Goal: Task Accomplishment & Management: Manage account settings

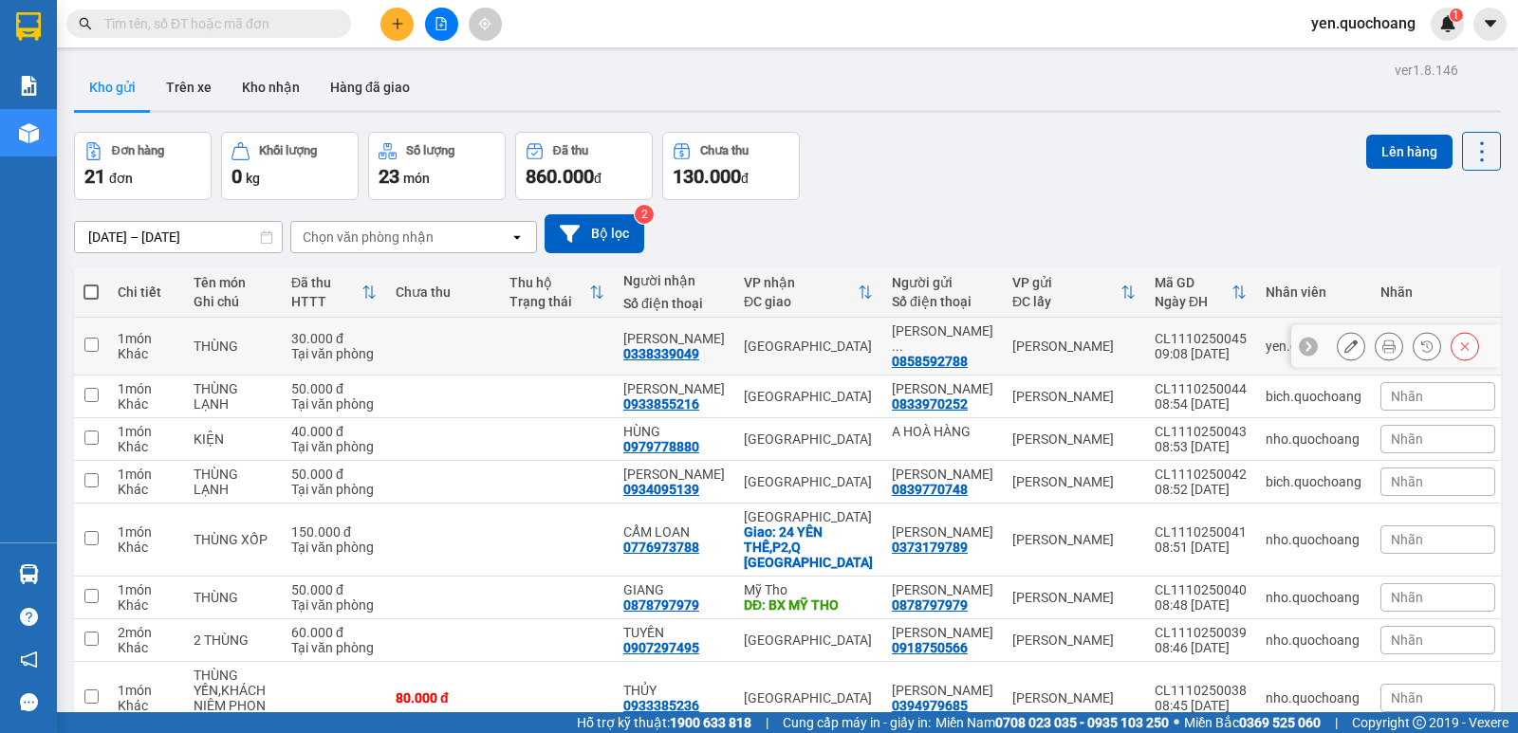
click at [1386, 349] on button at bounding box center [1388, 346] width 27 height 33
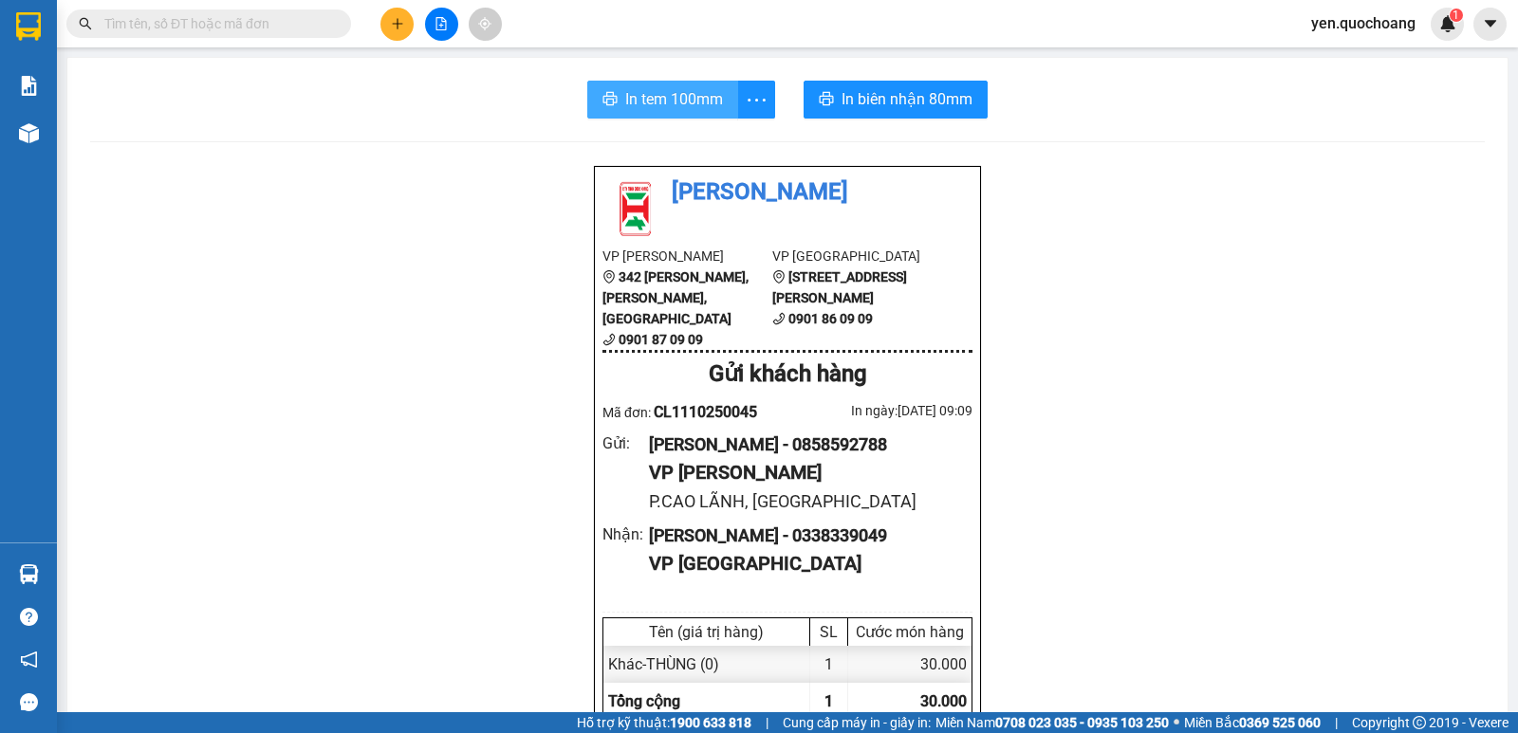
click at [719, 115] on button "In tem 100mm" at bounding box center [662, 100] width 151 height 38
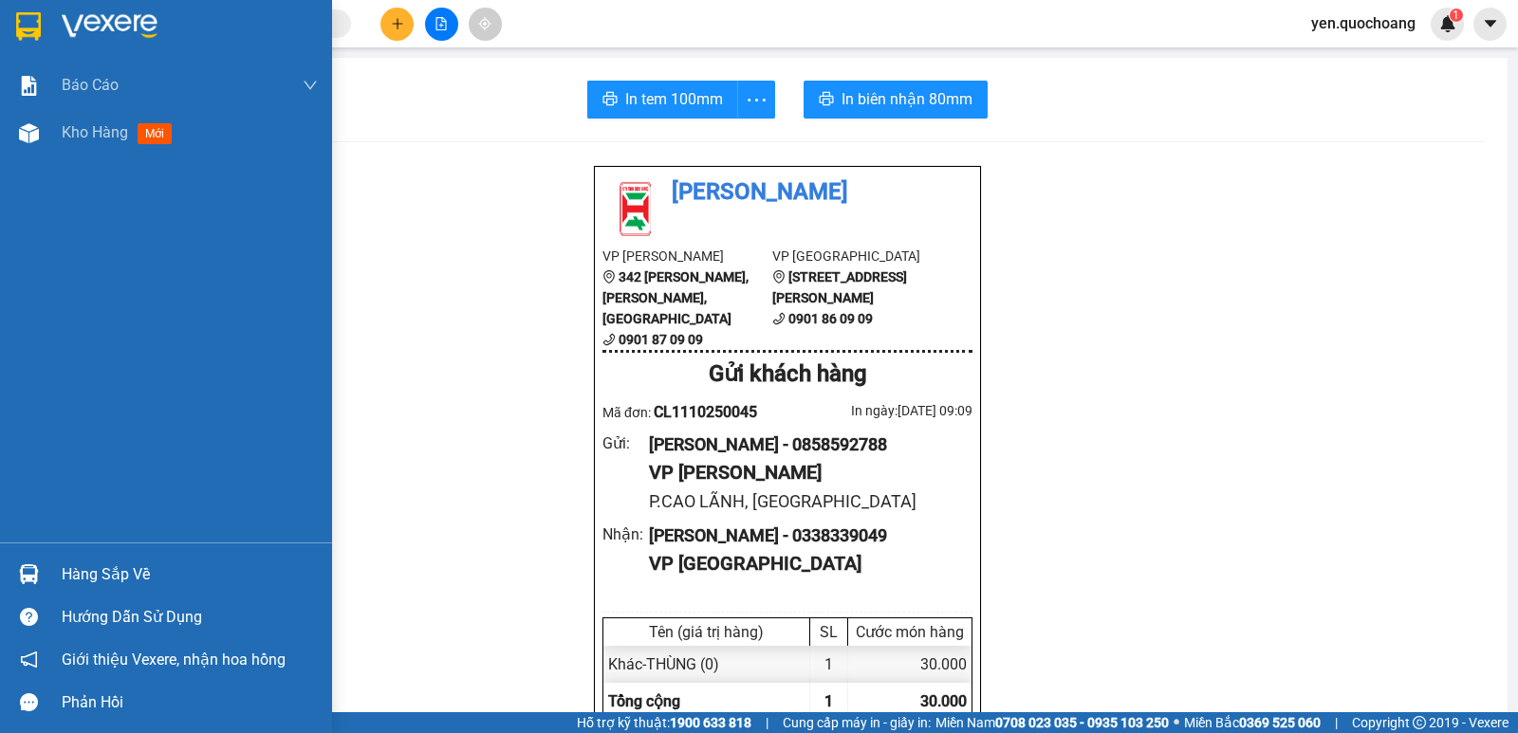
drag, startPoint x: 126, startPoint y: 571, endPoint x: 126, endPoint y: 559, distance: 12.3
click at [126, 570] on div "Hàng sắp về" at bounding box center [190, 575] width 256 height 28
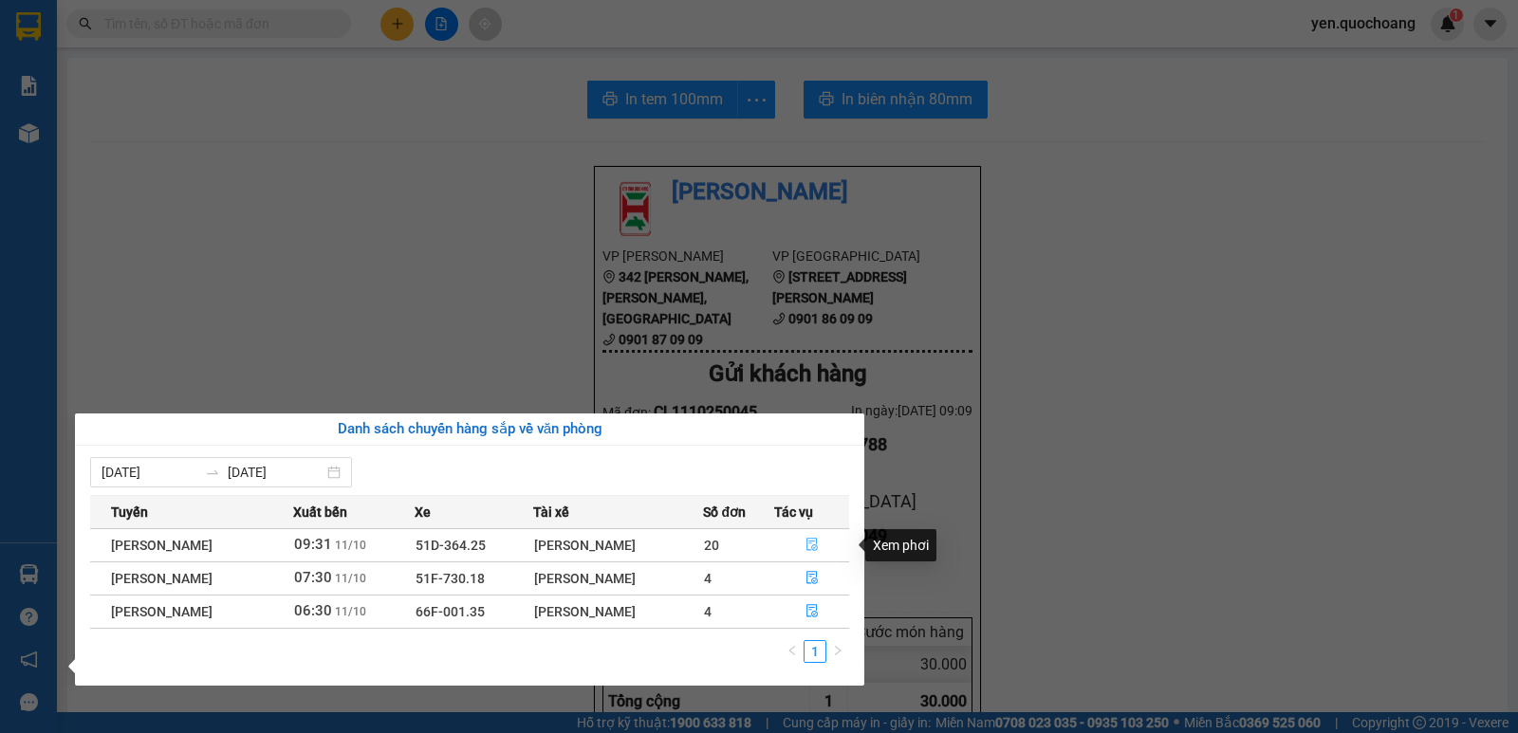
click at [816, 543] on icon "file-done" at bounding box center [811, 544] width 13 height 13
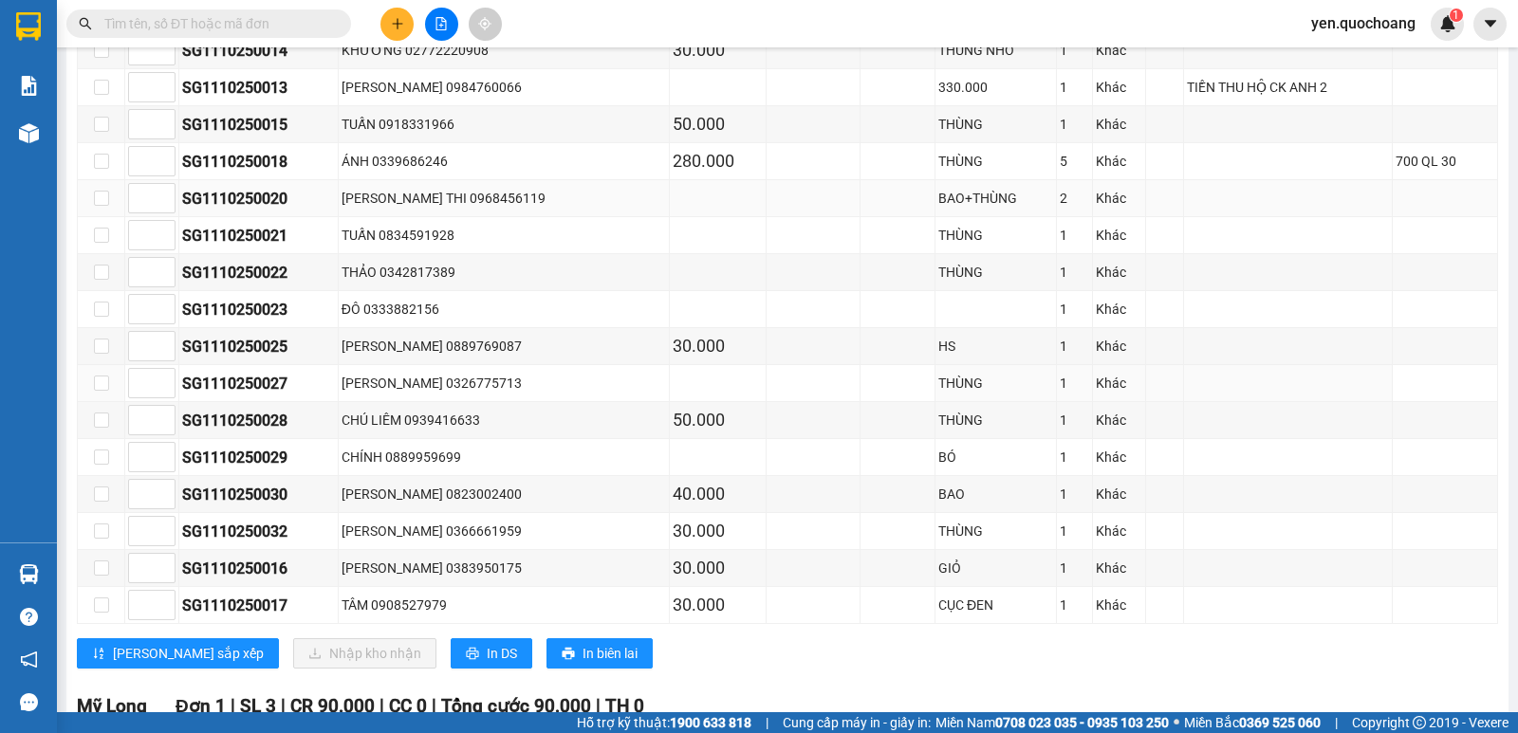
scroll to position [759, 0]
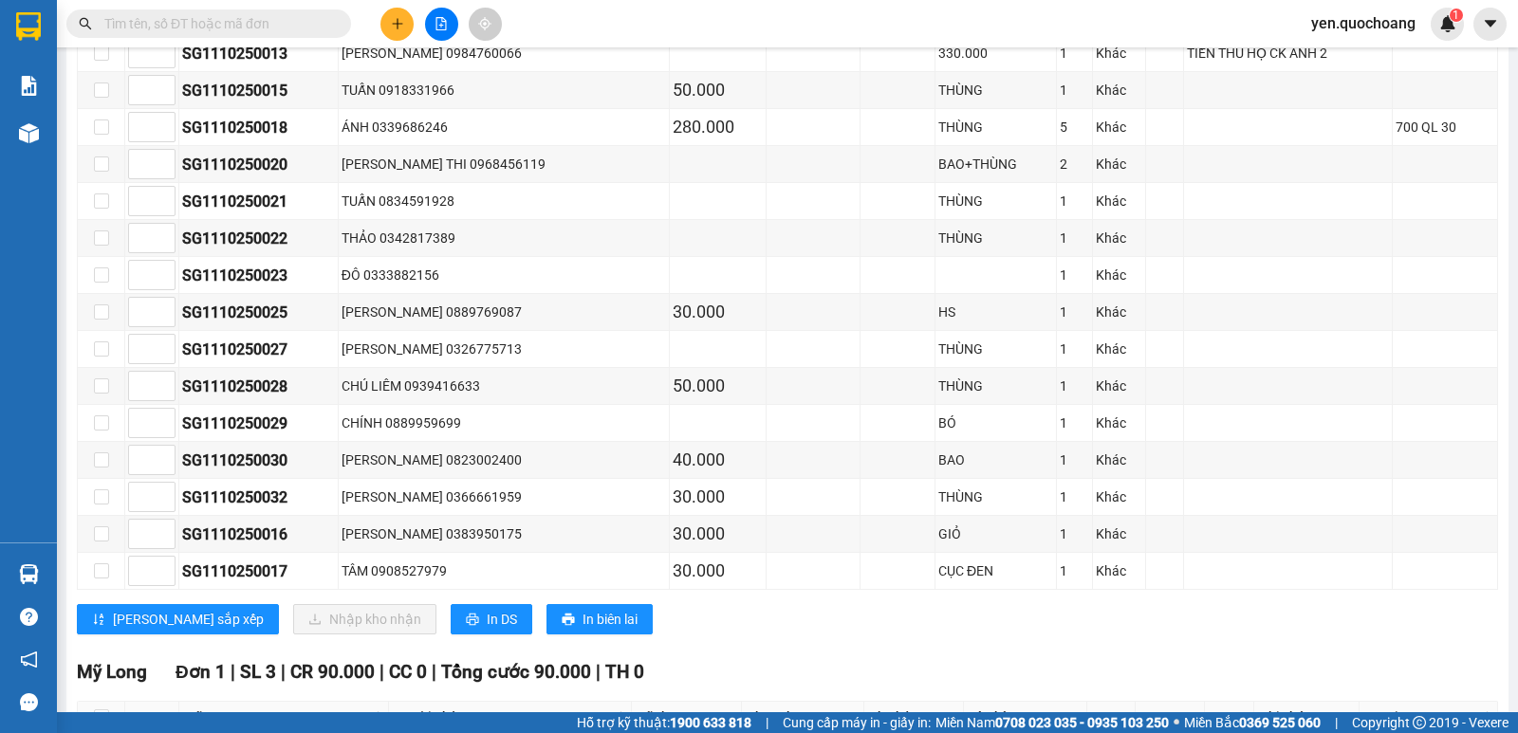
click at [201, 34] on span at bounding box center [208, 23] width 285 height 28
click at [241, 27] on input "text" at bounding box center [216, 23] width 224 height 21
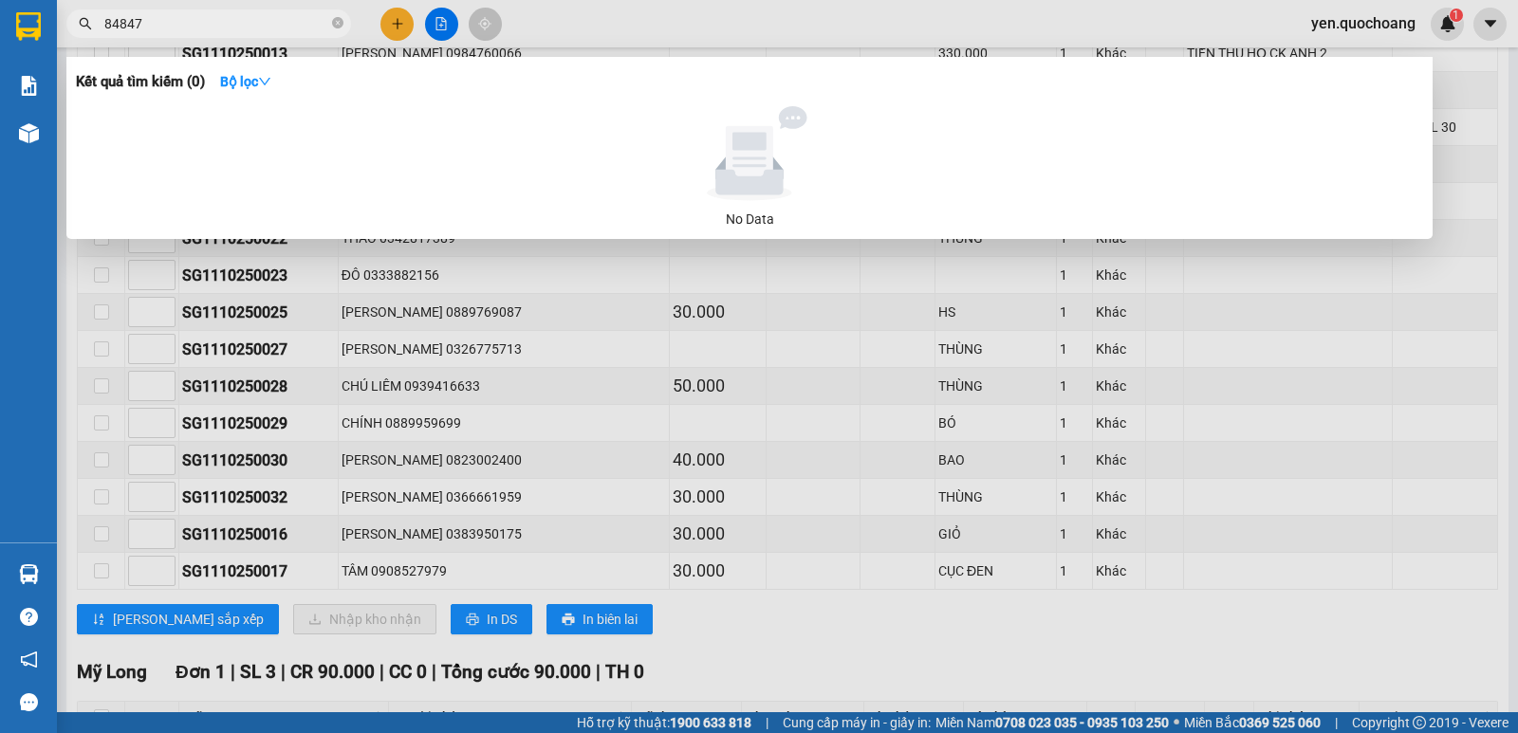
type input "848477"
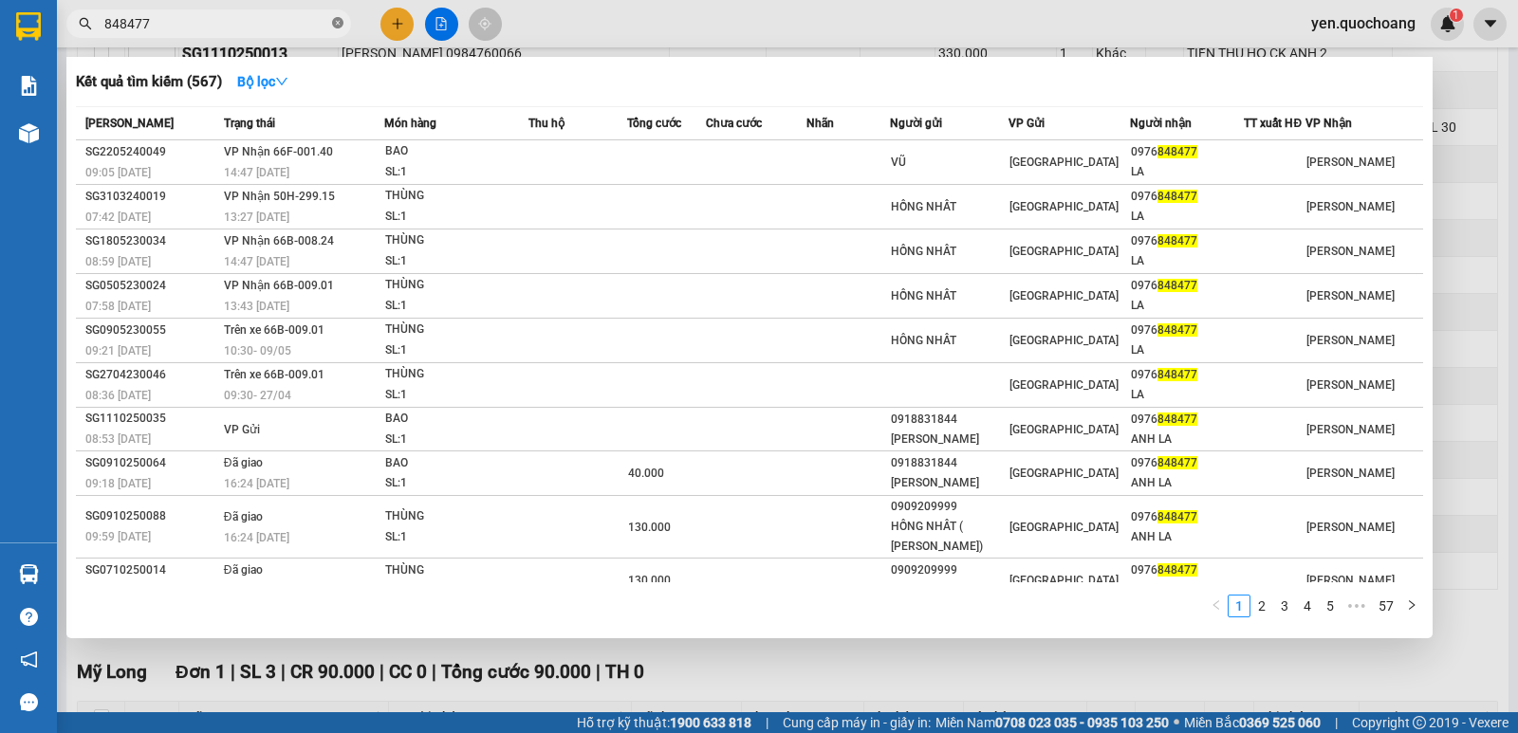
click at [339, 22] on icon "close-circle" at bounding box center [337, 22] width 11 height 11
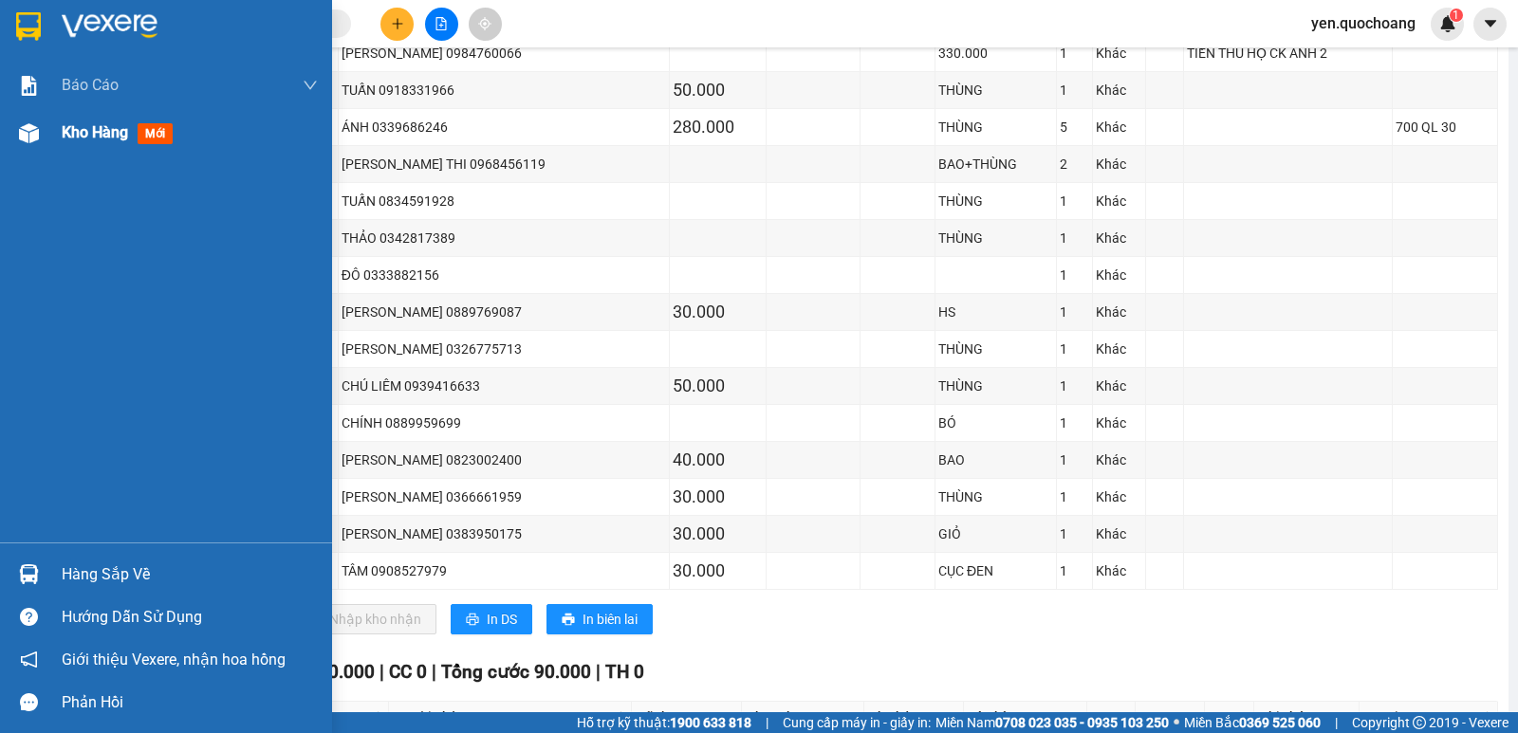
click at [102, 143] on div "Kho hàng mới" at bounding box center [121, 132] width 119 height 24
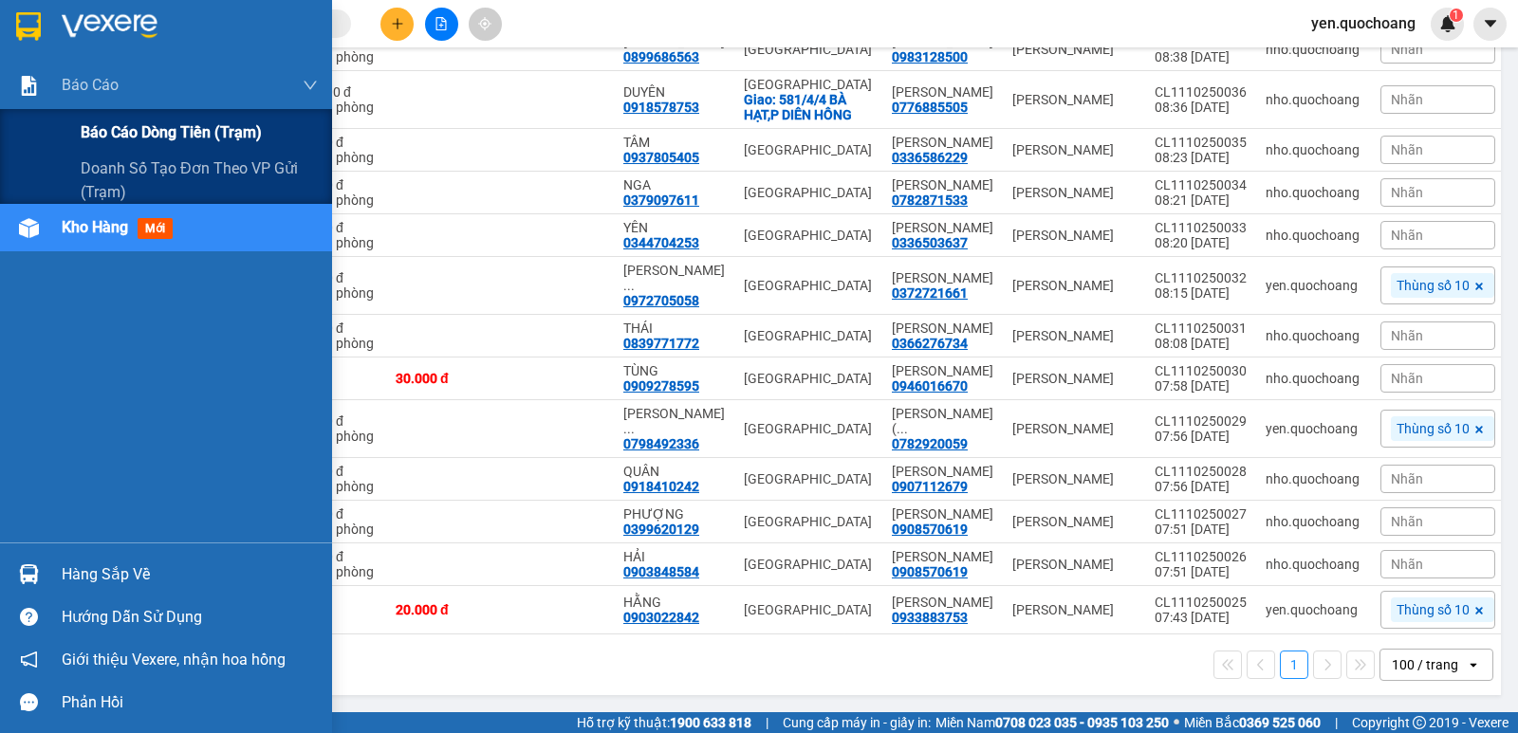
click at [89, 138] on span "Báo cáo dòng tiền (trạm)" at bounding box center [171, 132] width 181 height 24
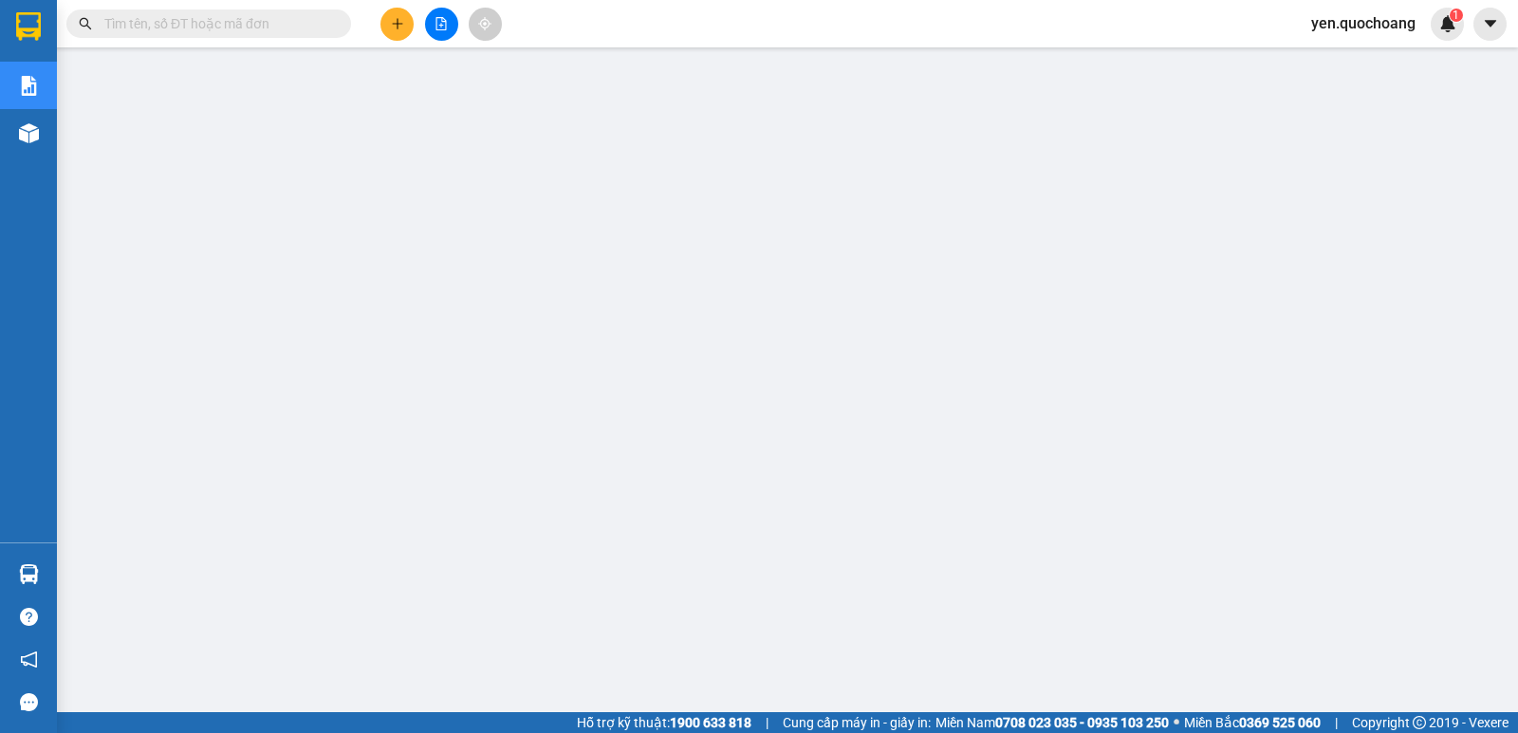
click at [256, 34] on span at bounding box center [208, 23] width 285 height 28
click at [256, 28] on input "text" at bounding box center [216, 23] width 224 height 21
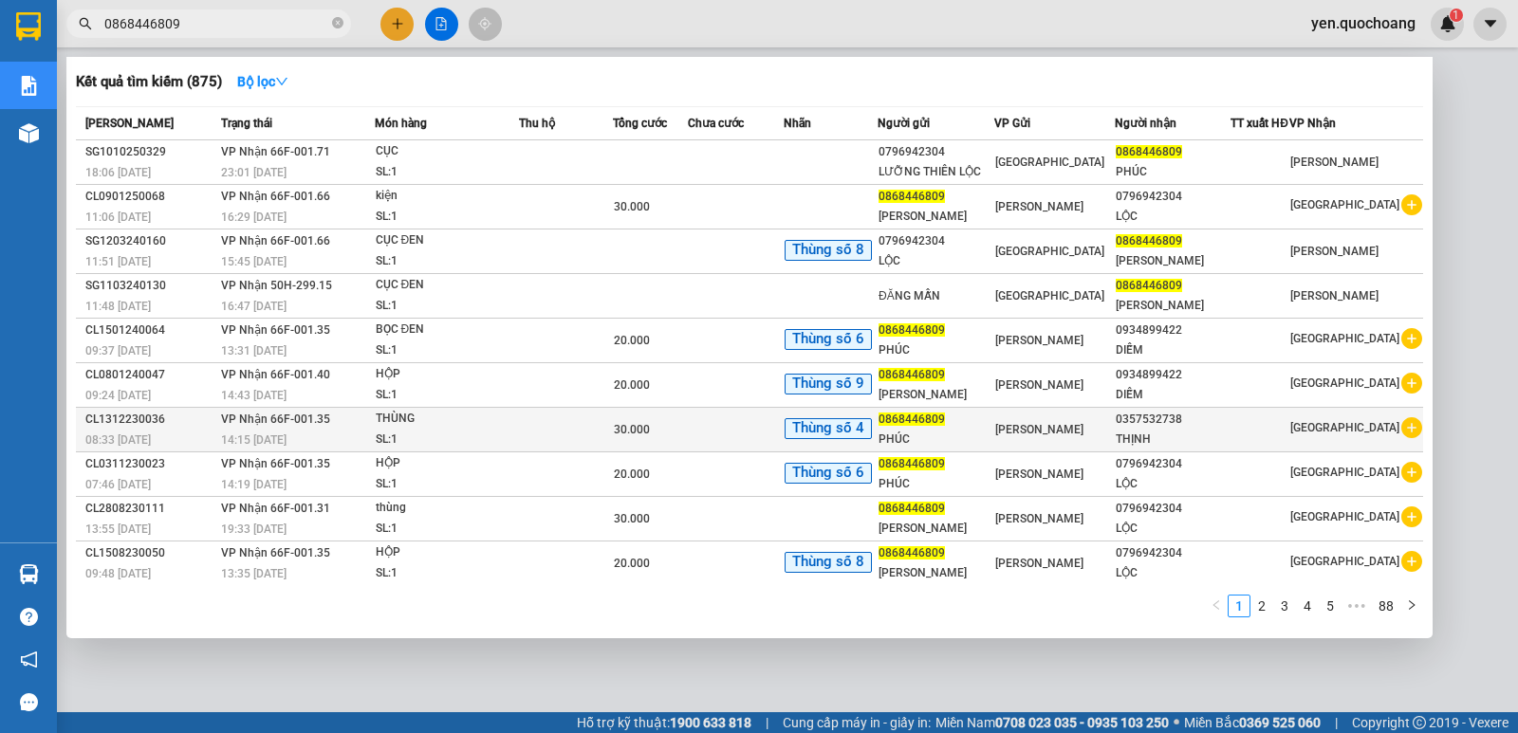
scroll to position [4, 0]
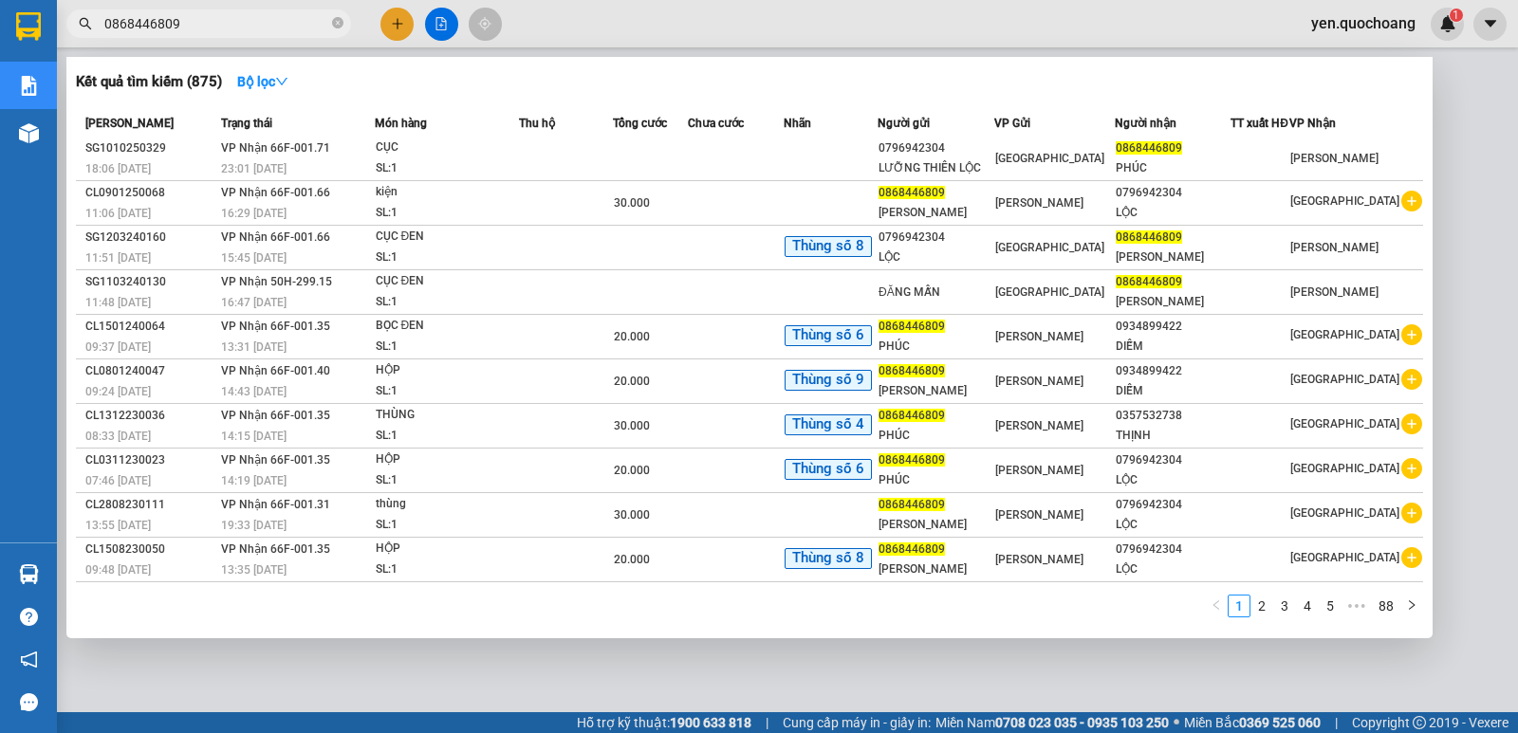
click at [188, 23] on input "0868446809" at bounding box center [216, 23] width 224 height 21
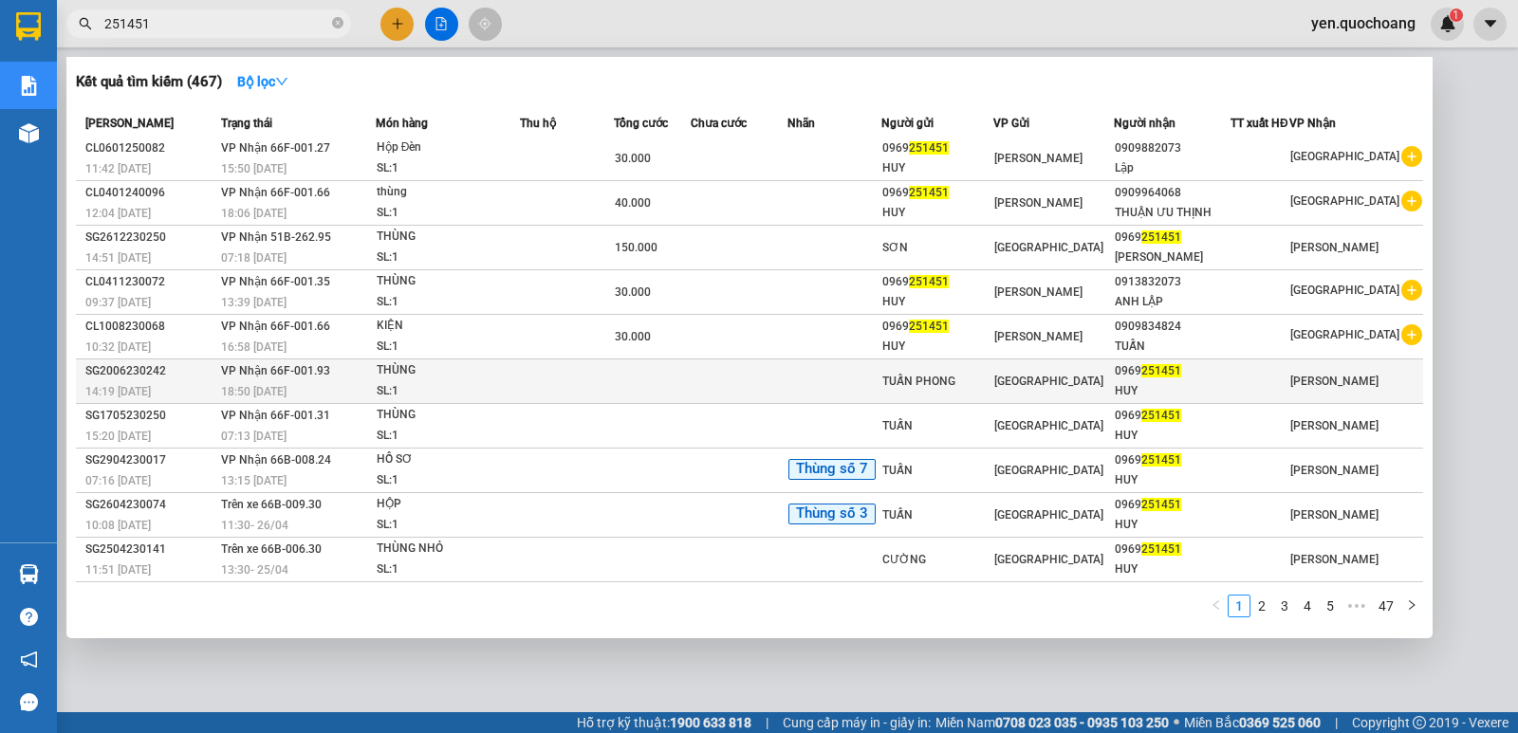
scroll to position [15, 0]
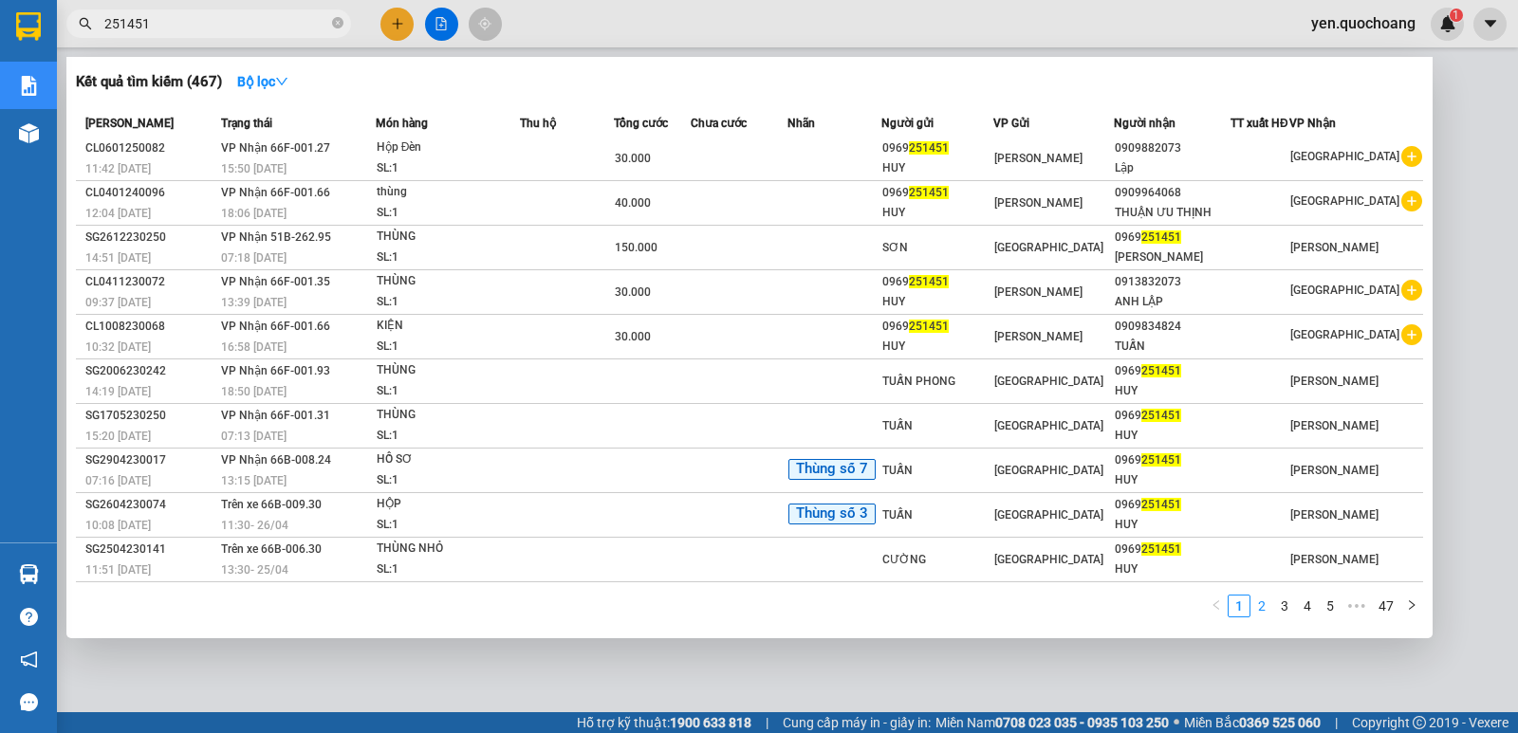
type input "251451"
click at [1264, 603] on link "2" at bounding box center [1261, 606] width 21 height 21
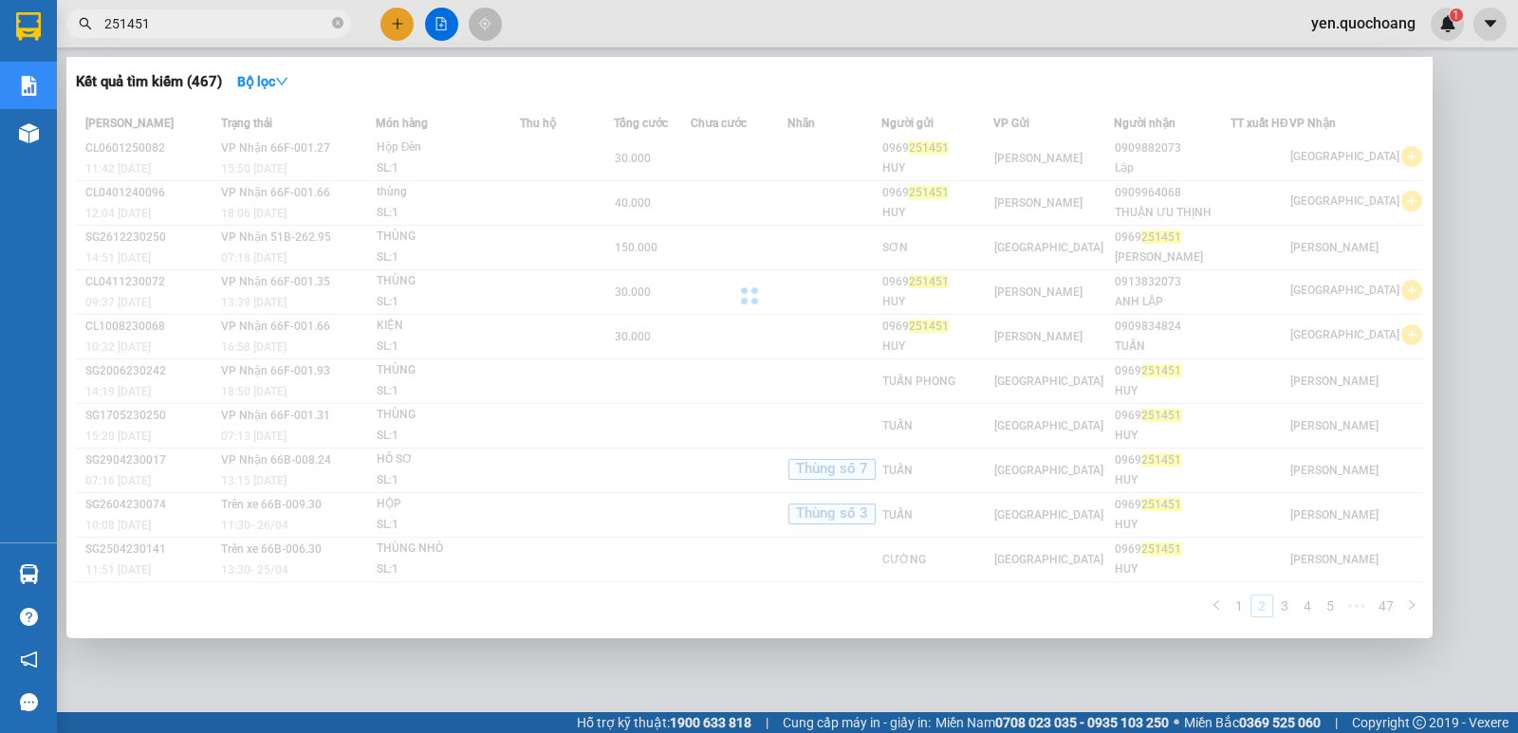
scroll to position [4, 0]
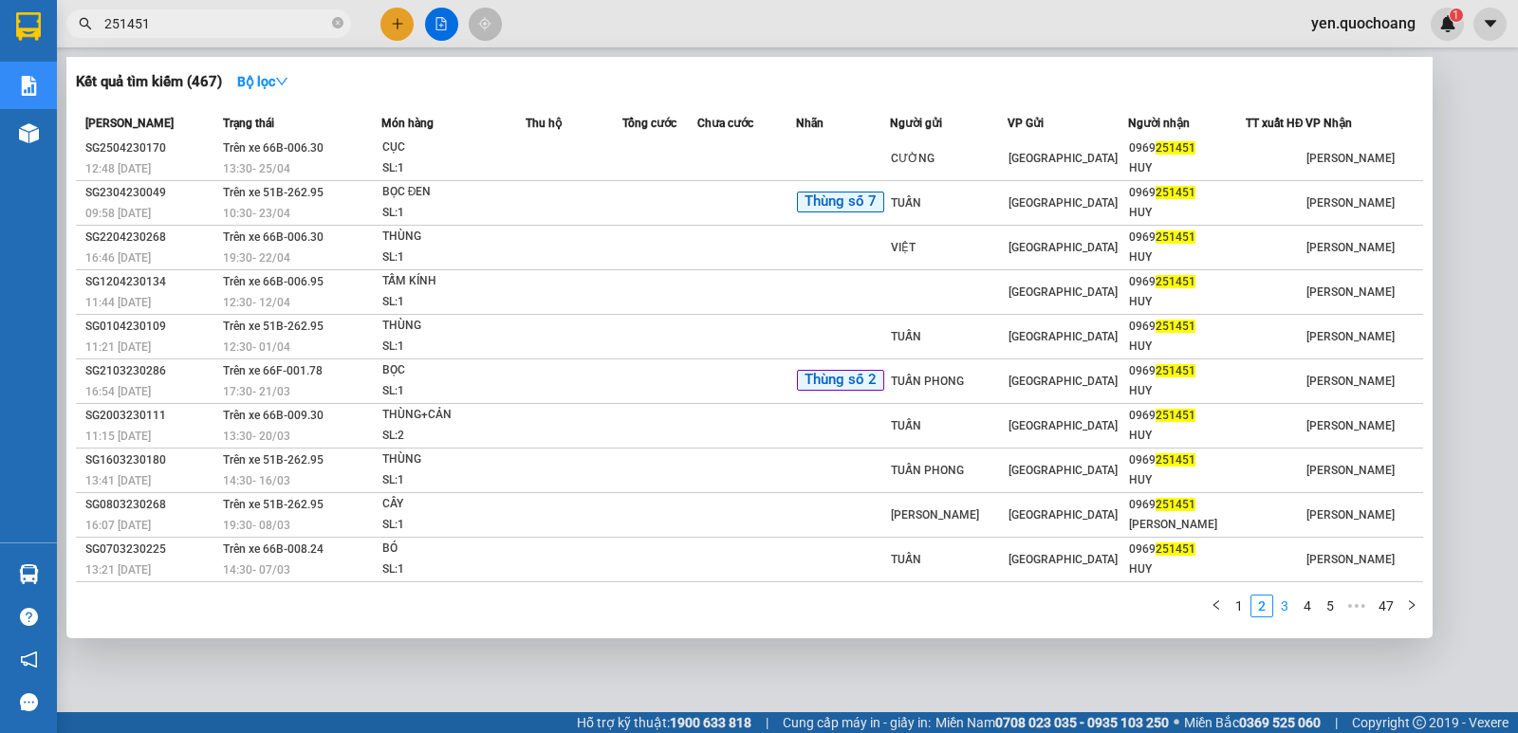
click at [1281, 605] on link "3" at bounding box center [1284, 606] width 21 height 21
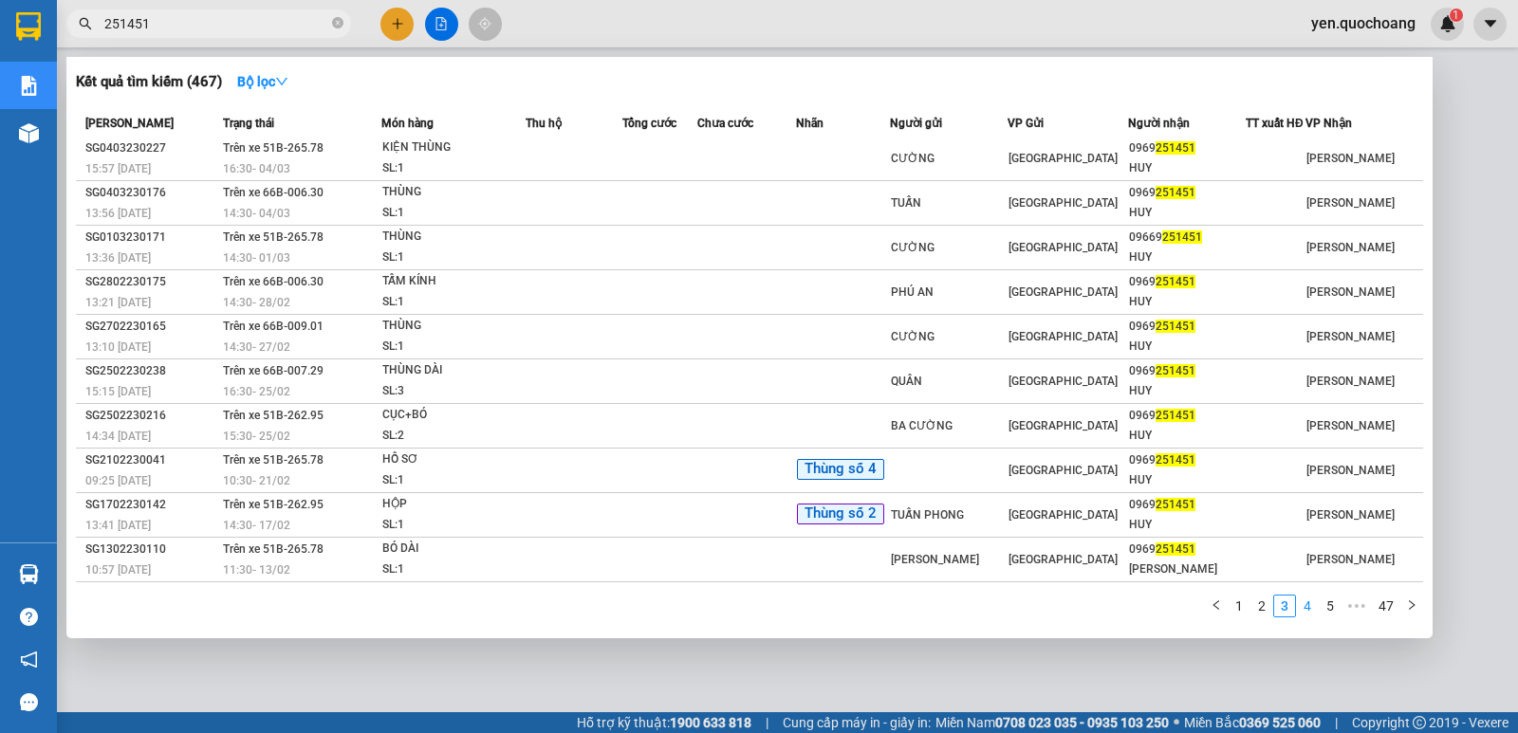
click at [1313, 603] on link "4" at bounding box center [1307, 606] width 21 height 21
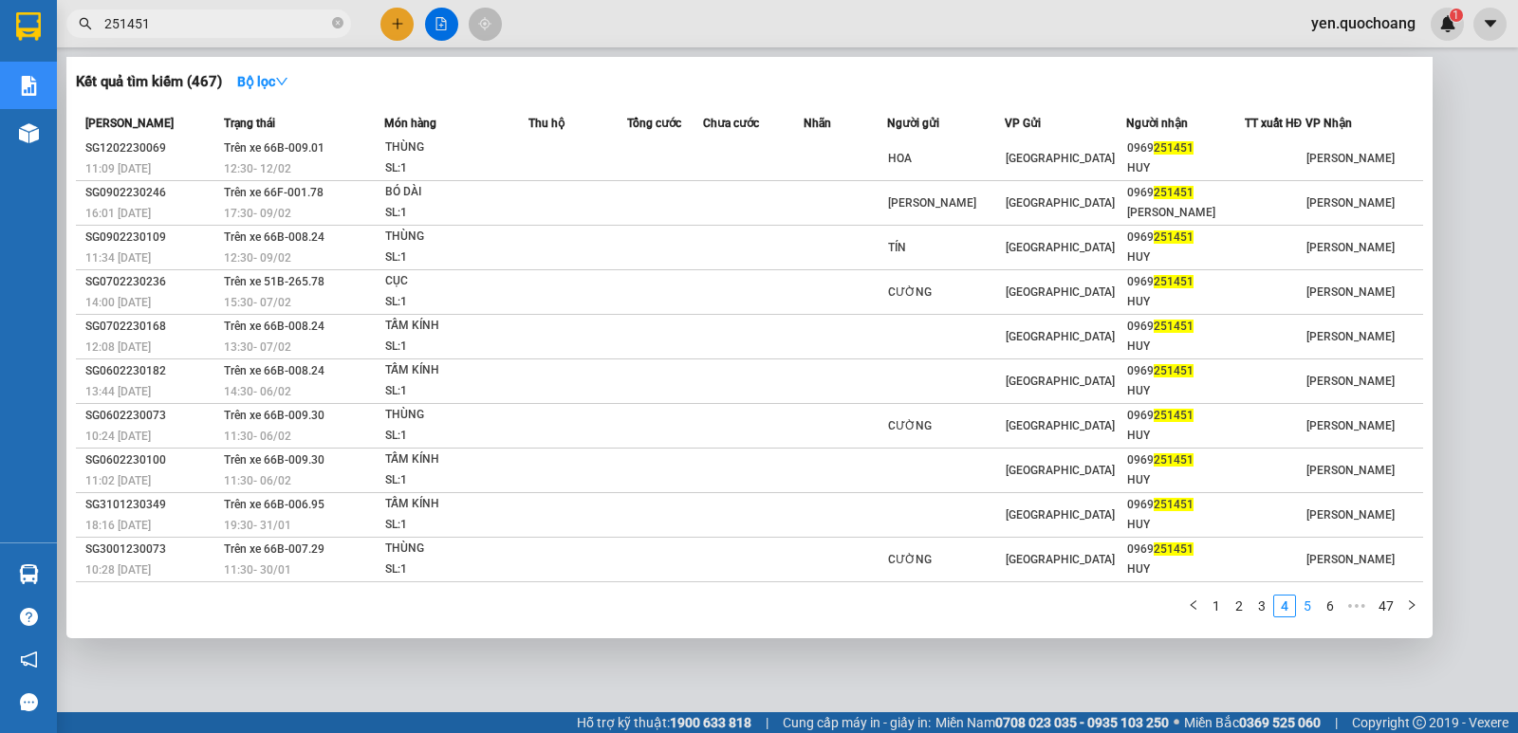
click at [1311, 613] on link "5" at bounding box center [1307, 606] width 21 height 21
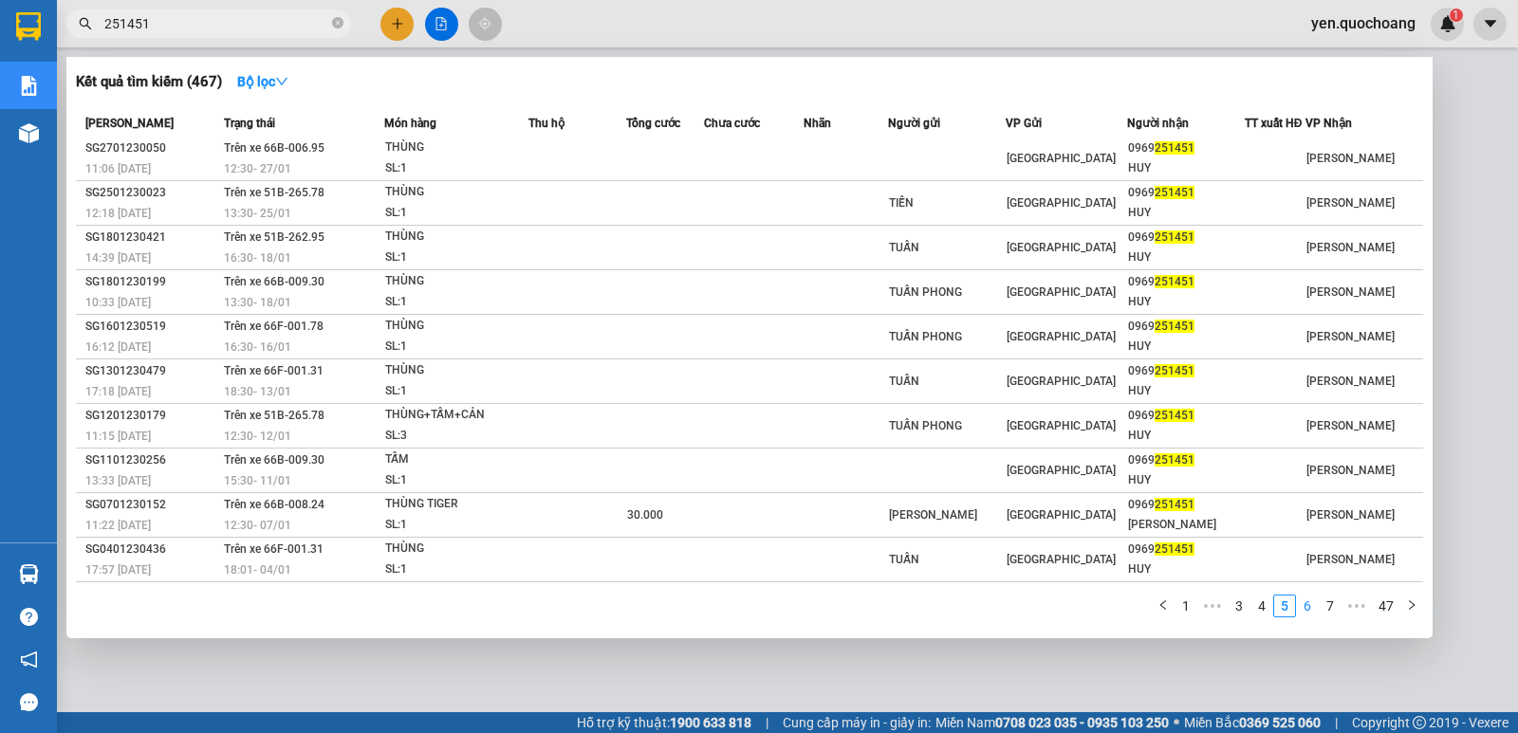
click at [1315, 609] on link "6" at bounding box center [1307, 606] width 21 height 21
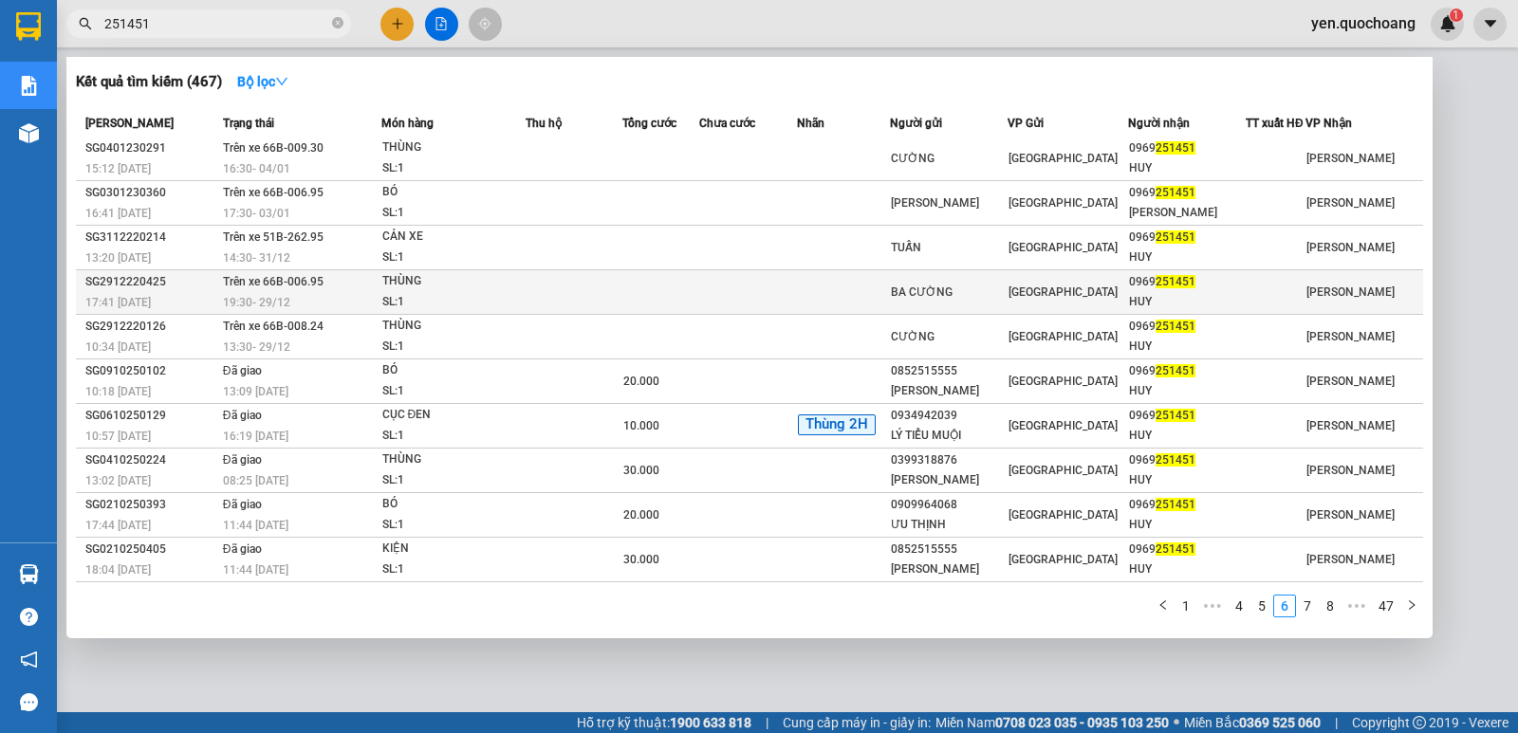
scroll to position [0, 0]
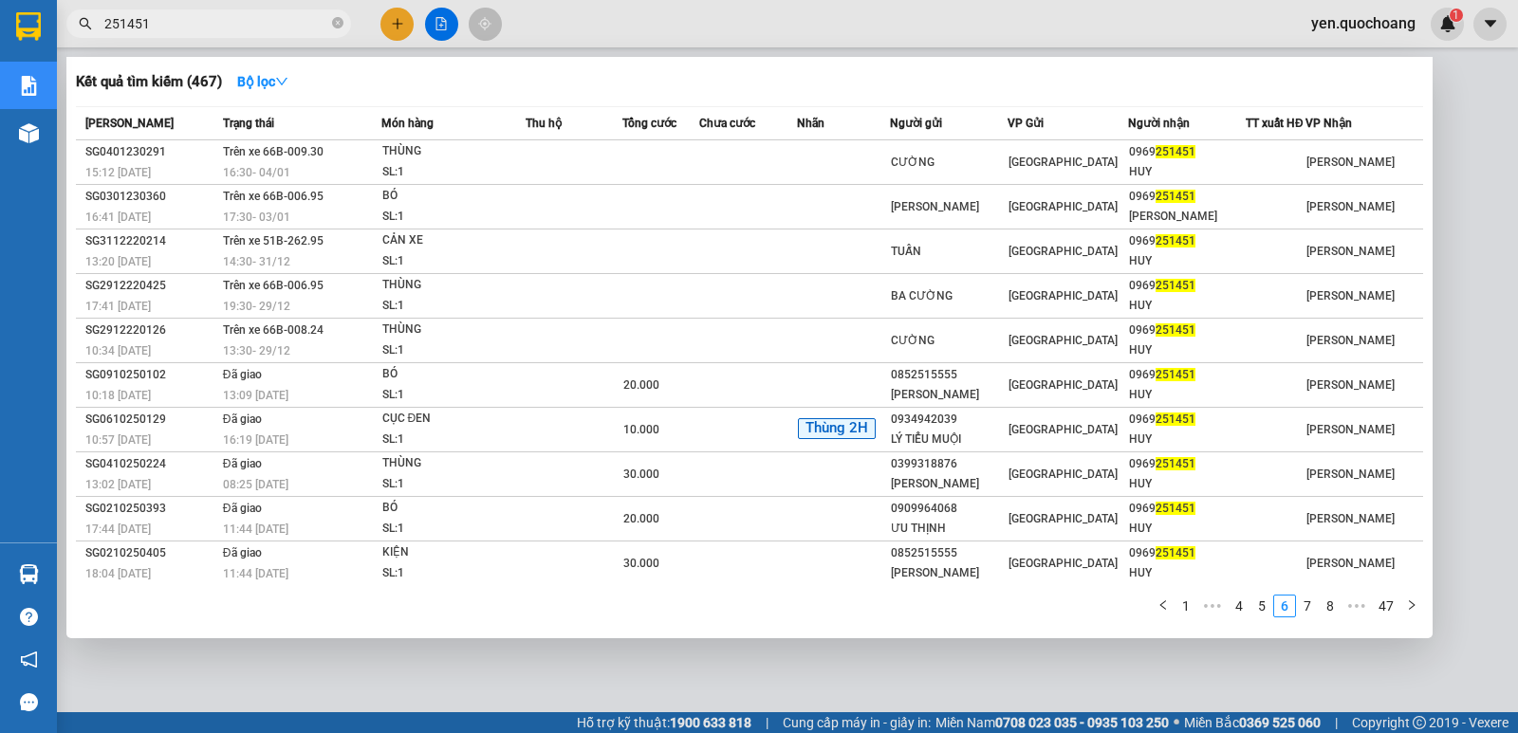
click at [1194, 607] on link "1" at bounding box center [1185, 606] width 21 height 21
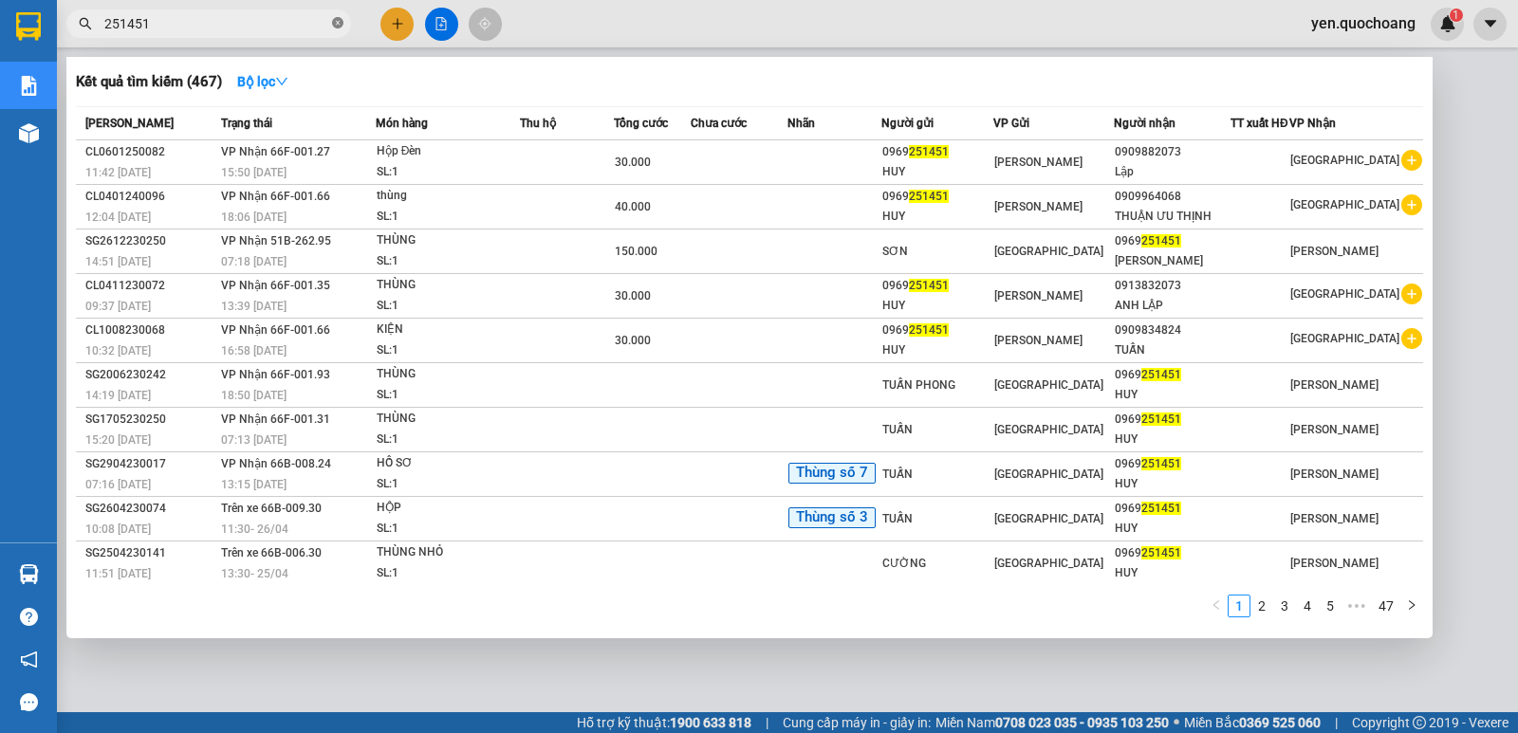
click at [340, 27] on icon "close-circle" at bounding box center [337, 22] width 11 height 11
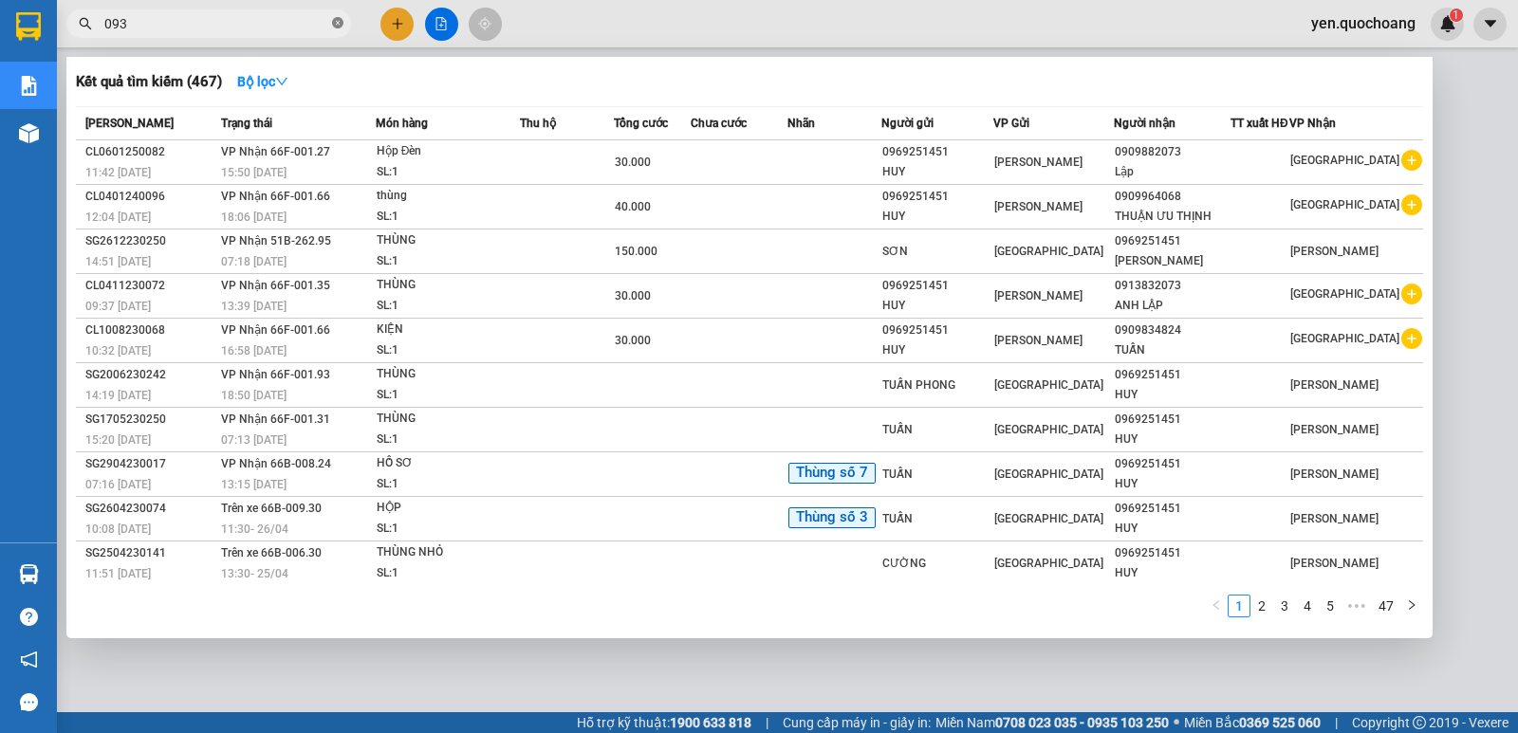
type input "0933"
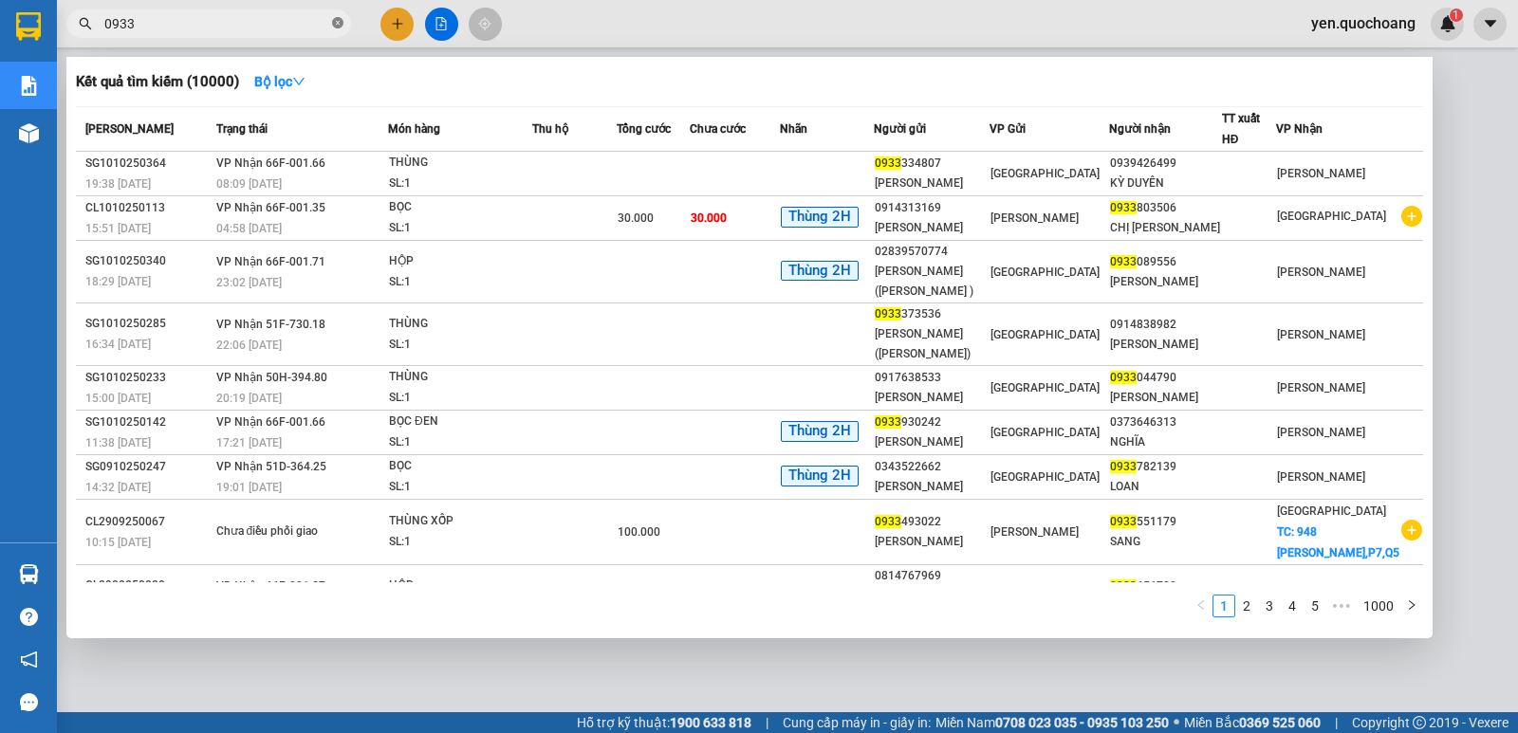
click at [339, 23] on icon "close-circle" at bounding box center [337, 22] width 11 height 11
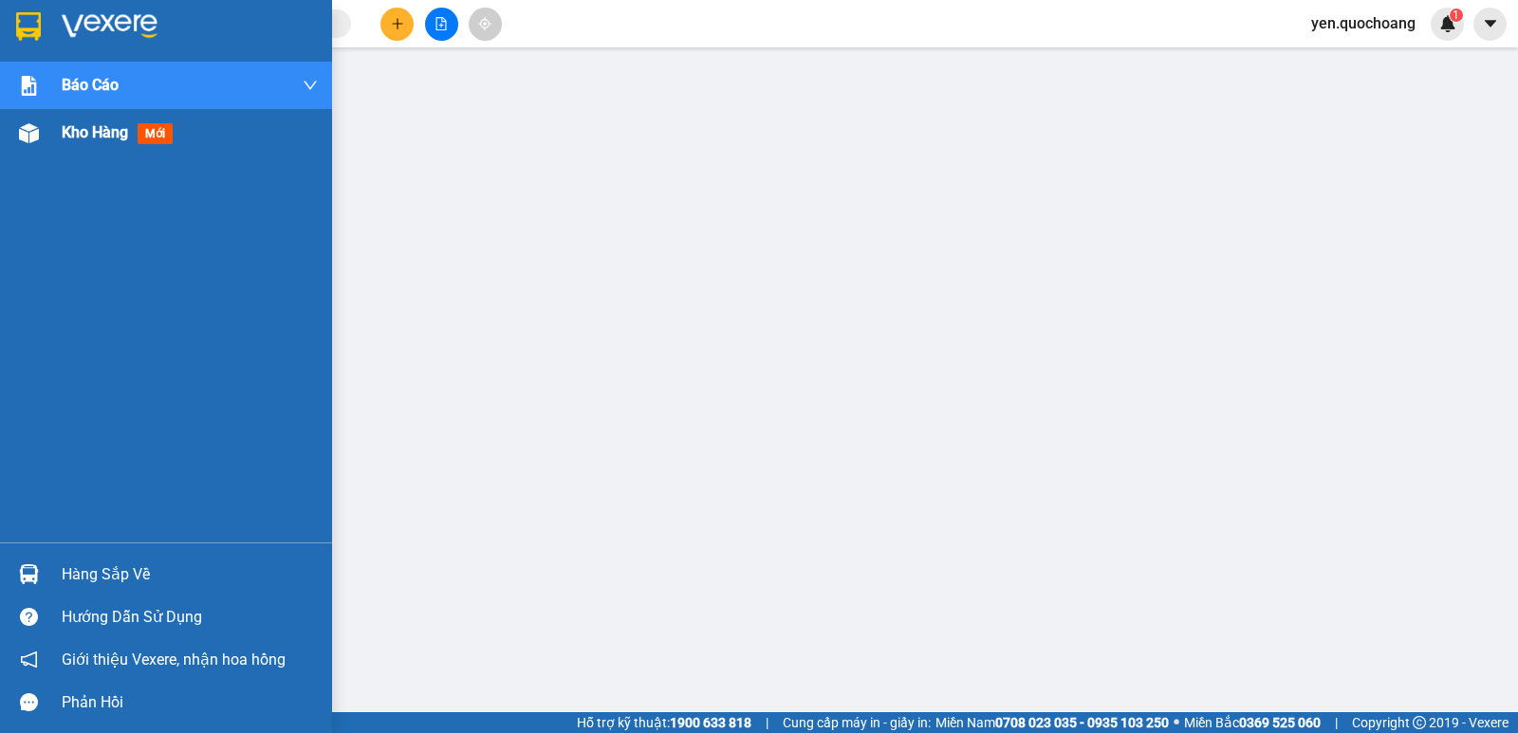
click at [73, 138] on span "Kho hàng" at bounding box center [95, 132] width 66 height 18
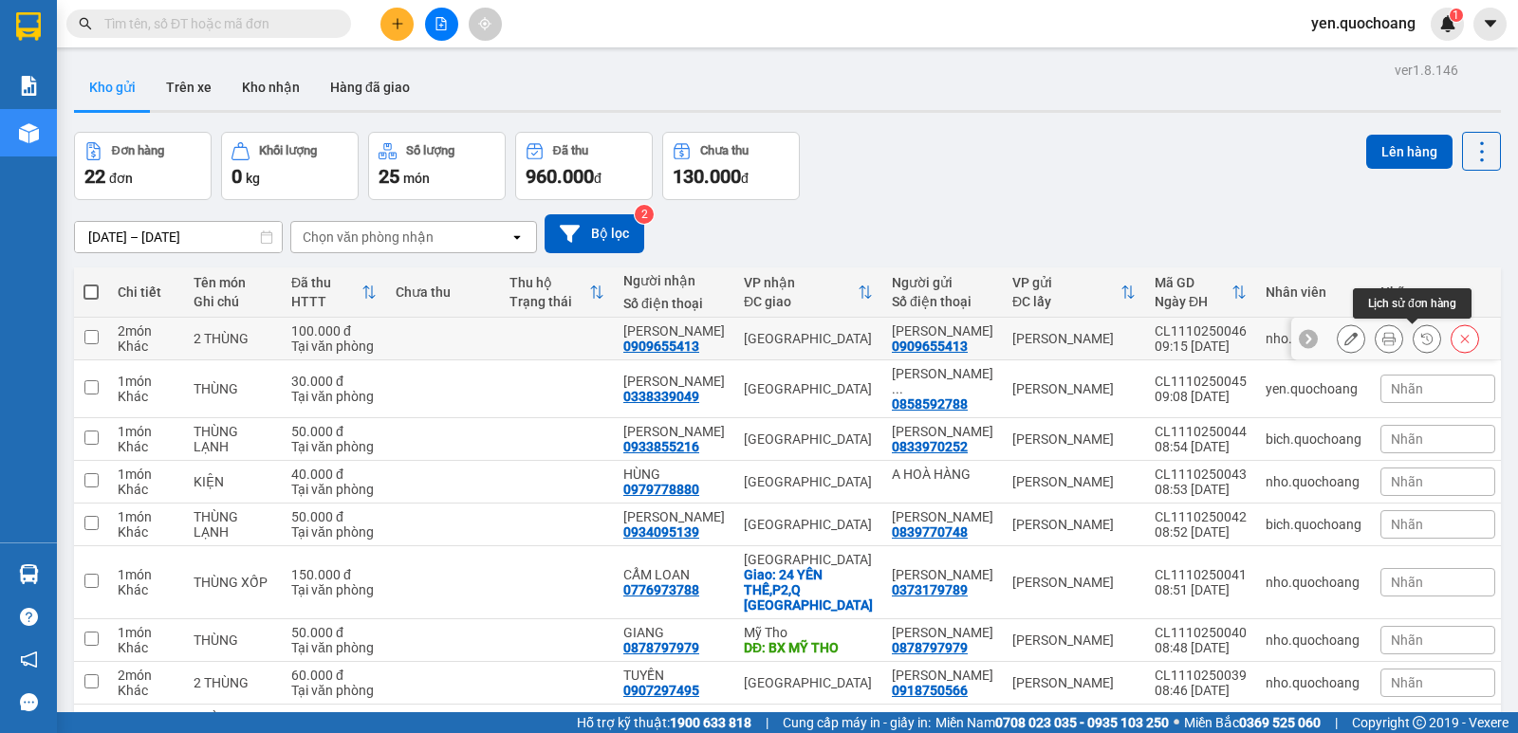
click at [1382, 335] on button at bounding box center [1388, 338] width 27 height 33
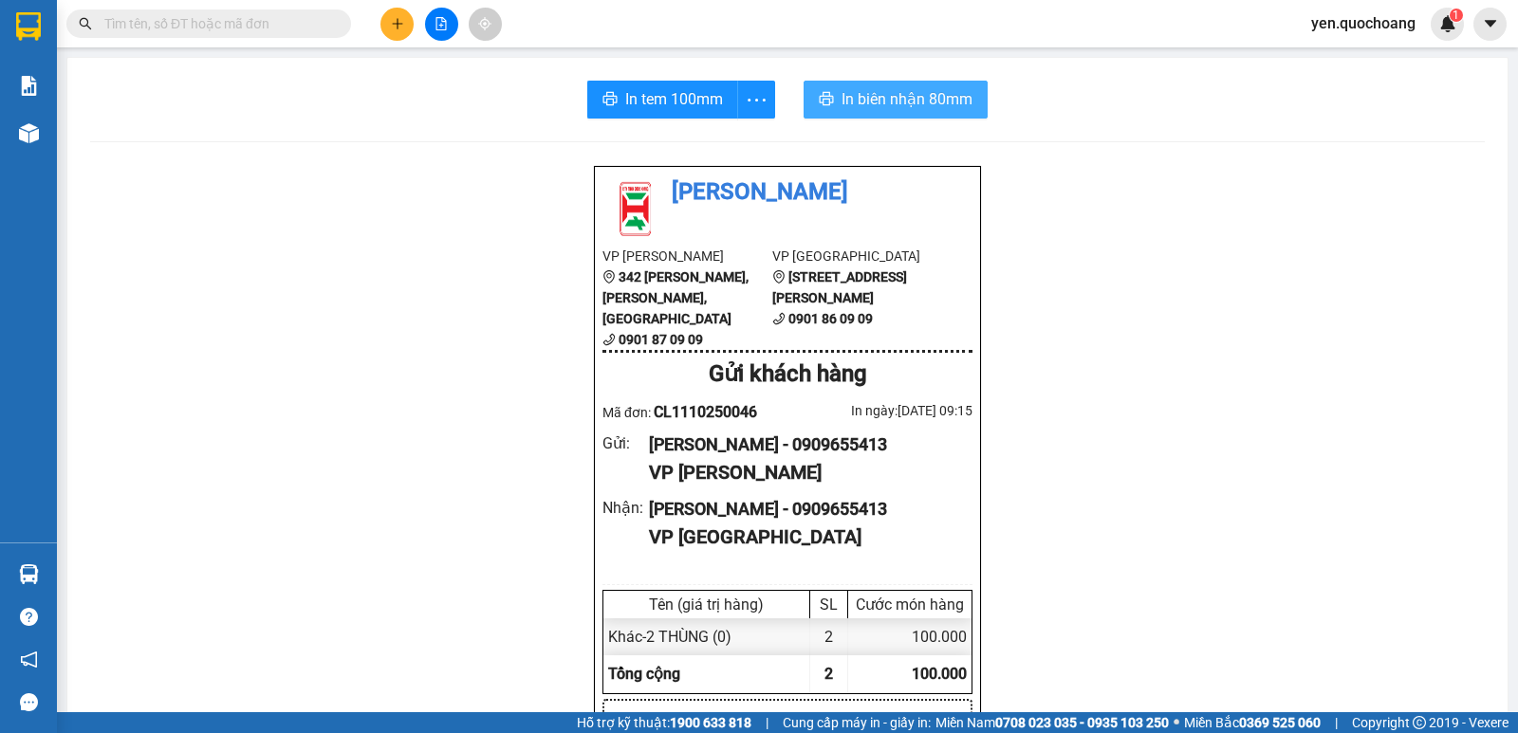
click at [860, 89] on span "In biên nhận 80mm" at bounding box center [906, 99] width 131 height 24
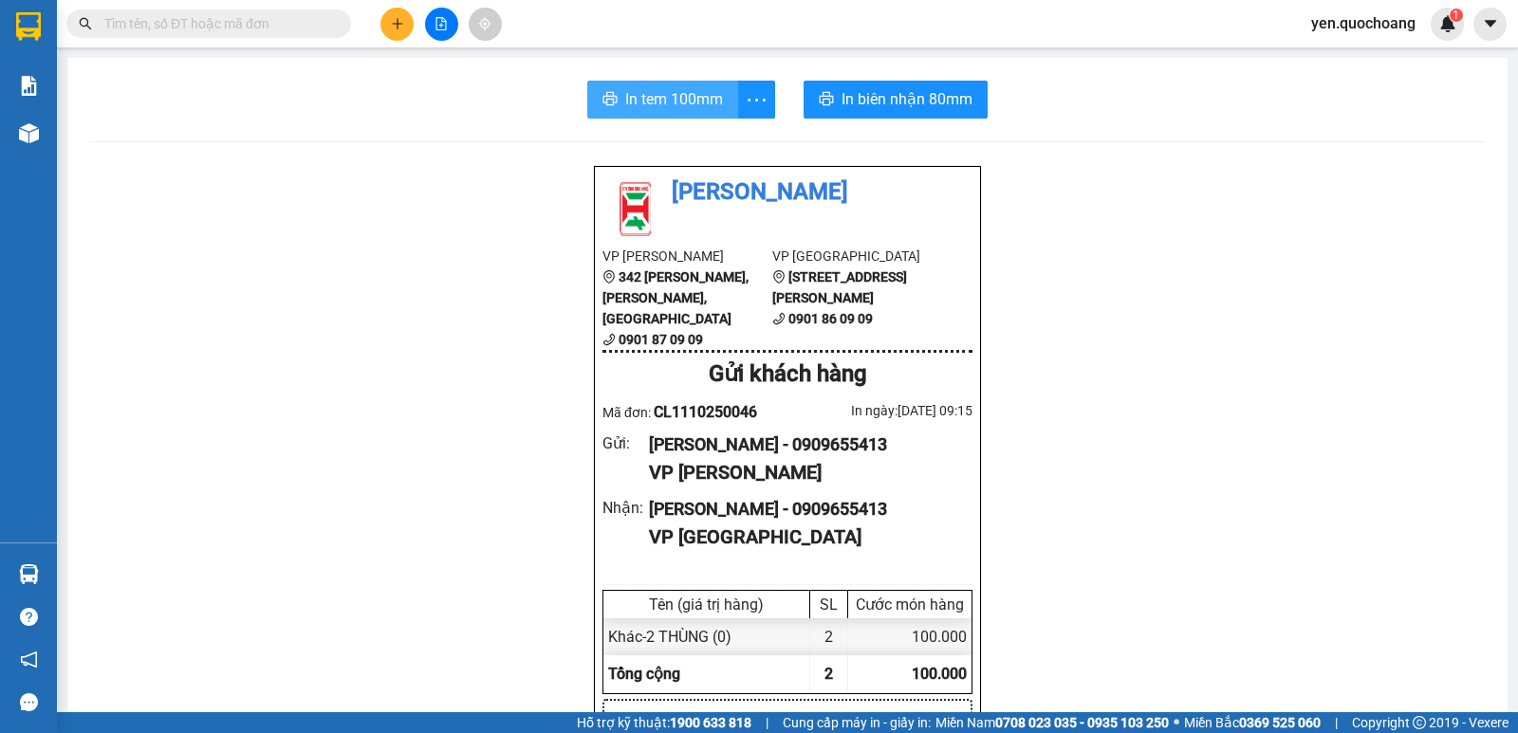
click at [650, 106] on span "In tem 100mm" at bounding box center [674, 99] width 98 height 24
click at [174, 18] on input "text" at bounding box center [216, 23] width 224 height 21
paste input "0909655413"
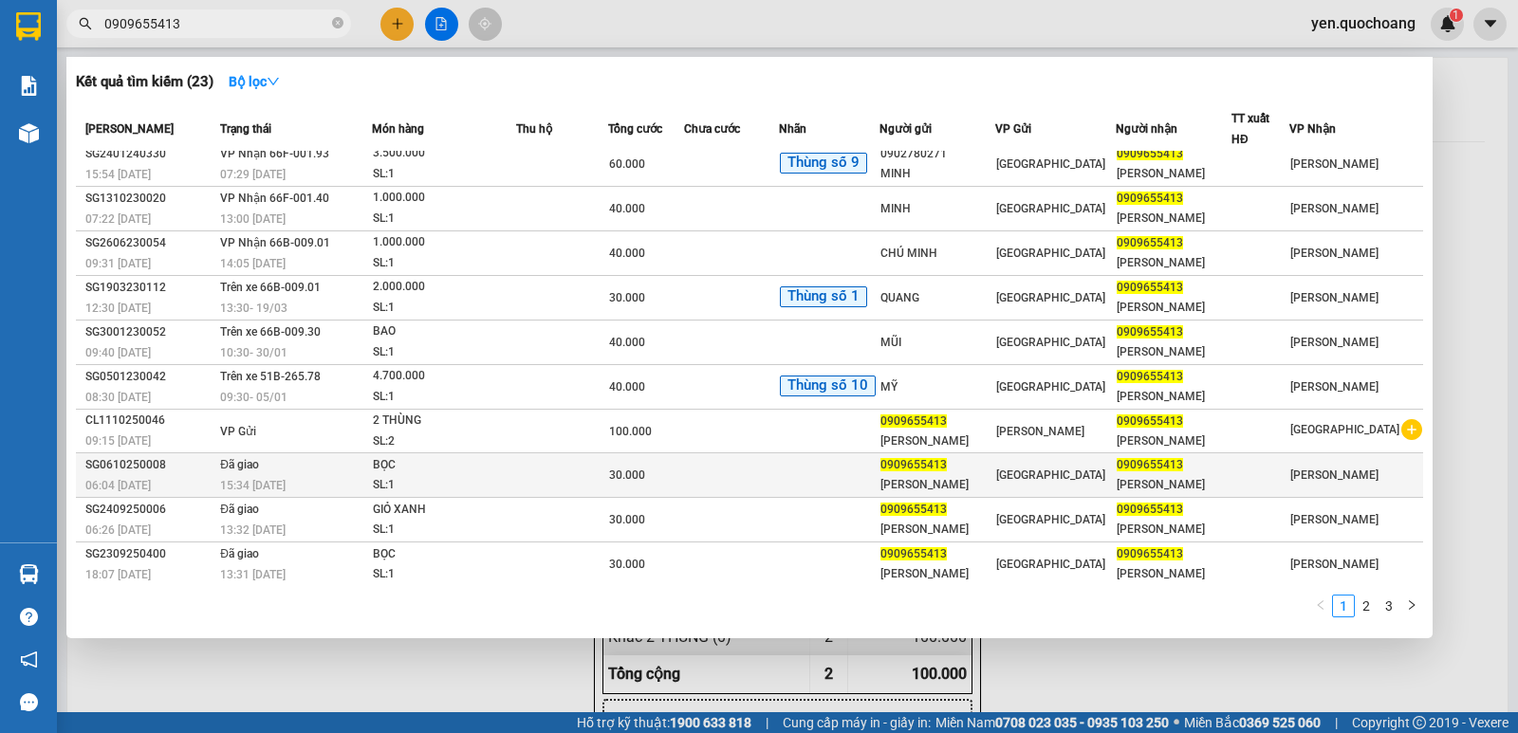
scroll to position [14, 0]
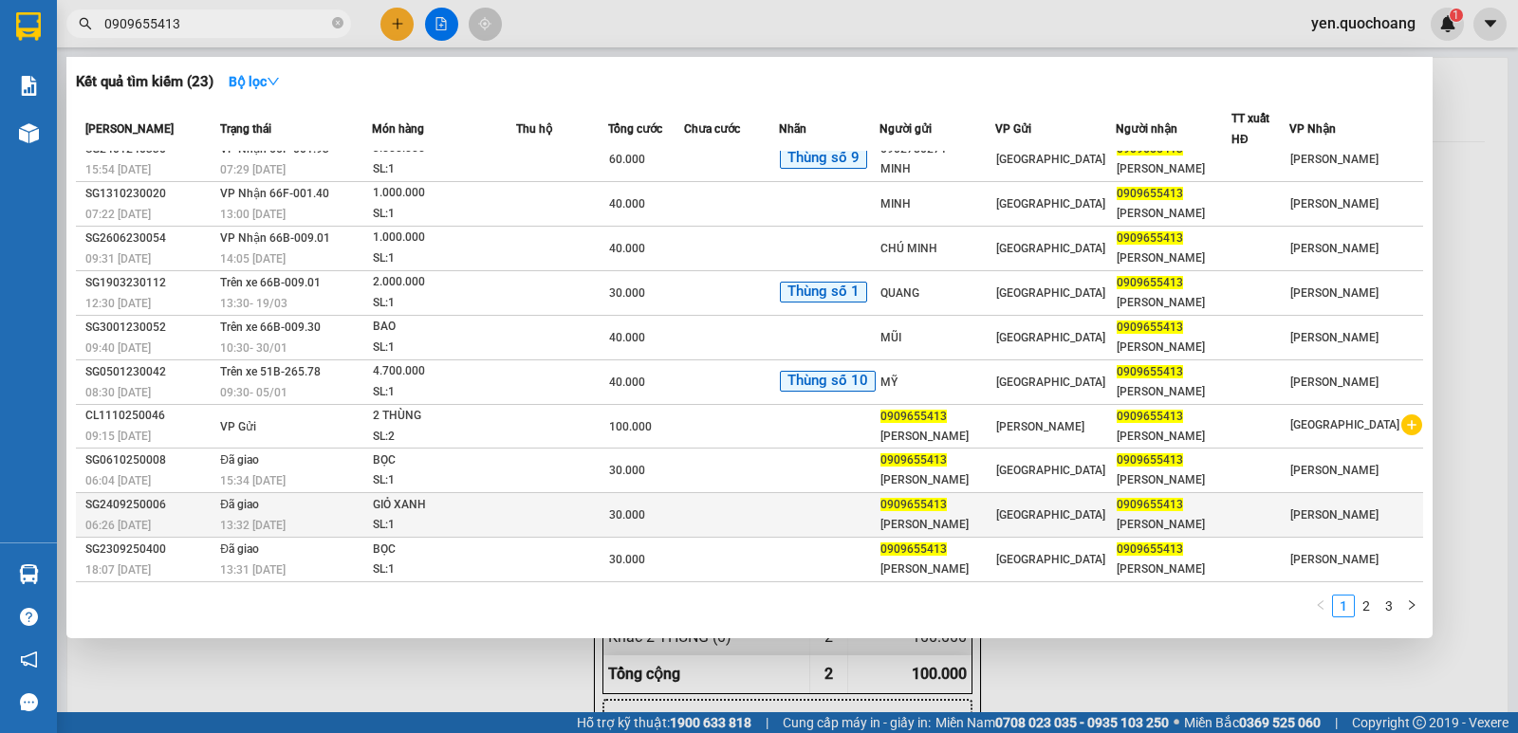
type input "0909655413"
click at [498, 510] on div "GIỎ XANH" at bounding box center [444, 505] width 142 height 21
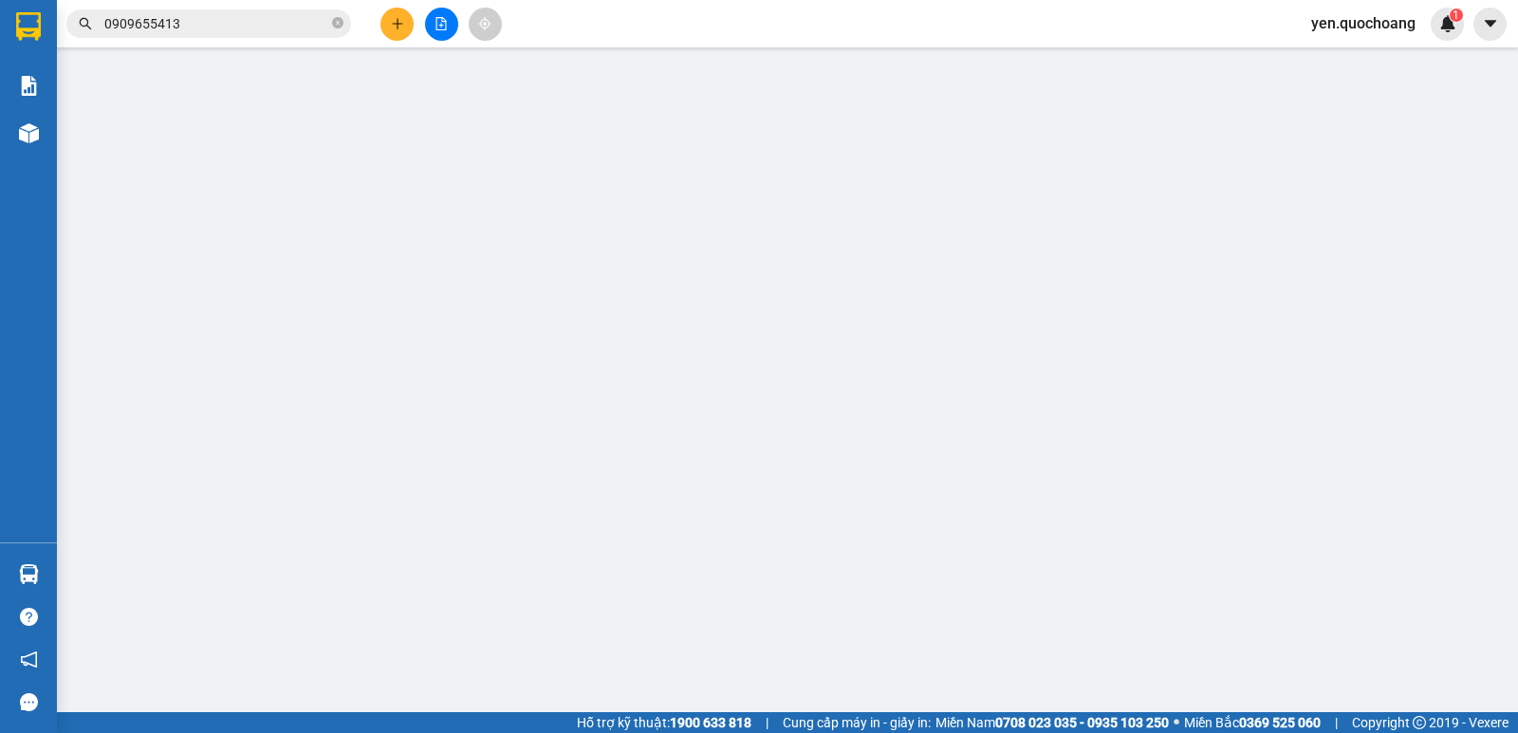
type input "0909655413"
type input "LÊ KIM ANH"
type input "221/41 HÀ TÔN QUYỀN, P6, Q11"
type input "0909655413"
type input "KIM ANH"
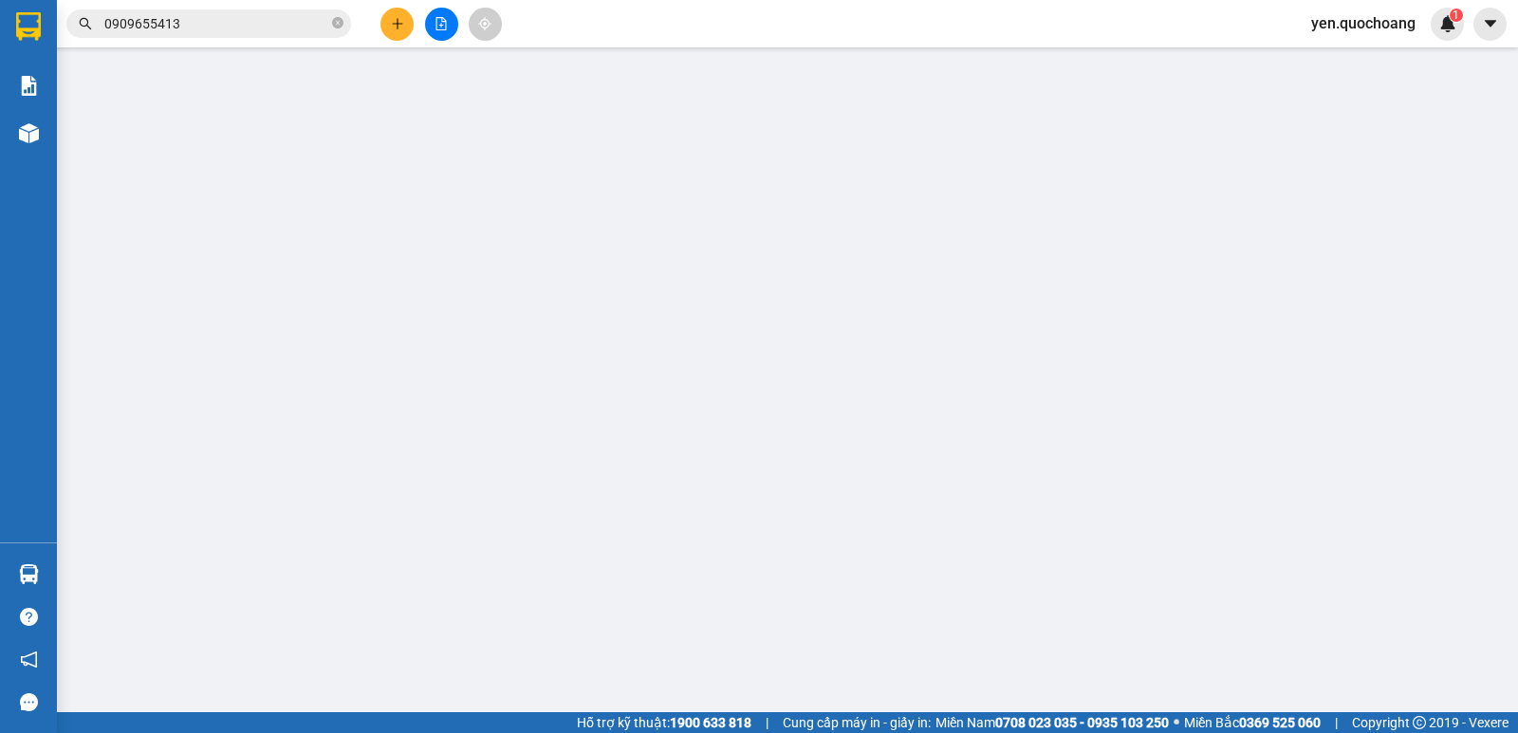
type input "30.000"
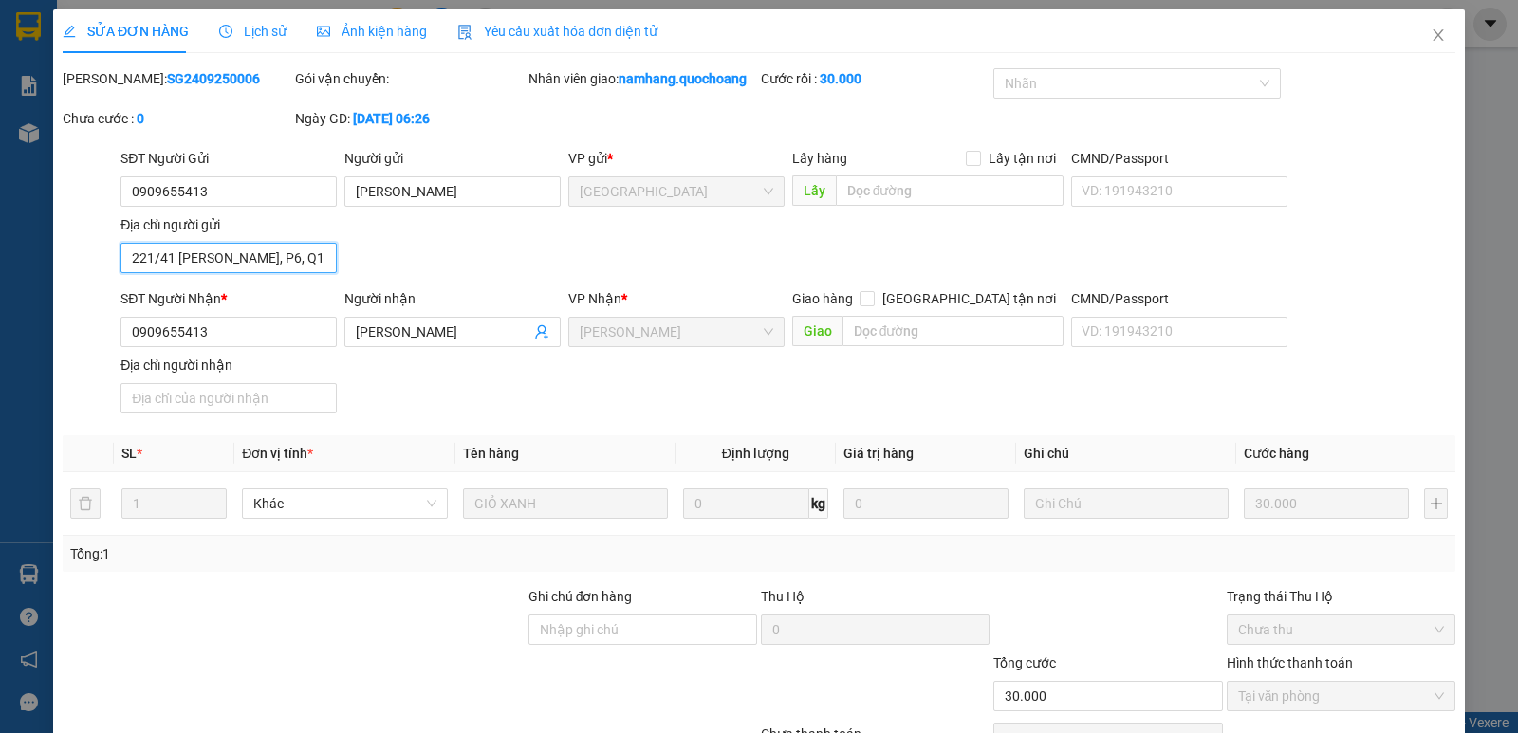
click at [240, 260] on input "221/41 HÀ TÔN QUYỀN, P6, Q11" at bounding box center [228, 258] width 216 height 30
click at [1430, 31] on icon "close" at bounding box center [1437, 35] width 15 height 15
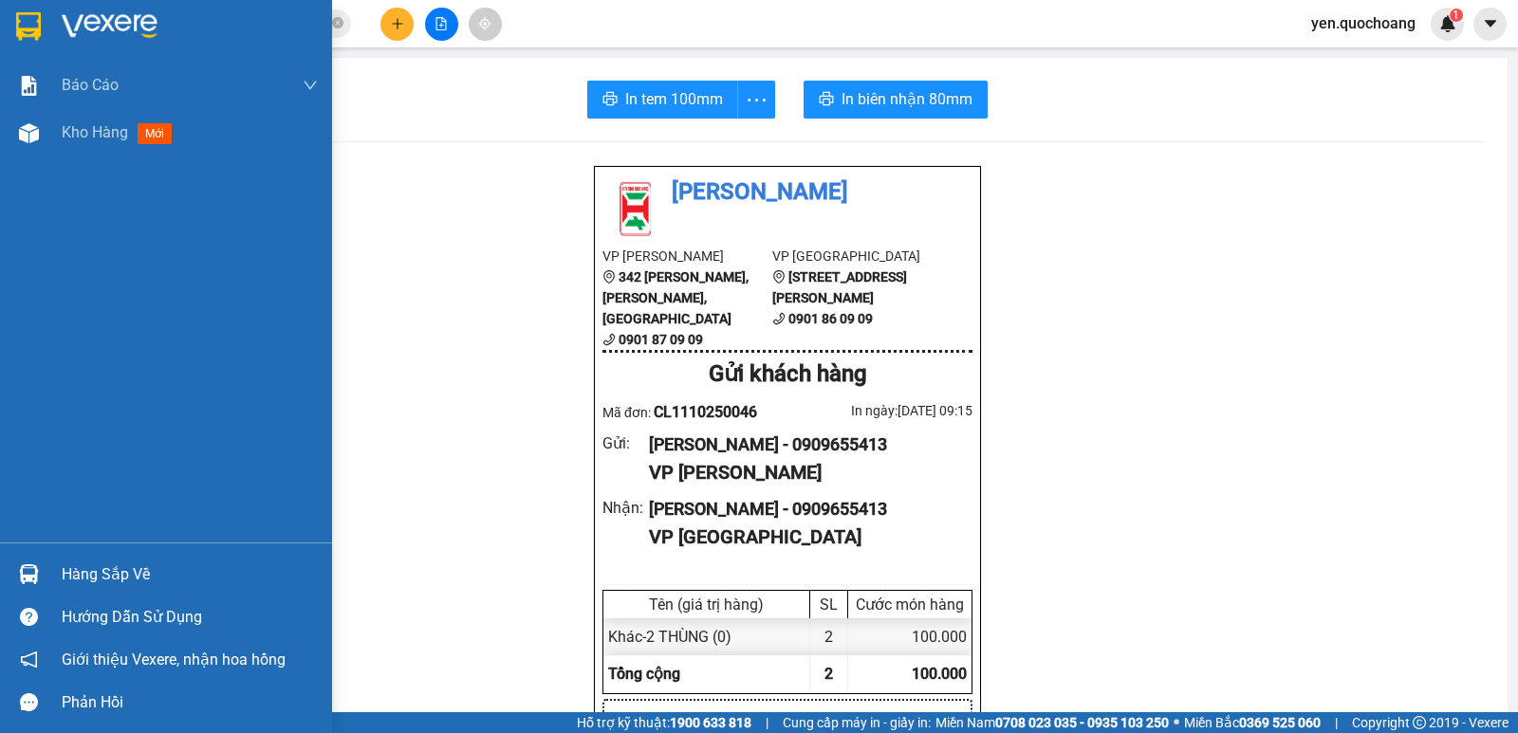
drag, startPoint x: 91, startPoint y: 139, endPoint x: 297, endPoint y: 308, distance: 266.2
click at [91, 138] on span "Kho hàng" at bounding box center [95, 132] width 66 height 18
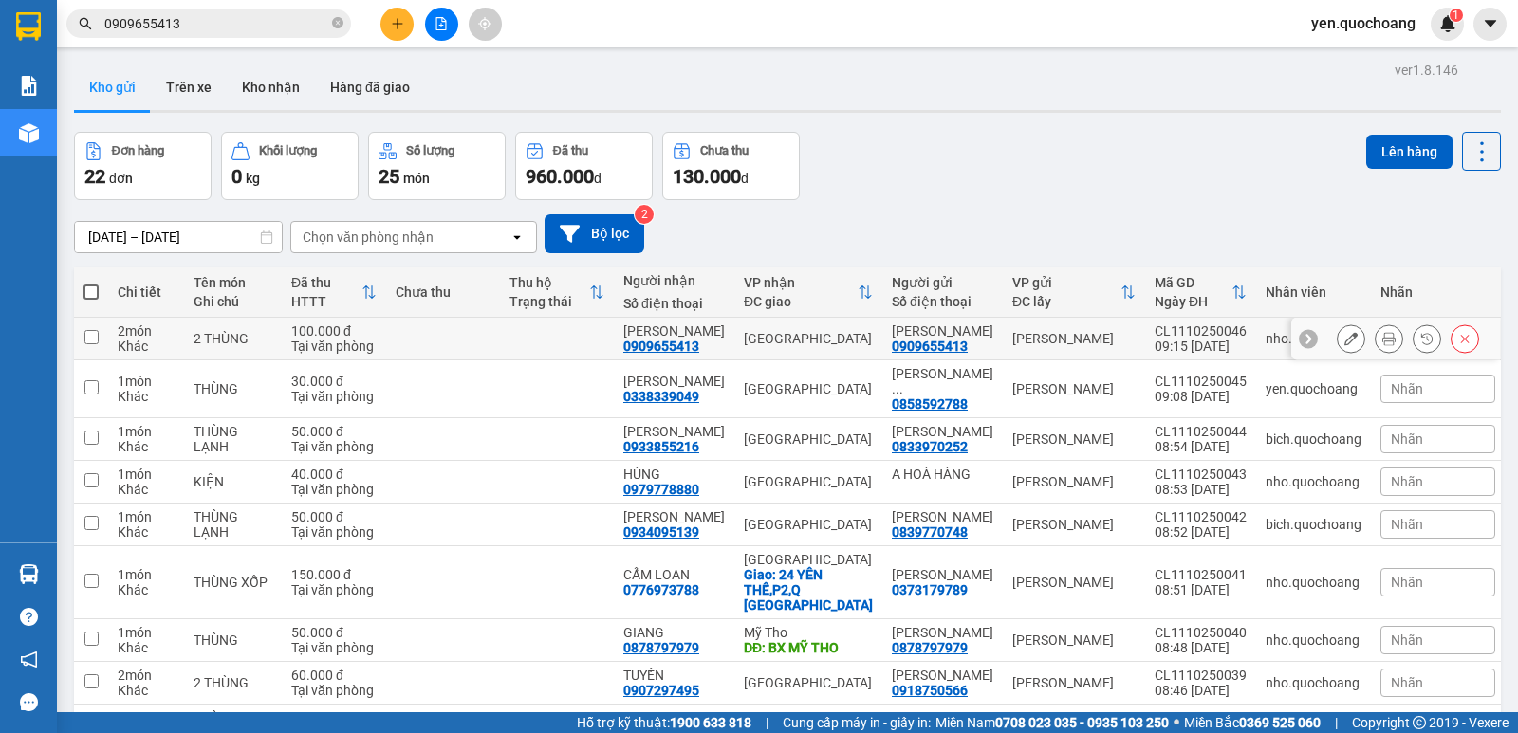
click at [1344, 338] on icon at bounding box center [1350, 338] width 13 height 13
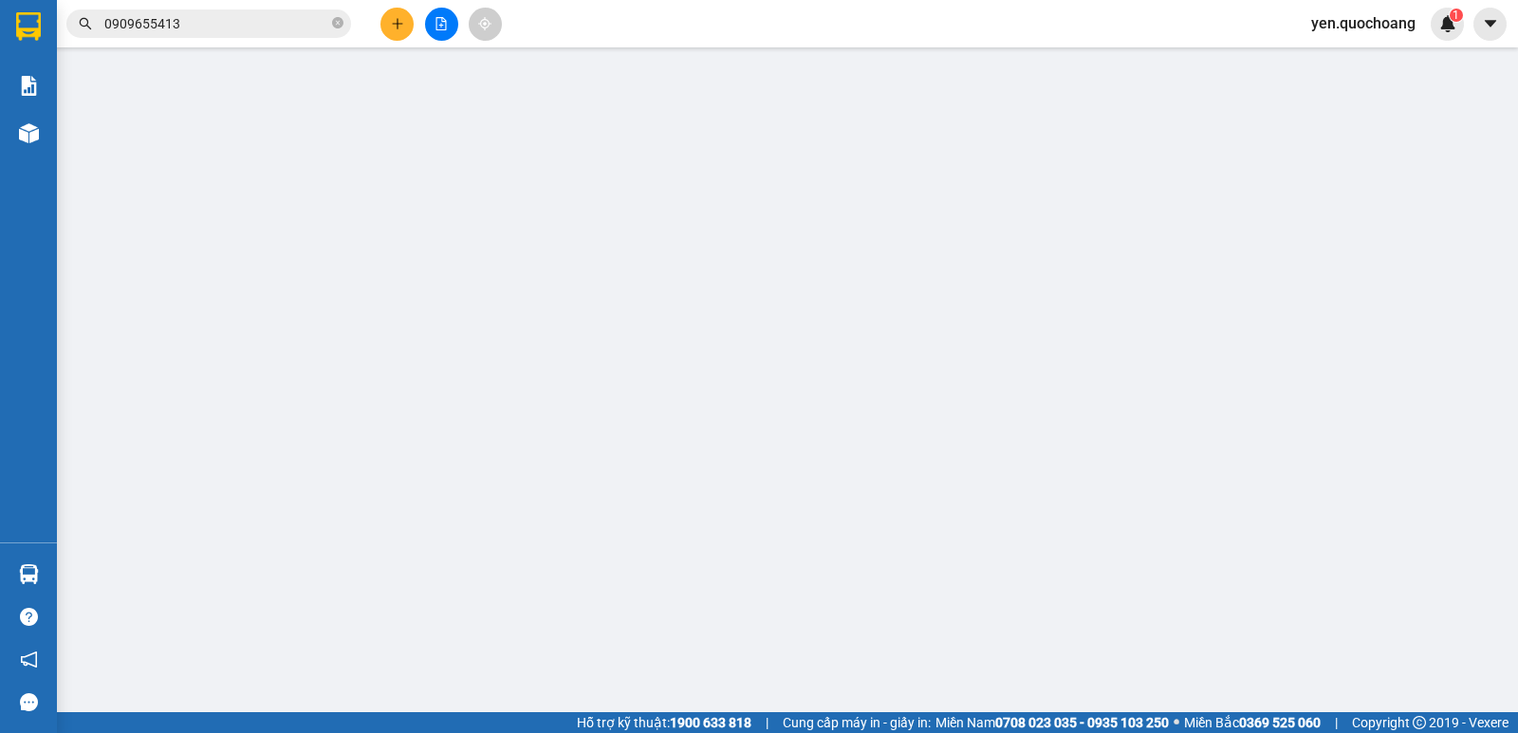
type input "0909655413"
type input "LÊ KIM ANH"
type input "0909655413"
type input "LÊ KIM ANH"
type input "100.000"
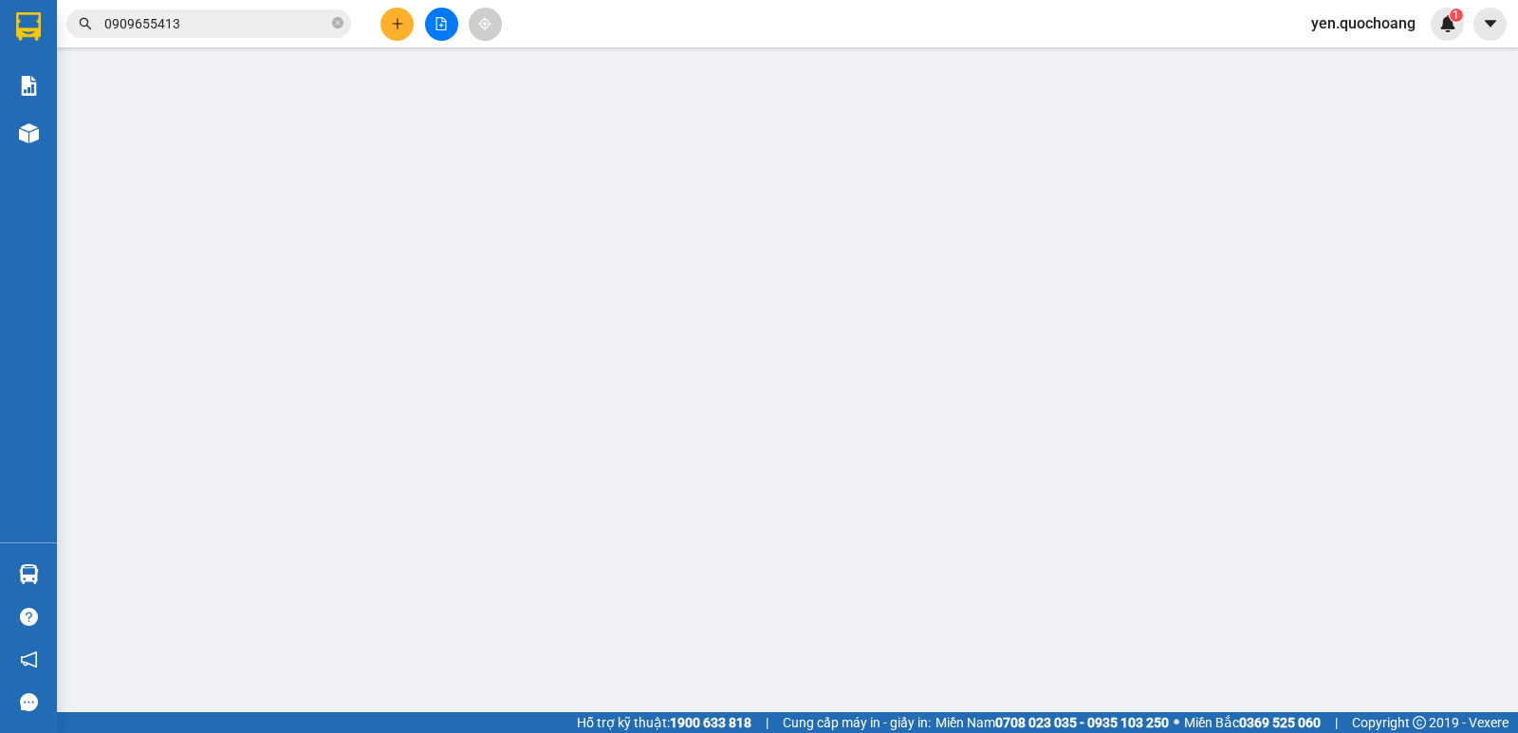
type input "100.000"
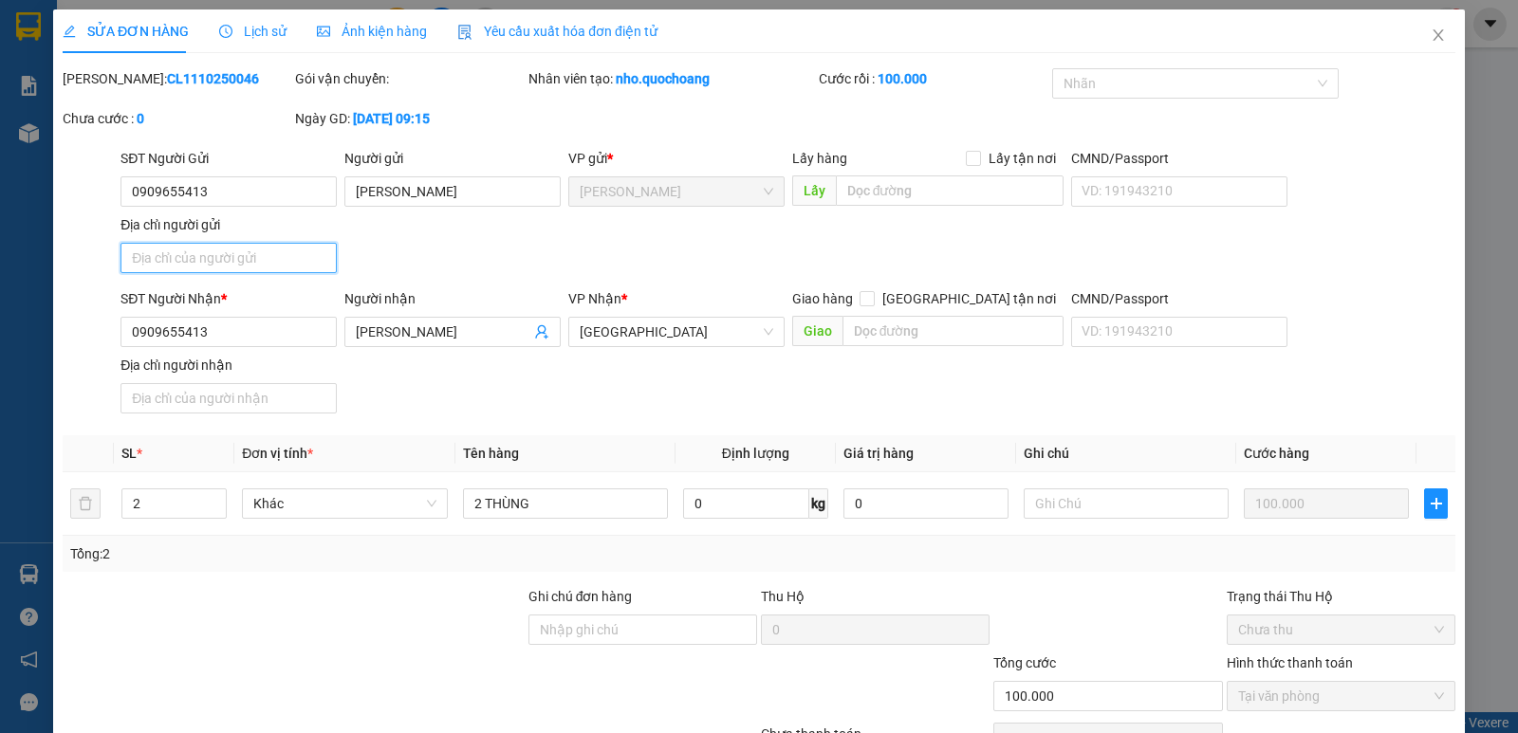
click at [236, 249] on input "Địa chỉ người gửi" at bounding box center [228, 258] width 216 height 30
paste input "221/41 HÀ TÔN QUYỀN, P6, Q11"
type input "221/41 HÀ TÔN QUYỀN, P6, Q11"
type input "0"
type input "221/41 HÀ TÔN QUYỀN, P6, Q11"
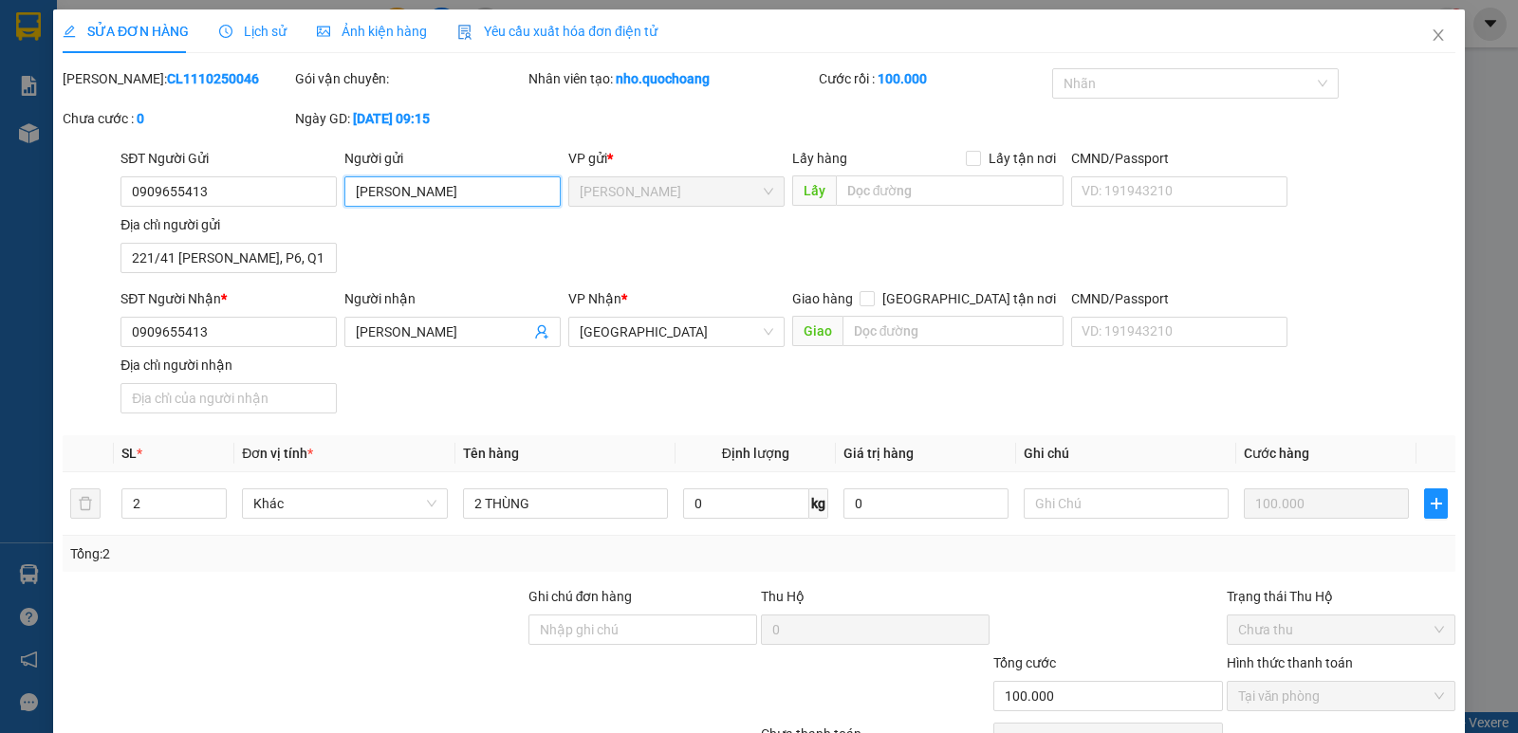
drag, startPoint x: 363, startPoint y: 186, endPoint x: 348, endPoint y: 191, distance: 15.9
click at [348, 191] on input "LÊ KIM ANH" at bounding box center [452, 191] width 216 height 30
type input "[PERSON_NAME]"
drag, startPoint x: 368, startPoint y: 322, endPoint x: 332, endPoint y: 335, distance: 38.1
click at [335, 335] on div "SĐT Người Nhận * 0909655413 Người nhận LÊ KIM ANH LÊ KIM ANH VP Nhận * Sài Gòn …" at bounding box center [788, 354] width 1342 height 133
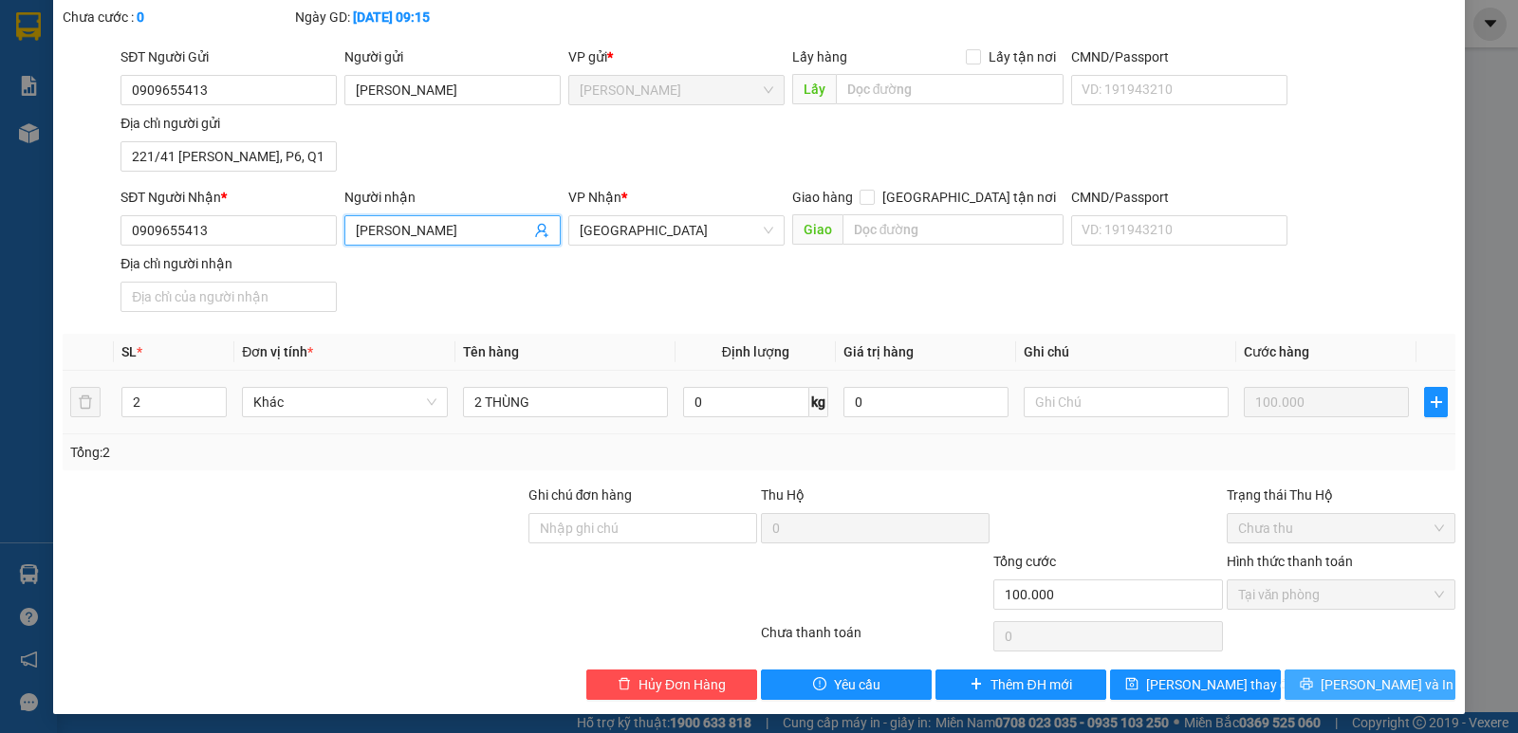
scroll to position [105, 0]
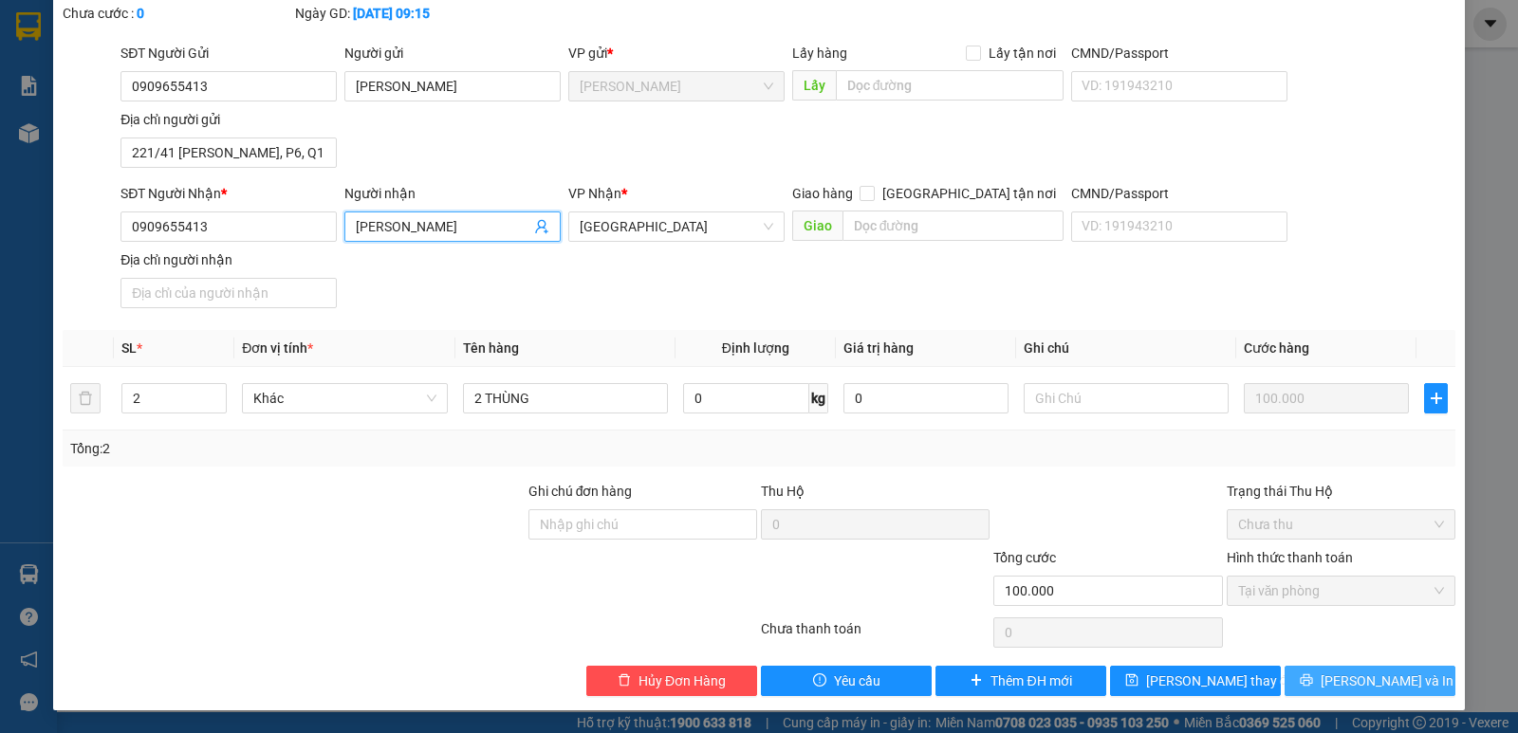
type input "[PERSON_NAME]"
click at [1311, 683] on button "[PERSON_NAME] và In" at bounding box center [1369, 681] width 171 height 30
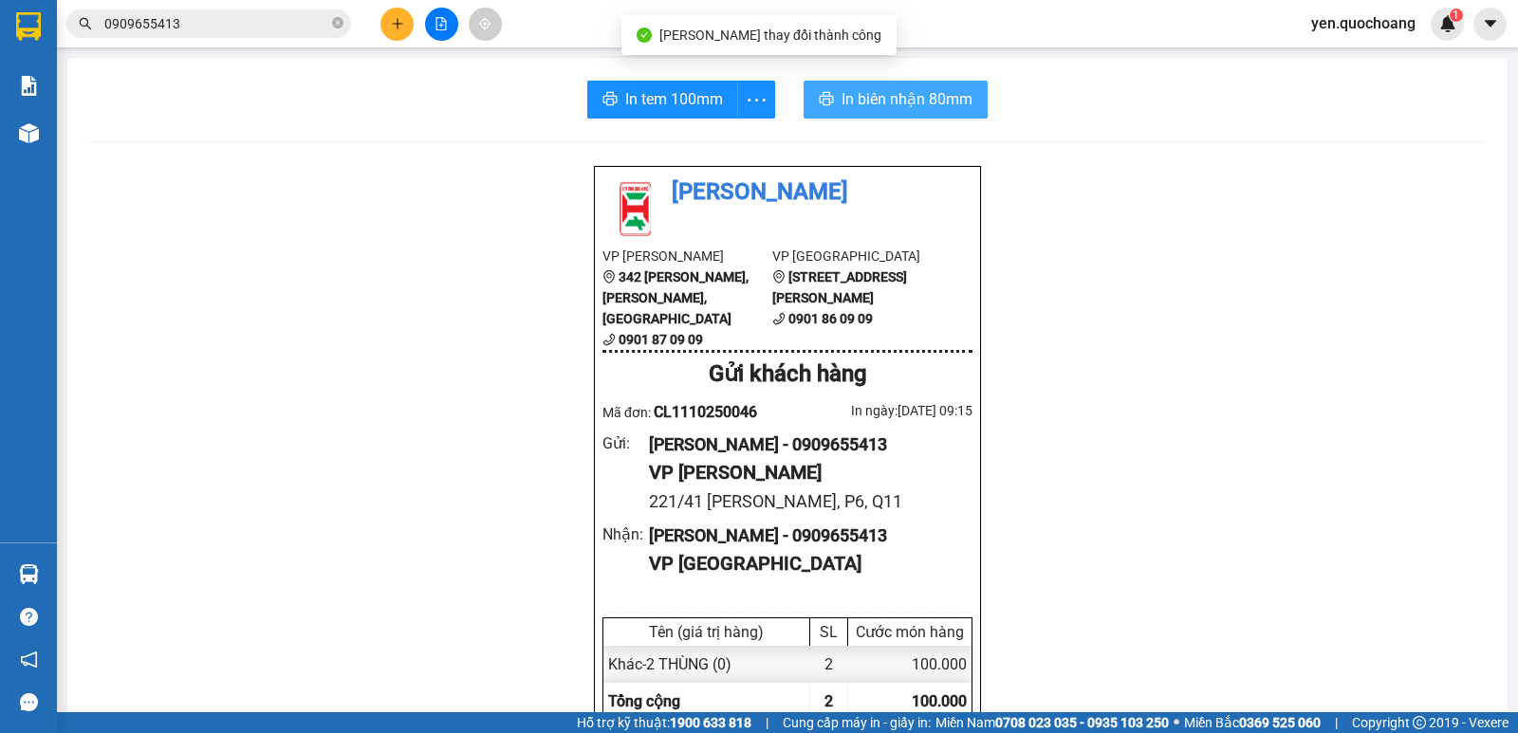
click at [875, 98] on span "In biên nhận 80mm" at bounding box center [906, 99] width 131 height 24
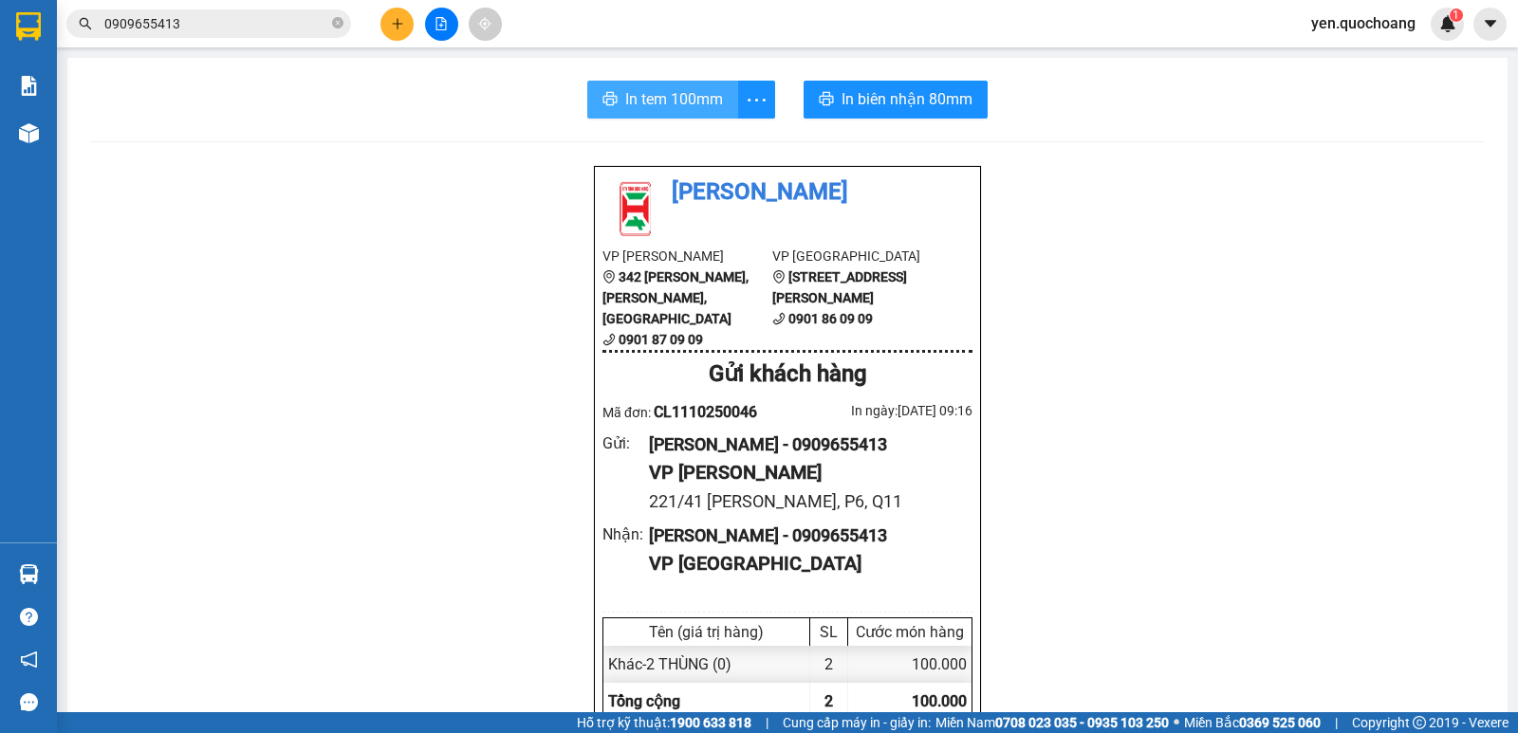
click at [668, 101] on span "In tem 100mm" at bounding box center [674, 99] width 98 height 24
click at [335, 20] on icon "close-circle" at bounding box center [337, 22] width 11 height 11
click at [403, 19] on icon "plus" at bounding box center [397, 23] width 13 height 13
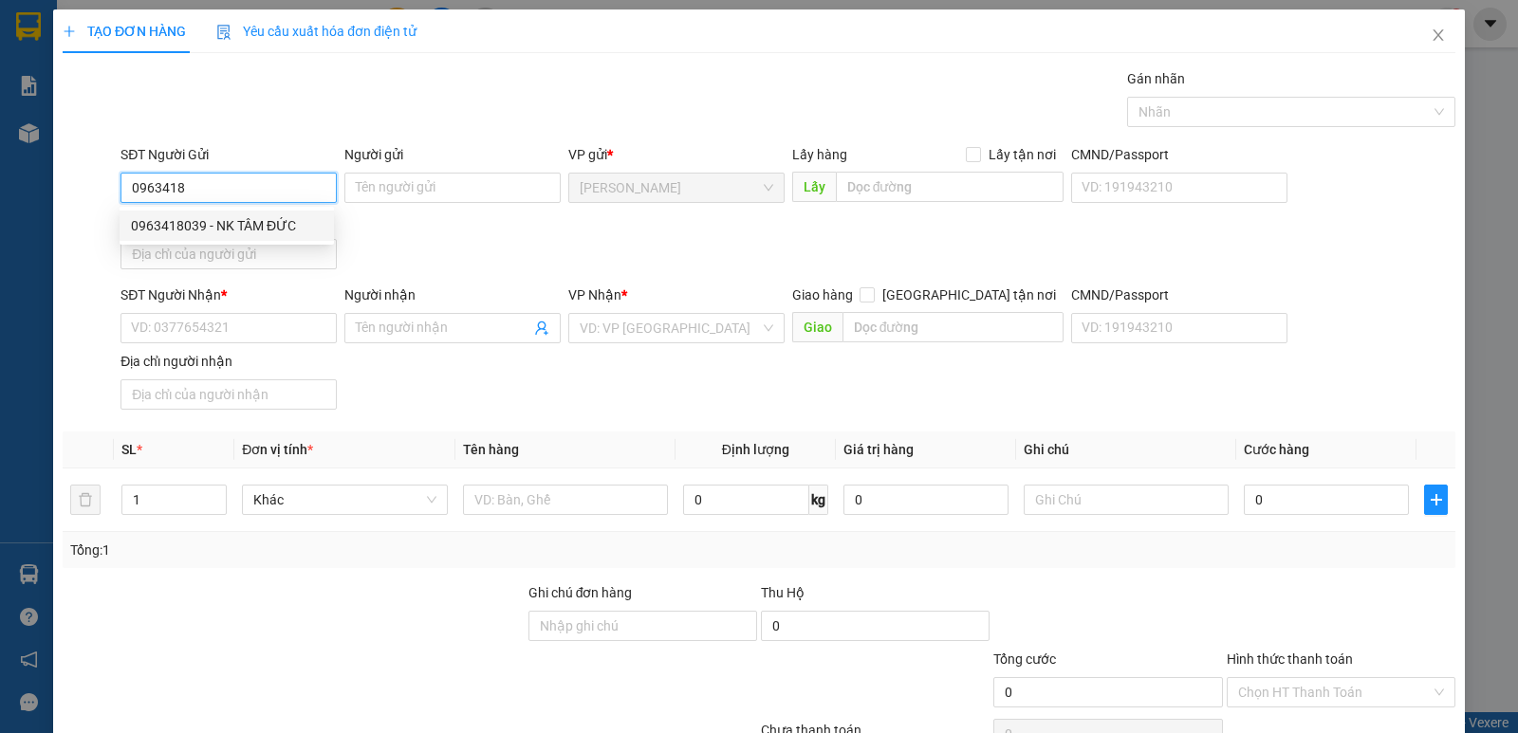
drag, startPoint x: 279, startPoint y: 230, endPoint x: 260, endPoint y: 225, distance: 19.6
click at [269, 228] on div "0963418039 - NK TÂM ĐỨC" at bounding box center [227, 225] width 192 height 21
type input "0963418039"
type input "NK TÂM ĐỨC"
type input "0963418039"
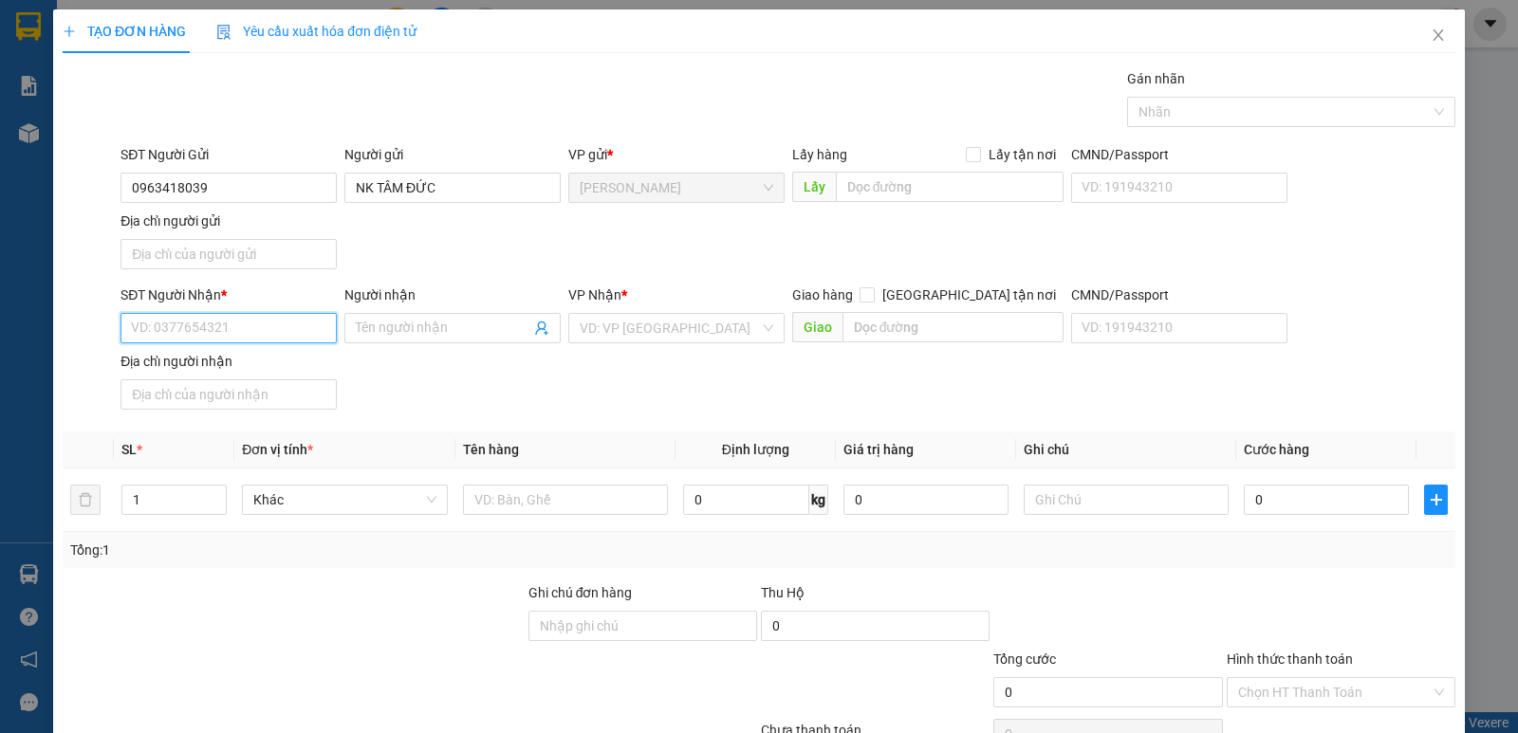
click at [234, 329] on input "SĐT Người Nhận *" at bounding box center [228, 328] width 216 height 30
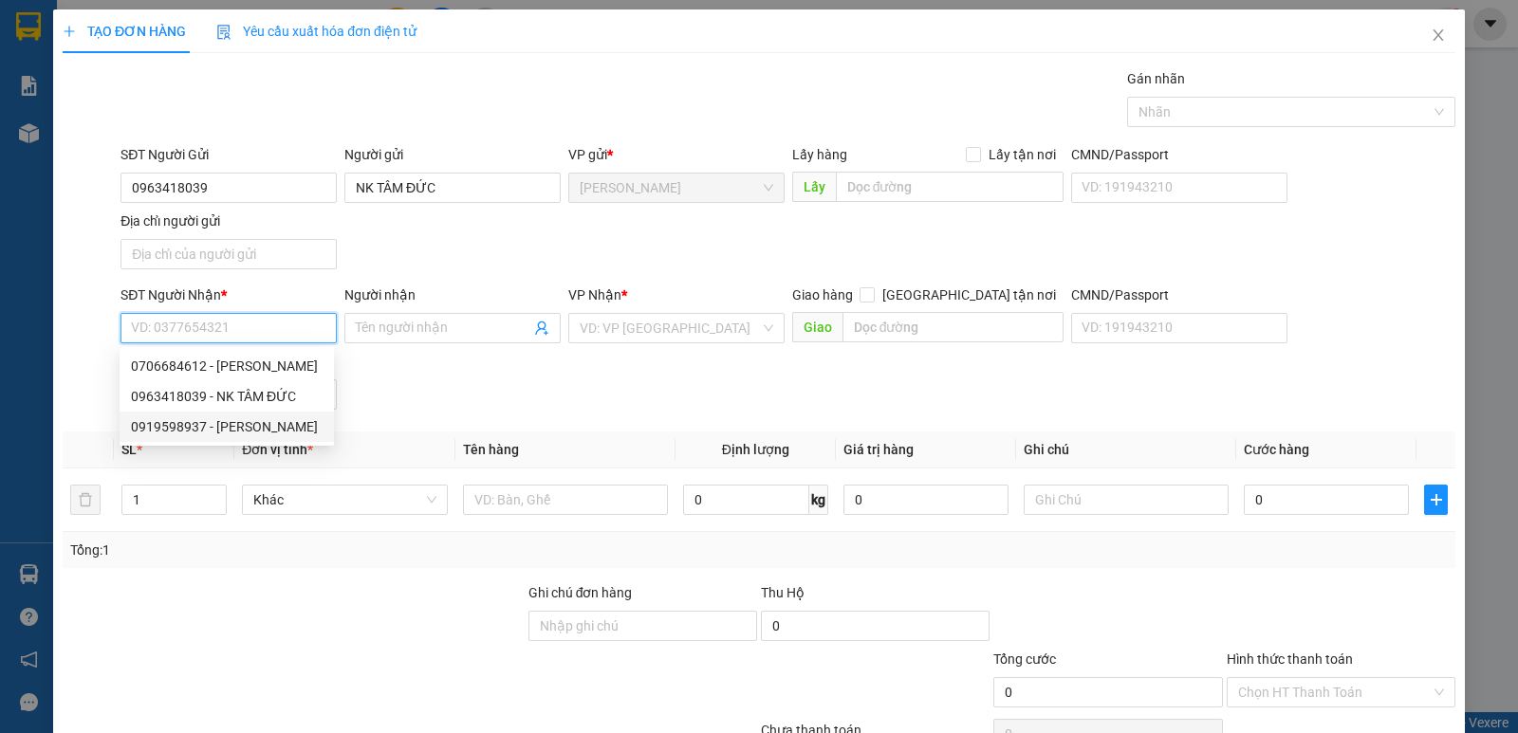
click at [258, 423] on div "0919598937 - NGUYỄN KHÁNH HÀ" at bounding box center [227, 426] width 192 height 21
type input "0919598937"
type input "NGUYỄN KHÁNH HÀ"
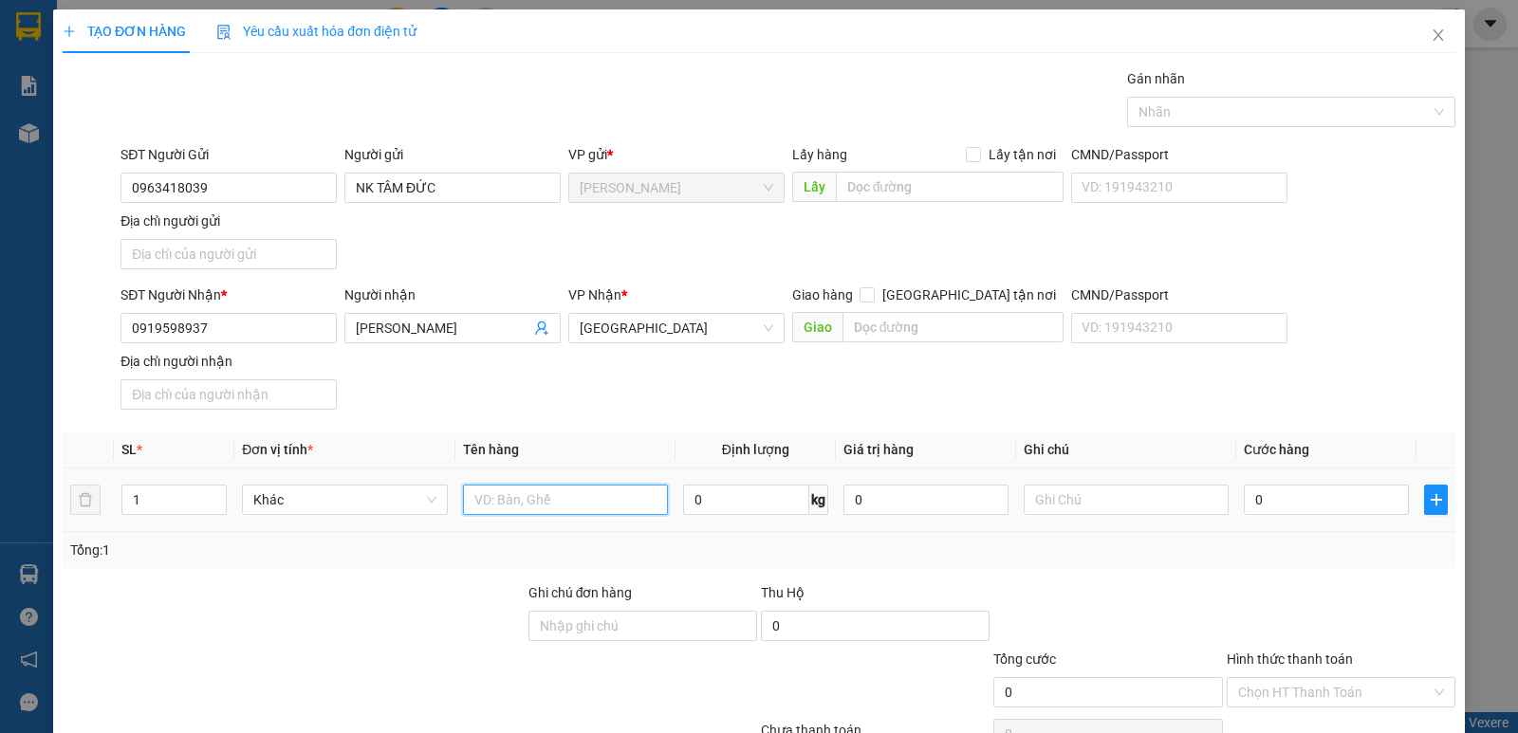
click at [507, 496] on input "text" at bounding box center [565, 500] width 205 height 30
type input "HỘP"
click at [283, 191] on input "0963418039" at bounding box center [228, 188] width 216 height 30
type input "3"
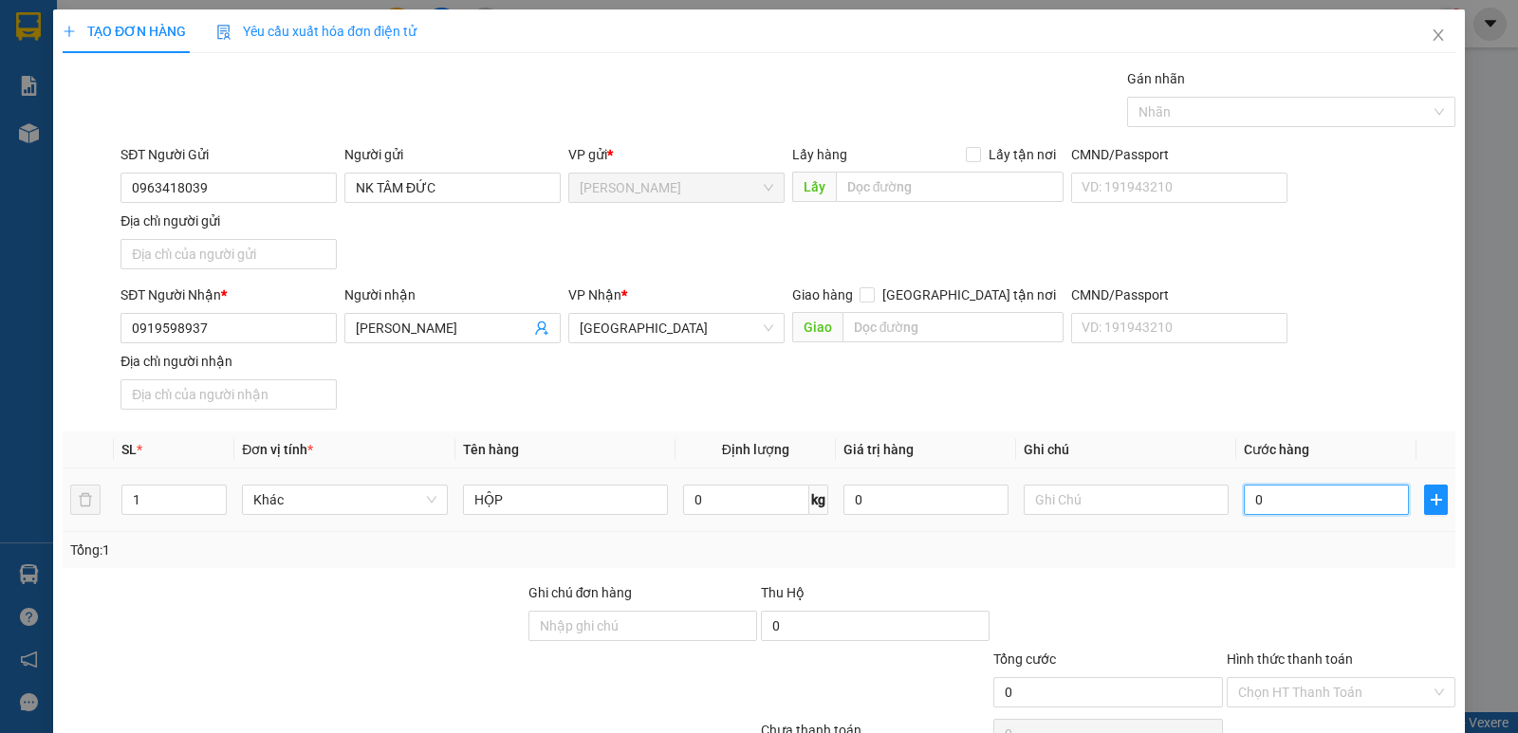
type input "3"
type input "0"
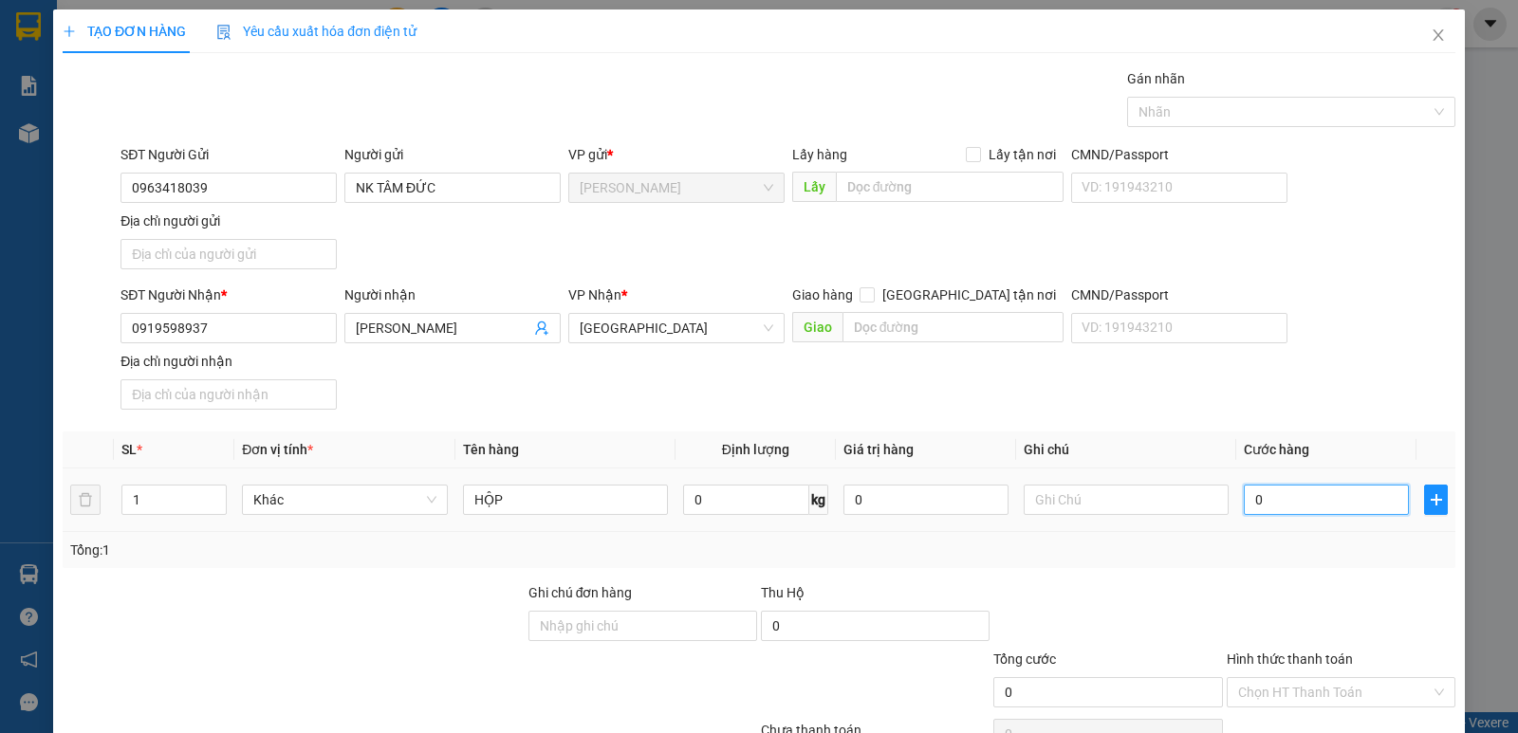
type input "02"
type input "2"
type input "020"
type input "20"
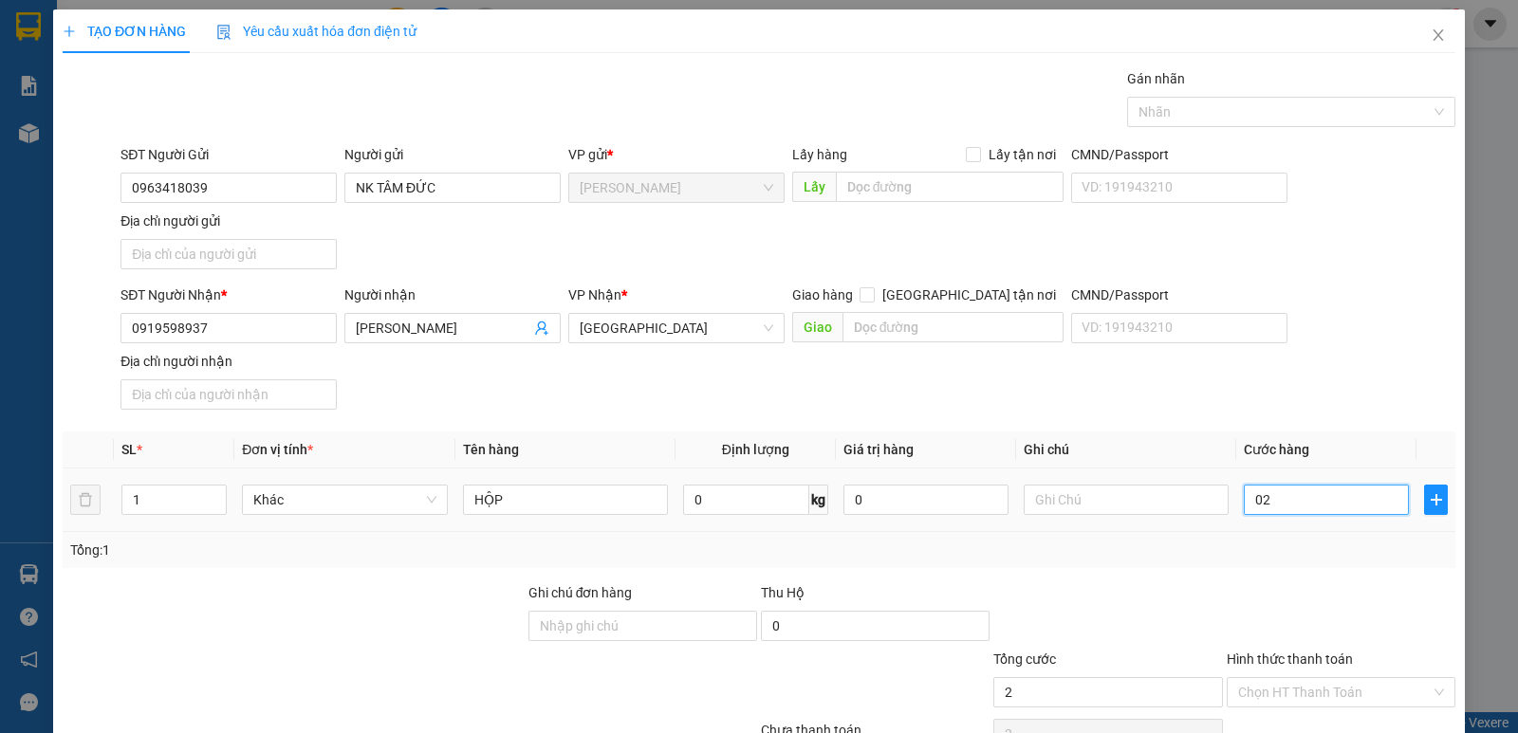
type input "20"
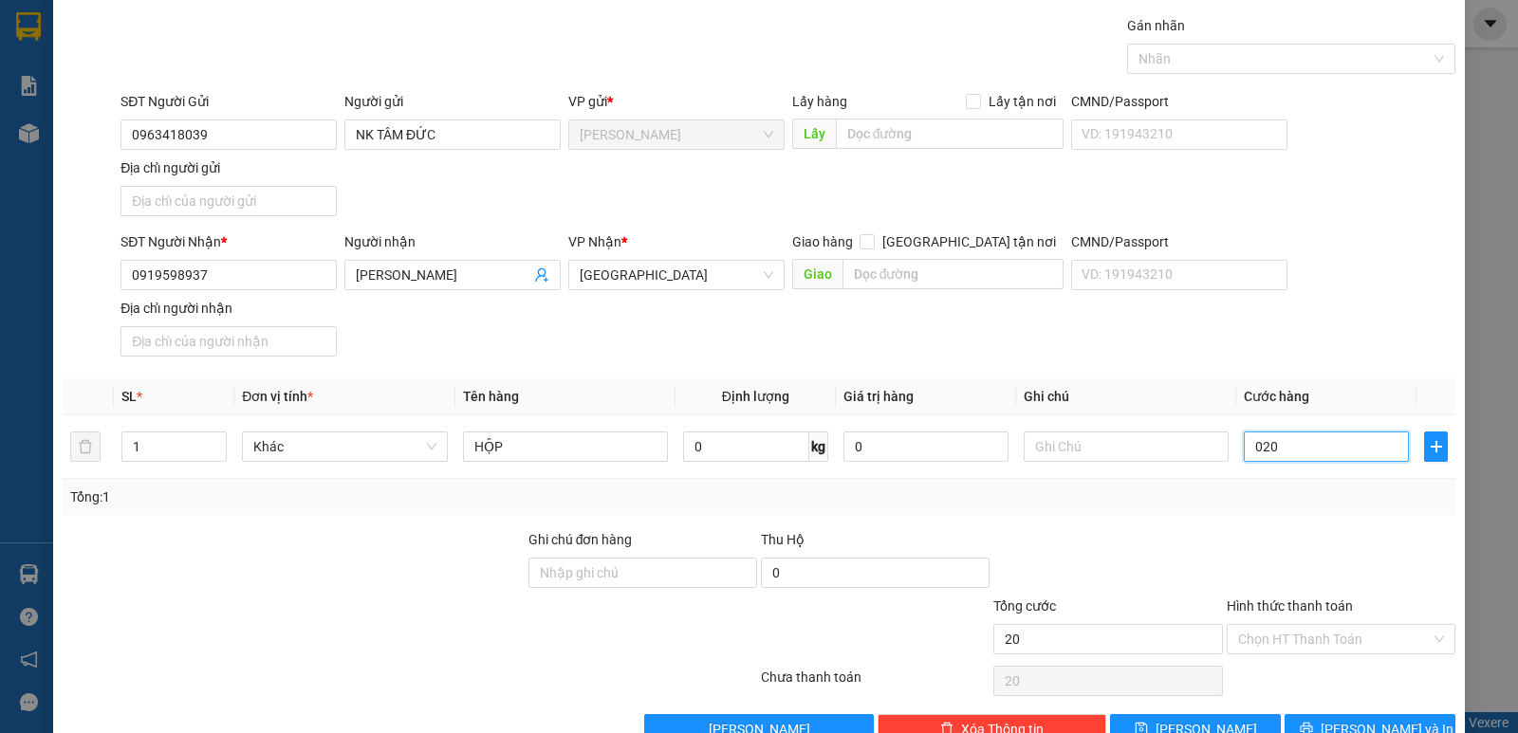
scroll to position [101, 0]
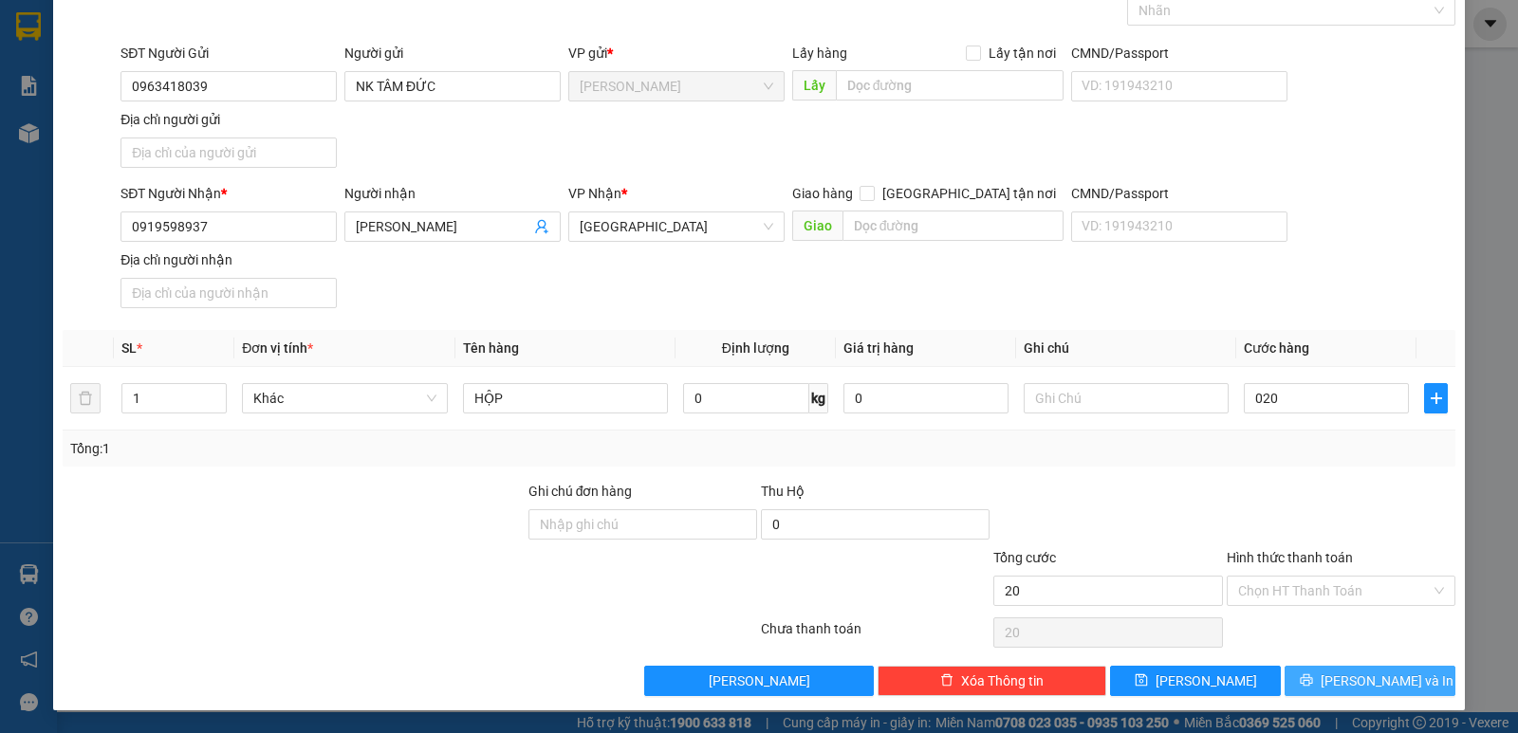
type input "20.000"
click at [1370, 688] on span "Lưu và In" at bounding box center [1386, 681] width 133 height 21
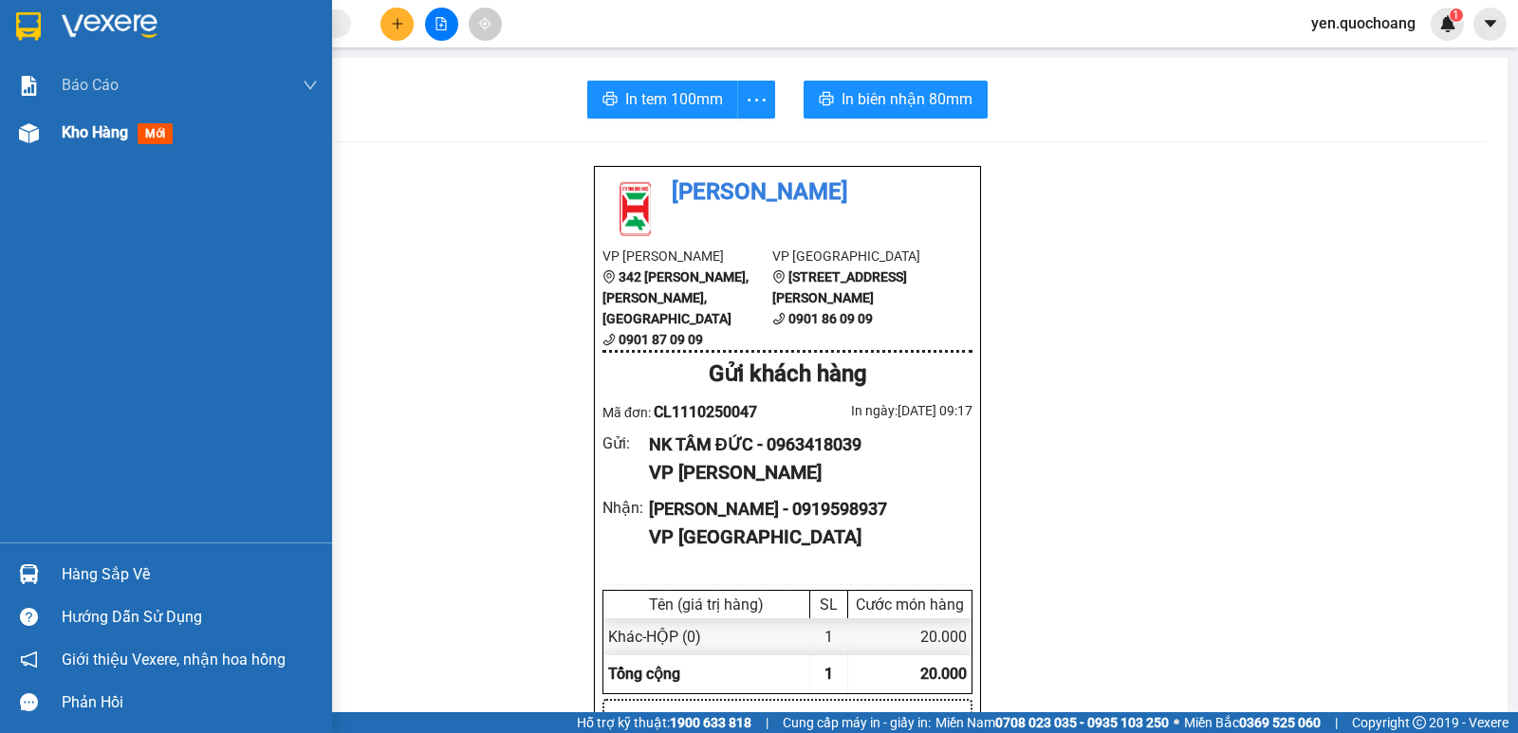
click at [84, 127] on span "Kho hàng" at bounding box center [95, 132] width 66 height 18
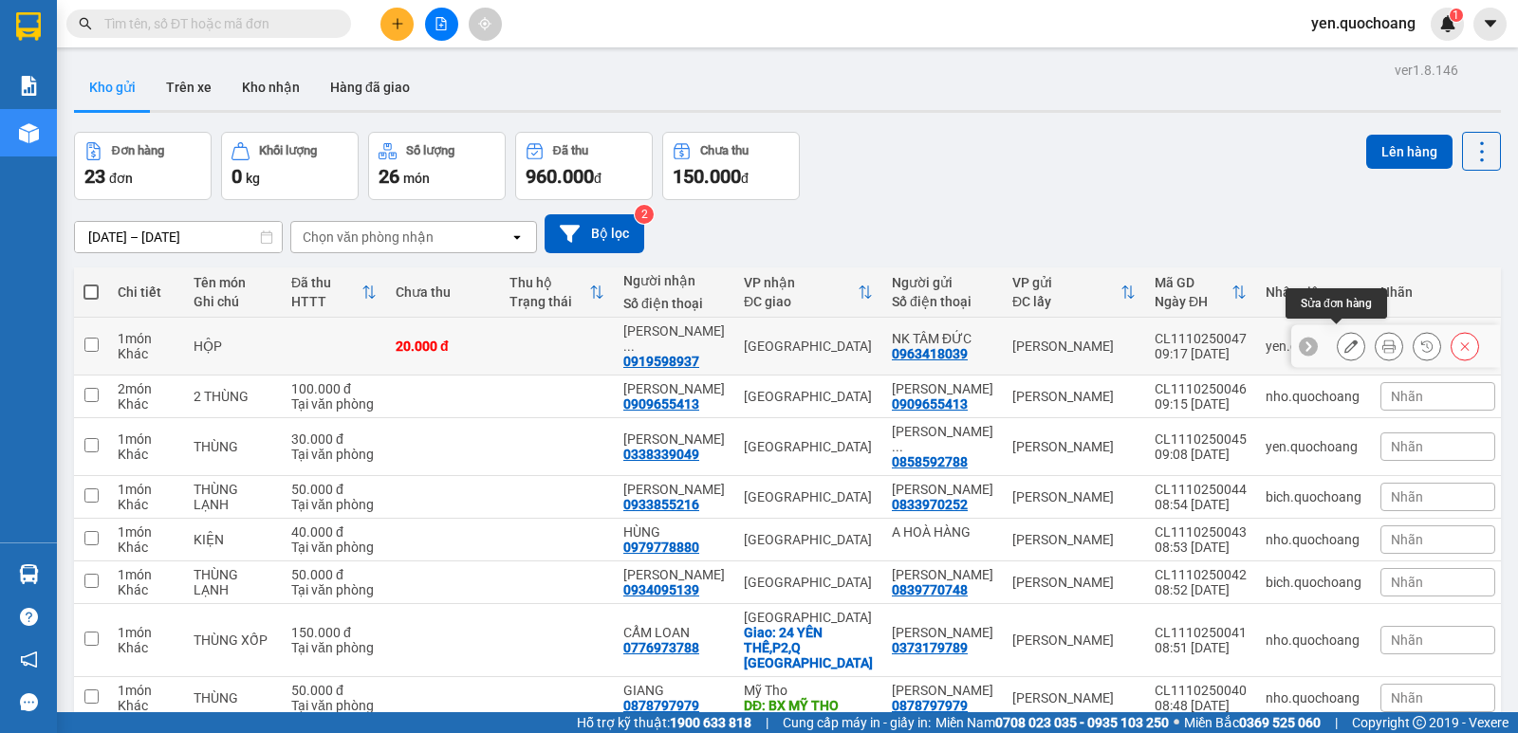
click at [1345, 339] on button at bounding box center [1350, 346] width 27 height 33
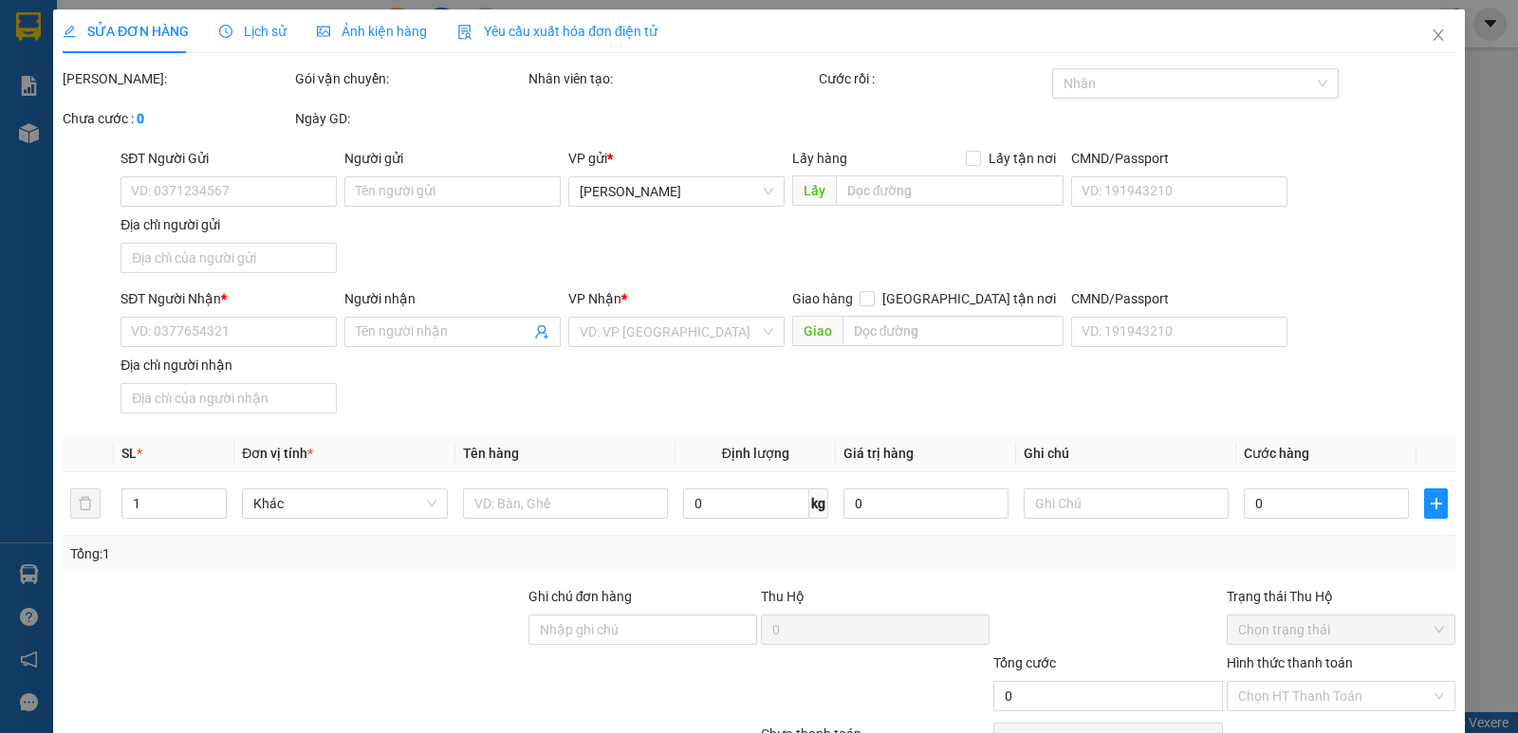
type input "0963418039"
type input "NK TÂM ĐỨC"
type input "0919598937"
type input "NGUYỄN KHÁNH HÀ"
type input "20.000"
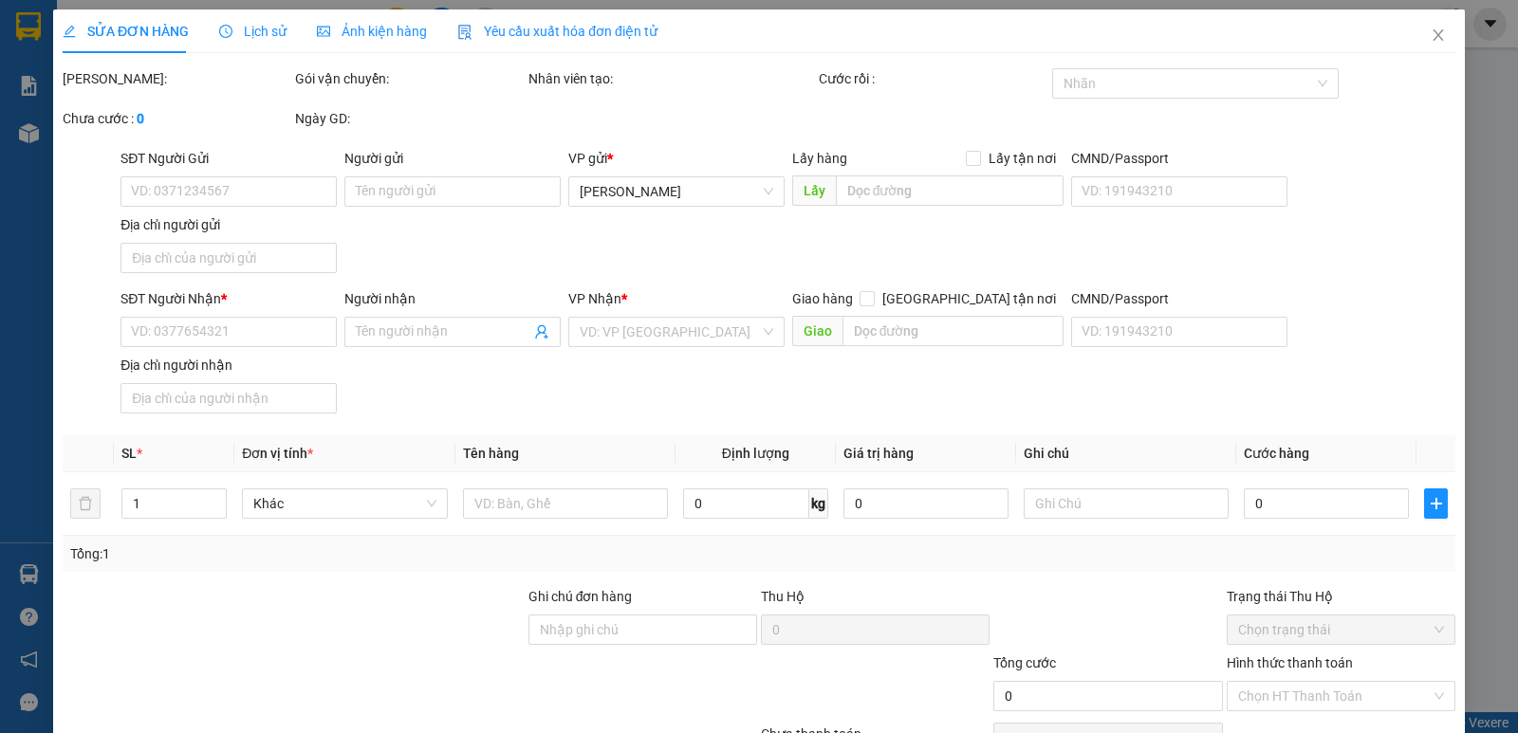
type input "20.000"
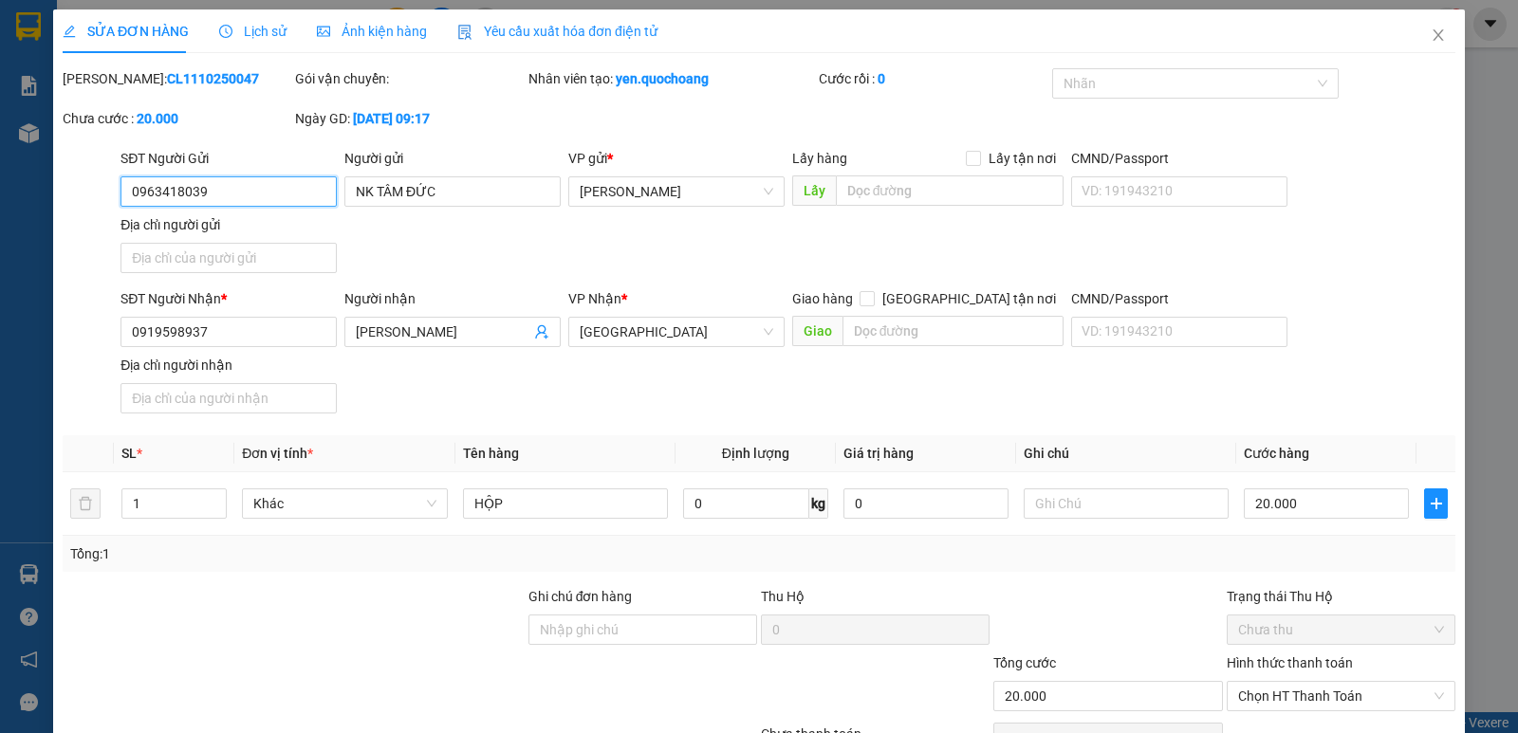
click at [249, 190] on input "0963418039" at bounding box center [228, 191] width 216 height 30
click at [1430, 36] on icon "close" at bounding box center [1437, 35] width 15 height 15
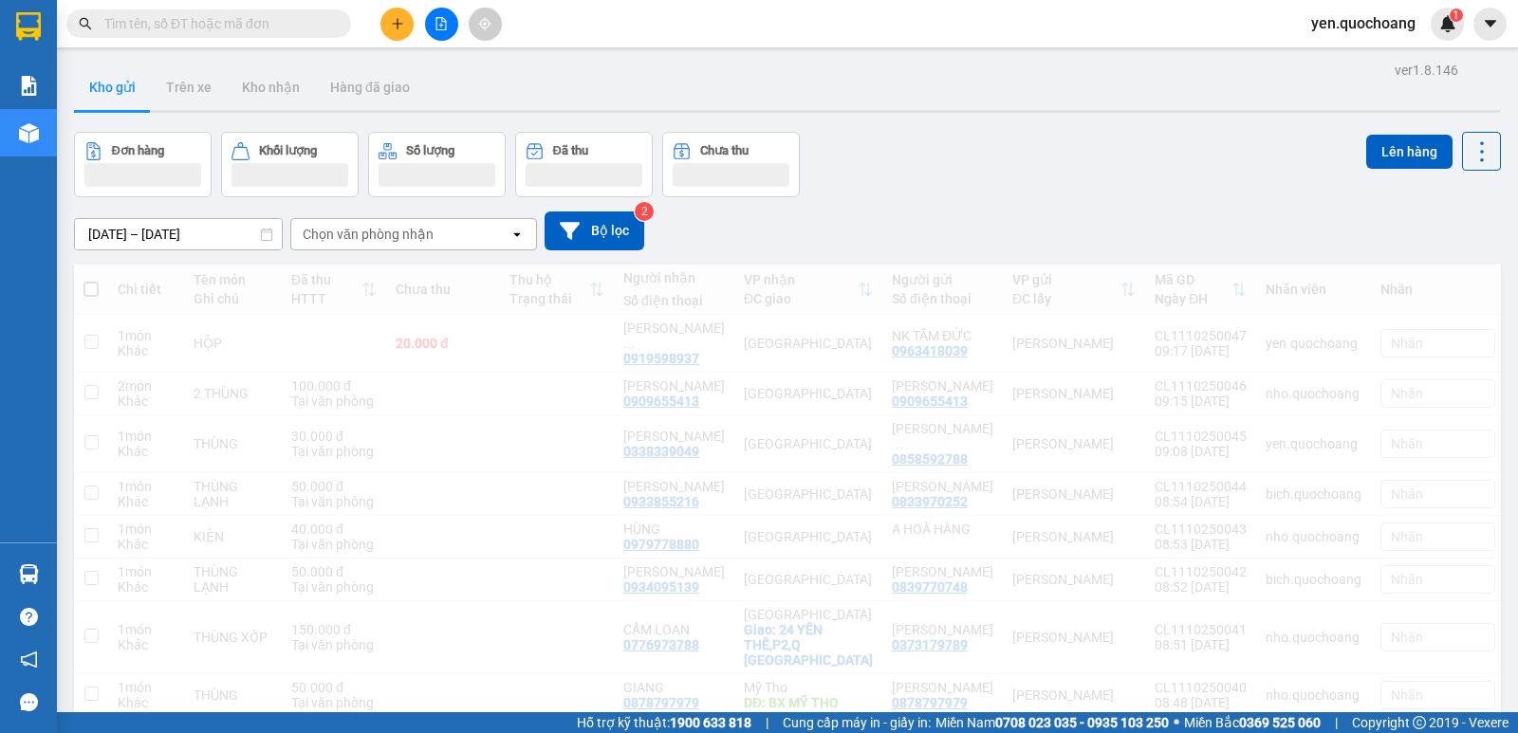
click at [207, 25] on input "text" at bounding box center [216, 23] width 224 height 21
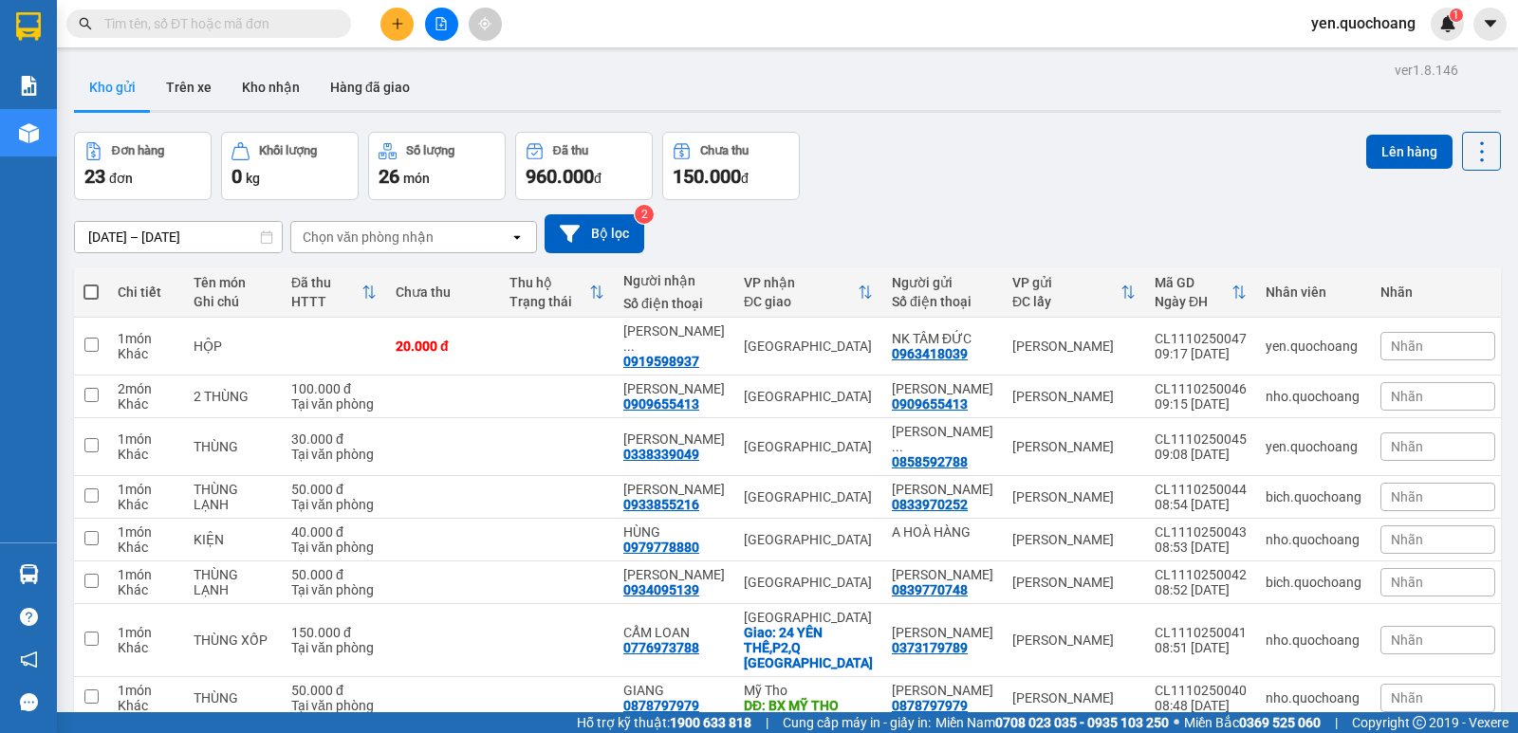
paste input "0963418039"
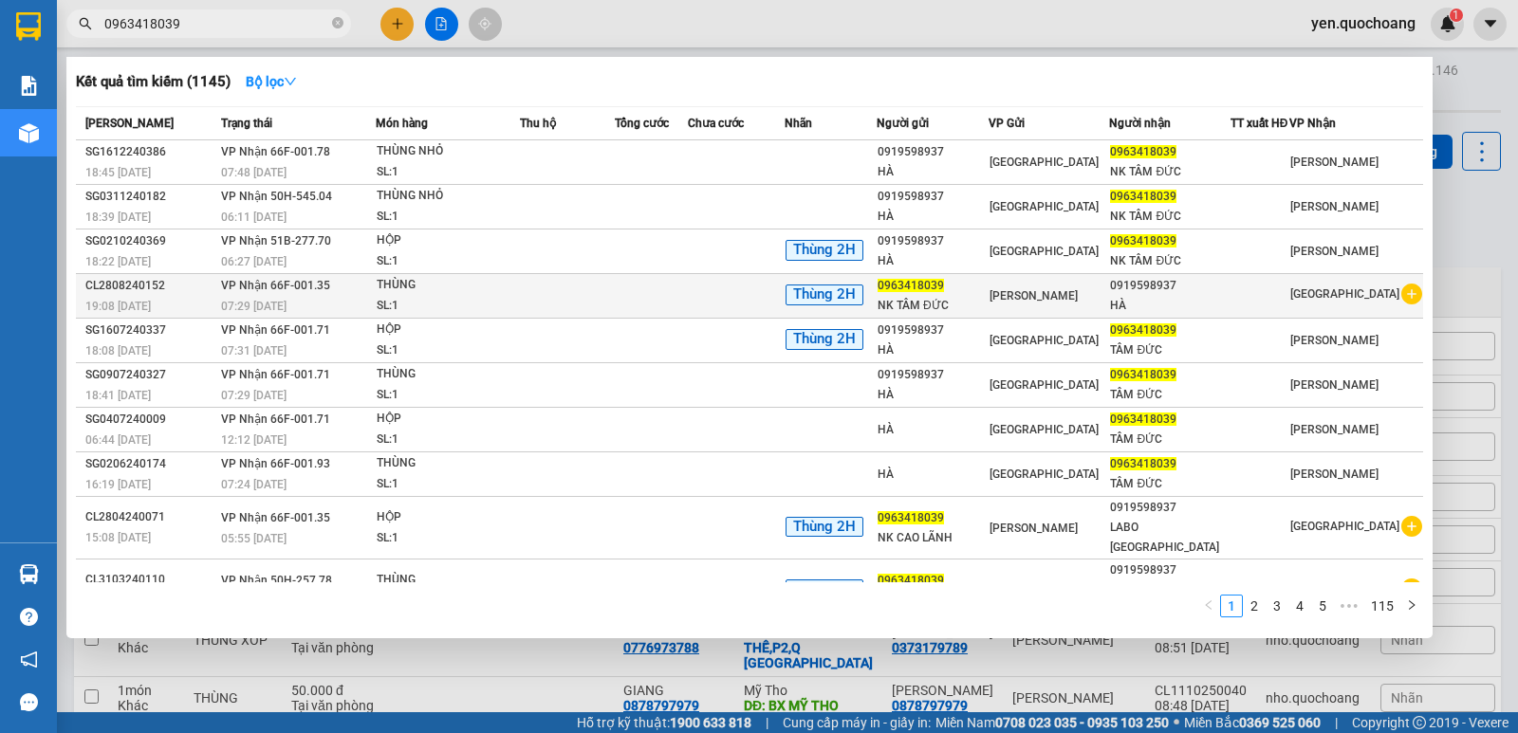
type input "0963418039"
click at [529, 290] on td at bounding box center [567, 296] width 95 height 45
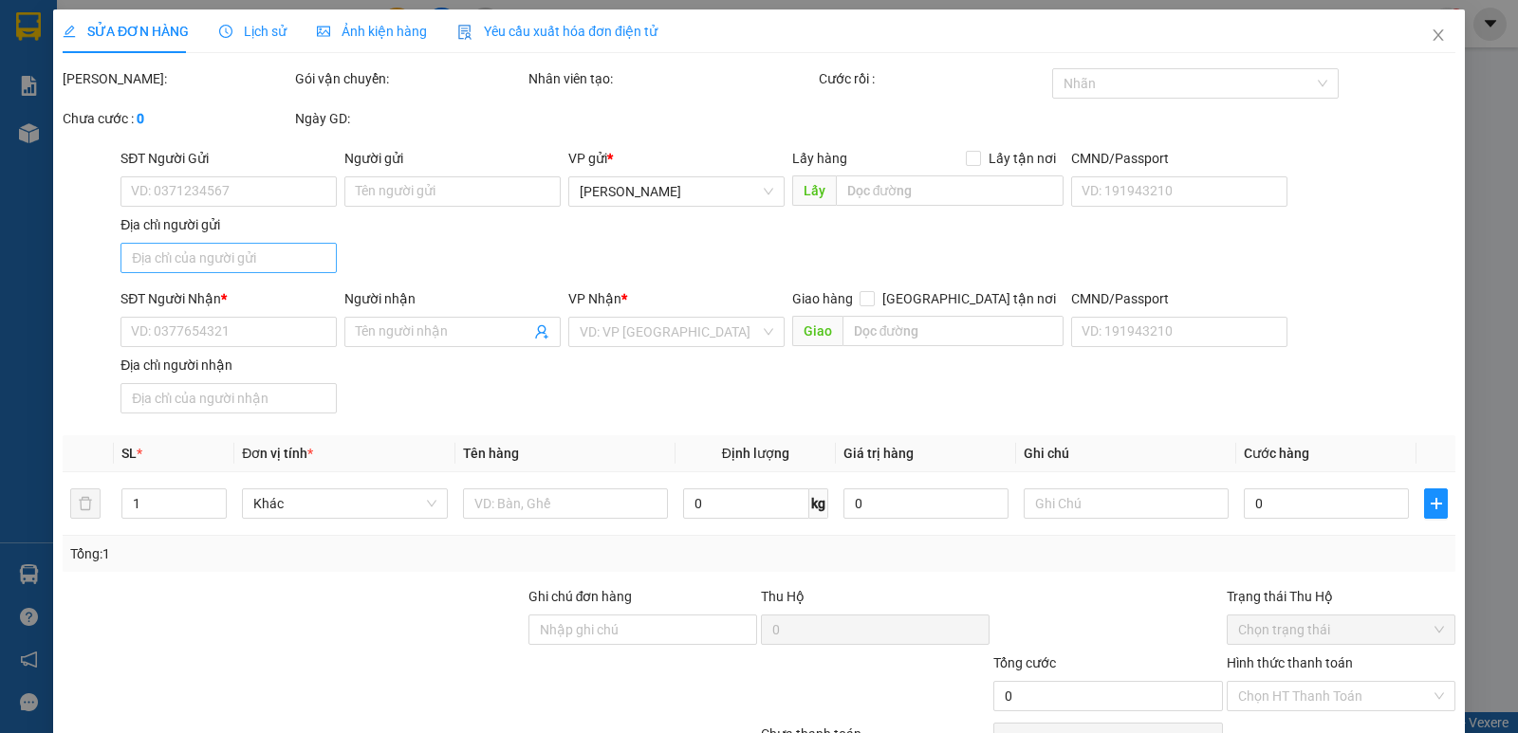
type input "0963418039"
type input "NK TÂM ĐỨC"
type input "0919598937"
type input "HÀ"
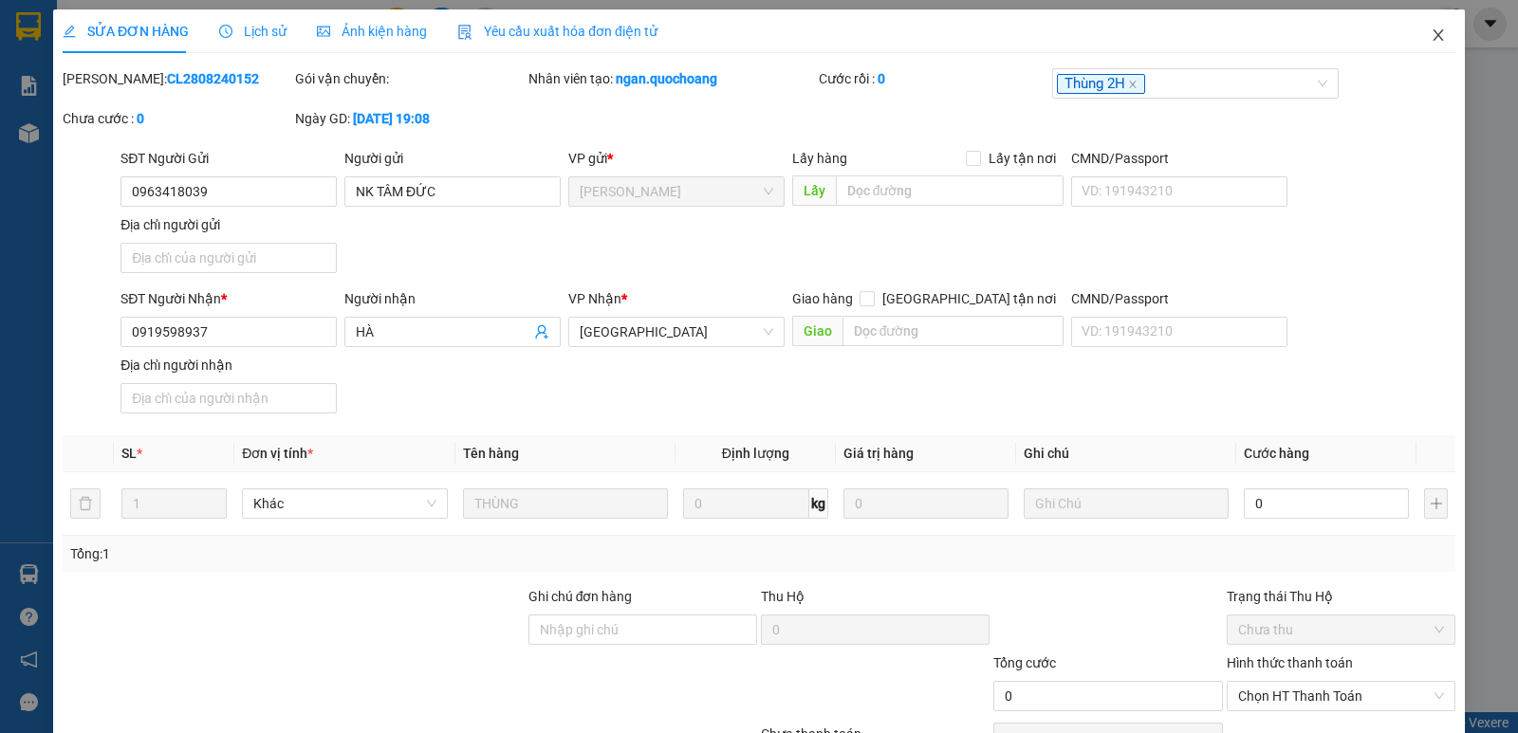
click at [1430, 28] on icon "close" at bounding box center [1437, 35] width 15 height 15
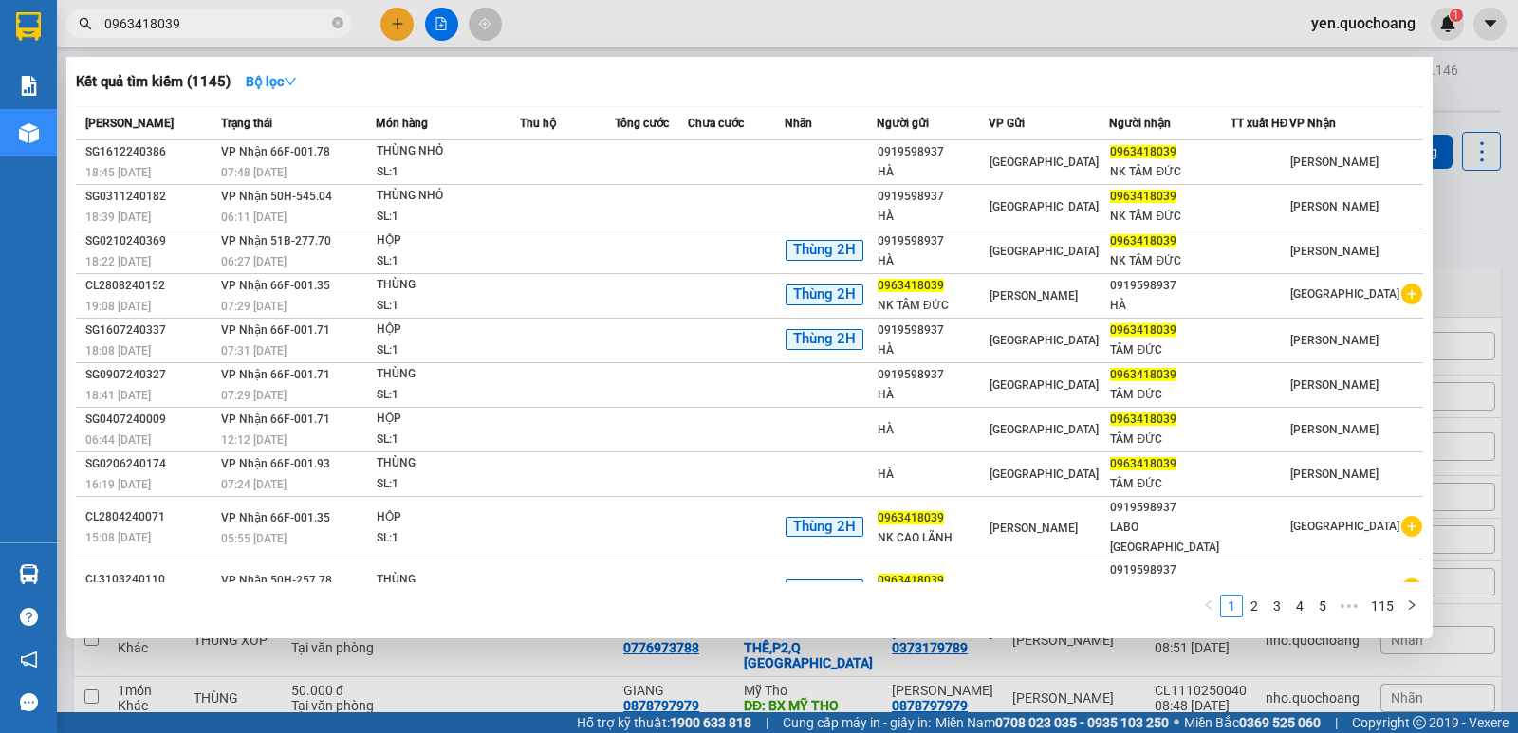
click at [230, 30] on input "0963418039" at bounding box center [216, 23] width 224 height 21
click at [1263, 610] on link "2" at bounding box center [1254, 606] width 21 height 21
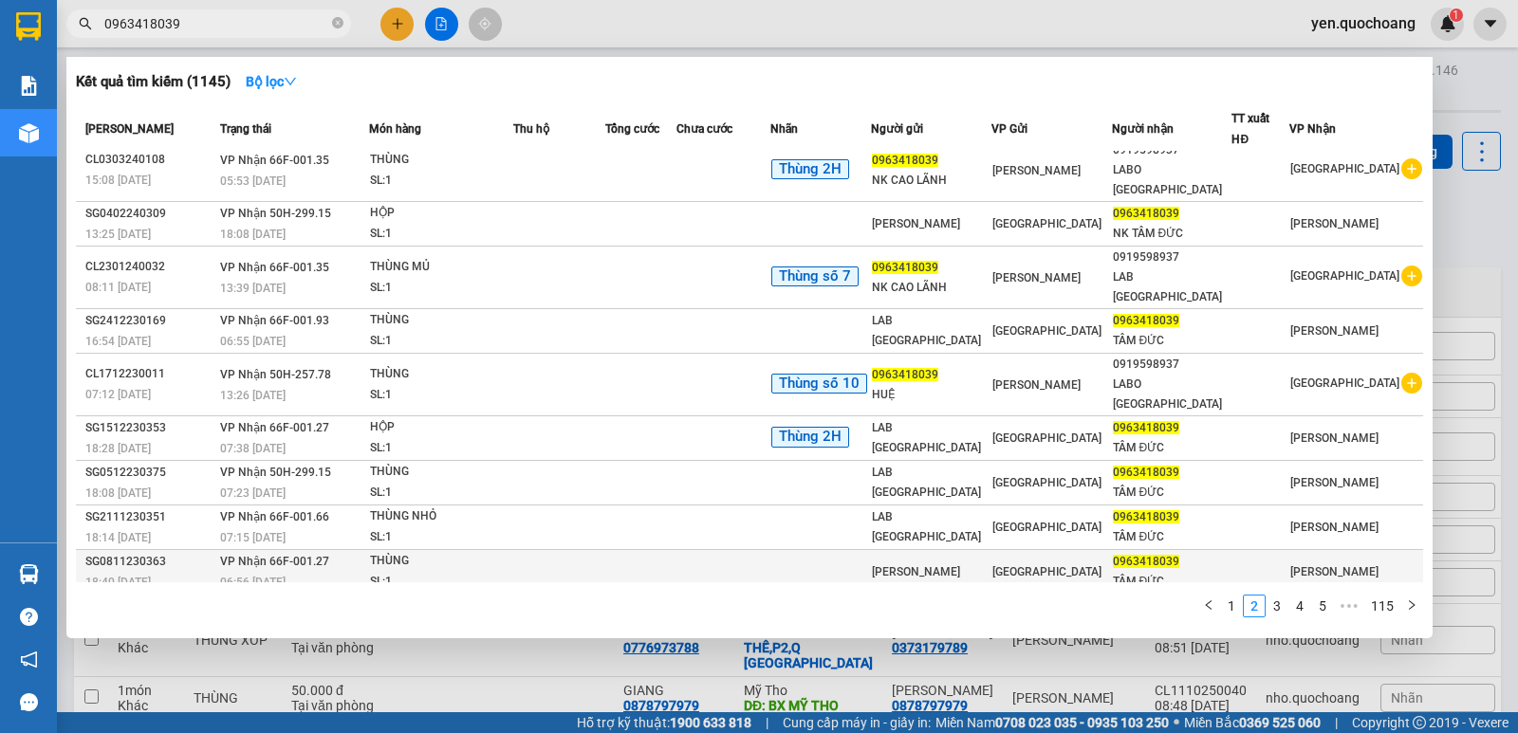
scroll to position [15, 0]
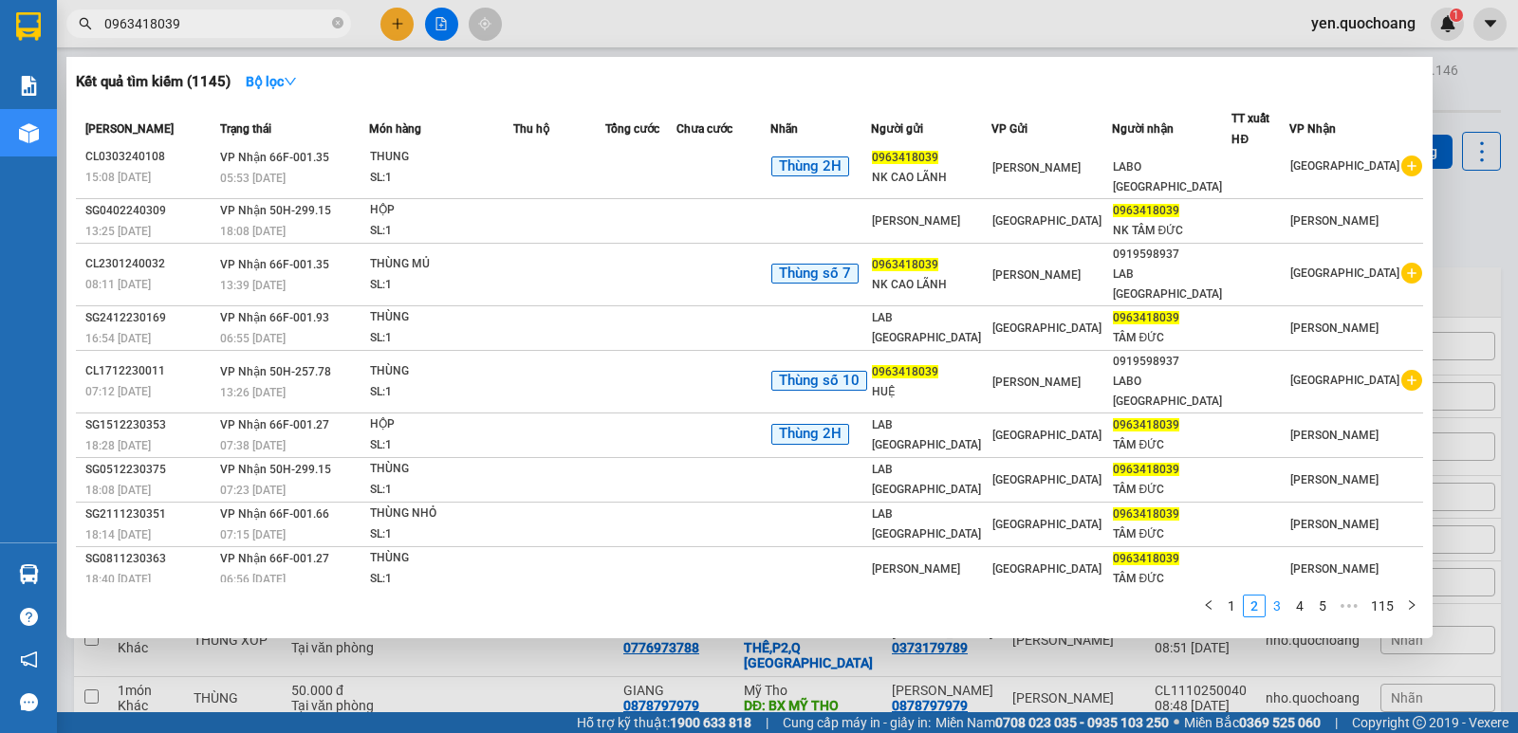
click at [1283, 607] on link "3" at bounding box center [1276, 606] width 21 height 21
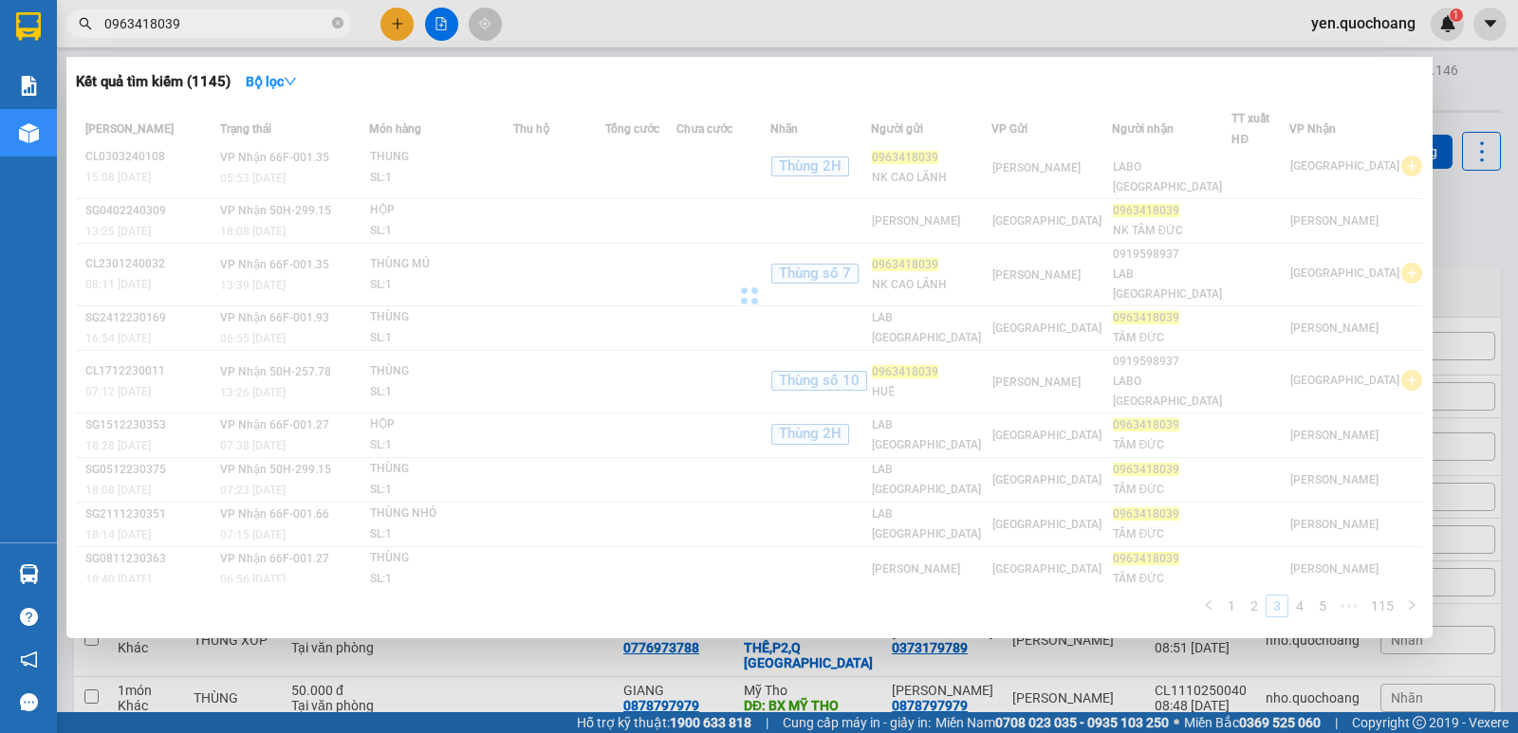
scroll to position [3, 0]
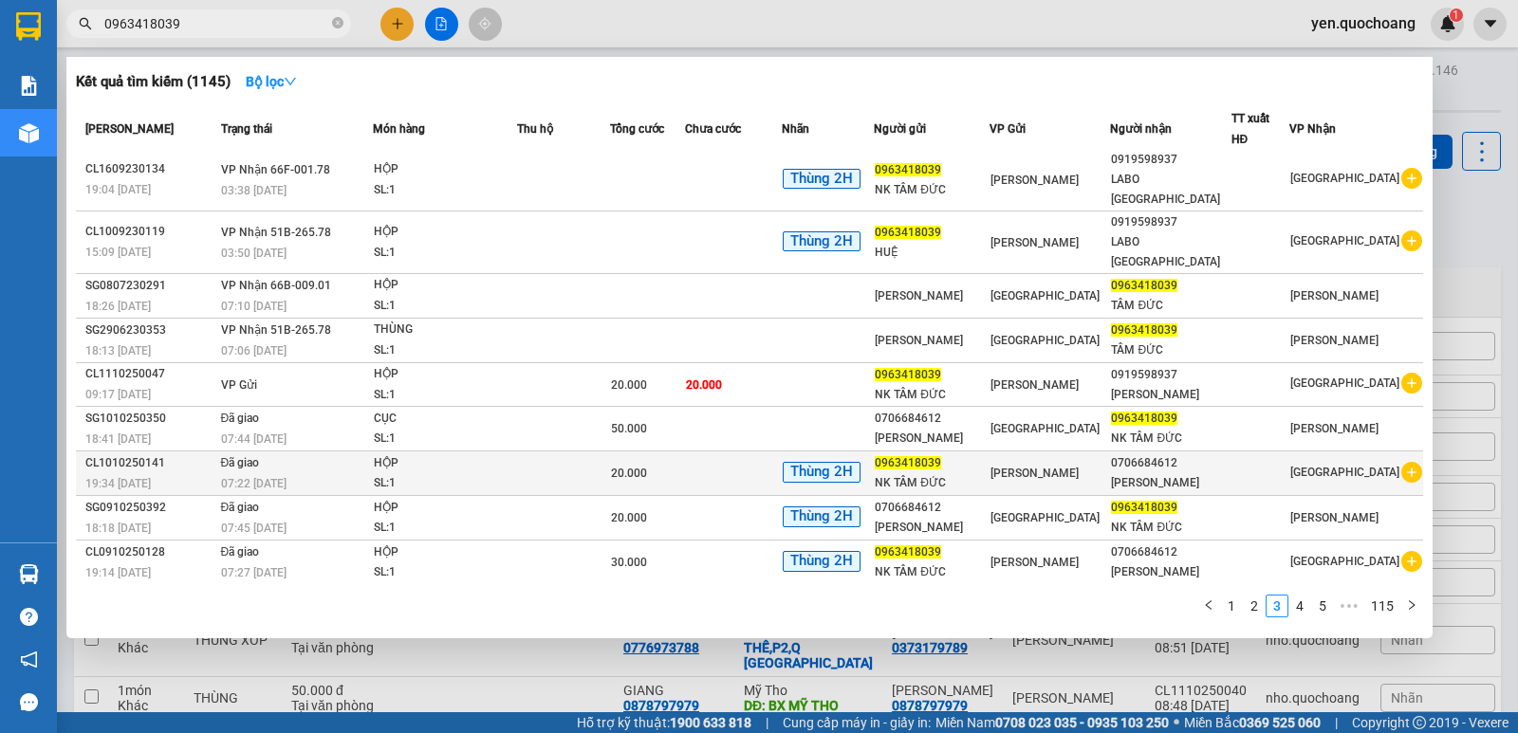
click at [338, 451] on td "Đã giao 07:22 - 11/10" at bounding box center [294, 473] width 157 height 45
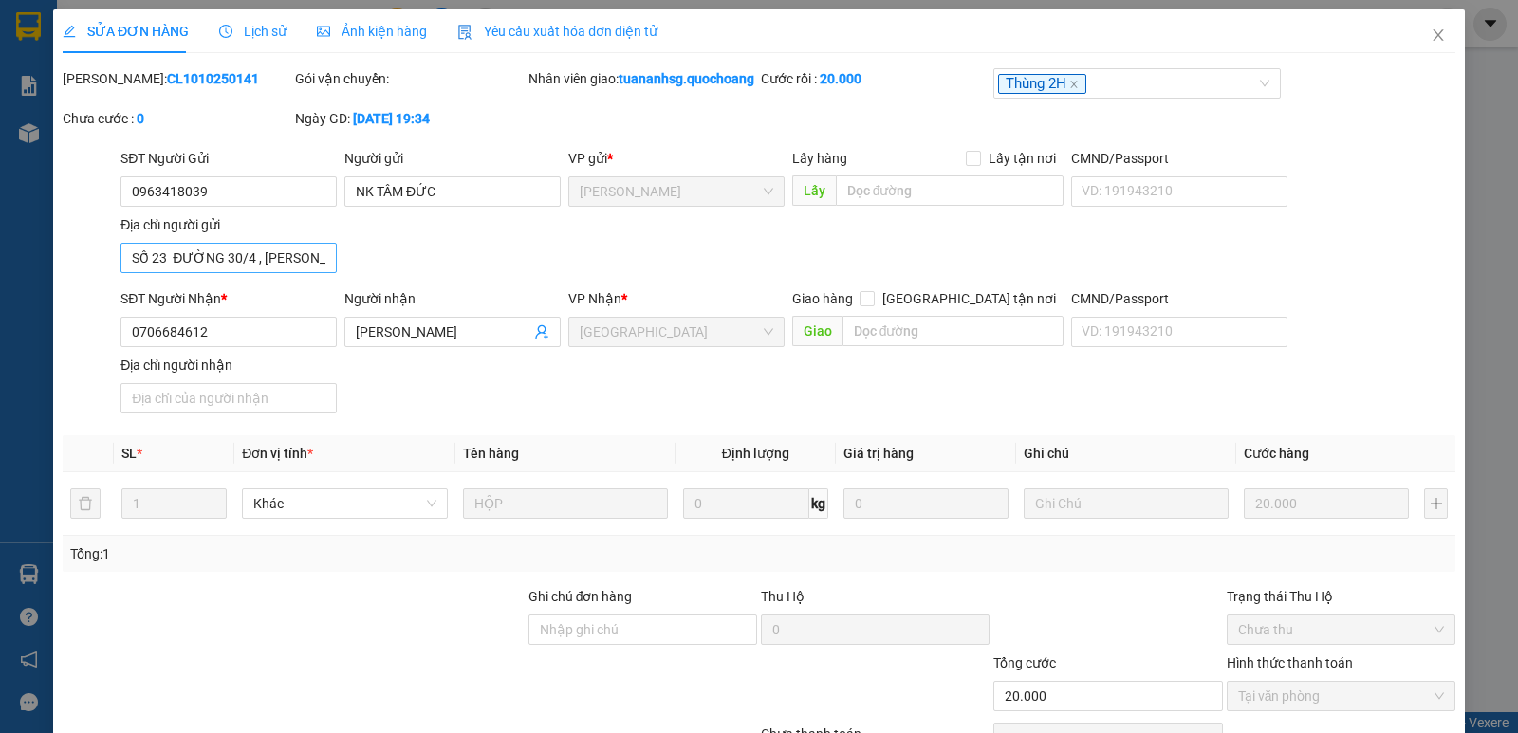
type input "0963418039"
type input "NK TÂM ĐỨC"
type input "SỐ 23 ĐƯỜNG 30/4 , P CAO LÃNH , ĐỒNG THÁP"
type input "0706684612"
type input "NGUYỄN KHÁNH HÀ"
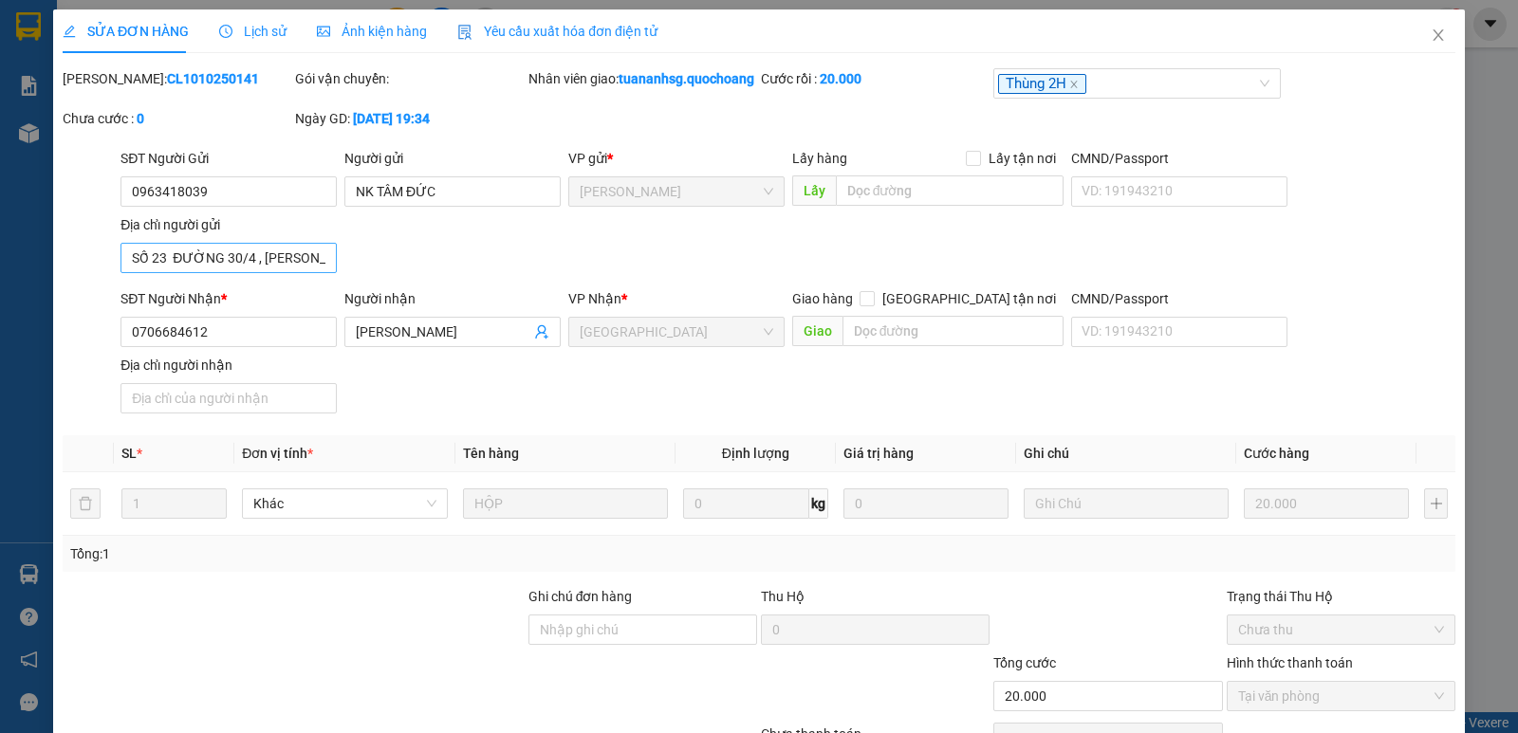
type input "20.000"
click at [267, 273] on input "SỐ 23 ĐƯỜNG 30/4 , P CAO LÃNH , ĐỒNG THÁP" at bounding box center [228, 258] width 216 height 30
click at [1430, 35] on icon "close" at bounding box center [1437, 35] width 15 height 15
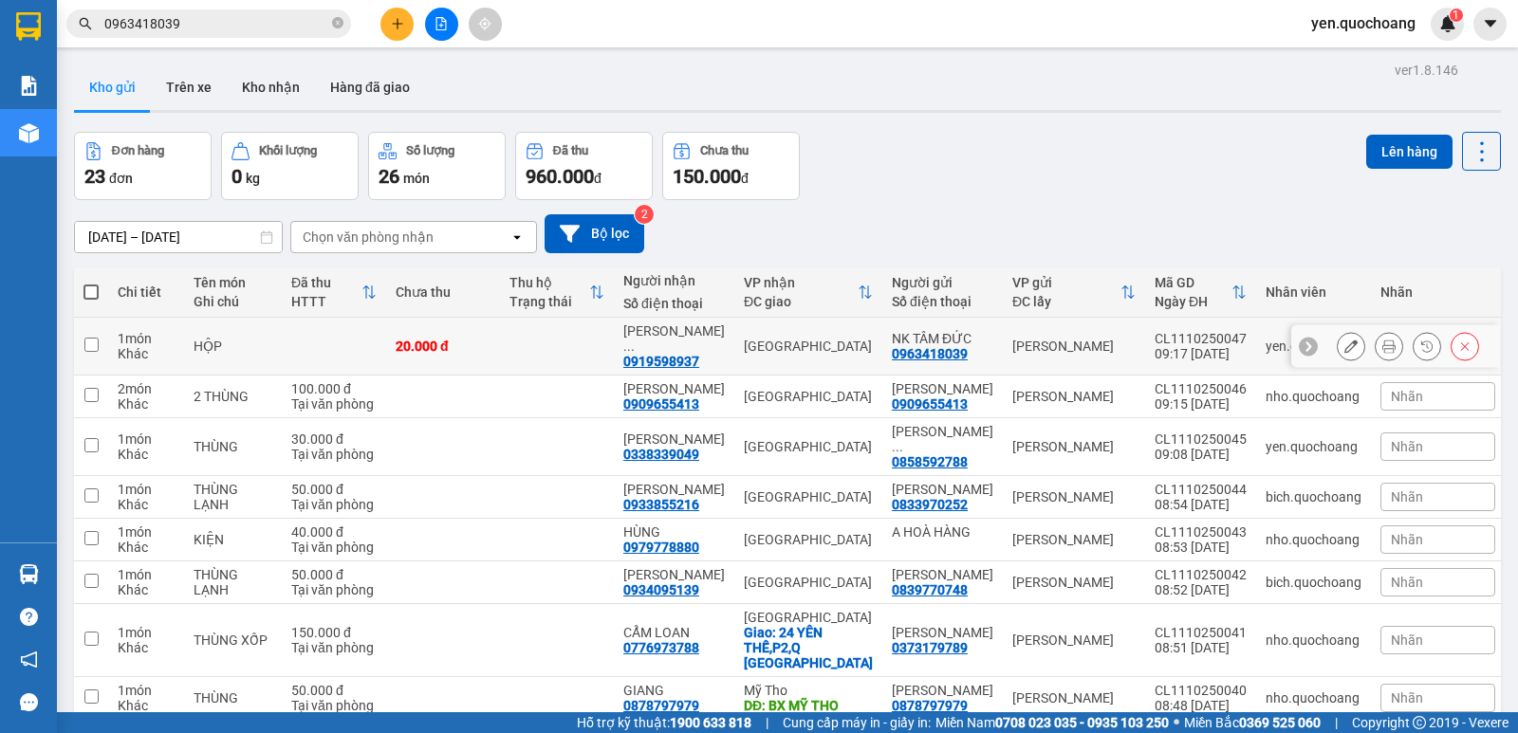
click at [1343, 340] on button at bounding box center [1350, 346] width 27 height 33
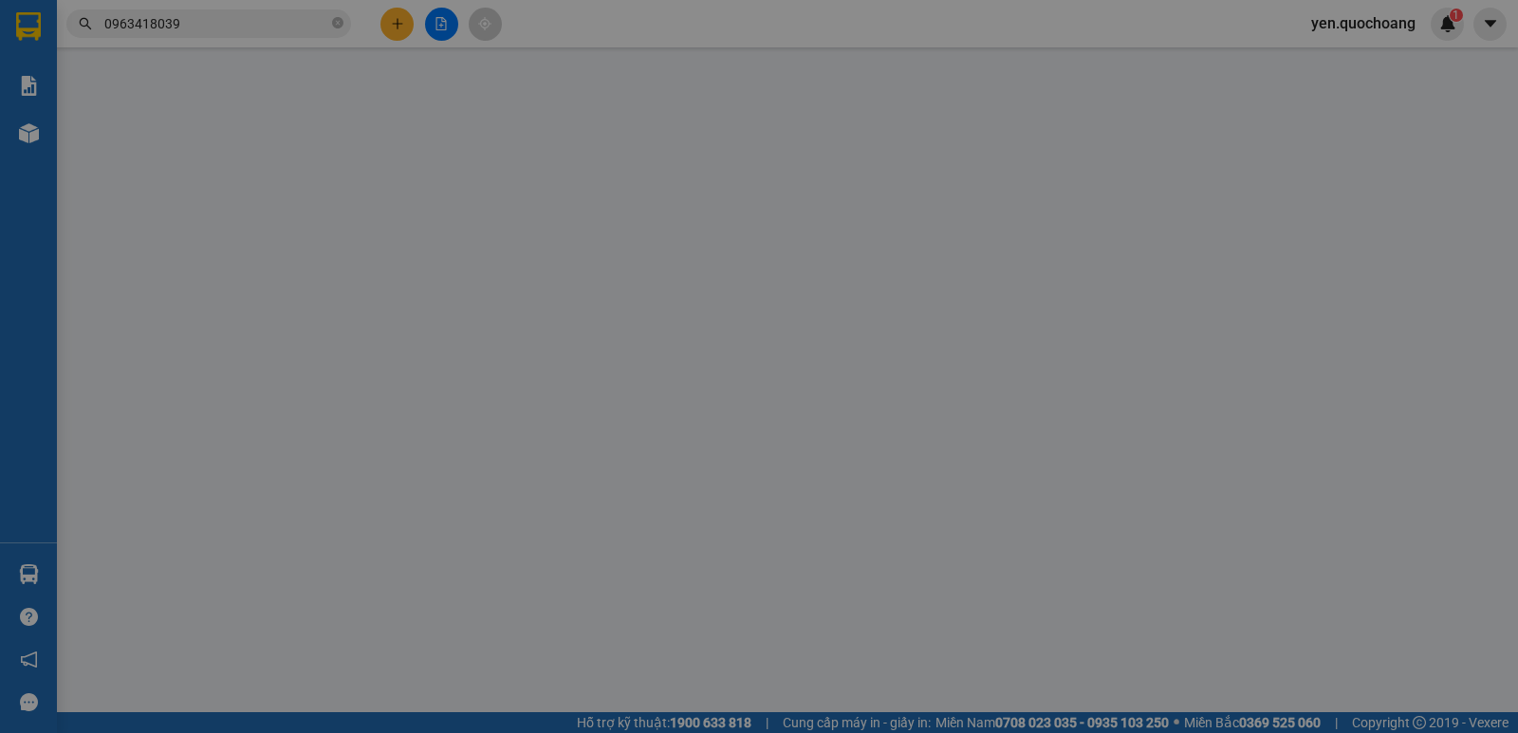
type input "0963418039"
type input "NK TÂM ĐỨC"
type input "0919598937"
type input "NGUYỄN KHÁNH HÀ"
type input "20.000"
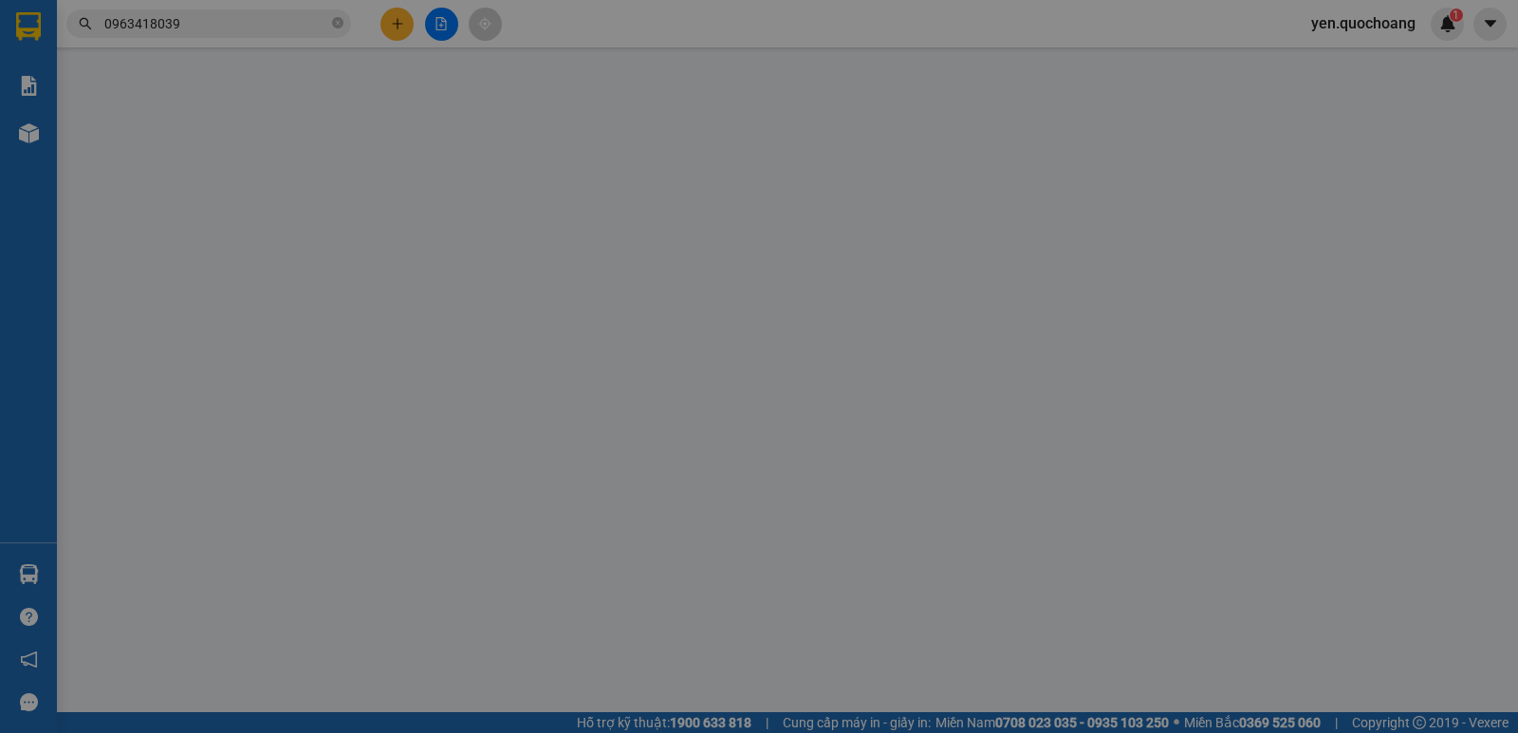
type input "20.000"
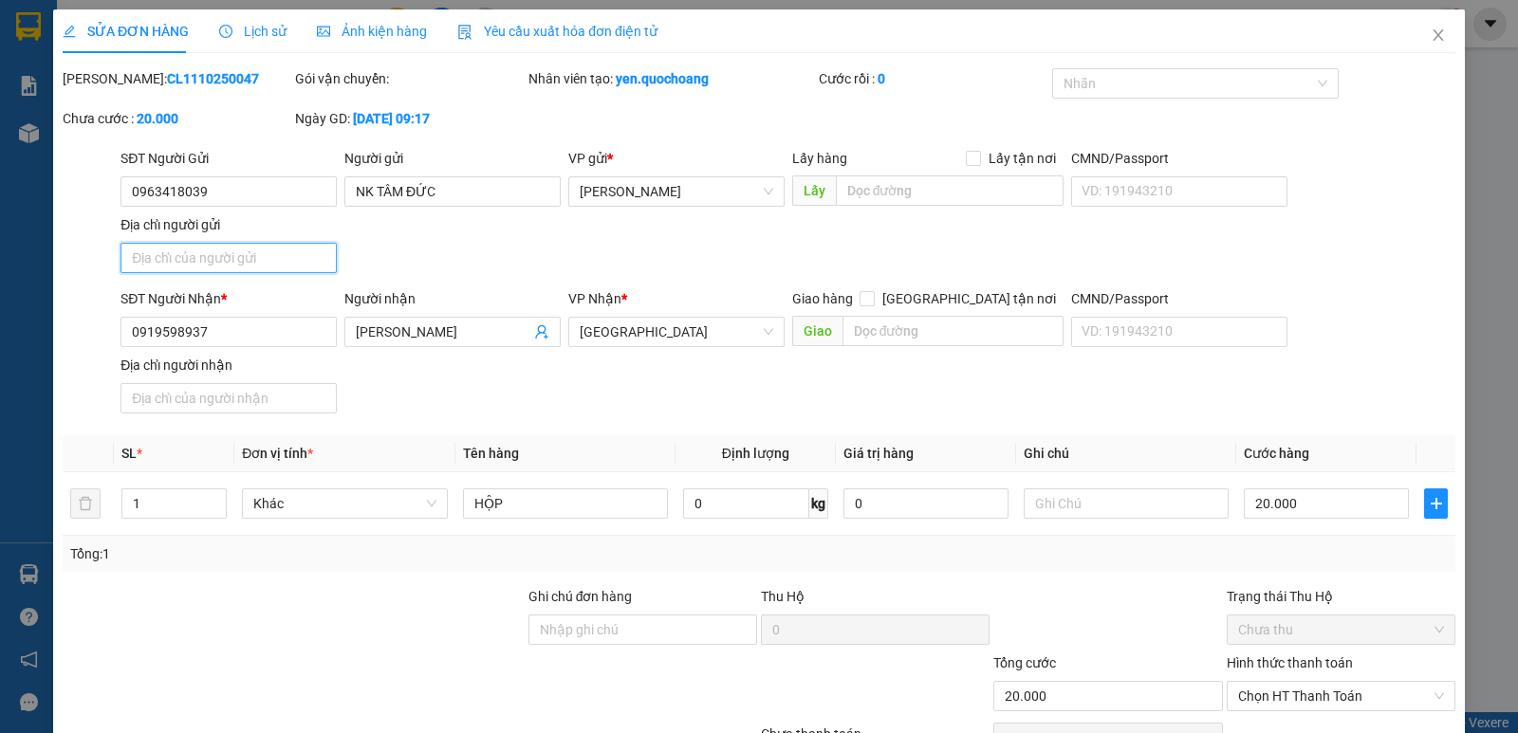
click at [212, 267] on input "Địa chỉ người gửi" at bounding box center [228, 258] width 216 height 30
paste input "SỐ 23 ĐƯỜNG 30/4 , P CAO LÃNH , ĐỒNG THÁP"
click at [239, 259] on input "SỐ 23 ĐƯỜNG 30/4 , P CAO LÃNH , ĐỒNG THÁP" at bounding box center [228, 258] width 216 height 30
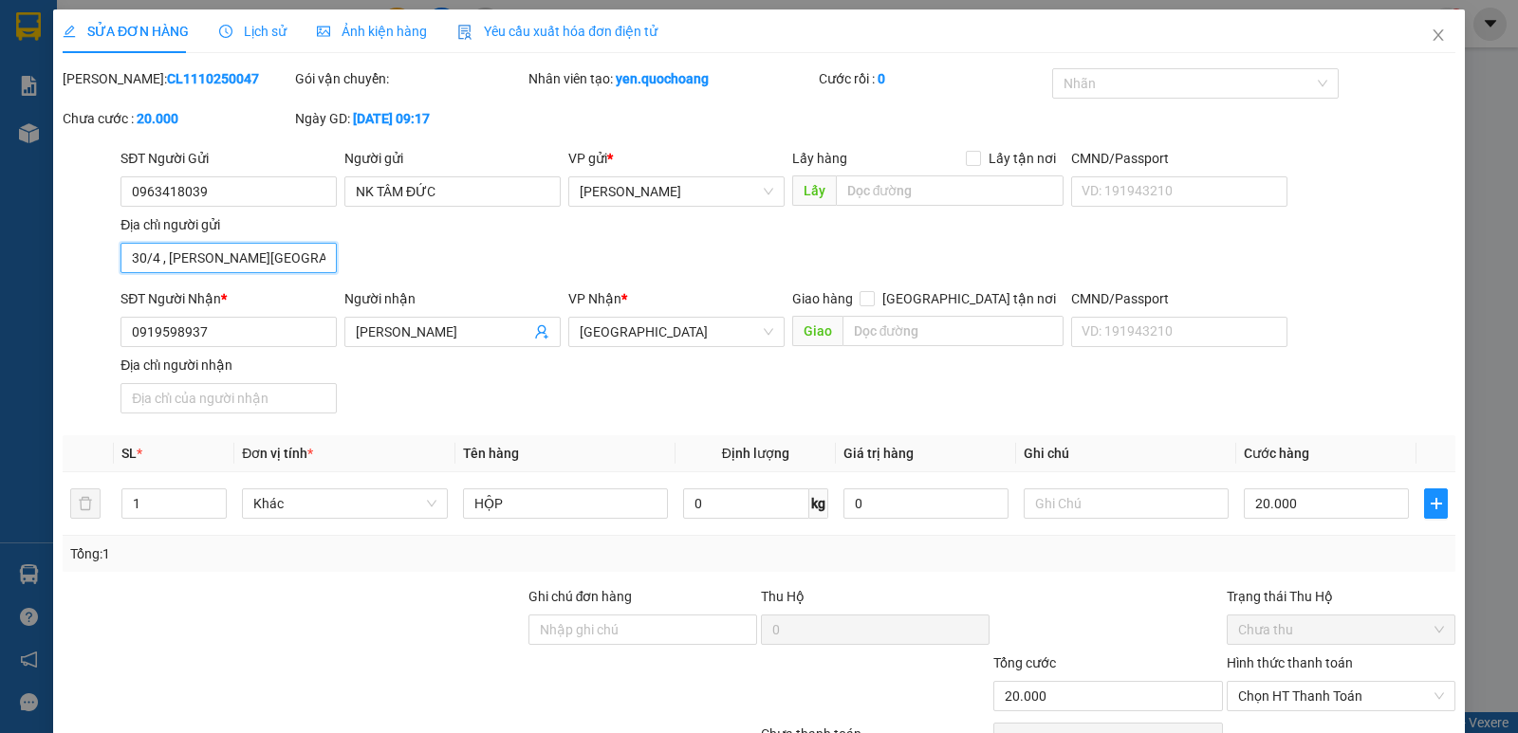
click at [246, 259] on input "SỐ 23 ĐƯỜNG 30/4 , P CAO LÃNH, ĐỒNG THÁP" at bounding box center [228, 258] width 216 height 30
click at [167, 256] on input "SỐ 23 ĐƯỜNG 30/4 , P CAO LÃNH,ĐỒNG THÁP" at bounding box center [228, 258] width 216 height 30
drag, startPoint x: 164, startPoint y: 258, endPoint x: 176, endPoint y: 260, distance: 12.5
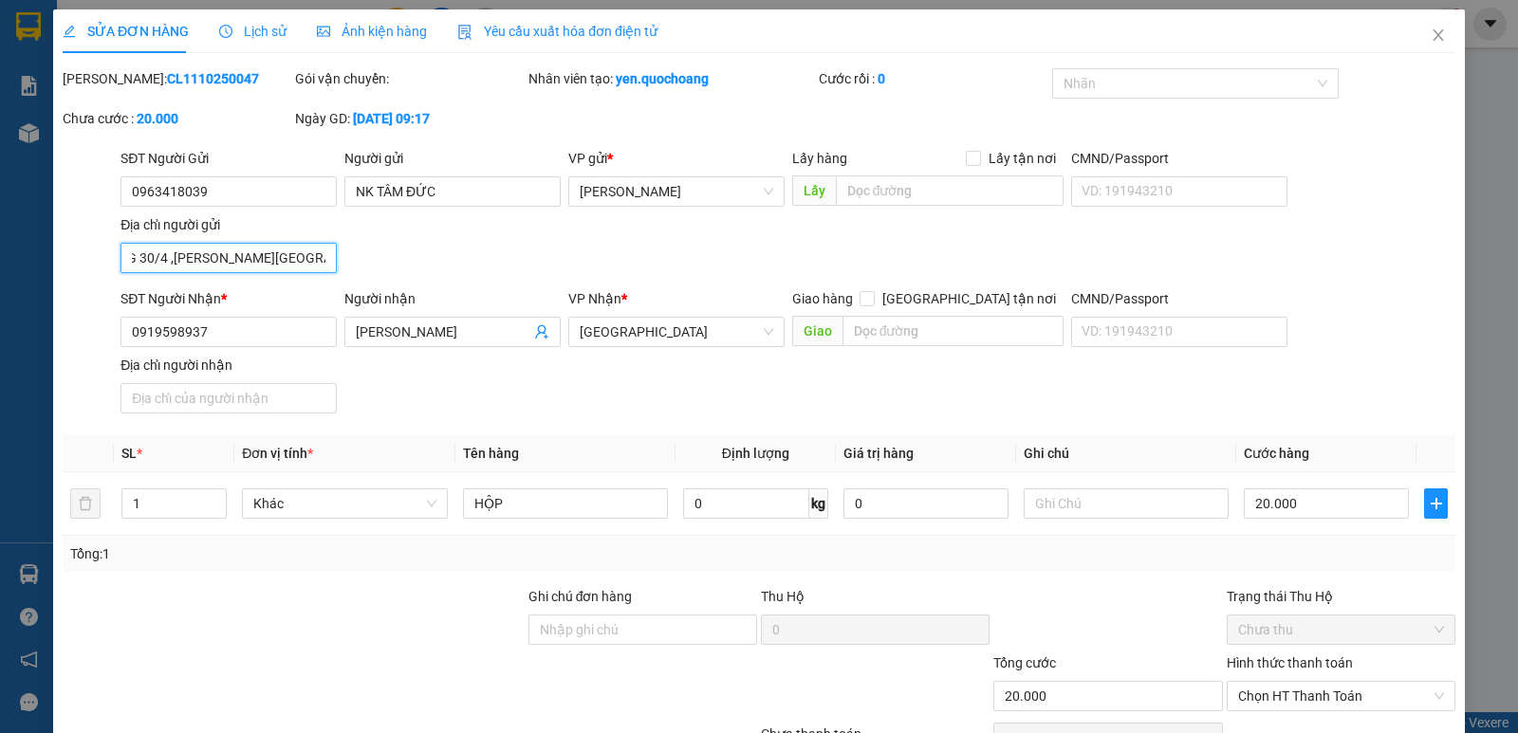
click at [164, 257] on input "SỐ 23 ĐƯỜNG 30/4 ,P CAO LÃNH,ĐỒNG THÁP" at bounding box center [228, 258] width 216 height 30
click at [140, 256] on input "SỐ 23 ĐƯỜNG 30/4,P CAO LÃNH,ĐỒNG THÁP" at bounding box center [228, 258] width 216 height 30
drag, startPoint x: 140, startPoint y: 256, endPoint x: 0, endPoint y: 326, distance: 157.0
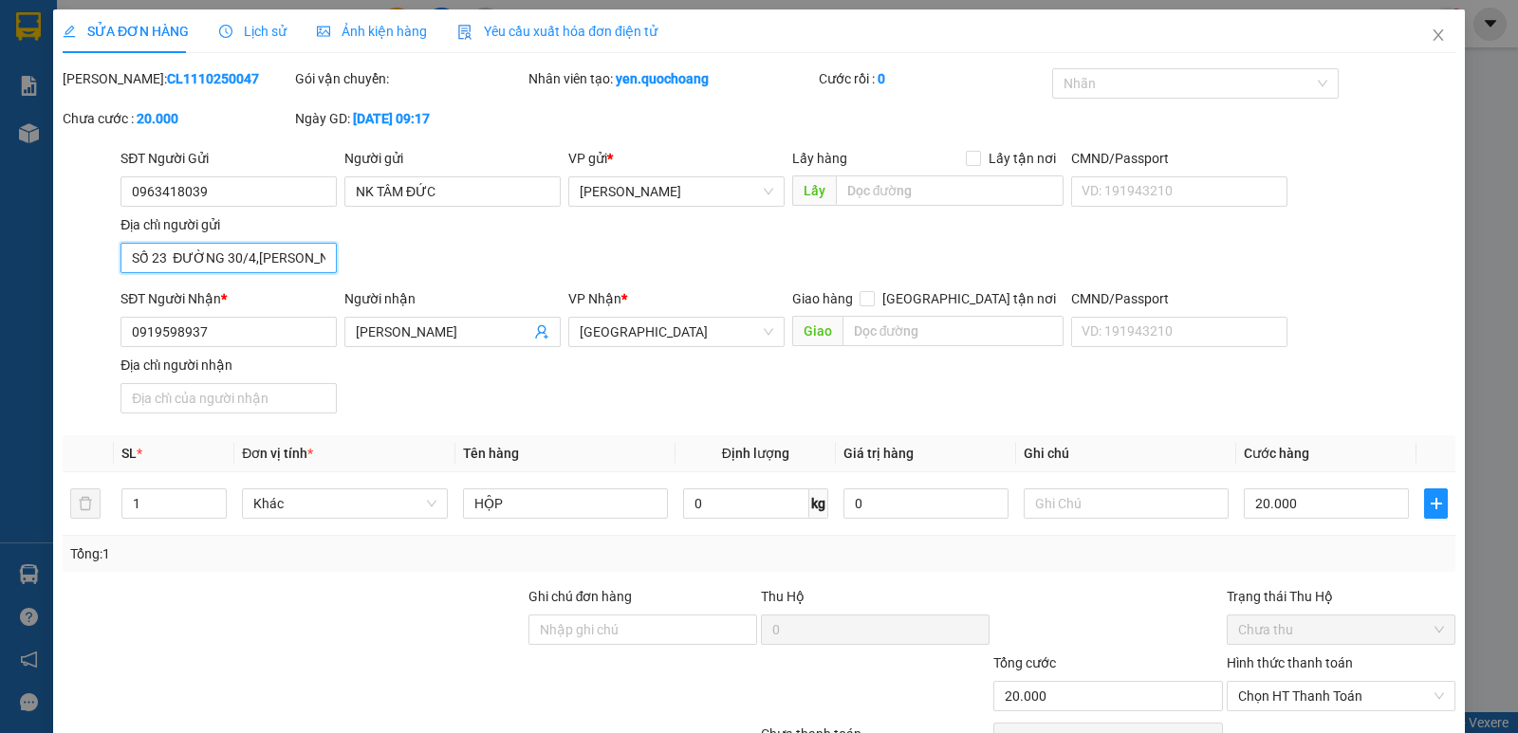
click at [0, 326] on div "SỬA ĐƠN HÀNG Lịch sử Ảnh kiện hàng Yêu cầu xuất hóa đơn điện tử Total Paid Fee …" at bounding box center [759, 366] width 1518 height 733
type input "SỐ 23 ĐƯỜNG 30/4,P CAO LÃNH,ĐỒNG THÁP"
click at [189, 275] on div "Địa chỉ người gửi SỐ 23 ĐƯỜNG 30/4,P CAO LÃNH,ĐỒNG THÁP" at bounding box center [228, 247] width 216 height 66
click at [165, 256] on input "SỐ 23 ĐƯỜNG 30/4,P CAO LÃNH,ĐỒNG THÁP" at bounding box center [228, 258] width 216 height 30
click at [212, 261] on input "Địa chỉ người gửi" at bounding box center [228, 258] width 216 height 30
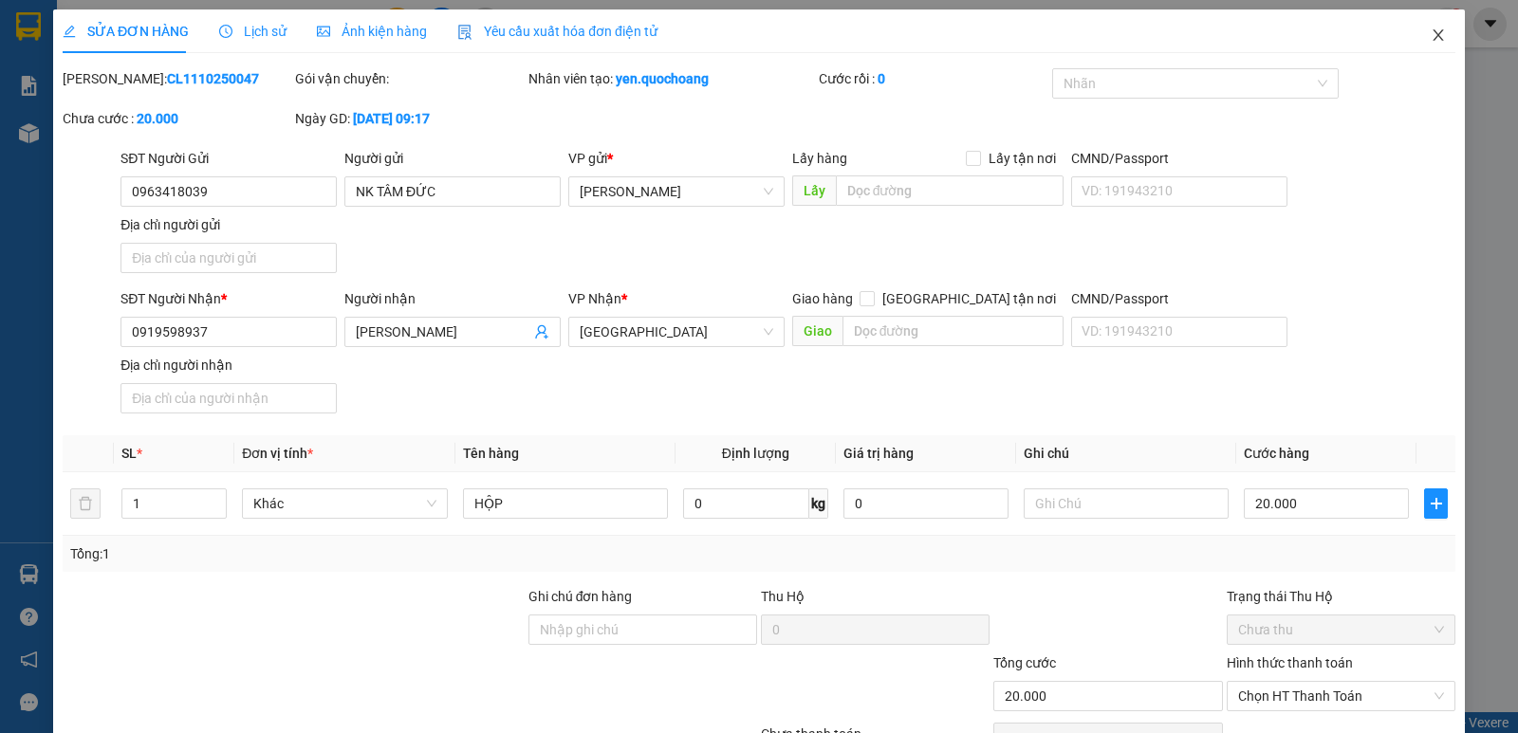
click at [1430, 36] on icon "close" at bounding box center [1437, 35] width 15 height 15
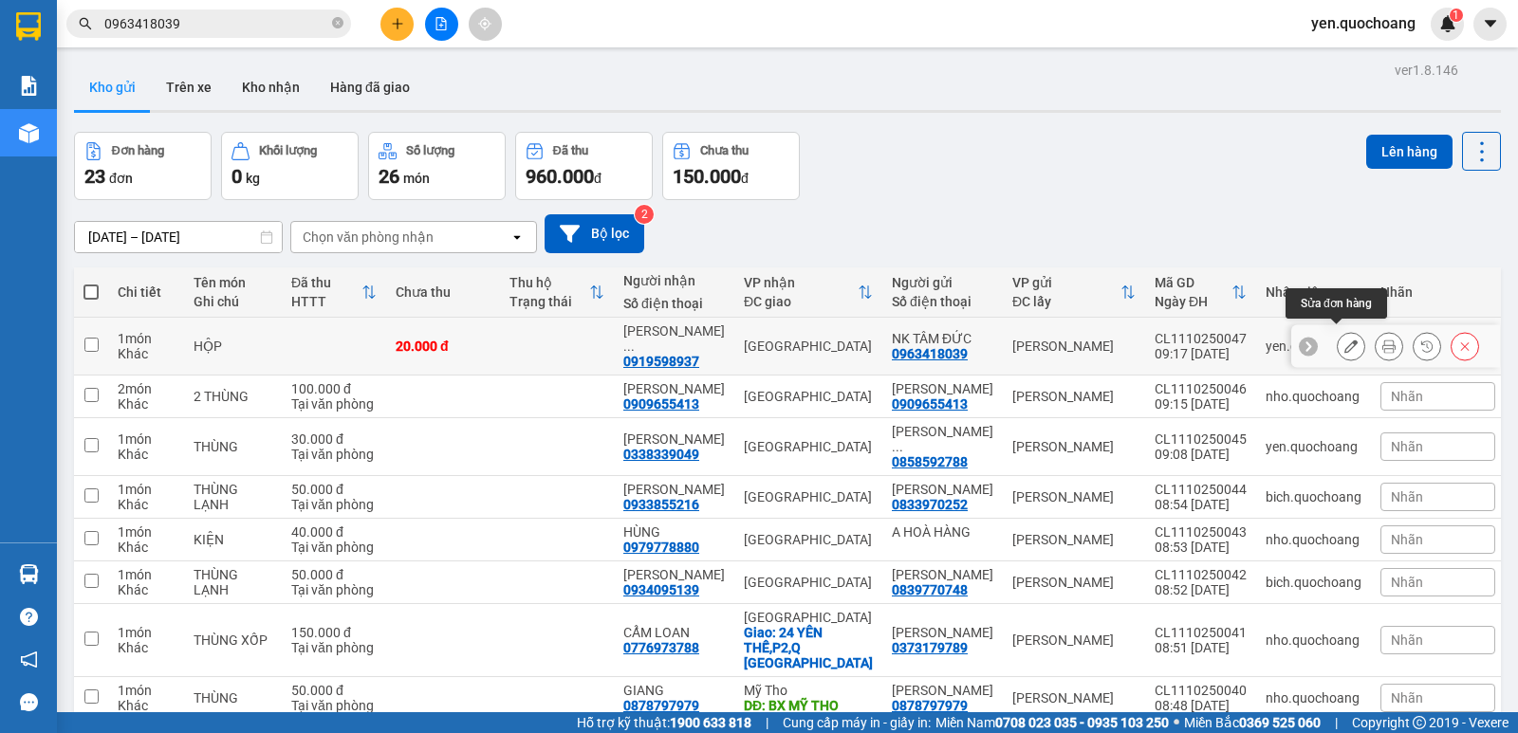
click at [1344, 340] on icon at bounding box center [1350, 346] width 13 height 13
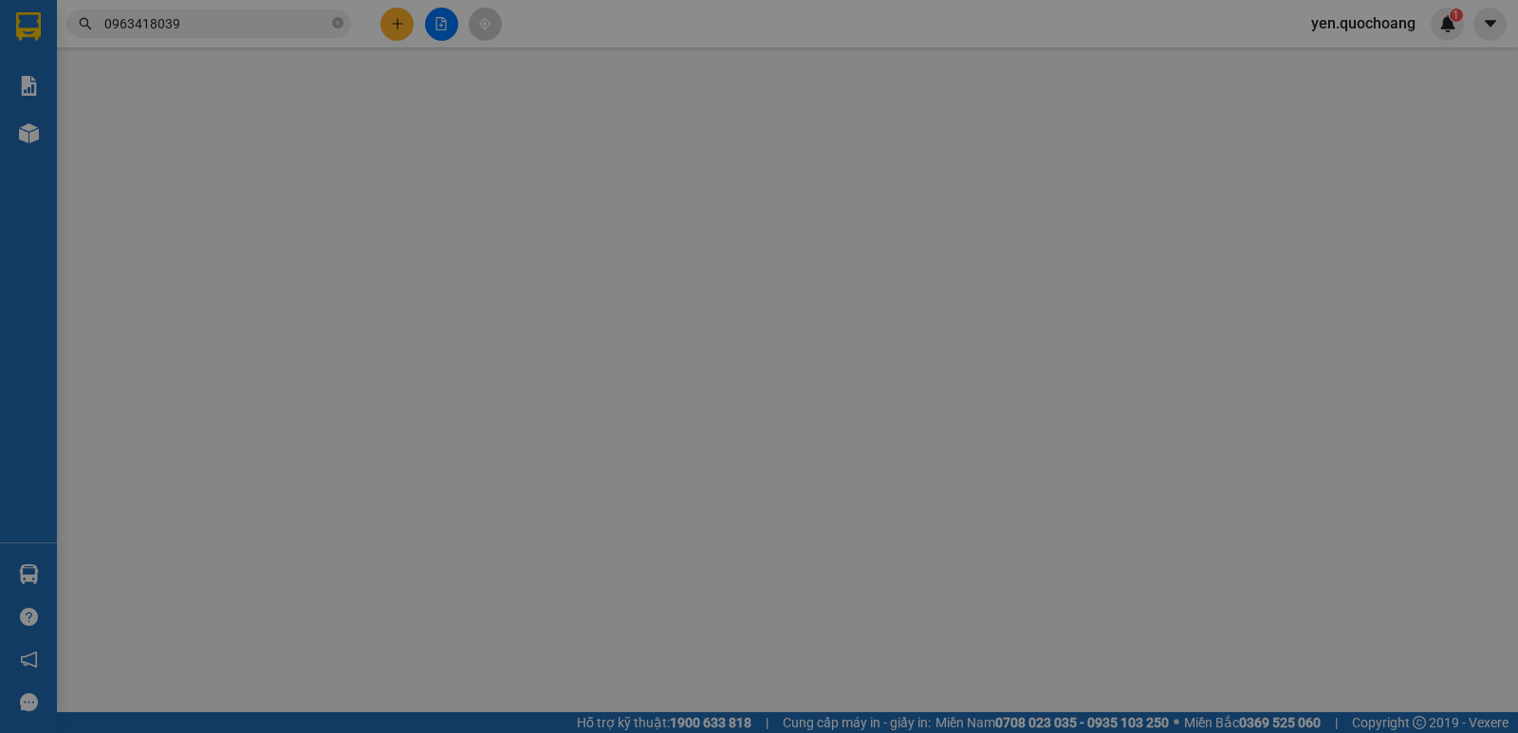
type input "0963418039"
type input "NK TÂM ĐỨC"
type input "0919598937"
type input "NGUYỄN KHÁNH HÀ"
type input "20.000"
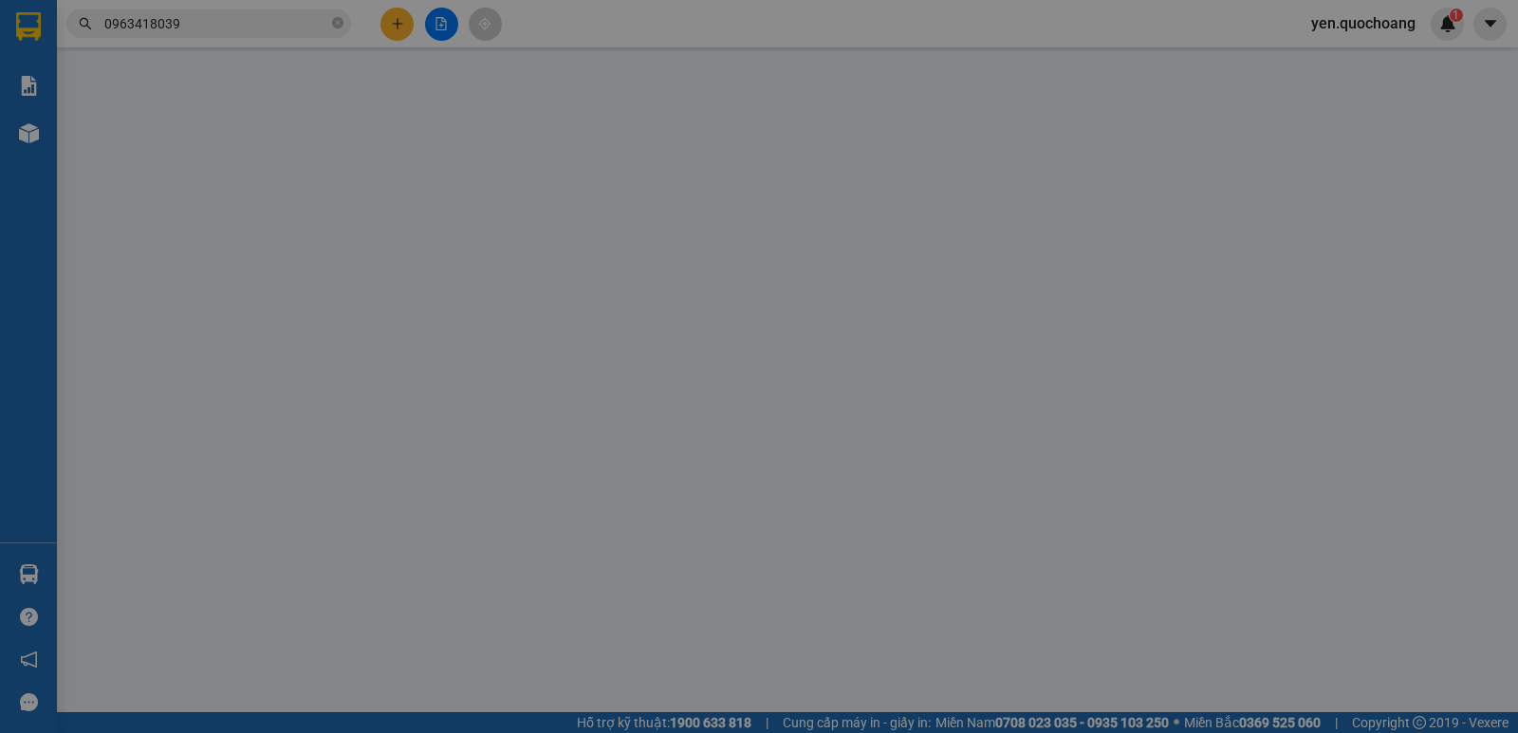
type input "20.000"
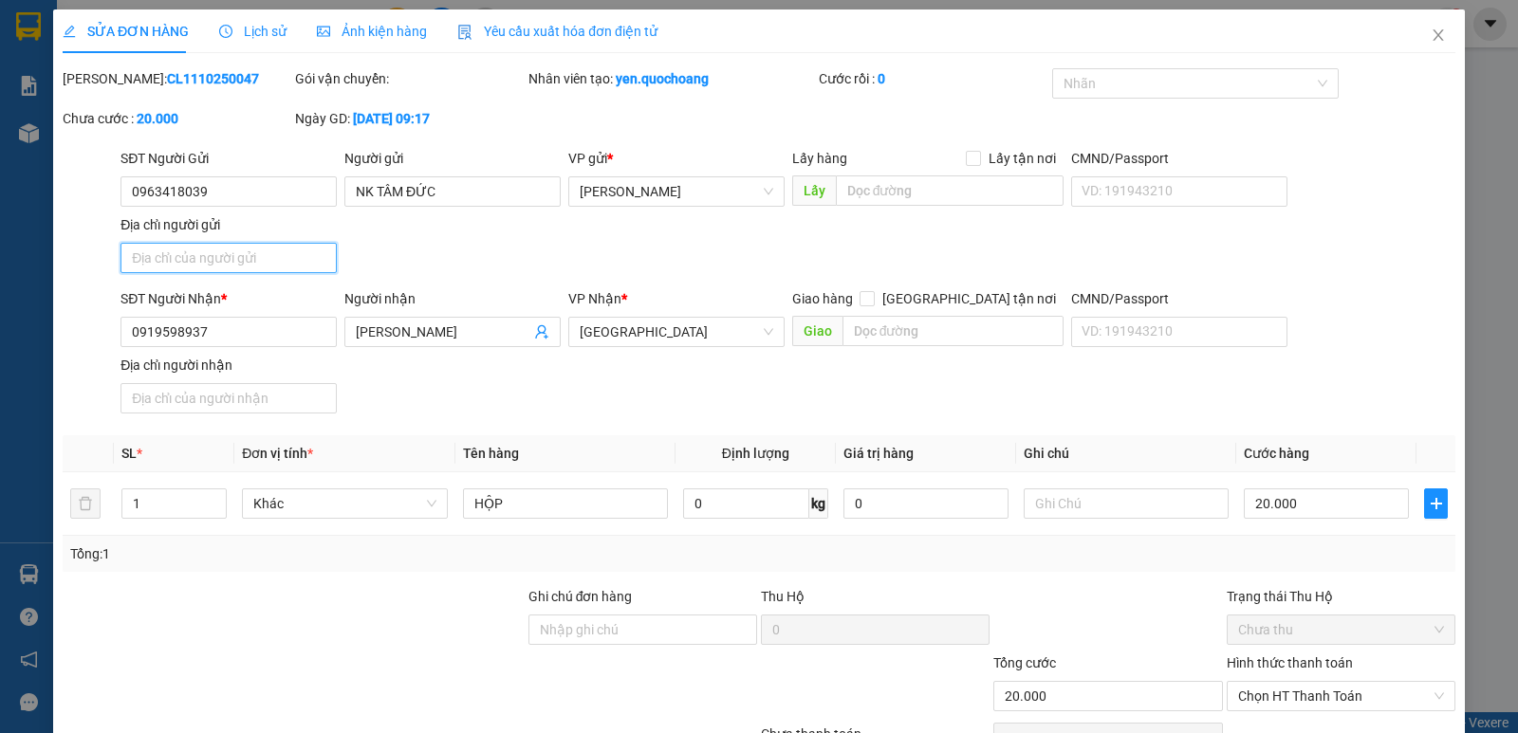
click at [245, 263] on input "Địa chỉ người gửi" at bounding box center [228, 258] width 216 height 30
type input "30/4 P CAO LÃNH,ĐỒNG THÁP"
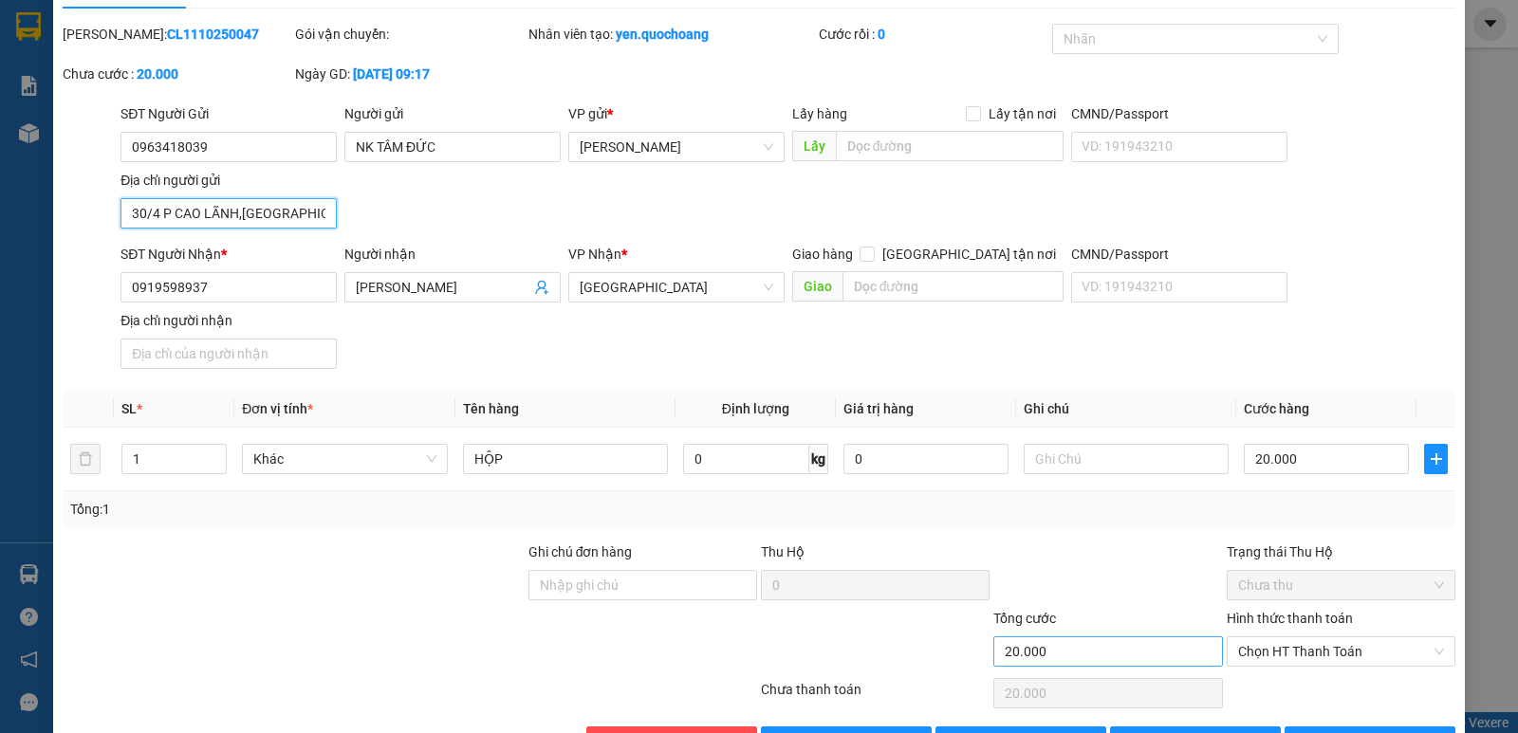
scroll to position [105, 0]
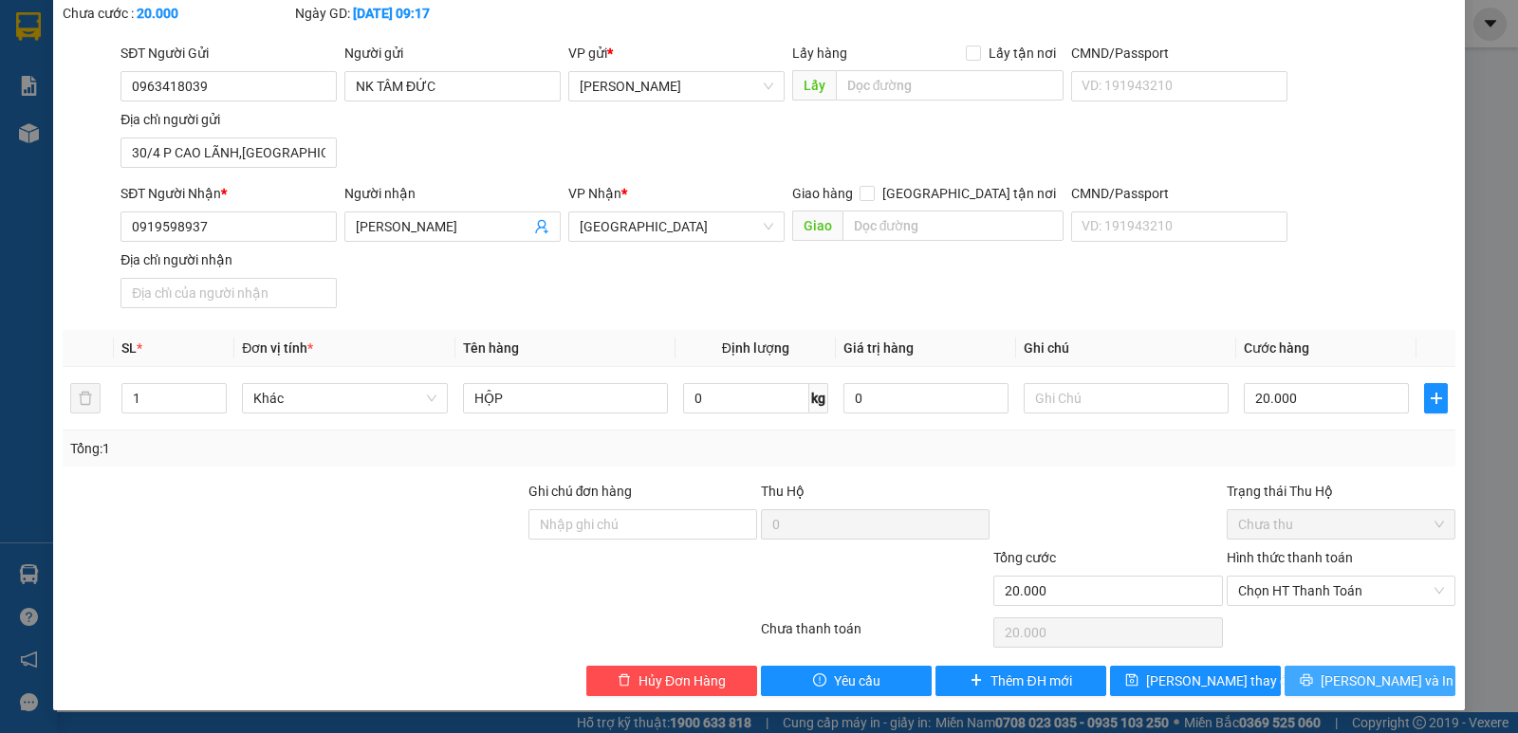
click at [1313, 680] on icon "printer" at bounding box center [1305, 679] width 13 height 13
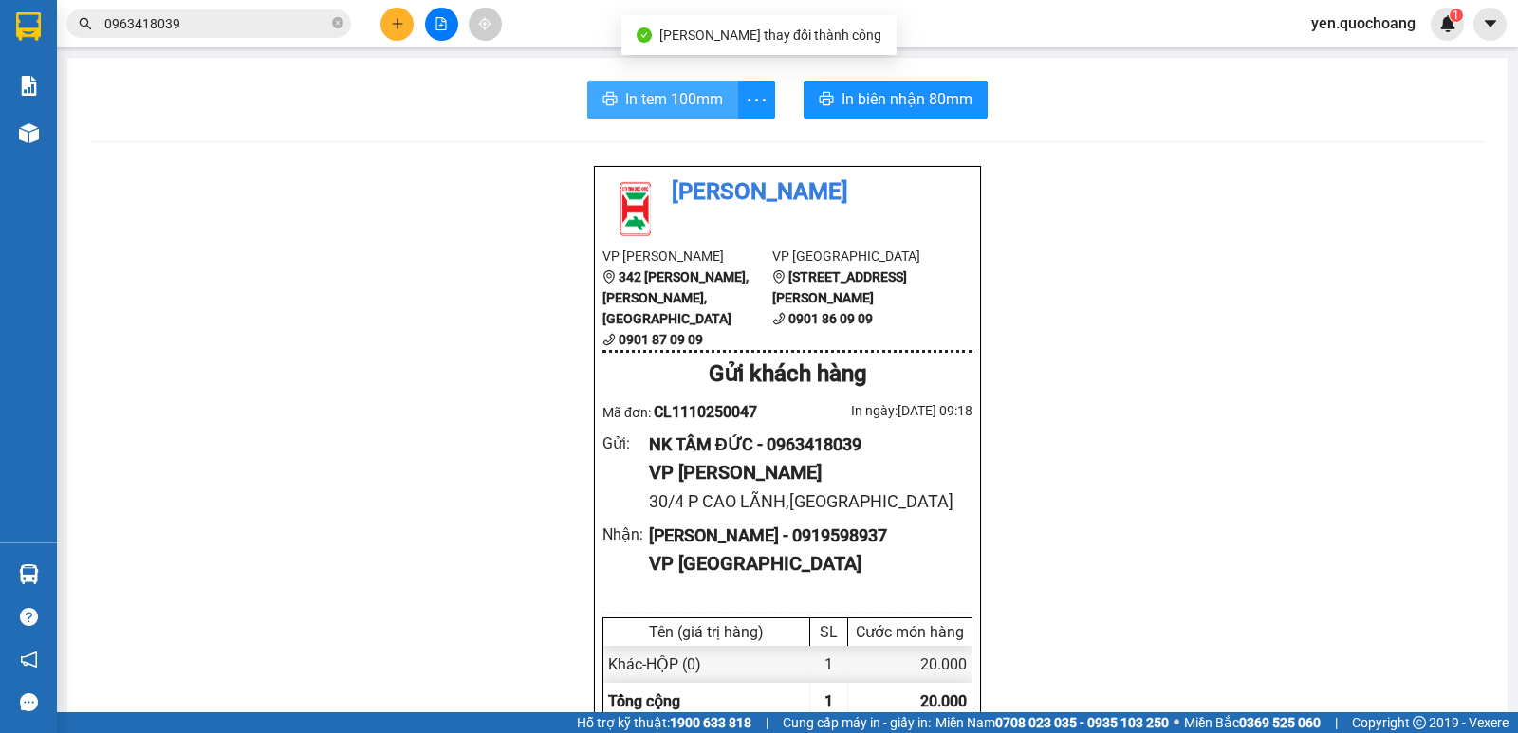
click at [654, 116] on button "In tem 100mm" at bounding box center [662, 100] width 151 height 38
drag, startPoint x: 1425, startPoint y: 476, endPoint x: 1402, endPoint y: 477, distance: 22.8
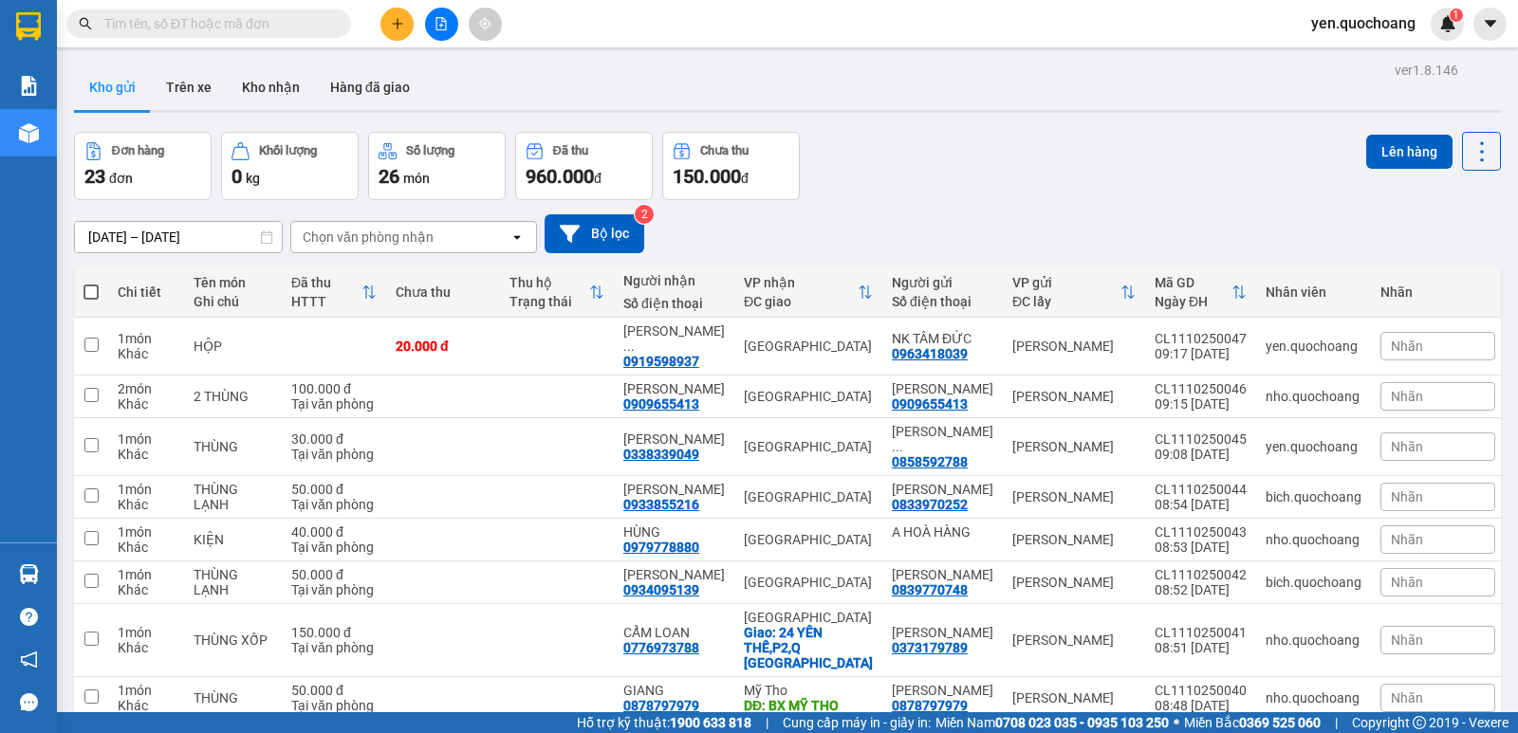
click at [382, 28] on button at bounding box center [396, 24] width 33 height 33
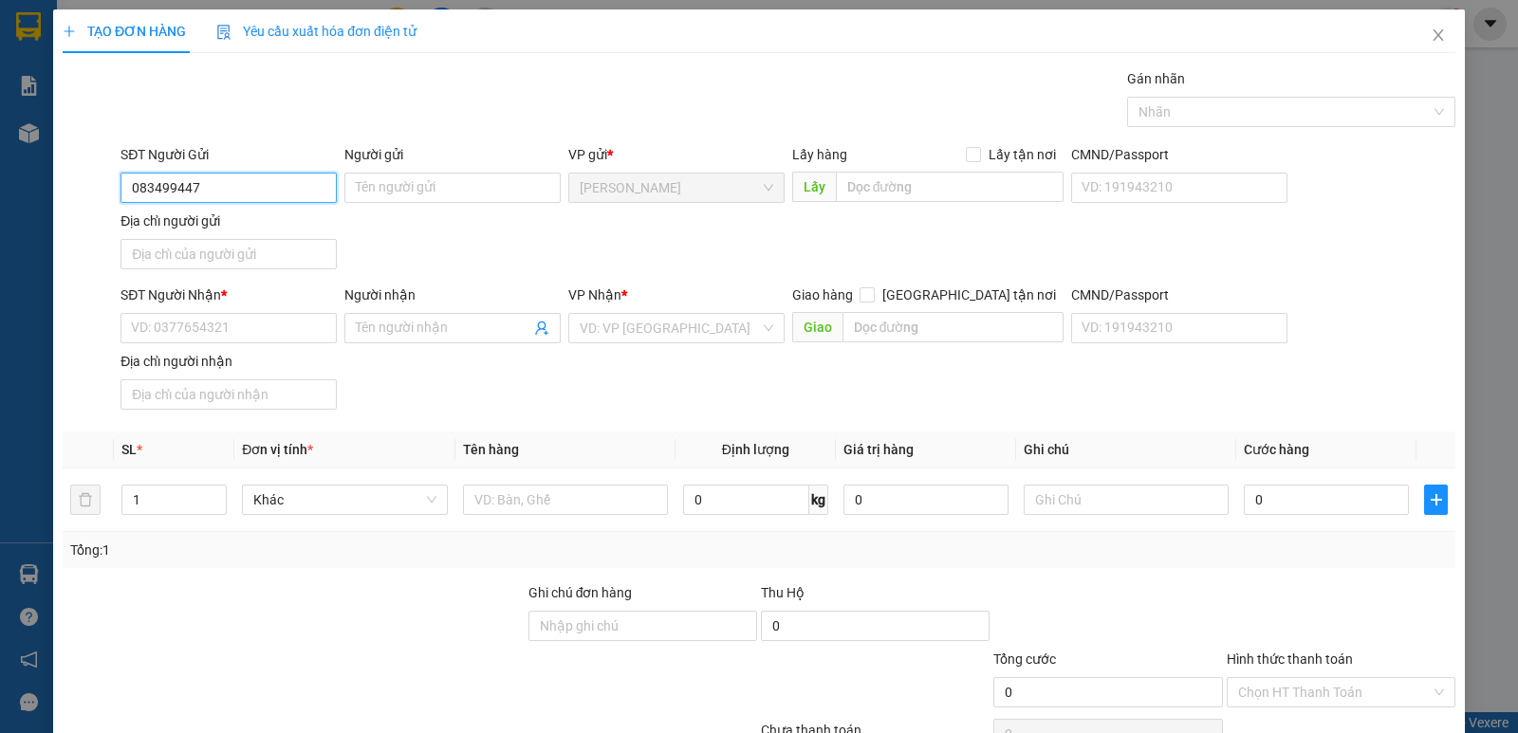
type input "0834994471"
click at [258, 222] on div "0834994471 - HOÀI VŨ" at bounding box center [227, 225] width 192 height 21
type input "HOÀI VŨ"
type input "0834994471"
click at [238, 265] on input "Địa chỉ người gửi" at bounding box center [228, 254] width 216 height 30
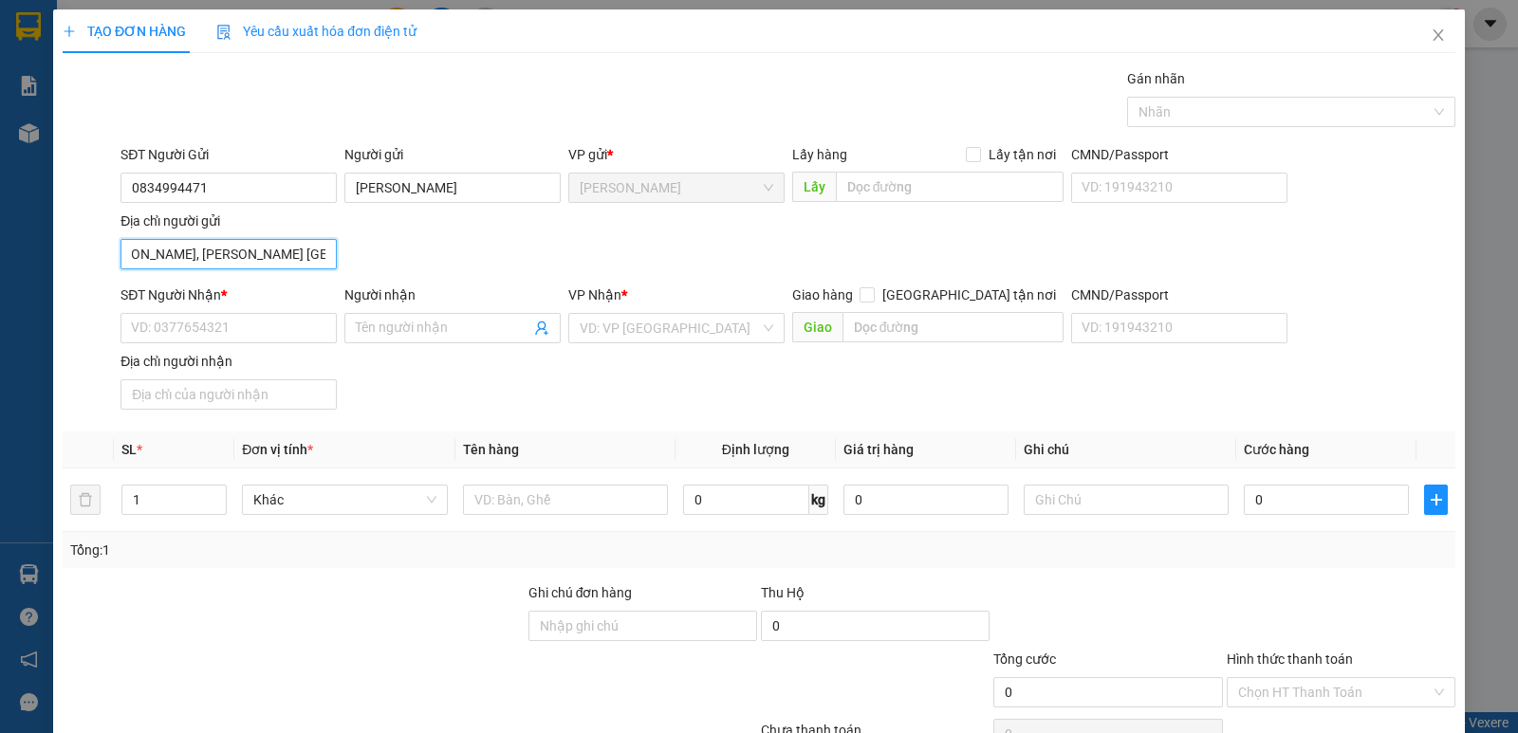
scroll to position [0, 37]
type input "NGUYỄN HUỆ, P. MỸ TRÀ, ĐỒNG THÁP"
click at [591, 319] on input "search" at bounding box center [670, 328] width 180 height 28
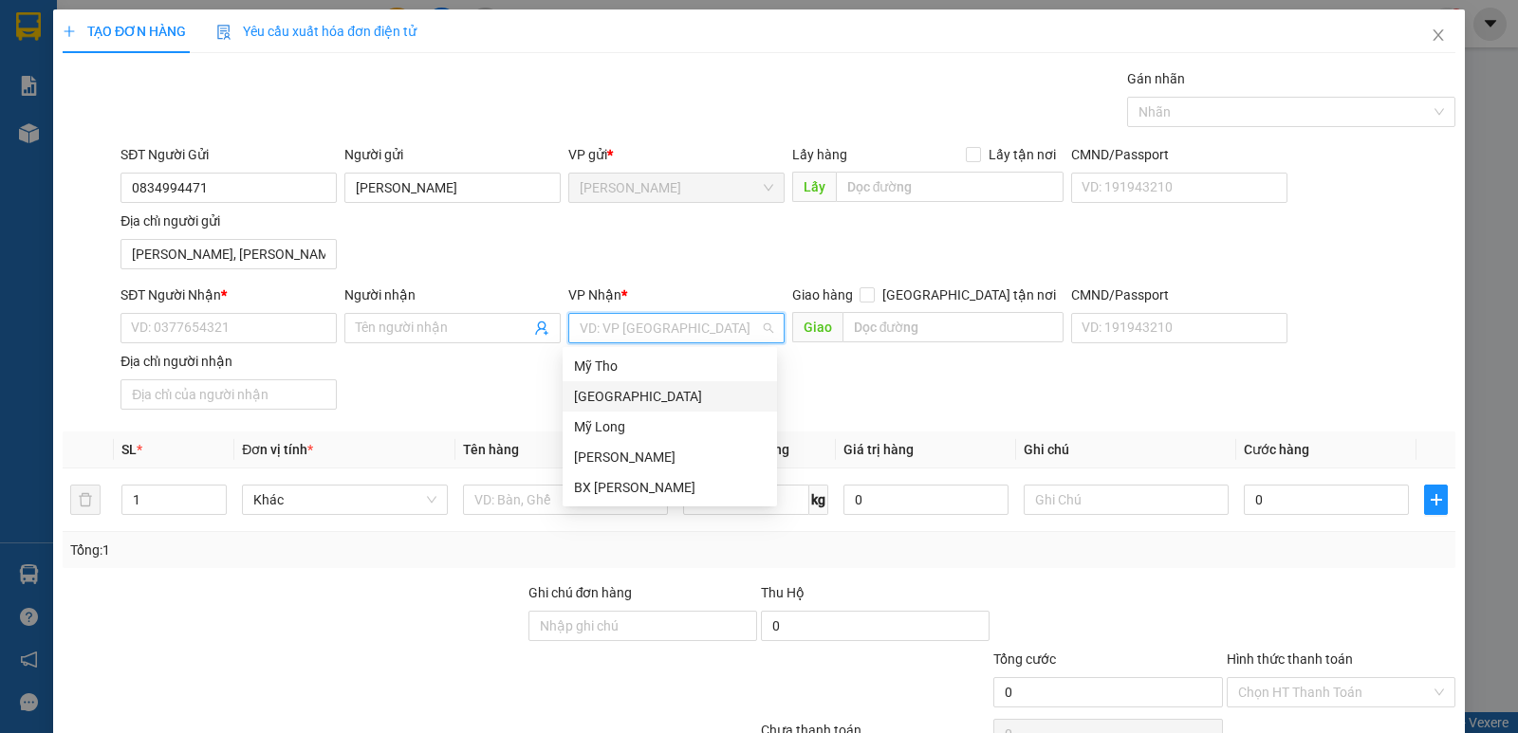
click at [600, 397] on div "[GEOGRAPHIC_DATA]" at bounding box center [670, 396] width 192 height 21
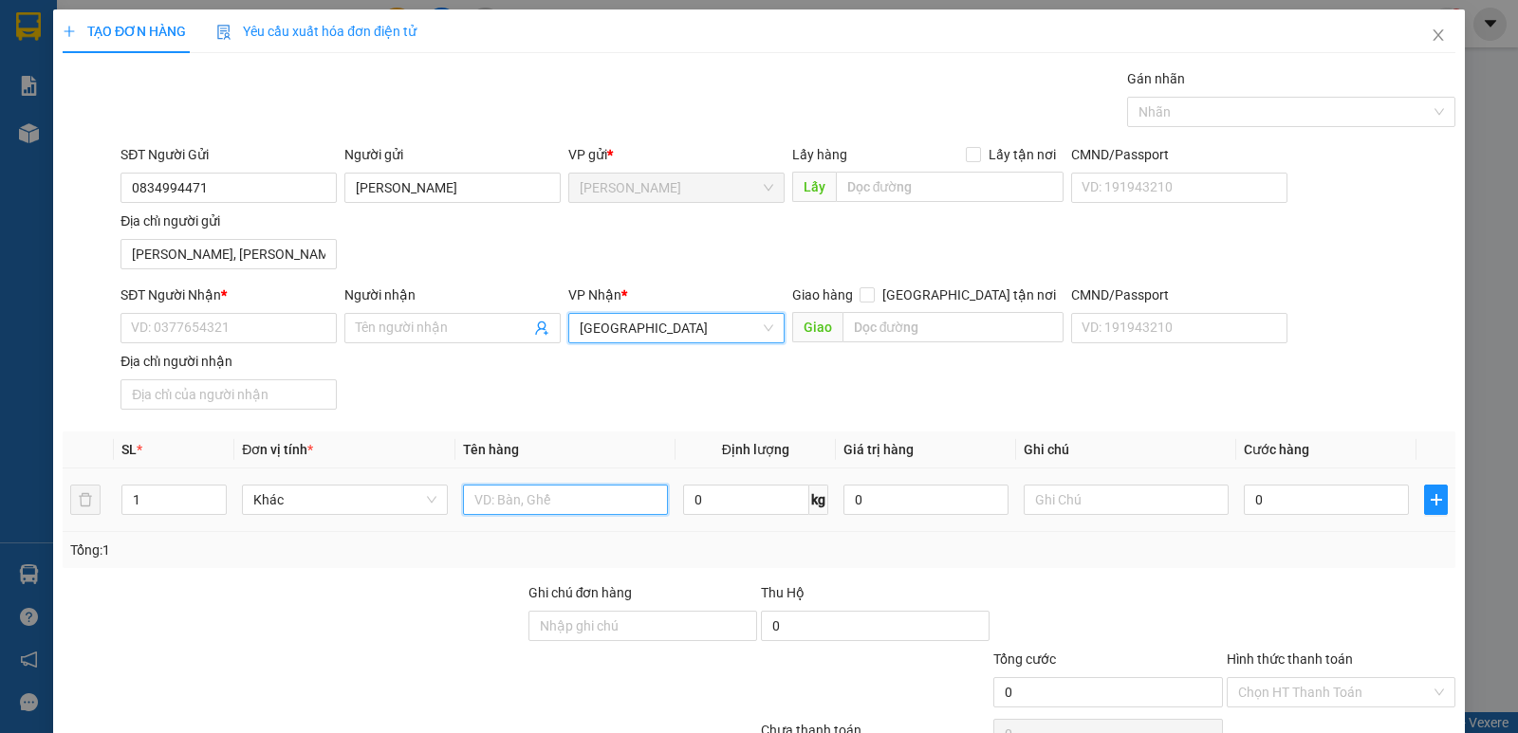
click at [544, 496] on input "text" at bounding box center [565, 500] width 205 height 30
type input "BỌC"
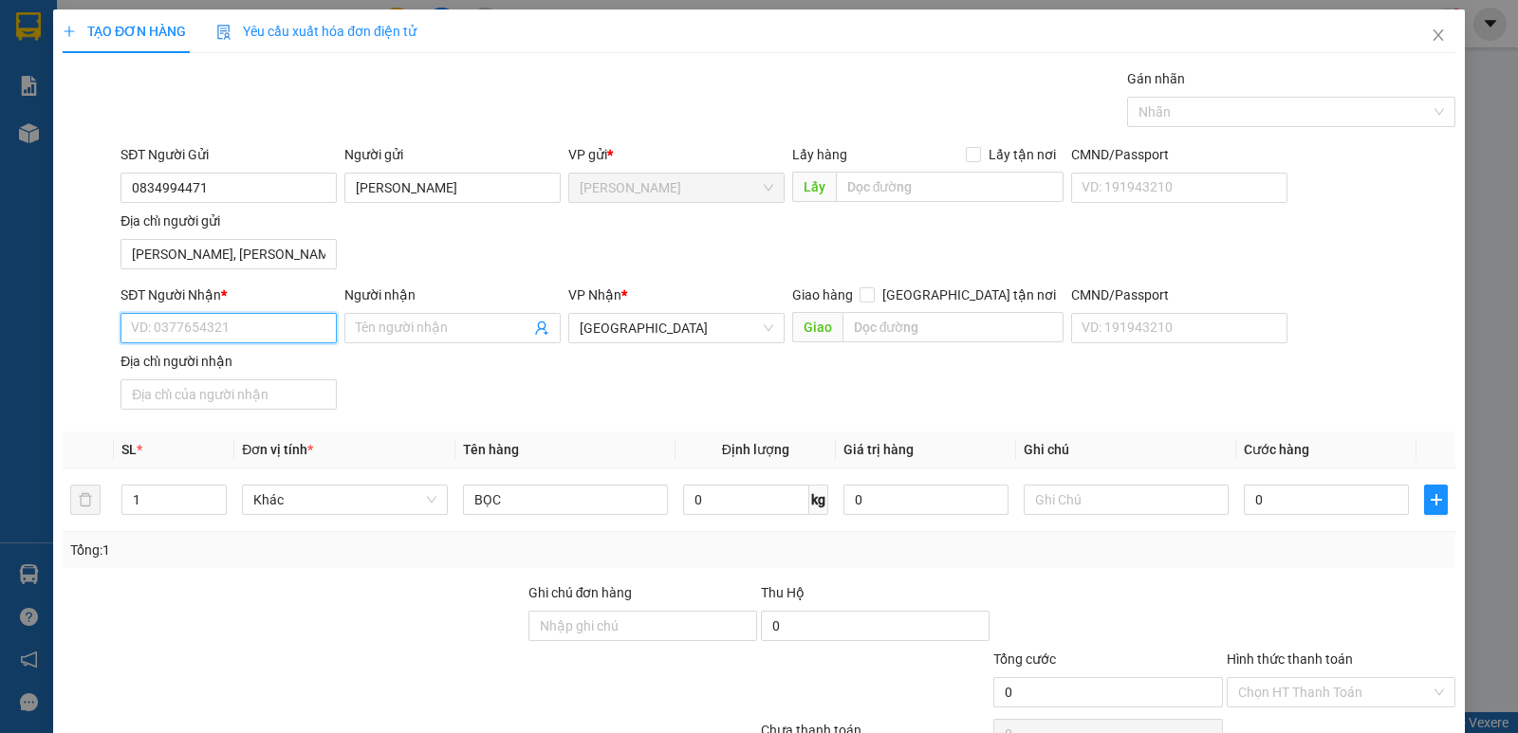
click at [303, 337] on input "SĐT Người Nhận *" at bounding box center [228, 328] width 216 height 30
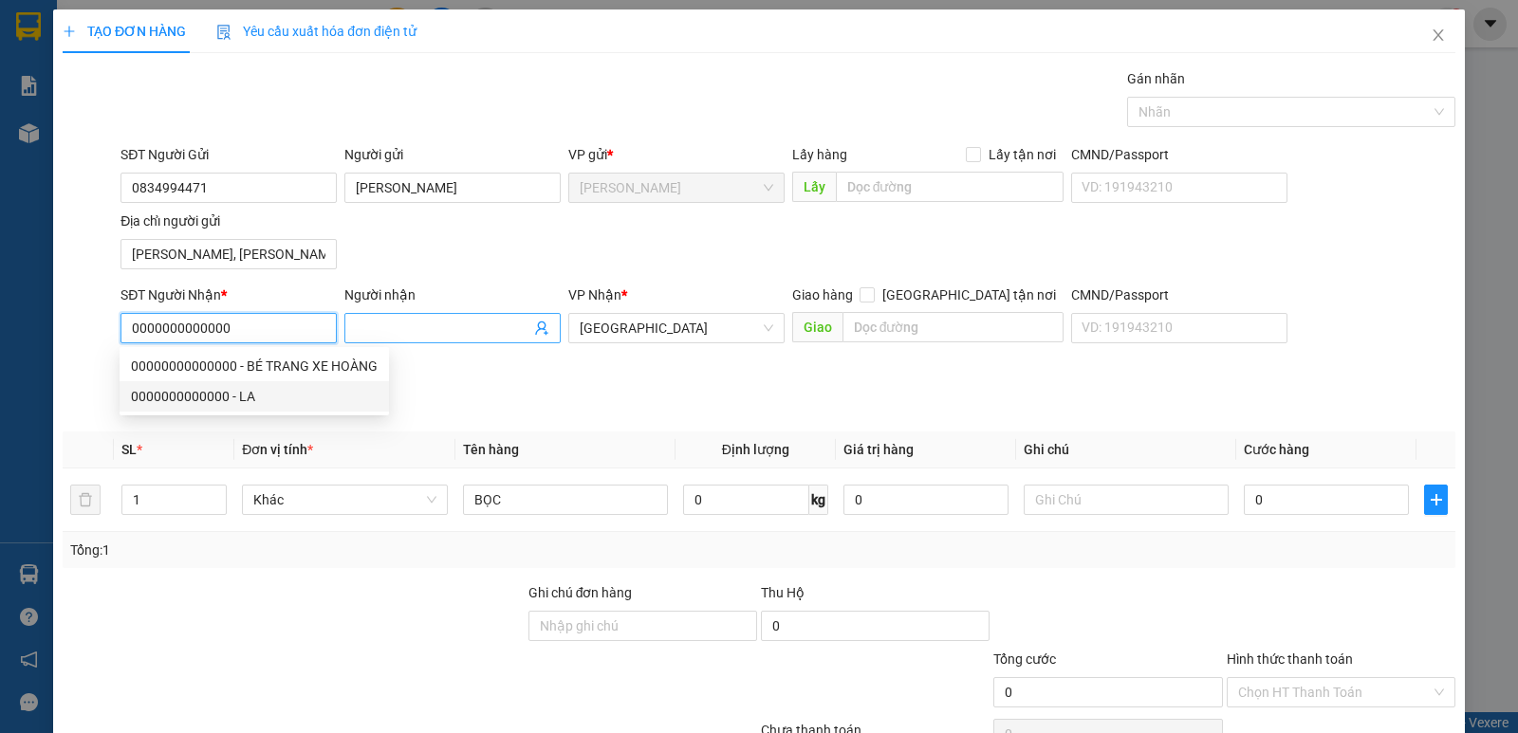
type input "0000000000000"
click at [374, 328] on input "Người nhận" at bounding box center [443, 328] width 175 height 21
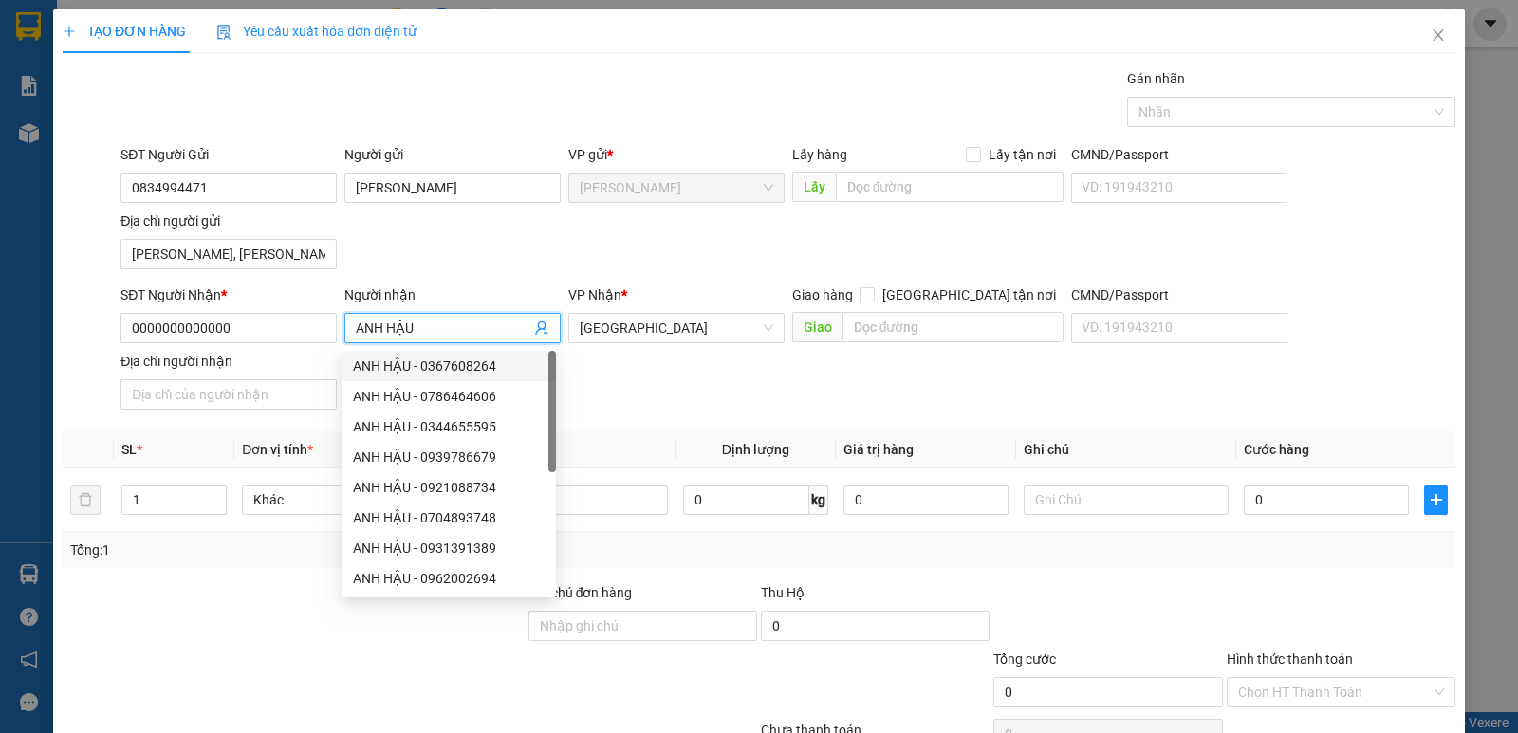
type input "ANH HẬU"
click at [705, 388] on div "SĐT Người Nhận * 0000000000000 Người nhận ANH HẬU VP Nhận * Sài Gòn Giao hàng G…" at bounding box center [788, 351] width 1342 height 133
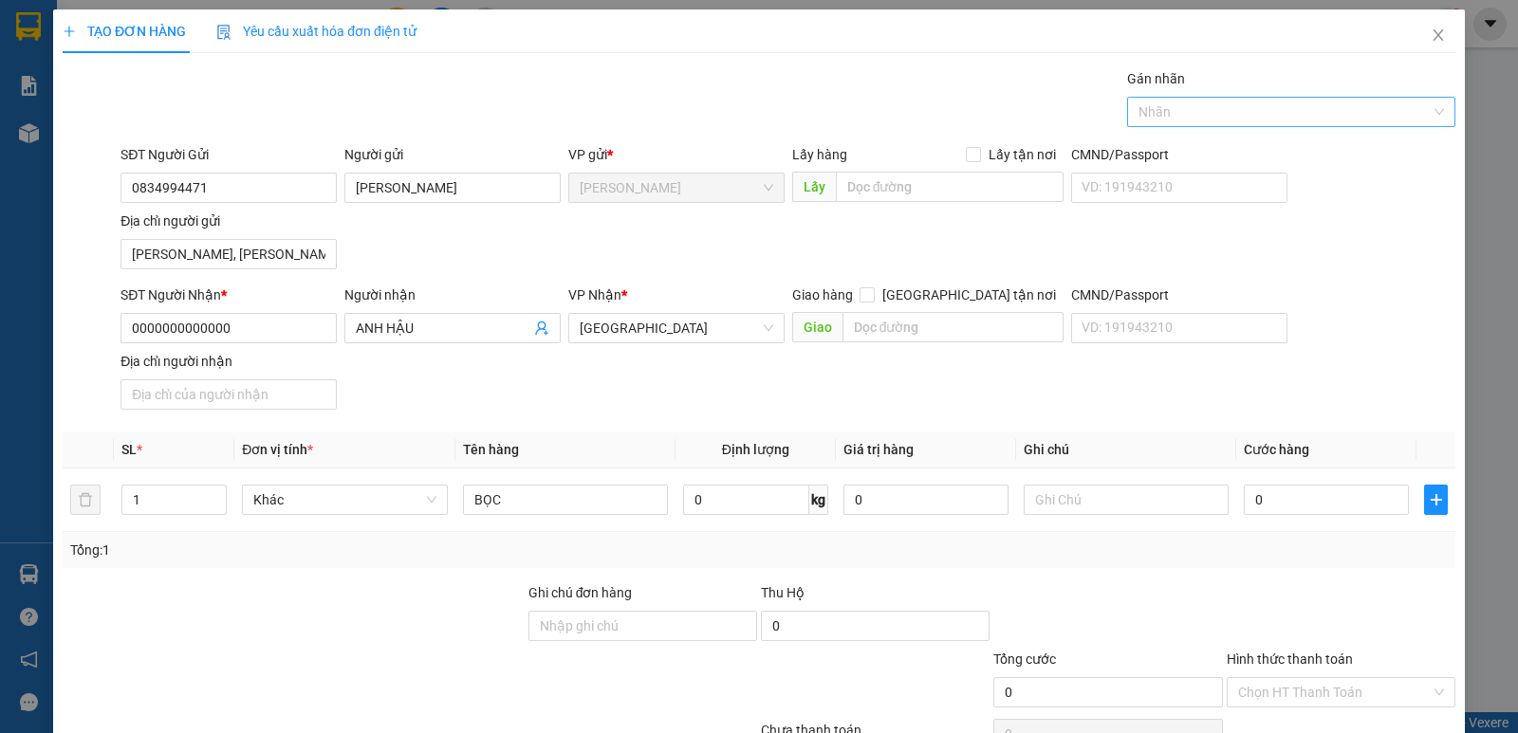
click at [1183, 106] on div at bounding box center [1282, 112] width 300 height 23
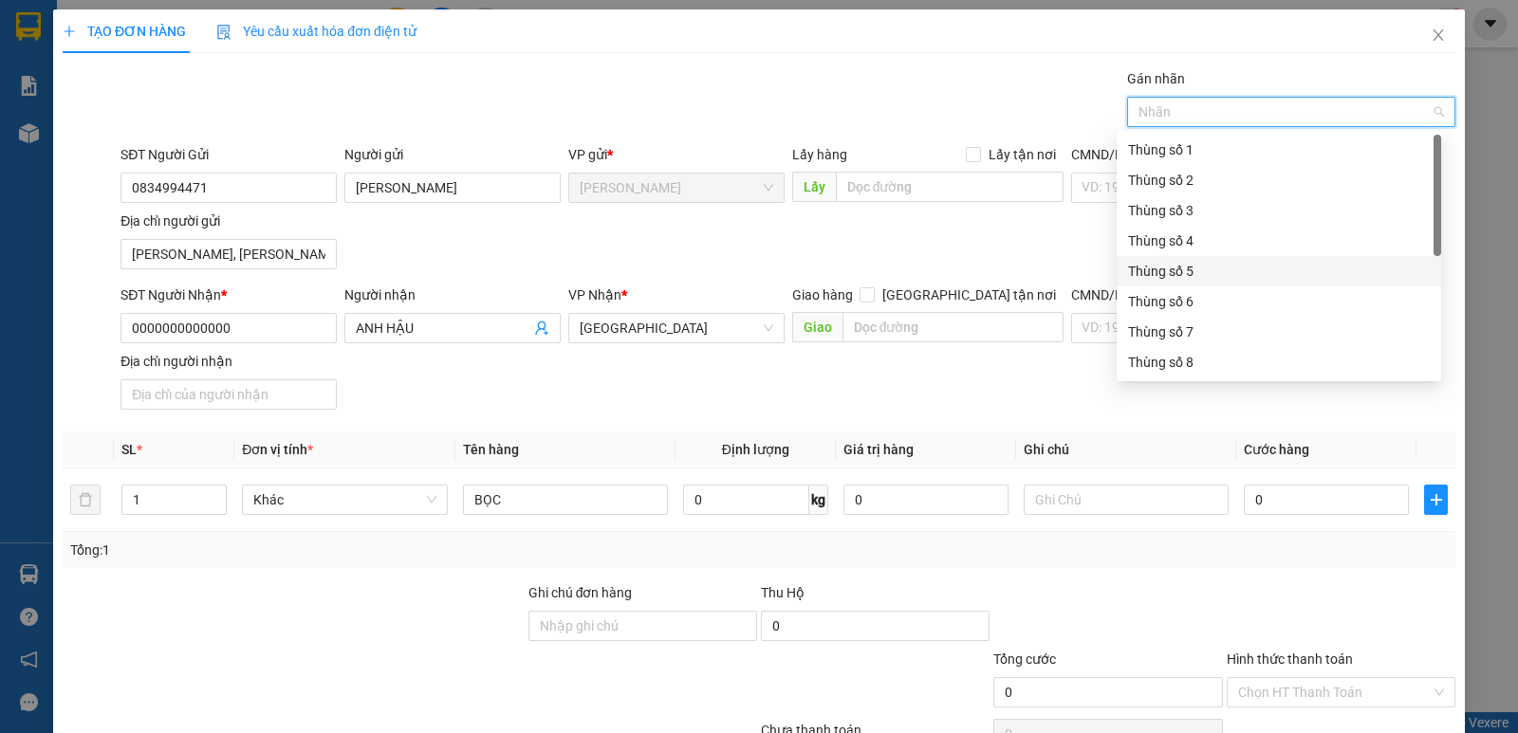
scroll to position [95, 0]
click at [1208, 315] on div "Thùng số 10" at bounding box center [1278, 328] width 324 height 30
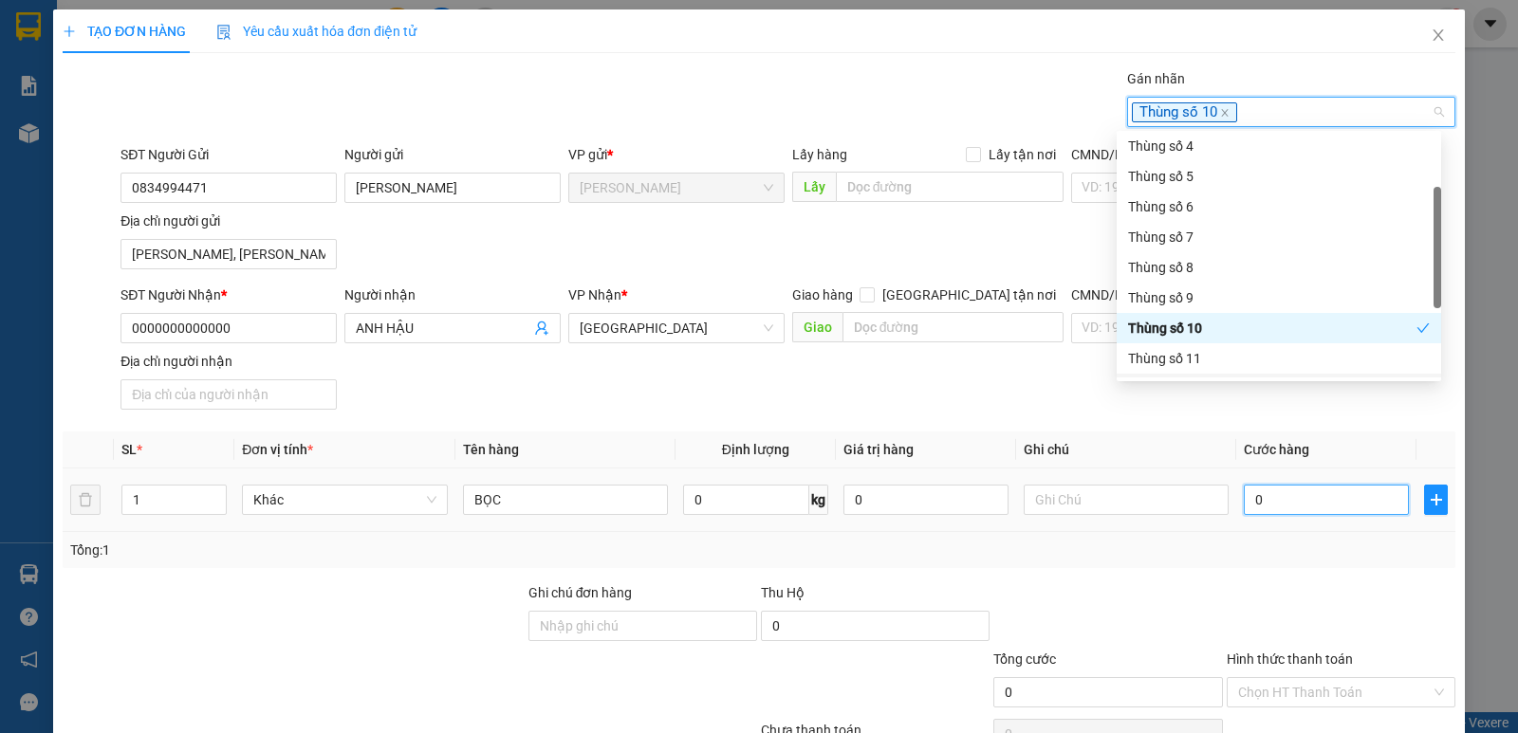
click at [1244, 508] on input "0" at bounding box center [1326, 500] width 165 height 30
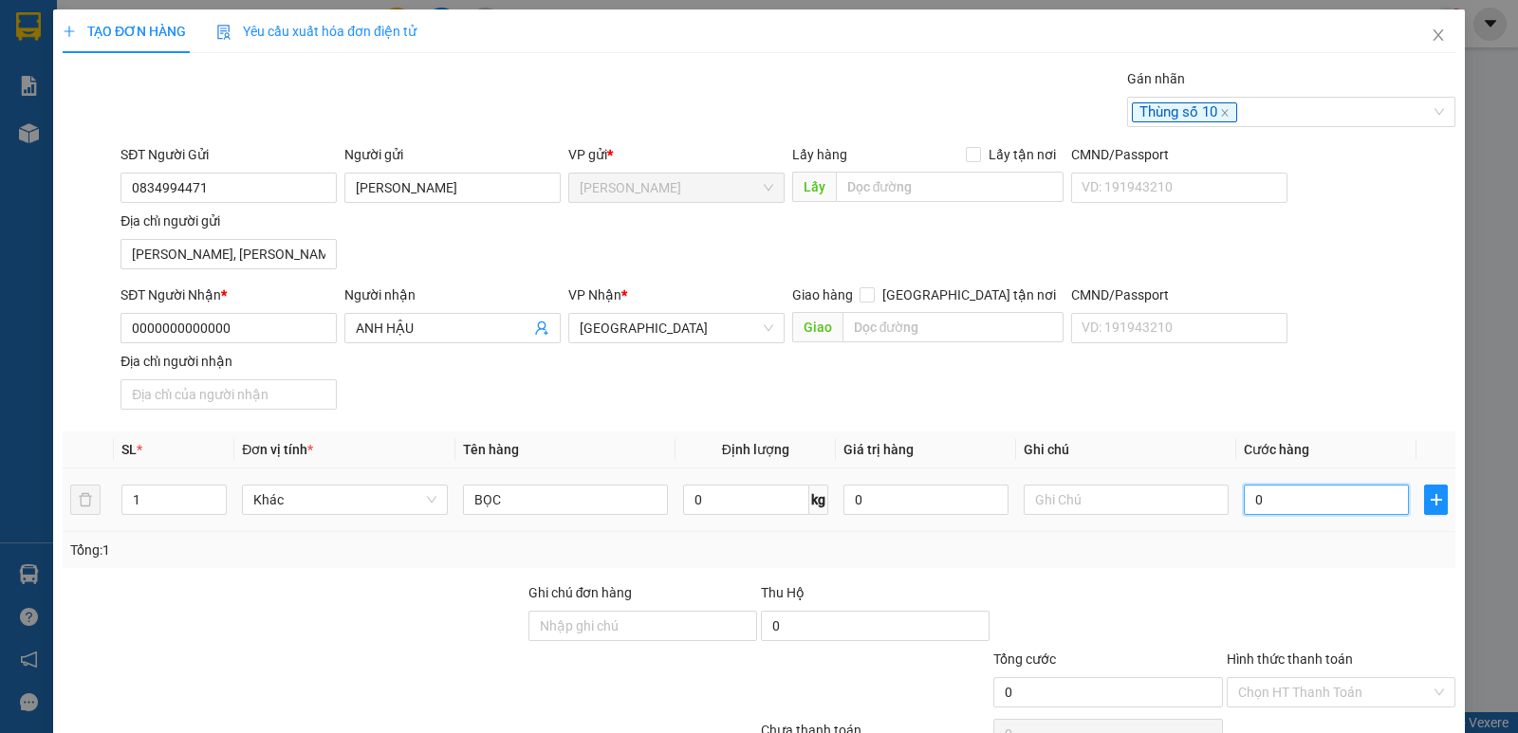
type input "2"
type input "20"
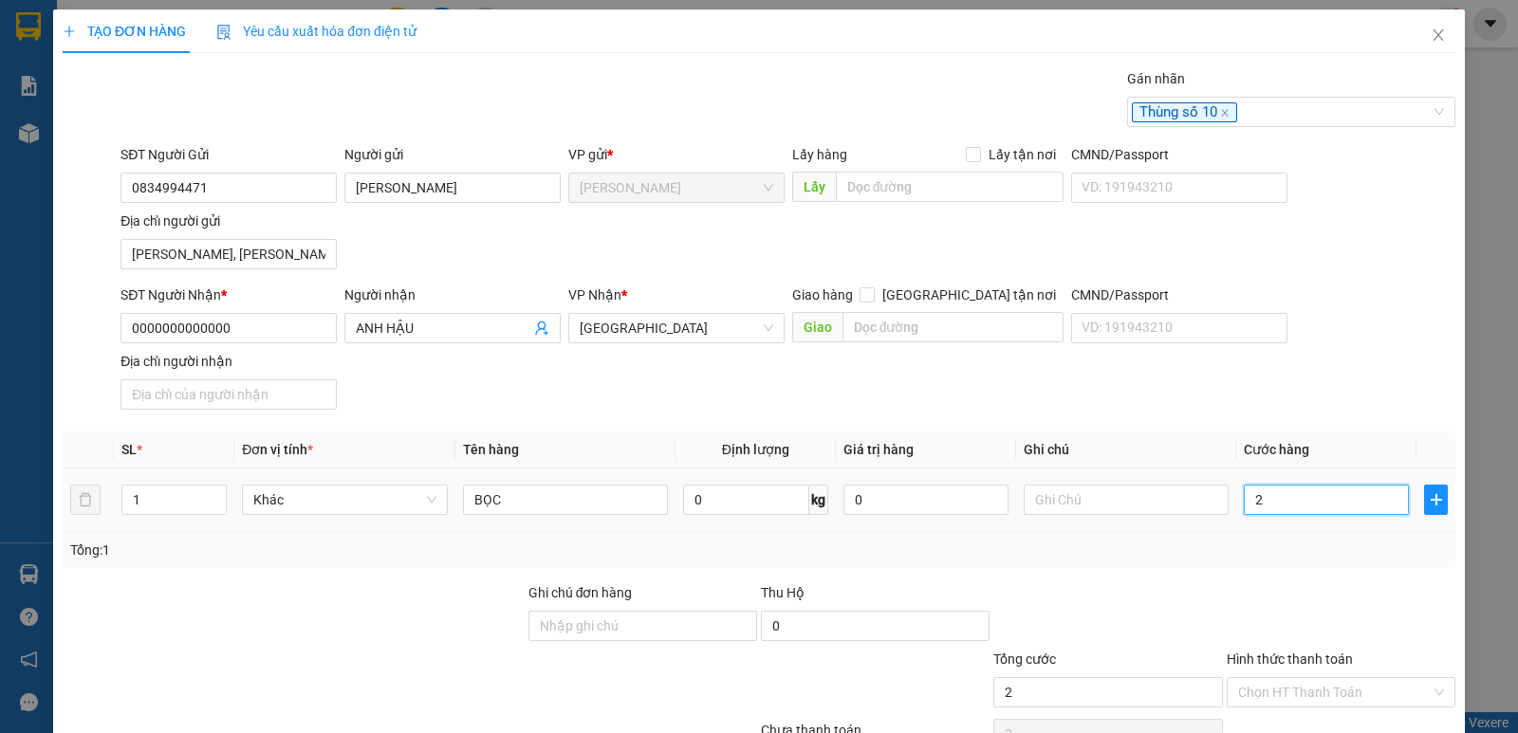
type input "20"
type input "20.000"
click at [1283, 570] on div "Transit Pickup Surcharge Ids Transit Deliver Surcharge Ids Transit Deliver Surc…" at bounding box center [759, 432] width 1392 height 729
click at [1290, 683] on input "Hình thức thanh toán" at bounding box center [1334, 692] width 193 height 28
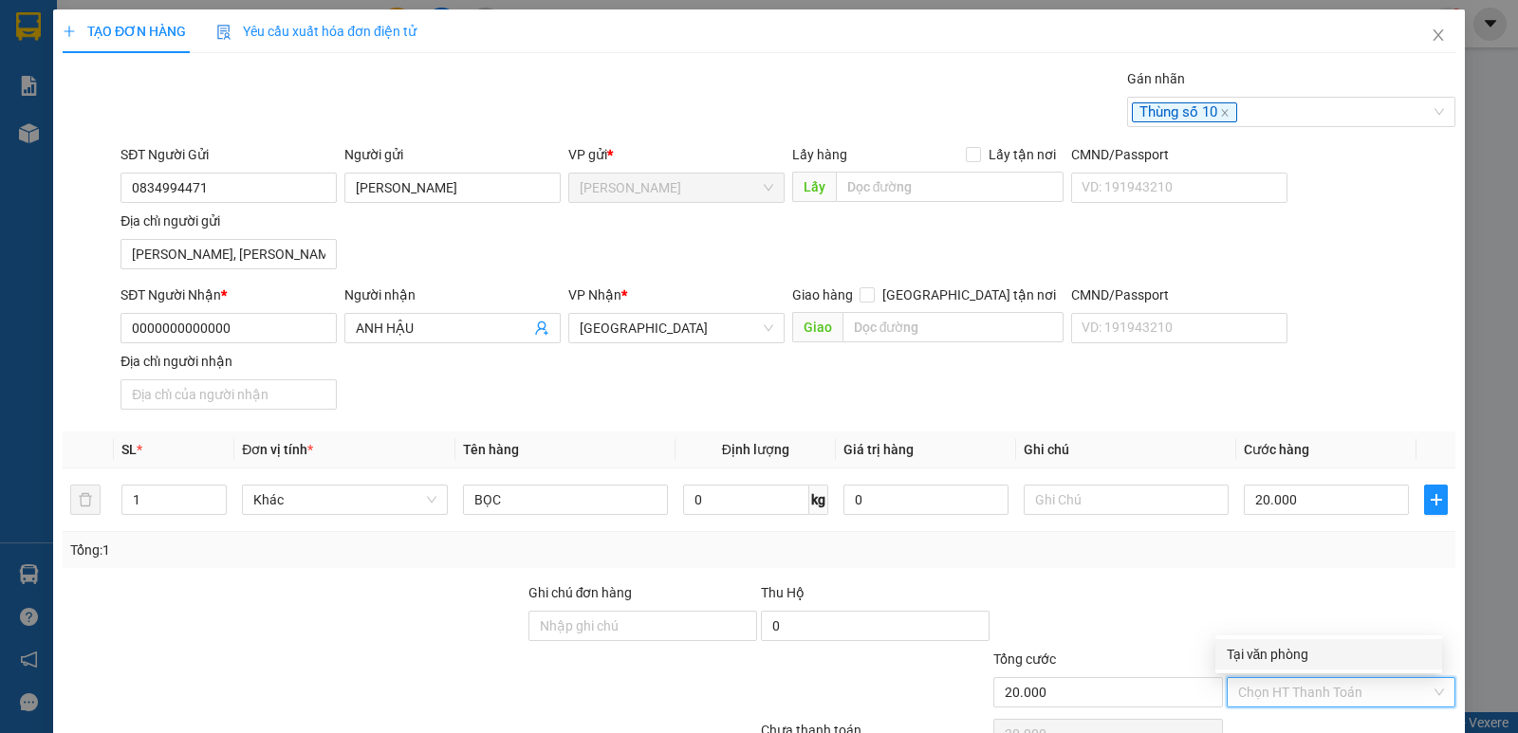
click at [1284, 639] on div "Tại văn phòng" at bounding box center [1328, 654] width 227 height 30
type input "0"
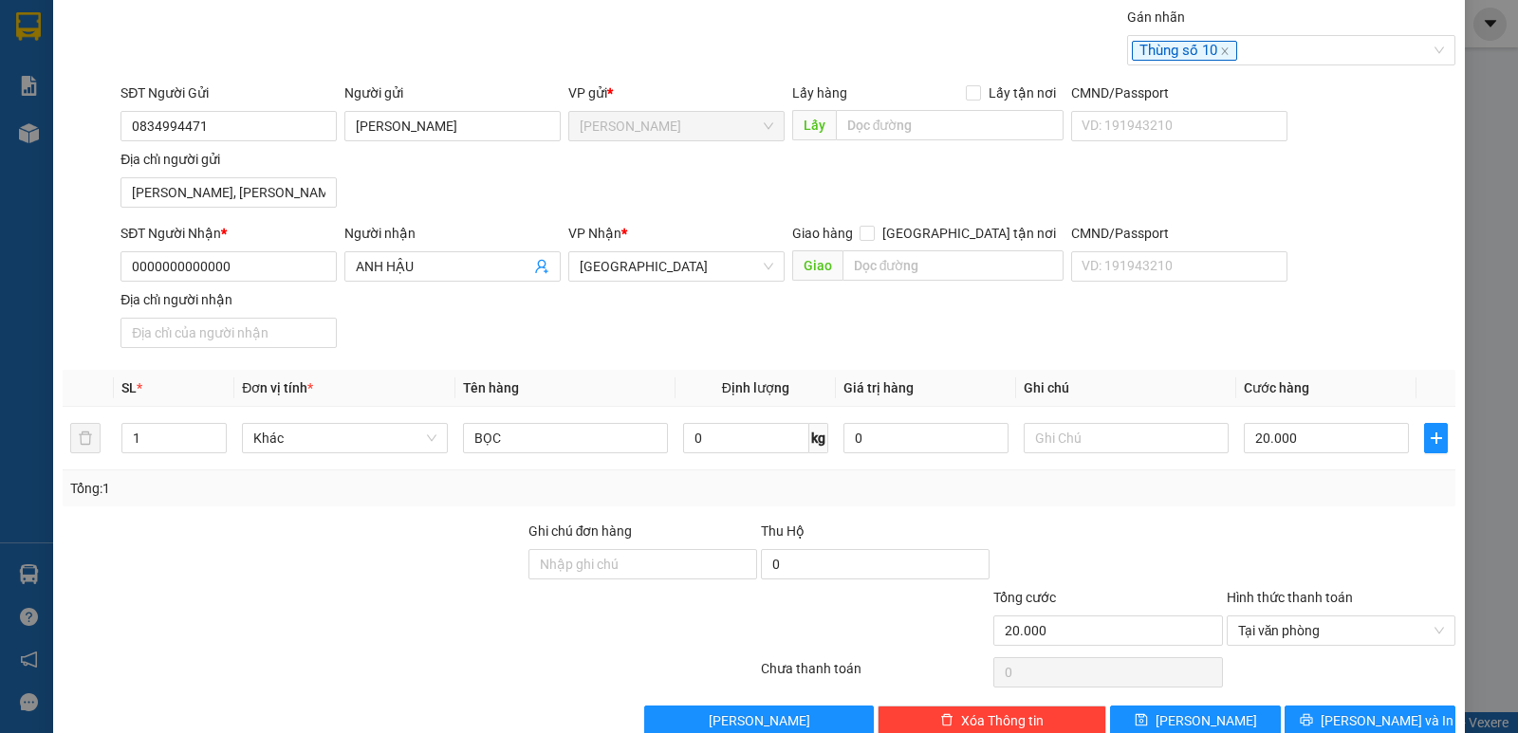
scroll to position [101, 0]
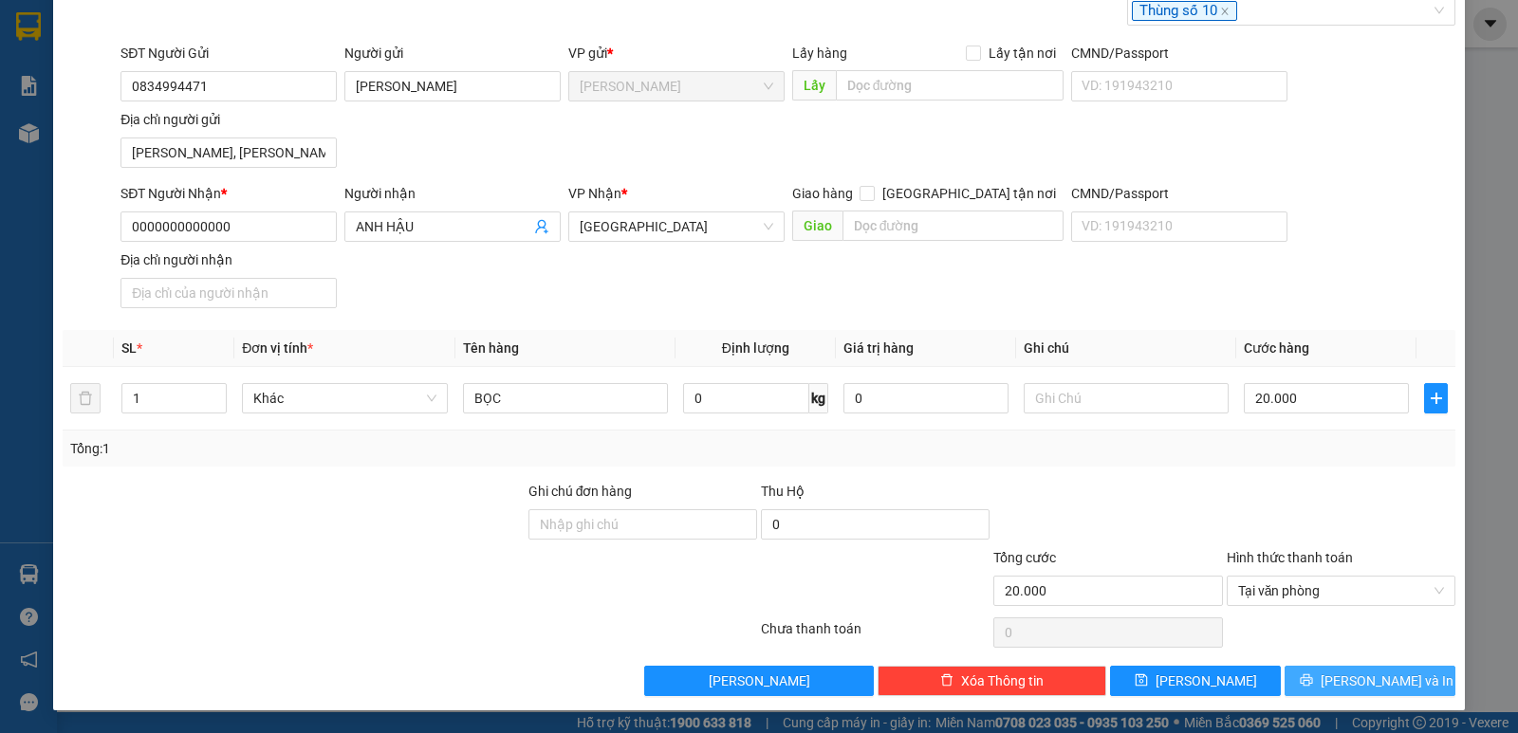
click at [1377, 684] on span "[PERSON_NAME] và In" at bounding box center [1386, 681] width 133 height 21
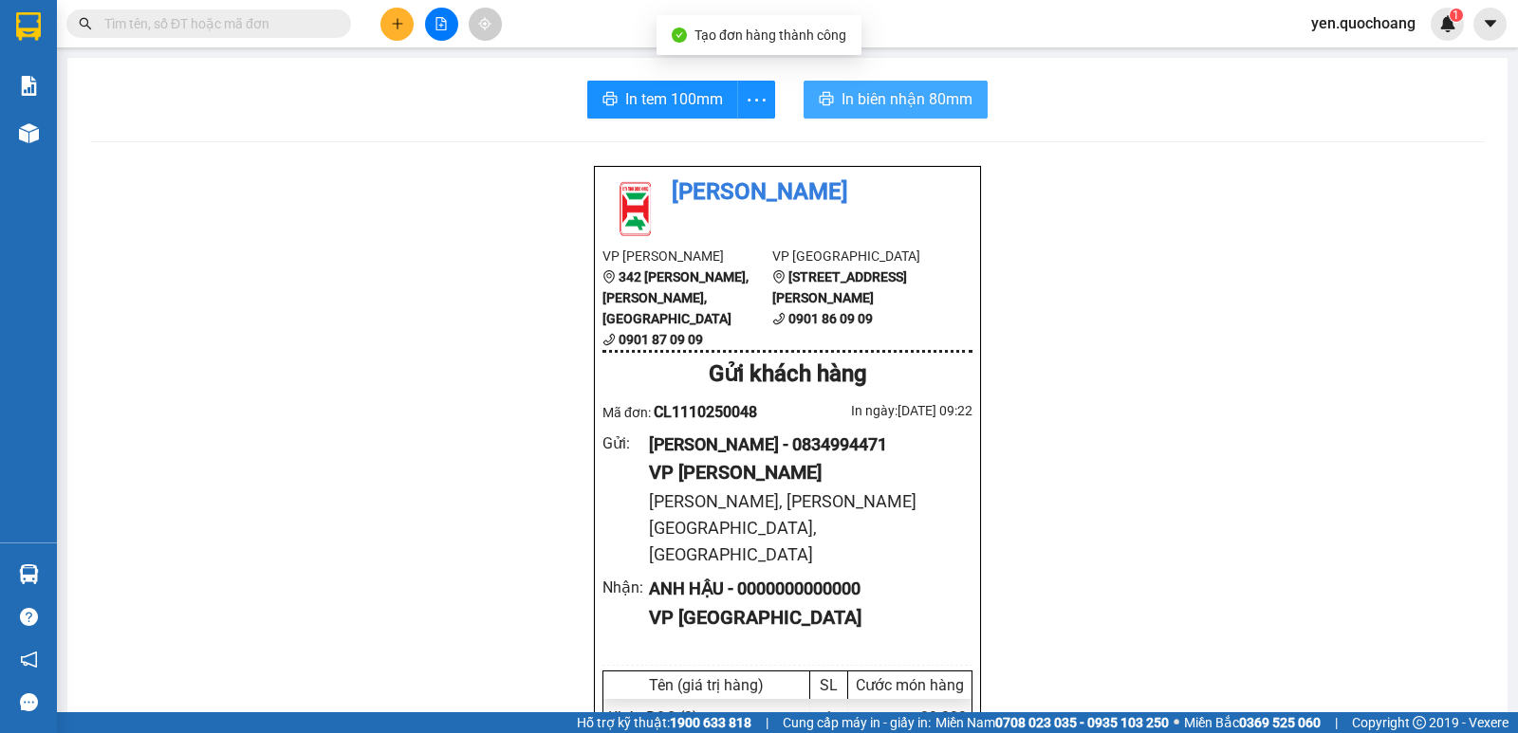
click at [908, 99] on span "In biên nhận 80mm" at bounding box center [906, 99] width 131 height 24
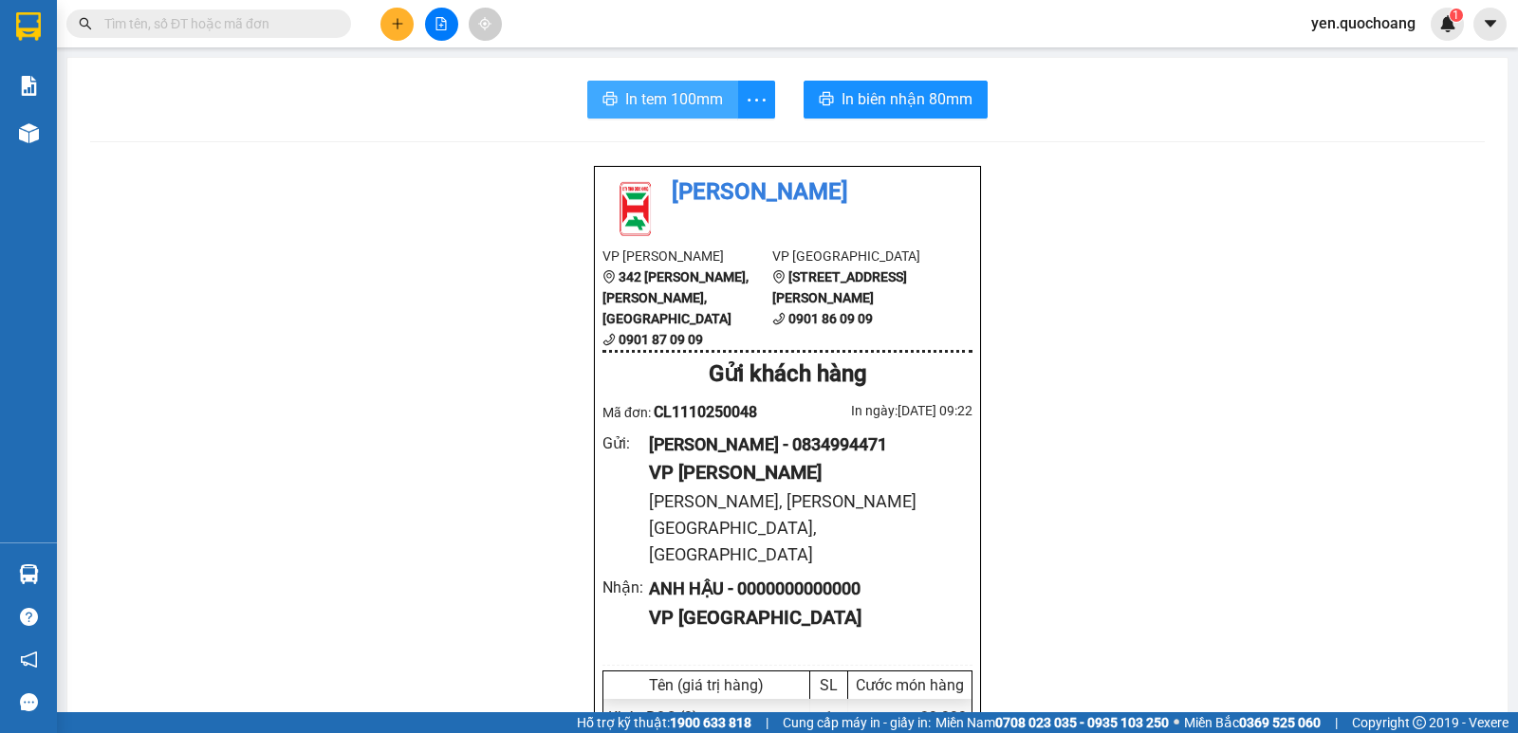
click at [660, 98] on span "In tem 100mm" at bounding box center [674, 99] width 98 height 24
click at [397, 30] on button at bounding box center [396, 24] width 33 height 33
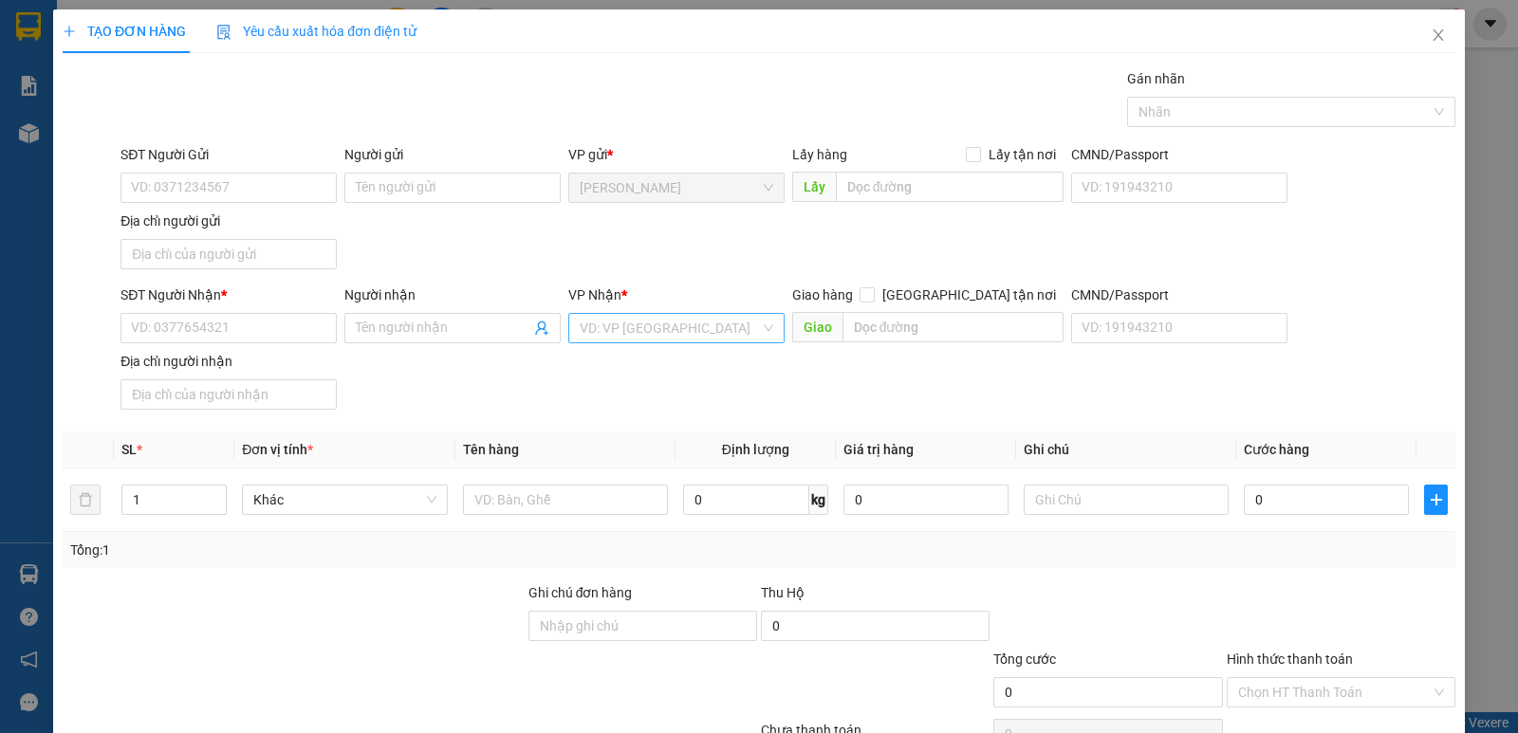
click at [606, 331] on input "search" at bounding box center [670, 328] width 180 height 28
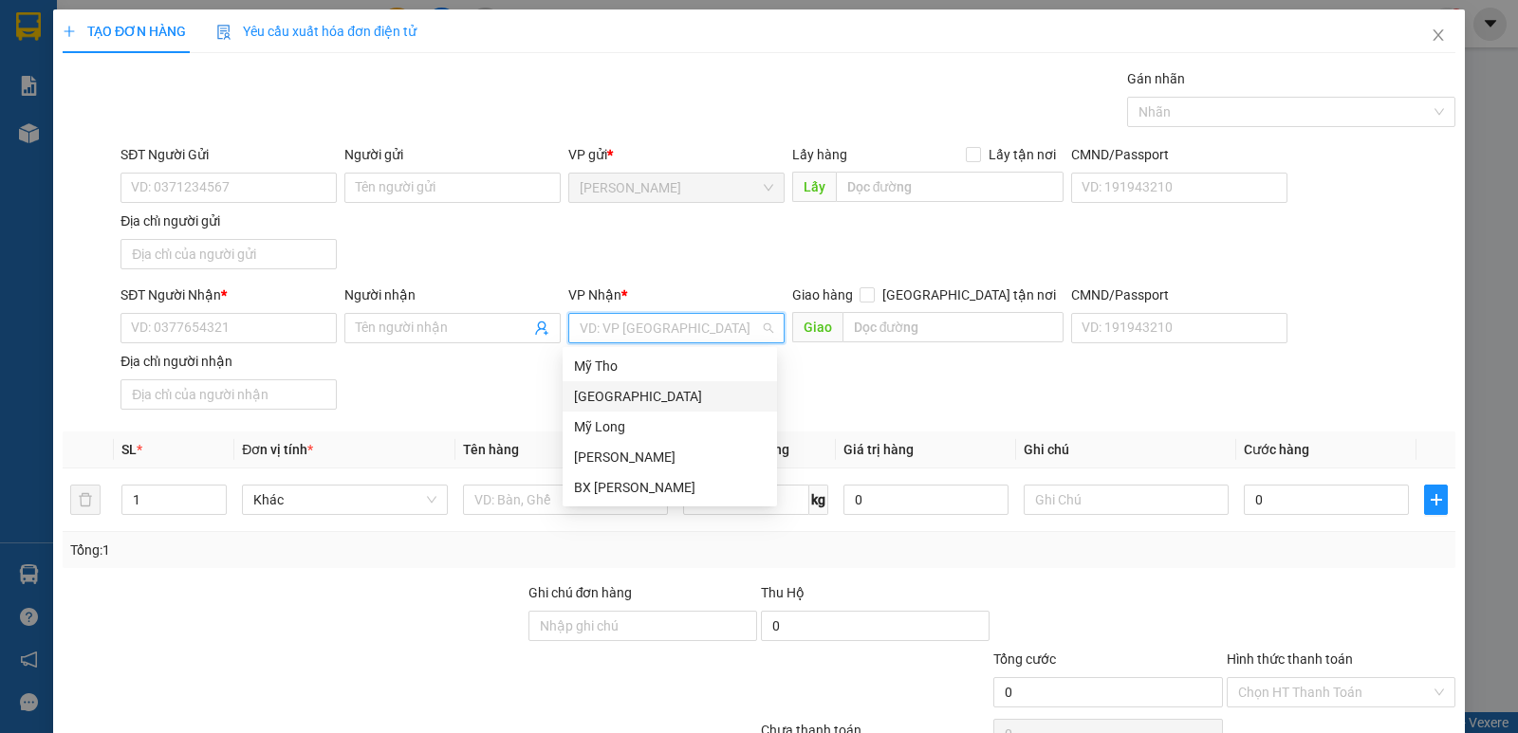
click at [599, 396] on div "[GEOGRAPHIC_DATA]" at bounding box center [670, 396] width 192 height 21
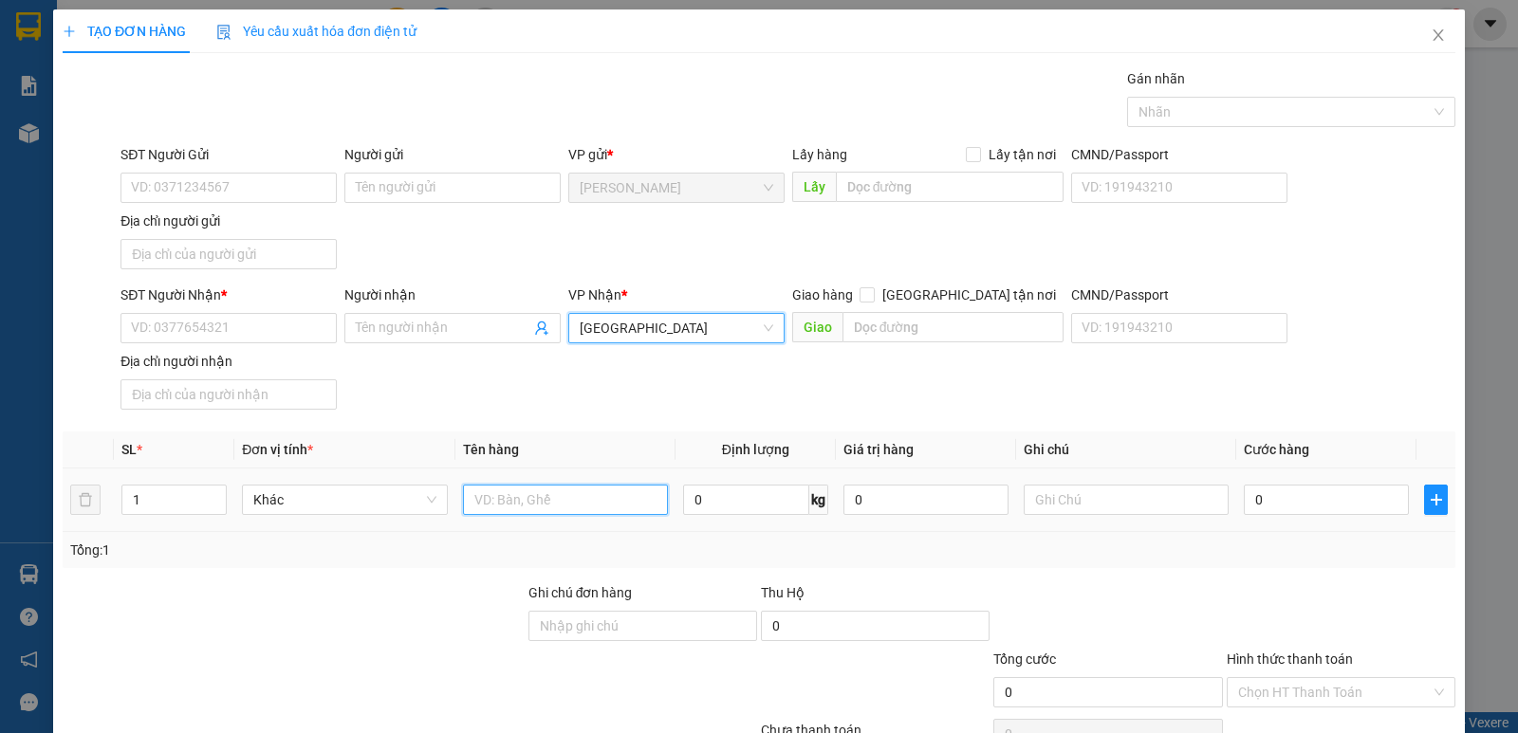
click at [517, 494] on input "text" at bounding box center [565, 500] width 205 height 30
click at [1155, 109] on div at bounding box center [1282, 112] width 300 height 23
type input "HỘP"
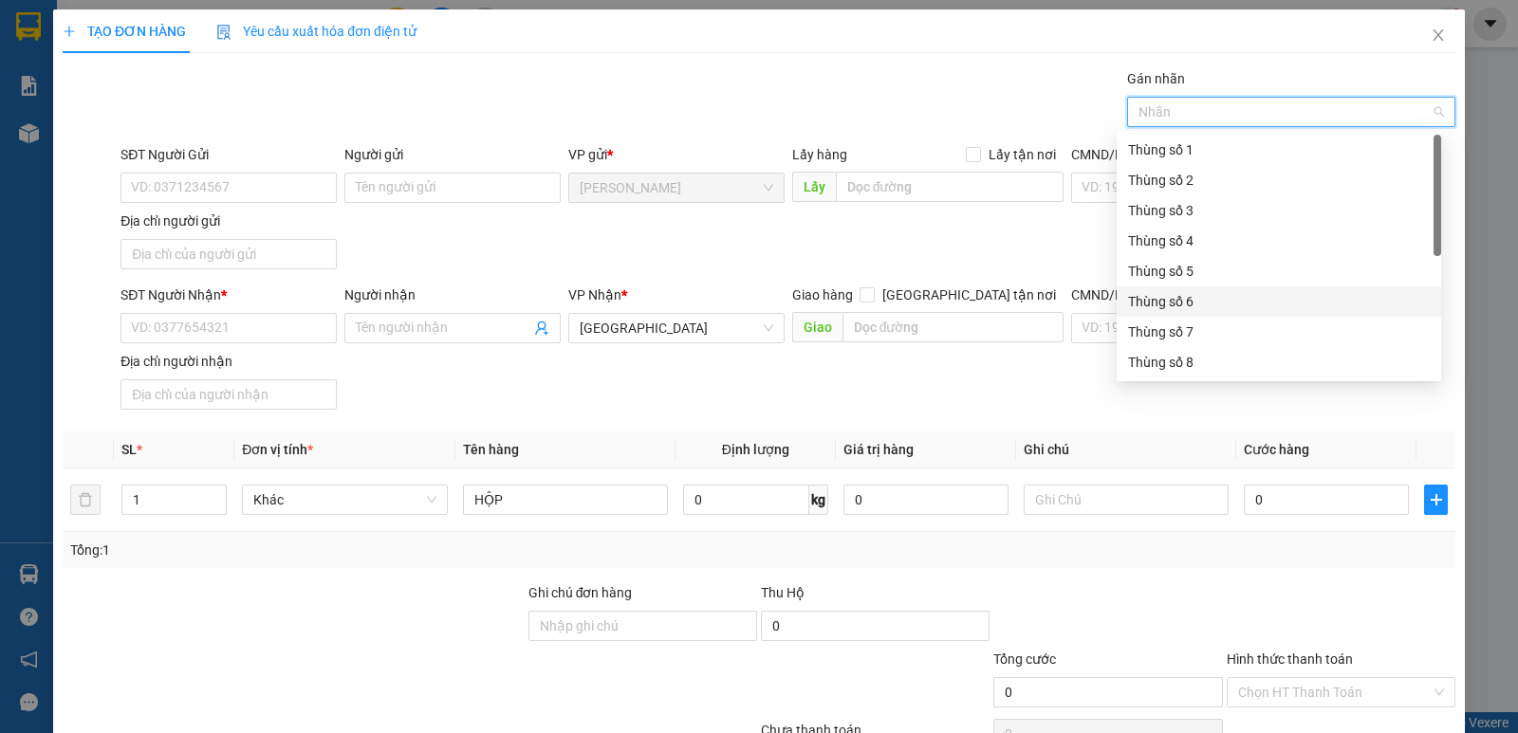
scroll to position [95, 0]
click at [1209, 327] on div "Thùng số 10" at bounding box center [1279, 328] width 302 height 21
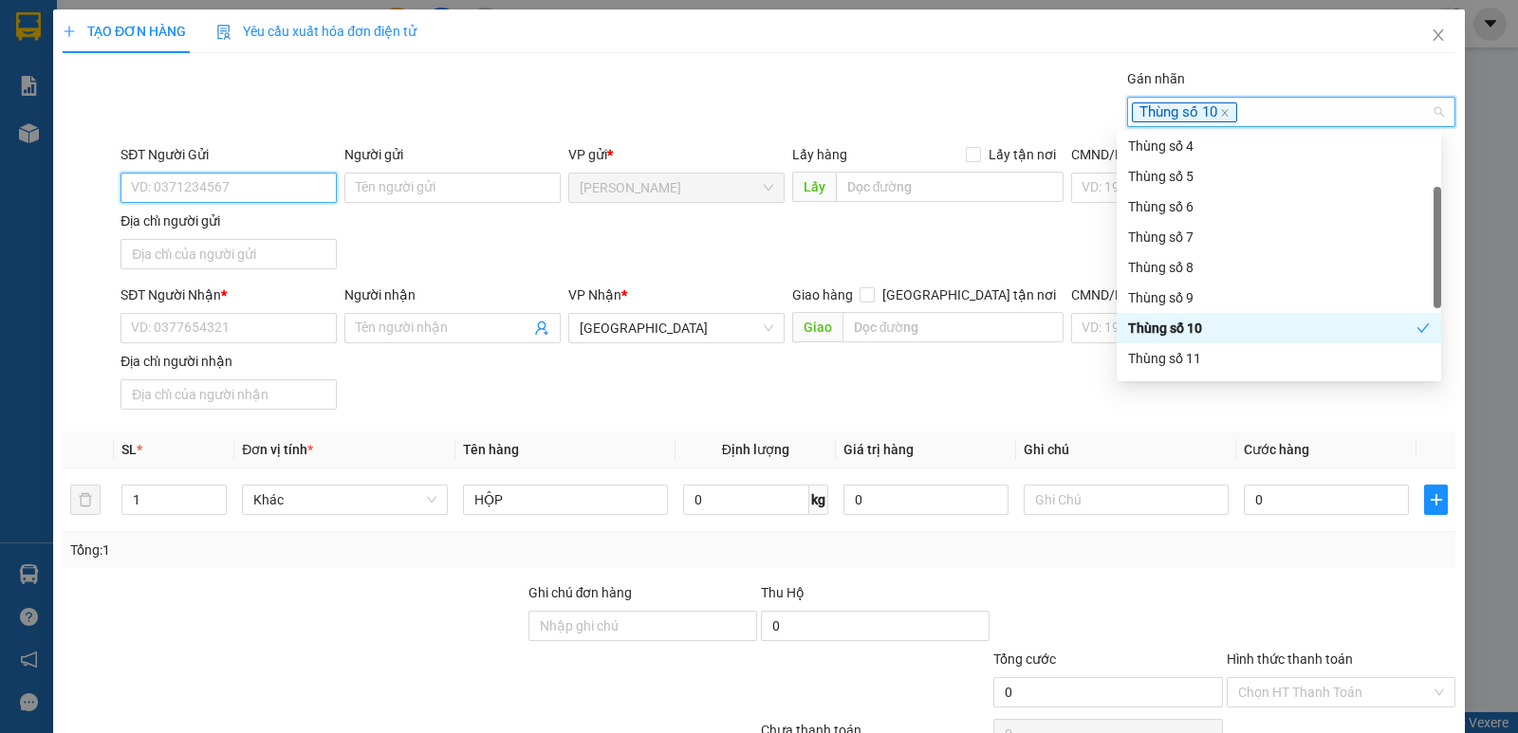
click at [201, 190] on input "SĐT Người Gửi" at bounding box center [228, 188] width 216 height 30
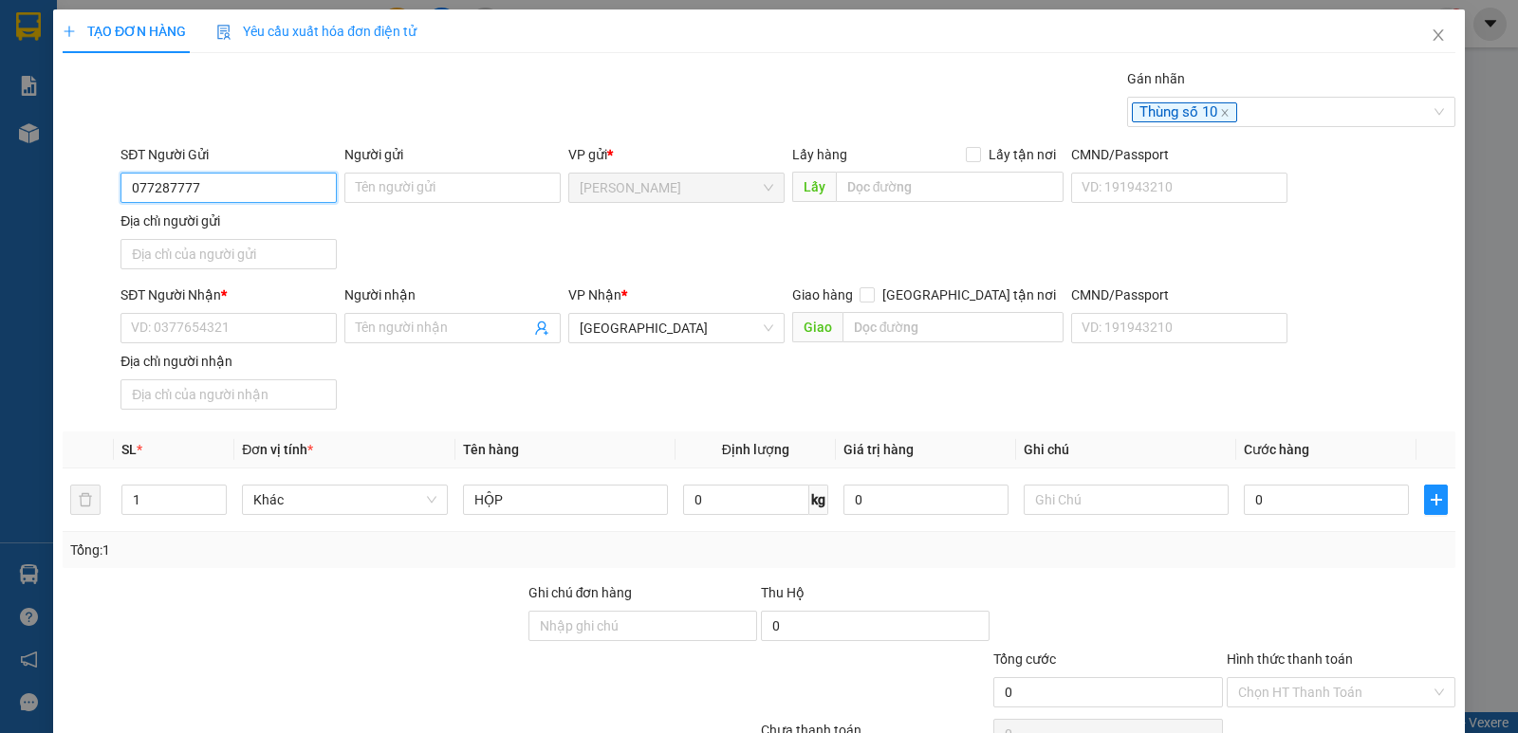
type input "0772877772"
click at [272, 222] on div "0772877772 - BÙI MINH DIỄN" at bounding box center [227, 225] width 192 height 21
type input "BÙI MINH DIỄN"
type input "0772877772"
click at [233, 254] on input "Địa chỉ người gửi" at bounding box center [228, 254] width 216 height 30
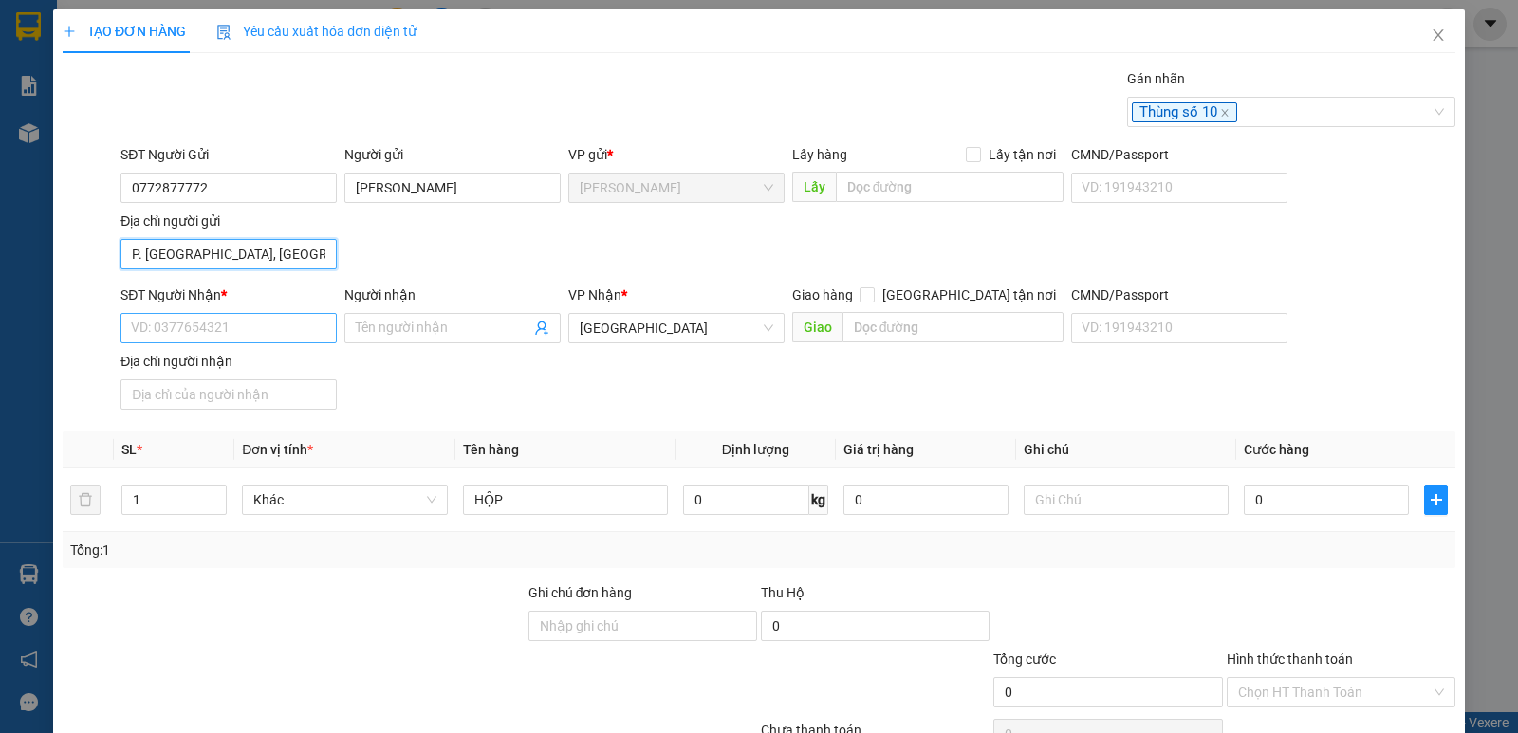
type input "P. CAO LÃNH, ĐỒNG THÁP"
click at [212, 326] on input "SĐT Người Nhận *" at bounding box center [228, 328] width 216 height 30
type input "0933663314"
click at [322, 362] on div "0933663314 - NGUYỄN NGỌC THANH THỦY" at bounding box center [227, 366] width 192 height 21
type input "NGUYỄN NGỌC THANH THỦY"
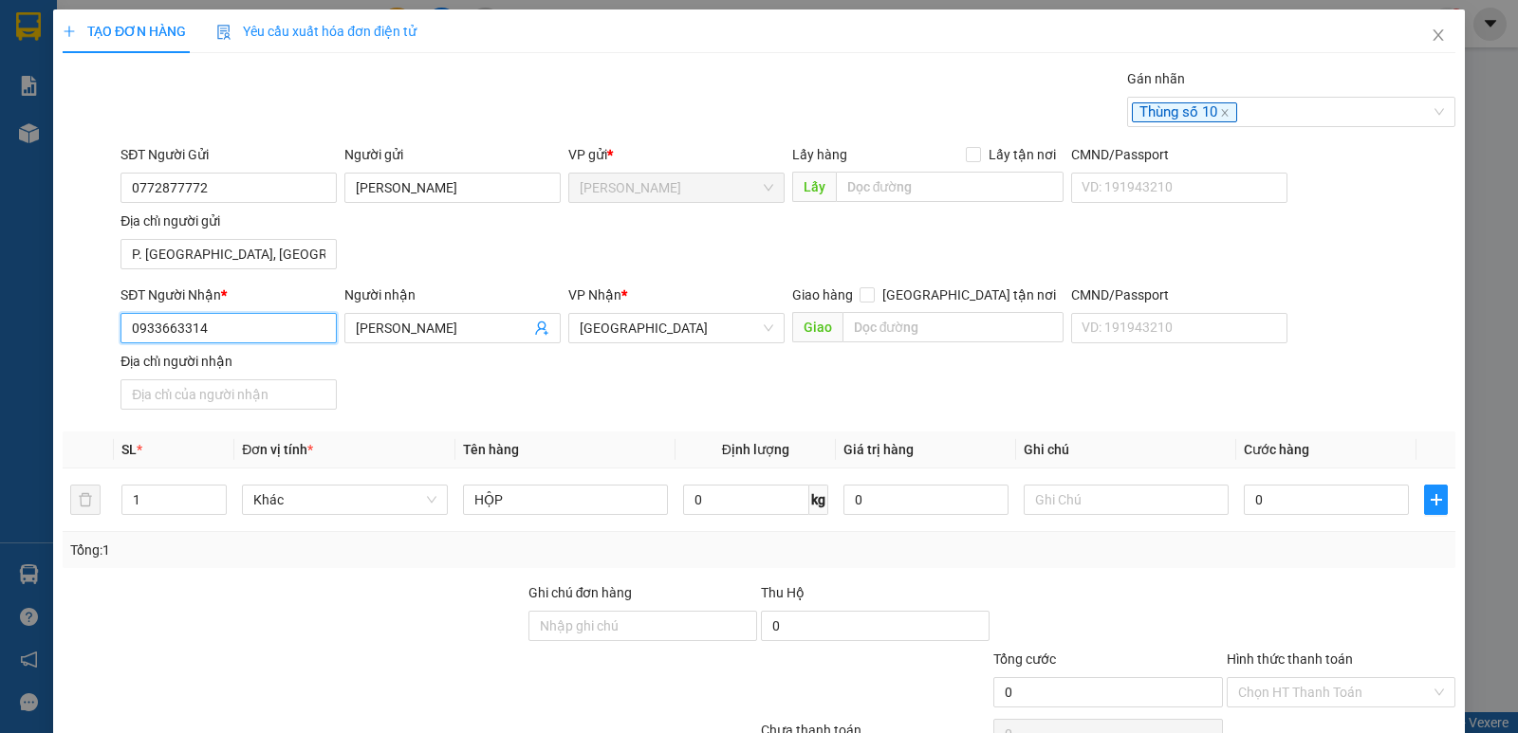
type input "0933663314"
click at [585, 385] on div "SĐT Người Nhận * 0933663314 Người nhận NGUYỄN NGỌC THANH THỦY VP Nhận * Sài Gòn…" at bounding box center [788, 351] width 1342 height 133
click at [1308, 509] on input "0" at bounding box center [1326, 500] width 165 height 30
type input "2"
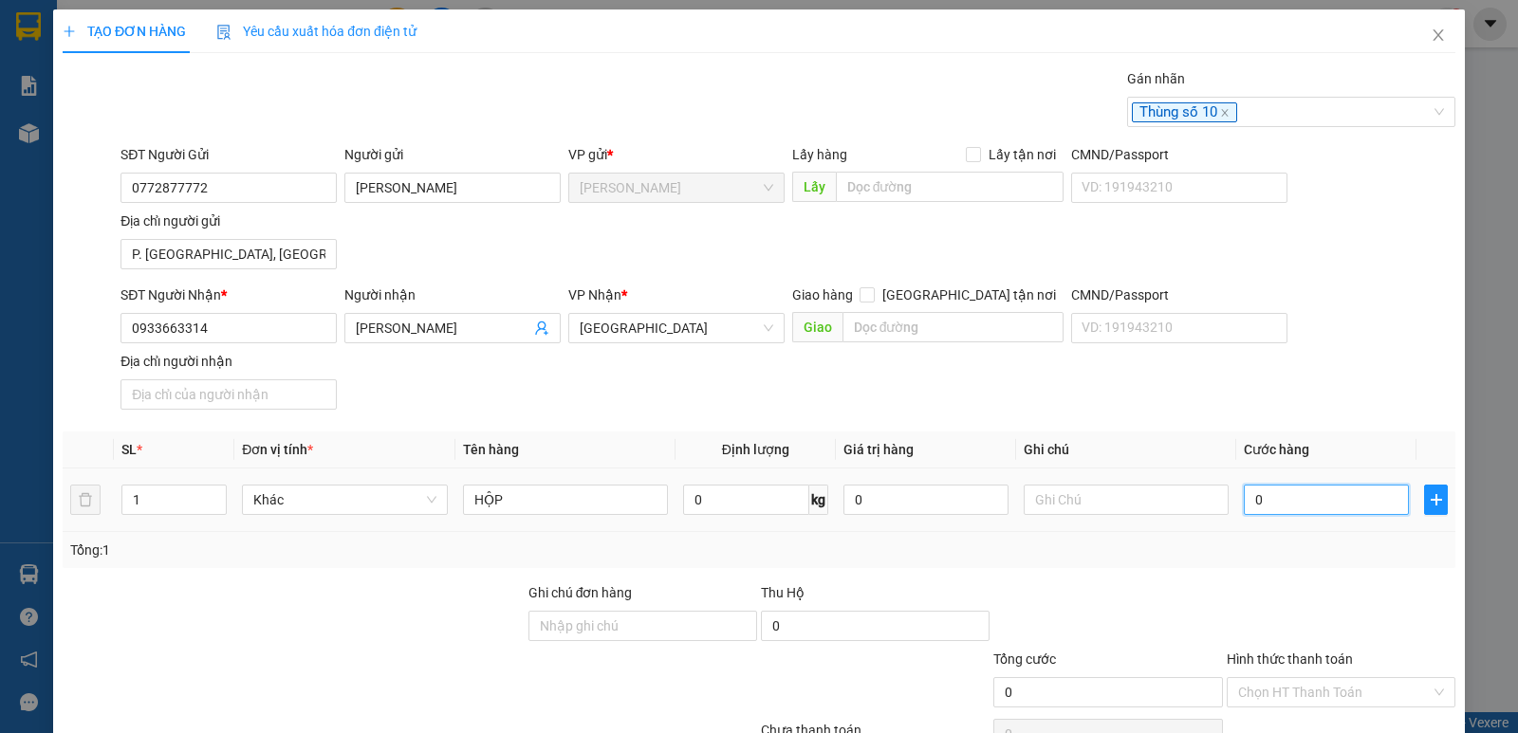
type input "2"
type input "20"
type input "20.000"
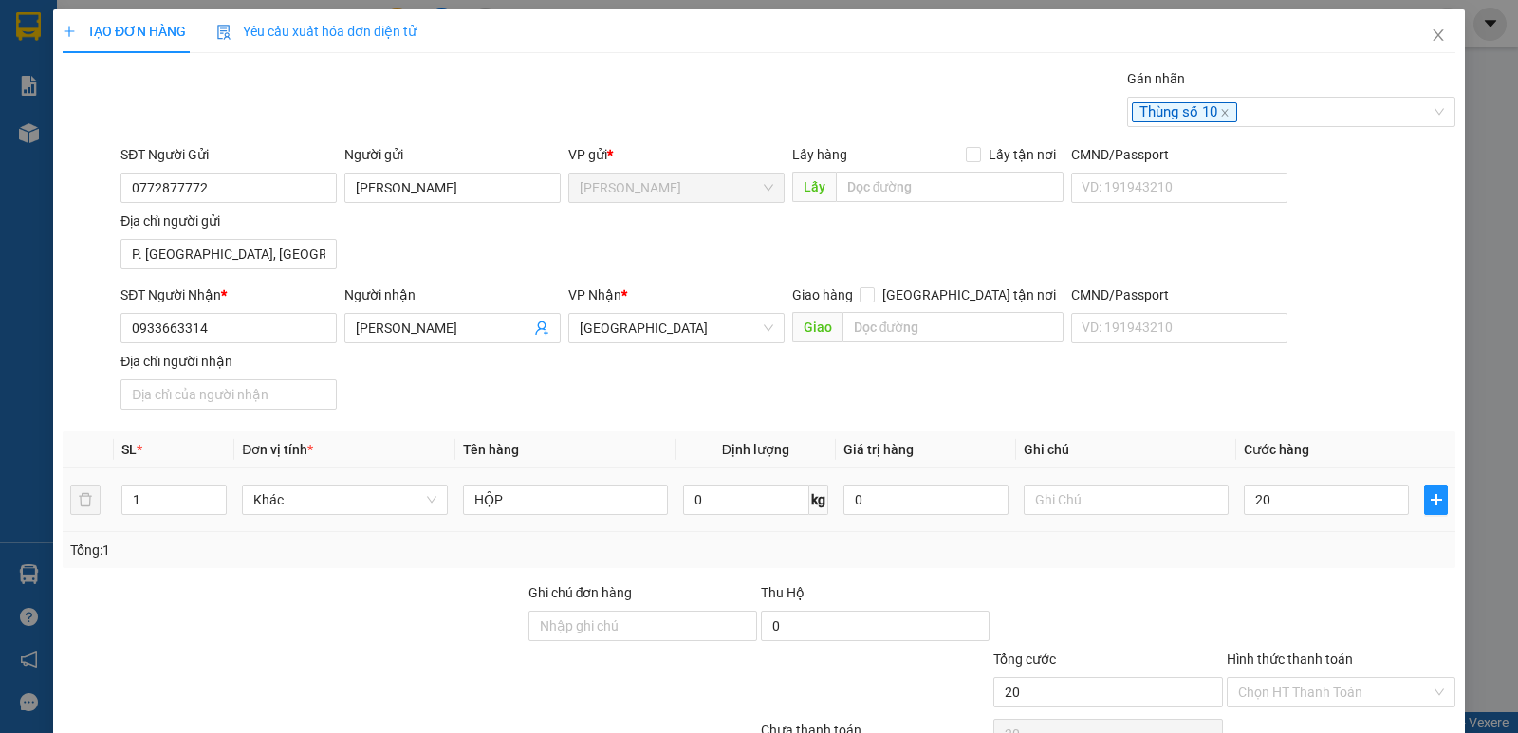
type input "20.000"
click at [1307, 586] on div at bounding box center [1341, 615] width 232 height 66
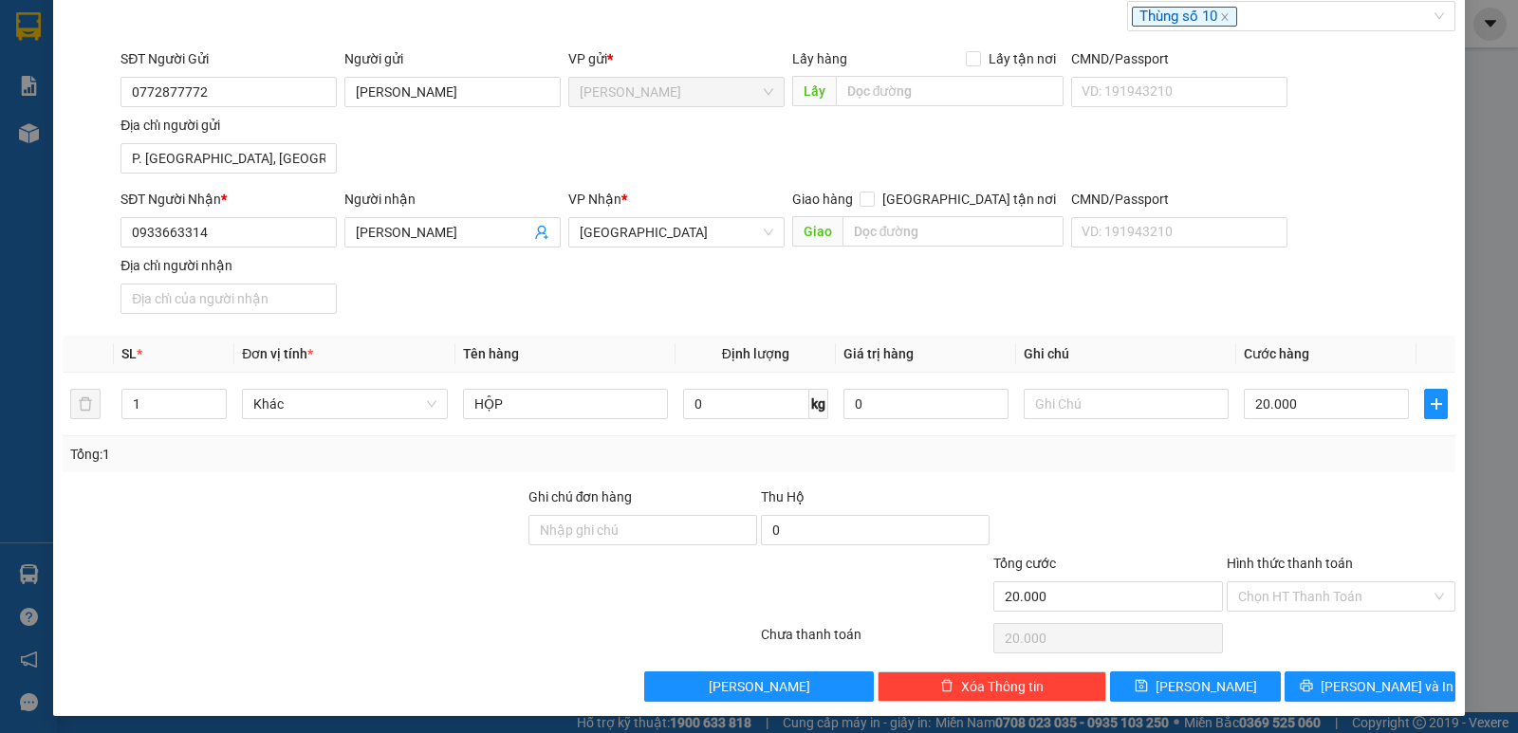
scroll to position [101, 0]
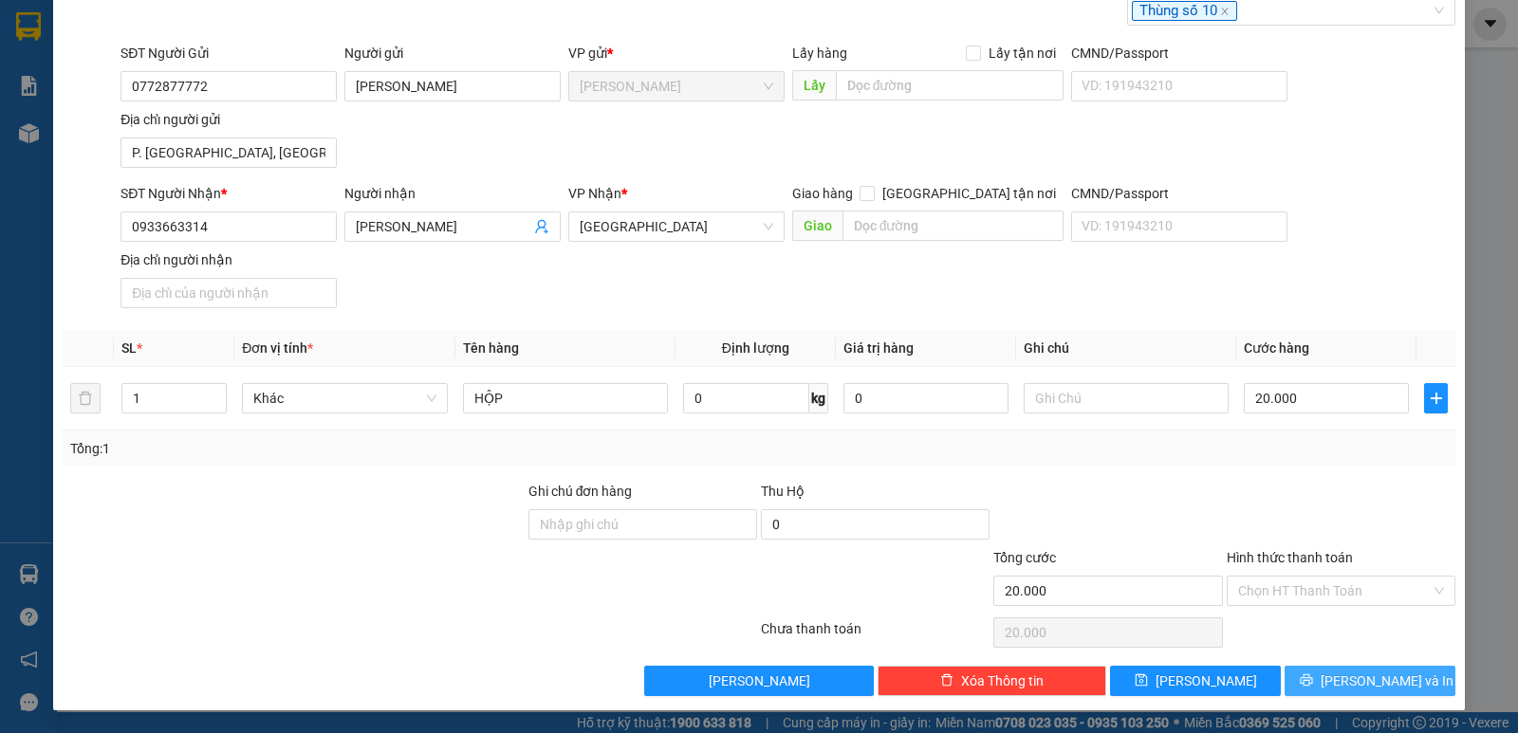
click at [1365, 682] on span "[PERSON_NAME] và In" at bounding box center [1386, 681] width 133 height 21
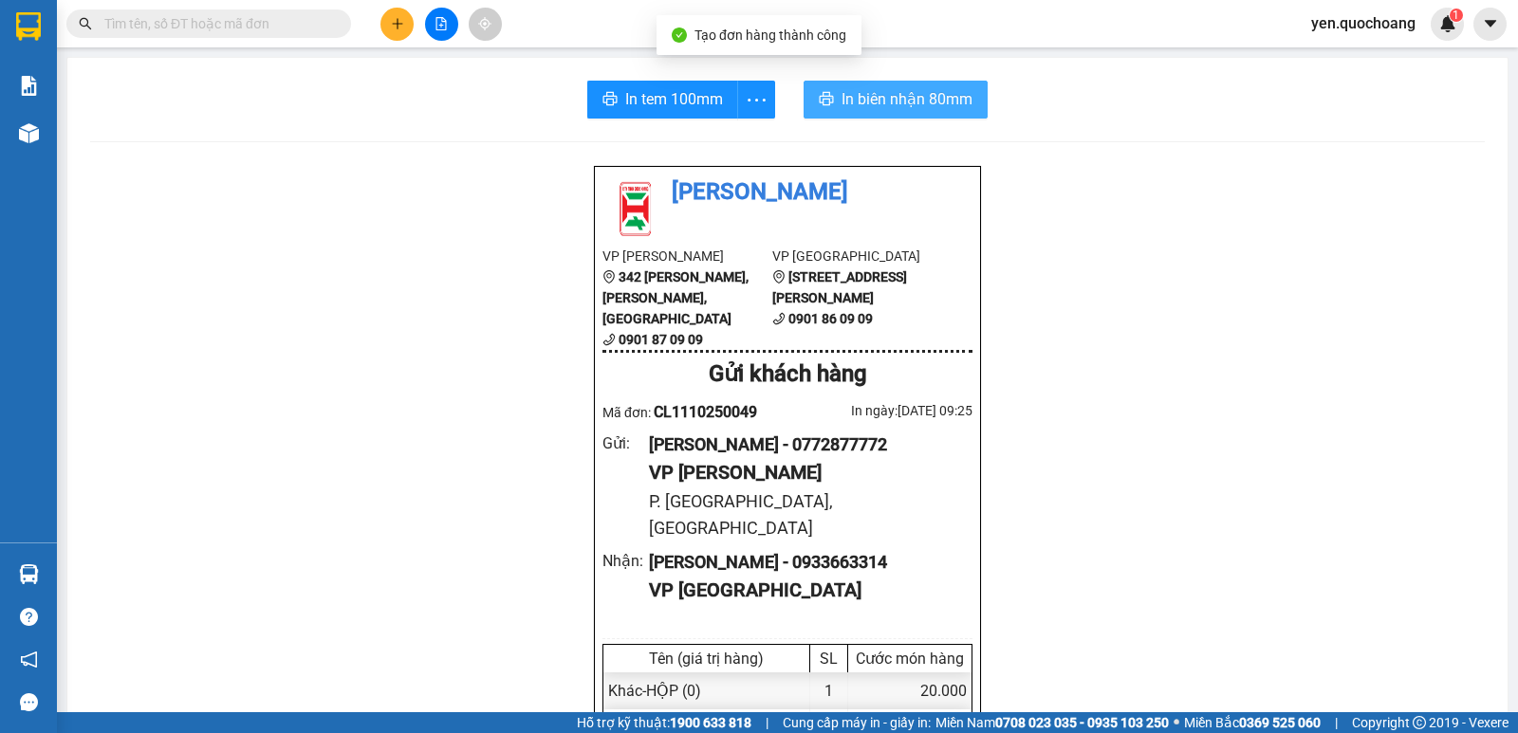
click at [886, 107] on span "In biên nhận 80mm" at bounding box center [906, 99] width 131 height 24
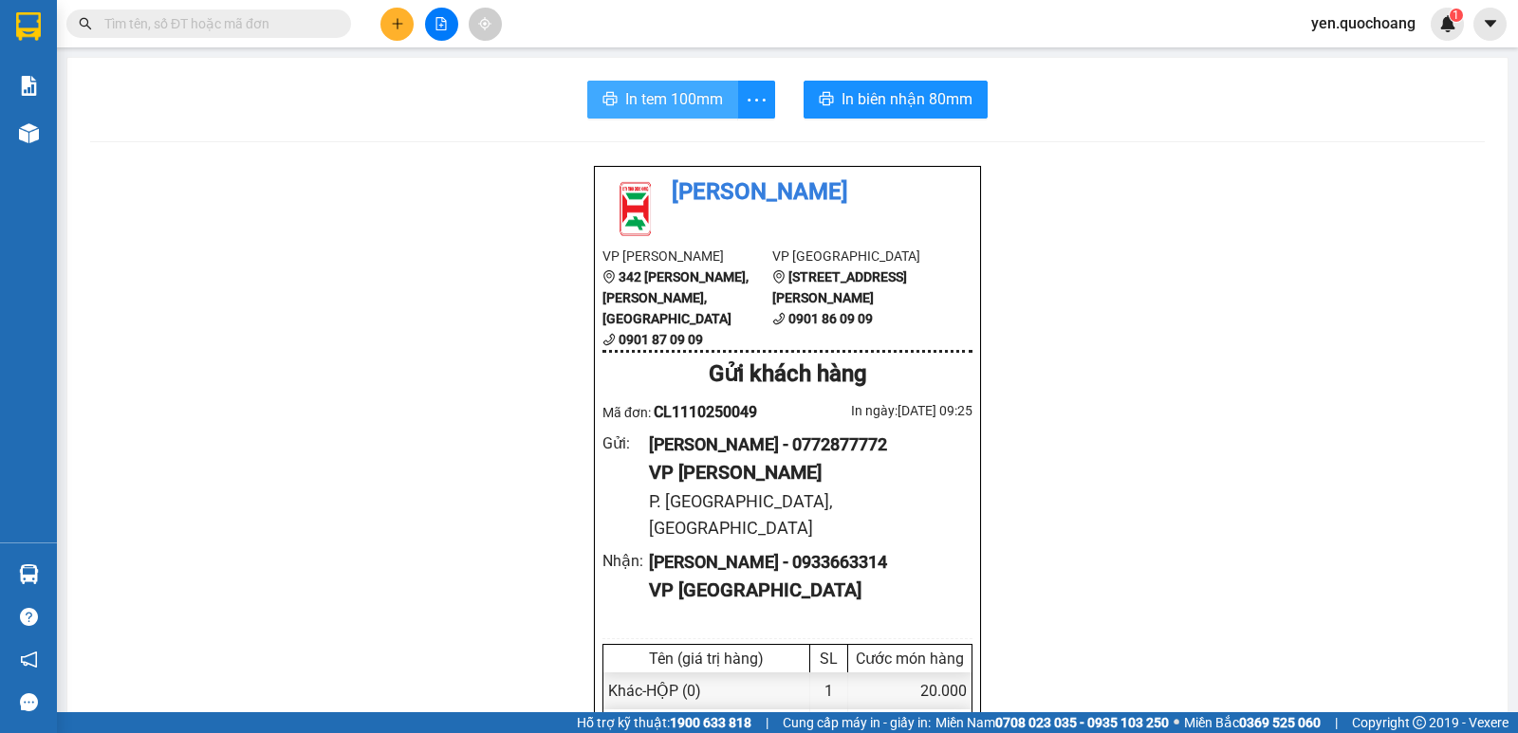
click at [660, 101] on span "In tem 100mm" at bounding box center [674, 99] width 98 height 24
click at [232, 25] on input "text" at bounding box center [216, 23] width 224 height 21
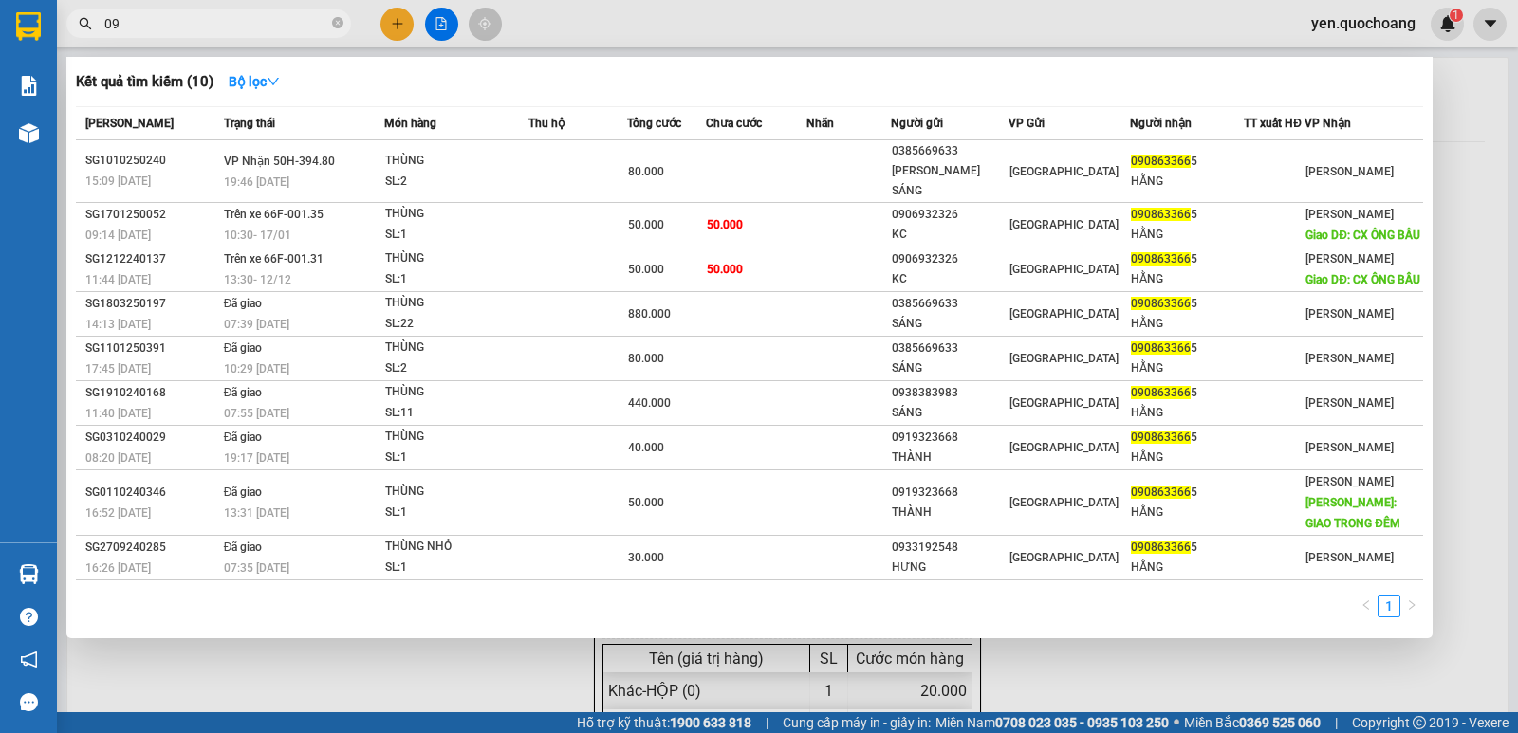
type input "0"
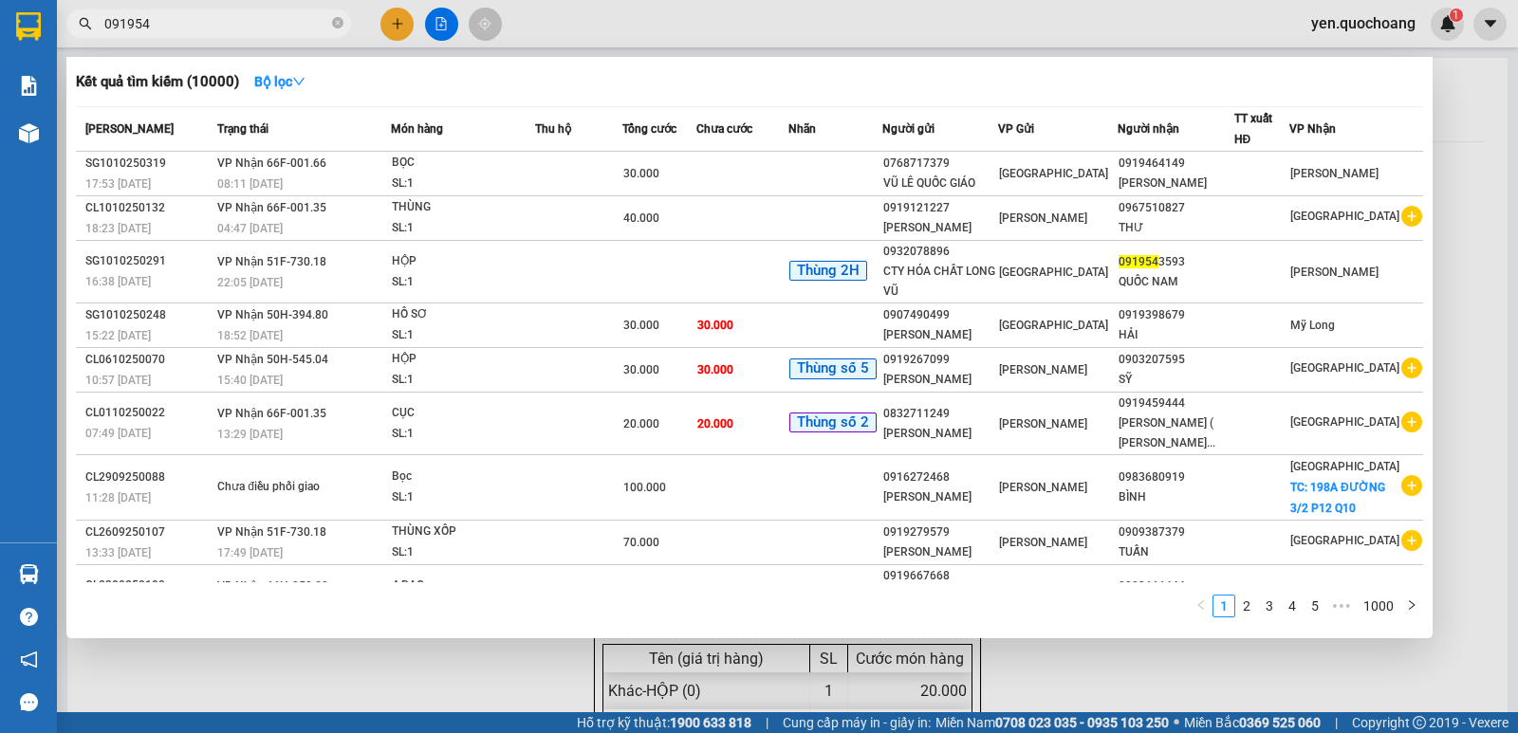
type input "0919543"
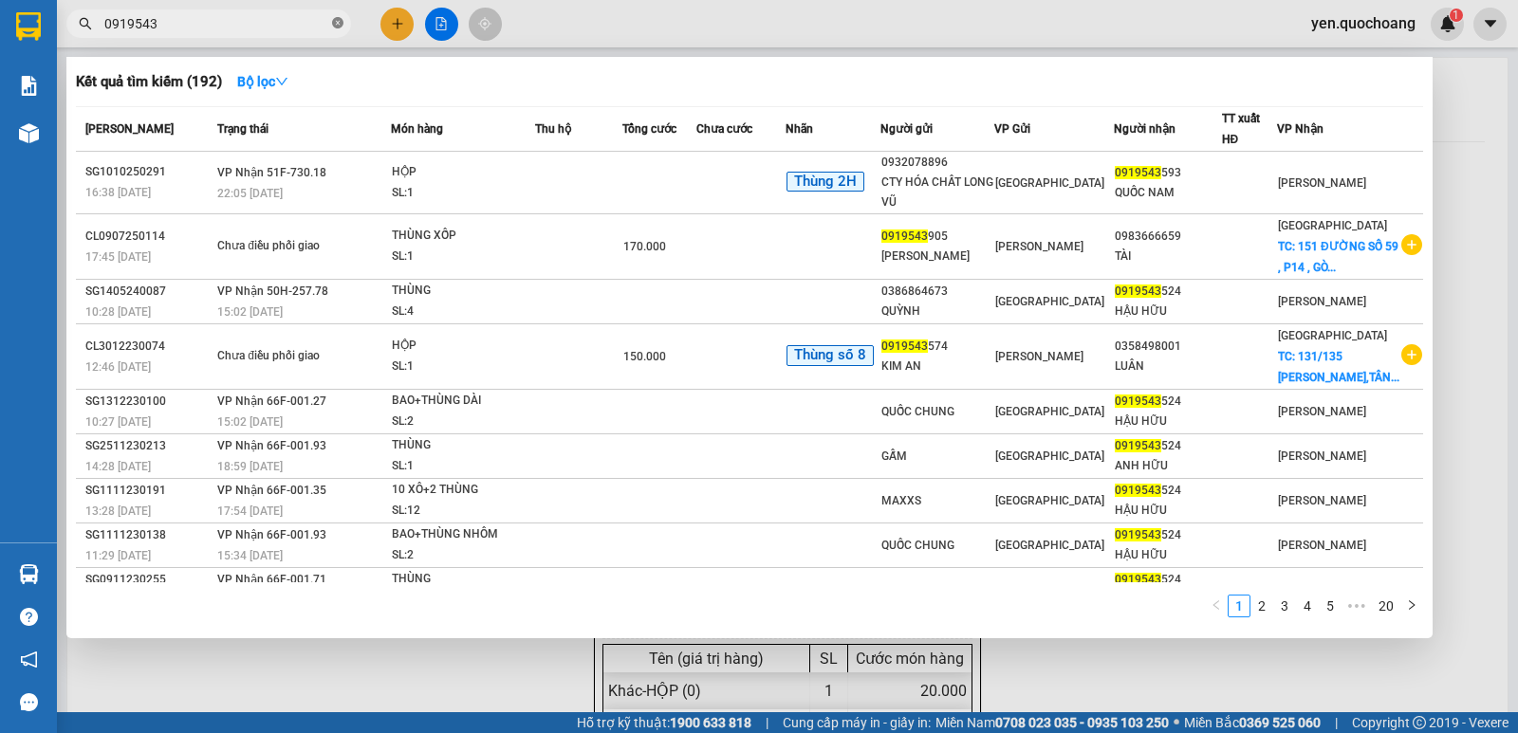
click at [336, 16] on span at bounding box center [337, 24] width 11 height 18
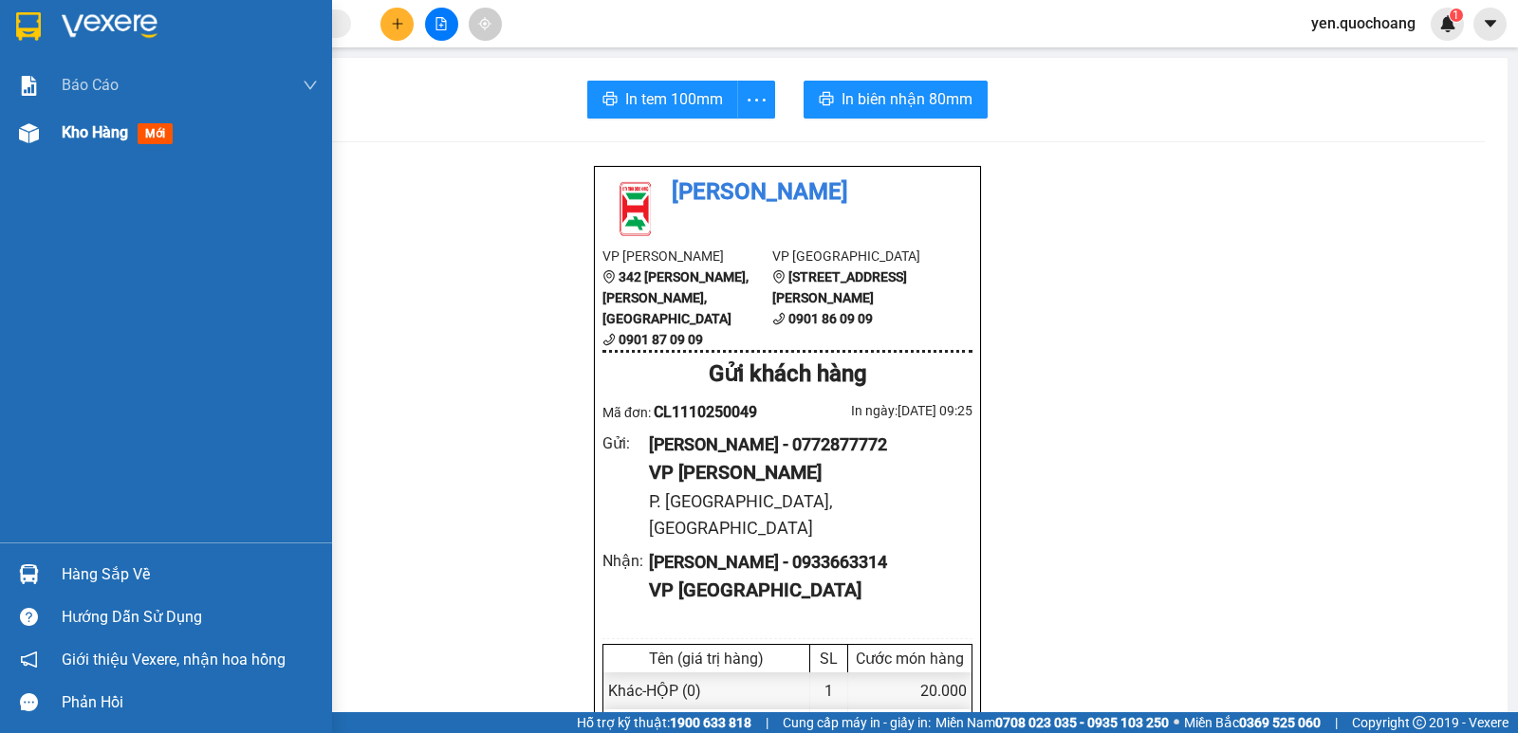
click at [58, 144] on div "Kho hàng mới" at bounding box center [166, 132] width 332 height 47
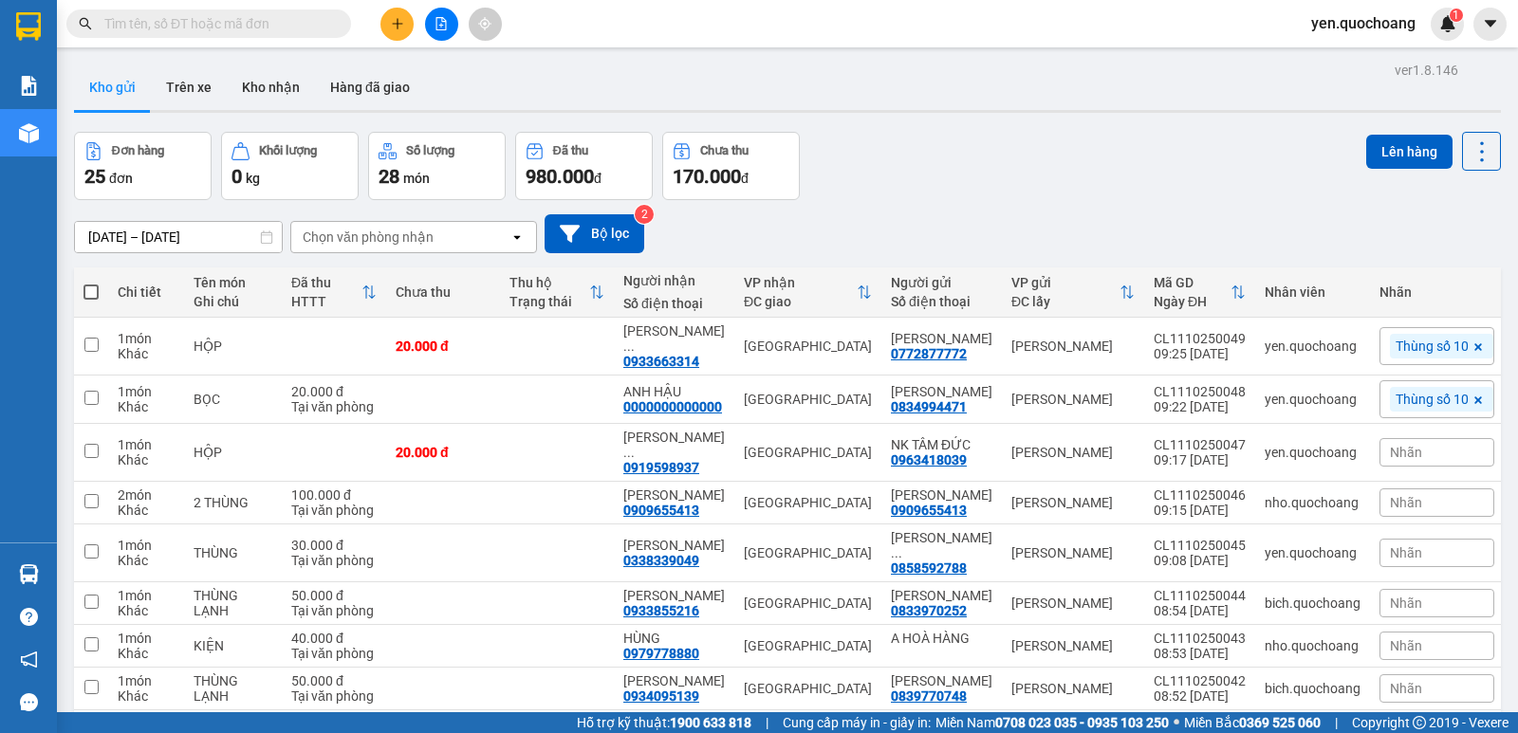
click at [295, 32] on input "text" at bounding box center [216, 23] width 224 height 21
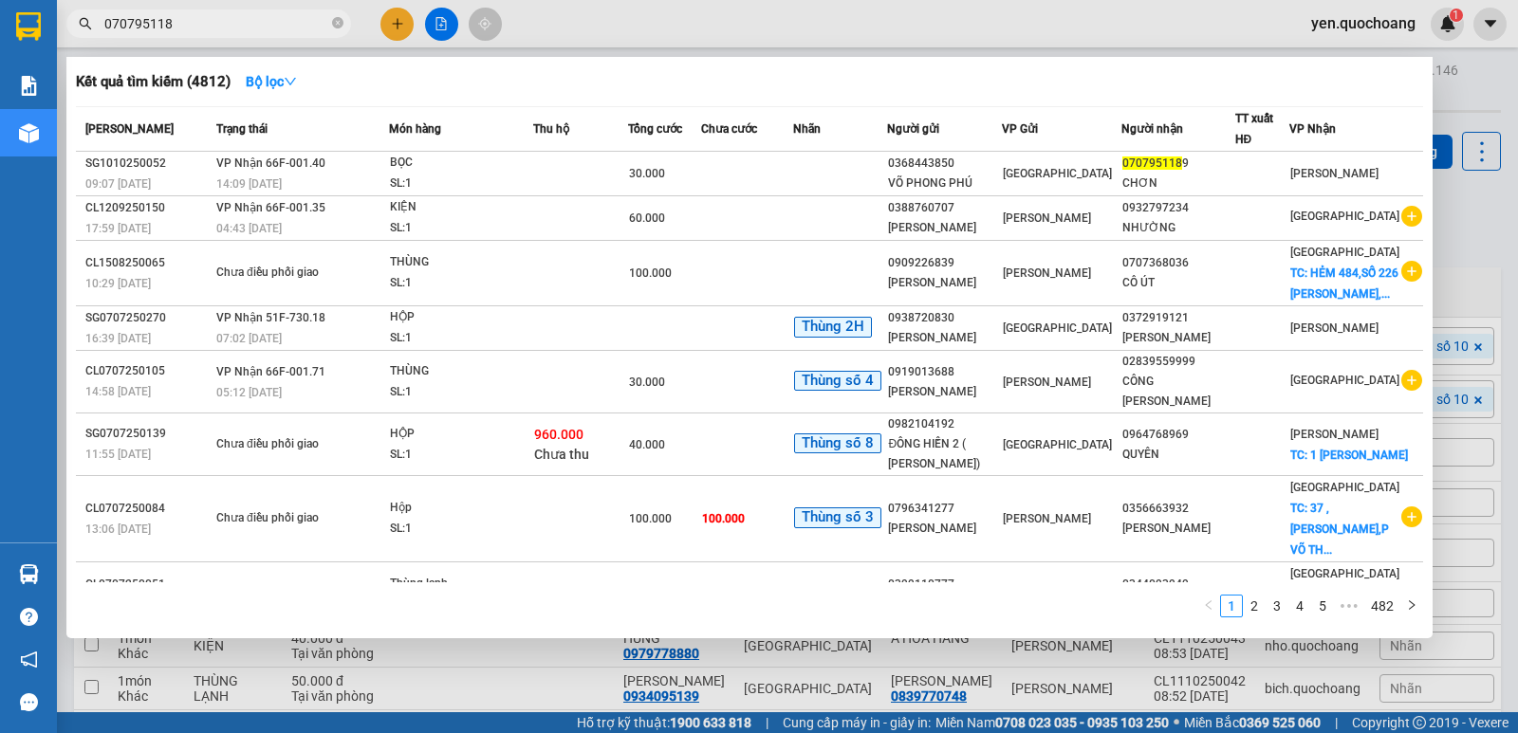
type input "0707951189"
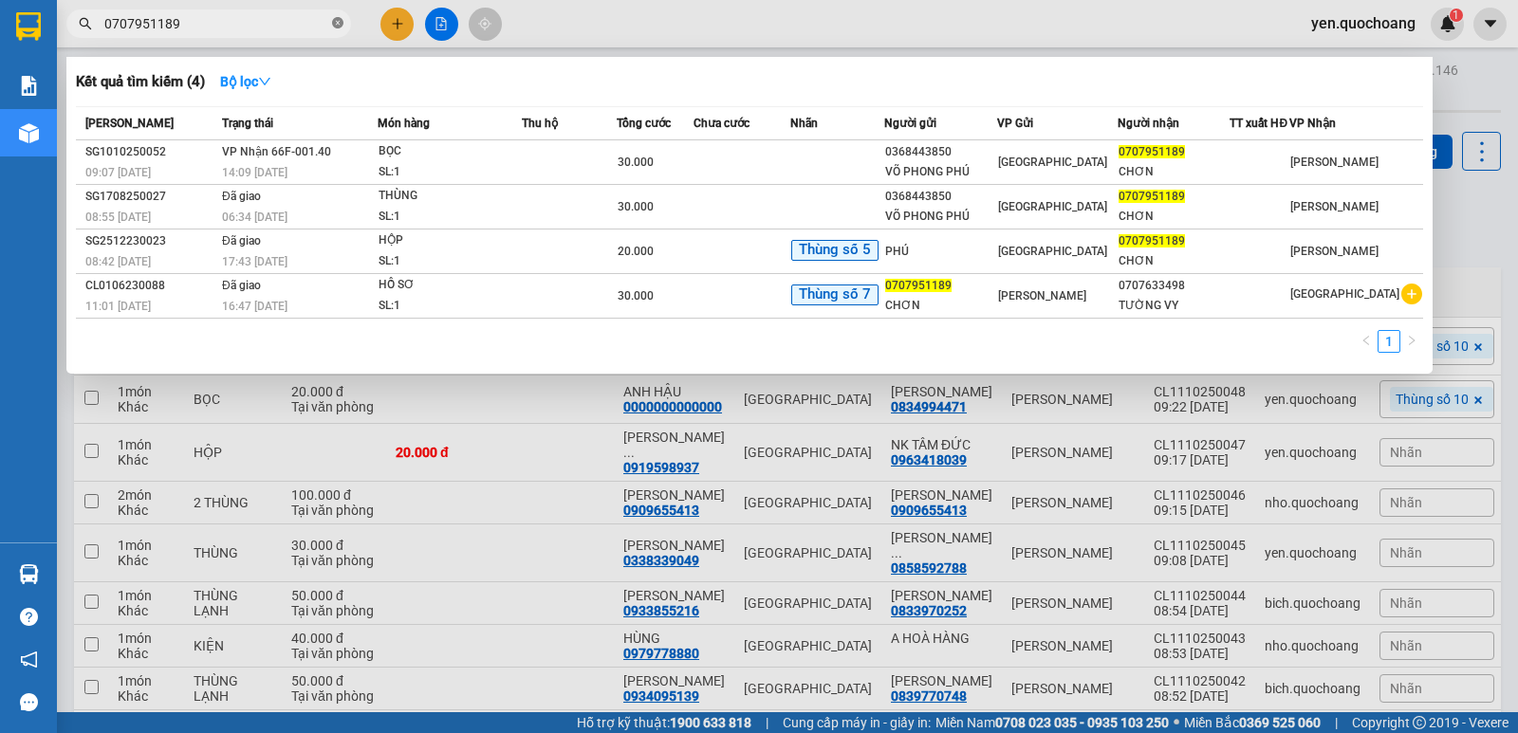
click at [337, 18] on icon "close-circle" at bounding box center [337, 22] width 11 height 11
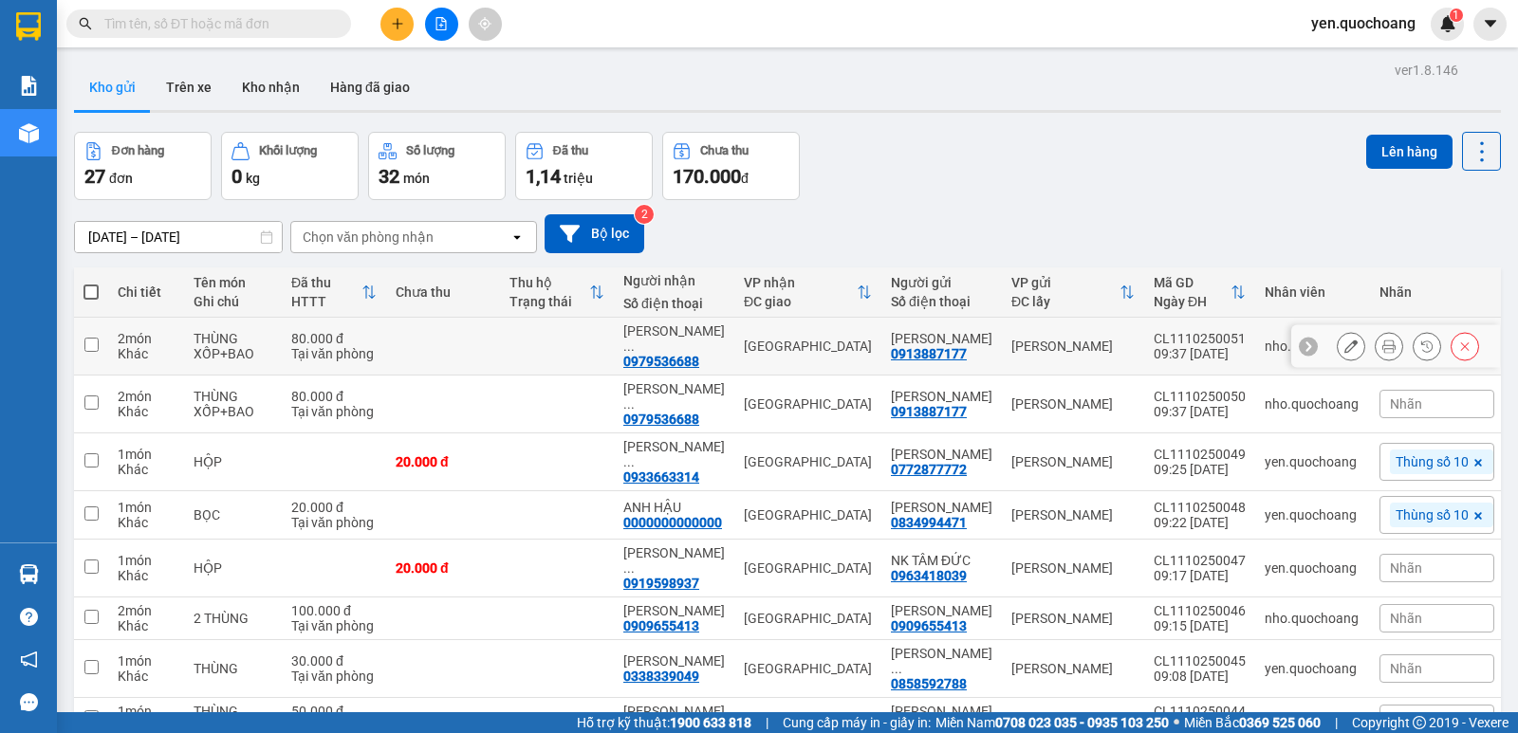
drag, startPoint x: 1340, startPoint y: 341, endPoint x: 1298, endPoint y: 344, distance: 42.8
click at [1344, 341] on icon at bounding box center [1350, 346] width 13 height 13
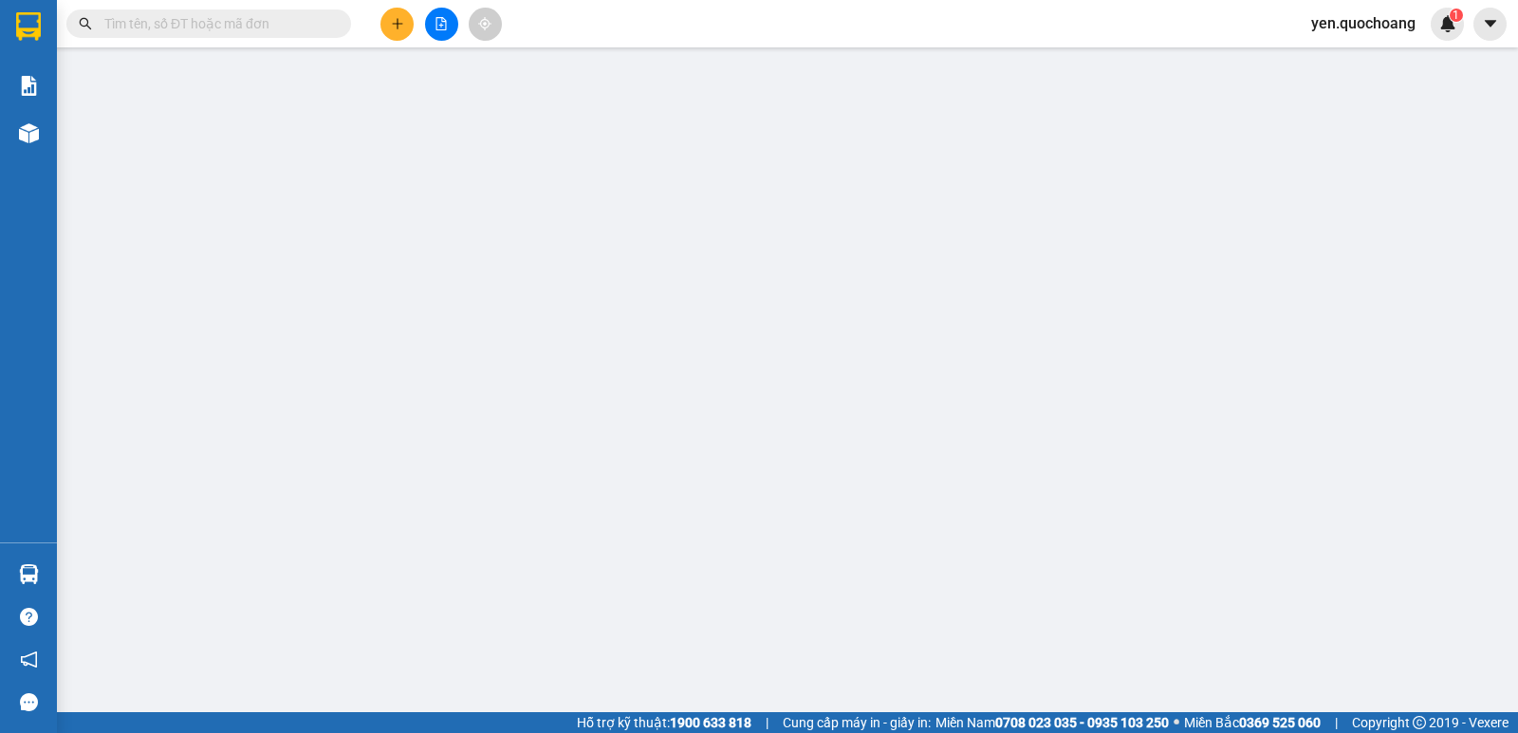
type input "0913887177"
type input "NGUYỄN VĂN HẢI"
type input "0979536688"
type input "PHẠM MINH KHOA"
type input "80.000"
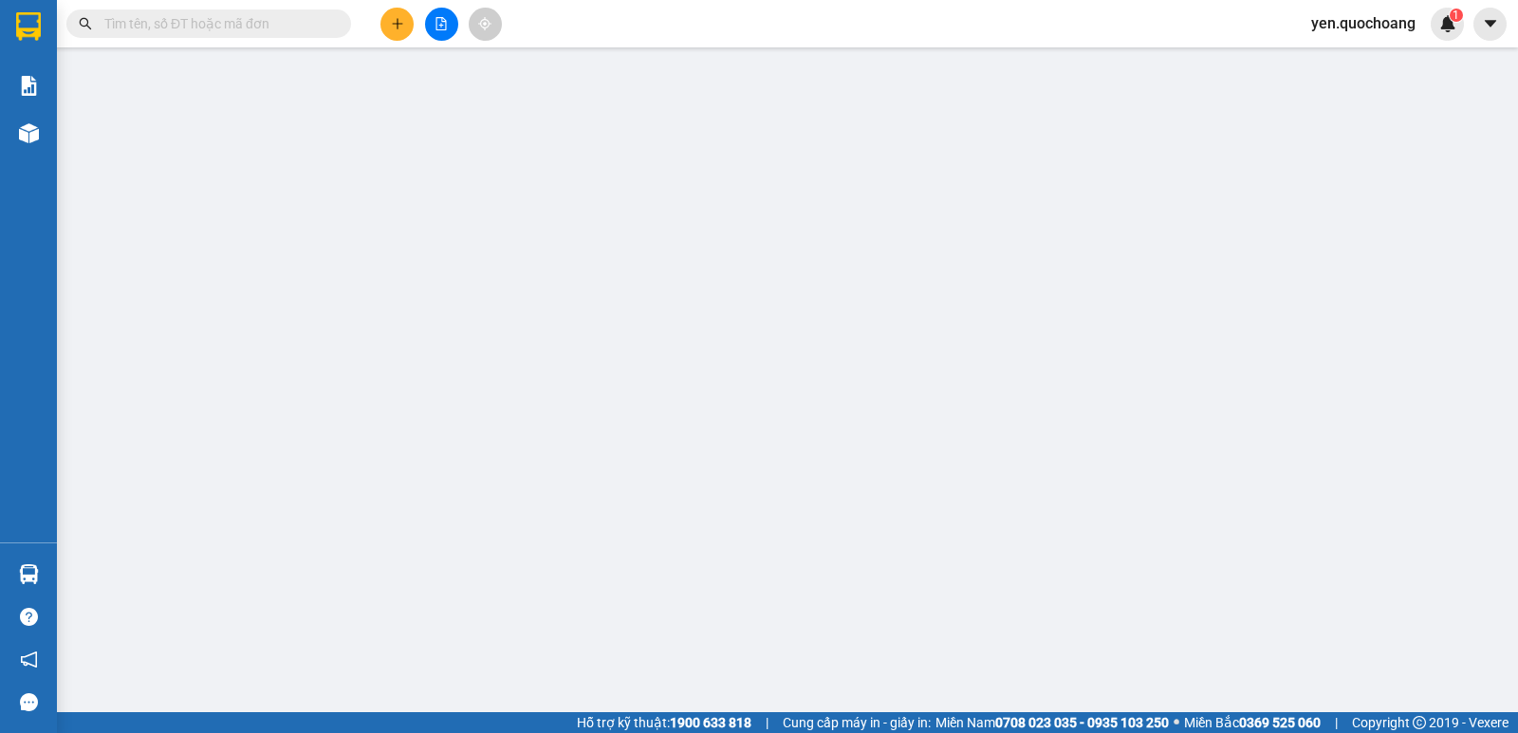
type input "80.000"
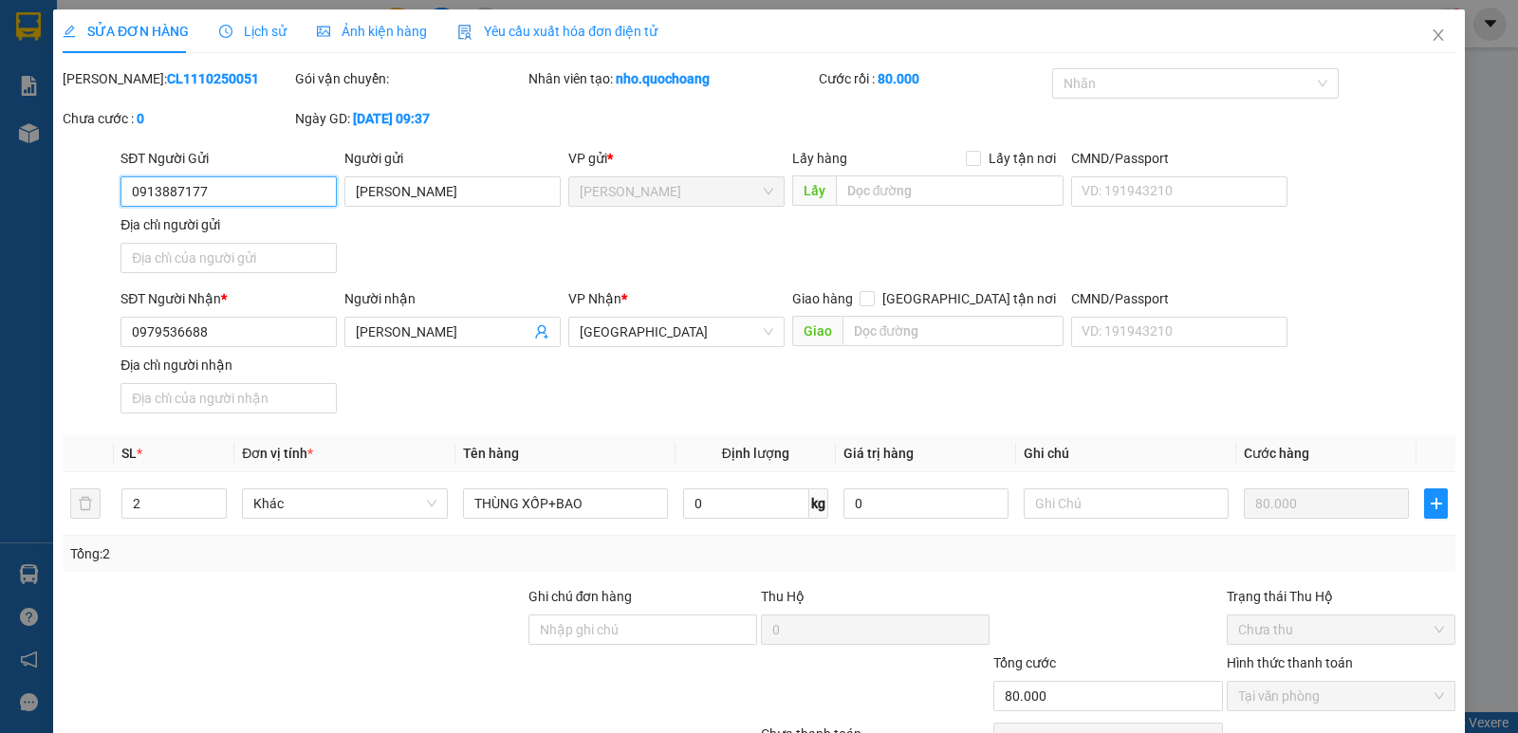
click at [234, 195] on input "0913887177" at bounding box center [228, 191] width 216 height 30
click at [1430, 41] on icon "close" at bounding box center [1437, 35] width 15 height 15
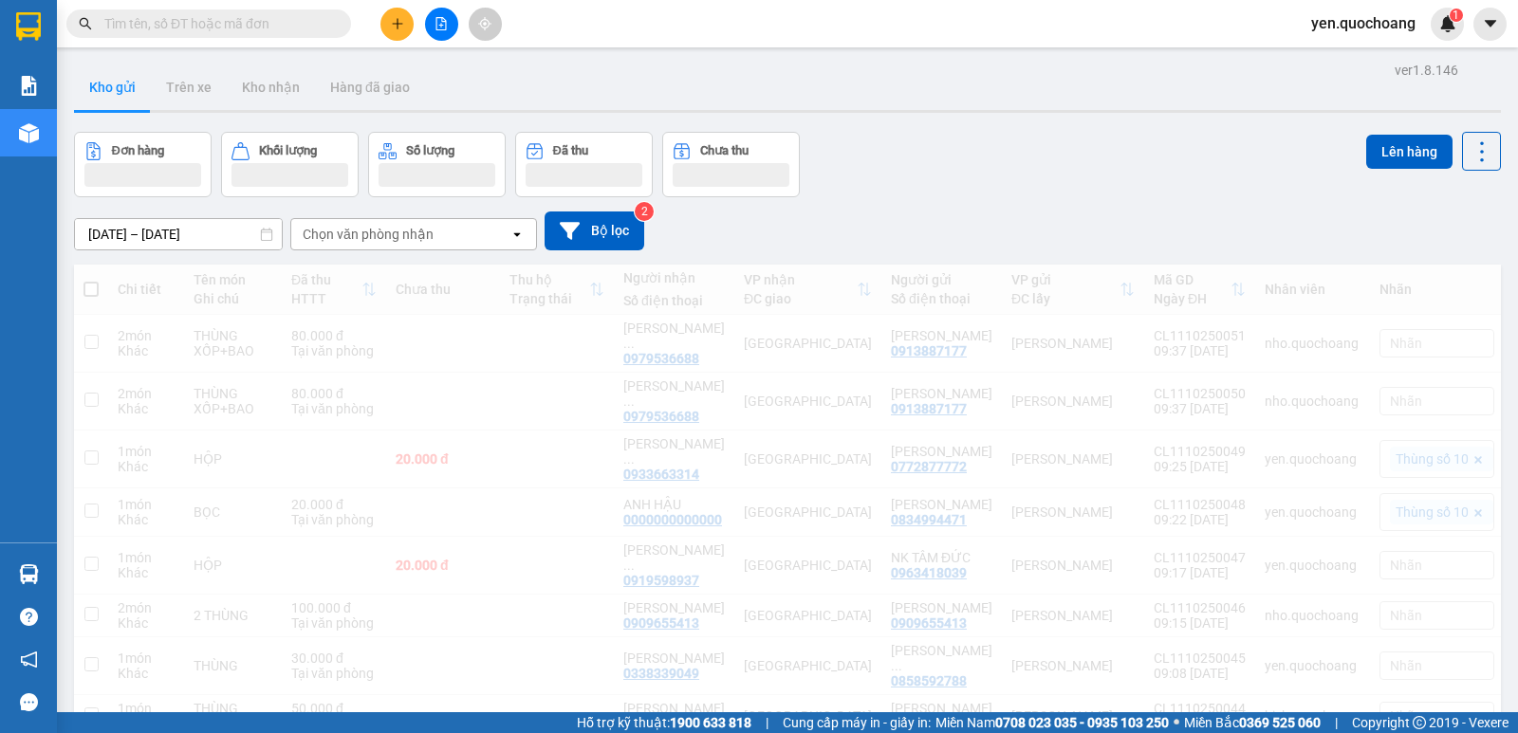
click at [201, 26] on input "text" at bounding box center [216, 23] width 224 height 21
paste input "0913887177"
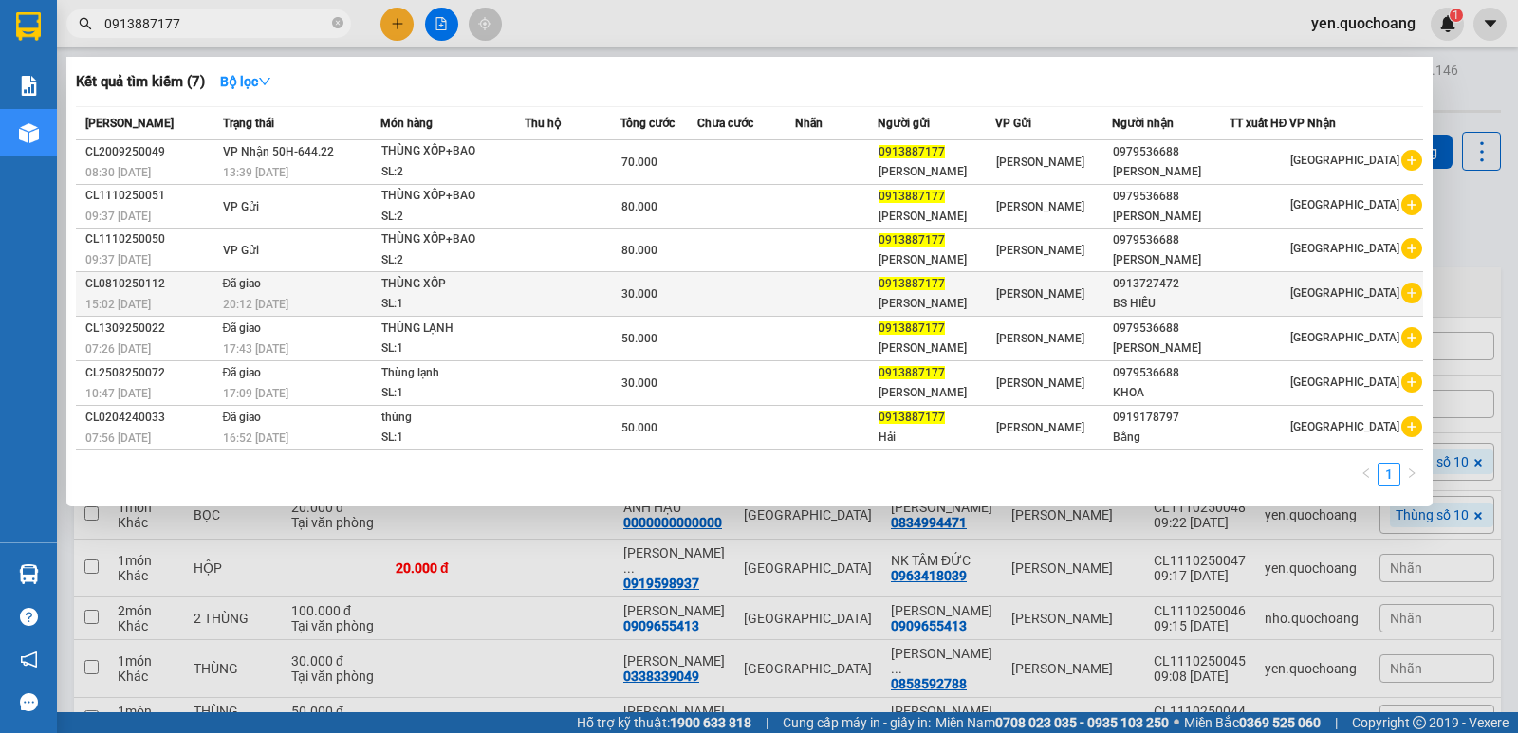
type input "0913887177"
click at [485, 302] on div "SL: 1" at bounding box center [452, 304] width 142 height 21
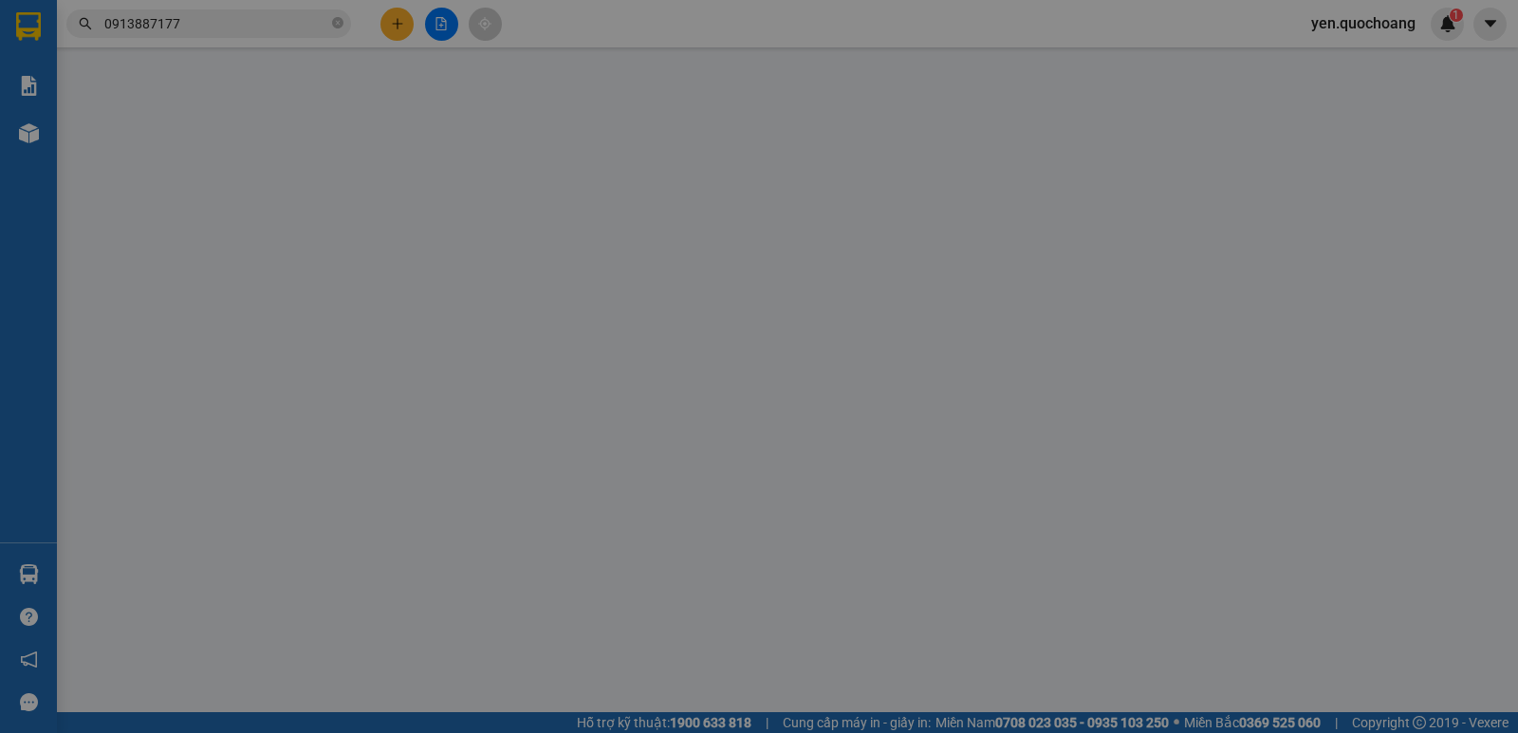
type input "0913887177"
type input "NGUYỄN VĂN HẢI"
type input "32/4,TRƯƠNG ĐỊNH, P CAO LÃNH ĐỒNG THÁP"
type input "0913727472"
type input "BS HIẾU"
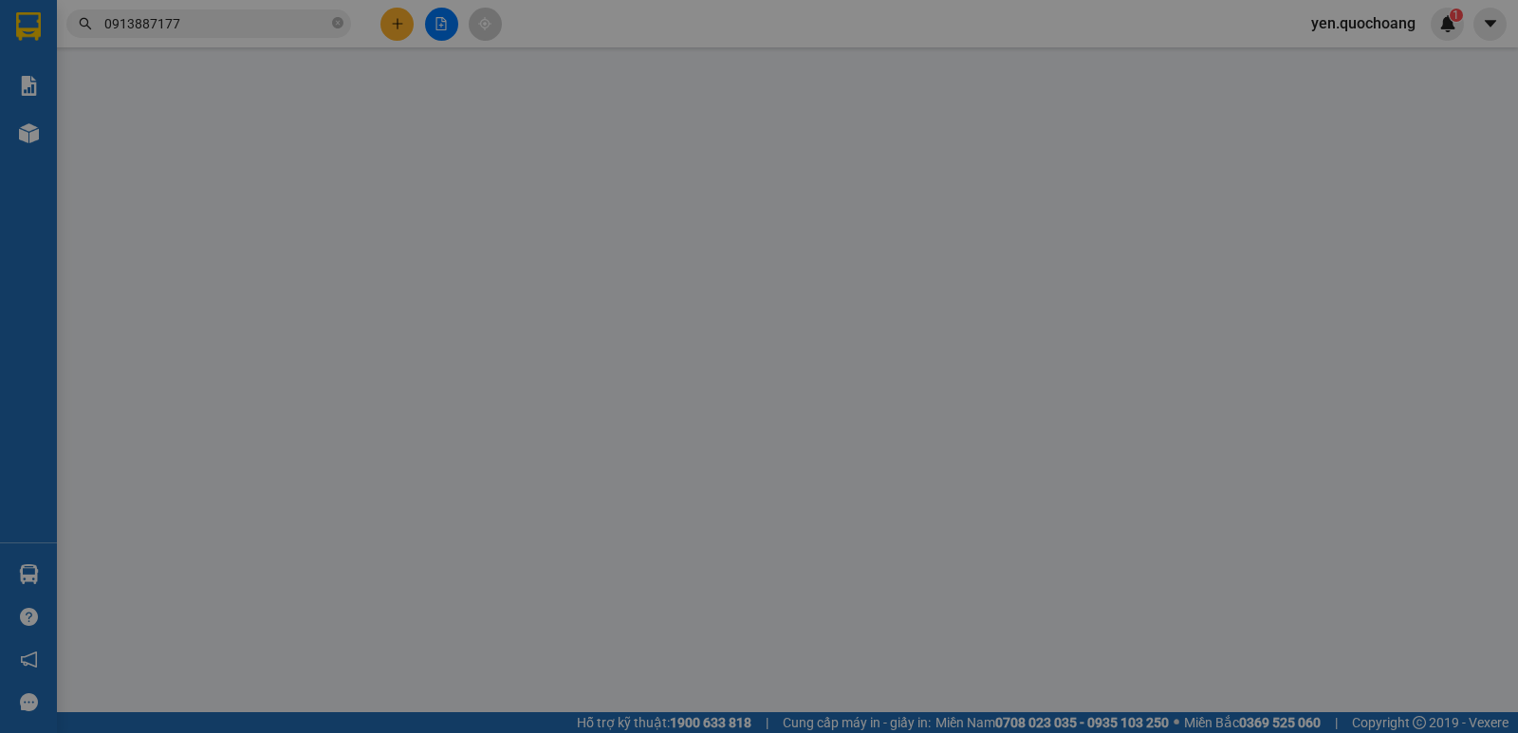
type input "30.000"
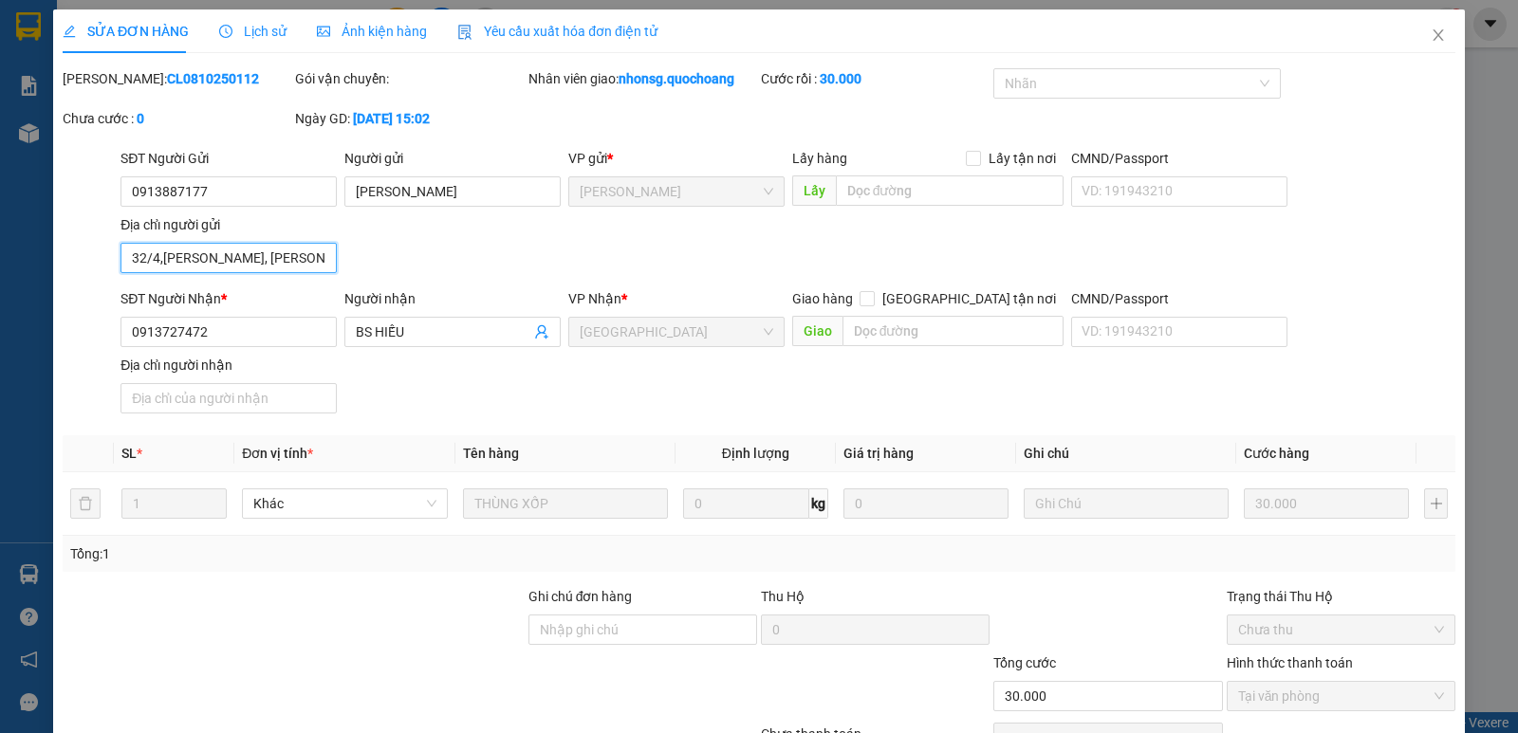
click at [224, 262] on input "32/4,TRƯƠNG ĐỊNH, P CAO LÃNH ĐỒNG THÁP" at bounding box center [228, 258] width 216 height 30
click at [1432, 34] on icon "close" at bounding box center [1437, 34] width 10 height 11
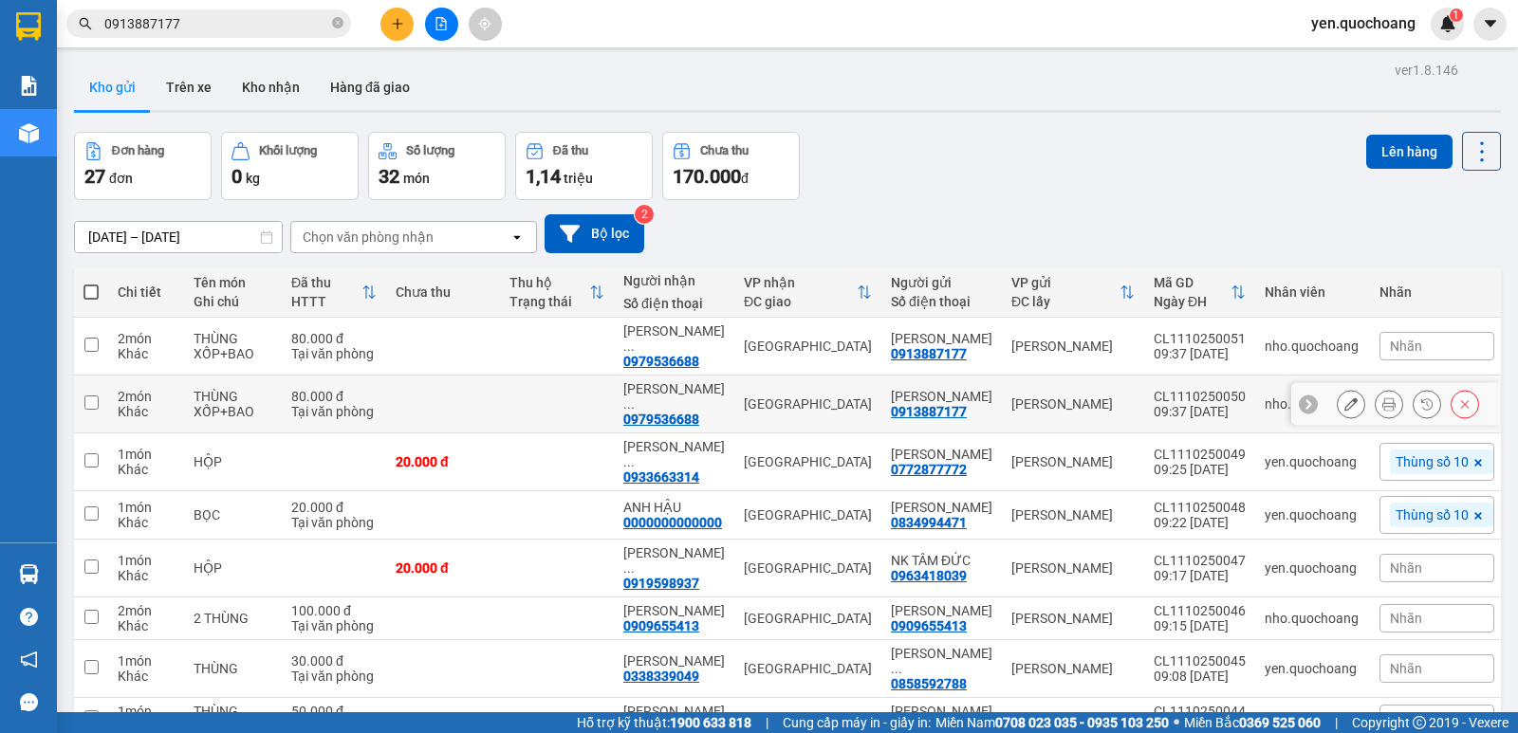
click at [1461, 406] on icon at bounding box center [1465, 404] width 9 height 9
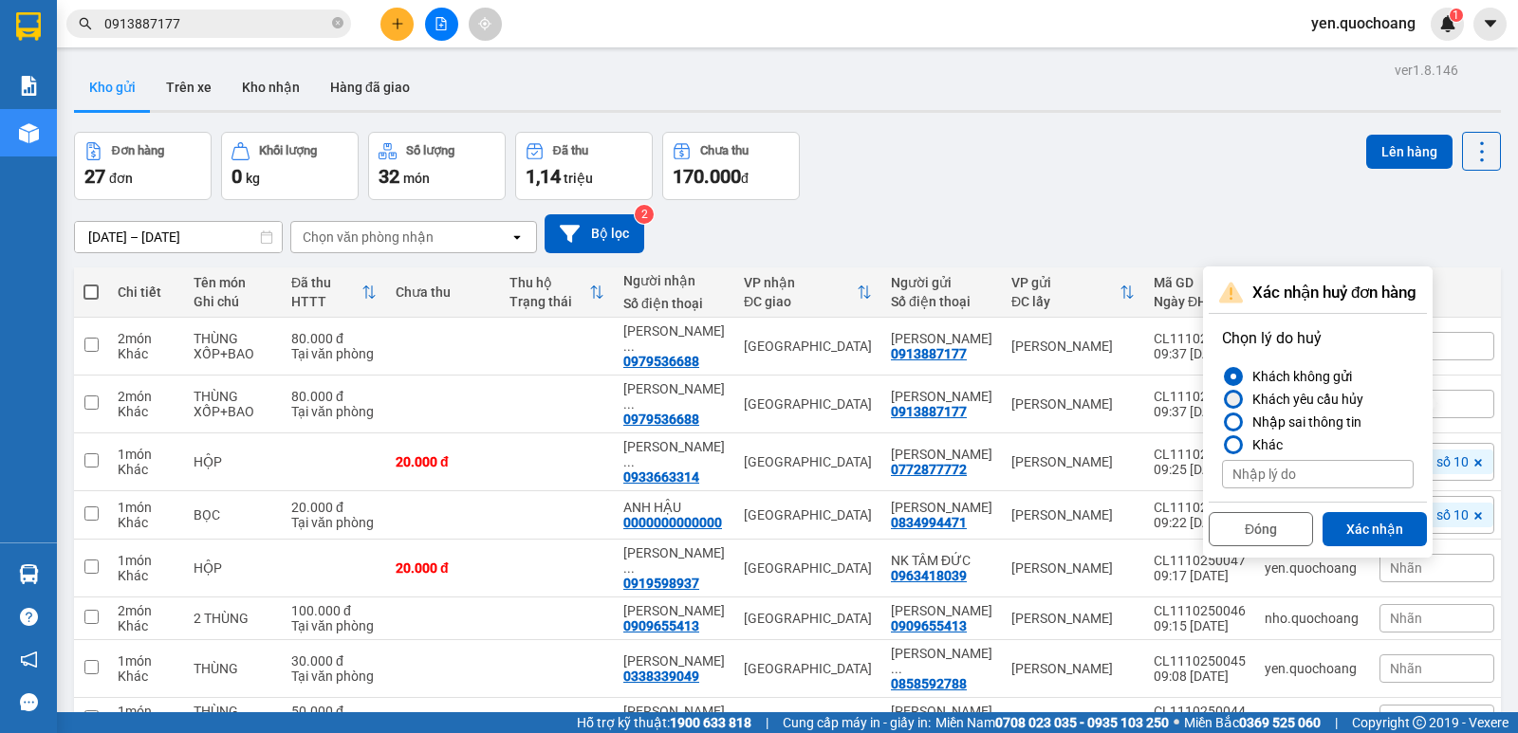
click at [1238, 405] on div at bounding box center [1233, 399] width 19 height 19
click at [1222, 399] on input "Khách yêu cầu hủy" at bounding box center [1222, 399] width 0 height 0
click at [1235, 421] on div at bounding box center [1232, 421] width 13 height 13
click at [1222, 422] on input "Nhập sai thông tin" at bounding box center [1222, 422] width 0 height 0
click at [1386, 535] on button "Xác nhận" at bounding box center [1374, 529] width 104 height 34
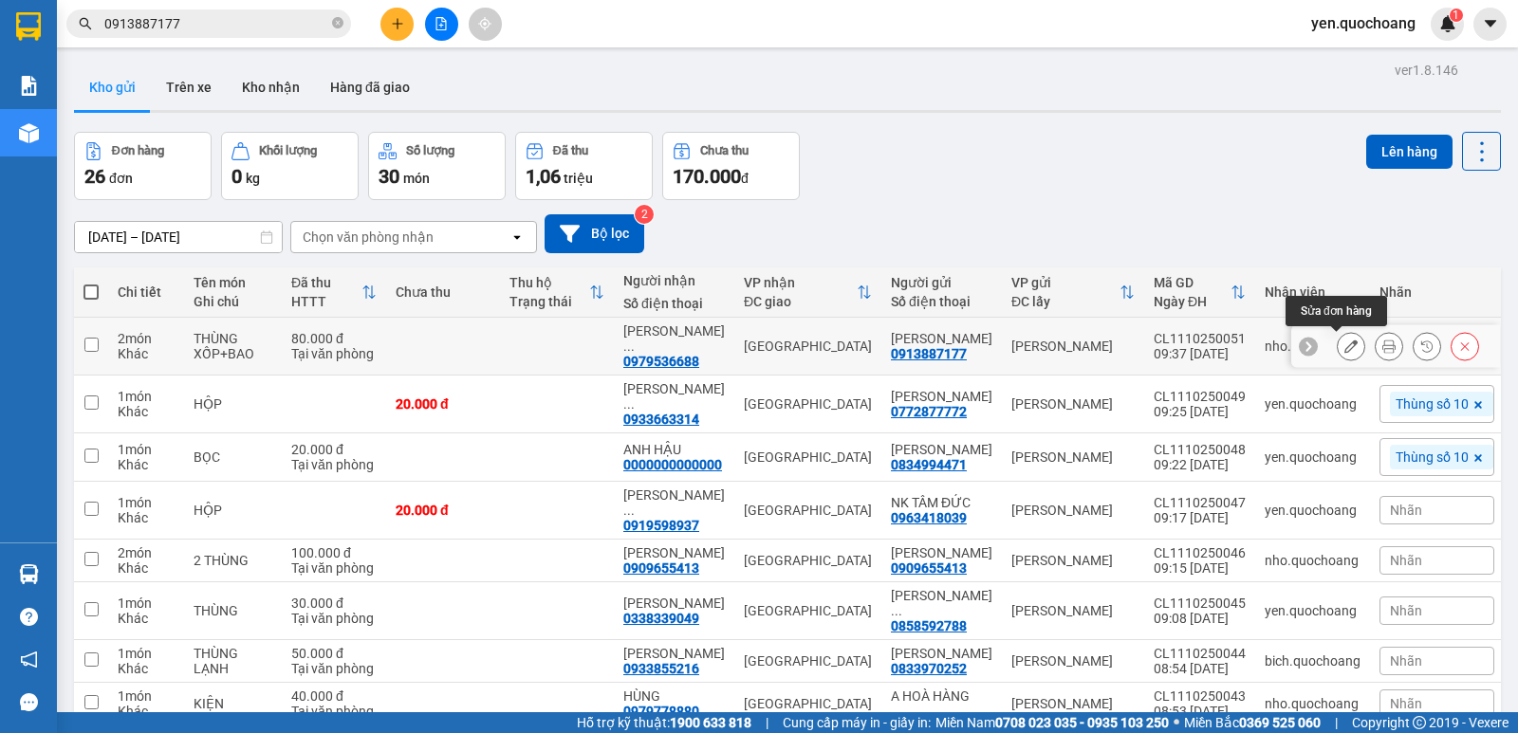
click at [1344, 341] on icon at bounding box center [1350, 346] width 13 height 13
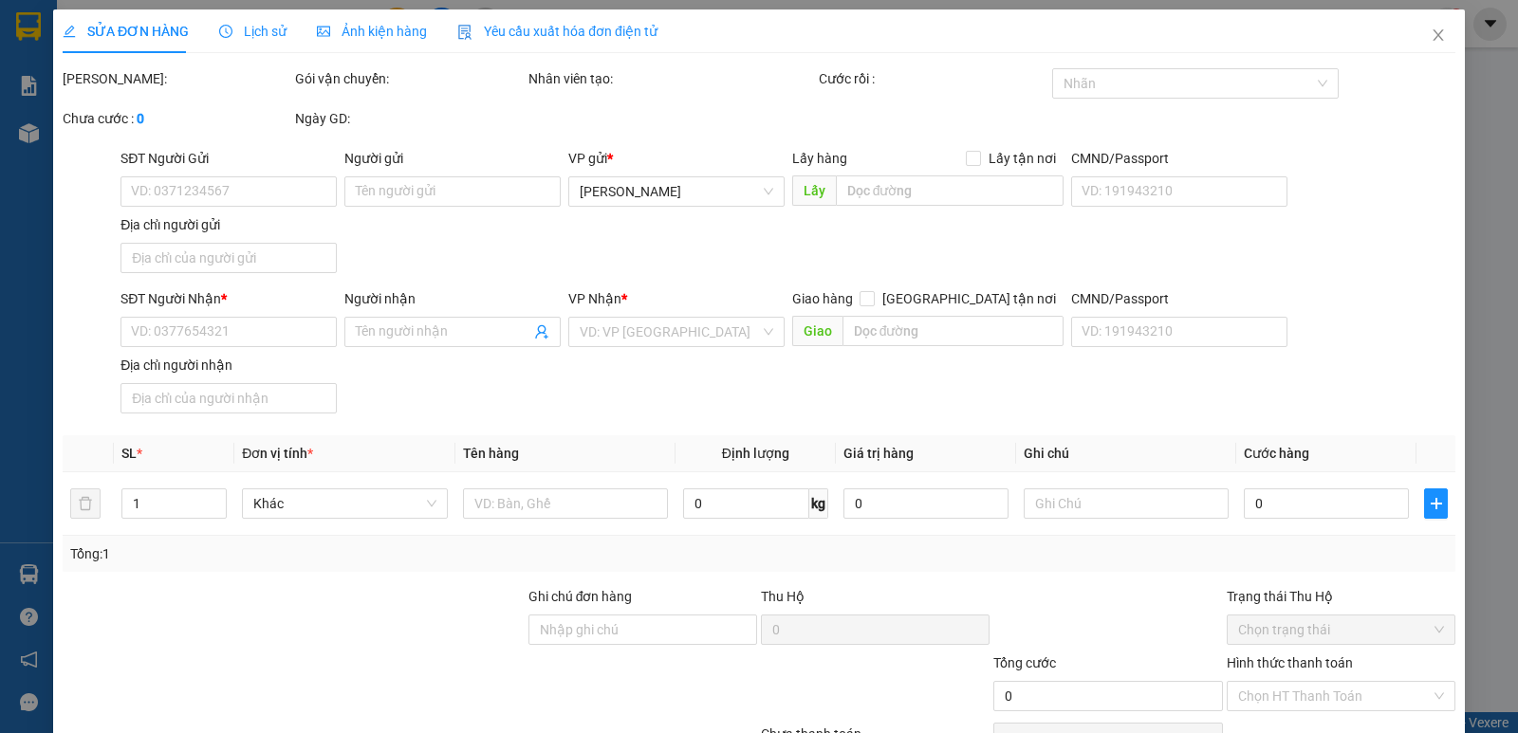
type input "0913887177"
type input "NGUYỄN VĂN HẢI"
type input "0979536688"
type input "PHẠM MINH KHOA"
type input "80.000"
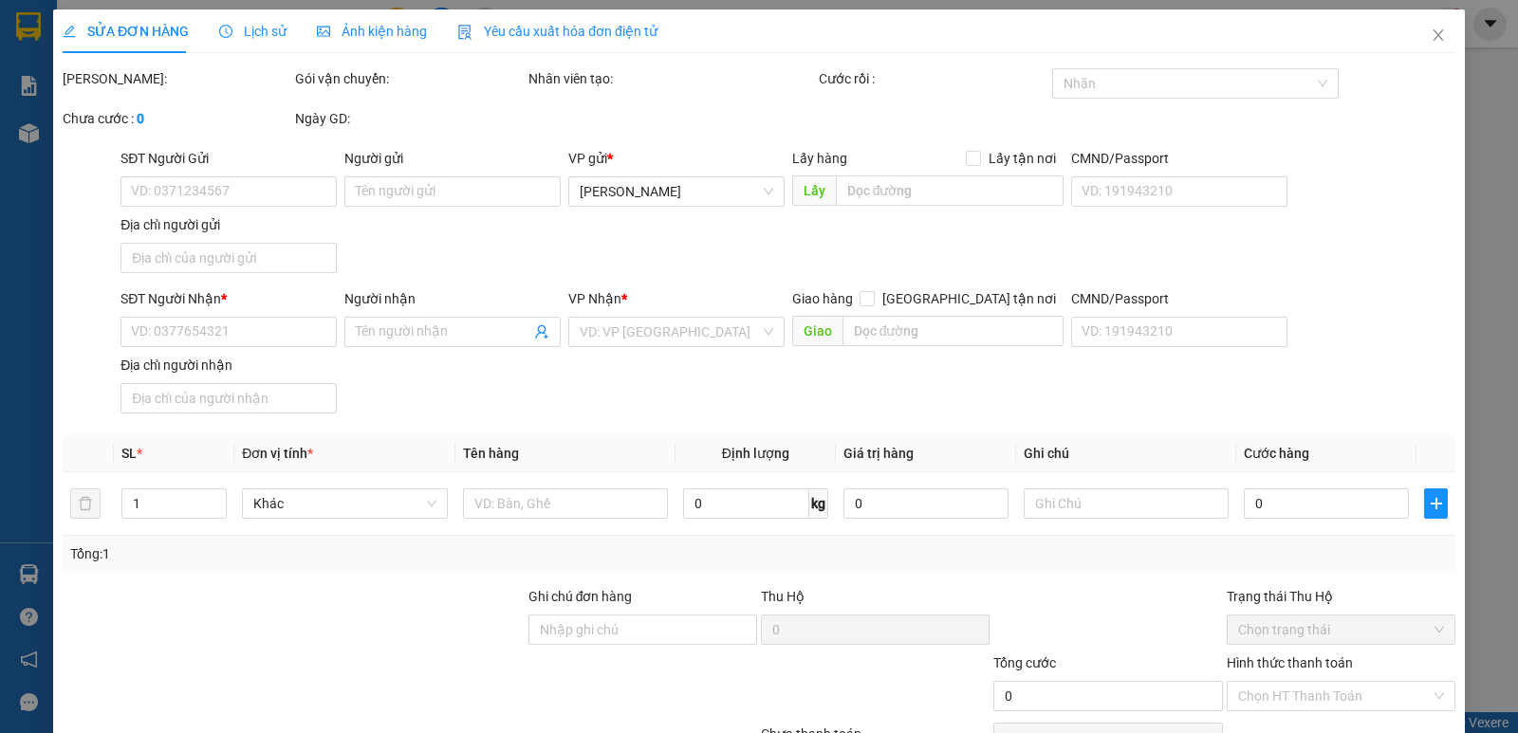
type input "80.000"
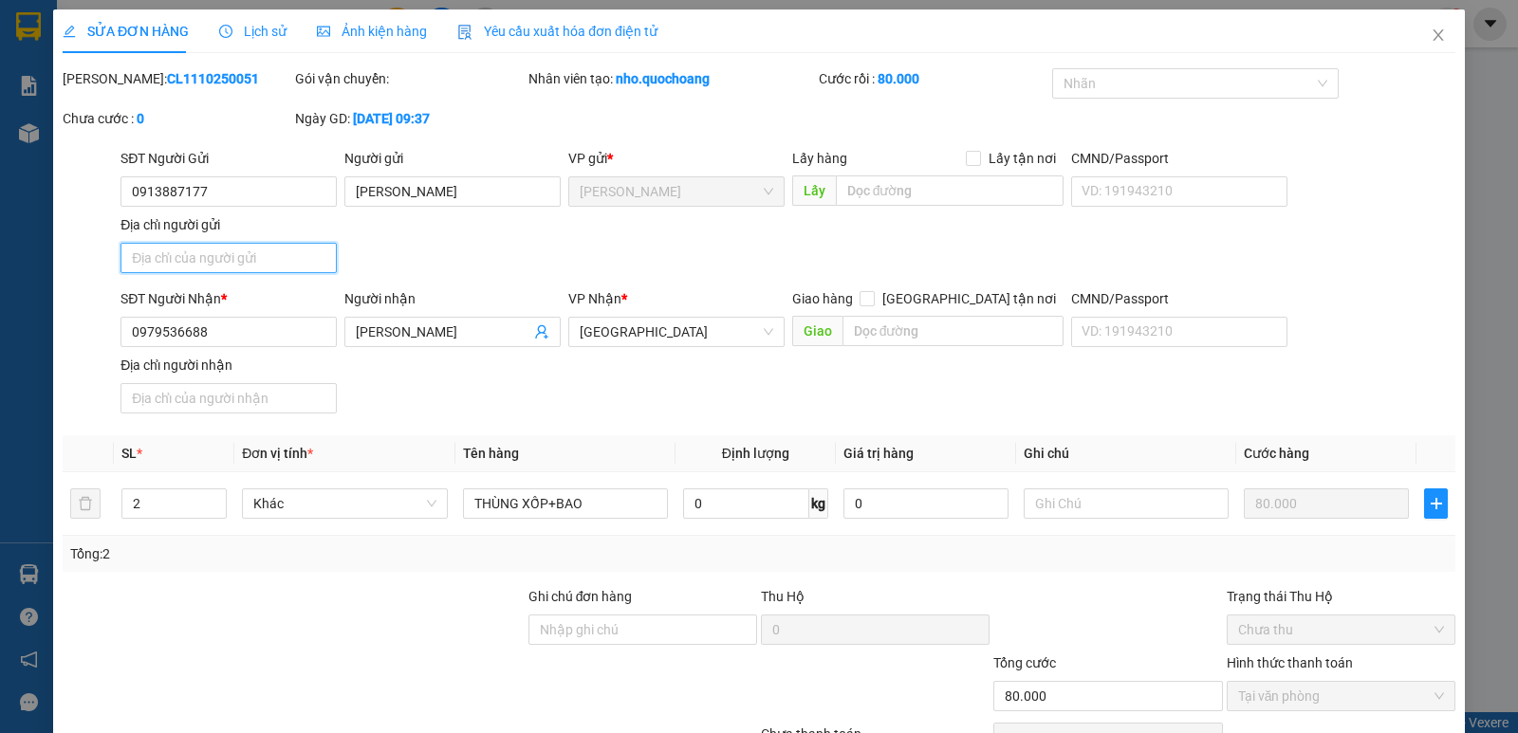
click at [233, 262] on input "Địa chỉ người gửi" at bounding box center [228, 258] width 216 height 30
paste input "32/4,TRƯƠNG ĐỊNH, P CAO LÃNH ĐỒNG THÁP"
type input "32/4,TRƯƠNG ĐỊNH, P CAO LÃNH ĐỒNG THÁP"
type input "0"
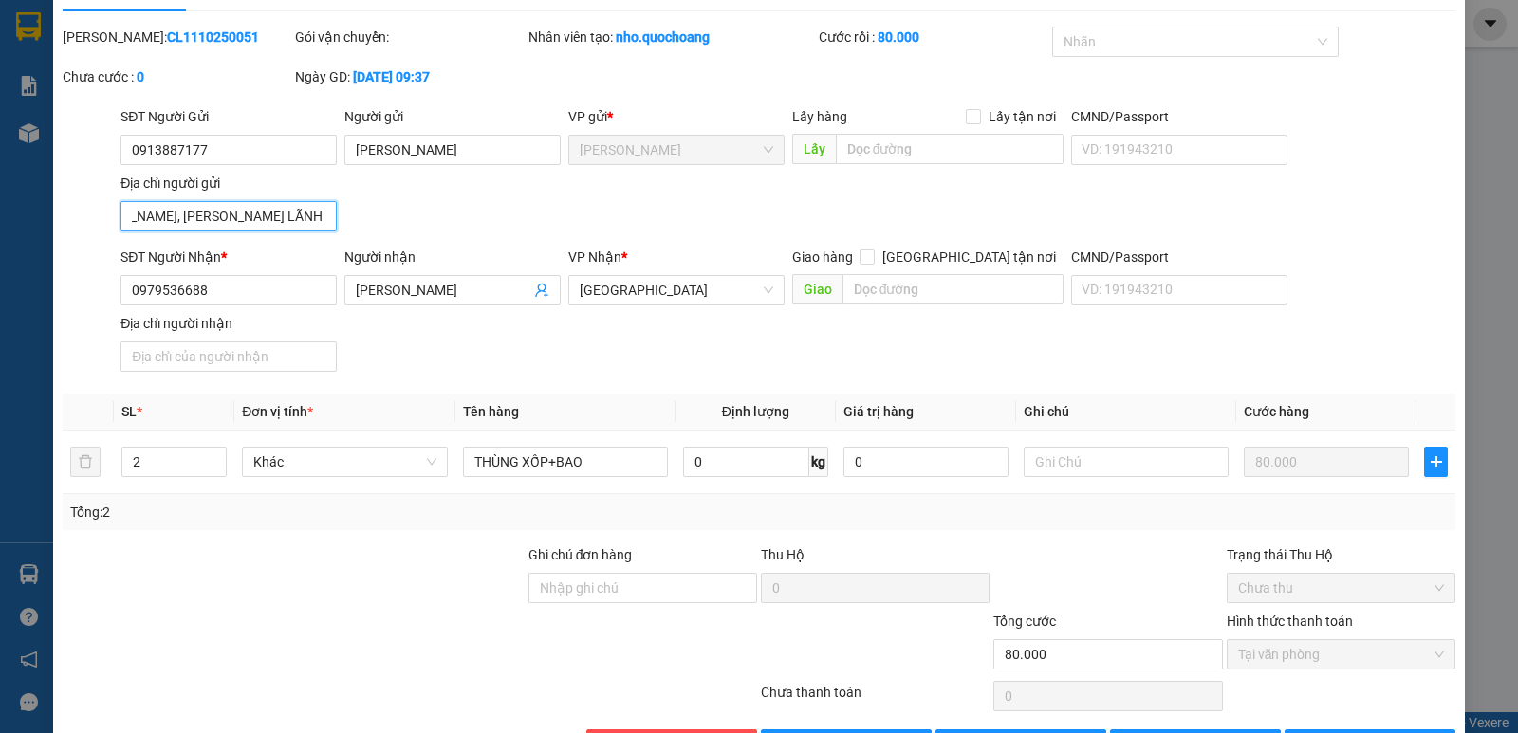
scroll to position [105, 0]
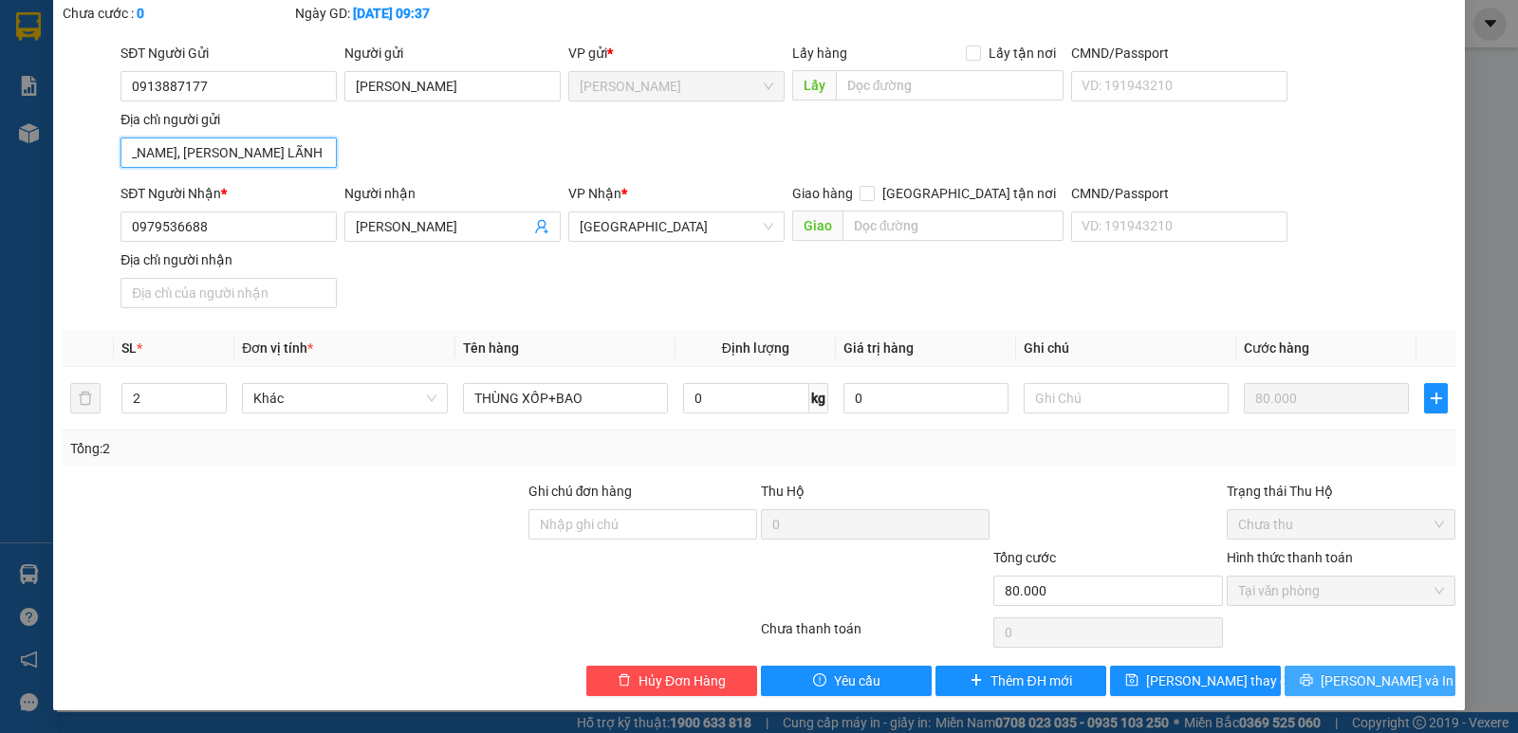
type input "32/4,TRƯƠNG ĐỊNH, P CAO LÃNH ĐỒNG THÁP"
click at [1339, 675] on button "[PERSON_NAME] và In" at bounding box center [1369, 681] width 171 height 30
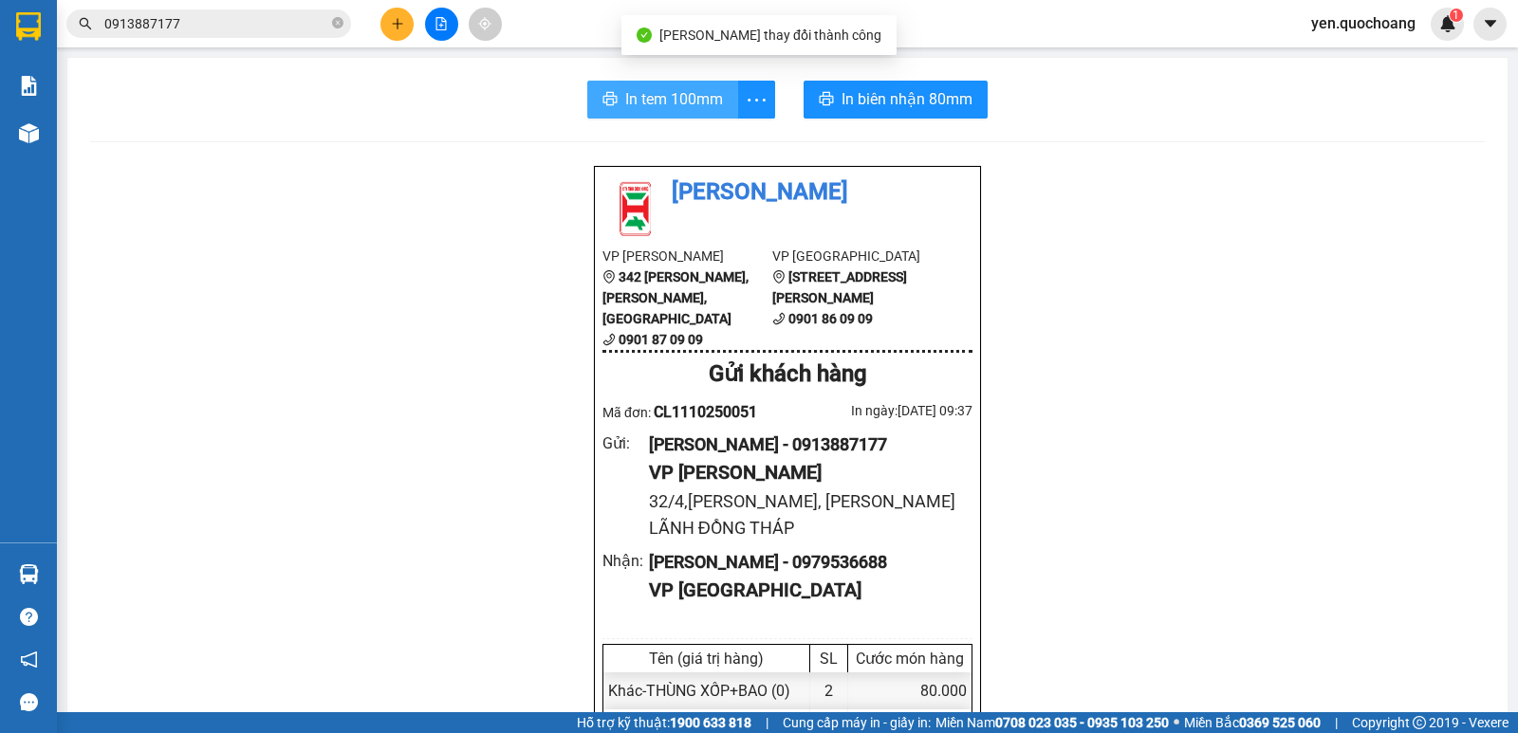
click at [665, 95] on span "In tem 100mm" at bounding box center [674, 99] width 98 height 24
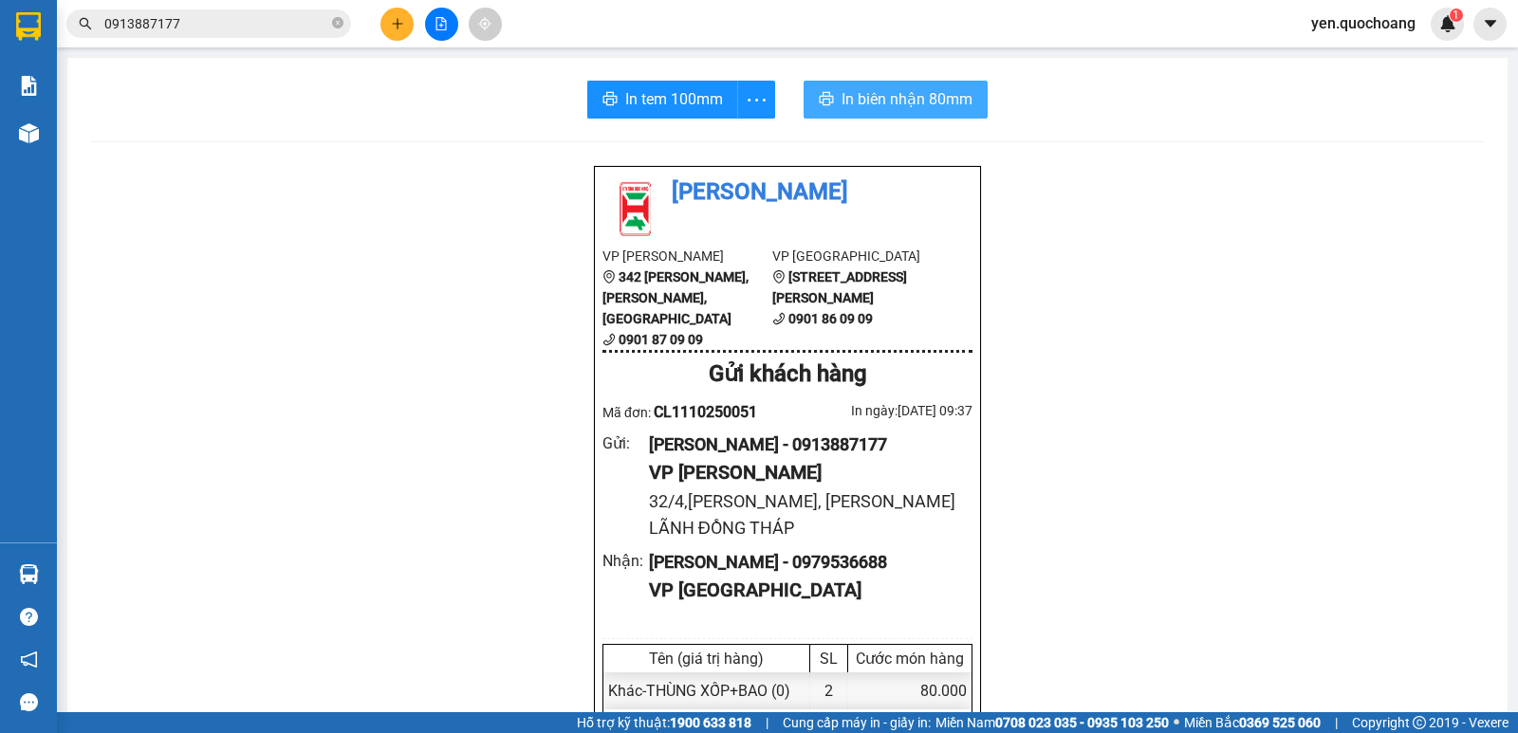
click at [878, 95] on span "In biên nhận 80mm" at bounding box center [906, 99] width 131 height 24
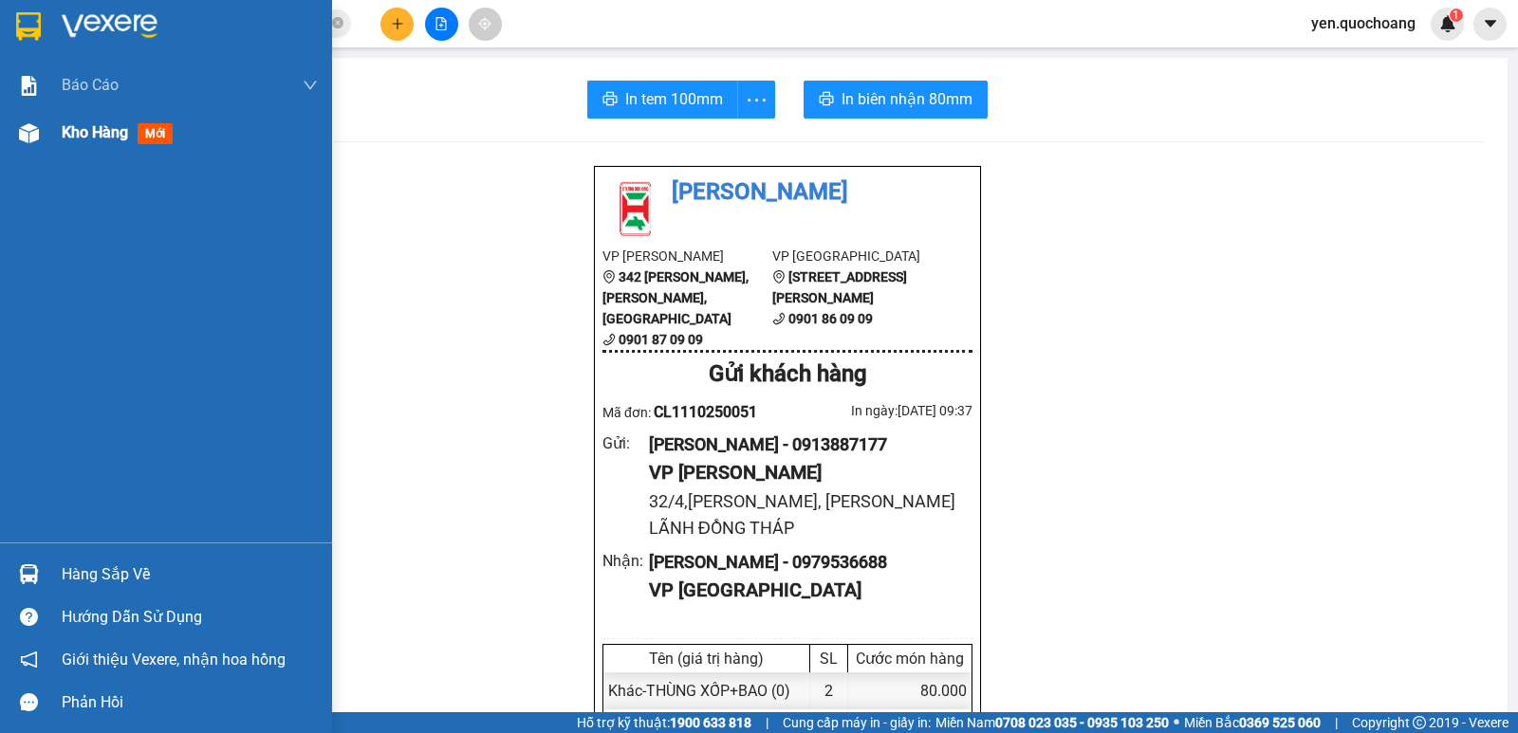
click at [106, 132] on span "Kho hàng" at bounding box center [95, 132] width 66 height 18
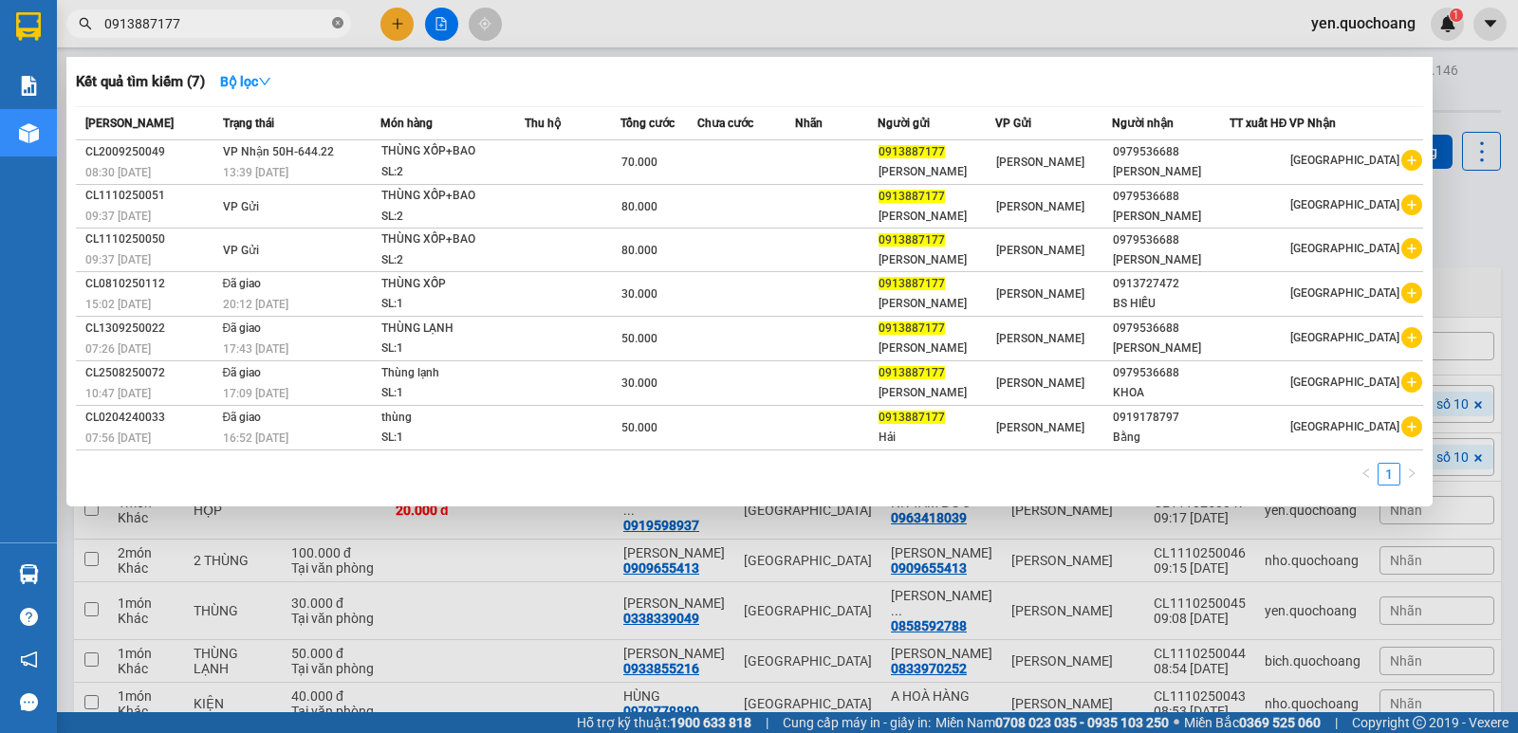
click at [342, 23] on icon "close-circle" at bounding box center [337, 22] width 11 height 11
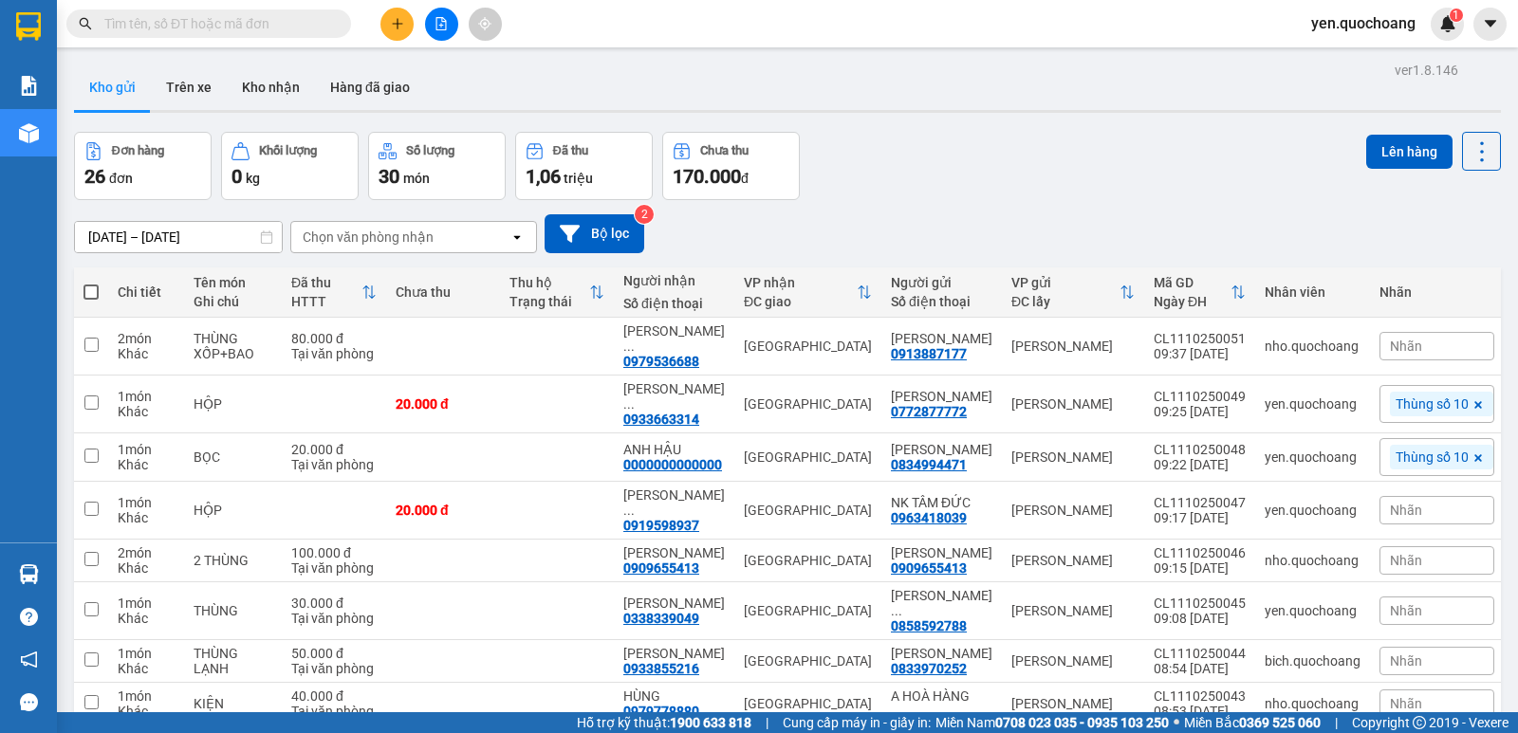
click at [86, 287] on span at bounding box center [90, 292] width 15 height 15
click at [91, 283] on input "checkbox" at bounding box center [91, 283] width 0 height 0
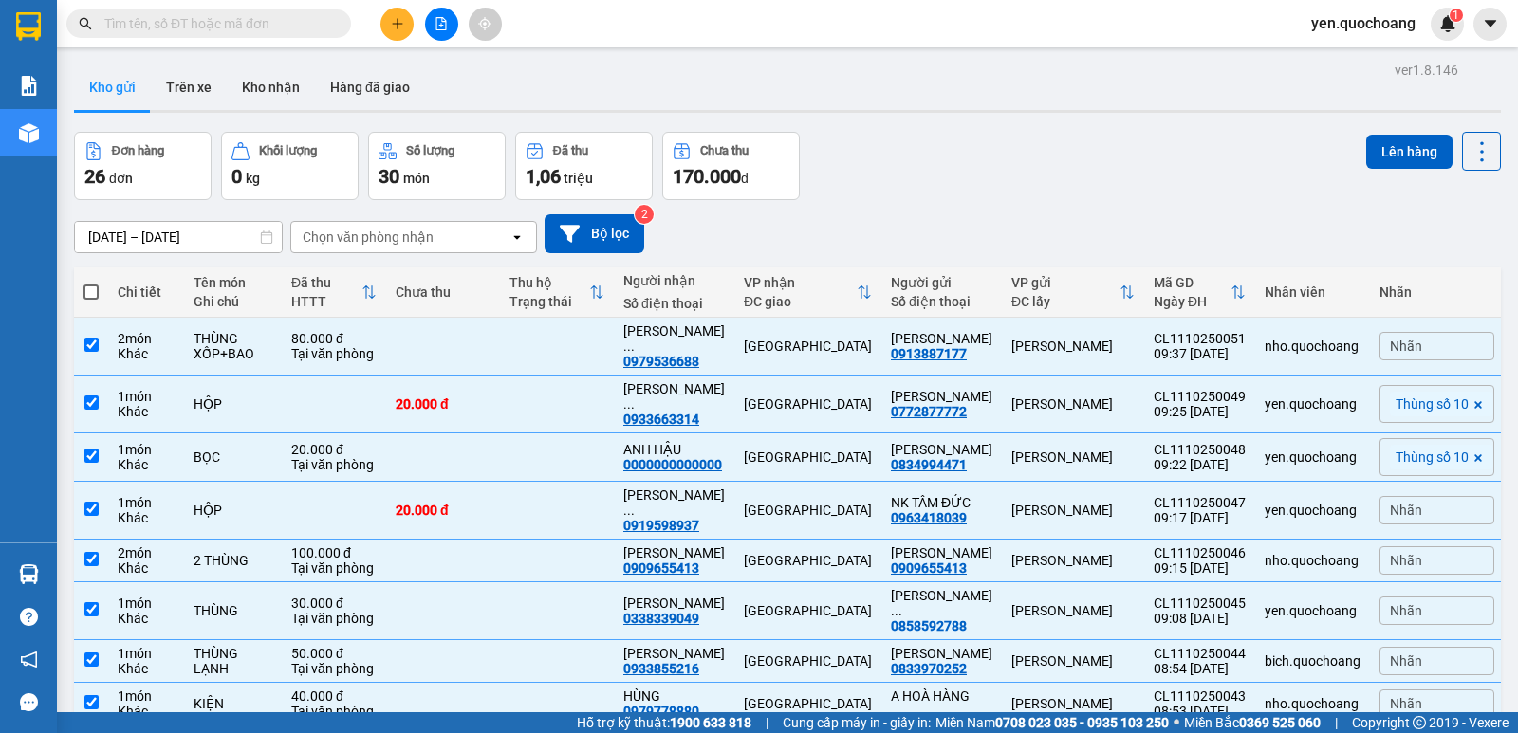
checkbox input "true"
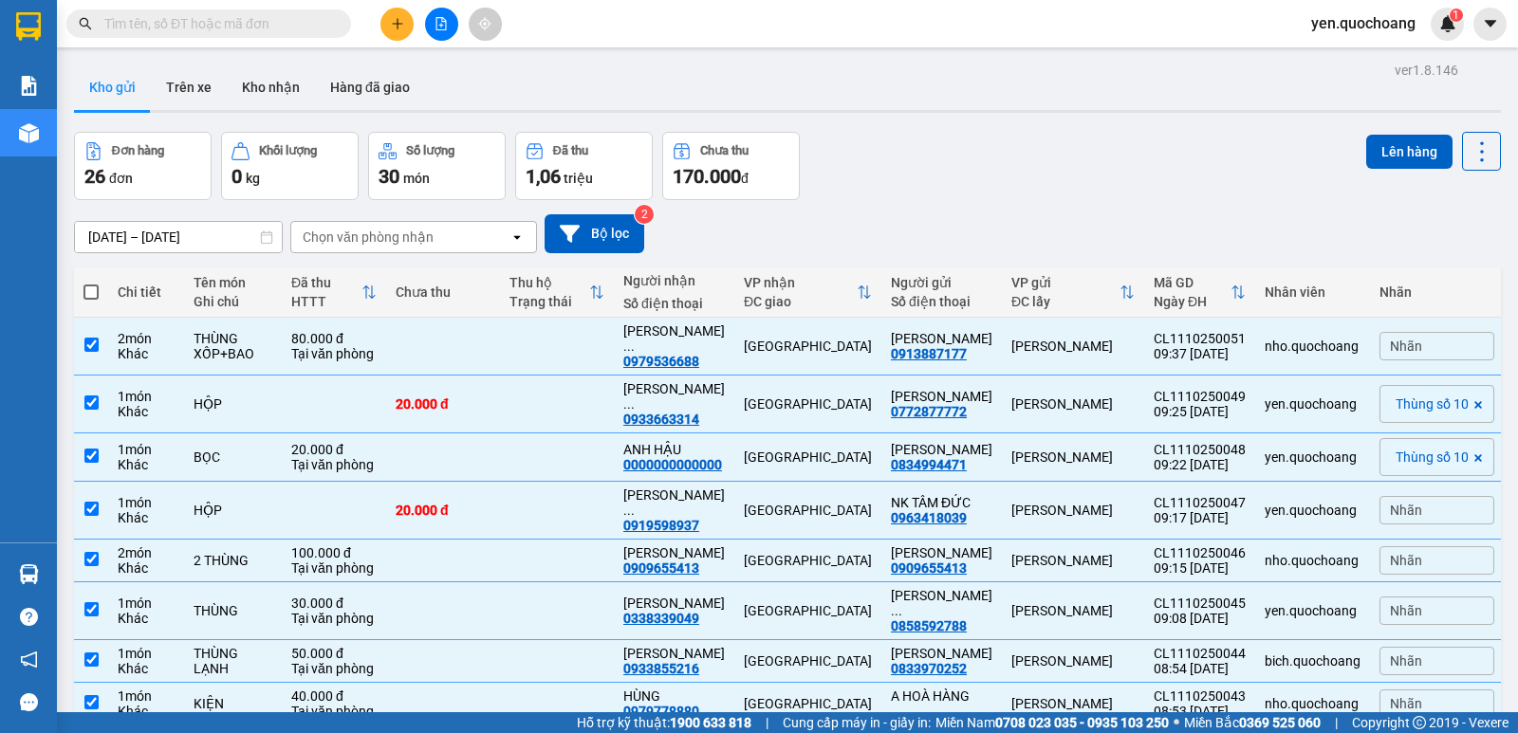
checkbox input "true"
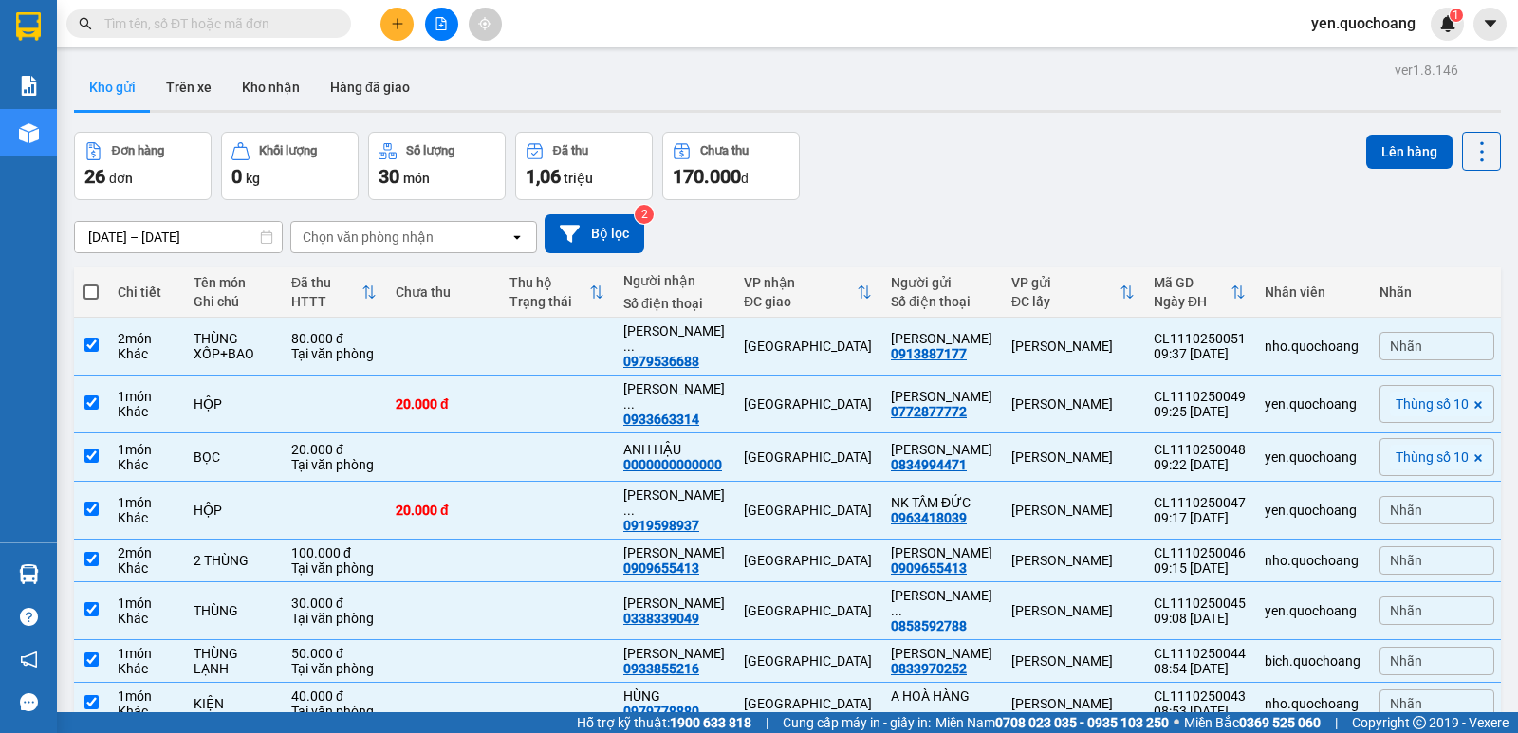
checkbox input "true"
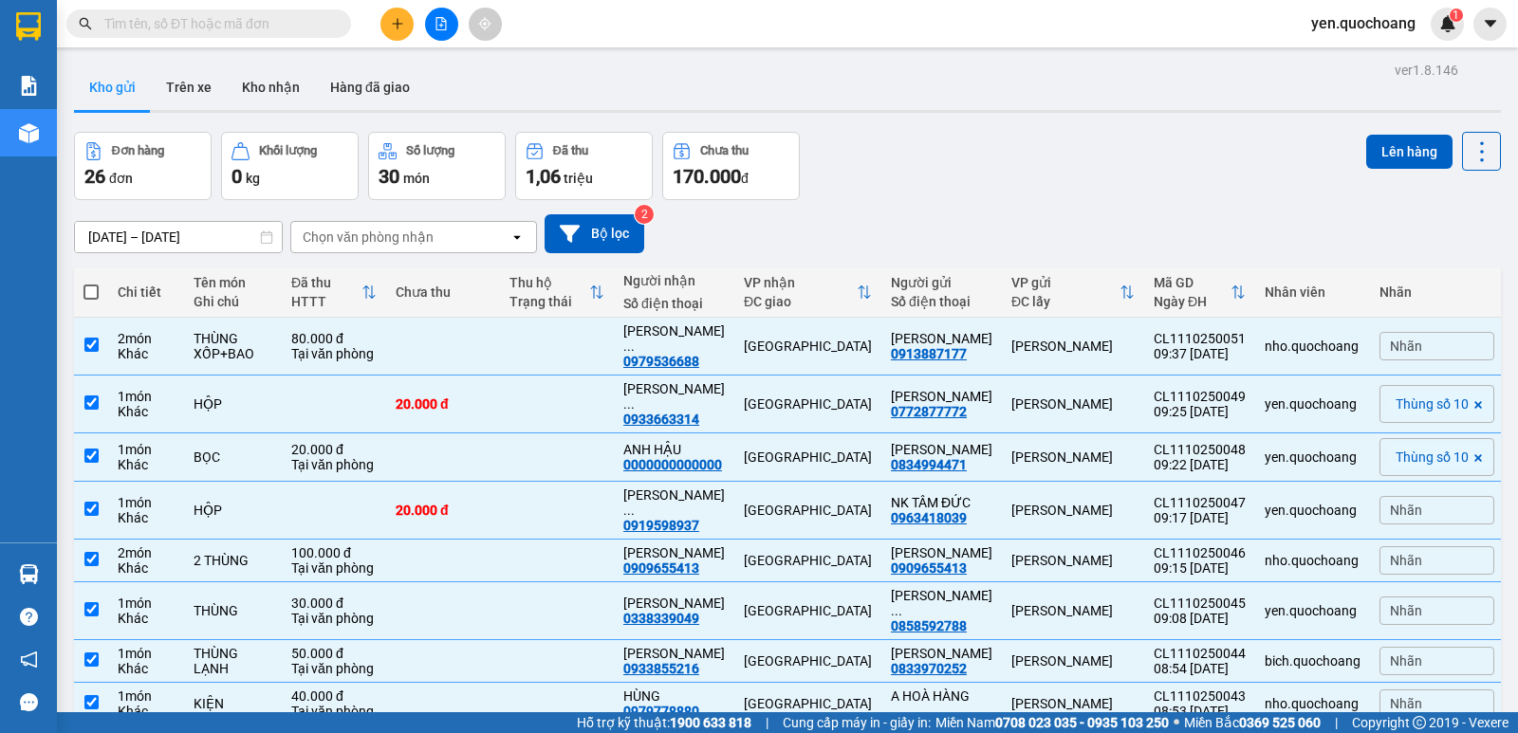
checkbox input "true"
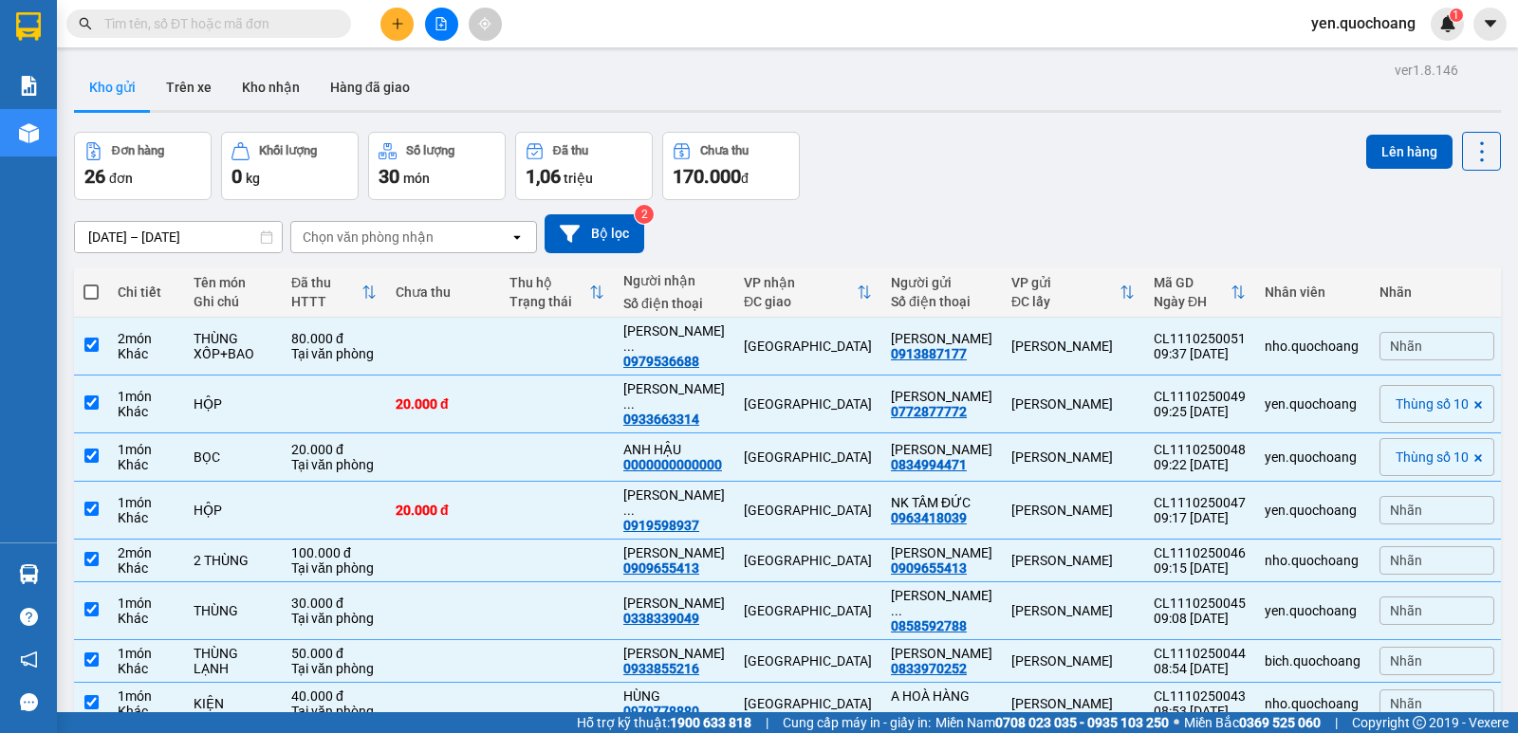
checkbox input "true"
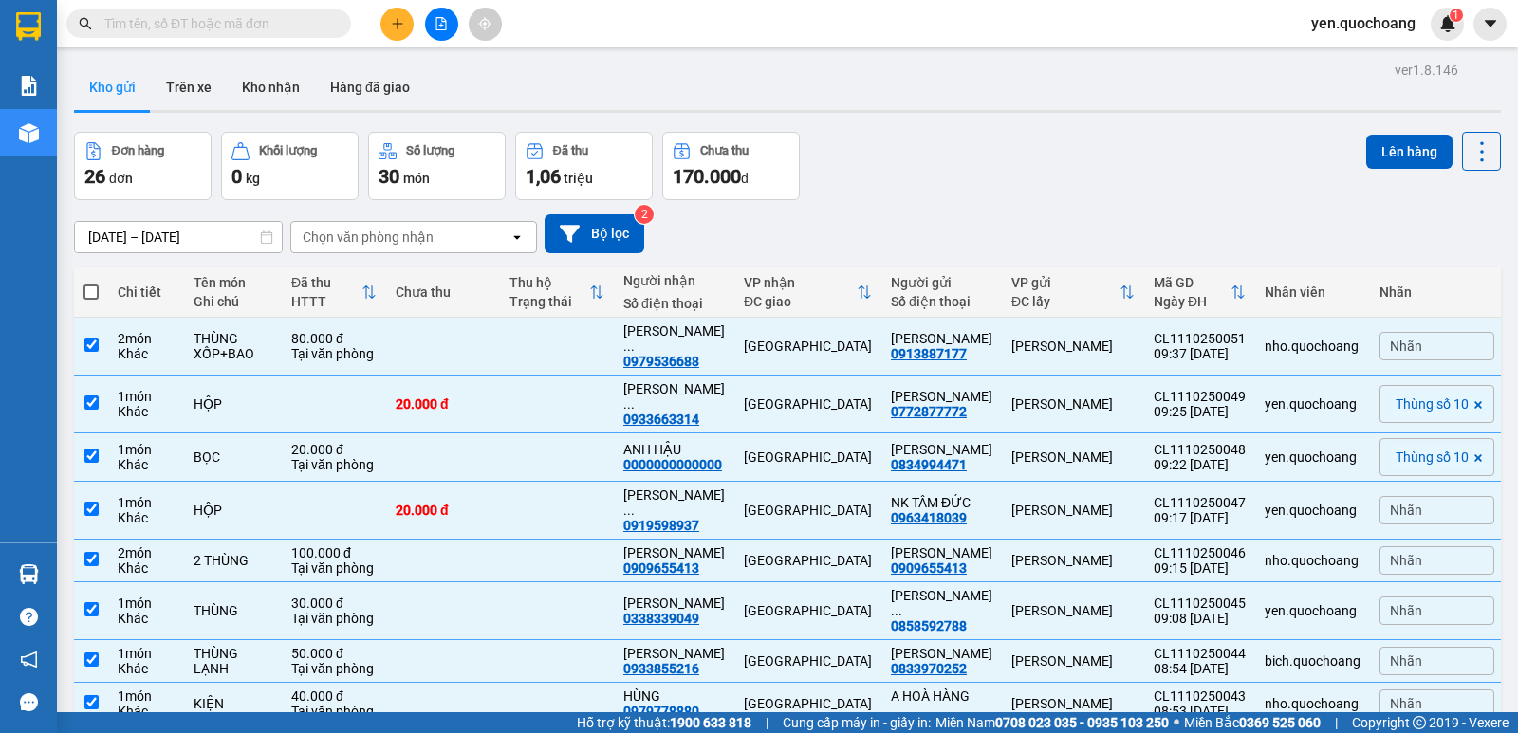
checkbox input "true"
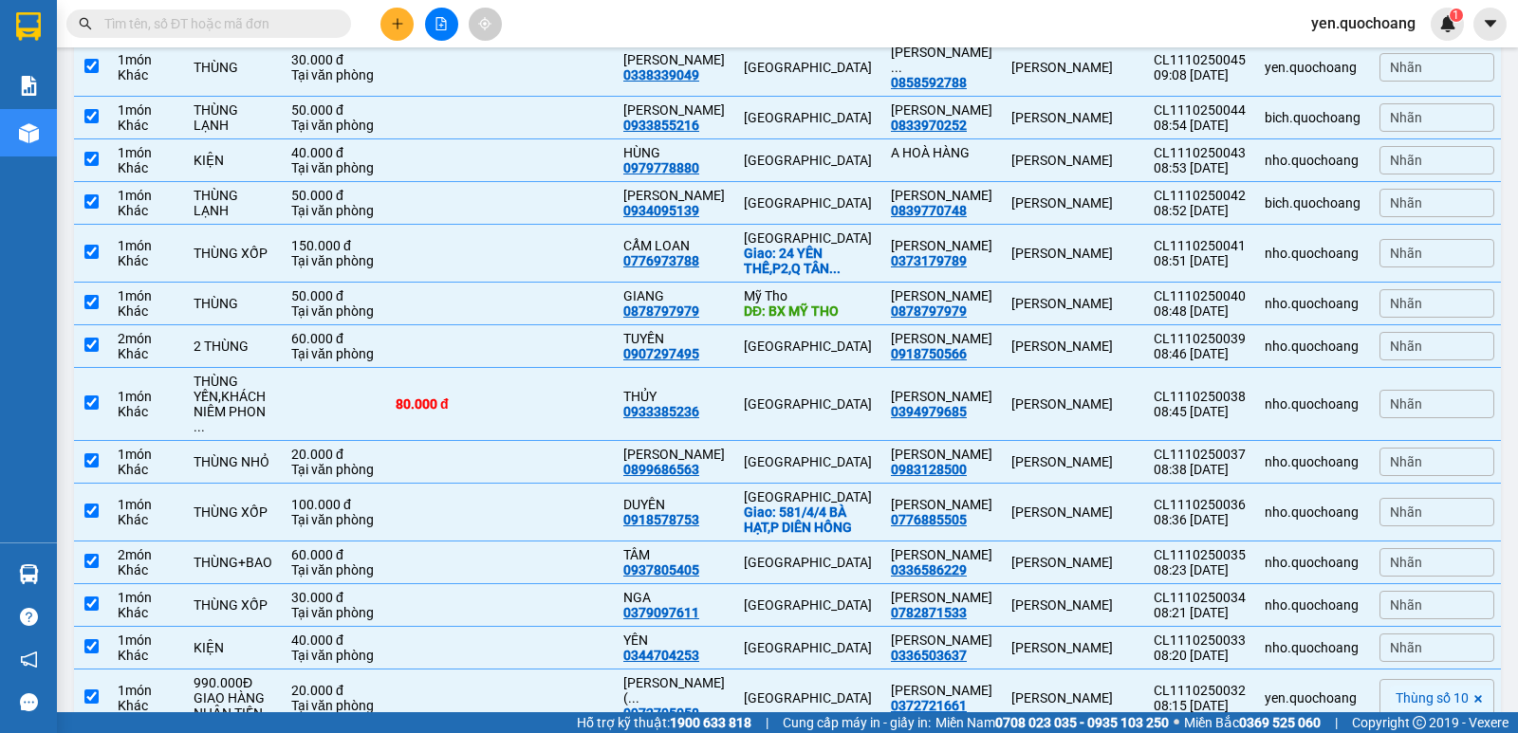
scroll to position [576, 0]
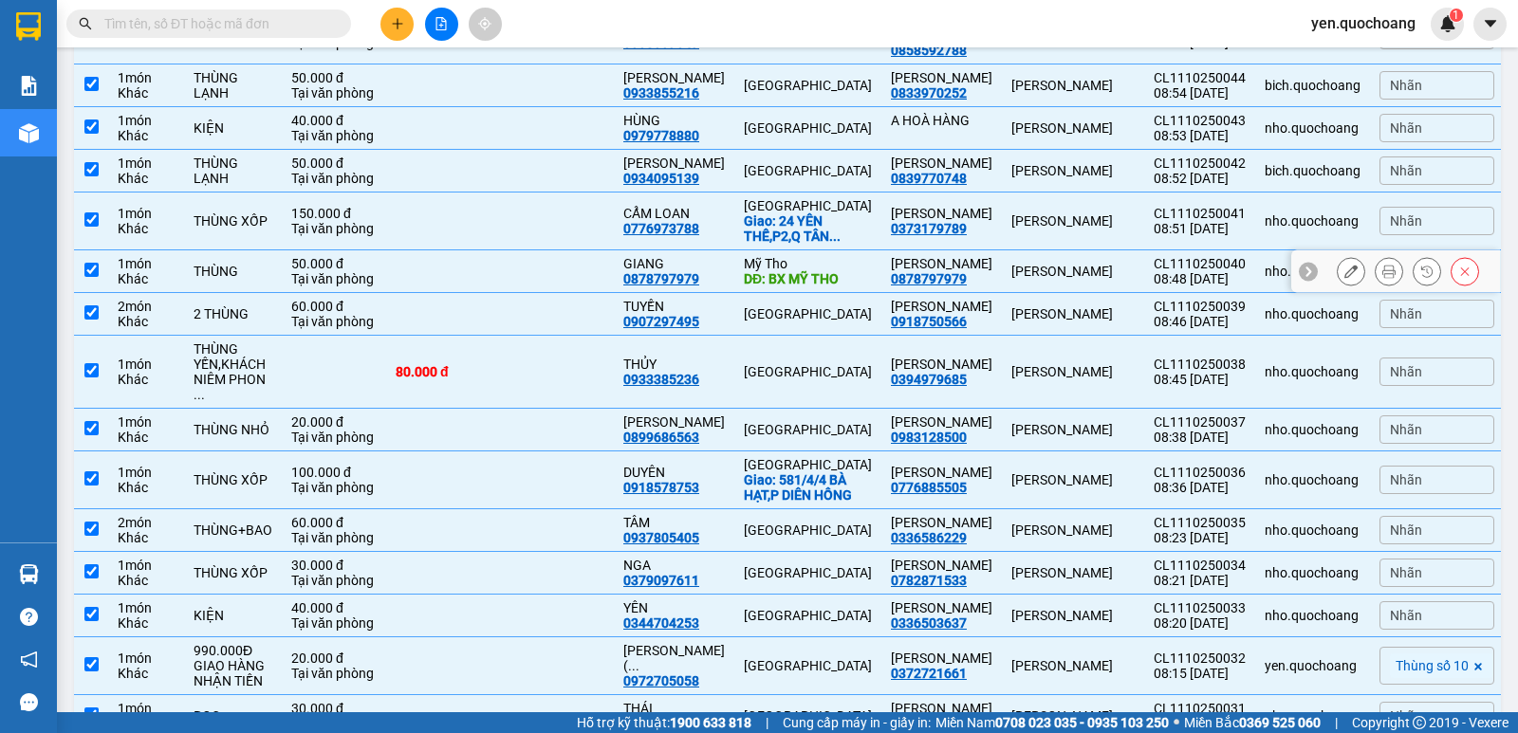
click at [83, 280] on td at bounding box center [91, 271] width 34 height 43
checkbox input "false"
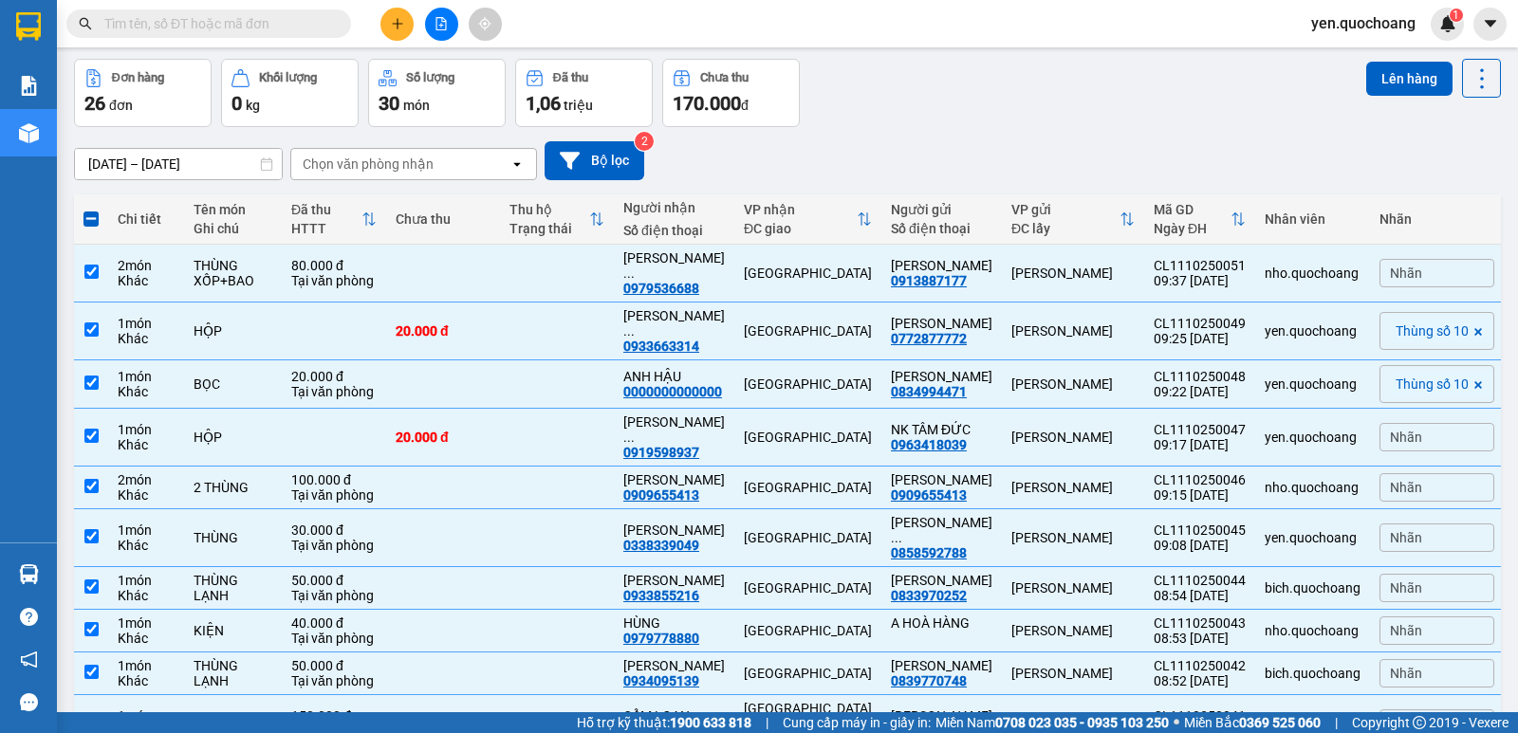
scroll to position [0, 0]
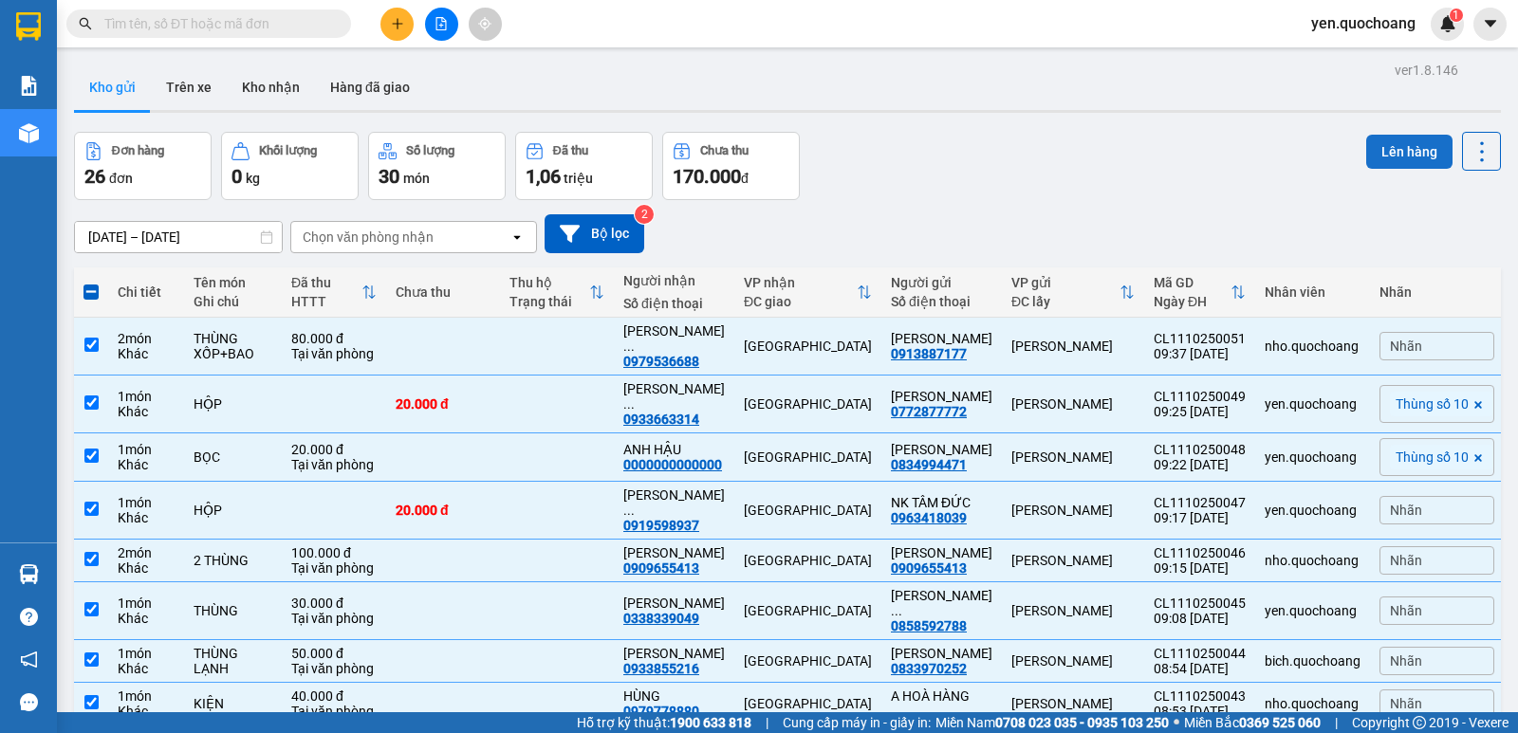
click at [1366, 151] on button "Lên hàng" at bounding box center [1409, 152] width 86 height 34
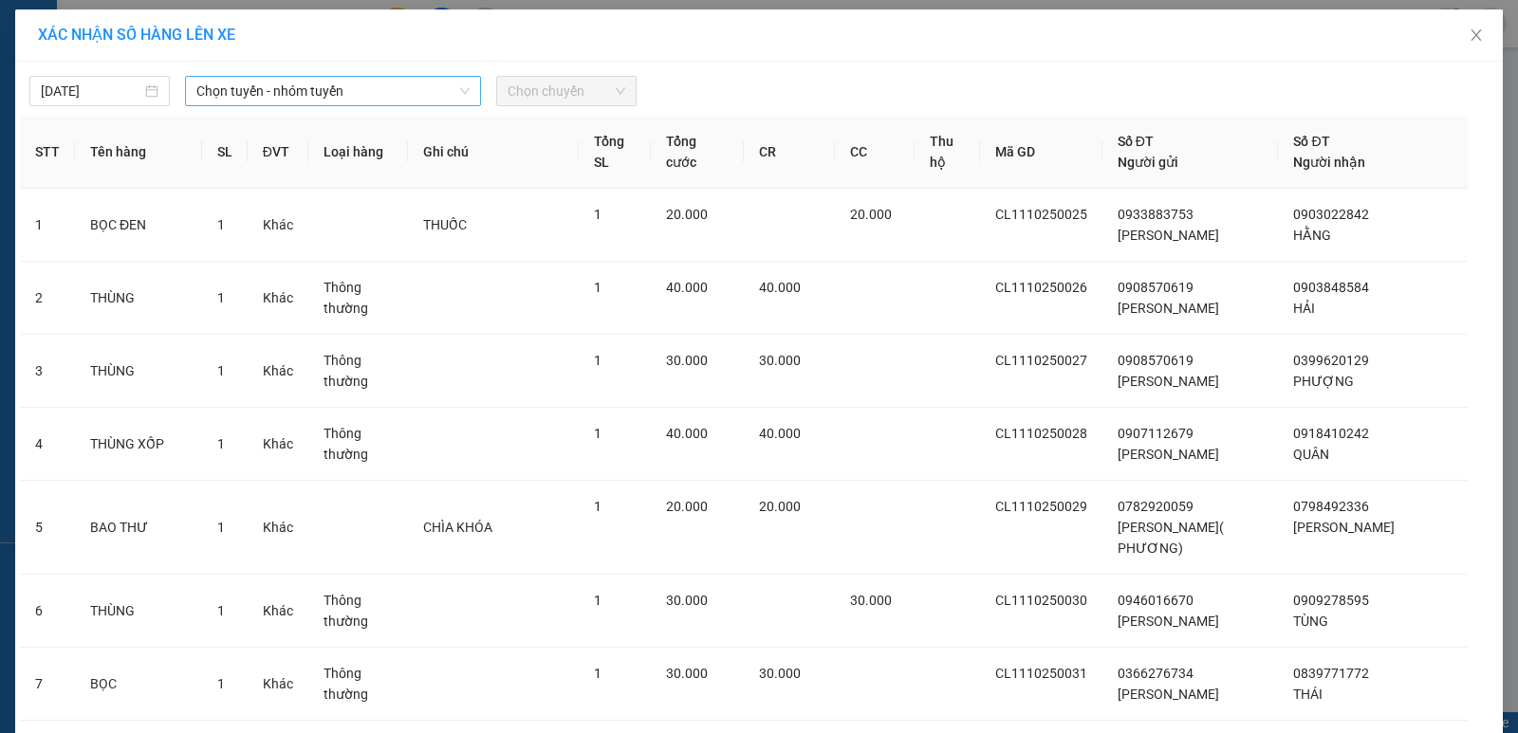
click at [306, 92] on span "Chọn tuyến - nhóm tuyến" at bounding box center [332, 91] width 273 height 28
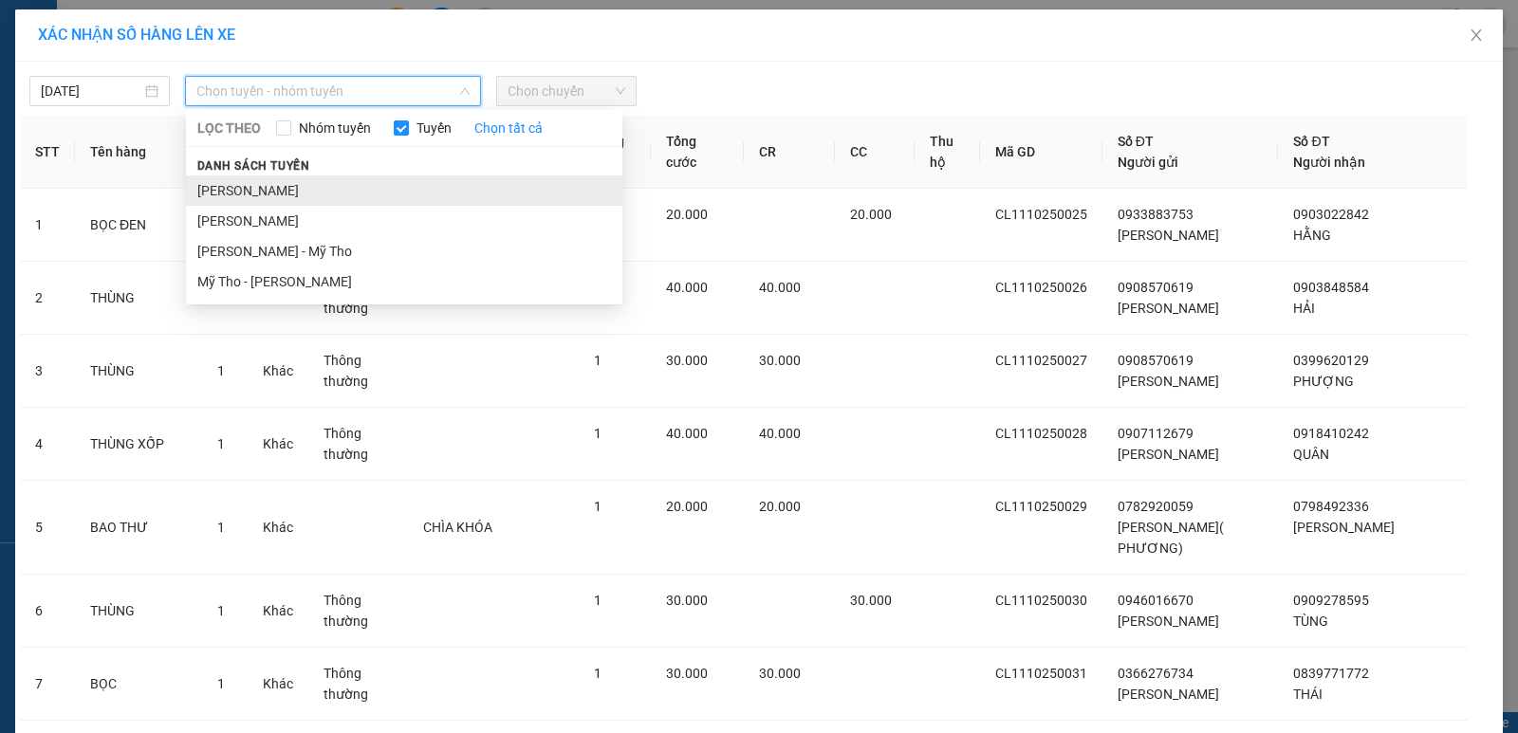
click at [266, 189] on li "Cao Lãnh - Hồ Chí Minh" at bounding box center [404, 190] width 436 height 30
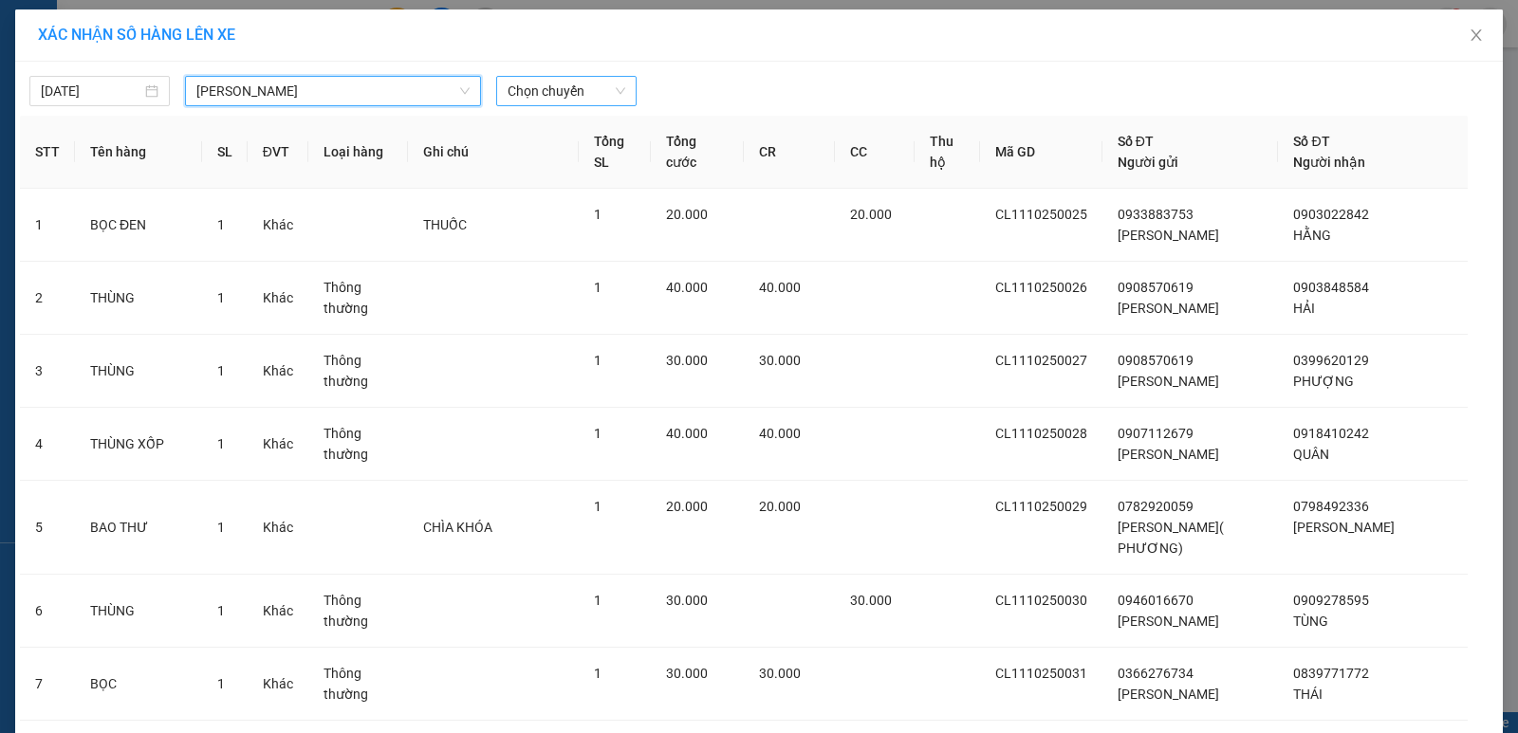
click at [507, 92] on span "Chọn chuyến" at bounding box center [566, 91] width 118 height 28
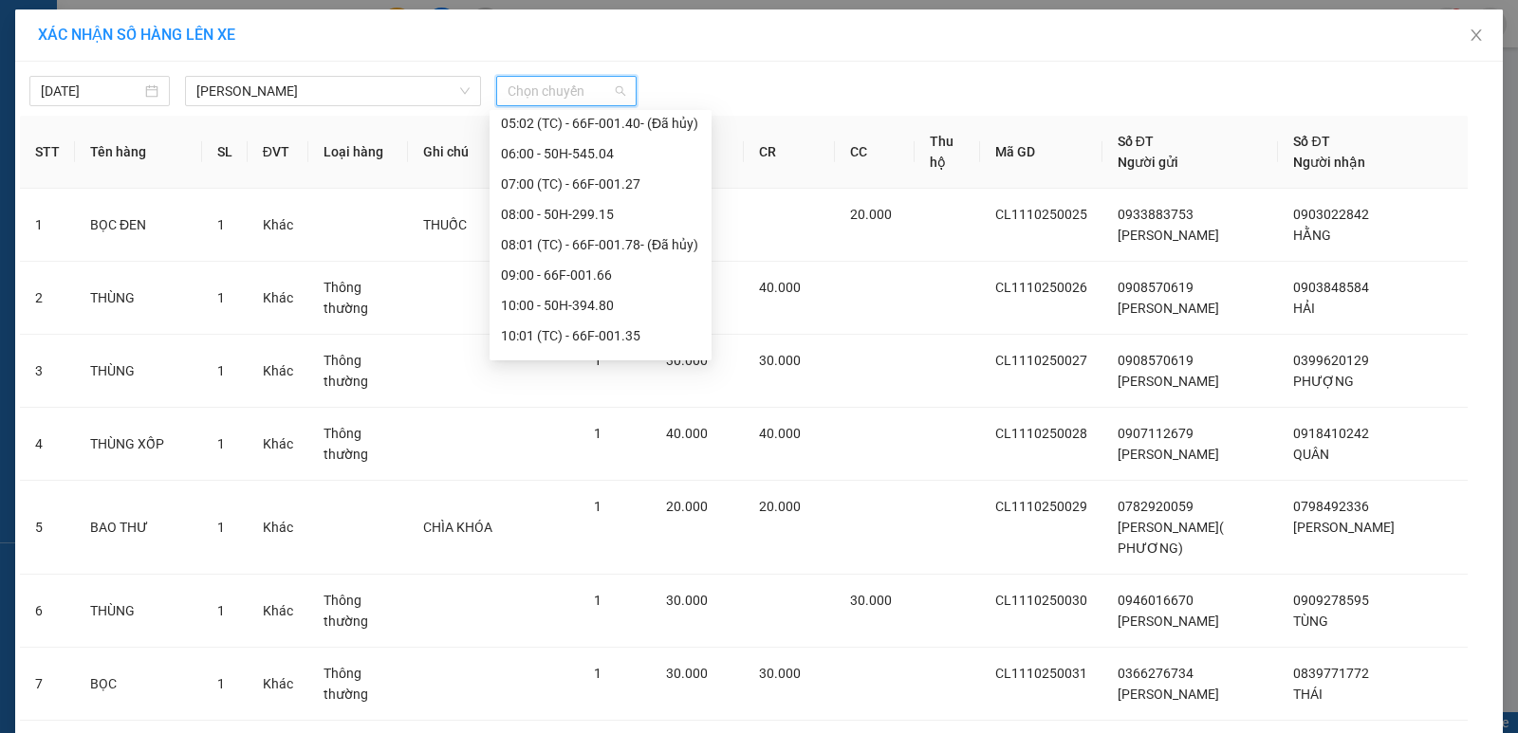
scroll to position [476, 0]
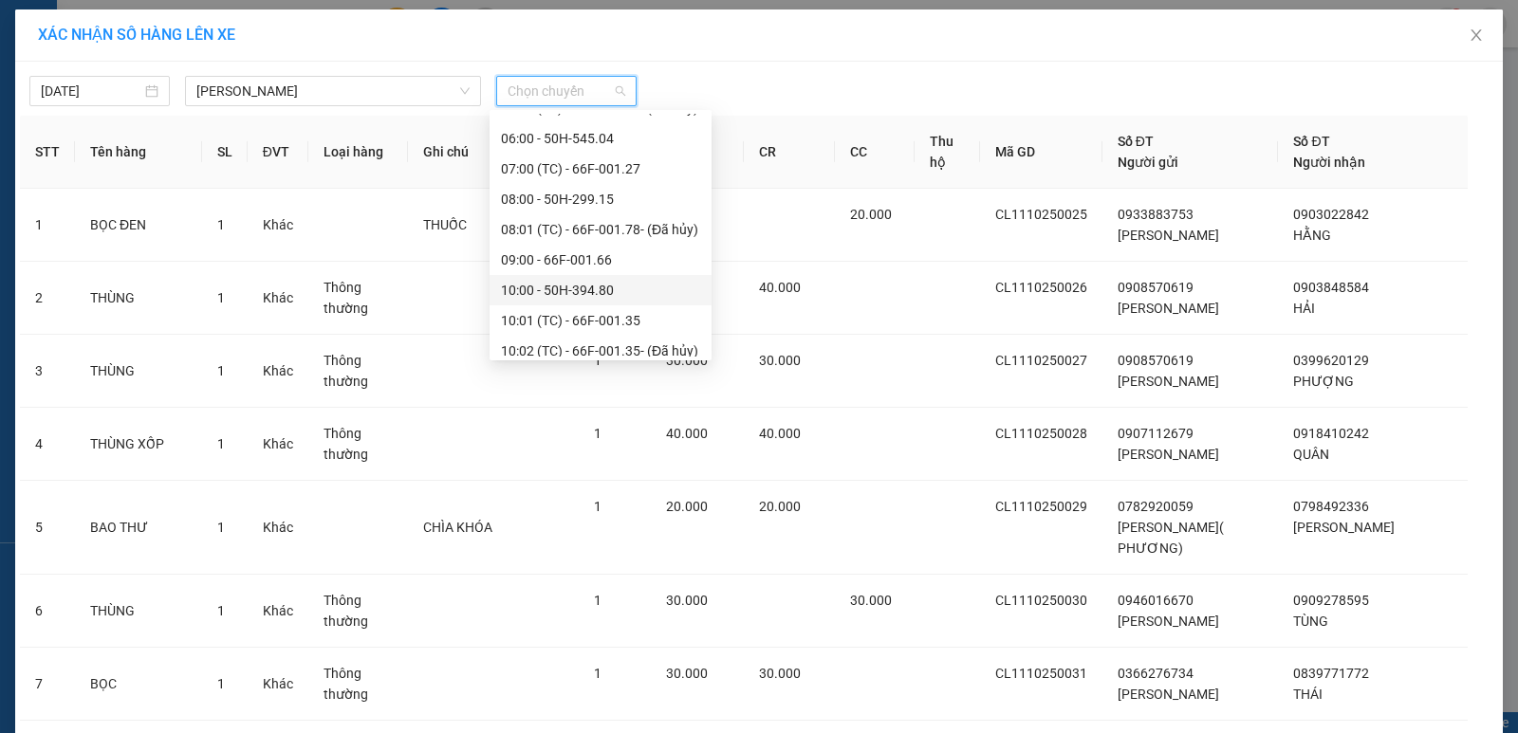
click at [585, 285] on div "10:00 - 50H-394.80" at bounding box center [600, 290] width 199 height 21
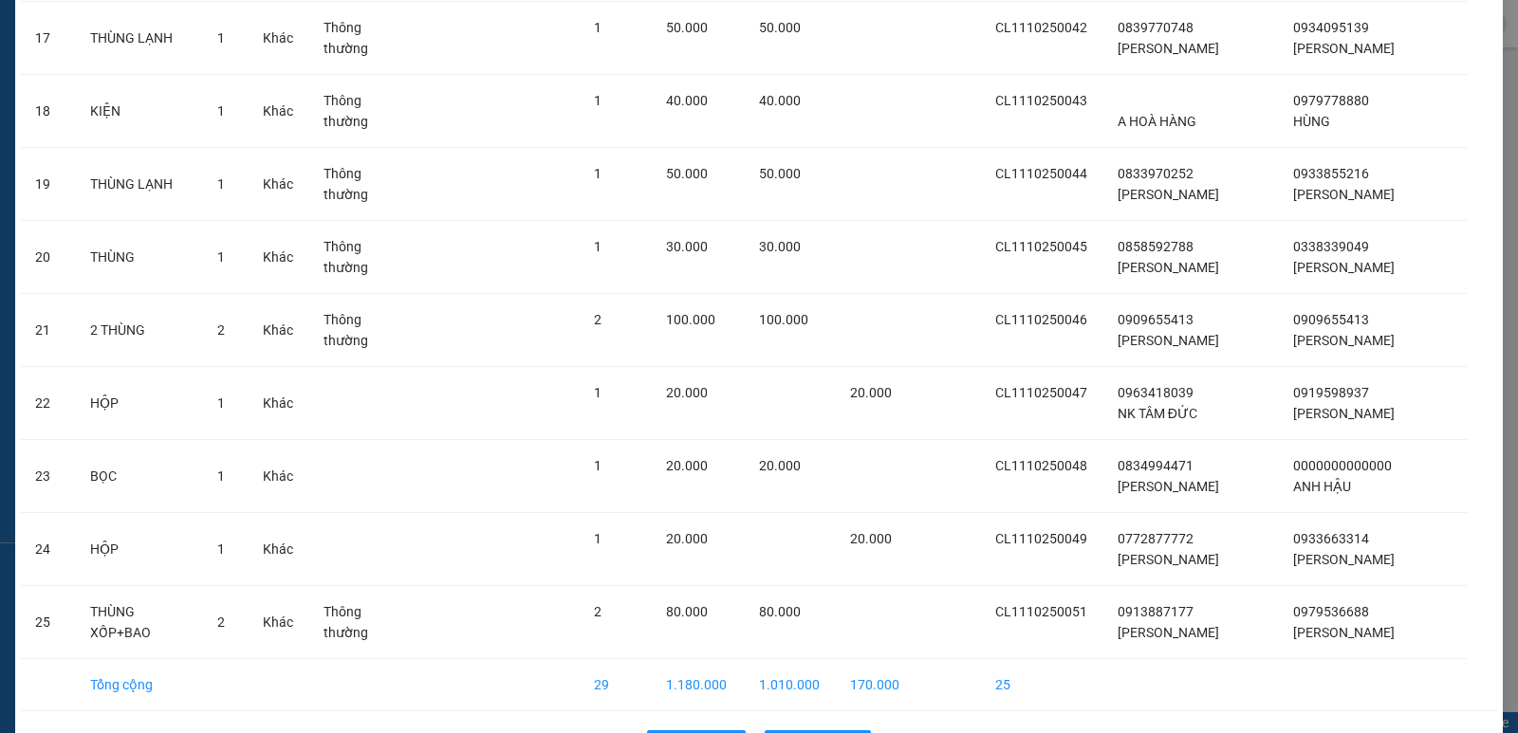
scroll to position [1536, 0]
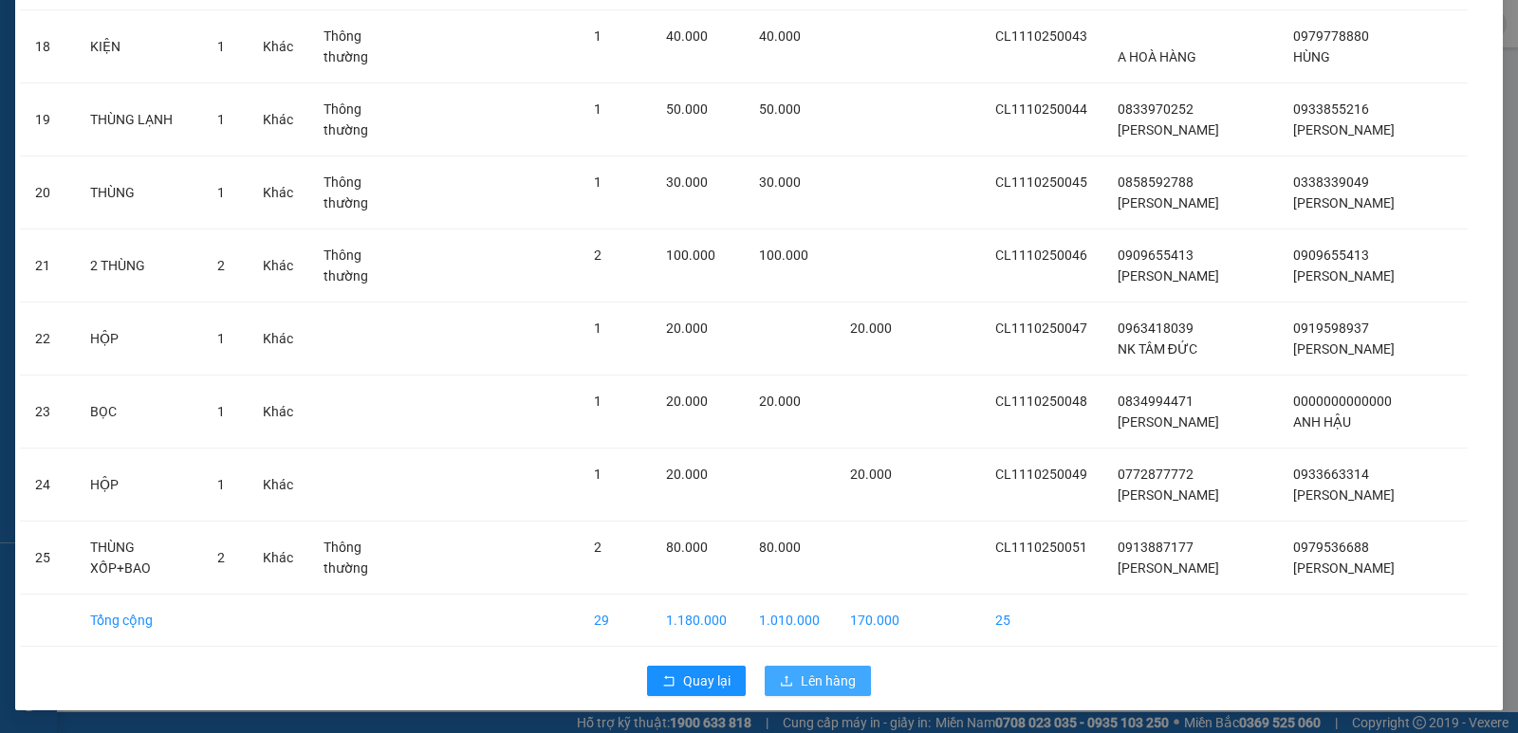
click at [801, 678] on span "Lên hàng" at bounding box center [828, 681] width 55 height 21
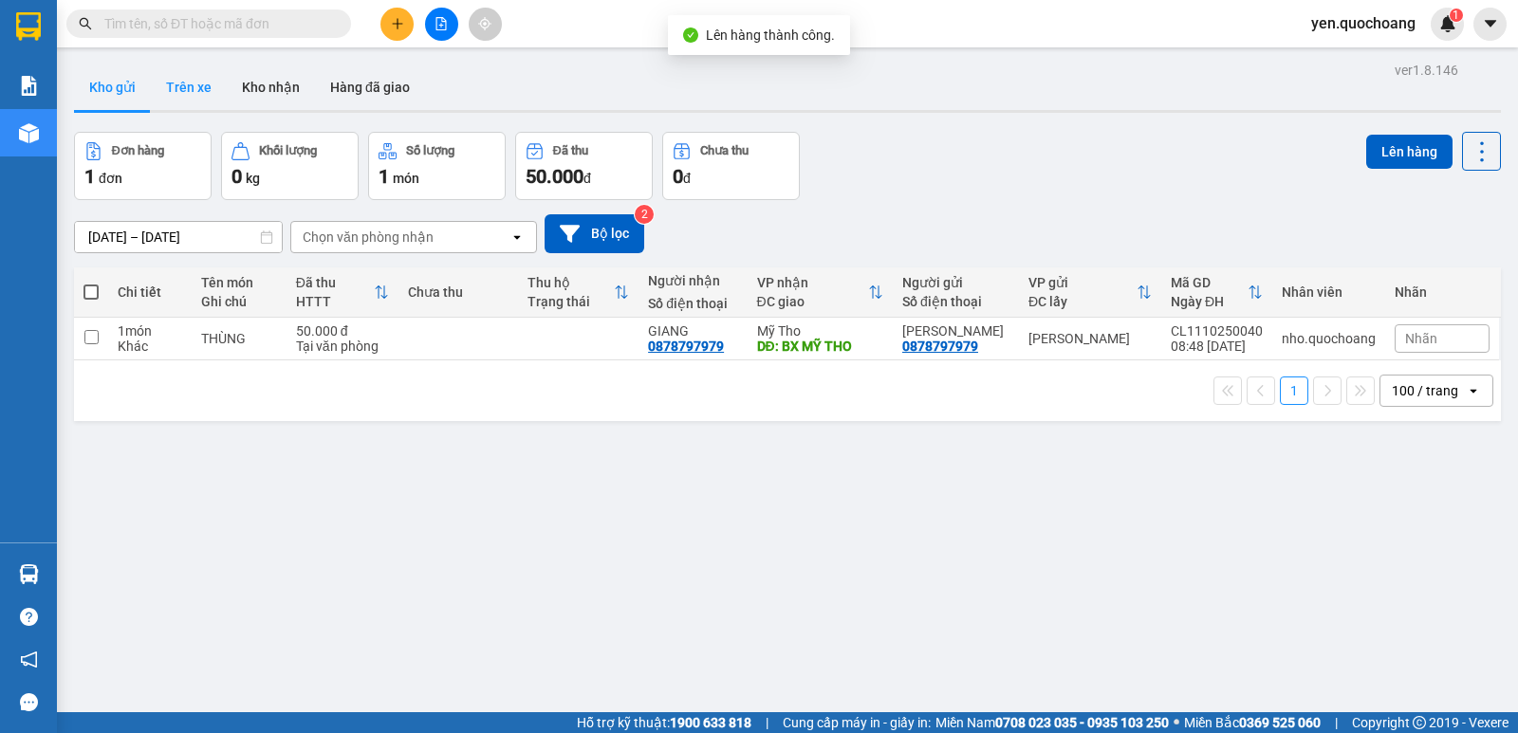
click at [199, 80] on button "Trên xe" at bounding box center [189, 87] width 76 height 46
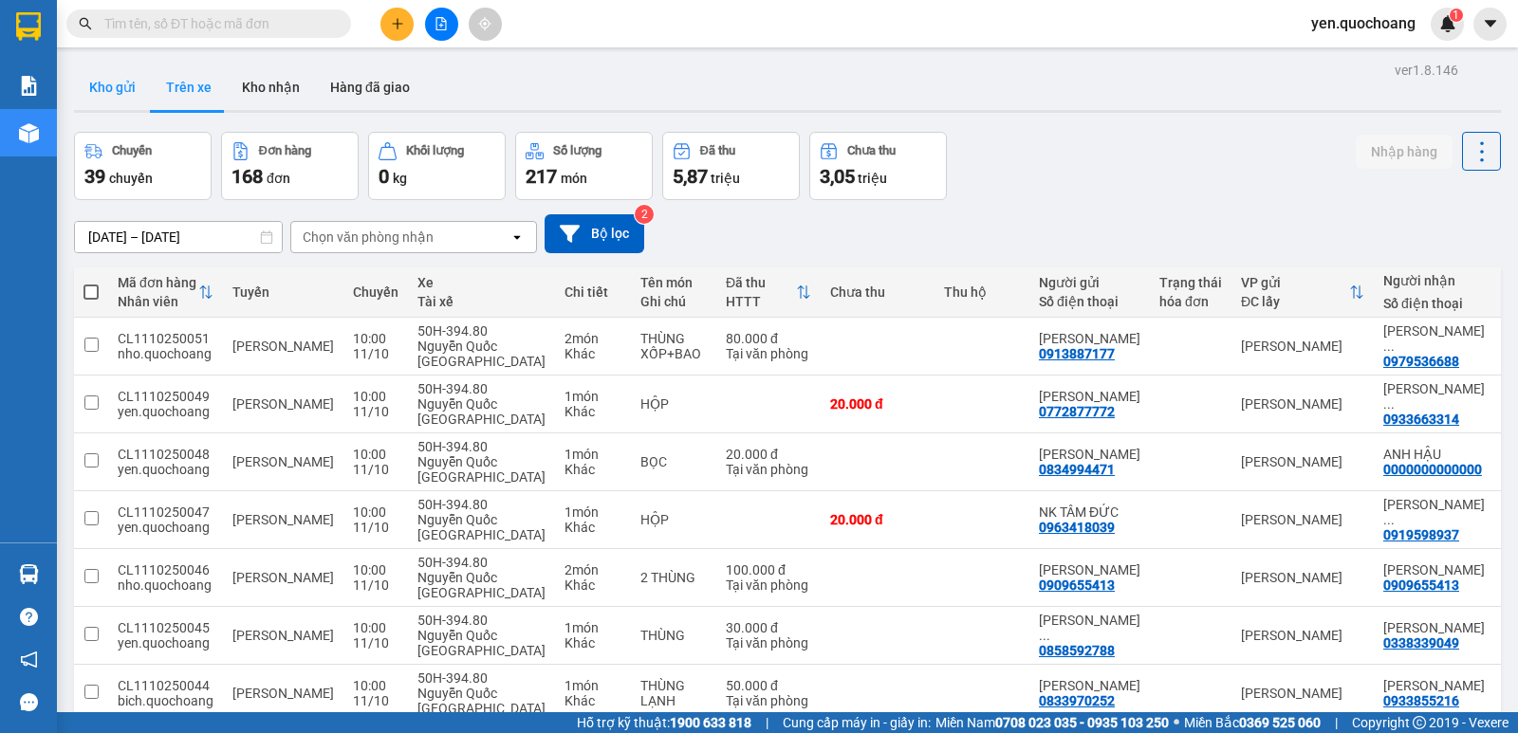
click at [113, 98] on button "Kho gửi" at bounding box center [112, 87] width 77 height 46
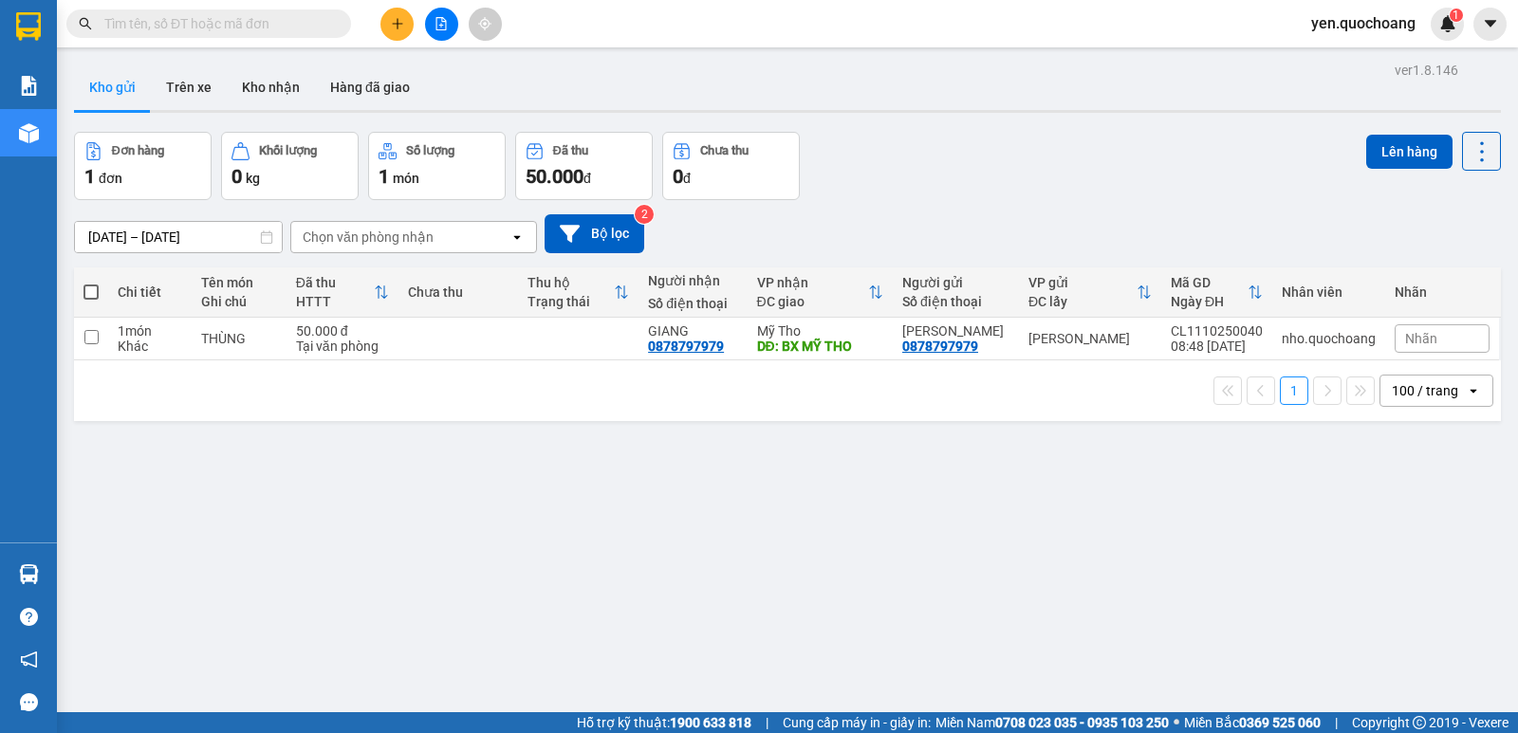
click at [282, 25] on input "text" at bounding box center [216, 23] width 224 height 21
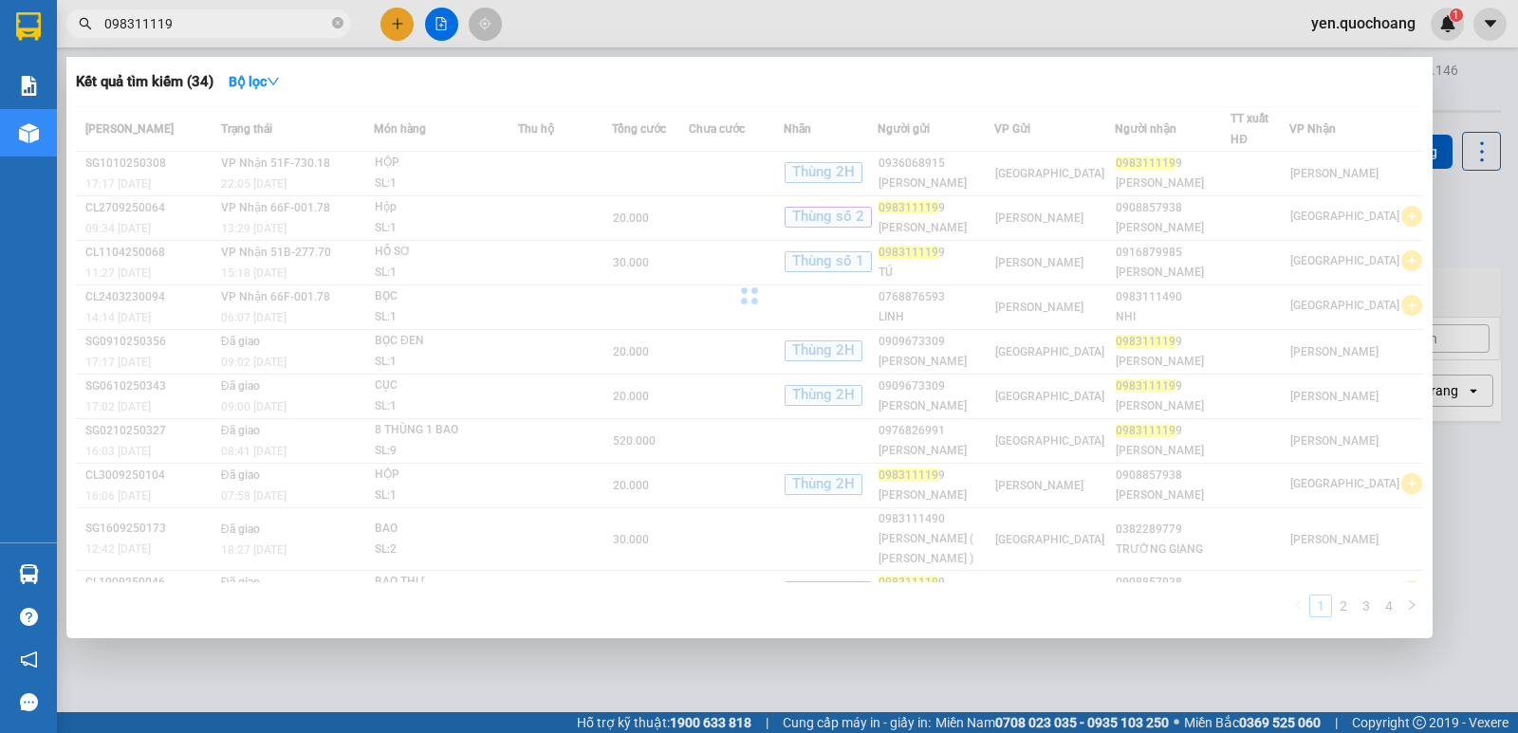
type input "0983111199"
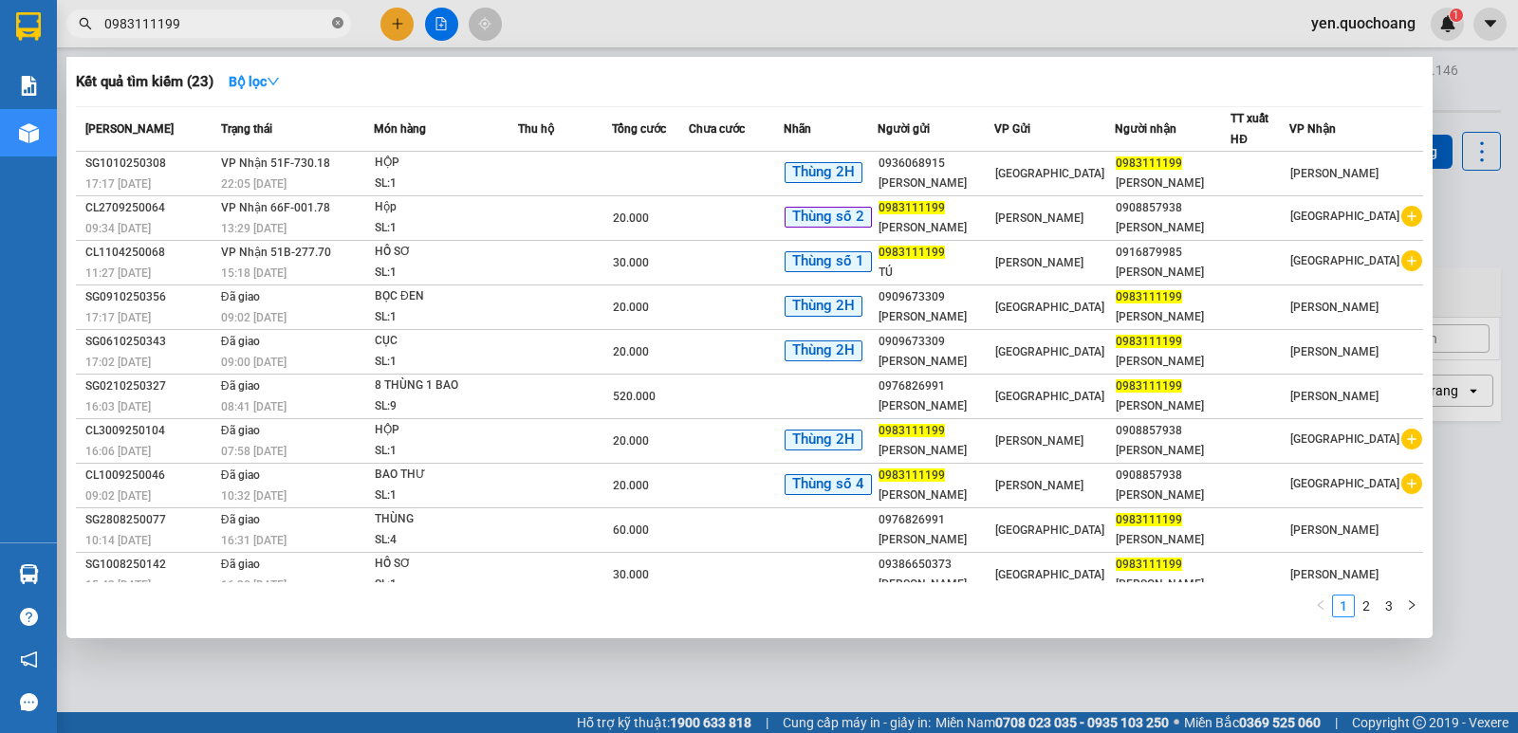
click at [340, 16] on span at bounding box center [337, 24] width 11 height 18
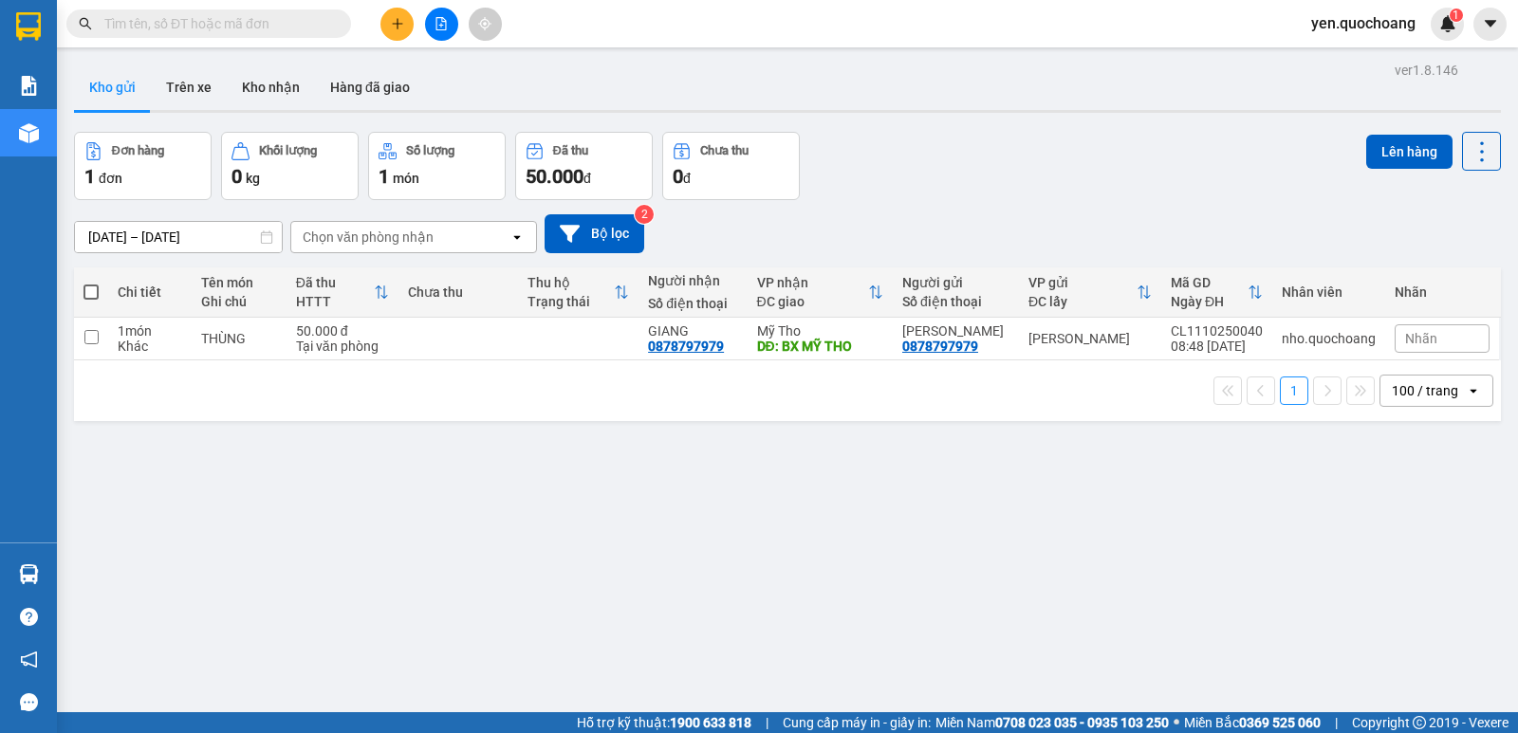
click at [294, 28] on input "text" at bounding box center [216, 23] width 224 height 21
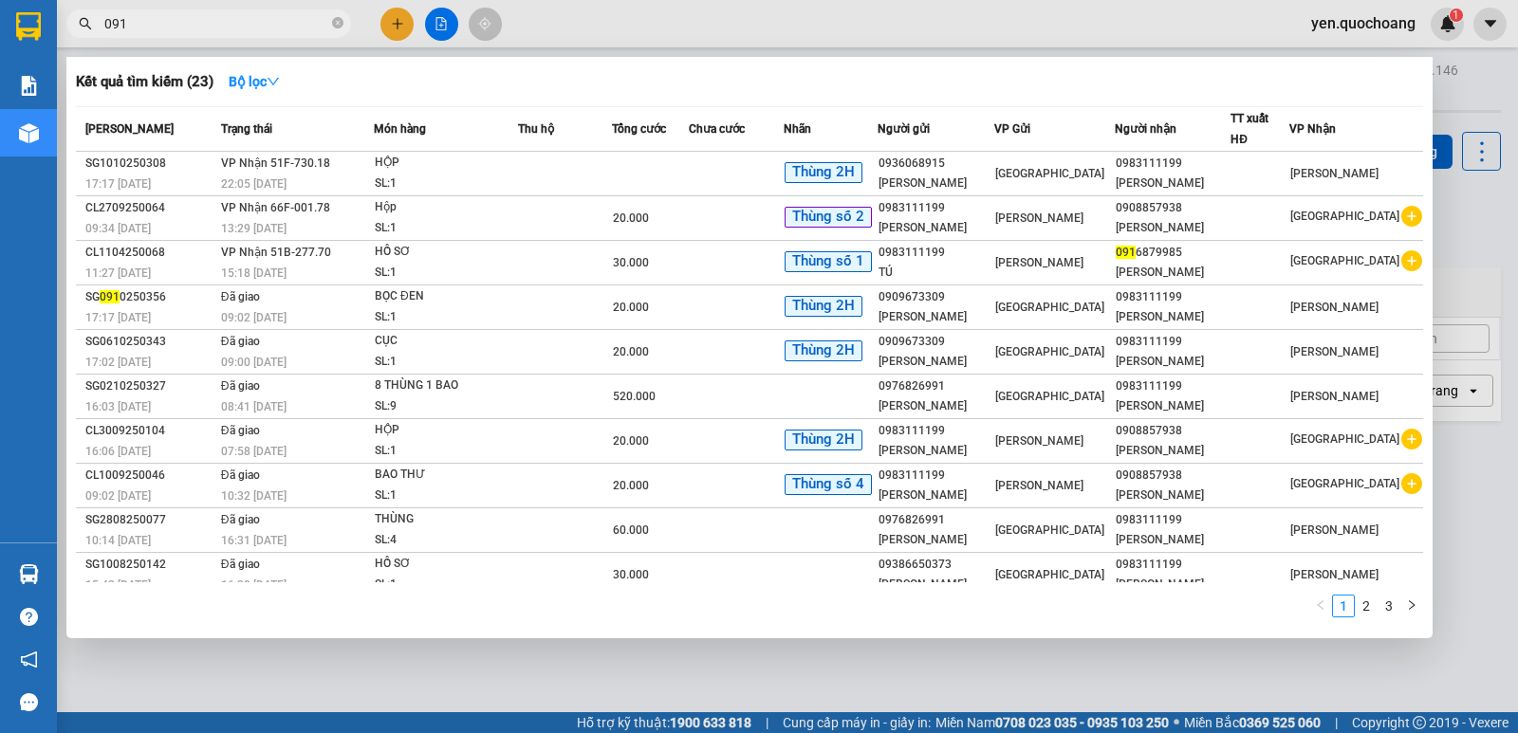
type input "0917"
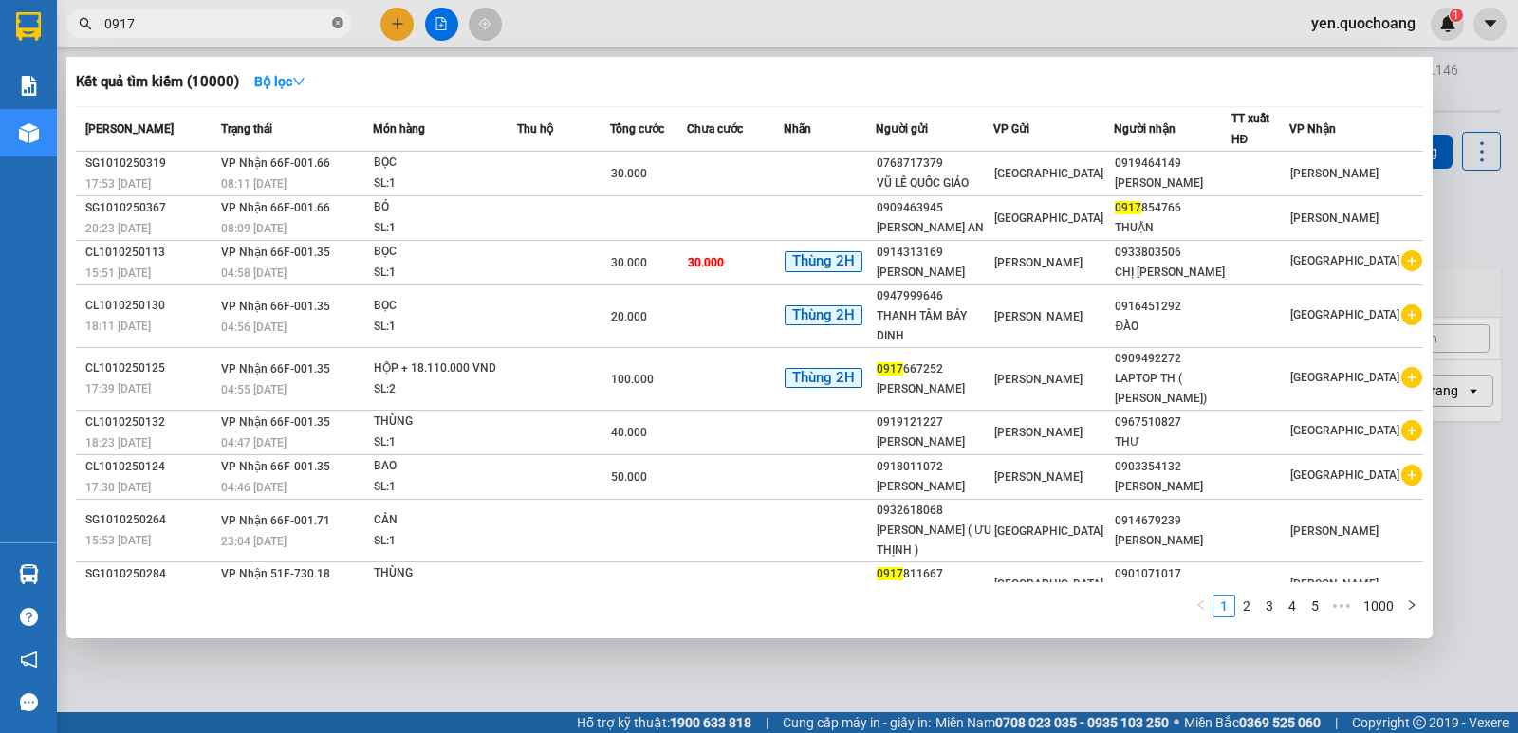
click at [340, 26] on icon "close-circle" at bounding box center [337, 22] width 11 height 11
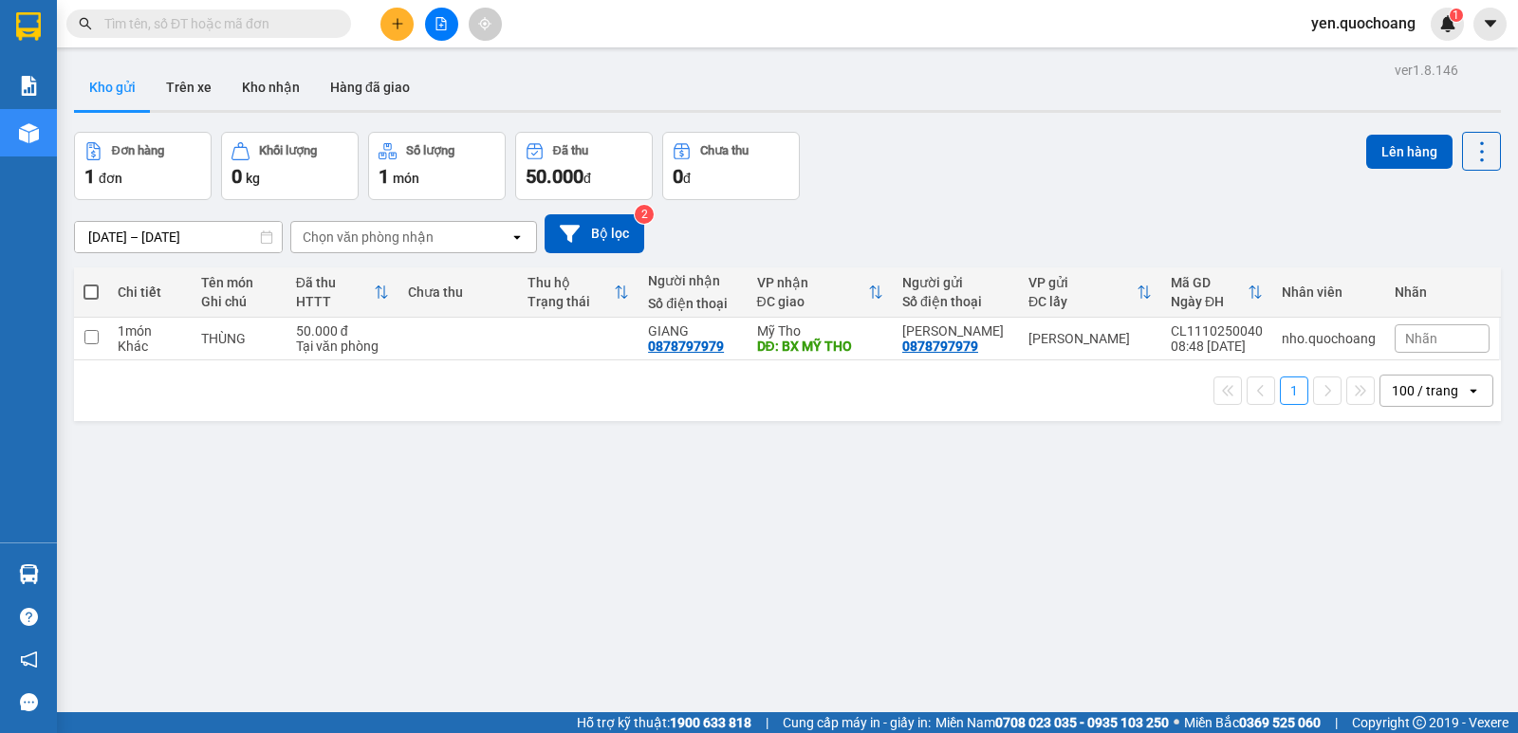
click at [438, 29] on icon "file-add" at bounding box center [441, 23] width 10 height 13
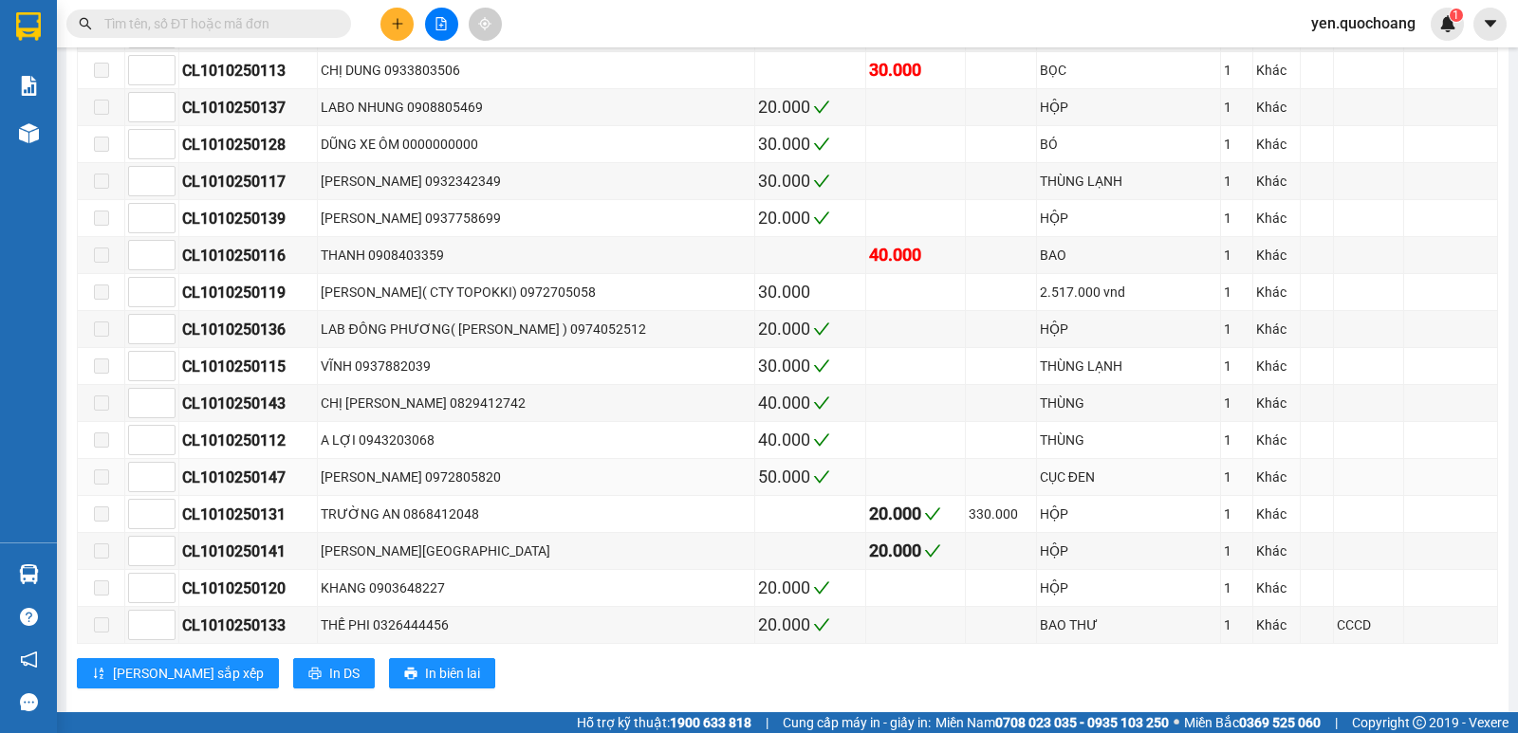
scroll to position [1233, 0]
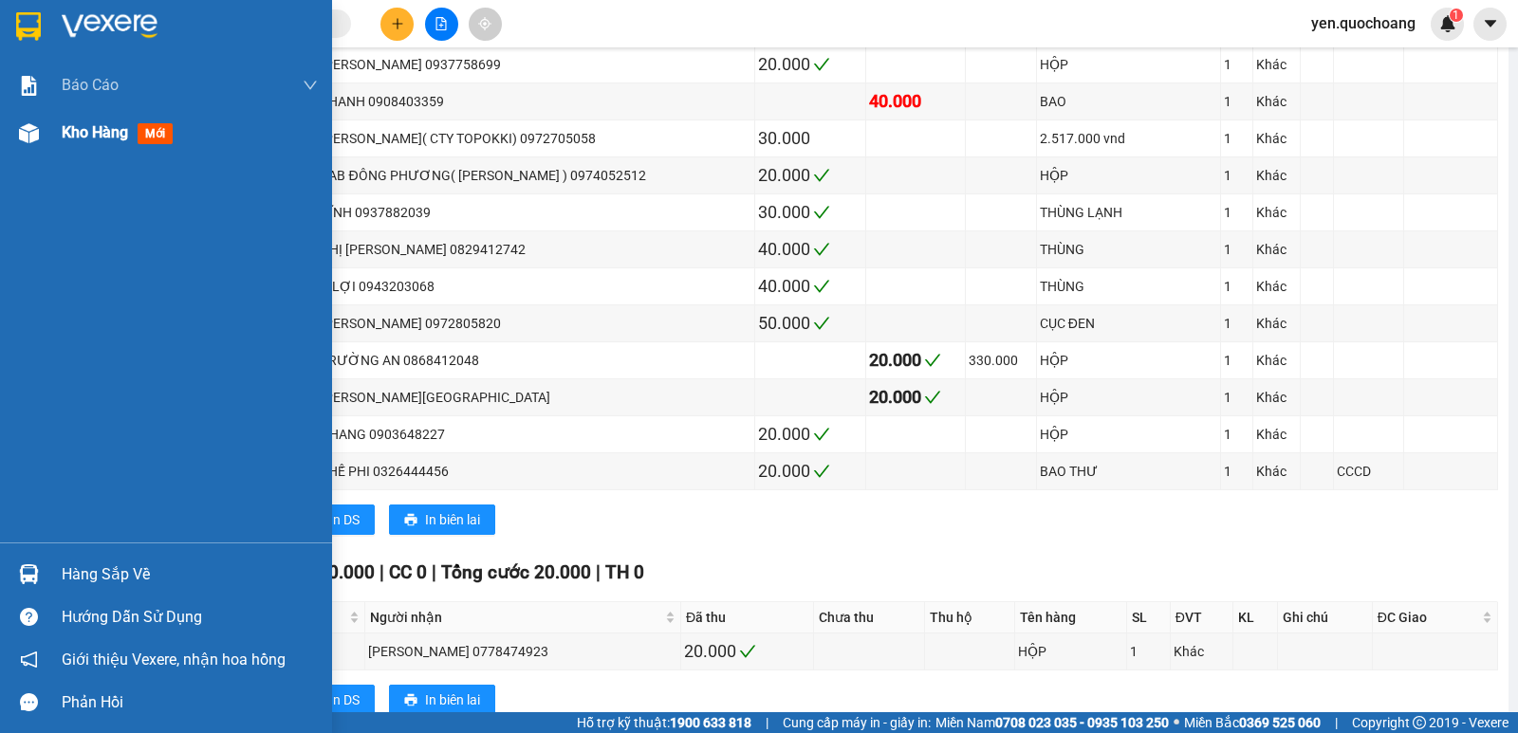
click at [69, 139] on span "Kho hàng" at bounding box center [95, 132] width 66 height 18
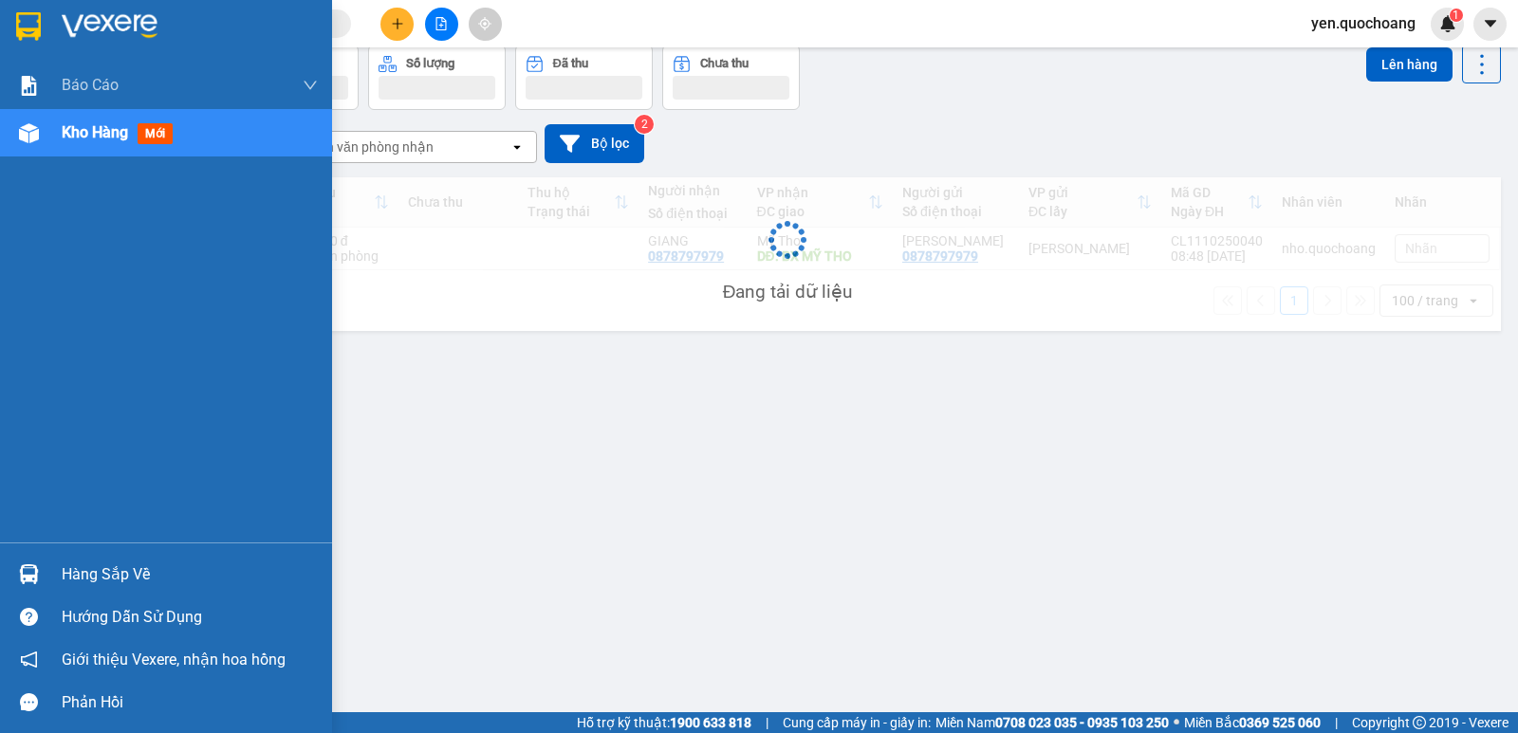
scroll to position [87, 0]
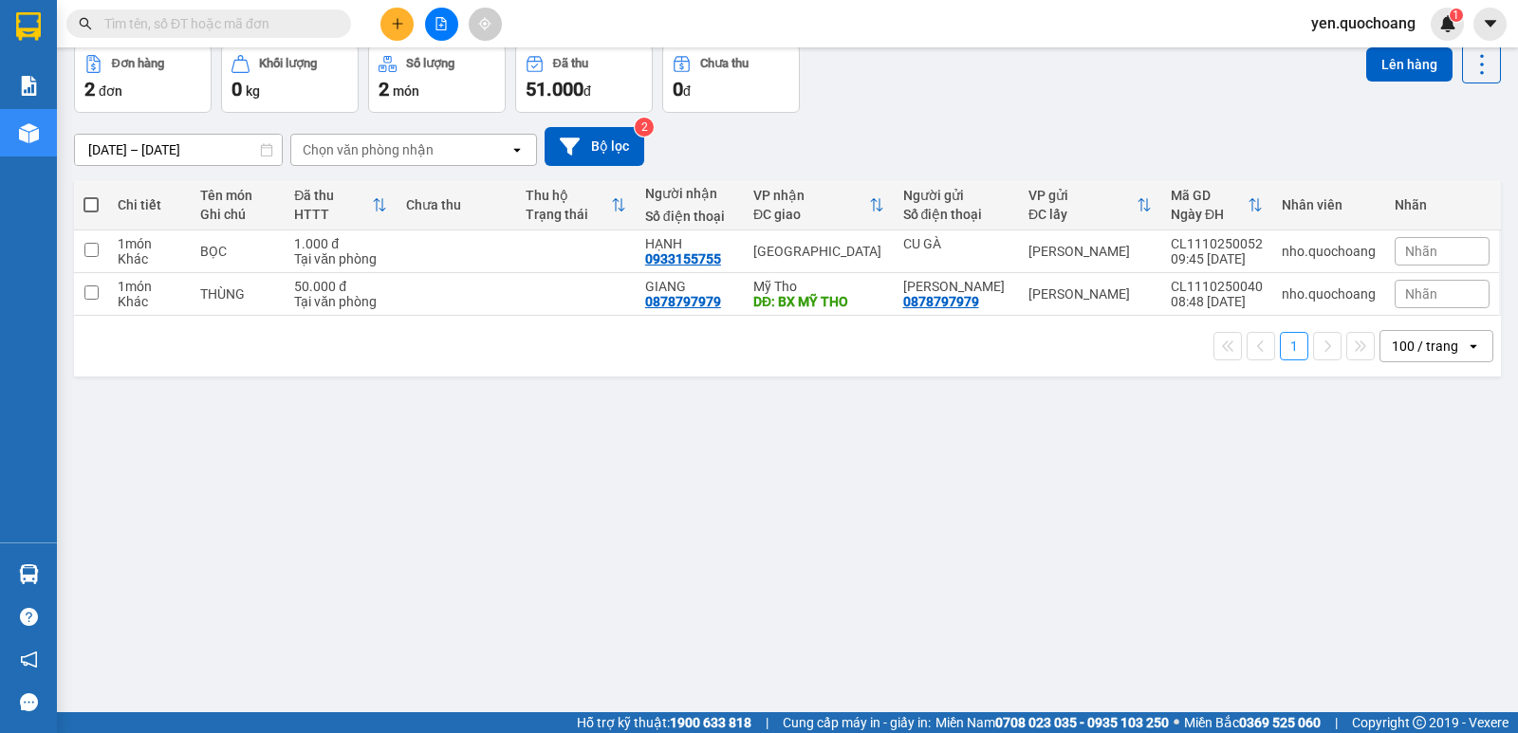
click at [439, 8] on div at bounding box center [441, 24] width 142 height 33
click at [439, 24] on icon "file-add" at bounding box center [440, 23] width 13 height 13
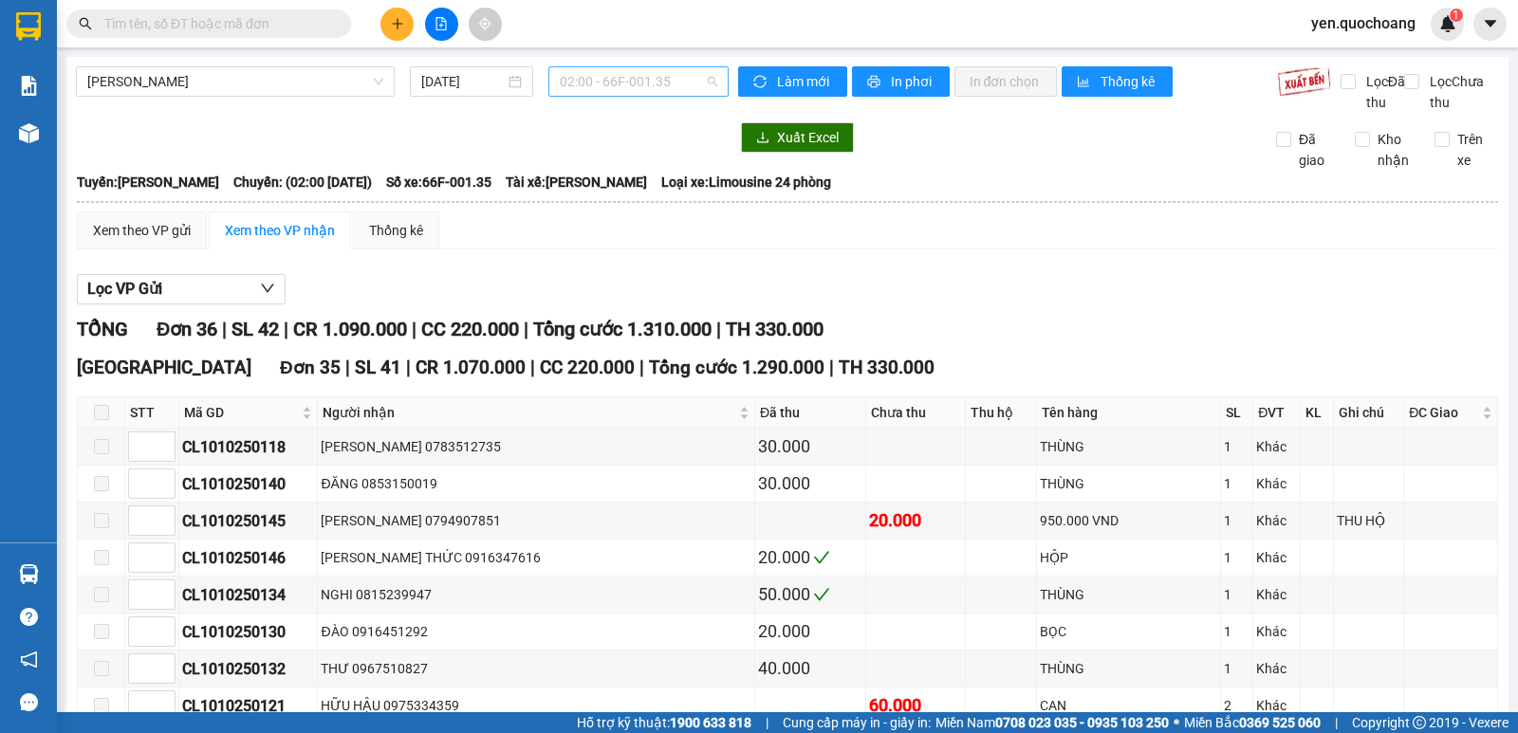
click at [600, 82] on span "02:00 - 66F-001.35" at bounding box center [638, 81] width 157 height 28
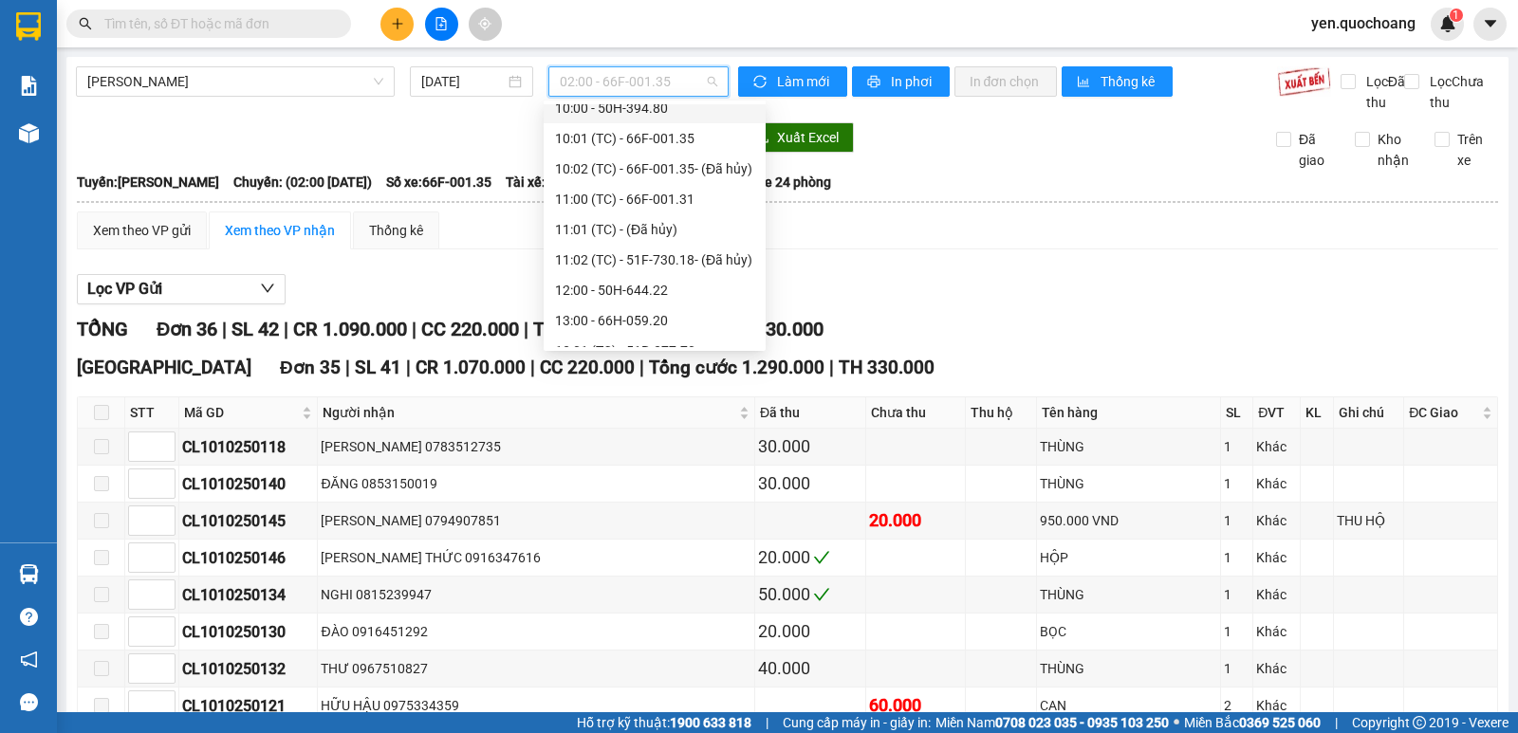
scroll to position [664, 0]
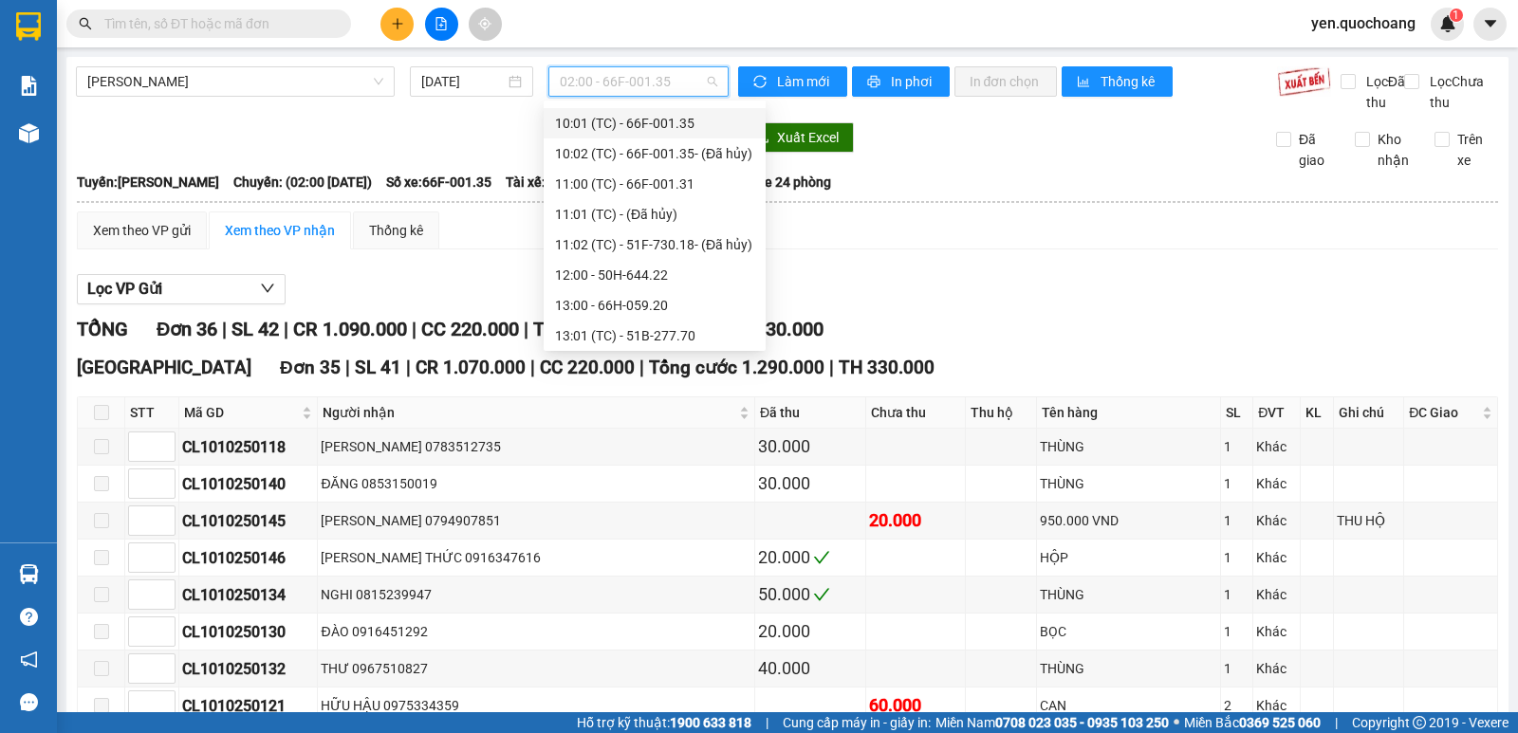
click at [636, 122] on div "10:01 (TC) - 66F-001.35" at bounding box center [654, 123] width 199 height 21
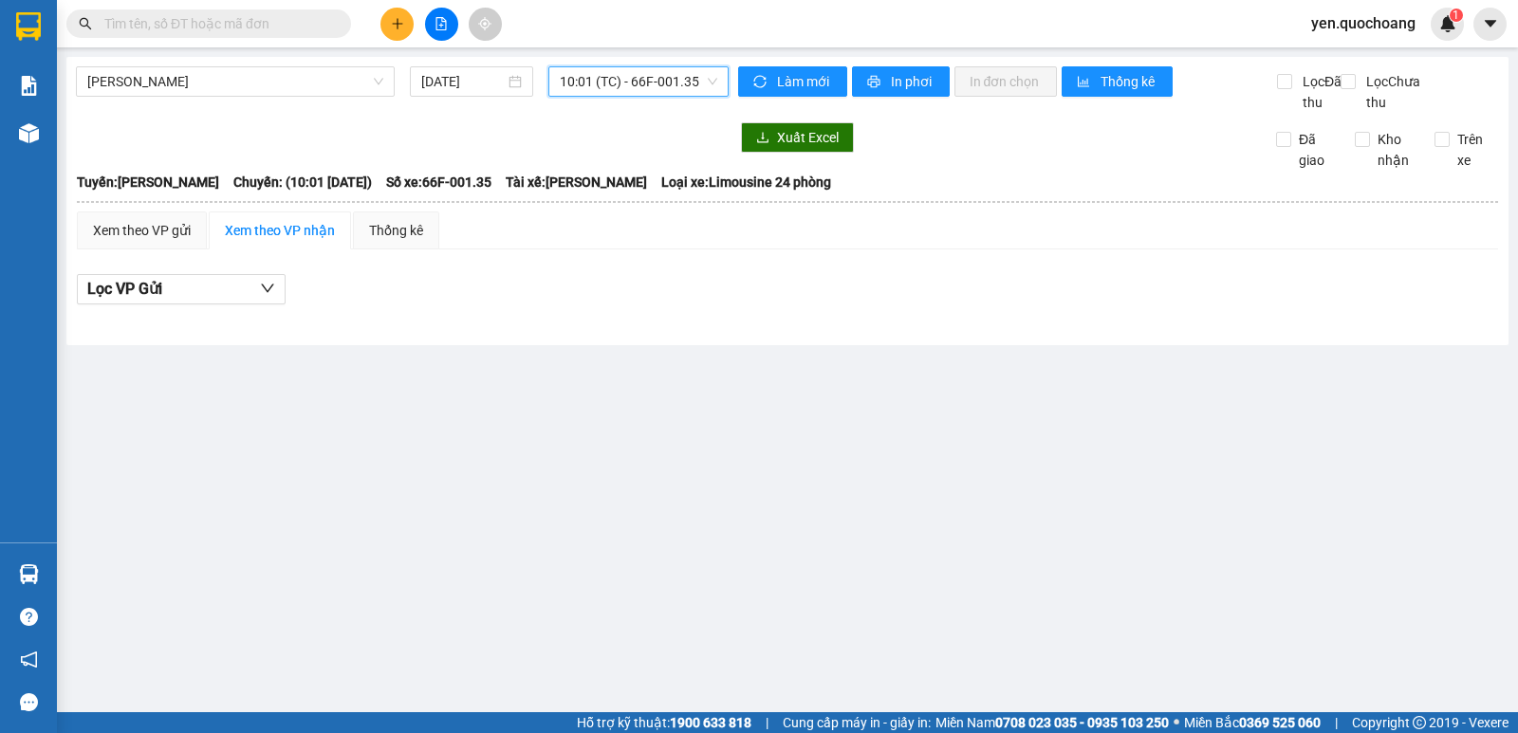
click at [599, 80] on span "10:01 (TC) - 66F-001.35" at bounding box center [638, 81] width 157 height 28
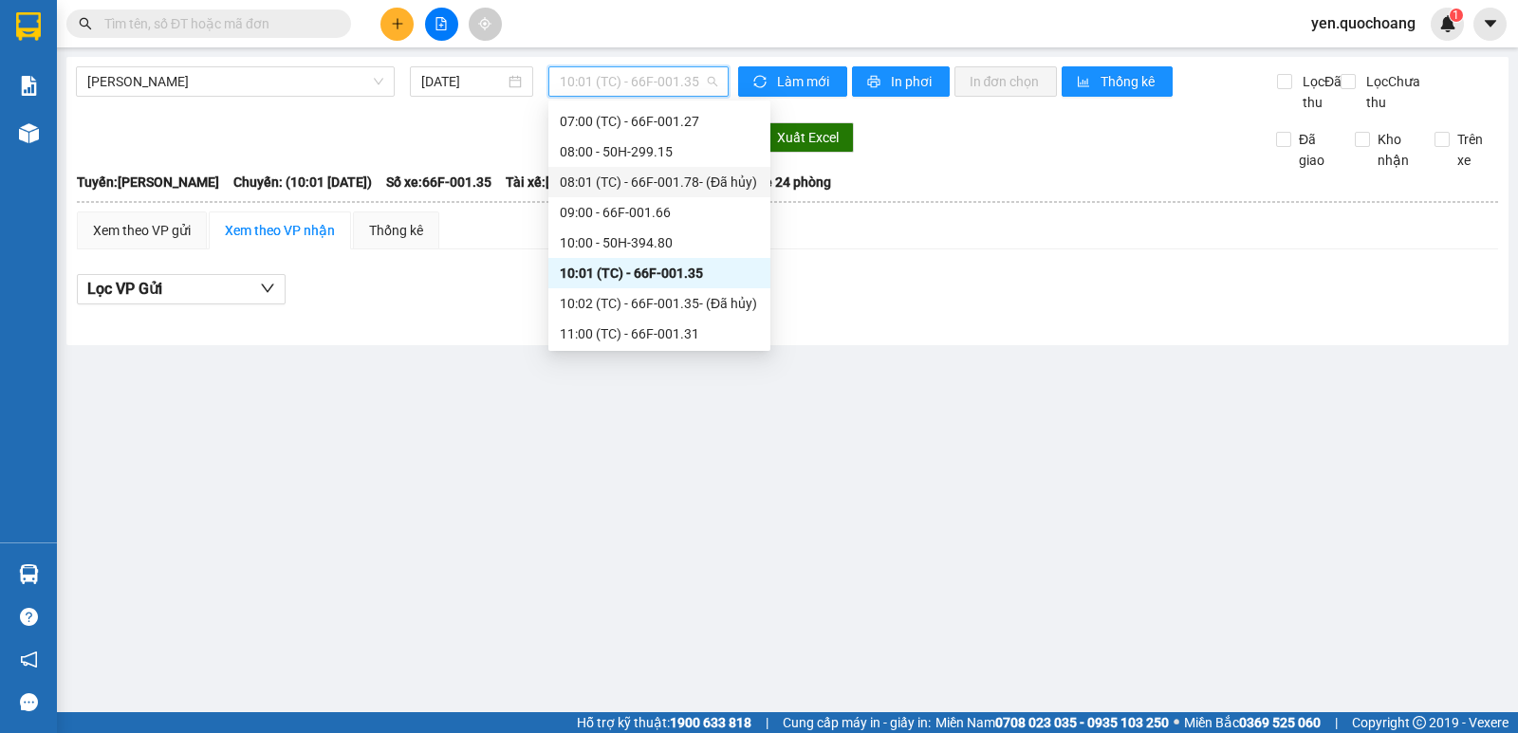
scroll to position [569, 0]
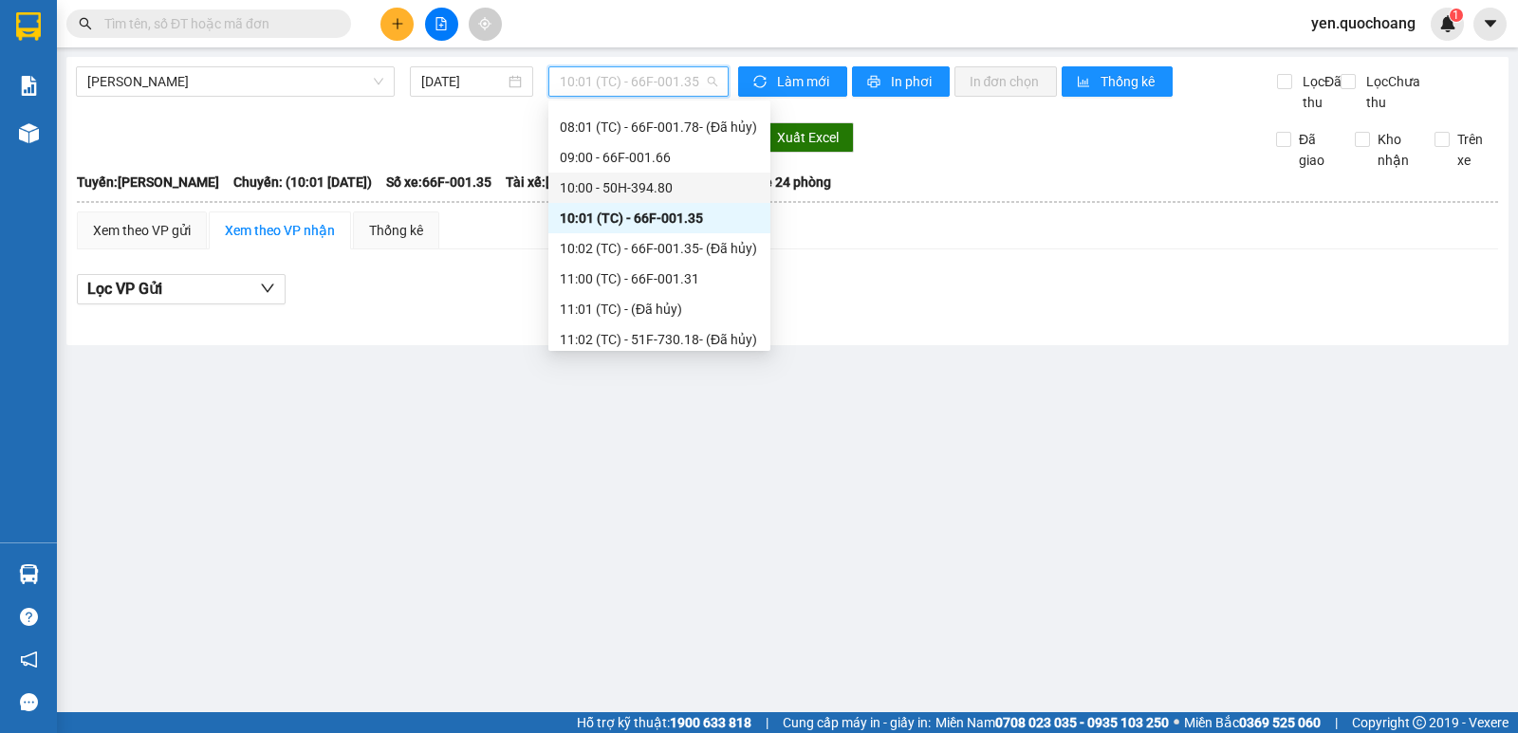
click at [637, 187] on div "10:00 - 50H-394.80" at bounding box center [659, 187] width 199 height 21
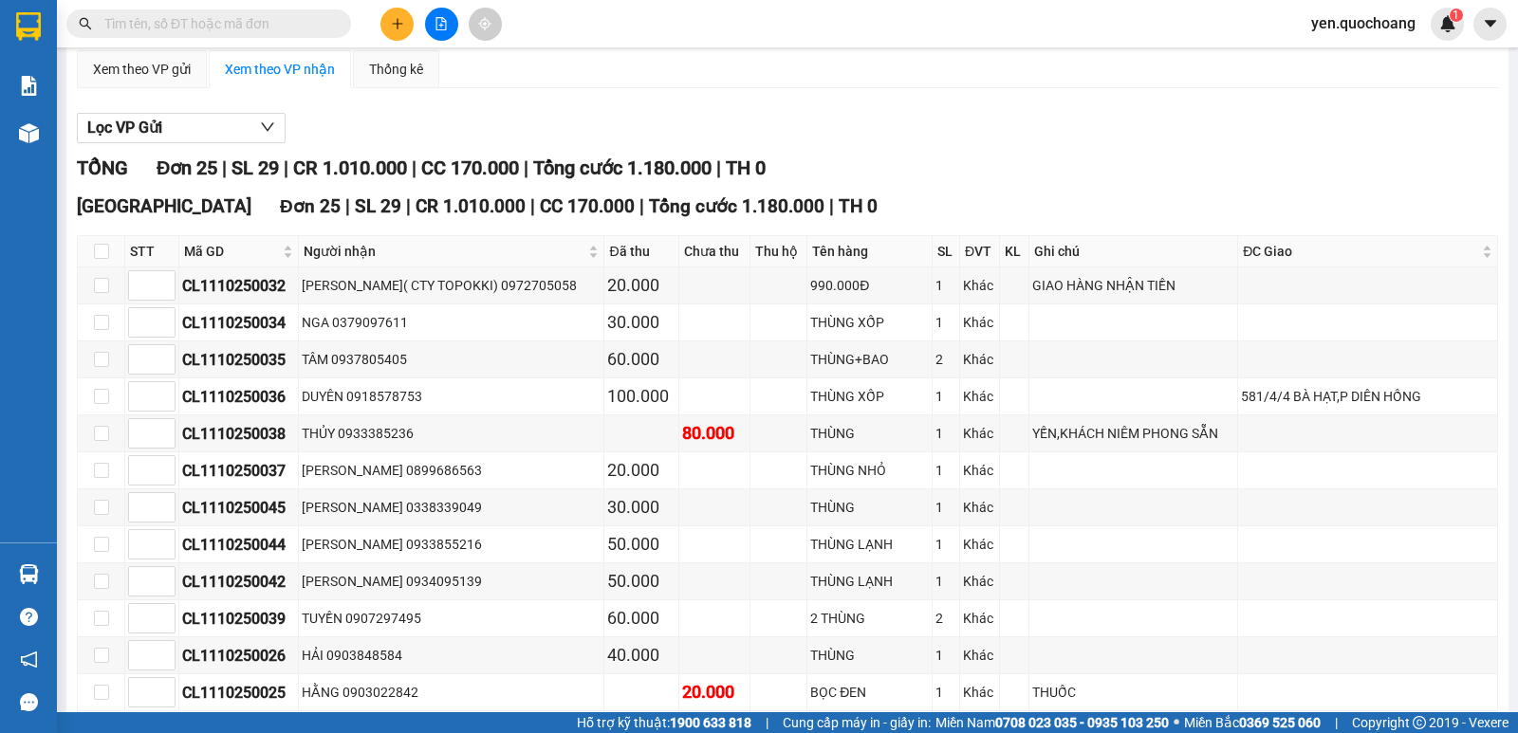
scroll to position [379, 0]
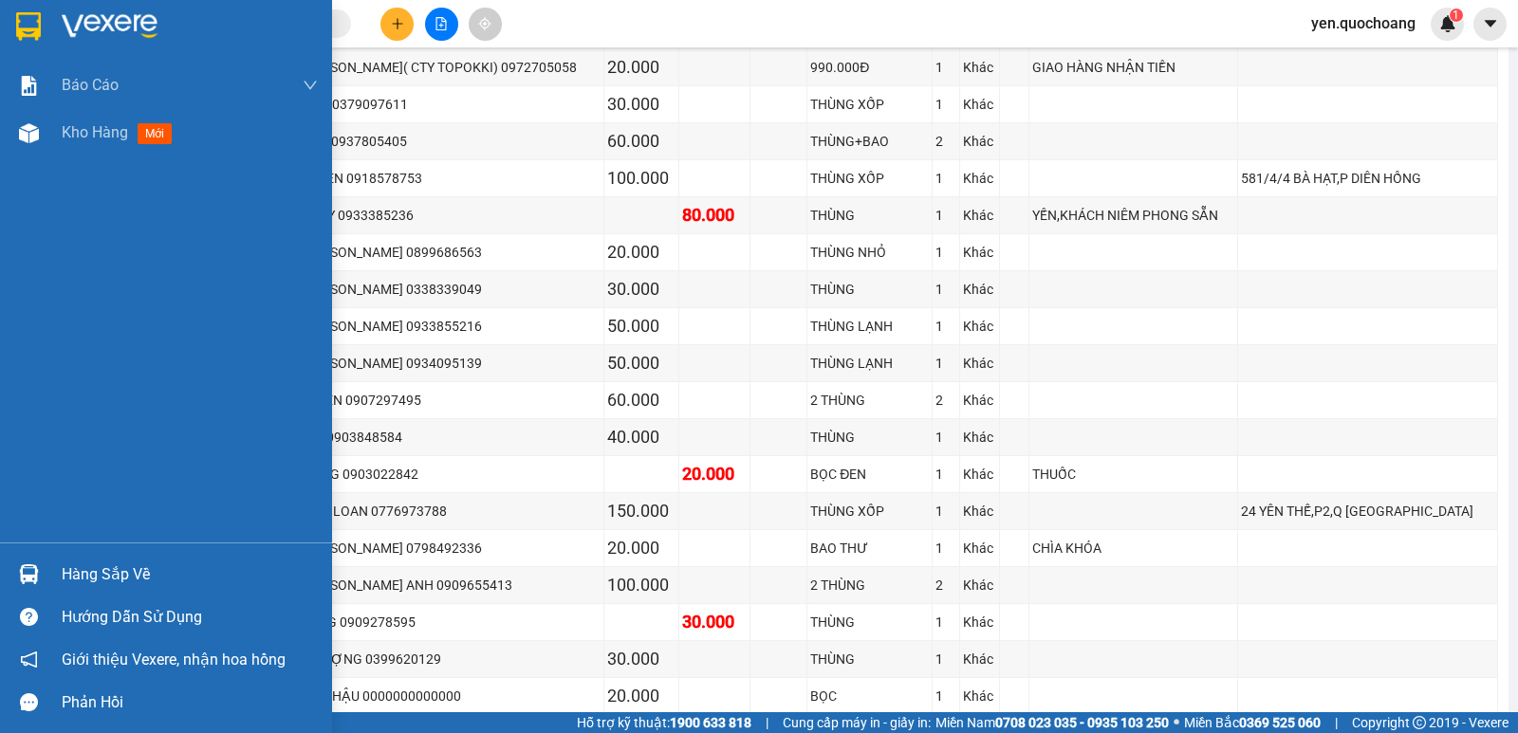
click at [72, 140] on span "Kho hàng" at bounding box center [95, 132] width 66 height 18
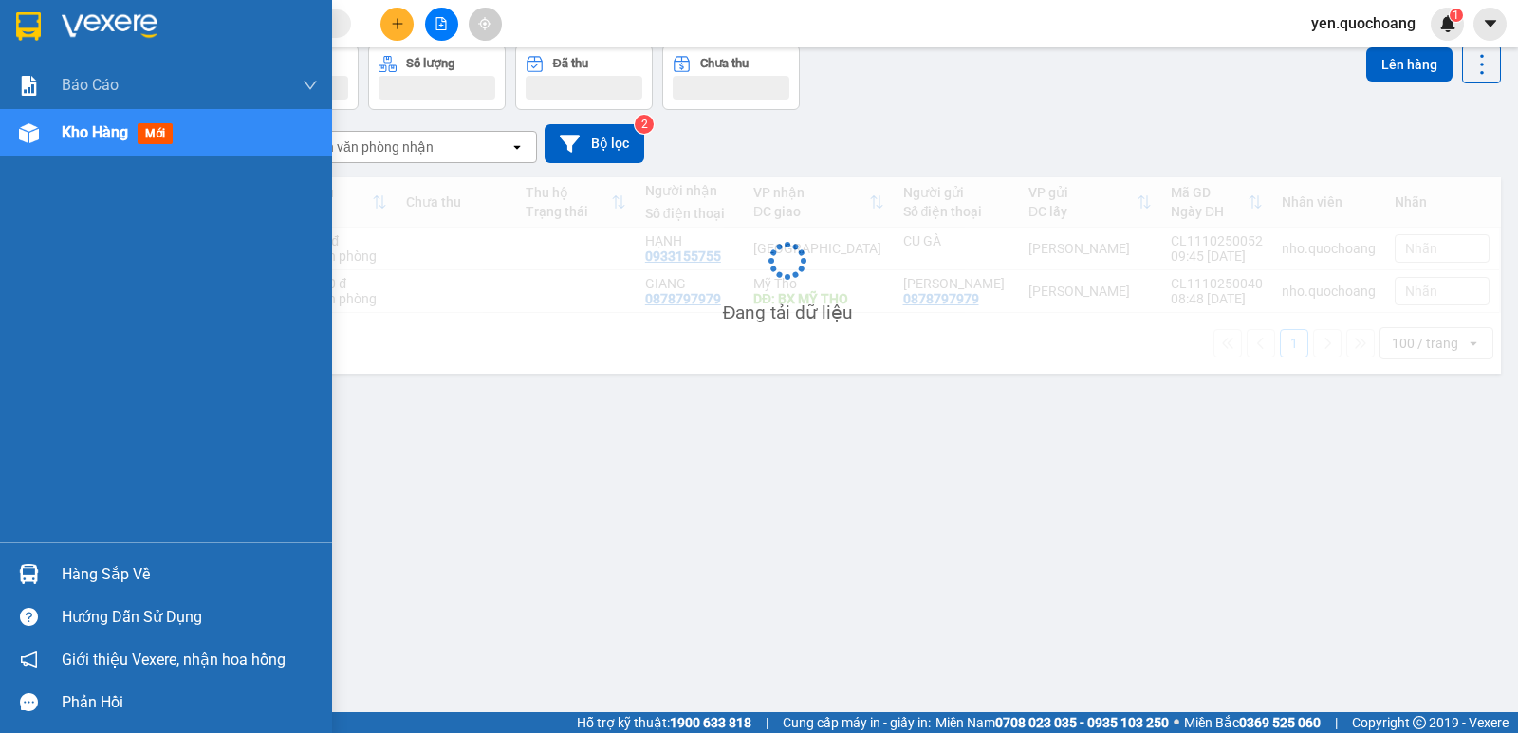
scroll to position [87, 0]
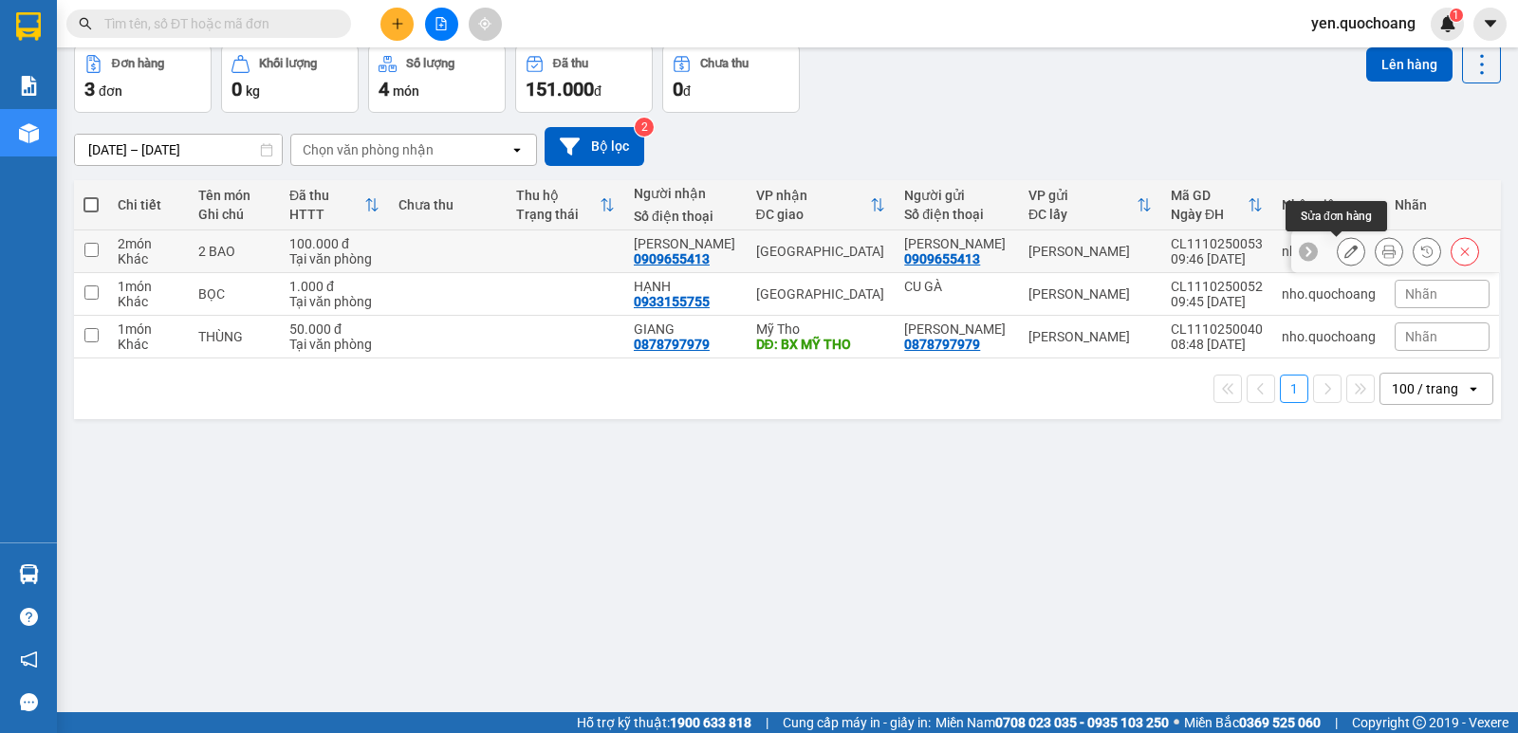
click at [1344, 245] on icon at bounding box center [1350, 251] width 13 height 13
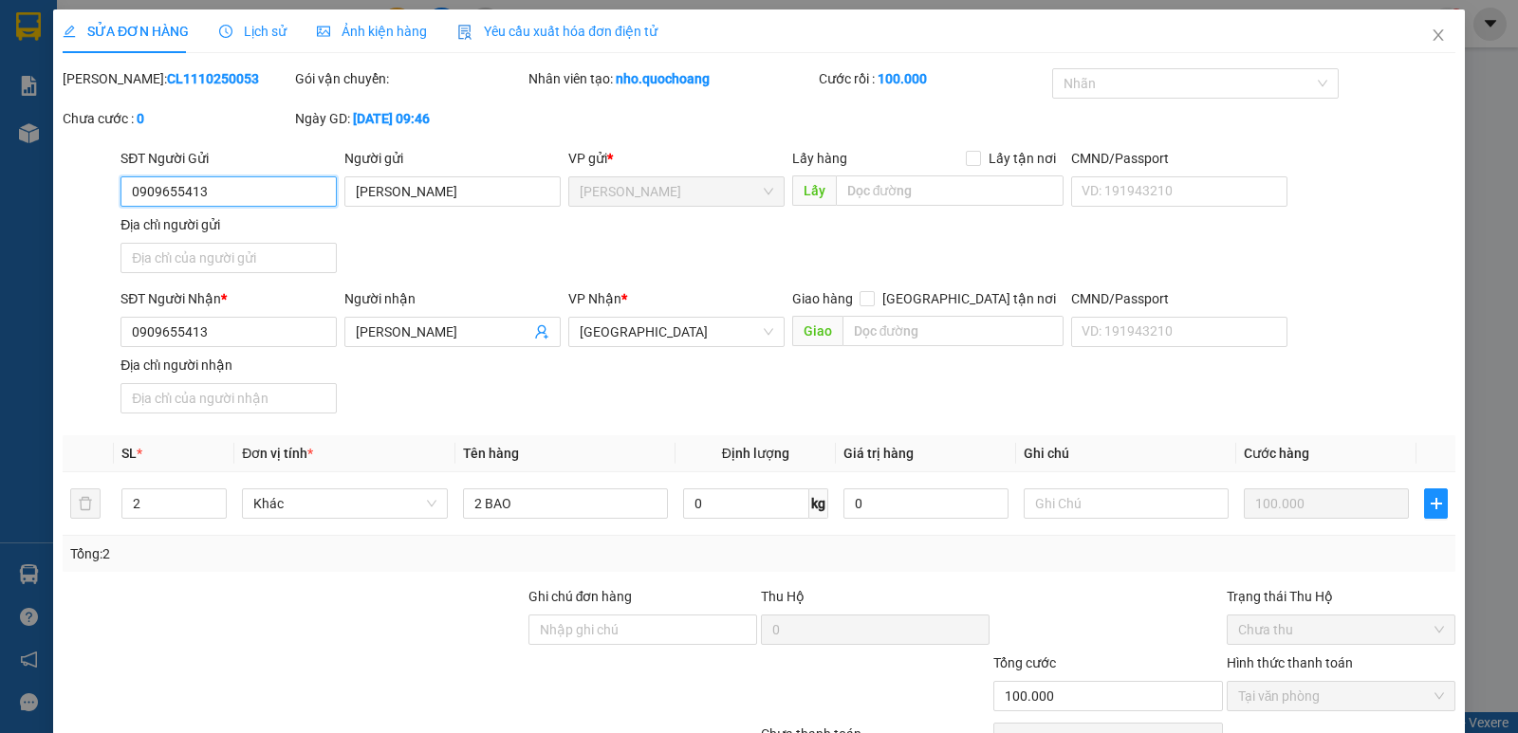
click at [244, 198] on input "0909655413" at bounding box center [228, 191] width 216 height 30
click at [1432, 32] on icon "close" at bounding box center [1437, 34] width 10 height 11
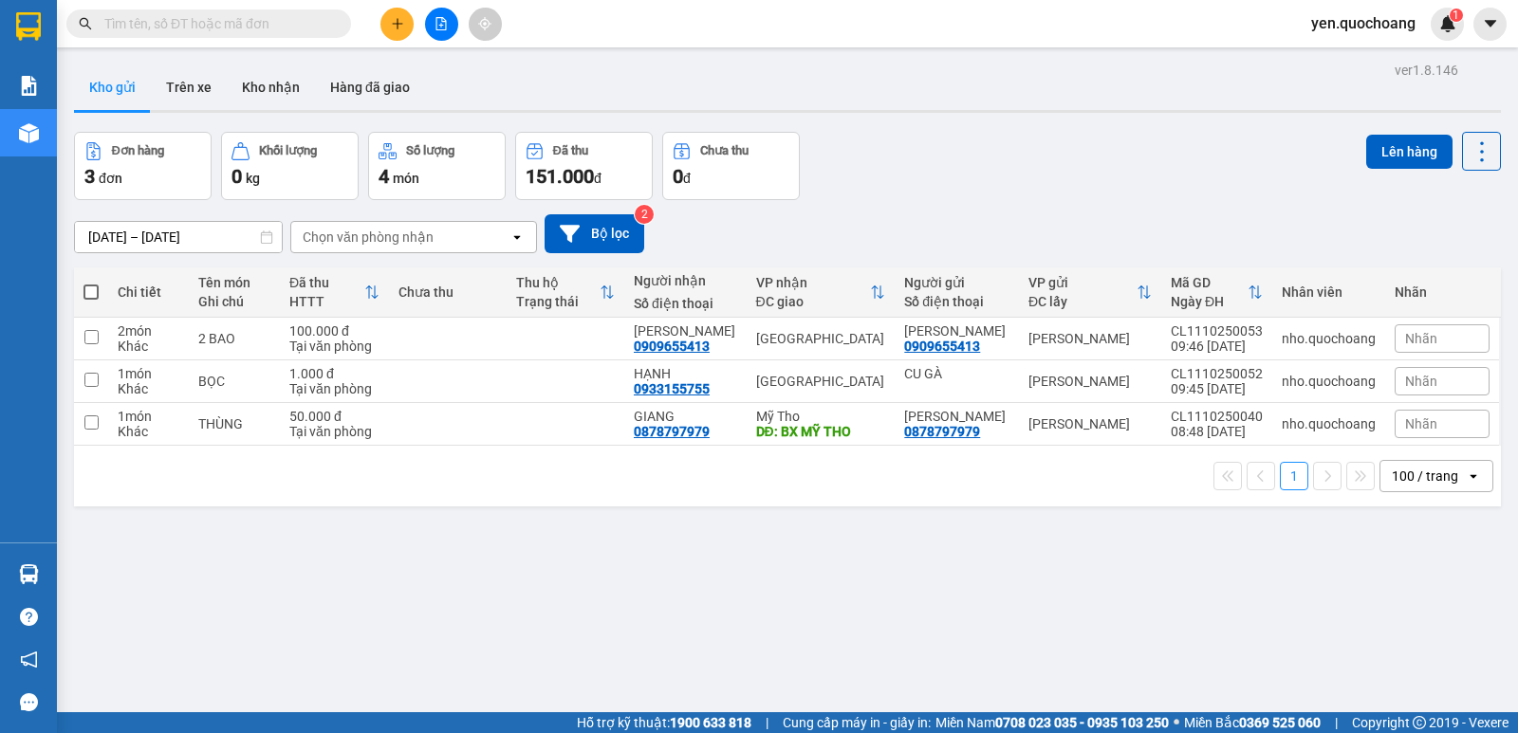
click at [198, 30] on input "text" at bounding box center [216, 23] width 224 height 21
paste input "0909655413"
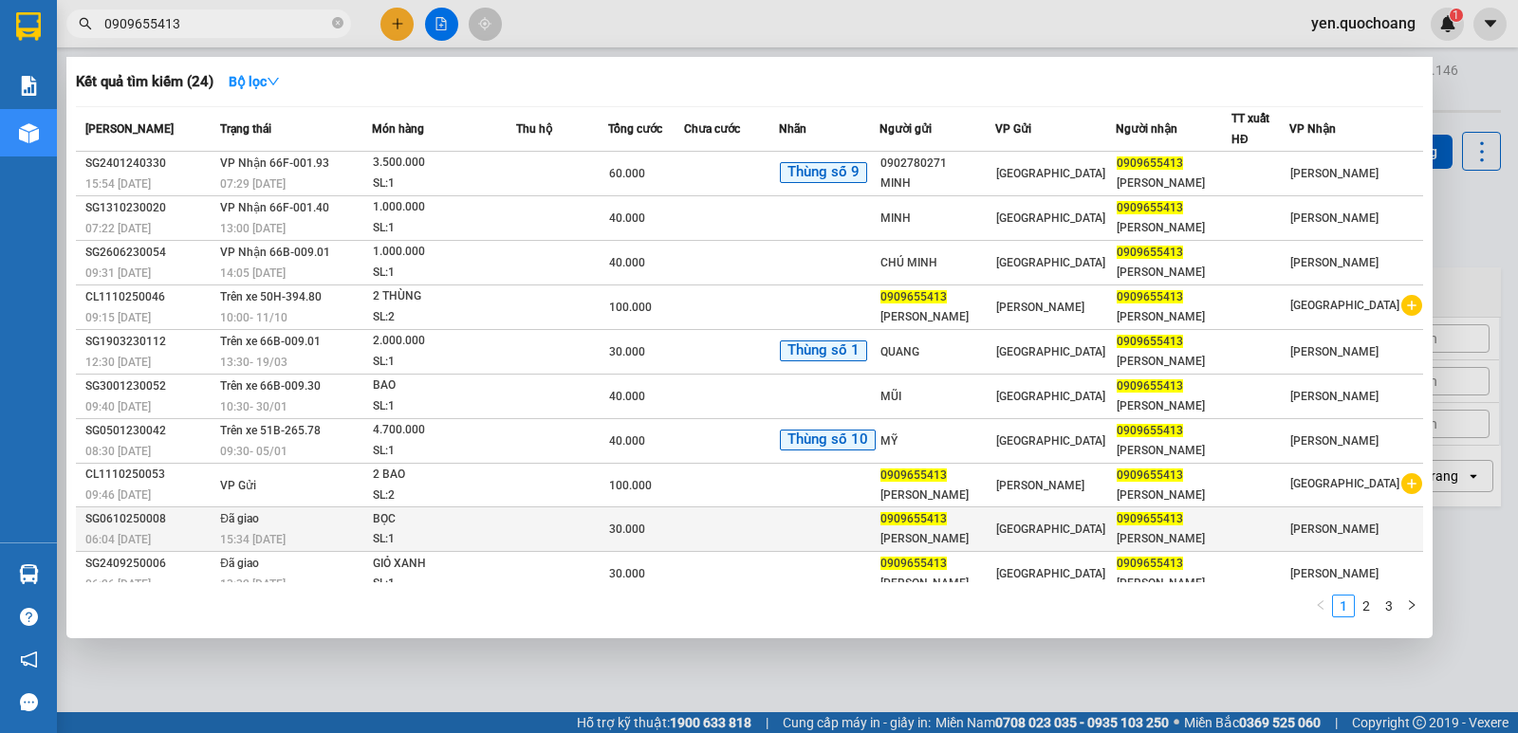
type input "0909655413"
click at [547, 527] on td at bounding box center [562, 529] width 93 height 45
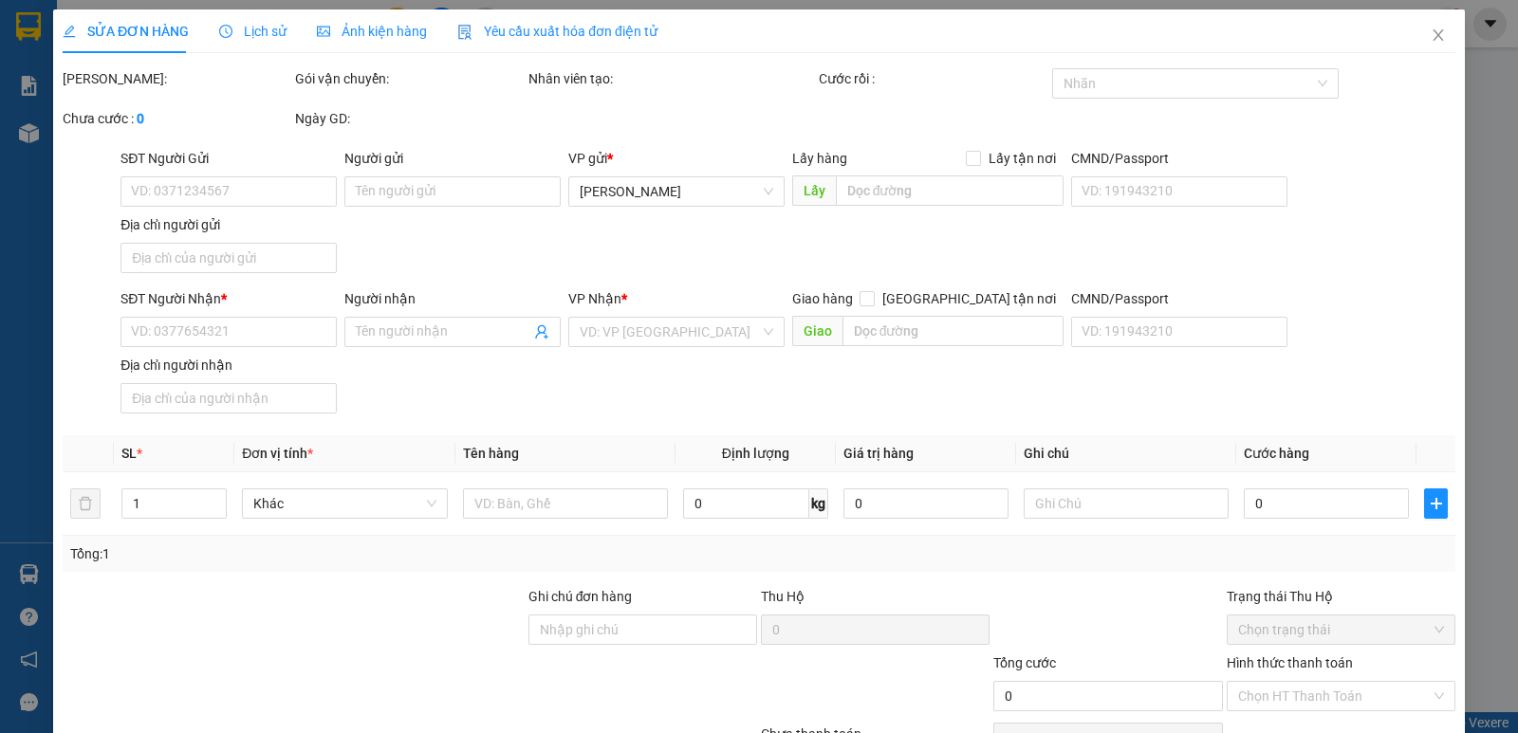
type input "0909655413"
type input "LÊ KIM ANH"
type input "221/41 HÀ TÔN QUYỀN, P6, Q11"
type input "0909655413"
type input "LÊ KIM ANH"
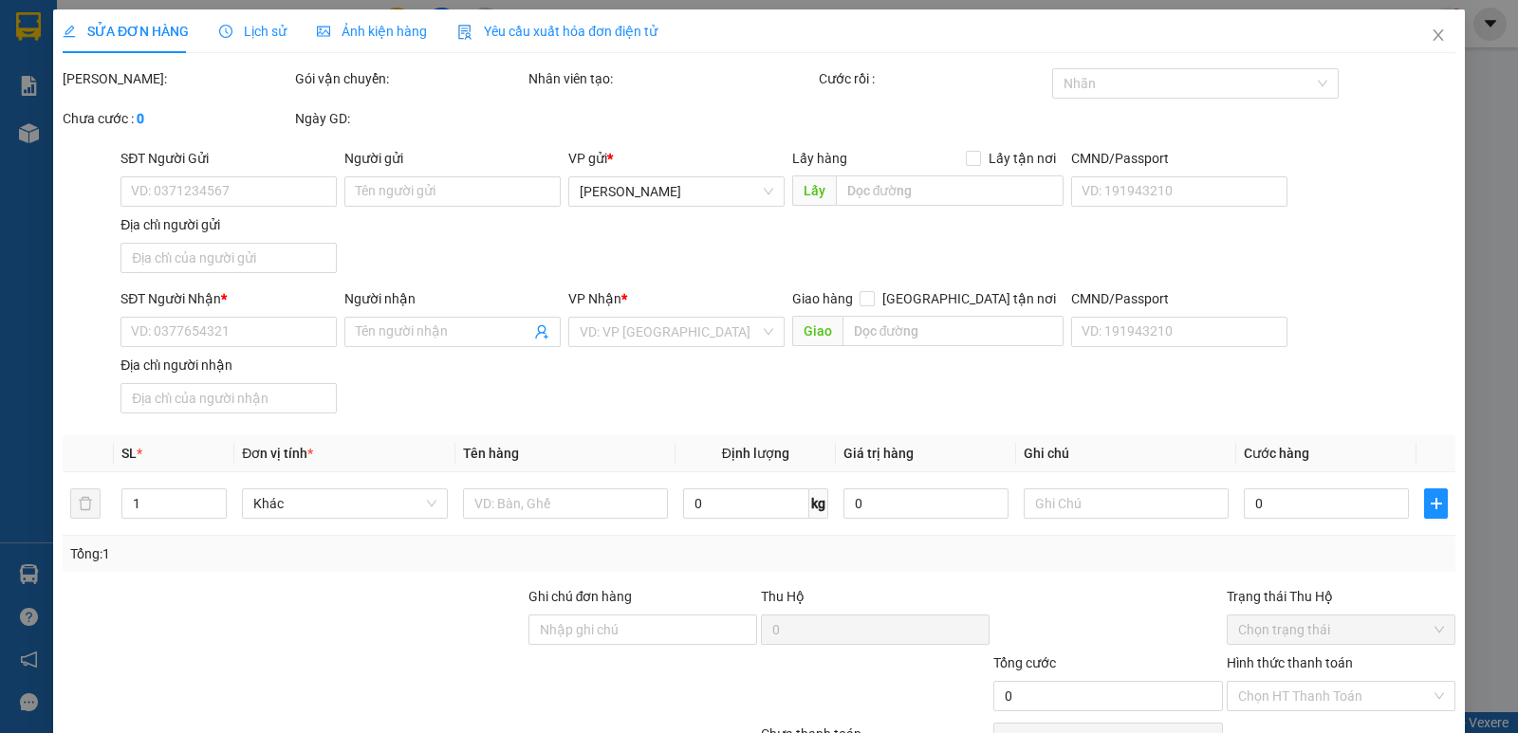
type input "30.000"
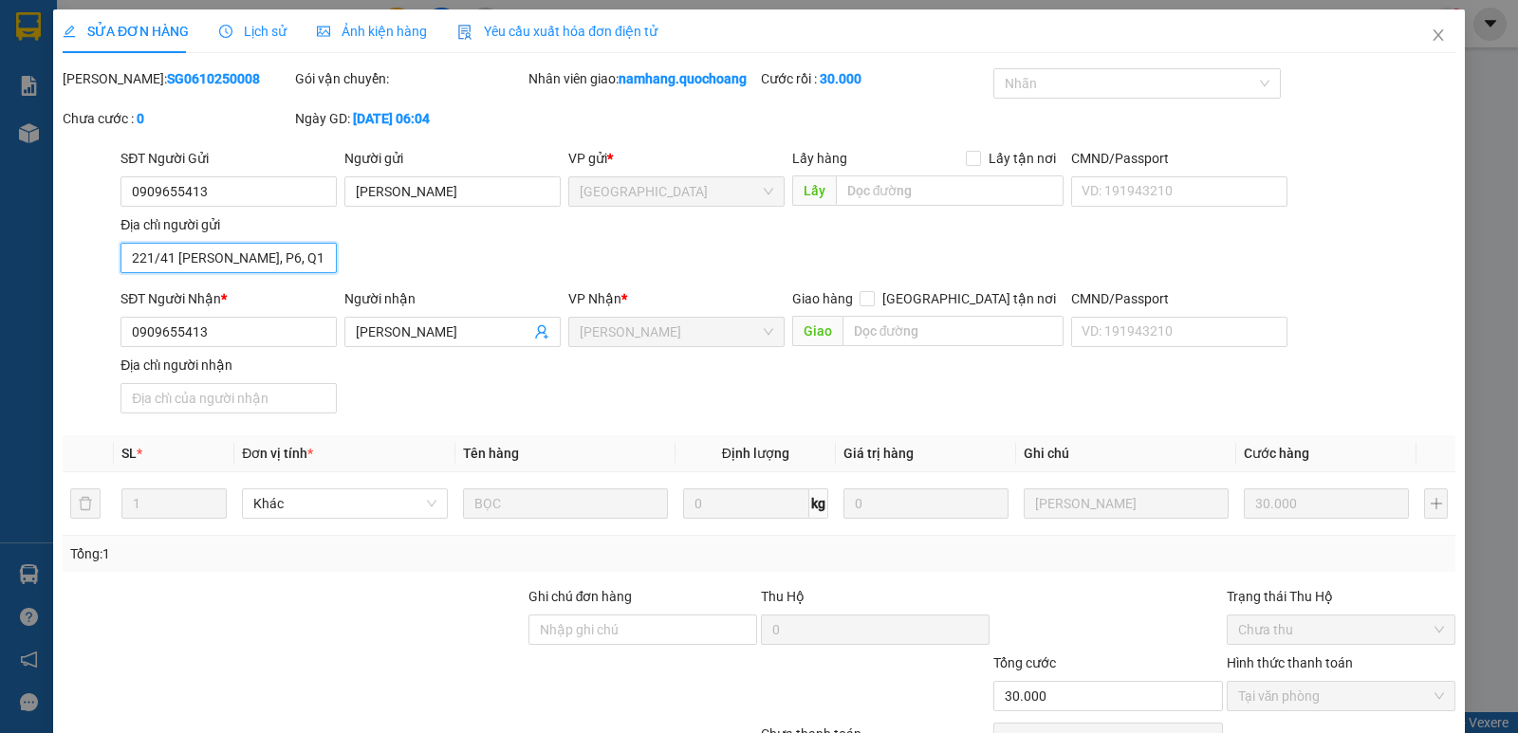
click at [231, 263] on input "221/41 HÀ TÔN QUYỀN, P6, Q11" at bounding box center [228, 258] width 216 height 30
click at [1432, 35] on icon "close" at bounding box center [1437, 34] width 10 height 11
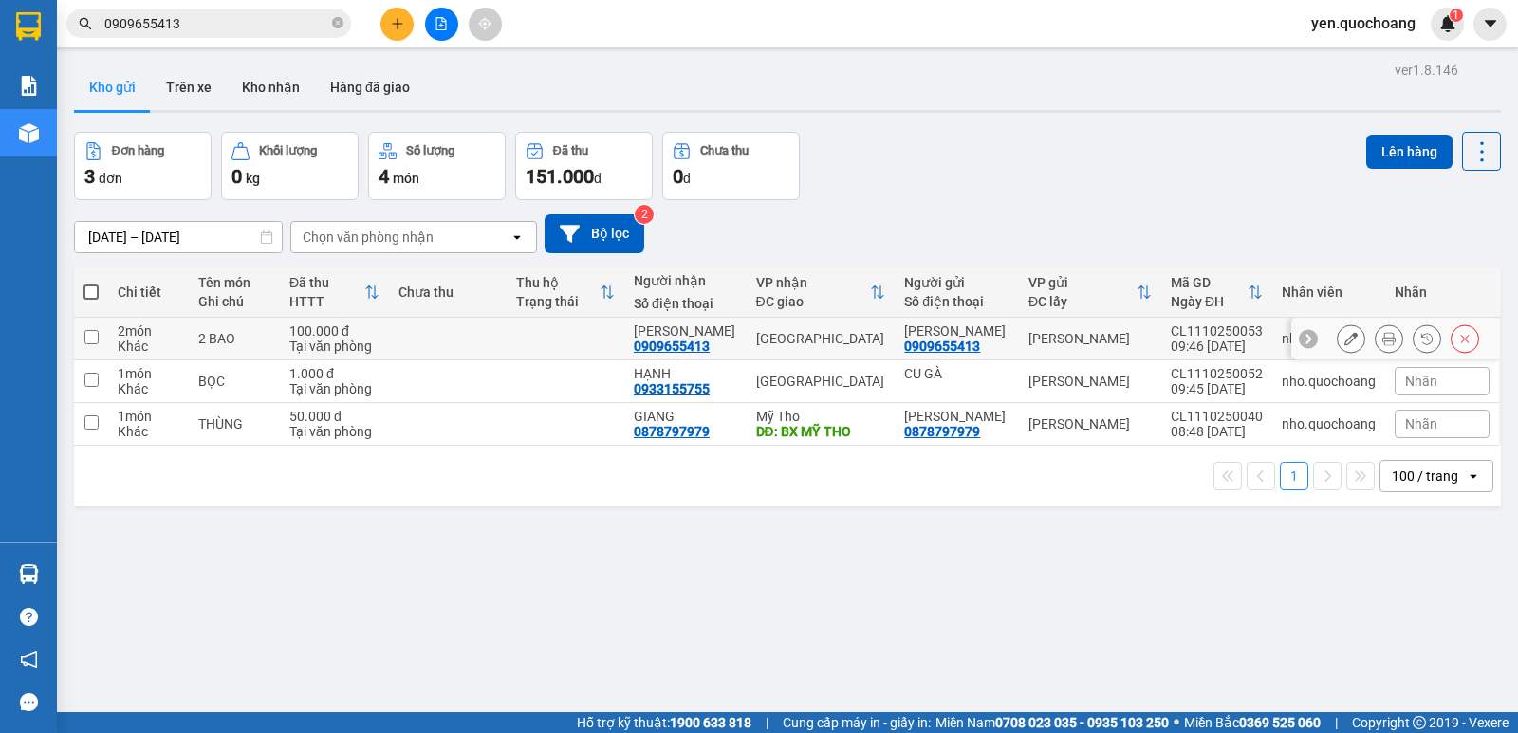
click at [1337, 349] on button at bounding box center [1350, 338] width 27 height 33
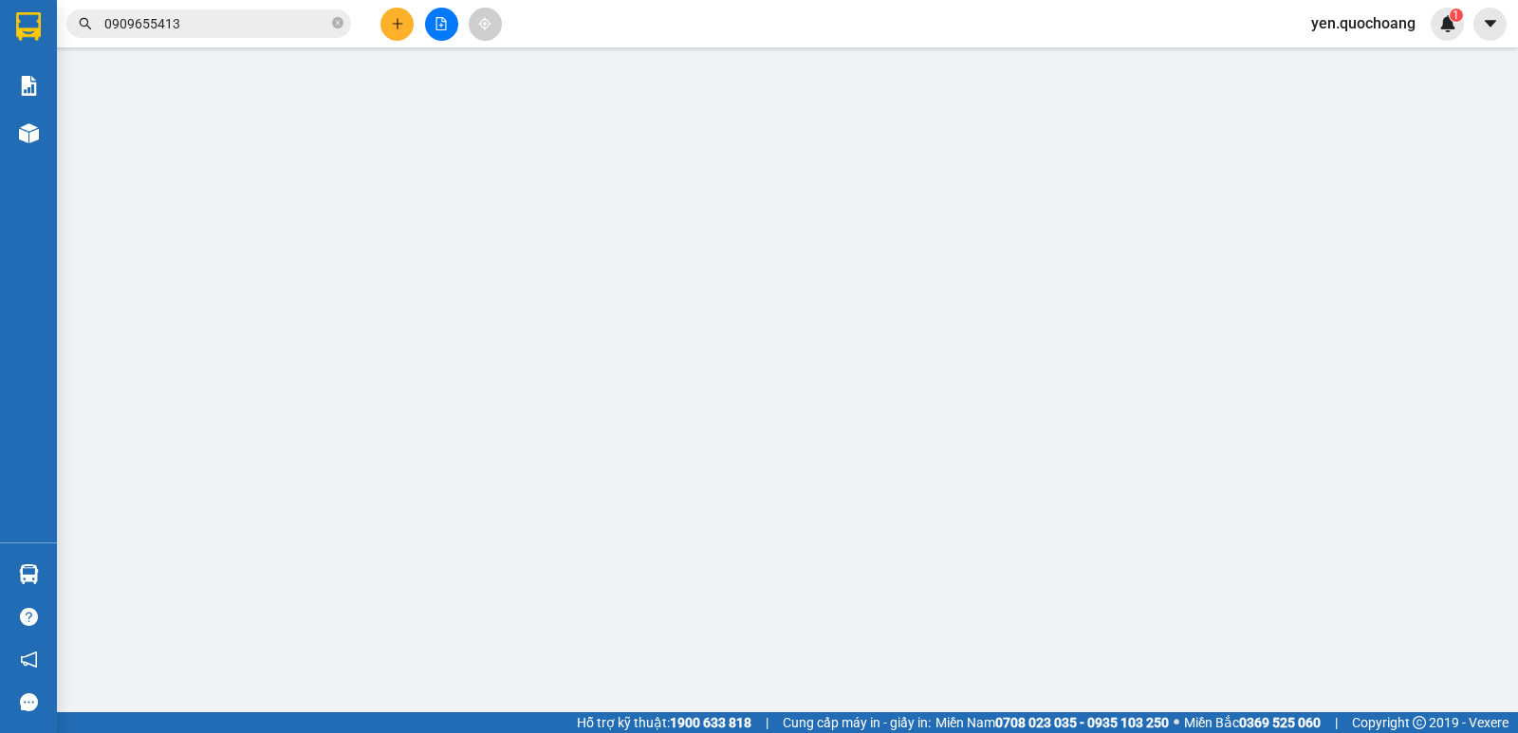
type input "0909655413"
type input "LAI KIM ANH"
type input "0909655413"
type input "LAI KIM ANH"
type input "100.000"
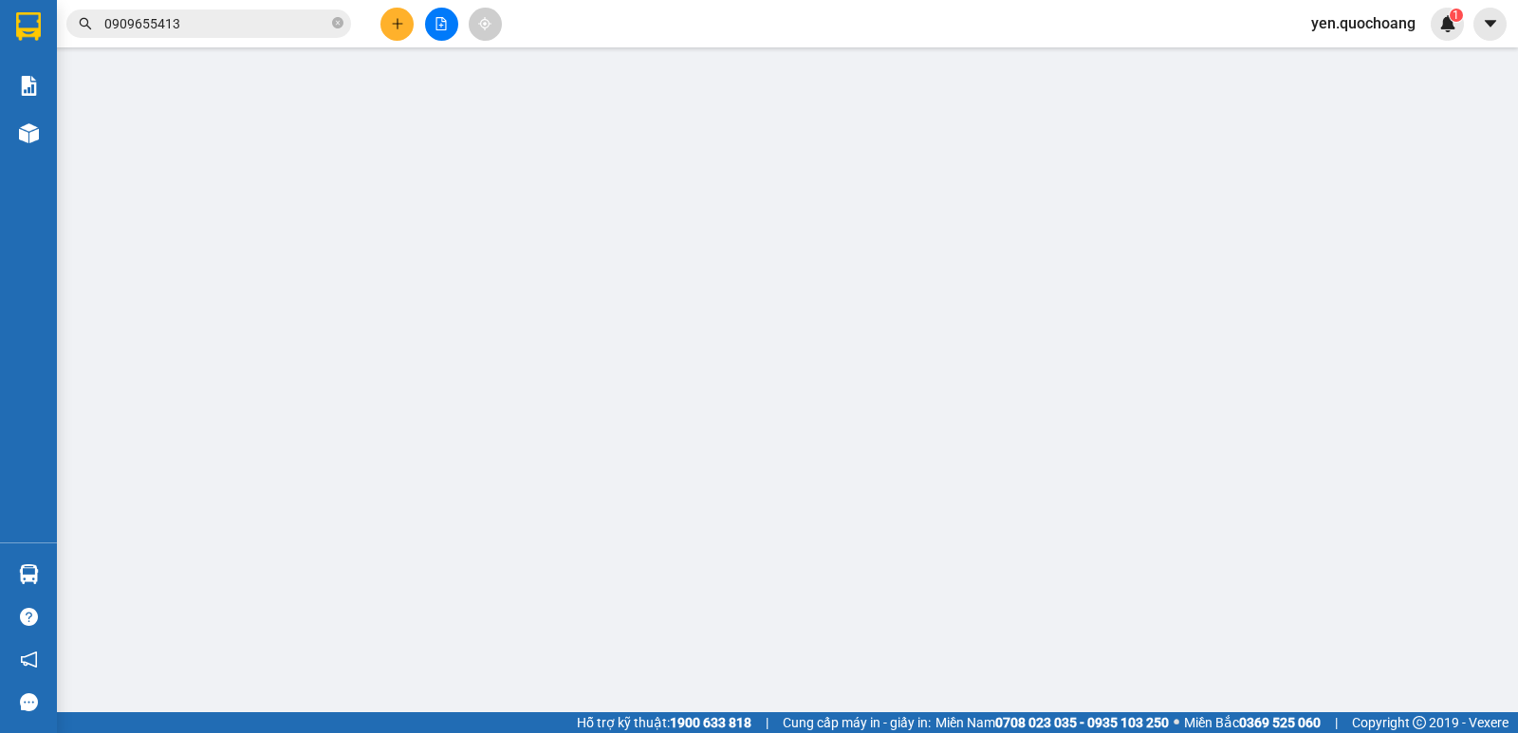
type input "100.000"
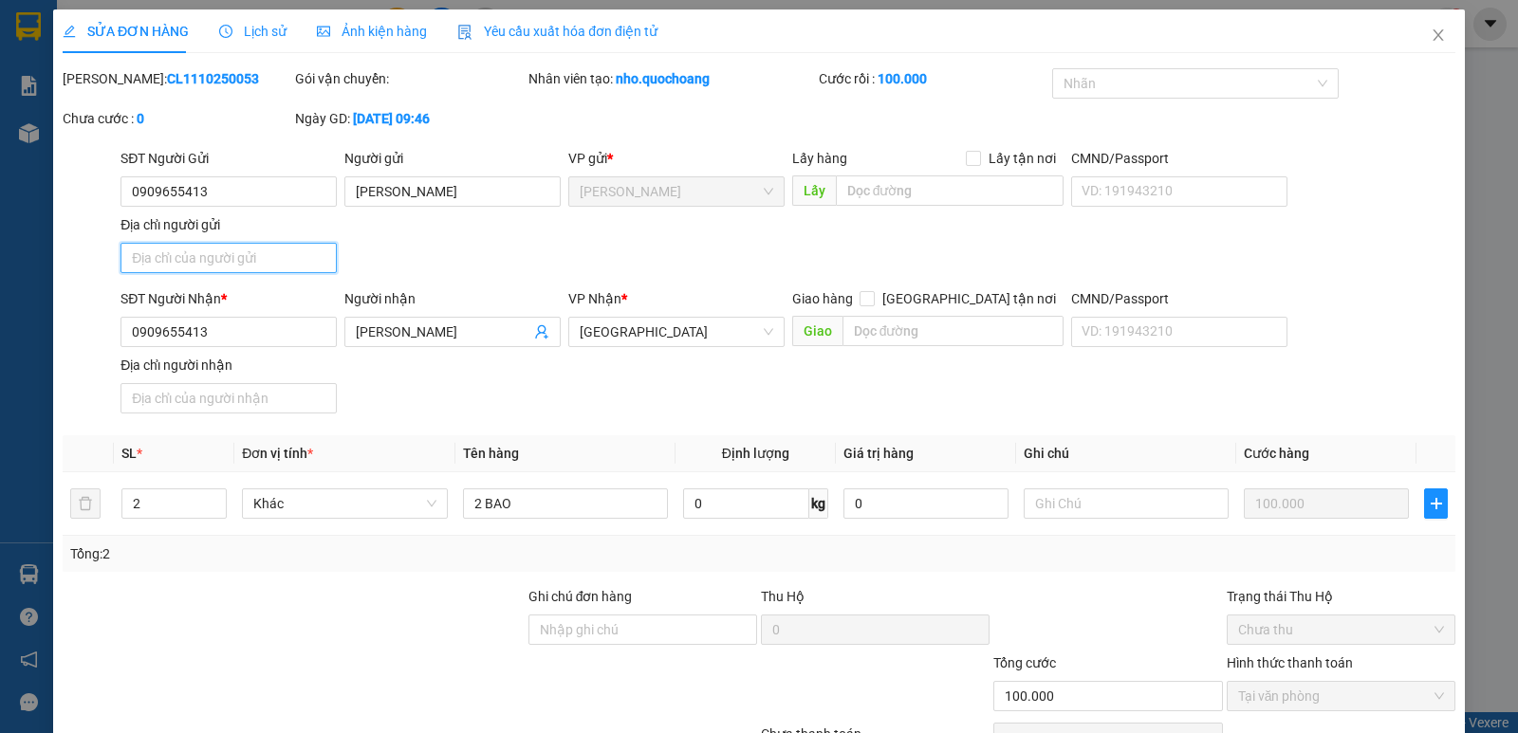
click at [269, 253] on input "Địa chỉ người gửi" at bounding box center [228, 258] width 216 height 30
paste input "221/41 HÀ TÔN QUYỀN, P6, Q11"
type input "221/41 HÀ TÔN QUYỀN, P6, Q11"
type input "0"
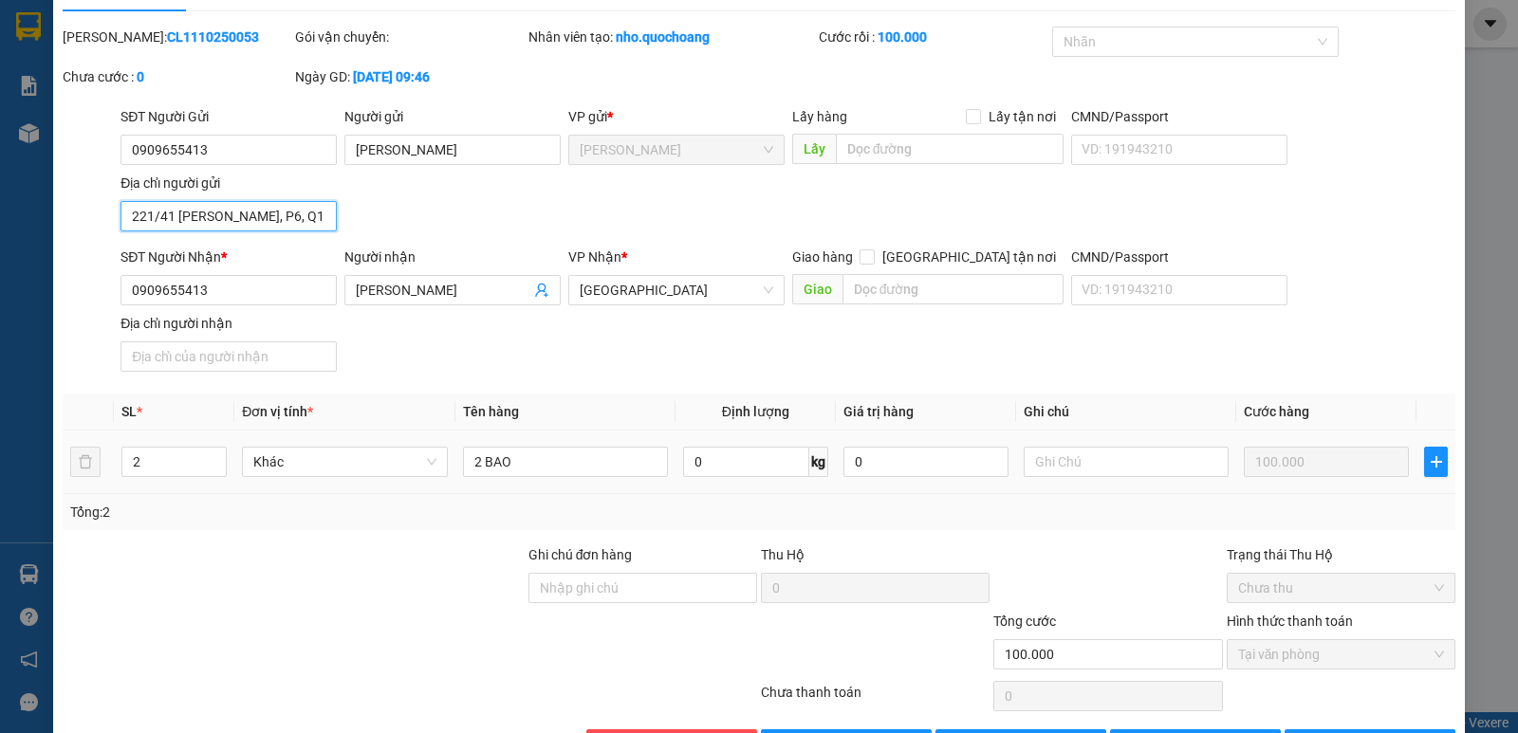
scroll to position [105, 0]
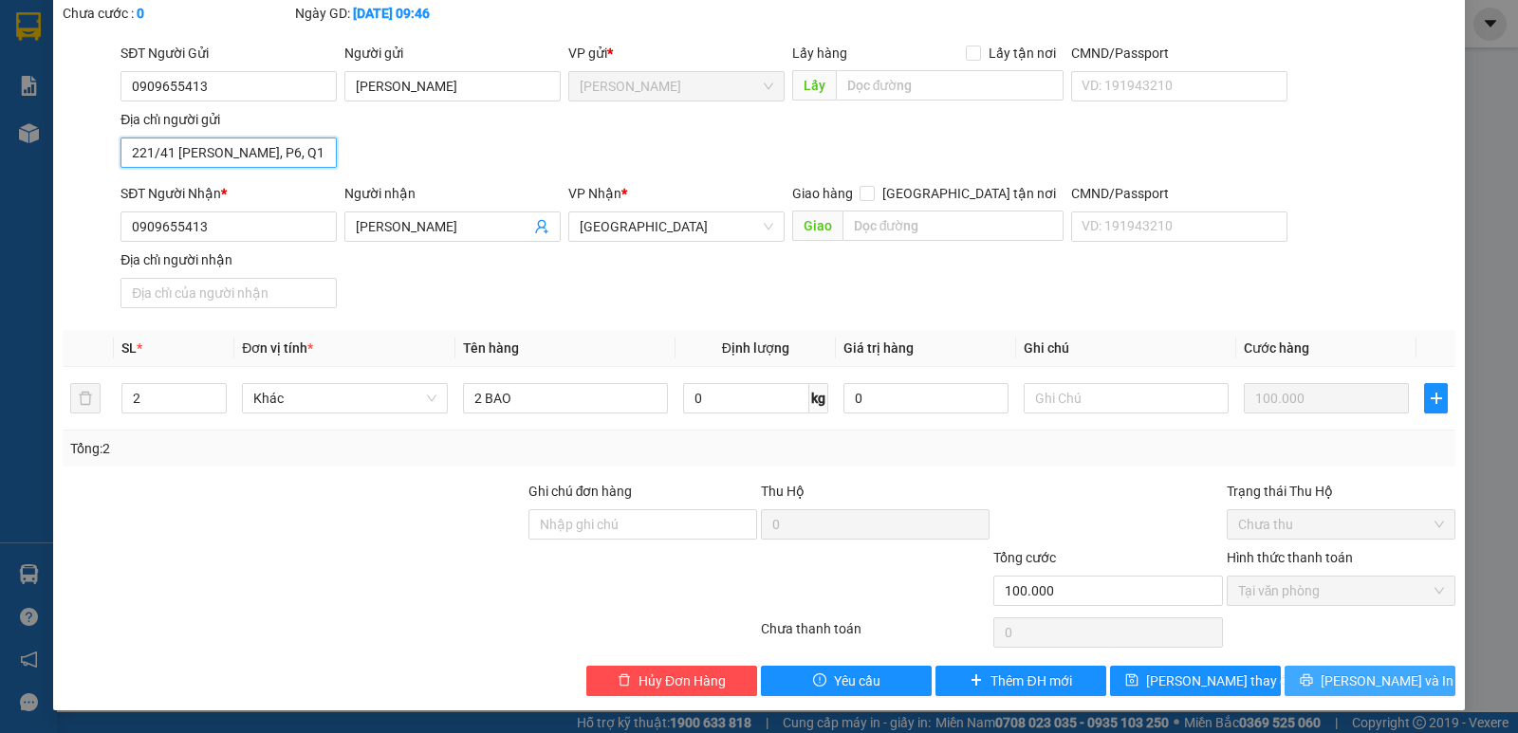
type input "221/41 HÀ TÔN QUYỀN, P6, Q11"
click at [1384, 679] on span "[PERSON_NAME] và In" at bounding box center [1386, 681] width 133 height 21
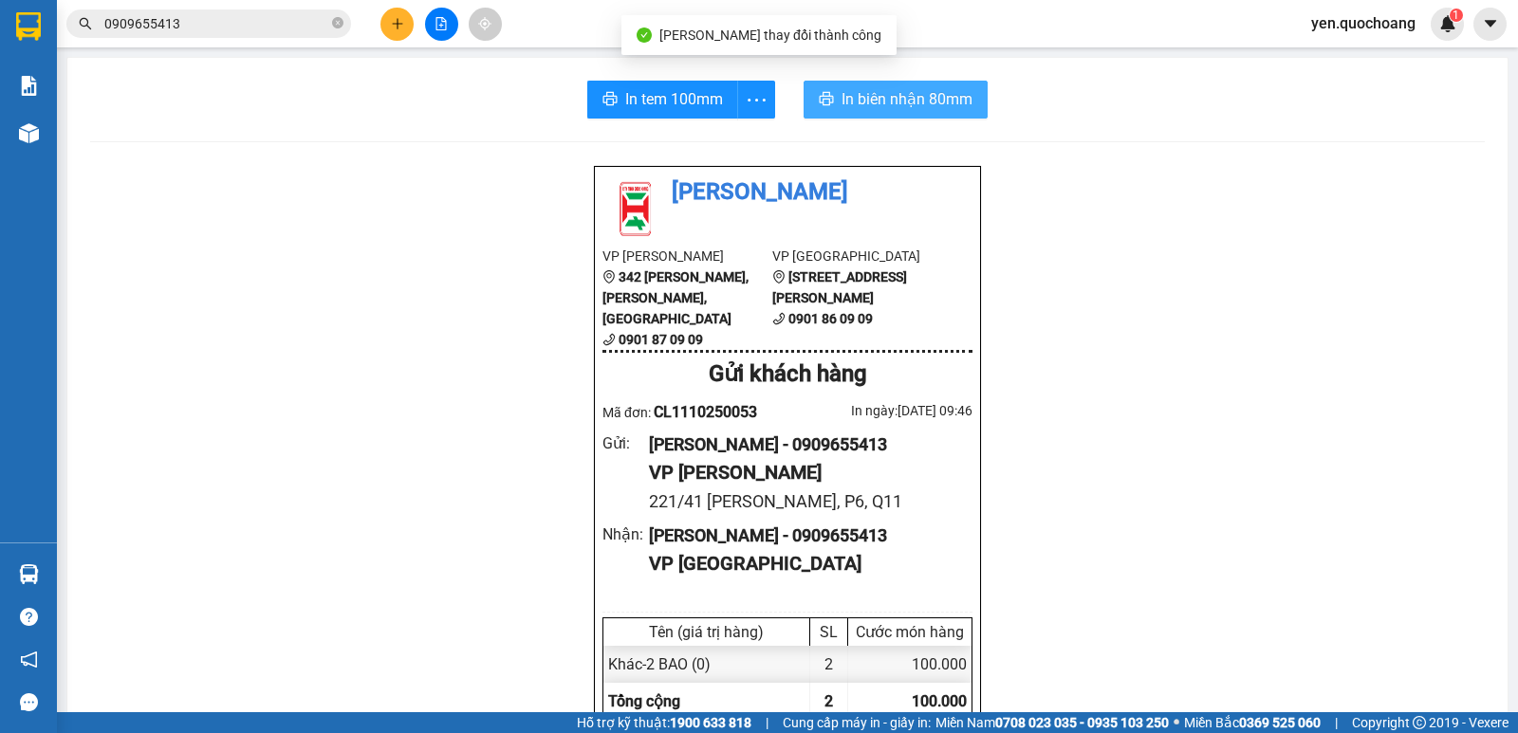
click at [864, 105] on span "In biên nhận 80mm" at bounding box center [906, 99] width 131 height 24
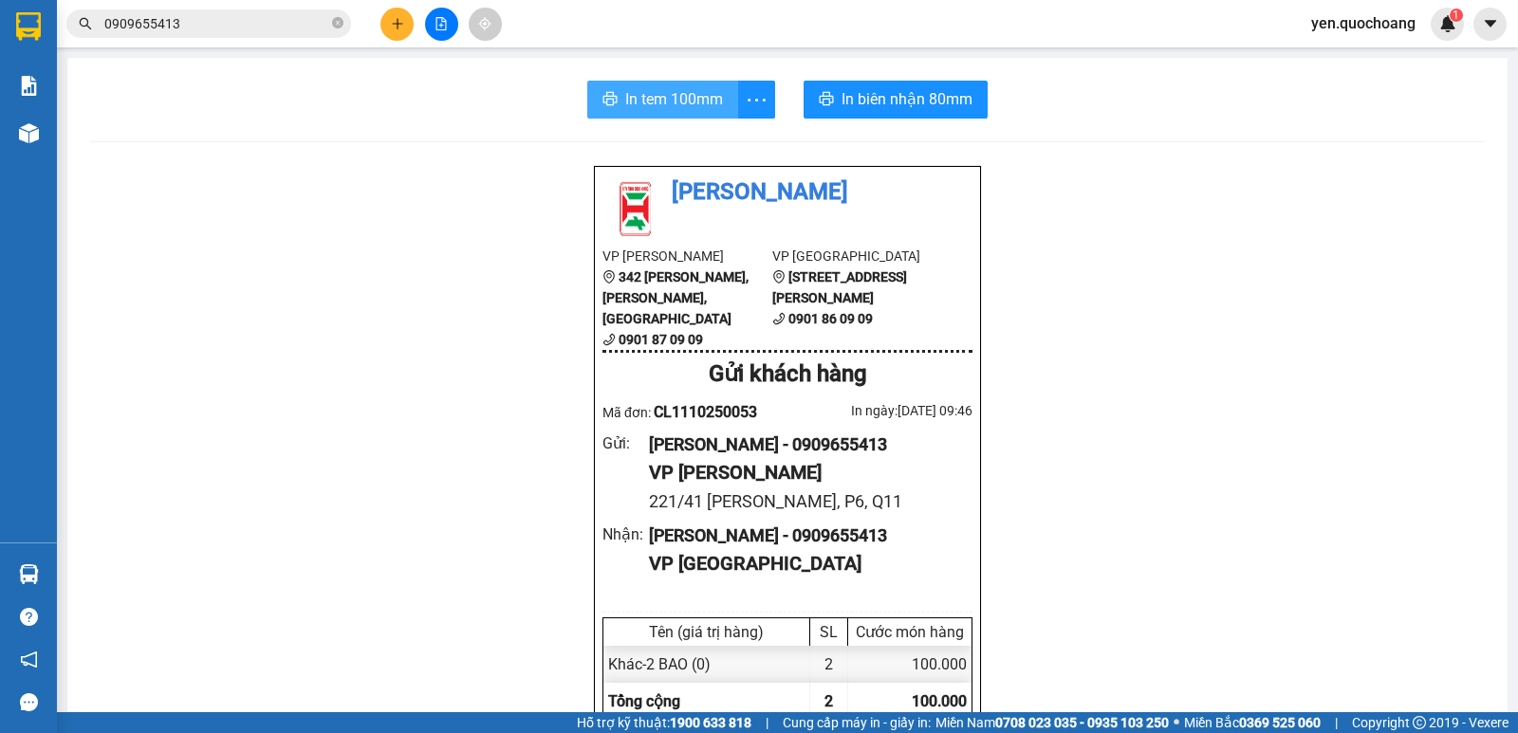
click at [636, 97] on span "In tem 100mm" at bounding box center [674, 99] width 98 height 24
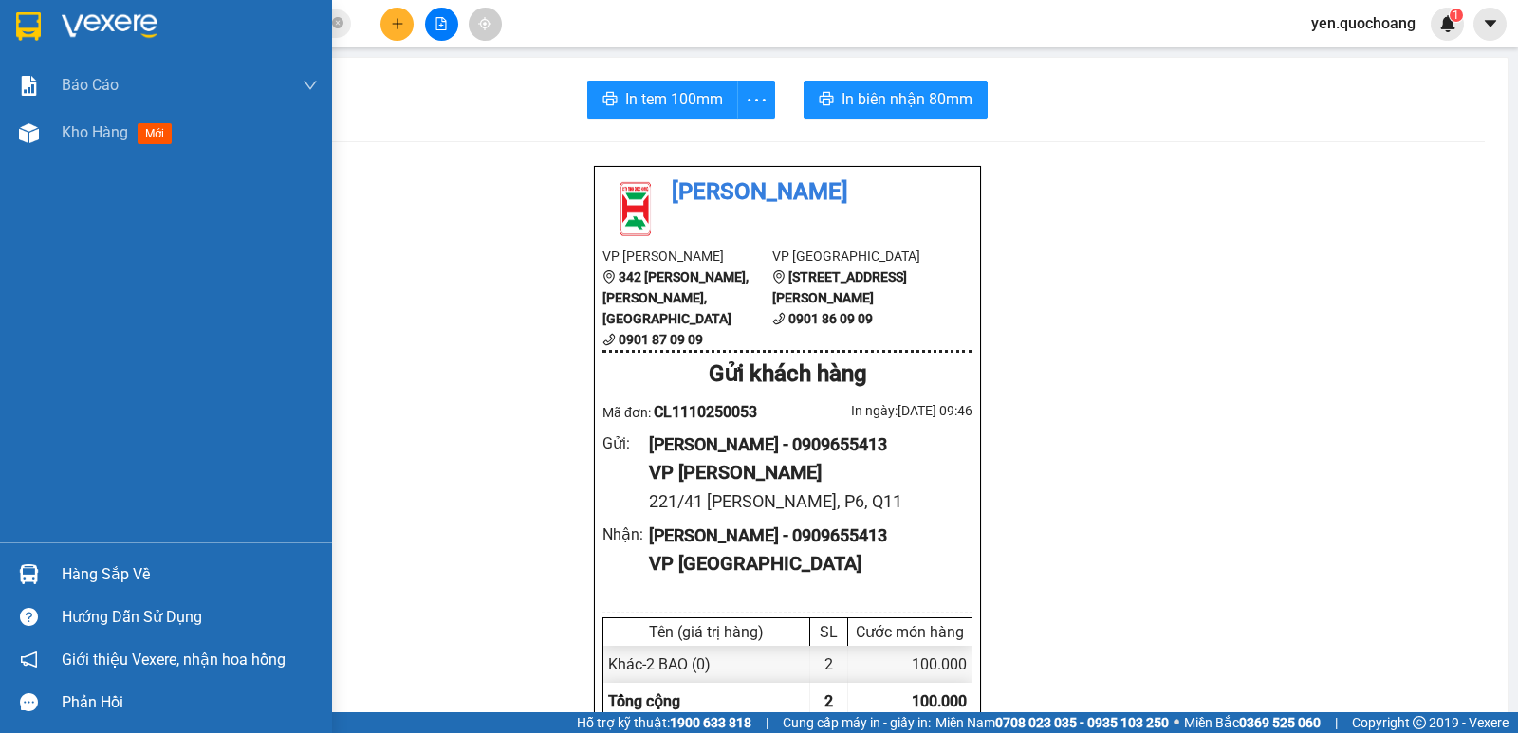
click at [85, 571] on div "Hàng sắp về" at bounding box center [190, 575] width 256 height 28
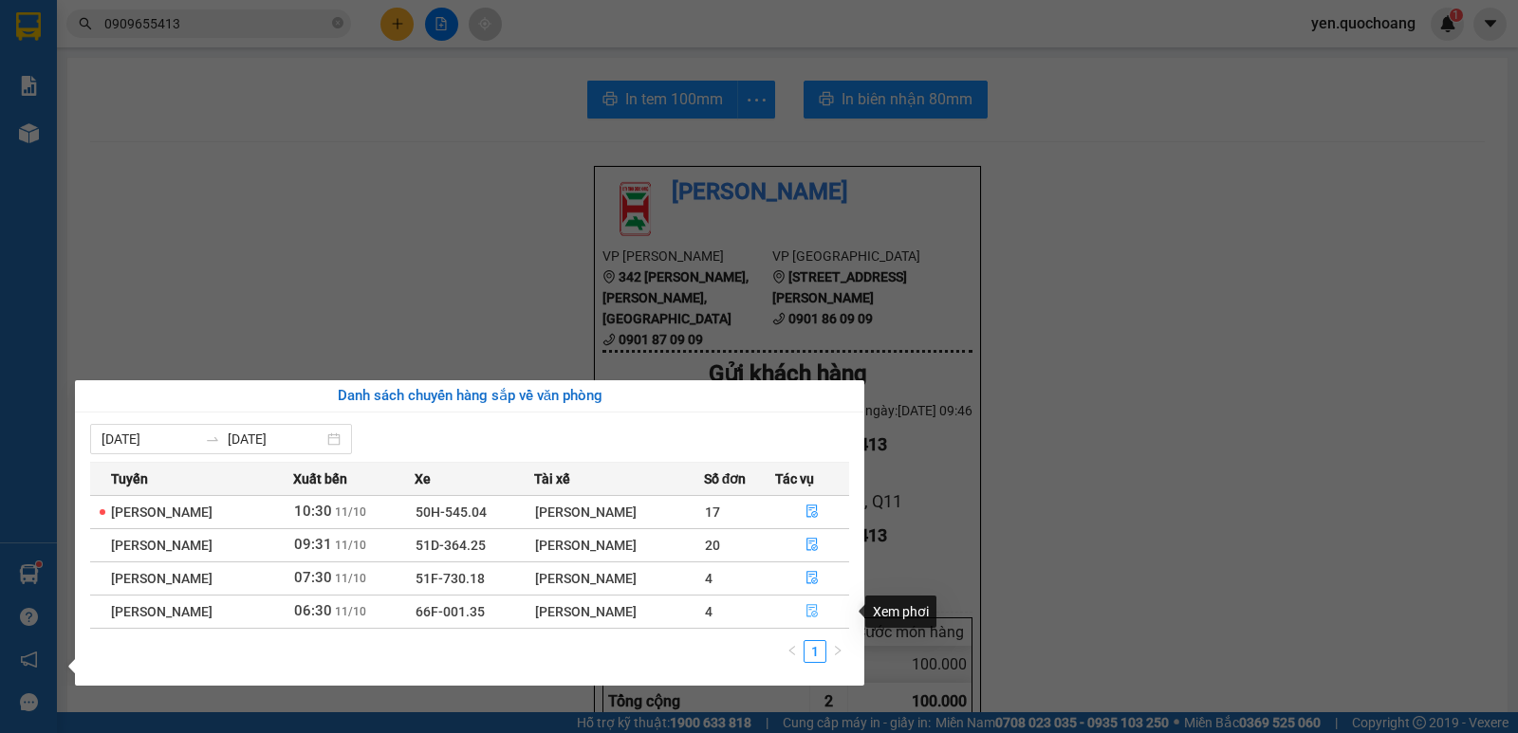
click at [823, 608] on button "button" at bounding box center [812, 612] width 73 height 30
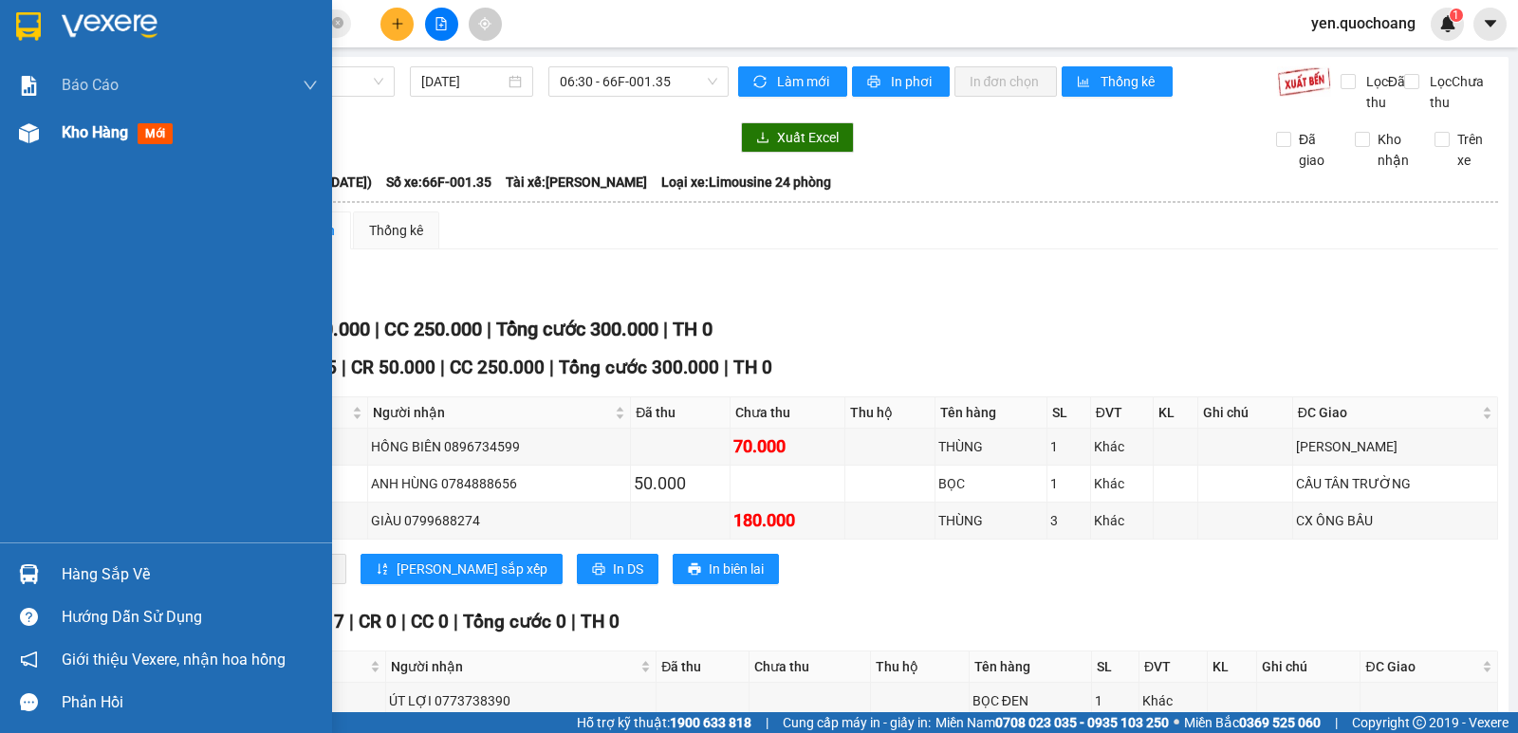
click at [57, 140] on div "Kho hàng mới" at bounding box center [166, 132] width 332 height 47
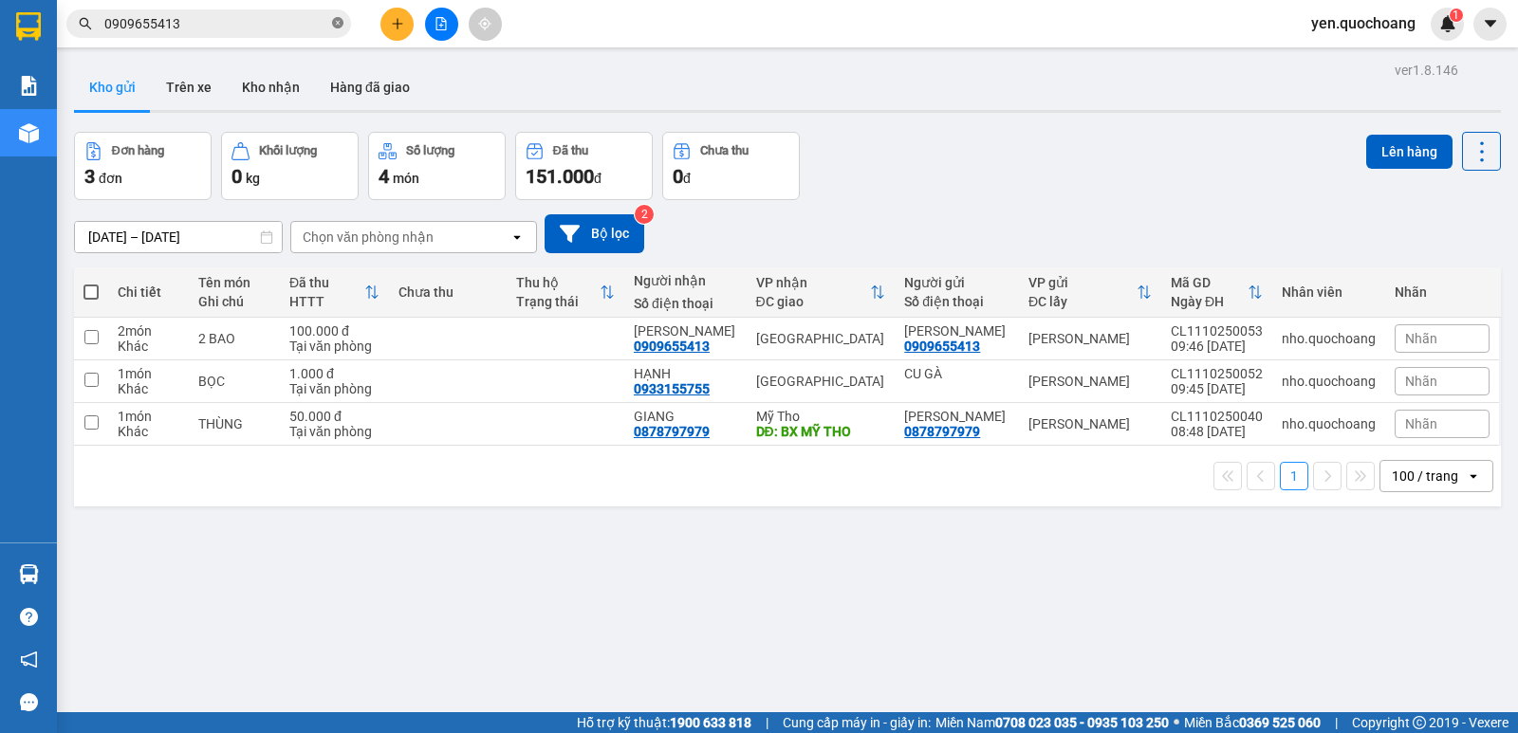
click at [341, 23] on icon "close-circle" at bounding box center [337, 22] width 11 height 11
click at [1382, 382] on icon at bounding box center [1388, 381] width 13 height 13
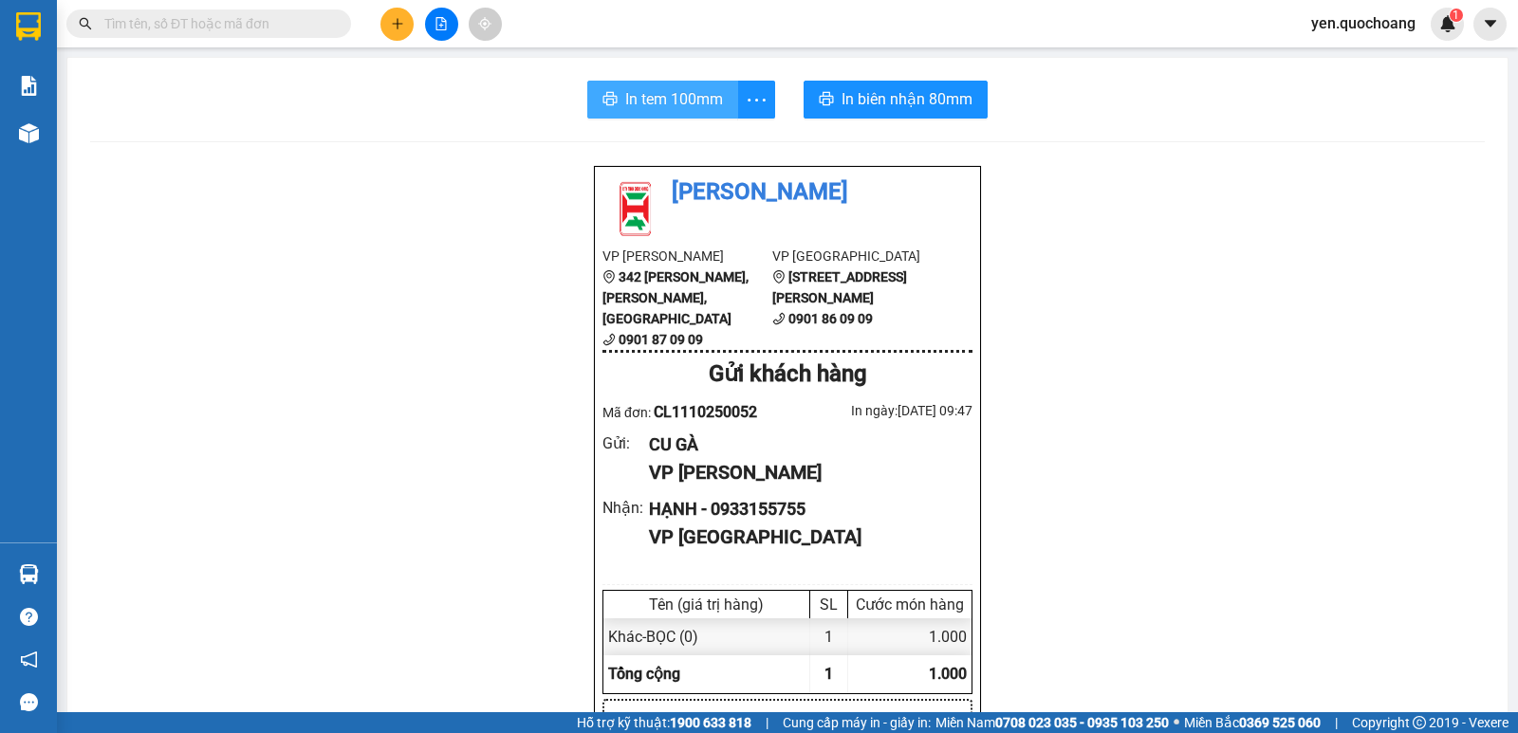
click at [683, 90] on span "In tem 100mm" at bounding box center [674, 99] width 98 height 24
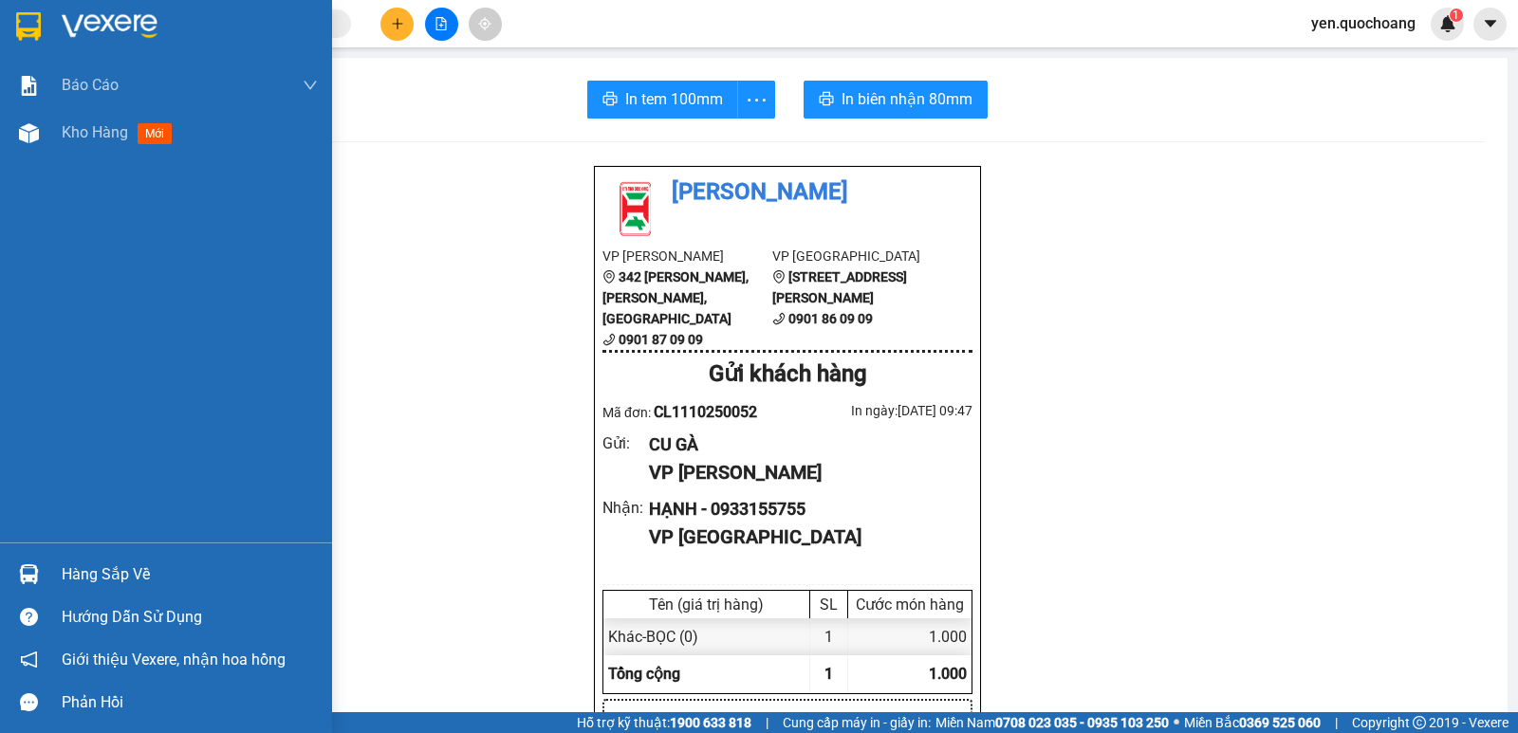
click at [91, 561] on div "Hàng sắp về" at bounding box center [190, 575] width 256 height 28
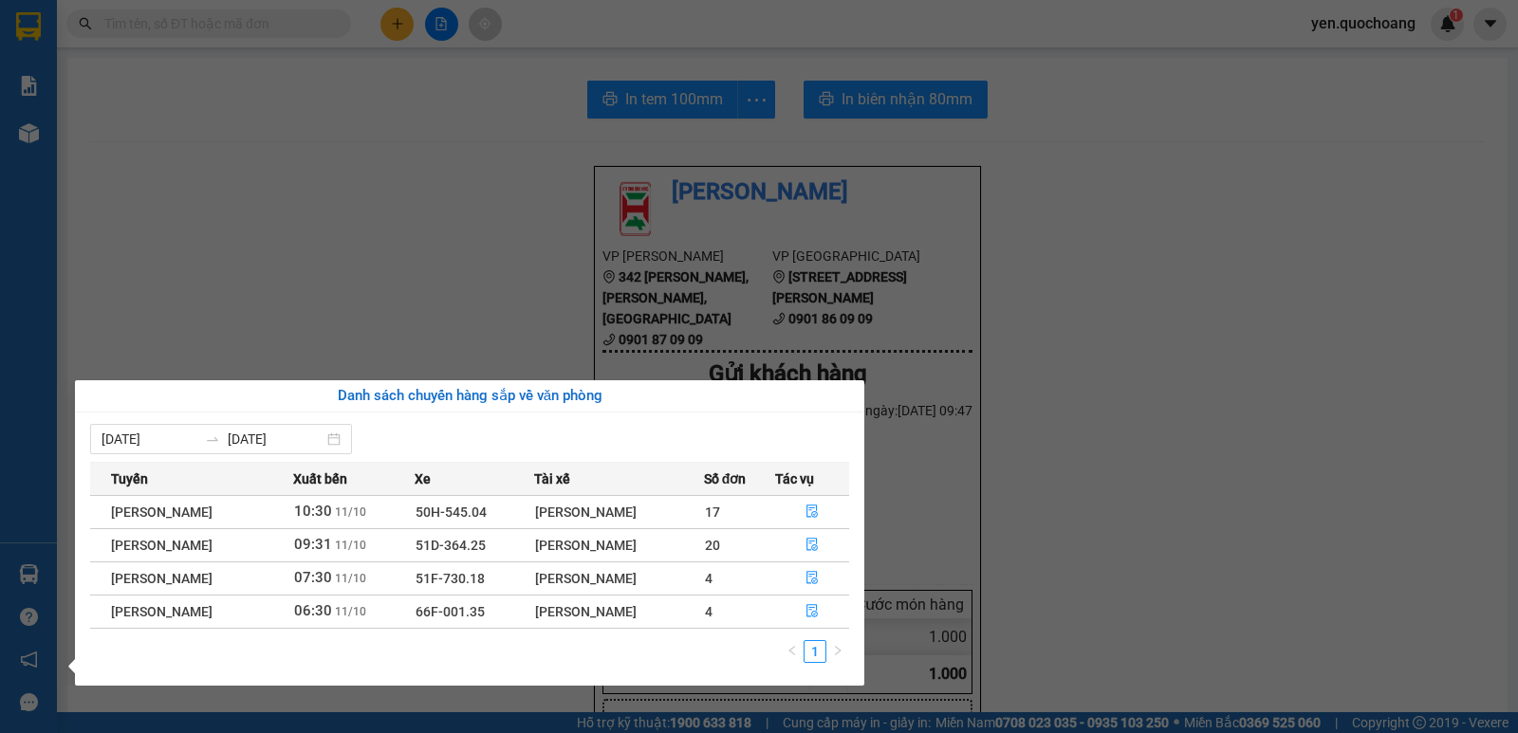
click at [1055, 487] on section "Kết quả tìm kiếm ( 24 ) Bộ lọc Mã ĐH Trạng thái Món hàng Thu hộ Tổng cước Chưa …" at bounding box center [759, 366] width 1518 height 733
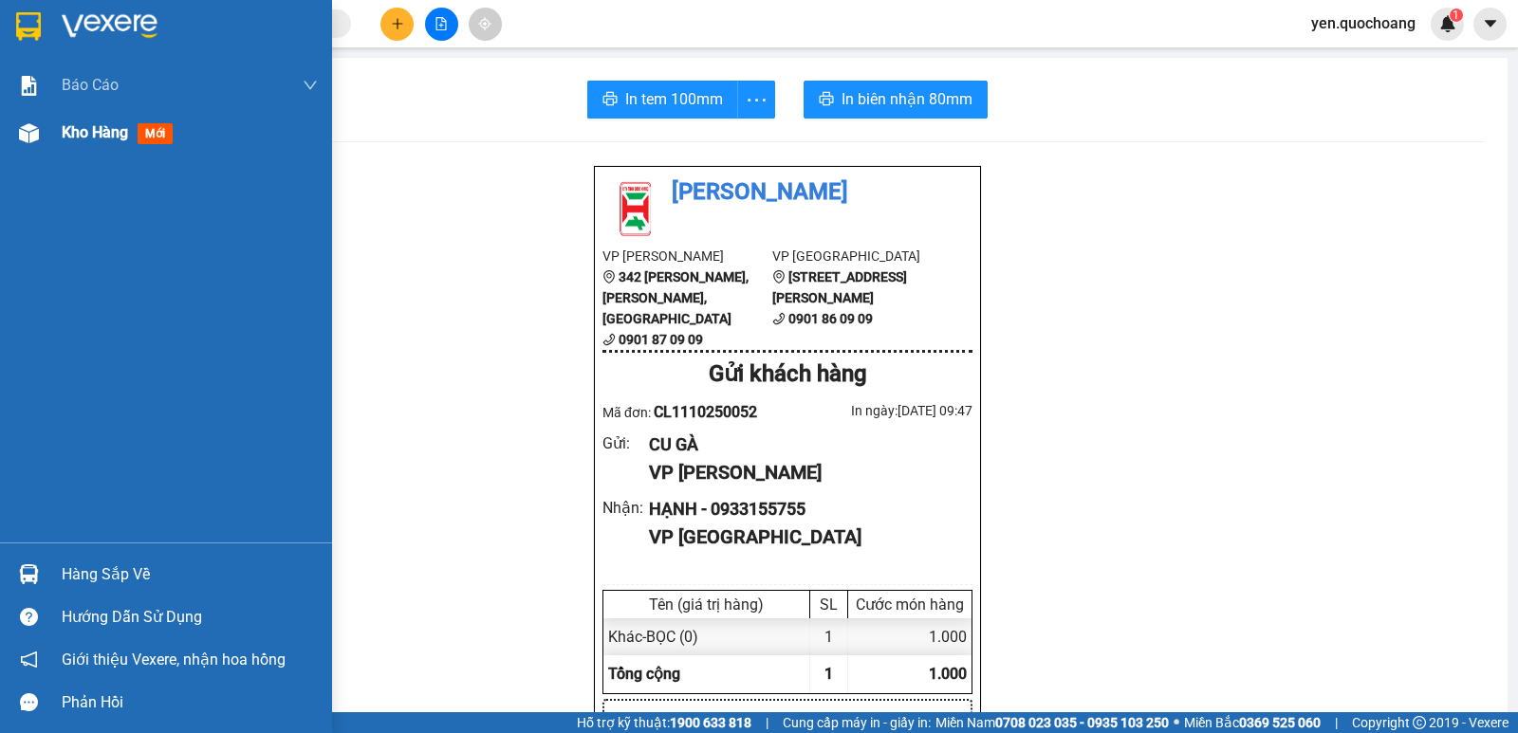
click at [109, 142] on div "Kho hàng mới" at bounding box center [121, 132] width 119 height 24
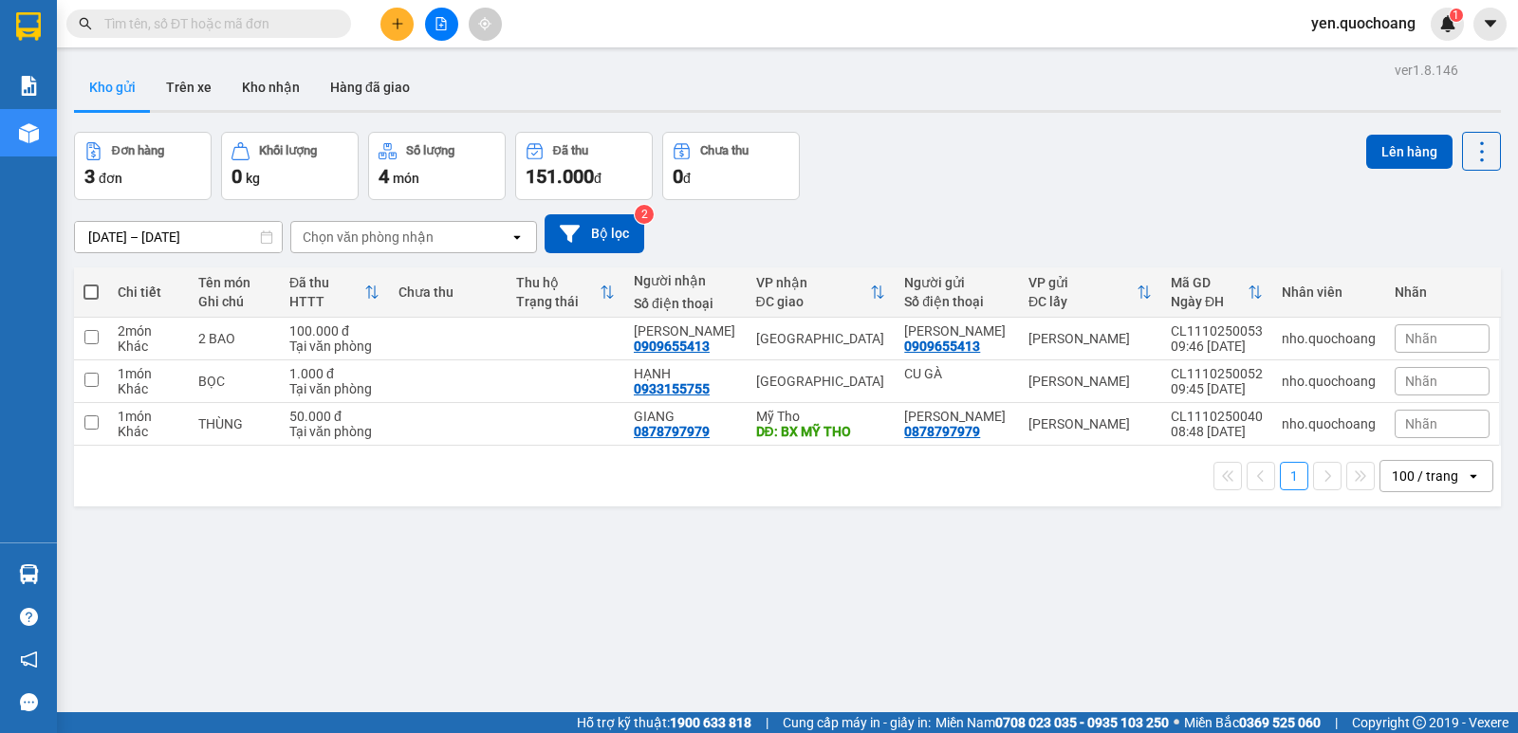
click at [289, 18] on input "text" at bounding box center [216, 23] width 224 height 21
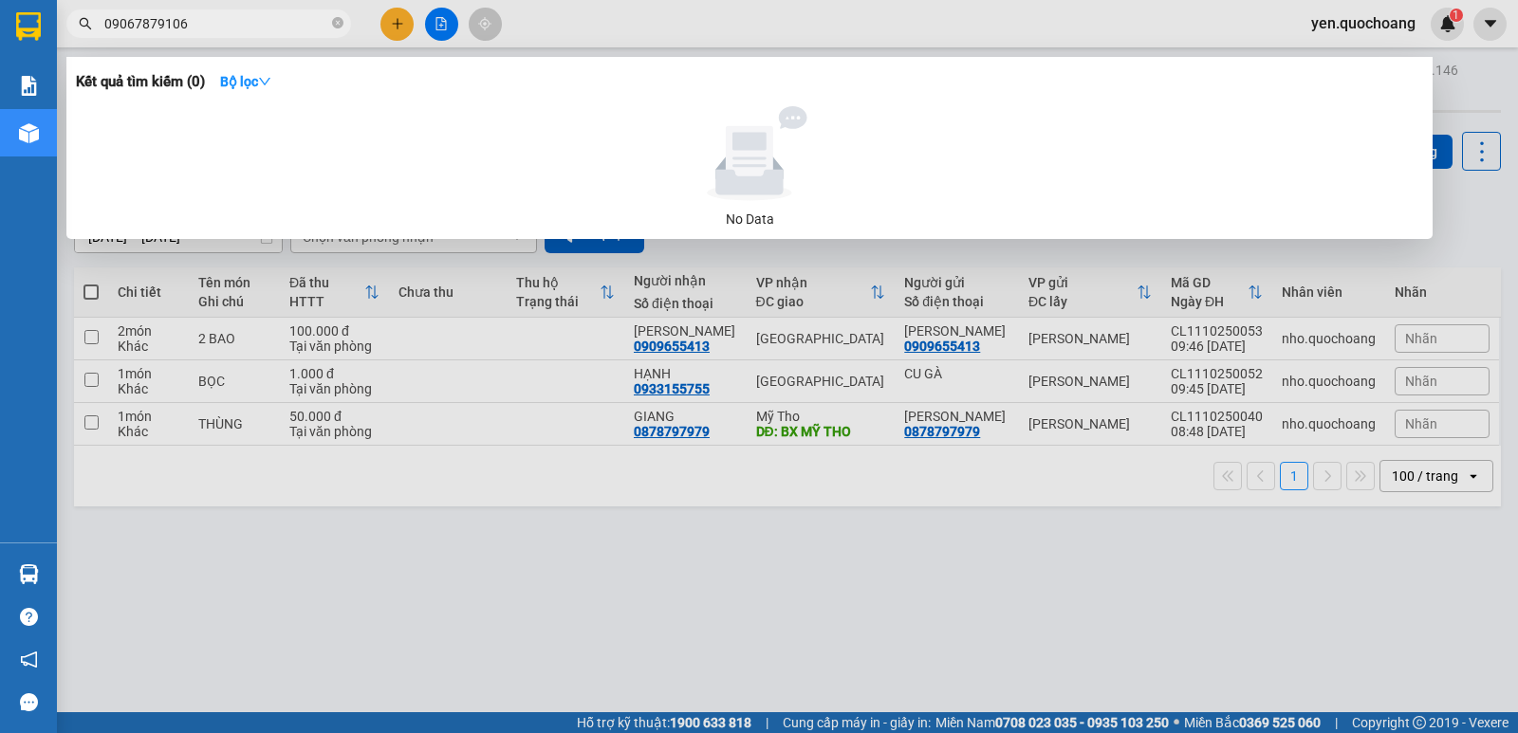
click at [126, 17] on input "09067879106" at bounding box center [216, 23] width 224 height 21
type input "0967879106"
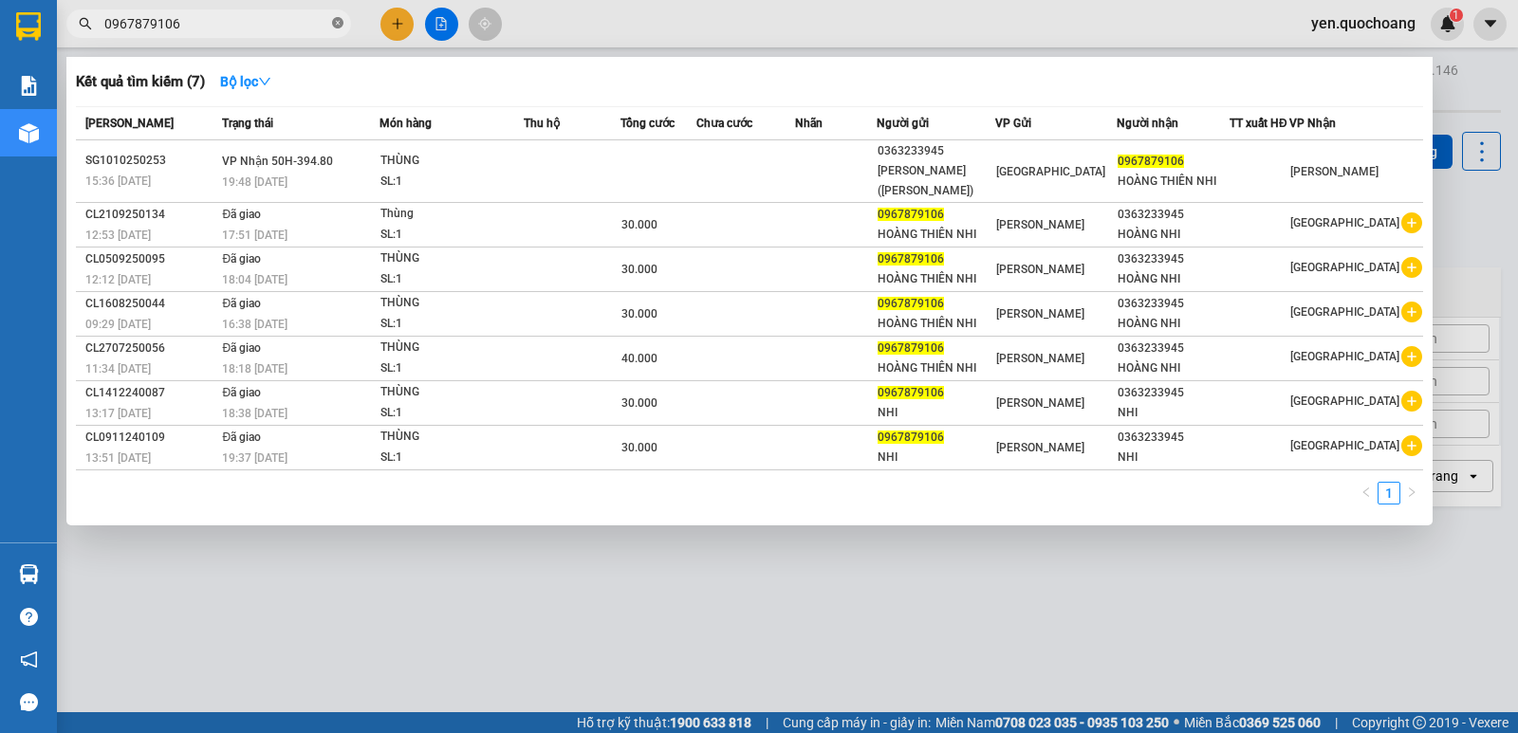
click at [334, 28] on icon "close-circle" at bounding box center [337, 22] width 11 height 11
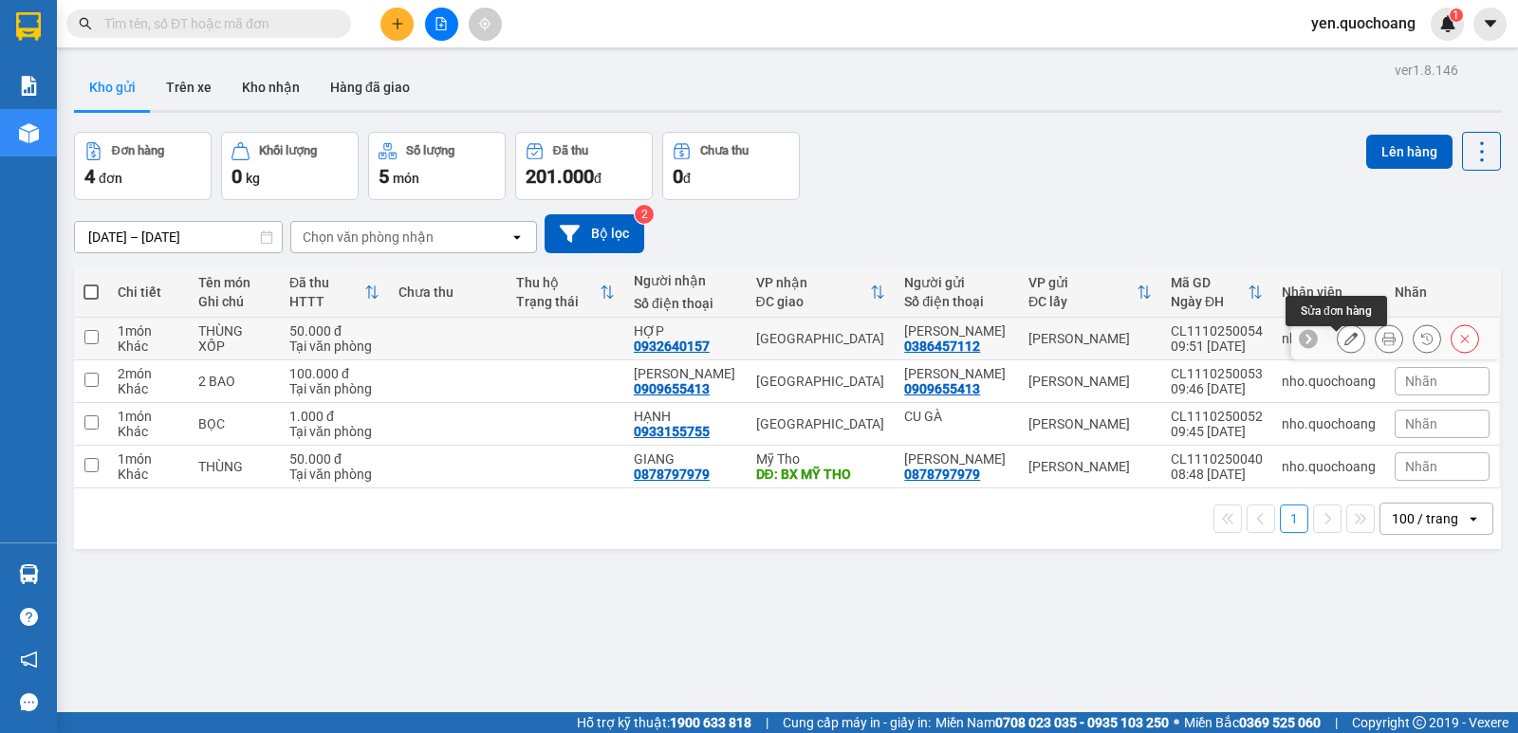
drag, startPoint x: 1338, startPoint y: 335, endPoint x: 1318, endPoint y: 330, distance: 20.5
click at [1338, 334] on button at bounding box center [1350, 338] width 27 height 33
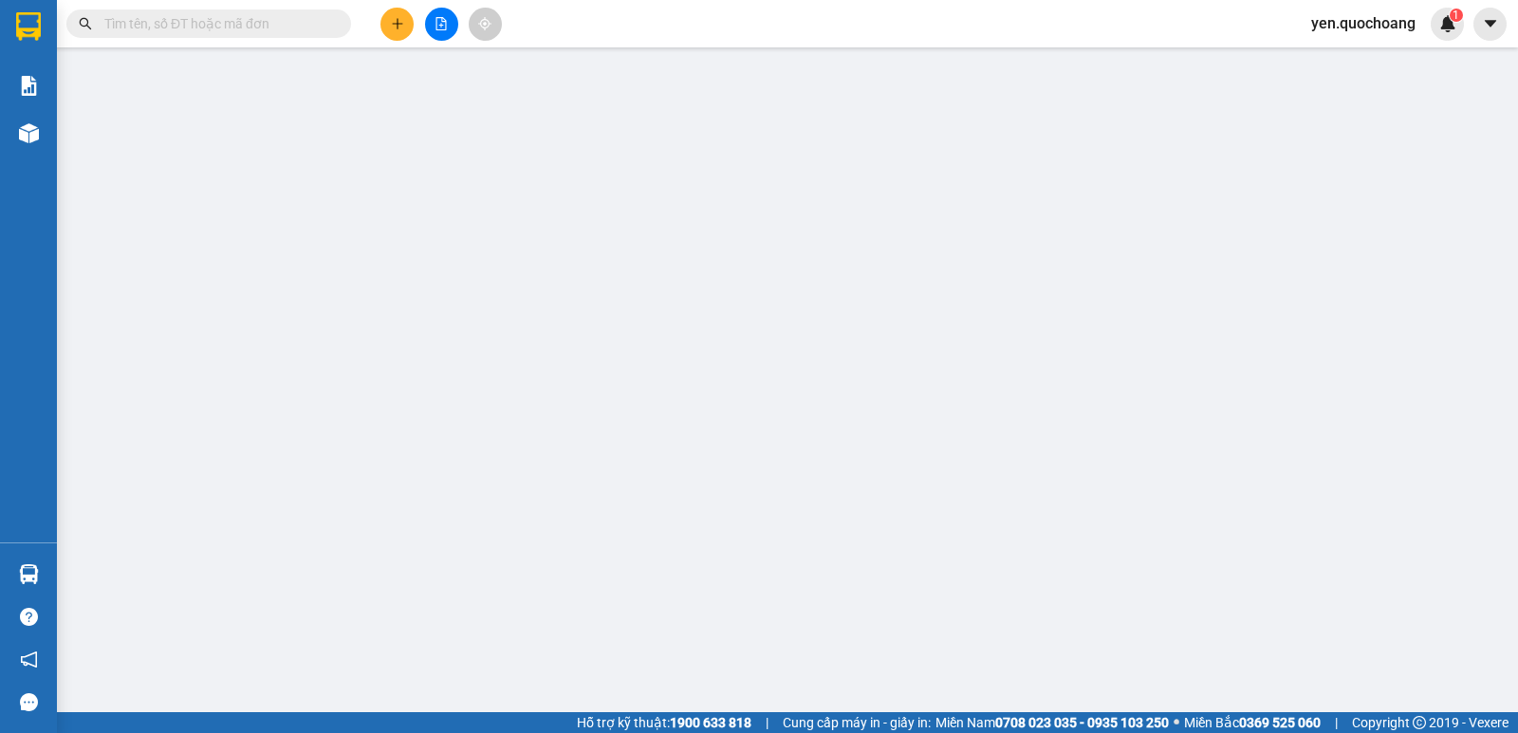
type input "0386457112"
type input "[PERSON_NAME]"
type input "0932640157"
type input "HỢP"
type input "50.000"
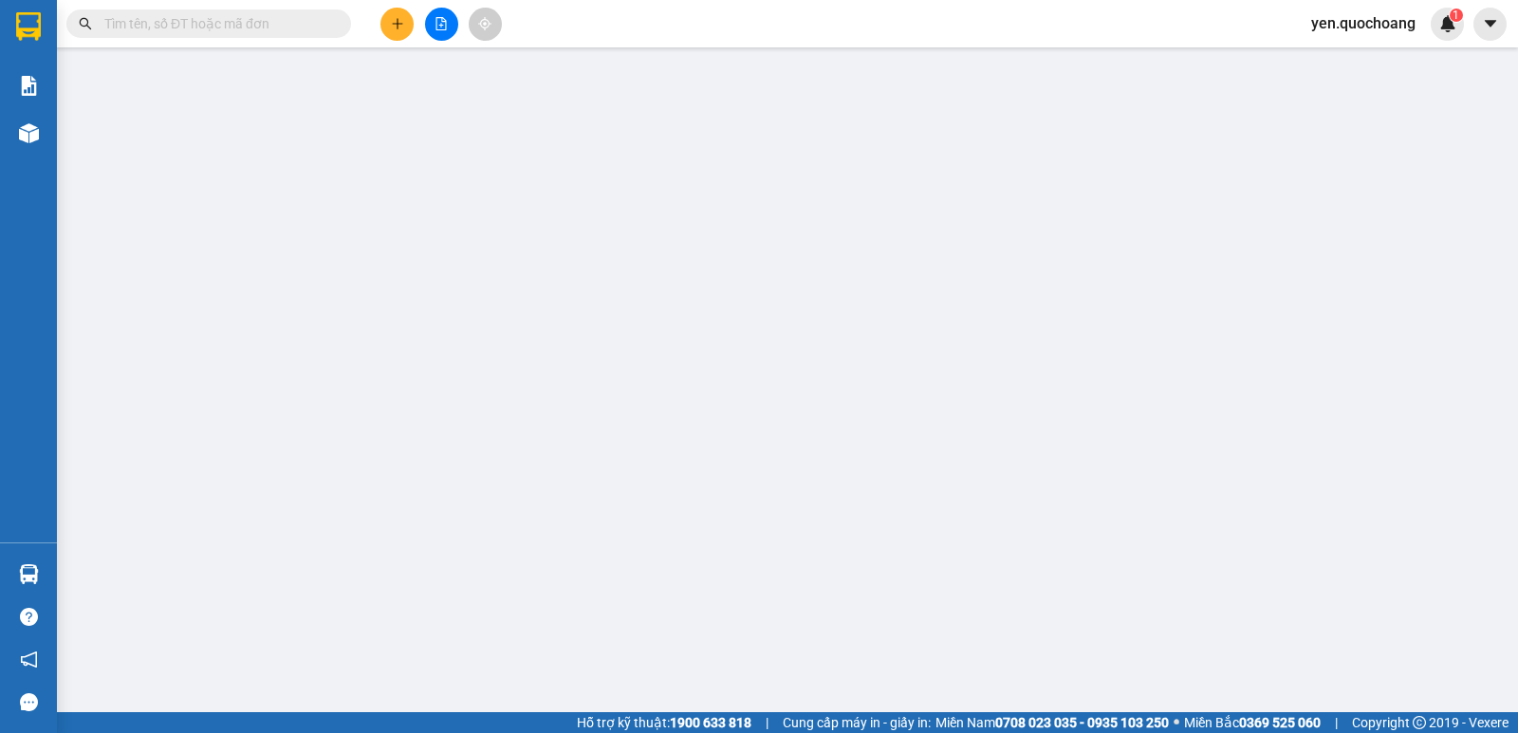
type input "50.000"
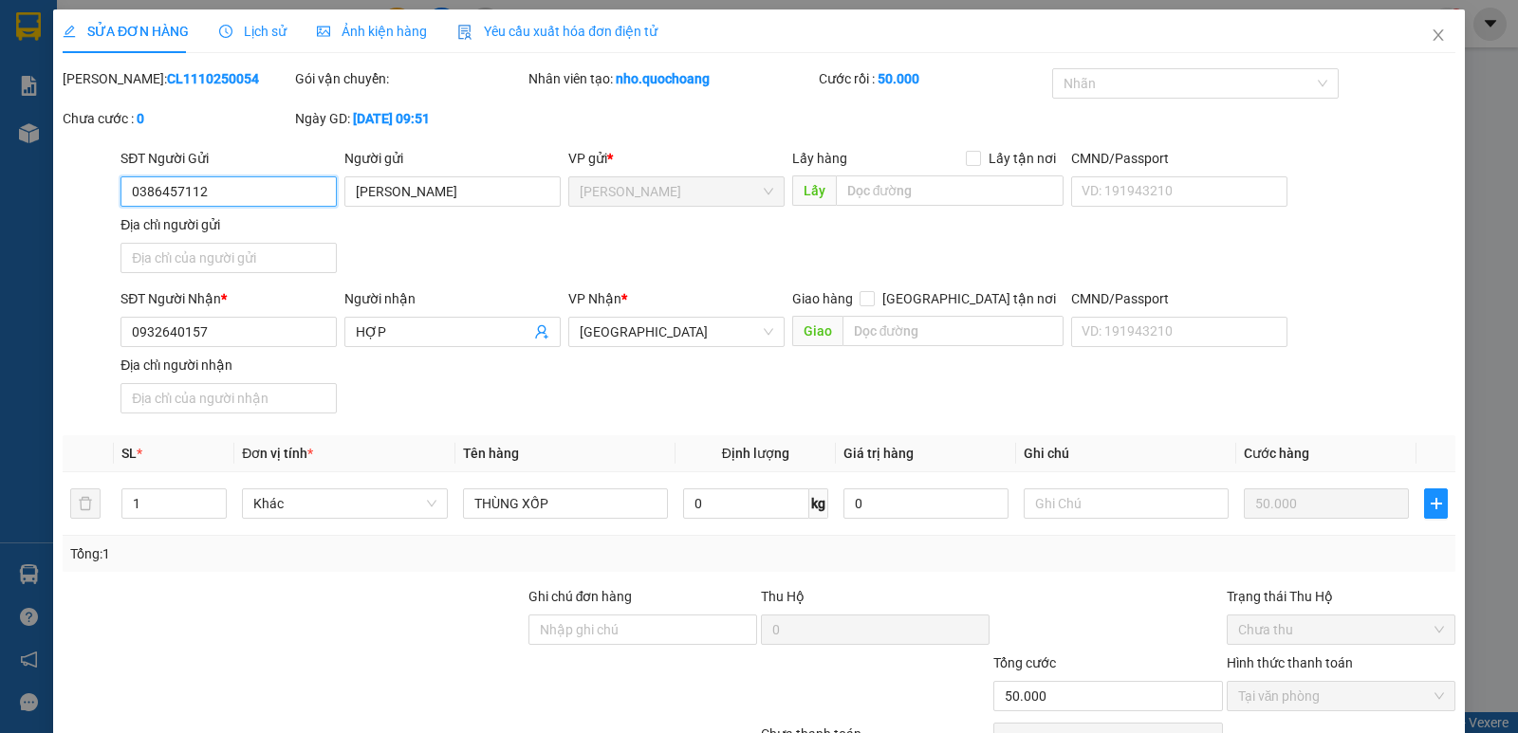
click at [228, 188] on input "0386457112" at bounding box center [228, 191] width 216 height 30
click at [1430, 39] on icon "close" at bounding box center [1437, 35] width 15 height 15
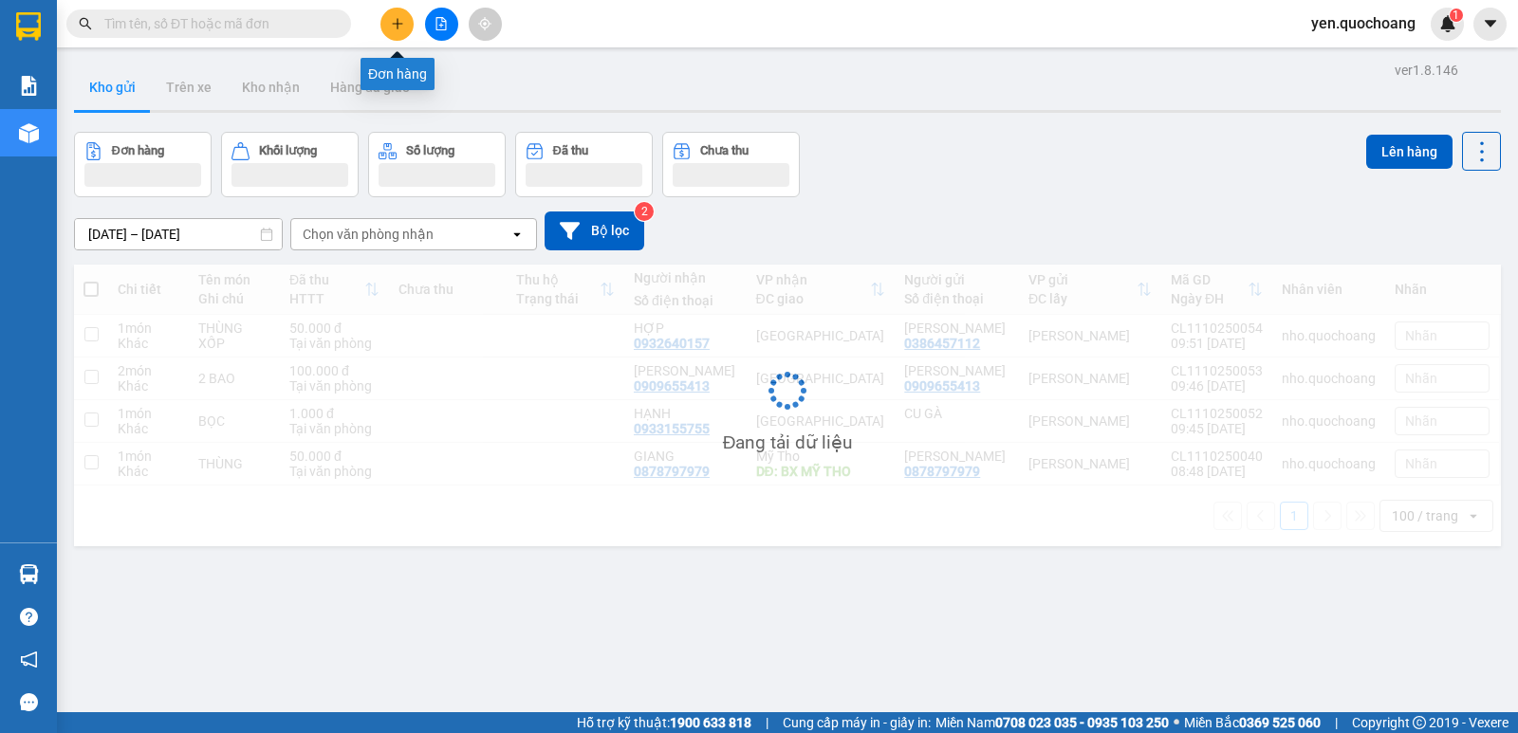
click at [244, 19] on input "text" at bounding box center [216, 23] width 224 height 21
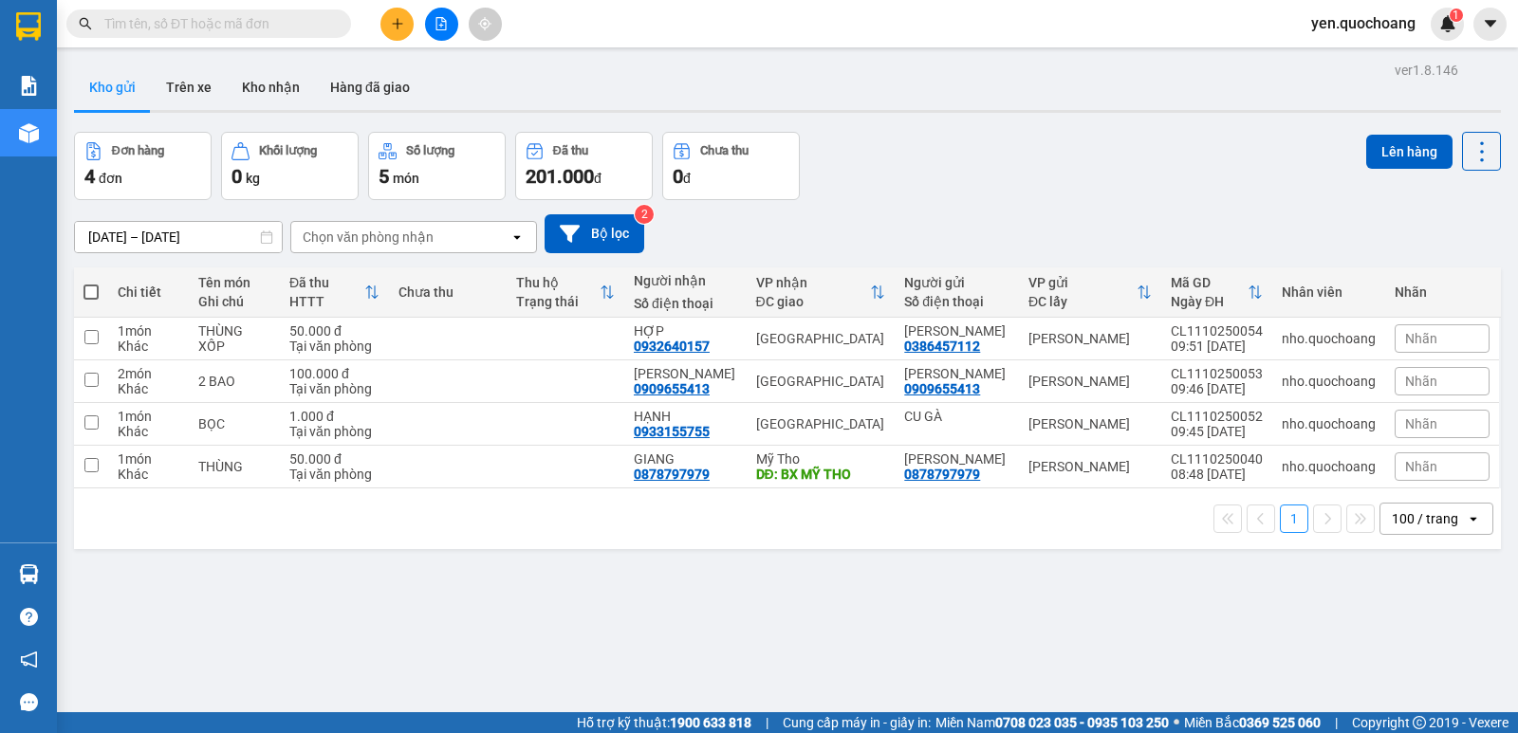
paste input "0386457112"
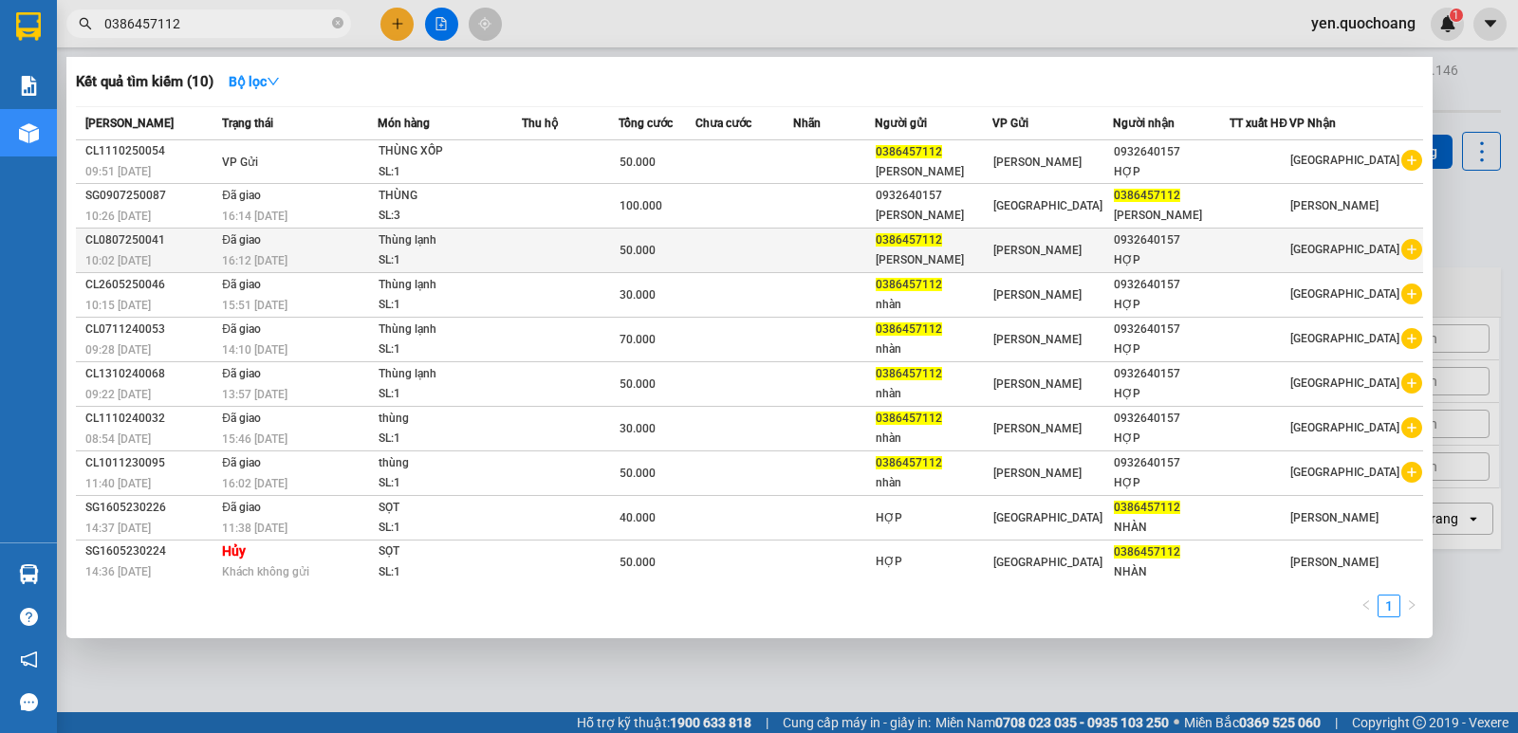
type input "0386457112"
click at [501, 238] on div "Thùng lạnh" at bounding box center [449, 240] width 142 height 21
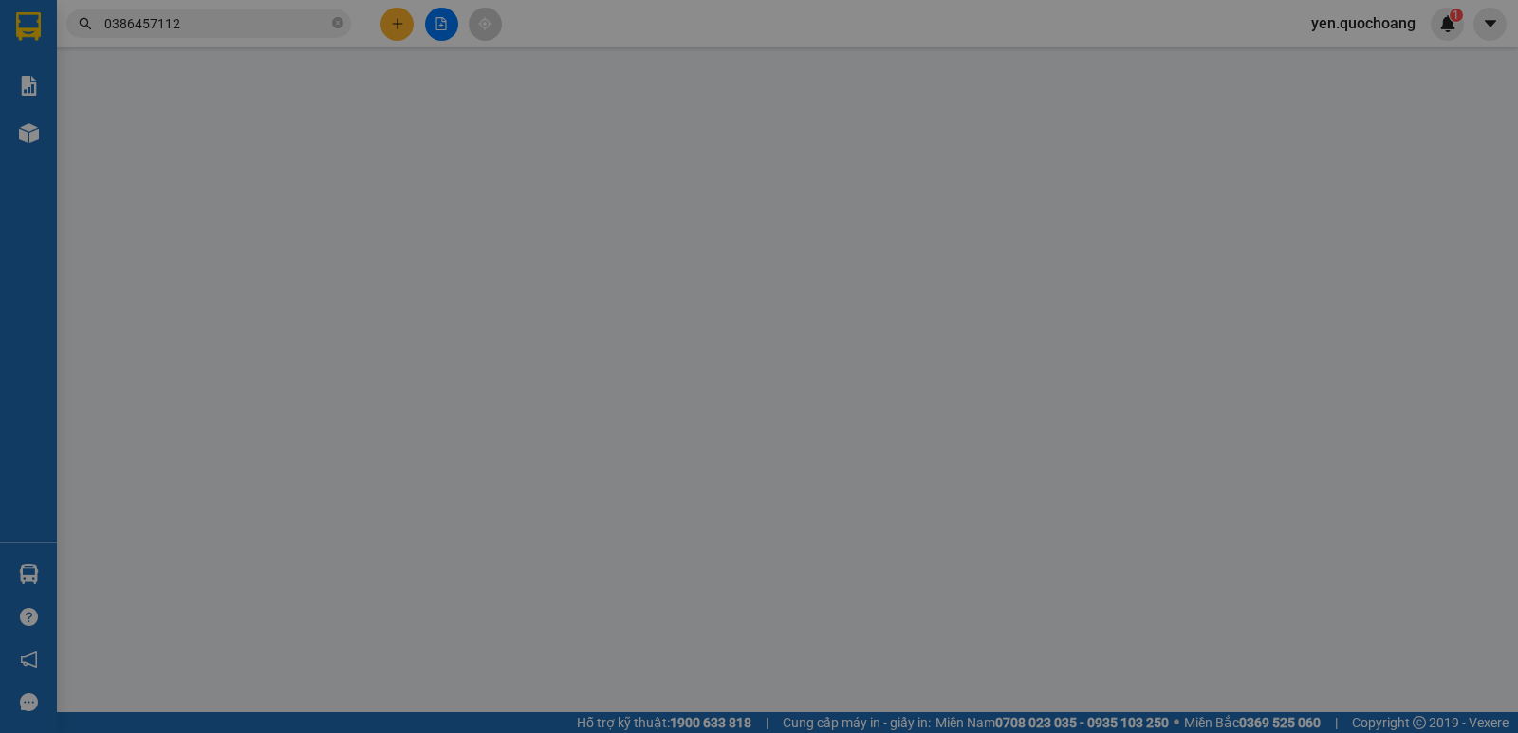
type input "0386457112"
type input "[PERSON_NAME]"
type input "XÃ [GEOGRAPHIC_DATA] , [GEOGRAPHIC_DATA]"
type input "0932640157"
type input "HỢP"
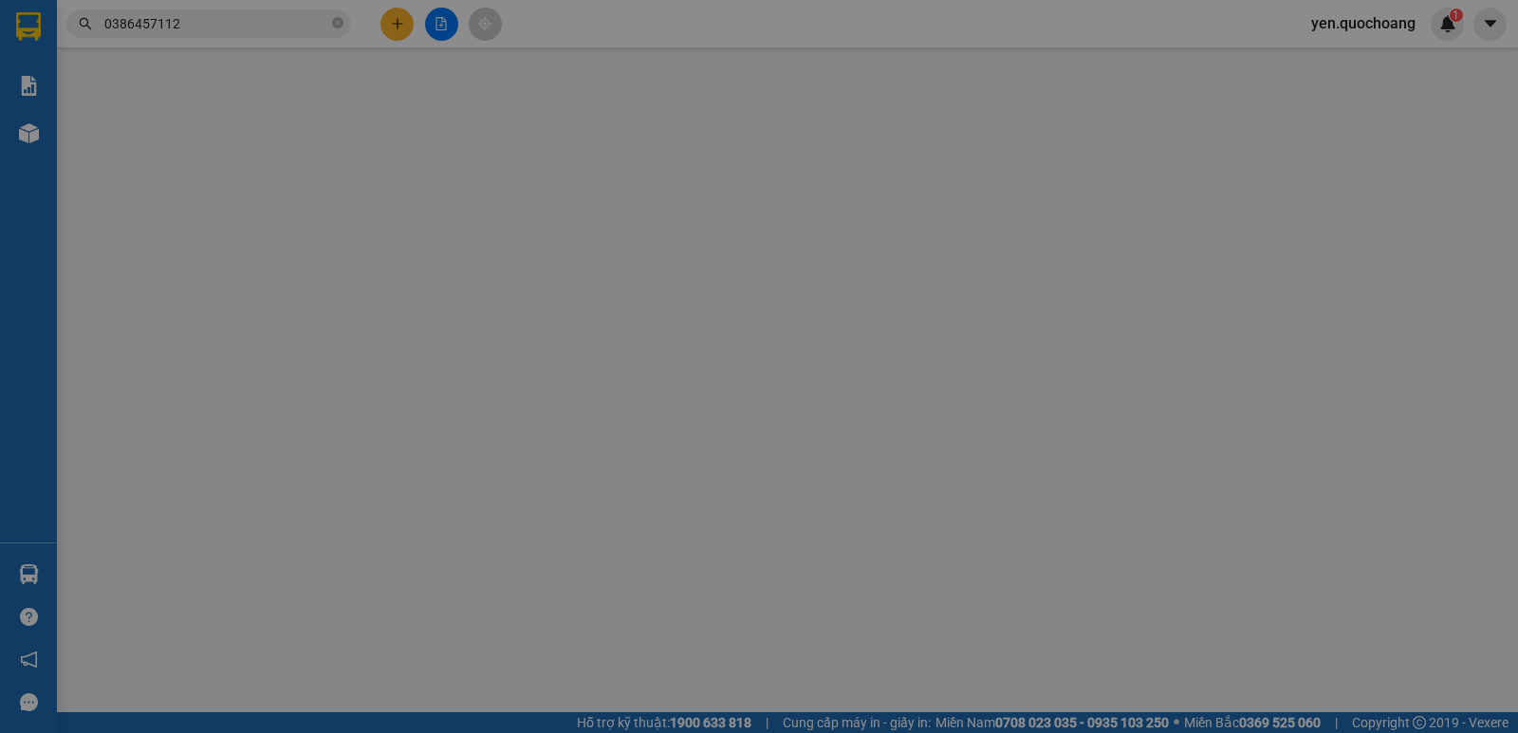
type input "50.000"
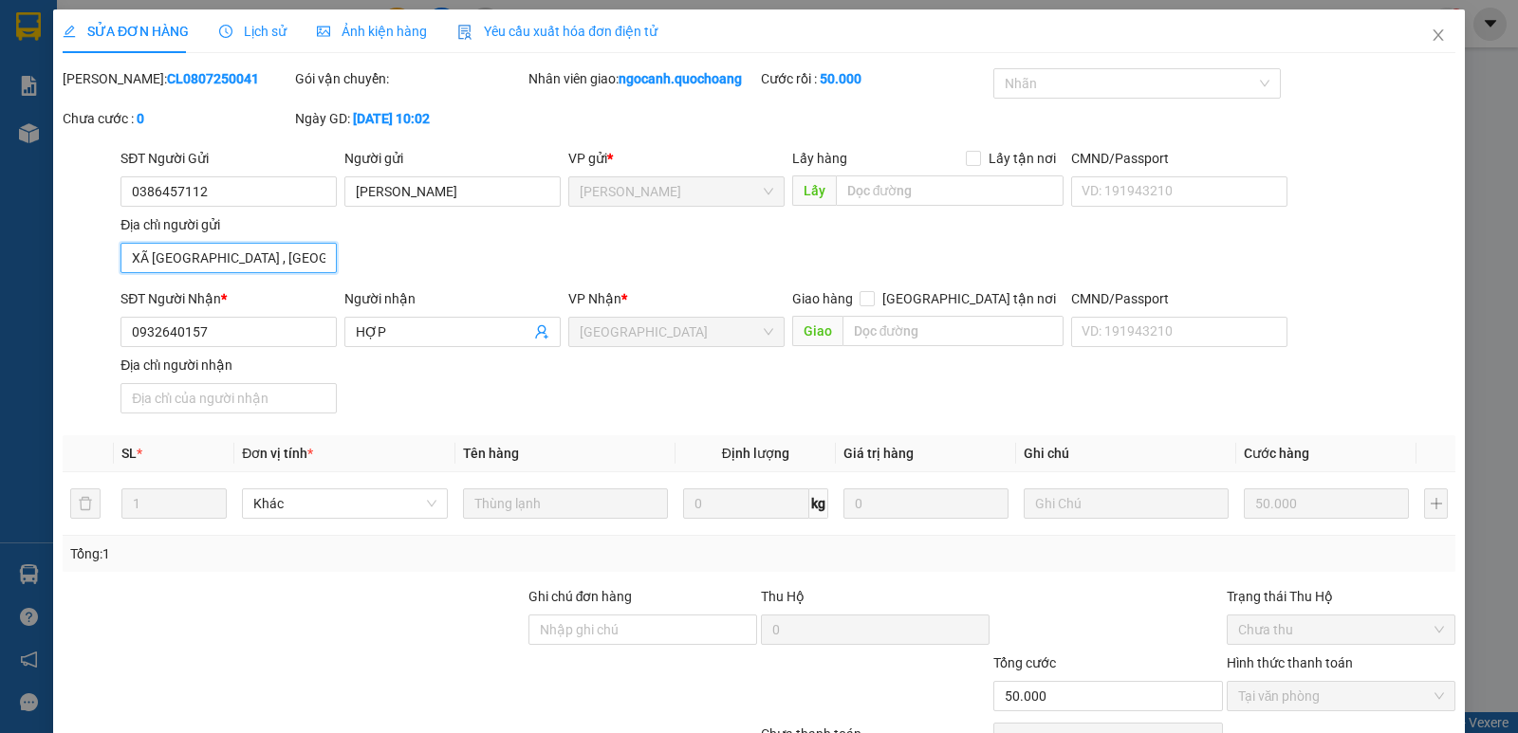
click at [257, 252] on input "XÃ [GEOGRAPHIC_DATA] , [GEOGRAPHIC_DATA]" at bounding box center [228, 258] width 216 height 30
click at [1430, 35] on icon "close" at bounding box center [1437, 35] width 15 height 15
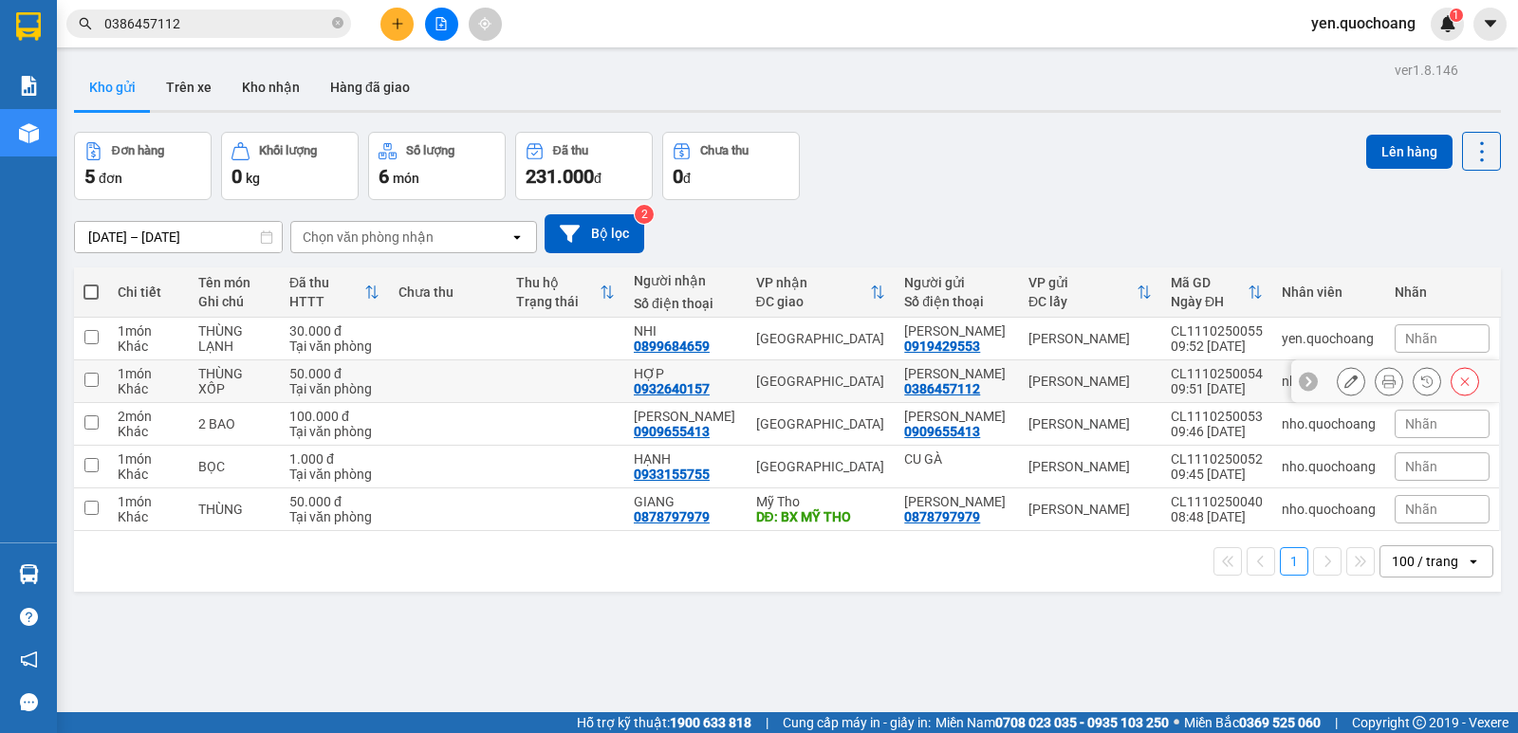
click at [1344, 388] on icon at bounding box center [1350, 381] width 13 height 13
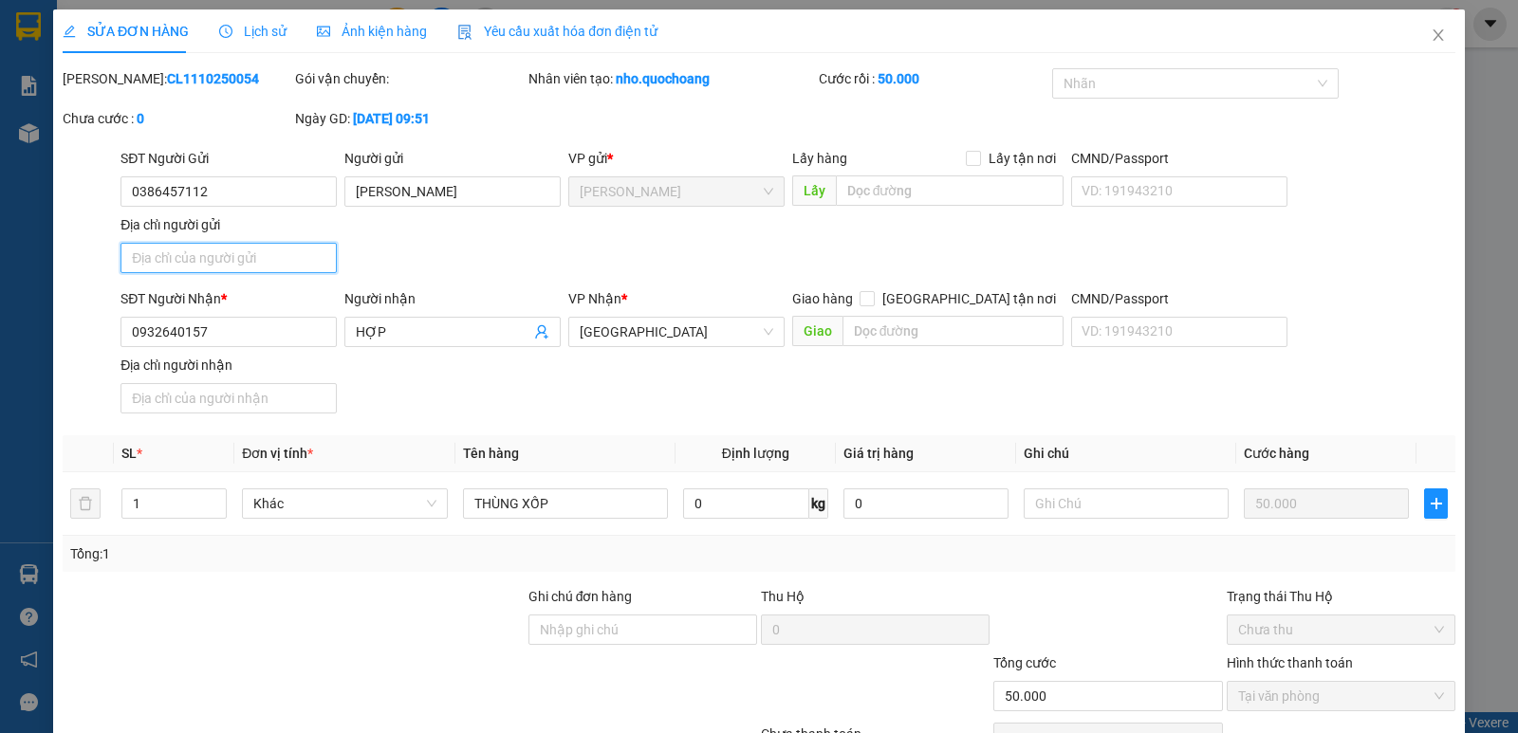
click at [212, 264] on input "Địa chỉ người gửi" at bounding box center [228, 258] width 216 height 30
paste input "XÃ BA SAO , CAO LÃNH ĐỒNG THÁP"
type input "XÃ BA SAO , CAO LÃNH ĐỒNG THÁP"
type input "0"
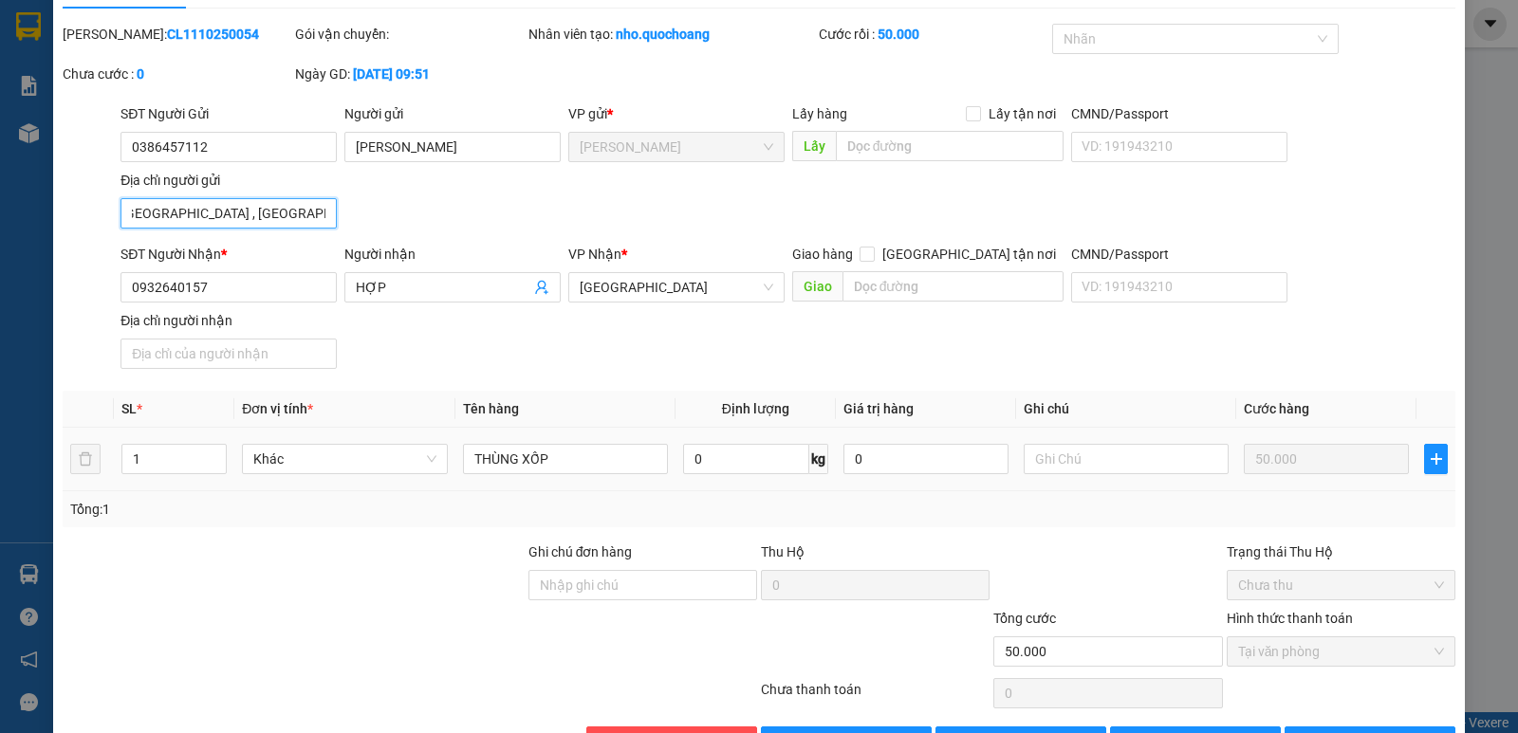
scroll to position [105, 0]
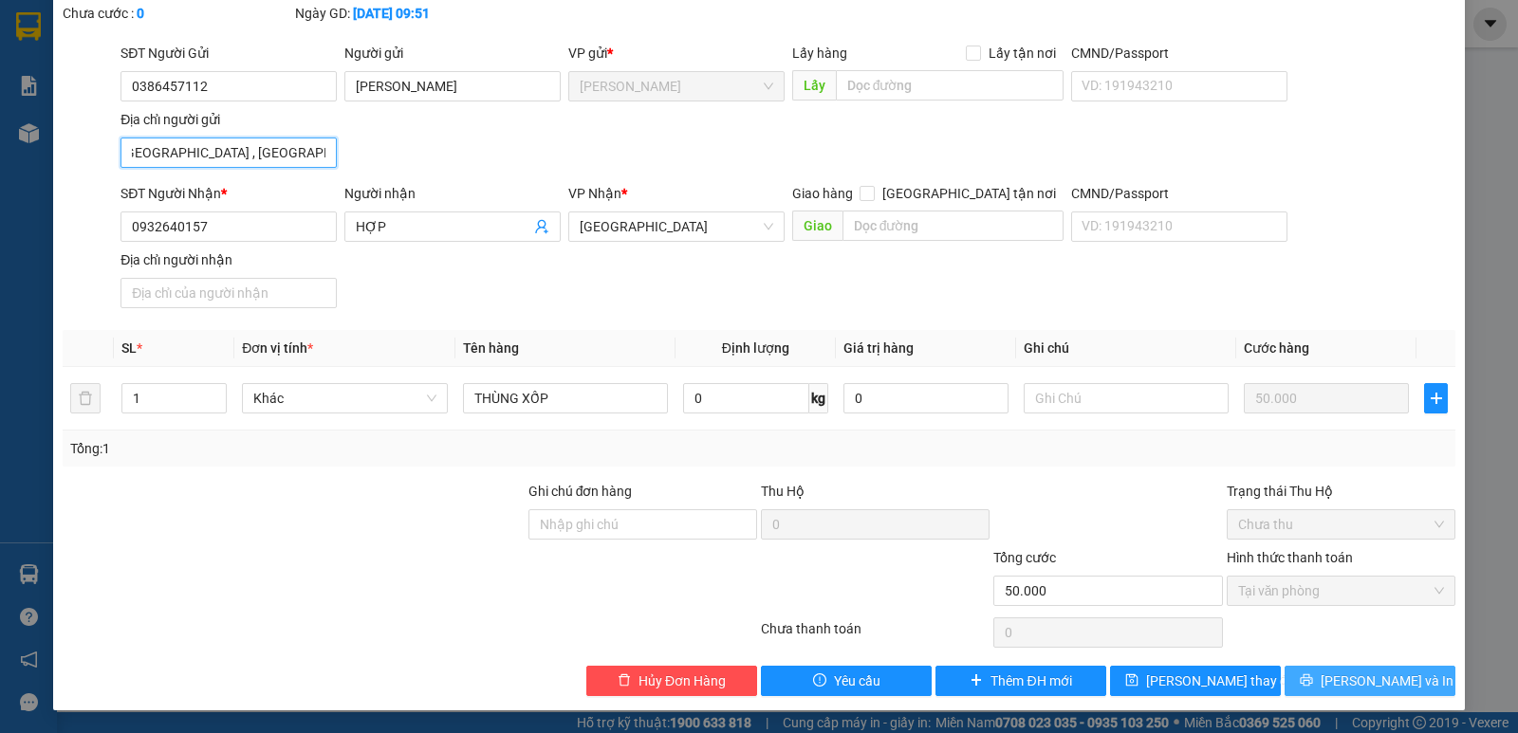
type input "XÃ BA SAO , CAO LÃNH ĐỒNG THÁP"
drag, startPoint x: 1316, startPoint y: 677, endPoint x: 1323, endPoint y: 660, distance: 18.7
click at [1316, 676] on button "Lưu và In" at bounding box center [1369, 681] width 171 height 30
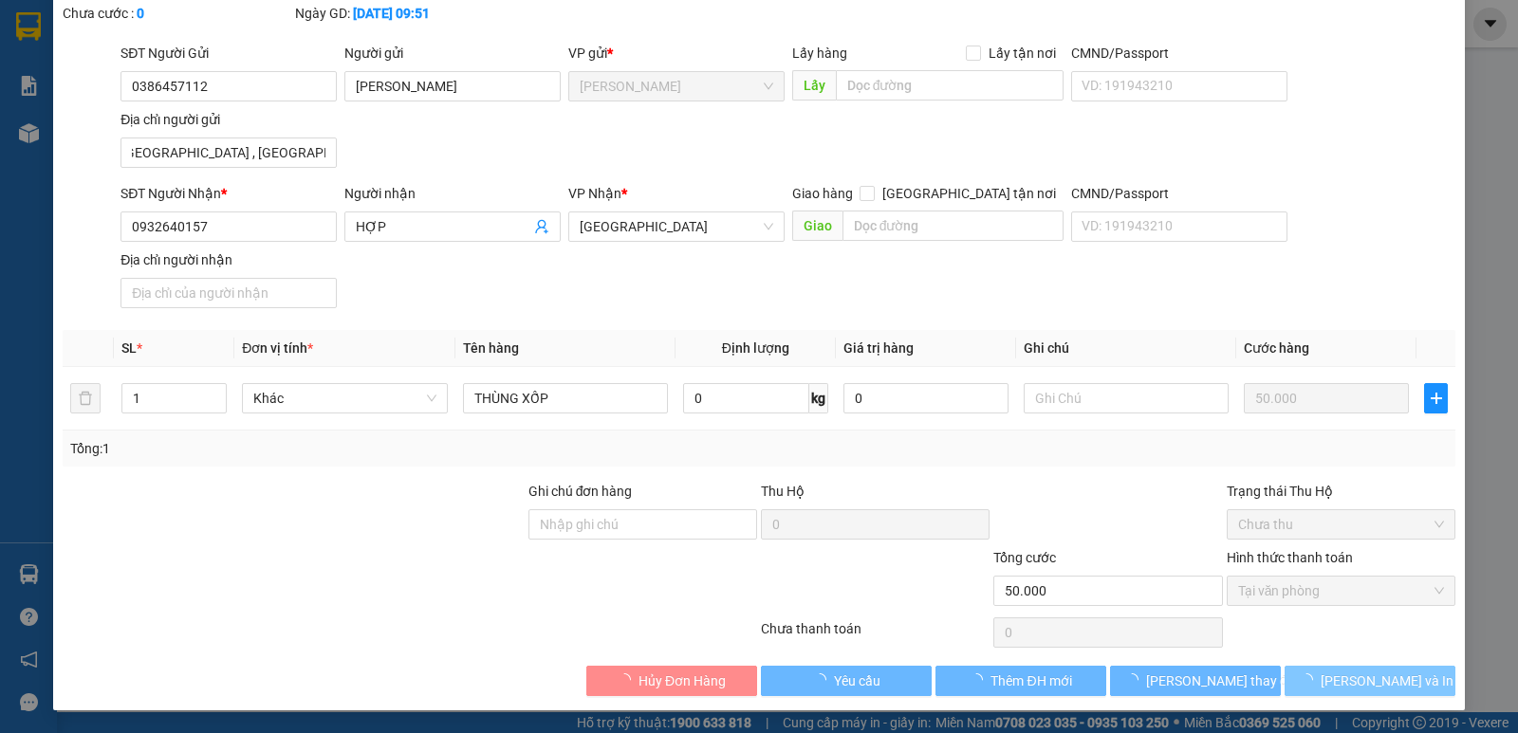
scroll to position [0, 0]
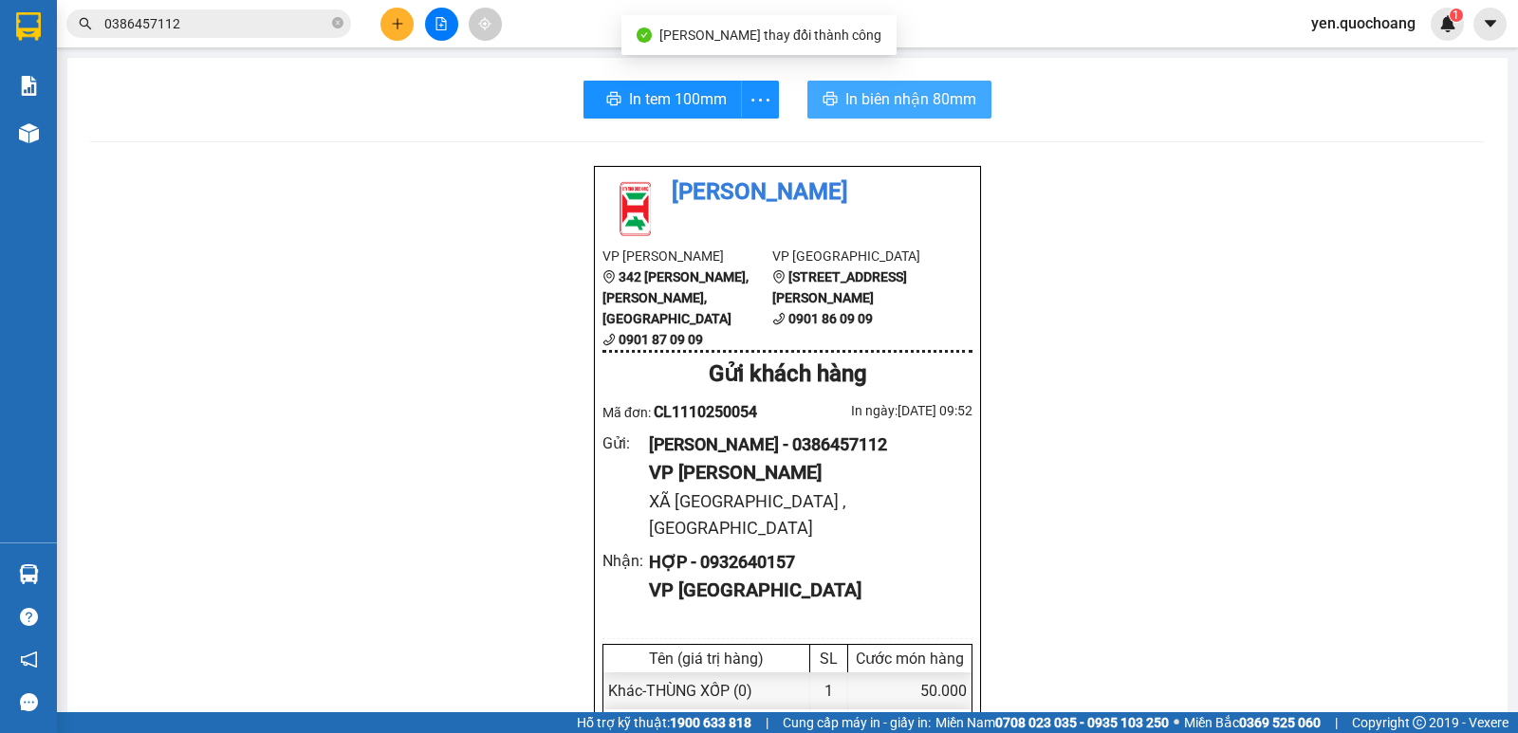
click at [849, 102] on span "In biên nhận 80mm" at bounding box center [910, 99] width 131 height 24
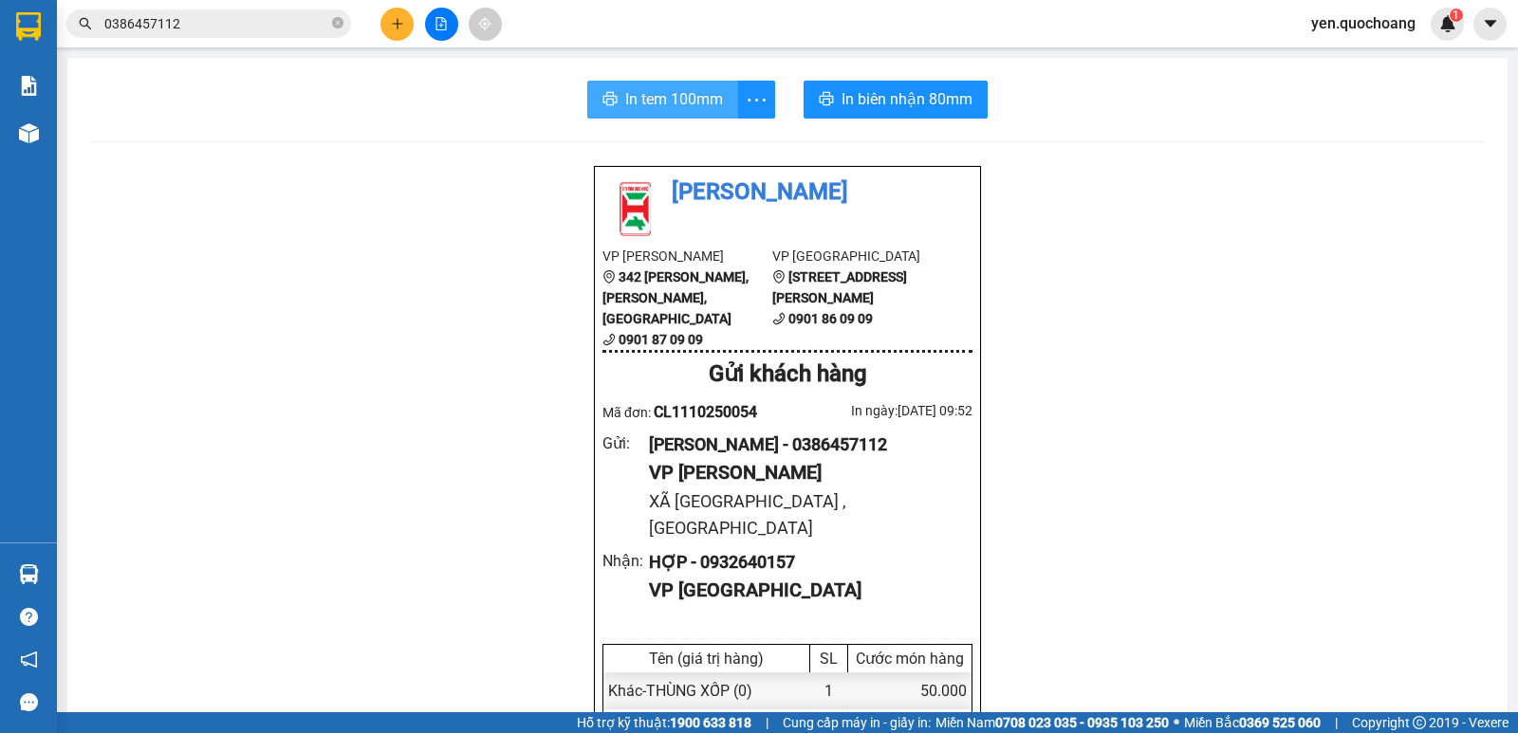
click at [641, 104] on span "In tem 100mm" at bounding box center [674, 99] width 98 height 24
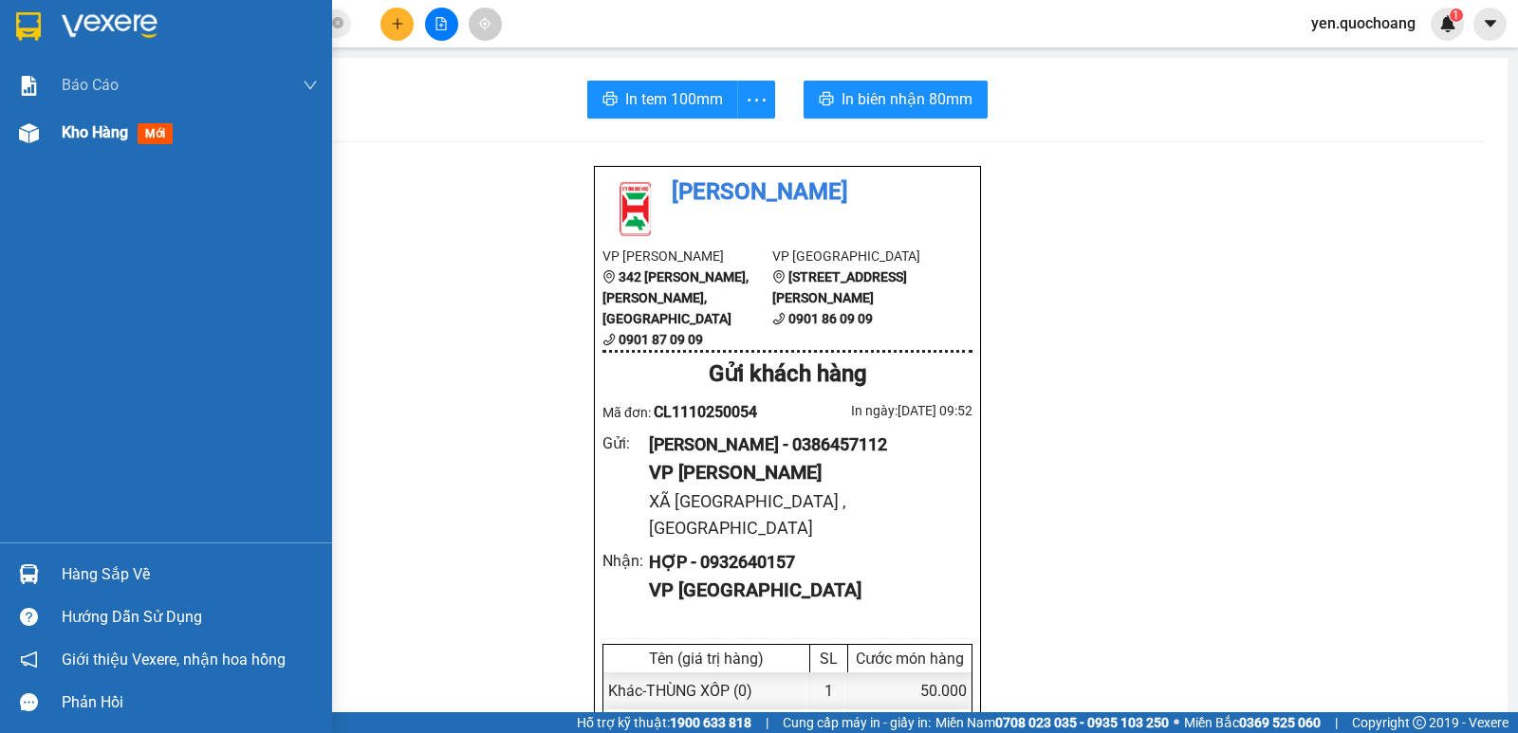
drag, startPoint x: 99, startPoint y: 121, endPoint x: 84, endPoint y: 154, distance: 35.2
click at [99, 136] on div "Kho hàng mới" at bounding box center [121, 132] width 119 height 24
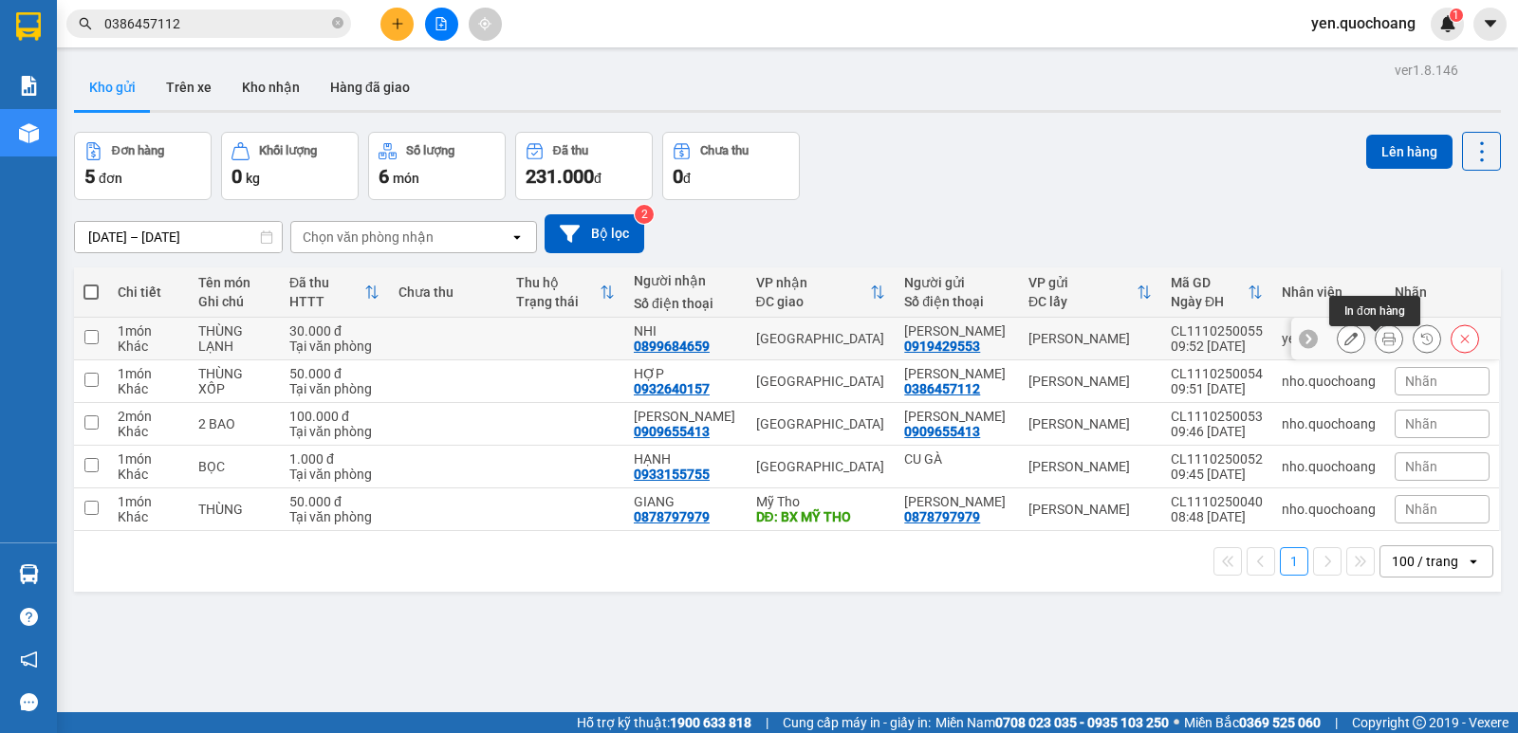
click at [1379, 354] on button at bounding box center [1388, 338] width 27 height 33
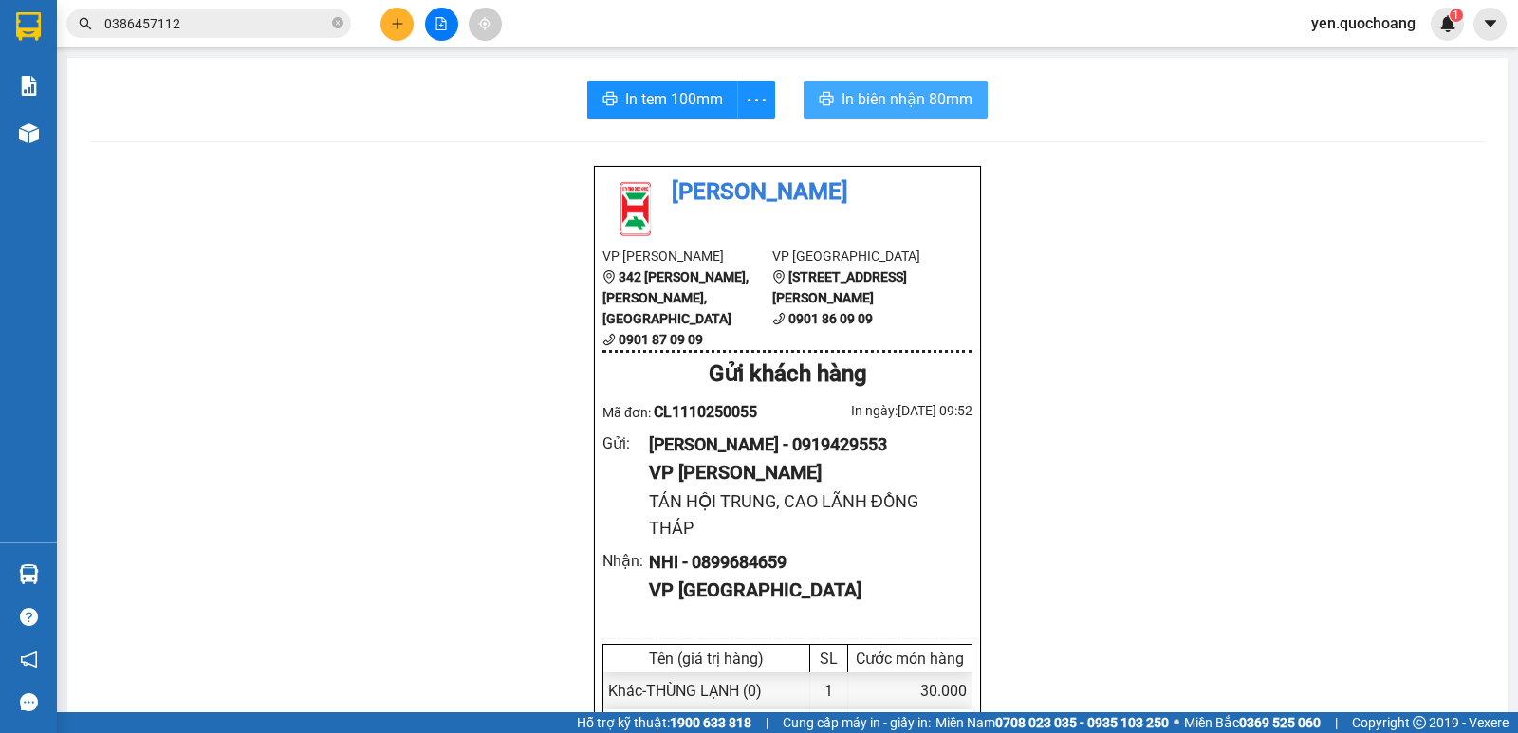
click at [931, 107] on span "In biên nhận 80mm" at bounding box center [906, 99] width 131 height 24
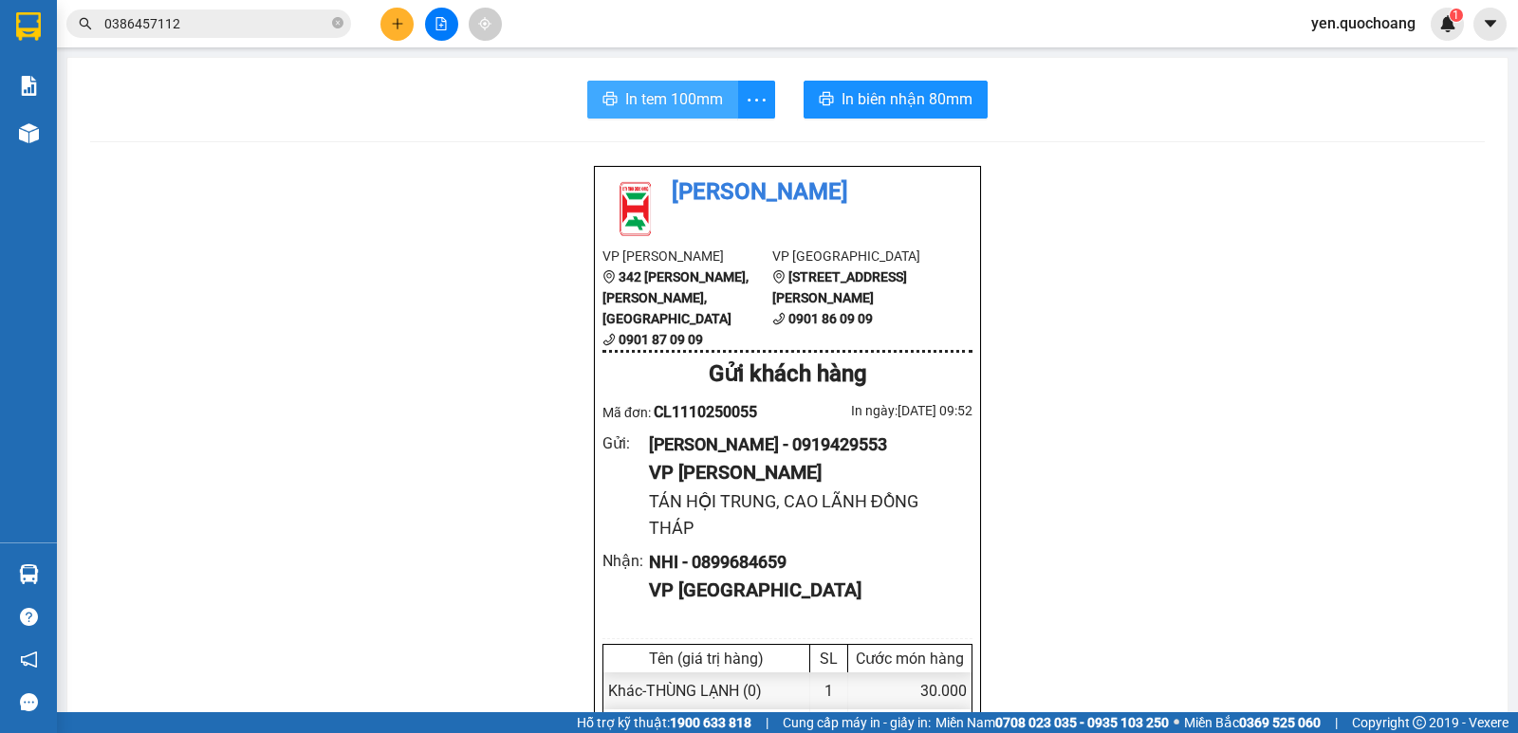
click at [673, 103] on span "In tem 100mm" at bounding box center [674, 99] width 98 height 24
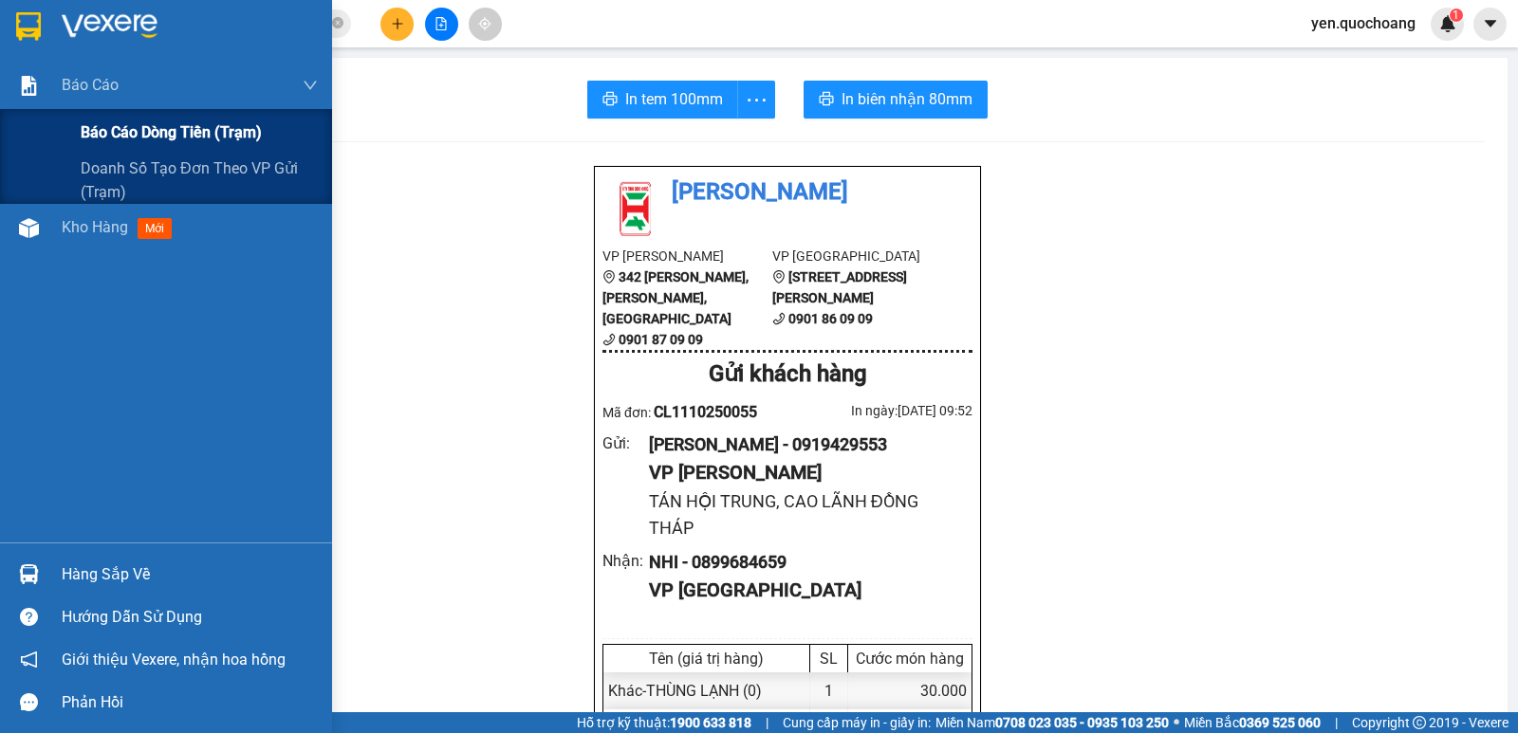
click at [101, 140] on span "Báo cáo dòng tiền (trạm)" at bounding box center [171, 132] width 181 height 24
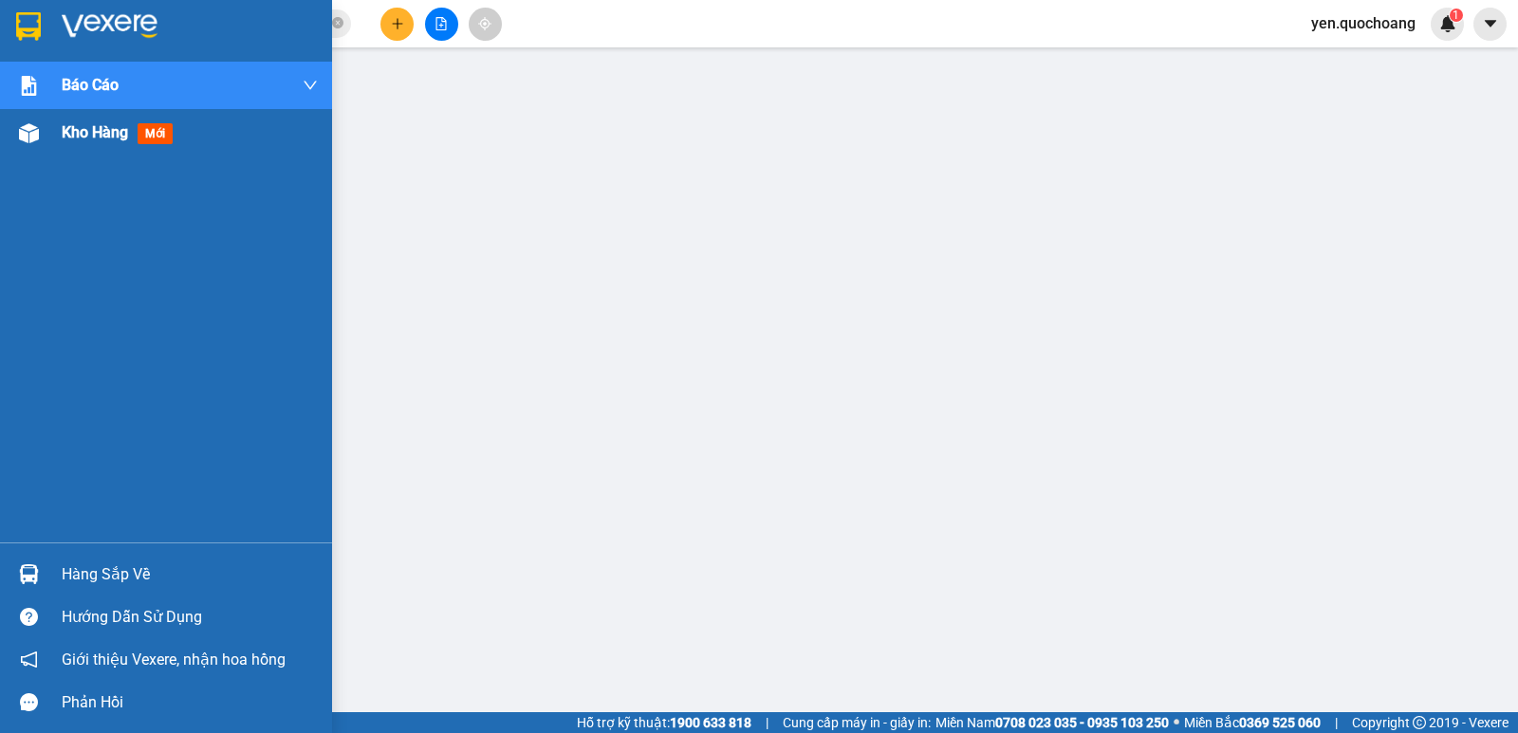
click at [93, 130] on span "Kho hàng" at bounding box center [95, 132] width 66 height 18
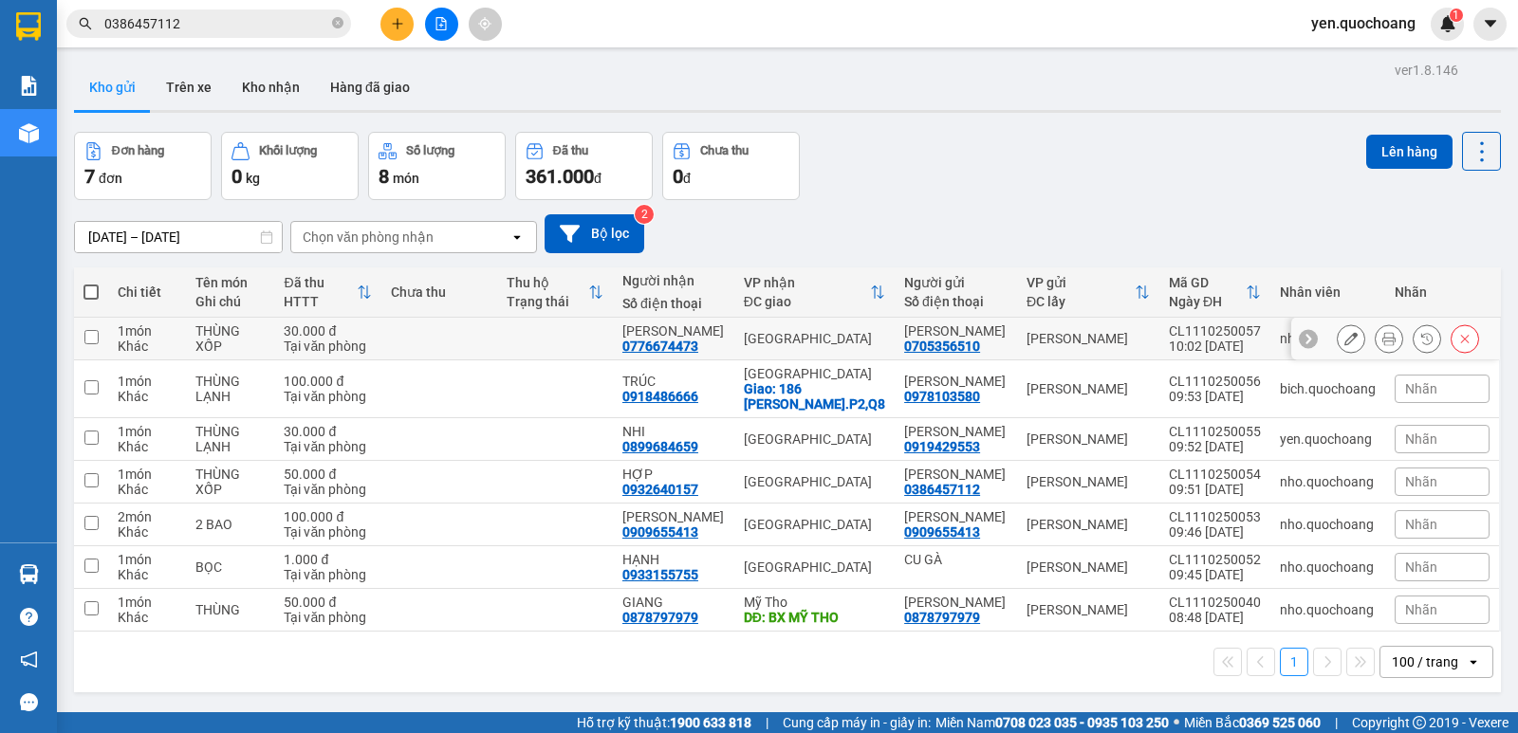
click at [1375, 331] on button at bounding box center [1388, 338] width 27 height 33
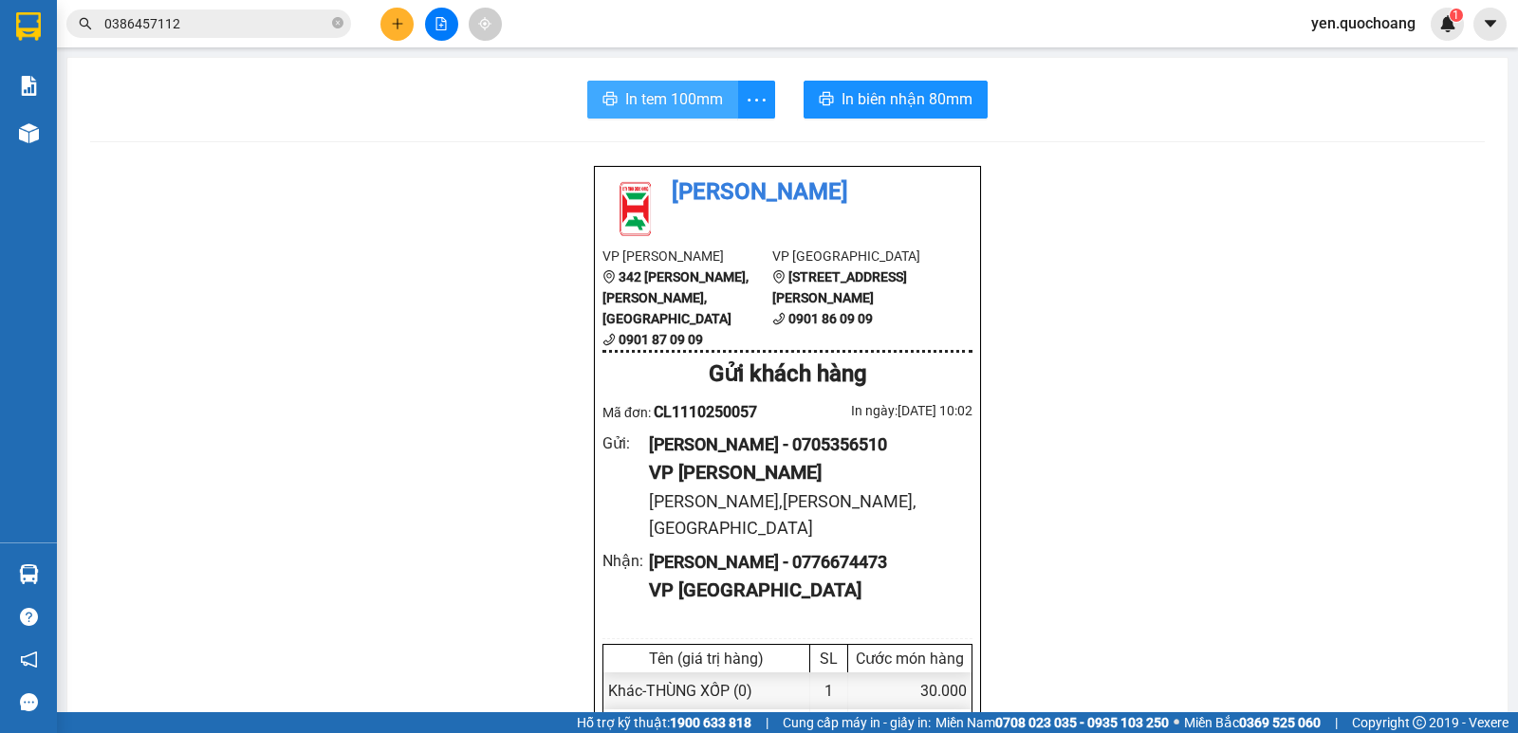
click at [682, 91] on span "In tem 100mm" at bounding box center [674, 99] width 98 height 24
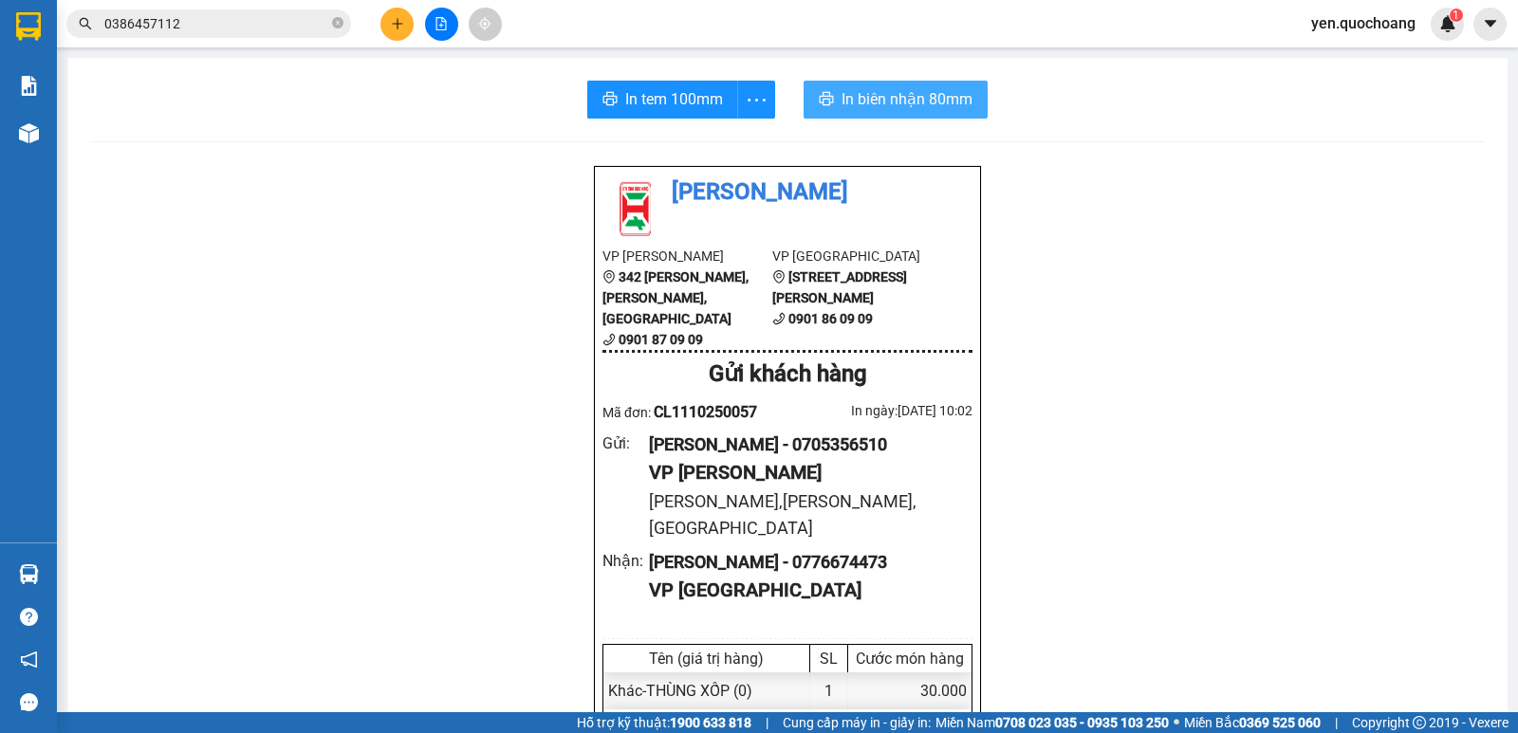
click at [932, 100] on span "In biên nhận 80mm" at bounding box center [906, 99] width 131 height 24
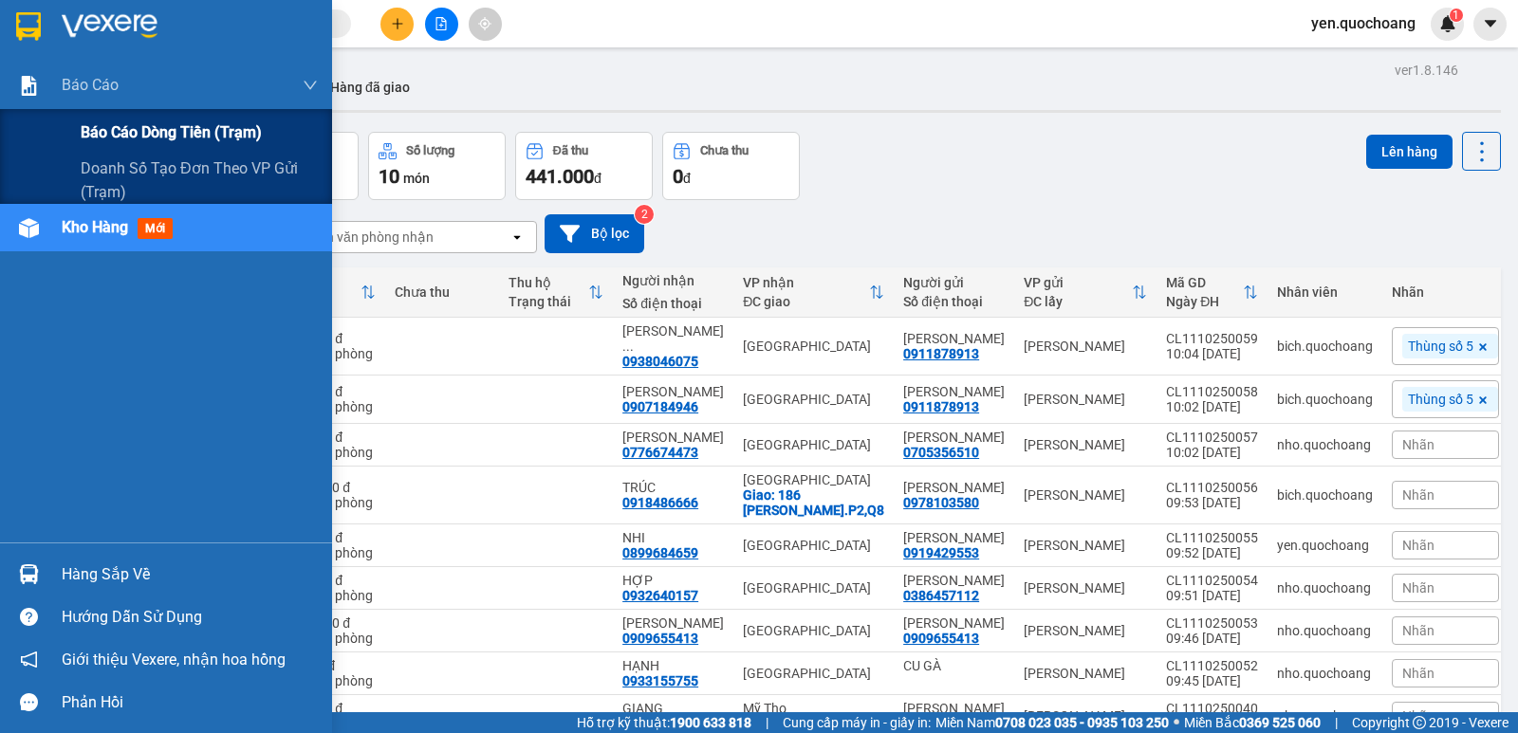
click at [88, 127] on span "Báo cáo dòng tiền (trạm)" at bounding box center [171, 132] width 181 height 24
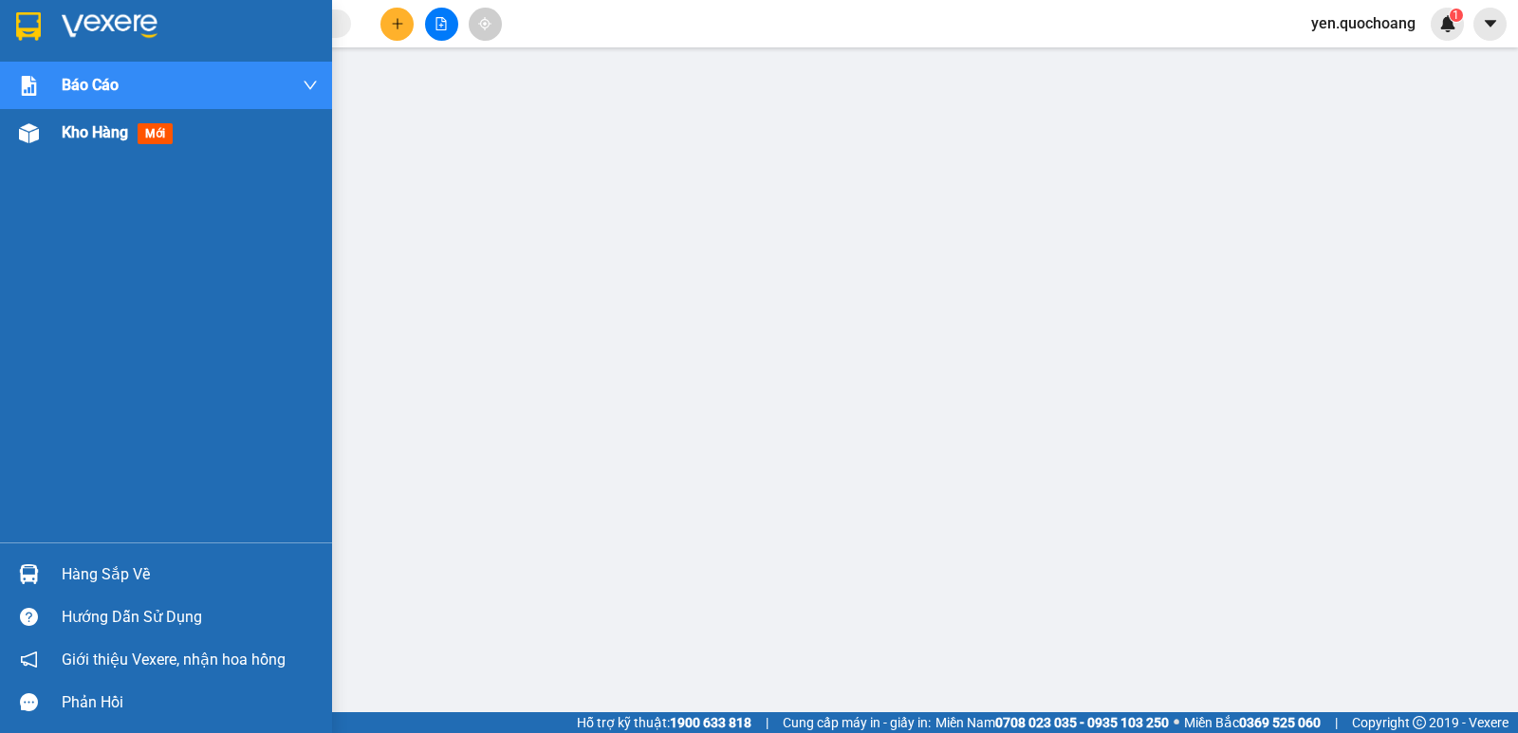
click at [83, 137] on span "Kho hàng" at bounding box center [95, 132] width 66 height 18
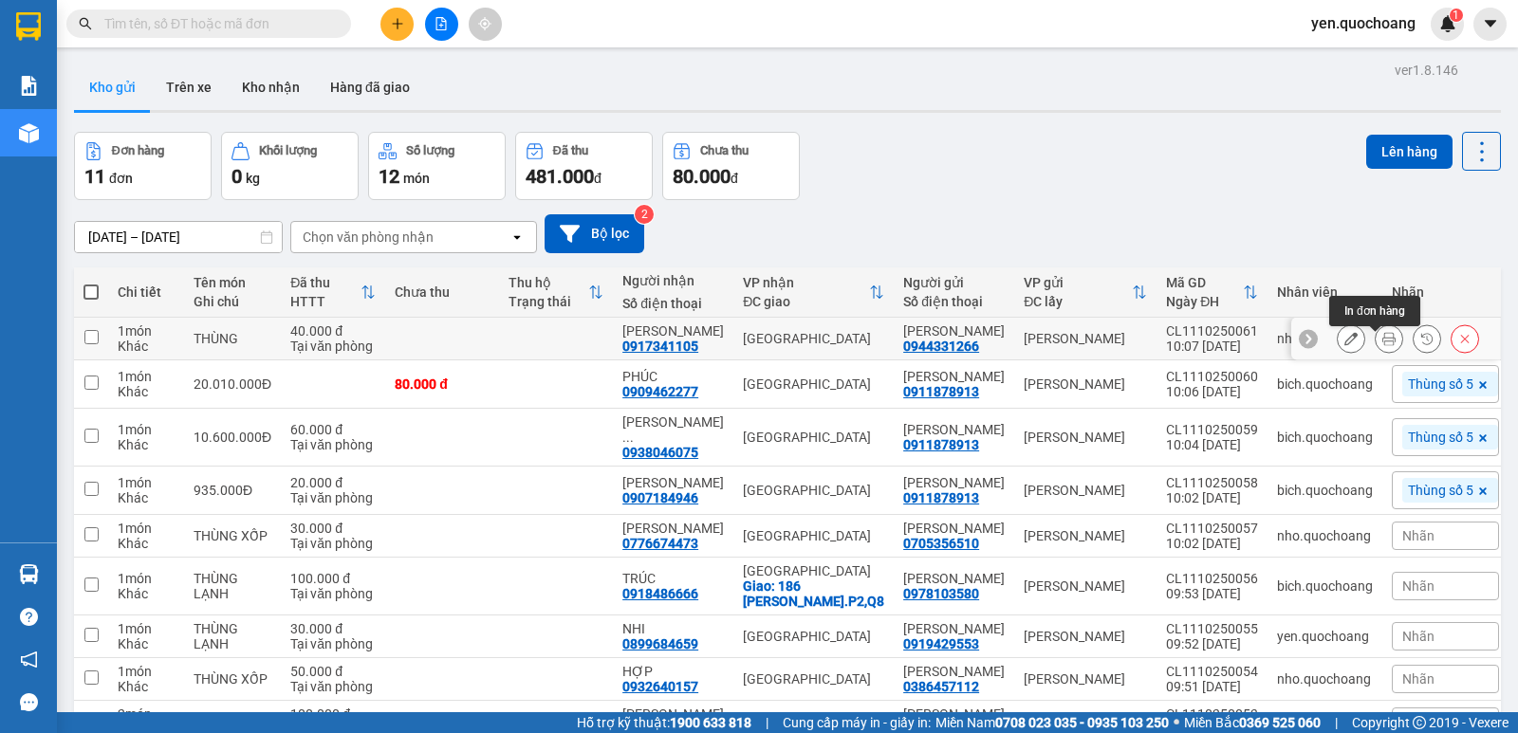
drag, startPoint x: 1365, startPoint y: 350, endPoint x: 1362, endPoint y: 318, distance: 32.4
click at [1374, 335] on div at bounding box center [1388, 338] width 28 height 28
click at [1378, 356] on button at bounding box center [1388, 338] width 27 height 33
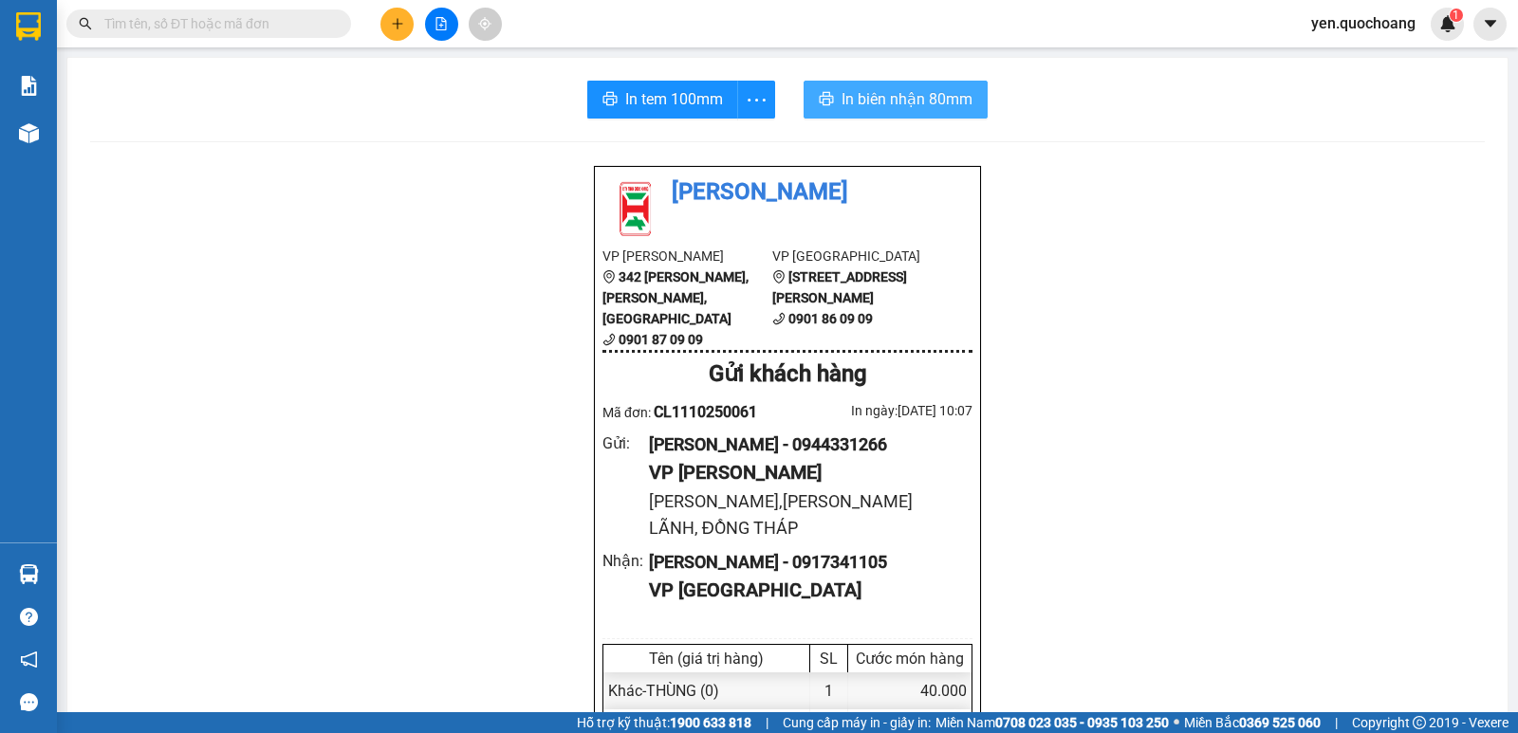
click at [867, 96] on span "In biên nhận 80mm" at bounding box center [906, 99] width 131 height 24
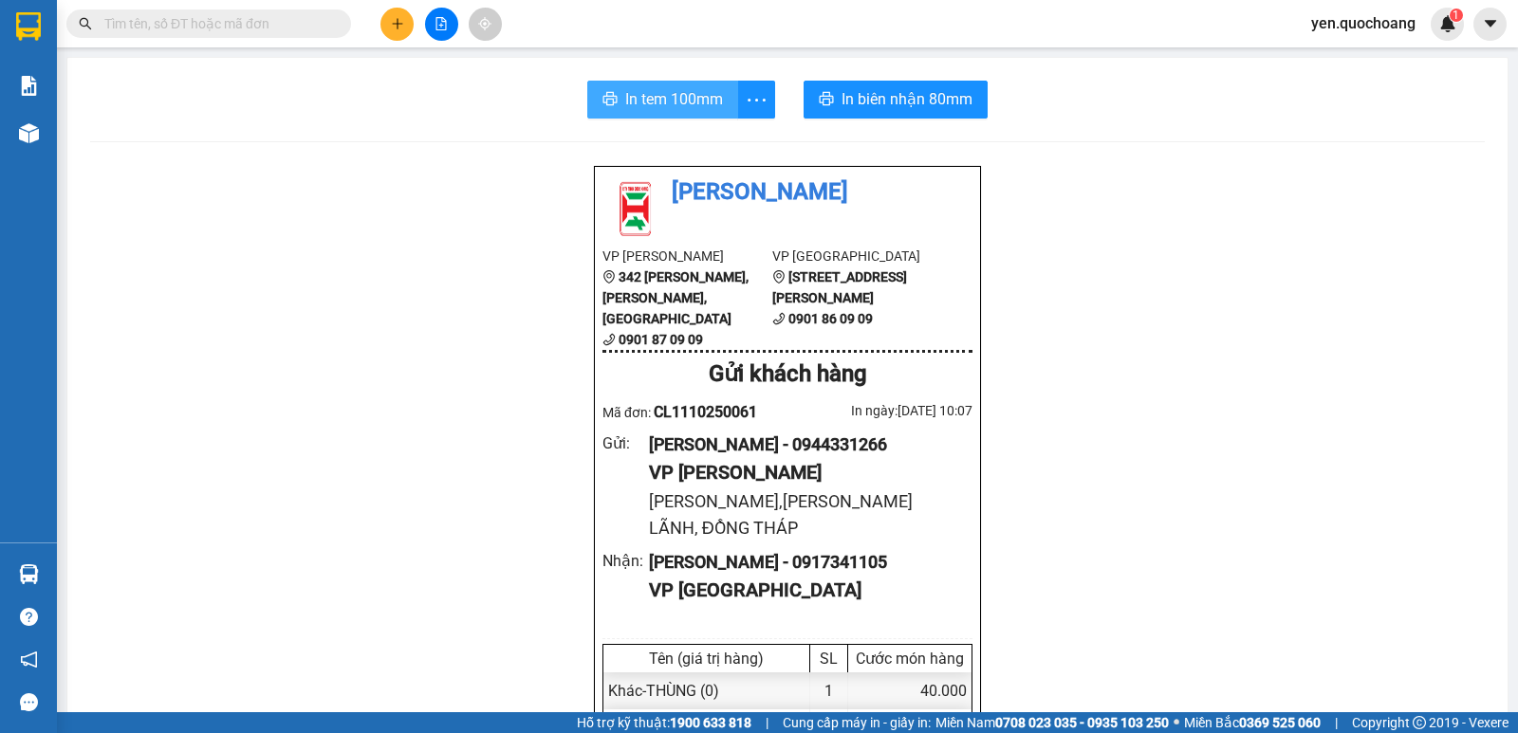
click at [653, 110] on span "In tem 100mm" at bounding box center [674, 99] width 98 height 24
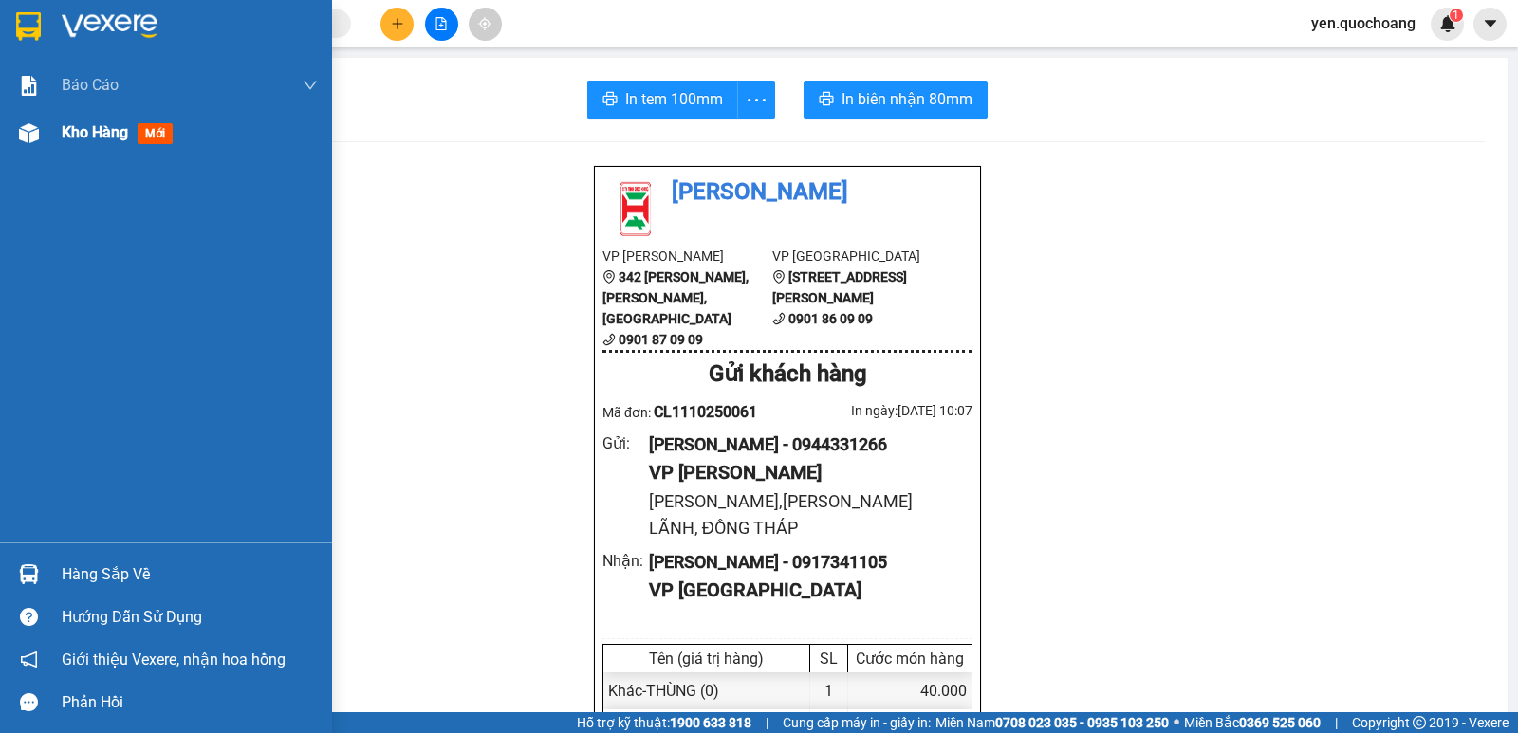
click at [80, 137] on span "Kho hàng" at bounding box center [95, 132] width 66 height 18
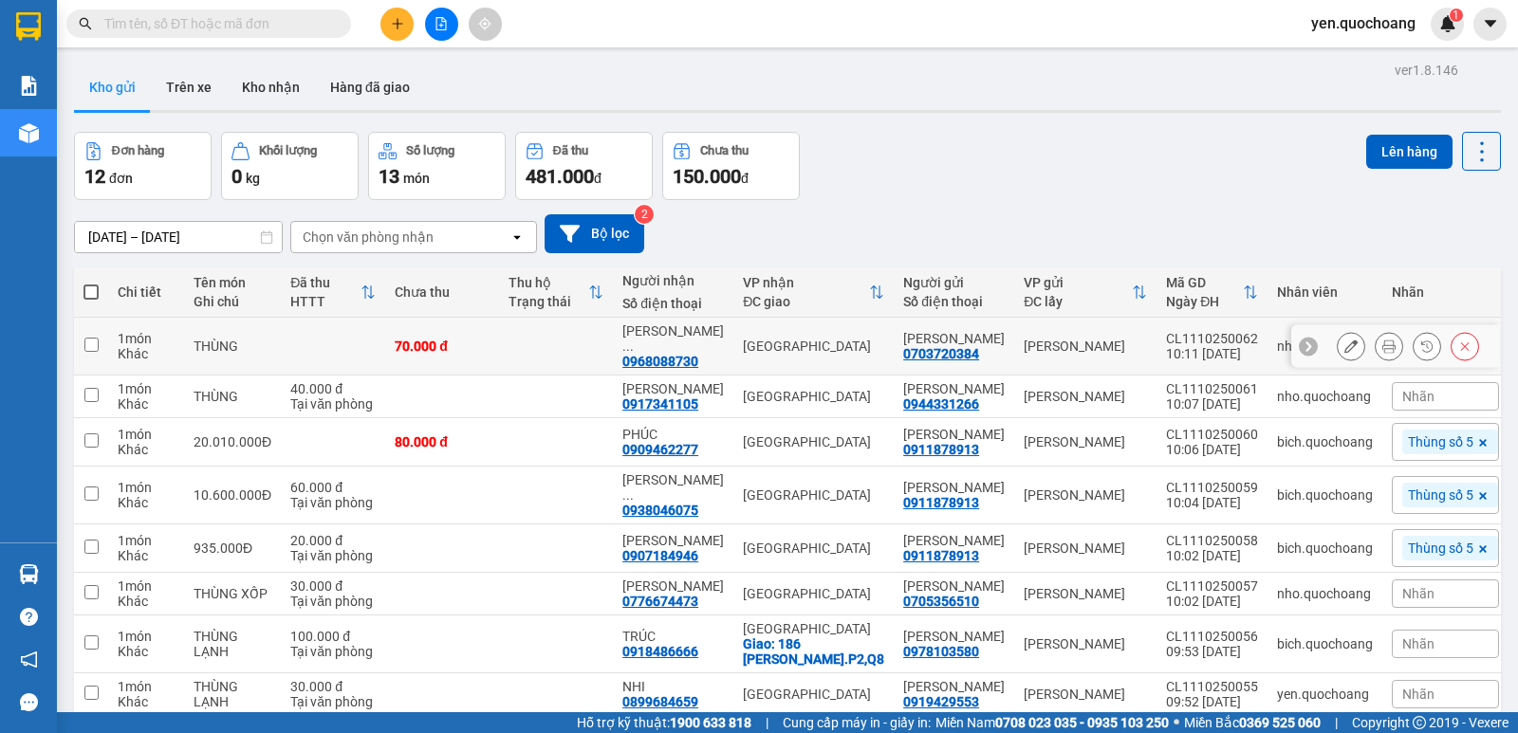
click at [1382, 347] on icon at bounding box center [1388, 346] width 13 height 13
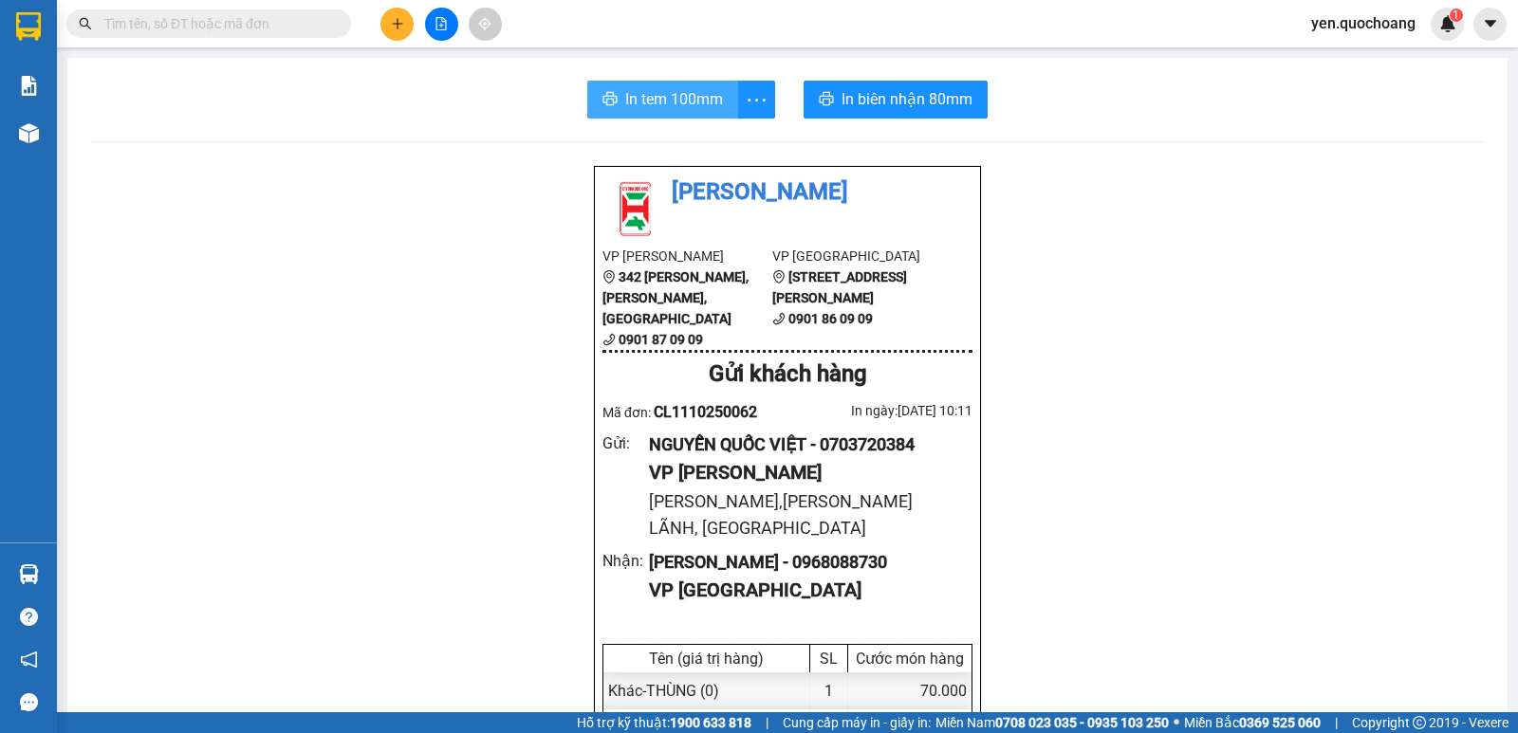
click at [660, 94] on span "In tem 100mm" at bounding box center [674, 99] width 98 height 24
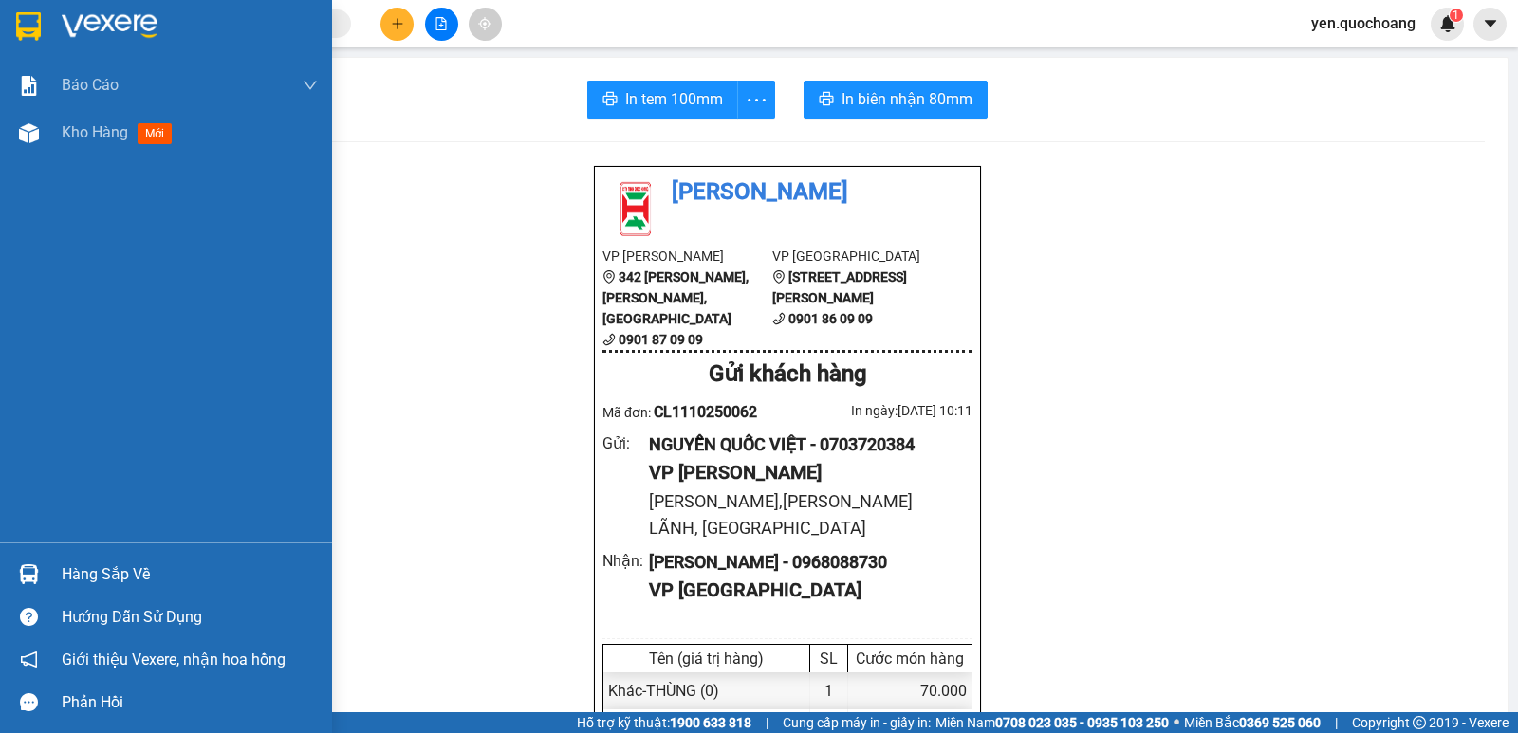
click at [83, 562] on div "Hàng sắp về" at bounding box center [190, 575] width 256 height 28
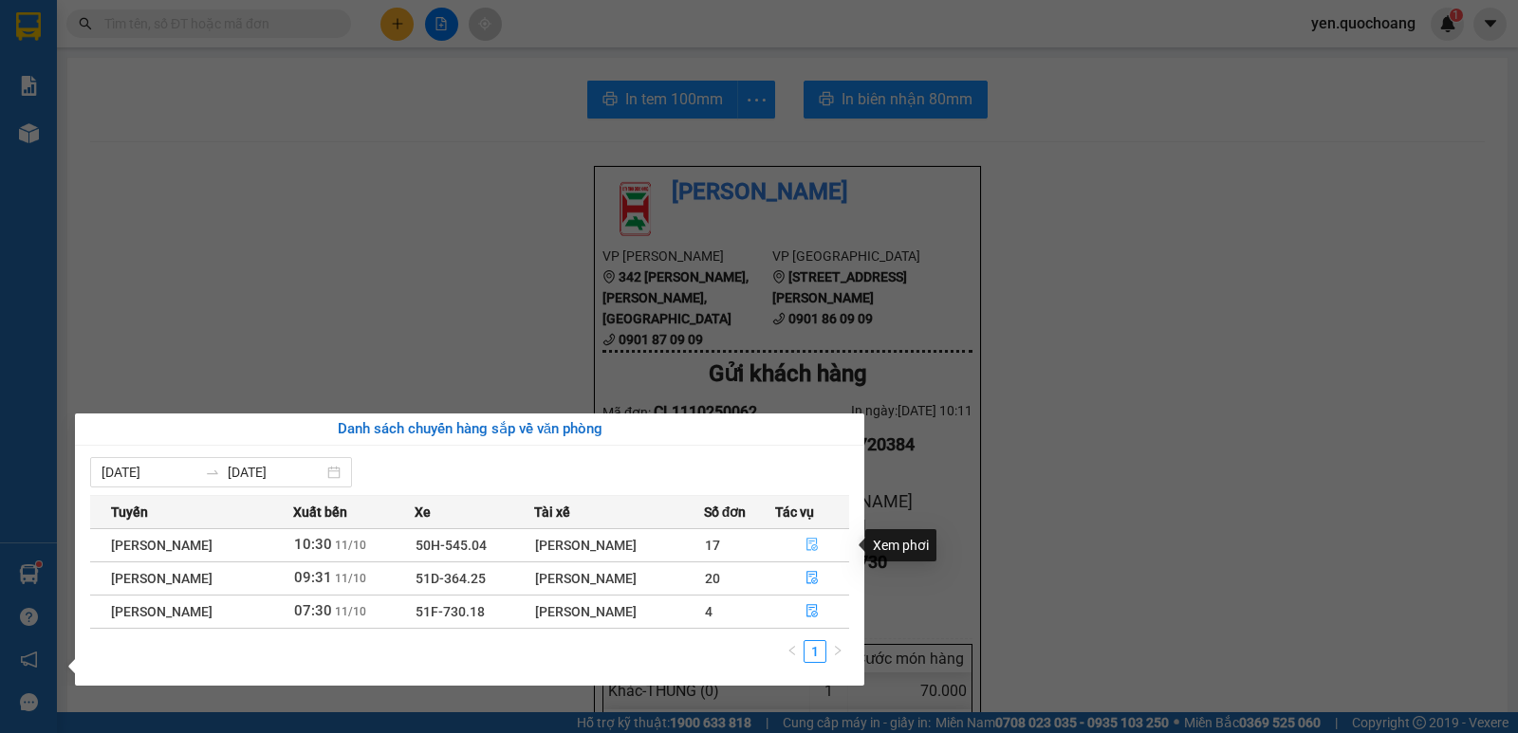
click at [807, 544] on icon "file-done" at bounding box center [811, 544] width 13 height 13
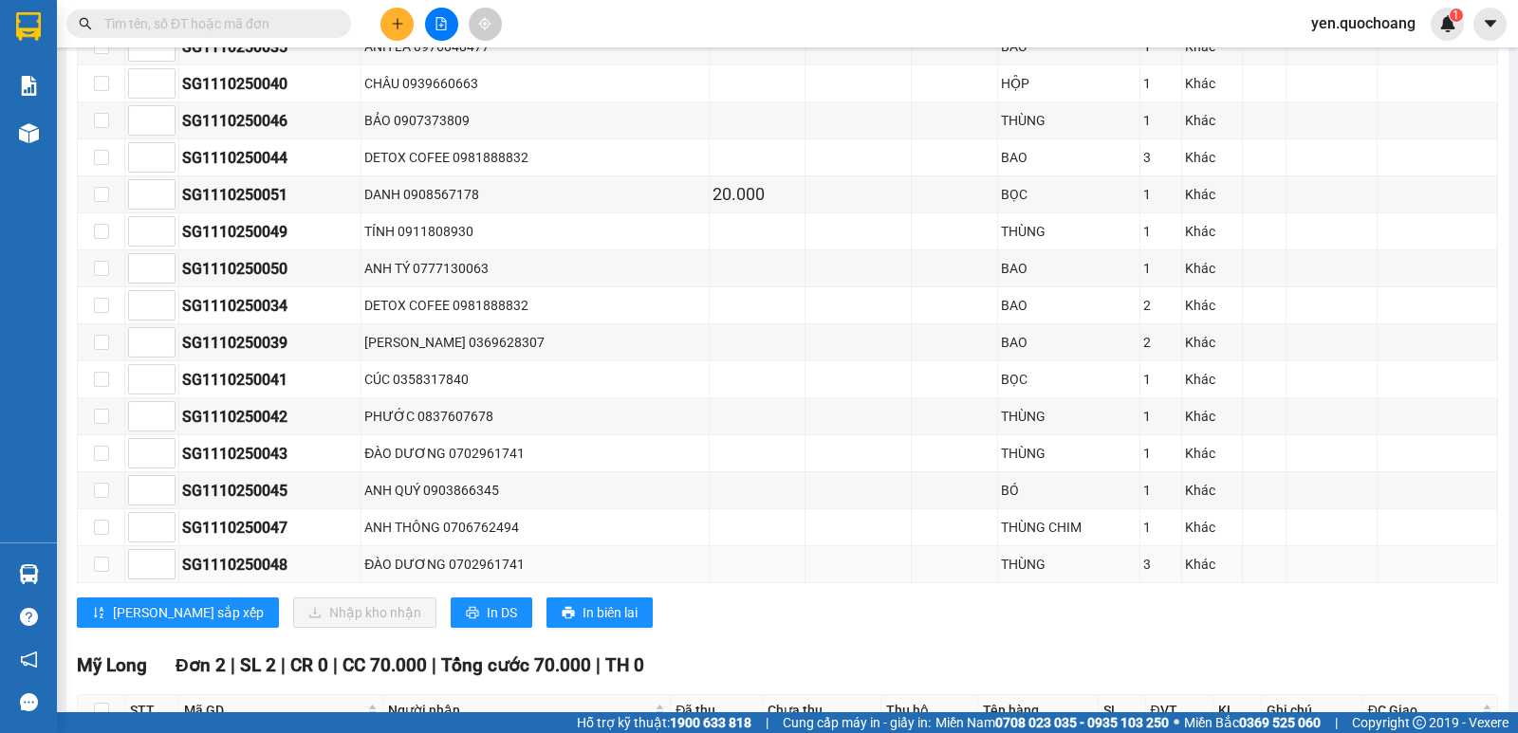
scroll to position [379, 0]
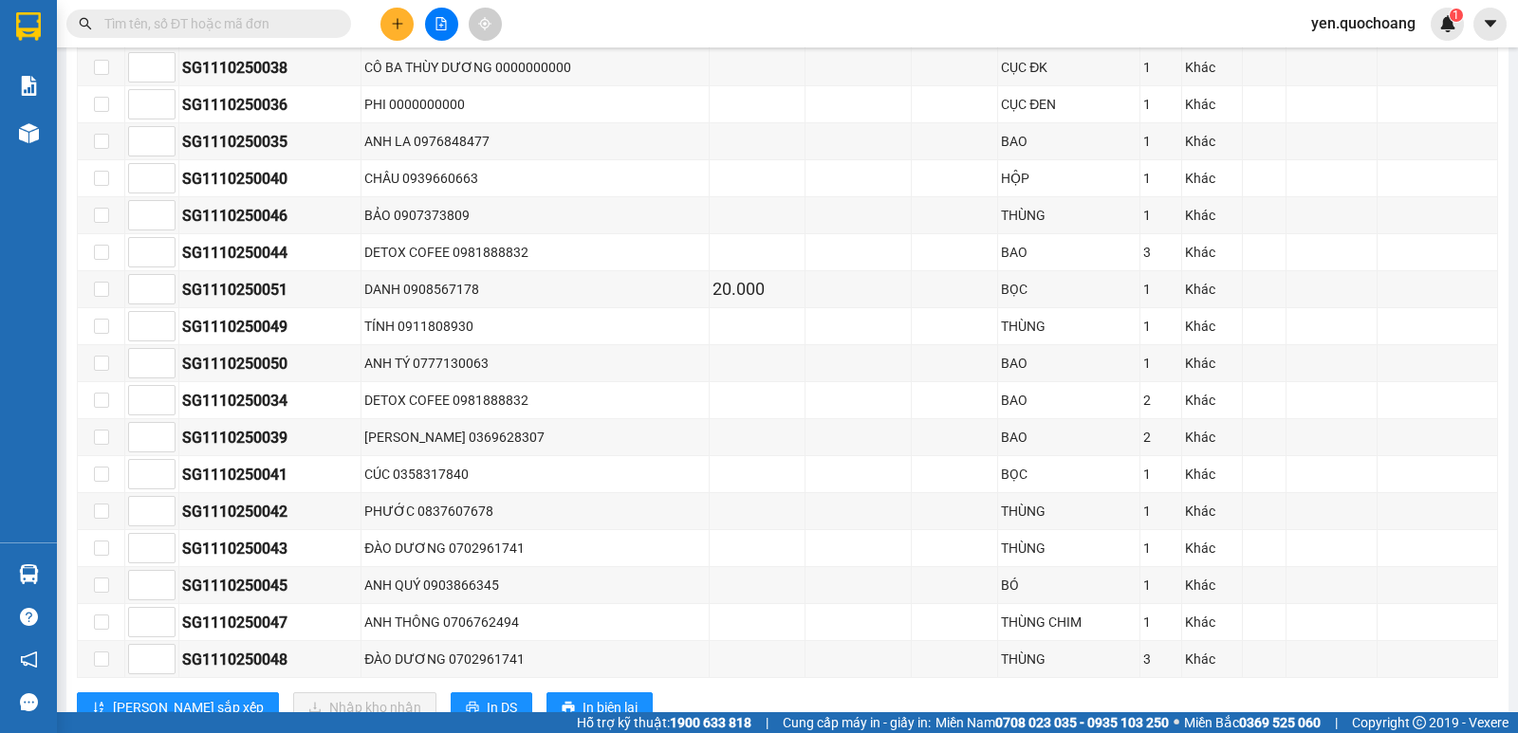
click at [160, 26] on input "text" at bounding box center [216, 23] width 224 height 21
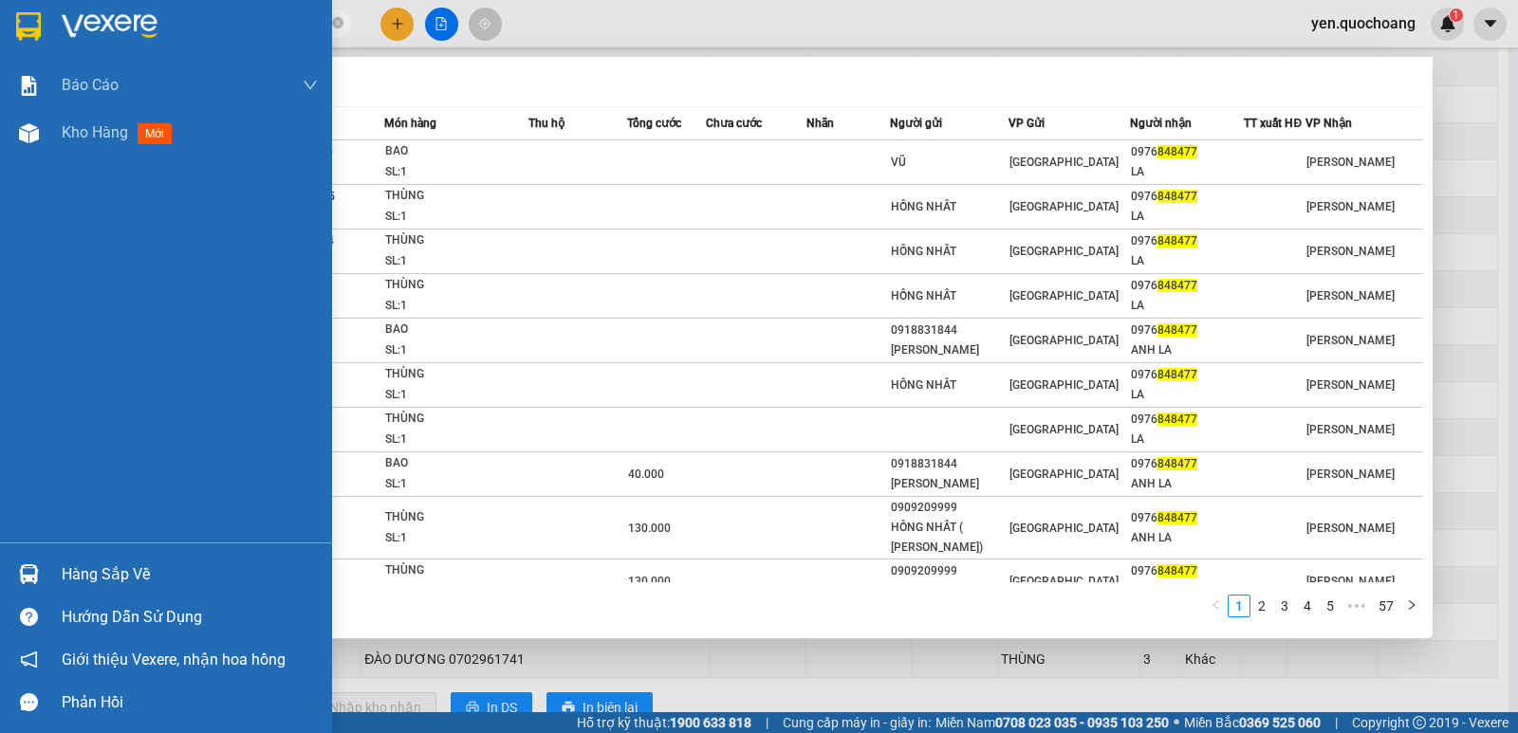
type input "848477"
click at [7, 170] on div "Báo cáo Báo cáo dòng tiền (trạm) Doanh số tạo đơn theo VP gửi (trạm) Kho hàng m…" at bounding box center [166, 302] width 332 height 481
click at [79, 140] on span "Kho hàng" at bounding box center [95, 132] width 66 height 18
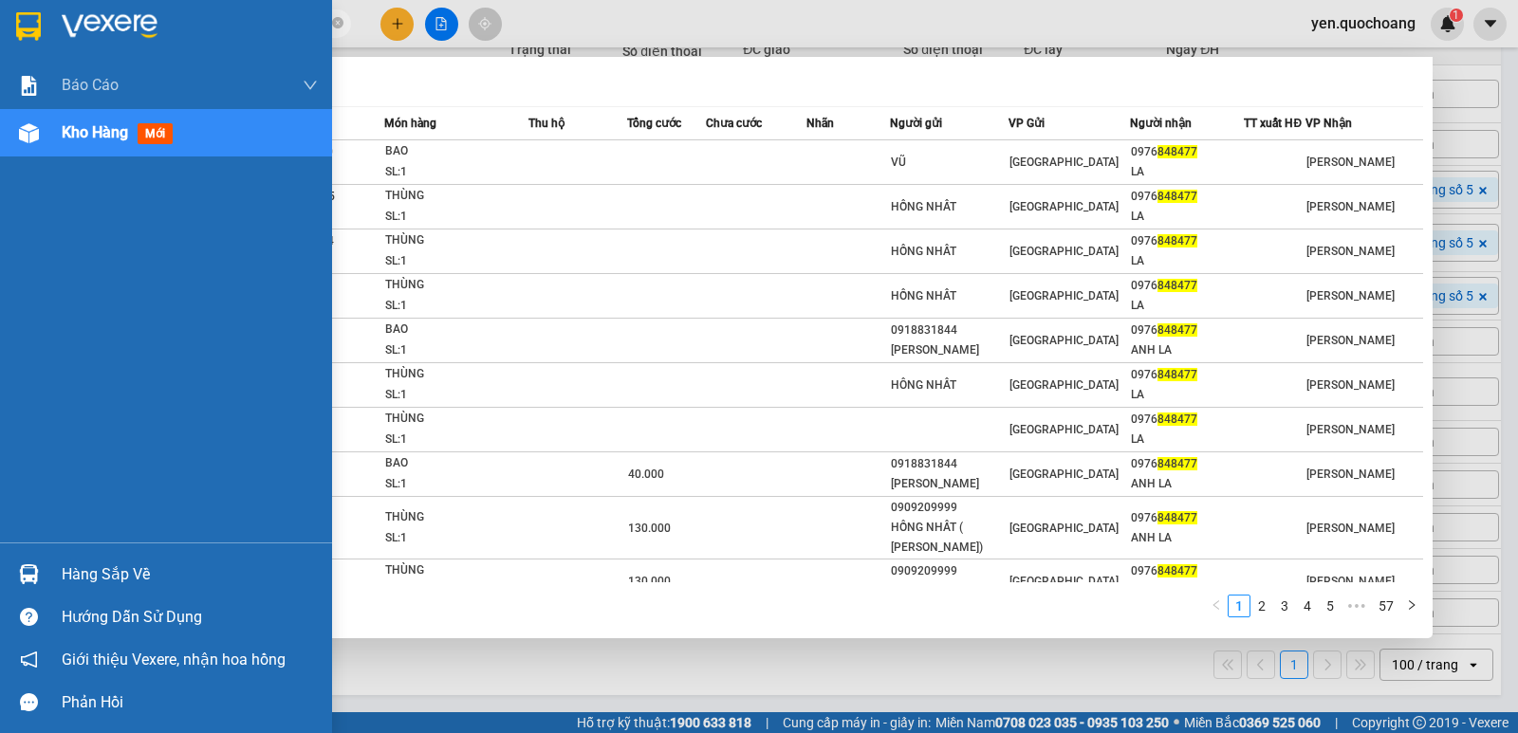
scroll to position [332, 0]
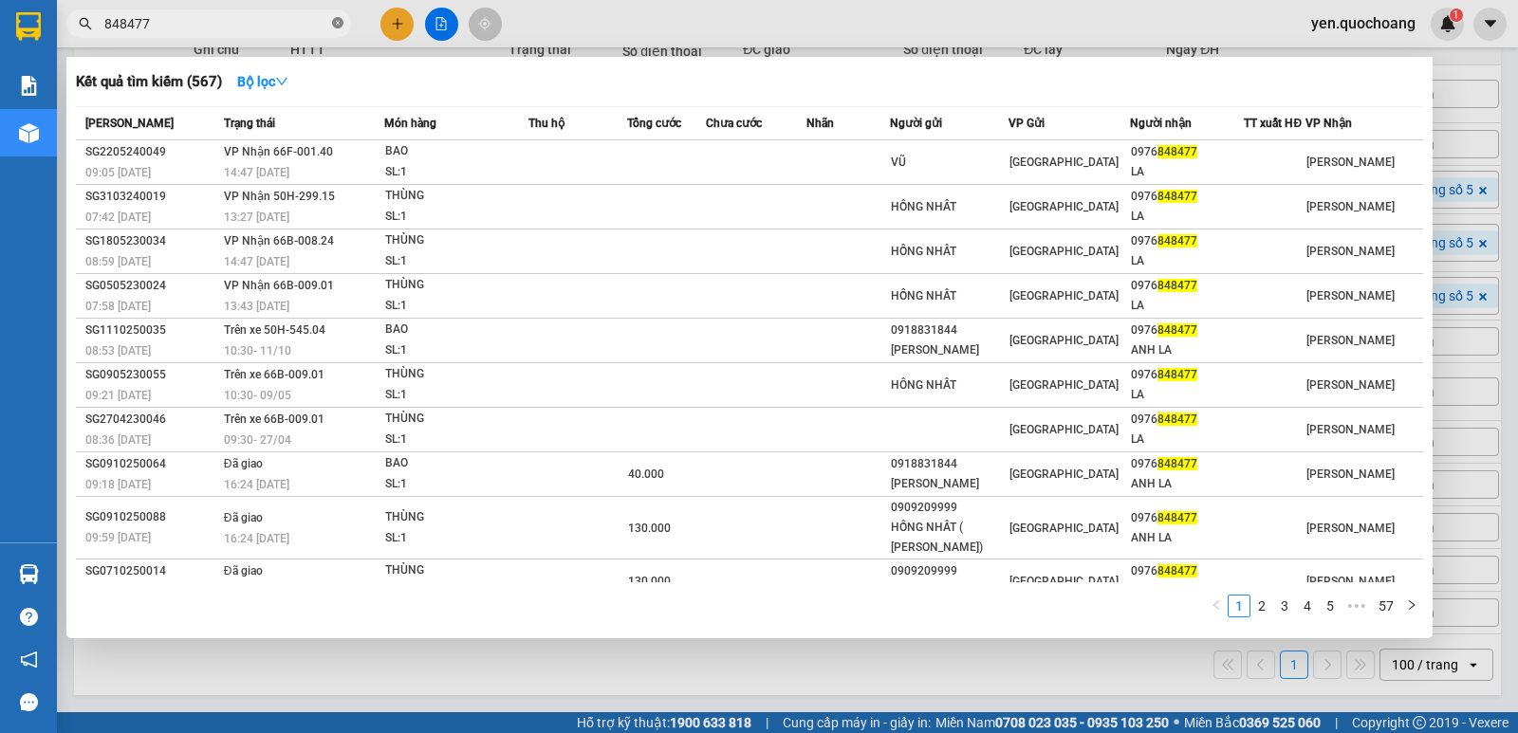
click at [341, 25] on icon "close-circle" at bounding box center [337, 22] width 11 height 11
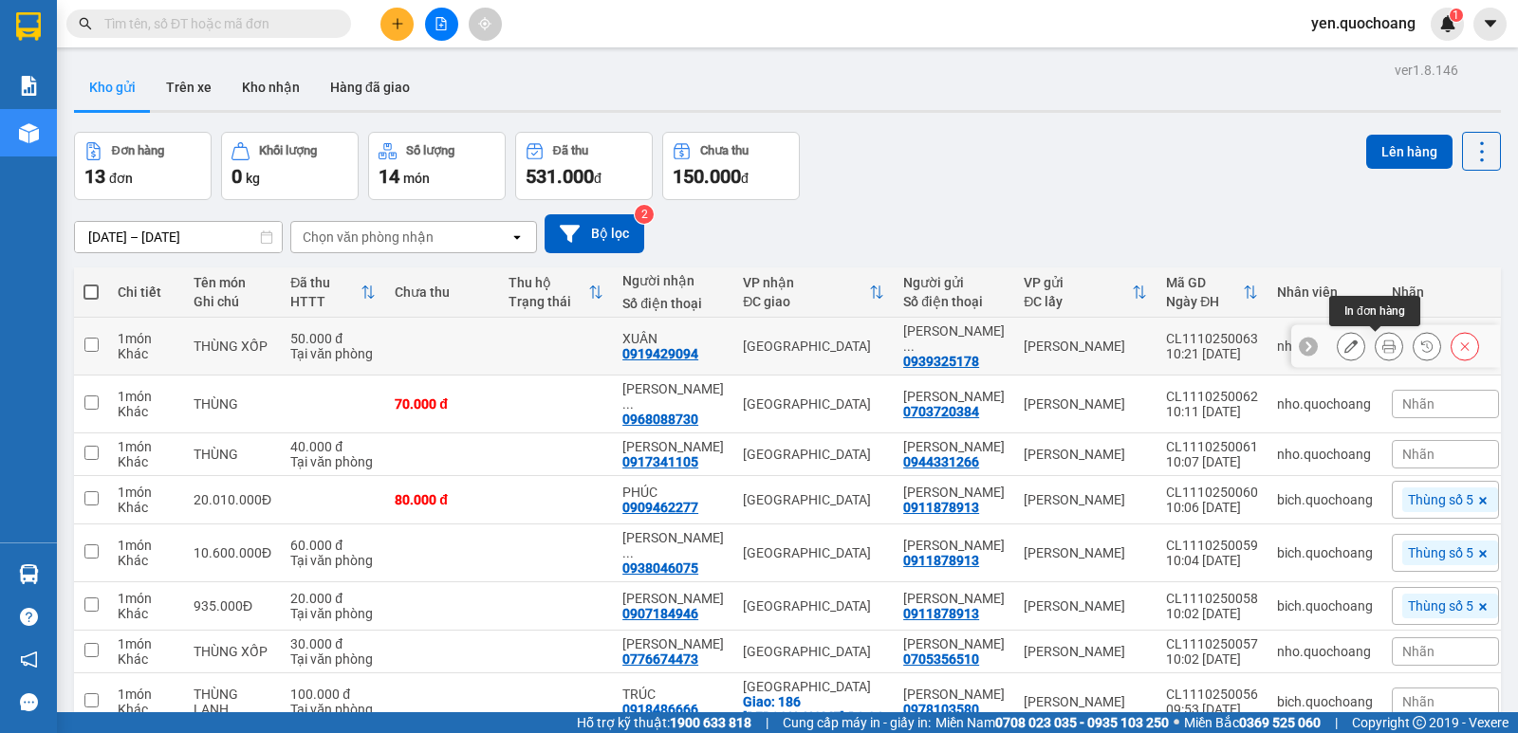
click at [1382, 342] on icon at bounding box center [1388, 346] width 13 height 13
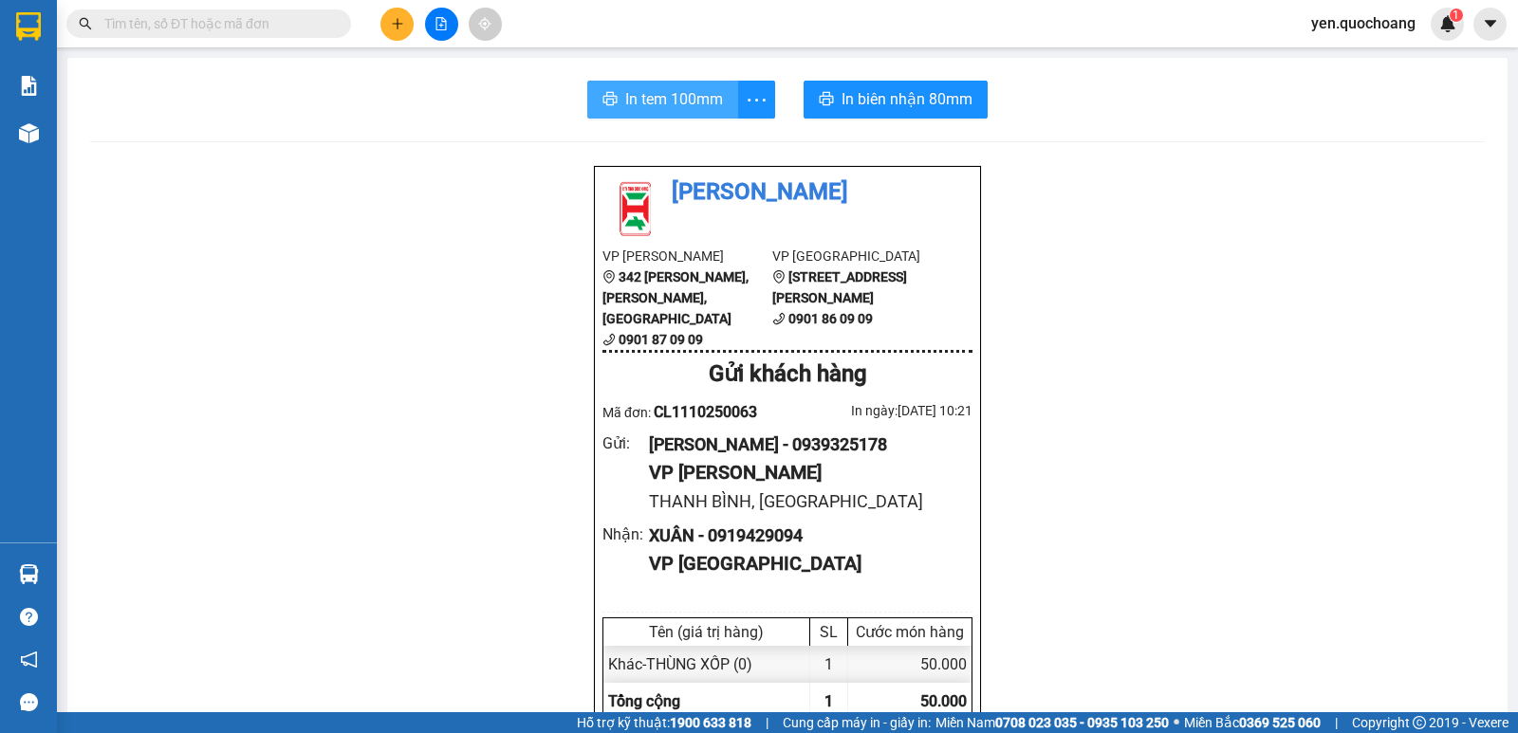
click at [642, 100] on span "In tem 100mm" at bounding box center [674, 99] width 98 height 24
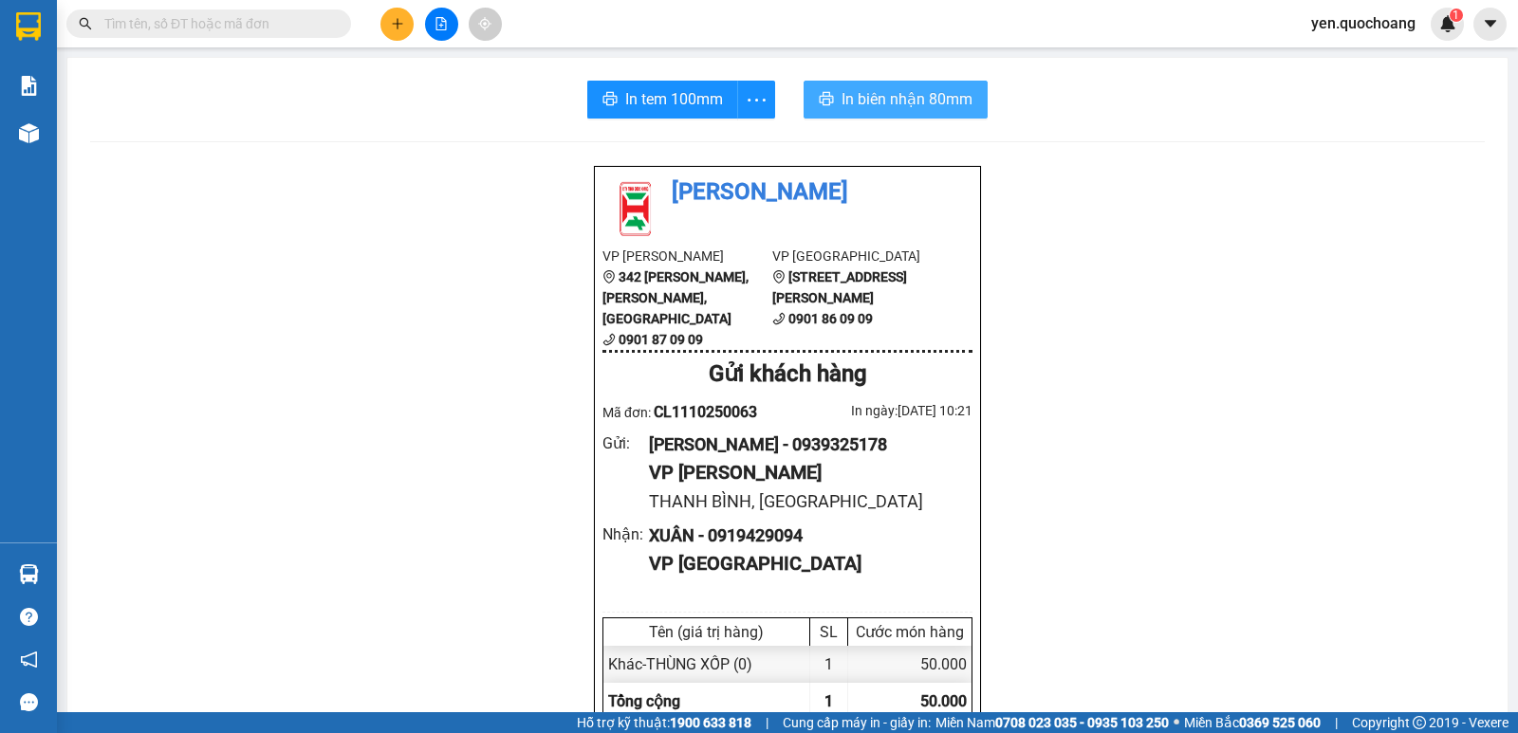
click at [859, 113] on button "In biên nhận 80mm" at bounding box center [895, 100] width 184 height 38
click at [1356, 15] on span "yen.quochoang" at bounding box center [1363, 23] width 135 height 24
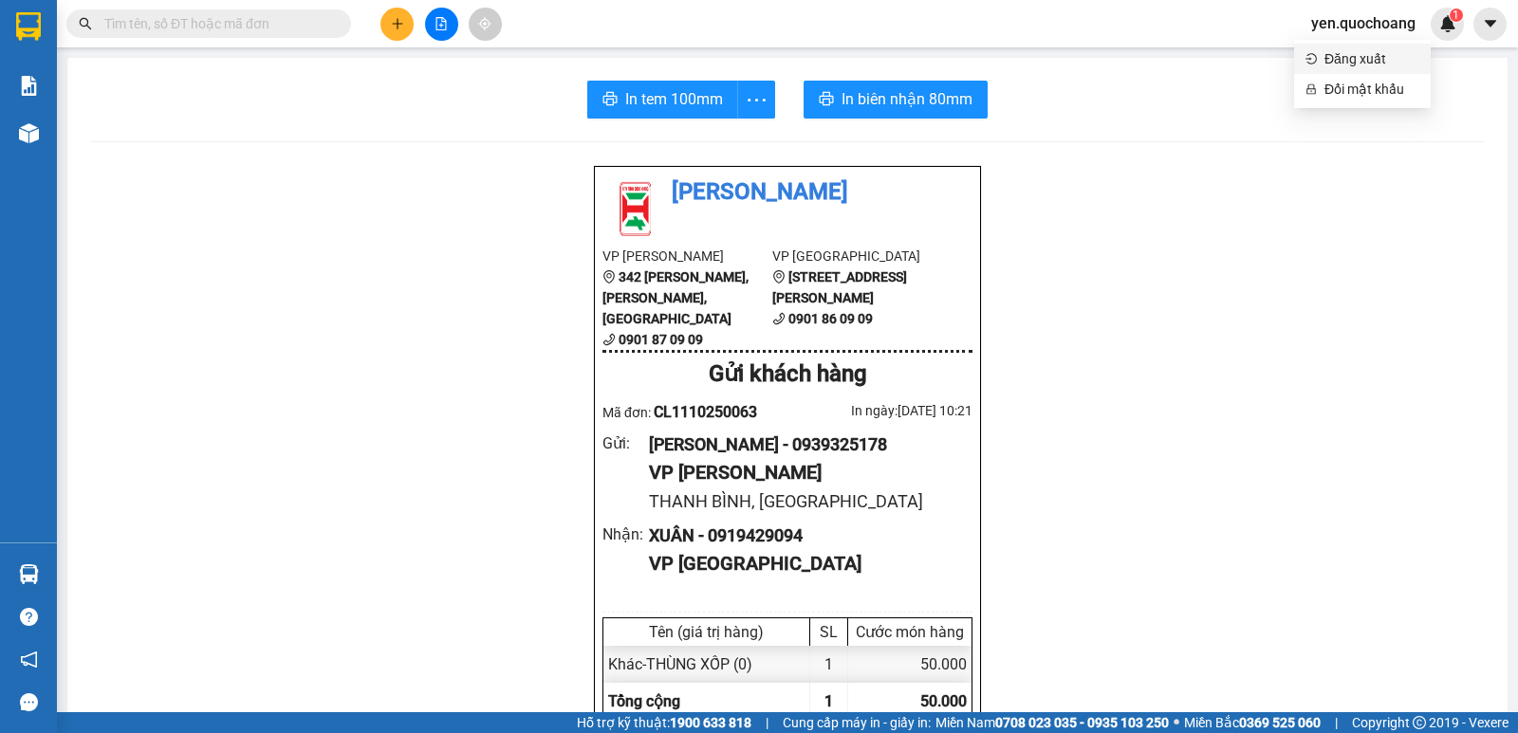
click at [1347, 62] on span "Đăng xuất" at bounding box center [1371, 58] width 95 height 21
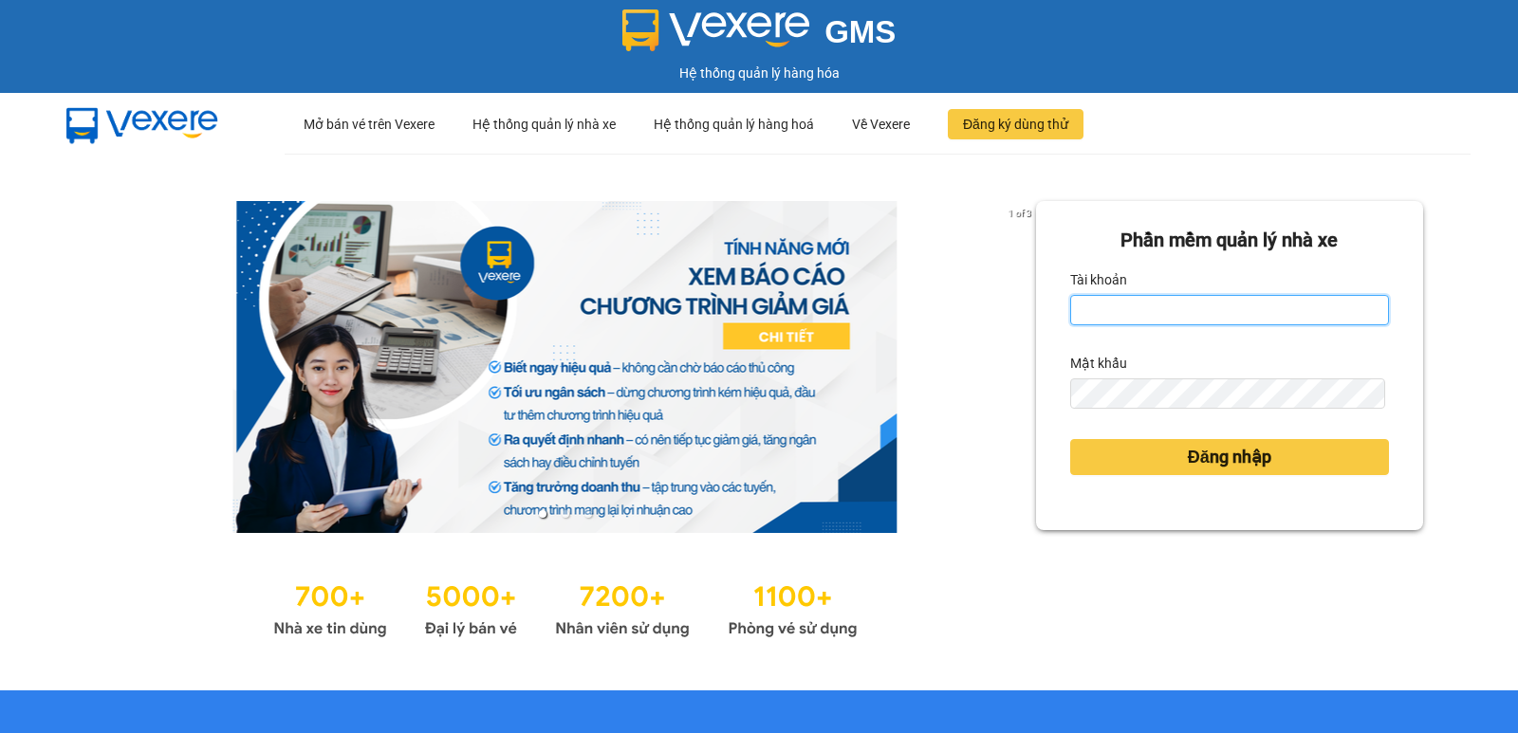
drag, startPoint x: 1120, startPoint y: 304, endPoint x: 1153, endPoint y: 325, distance: 39.2
click at [1120, 304] on input "Tài khoản" at bounding box center [1229, 310] width 319 height 30
type input "nho.quochoang"
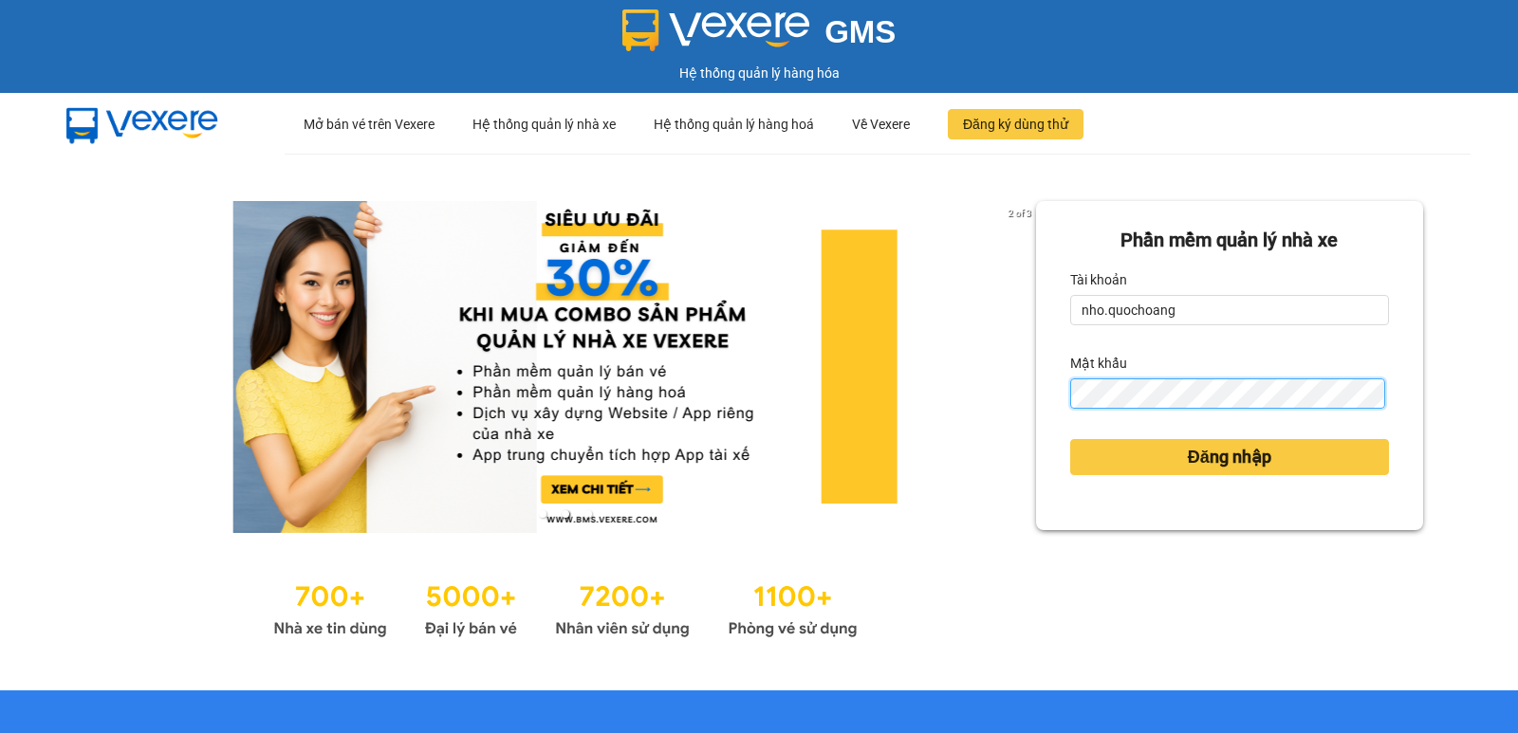
click at [1070, 439] on button "Đăng nhập" at bounding box center [1229, 457] width 319 height 36
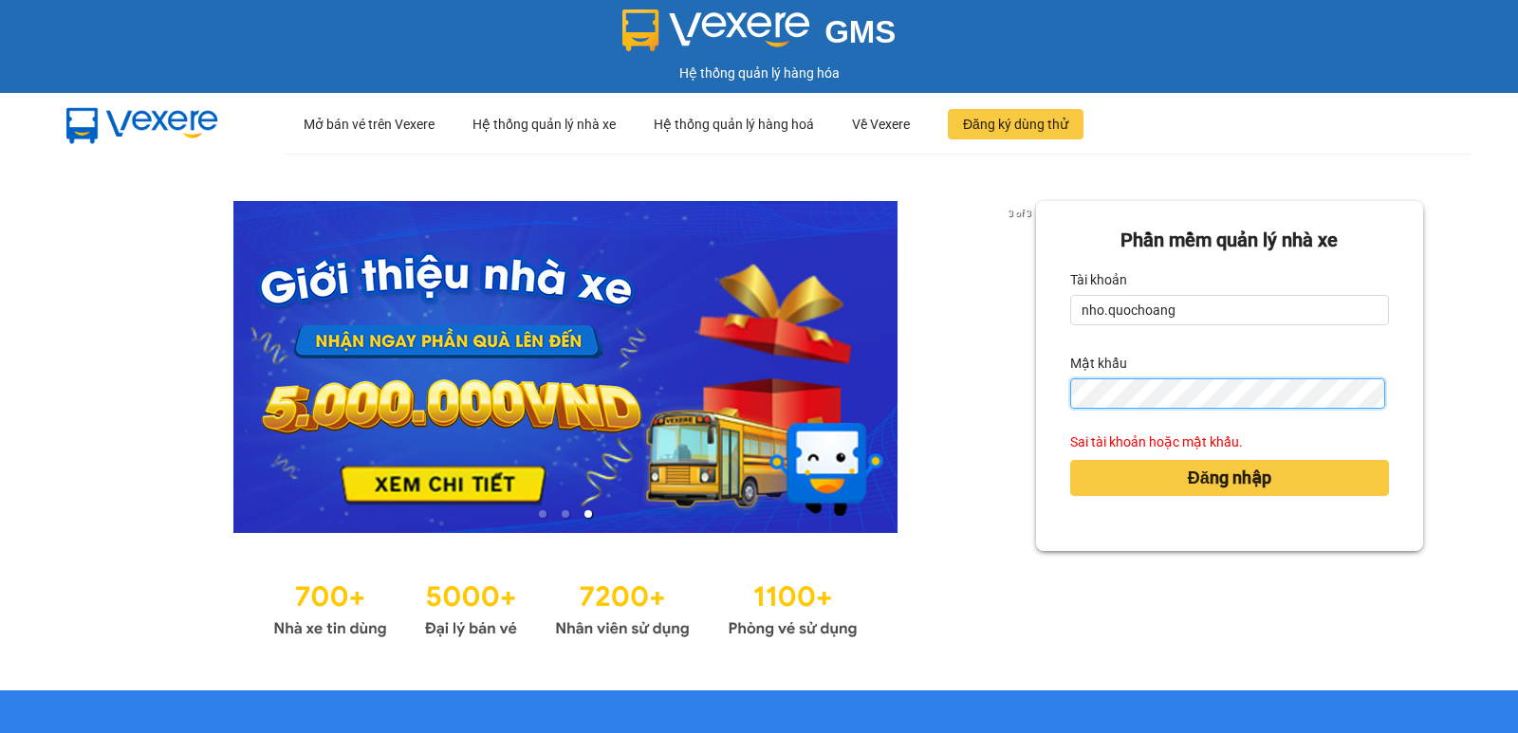
click at [973, 424] on div "3 of 3 Phần mềm quản lý nhà xe Tài khoản nho.quochoang Mật khẩu Sai tài khoản h…" at bounding box center [759, 422] width 1518 height 537
click at [1070, 460] on button "Đăng nhập" at bounding box center [1229, 478] width 319 height 36
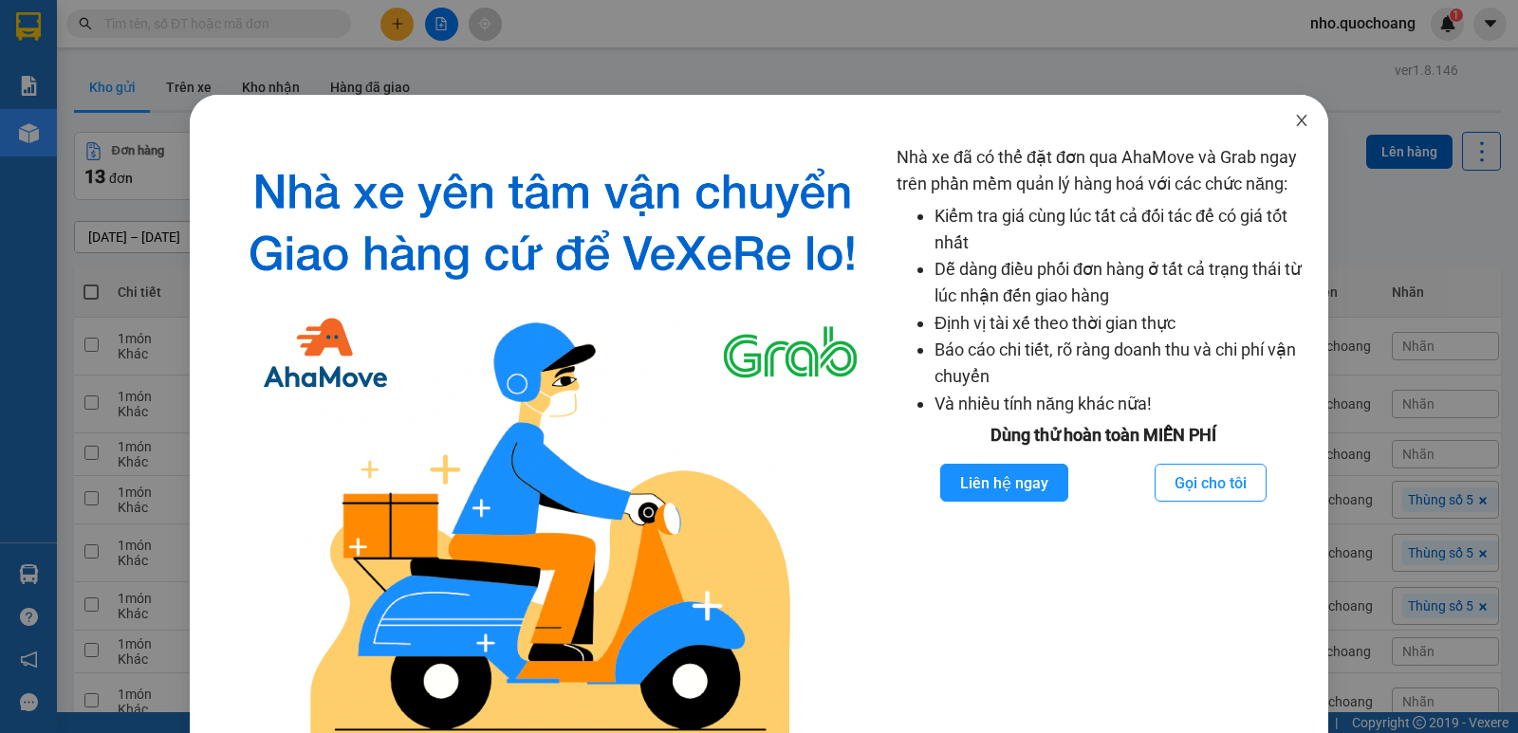
click at [1289, 110] on span "Close" at bounding box center [1301, 121] width 53 height 53
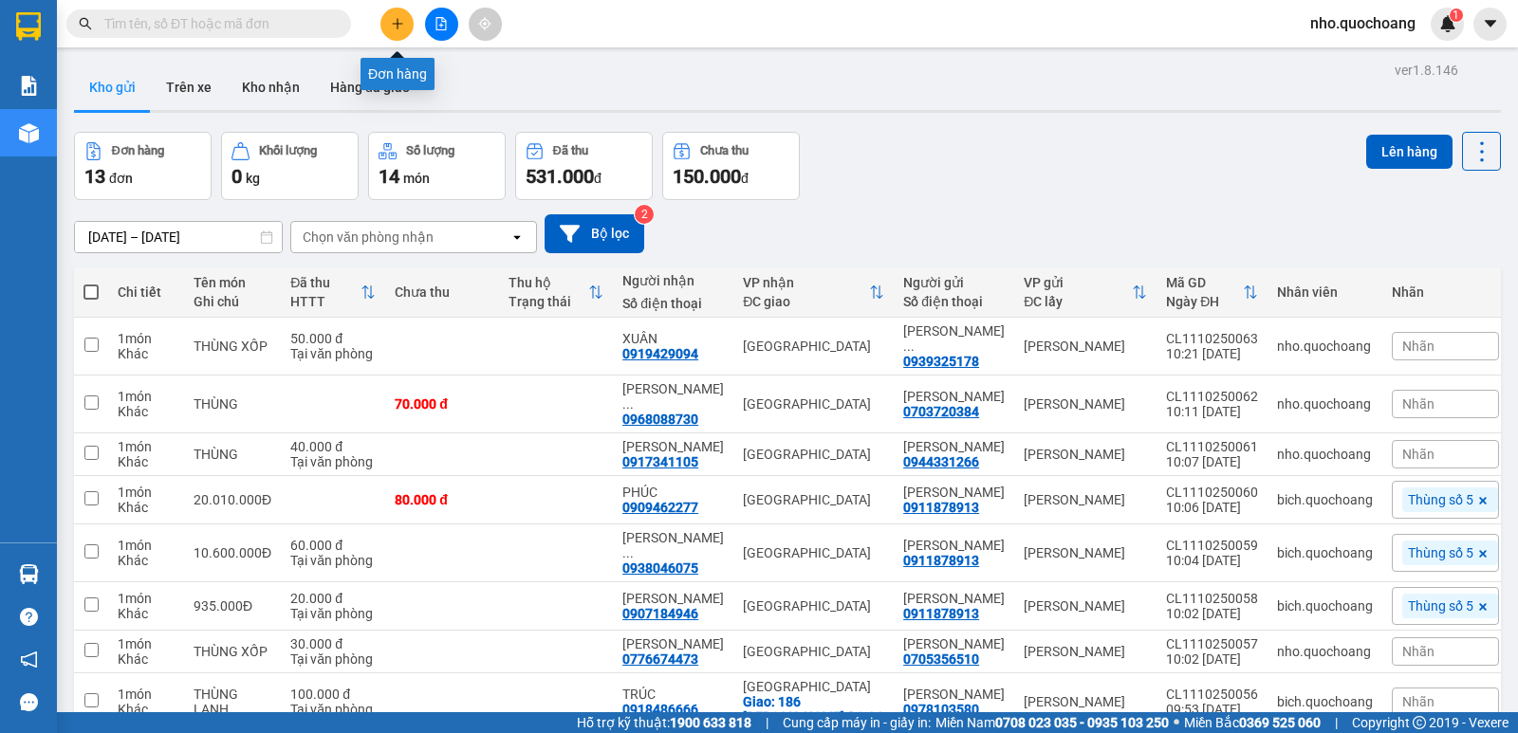
click at [396, 28] on icon "plus" at bounding box center [397, 23] width 13 height 13
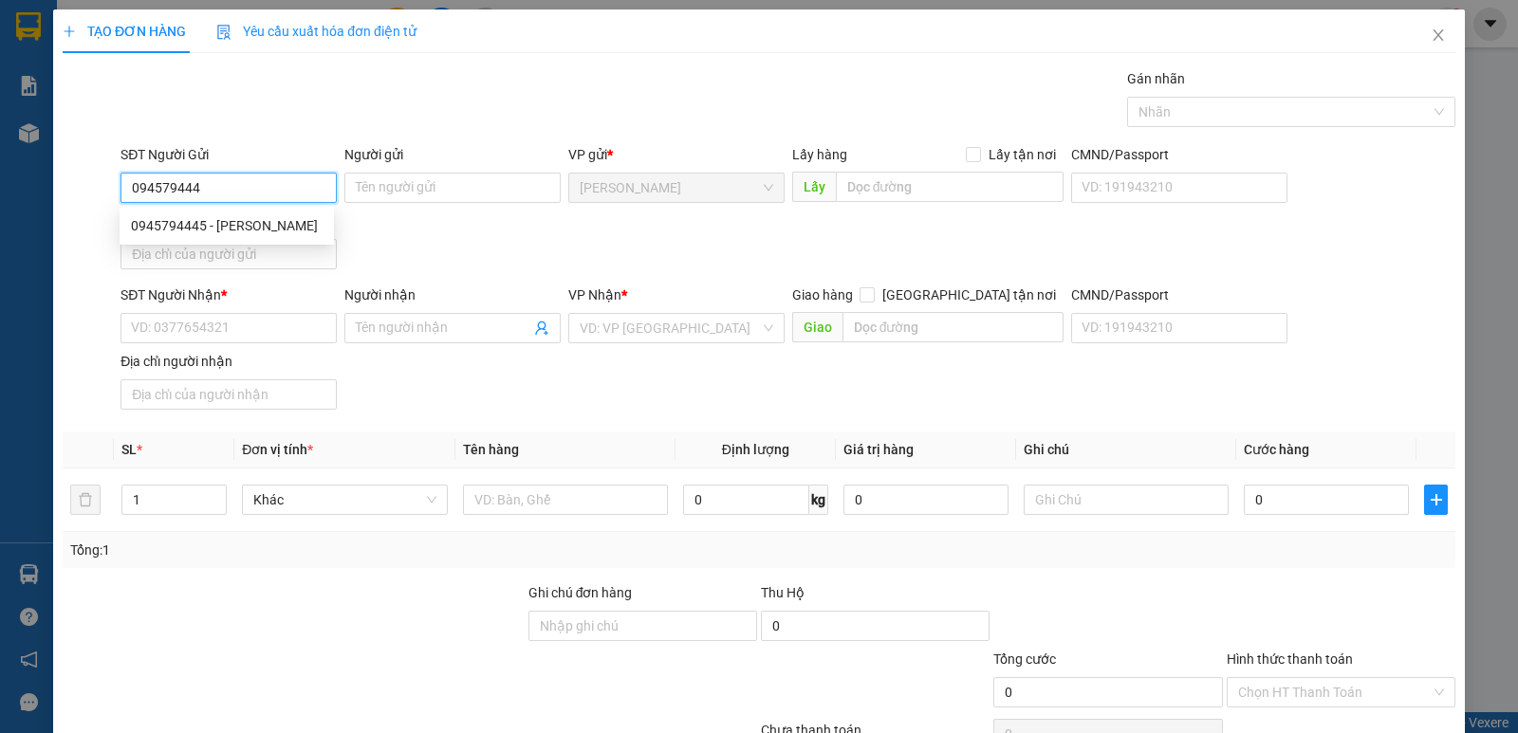
type input "0945794445"
click at [250, 227] on div "0945794445 - [PERSON_NAME]" at bounding box center [227, 225] width 192 height 21
type input "CHINH"
type input "0945794445"
drag, startPoint x: 396, startPoint y: 185, endPoint x: 325, endPoint y: 201, distance: 72.9
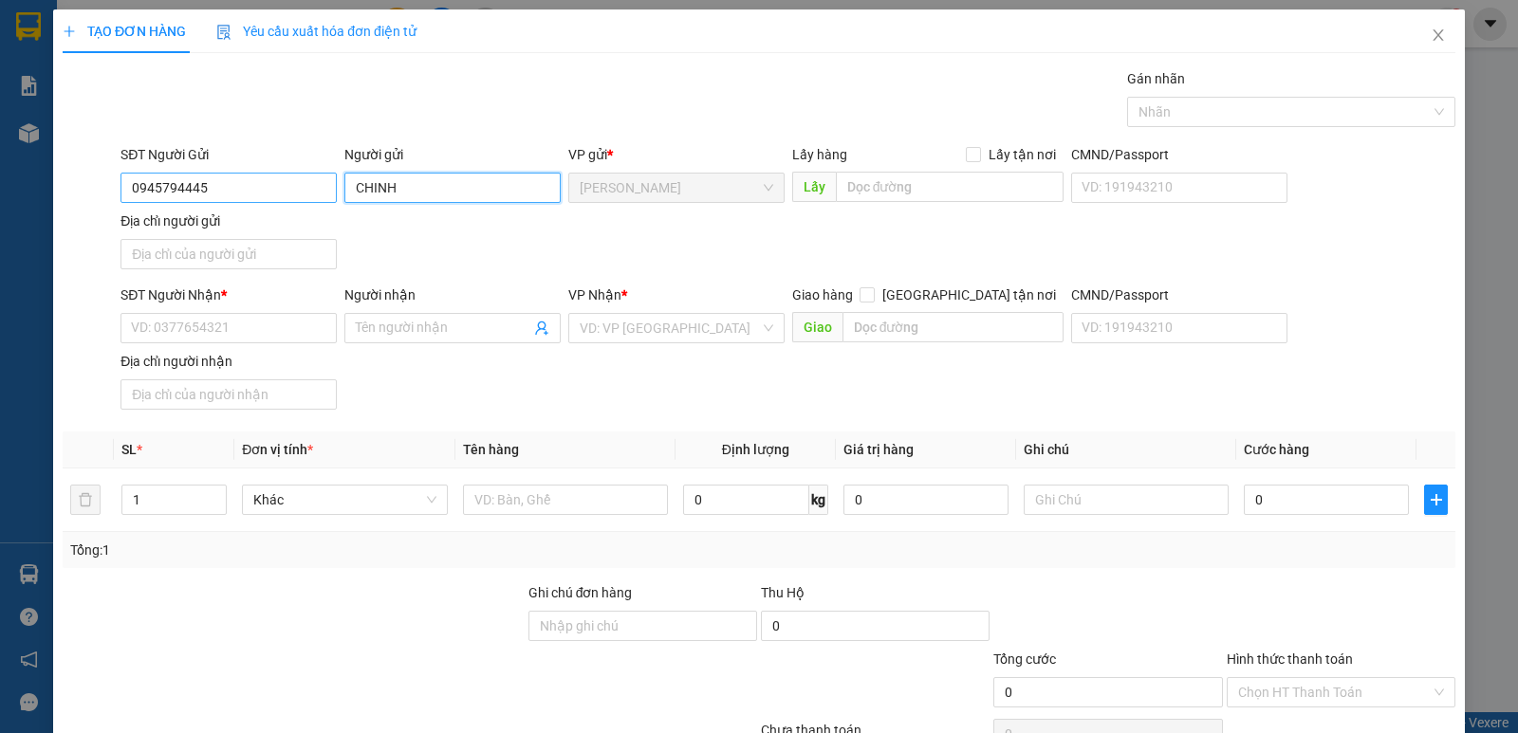
click at [325, 201] on div "SĐT Người Gửi 0945794445 Người gửi CHINH CHINH VP gửi * [PERSON_NAME] Lấy hàng …" at bounding box center [788, 210] width 1342 height 133
type input "l"
type input "[PERSON_NAME]"
click at [282, 263] on input "Địa chỉ người gửi" at bounding box center [228, 254] width 216 height 30
type input "[PERSON_NAME],[PERSON_NAME] LÃNH, [GEOGRAPHIC_DATA]"
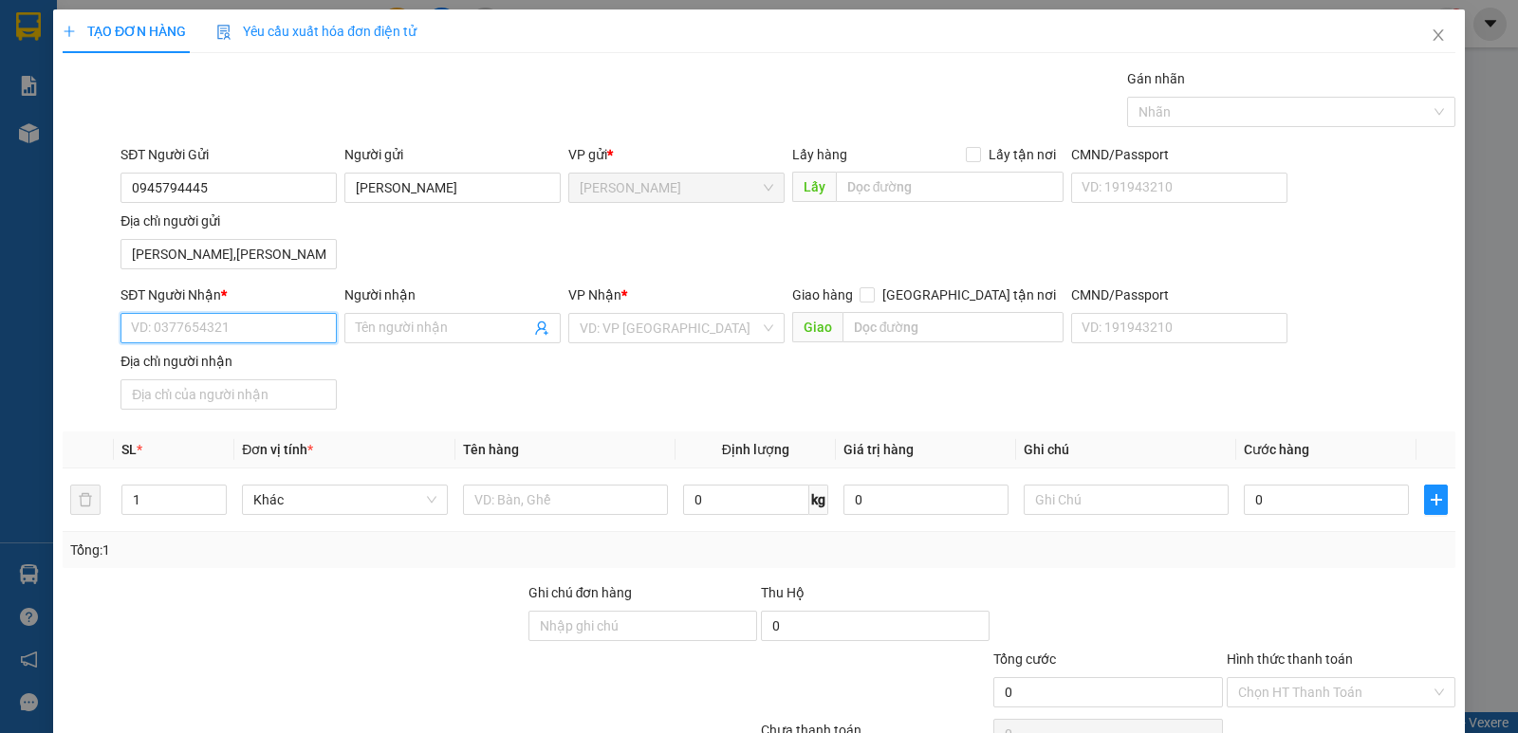
click at [185, 327] on input "SĐT Người Nhận *" at bounding box center [228, 328] width 216 height 30
type input "0909029659"
click at [231, 364] on div "0909029659 - [PERSON_NAME]" at bounding box center [227, 366] width 192 height 21
type input "[PERSON_NAME]"
type input "0909029659"
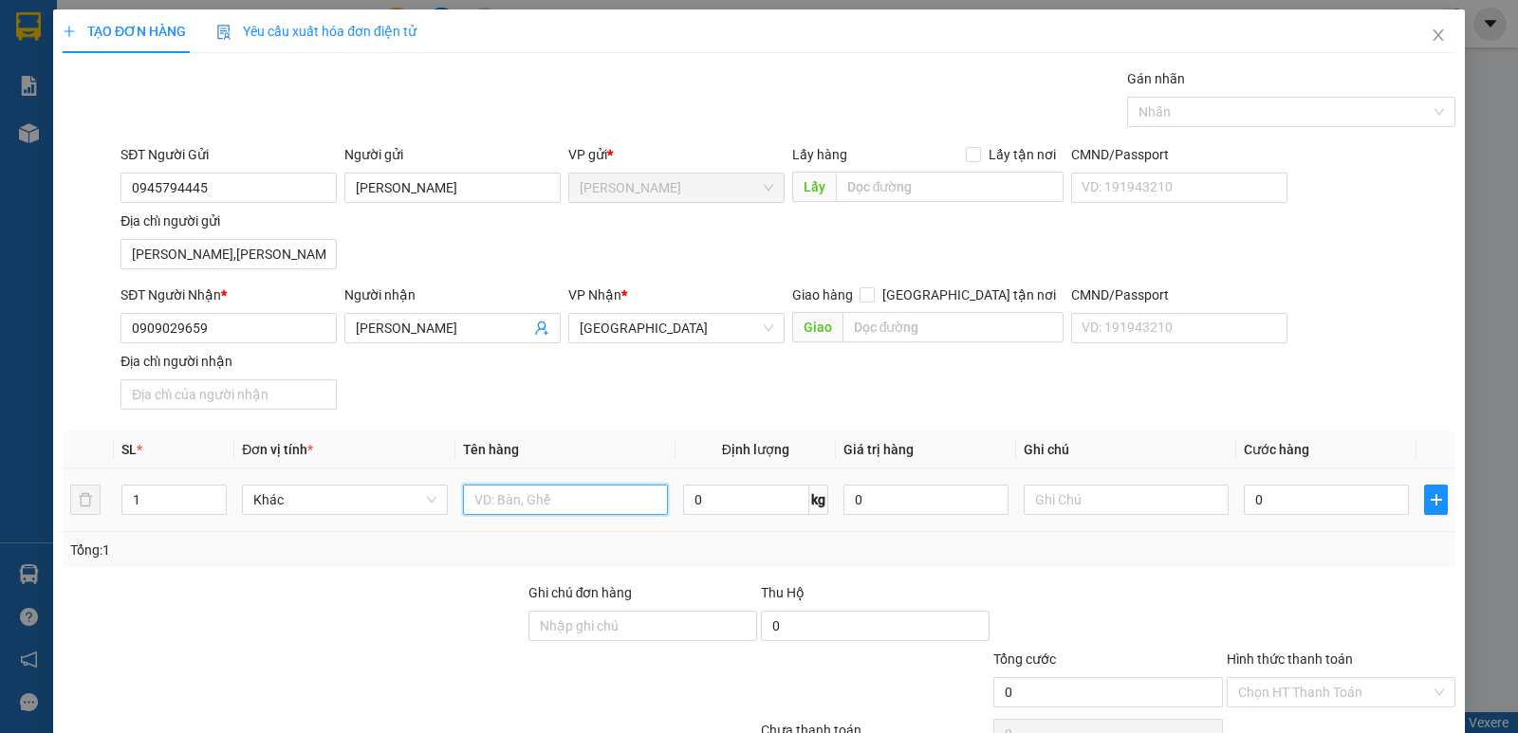
click at [511, 505] on input "text" at bounding box center [565, 500] width 205 height 30
type input "HỘP"
click at [1297, 492] on input "0" at bounding box center [1326, 500] width 165 height 30
type input "2"
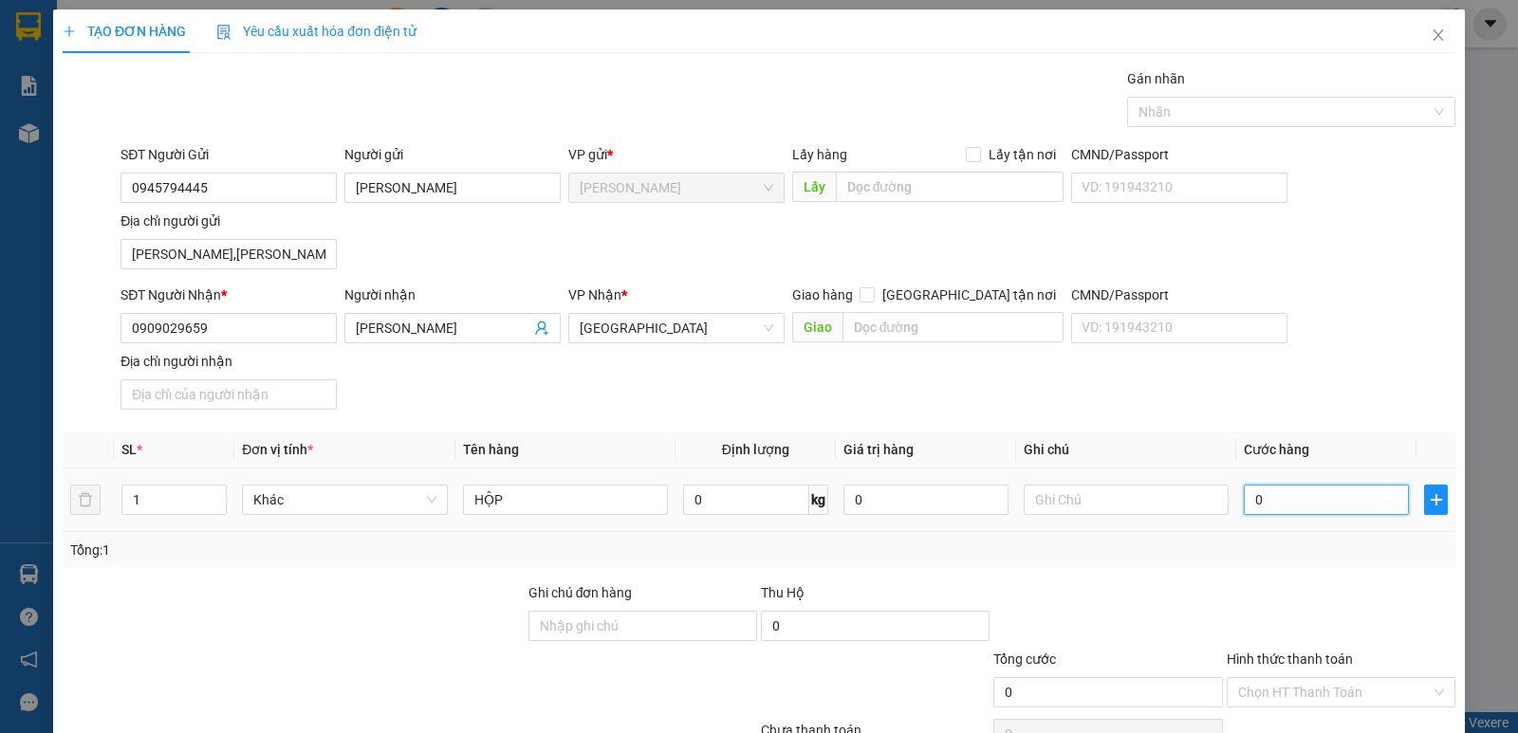
type input "2"
type input "20"
type input "20.000"
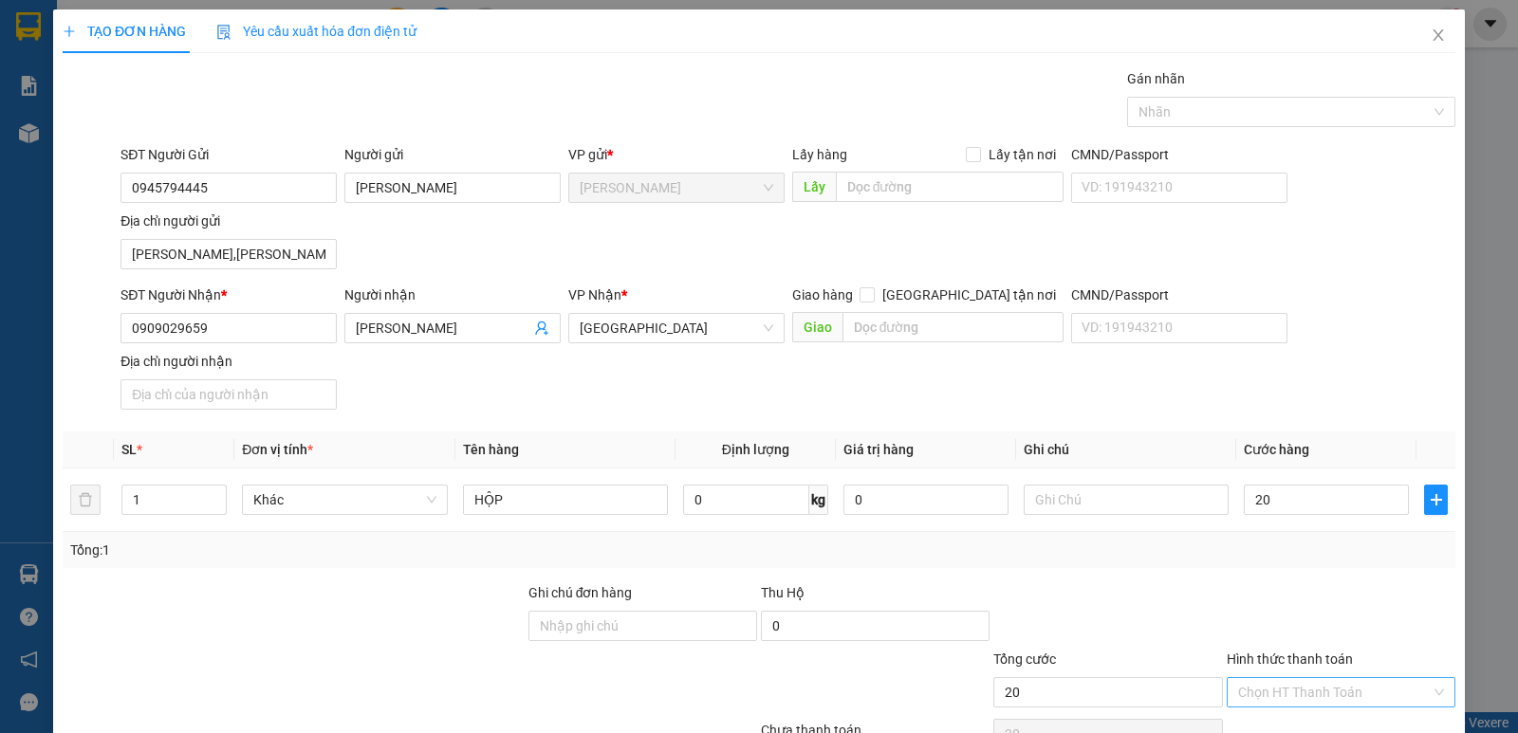
type input "20.000"
click at [1252, 693] on input "Hình thức thanh toán" at bounding box center [1334, 692] width 193 height 28
click at [1275, 652] on div "Tại văn phòng" at bounding box center [1328, 654] width 204 height 21
type input "0"
click at [1170, 104] on div at bounding box center [1282, 112] width 300 height 23
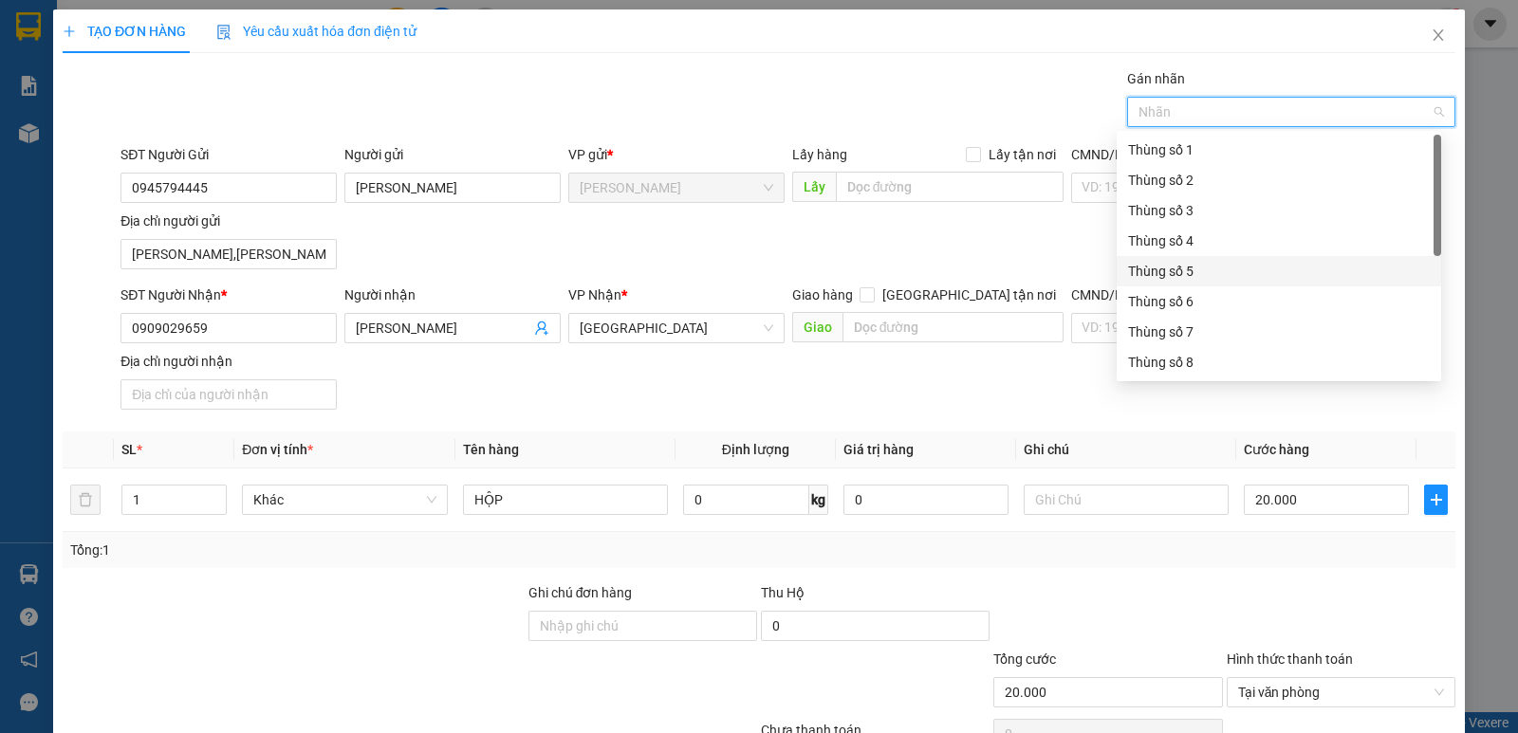
click at [1186, 265] on div "Thùng số 5" at bounding box center [1279, 271] width 302 height 21
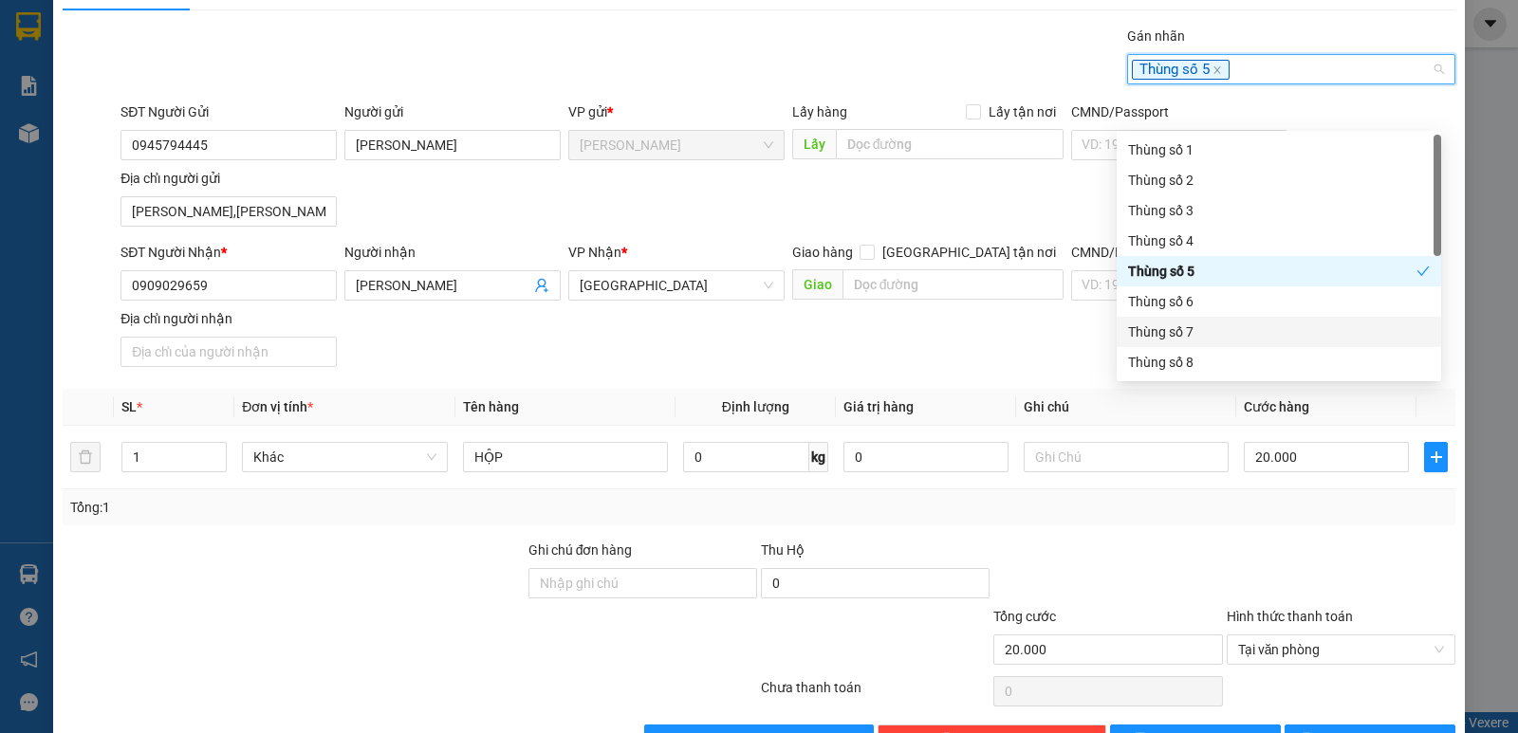
scroll to position [101, 0]
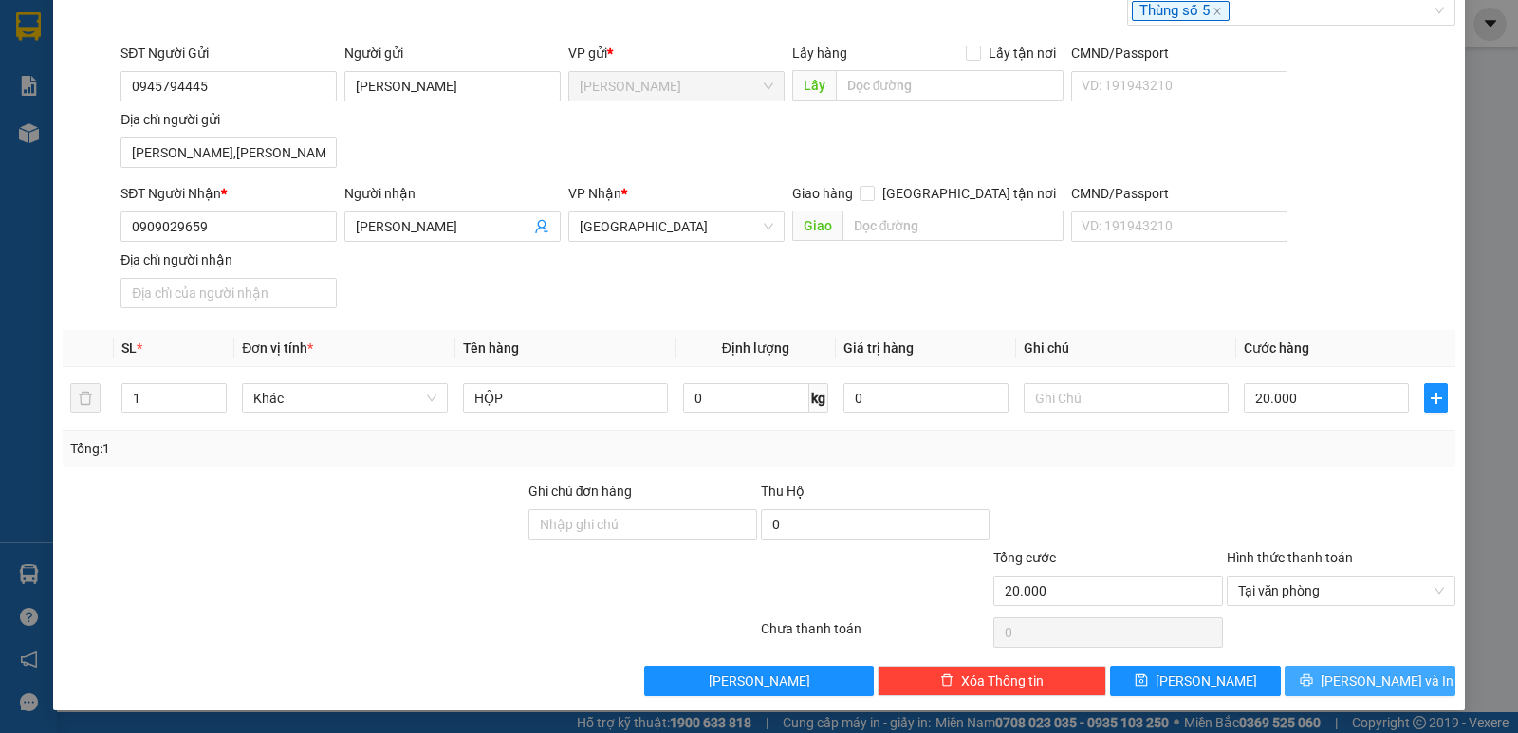
click at [1342, 690] on span "[PERSON_NAME] và In" at bounding box center [1386, 681] width 133 height 21
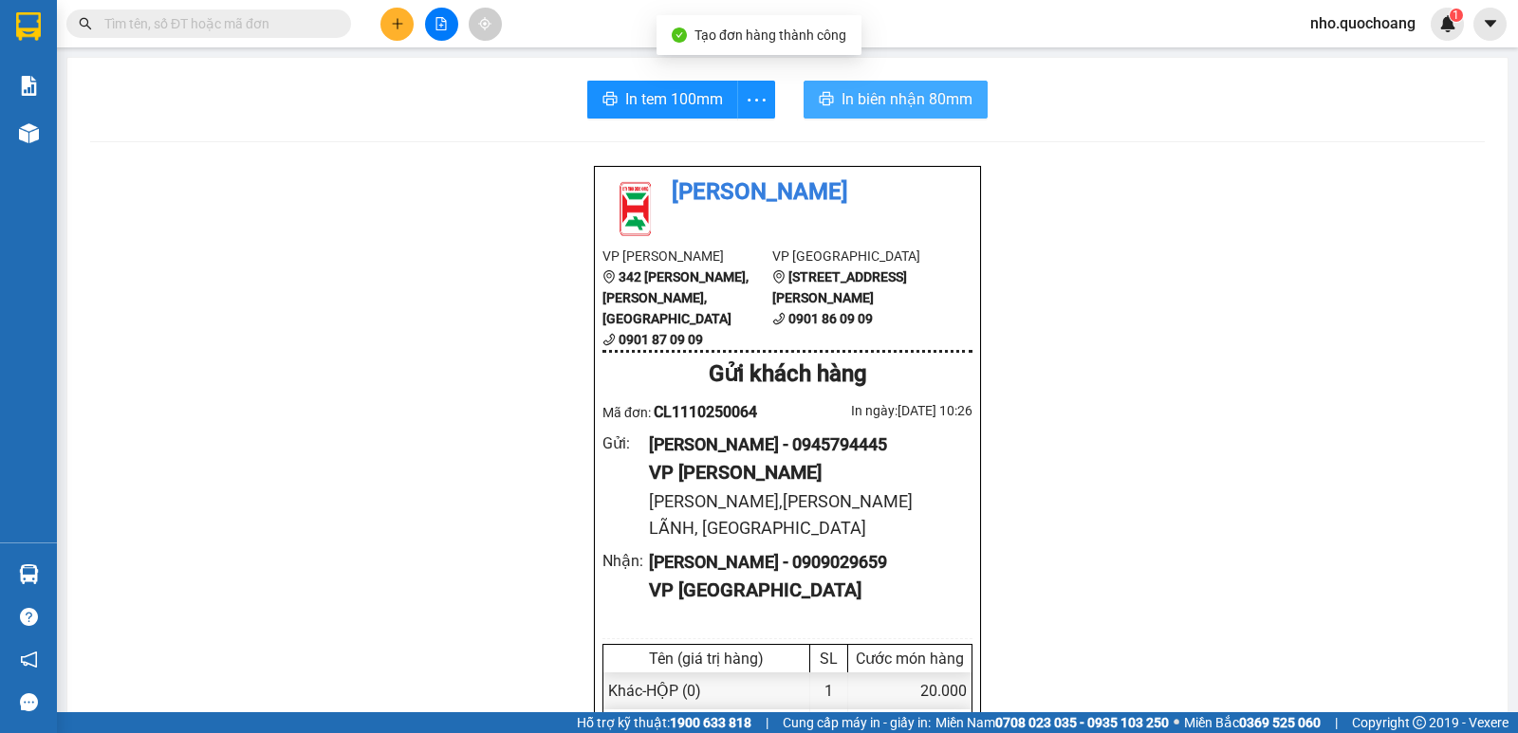
click at [856, 87] on span "In biên nhận 80mm" at bounding box center [906, 99] width 131 height 24
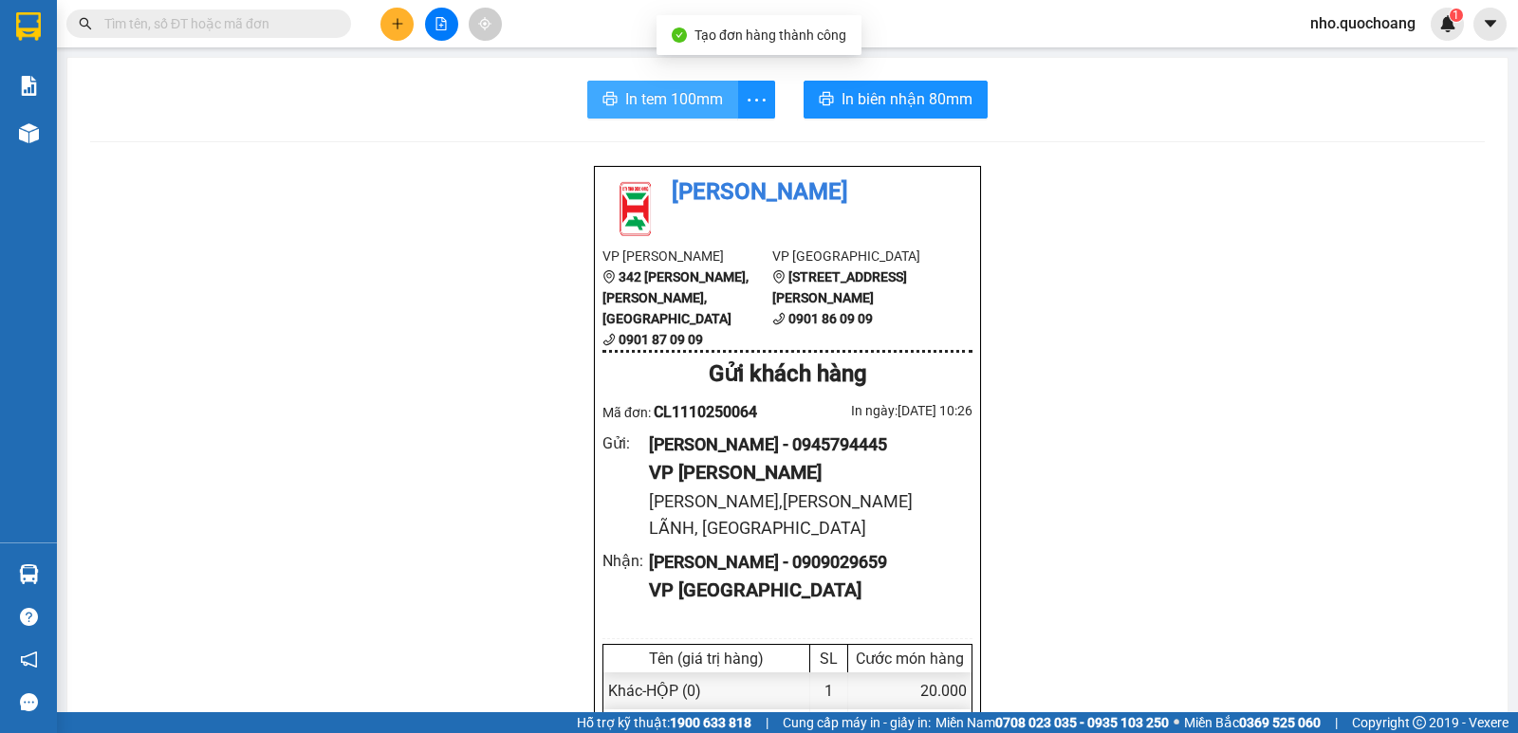
click at [691, 96] on span "In tem 100mm" at bounding box center [674, 99] width 98 height 24
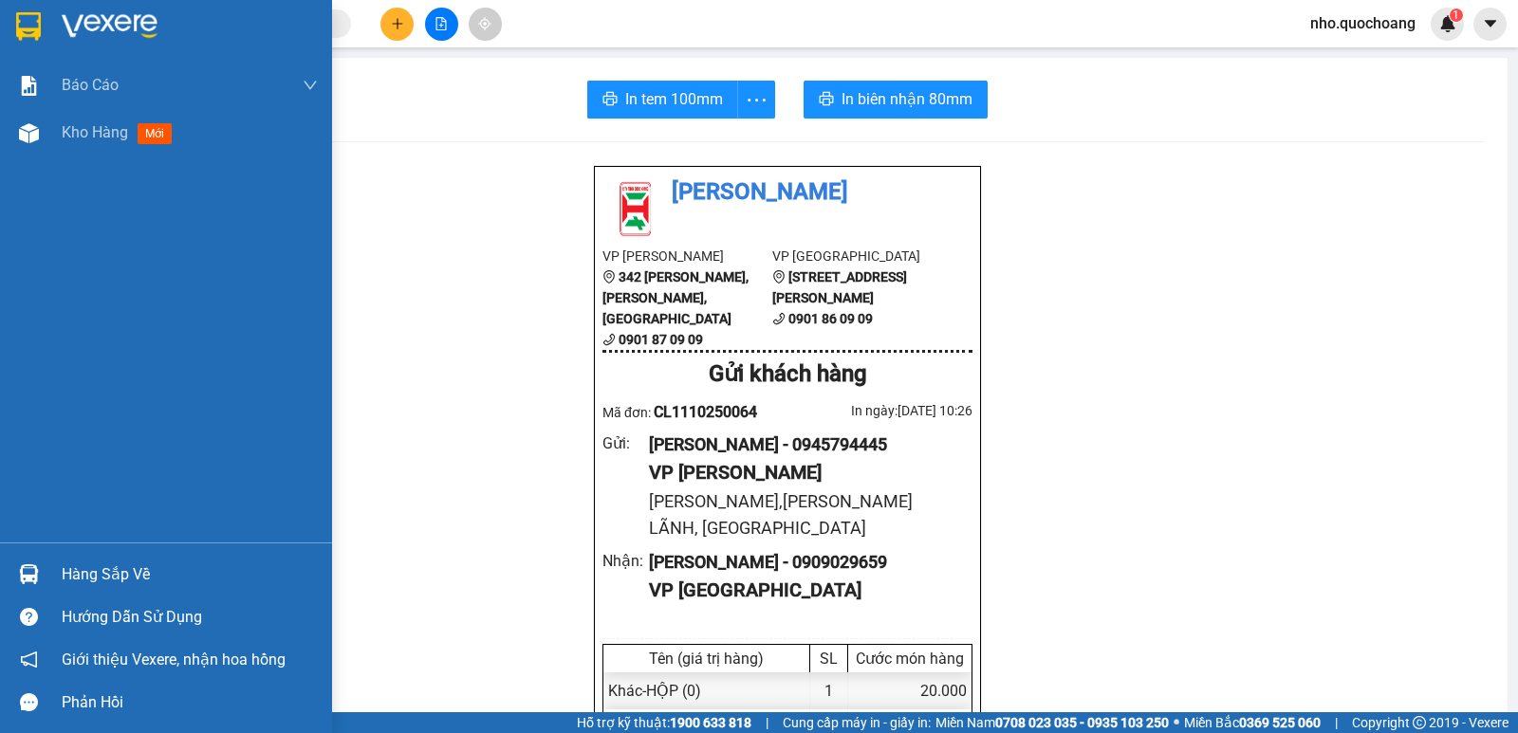
click at [81, 580] on div "Hàng sắp về" at bounding box center [190, 575] width 256 height 28
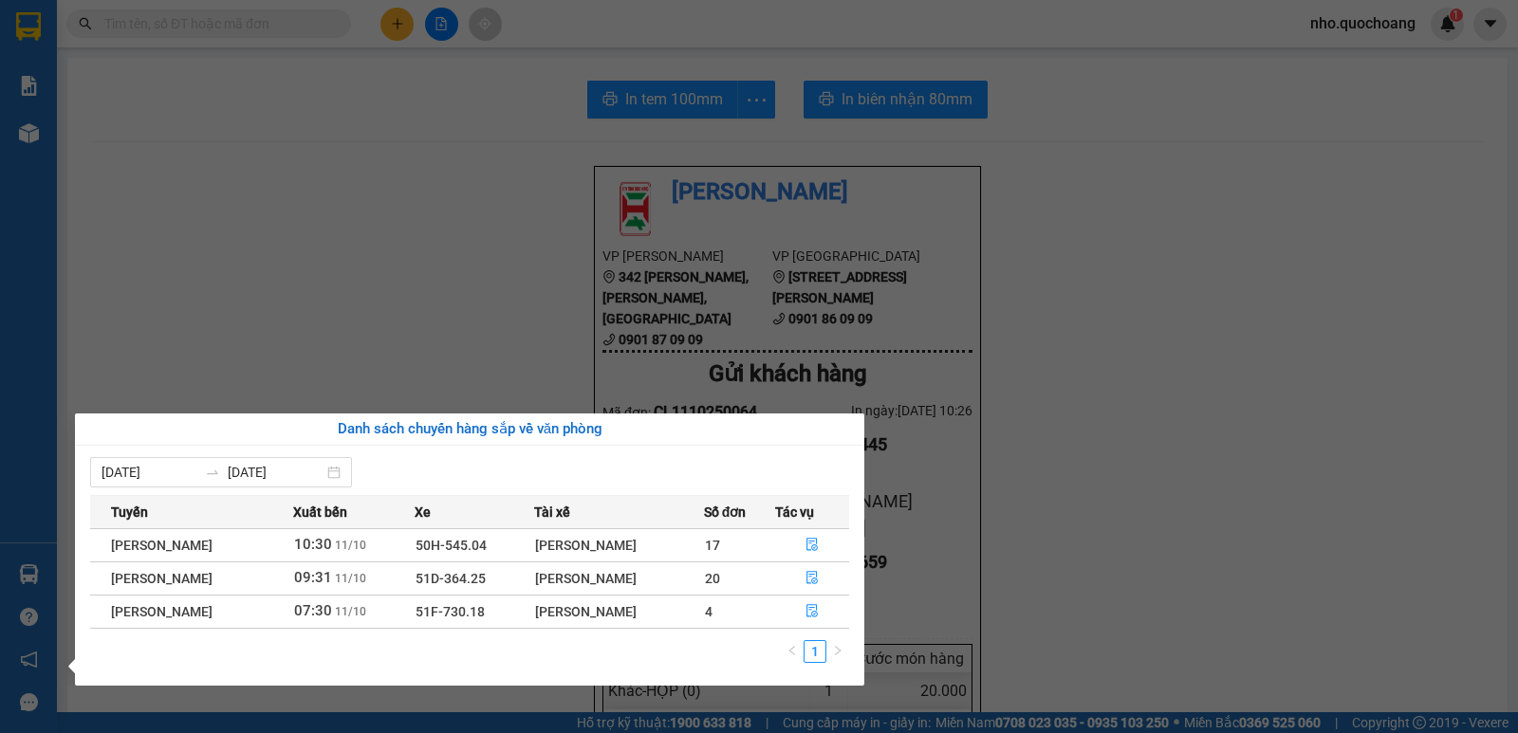
click at [557, 314] on section "Kết quả tìm kiếm ( 0 ) Bộ lọc No Data nho.quochoang 1 Báo cáo Báo cáo dòng tiền…" at bounding box center [759, 366] width 1518 height 733
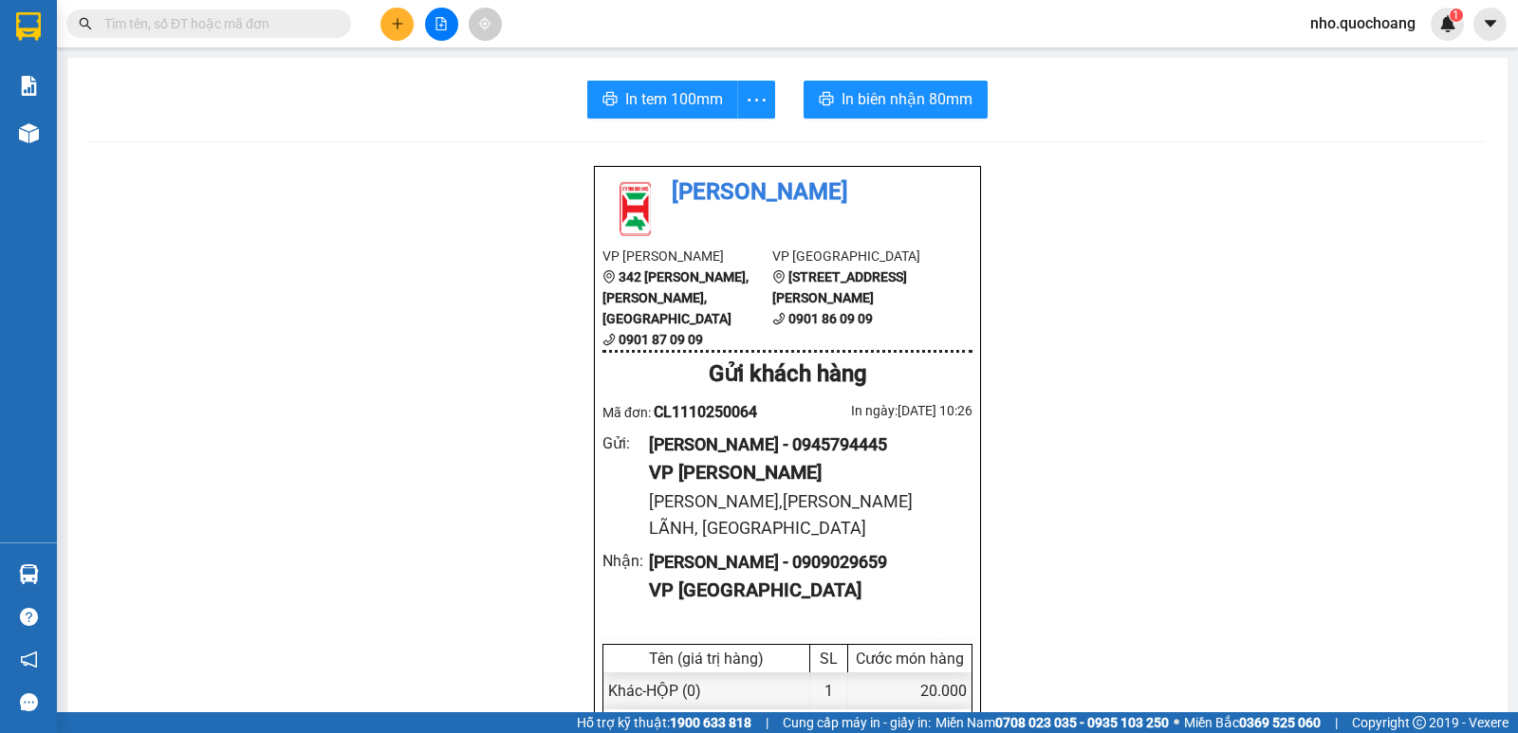
click at [391, 41] on div "Kết quả tìm kiếm ( 0 ) Bộ lọc No Data nho.quochoang 1" at bounding box center [759, 23] width 1518 height 47
click at [391, 28] on icon "plus" at bounding box center [397, 23] width 13 height 13
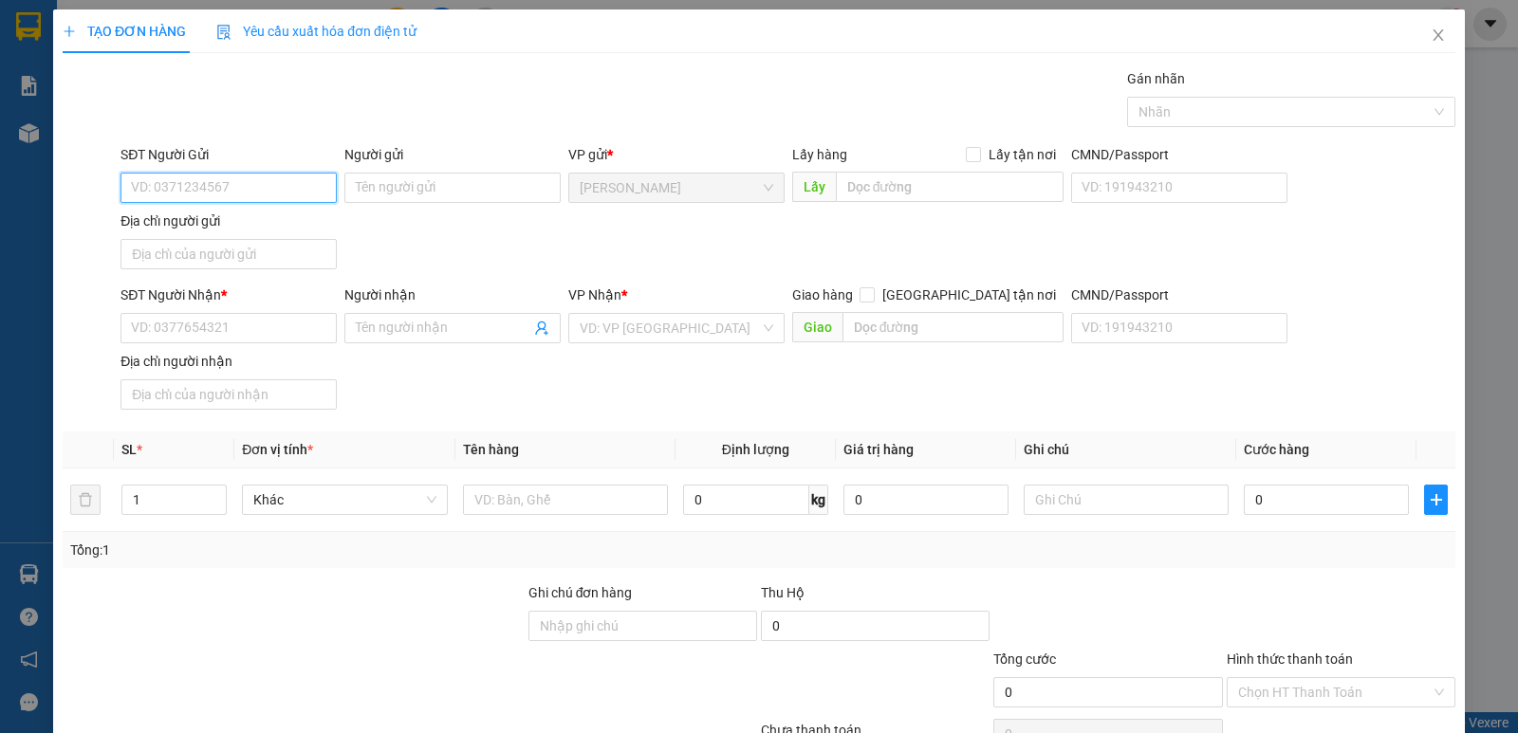
click at [219, 179] on input "SĐT Người Gửi" at bounding box center [228, 188] width 216 height 30
click at [218, 190] on input "SĐT Người Gửi" at bounding box center [228, 188] width 216 height 30
drag, startPoint x: 220, startPoint y: 184, endPoint x: 52, endPoint y: 209, distance: 169.7
click at [53, 209] on div "TẠO ĐƠN HÀNG Yêu cầu xuất hóa đơn điện tử Transit Pickup Surcharge Ids Transit …" at bounding box center [758, 410] width 1411 height 802
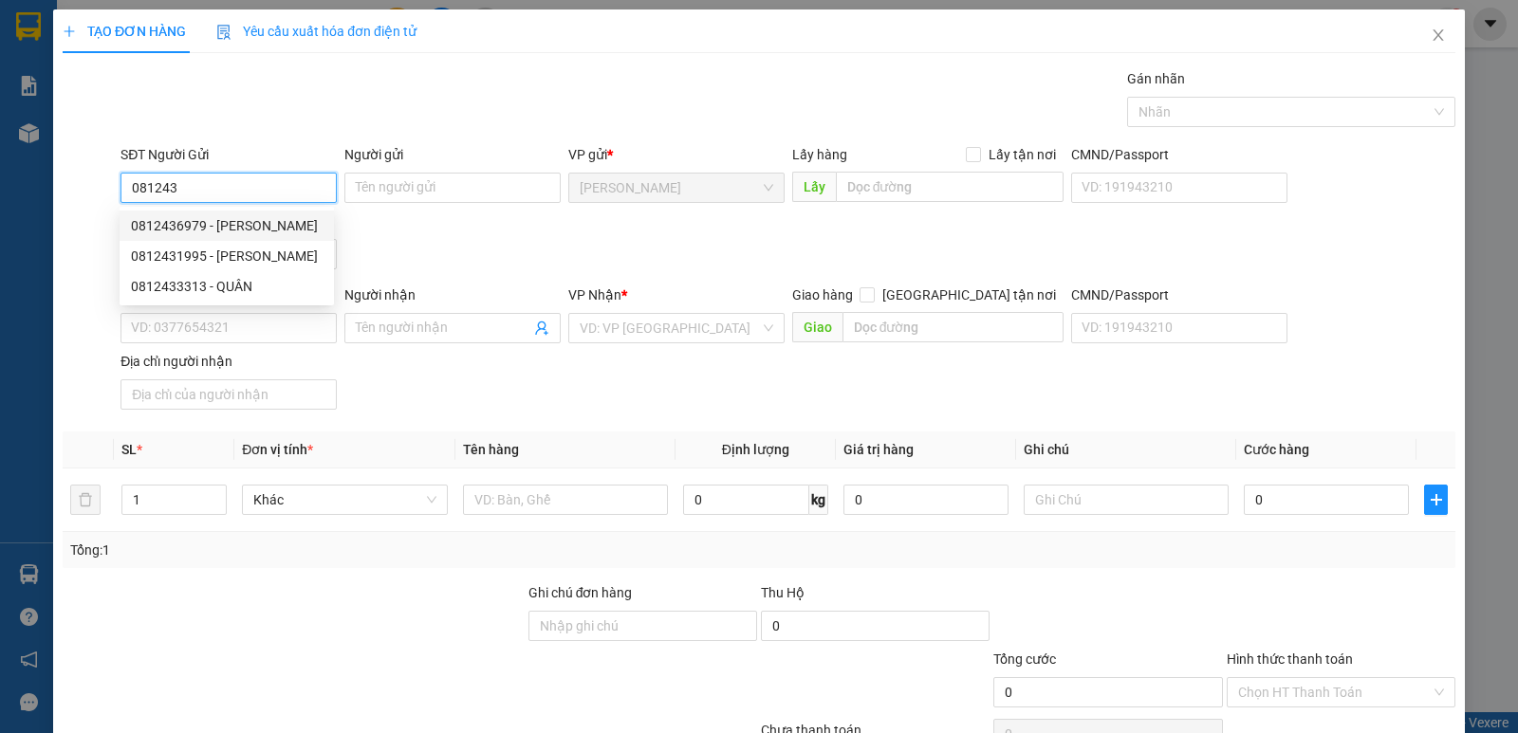
click at [283, 220] on div "0812436979 - TRẦN THỊ KIM XUYẾN" at bounding box center [227, 225] width 192 height 21
type input "0812436979"
type input "[PERSON_NAME]"
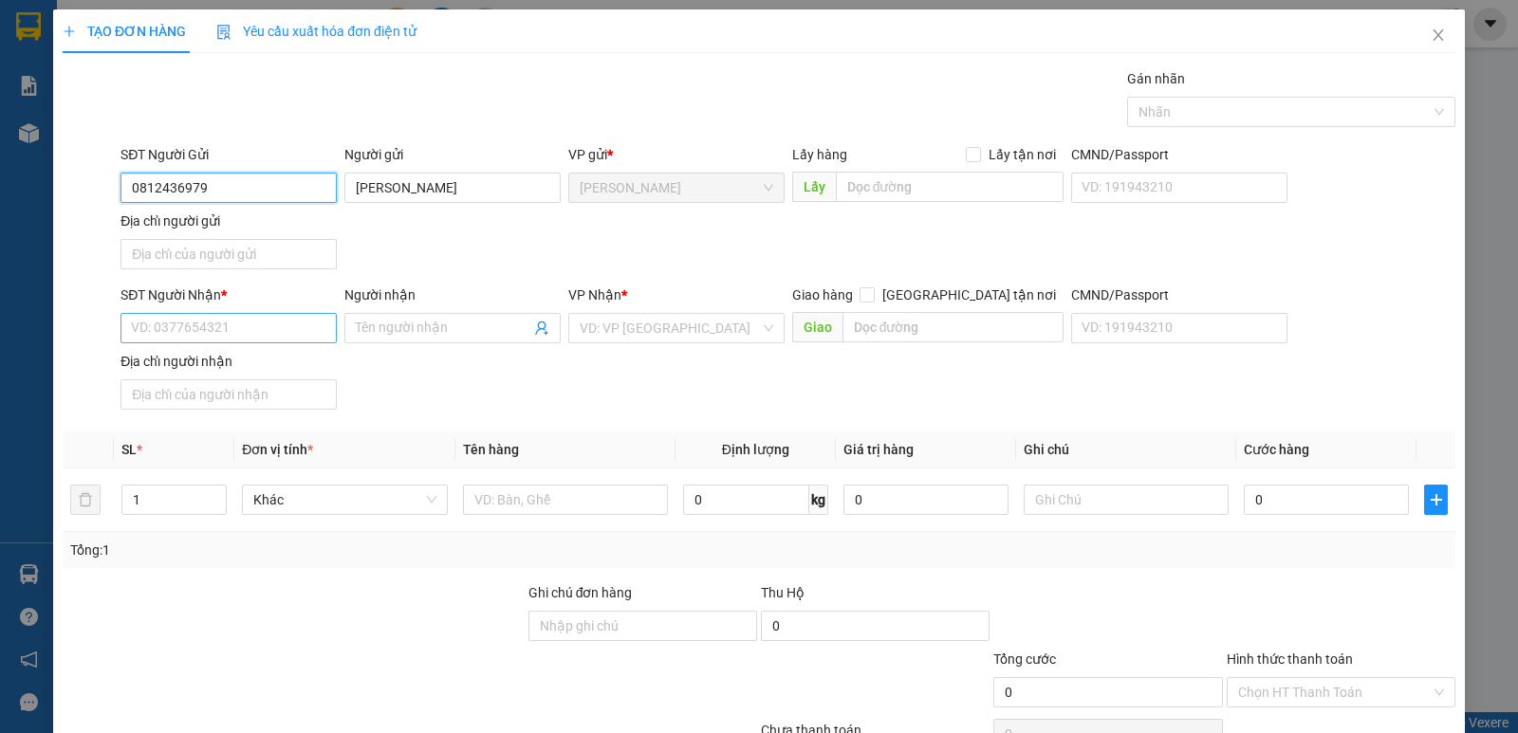
type input "0812436979"
click at [191, 323] on input "SĐT Người Nhận *" at bounding box center [228, 328] width 216 height 30
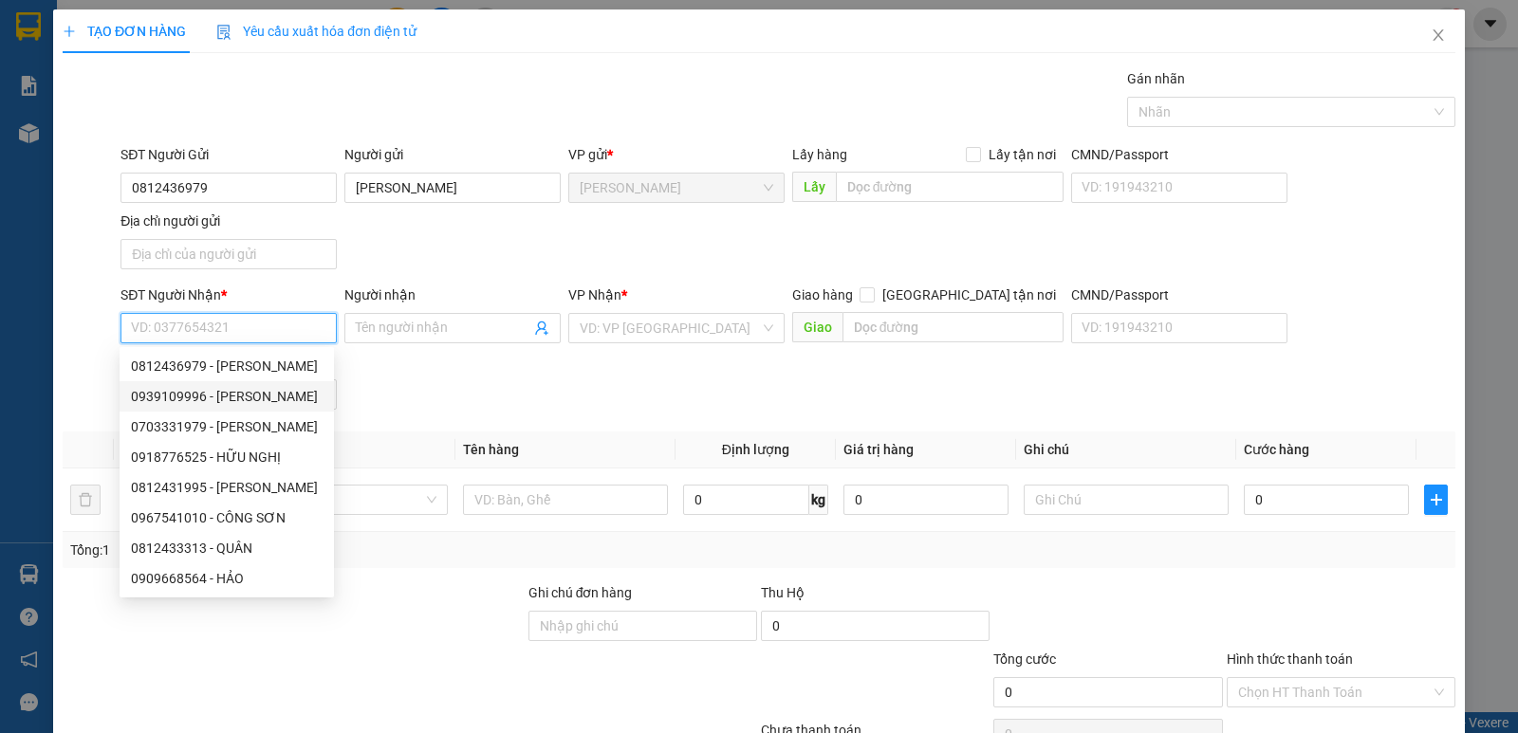
click at [203, 393] on div "0939109996 - DƯƠNG THỊ TƯỜNG VY" at bounding box center [227, 396] width 192 height 21
type input "0939109996"
type input "DƯƠNG THỊ TƯỜNG VY"
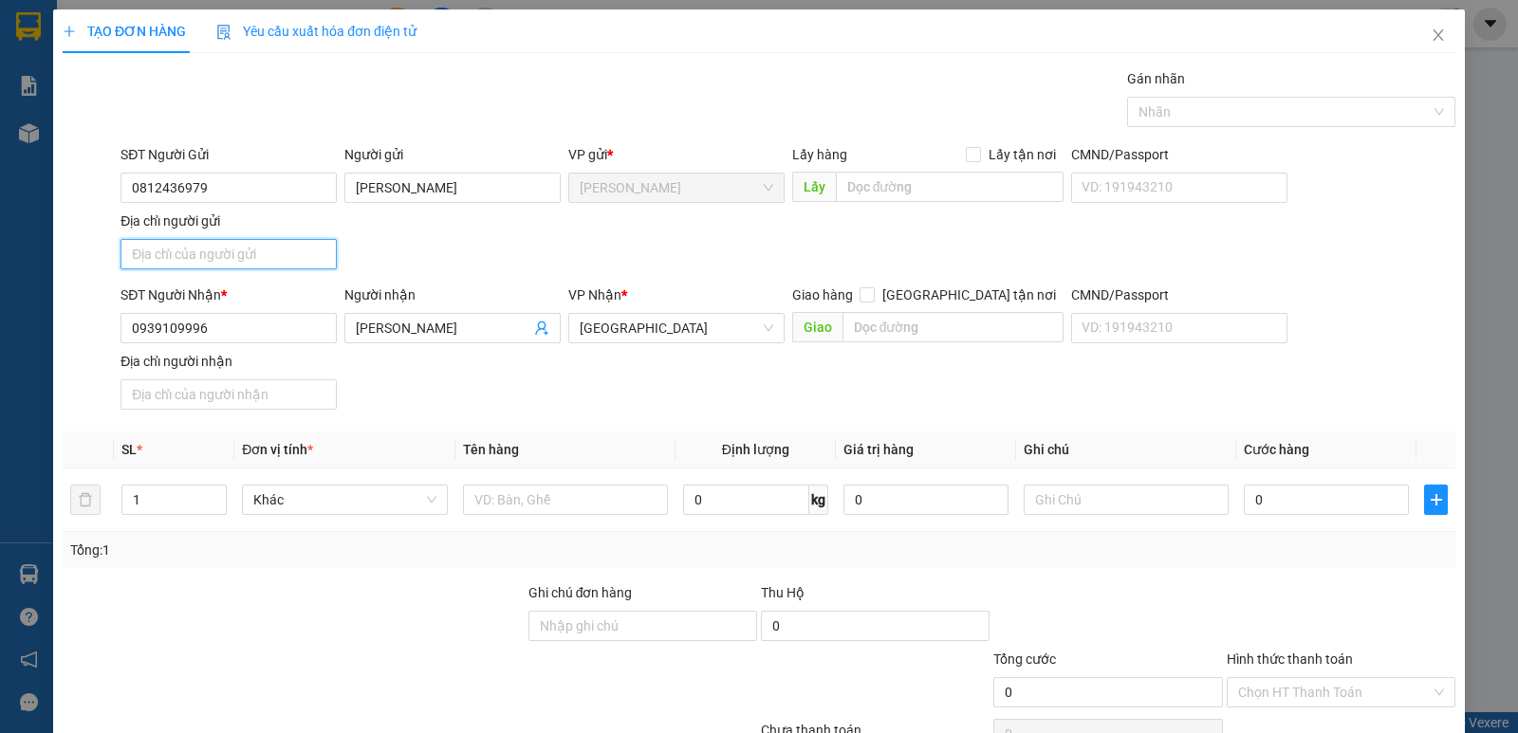
click at [195, 254] on input "Địa chỉ người gửi" at bounding box center [228, 254] width 216 height 30
click at [554, 505] on input "text" at bounding box center [565, 500] width 205 height 30
type input "BỌC"
click at [237, 239] on input "Địa chỉ người gửi" at bounding box center [228, 254] width 216 height 30
type input "TRẦN HƯNG ĐẠO,P CAO LÃNH, ĐỒNG THÁP"
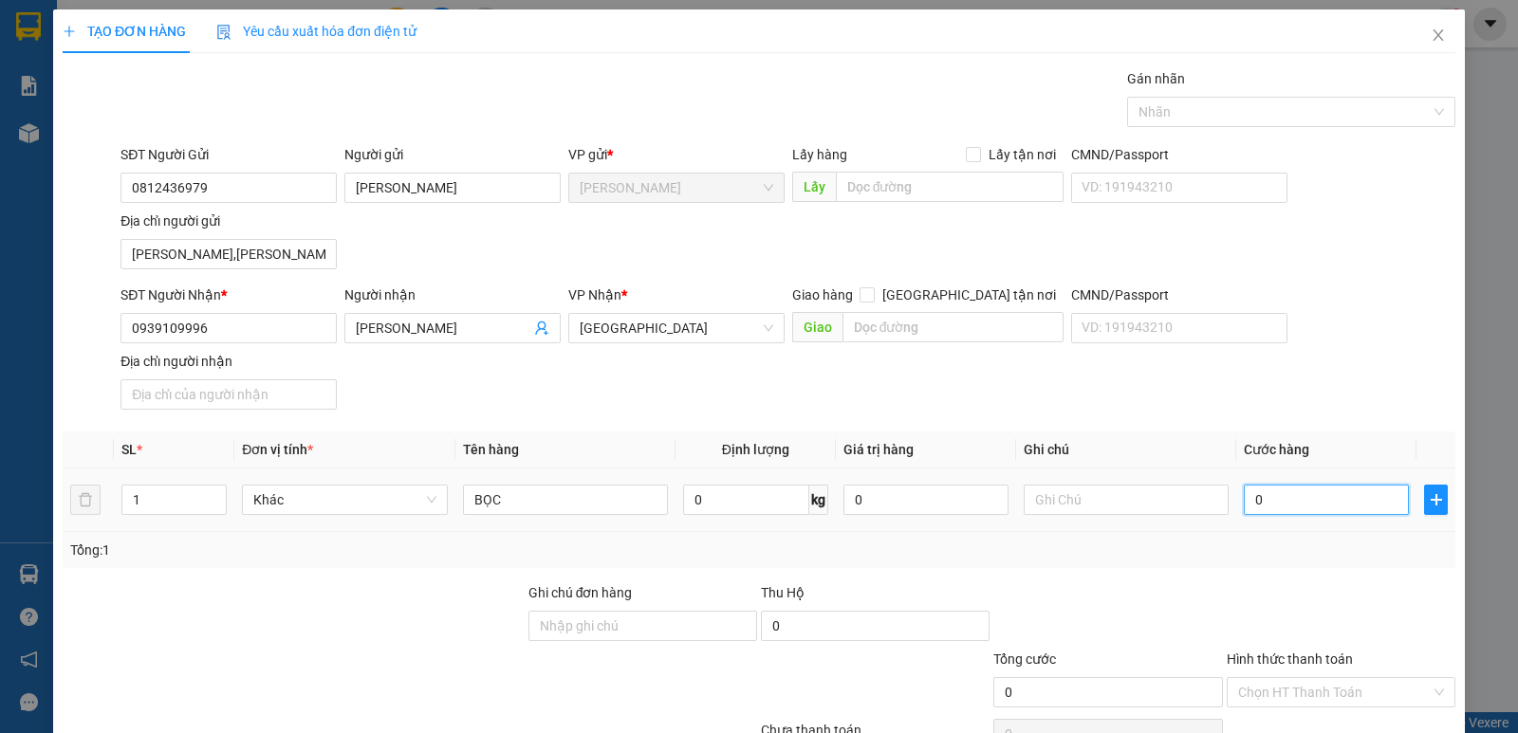
click at [1304, 498] on input "0" at bounding box center [1326, 500] width 165 height 30
type input "2"
type input "20"
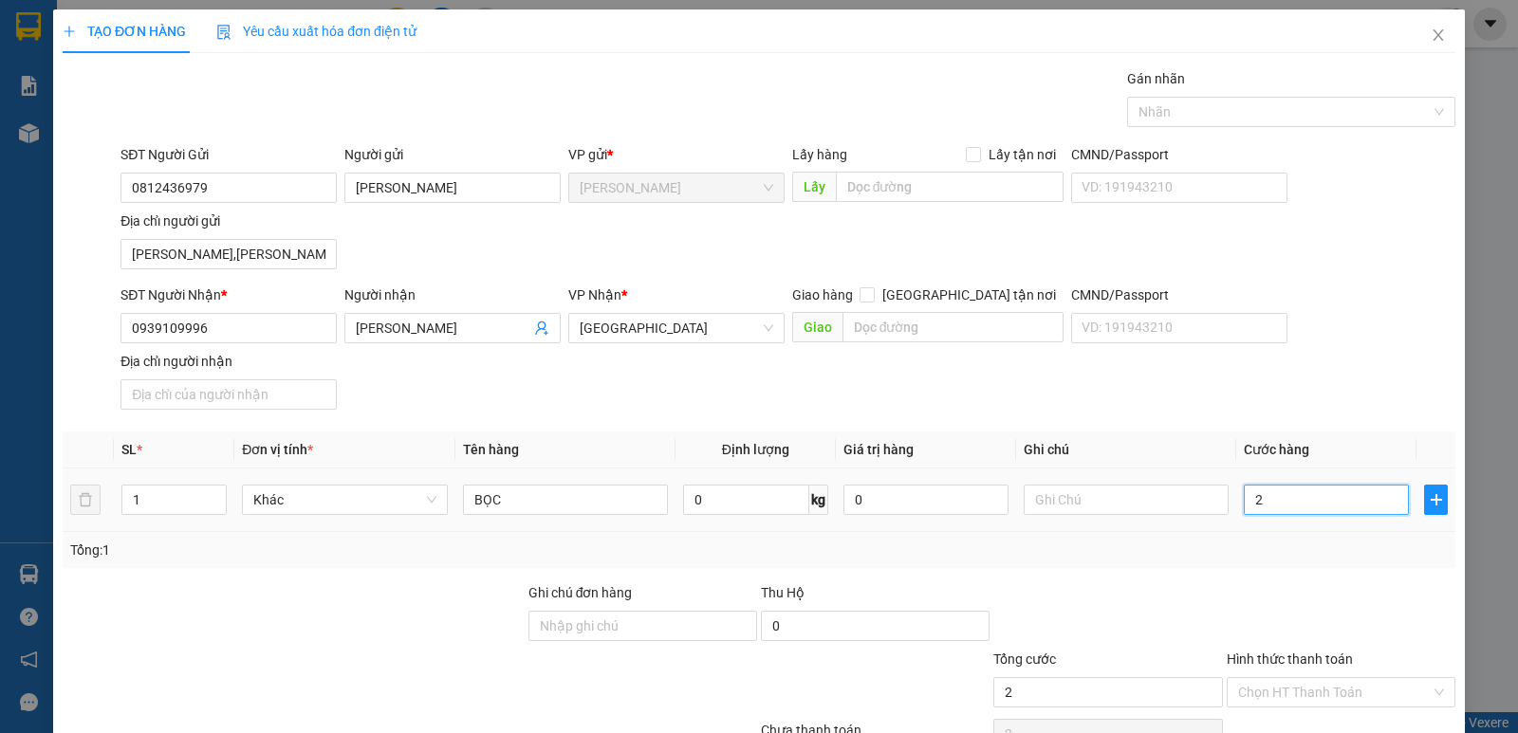
type input "20"
type input "20.000"
click at [1265, 694] on input "Hình thức thanh toán" at bounding box center [1334, 692] width 193 height 28
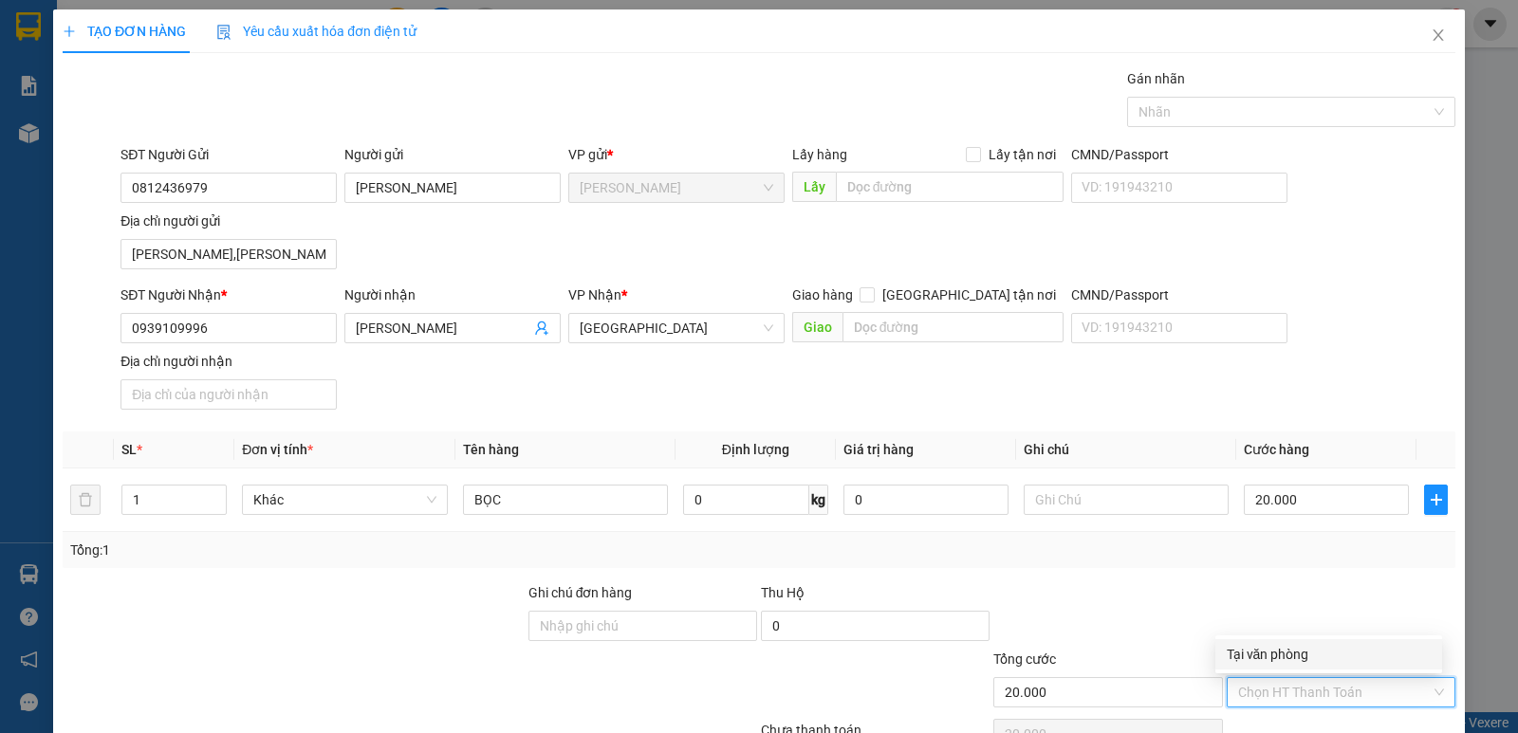
drag, startPoint x: 1302, startPoint y: 657, endPoint x: 1318, endPoint y: 464, distance: 194.1
click at [1302, 655] on div "Tại văn phòng" at bounding box center [1328, 654] width 204 height 21
type input "0"
click at [1216, 108] on div at bounding box center [1282, 112] width 300 height 23
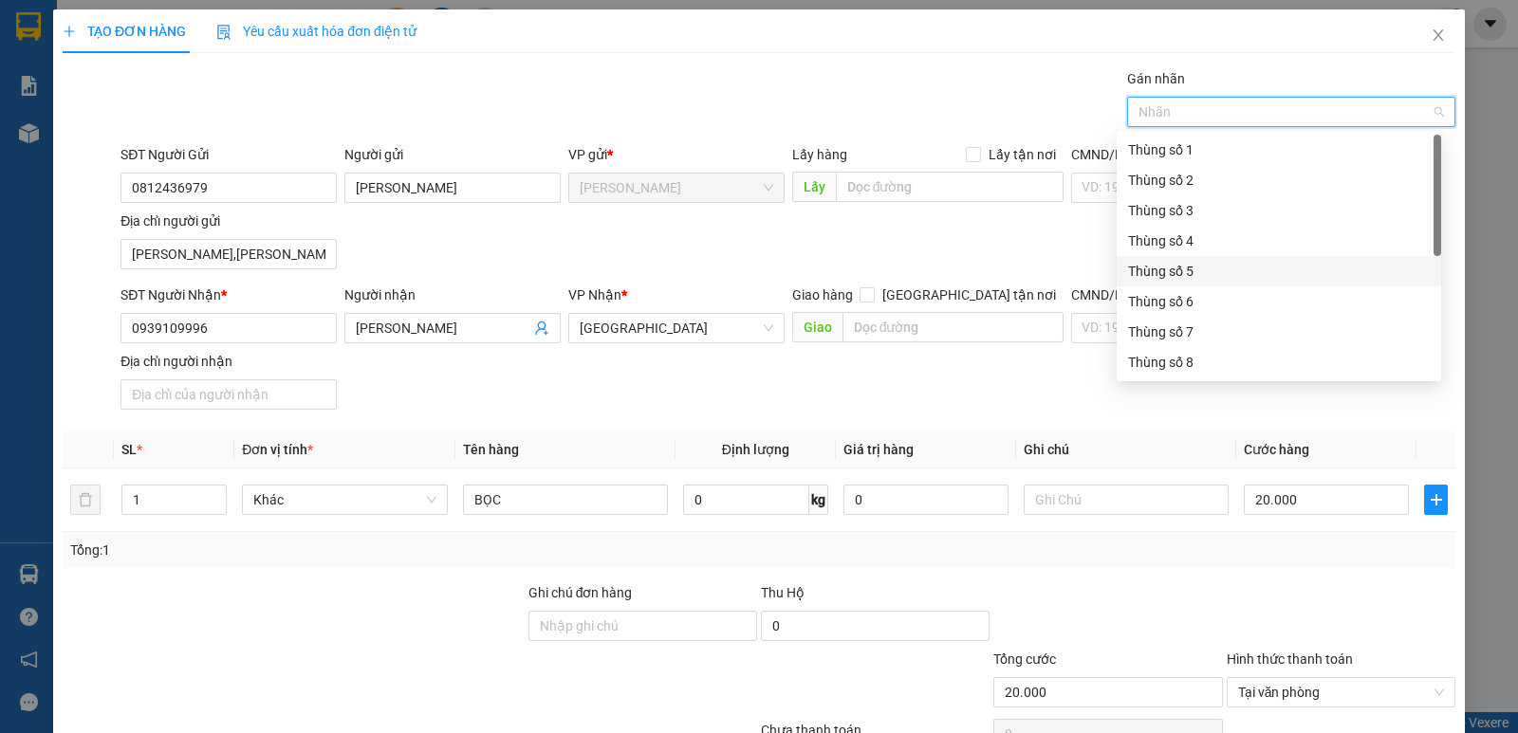
click at [1192, 263] on div "Thùng số 5" at bounding box center [1279, 271] width 302 height 21
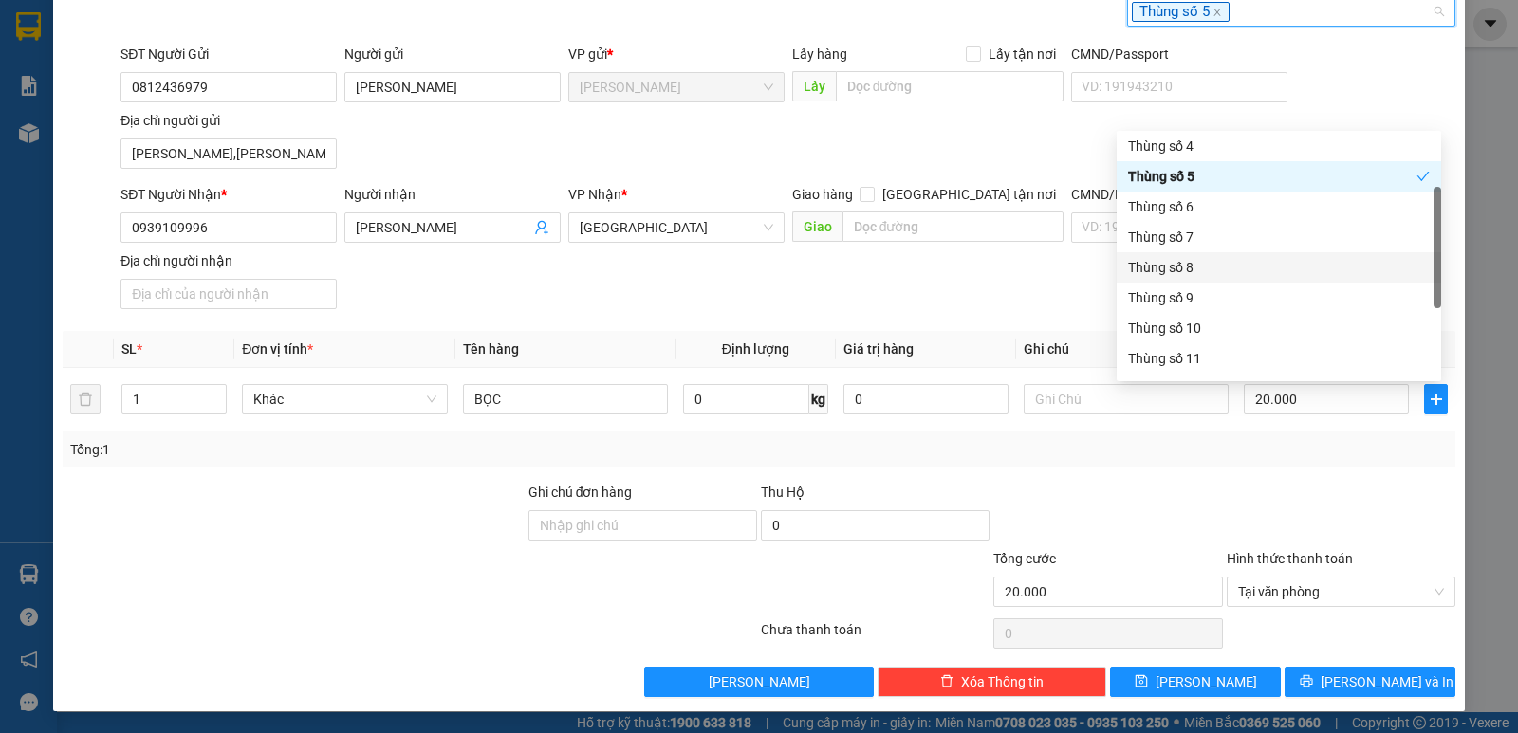
scroll to position [101, 0]
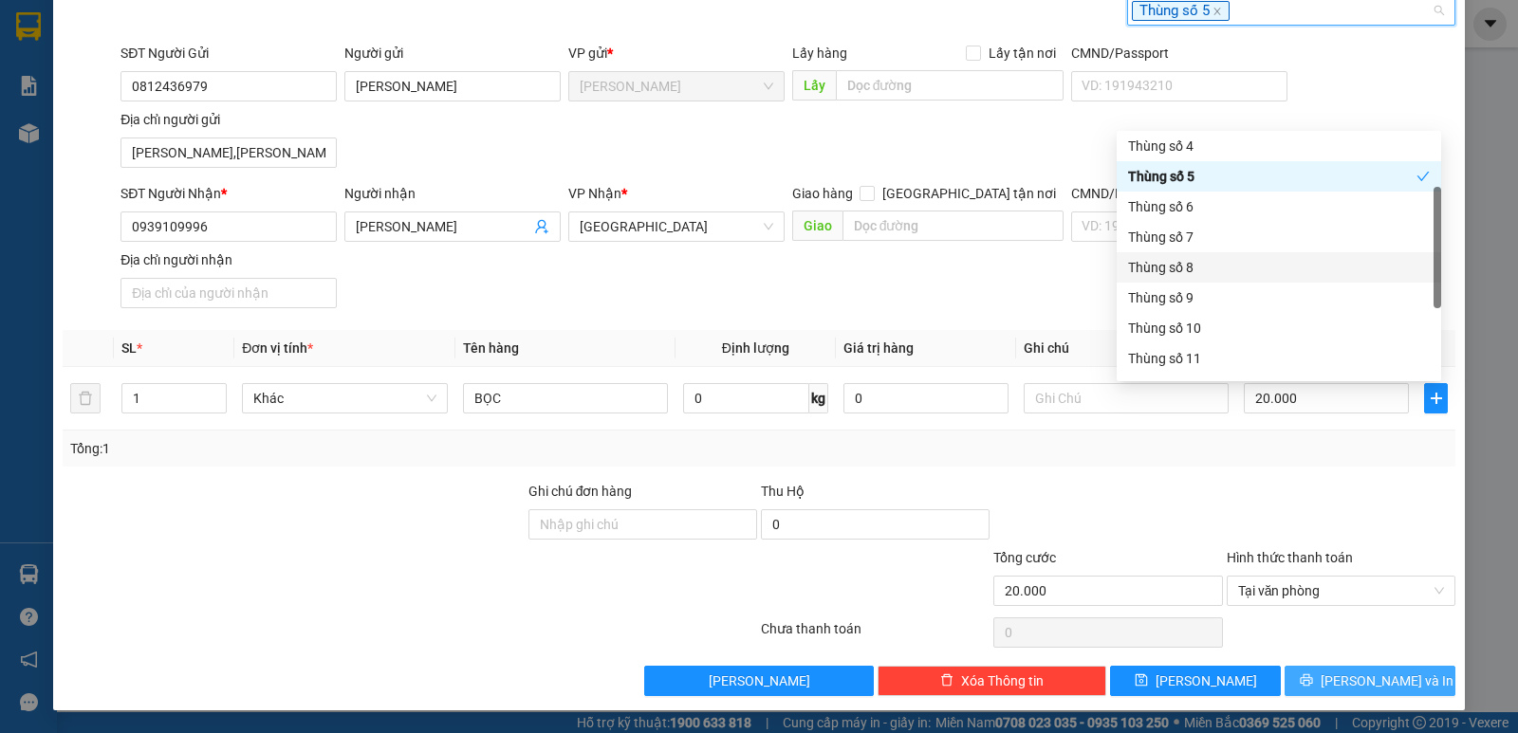
click at [1314, 670] on button "Lưu và In" at bounding box center [1369, 681] width 171 height 30
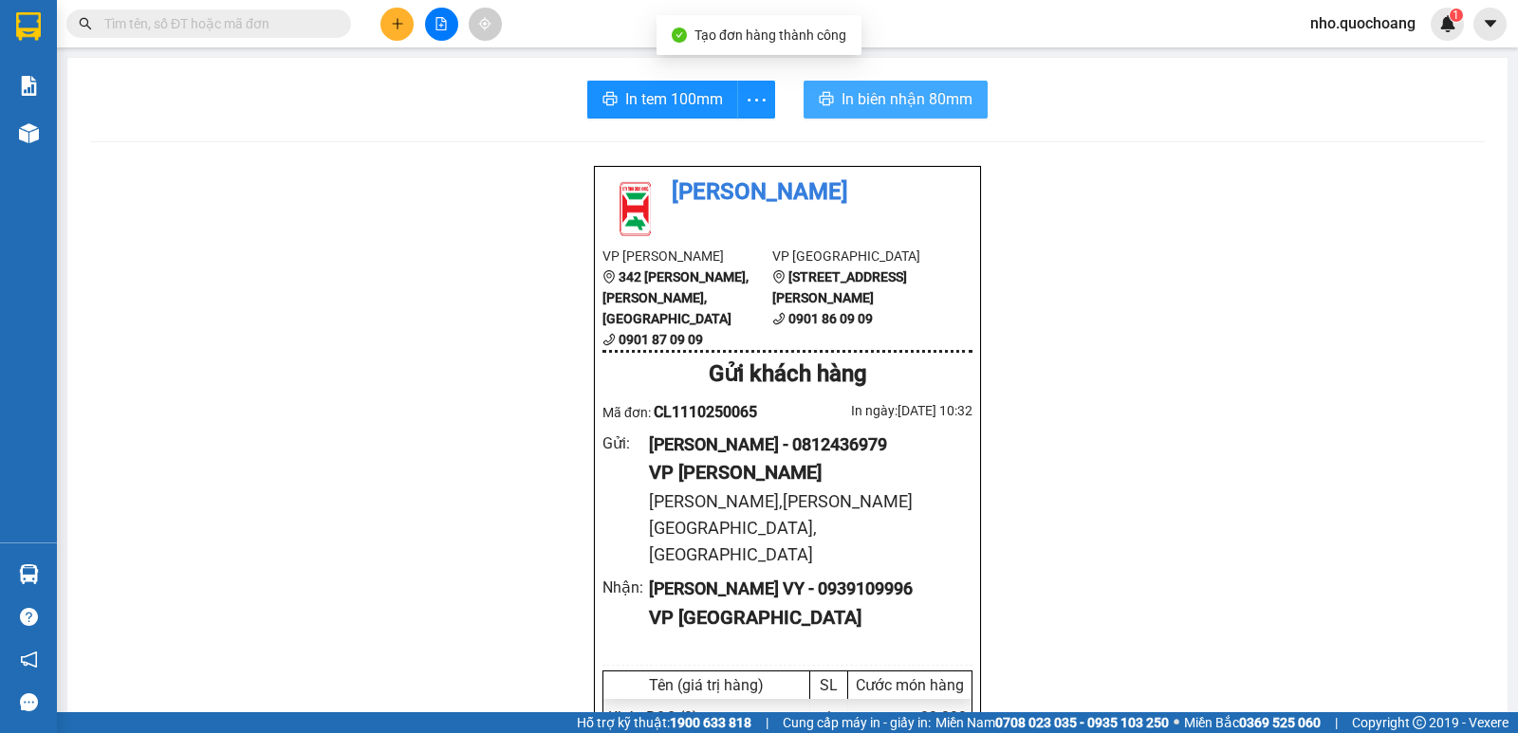
click at [875, 89] on span "In biên nhận 80mm" at bounding box center [906, 99] width 131 height 24
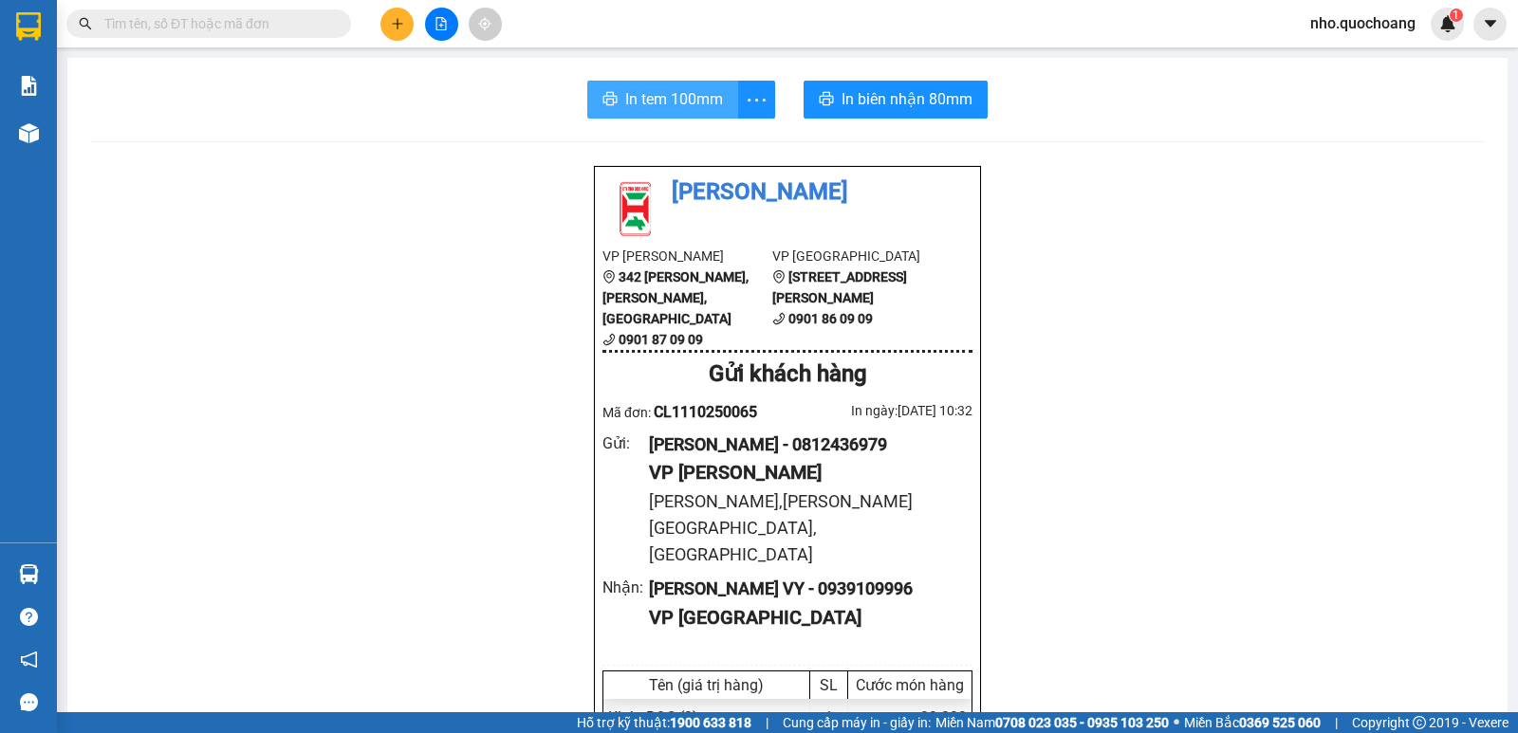
click at [689, 96] on span "In tem 100mm" at bounding box center [674, 99] width 98 height 24
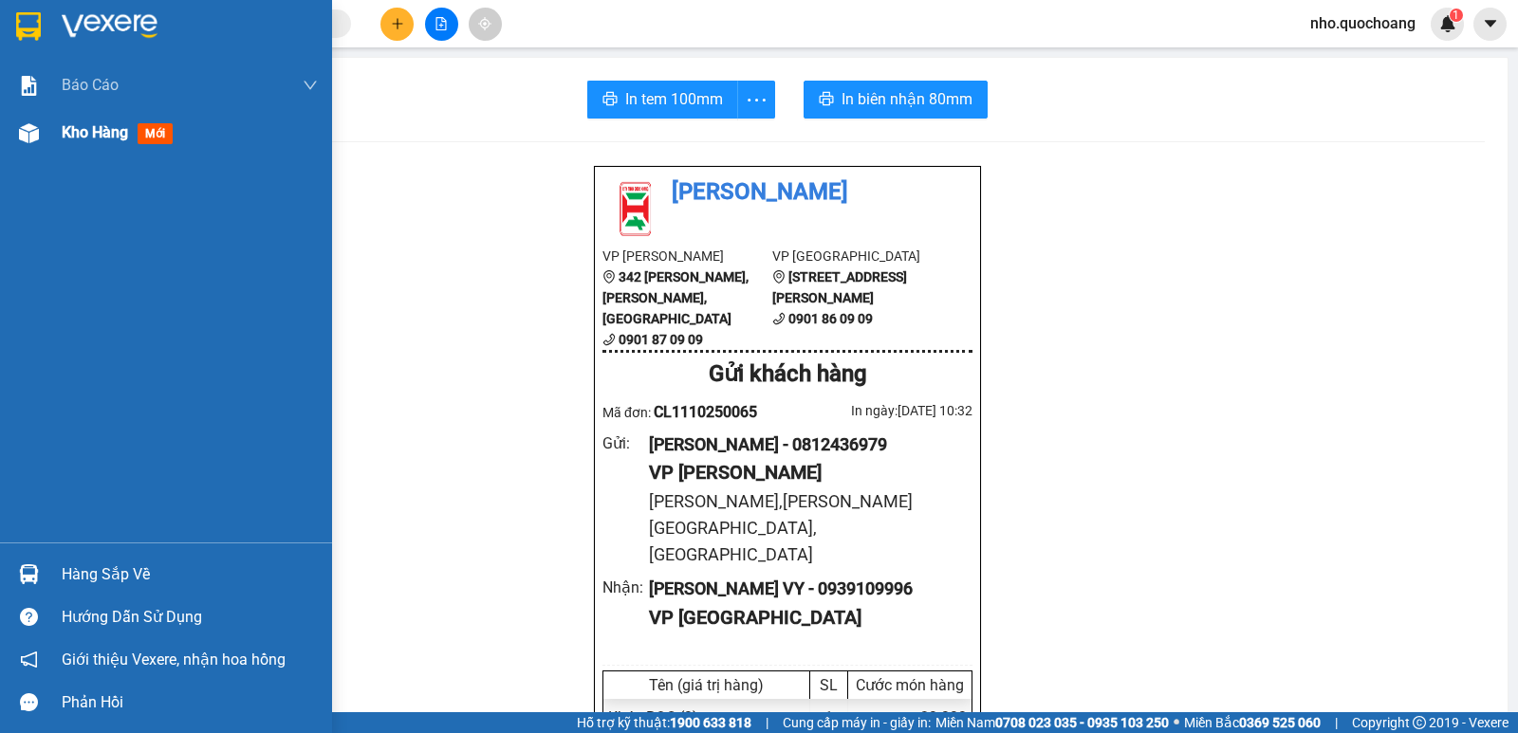
click at [109, 156] on div "Kho hàng mới" at bounding box center [190, 132] width 256 height 47
click at [112, 149] on div "Kho hàng mới" at bounding box center [190, 132] width 256 height 47
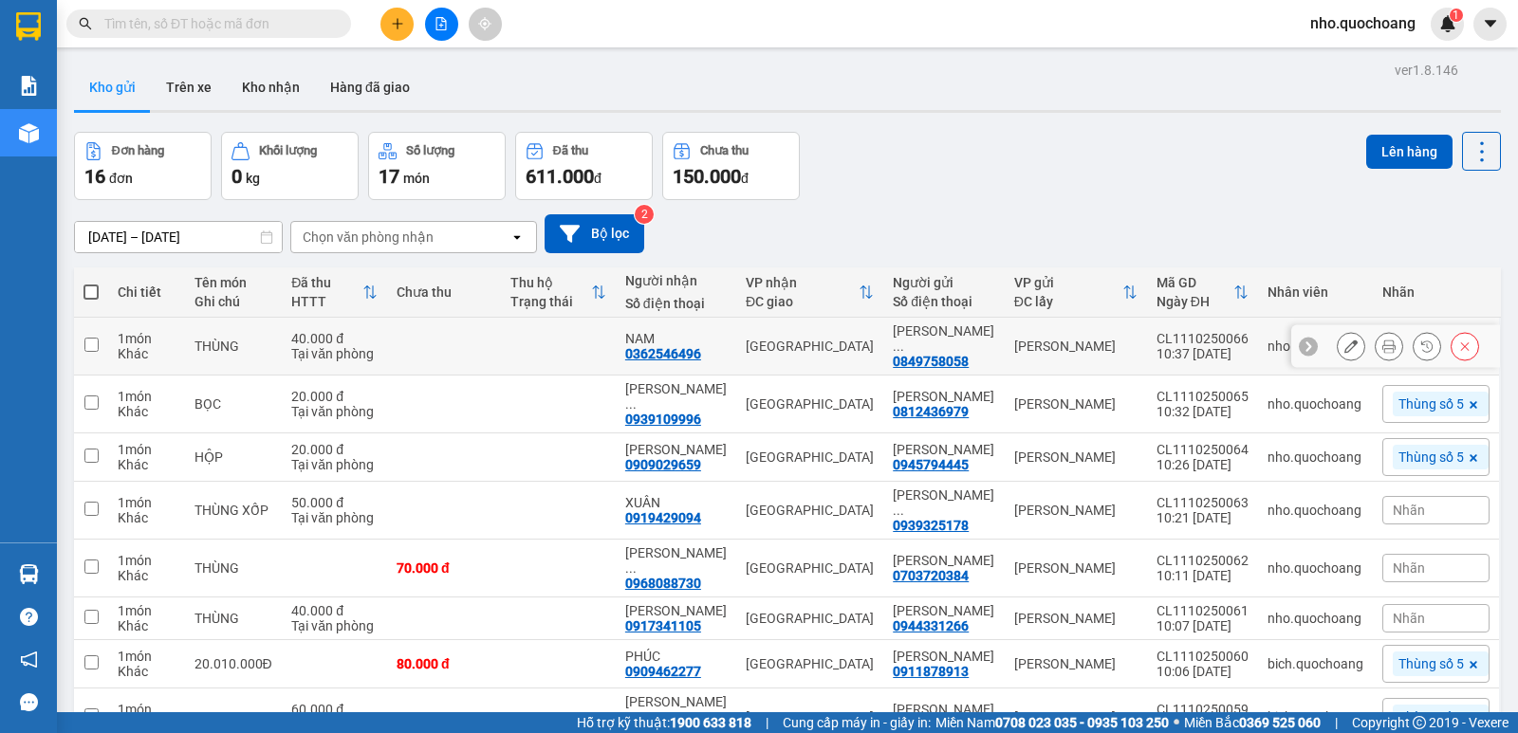
click at [1391, 345] on div at bounding box center [1407, 346] width 142 height 28
click at [1382, 346] on icon at bounding box center [1388, 346] width 13 height 13
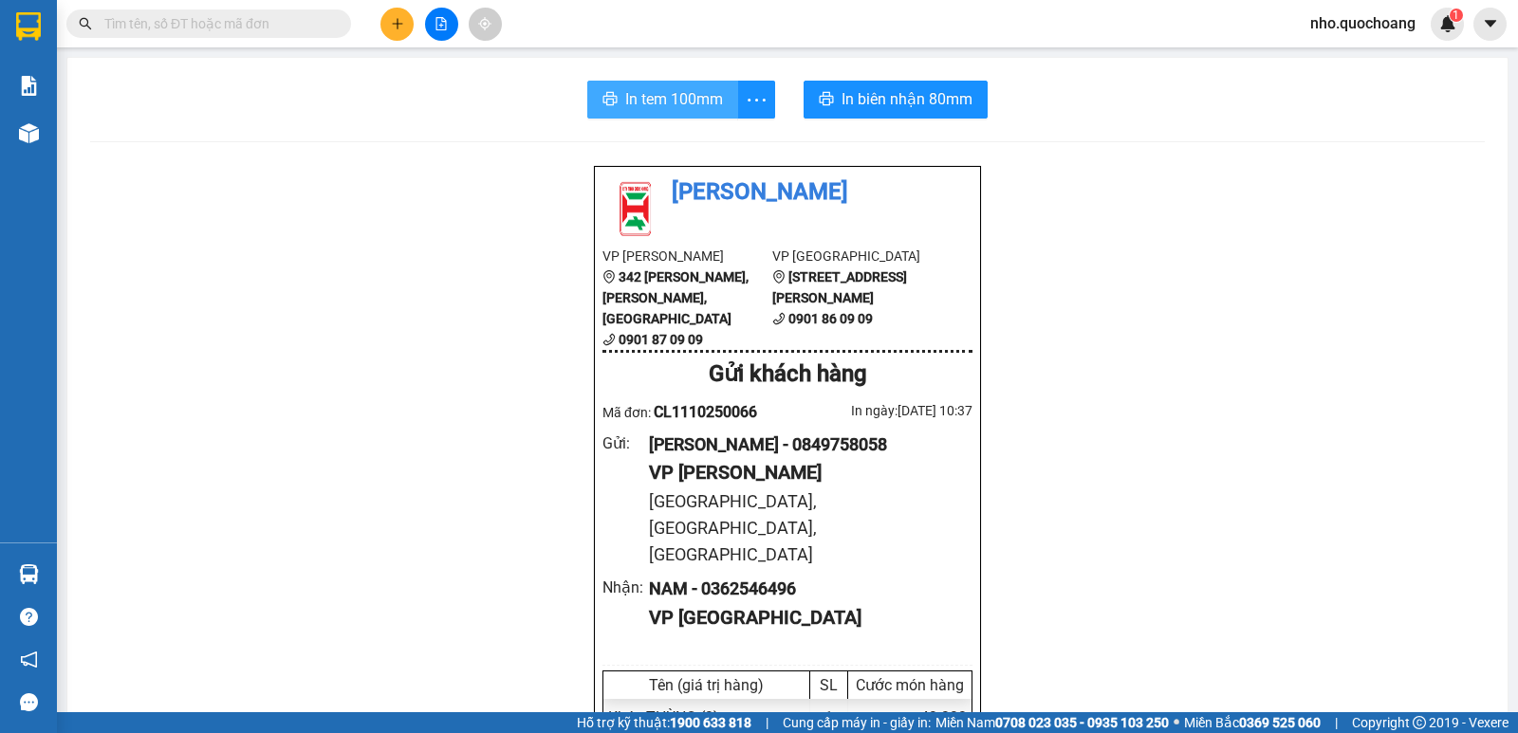
click at [629, 96] on span "In tem 100mm" at bounding box center [674, 99] width 98 height 24
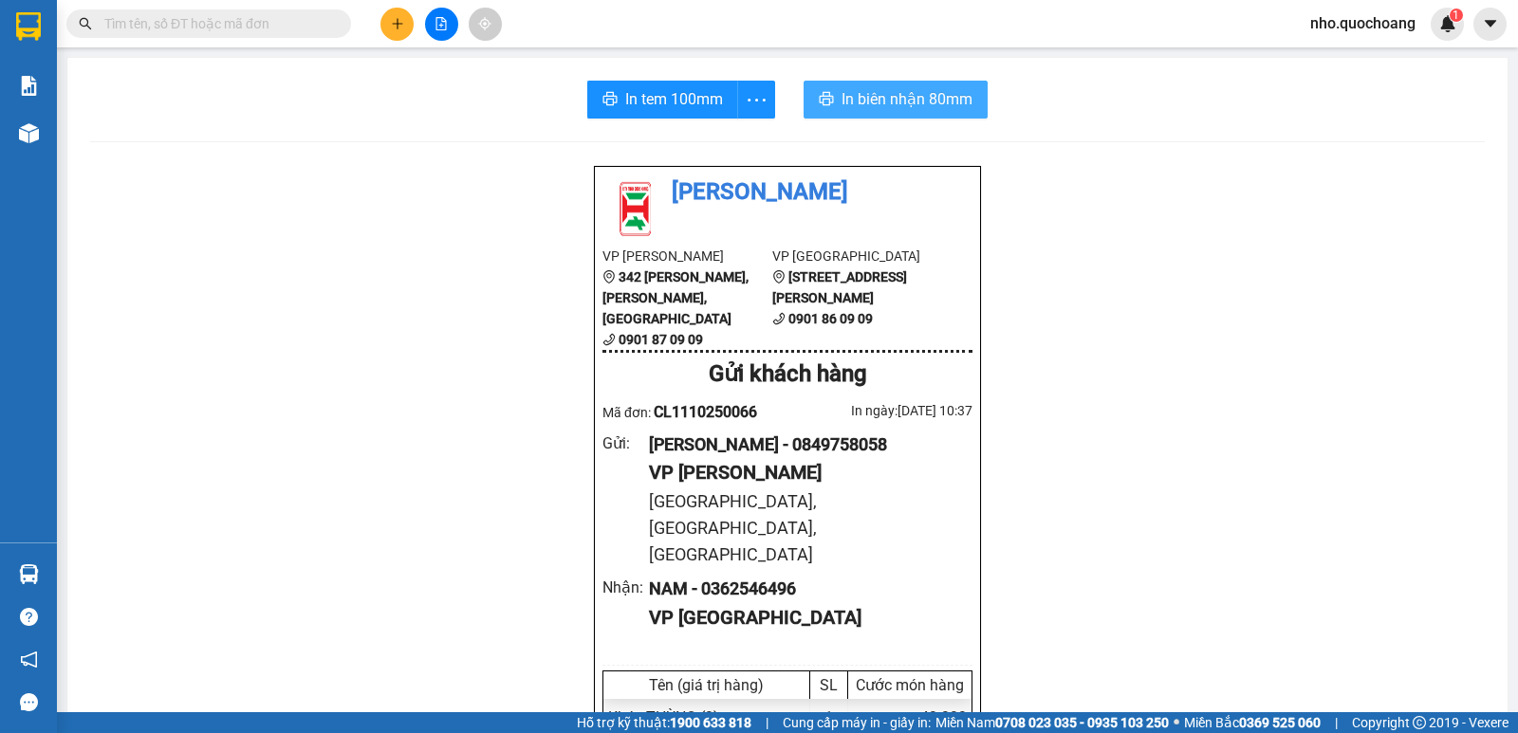
click at [875, 101] on span "In biên nhận 80mm" at bounding box center [906, 99] width 131 height 24
click at [233, 41] on div "Kết quả tìm kiếm ( 0 ) Bộ lọc No Data nho.quochoang 1" at bounding box center [759, 23] width 1518 height 47
click at [233, 28] on input "text" at bounding box center [216, 23] width 224 height 21
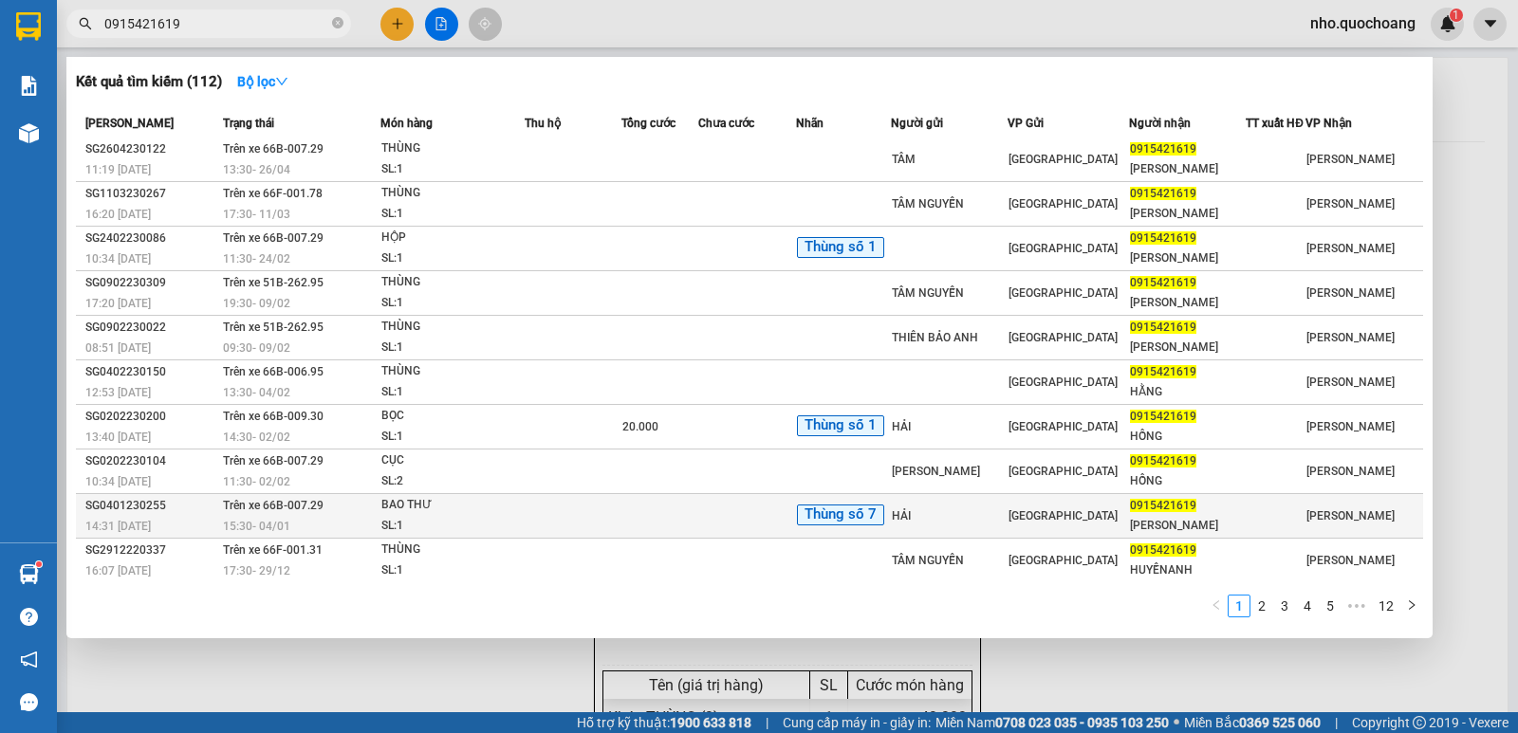
scroll to position [4, 0]
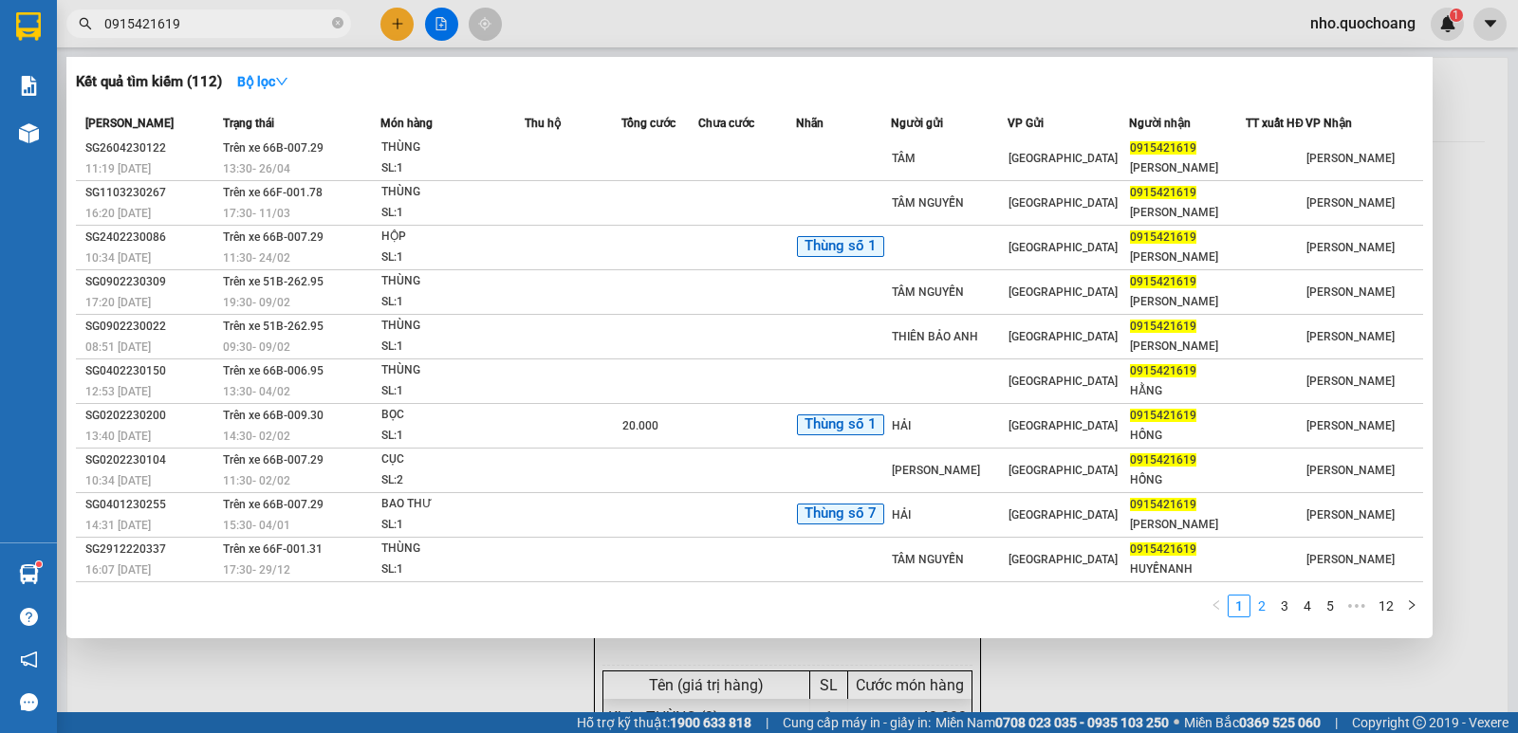
type input "0915421619"
click at [1264, 607] on link "2" at bounding box center [1261, 606] width 21 height 21
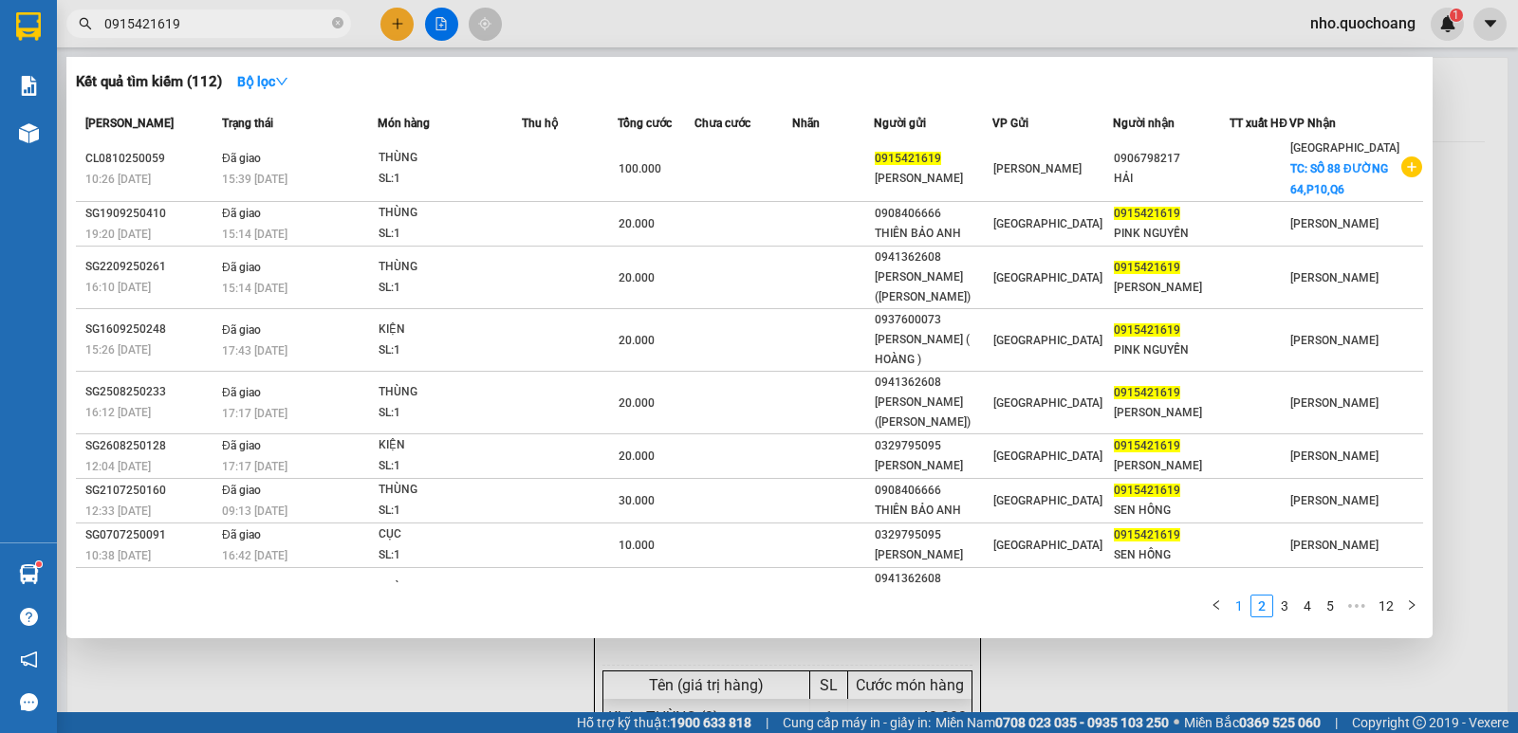
click at [1245, 607] on link "1" at bounding box center [1238, 606] width 21 height 21
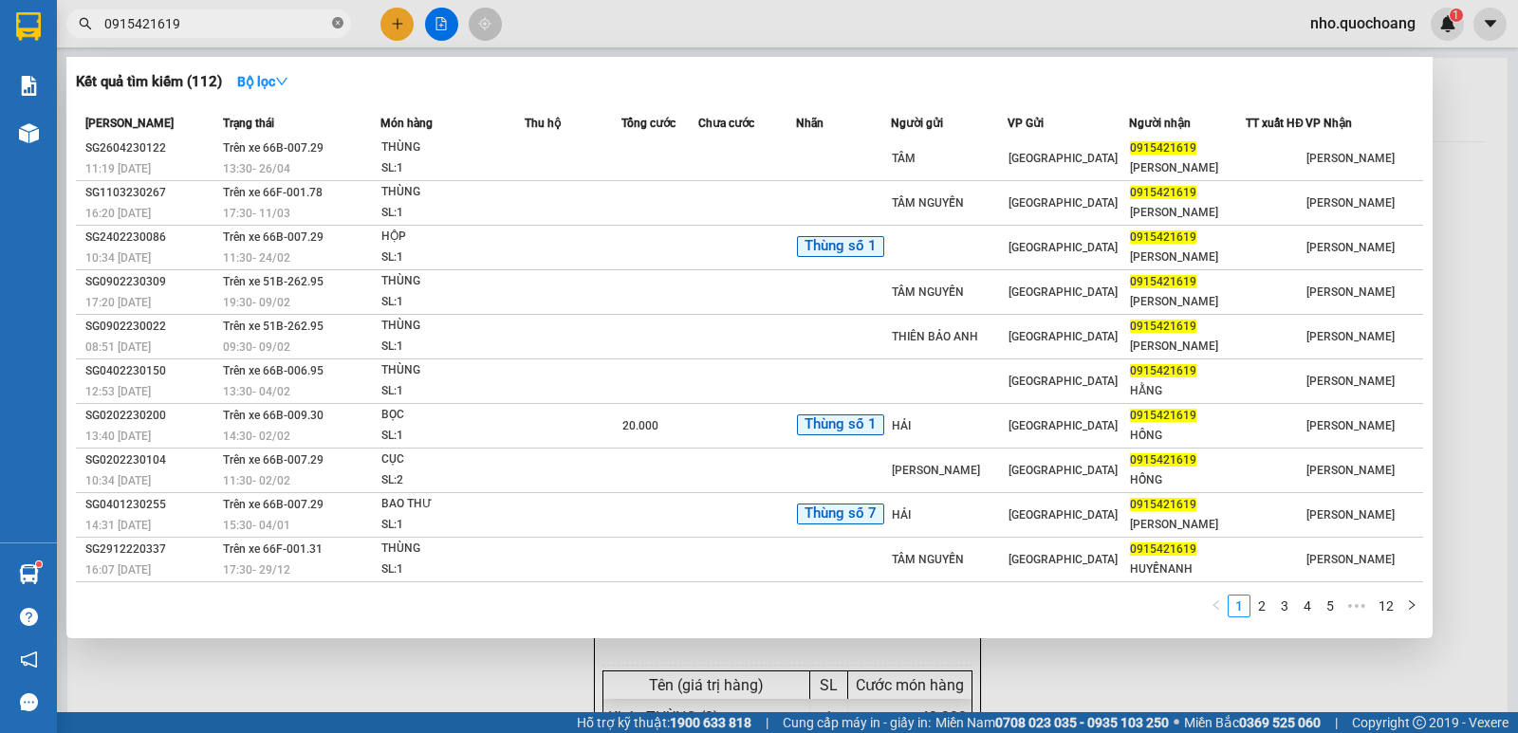
click at [342, 24] on icon "close-circle" at bounding box center [337, 22] width 11 height 11
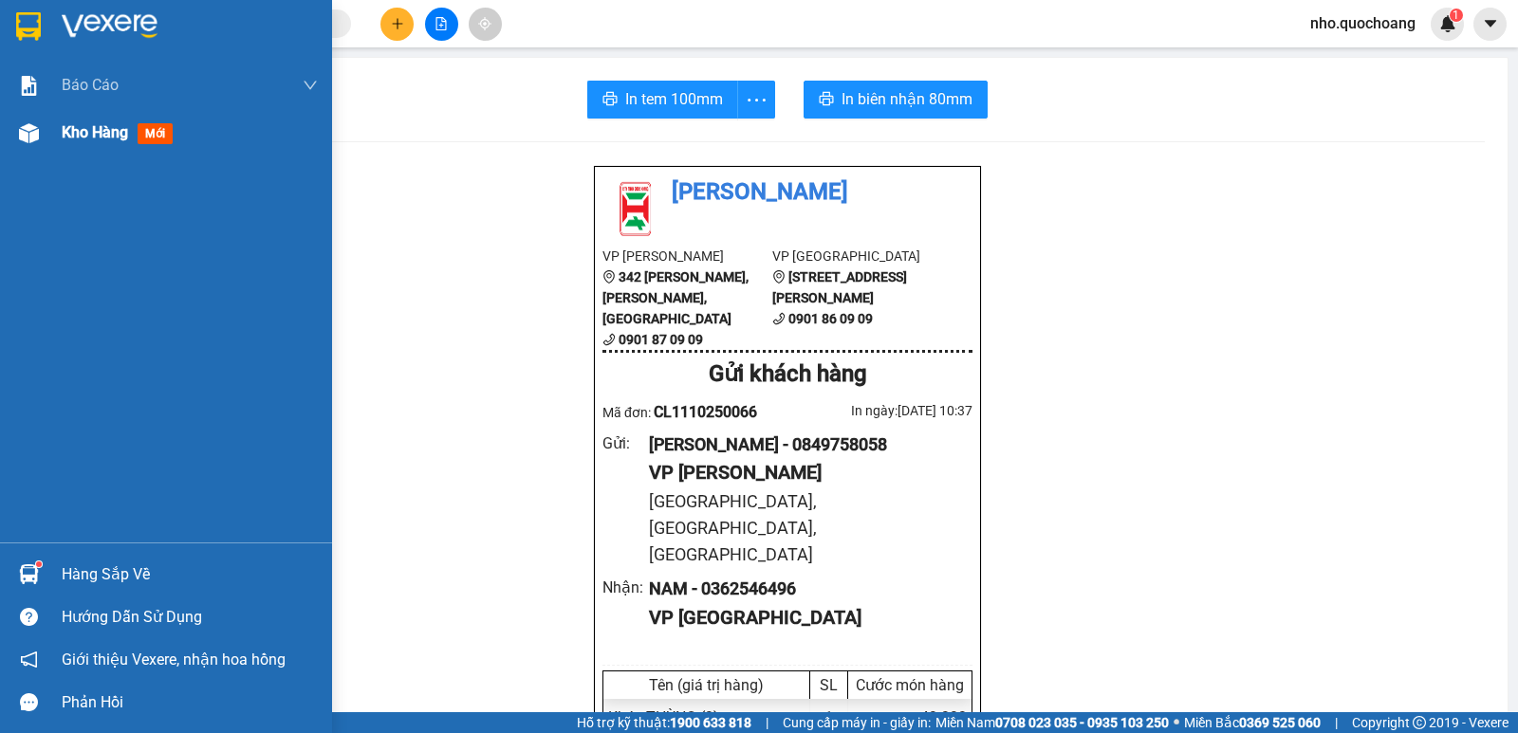
click at [81, 153] on div "Kho hàng mới" at bounding box center [190, 132] width 256 height 47
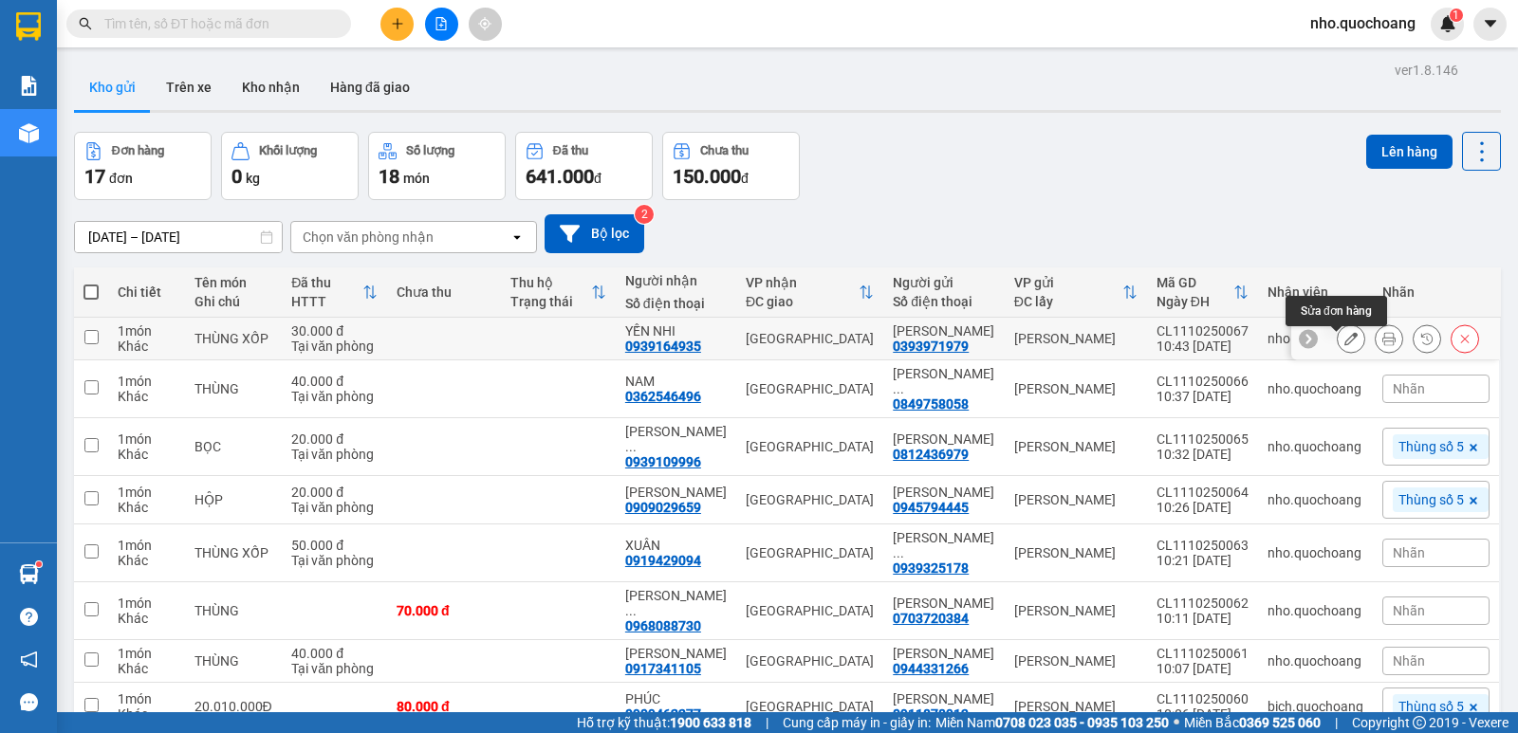
click at [1344, 345] on icon at bounding box center [1350, 338] width 13 height 13
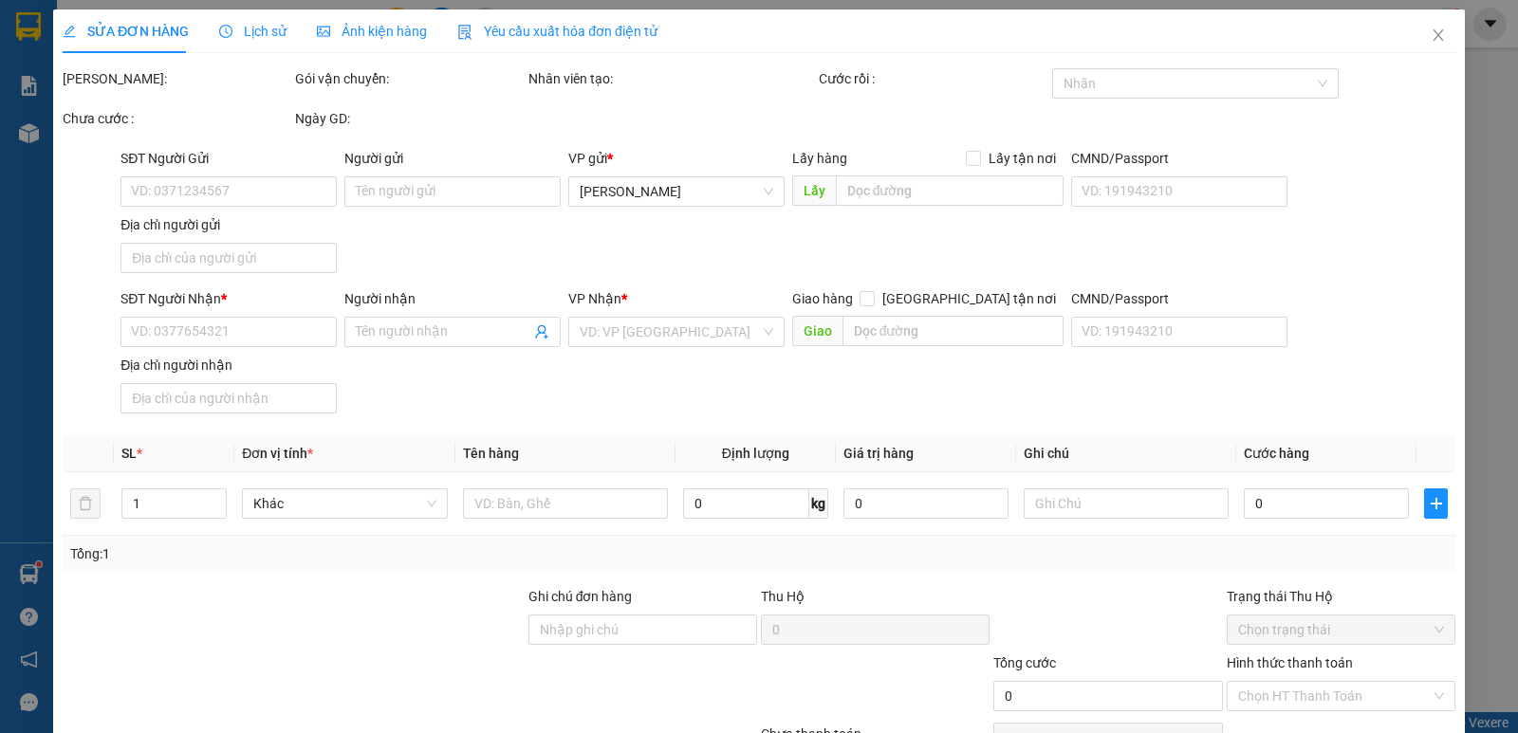
type input "0393971979"
type input "NGUYỄN MINH TÂM"
type input "0939164935"
type input "YẾN NHI"
type input "30.000"
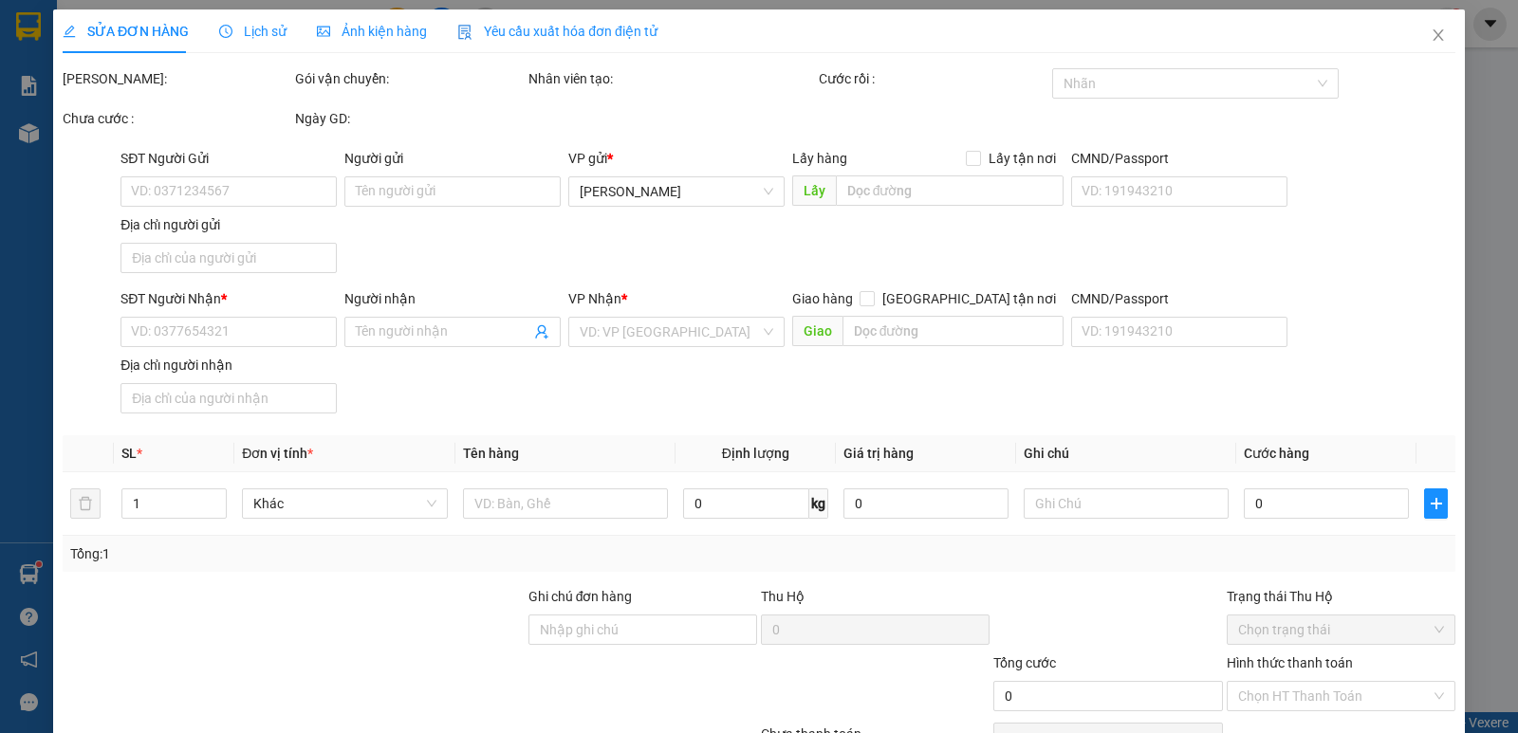
type input "30.000"
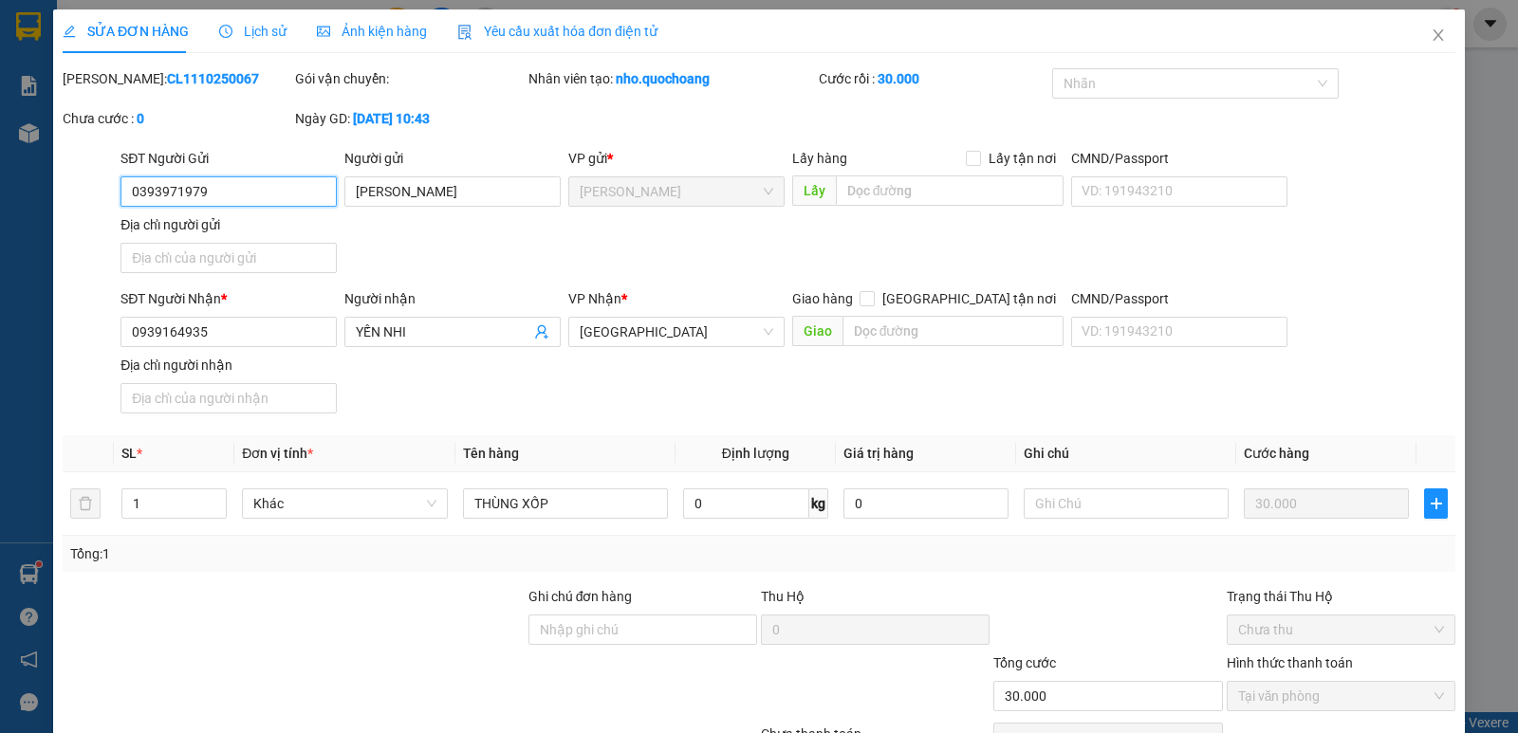
click at [226, 195] on input "0393971979" at bounding box center [228, 191] width 216 height 30
click at [1432, 32] on icon "close" at bounding box center [1437, 34] width 10 height 11
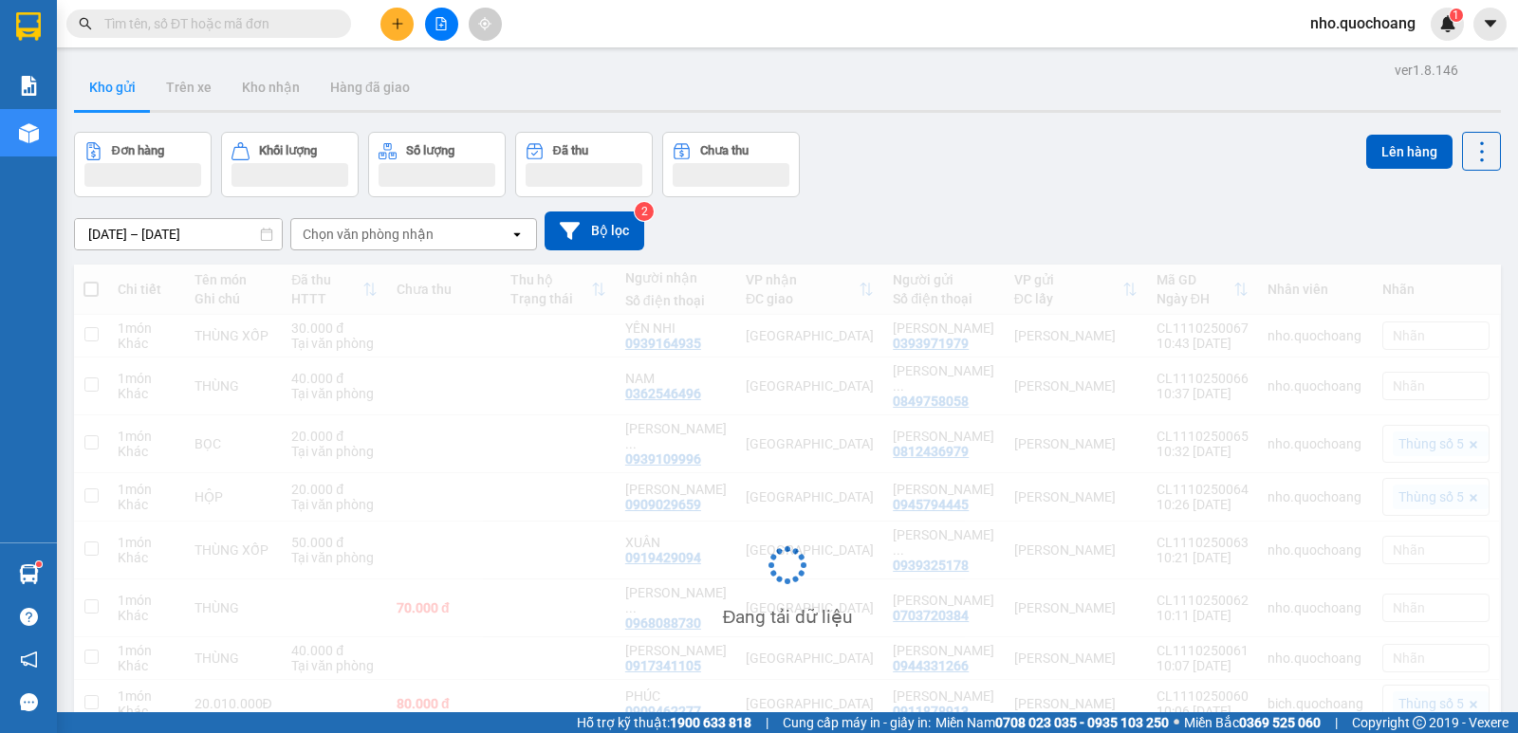
click at [201, 28] on input "text" at bounding box center [216, 23] width 224 height 21
paste input "0393971979"
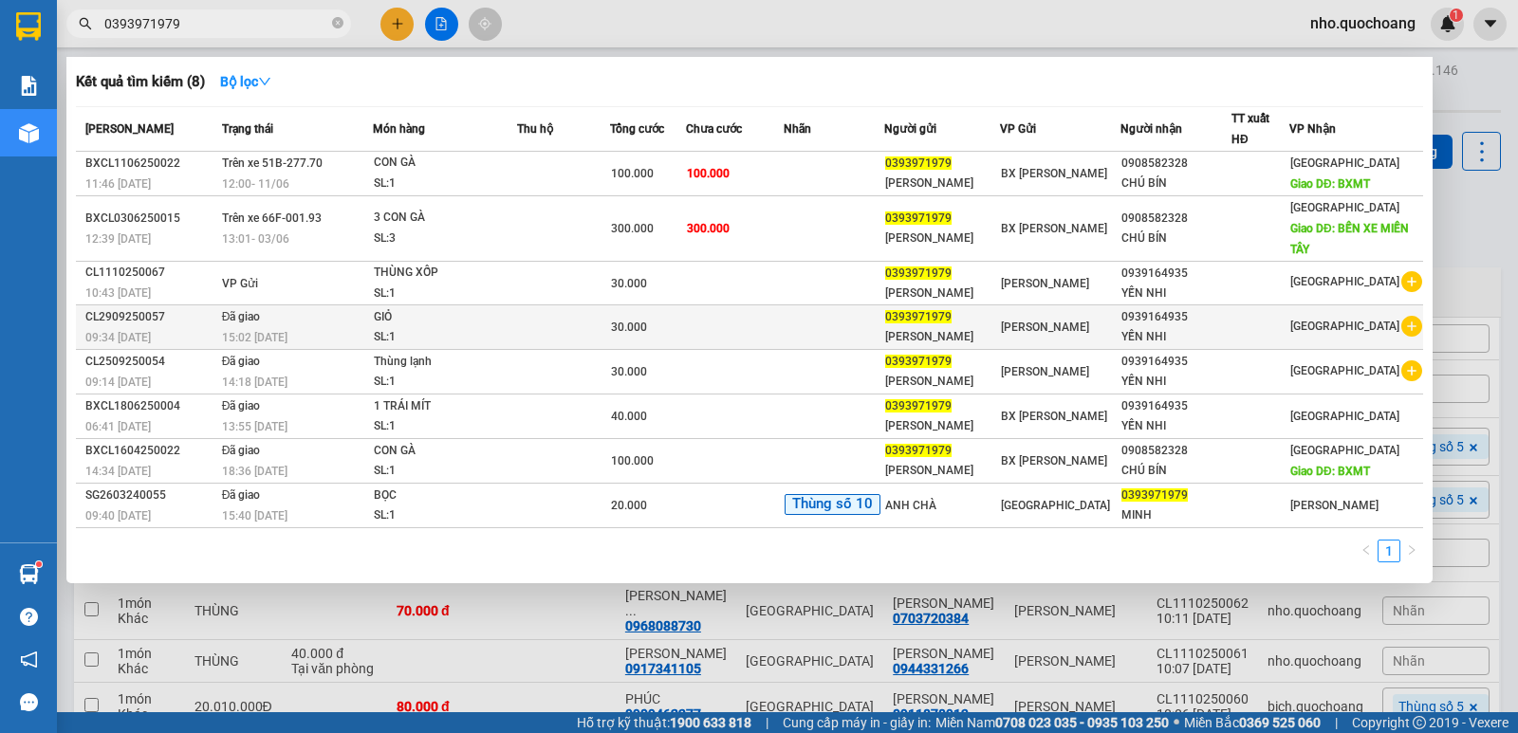
type input "0393971979"
click at [508, 313] on div "GIỎ" at bounding box center [445, 317] width 142 height 21
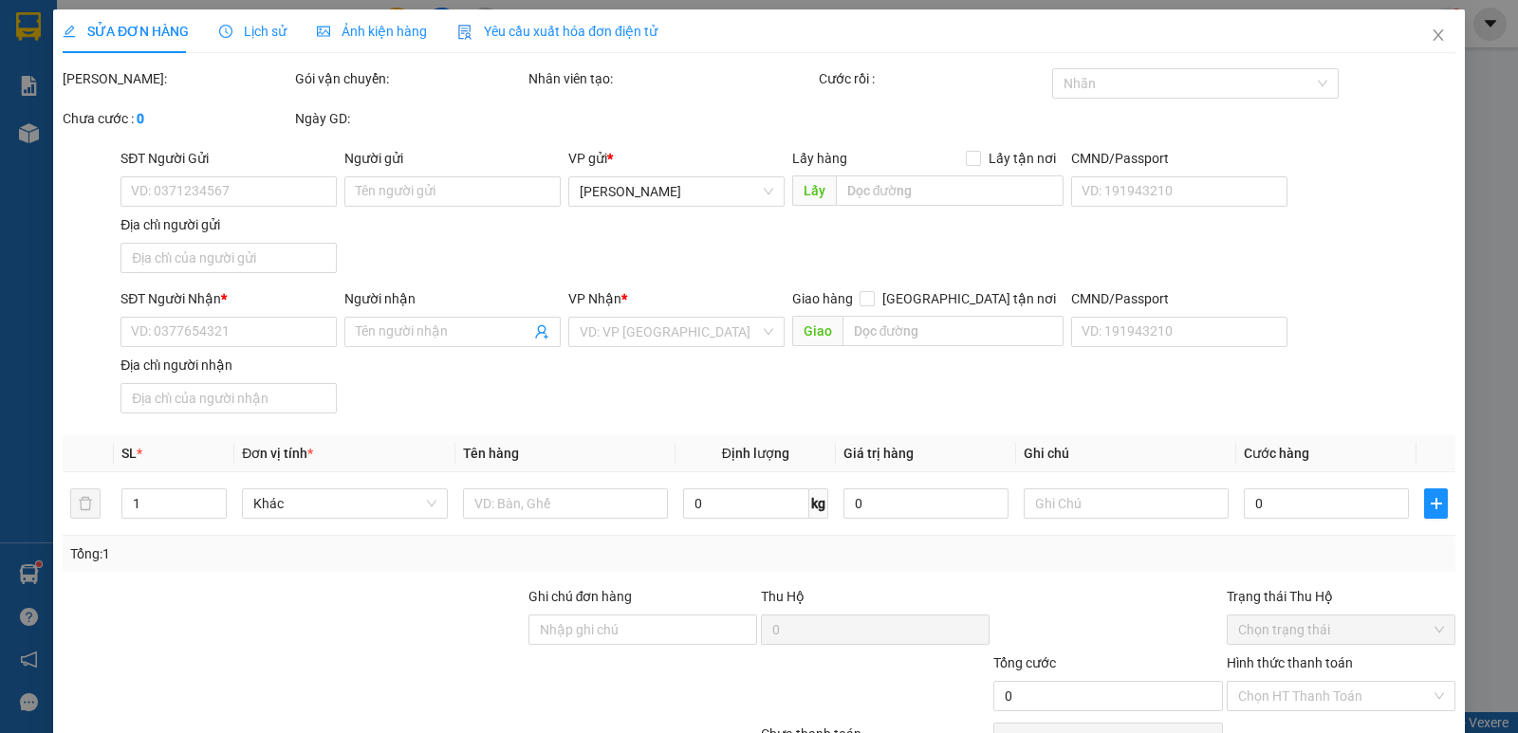
type input "0393971979"
type input "NGUYỄN MINH TÂM"
type input "P.MỸ TRÀ, ĐỒNG THÁP"
type input "0939164935"
type input "YẾN NHI"
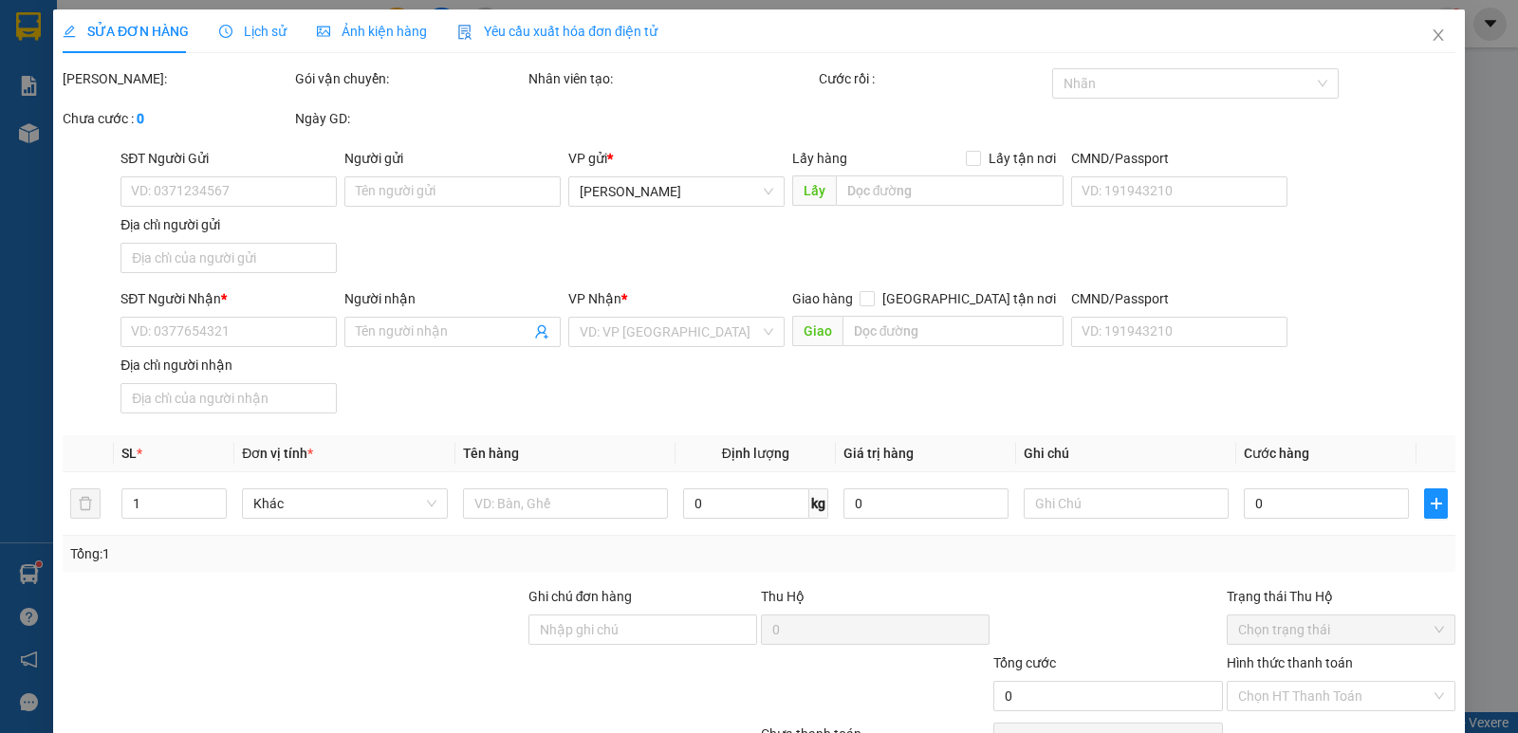
type input "30.000"
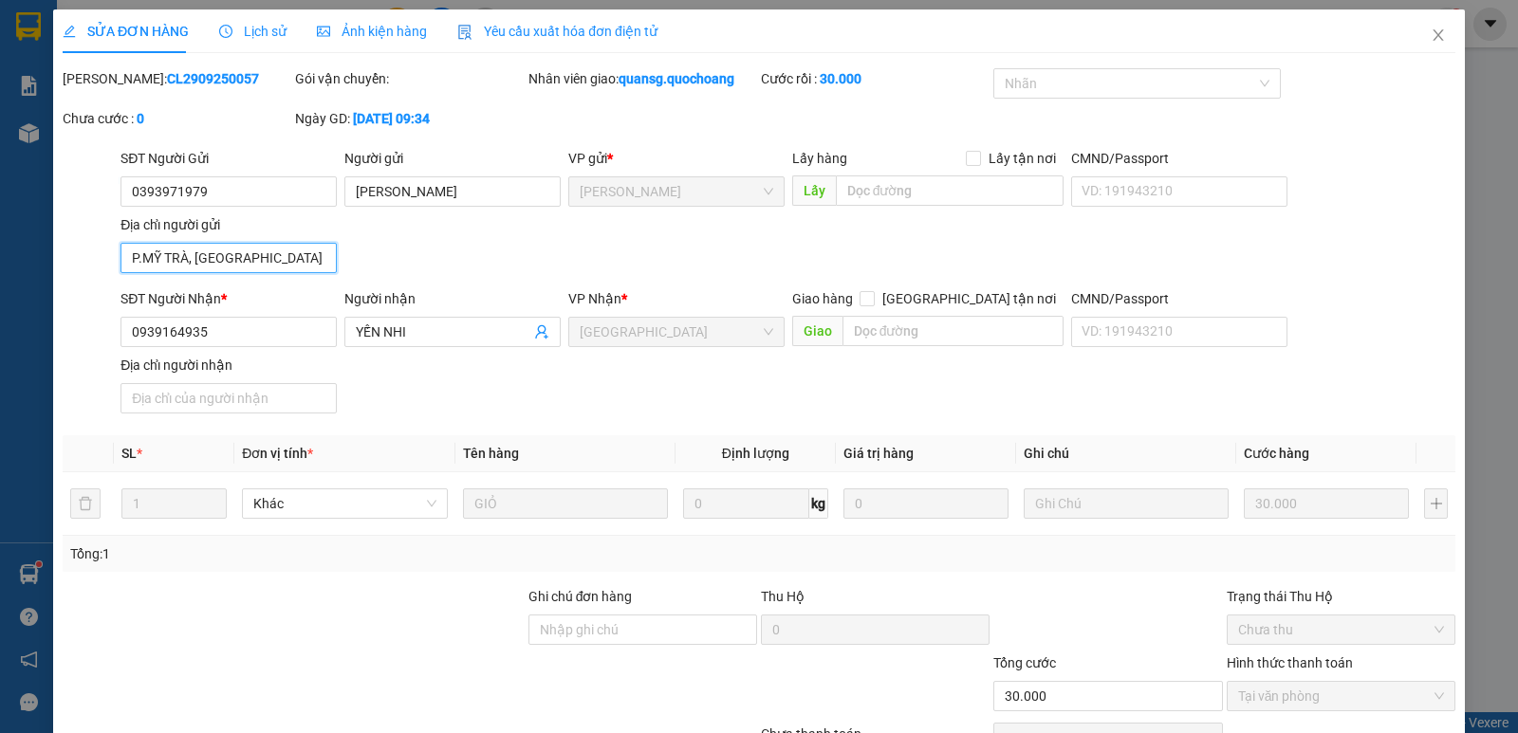
click at [249, 249] on input "P.MỸ TRÀ, ĐỒNG THÁP" at bounding box center [228, 258] width 216 height 30
click at [1430, 35] on icon "close" at bounding box center [1437, 35] width 15 height 15
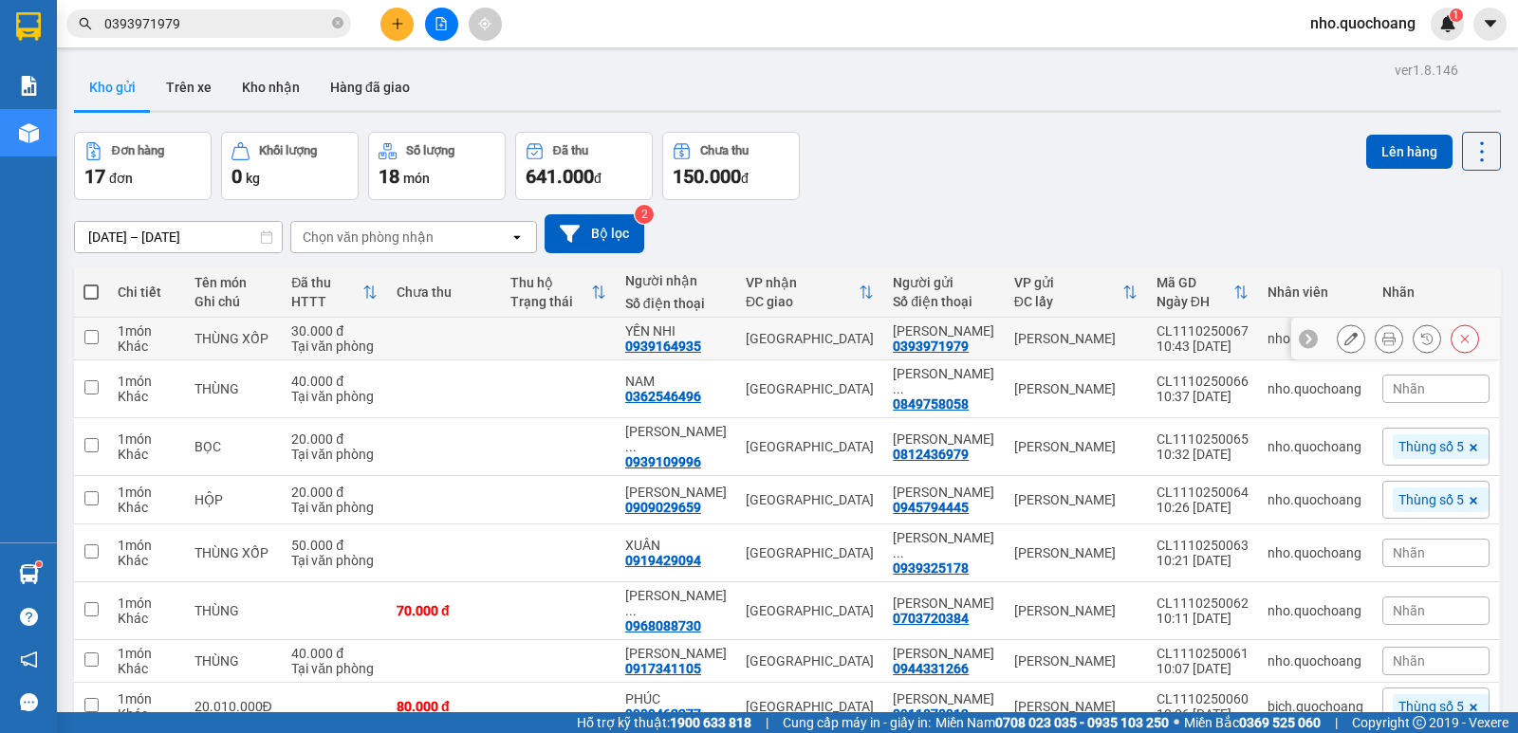
click at [1343, 345] on button at bounding box center [1350, 338] width 27 height 33
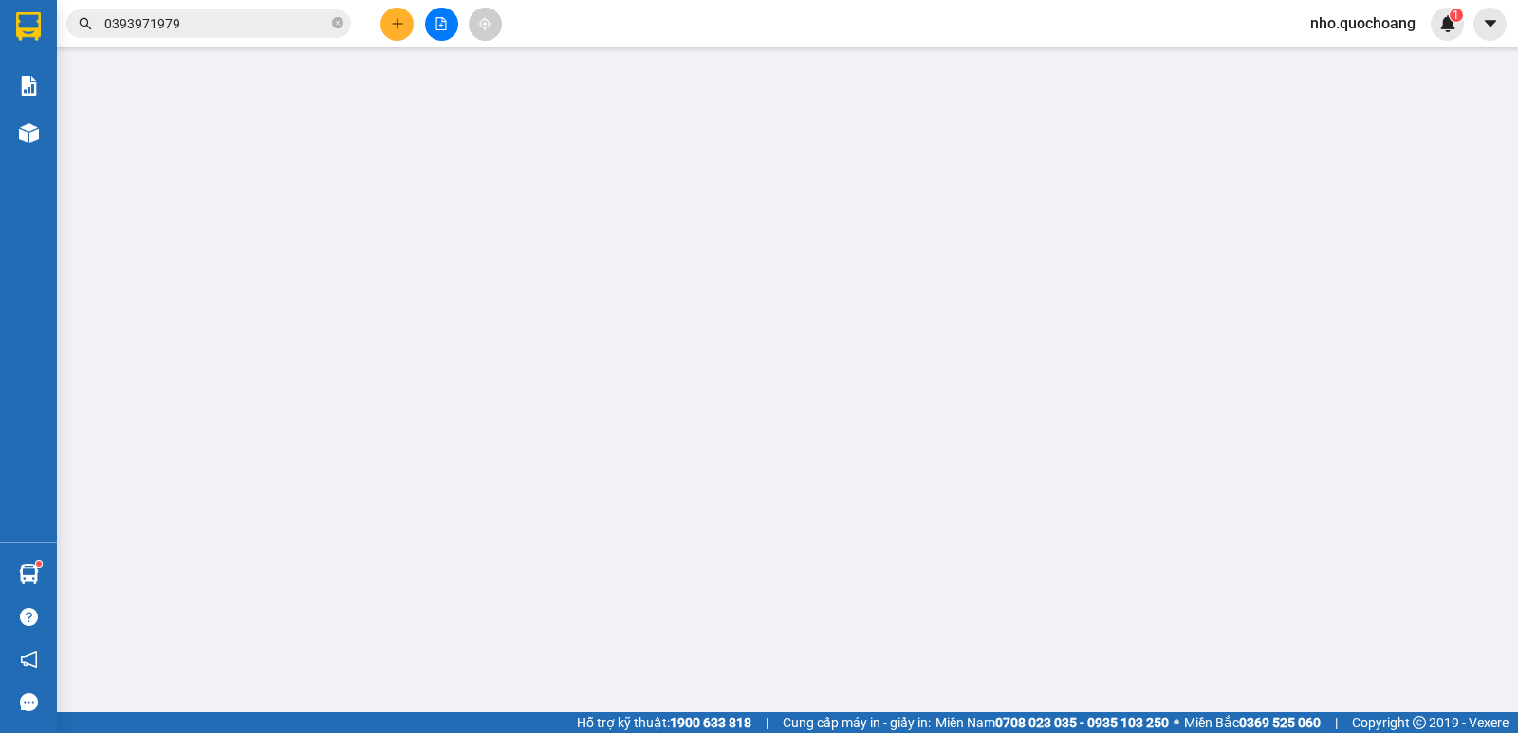
type input "0393971979"
type input "NGUYỄN MINH TÂM"
type input "0939164935"
type input "YẾN NHI"
type input "30.000"
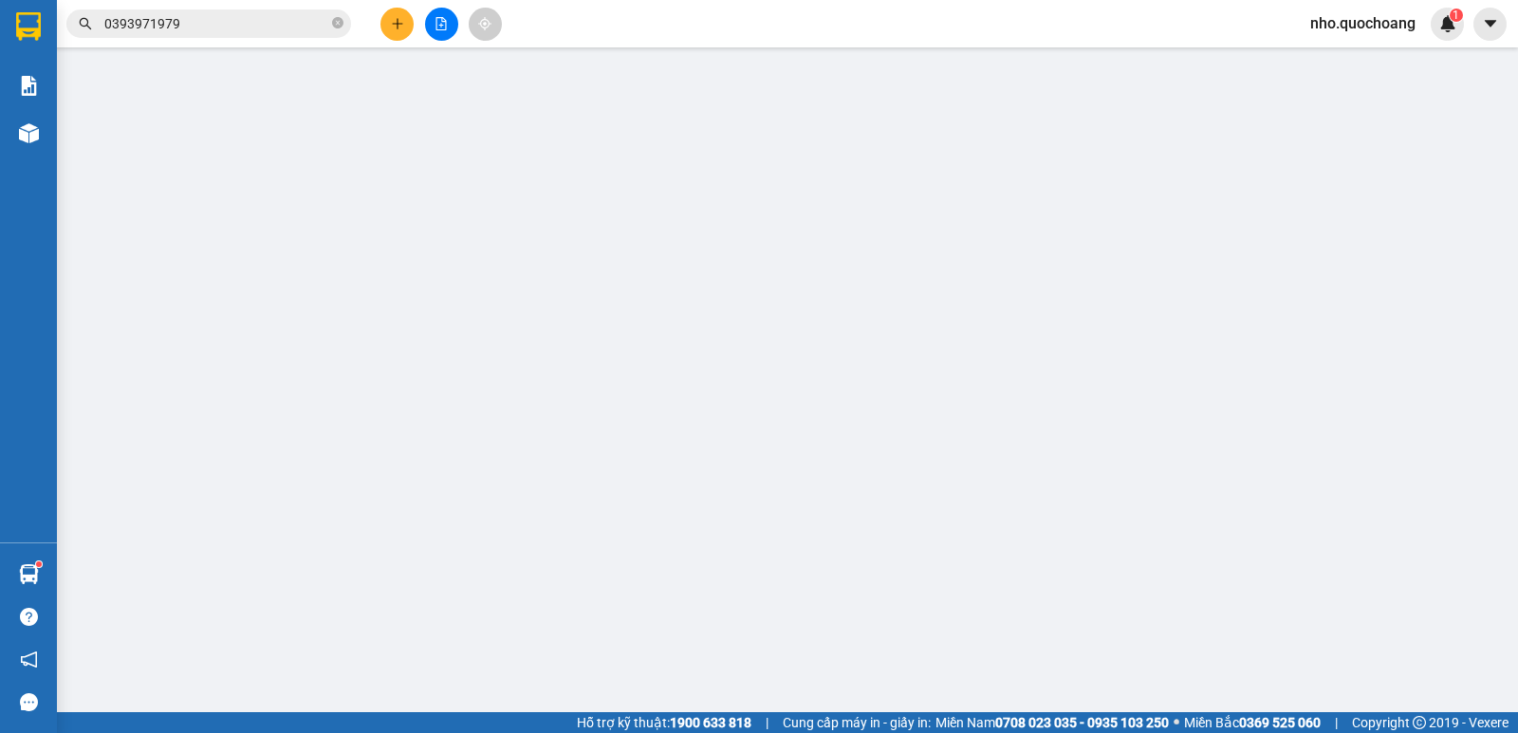
type input "30.000"
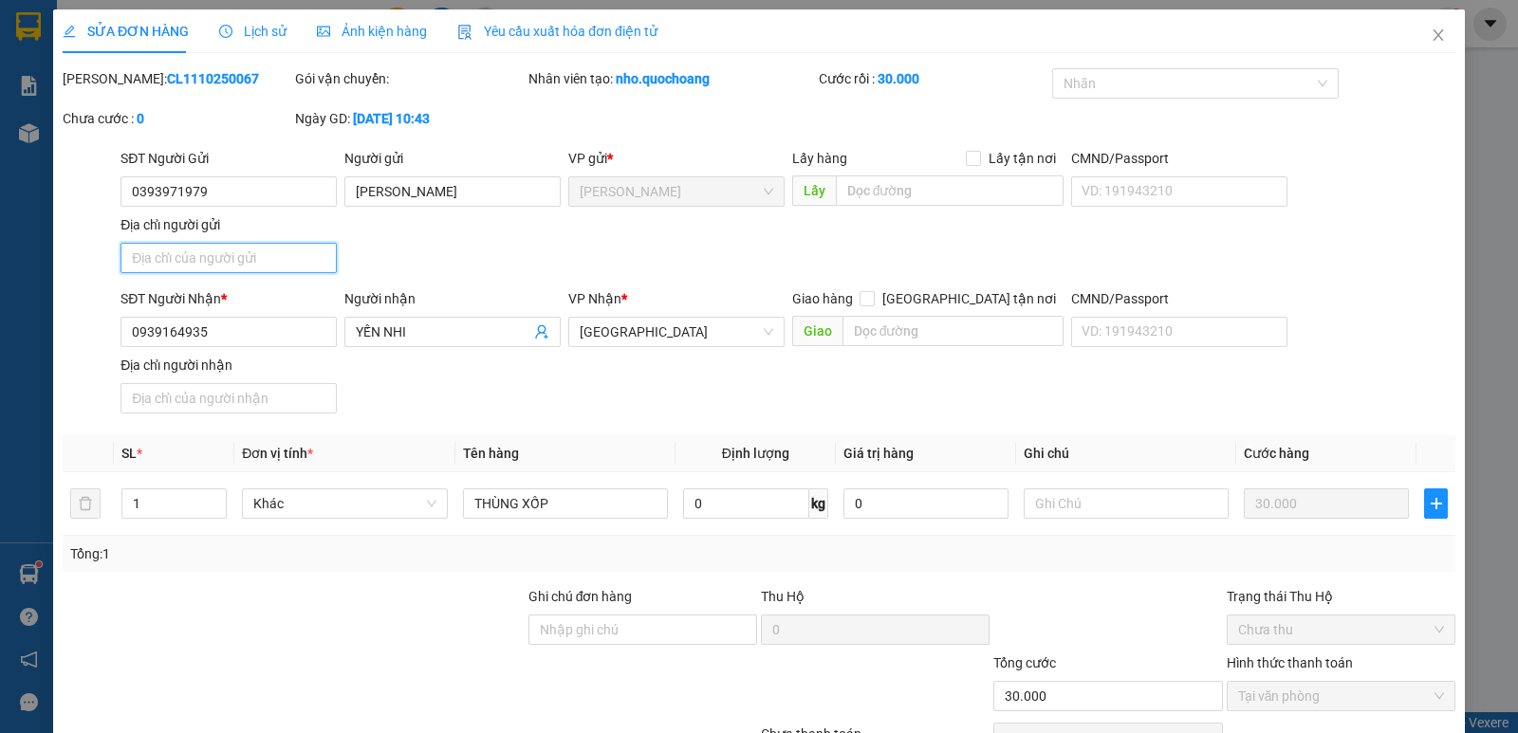
click at [247, 253] on input "Địa chỉ người gửi" at bounding box center [228, 258] width 216 height 30
type input "T"
type input "0"
type input "TẮC THẦY CAI,P MỸ TRÀ, ĐỒNG THÁP"
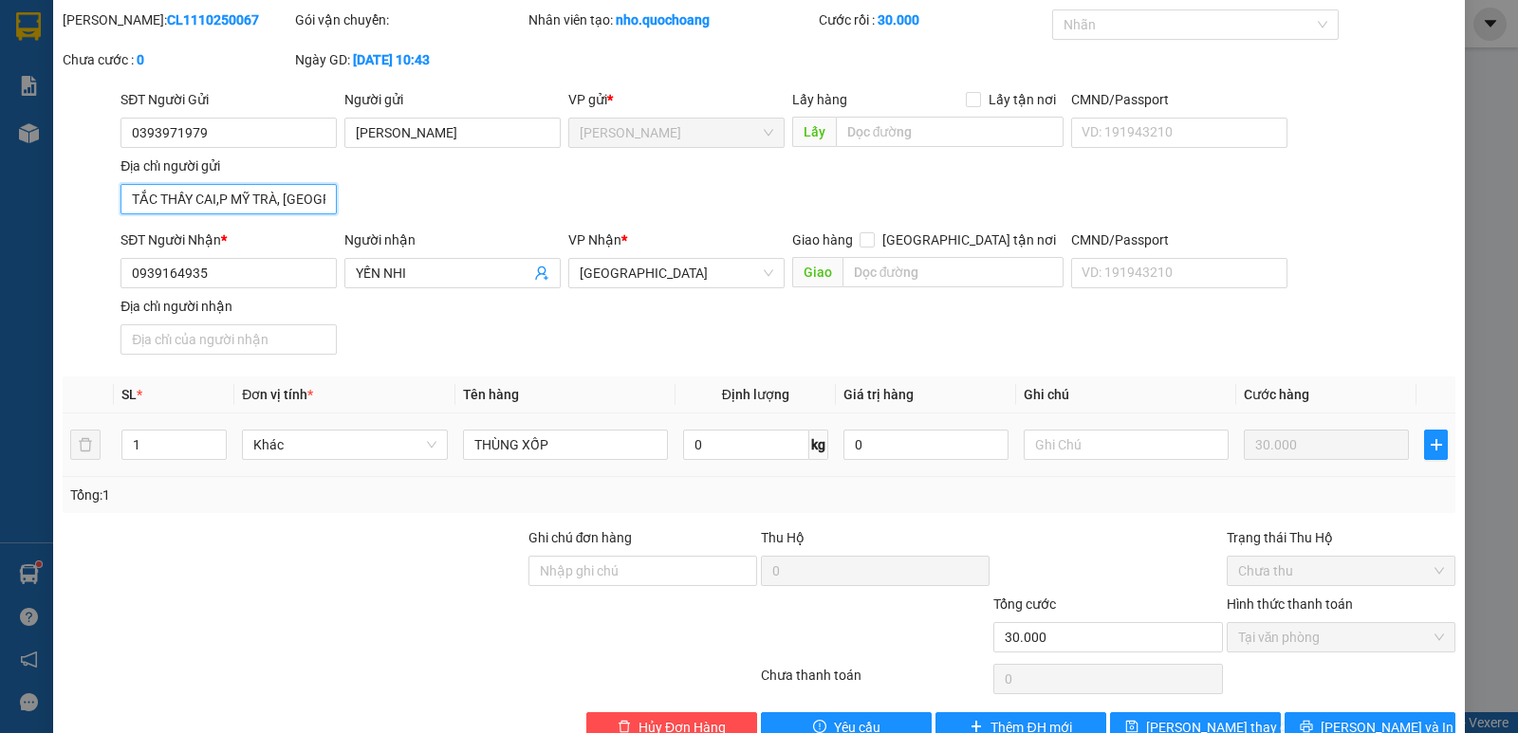
scroll to position [105, 0]
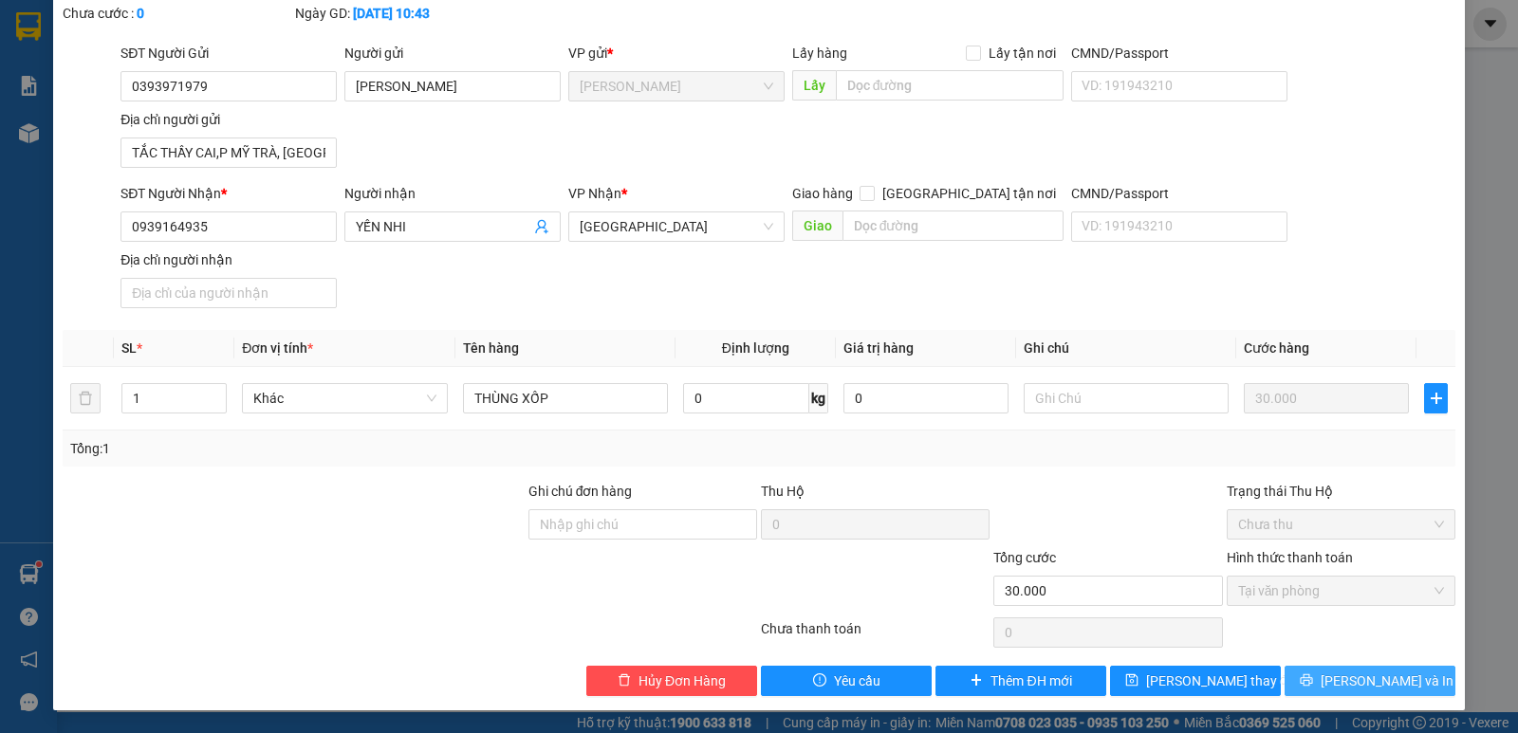
click at [1312, 676] on icon "printer" at bounding box center [1305, 680] width 12 height 12
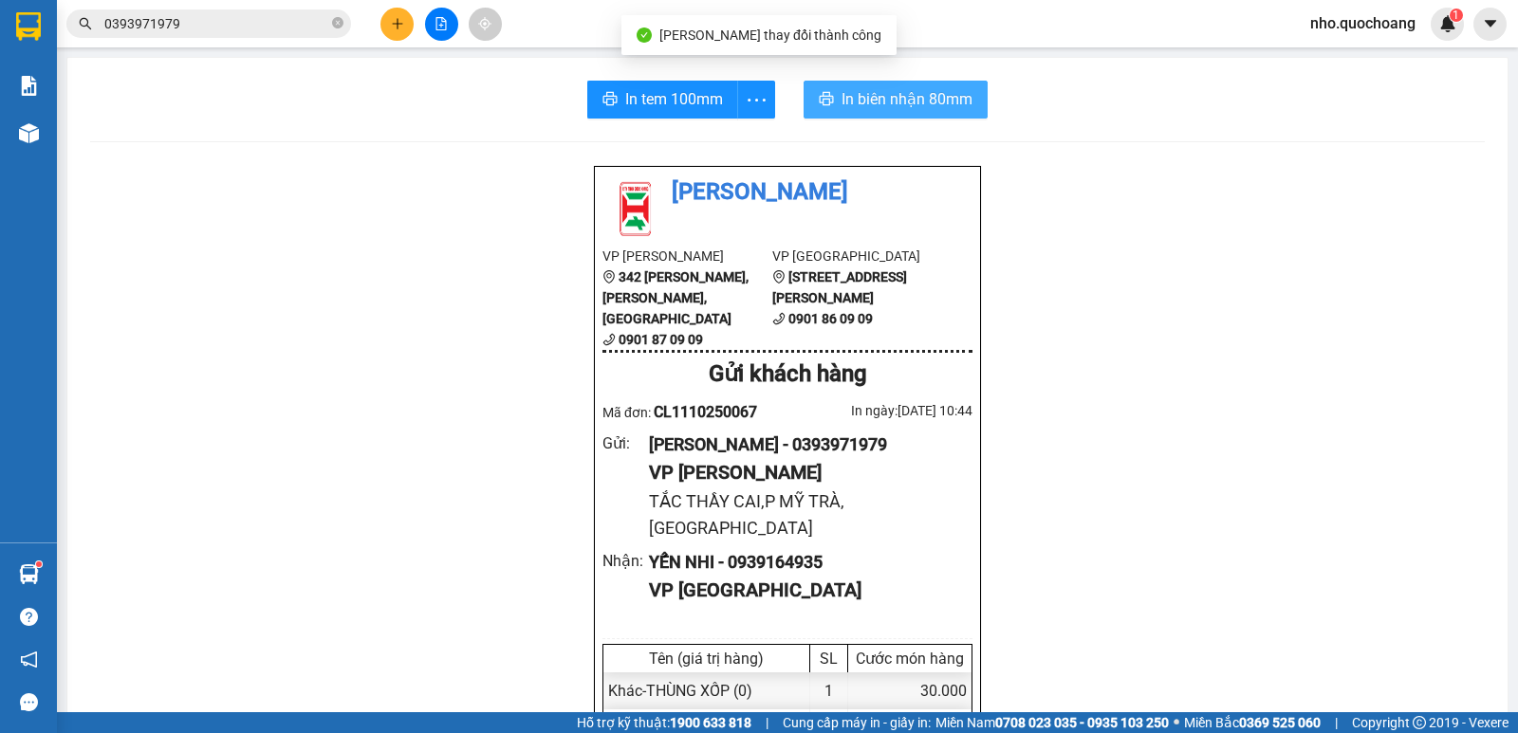
click at [887, 92] on span "In biên nhận 80mm" at bounding box center [906, 99] width 131 height 24
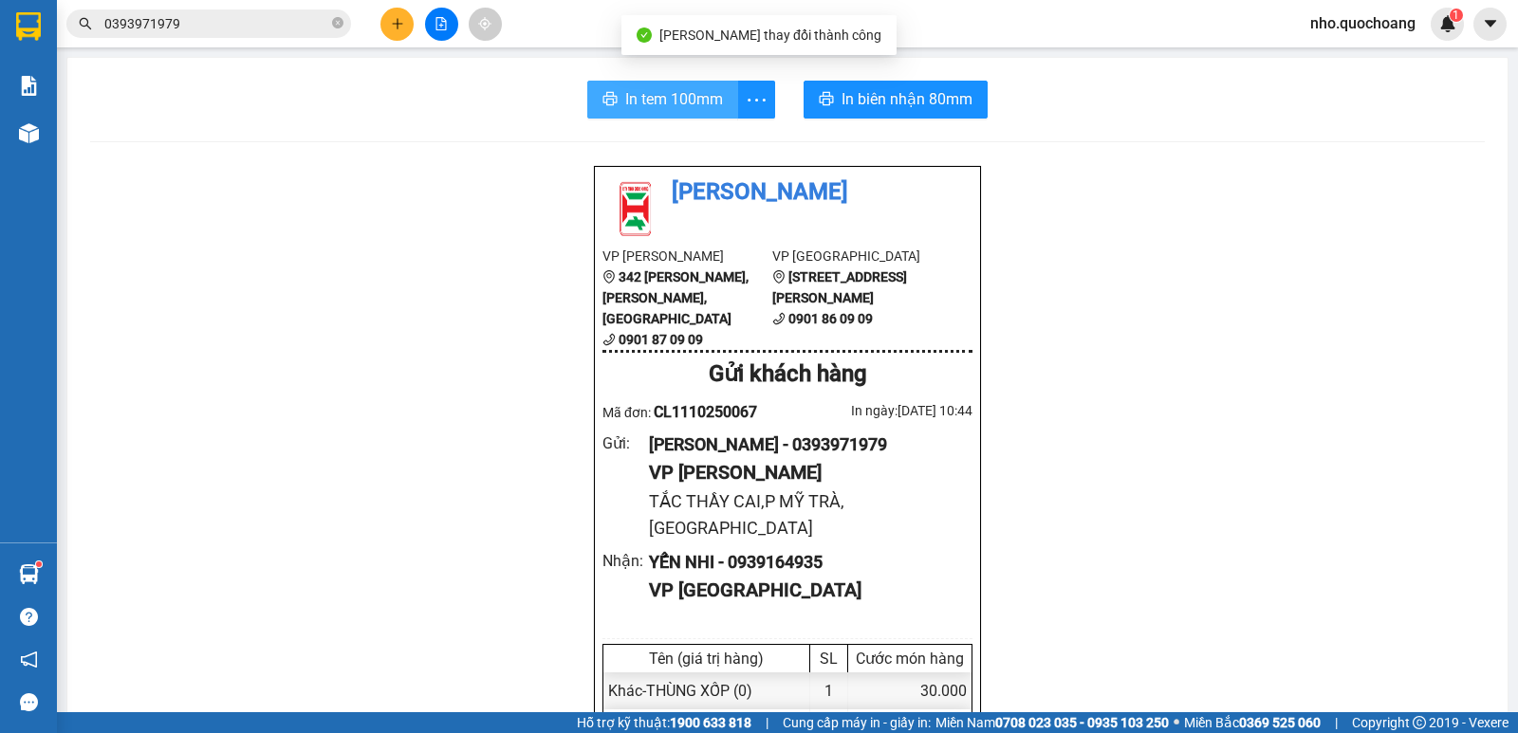
click at [708, 91] on span "In tem 100mm" at bounding box center [674, 99] width 98 height 24
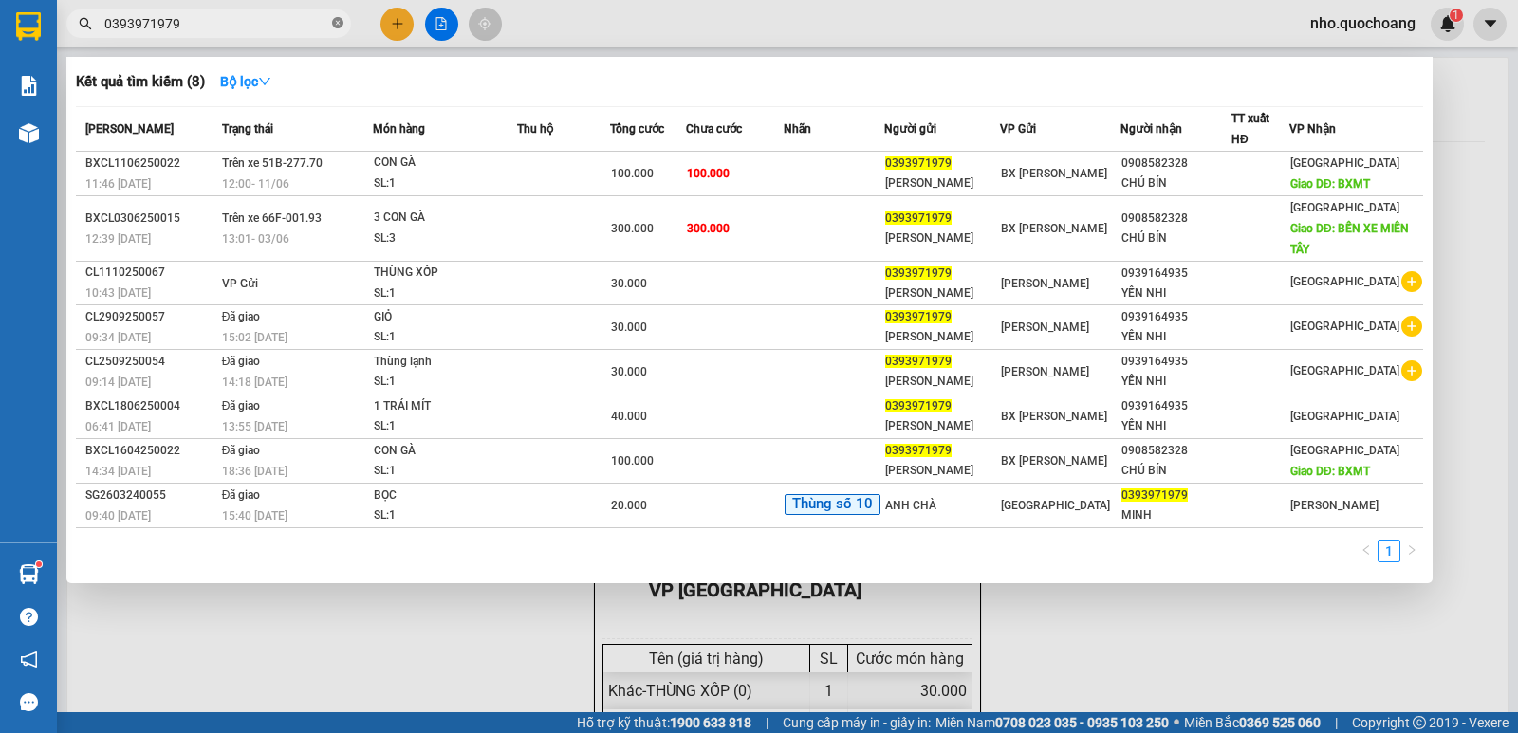
click at [341, 27] on icon "close-circle" at bounding box center [337, 22] width 11 height 11
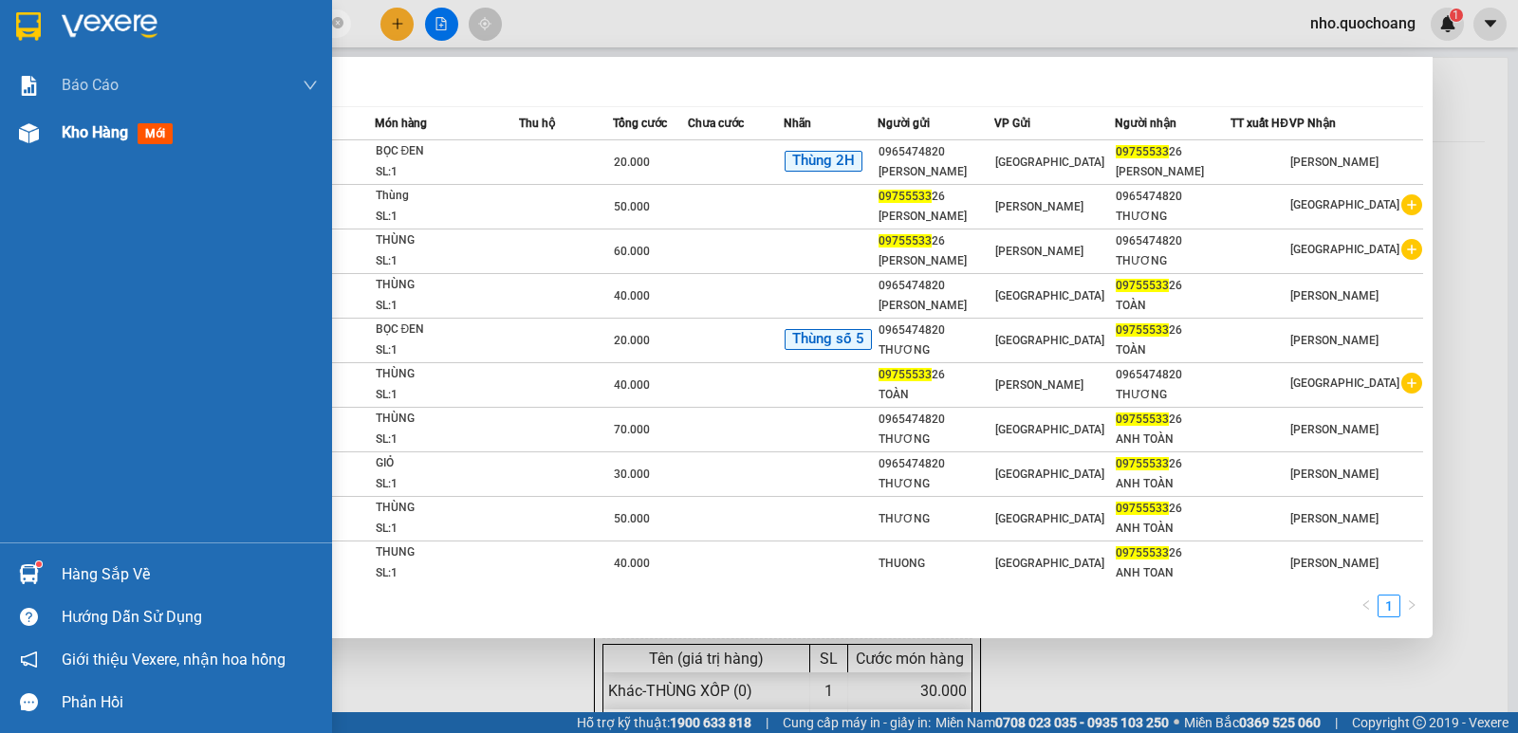
type input "09755533"
click at [68, 141] on span "Kho hàng" at bounding box center [95, 132] width 66 height 18
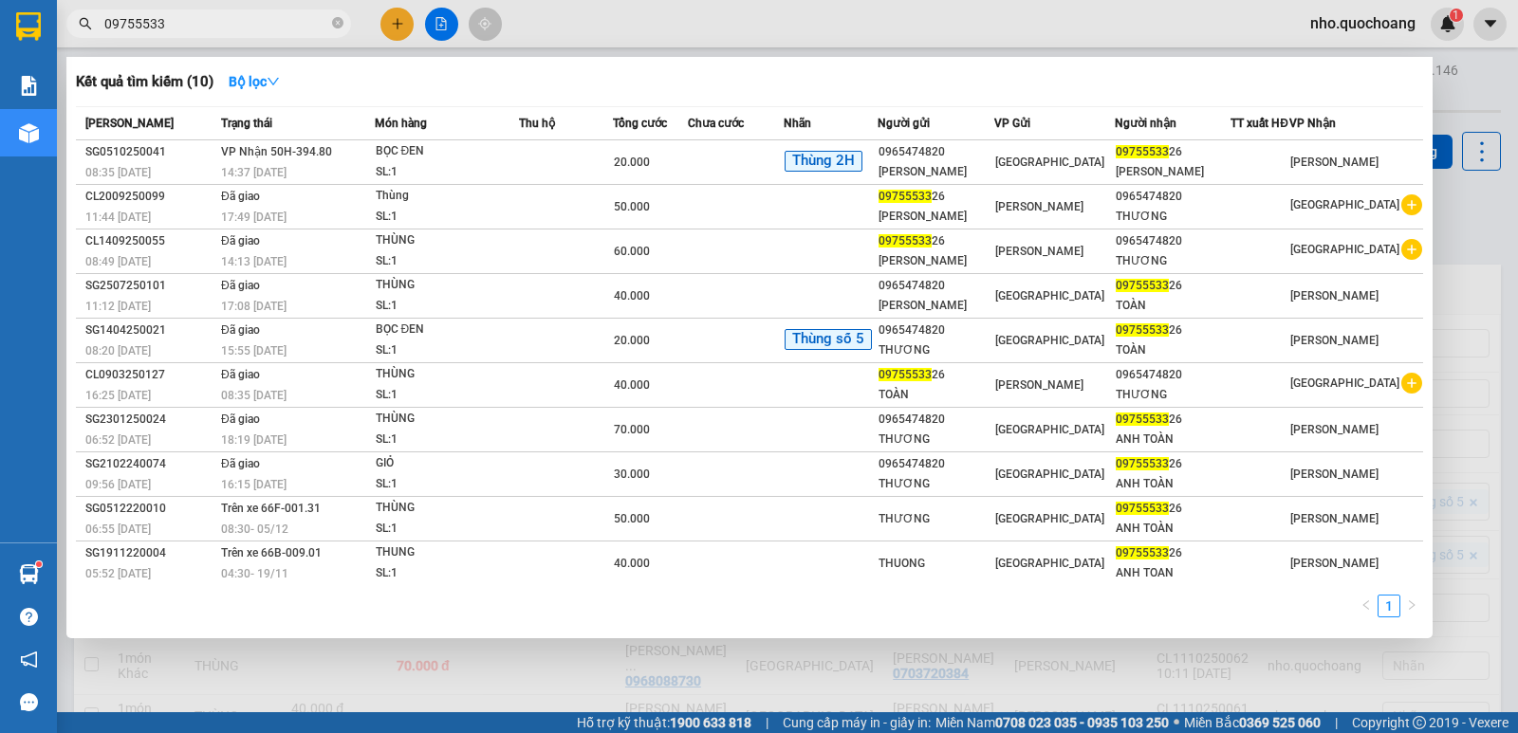
click at [459, 674] on div at bounding box center [759, 366] width 1518 height 733
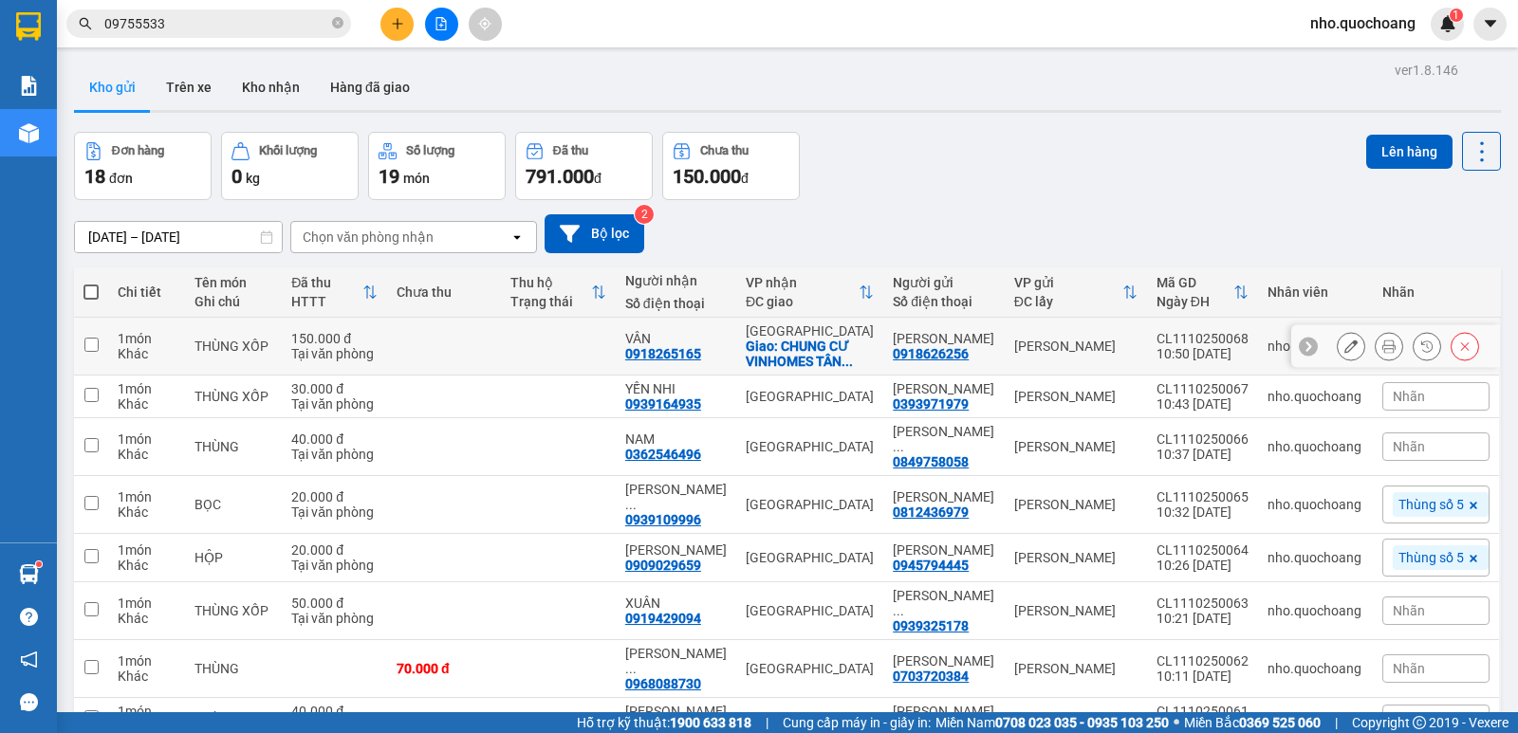
click at [1381, 346] on button at bounding box center [1388, 346] width 27 height 33
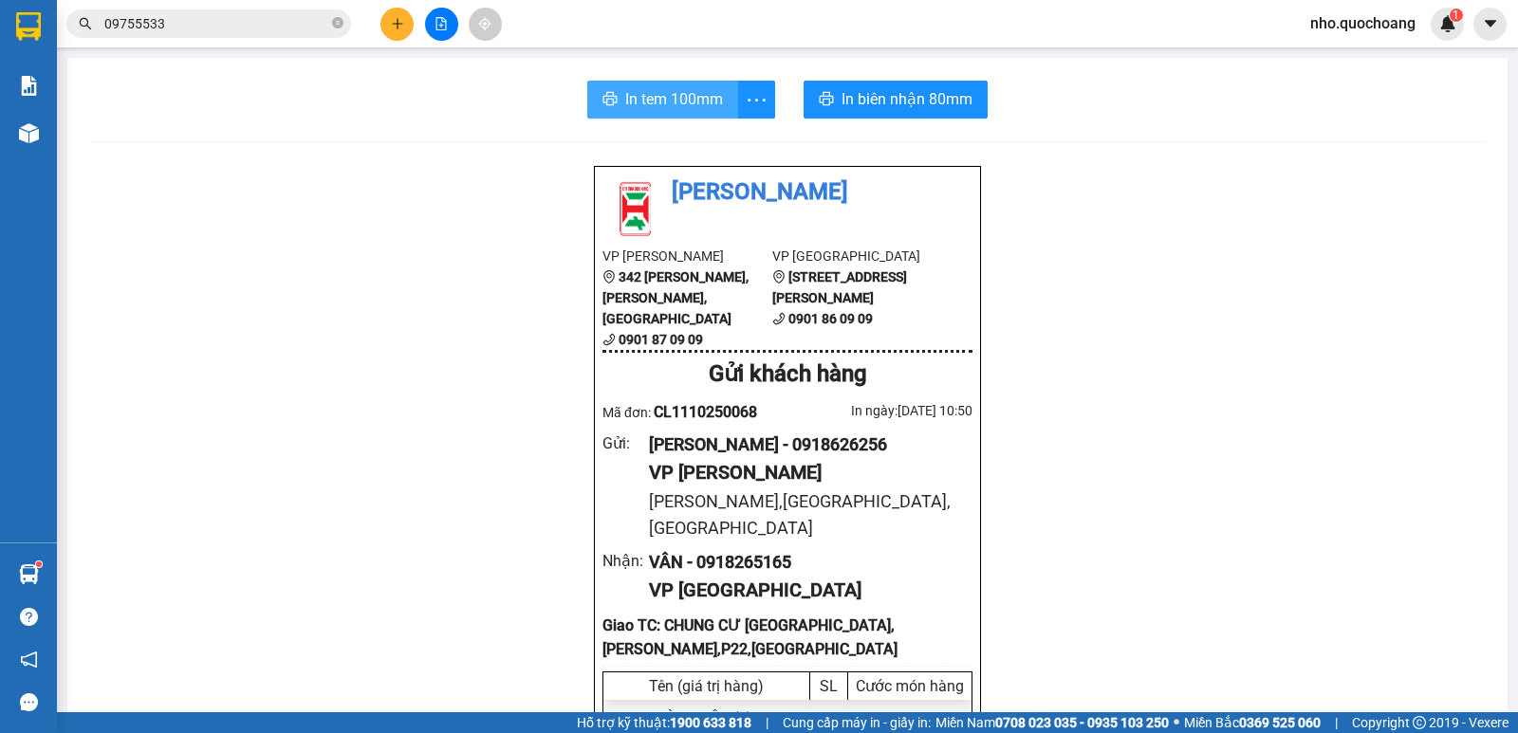
click at [668, 92] on span "In tem 100mm" at bounding box center [674, 99] width 98 height 24
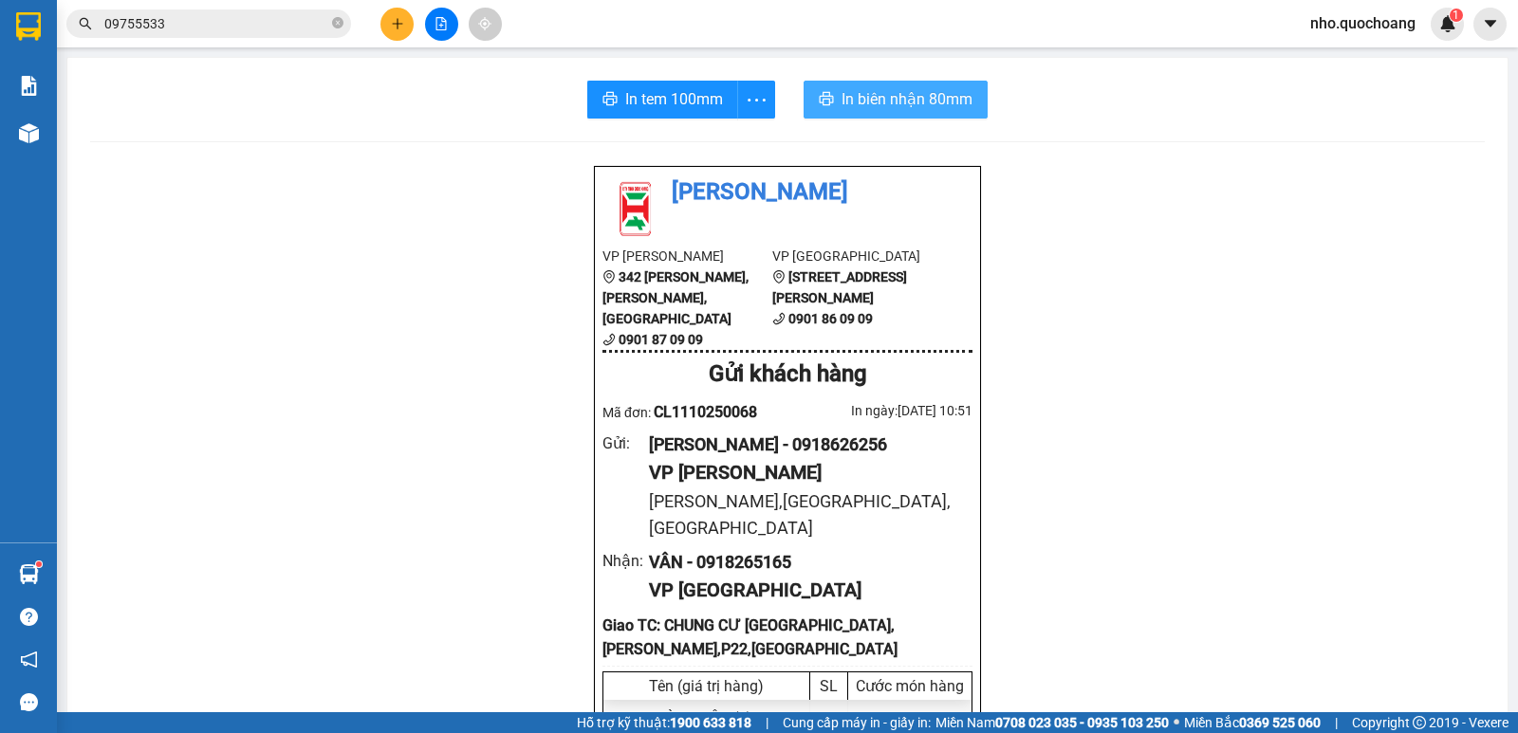
click at [866, 101] on span "In biên nhận 80mm" at bounding box center [906, 99] width 131 height 24
click at [393, 9] on button at bounding box center [396, 24] width 33 height 33
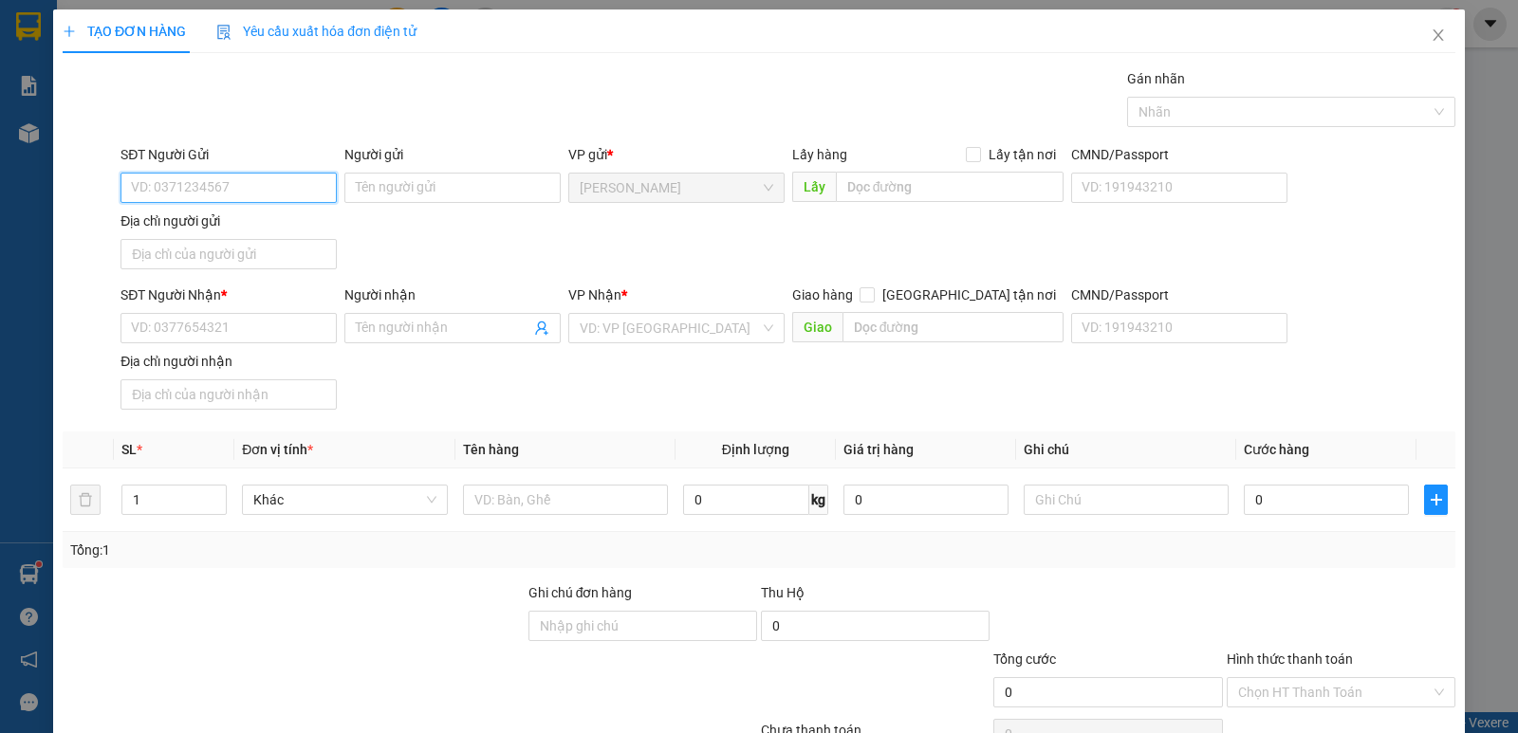
click at [249, 175] on input "SĐT Người Gửi" at bounding box center [228, 188] width 216 height 30
drag, startPoint x: 216, startPoint y: 186, endPoint x: 4, endPoint y: 290, distance: 236.7
click at [4, 290] on div "TẠO ĐƠN HÀNG Yêu cầu xuất hóa đơn điện tử Transit Pickup Surcharge Ids Transit …" at bounding box center [759, 366] width 1518 height 733
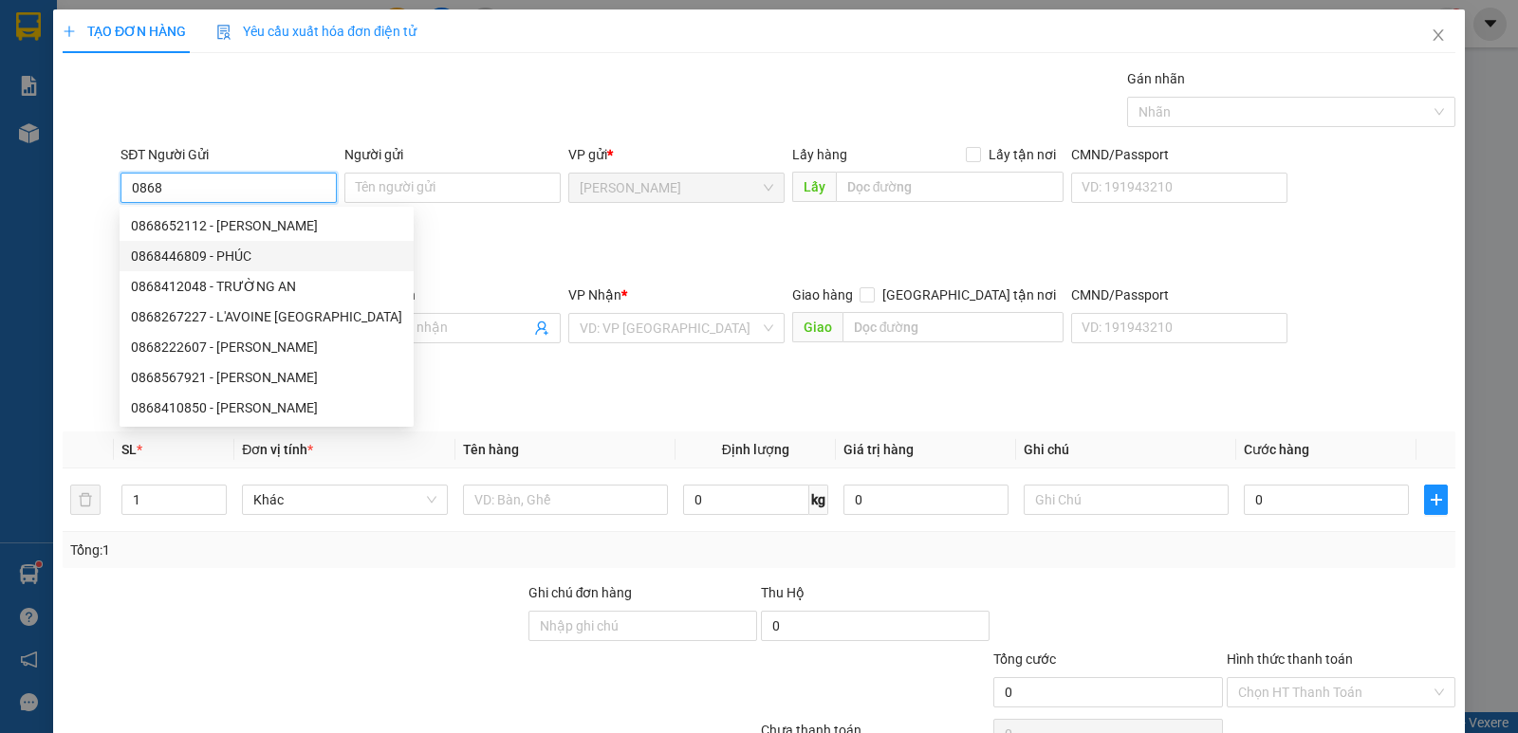
click at [170, 247] on div "0868446809 - PHÚC" at bounding box center [266, 256] width 271 height 21
type input "0868446809"
type input "PHÚC"
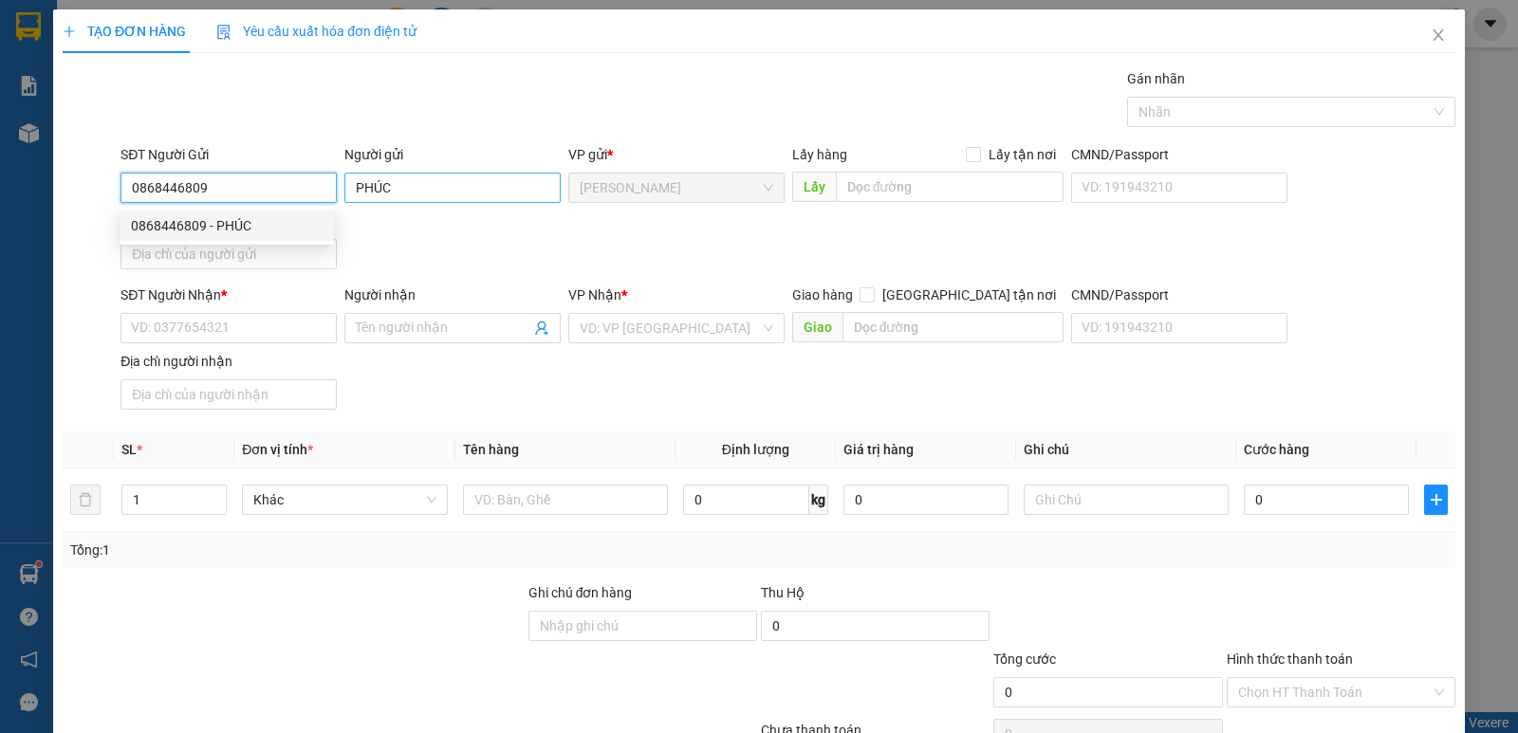
type input "0868446809"
drag, startPoint x: 410, startPoint y: 187, endPoint x: 347, endPoint y: 208, distance: 66.0
click at [347, 208] on div "Người gửi PHÚC PHÚC" at bounding box center [452, 177] width 216 height 66
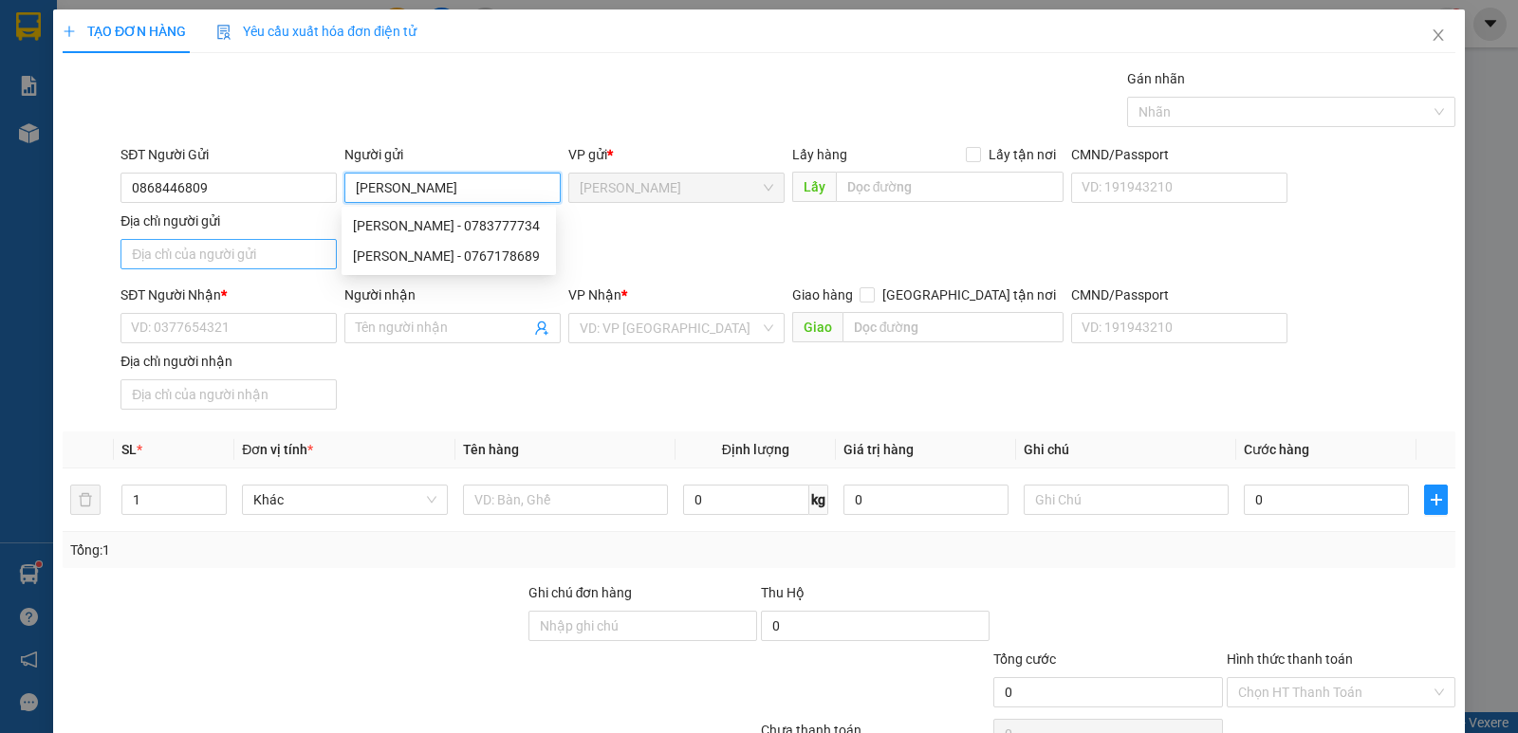
type input "LÊ HỮU PHÚC"
click at [277, 252] on input "Địa chỉ người gửi" at bounding box center [228, 254] width 216 height 30
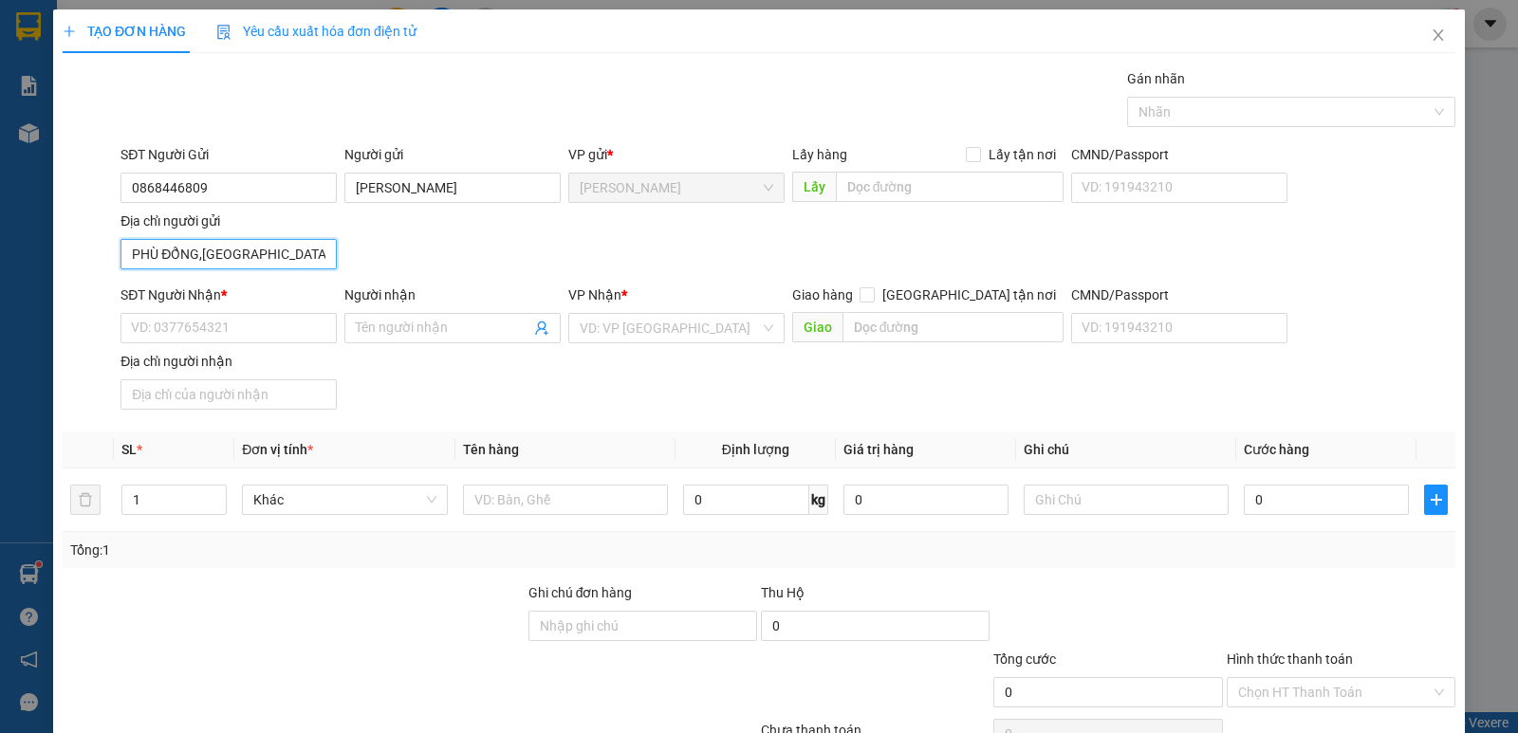
scroll to position [0, 51]
drag, startPoint x: 214, startPoint y: 252, endPoint x: 412, endPoint y: 259, distance: 197.4
click at [412, 259] on div "SĐT Người Gửi 0868446809 Người gửi LÊ HỮU PHÚC VP gửi * Cao Lãnh Lấy hàng Lấy t…" at bounding box center [788, 210] width 1342 height 133
type input "PHÙ ĐỔNG,P MỸ TRÀ,ĐỒNG THÁP"
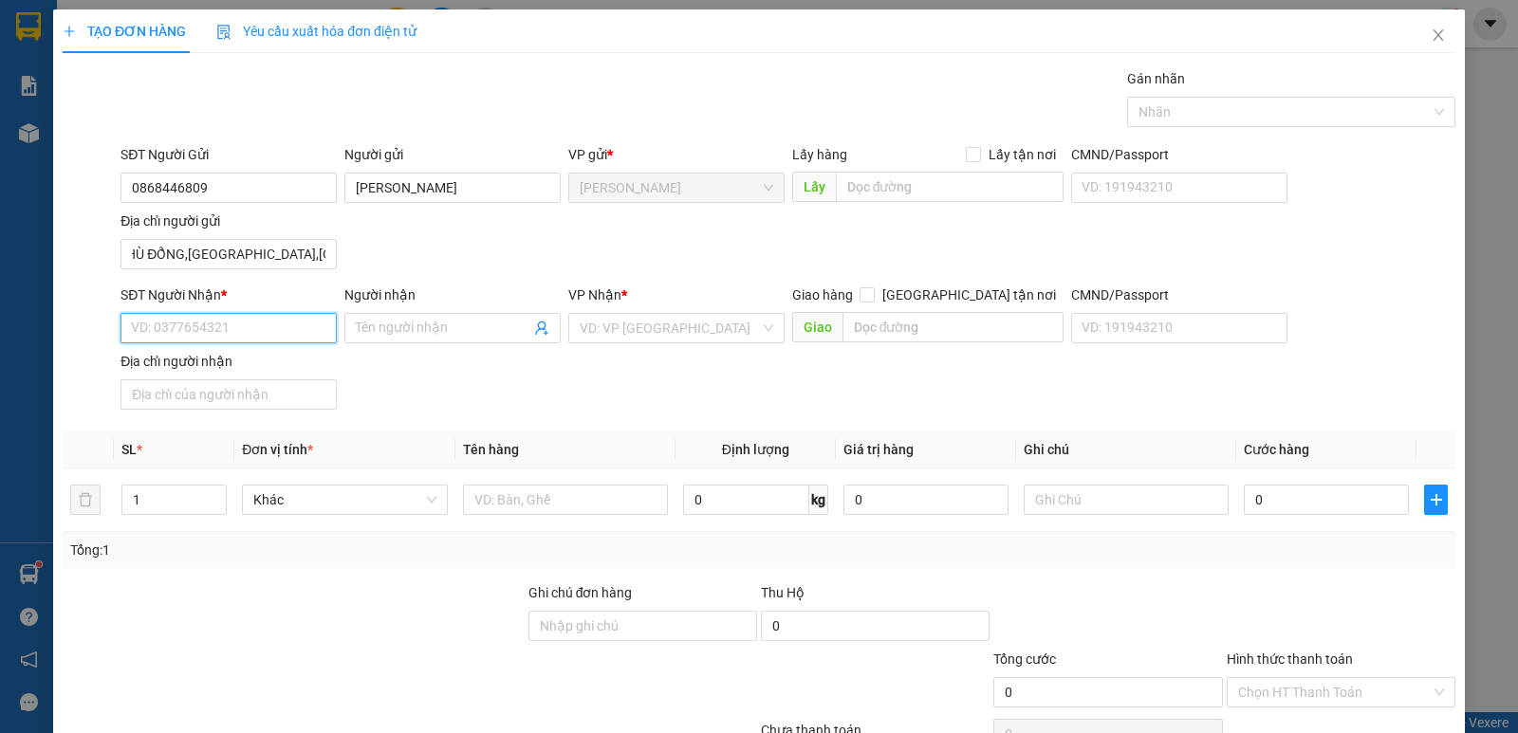
click at [283, 320] on input "SĐT Người Nhận *" at bounding box center [228, 328] width 216 height 30
drag, startPoint x: 249, startPoint y: 322, endPoint x: 101, endPoint y: 359, distance: 153.7
click at [101, 359] on div "SĐT Người Nhận * 079669423 079669423 Người nhận Tên người nhận VP Nhận * VD: VP…" at bounding box center [759, 351] width 1396 height 133
type input "0796942304"
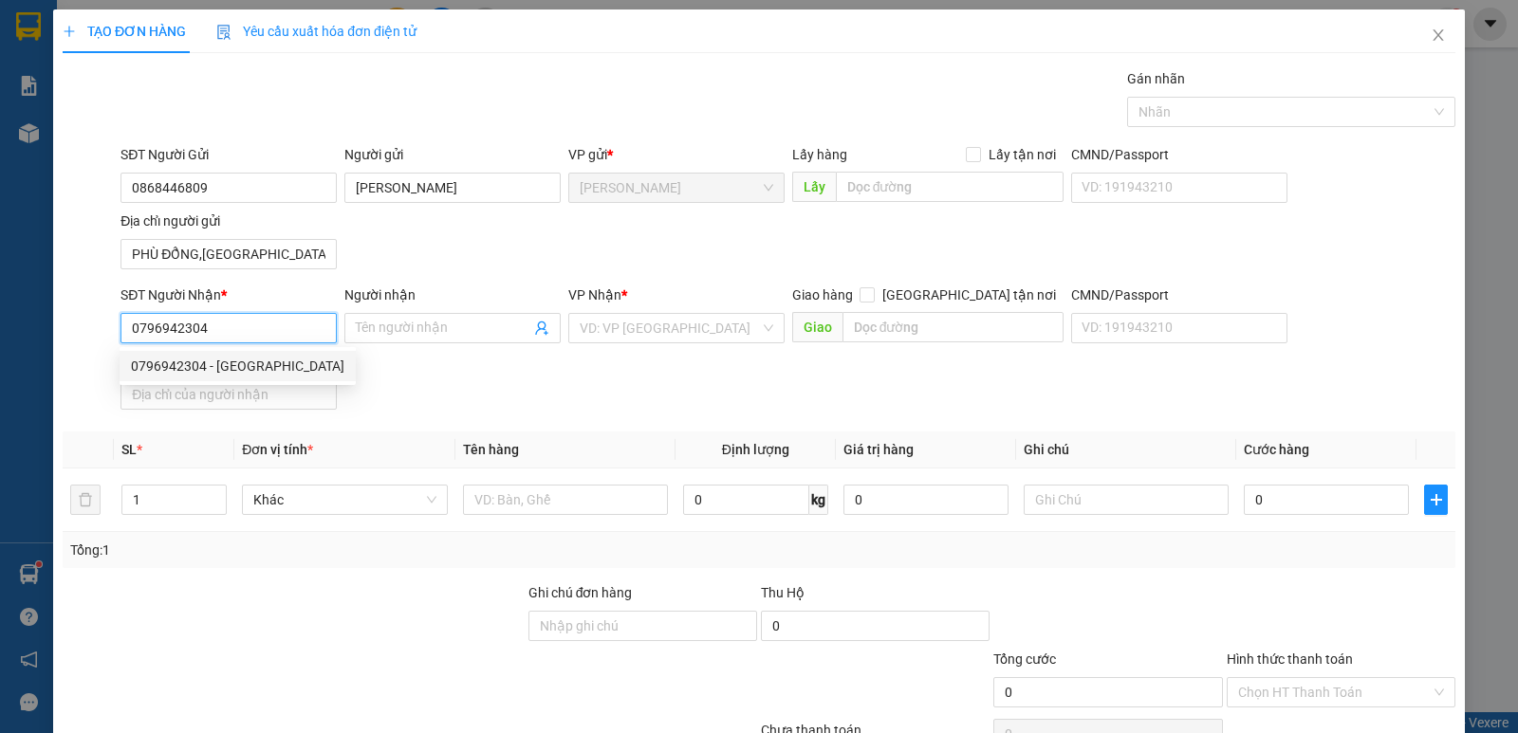
click at [258, 354] on div "0796942304 - LƯỠNG THIÊN LỘC" at bounding box center [238, 366] width 236 height 30
type input "LƯỠNG THIÊN LỘC"
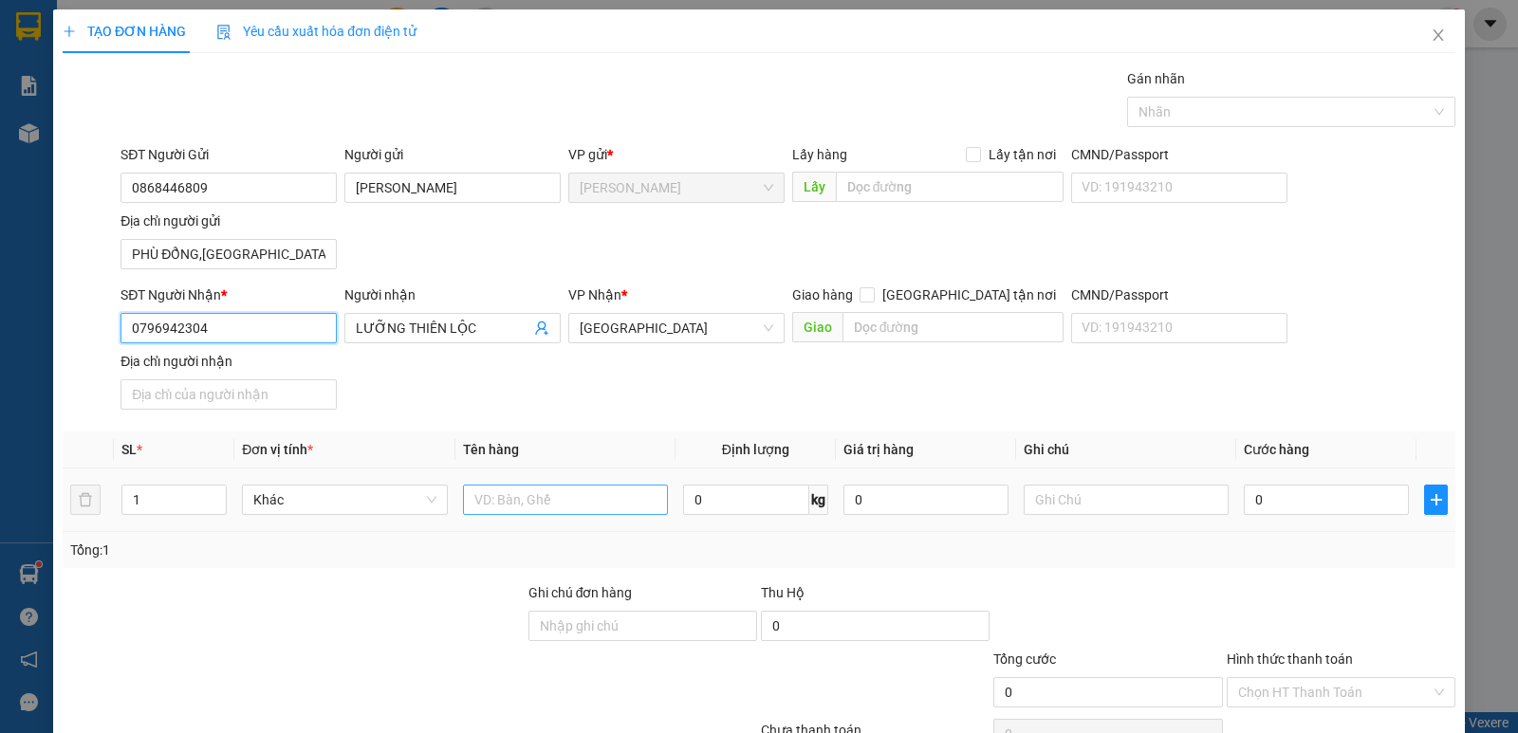
type input "0796942304"
click at [544, 507] on input "text" at bounding box center [565, 500] width 205 height 30
type input "CỤC ĐEN"
click at [1261, 498] on input "0" at bounding box center [1326, 500] width 165 height 30
type input "3"
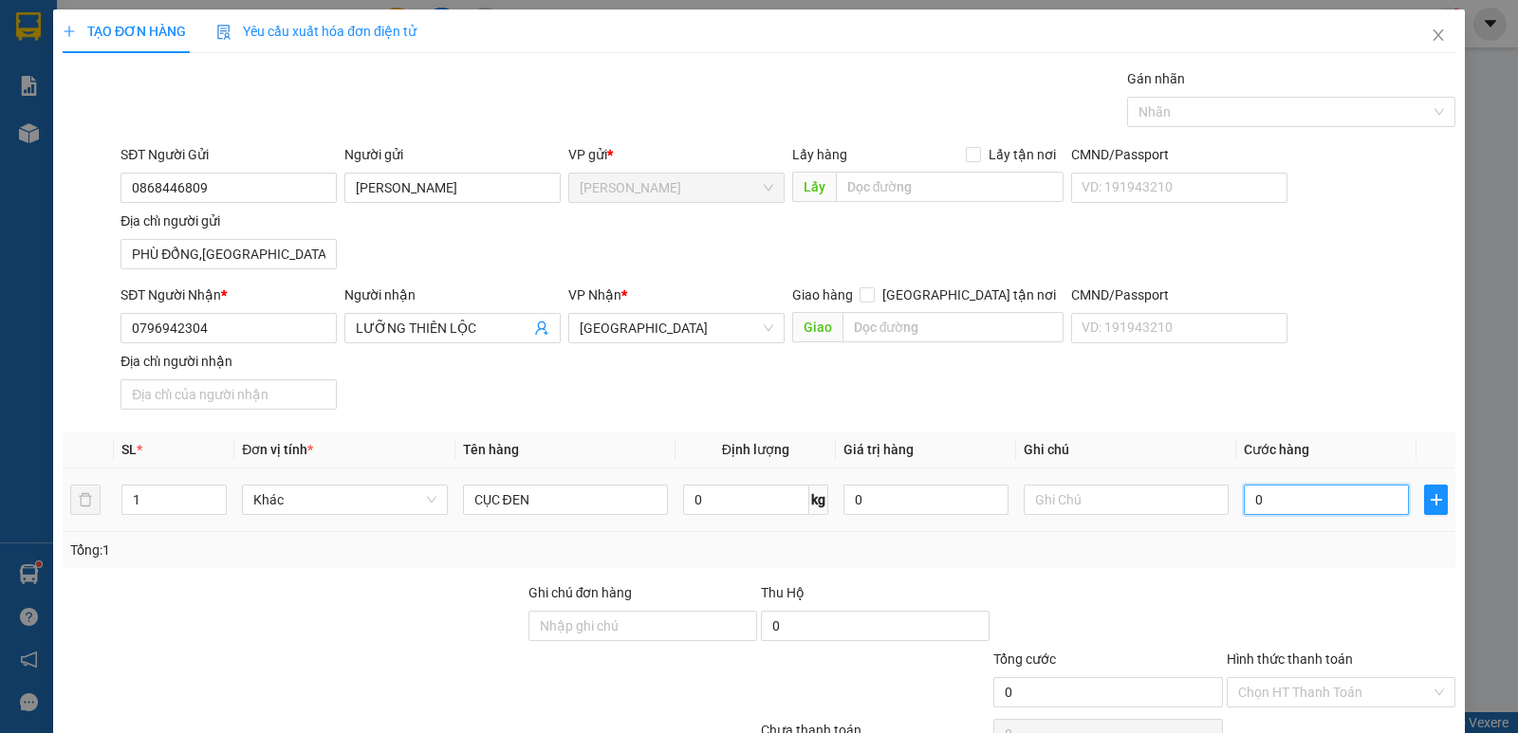
type input "3"
type input "30"
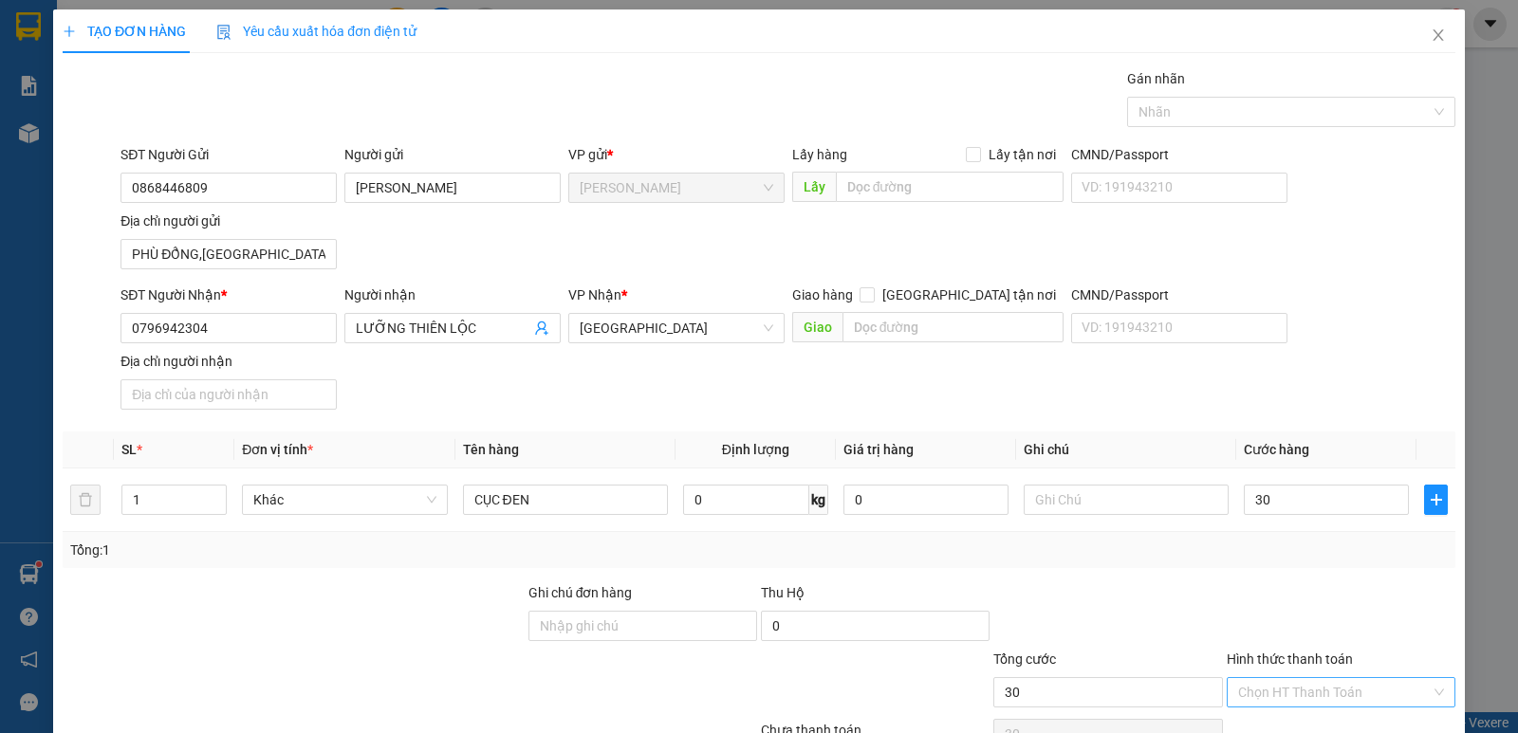
type input "30.000"
click at [1270, 695] on input "Hình thức thanh toán" at bounding box center [1334, 692] width 193 height 28
click at [1296, 645] on div "Tại văn phòng" at bounding box center [1328, 654] width 204 height 21
type input "0"
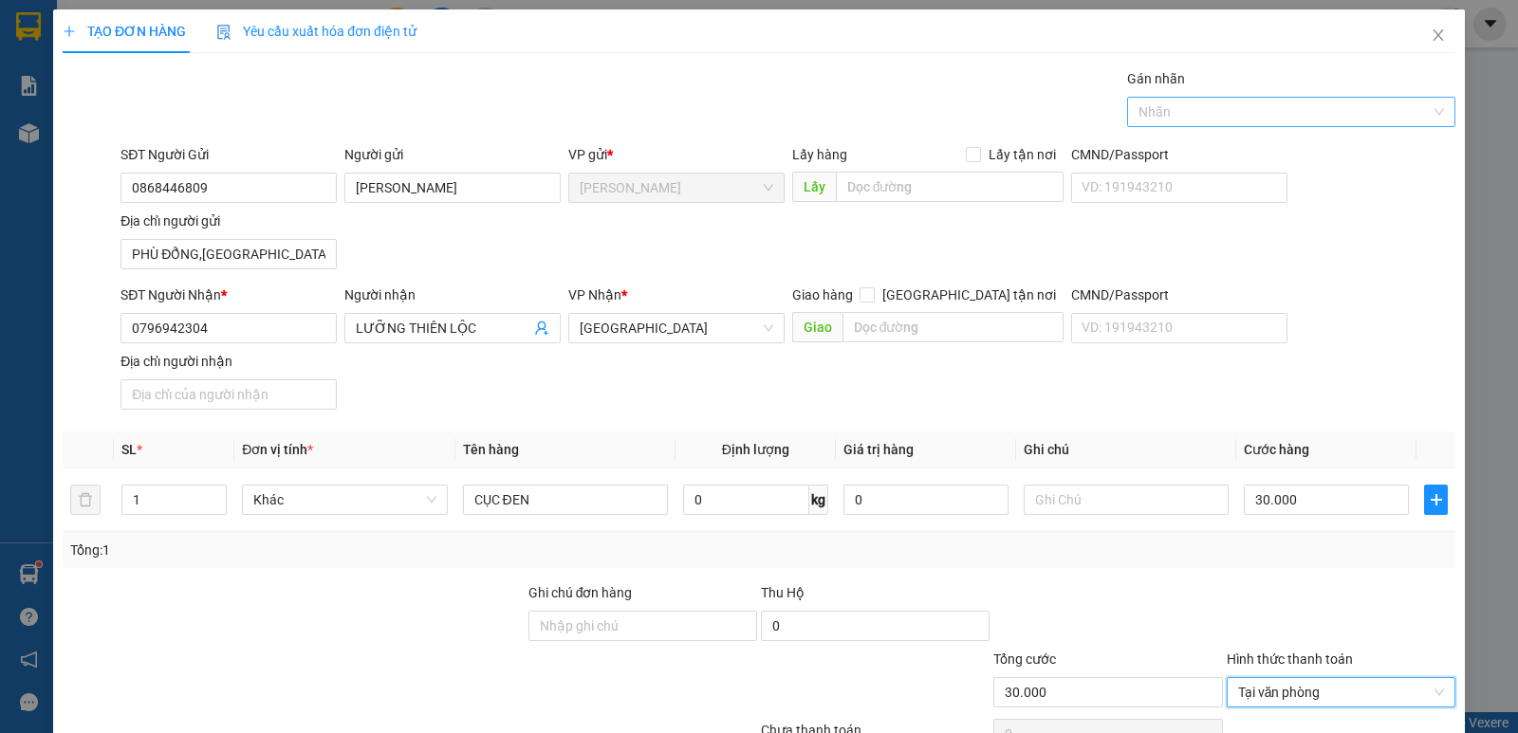
click at [1206, 130] on div "Gán nhãn Nhãn" at bounding box center [1291, 101] width 328 height 66
click at [1211, 115] on div at bounding box center [1282, 112] width 300 height 23
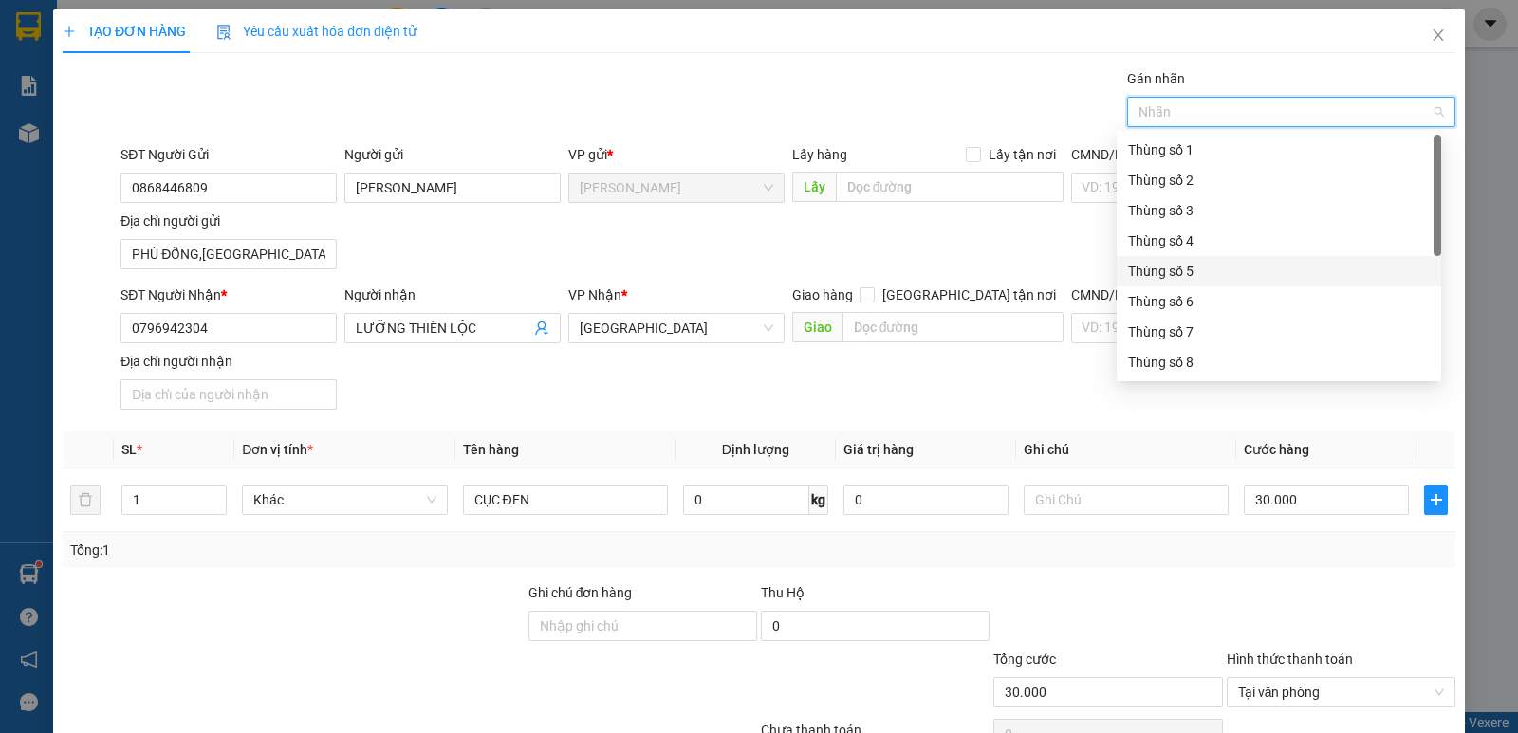
click at [1188, 270] on div "Thùng số 5" at bounding box center [1279, 271] width 302 height 21
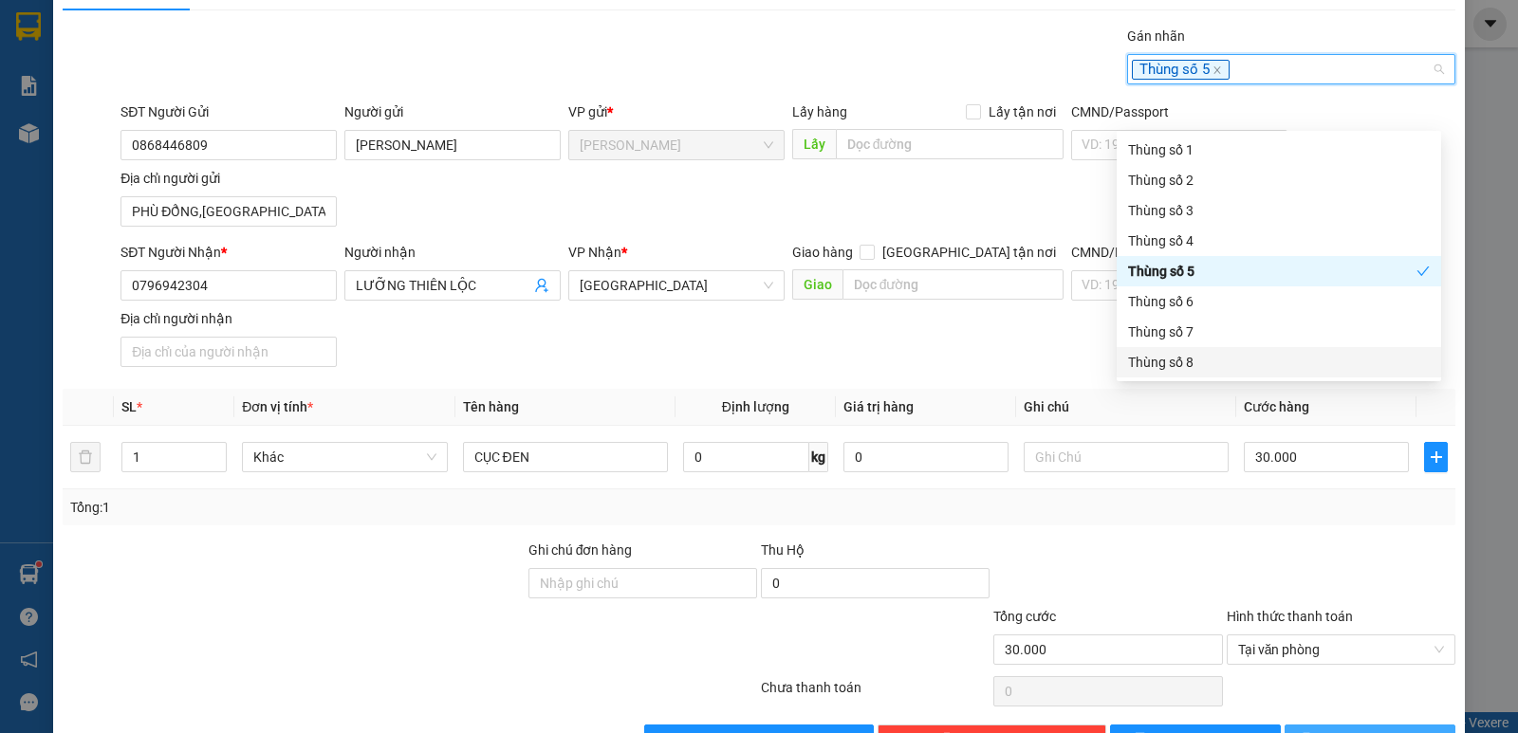
scroll to position [101, 0]
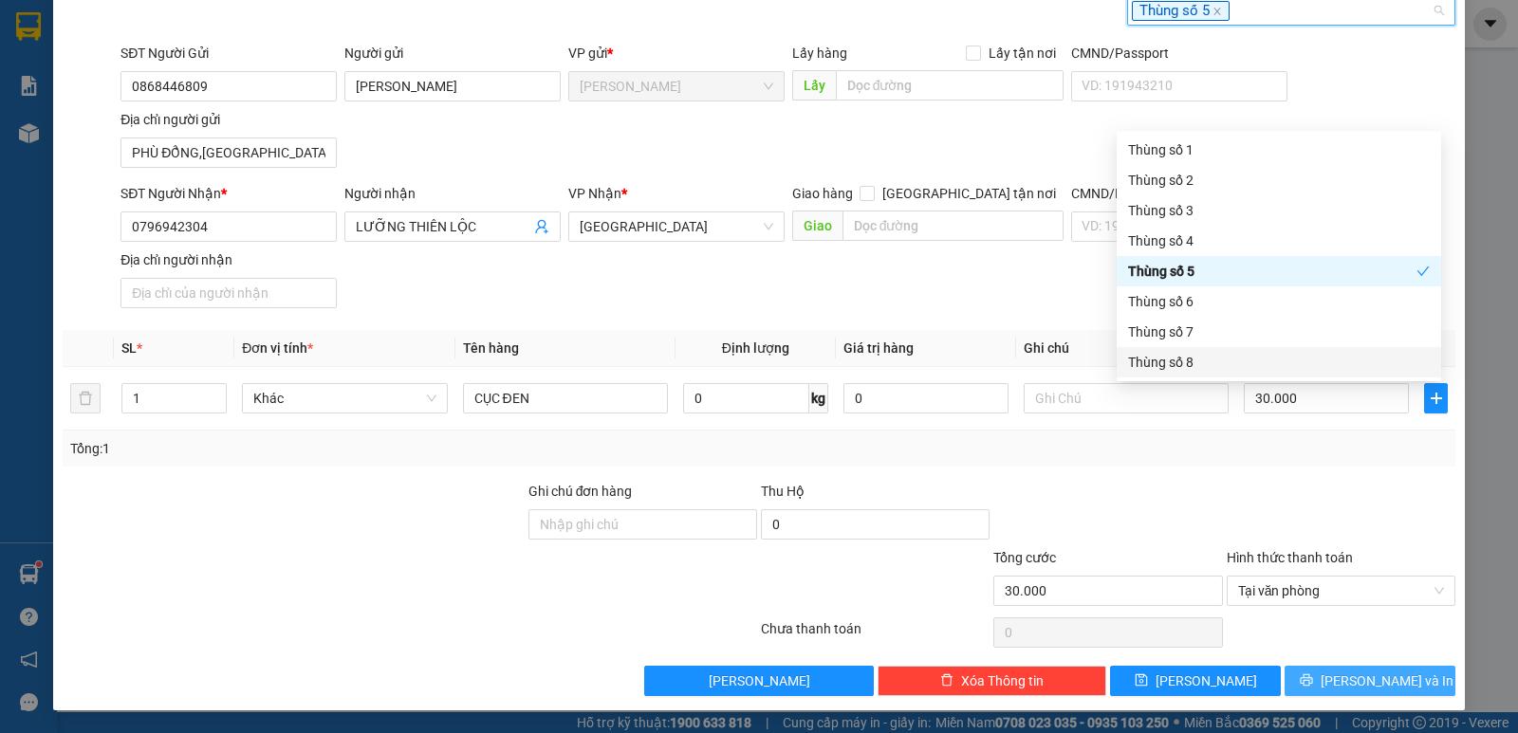
click at [1348, 678] on span "[PERSON_NAME] và In" at bounding box center [1386, 681] width 133 height 21
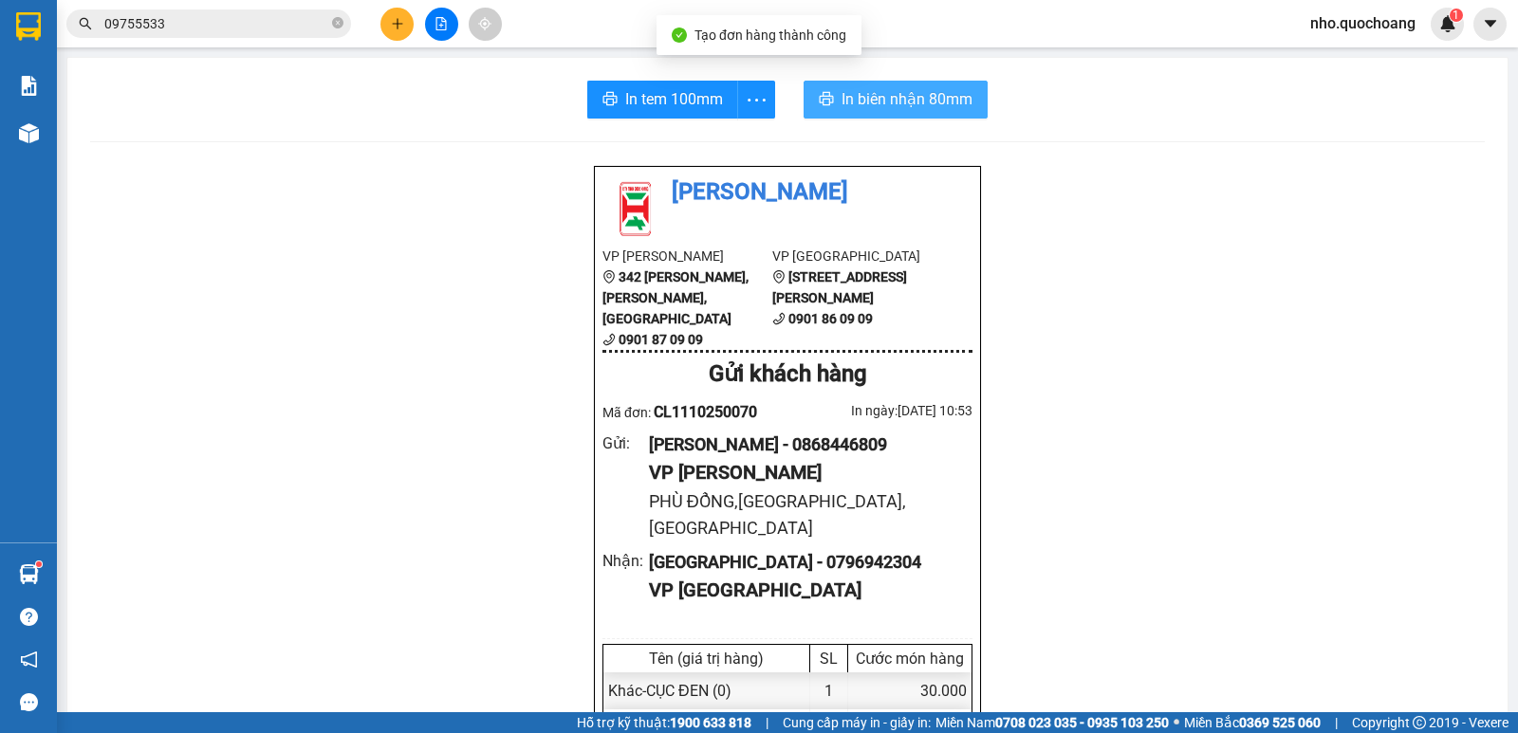
click at [876, 101] on span "In biên nhận 80mm" at bounding box center [906, 99] width 131 height 24
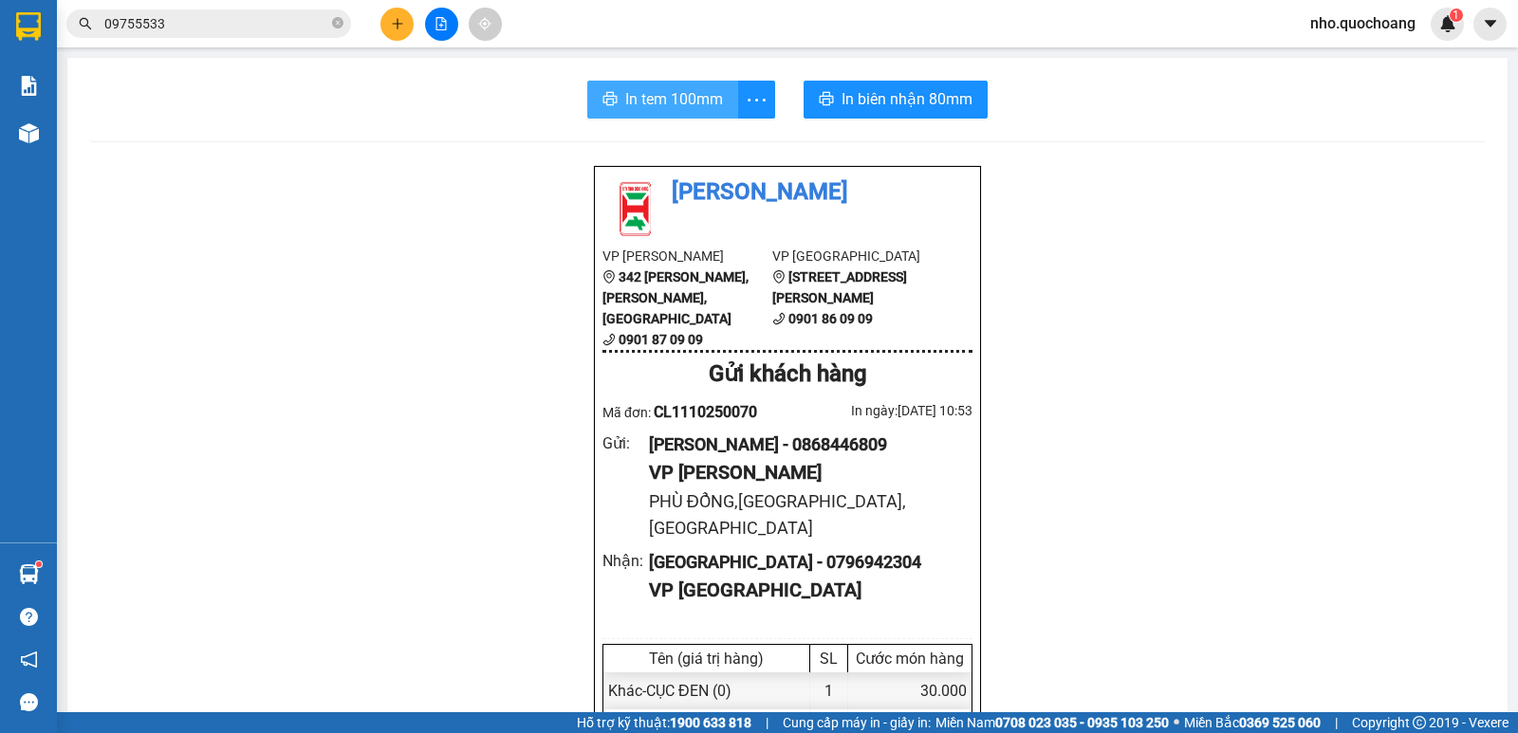
click at [673, 95] on span "In tem 100mm" at bounding box center [674, 99] width 98 height 24
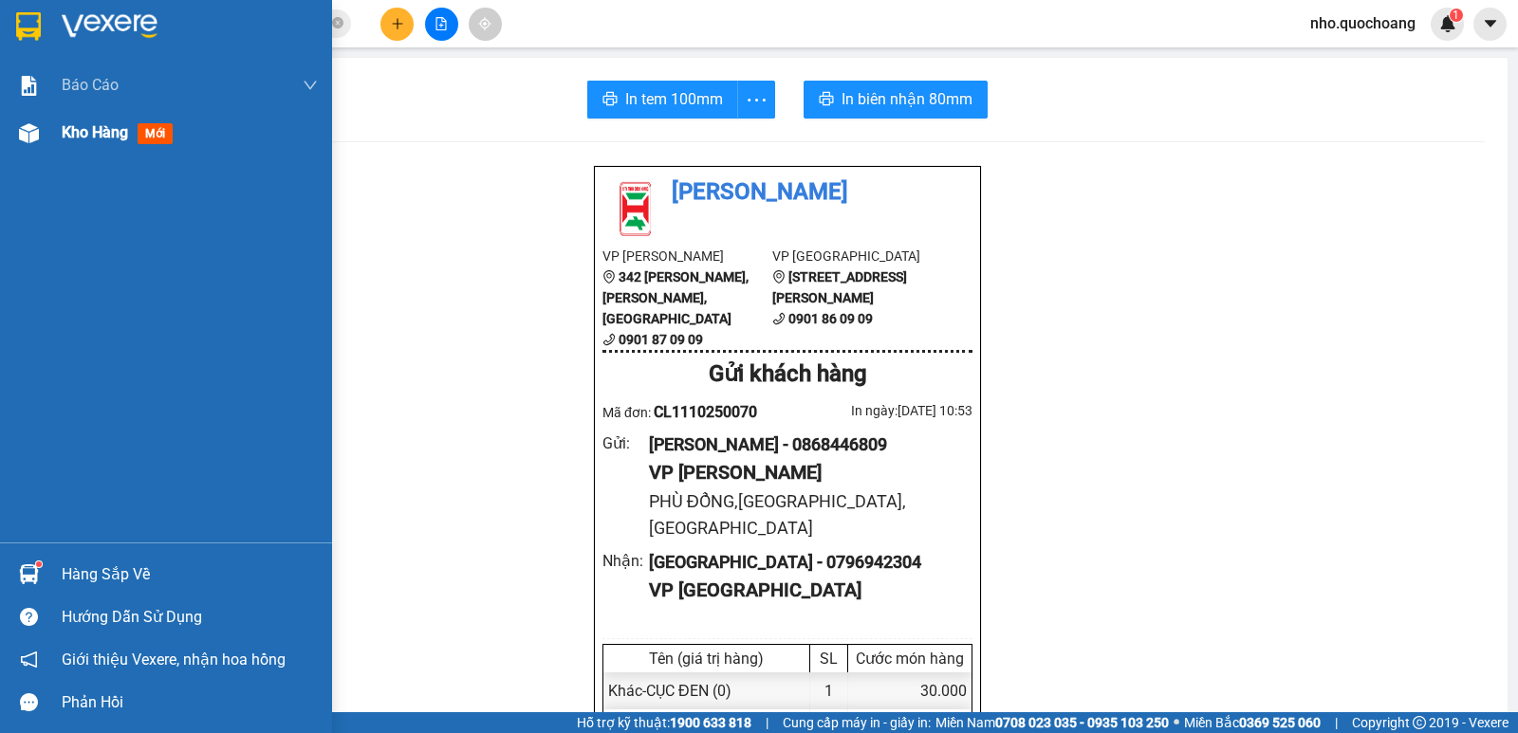
click at [100, 128] on span "Kho hàng" at bounding box center [95, 132] width 66 height 18
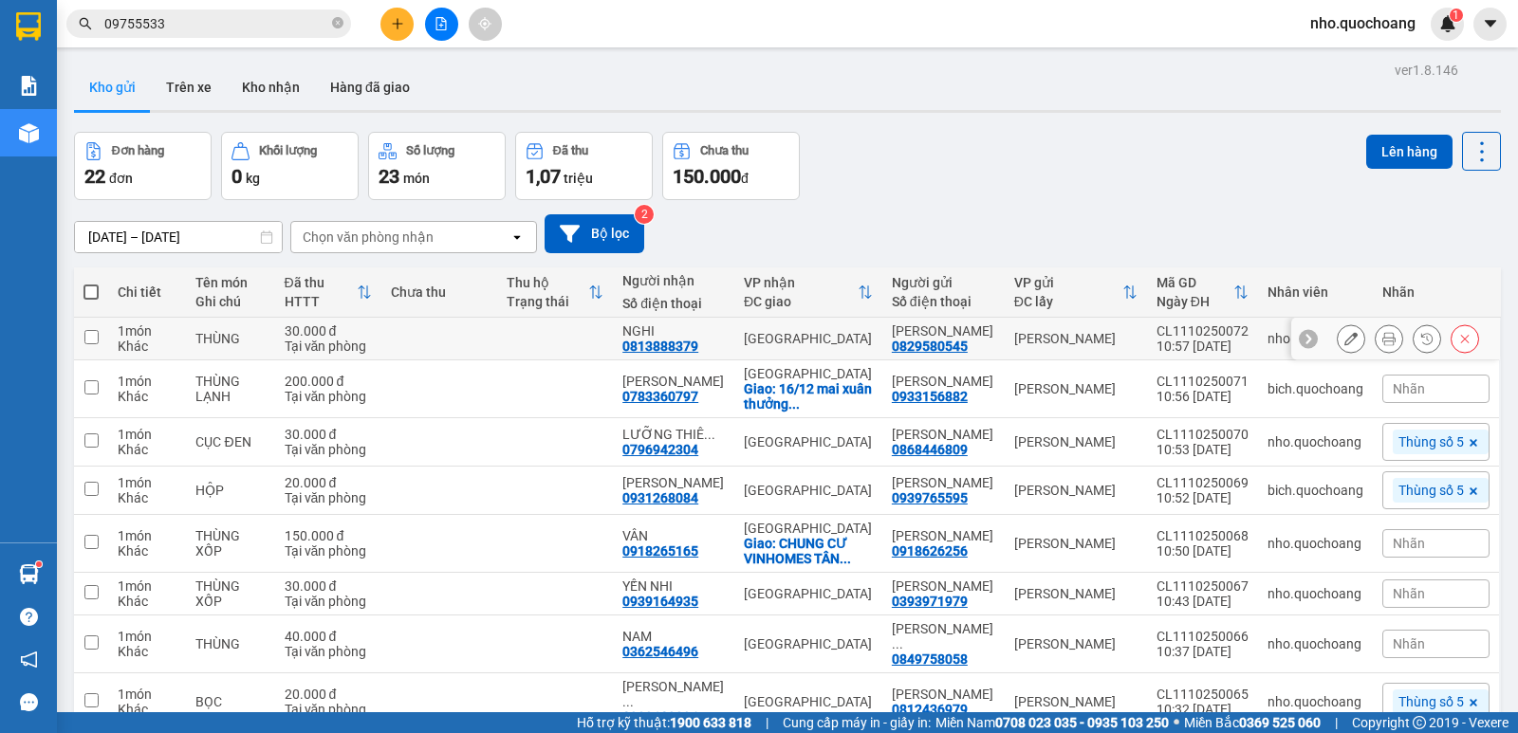
click at [1344, 341] on icon at bounding box center [1350, 338] width 13 height 13
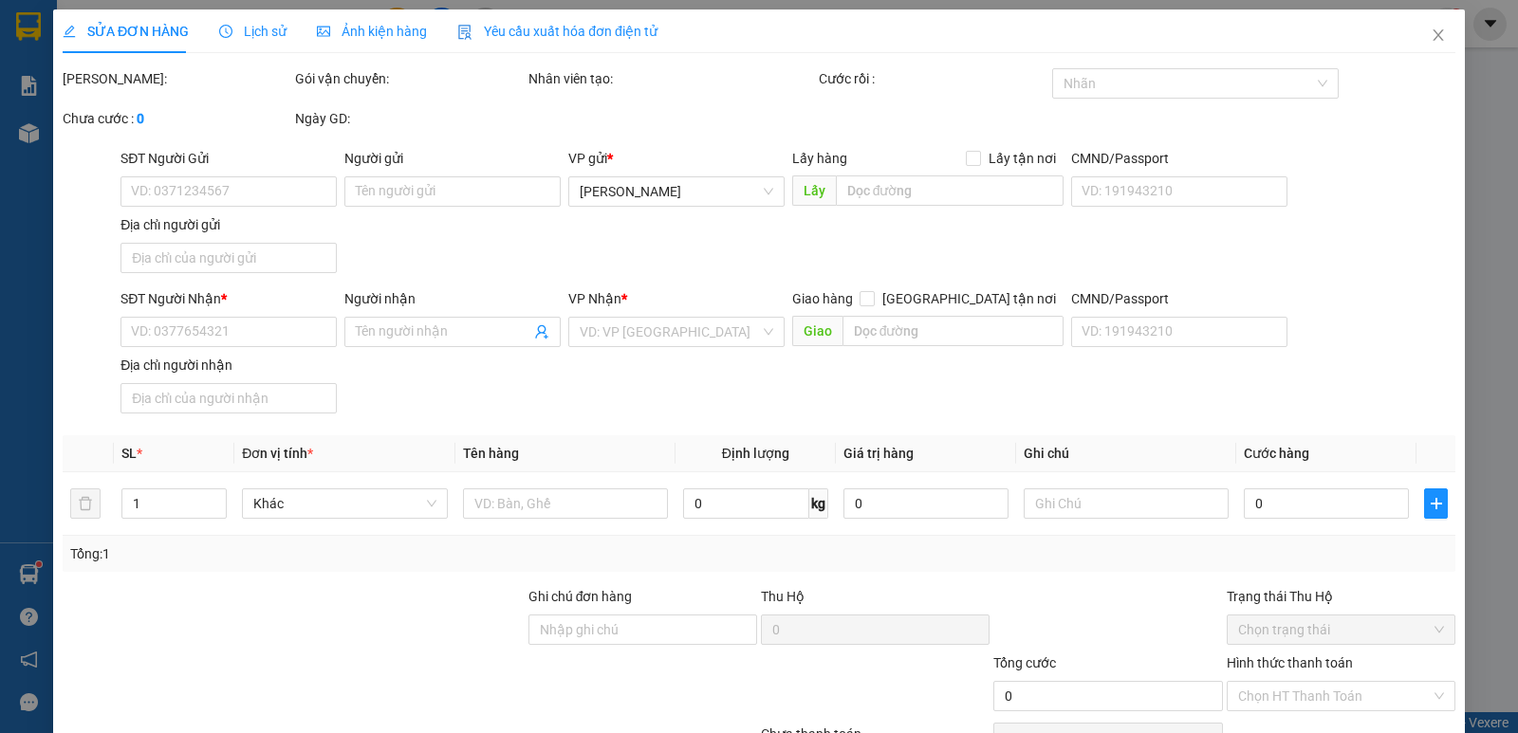
type input "0829580545"
type input "TRẦN THỊ LIỄU"
type input "0813888379"
type input "NGHI"
type input "30.000"
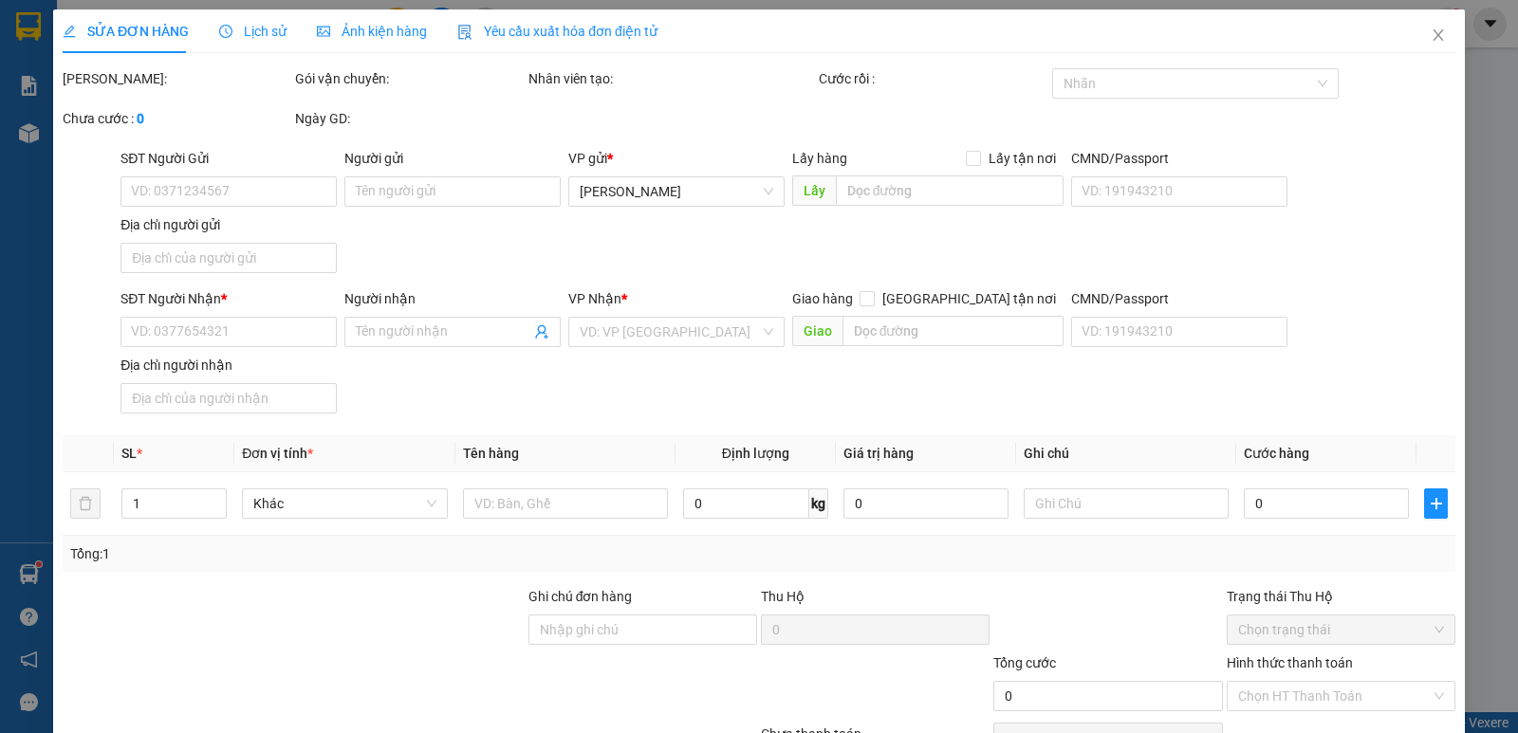
type input "30.000"
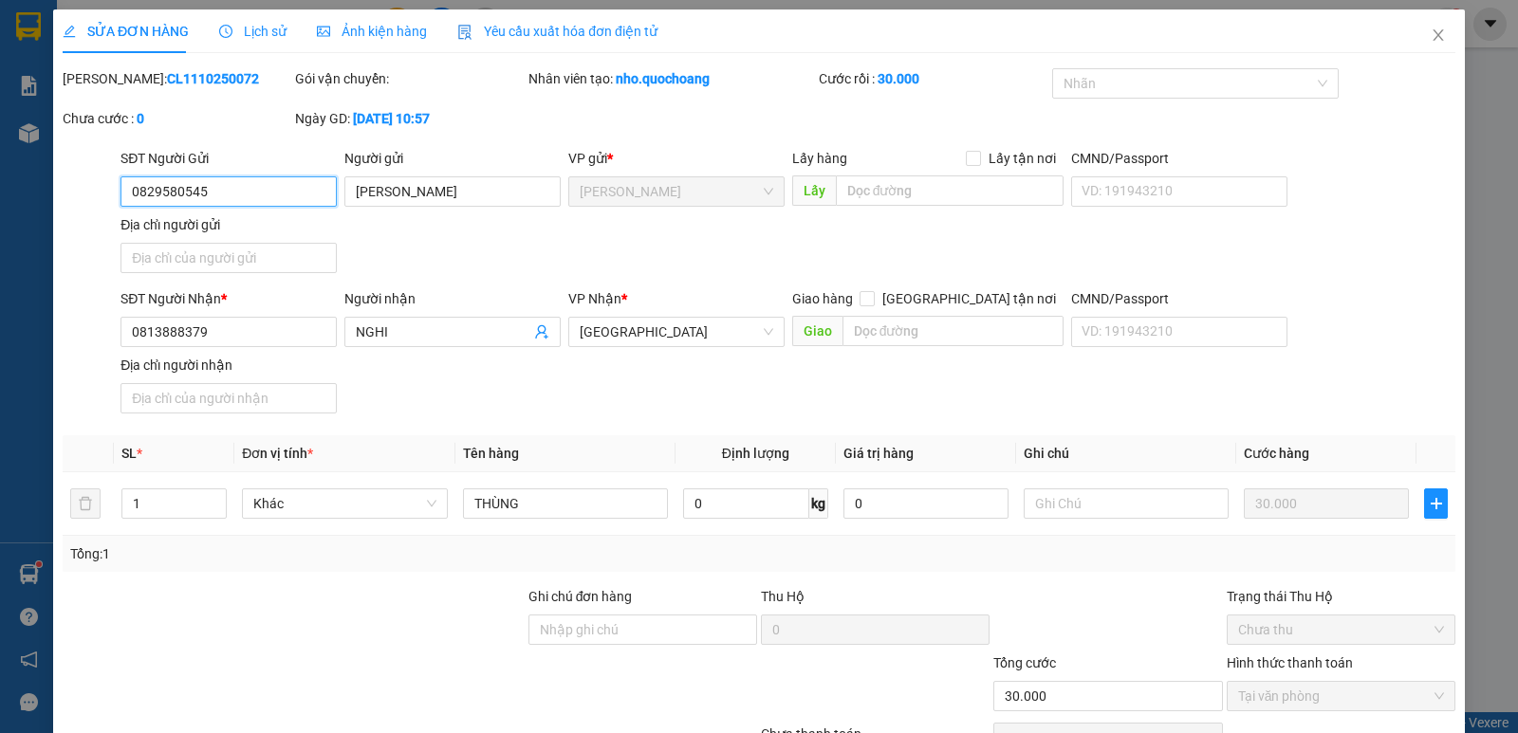
click at [231, 190] on input "0829580545" at bounding box center [228, 191] width 216 height 30
click at [231, 189] on input "0829580545" at bounding box center [228, 191] width 216 height 30
click at [1432, 34] on icon "close" at bounding box center [1437, 34] width 10 height 11
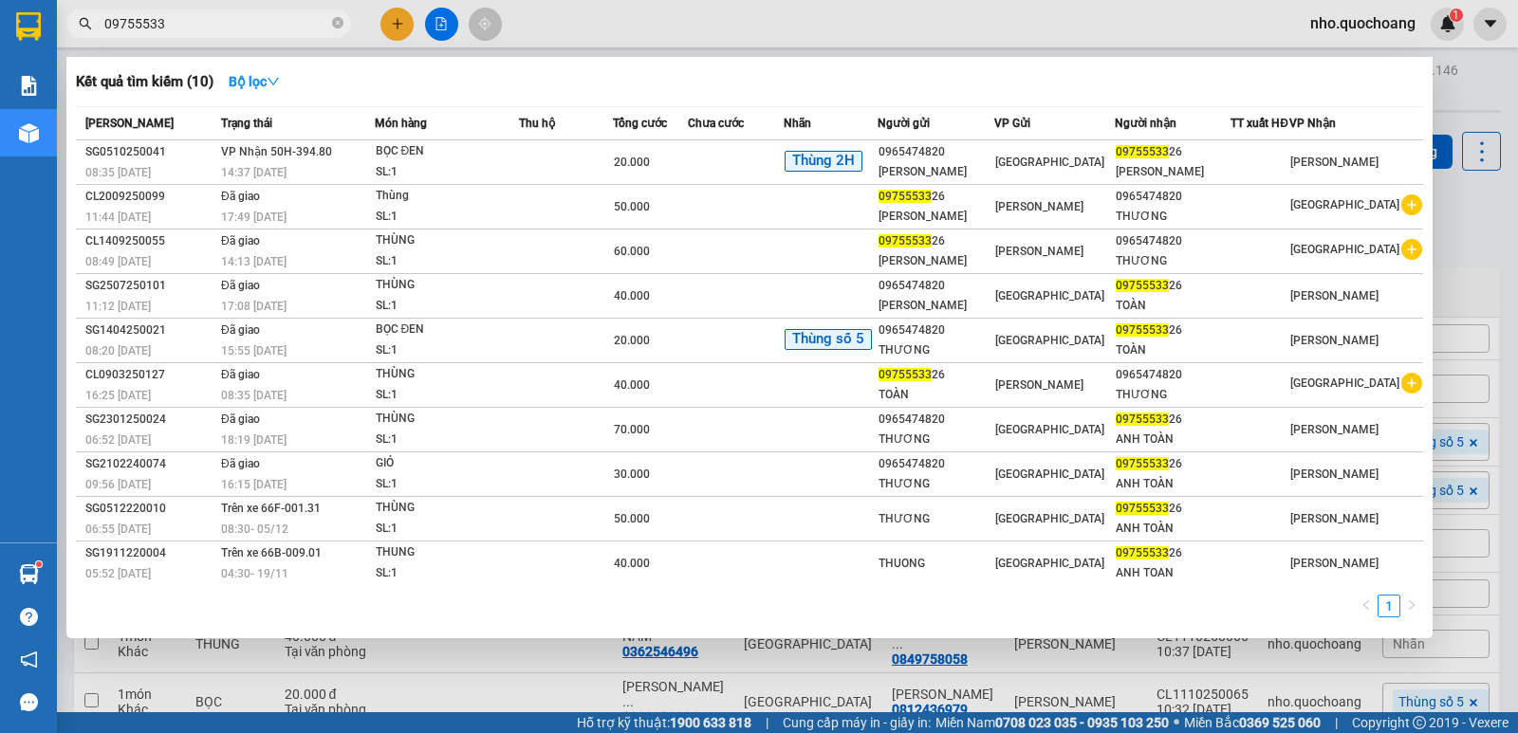
click at [203, 26] on input "09755533" at bounding box center [216, 23] width 224 height 21
paste input "829580545"
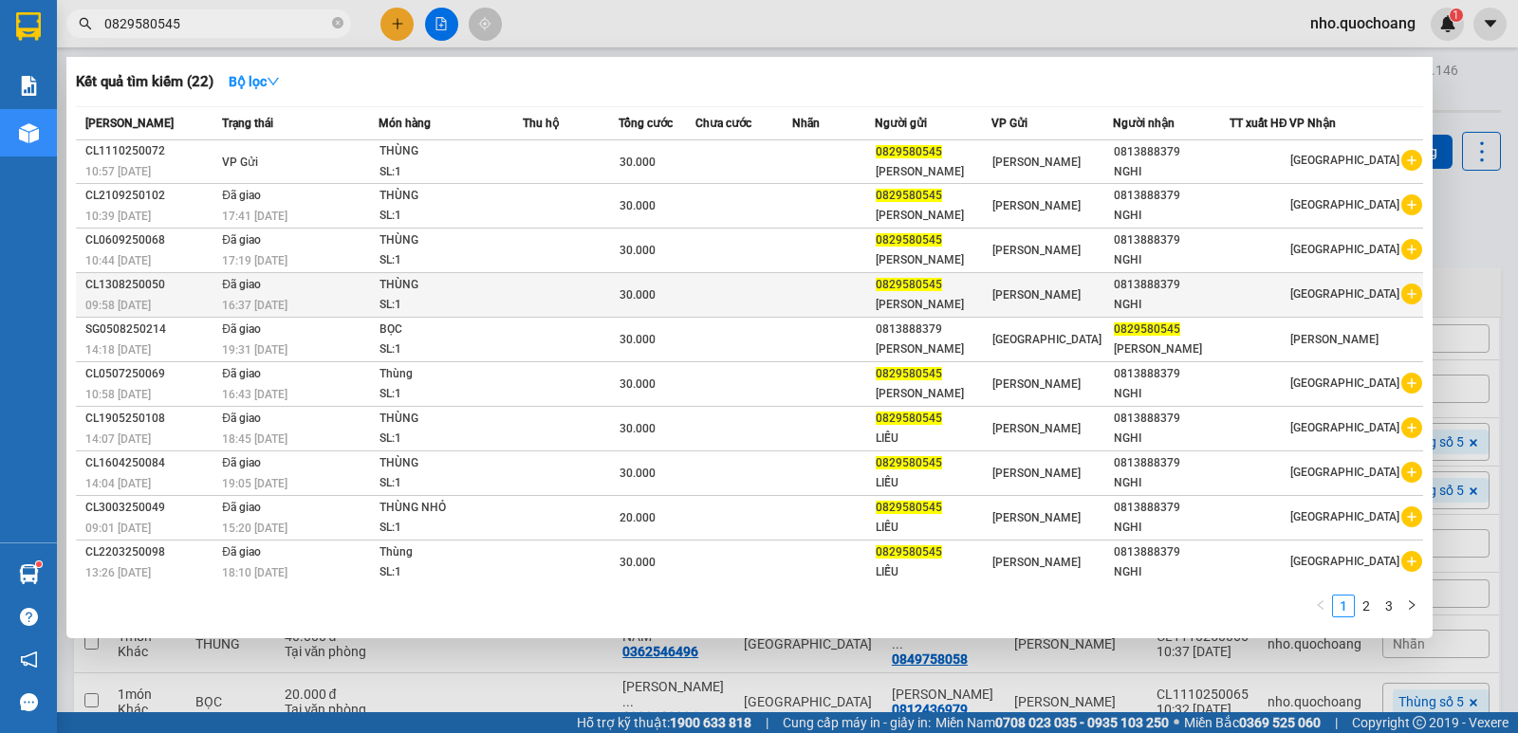
type input "0829580545"
click at [488, 299] on div "SL: 1" at bounding box center [450, 305] width 142 height 21
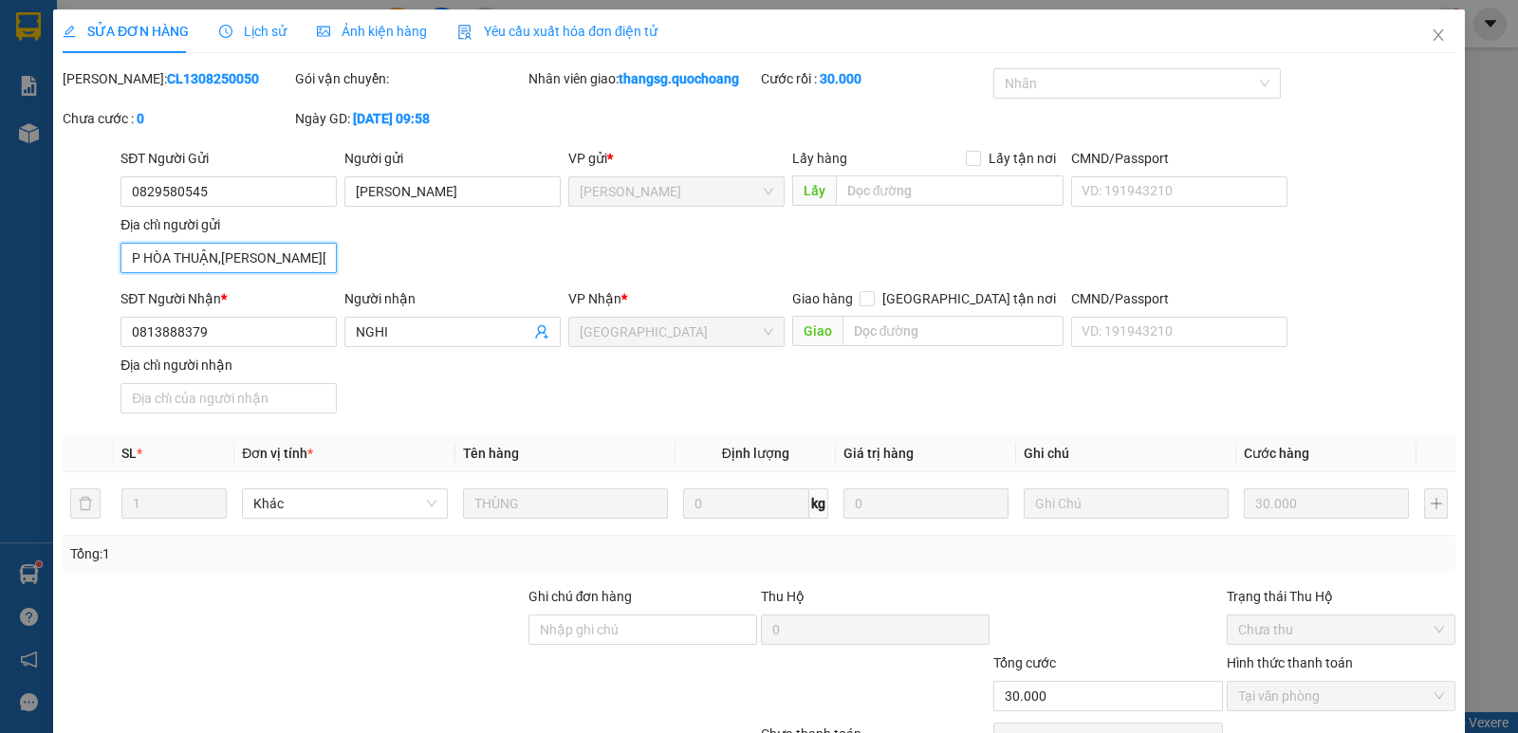
click at [250, 256] on input "P HÒA THUẬN,CAO LÃNH, ĐỒNG THÁP" at bounding box center [228, 258] width 216 height 30
click at [1430, 31] on icon "close" at bounding box center [1437, 35] width 15 height 15
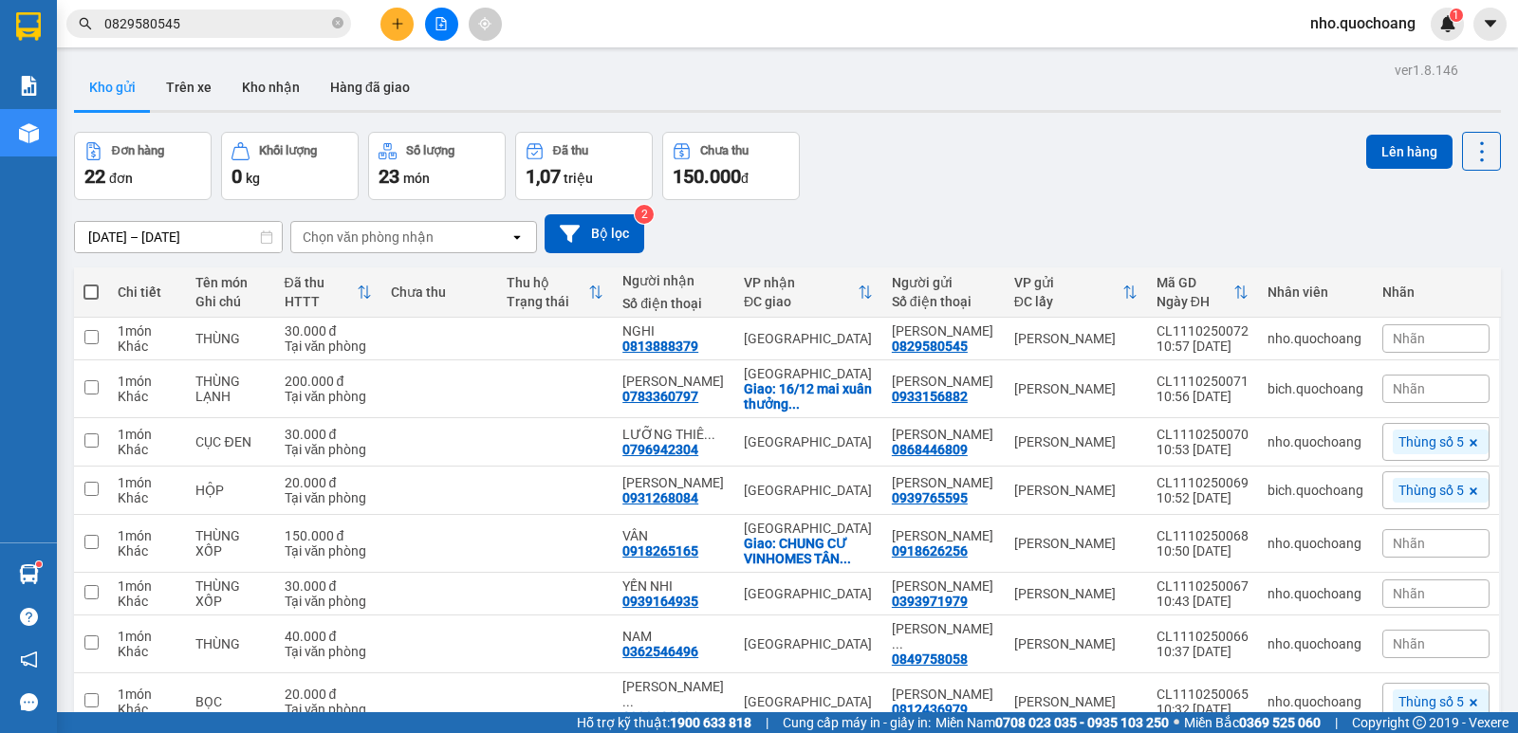
click at [290, 33] on input "0829580545" at bounding box center [216, 23] width 224 height 21
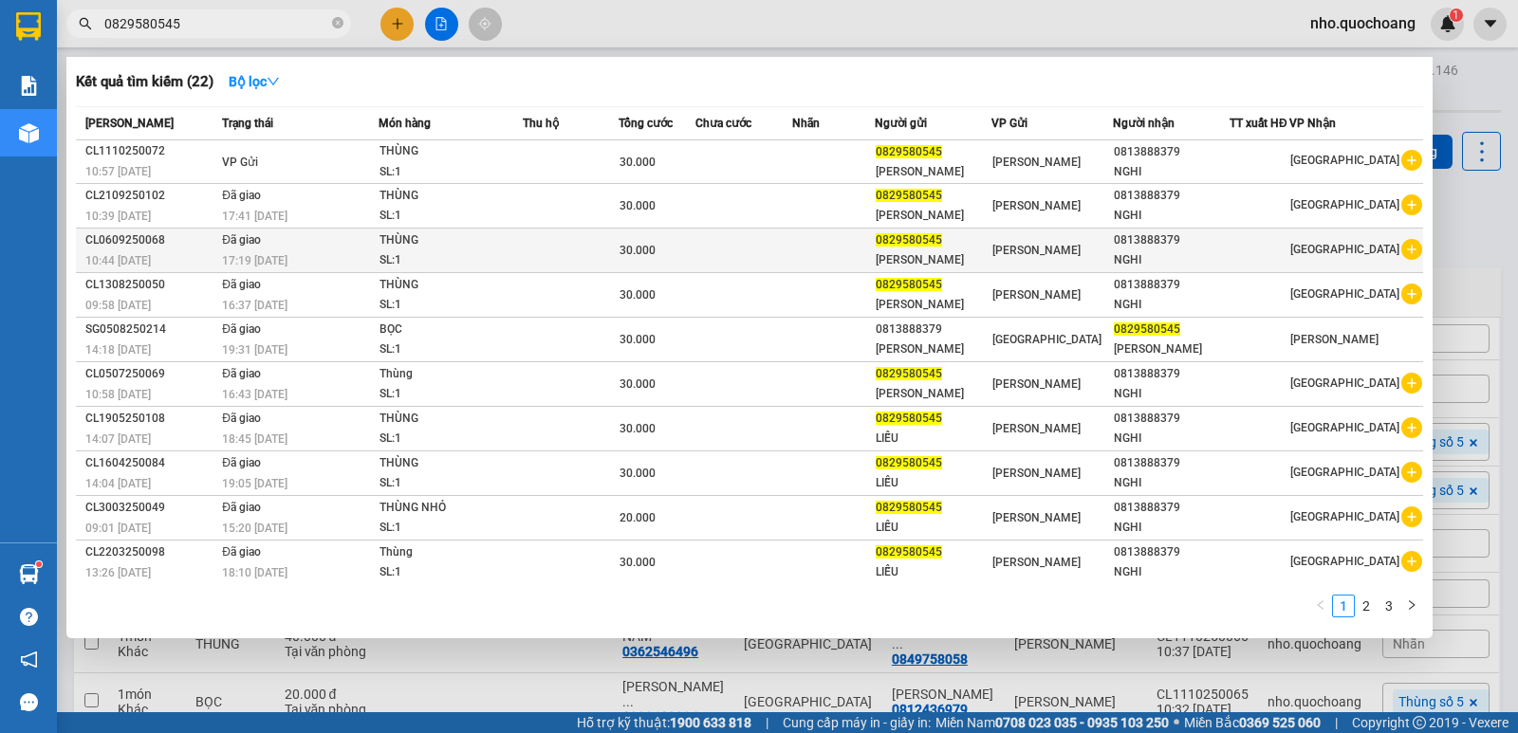
click at [402, 249] on div "THÙNG" at bounding box center [450, 240] width 142 height 21
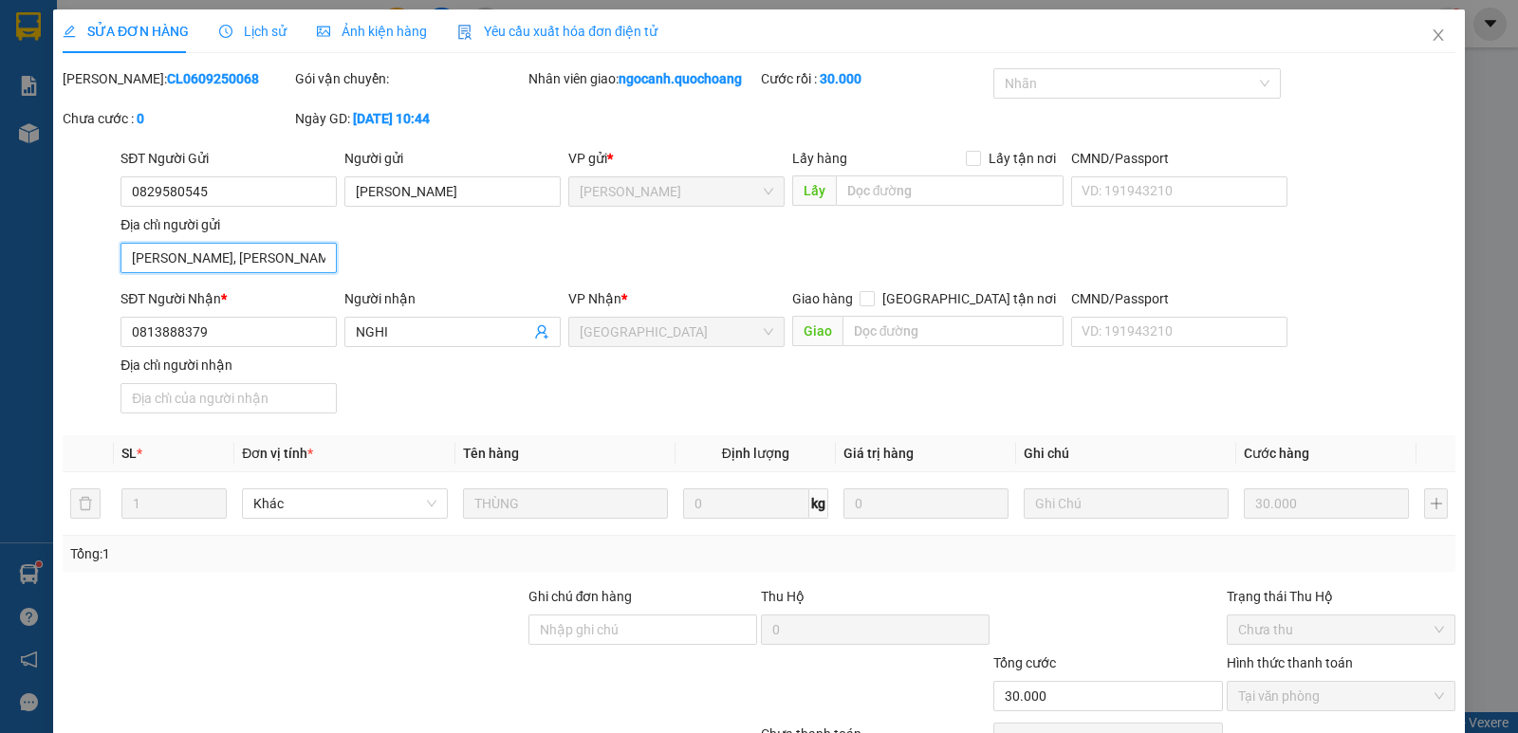
click at [262, 259] on input "HOÀ THUẬN, CAO LÃNH ĐỒNG THÁP" at bounding box center [228, 258] width 216 height 30
click at [1430, 32] on icon "close" at bounding box center [1437, 35] width 15 height 15
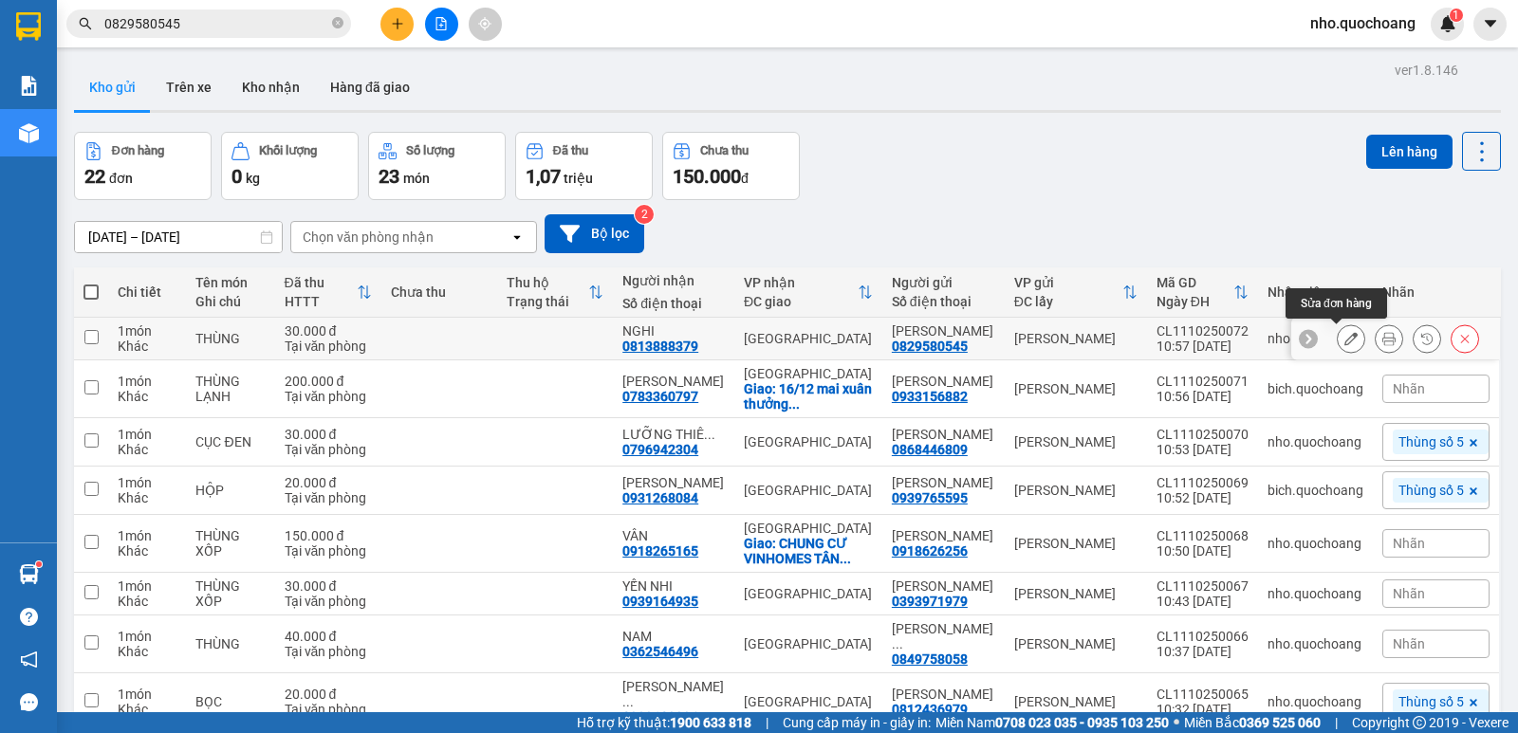
click at [1344, 339] on icon at bounding box center [1350, 338] width 13 height 13
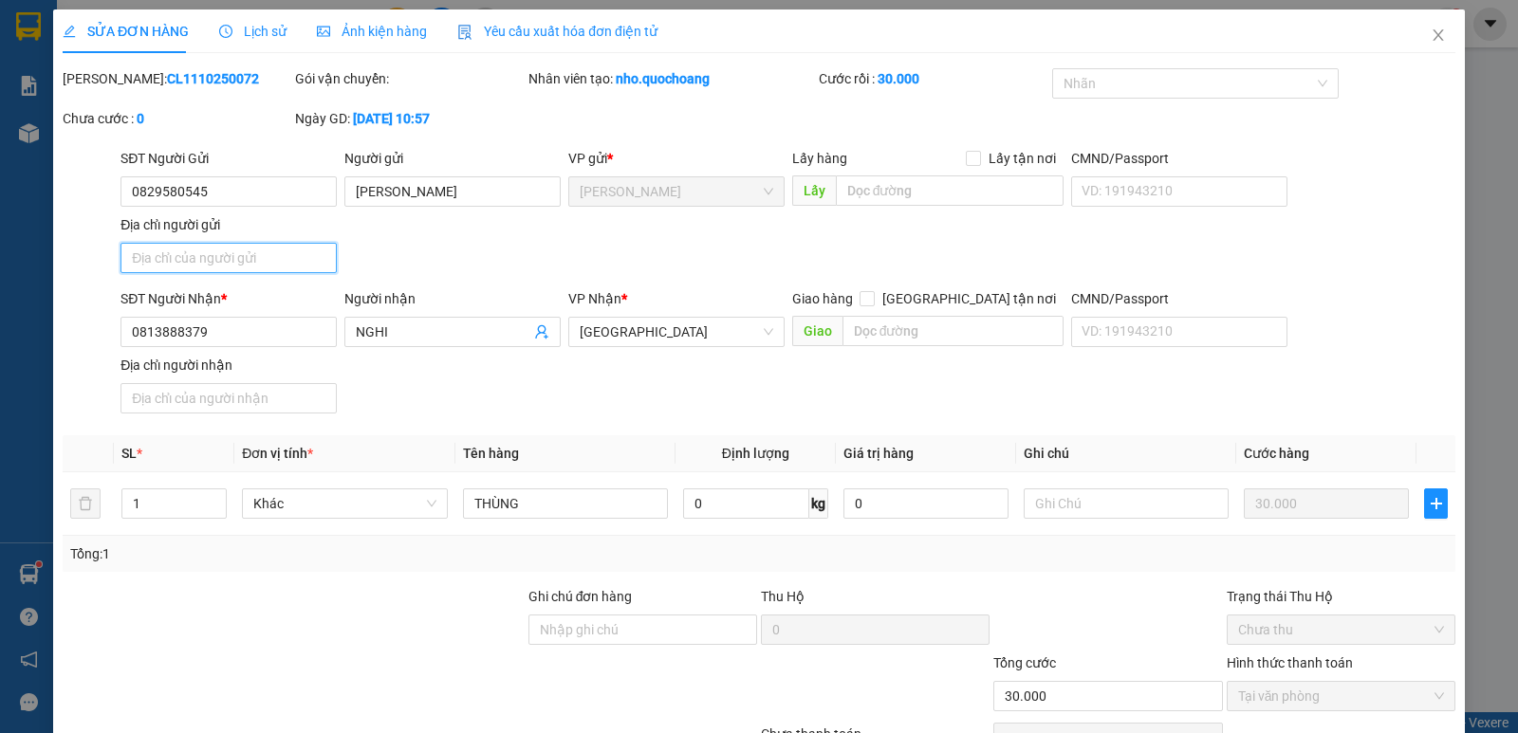
click at [201, 266] on input "Địa chỉ người gửi" at bounding box center [228, 258] width 216 height 30
paste input "HOÀ THUẬN, CAO LÃNH ĐỒNG THÁP"
type input "HOÀ THUẬN, CAO LÃNH ĐỒNG THÁP"
type input "0"
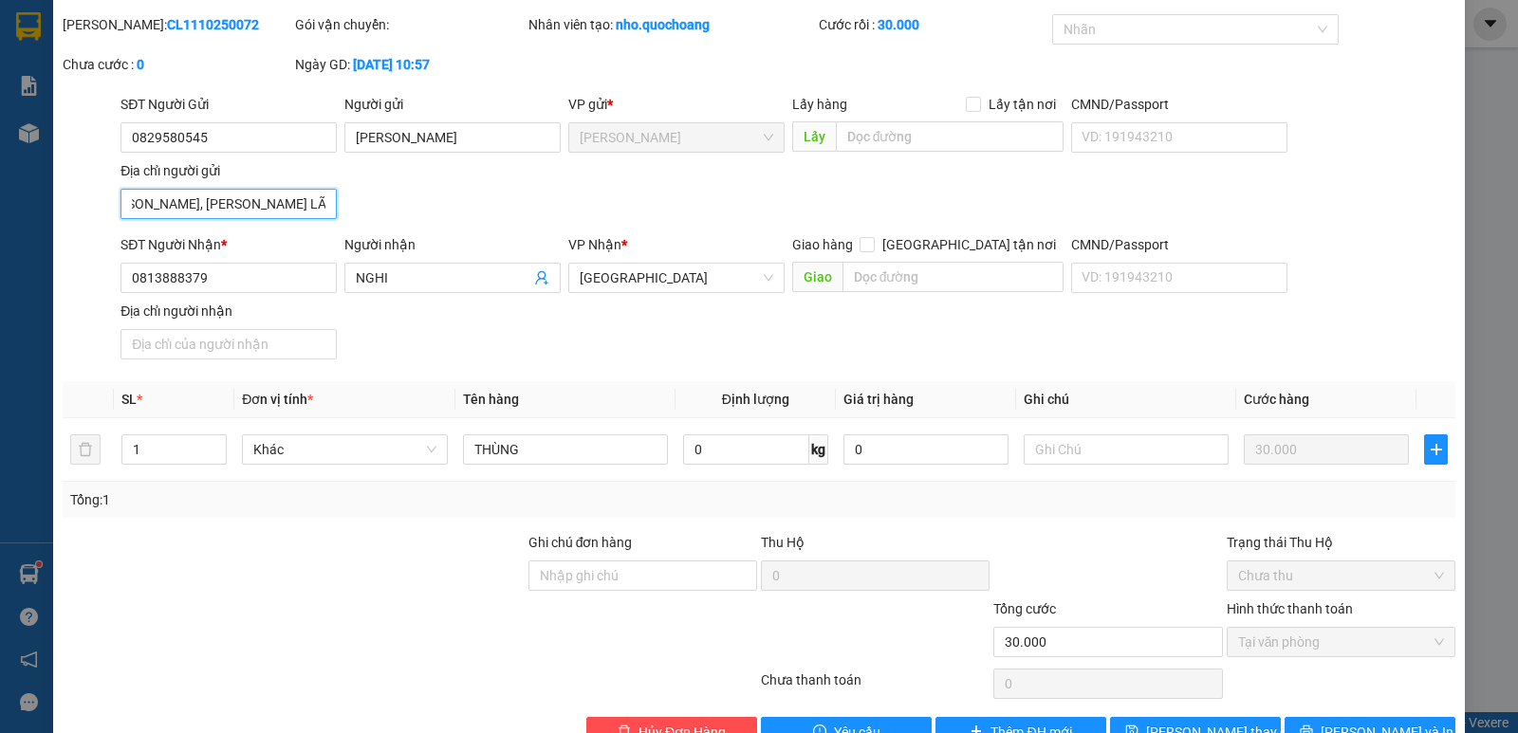
scroll to position [105, 0]
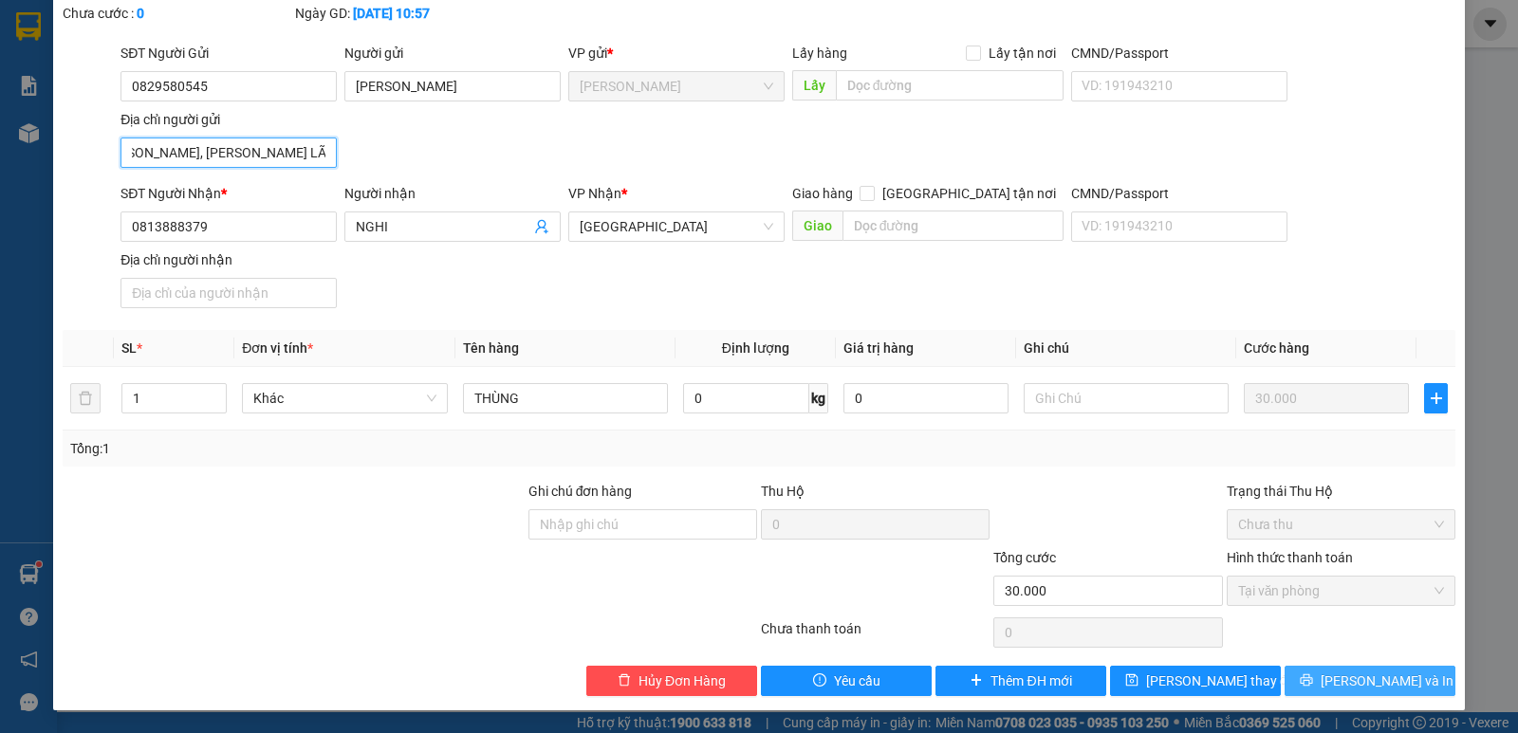
type input "HOÀ THUẬN, CAO LÃNH ĐỒNG THÁP"
drag, startPoint x: 1347, startPoint y: 675, endPoint x: 1278, endPoint y: 631, distance: 82.4
click at [1347, 676] on span "[PERSON_NAME] và In" at bounding box center [1386, 681] width 133 height 21
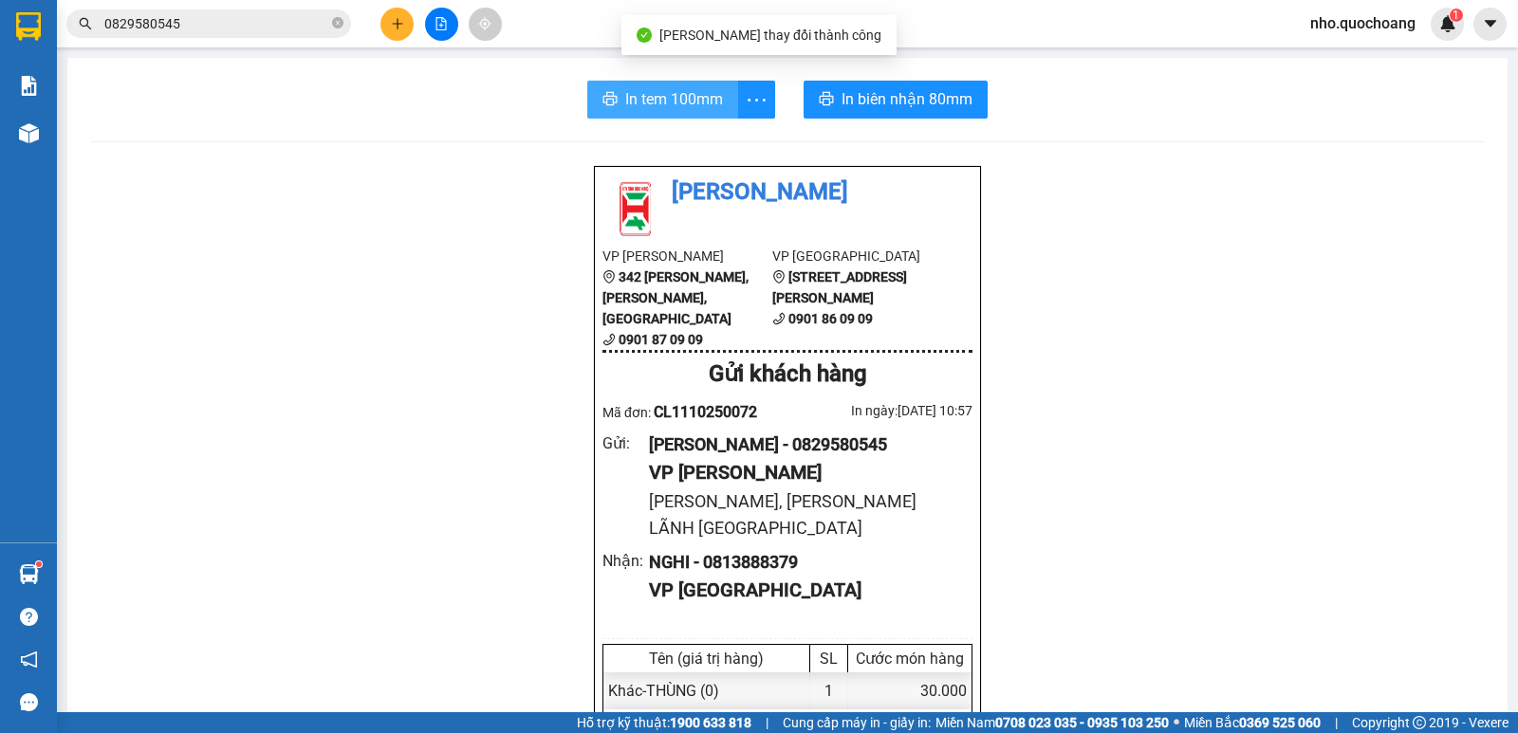
drag, startPoint x: 609, startPoint y: 97, endPoint x: 645, endPoint y: 95, distance: 36.1
click at [614, 97] on button "In tem 100mm" at bounding box center [662, 100] width 151 height 38
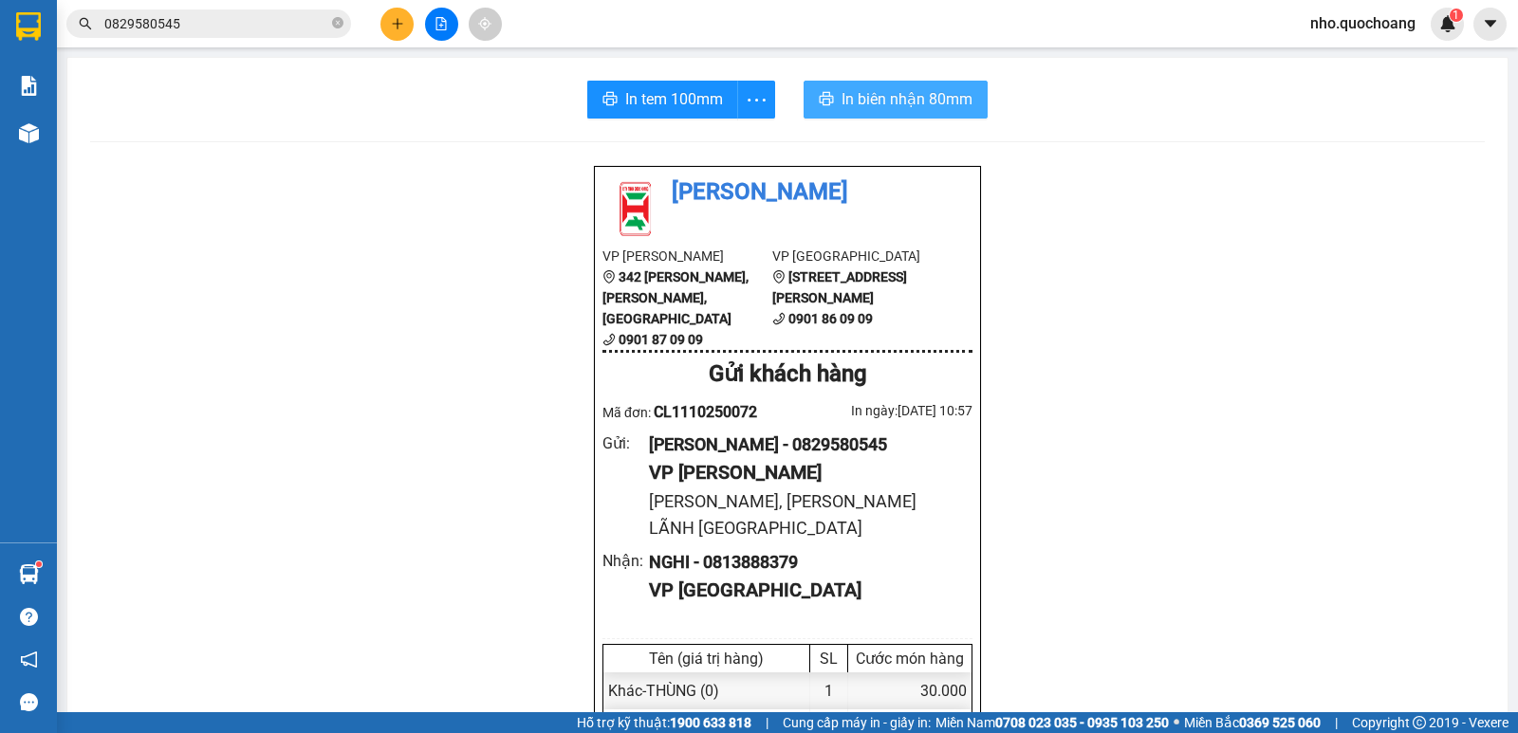
click at [896, 102] on span "In biên nhận 80mm" at bounding box center [906, 99] width 131 height 24
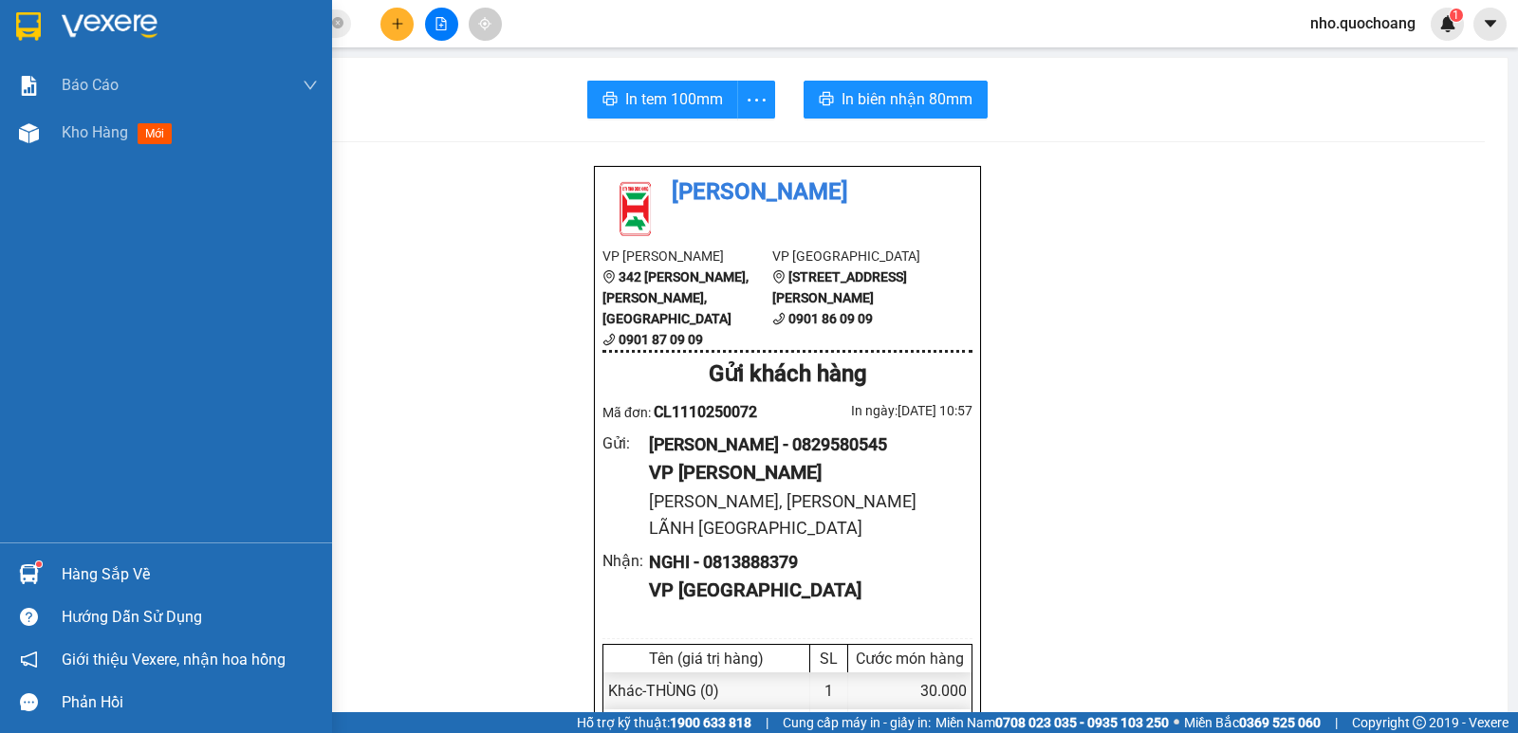
click at [83, 576] on div "Hàng sắp về" at bounding box center [190, 575] width 256 height 28
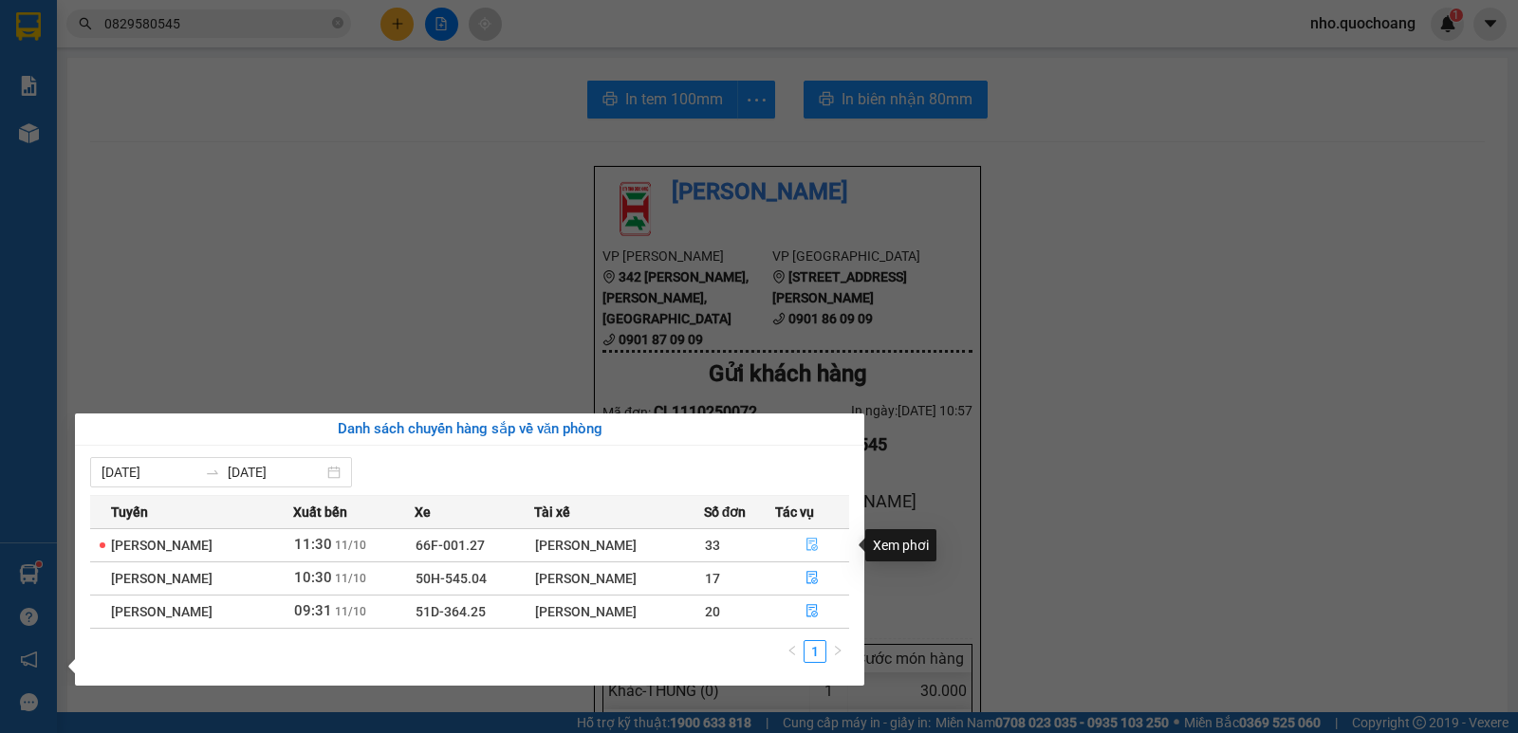
click at [811, 540] on icon "file-done" at bounding box center [811, 544] width 13 height 13
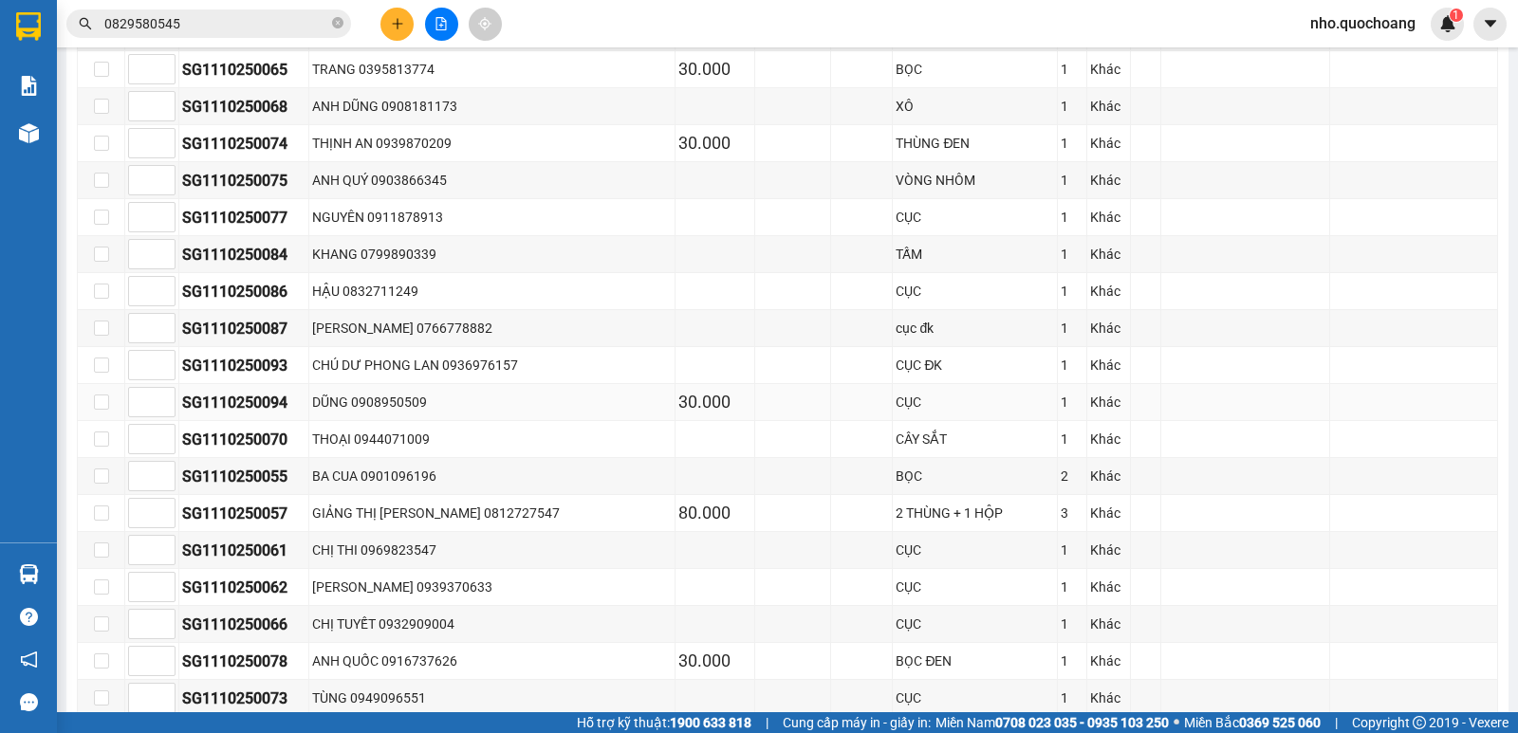
scroll to position [379, 0]
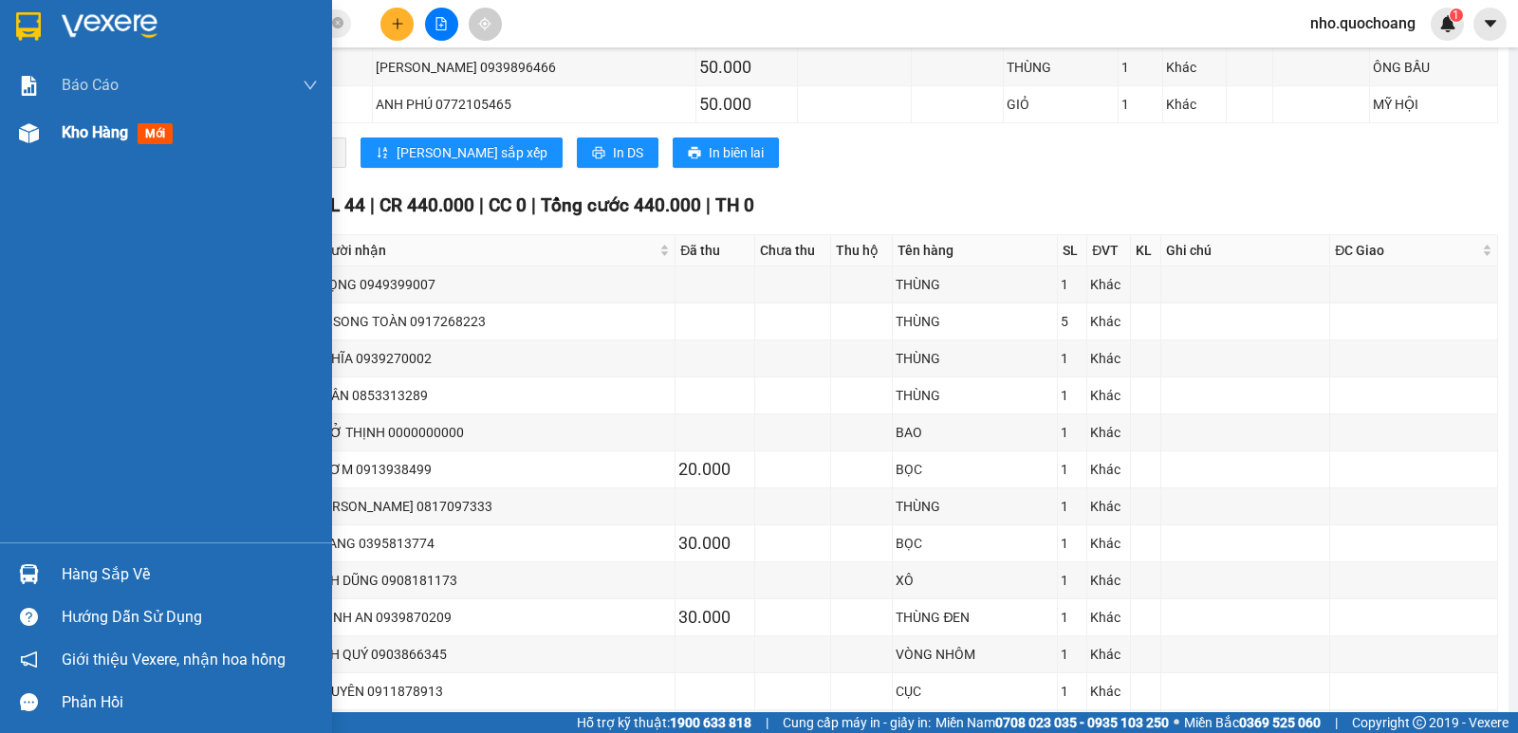
click at [67, 144] on div "Kho hàng mới" at bounding box center [121, 132] width 119 height 24
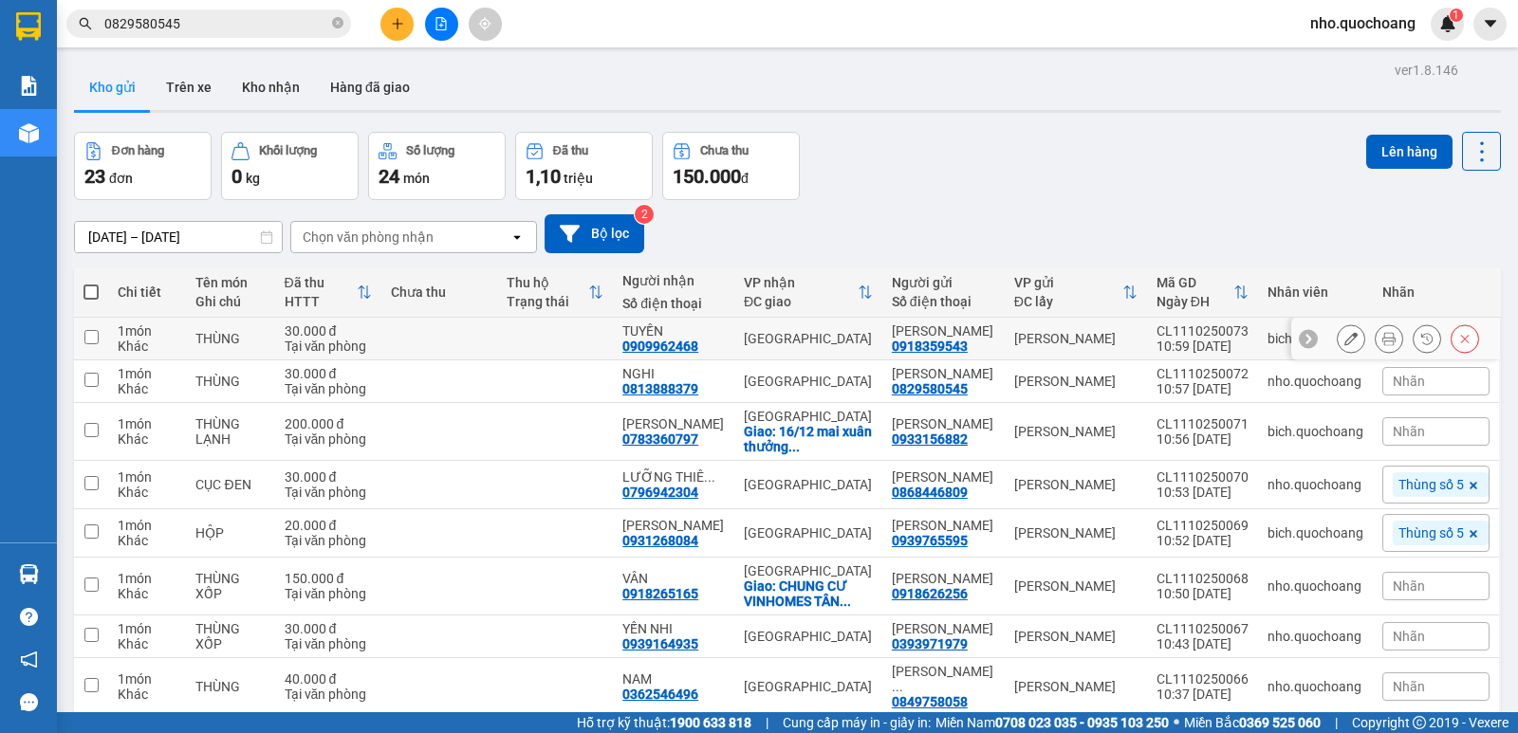
click at [1382, 341] on icon at bounding box center [1388, 338] width 13 height 13
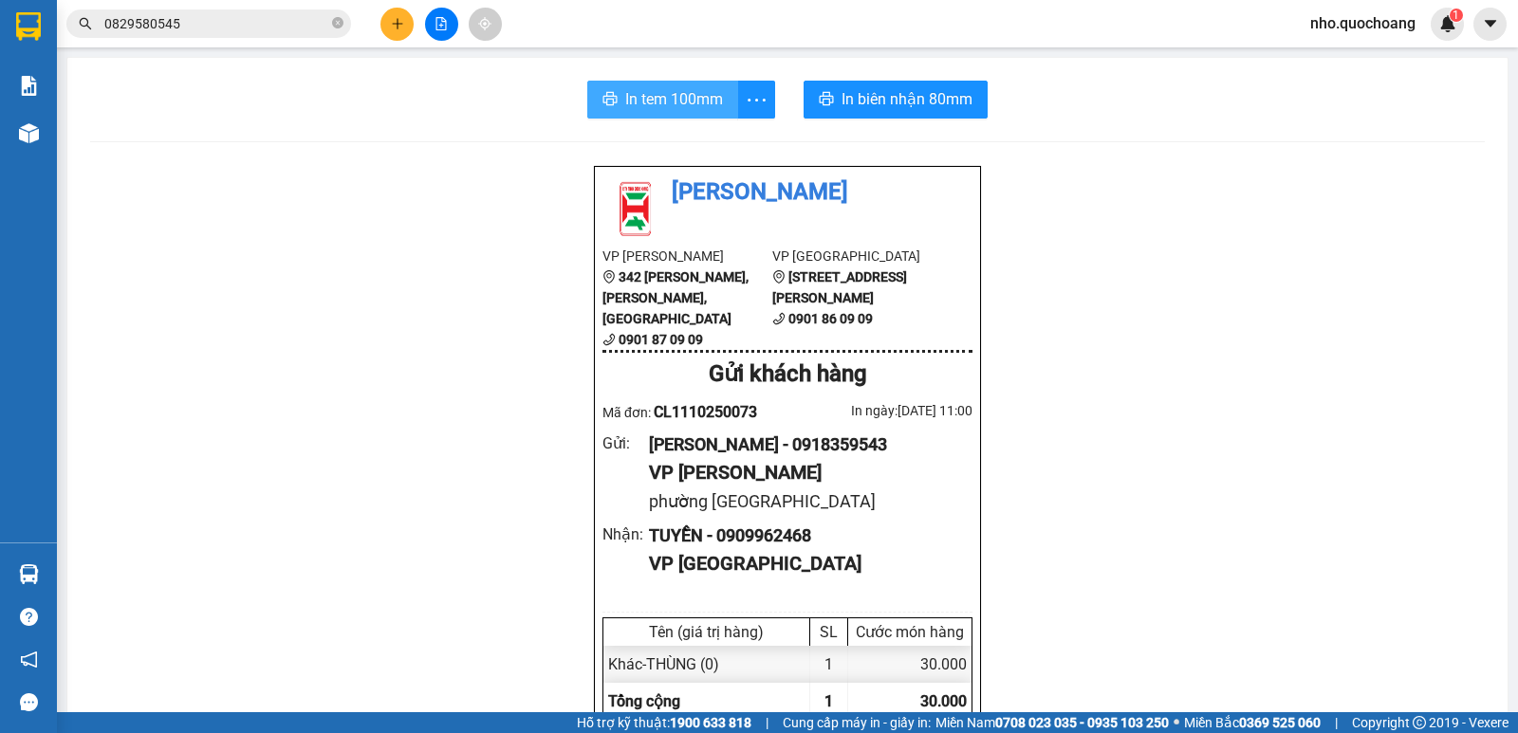
click at [694, 107] on span "In tem 100mm" at bounding box center [674, 99] width 98 height 24
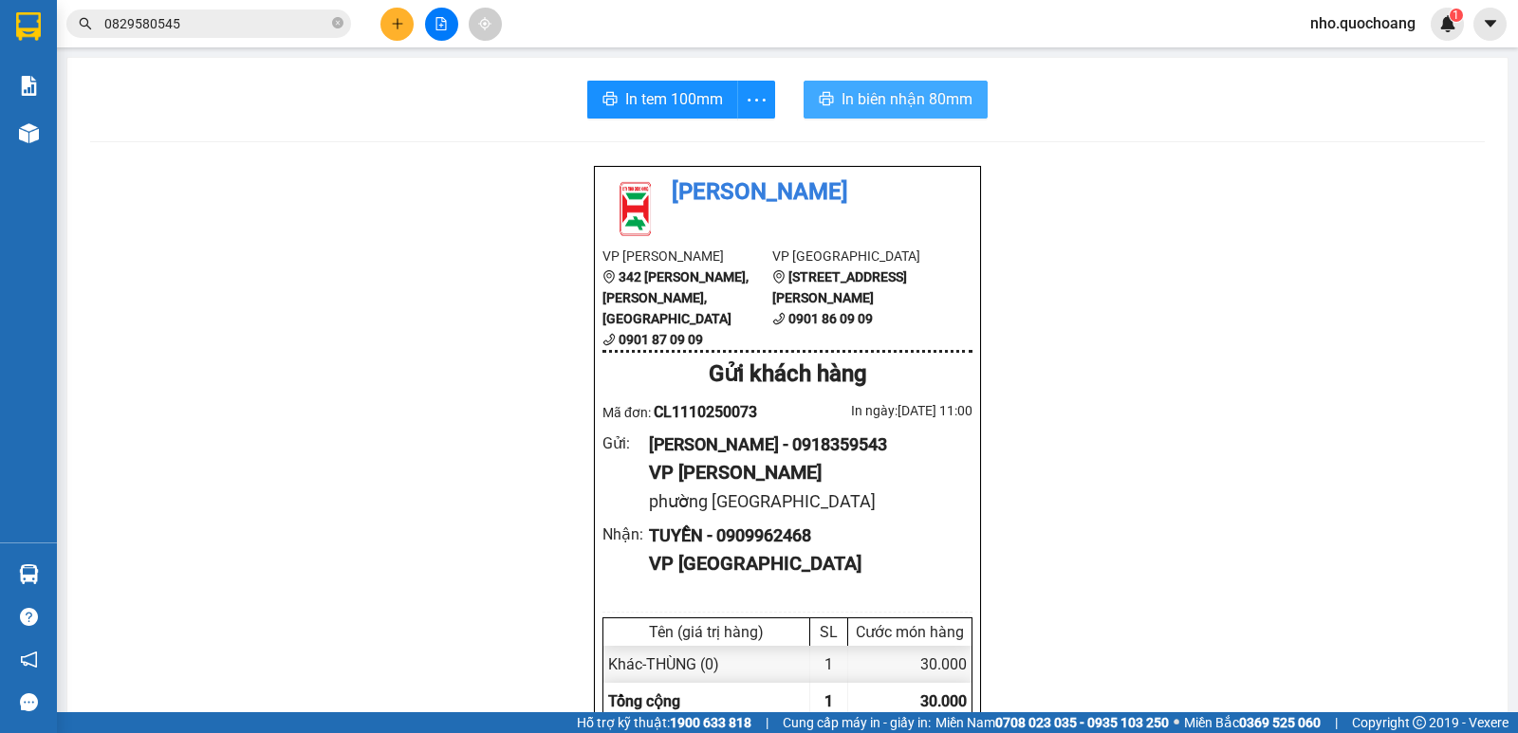
click at [909, 104] on span "In biên nhận 80mm" at bounding box center [906, 99] width 131 height 24
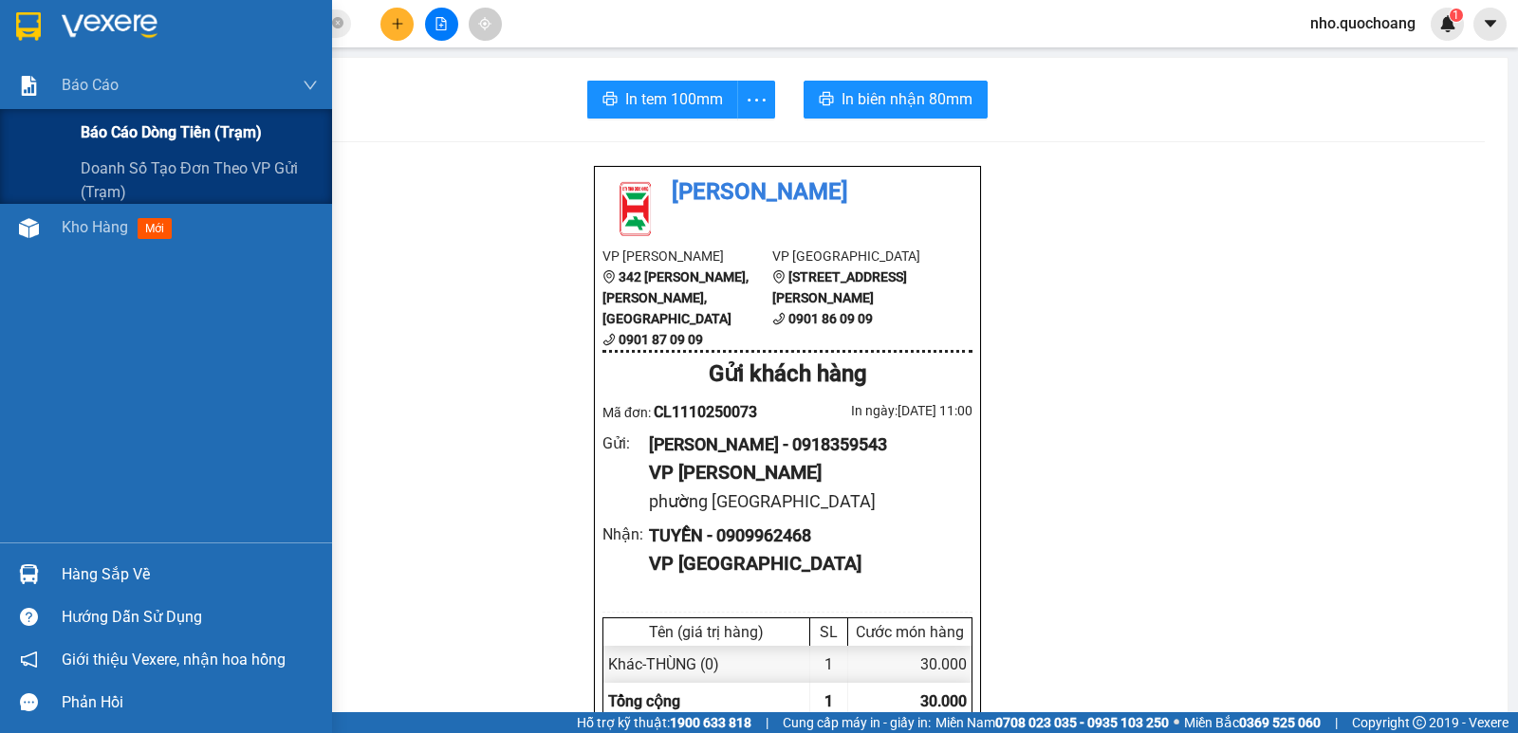
click at [143, 125] on span "Báo cáo dòng tiền (trạm)" at bounding box center [171, 132] width 181 height 24
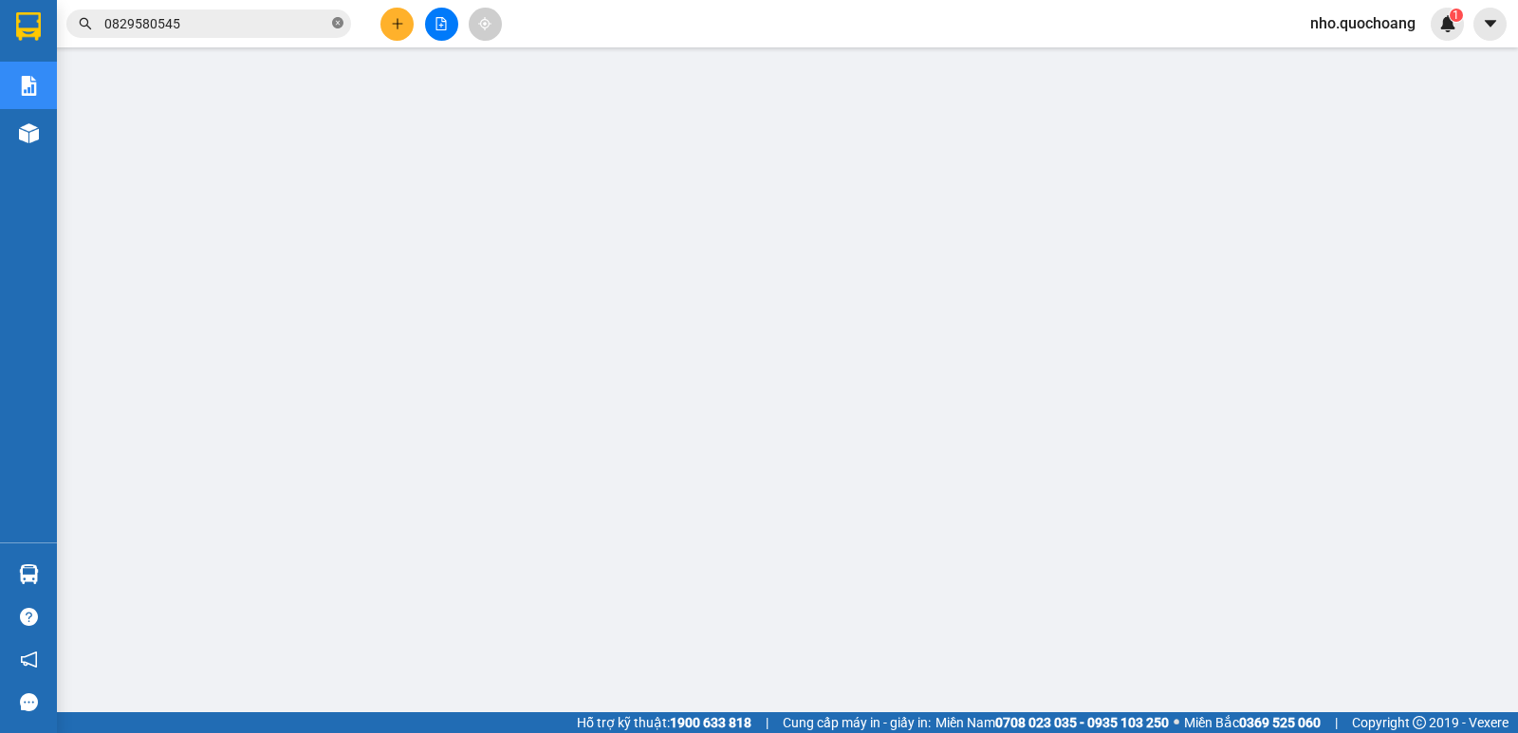
click at [337, 28] on span "0829580545" at bounding box center [208, 23] width 285 height 28
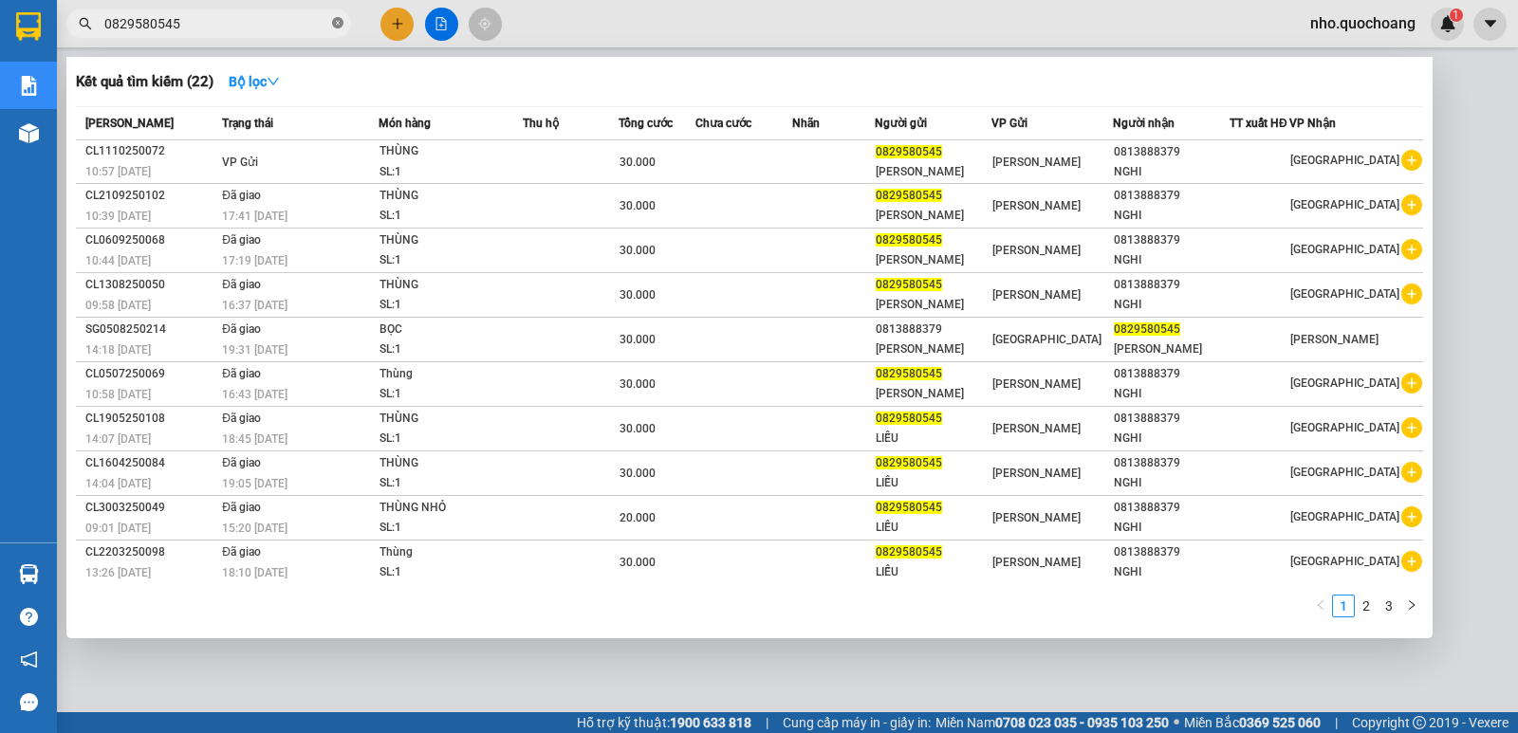
click at [342, 27] on icon "close-circle" at bounding box center [337, 22] width 11 height 11
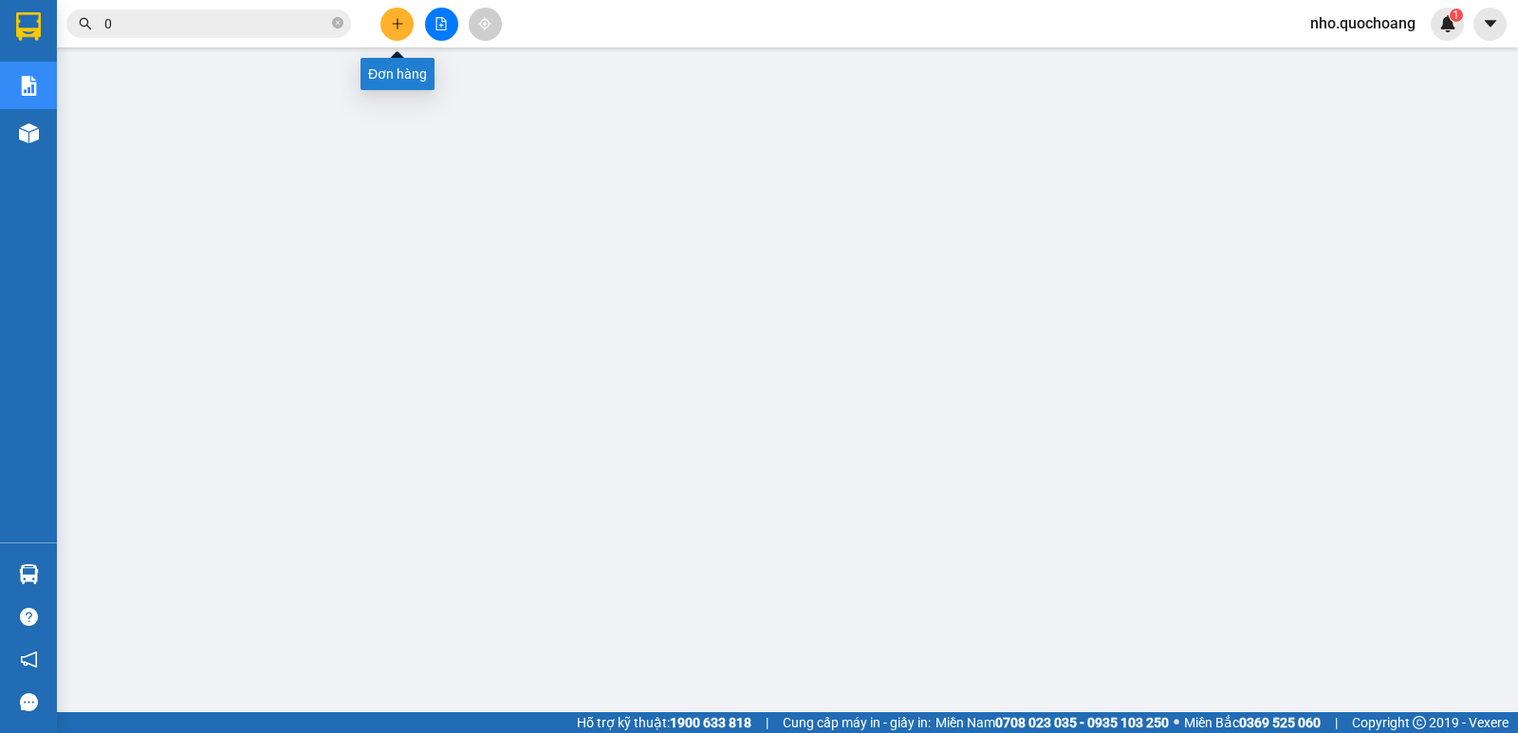
type input "0"
click at [401, 13] on button at bounding box center [396, 24] width 33 height 33
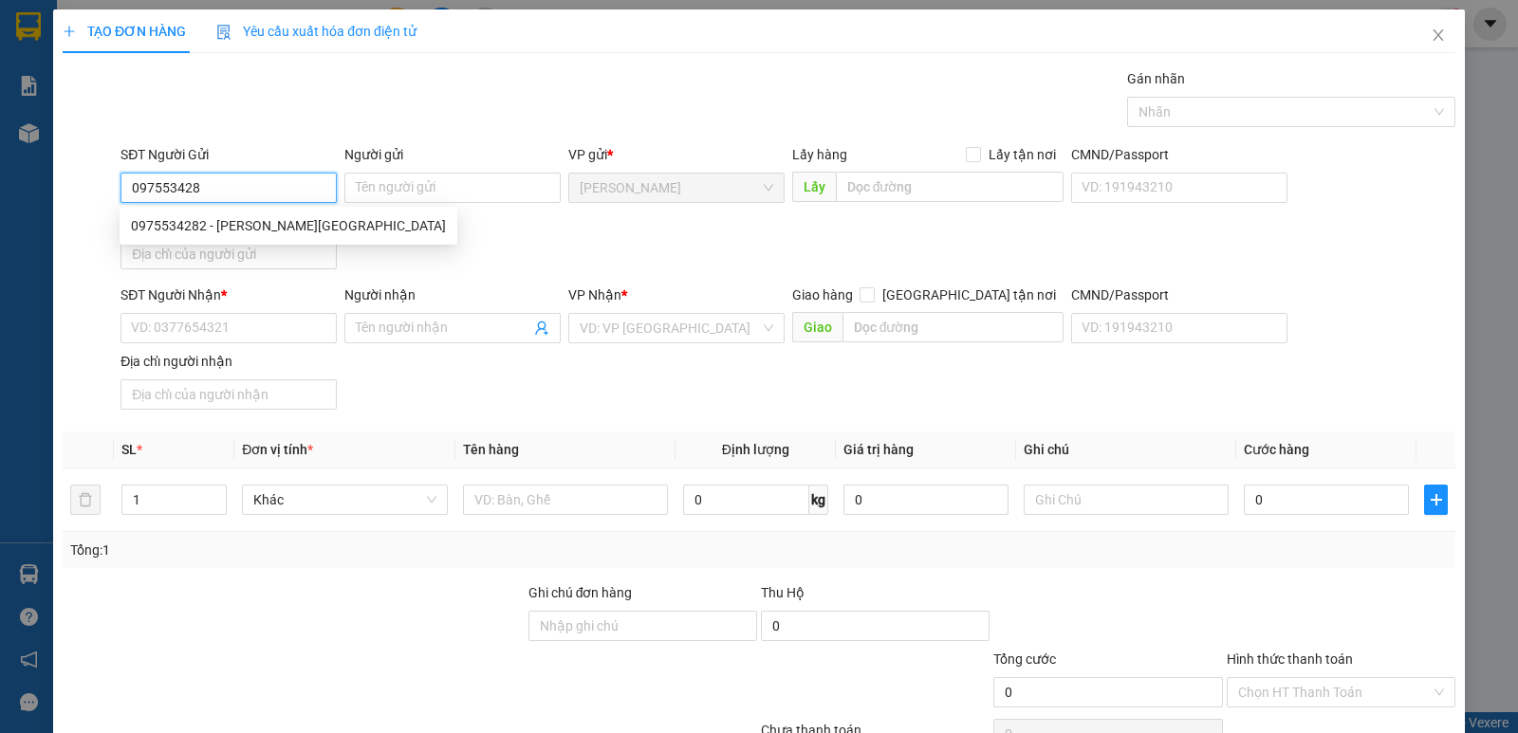
type input "0975534282"
click at [261, 229] on div "0975534282 - LÊ THỊ HỒNG CHÂU" at bounding box center [288, 225] width 315 height 21
type input "LÊ THỊ HỒNG CHÂU"
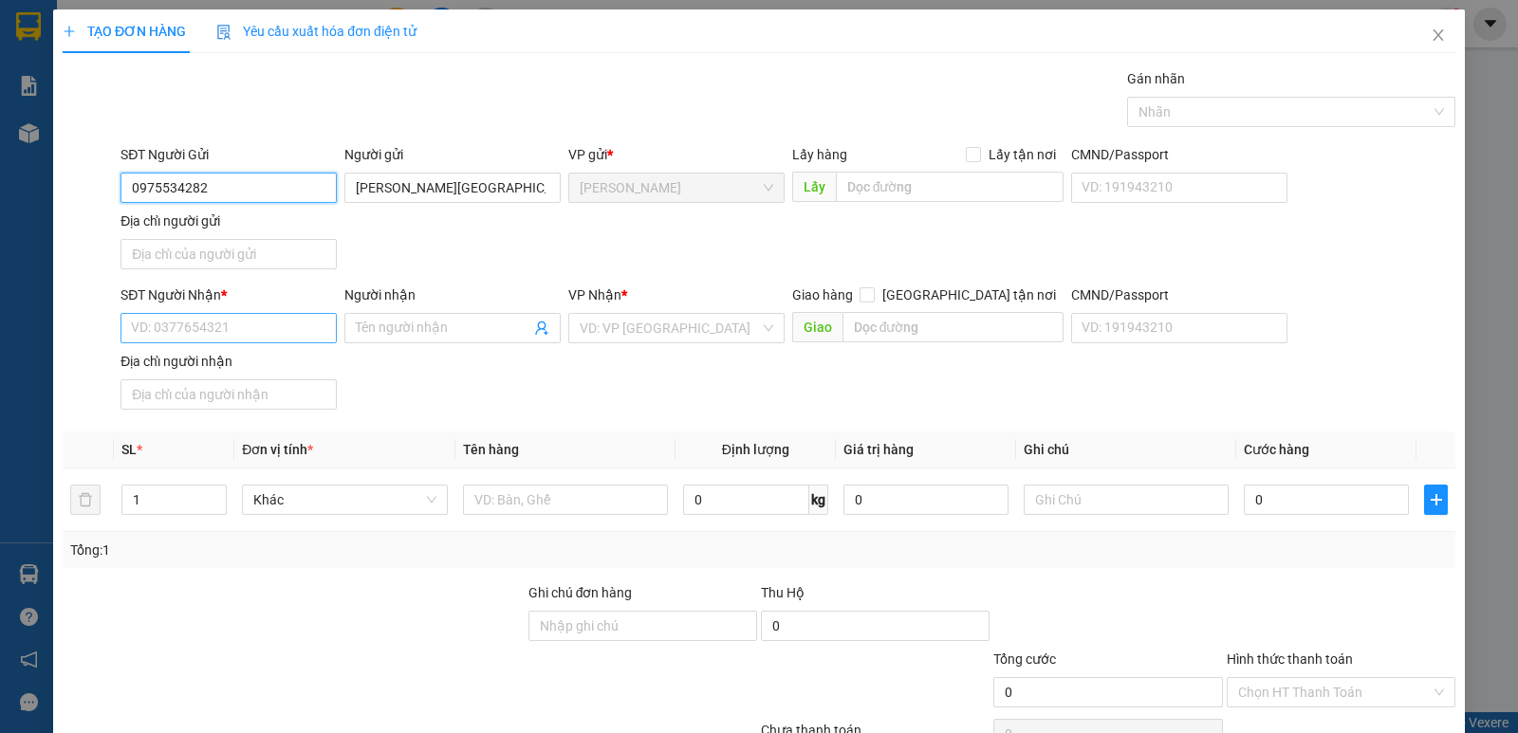
type input "0975534282"
click at [274, 322] on input "SĐT Người Nhận *" at bounding box center [228, 328] width 216 height 30
type input "0931393843"
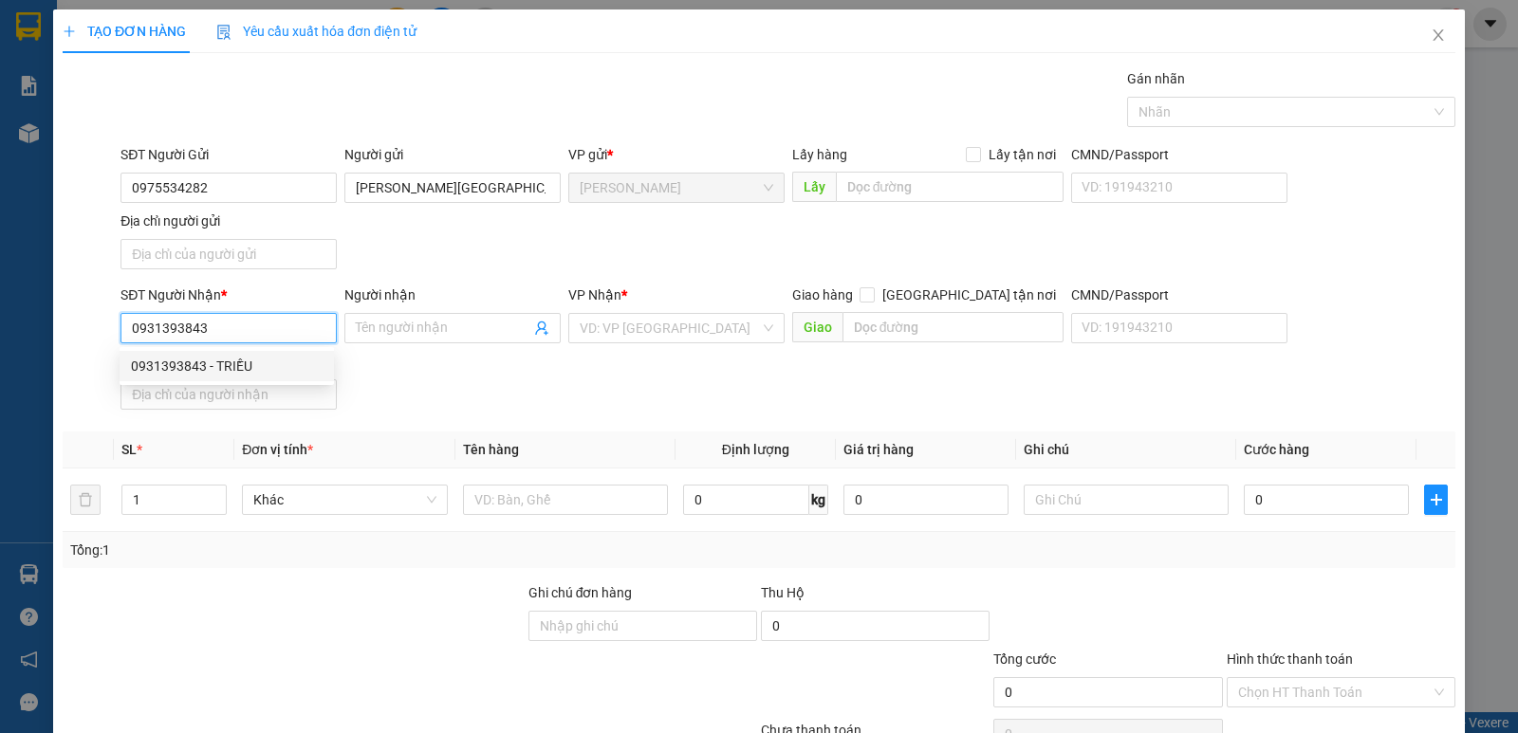
click at [256, 372] on div "0931393843 - TRIỀU" at bounding box center [227, 366] width 192 height 21
type input "TRIỀU"
type input "0931393843"
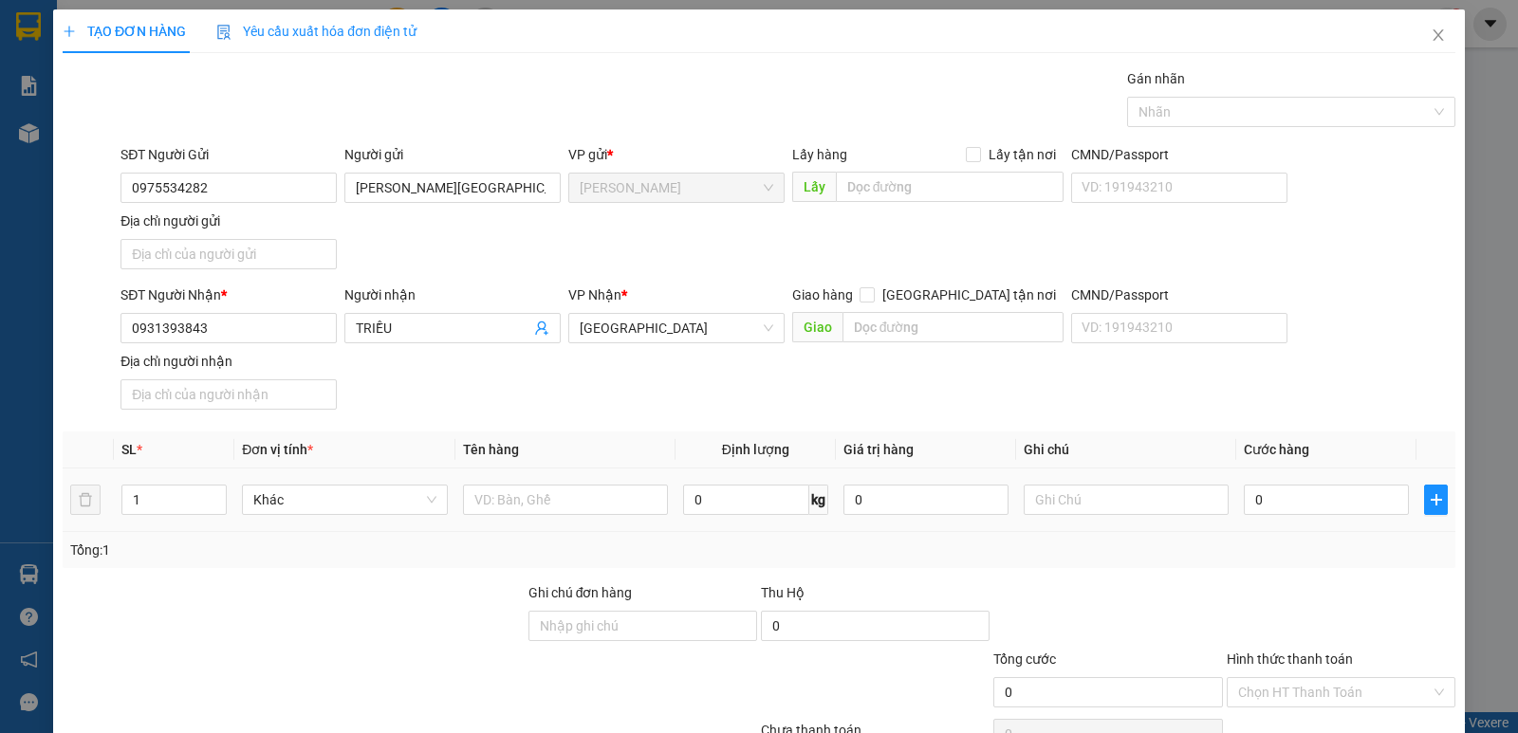
drag, startPoint x: 160, startPoint y: 493, endPoint x: 59, endPoint y: 504, distance: 102.0
click at [59, 504] on div "TẠO ĐƠN HÀNG Yêu cầu xuất hóa đơn điện tử Transit Pickup Surcharge Ids Transit …" at bounding box center [758, 410] width 1411 height 802
type input "2"
click at [486, 503] on input "text" at bounding box center [565, 500] width 205 height 30
type input "2 CAN"
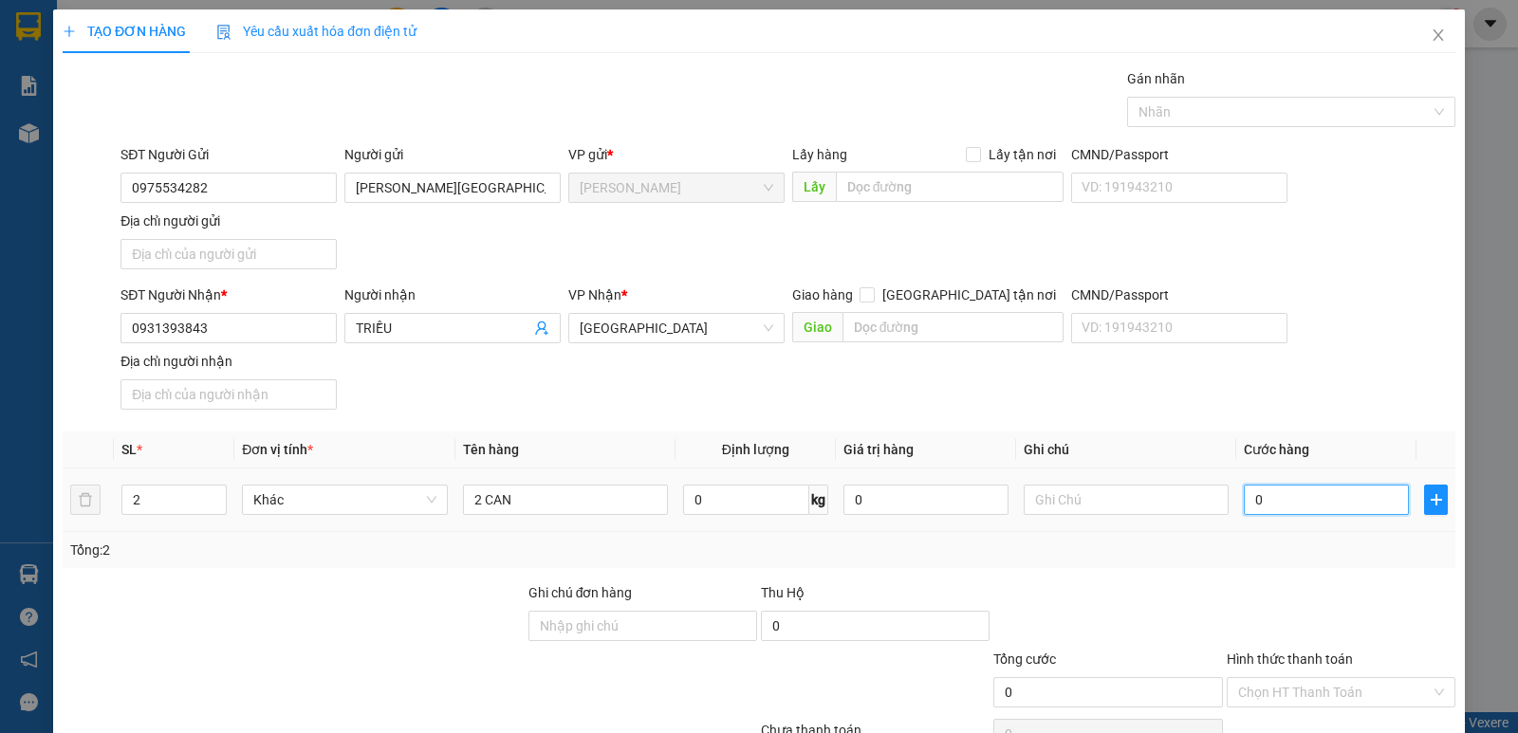
click at [1262, 506] on input "0" at bounding box center [1326, 500] width 165 height 30
type input "6"
type input "60"
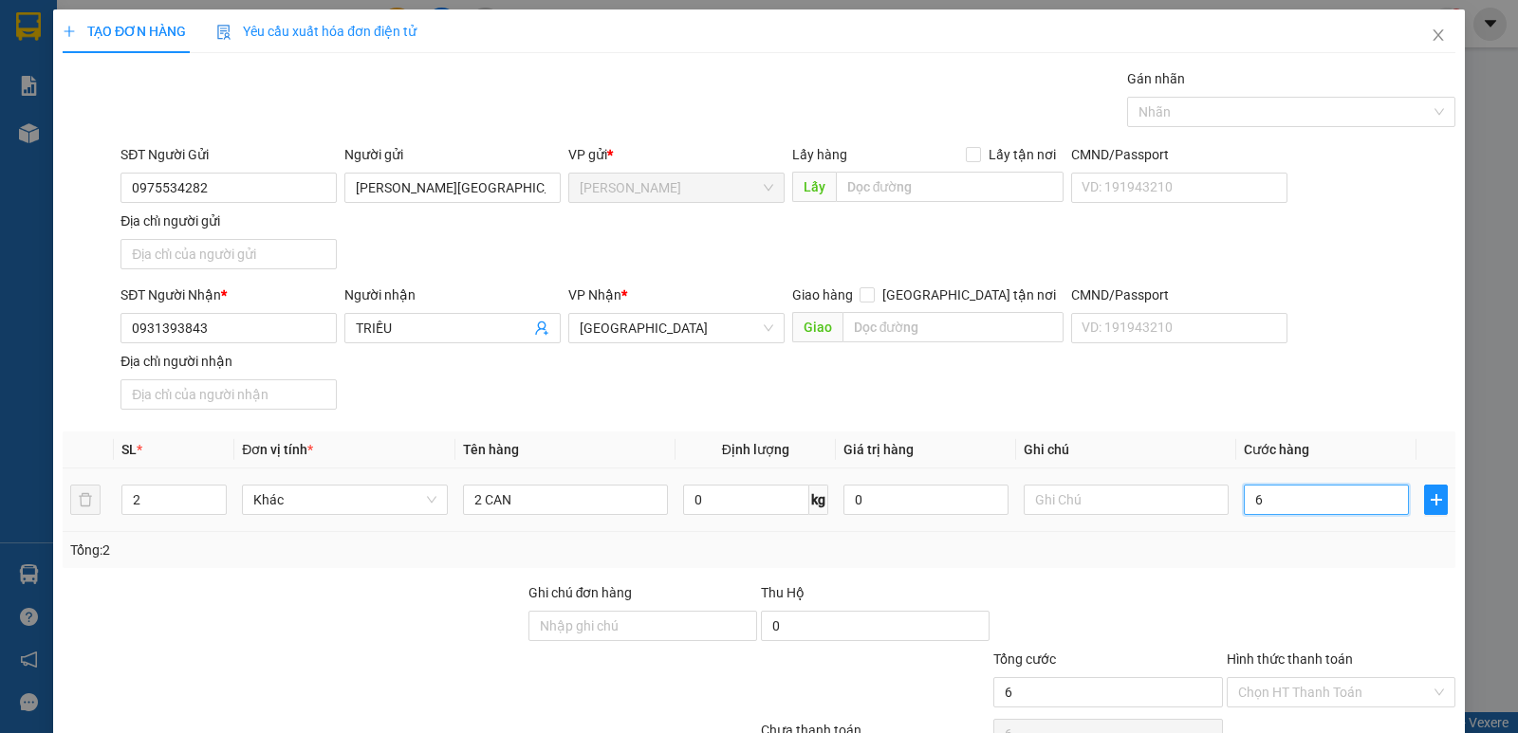
type input "60"
type input "60.000"
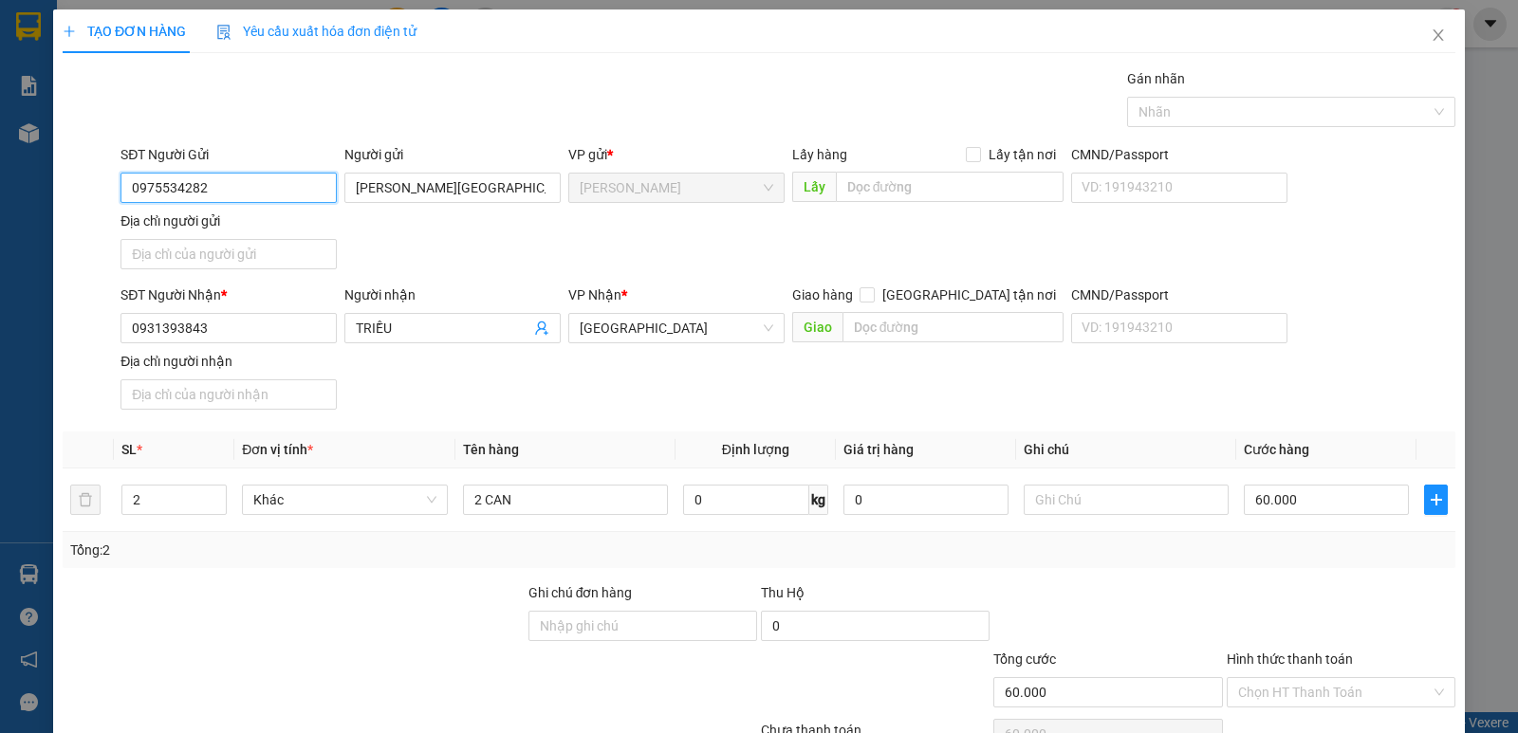
click at [276, 179] on input "0975534282" at bounding box center [228, 188] width 216 height 30
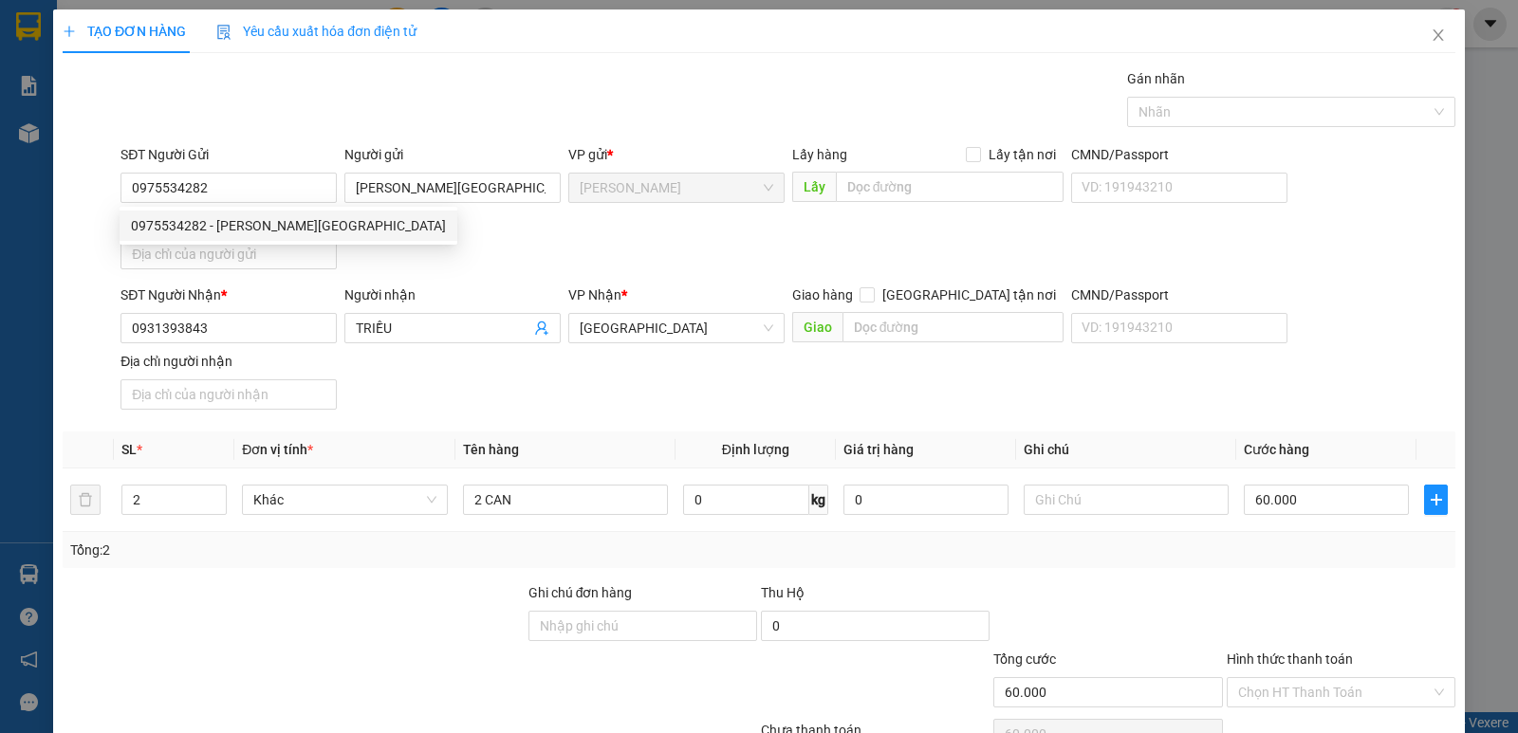
drag, startPoint x: 1347, startPoint y: 679, endPoint x: 1267, endPoint y: 631, distance: 93.2
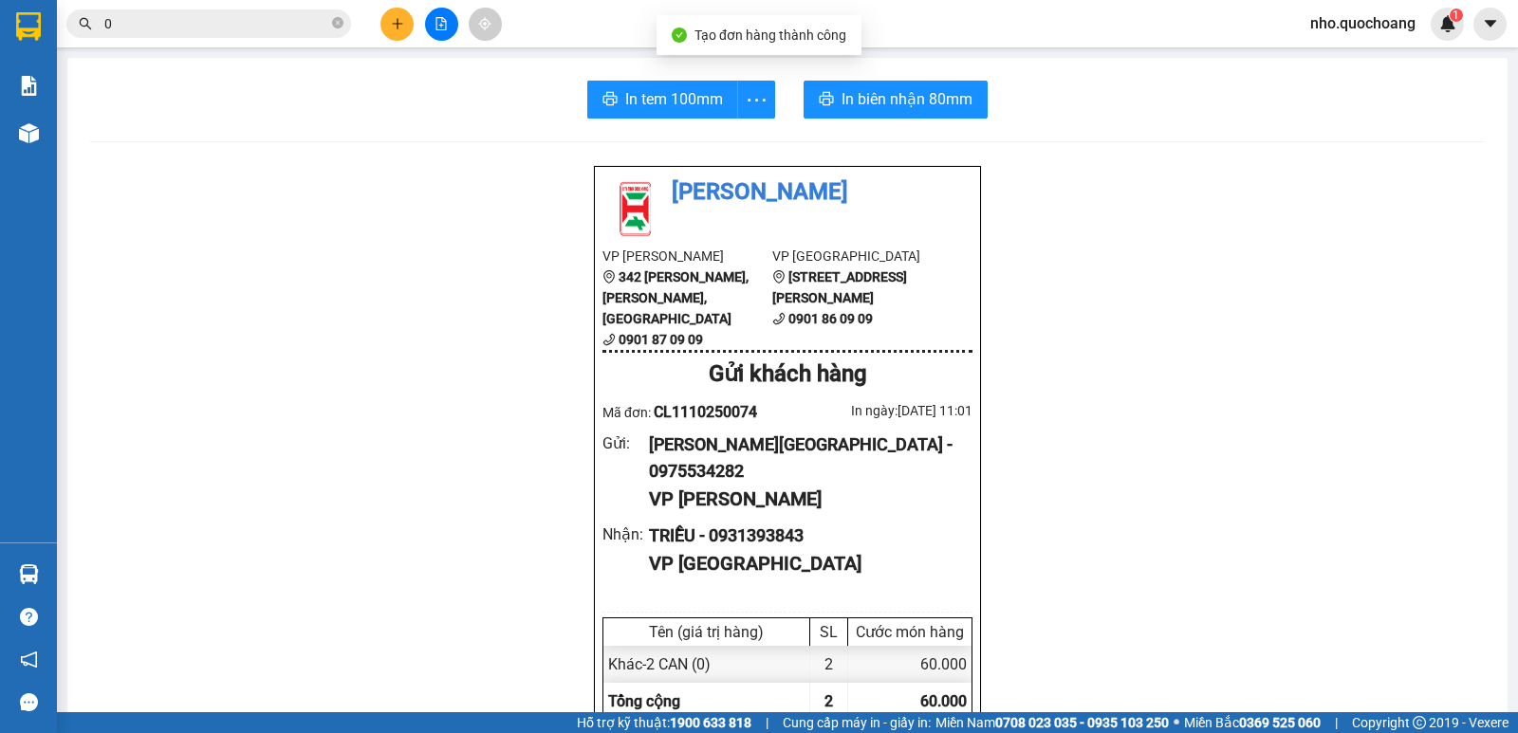
click at [234, 23] on input "0" at bounding box center [216, 23] width 224 height 21
paste input "975534282"
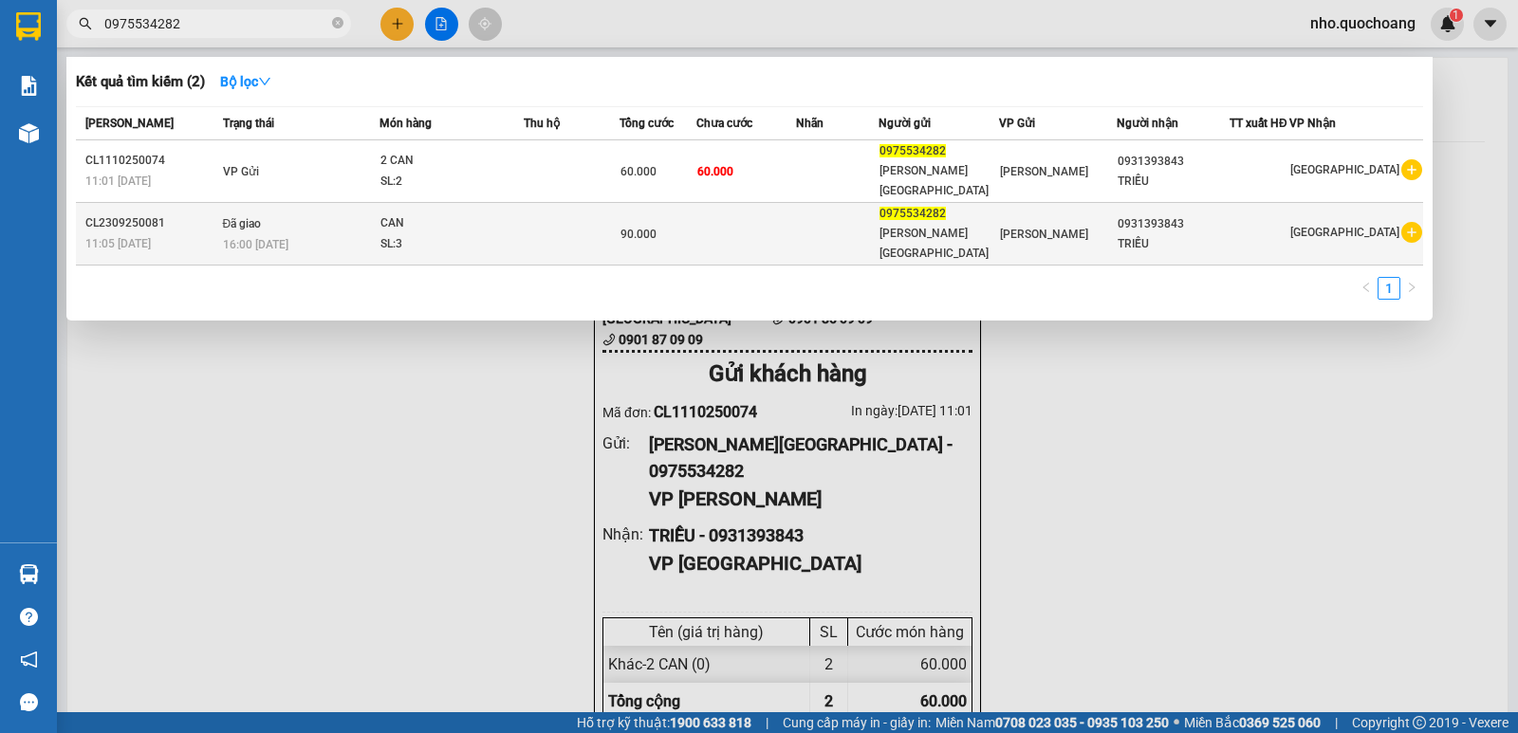
type input "0975534282"
click at [464, 234] on div "SL: 3" at bounding box center [451, 244] width 142 height 21
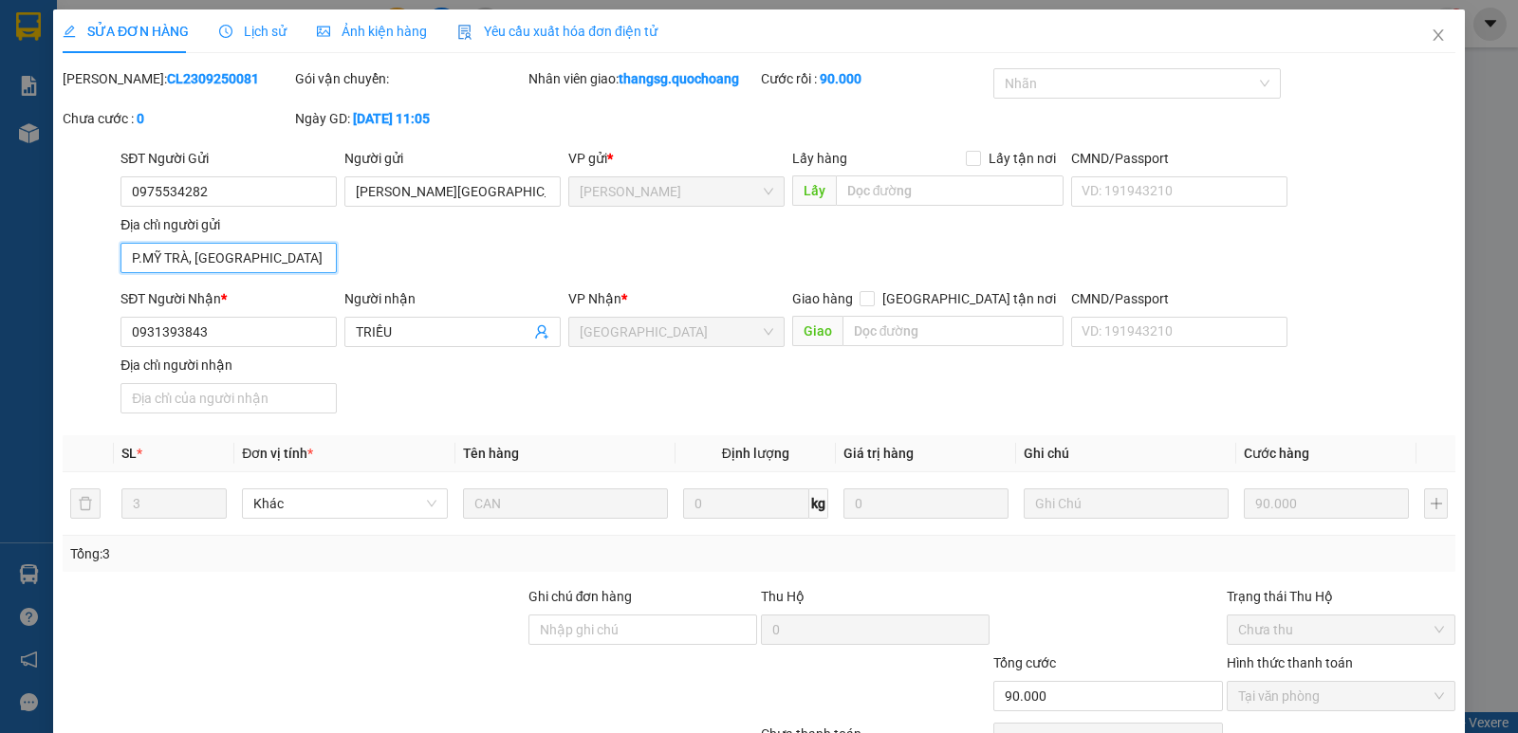
click at [230, 259] on input "P.MỸ TRÀ, ĐỒNG THÁP" at bounding box center [228, 258] width 216 height 30
click at [1430, 29] on icon "close" at bounding box center [1437, 35] width 15 height 15
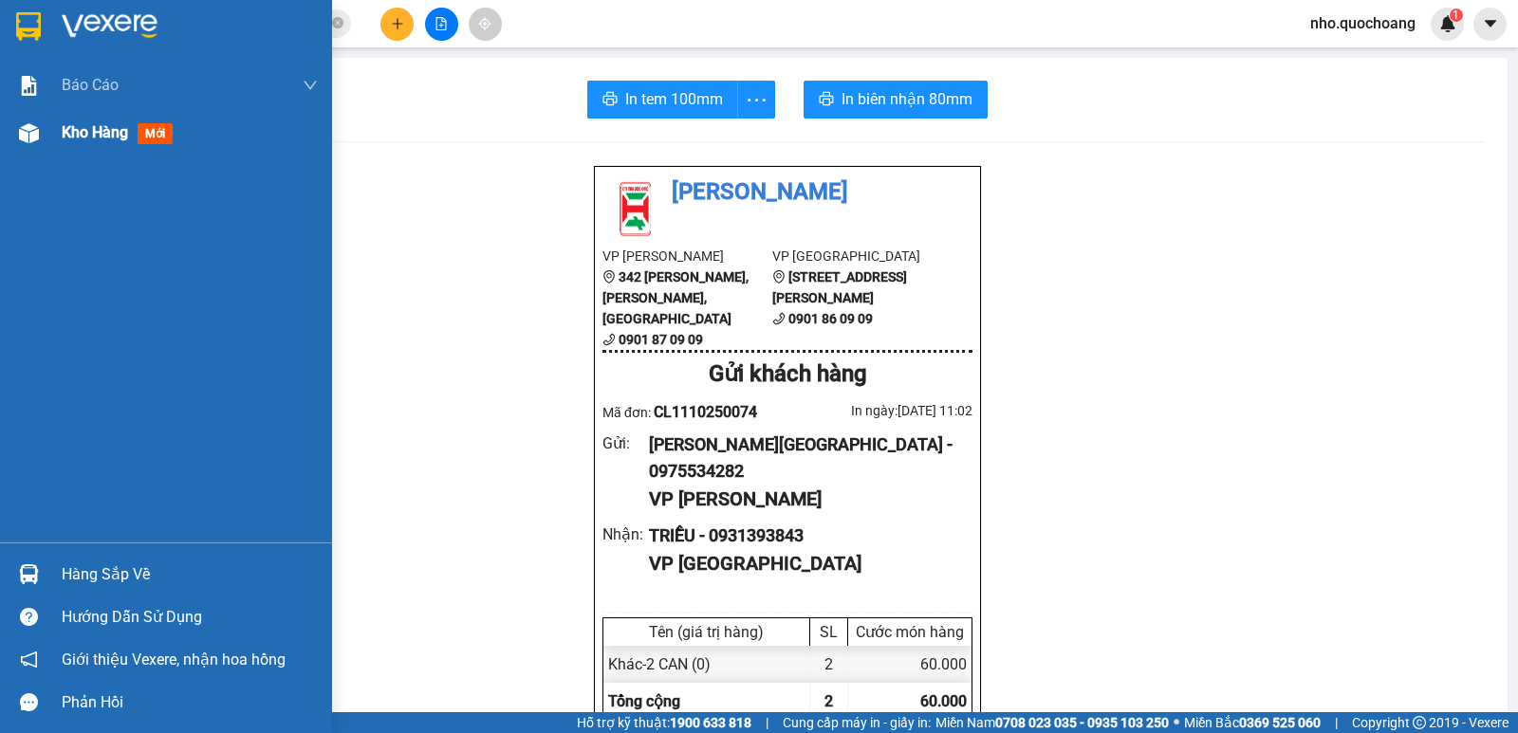
click at [88, 123] on span "Kho hàng" at bounding box center [95, 132] width 66 height 18
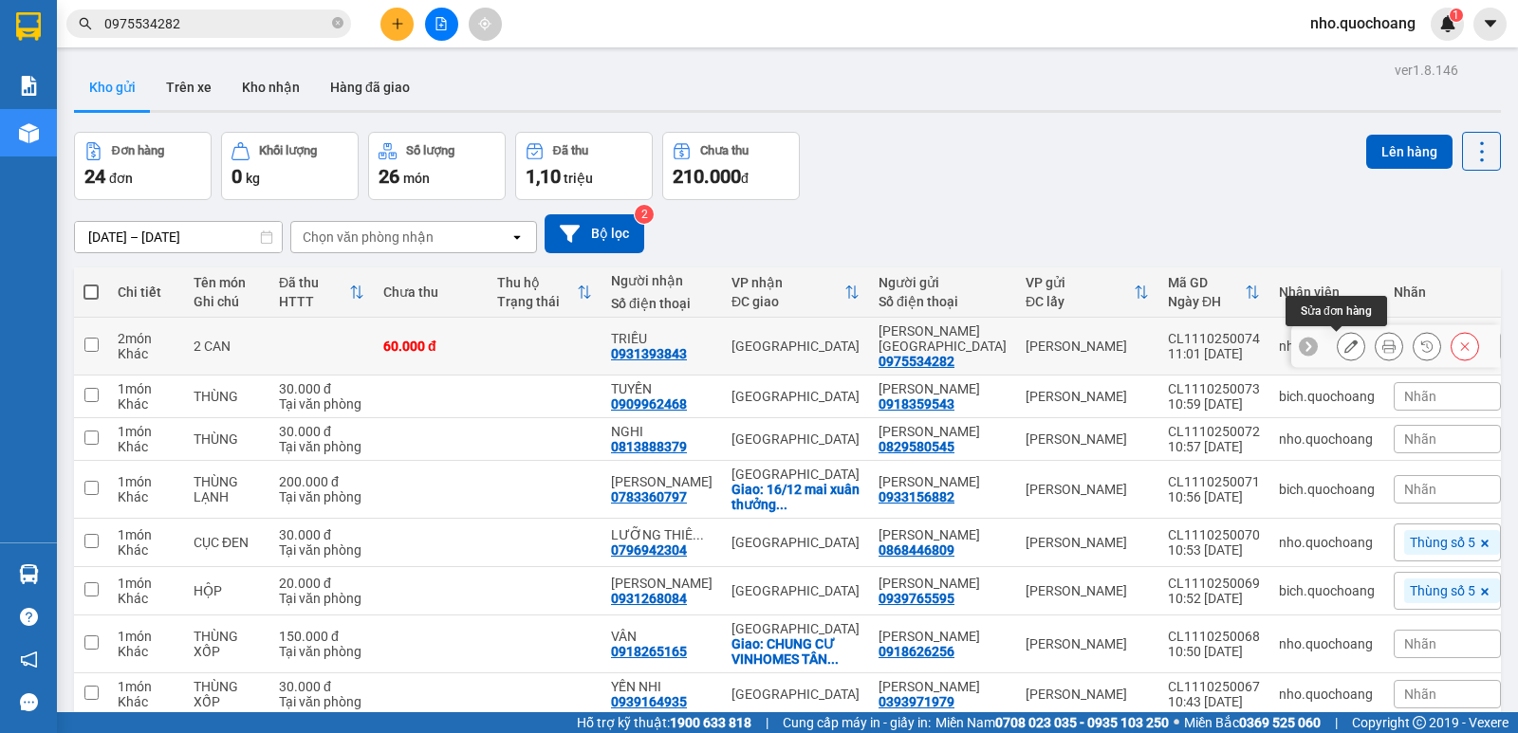
click at [1344, 347] on icon at bounding box center [1350, 346] width 13 height 13
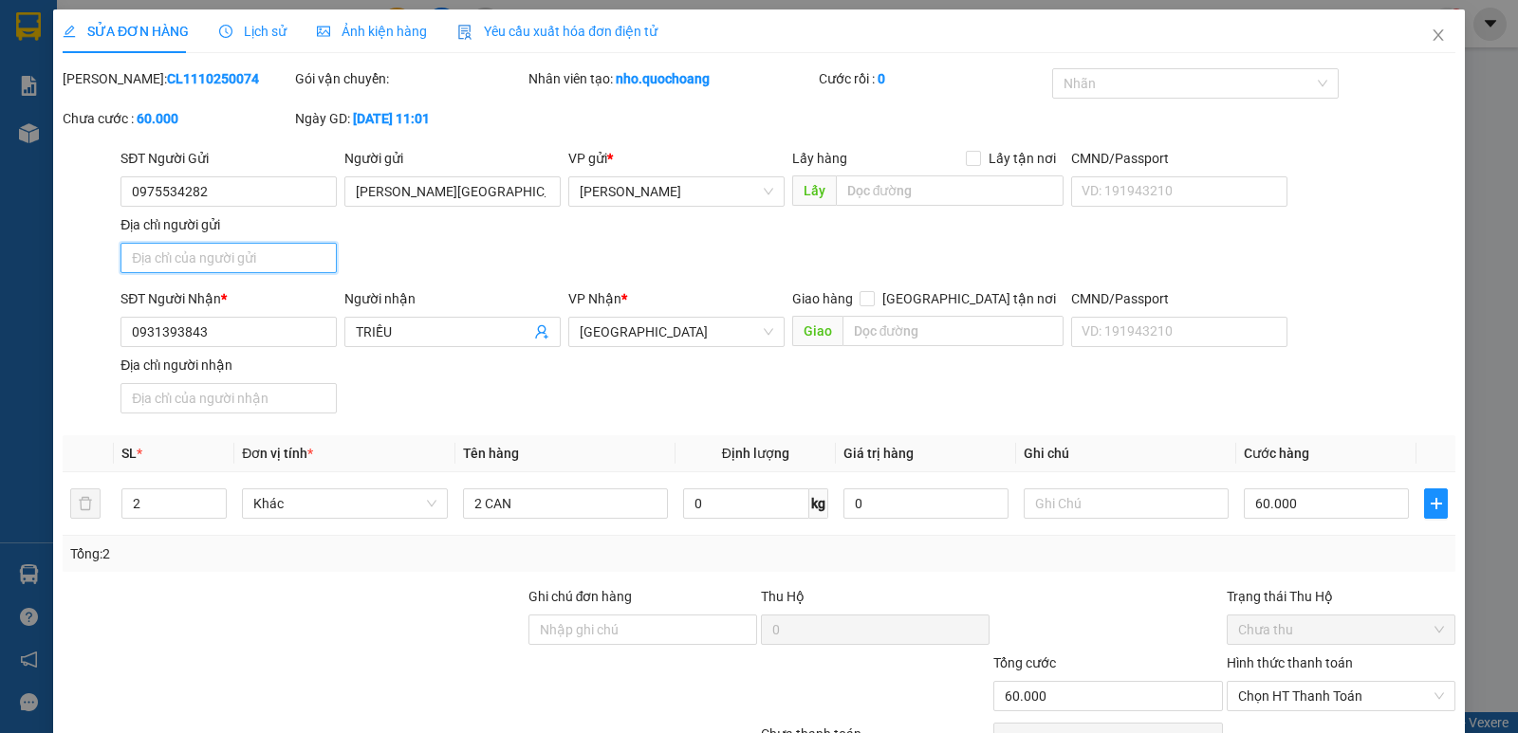
click at [250, 254] on input "Địa chỉ người gửi" at bounding box center [228, 258] width 216 height 30
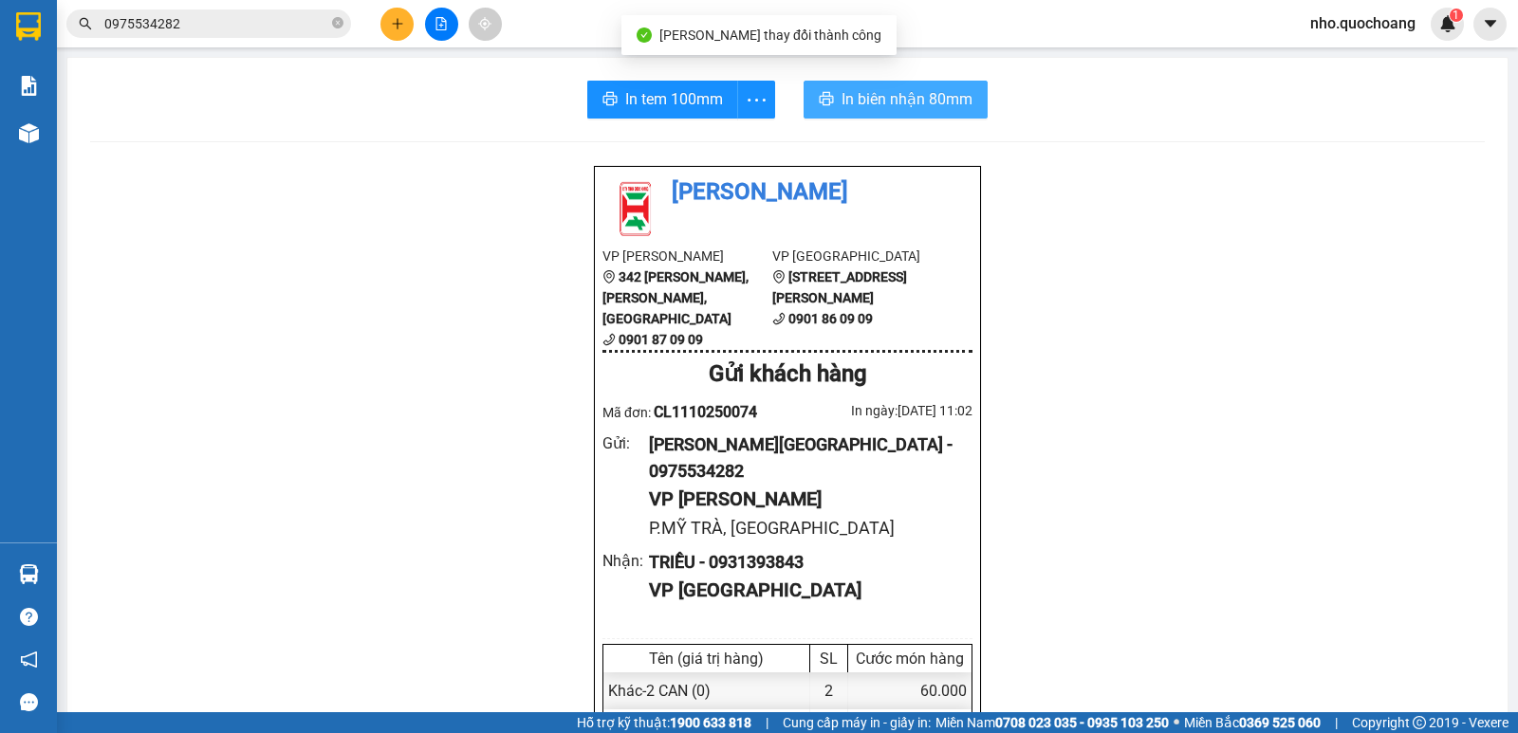
click at [874, 99] on span "In biên nhận 80mm" at bounding box center [906, 99] width 131 height 24
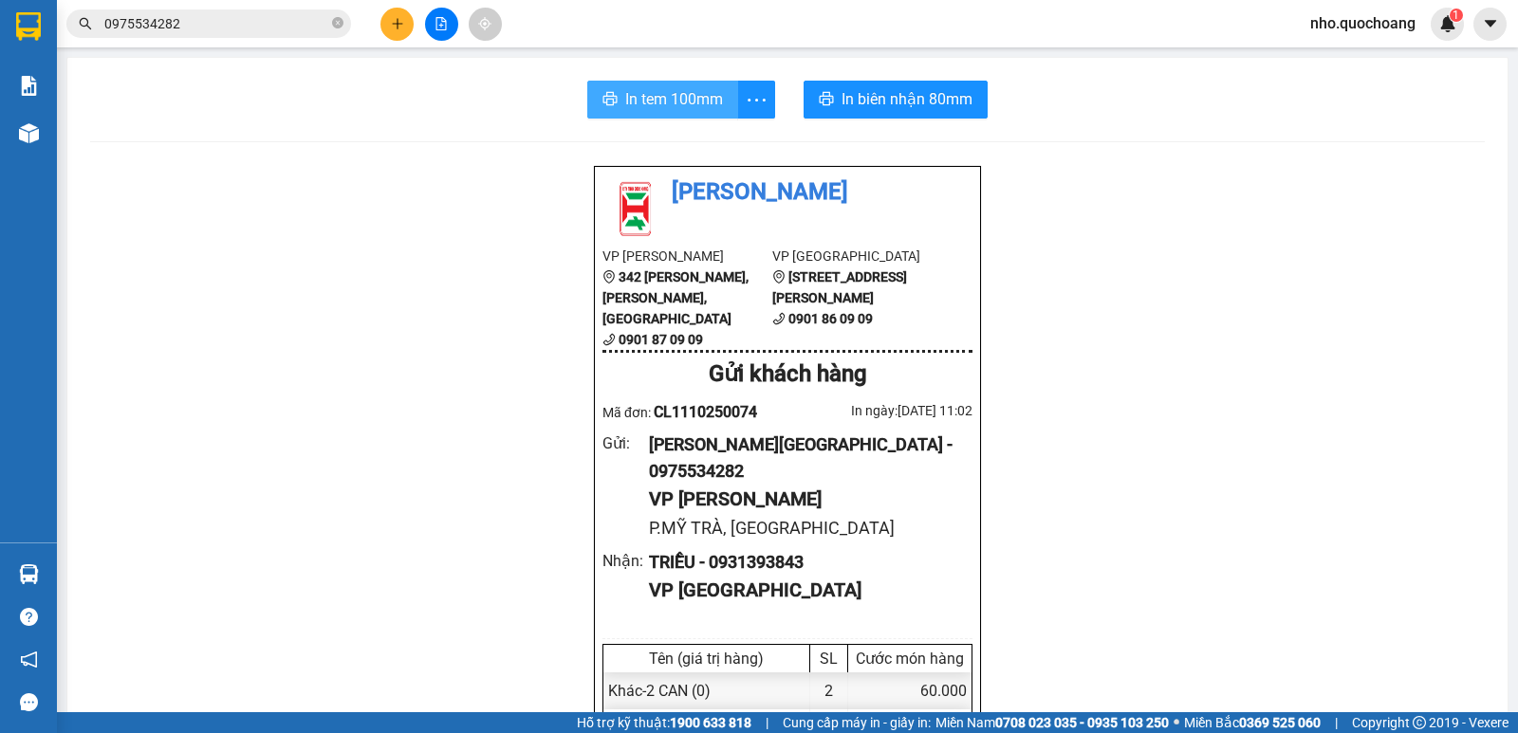
click at [675, 92] on span "In tem 100mm" at bounding box center [674, 99] width 98 height 24
click at [684, 102] on span "In tem 100mm" at bounding box center [674, 99] width 98 height 24
click at [411, 23] on button at bounding box center [396, 24] width 33 height 33
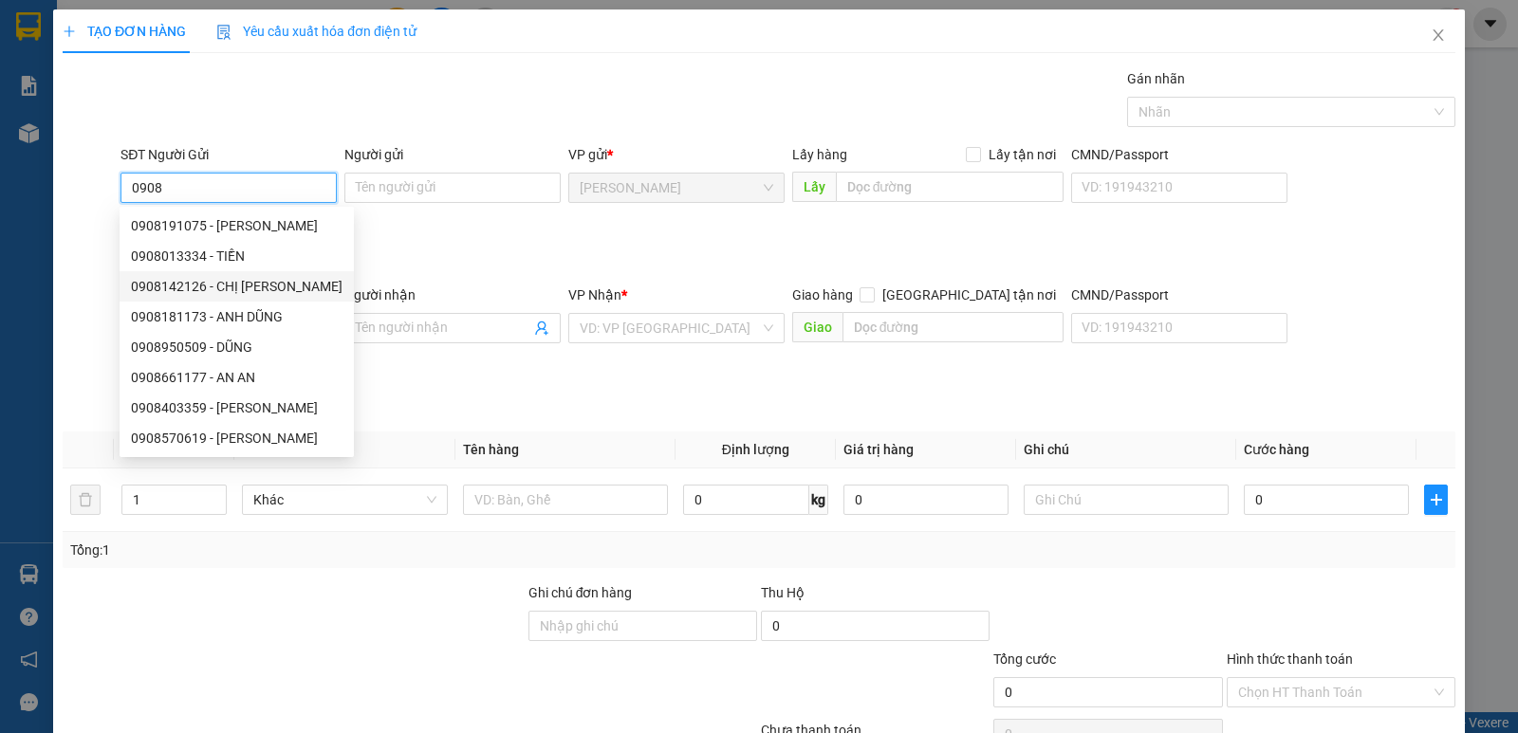
type input "0908"
click at [60, 282] on div "TẠO ĐƠN HÀNG Yêu cầu xuất hóa đơn điện tử Transit Pickup Surcharge Ids Transit …" at bounding box center [758, 410] width 1411 height 802
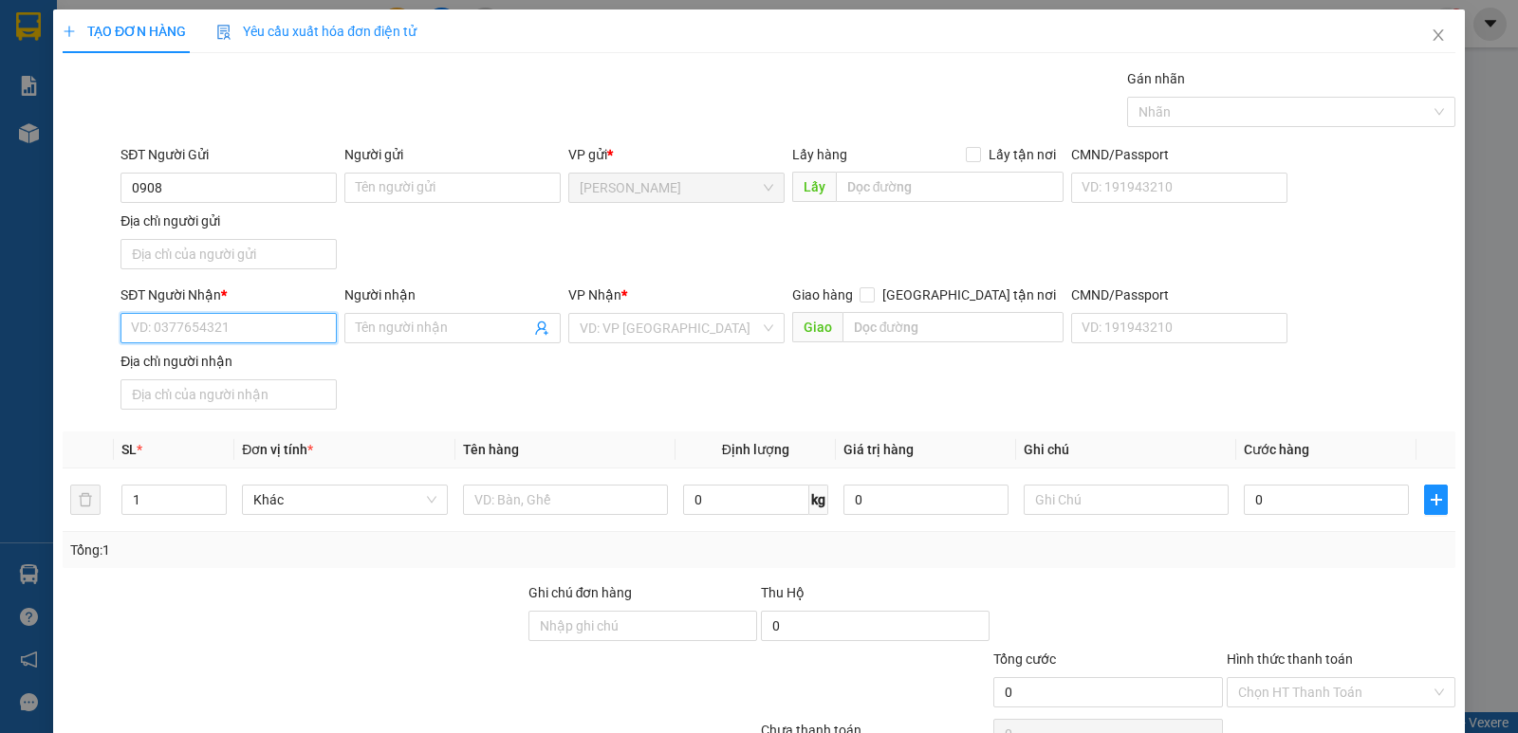
click at [235, 322] on input "SĐT Người Nhận *" at bounding box center [228, 328] width 216 height 30
type input "0908582212"
click at [241, 373] on div "0908582212 - CHỊ HÀ" at bounding box center [237, 366] width 212 height 21
type input "CHỊ HÀ"
type input "0908582212"
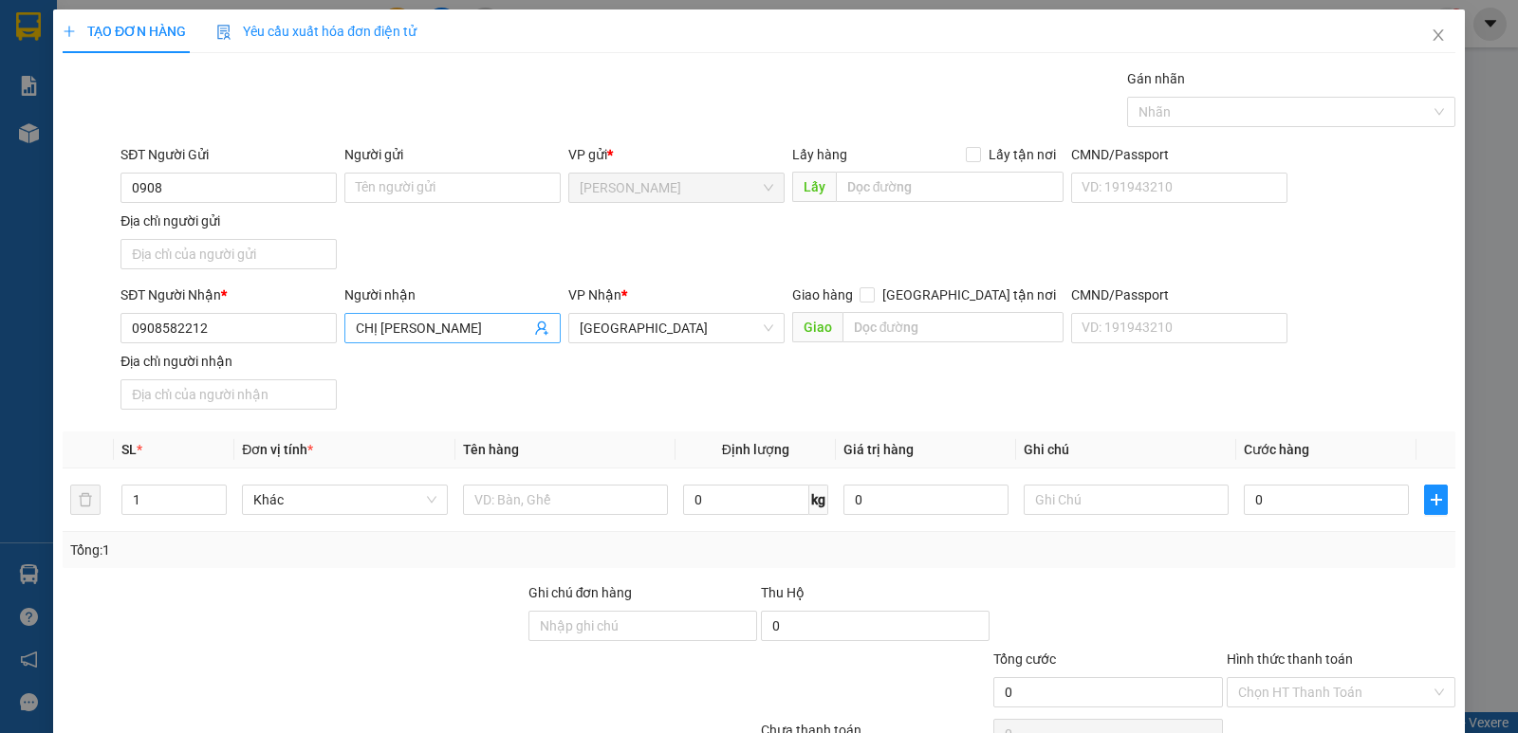
click at [375, 320] on input "CHỊ HÀ" at bounding box center [443, 328] width 175 height 21
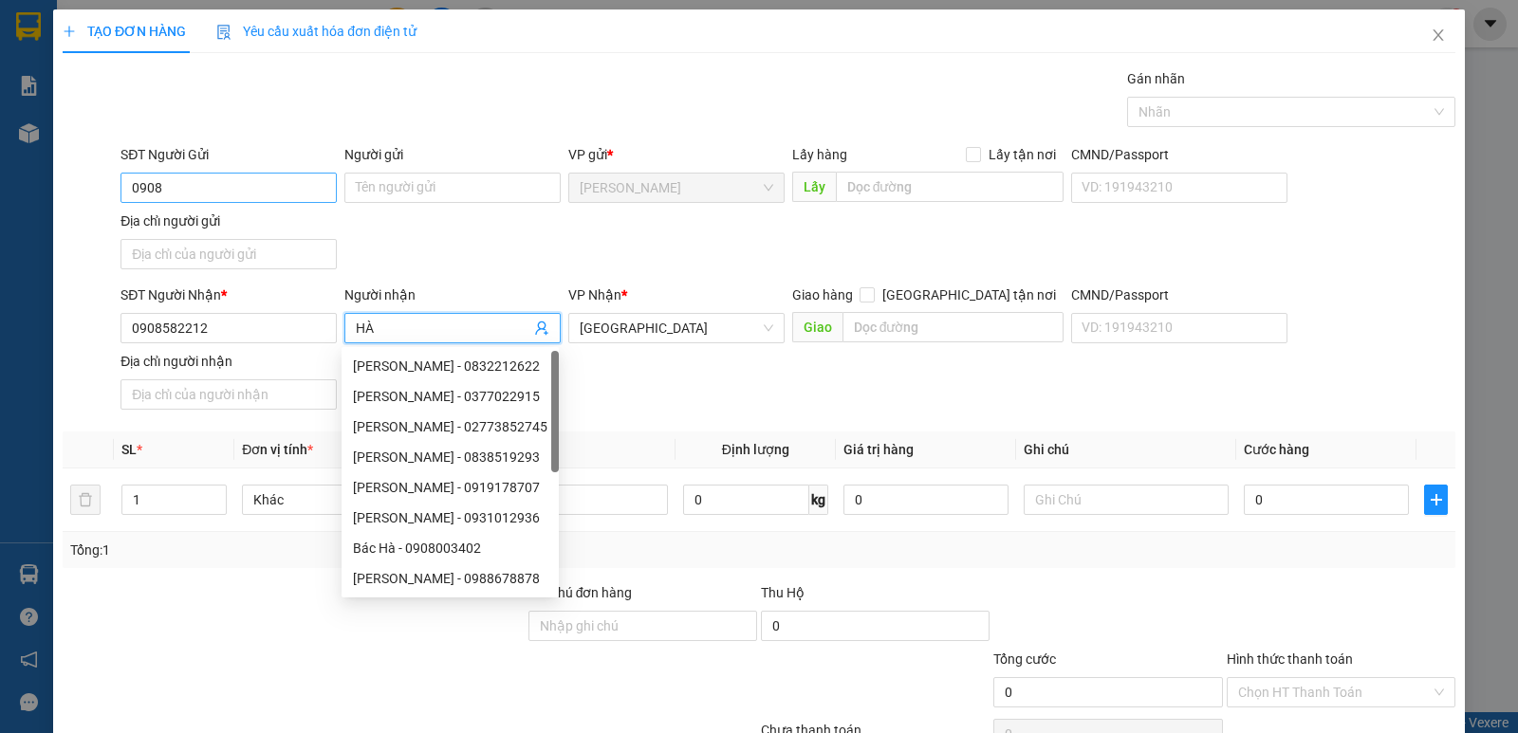
type input "HÀ"
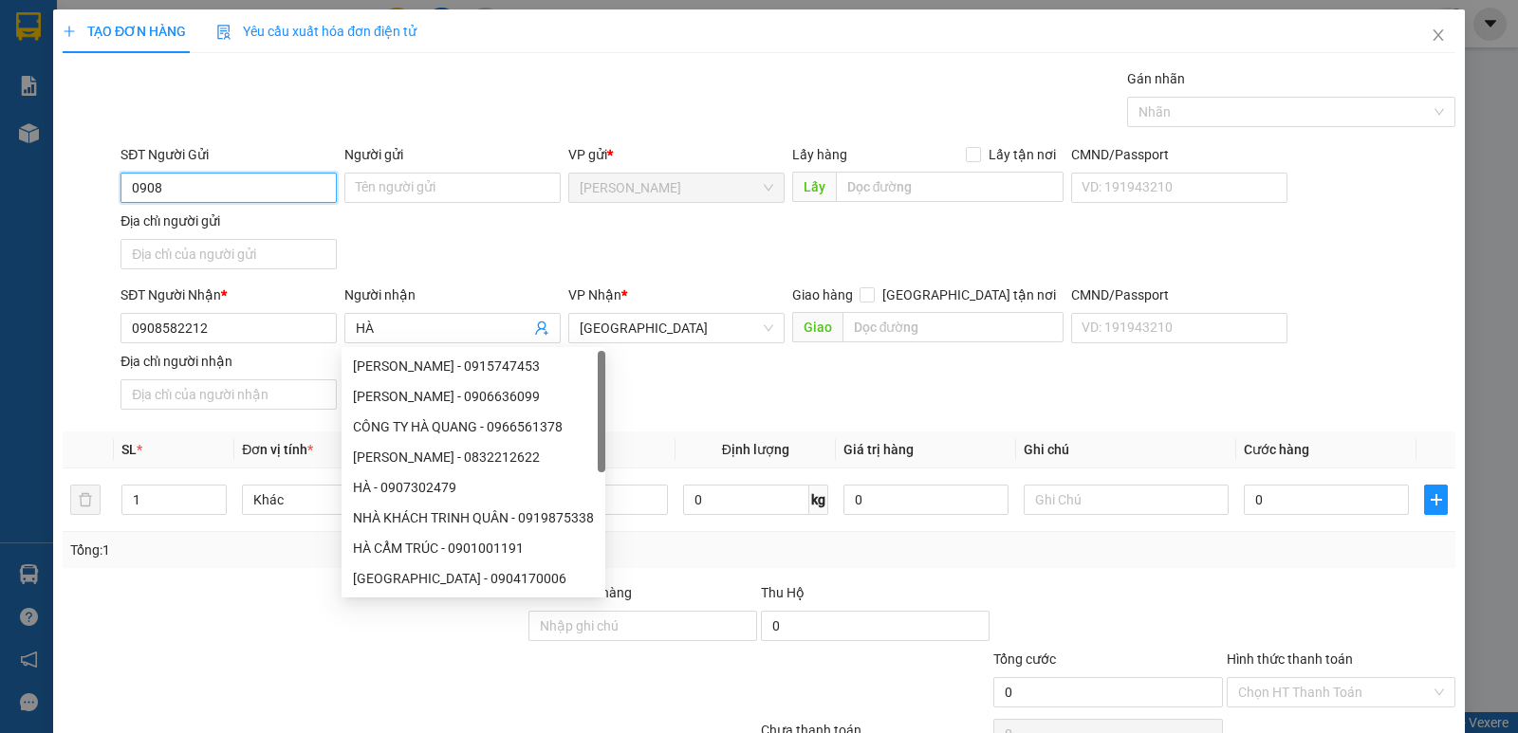
click at [233, 186] on input "0908" at bounding box center [228, 188] width 216 height 30
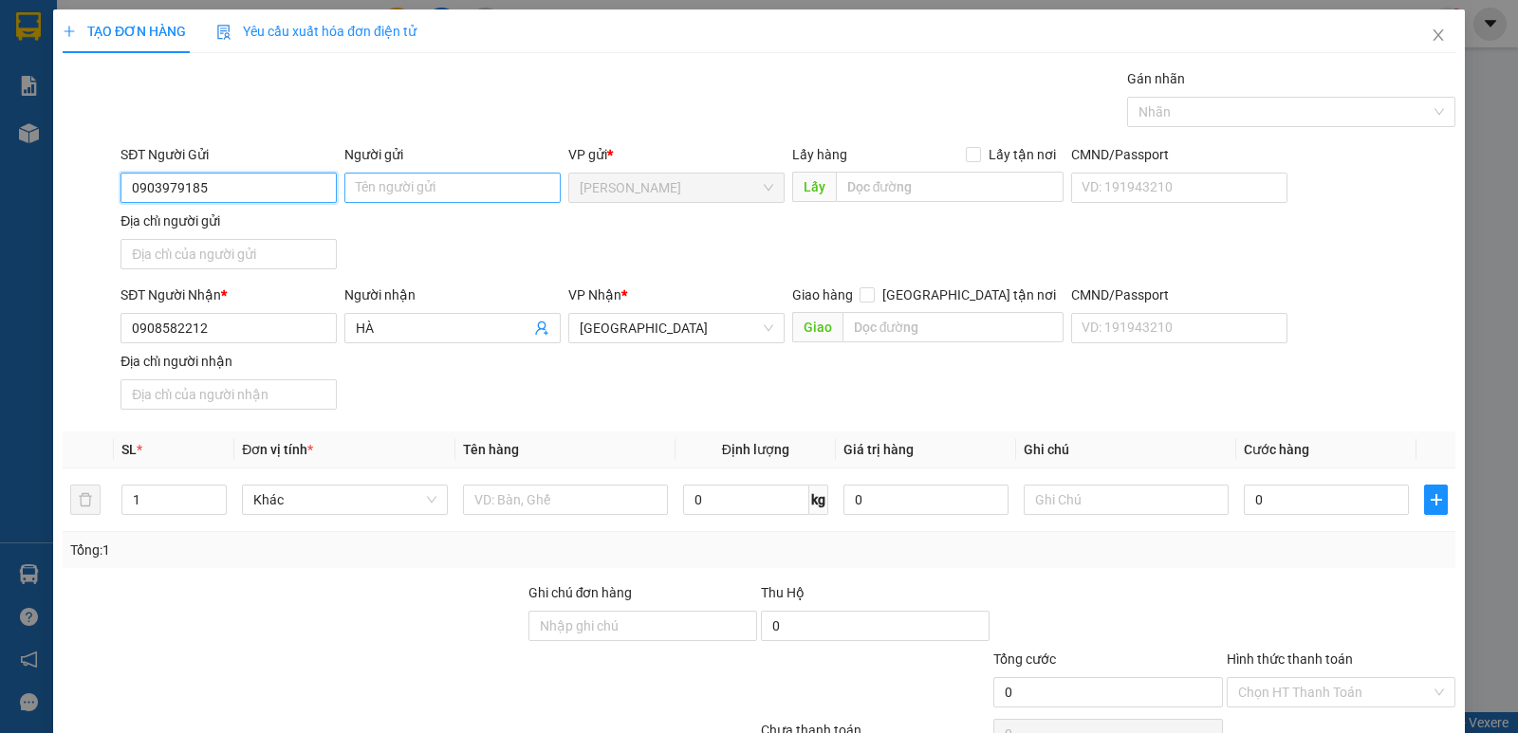
type input "0903979185"
click at [391, 186] on input "Người gửi" at bounding box center [452, 188] width 216 height 30
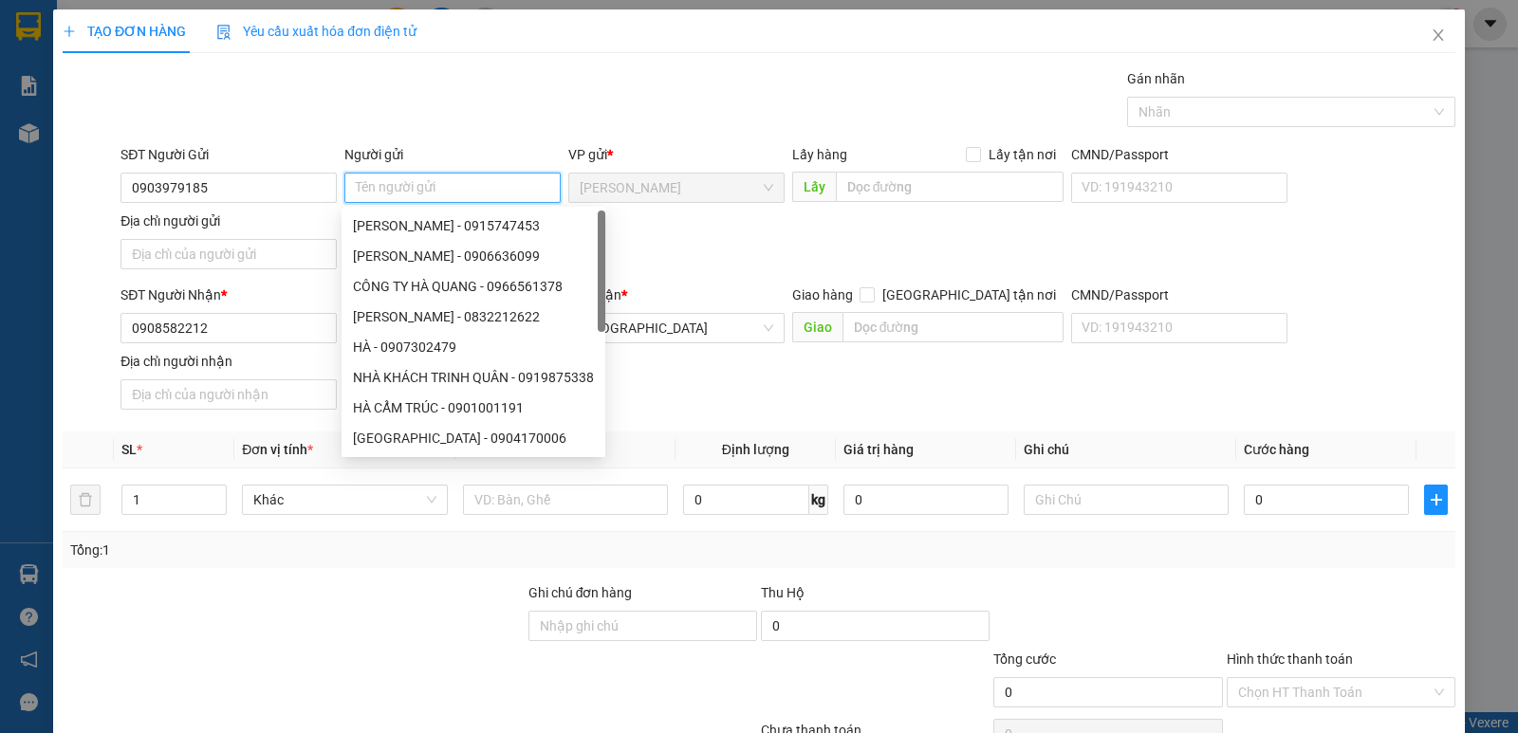
type input "D"
type input "Đ"
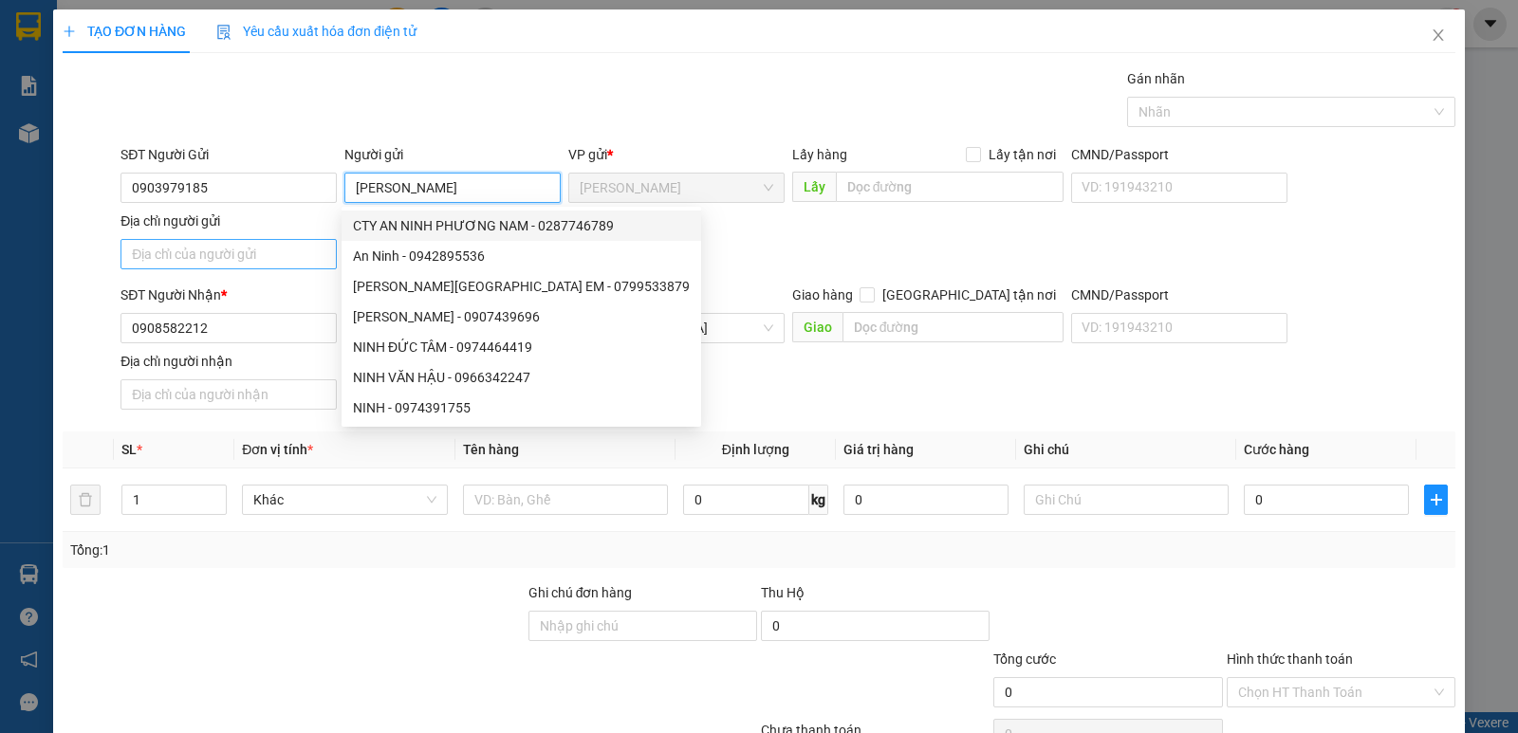
type input "NINH XUÂN HÙNG"
click at [242, 261] on input "Địa chỉ người gửi" at bounding box center [228, 254] width 216 height 30
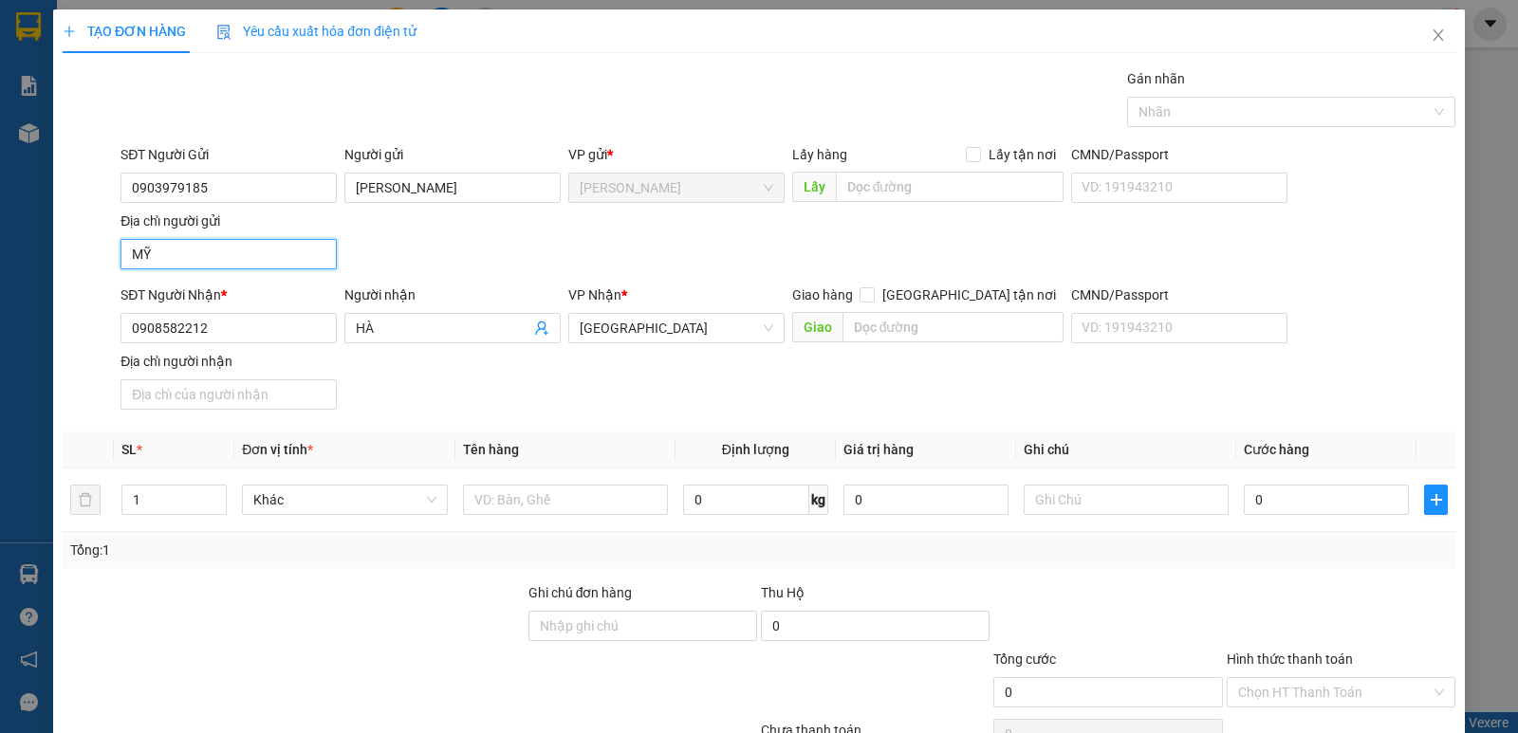
type input "MỸ THỌ, ĐỒNG THÁP"
click at [565, 512] on input "text" at bounding box center [565, 500] width 205 height 30
type input "M"
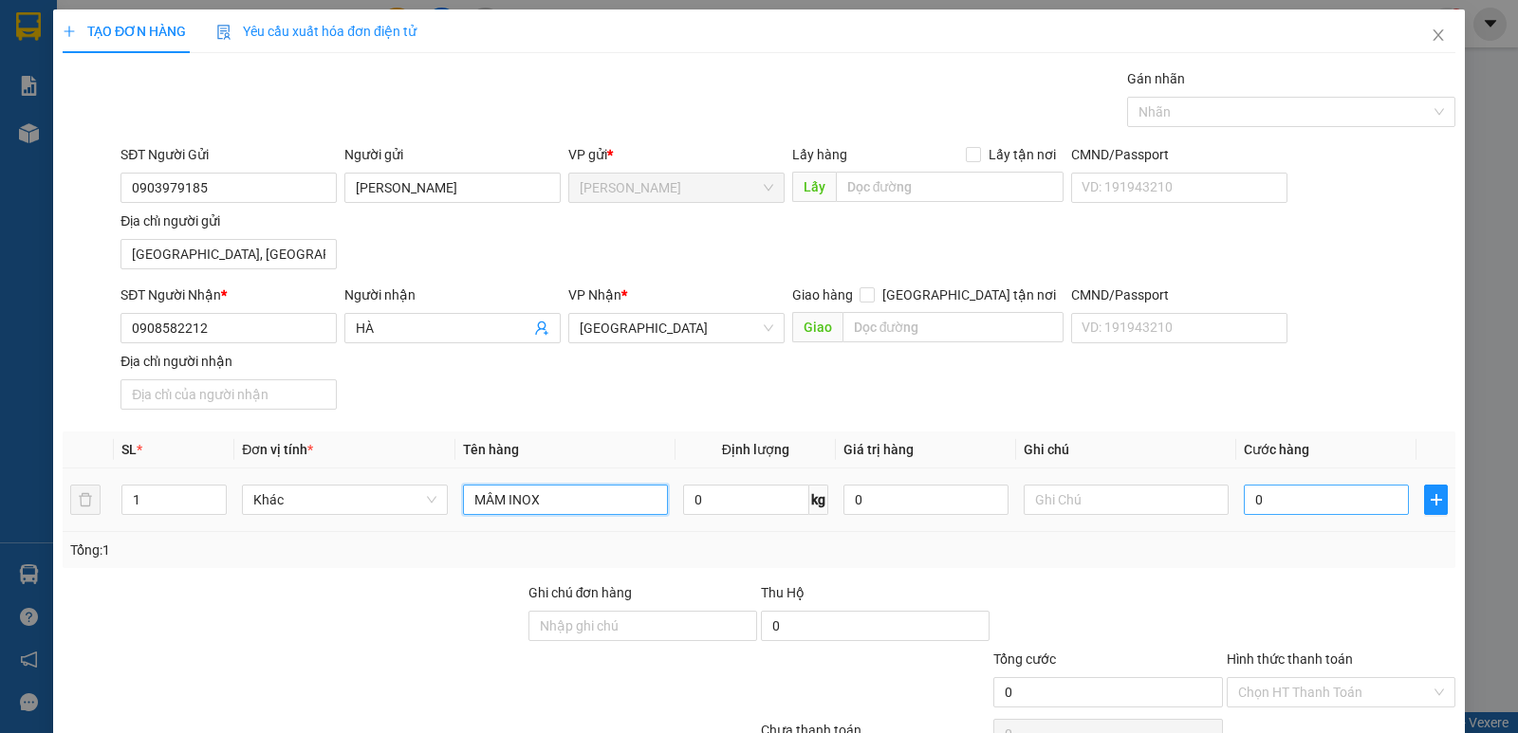
type input "MÂM INOX"
click at [1249, 502] on input "0" at bounding box center [1326, 500] width 165 height 30
type input "3"
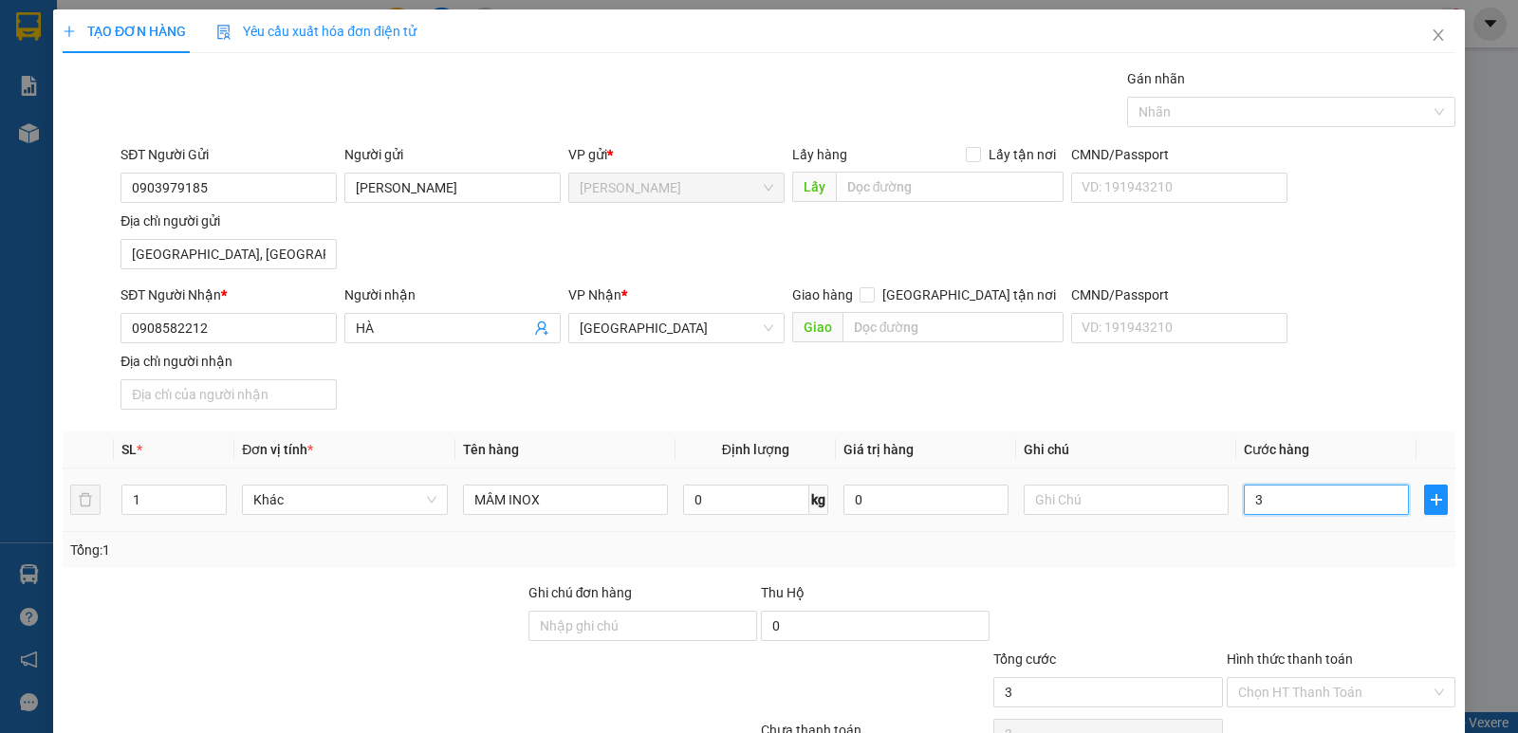
type input "30"
click at [1271, 678] on input "Hình thức thanh toán" at bounding box center [1334, 692] width 193 height 28
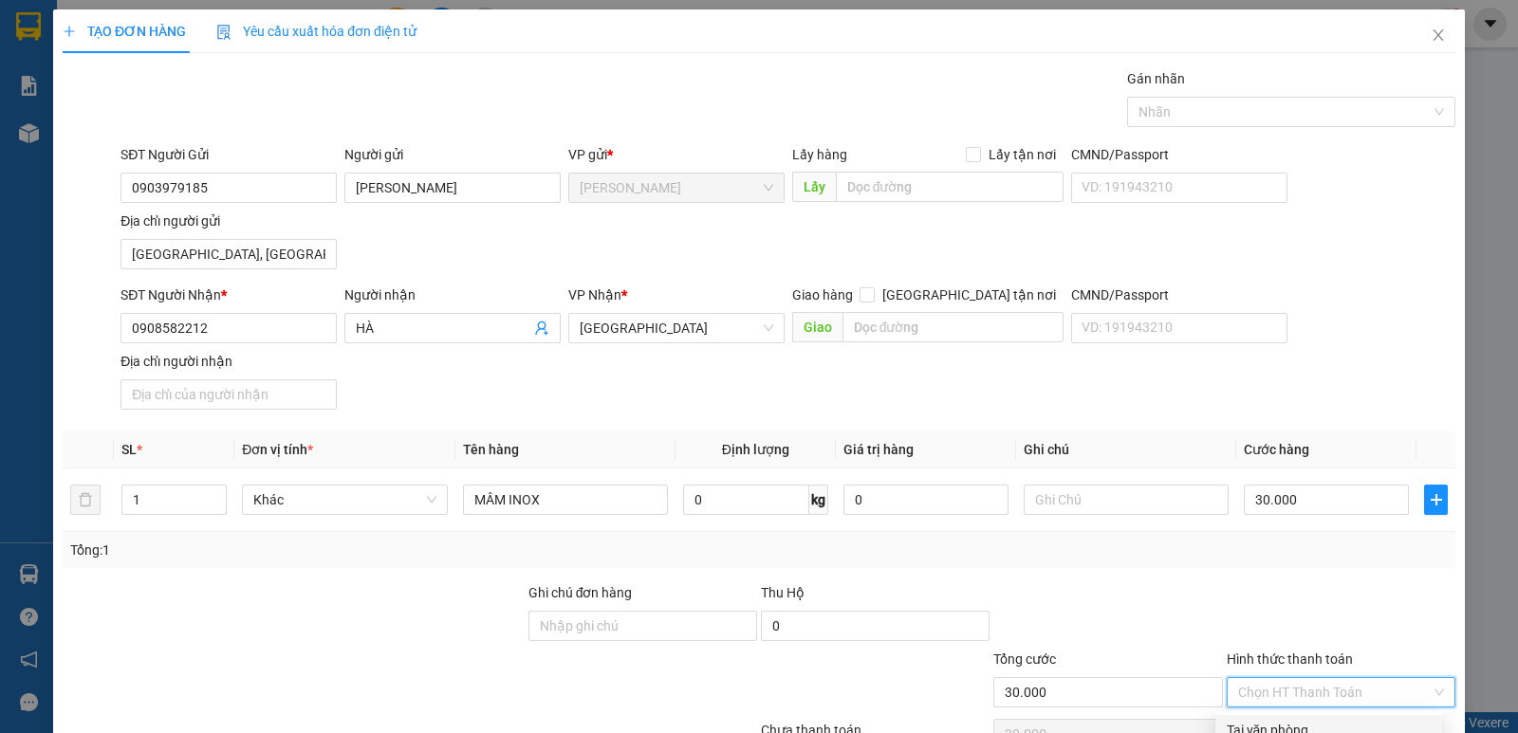
click at [1278, 720] on div "Tại văn phòng" at bounding box center [1328, 730] width 204 height 21
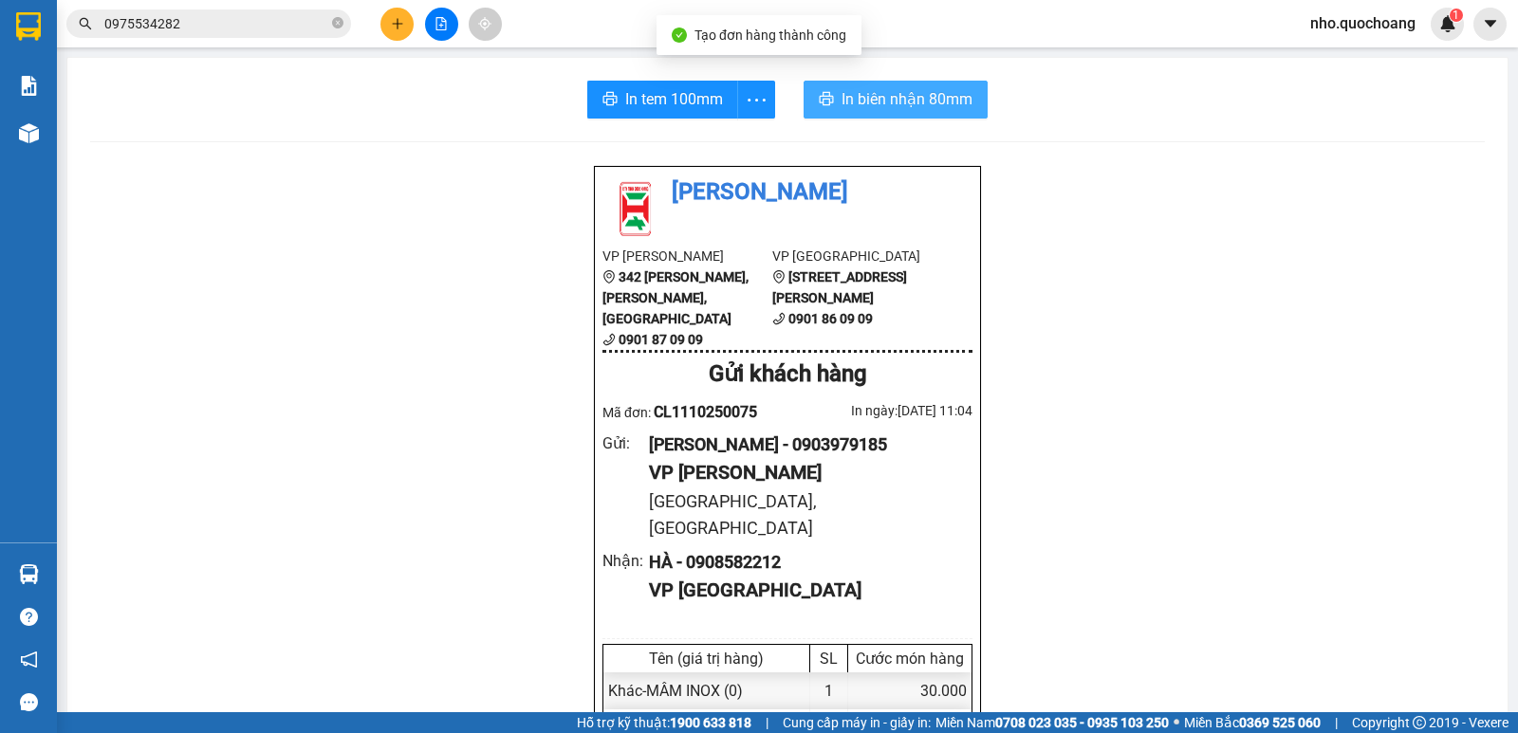
click at [857, 102] on span "In biên nhận 80mm" at bounding box center [906, 99] width 131 height 24
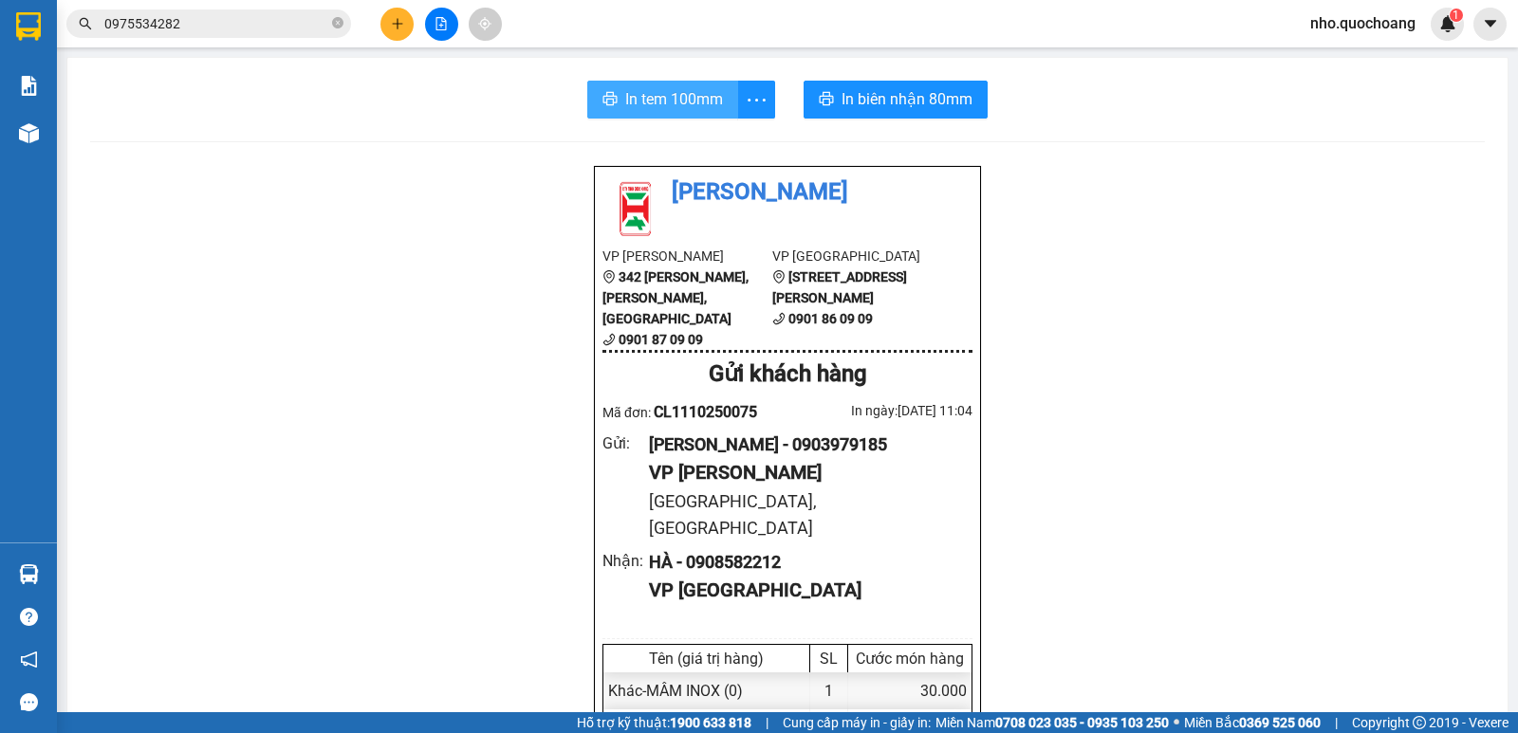
click at [672, 113] on button "In tem 100mm" at bounding box center [662, 100] width 151 height 38
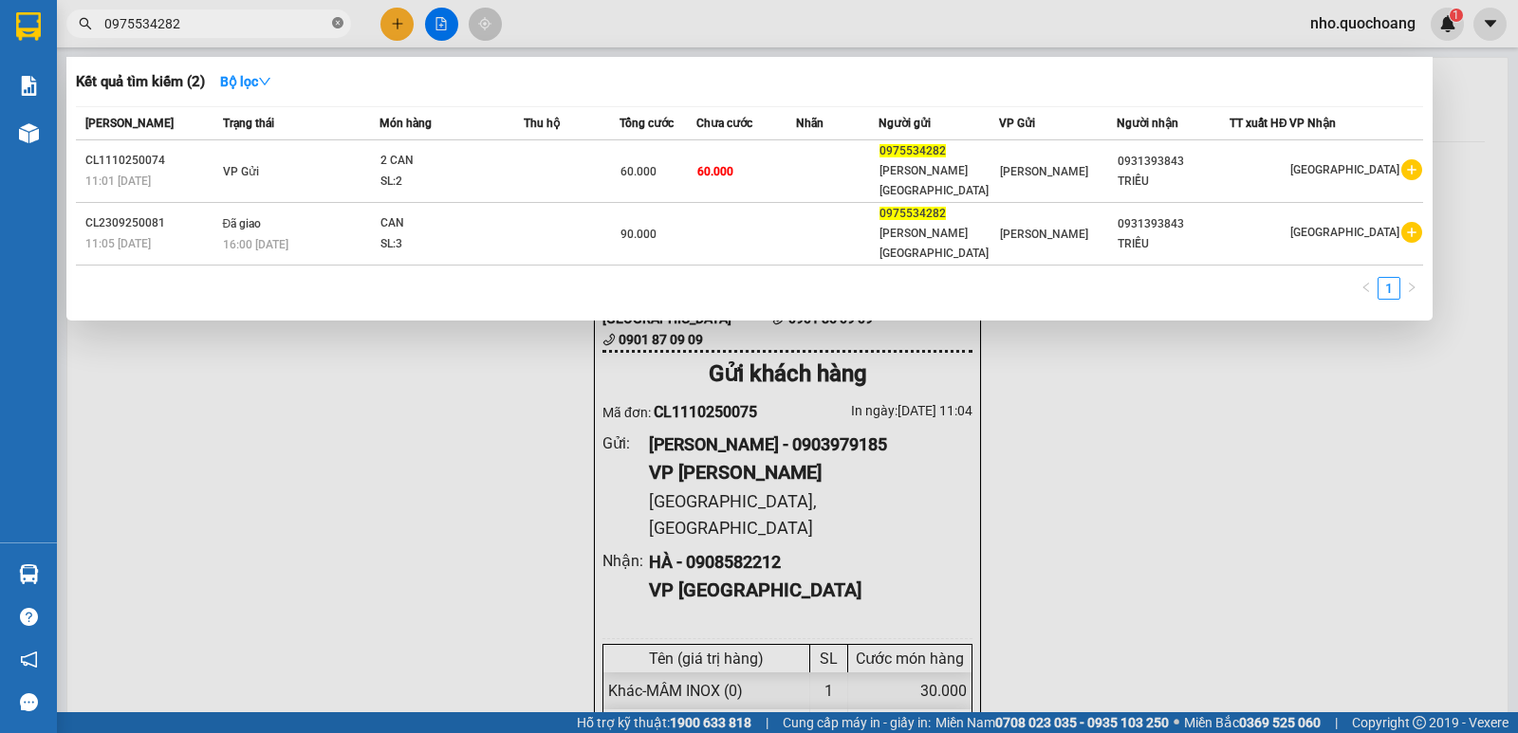
click at [333, 18] on icon "close-circle" at bounding box center [337, 22] width 11 height 11
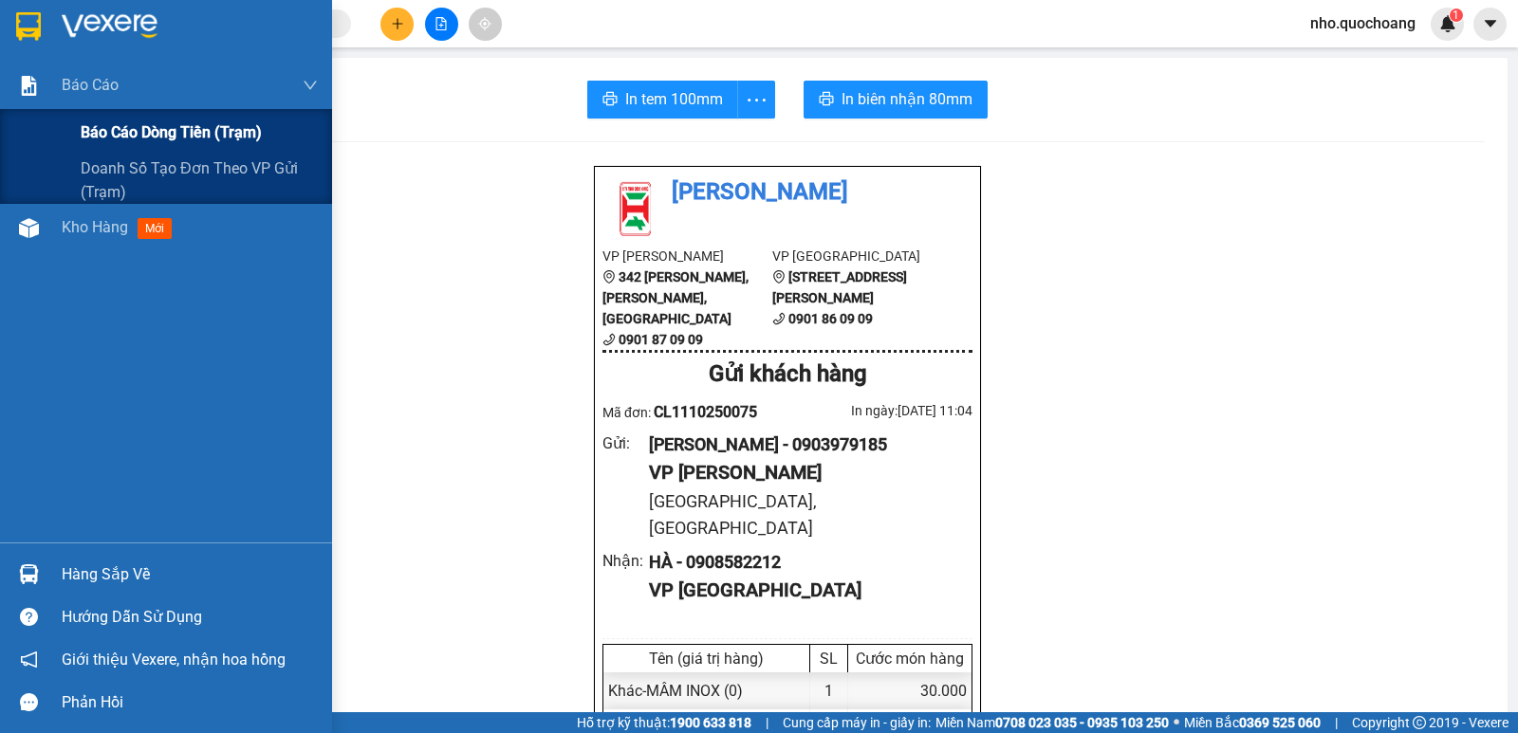
click at [104, 125] on span "Báo cáo dòng tiền (trạm)" at bounding box center [171, 132] width 181 height 24
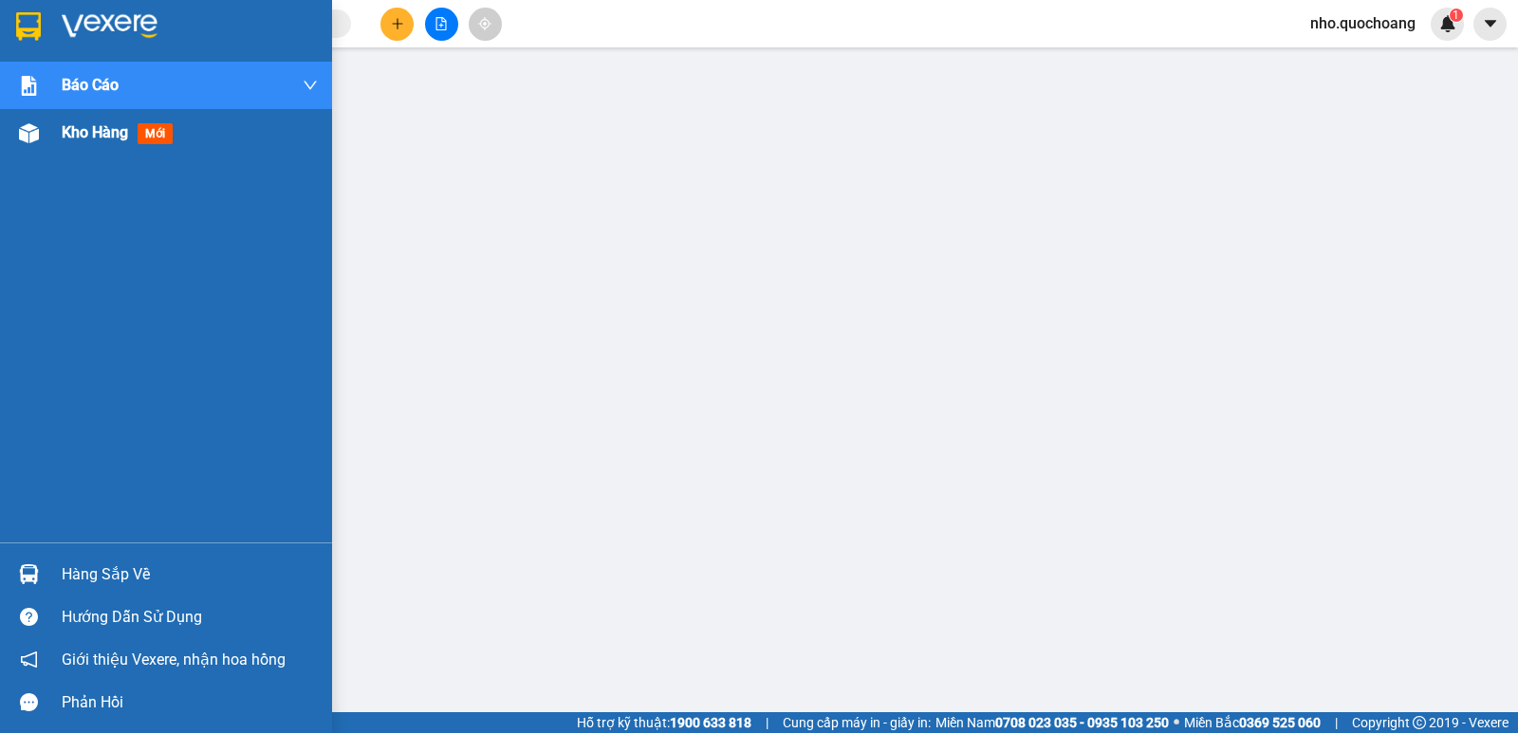
click at [77, 132] on span "Kho hàng" at bounding box center [95, 132] width 66 height 18
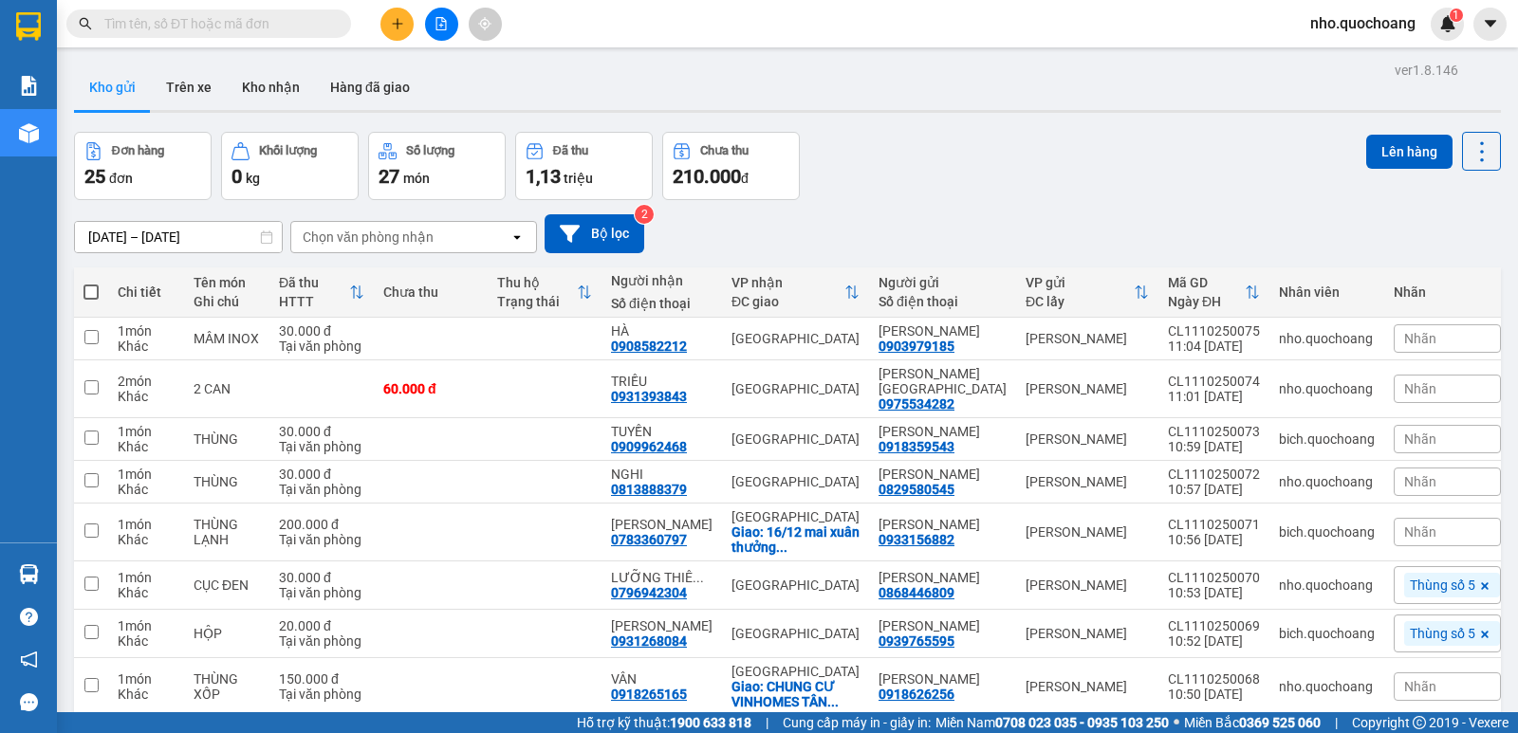
click at [278, 24] on input "text" at bounding box center [216, 23] width 224 height 21
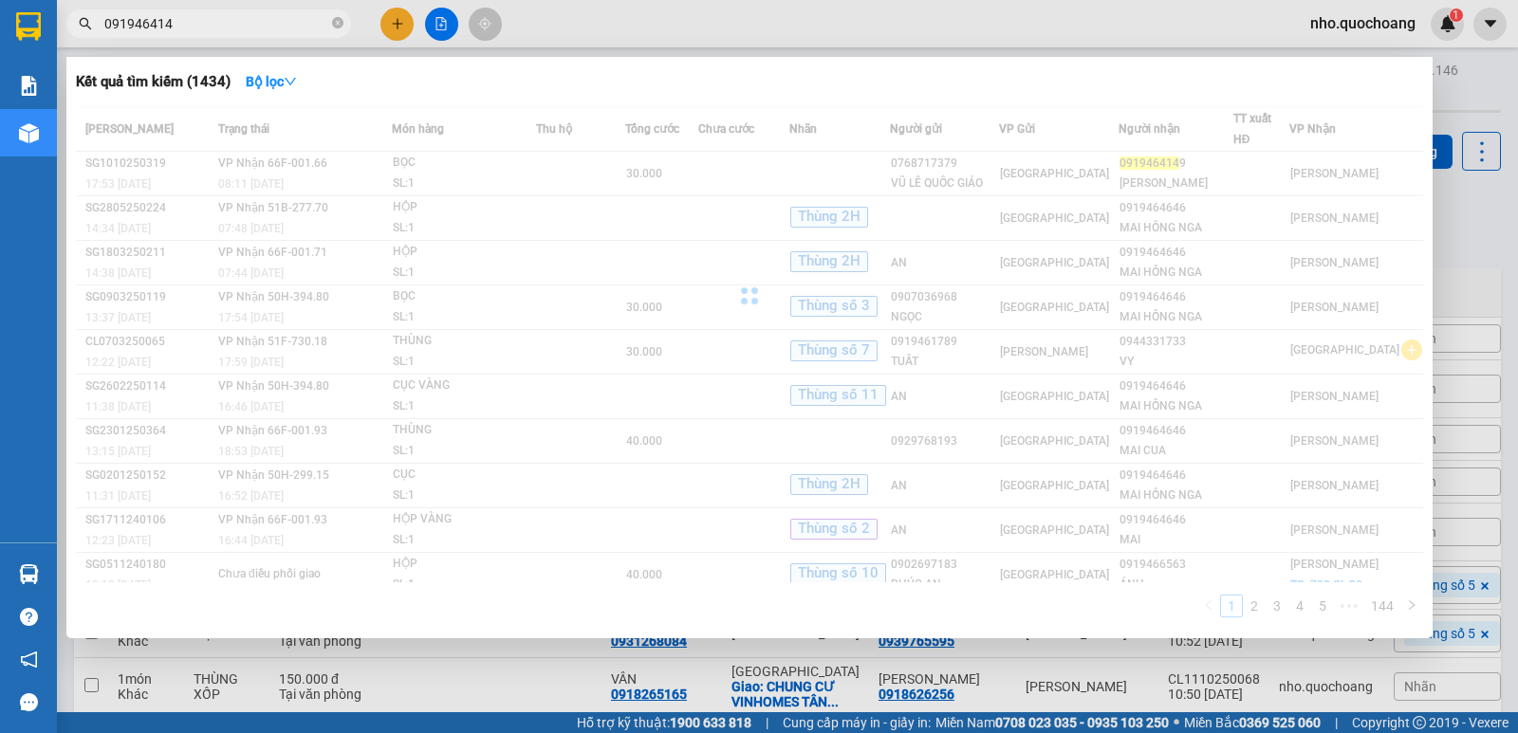
type input "0919464149"
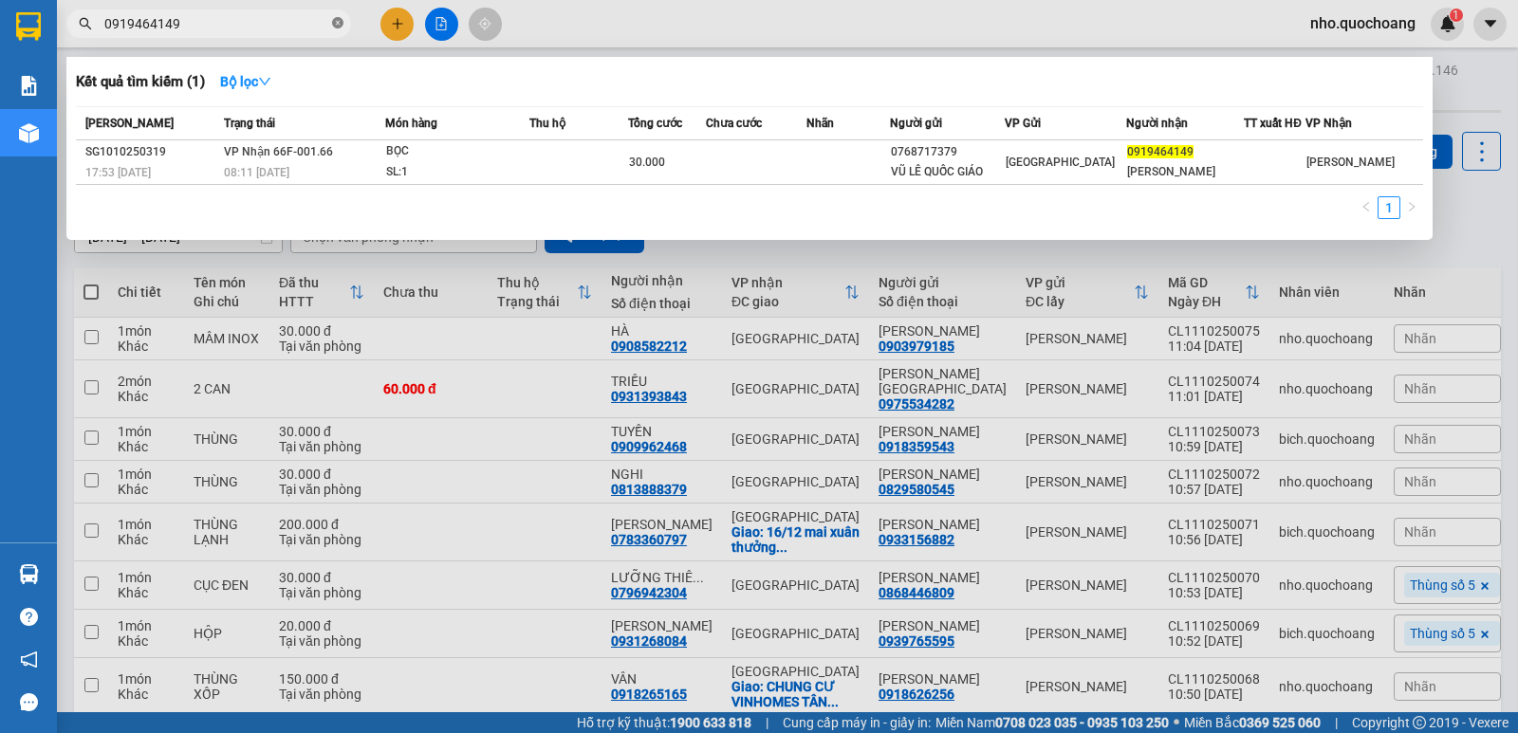
click at [341, 23] on icon "close-circle" at bounding box center [337, 22] width 11 height 11
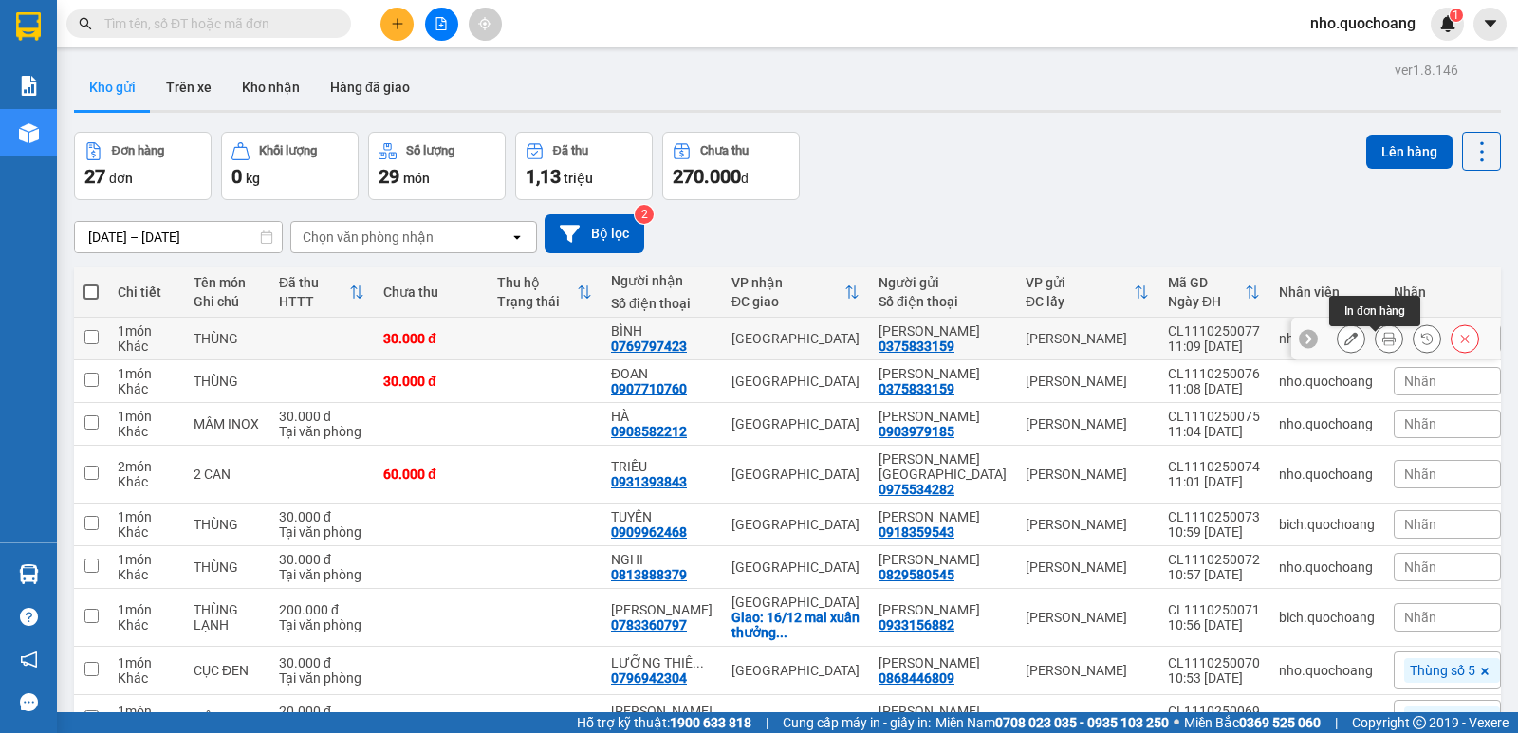
click at [1382, 345] on icon at bounding box center [1388, 338] width 13 height 13
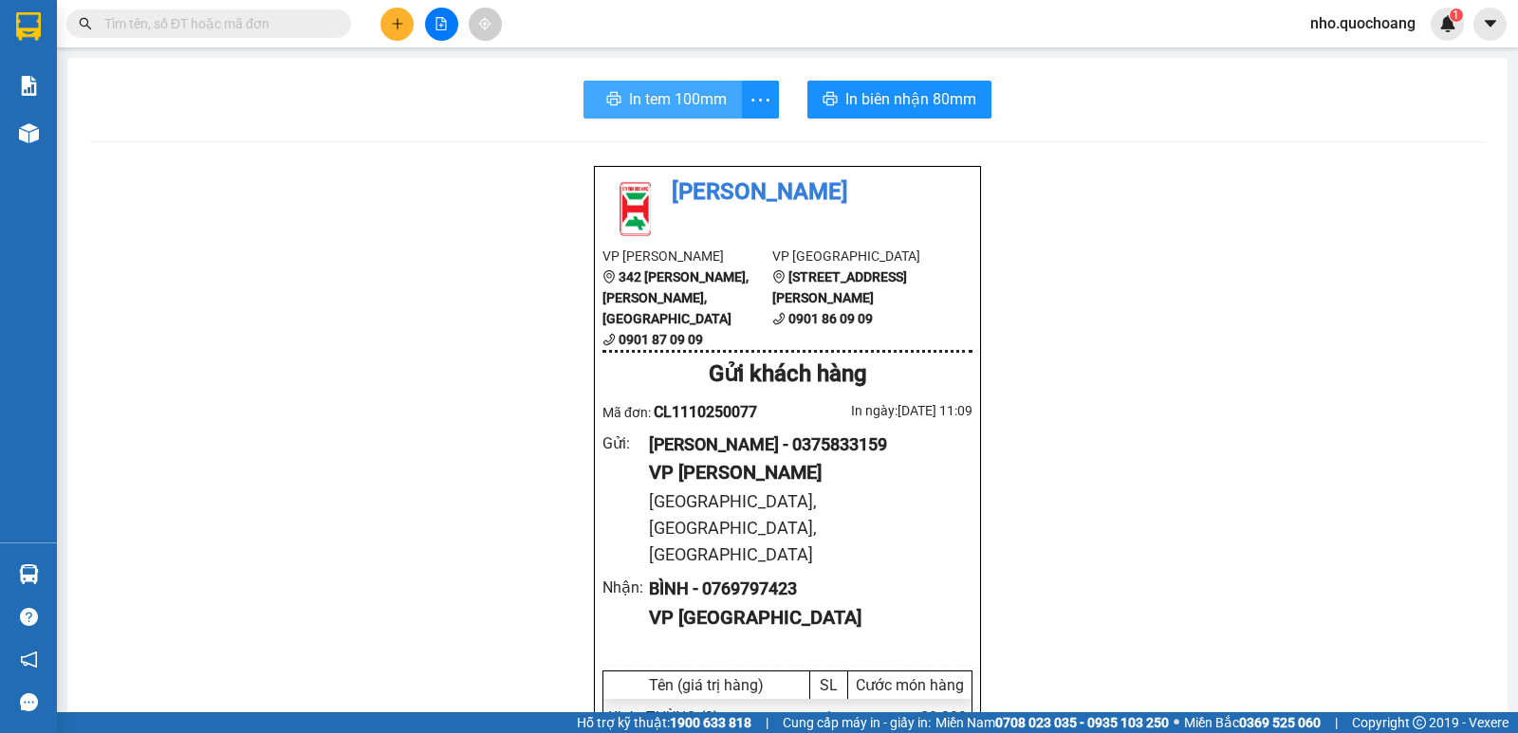
click at [723, 108] on button "In tem 100mm" at bounding box center [662, 100] width 158 height 38
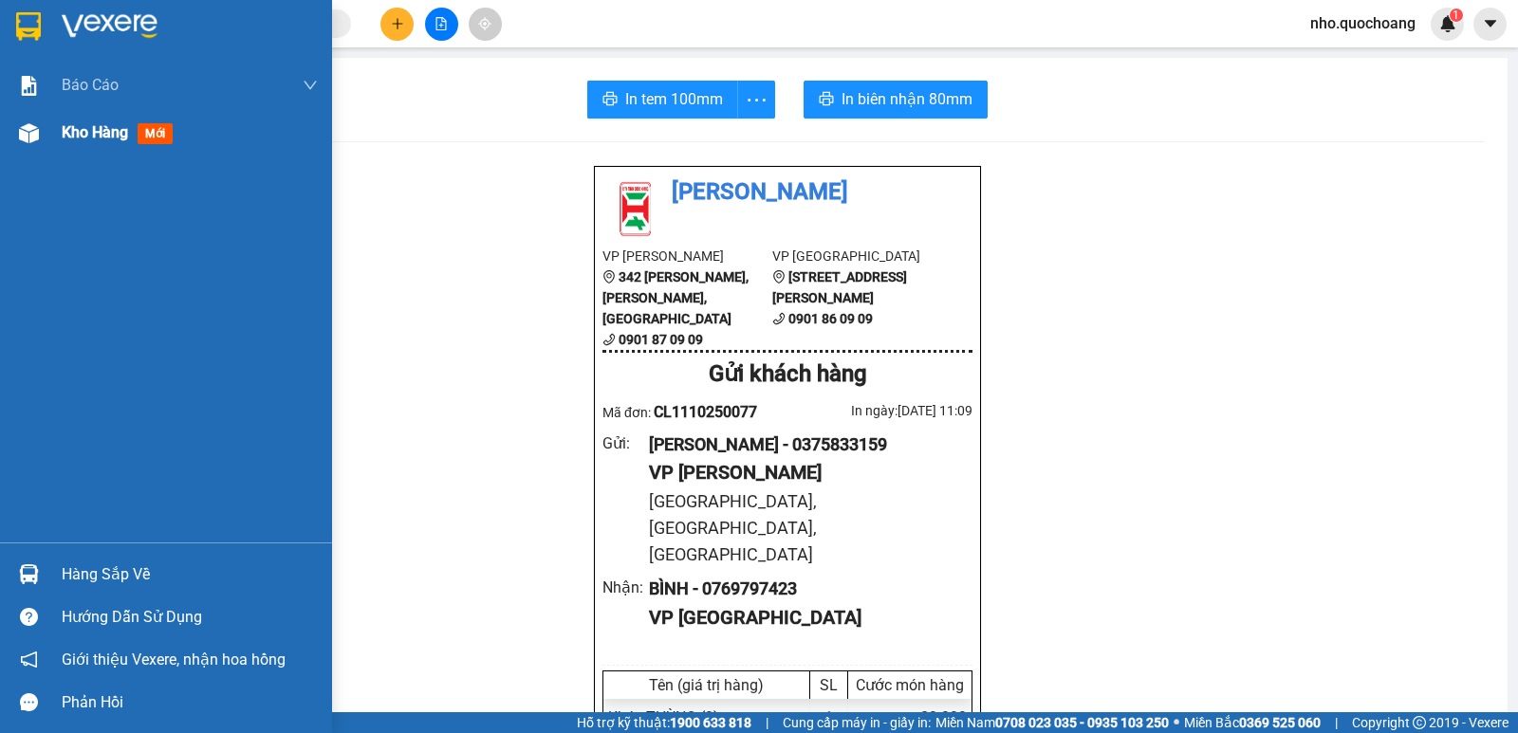
click at [72, 134] on span "Kho hàng" at bounding box center [95, 132] width 66 height 18
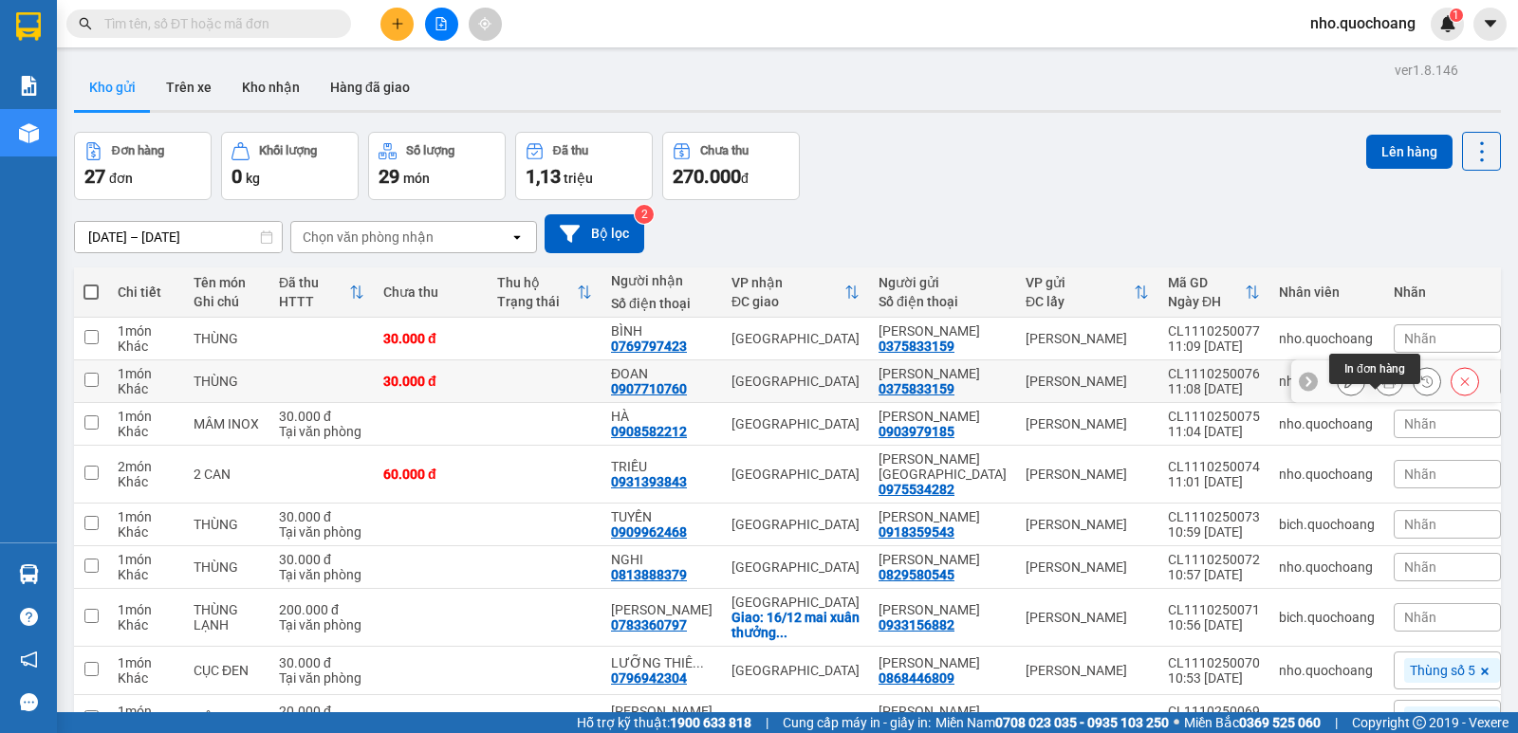
click at [1382, 388] on icon at bounding box center [1388, 381] width 13 height 13
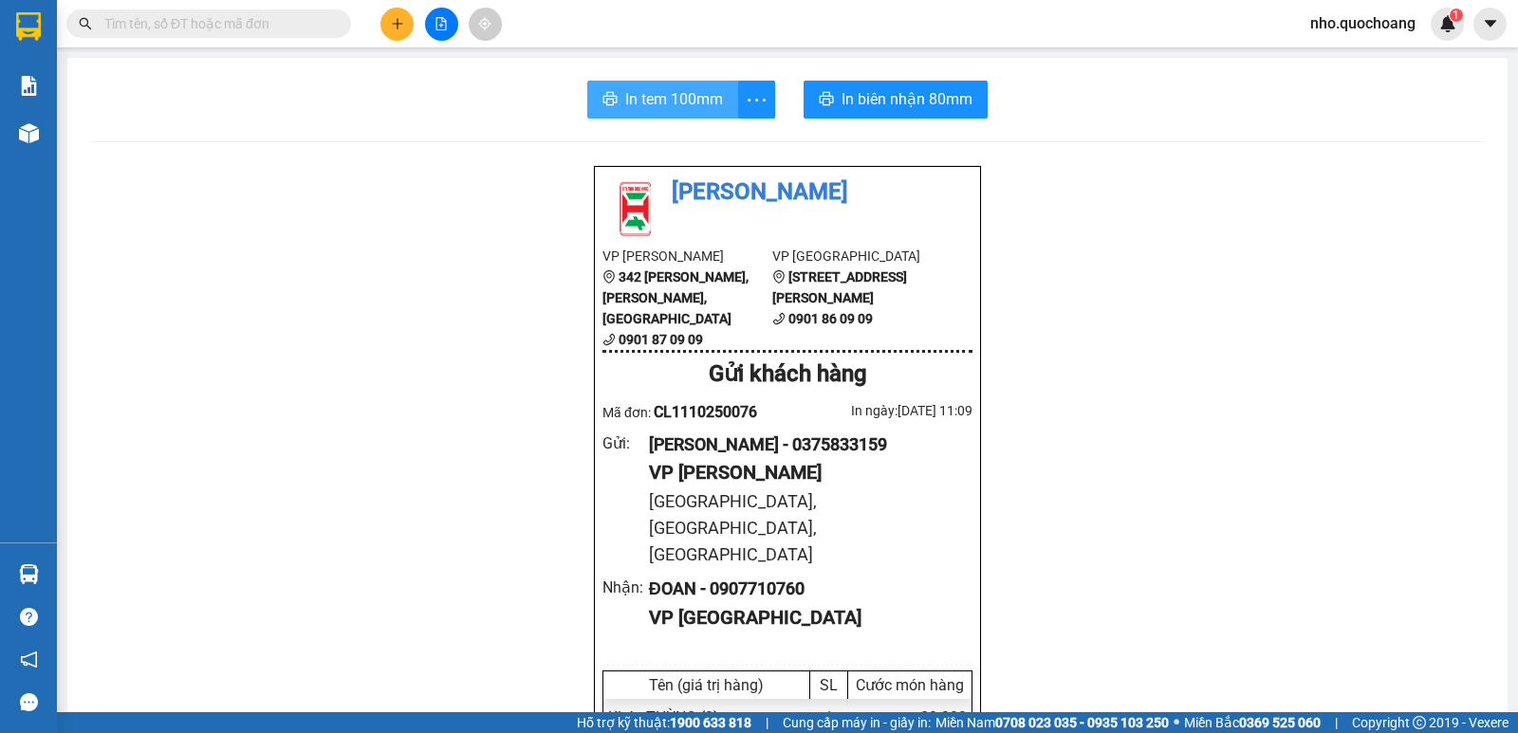
click at [672, 97] on span "In tem 100mm" at bounding box center [674, 99] width 98 height 24
click at [401, 28] on icon "plus" at bounding box center [397, 23] width 13 height 13
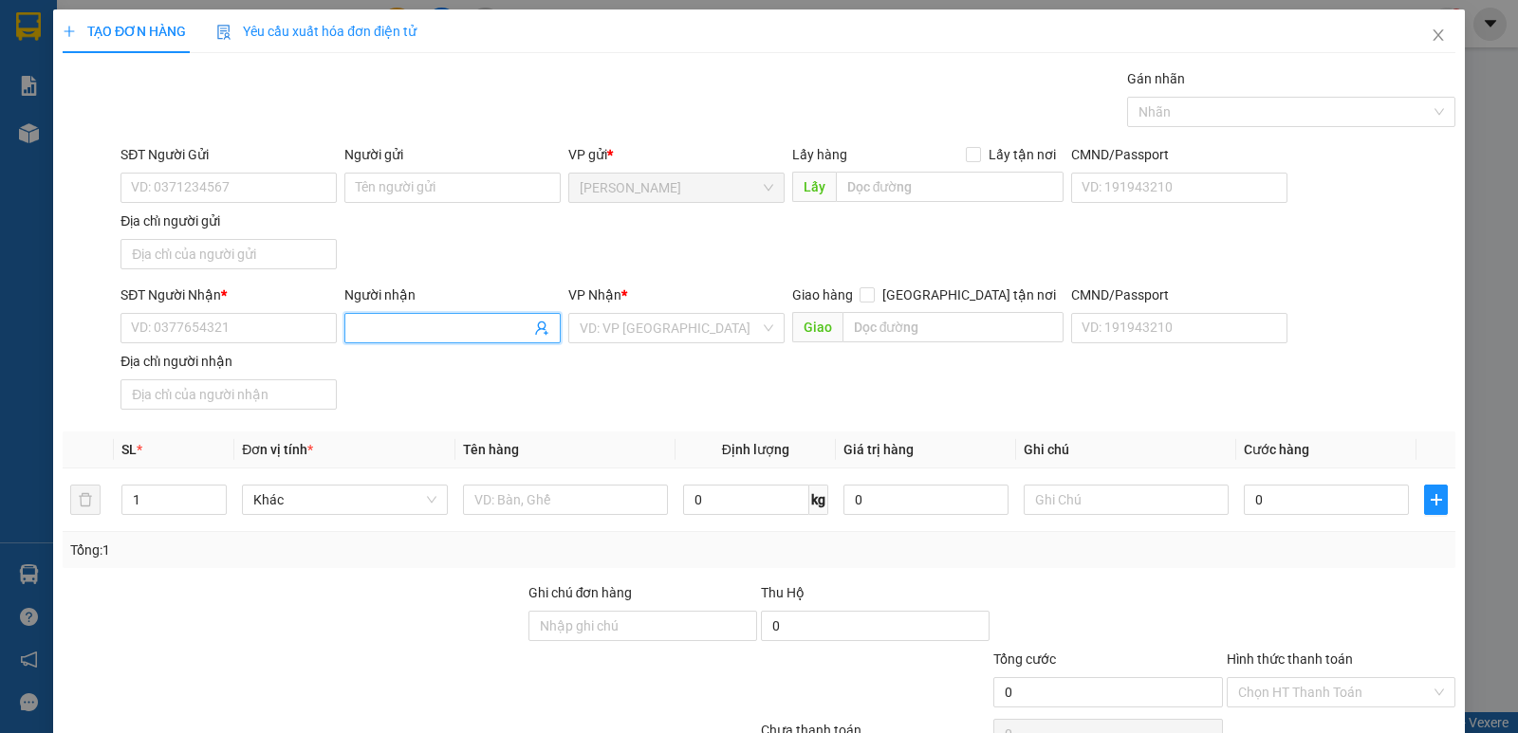
click at [390, 331] on input "Người nhận" at bounding box center [443, 328] width 175 height 21
type input "T"
type input "THẮNG TRẠM"
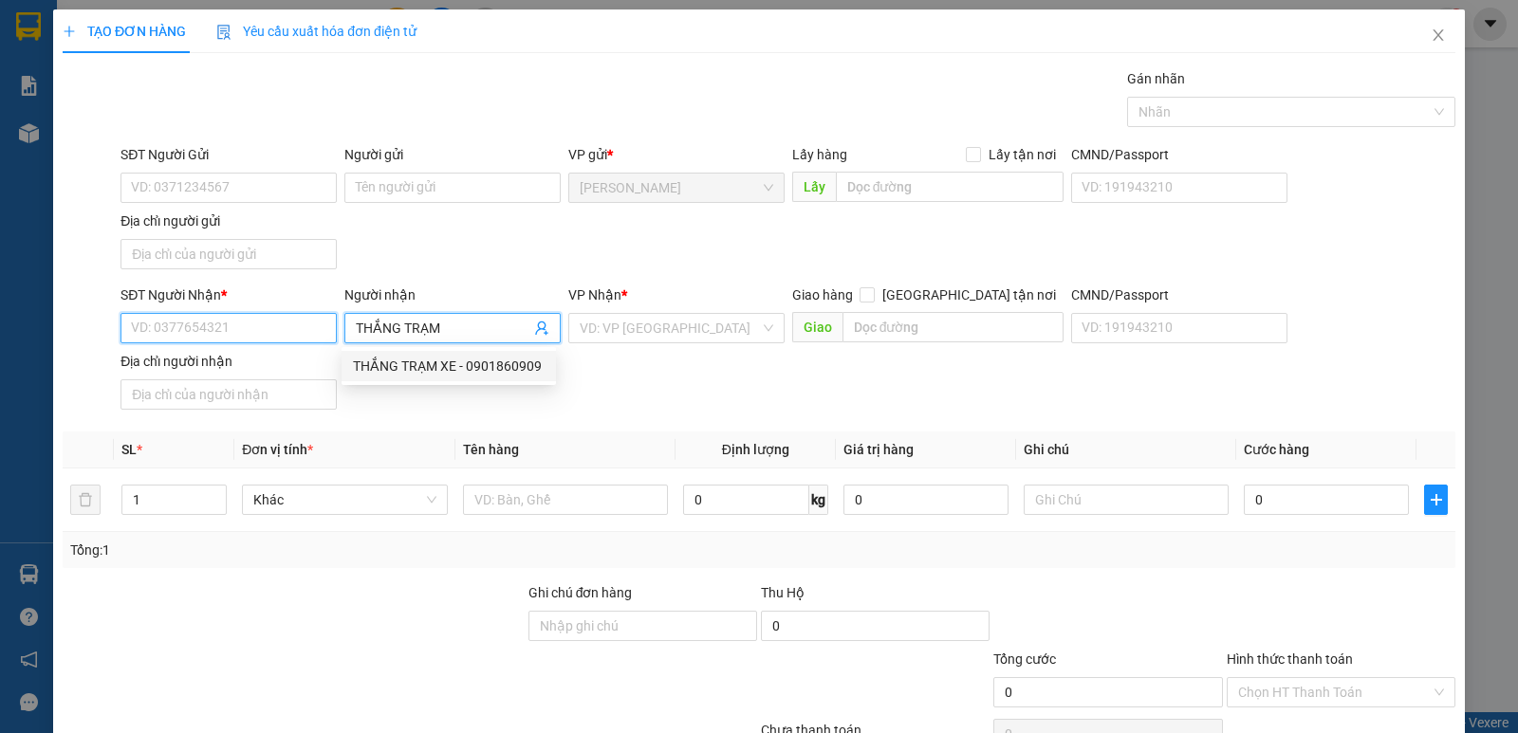
click at [218, 328] on input "SĐT Người Nhận *" at bounding box center [228, 328] width 216 height 30
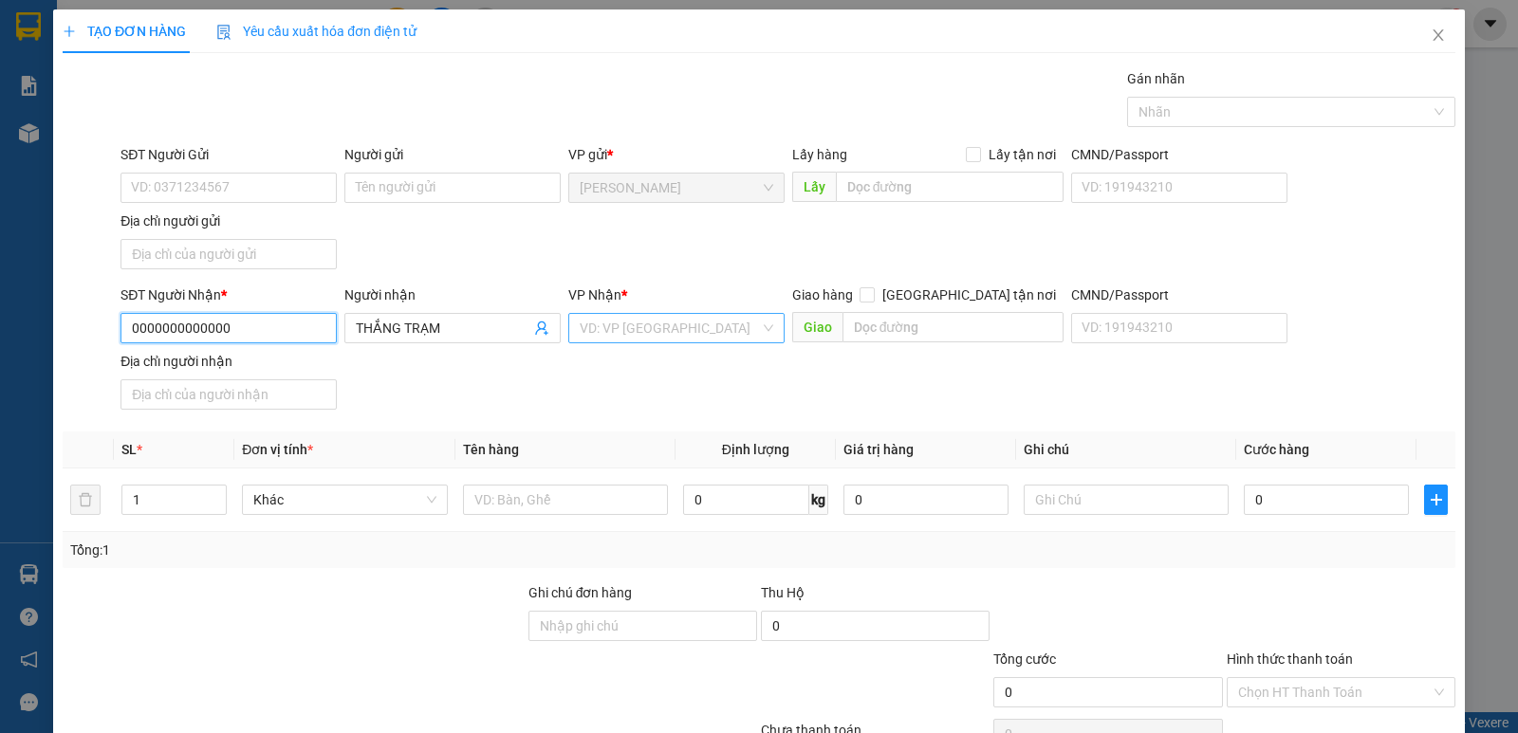
type input "0000000000000"
click at [620, 339] on input "search" at bounding box center [670, 328] width 180 height 28
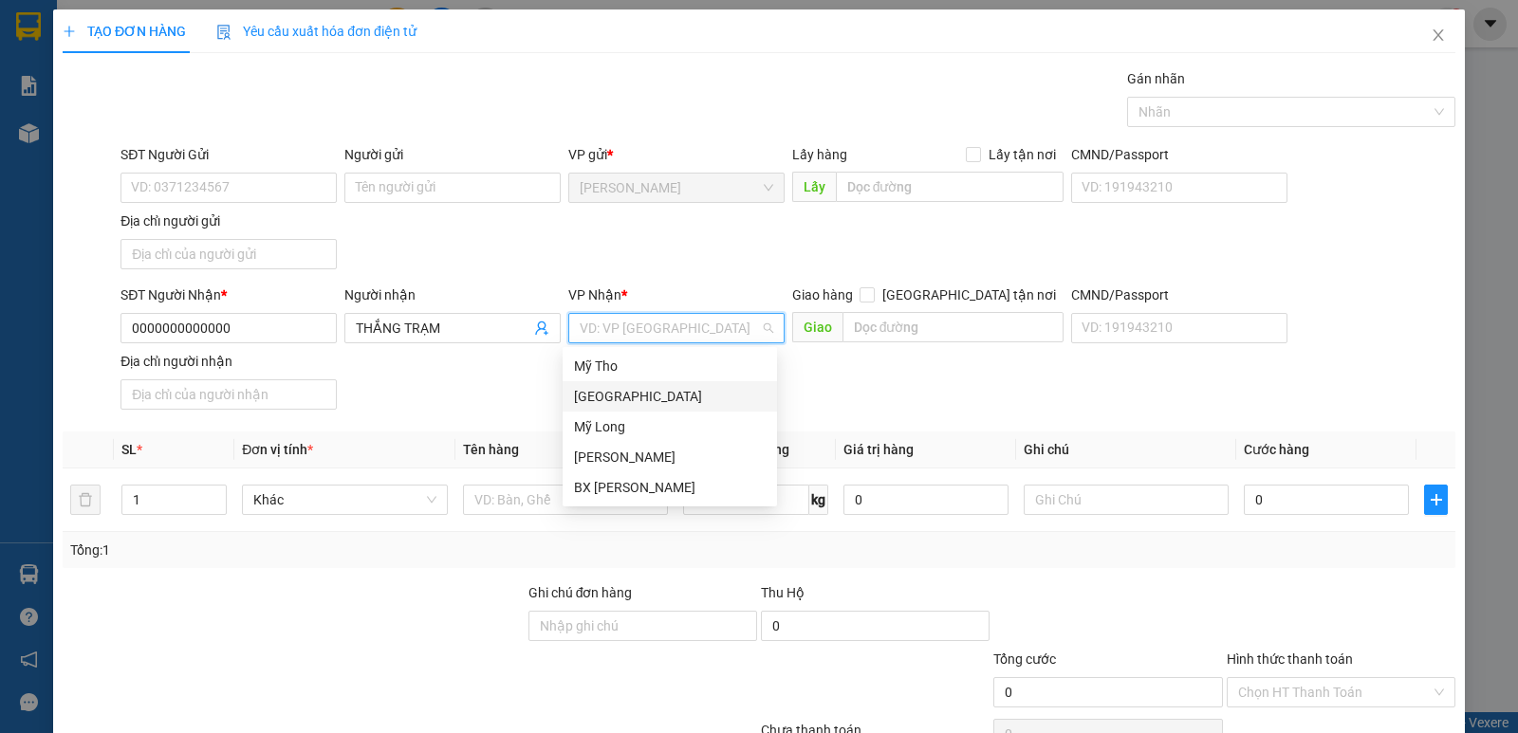
click at [610, 393] on div "[GEOGRAPHIC_DATA]" at bounding box center [670, 396] width 192 height 21
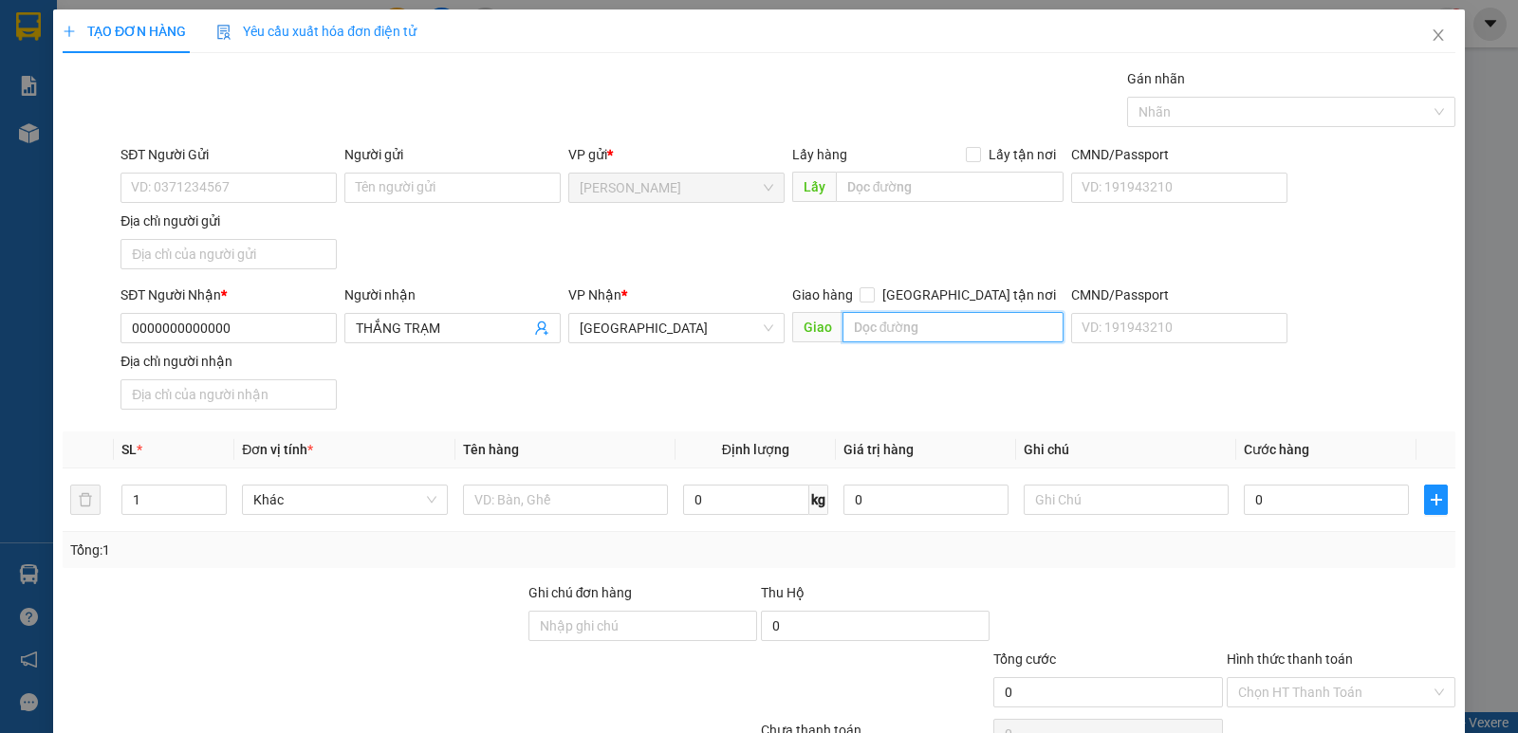
click at [941, 336] on input "text" at bounding box center [953, 327] width 222 height 30
type input "D"
type input "ĐI GIAO"
click at [942, 303] on div "Giao hàng Giao tận nơi" at bounding box center [928, 295] width 272 height 21
click at [873, 298] on input "Giao tận nơi" at bounding box center [865, 293] width 13 height 13
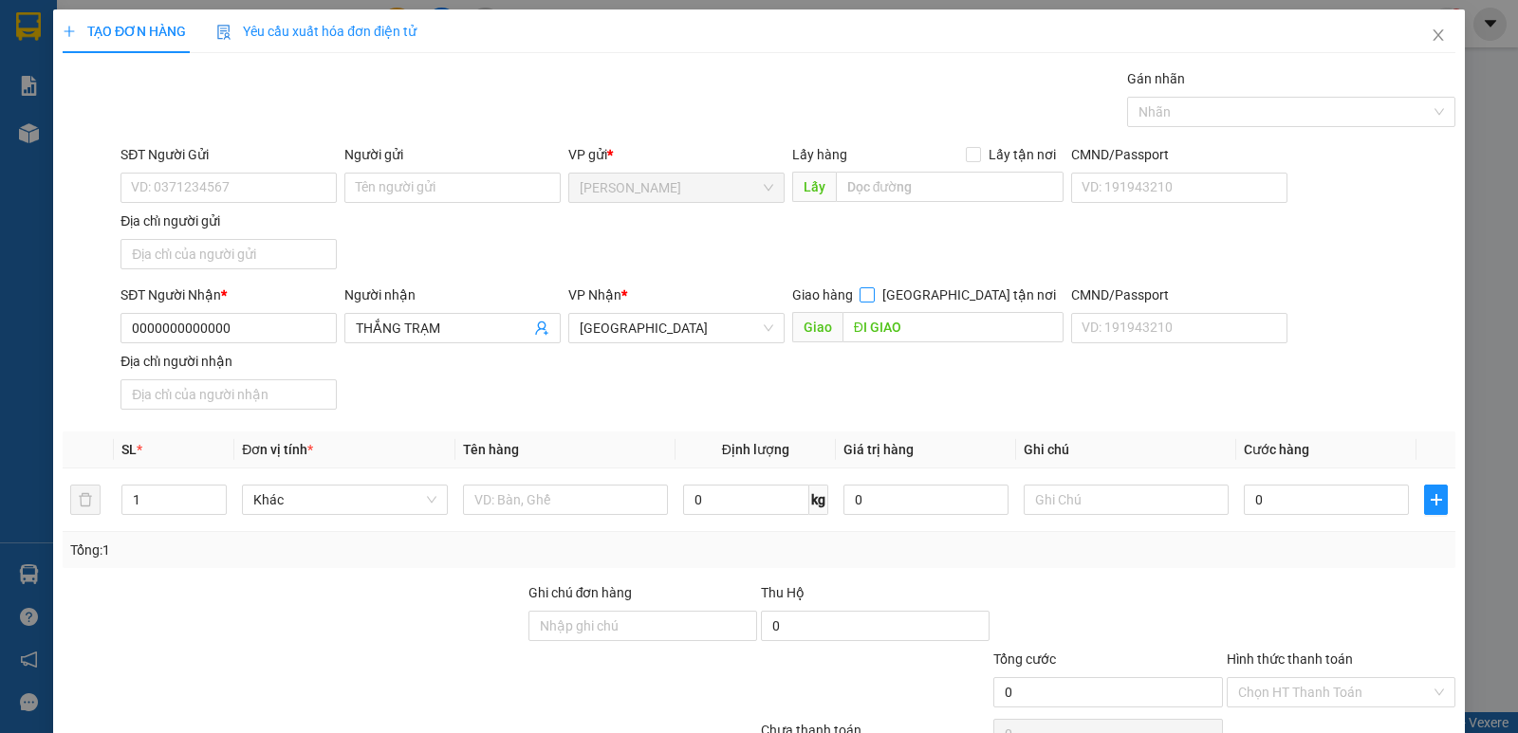
checkbox input "true"
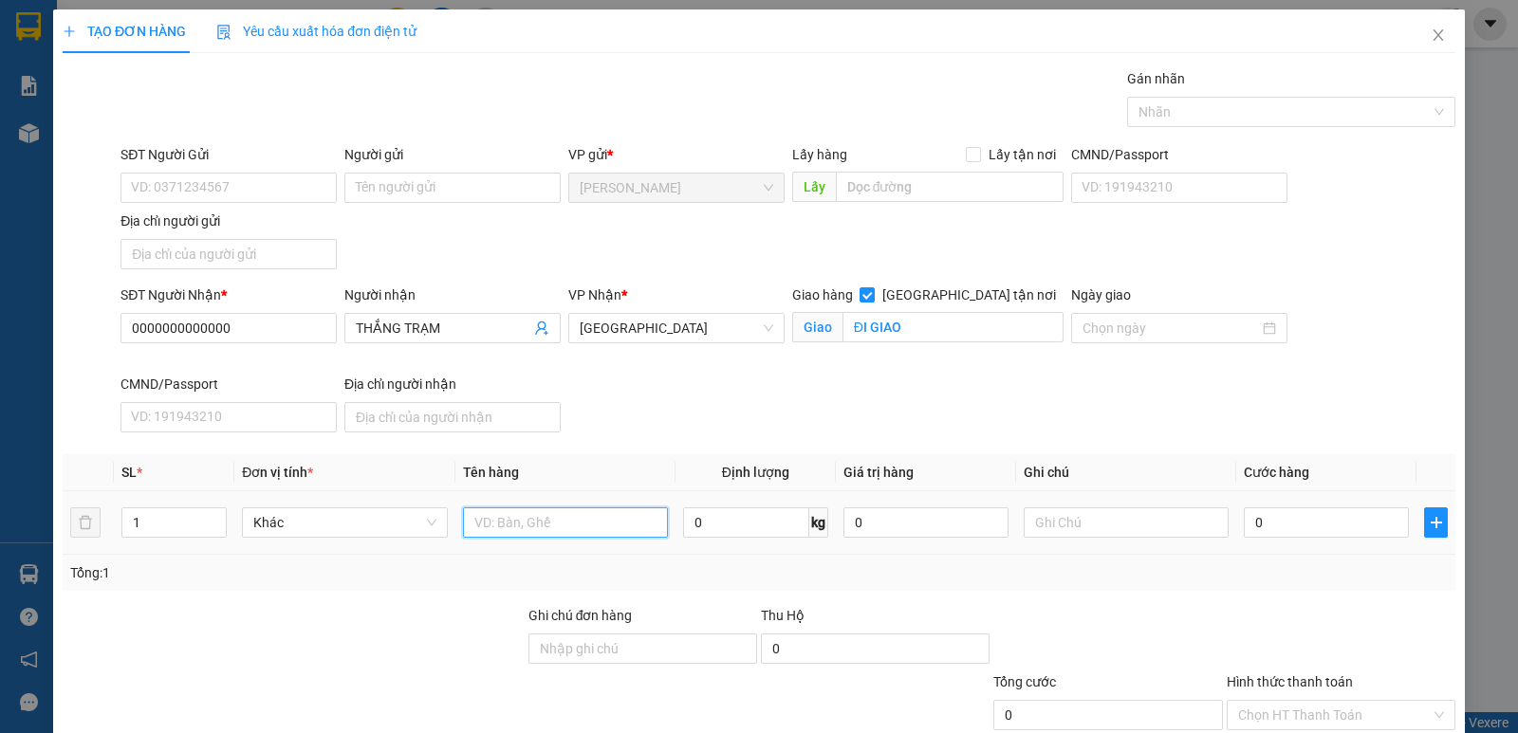
click at [511, 526] on input "text" at bounding box center [565, 522] width 205 height 30
type input "THÙNG"
click at [1260, 515] on input "0" at bounding box center [1326, 522] width 165 height 30
type input "1"
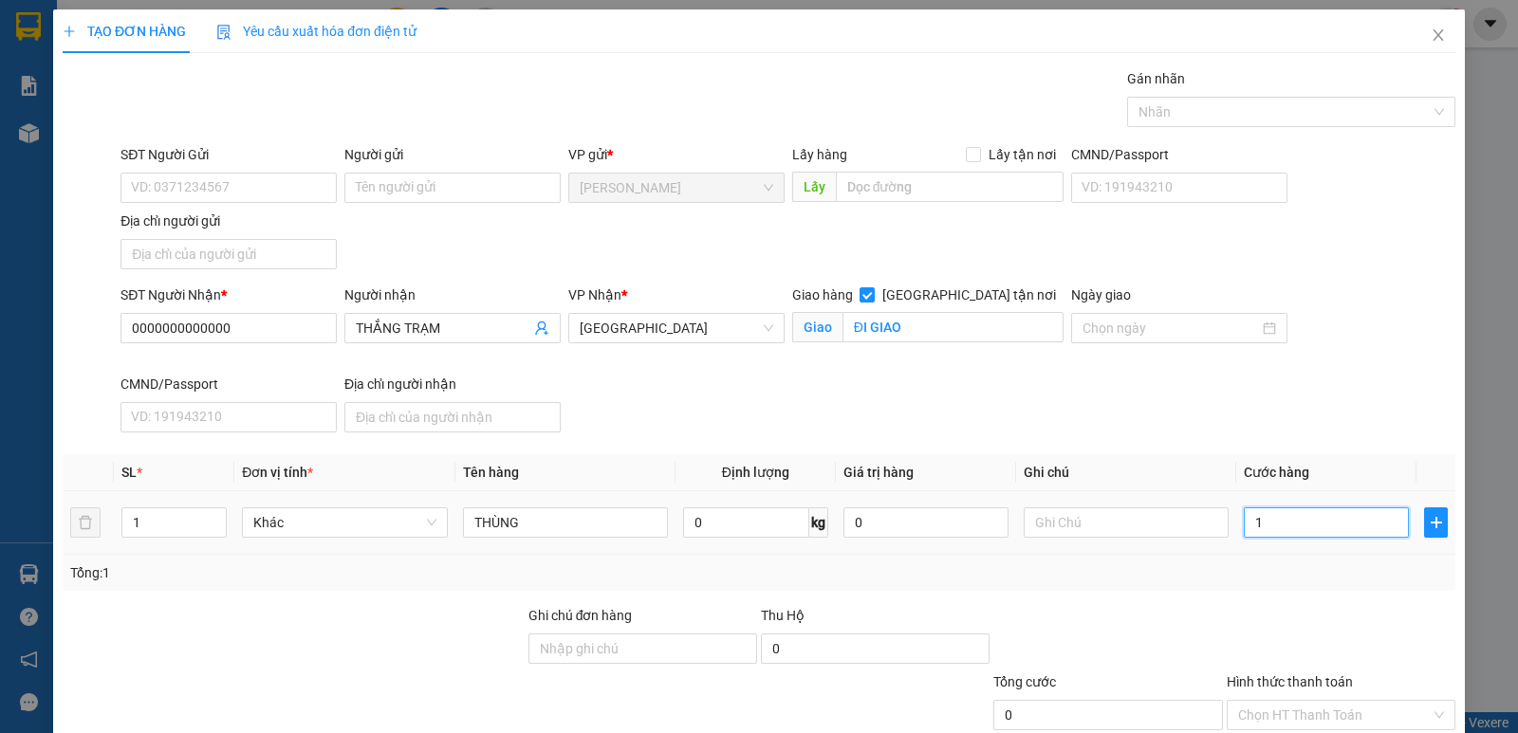
type input "1"
type input "10"
type input "100"
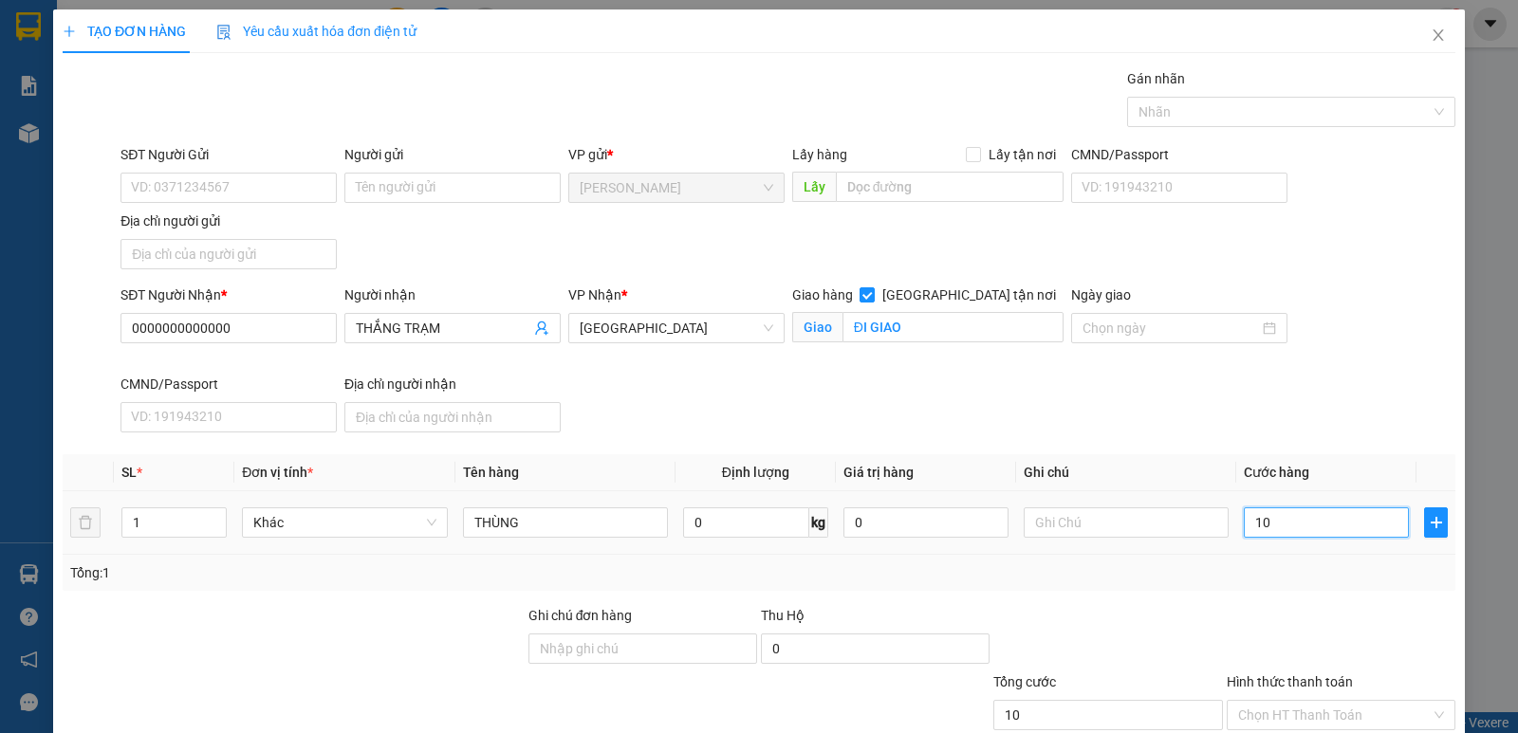
type input "100"
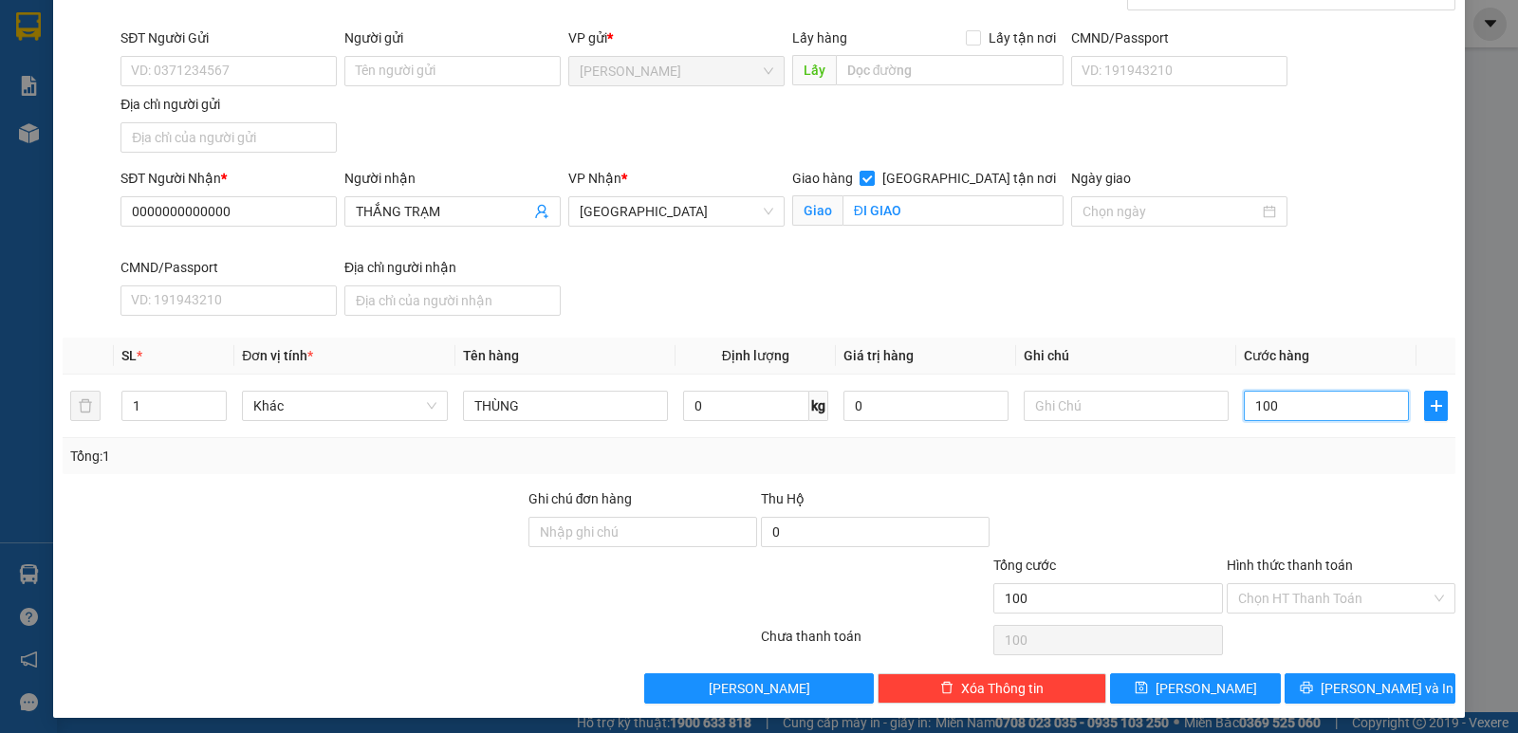
scroll to position [124, 0]
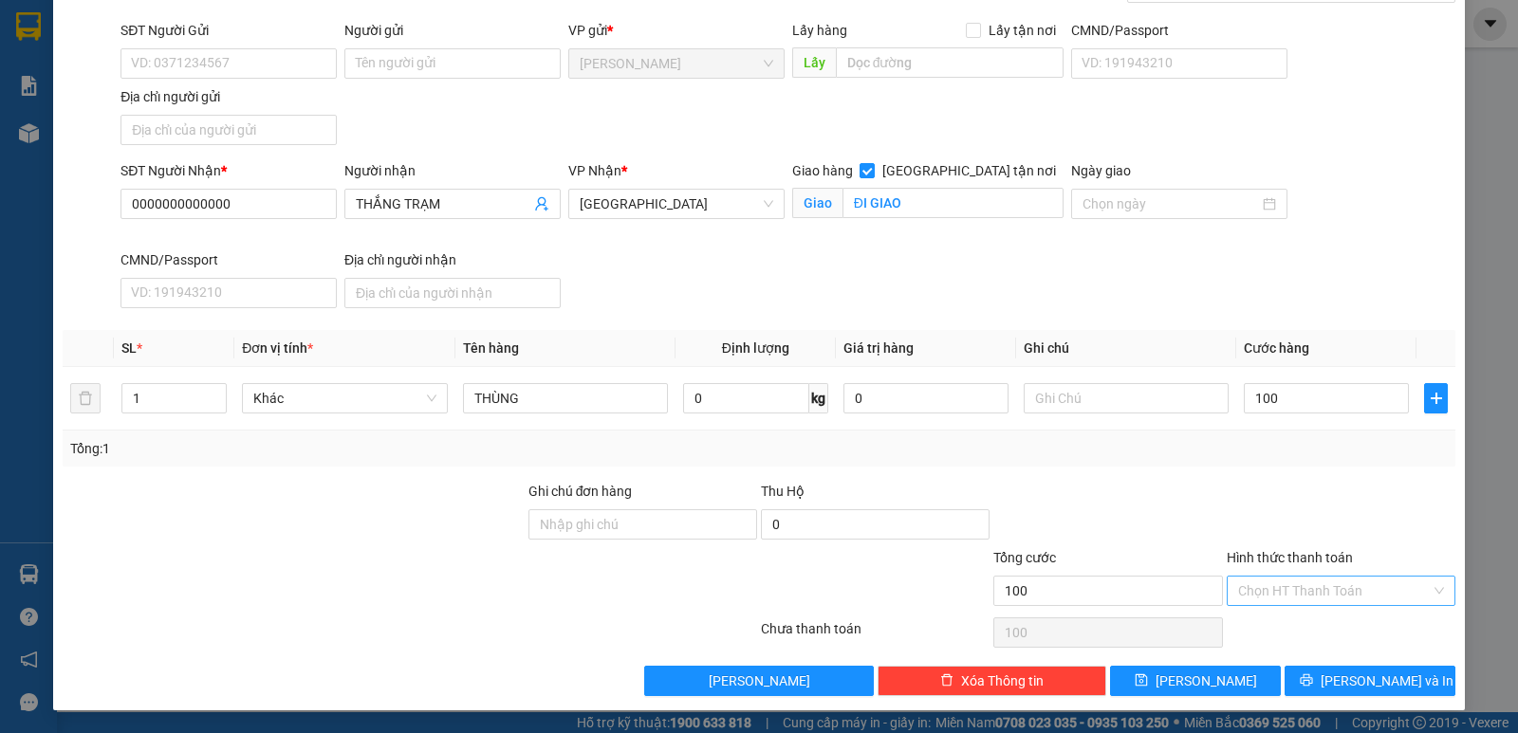
type input "100.000"
click at [1285, 600] on input "Hình thức thanh toán" at bounding box center [1334, 591] width 193 height 28
drag, startPoint x: 1305, startPoint y: 621, endPoint x: 1291, endPoint y: 624, distance: 14.5
click at [1304, 622] on div "Tại văn phòng" at bounding box center [1328, 628] width 204 height 21
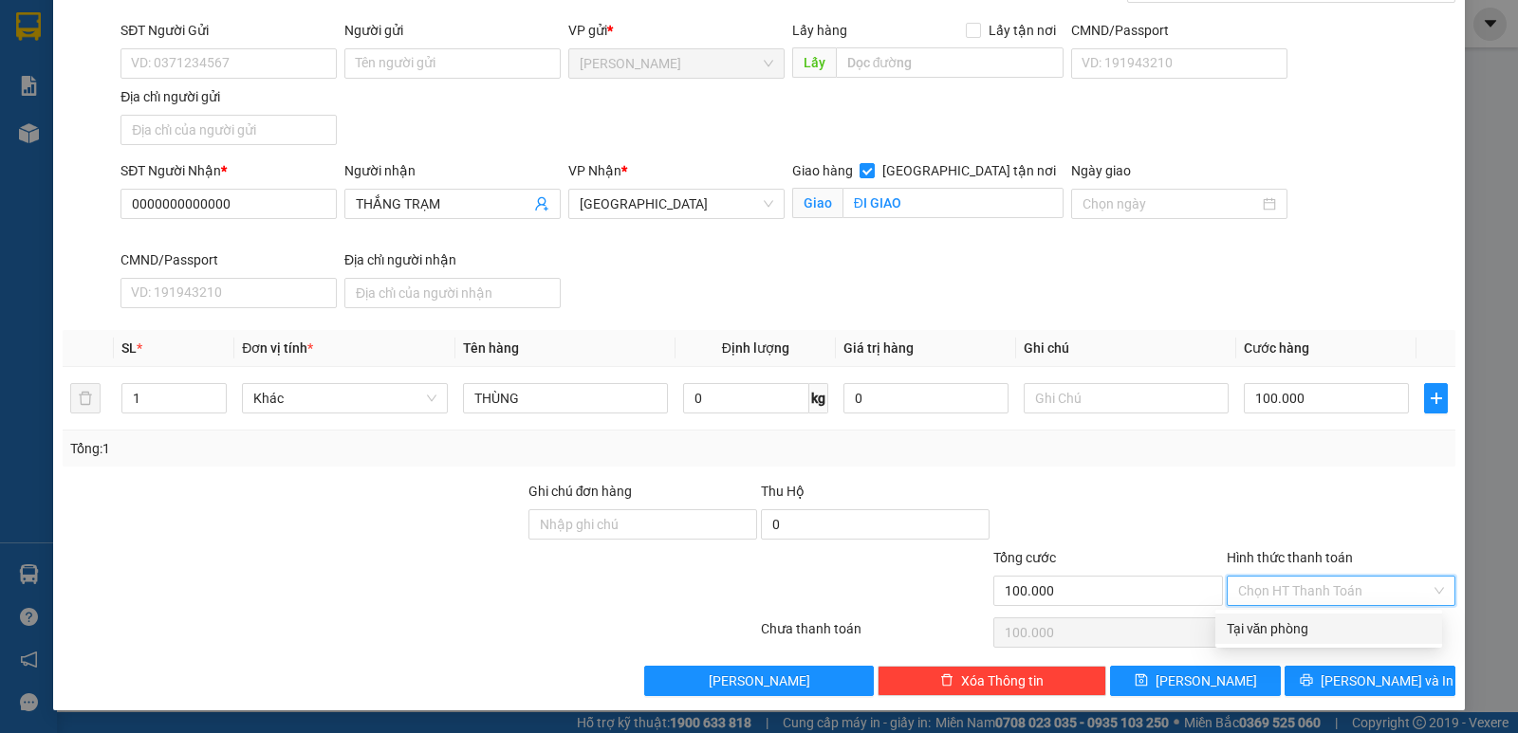
type input "0"
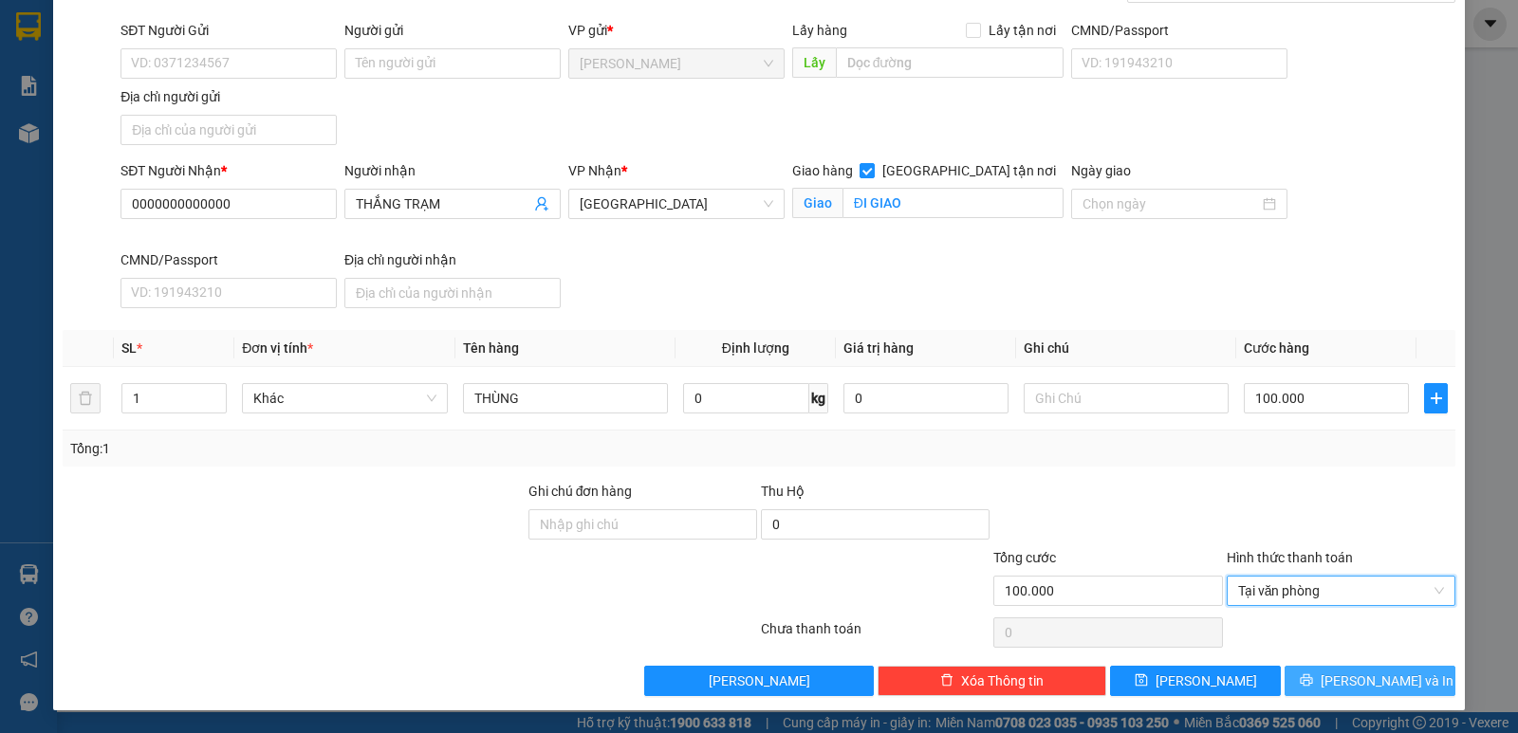
click at [1313, 677] on icon "printer" at bounding box center [1305, 679] width 13 height 13
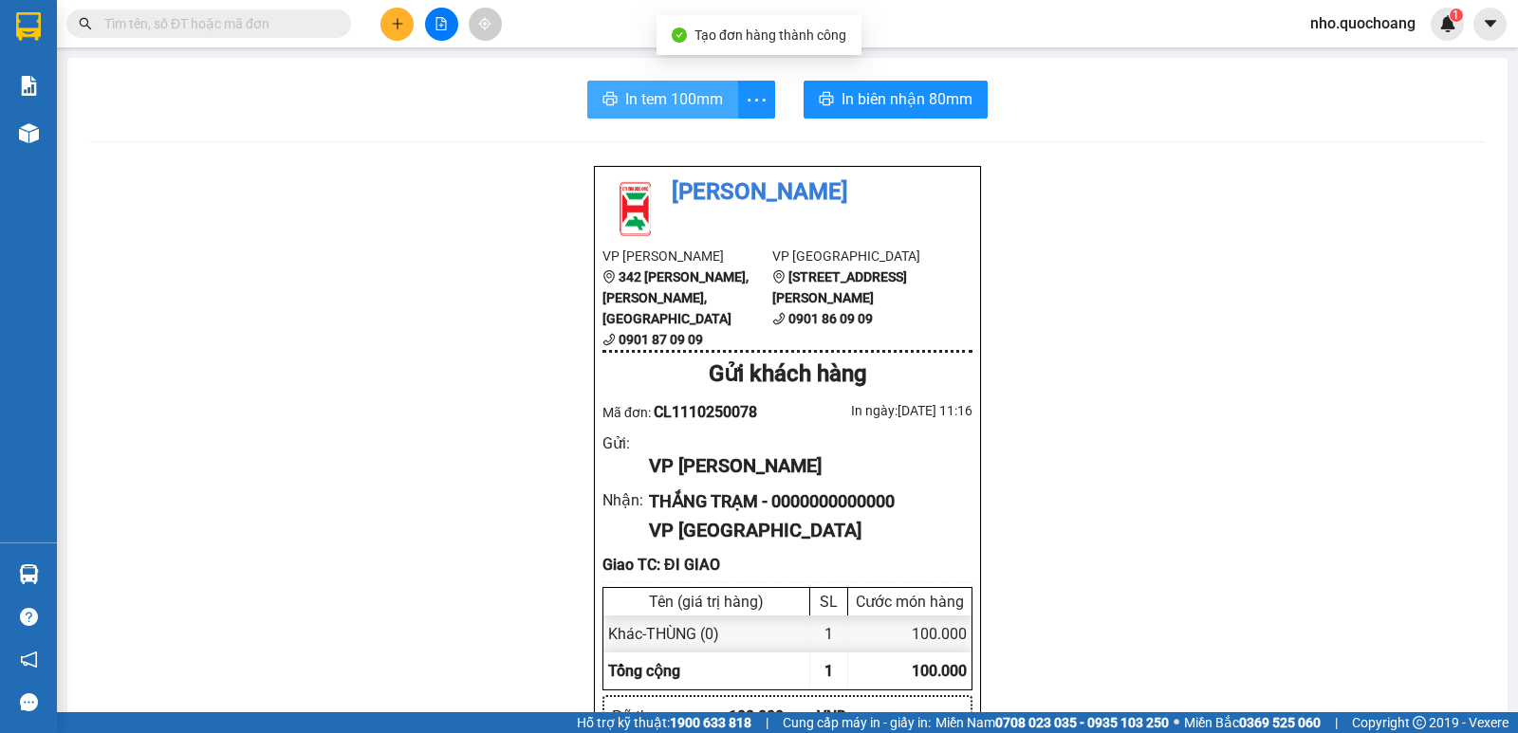
click at [684, 94] on span "In tem 100mm" at bounding box center [674, 99] width 98 height 24
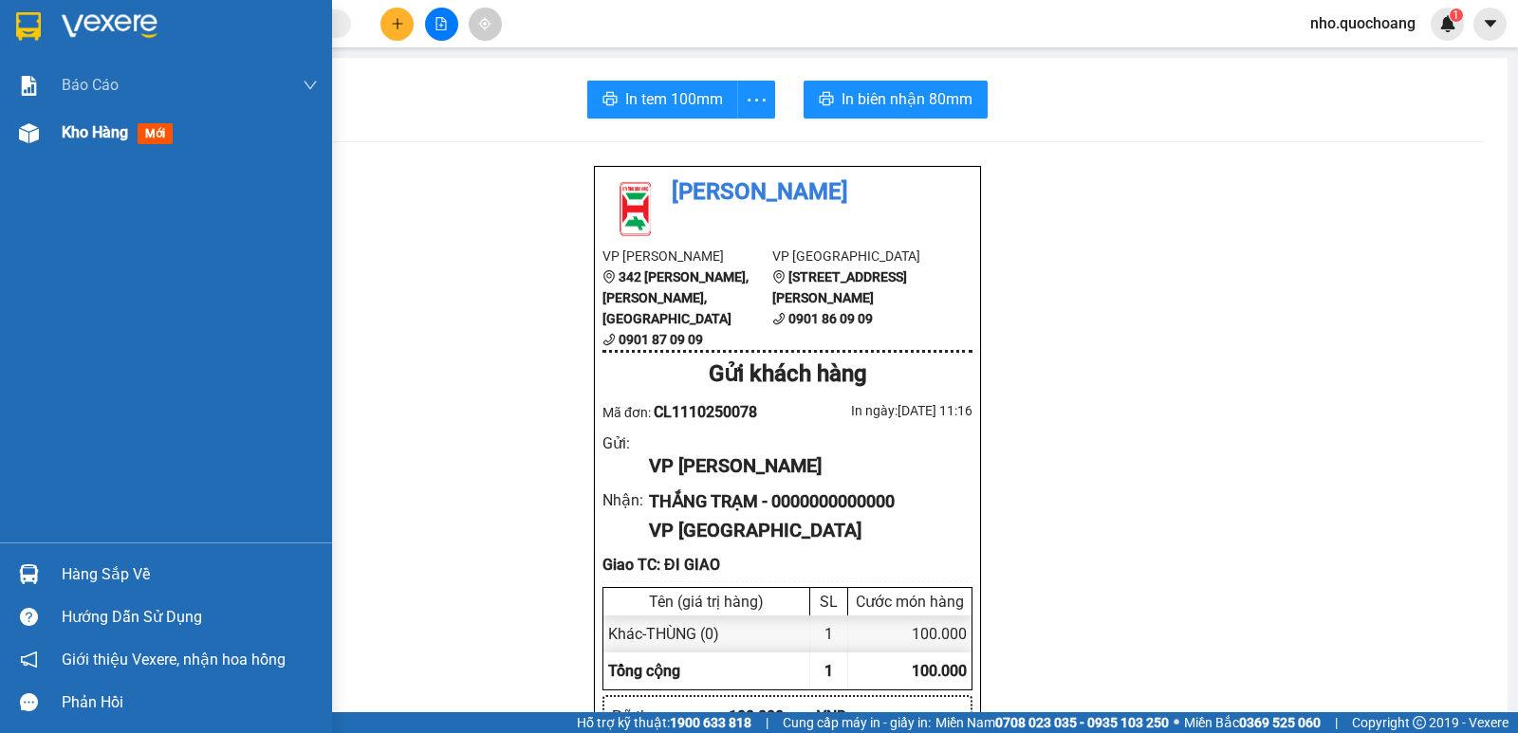
click at [112, 116] on div "Kho hàng mới" at bounding box center [190, 132] width 256 height 47
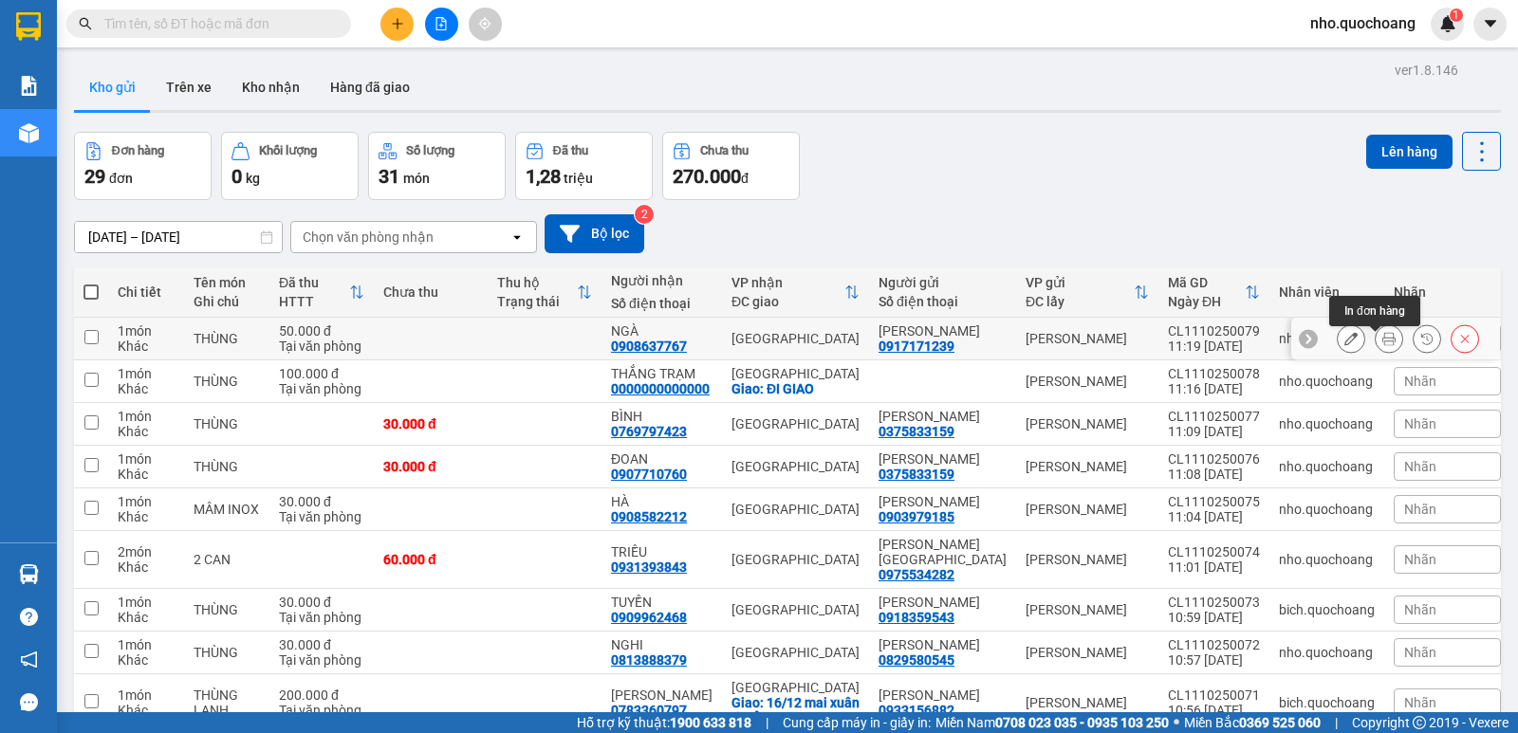
click at [1382, 341] on icon at bounding box center [1388, 338] width 13 height 13
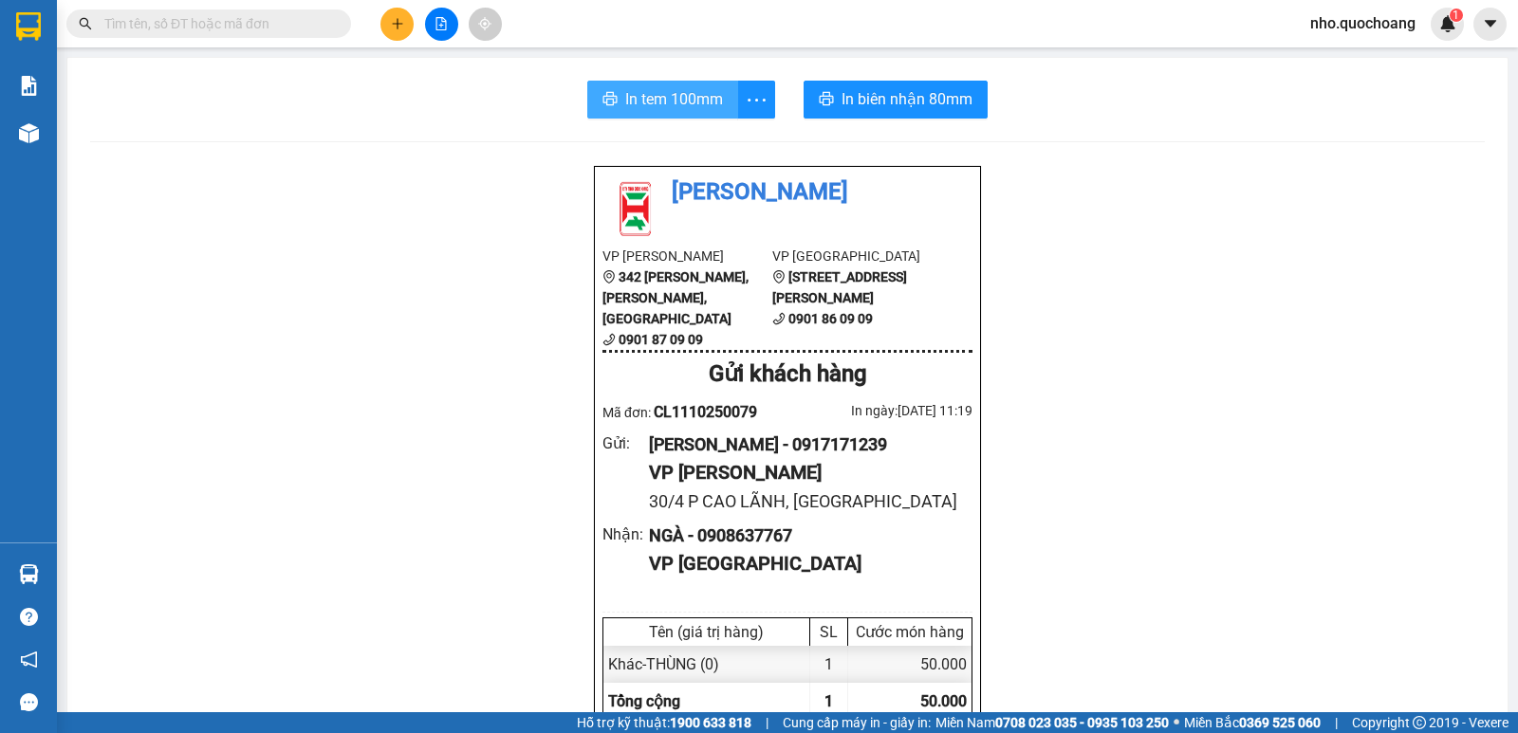
click at [664, 88] on span "In tem 100mm" at bounding box center [674, 99] width 98 height 24
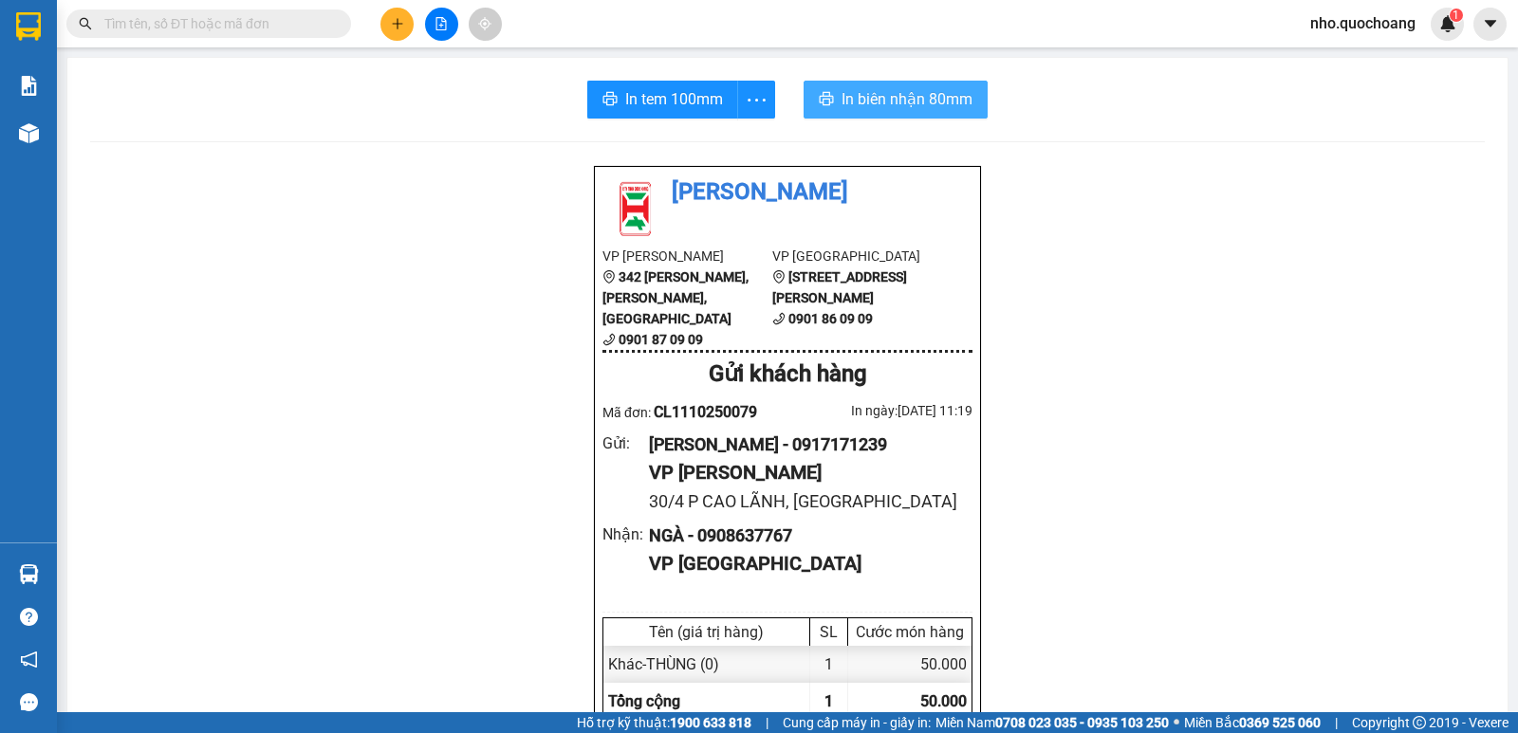
click at [874, 101] on span "In biên nhận 80mm" at bounding box center [906, 99] width 131 height 24
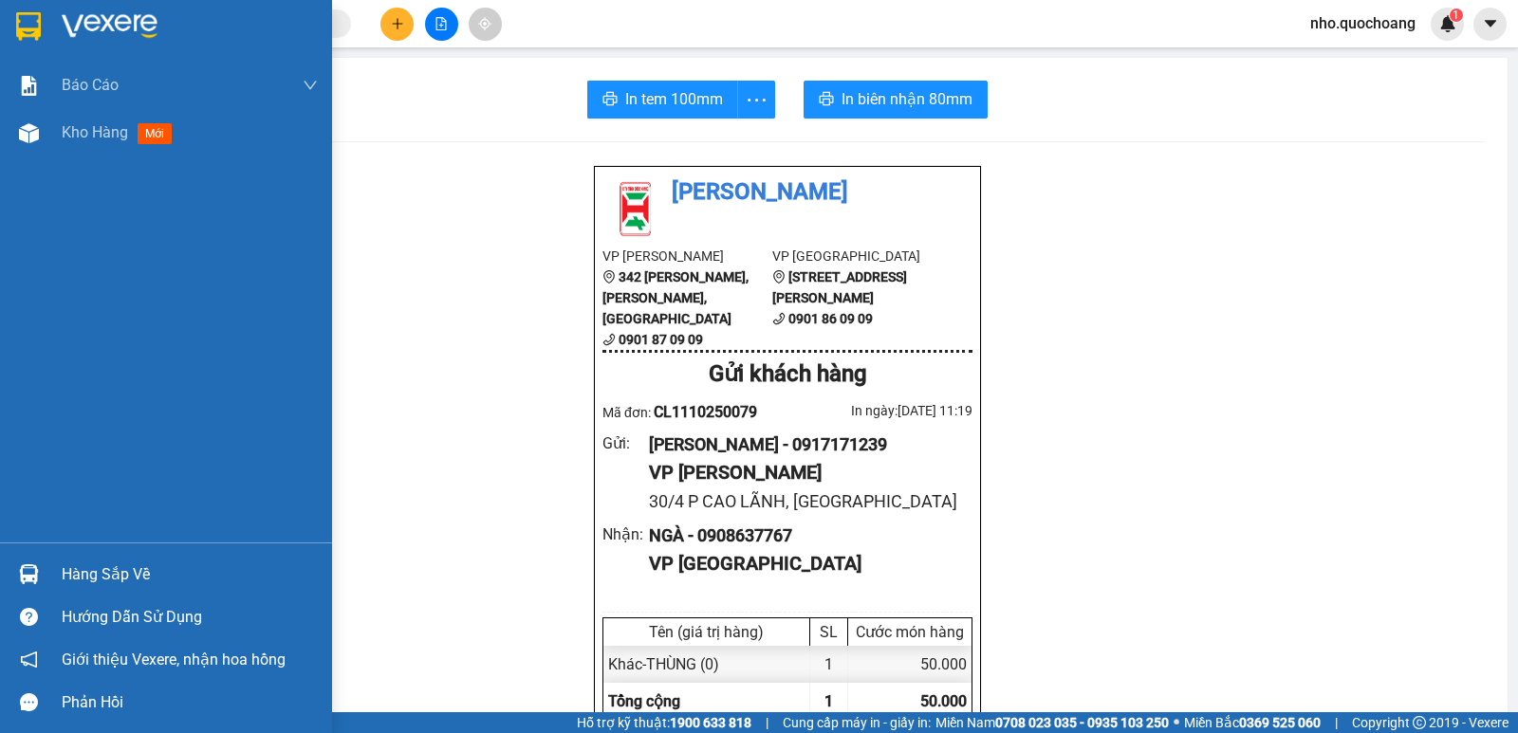
drag, startPoint x: 110, startPoint y: 144, endPoint x: 111, endPoint y: 171, distance: 26.6
click at [111, 143] on div "Kho hàng mới" at bounding box center [121, 132] width 118 height 24
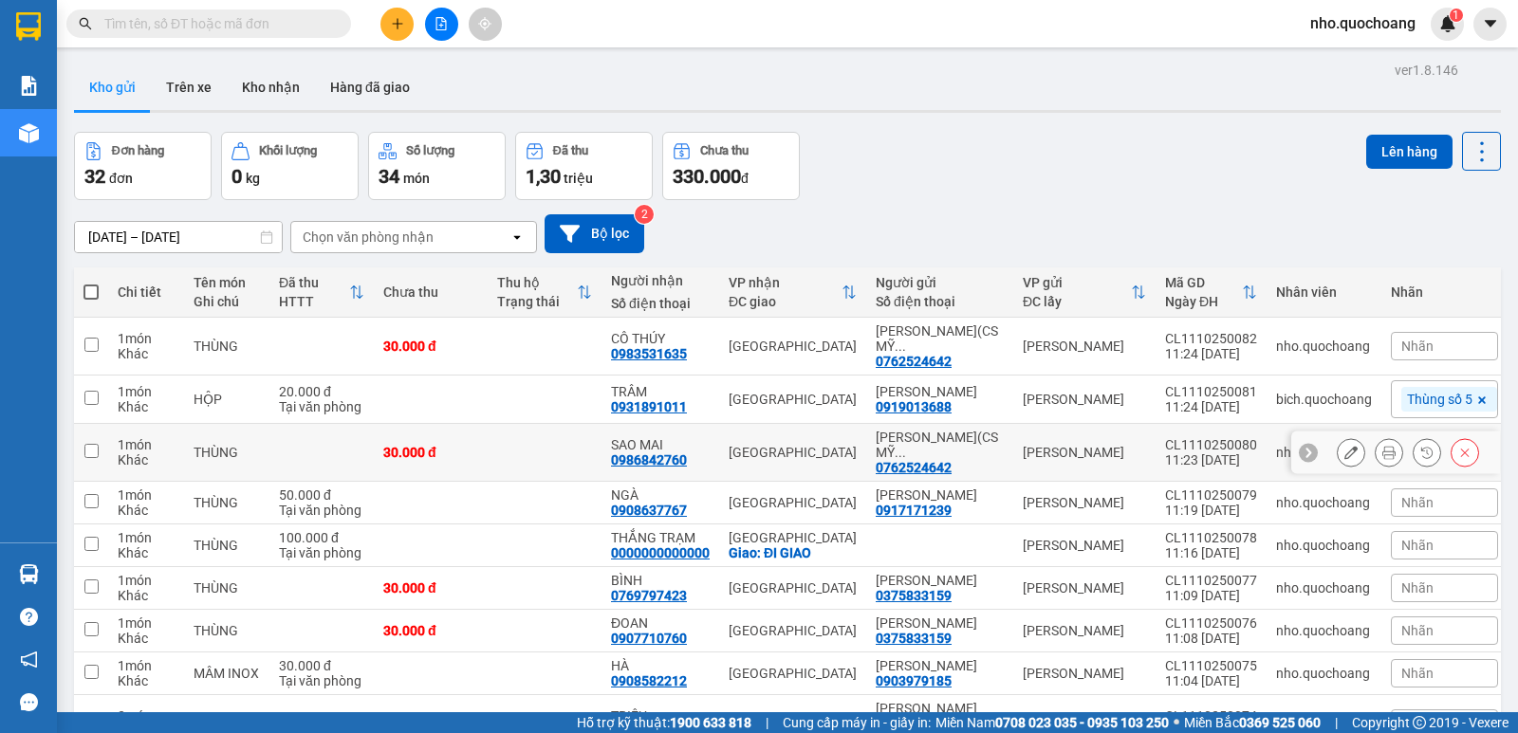
click at [1343, 463] on button at bounding box center [1350, 452] width 27 height 33
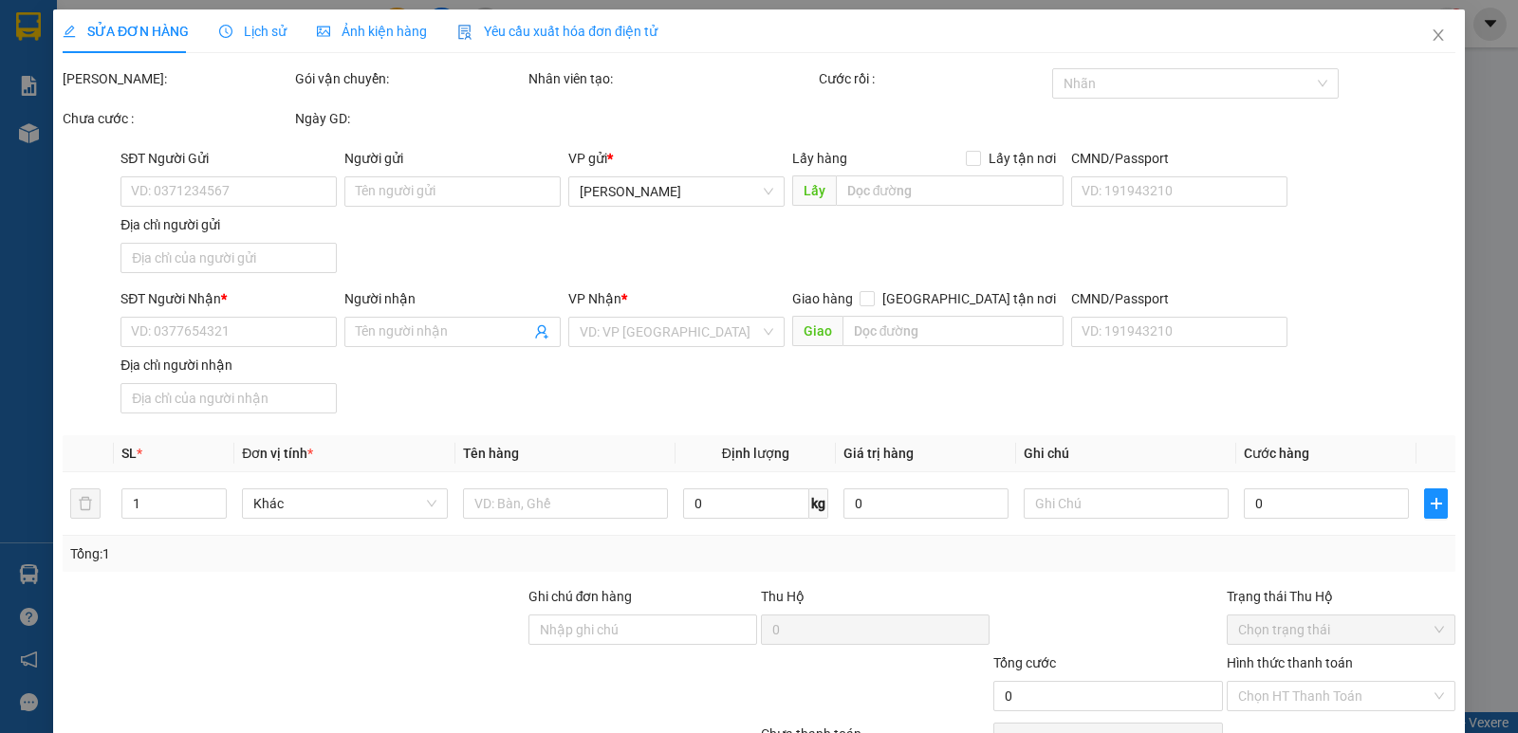
type input "0762524642"
type input "PHAN THỊ KIM LAN(CS MỸ DUYÊN)"
type input "HỒ BIỂU CHÁNH,P MỸ TRÀ, ĐỒNG THÁP"
type input "0986842760"
type input "SAO MAI"
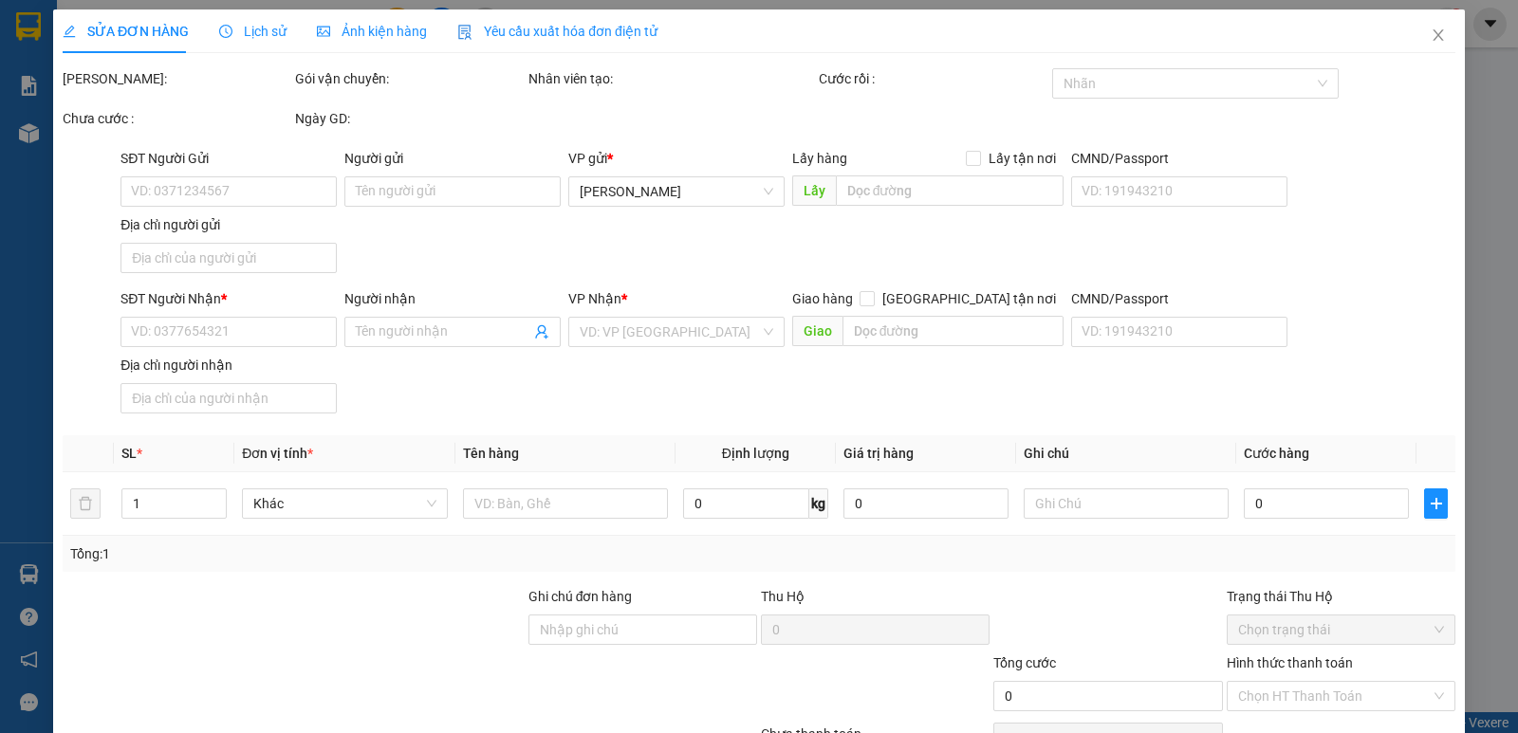
type input "30.000"
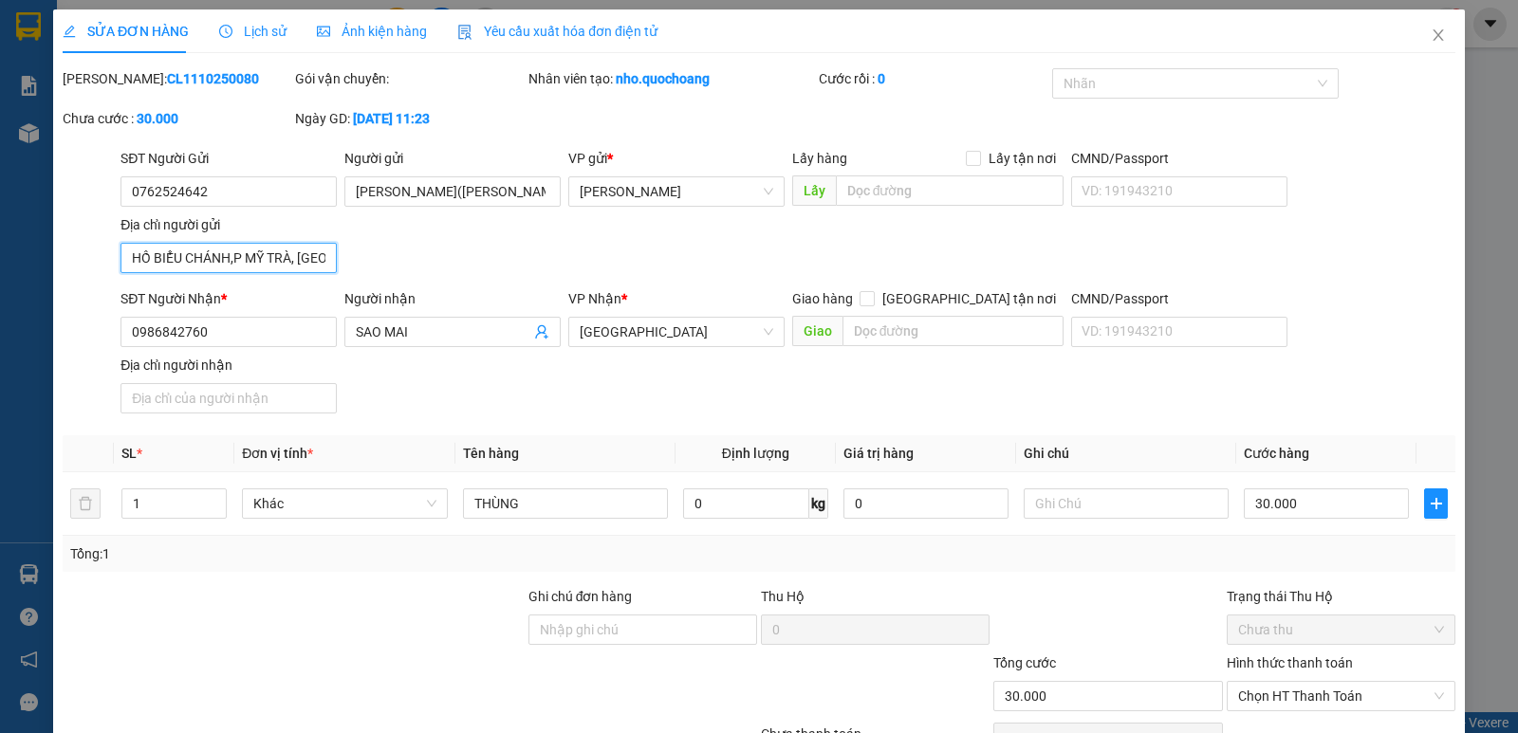
click at [276, 254] on input "HỒ BIỂU CHÁNH,P MỸ TRÀ, ĐỒNG THÁP" at bounding box center [228, 258] width 216 height 30
click at [1413, 33] on span "Close" at bounding box center [1437, 35] width 53 height 53
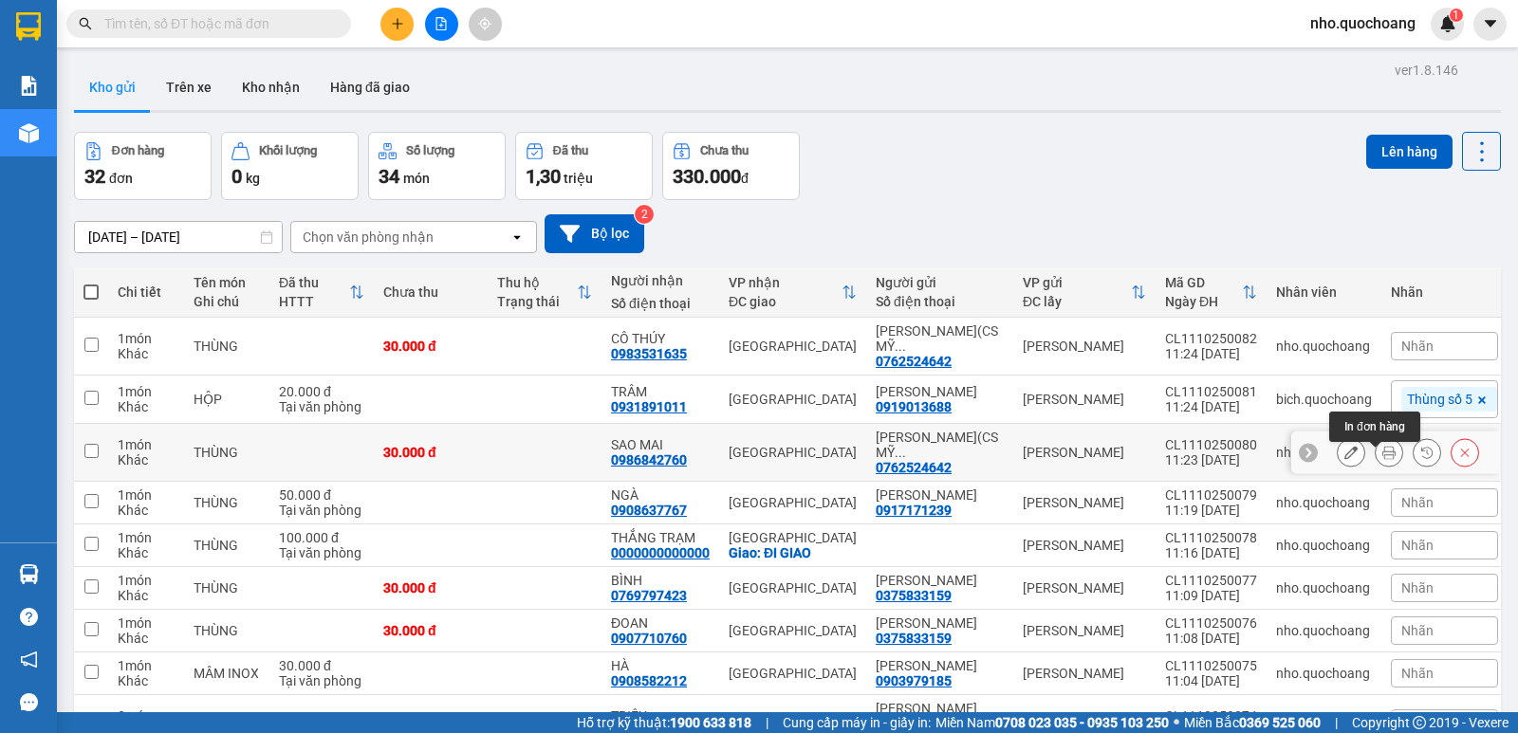
click at [1378, 451] on button at bounding box center [1388, 452] width 27 height 33
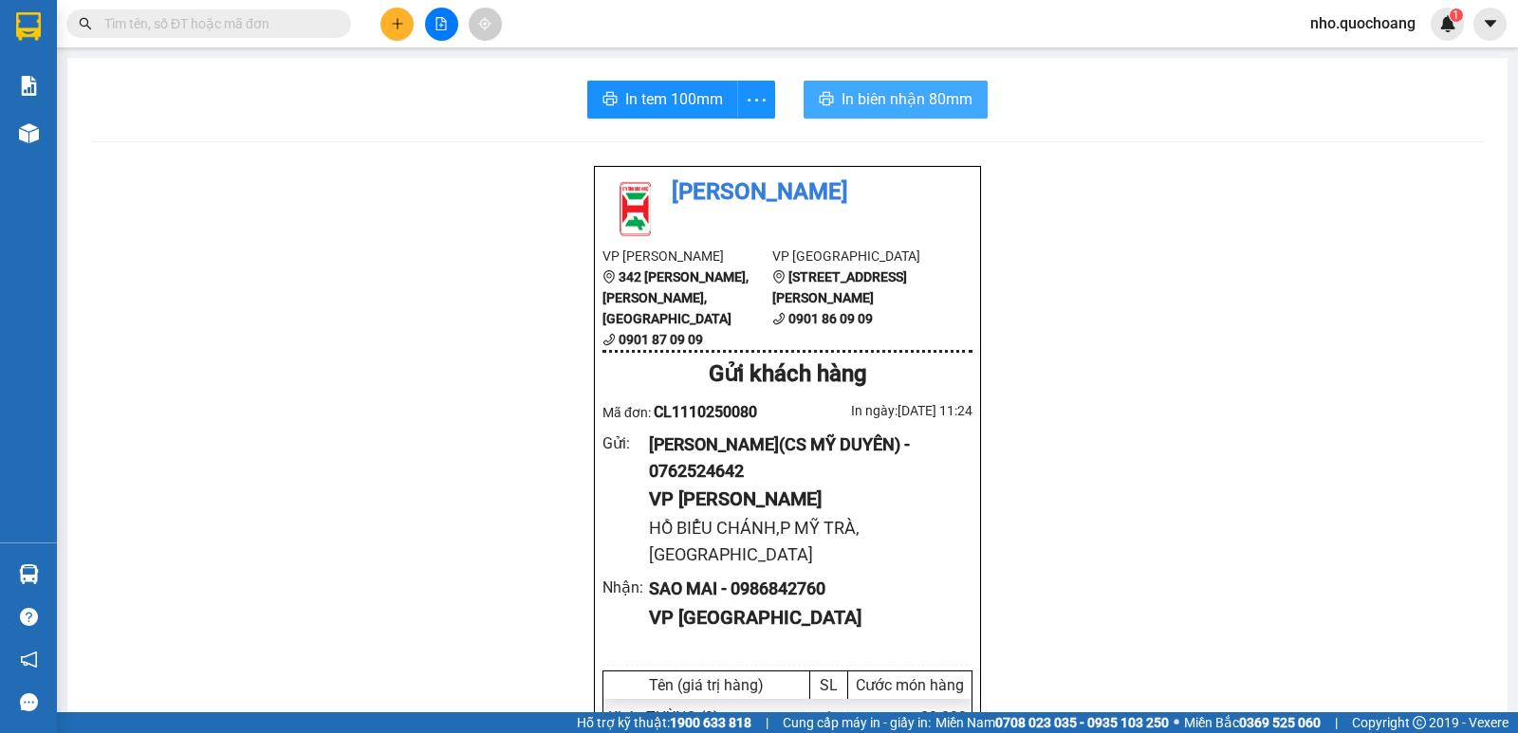
click at [856, 92] on span "In biên nhận 80mm" at bounding box center [906, 99] width 131 height 24
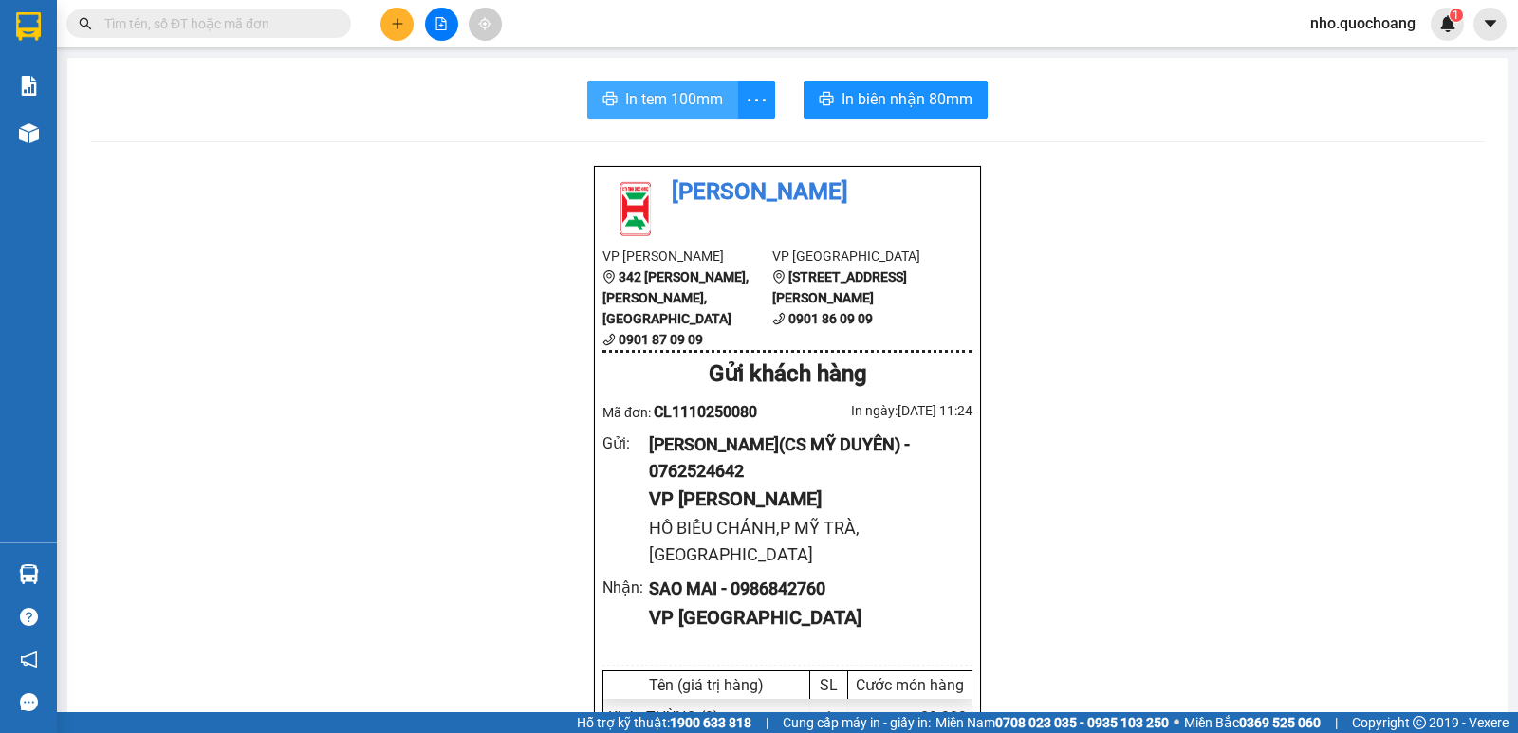
click at [703, 84] on button "In tem 100mm" at bounding box center [662, 100] width 151 height 38
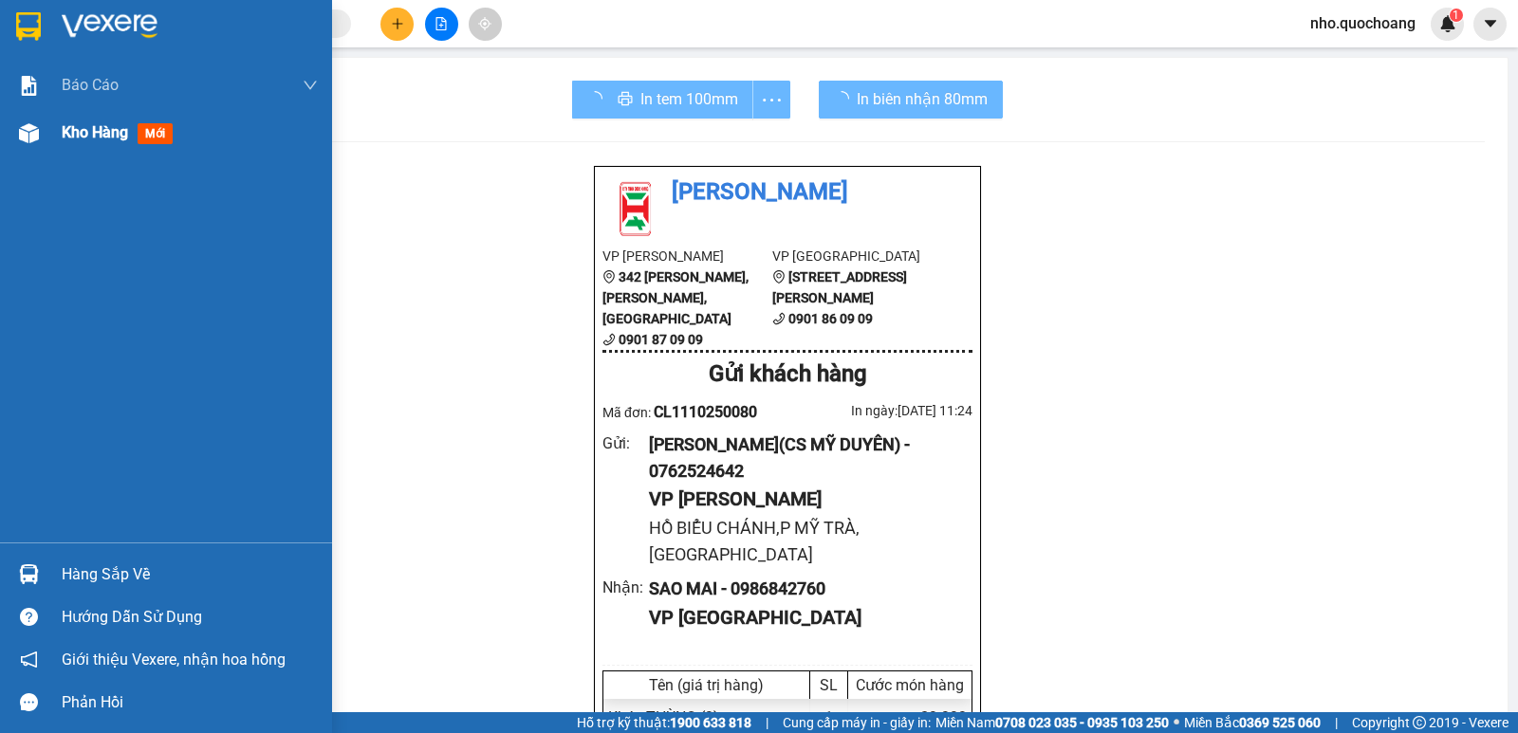
click at [64, 141] on span "Kho hàng" at bounding box center [95, 132] width 66 height 18
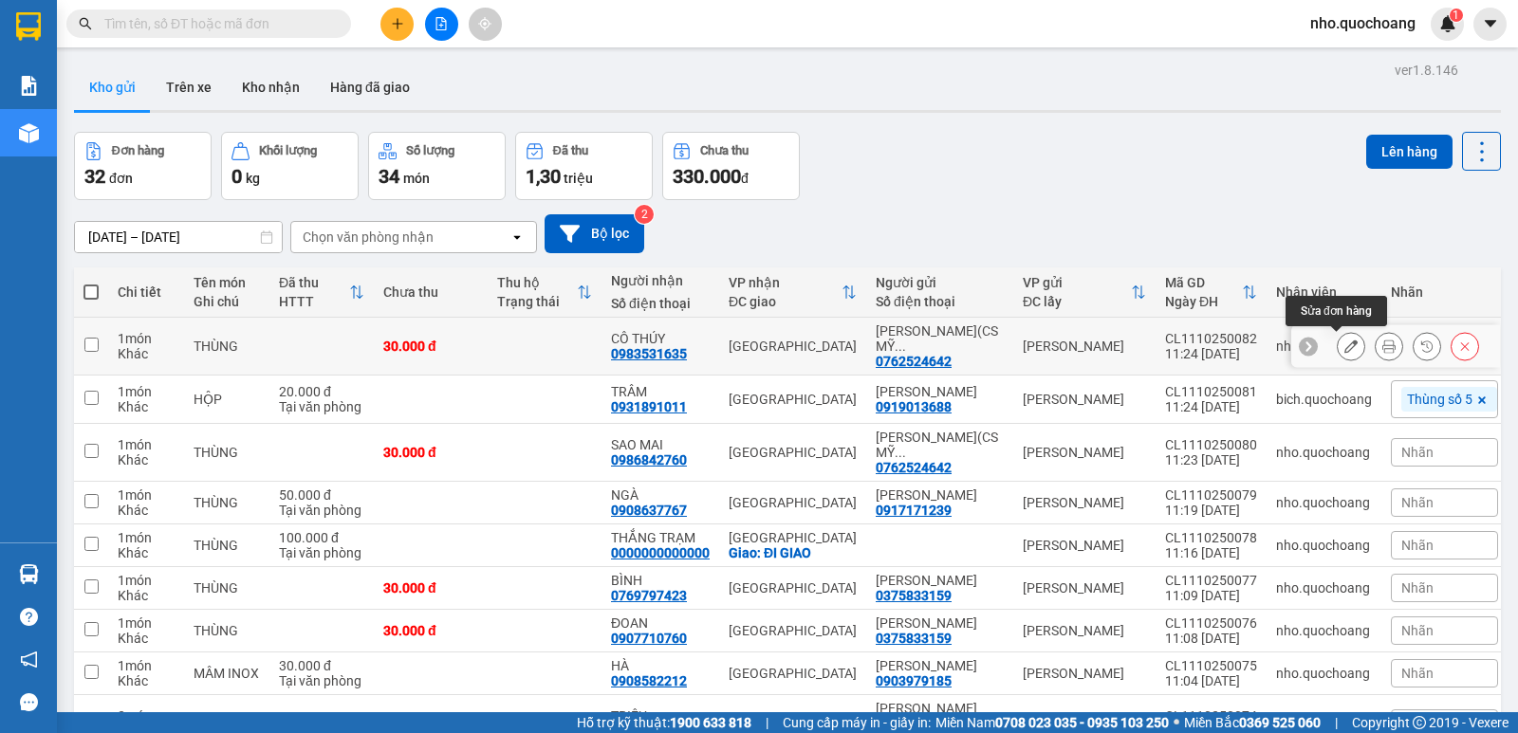
click at [1344, 343] on icon at bounding box center [1350, 346] width 13 height 13
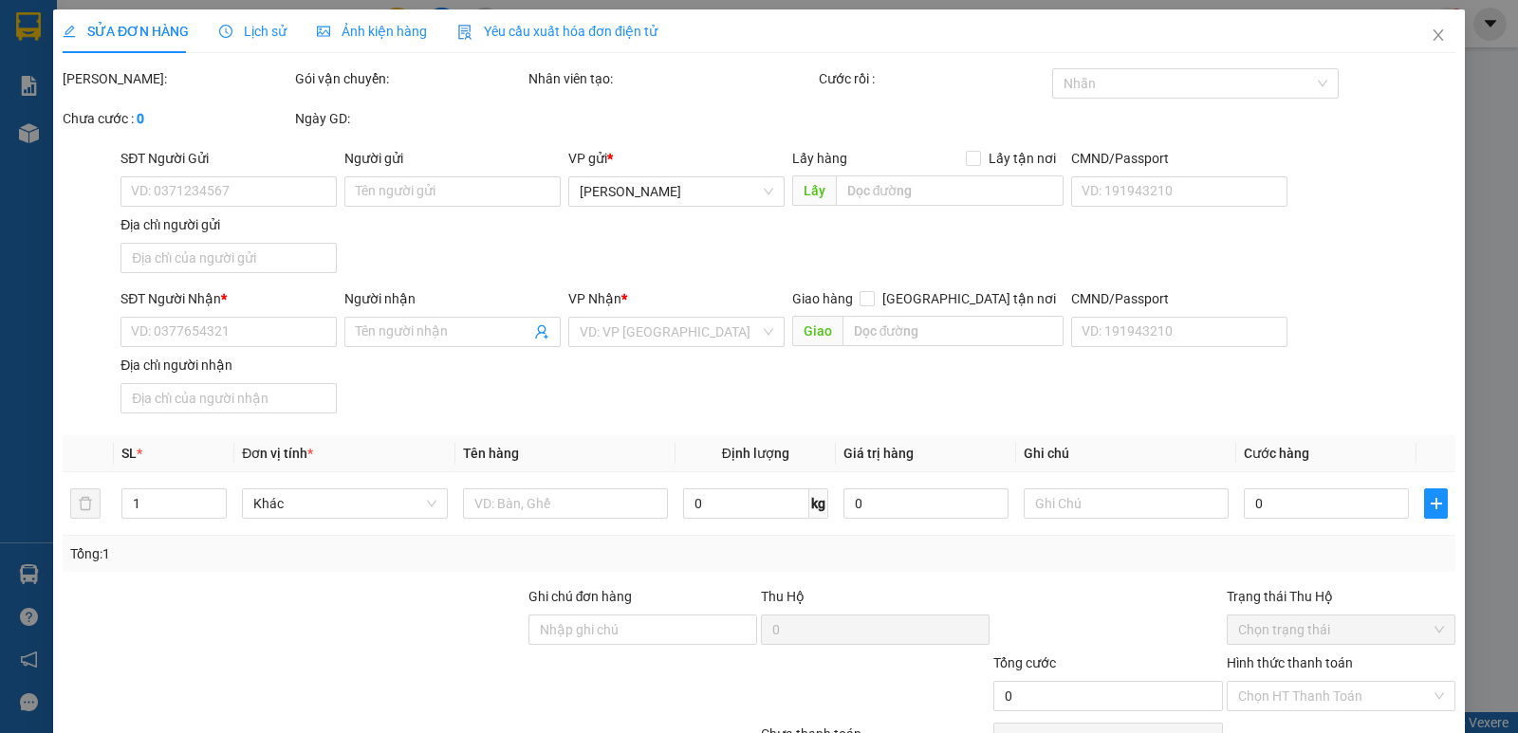
type input "0762524642"
type input "PHAN THỊ KIM LAN(CS MỸ DUYÊN)"
type input "0983531635"
type input "CÔ THÚY"
type input "30.000"
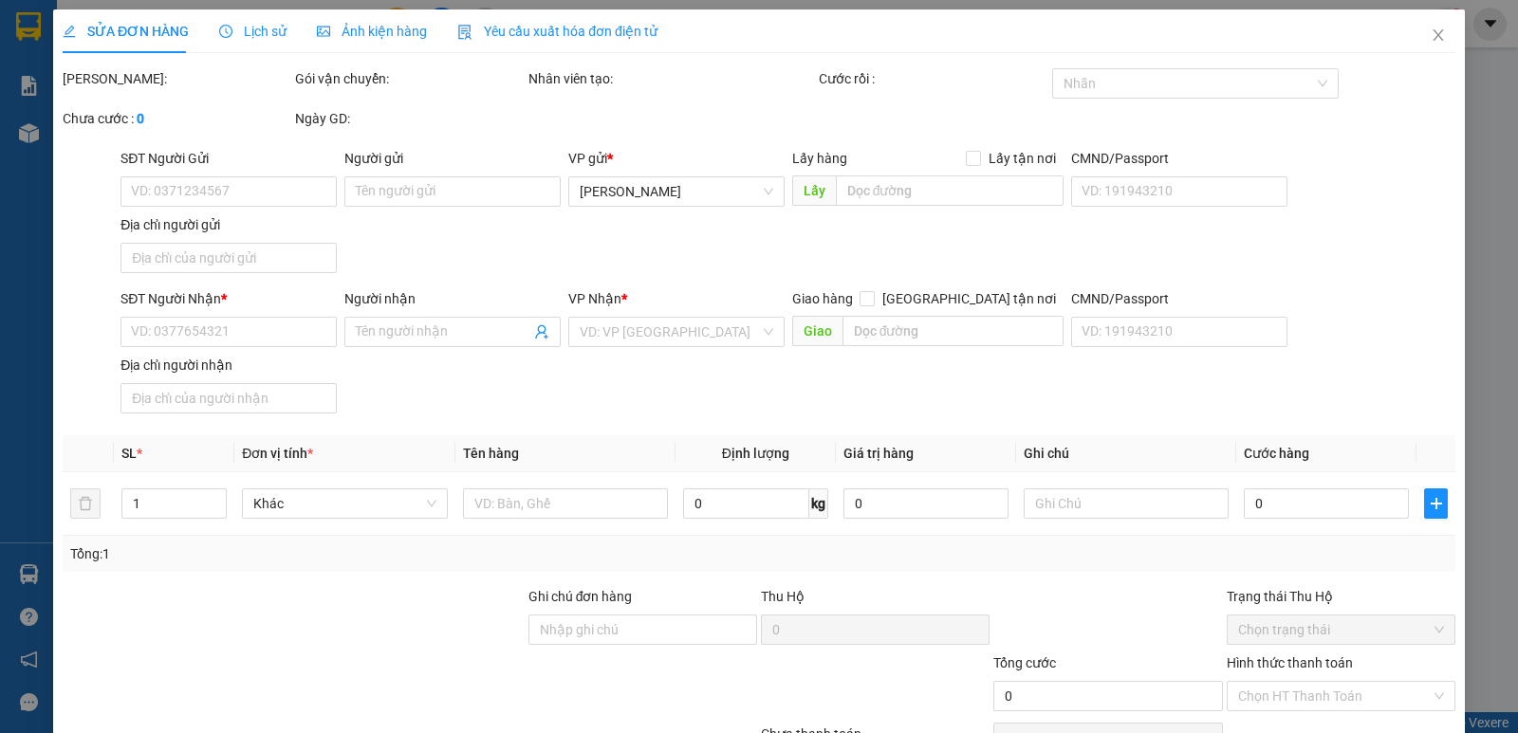
type input "30.000"
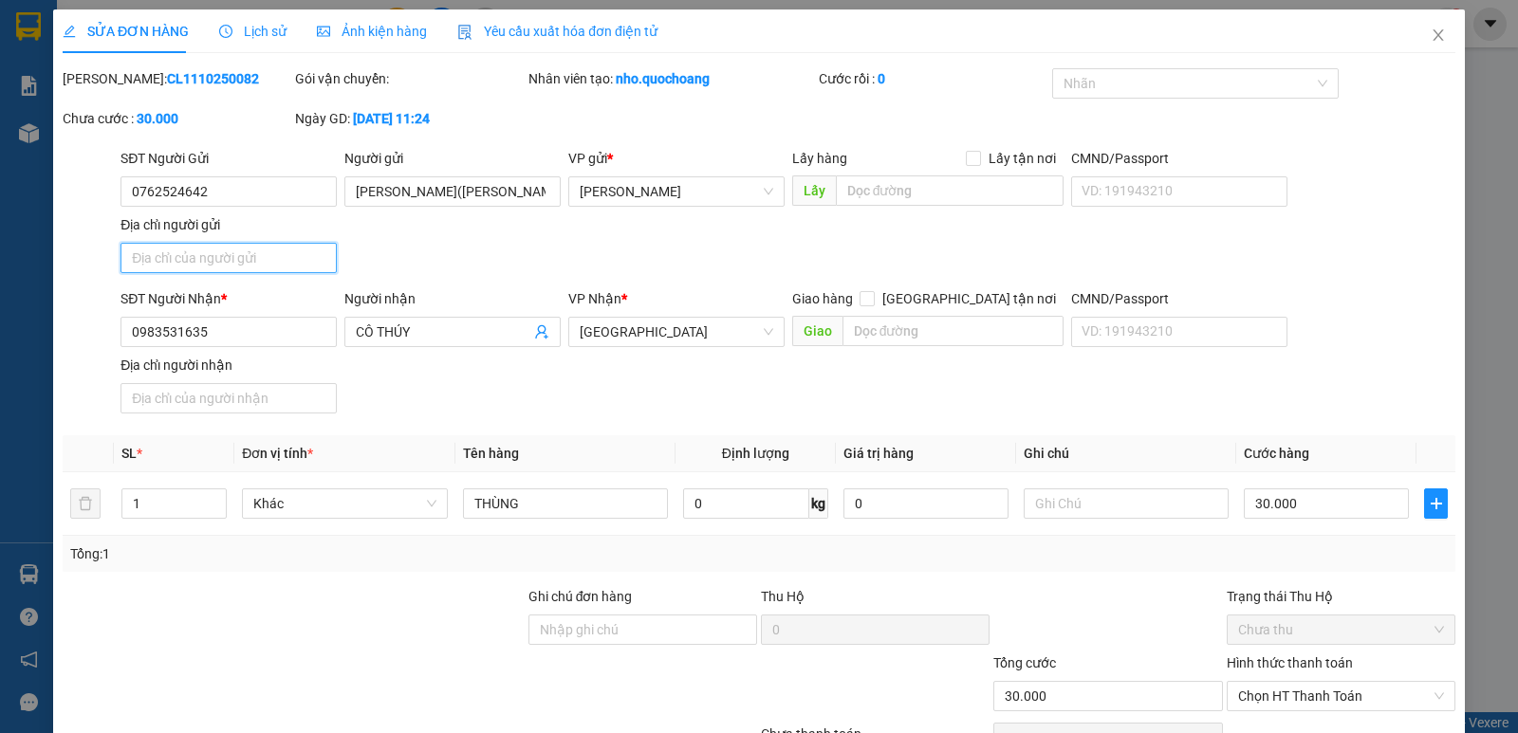
click at [266, 261] on input "Địa chỉ người gửi" at bounding box center [228, 258] width 216 height 30
paste input "HỒ BIỂU CHÁNH,P MỸ TRÀ, ĐỒNG THÁP"
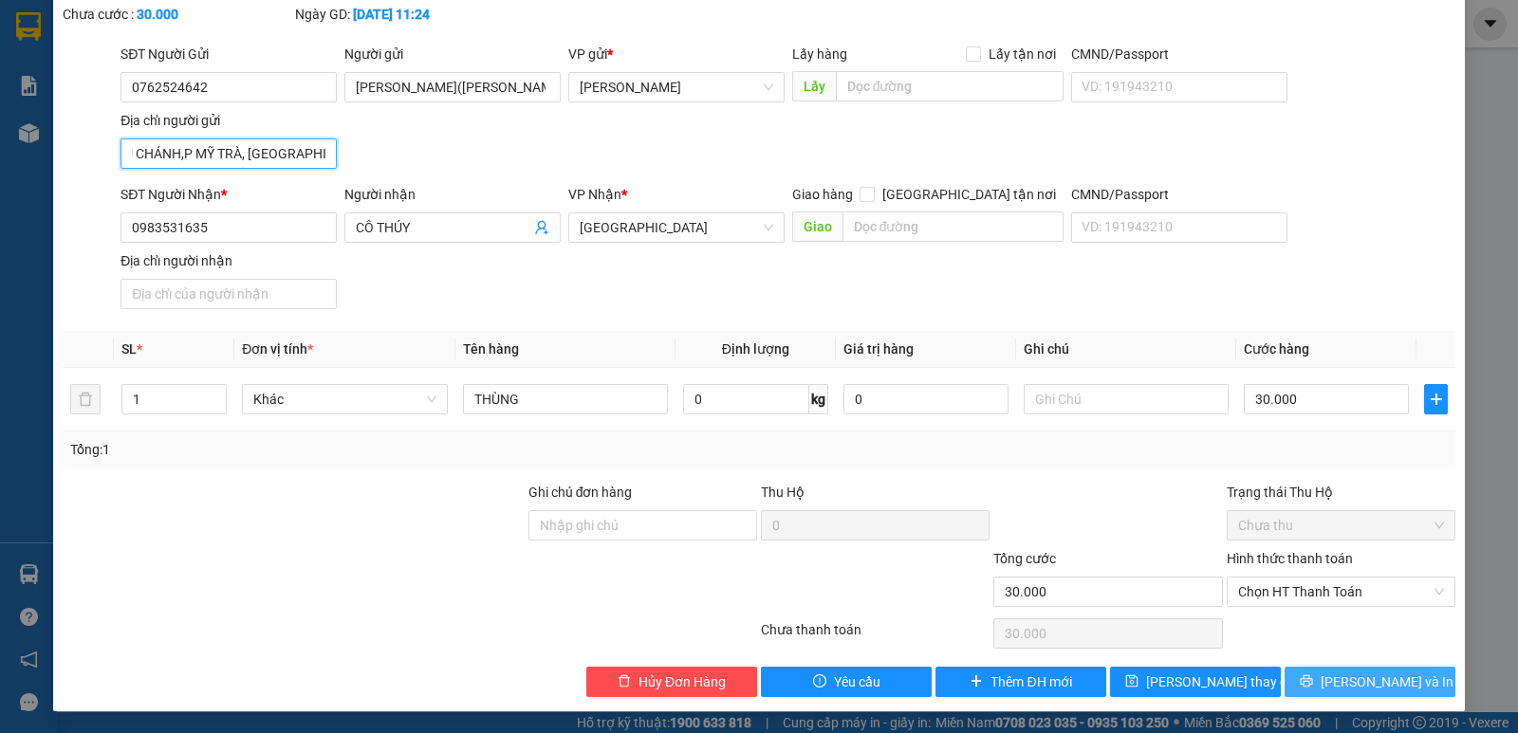
scroll to position [105, 0]
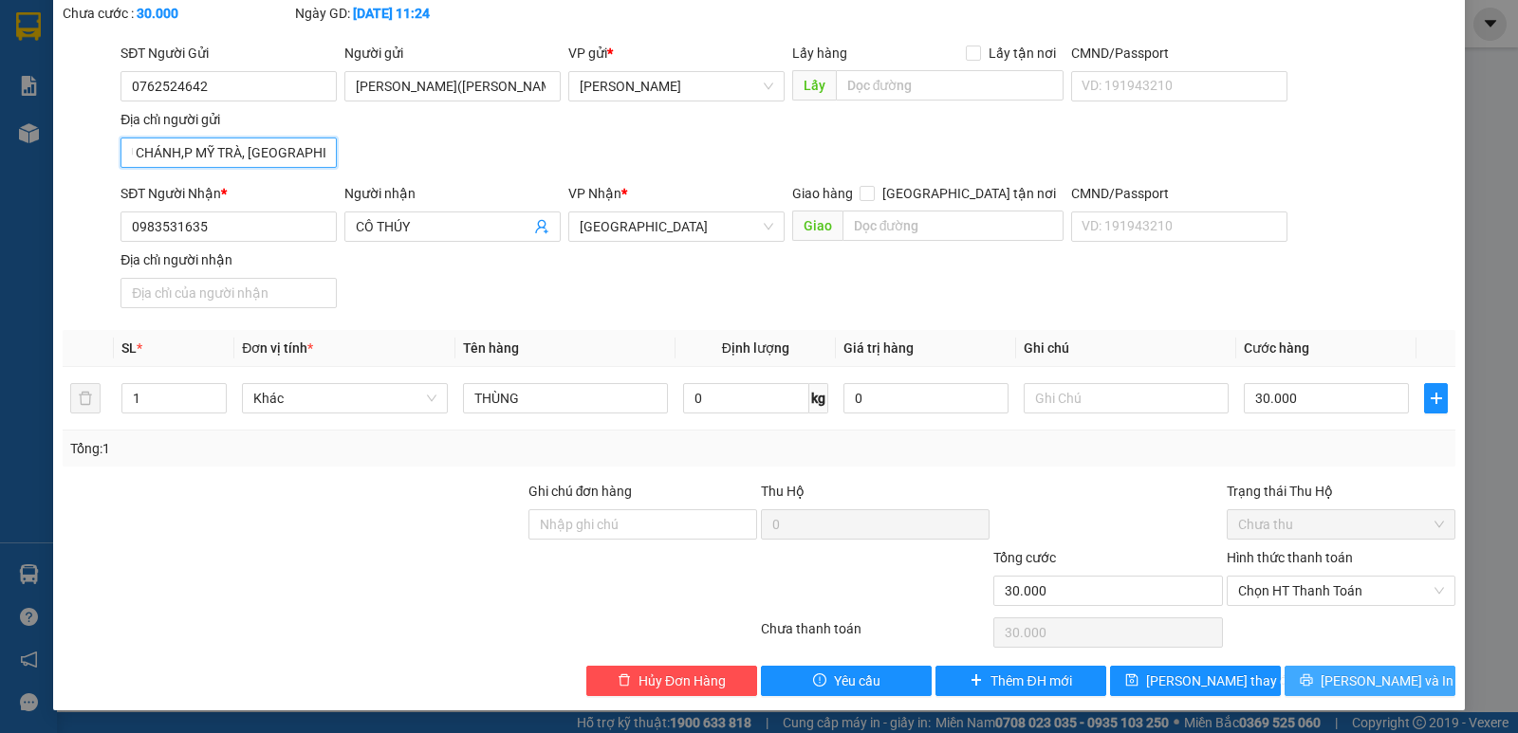
type input "HỒ BIỂU CHÁNH,P MỸ TRÀ, ĐỒNG THÁP"
click at [1336, 687] on button "Lưu và In" at bounding box center [1369, 681] width 171 height 30
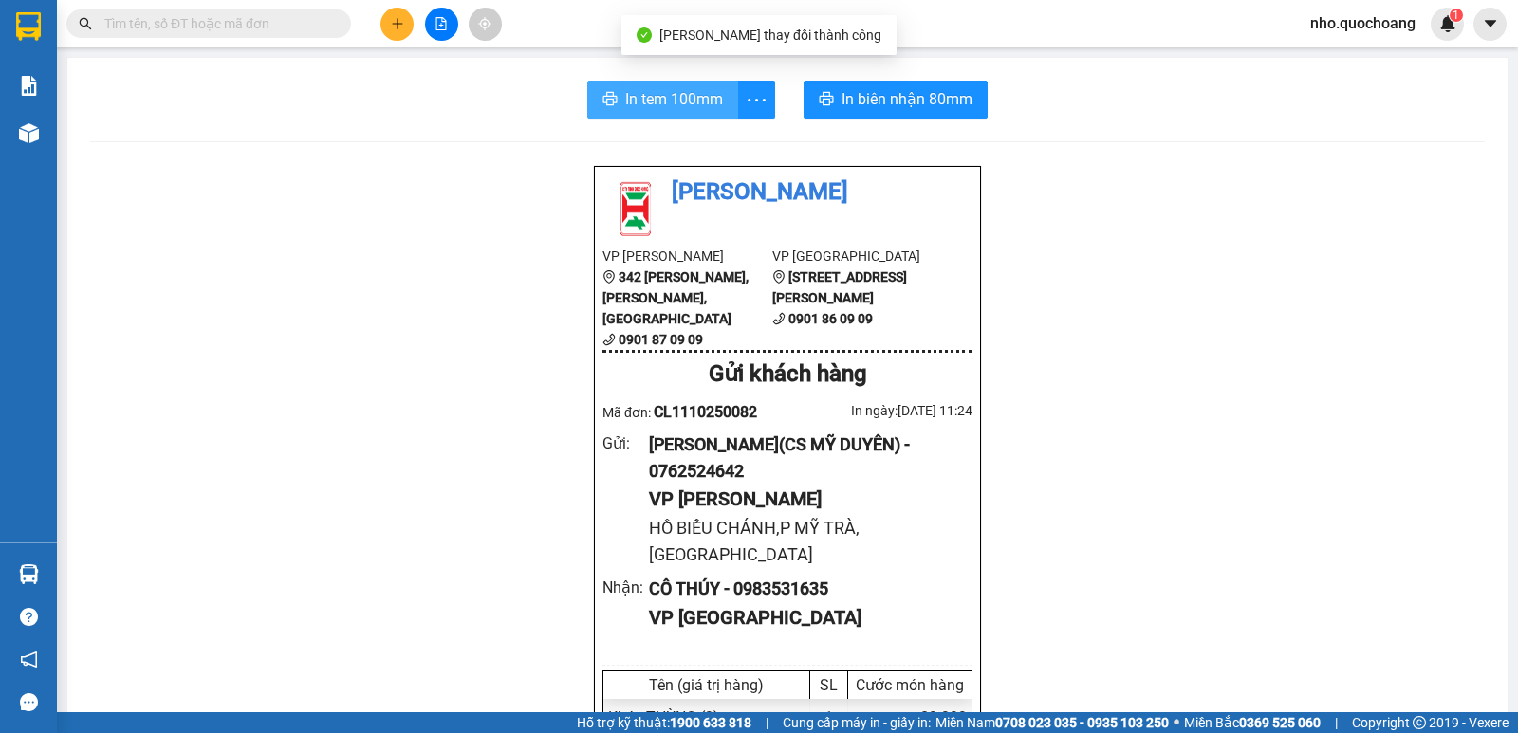
click at [674, 99] on span "In tem 100mm" at bounding box center [674, 99] width 98 height 24
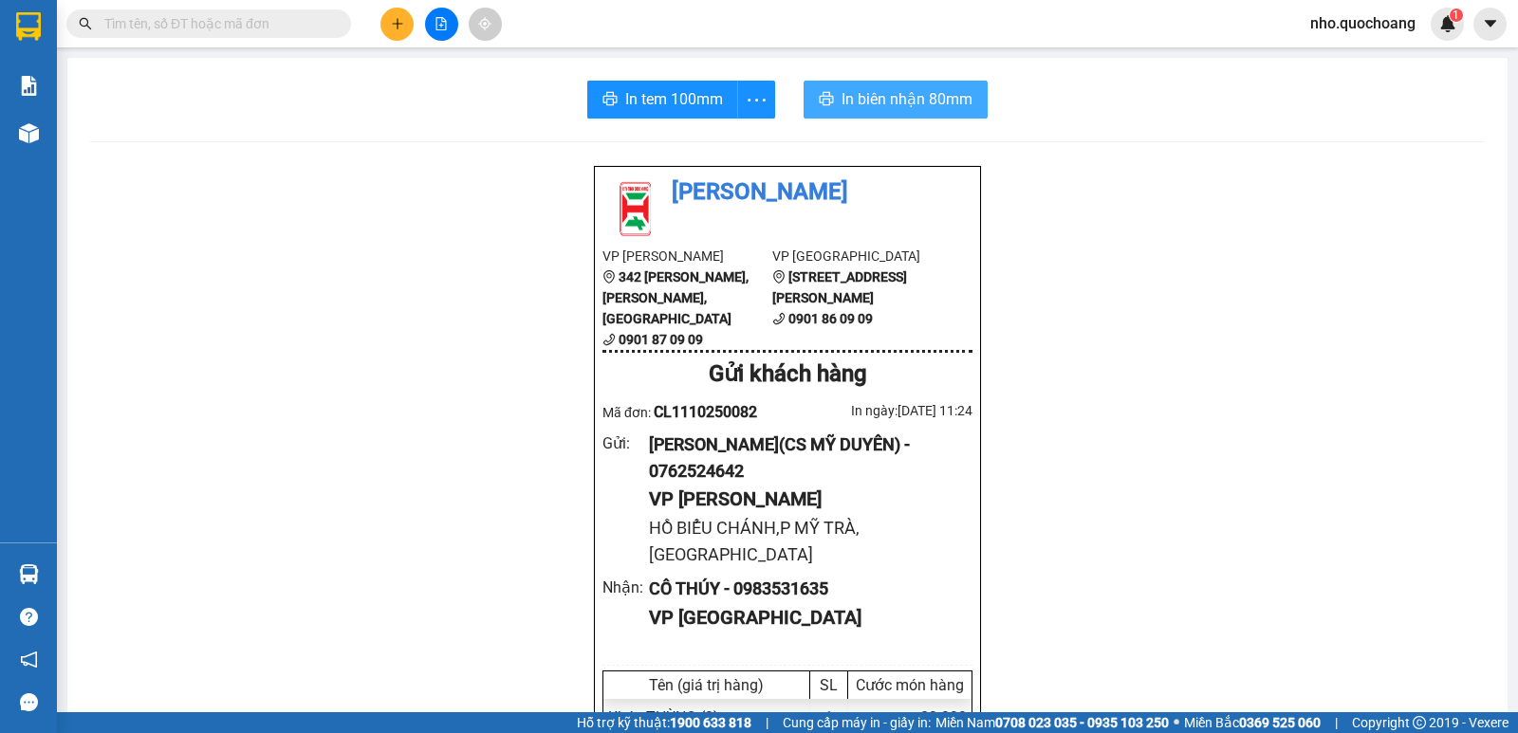
click at [852, 101] on span "In biên nhận 80mm" at bounding box center [906, 99] width 131 height 24
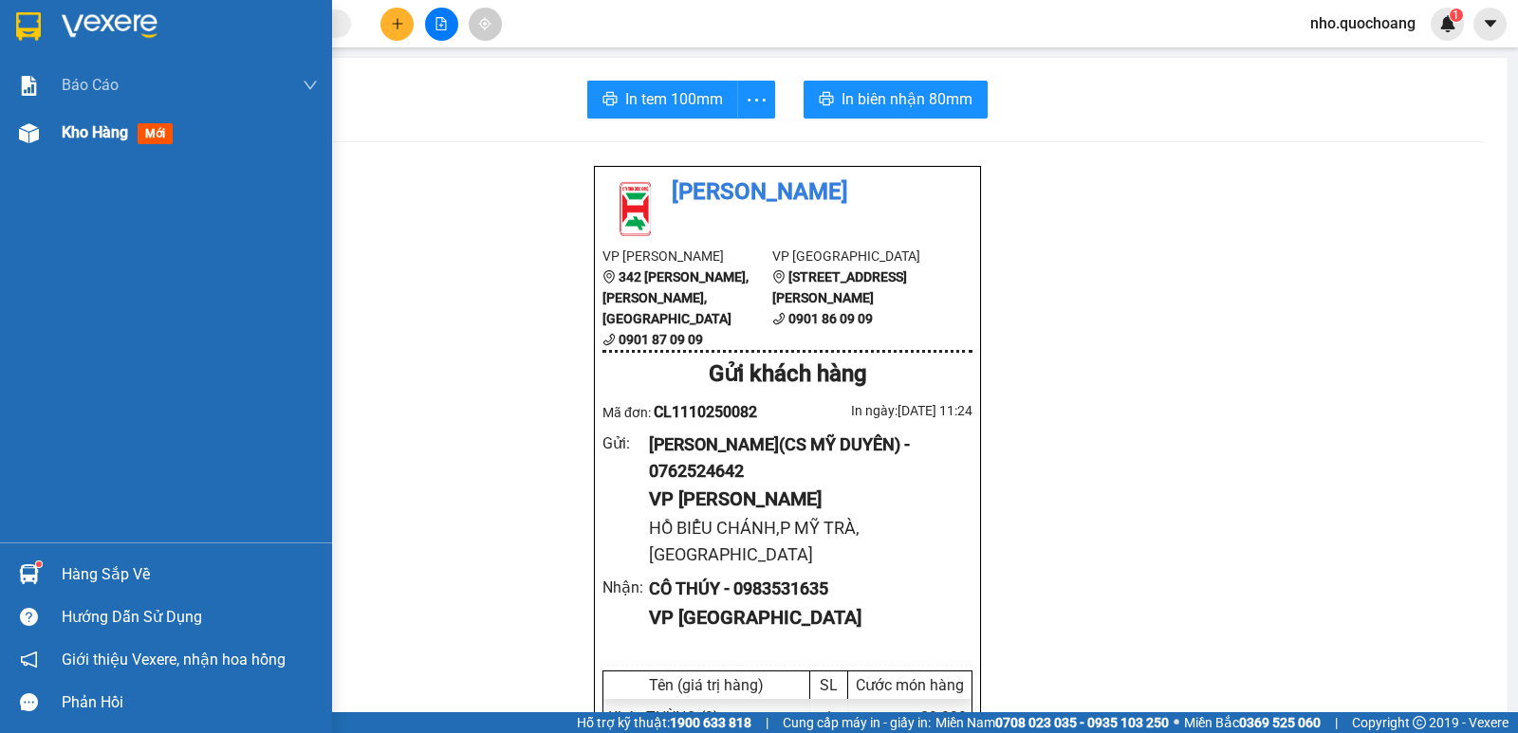
click at [85, 137] on span "Kho hàng" at bounding box center [95, 132] width 66 height 18
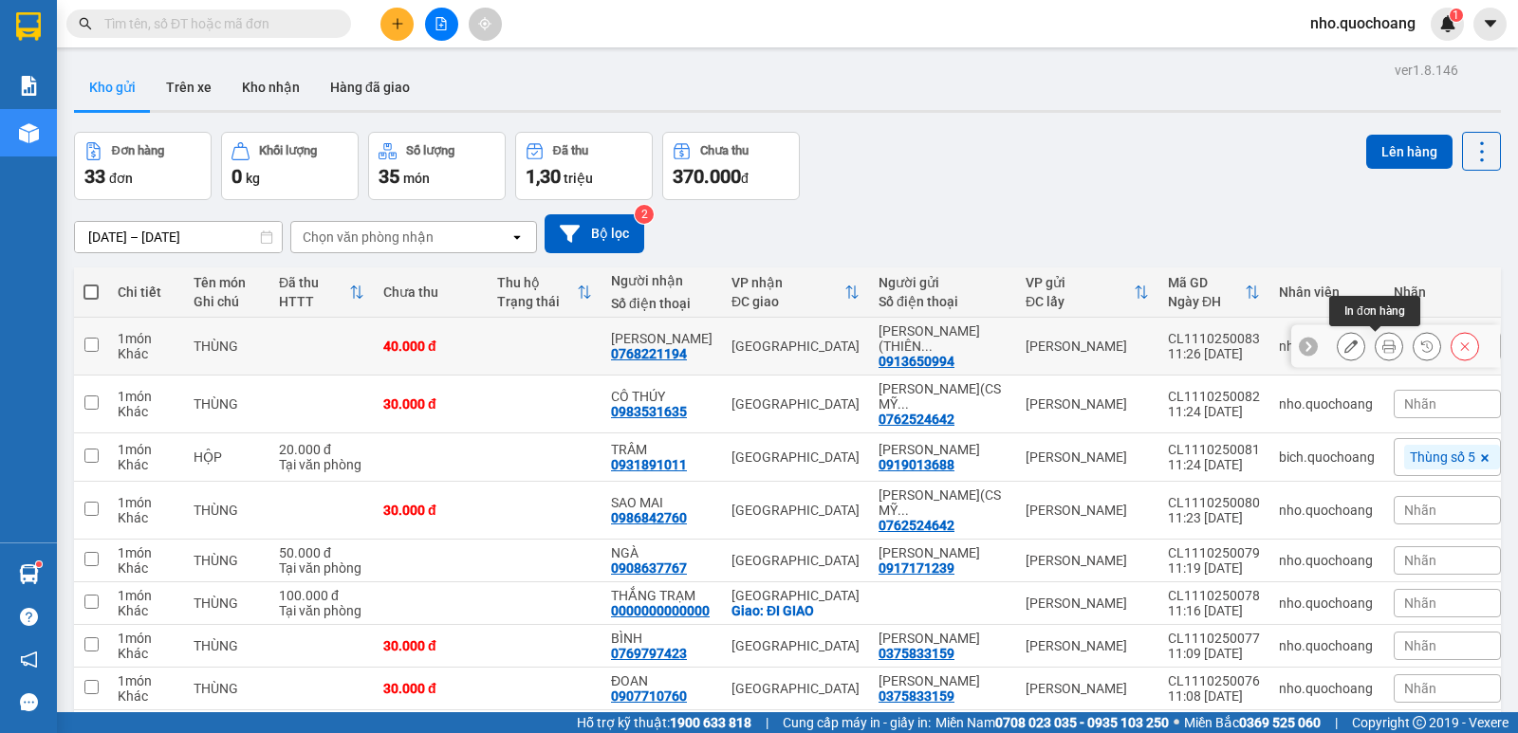
click at [1375, 341] on button at bounding box center [1388, 346] width 27 height 33
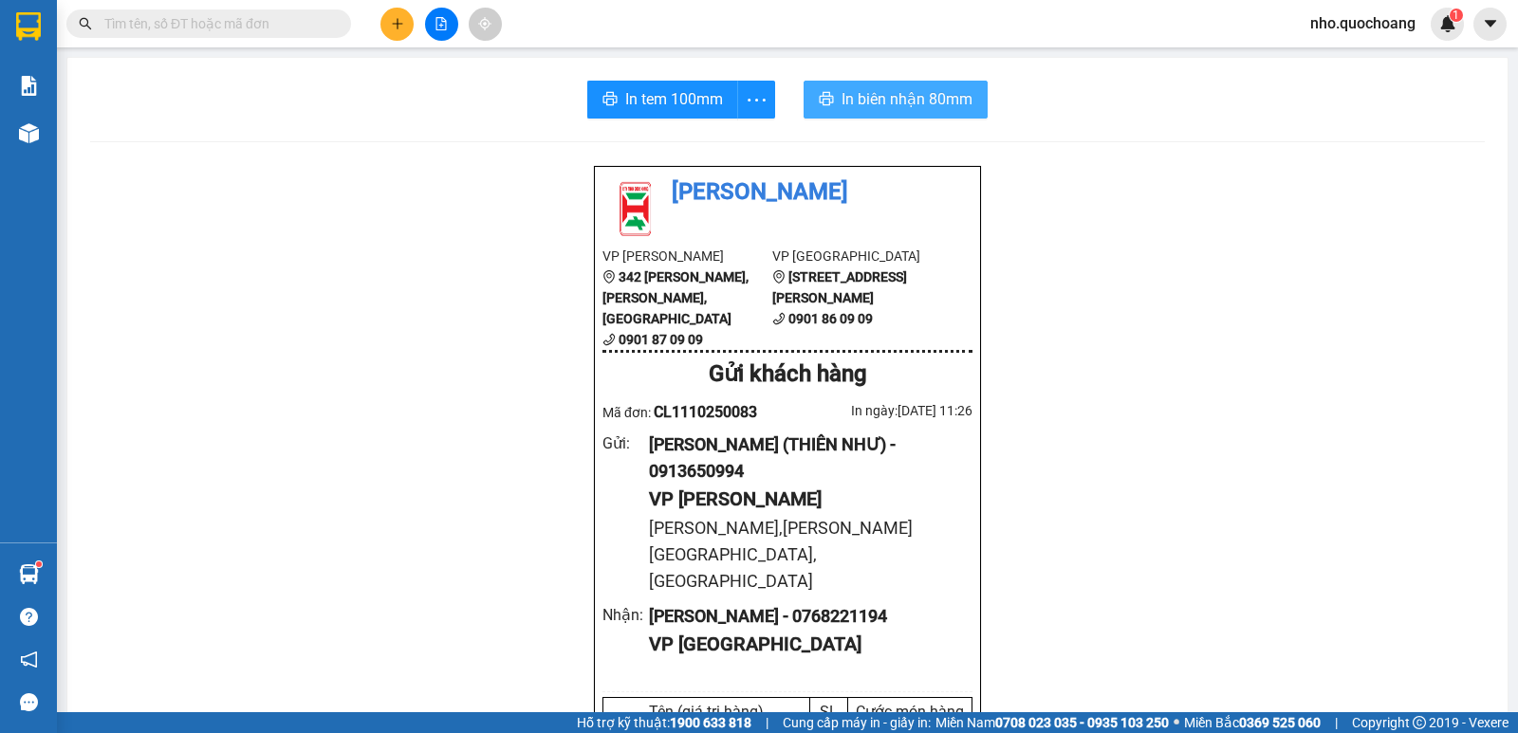
click at [895, 101] on span "In biên nhận 80mm" at bounding box center [906, 99] width 131 height 24
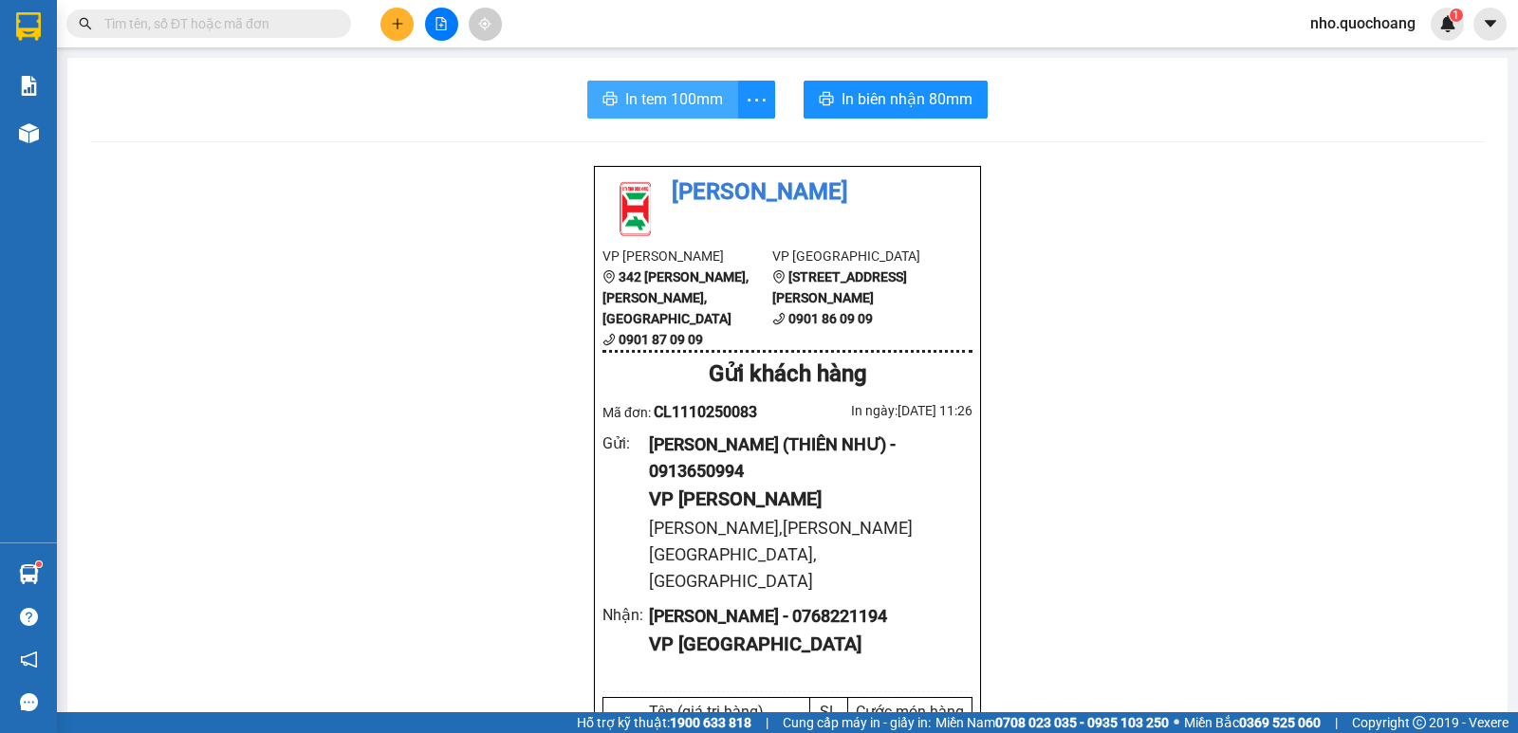
click at [692, 89] on span "In tem 100mm" at bounding box center [674, 99] width 98 height 24
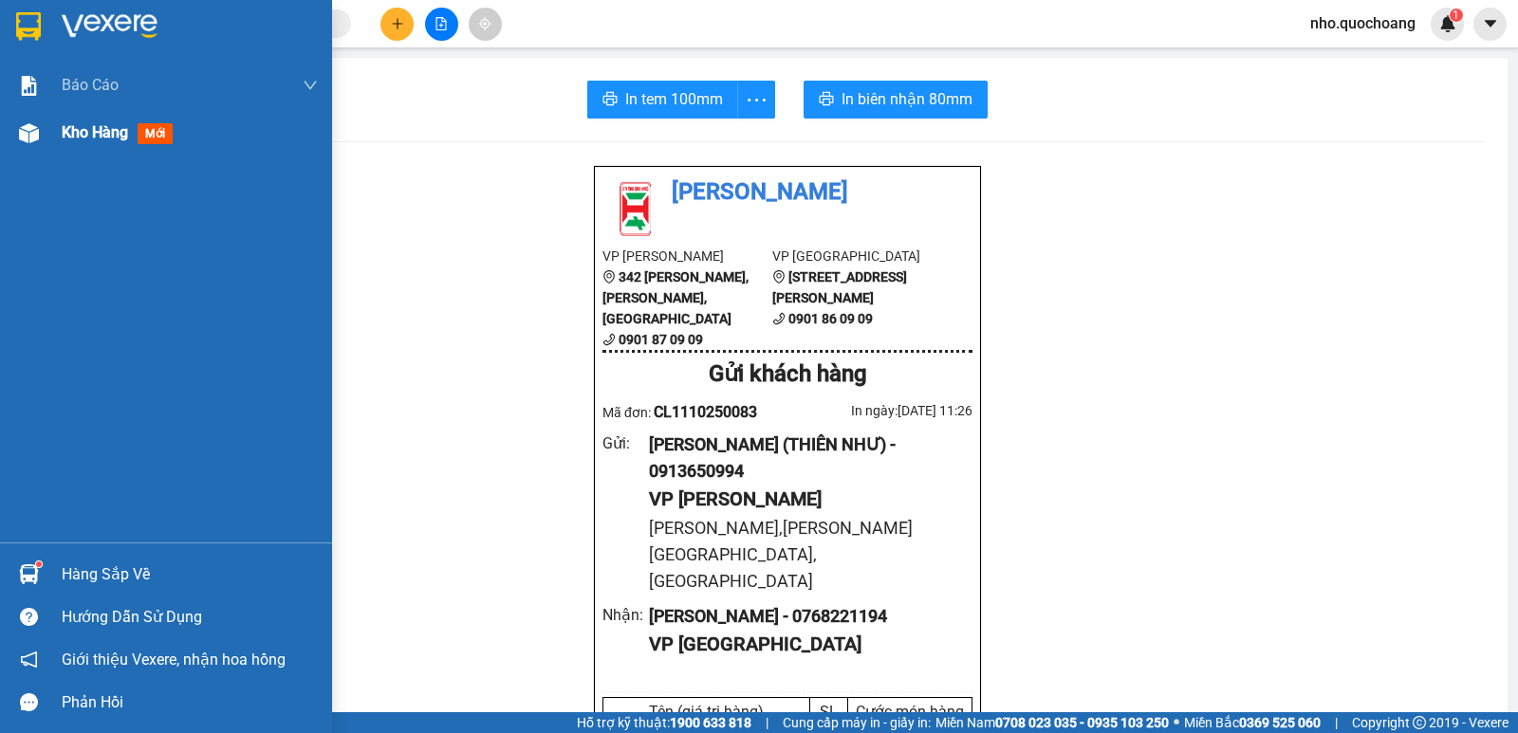
click at [88, 123] on span "Kho hàng" at bounding box center [95, 132] width 66 height 18
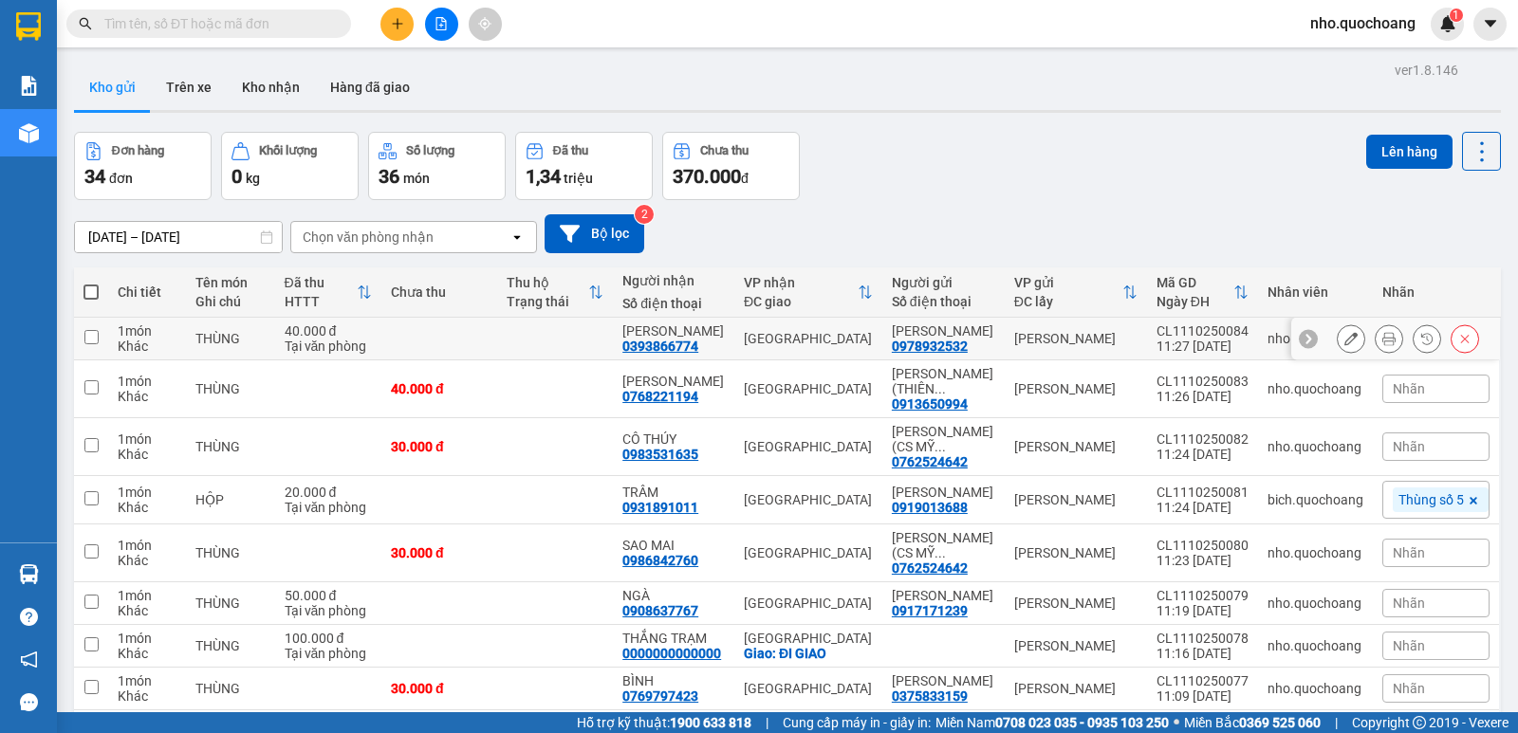
click at [1382, 343] on icon at bounding box center [1388, 338] width 13 height 13
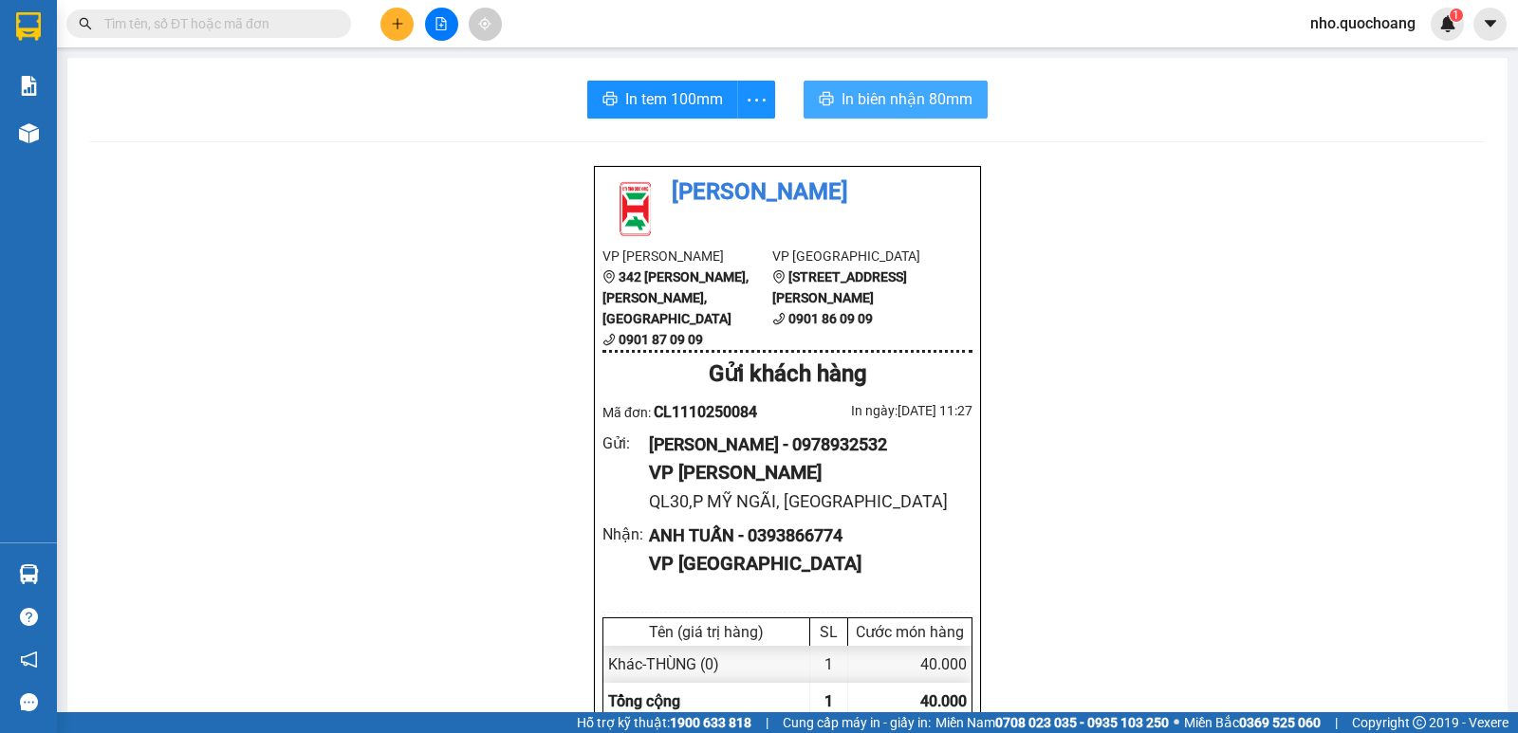
click at [867, 93] on span "In biên nhận 80mm" at bounding box center [906, 99] width 131 height 24
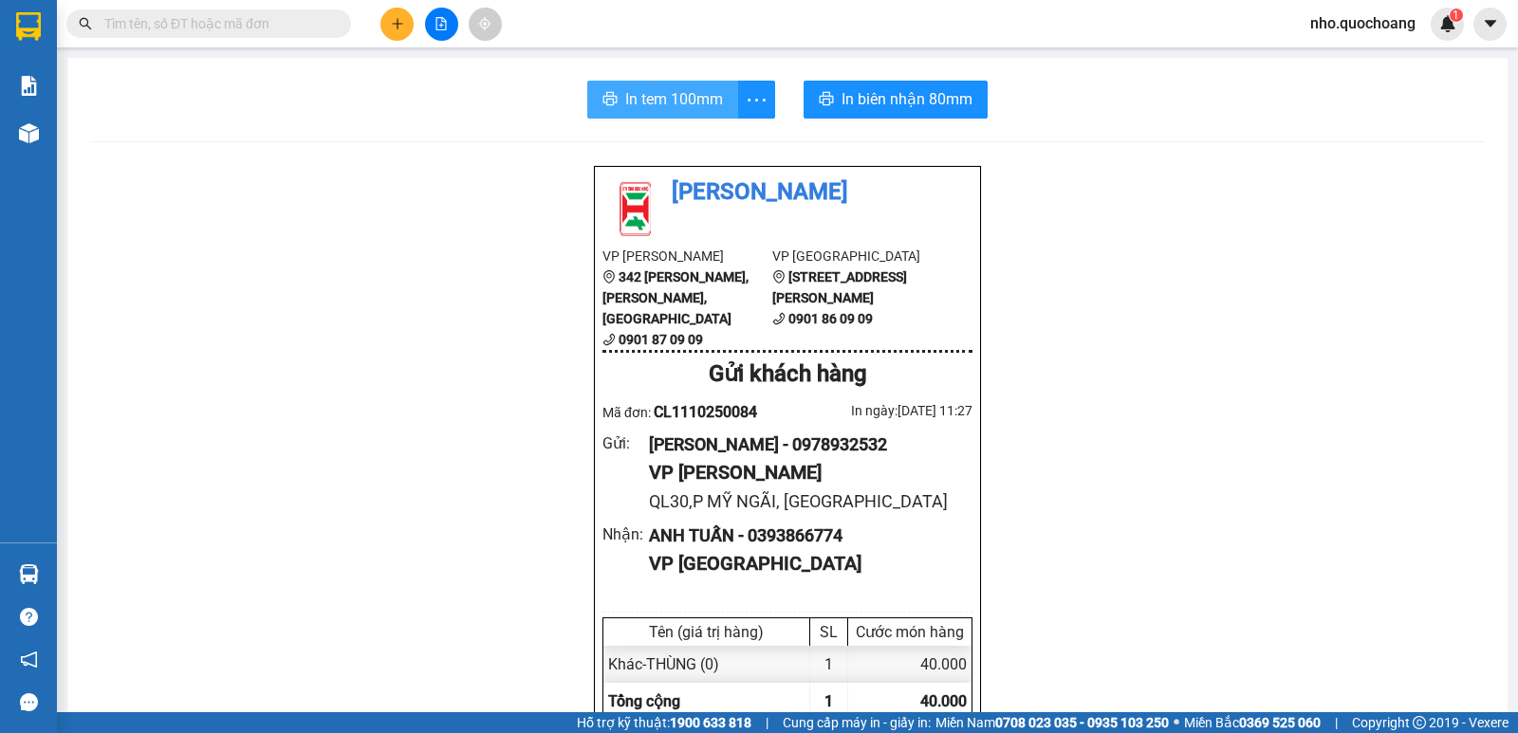
click at [672, 97] on span "In tem 100mm" at bounding box center [674, 99] width 98 height 24
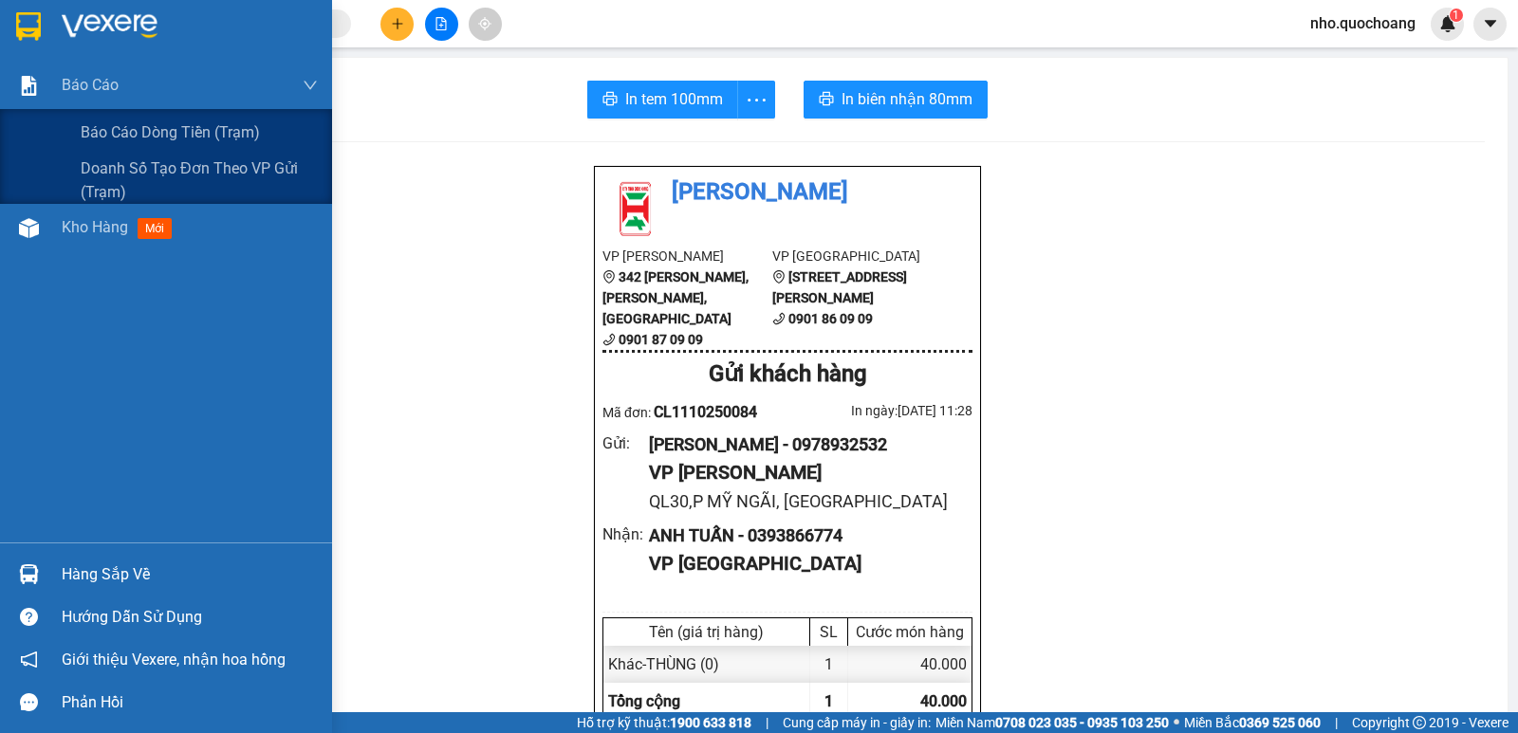
drag, startPoint x: 102, startPoint y: 88, endPoint x: 52, endPoint y: 296, distance: 213.7
click at [105, 118] on div "Báo cáo Báo cáo dòng tiền (trạm) Doanh số tạo đơn theo VP gửi (trạm)" at bounding box center [166, 133] width 332 height 142
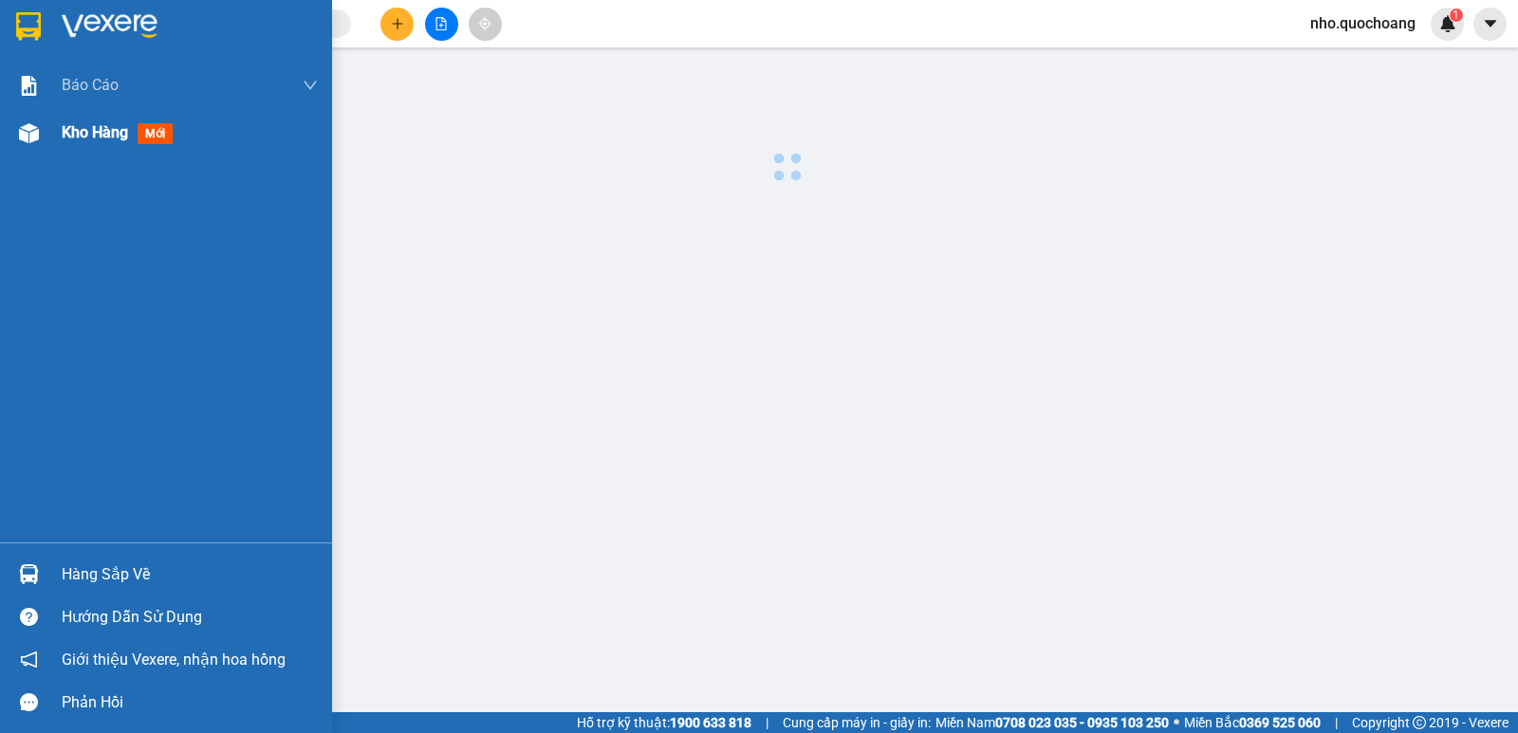
click at [87, 136] on span "Kho hàng" at bounding box center [95, 132] width 66 height 18
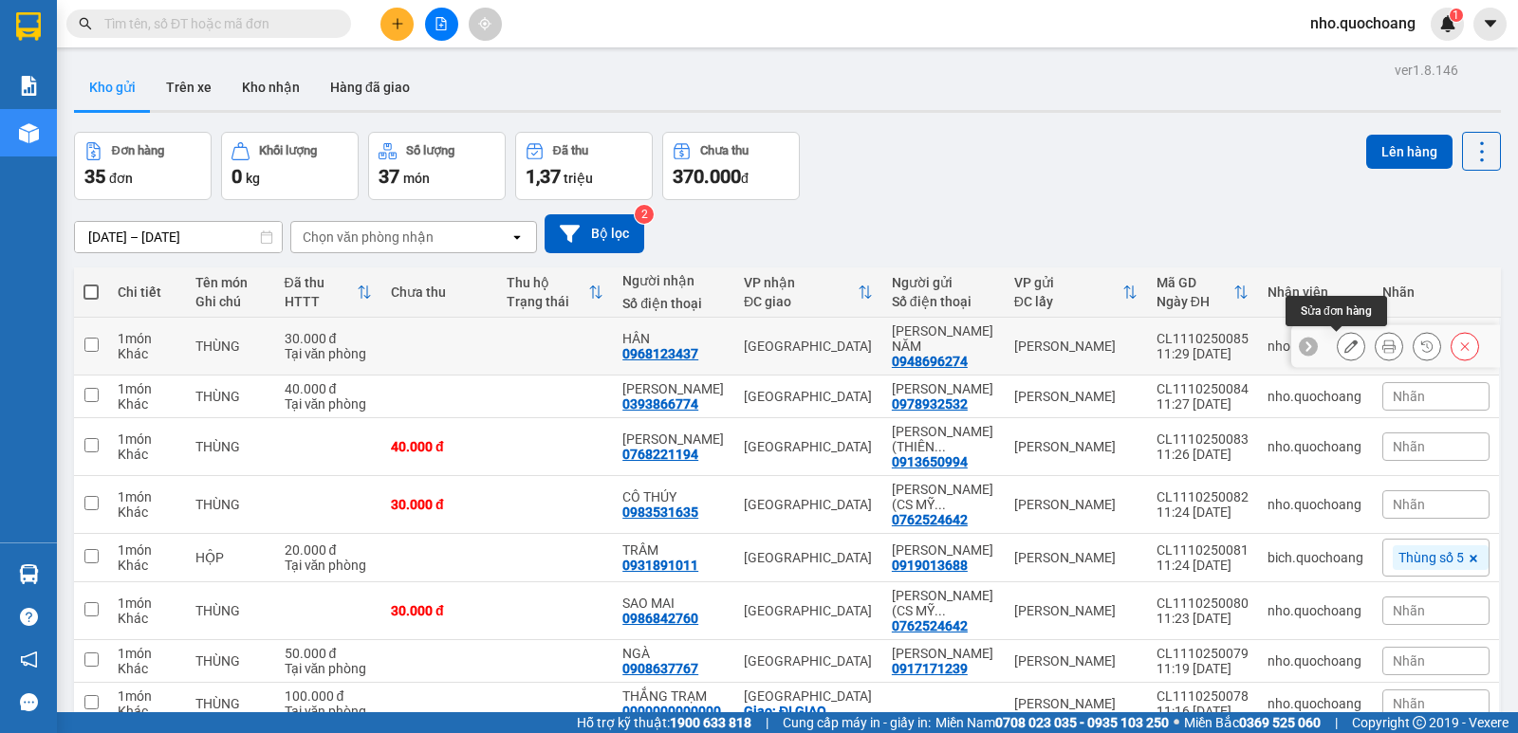
click at [1375, 348] on button at bounding box center [1388, 346] width 27 height 33
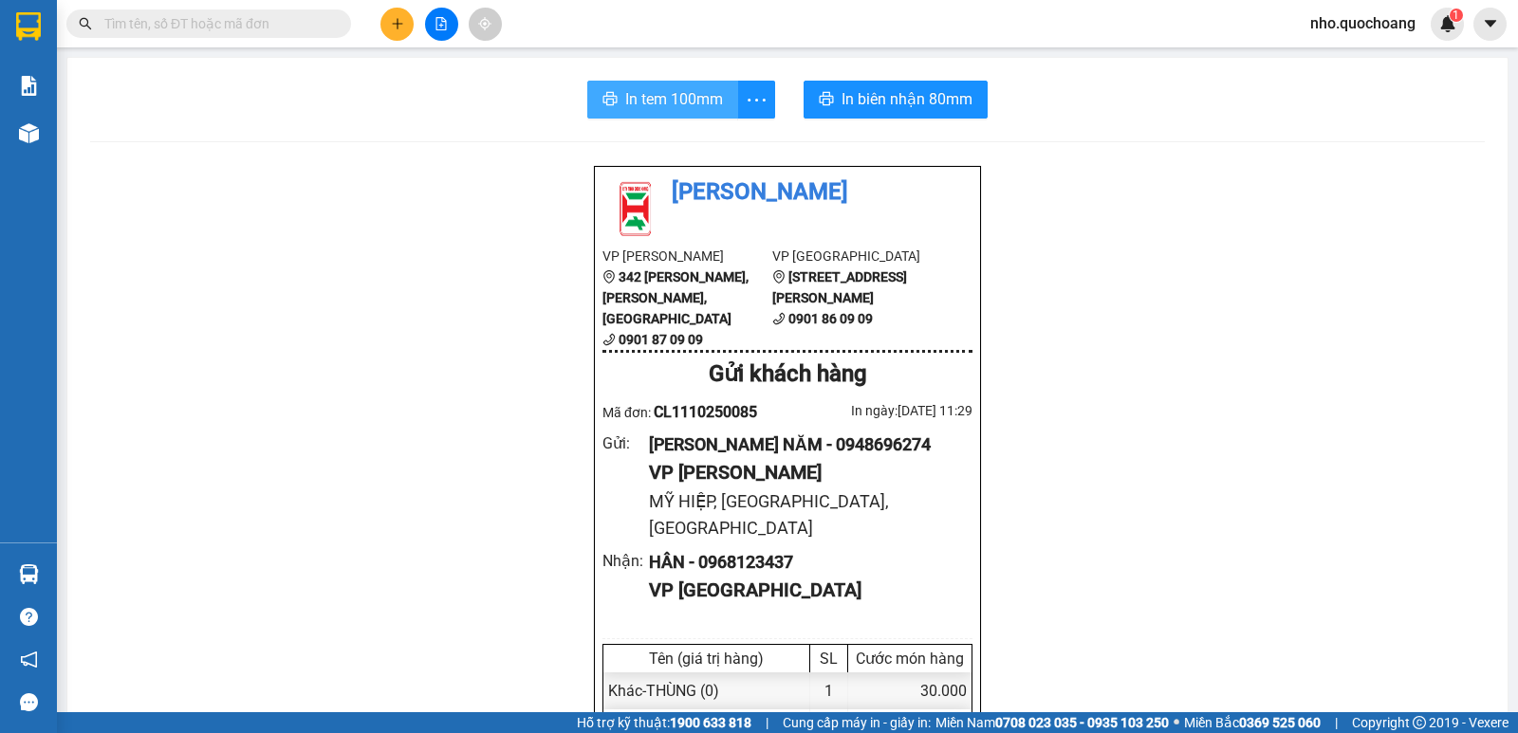
click at [692, 97] on span "In tem 100mm" at bounding box center [674, 99] width 98 height 24
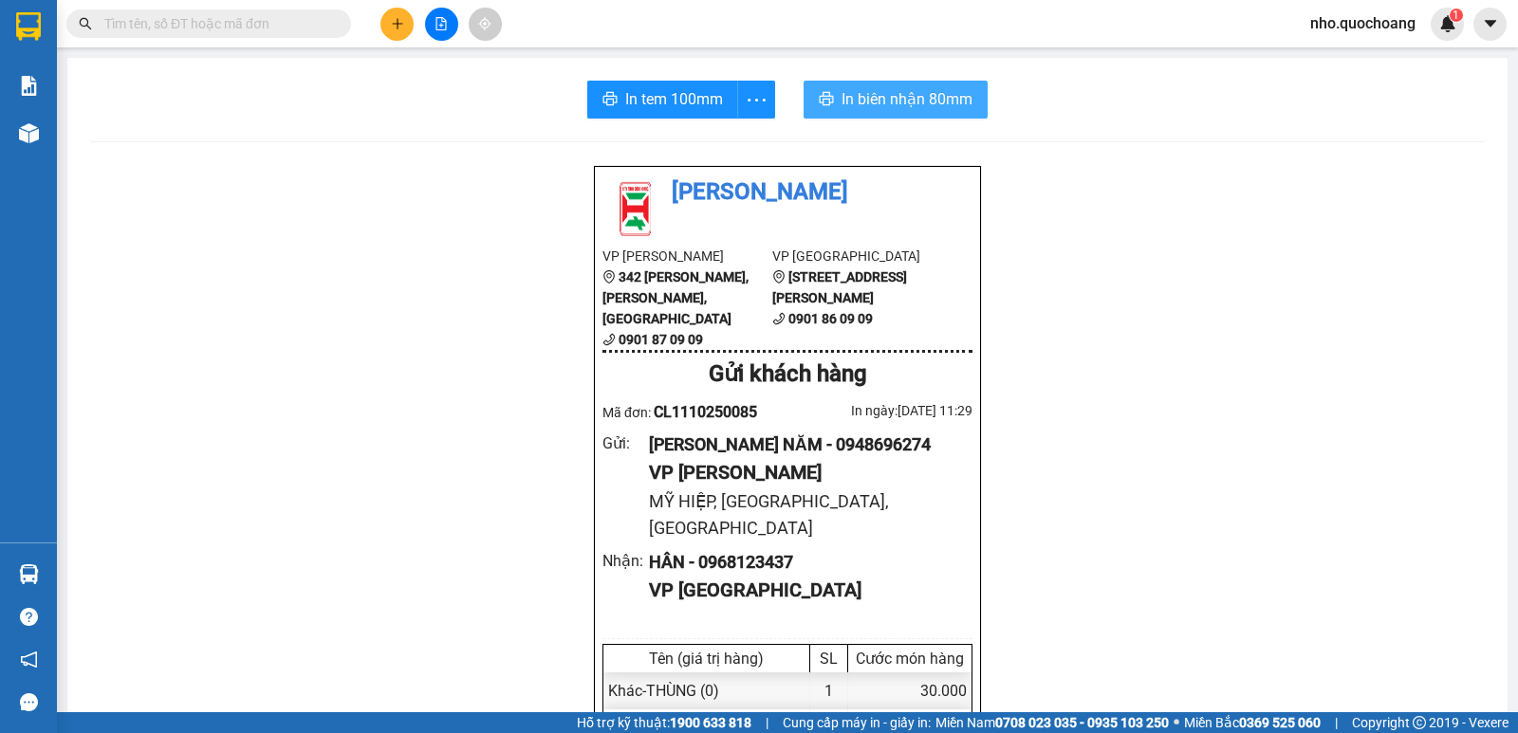
click at [900, 92] on span "In biên nhận 80mm" at bounding box center [906, 99] width 131 height 24
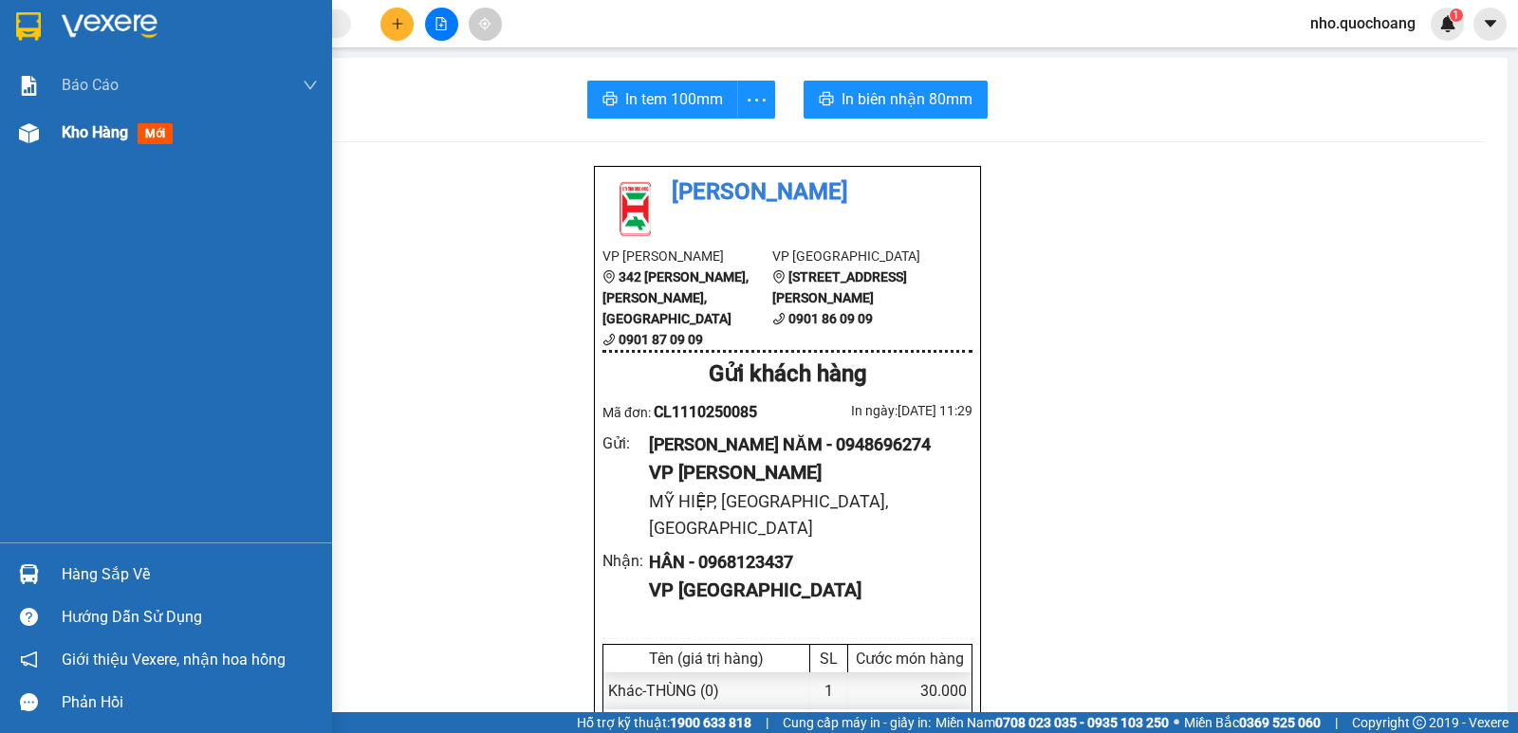
click at [97, 143] on div "Kho hàng mới" at bounding box center [121, 132] width 119 height 24
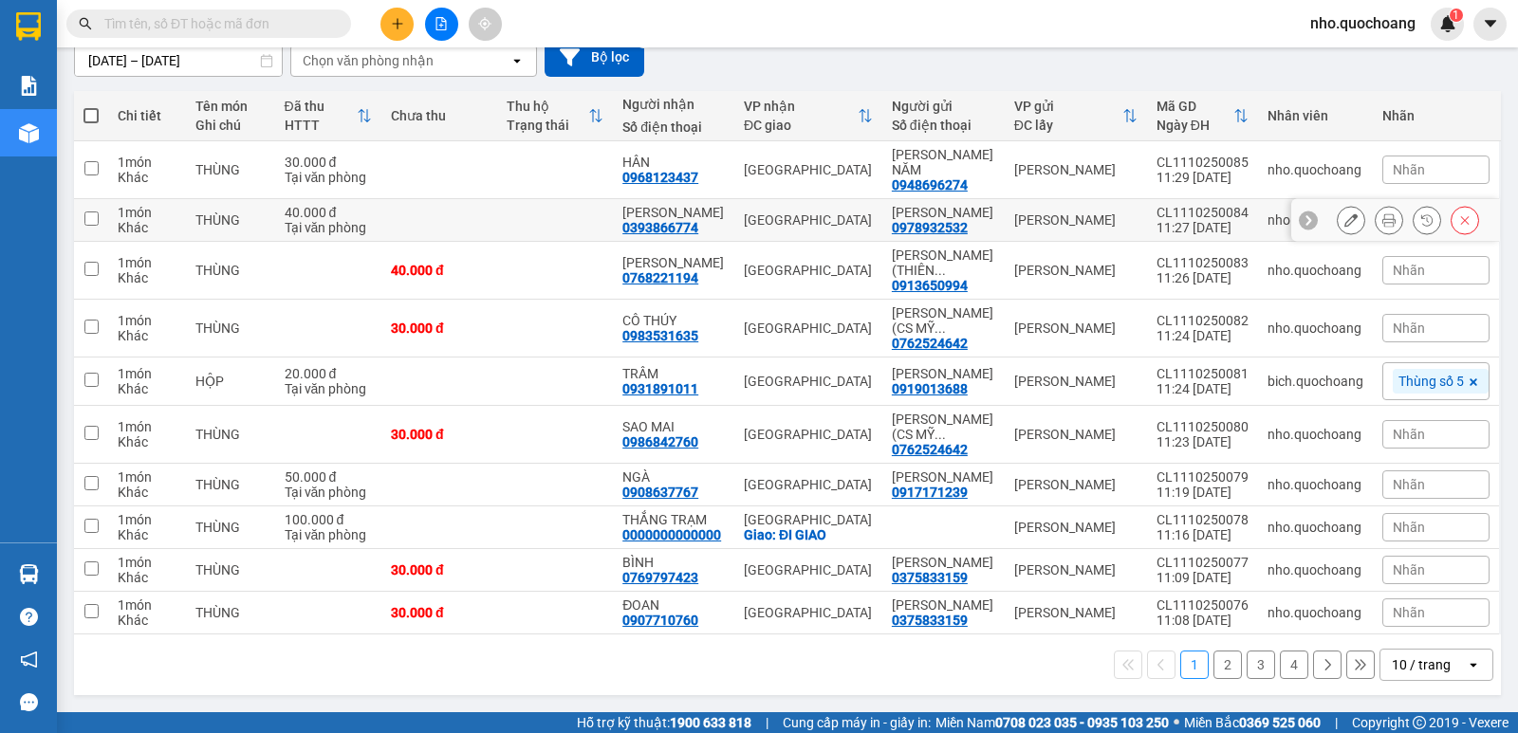
scroll to position [231, 0]
click at [1398, 678] on div "10 / trang" at bounding box center [1422, 665] width 85 height 30
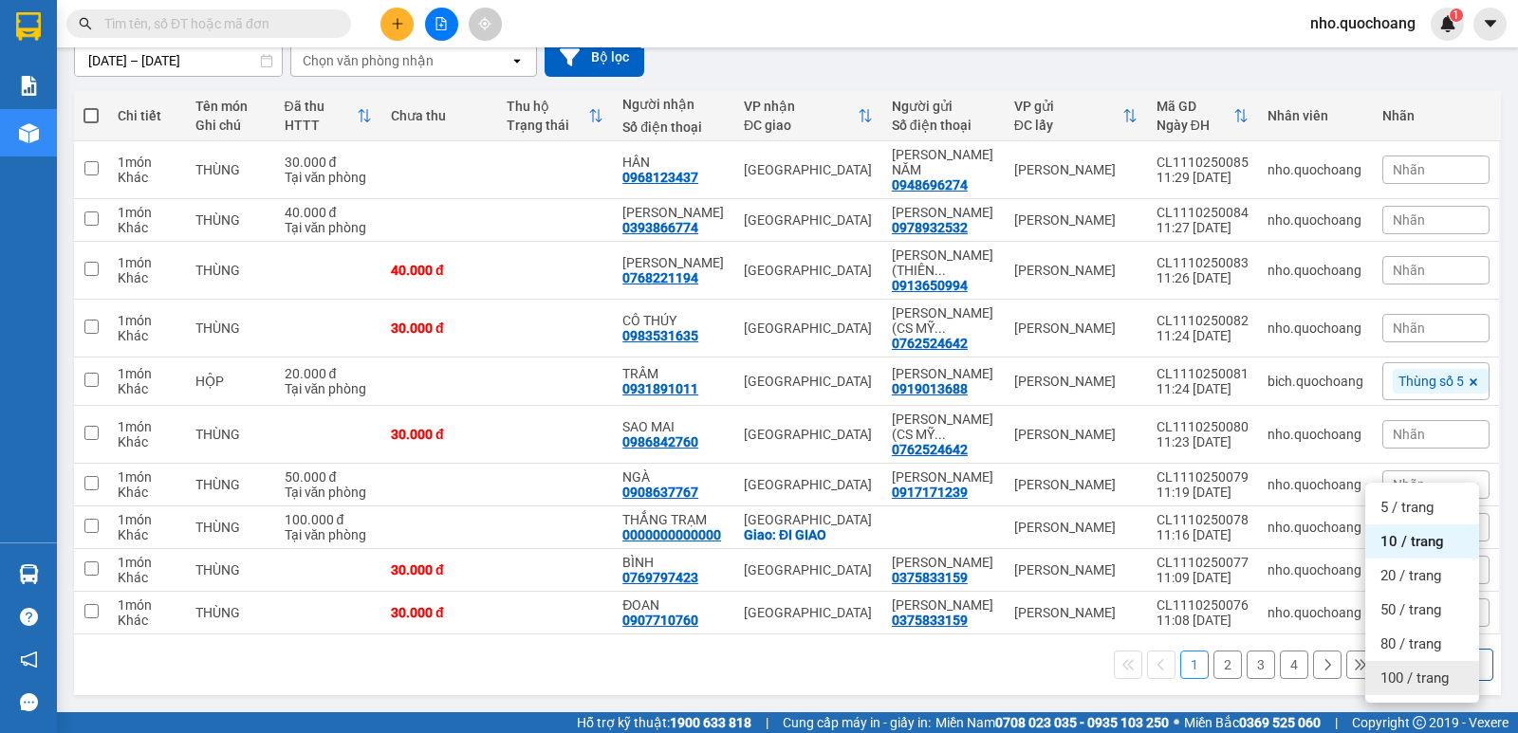
click at [1399, 669] on span "100 / trang" at bounding box center [1414, 678] width 68 height 19
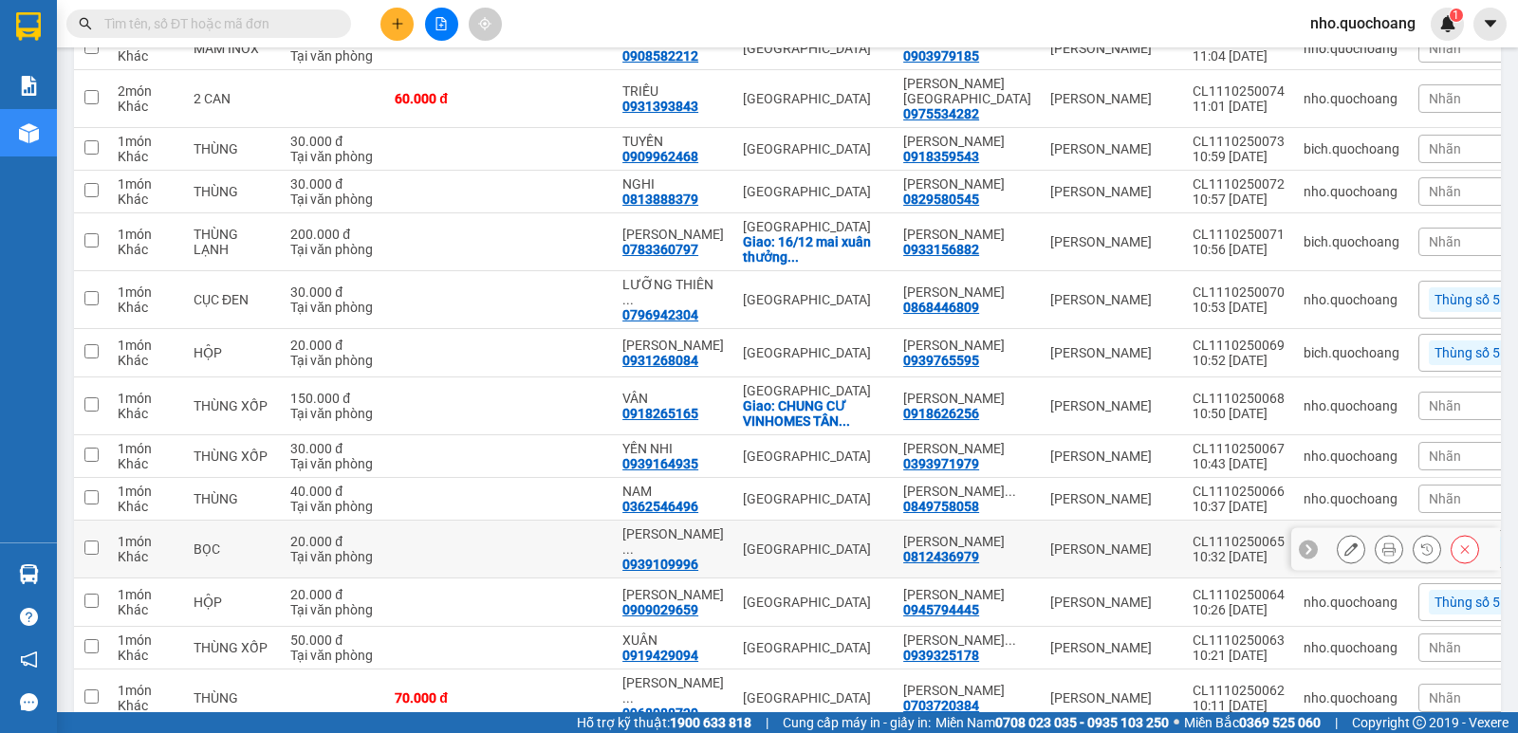
scroll to position [895, 0]
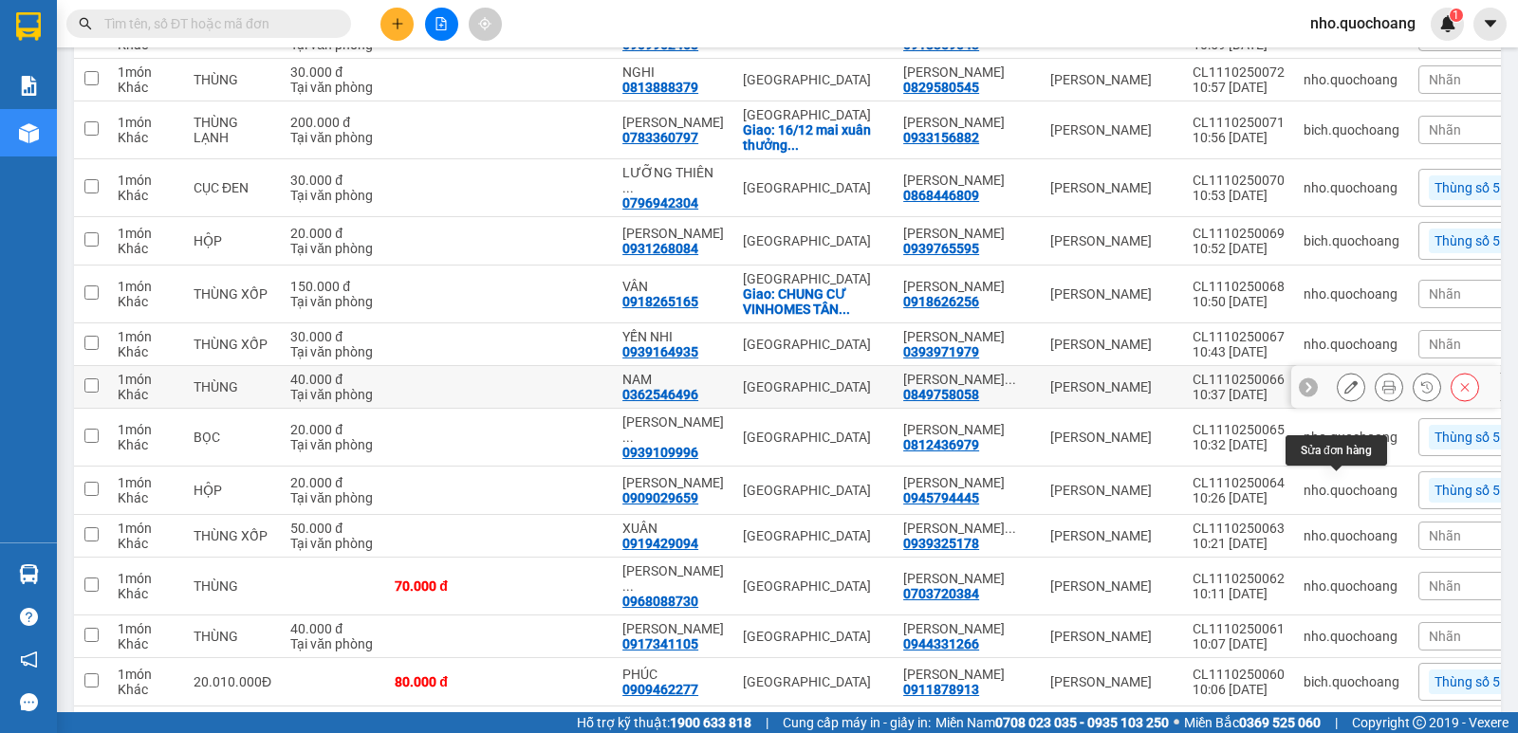
click at [1344, 394] on icon at bounding box center [1350, 386] width 13 height 13
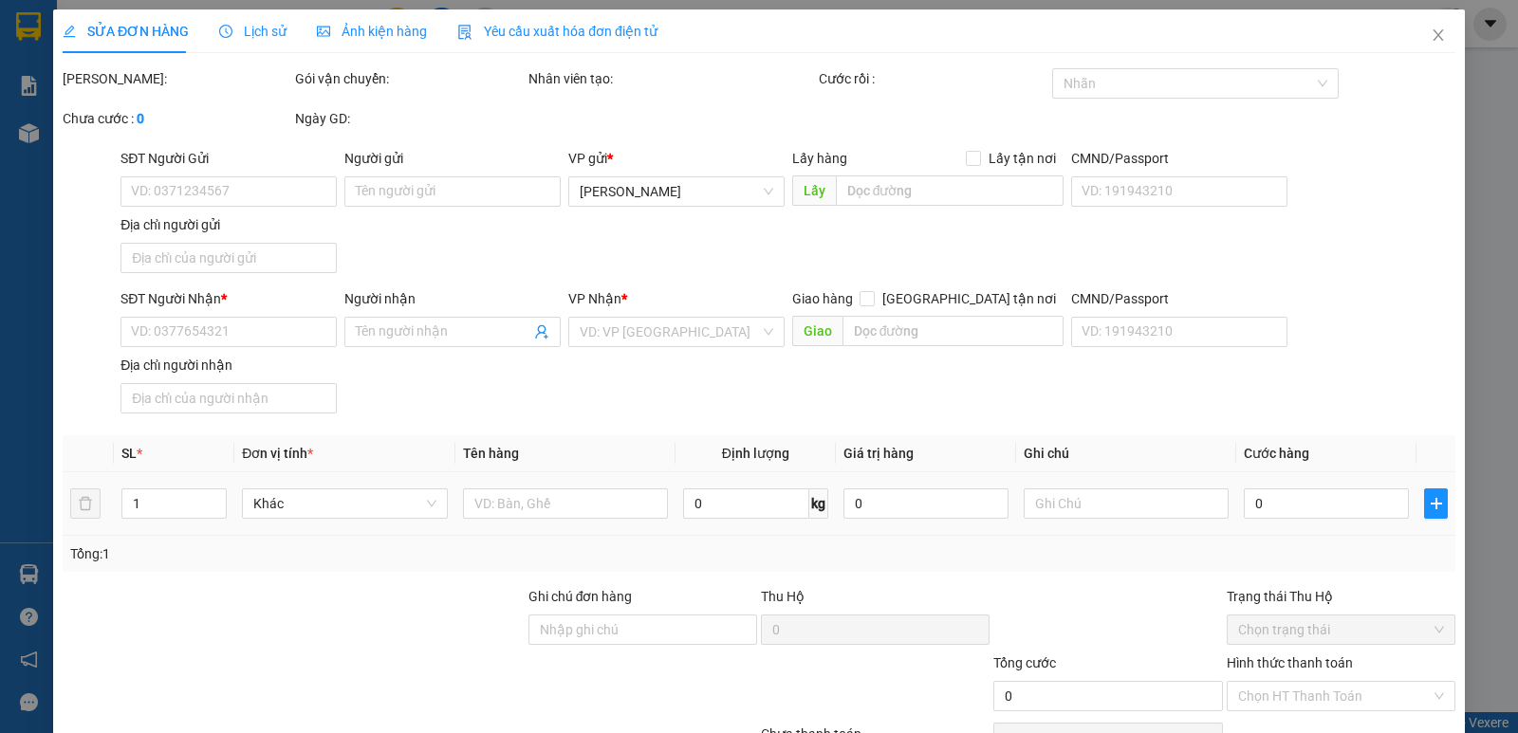
type input "0849758058"
type input "NGUYỄN THANH NGUYÊN"
type input "TÂN THUẬN TÂY,P CAO LÃNH, ĐỒNG THÁP"
type input "0362546496"
type input "NAM"
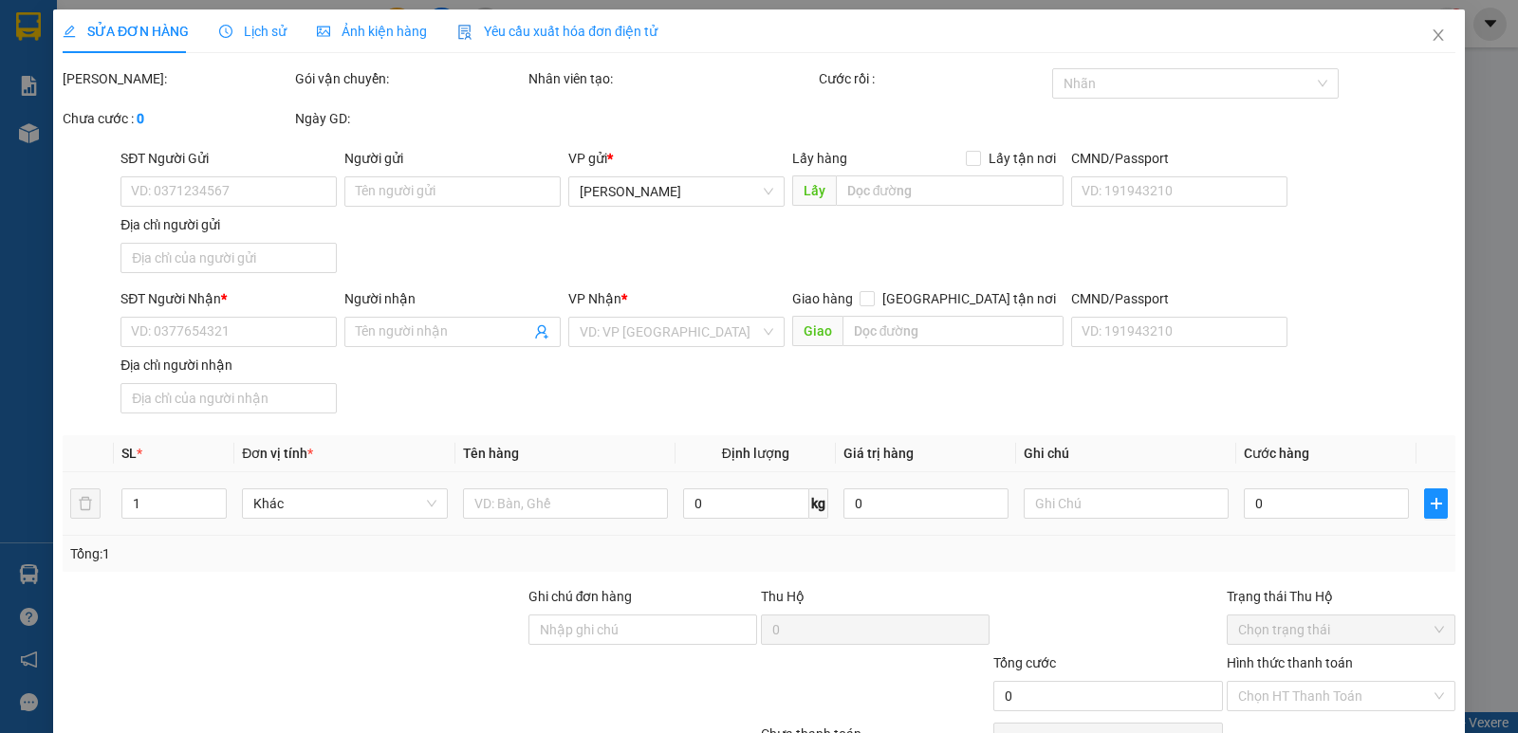
type input "40.000"
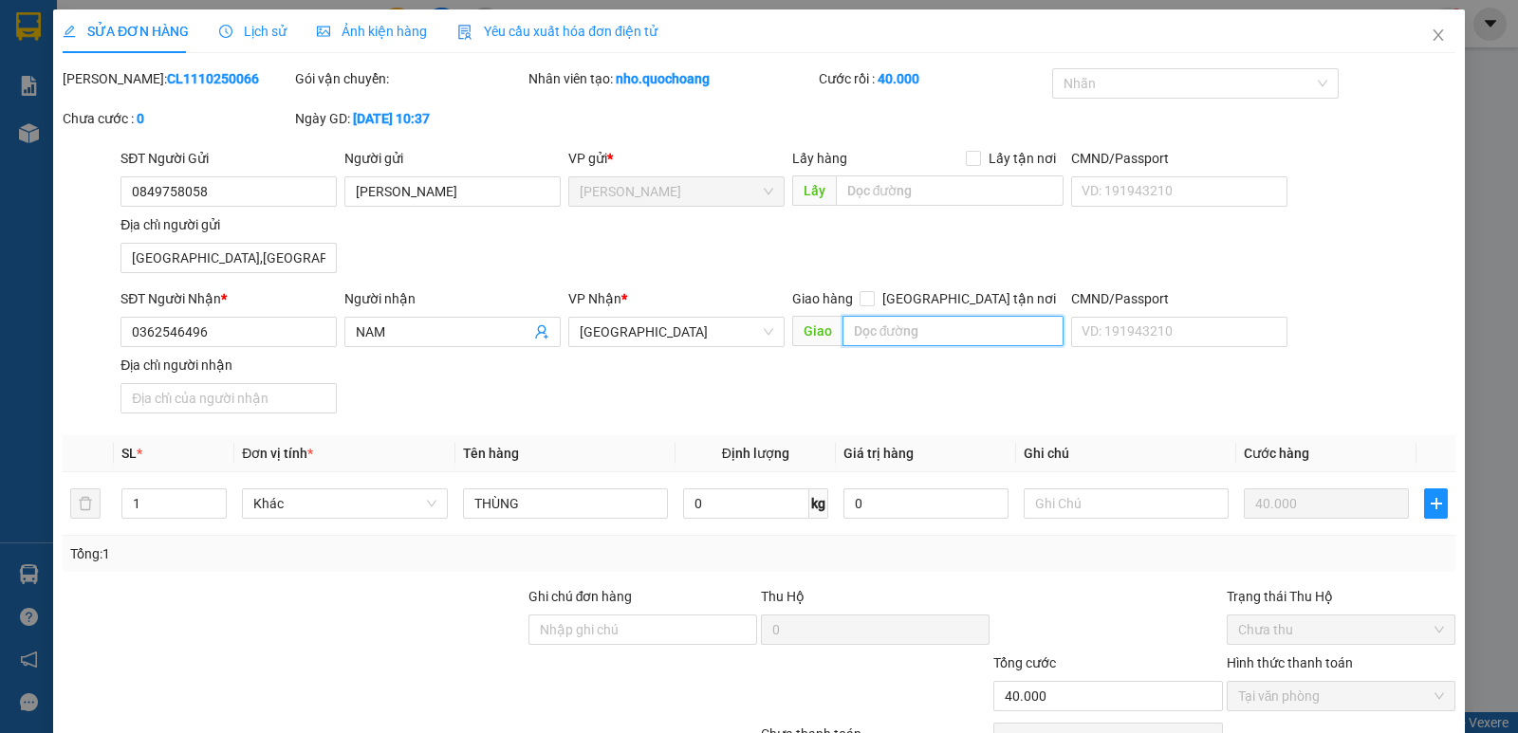
click at [887, 337] on input "text" at bounding box center [953, 331] width 222 height 30
type input "B"
type input "0"
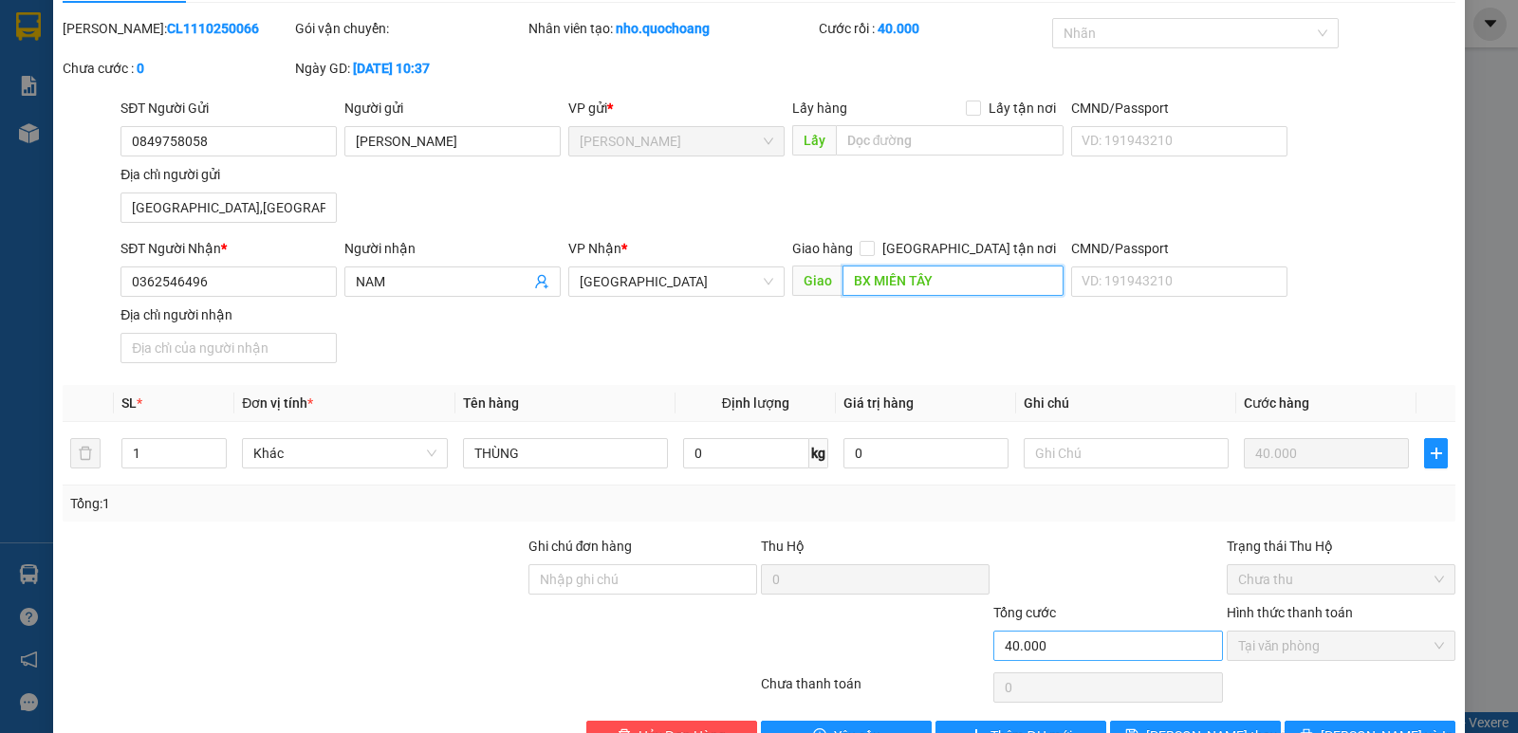
scroll to position [95, 0]
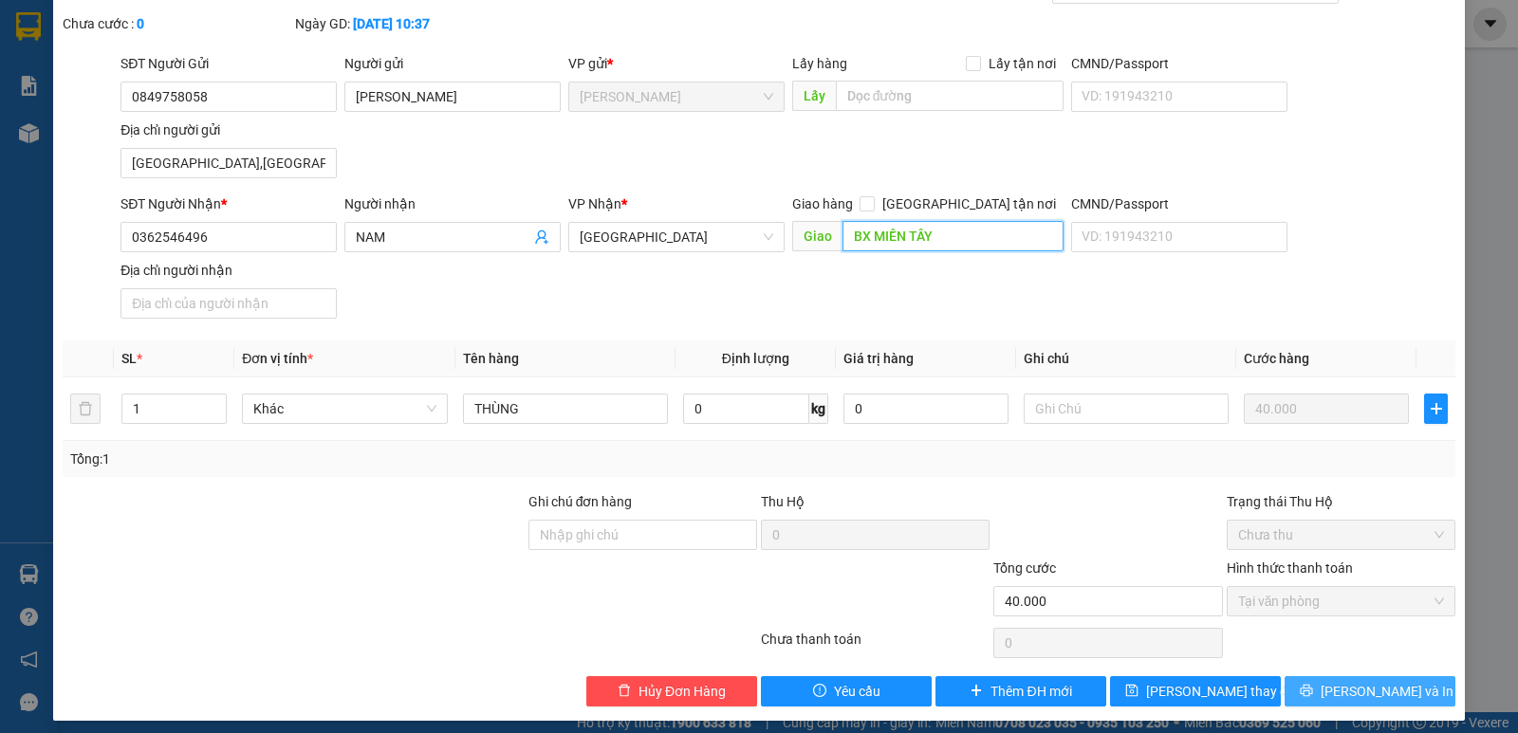
type input "BX MIỀN TÂY"
click at [1357, 691] on span "Lưu và In" at bounding box center [1386, 691] width 133 height 21
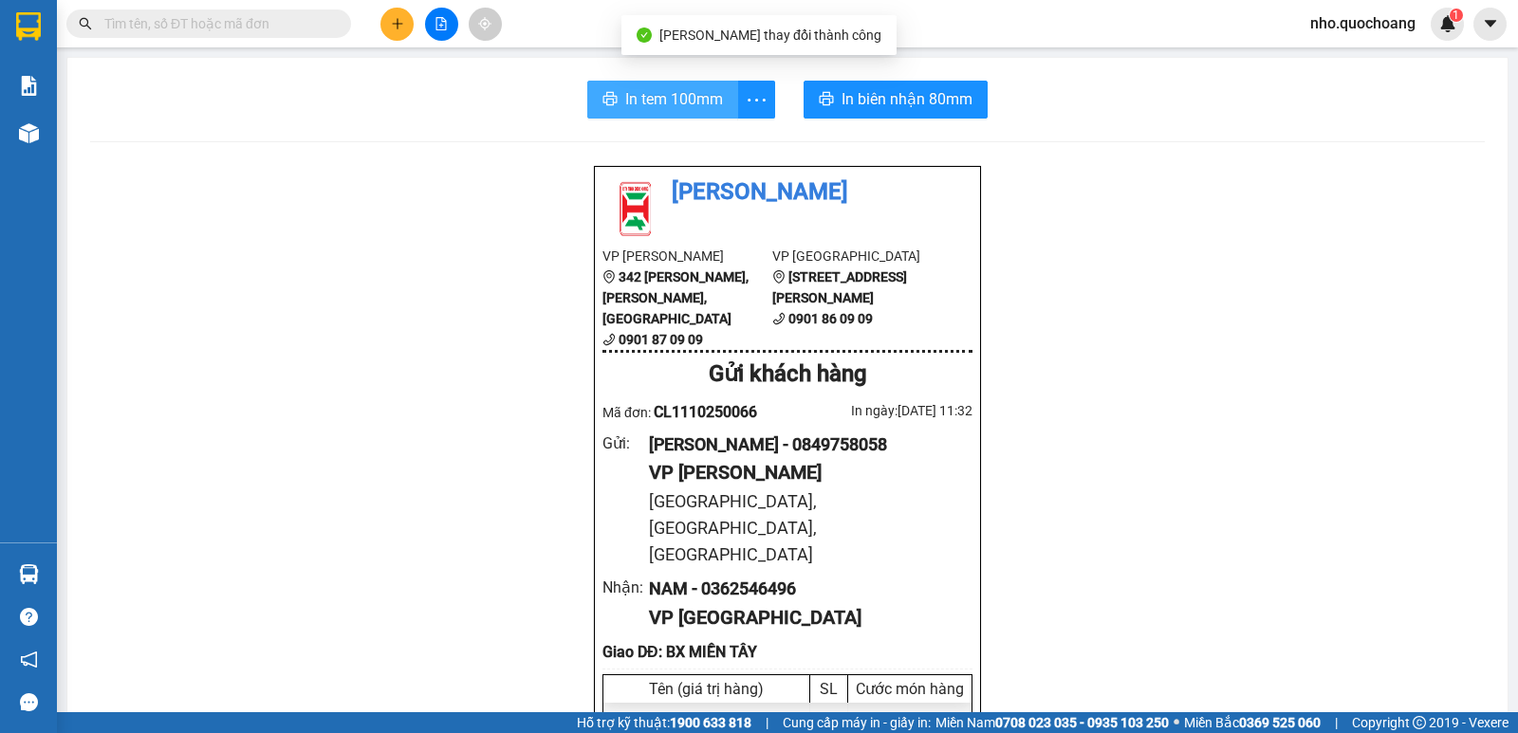
click at [673, 91] on span "In tem 100mm" at bounding box center [674, 99] width 98 height 24
click at [662, 91] on span "In tem 100mm" at bounding box center [674, 99] width 98 height 24
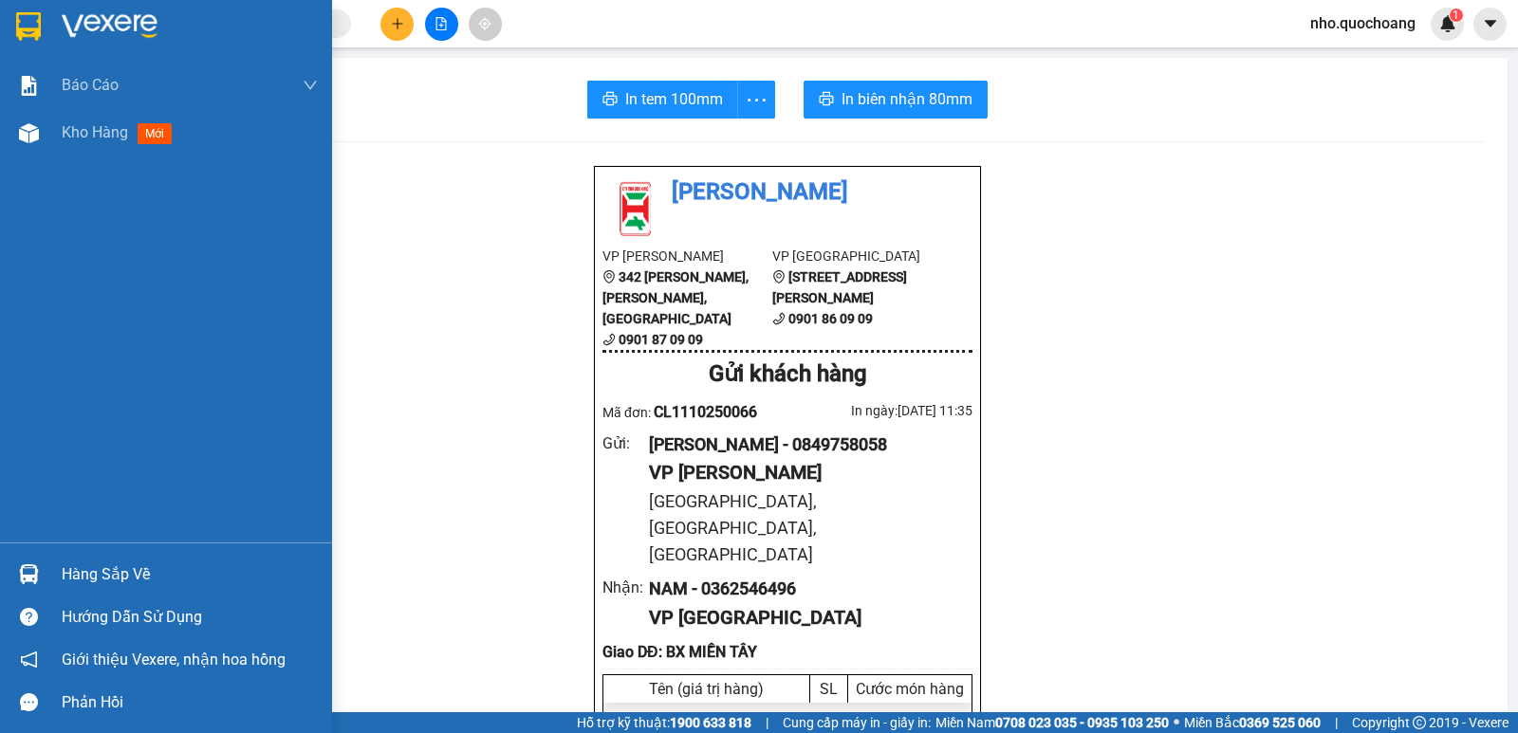
click at [132, 574] on div "Hàng sắp về" at bounding box center [190, 575] width 256 height 28
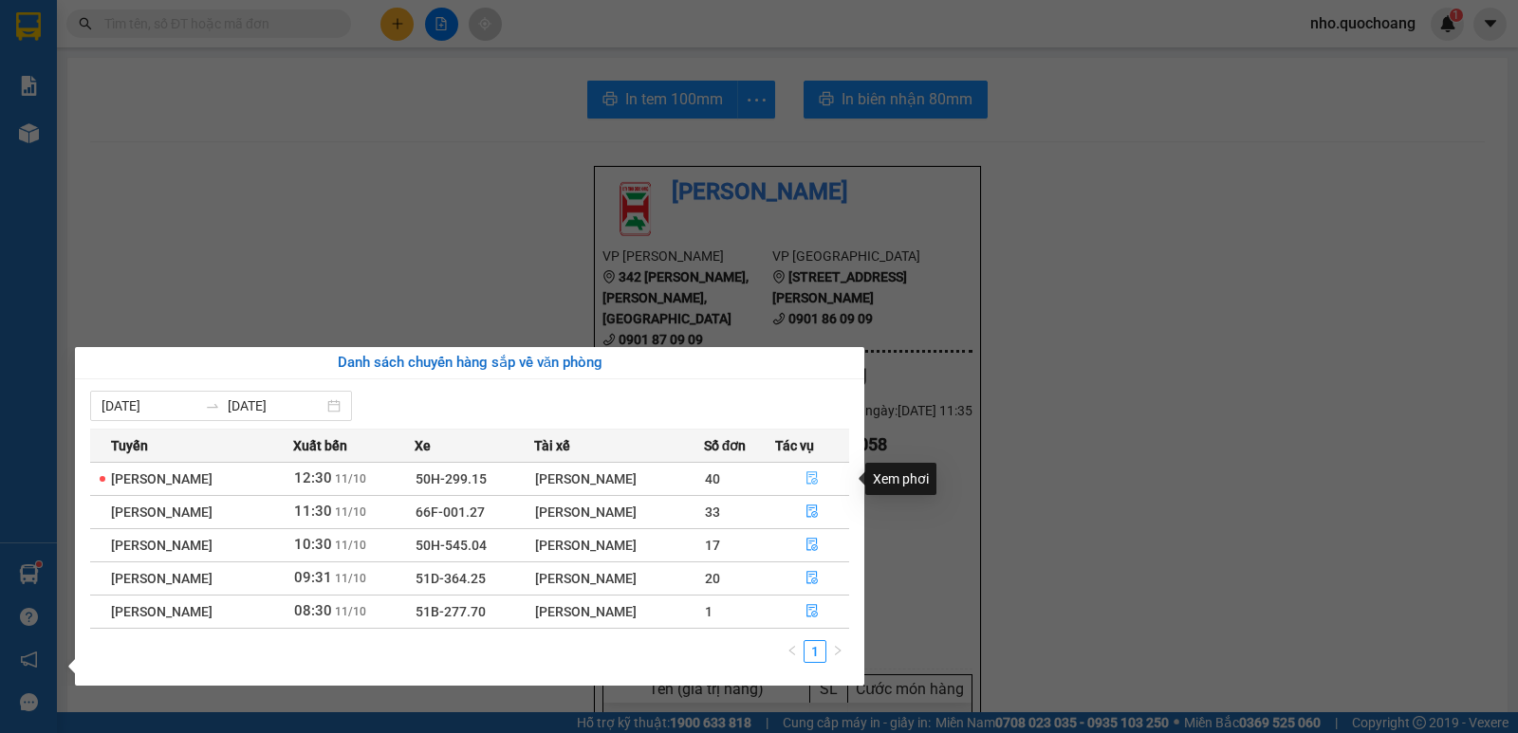
click at [807, 480] on button "button" at bounding box center [812, 479] width 73 height 30
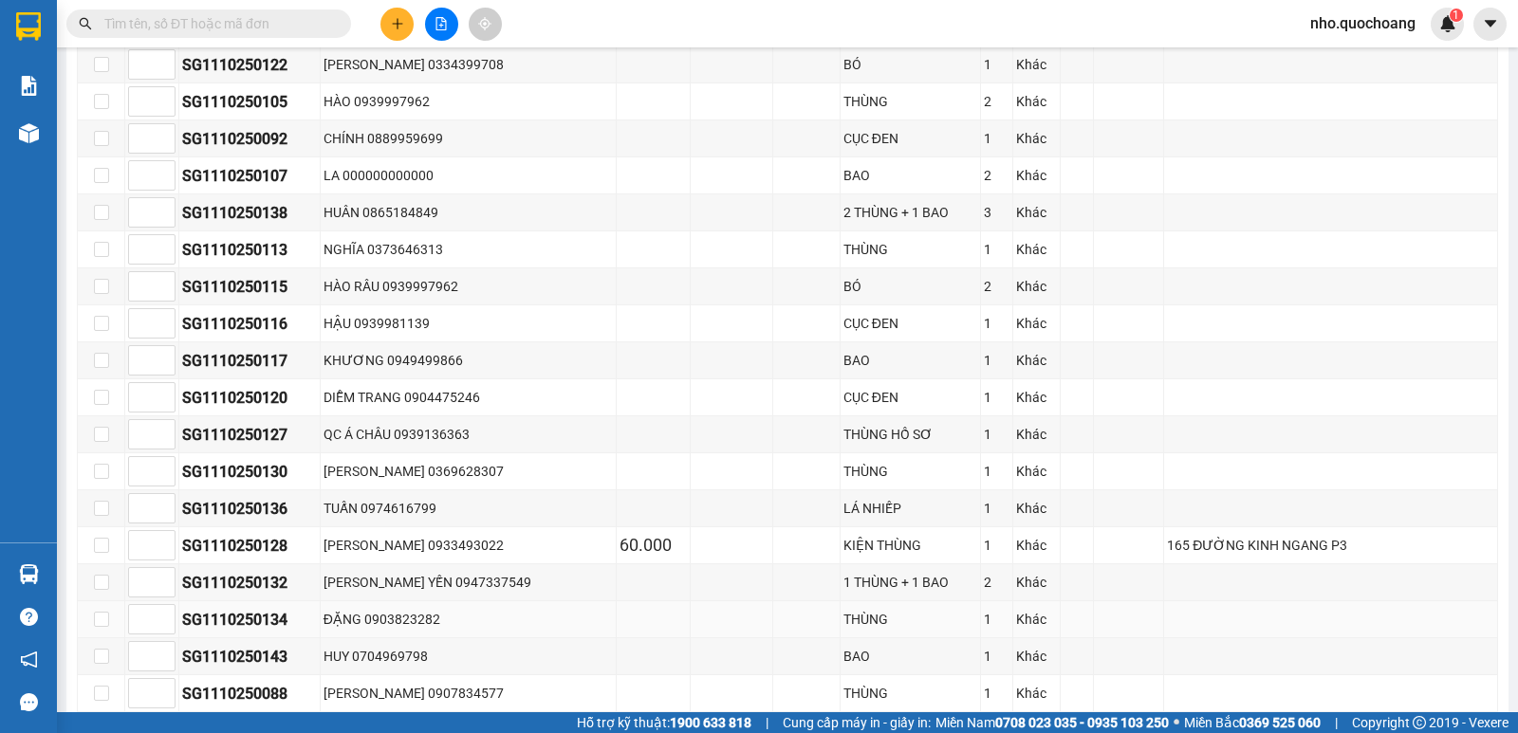
scroll to position [190, 0]
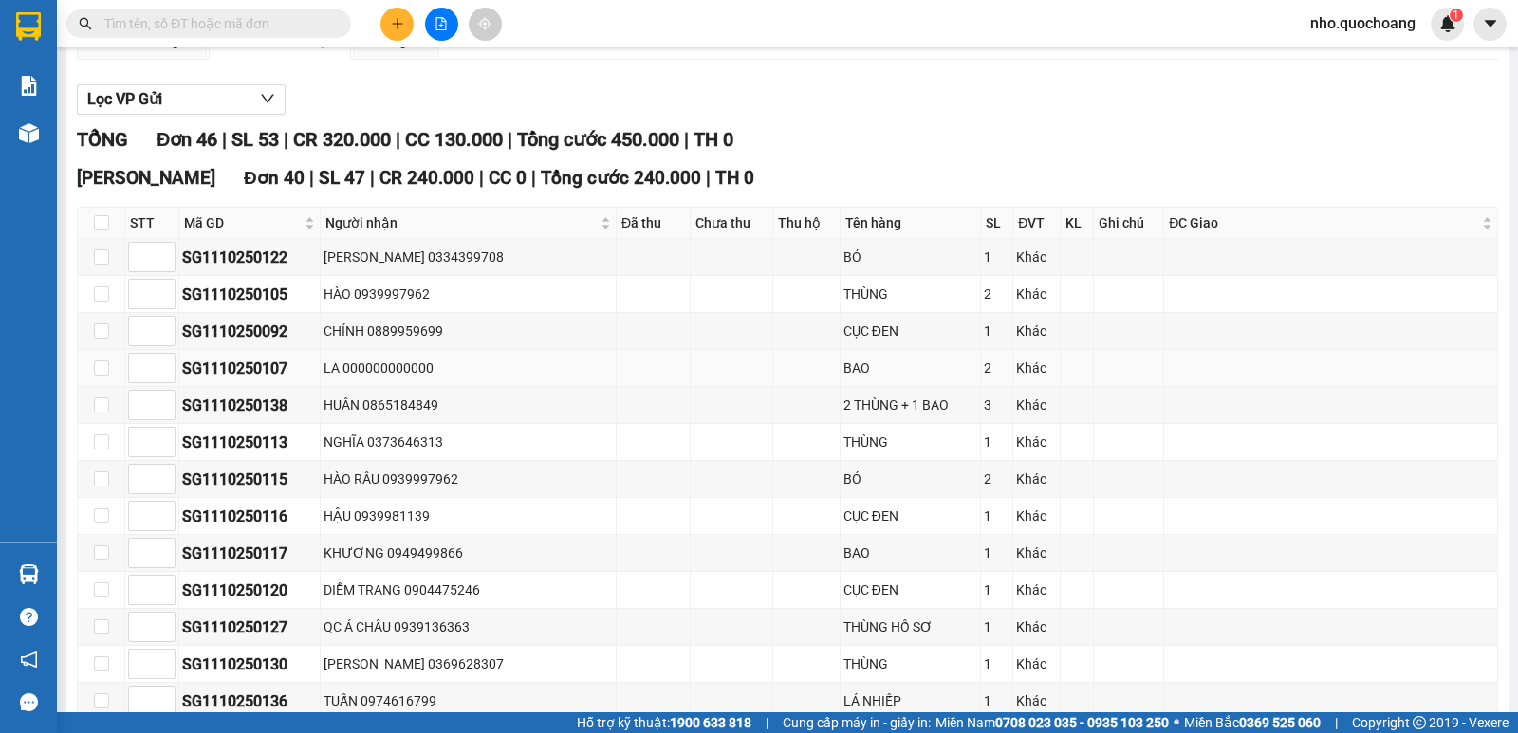
click at [459, 378] on div "LA 000000000000" at bounding box center [467, 368] width 289 height 21
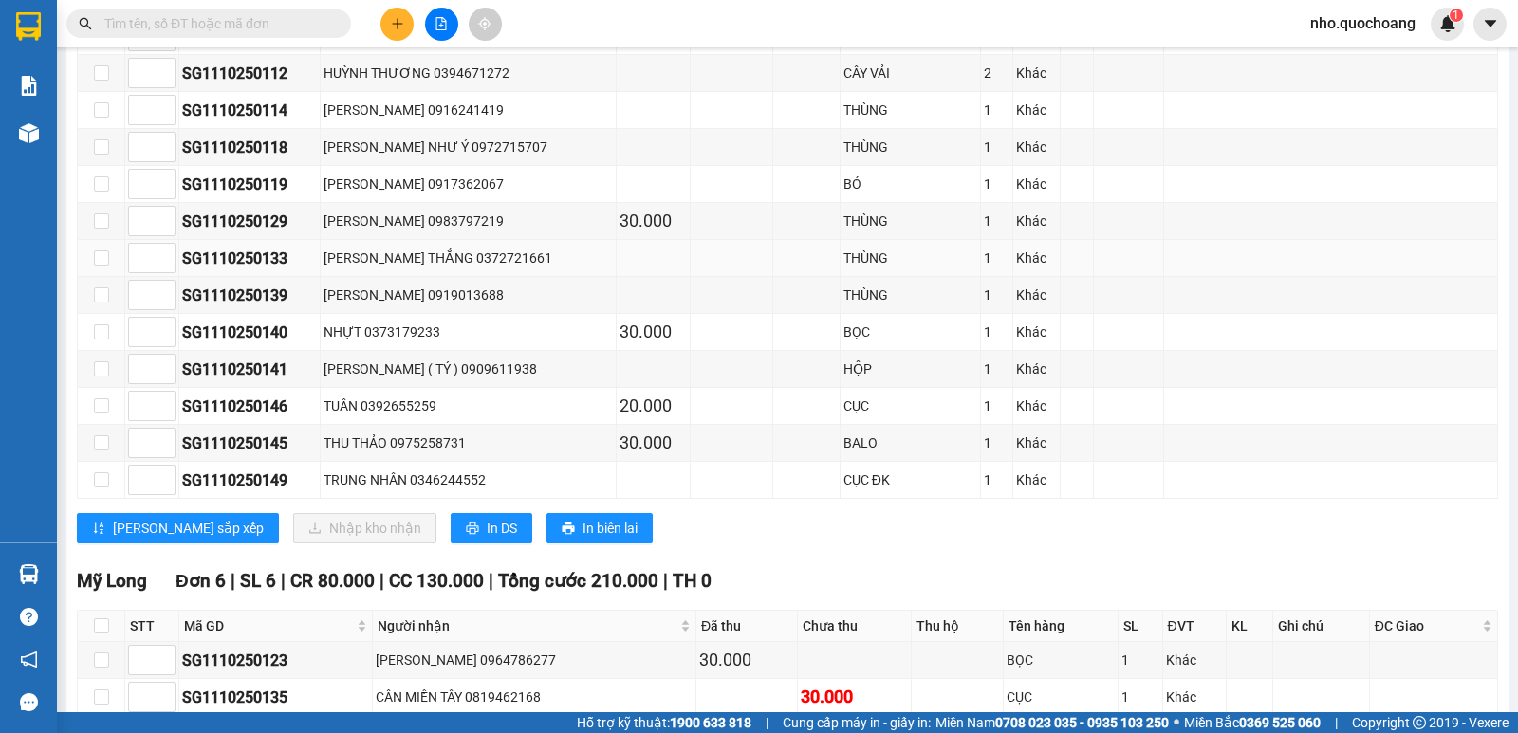
scroll to position [1423, 0]
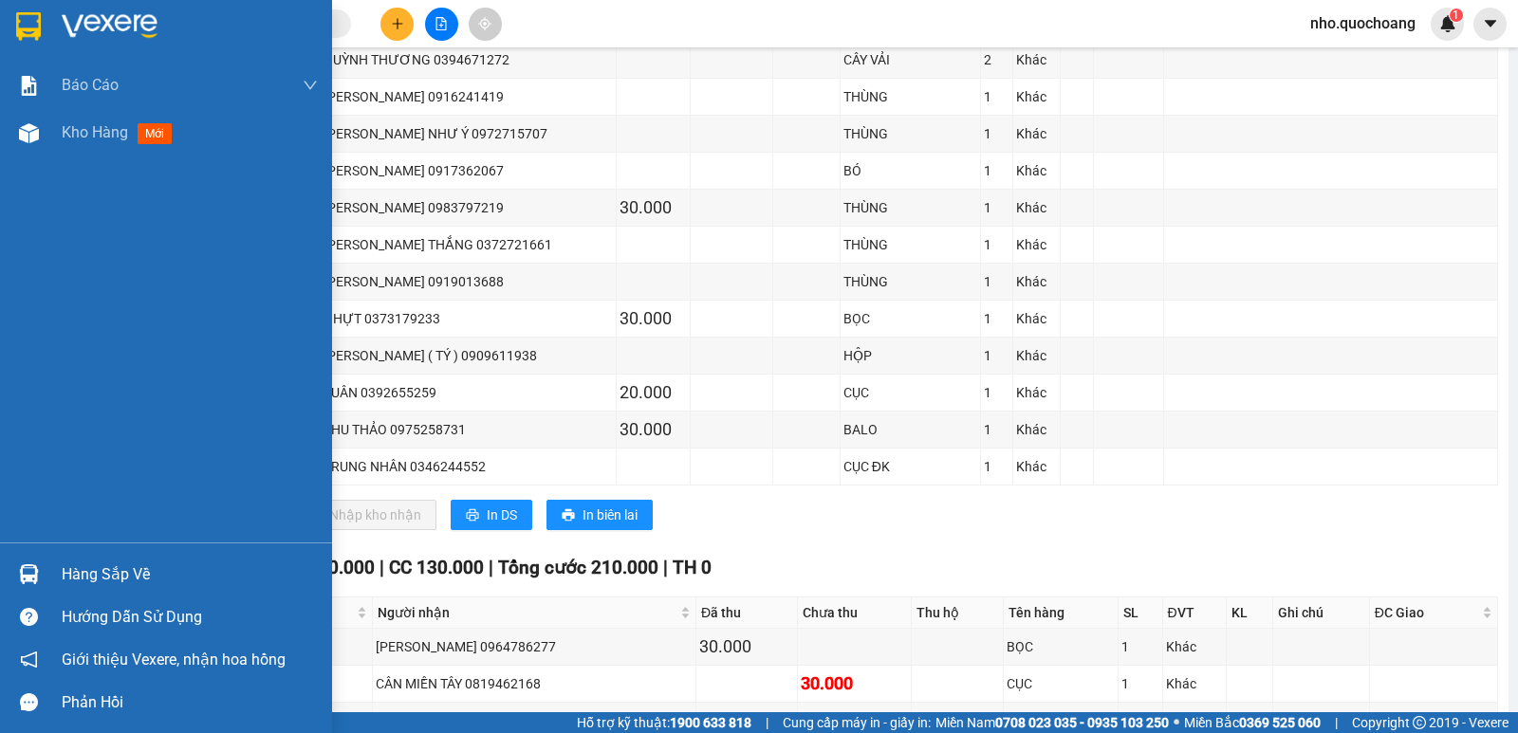
click at [126, 575] on div "Hàng sắp về" at bounding box center [190, 575] width 256 height 28
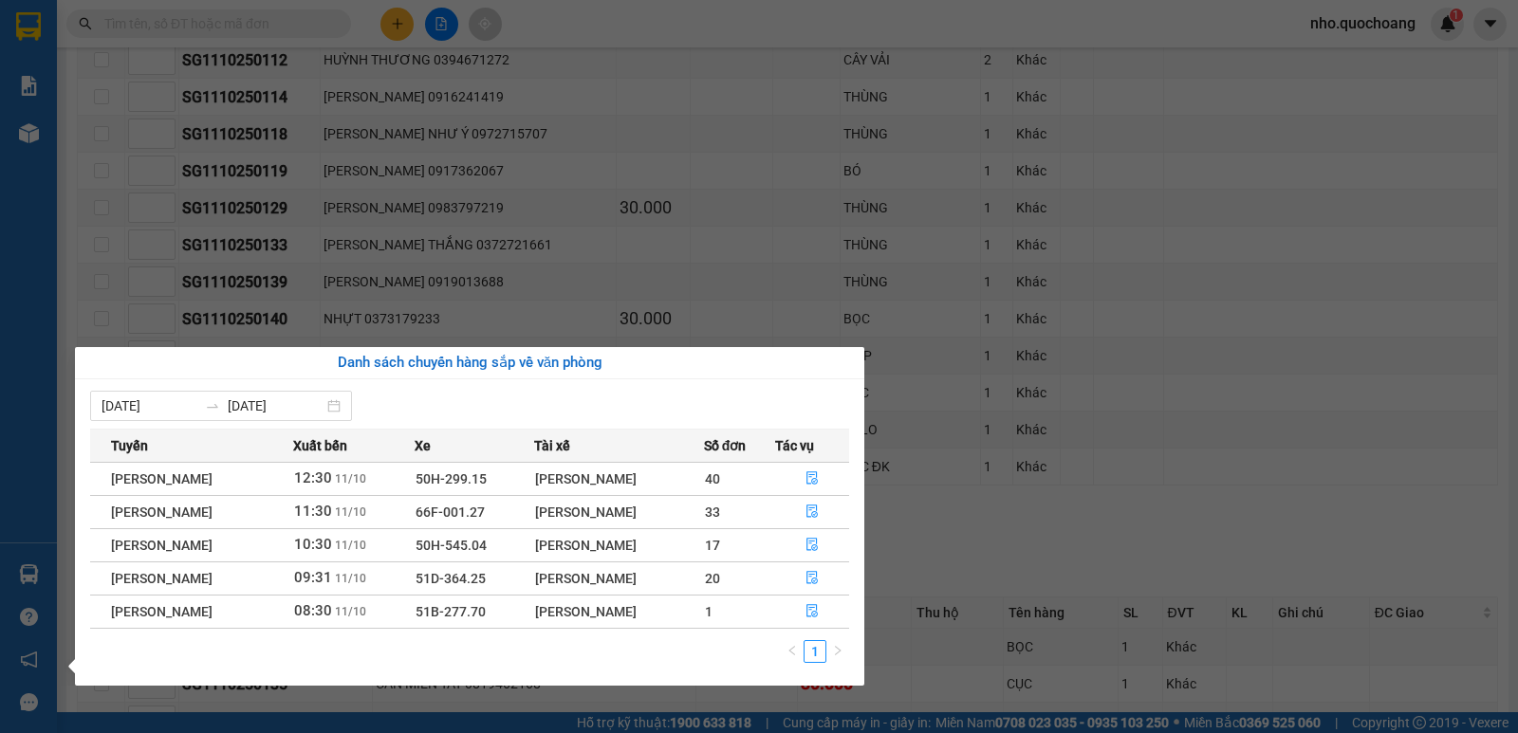
click at [0, 245] on div "Báo cáo Báo cáo dòng tiền (trạm) Doanh số tạo đơn theo VP gửi (trạm) Kho hàng m…" at bounding box center [28, 366] width 57 height 733
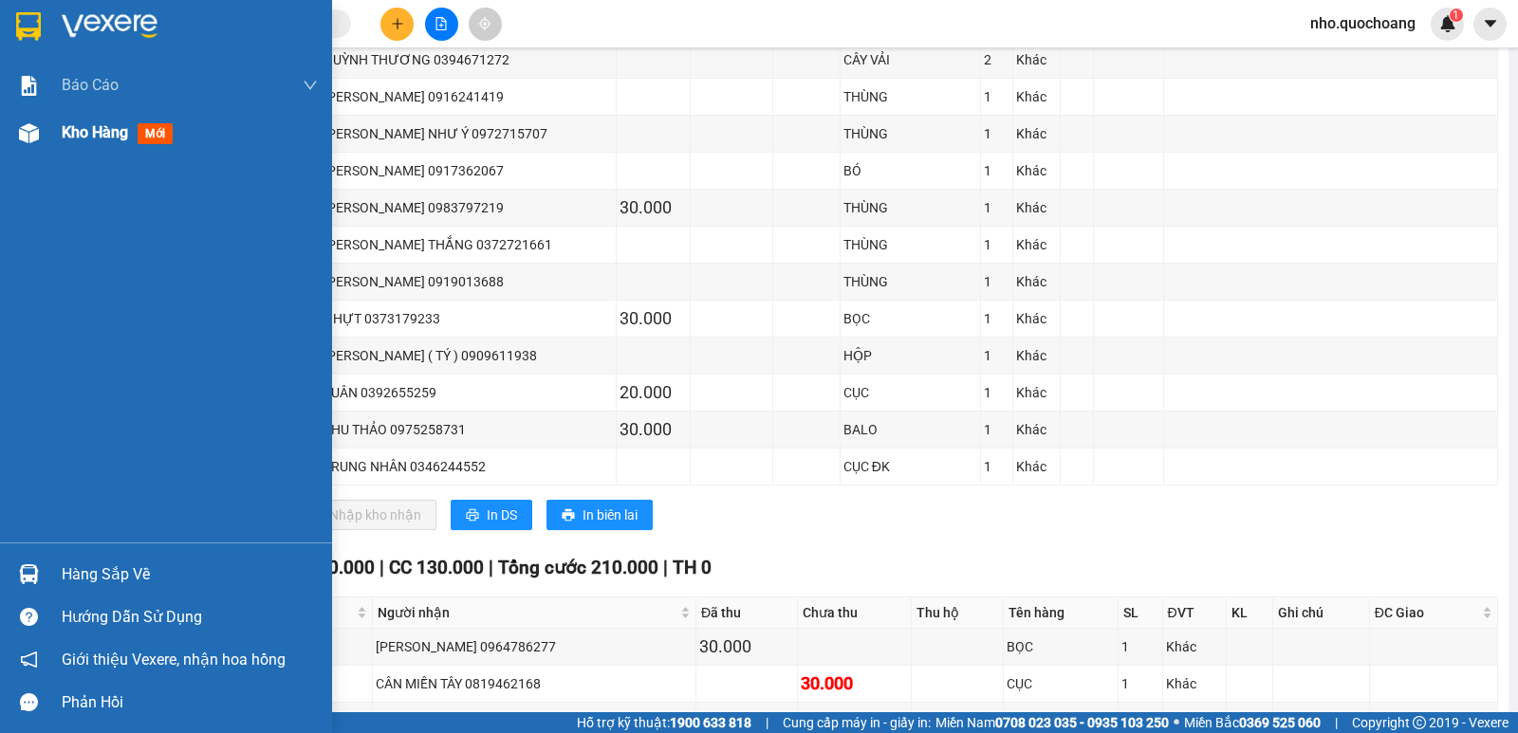
click at [67, 126] on span "Kho hàng" at bounding box center [95, 132] width 66 height 18
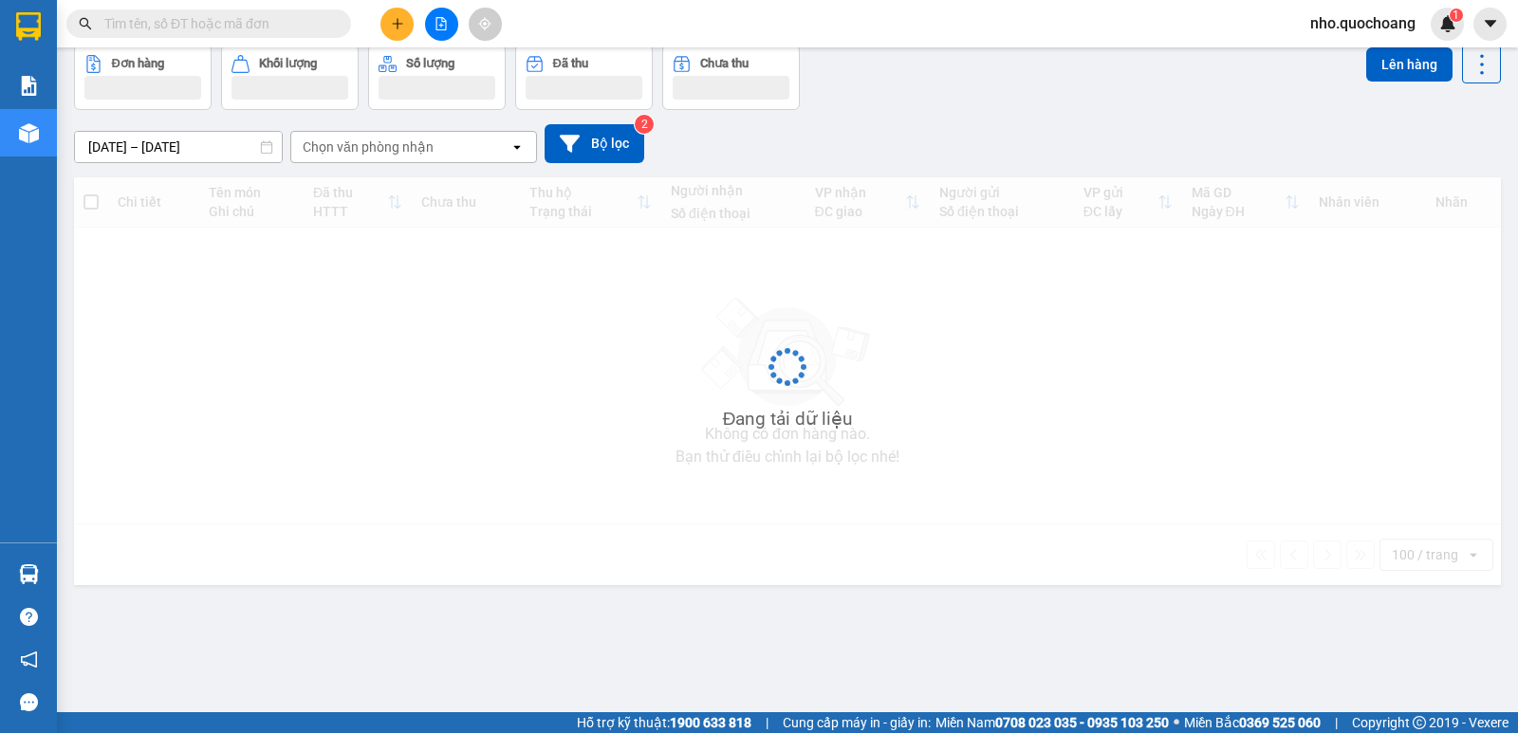
scroll to position [87, 0]
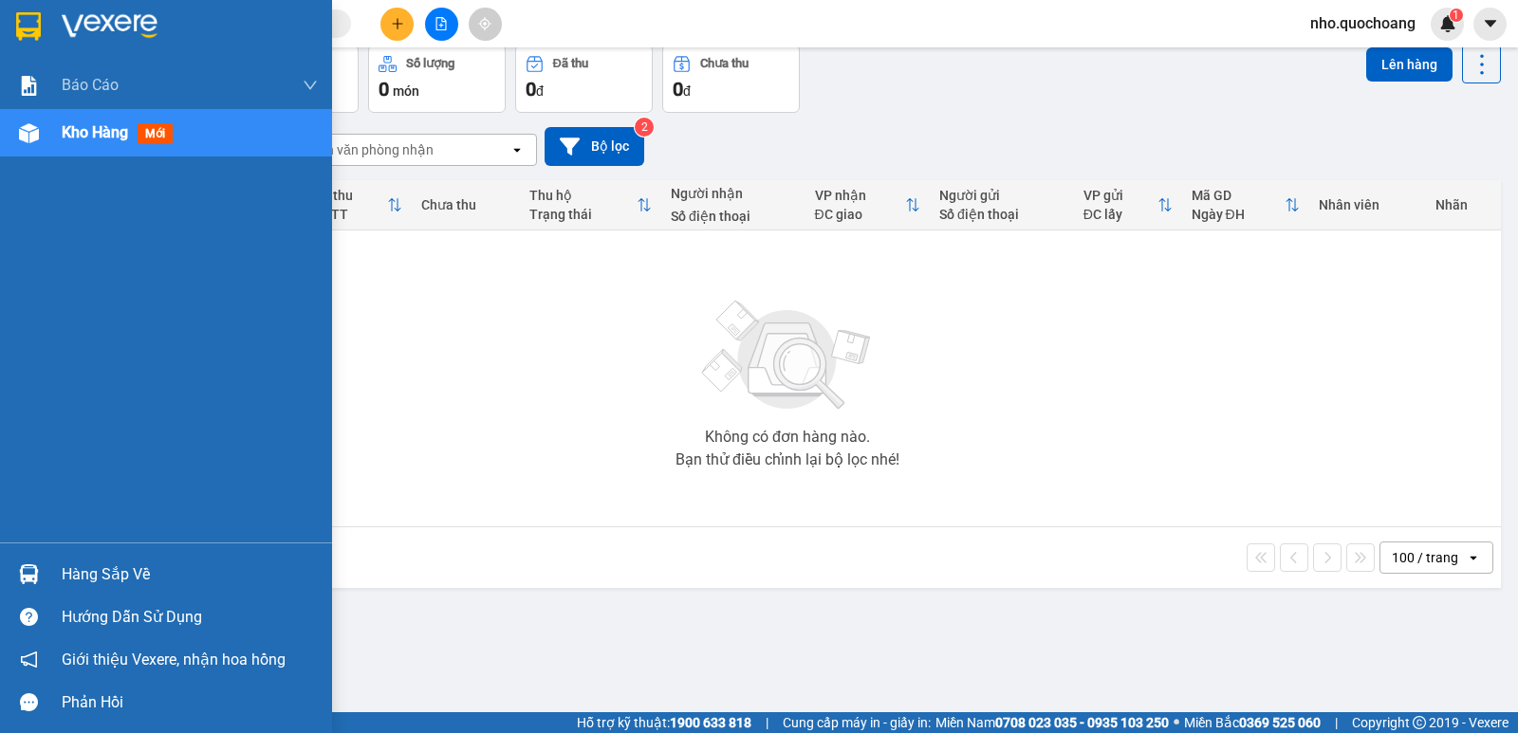
click at [60, 574] on div "Hàng sắp về" at bounding box center [166, 574] width 332 height 43
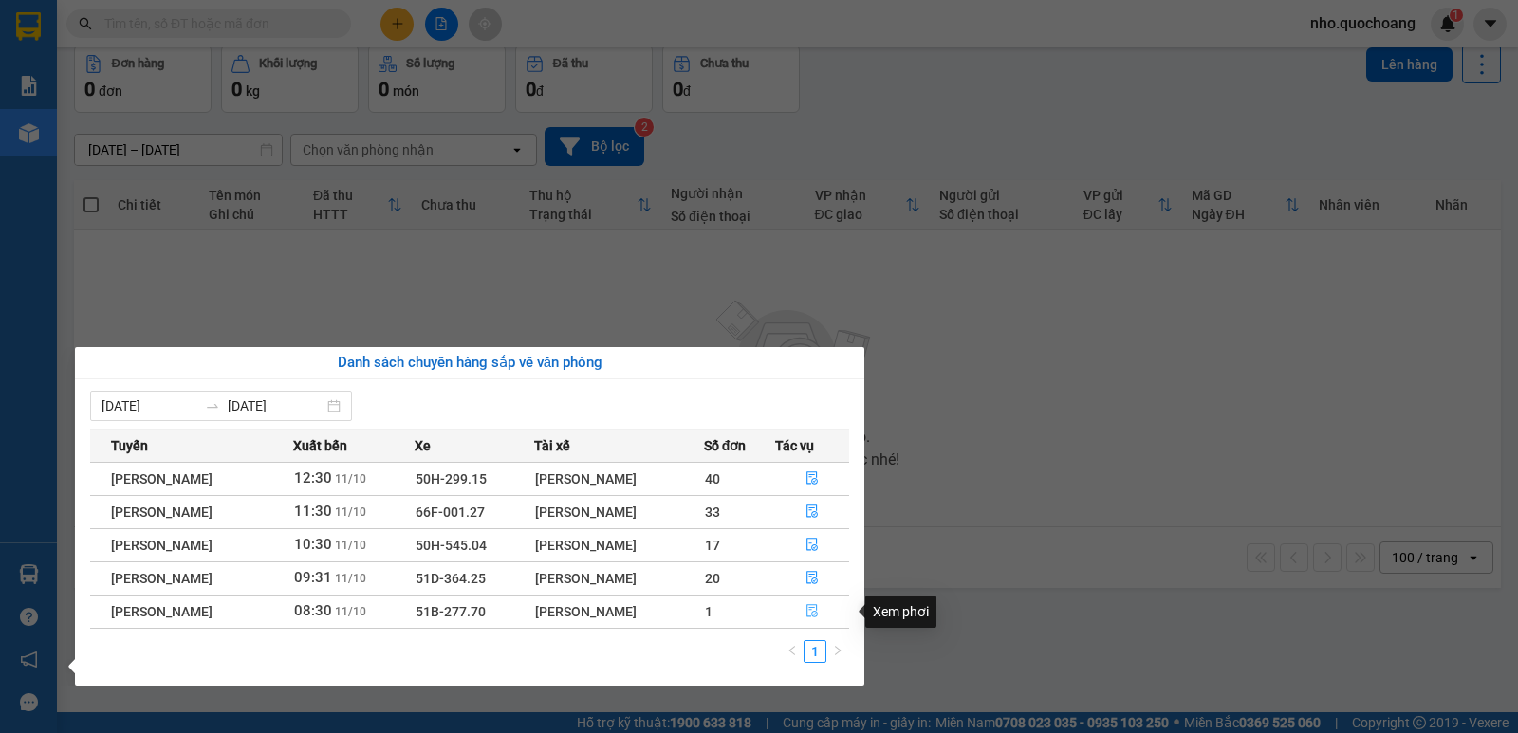
click at [827, 609] on button "button" at bounding box center [812, 612] width 73 height 30
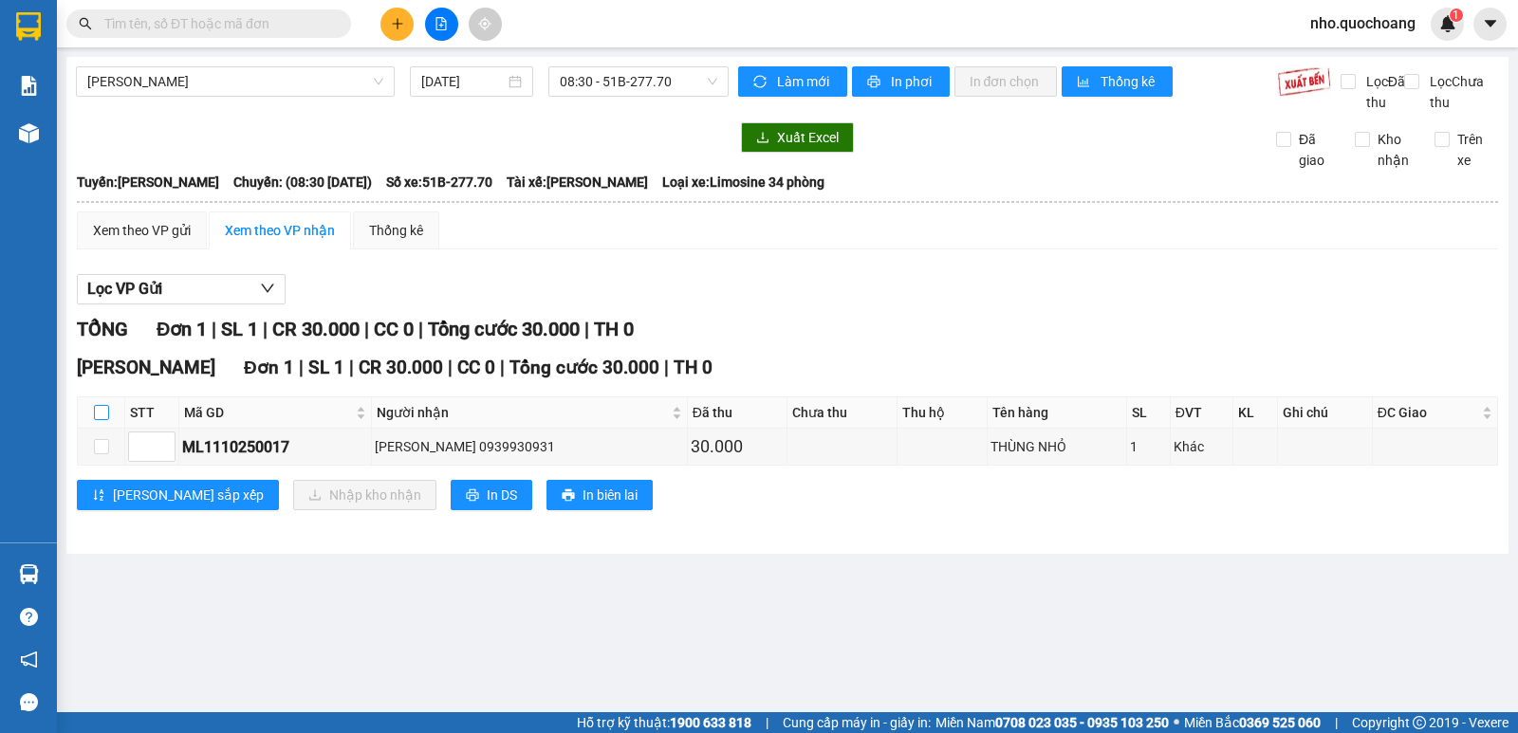
click at [100, 420] on input "checkbox" at bounding box center [101, 412] width 15 height 15
checkbox input "true"
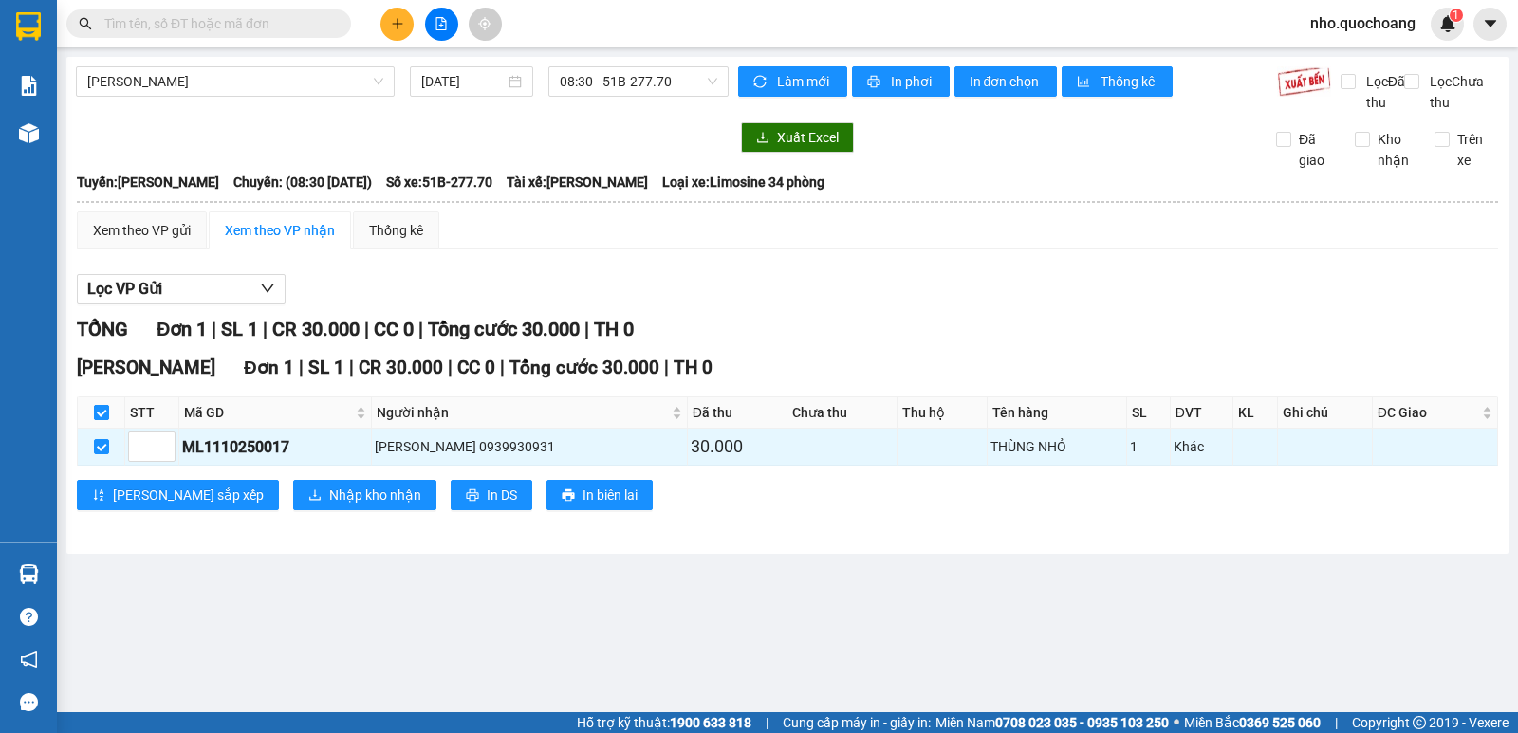
click at [101, 420] on input "checkbox" at bounding box center [101, 412] width 15 height 15
checkbox input "false"
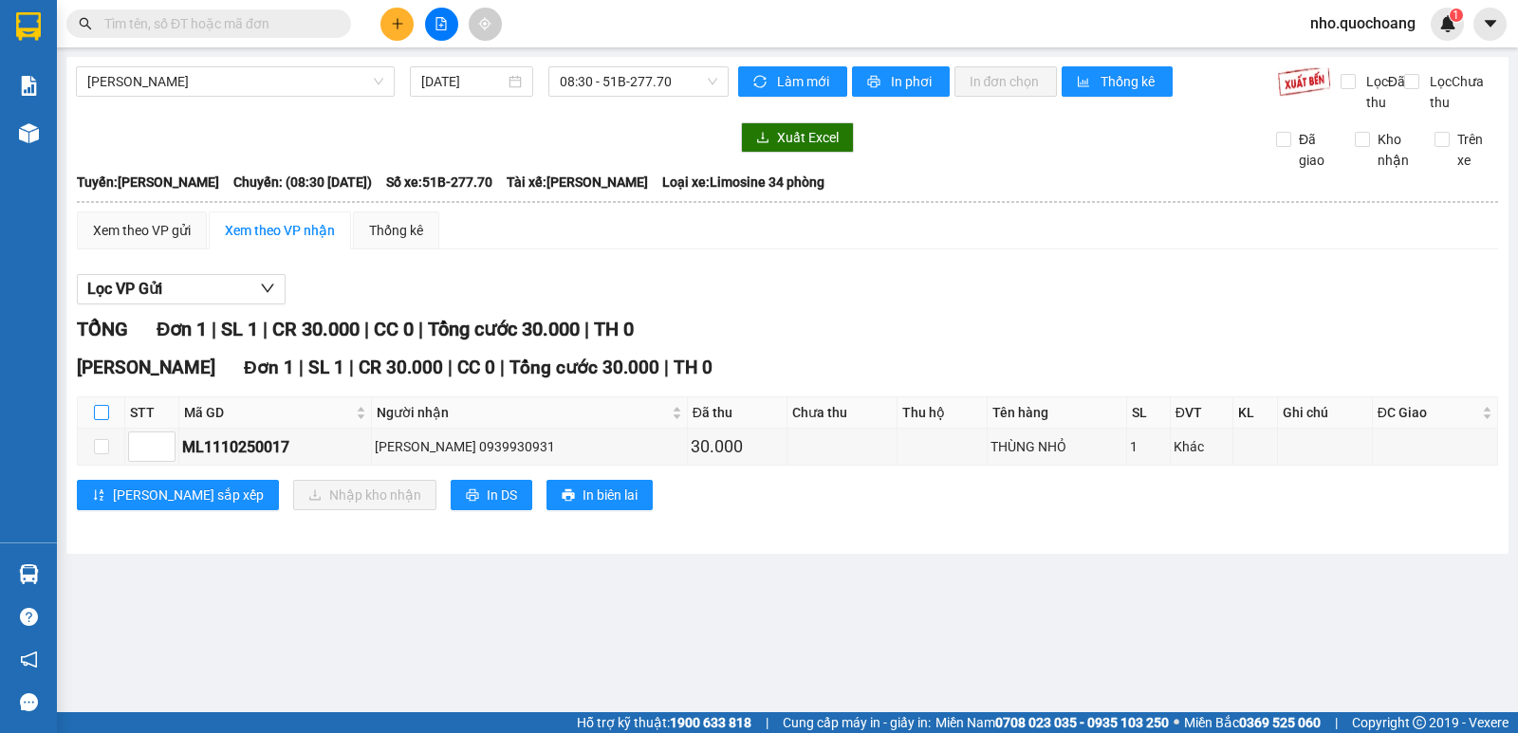
click at [101, 420] on input "checkbox" at bounding box center [101, 412] width 15 height 15
checkbox input "true"
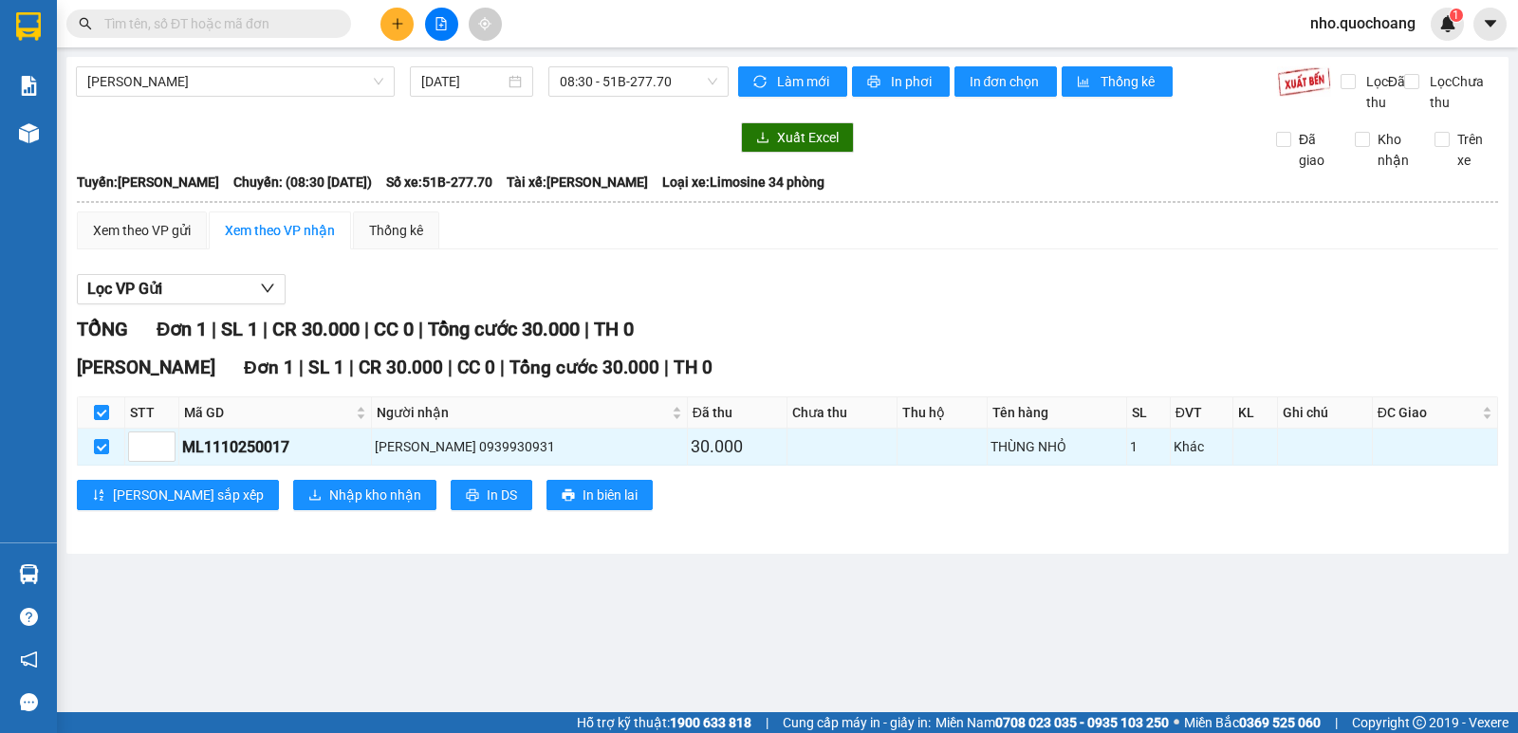
click at [745, 554] on div "Hồ Chí Minh - Cao Lãnh 11/10/2025 08:30 - 51B-277.70 Làm mới In phơi In đơn chọ…" at bounding box center [787, 305] width 1442 height 497
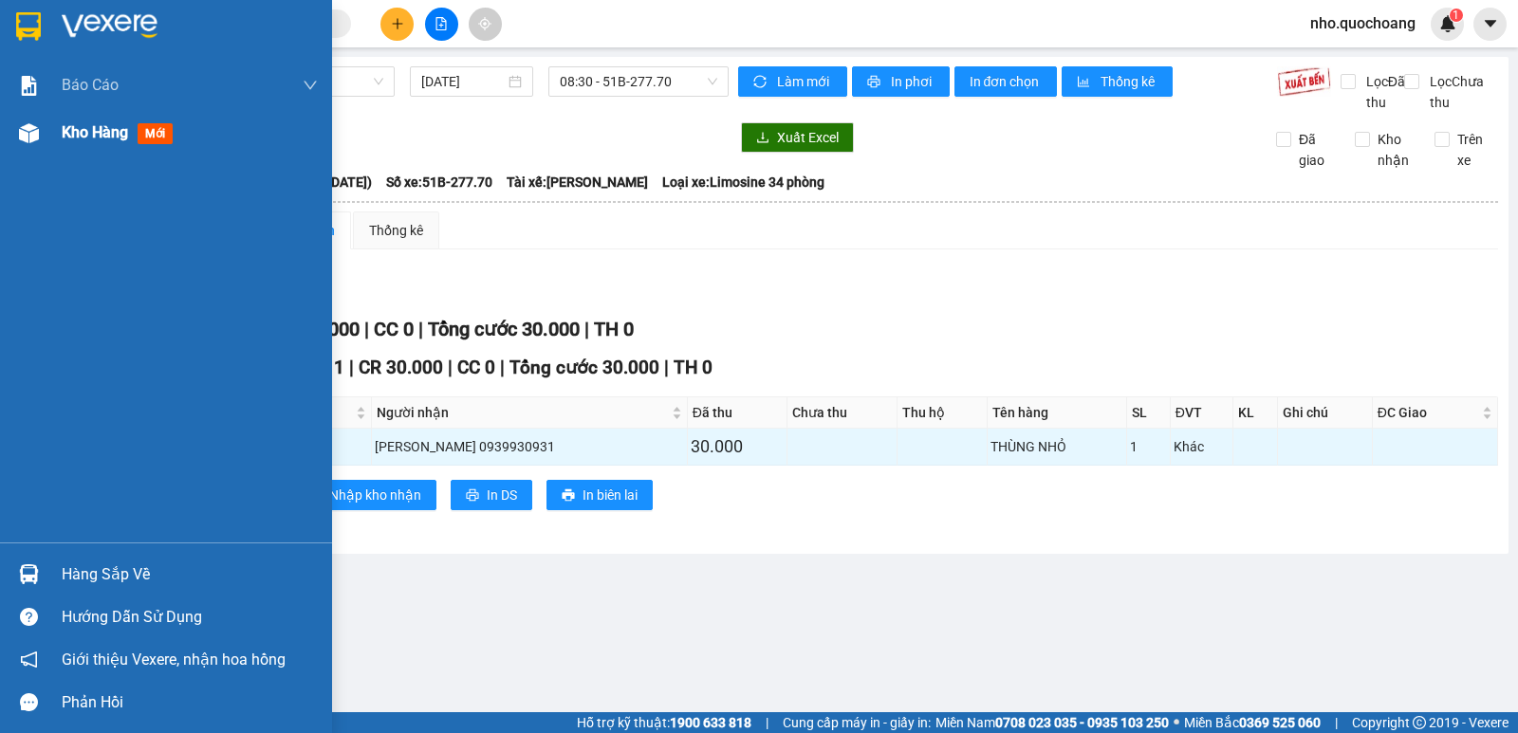
click at [81, 136] on span "Kho hàng" at bounding box center [95, 132] width 66 height 18
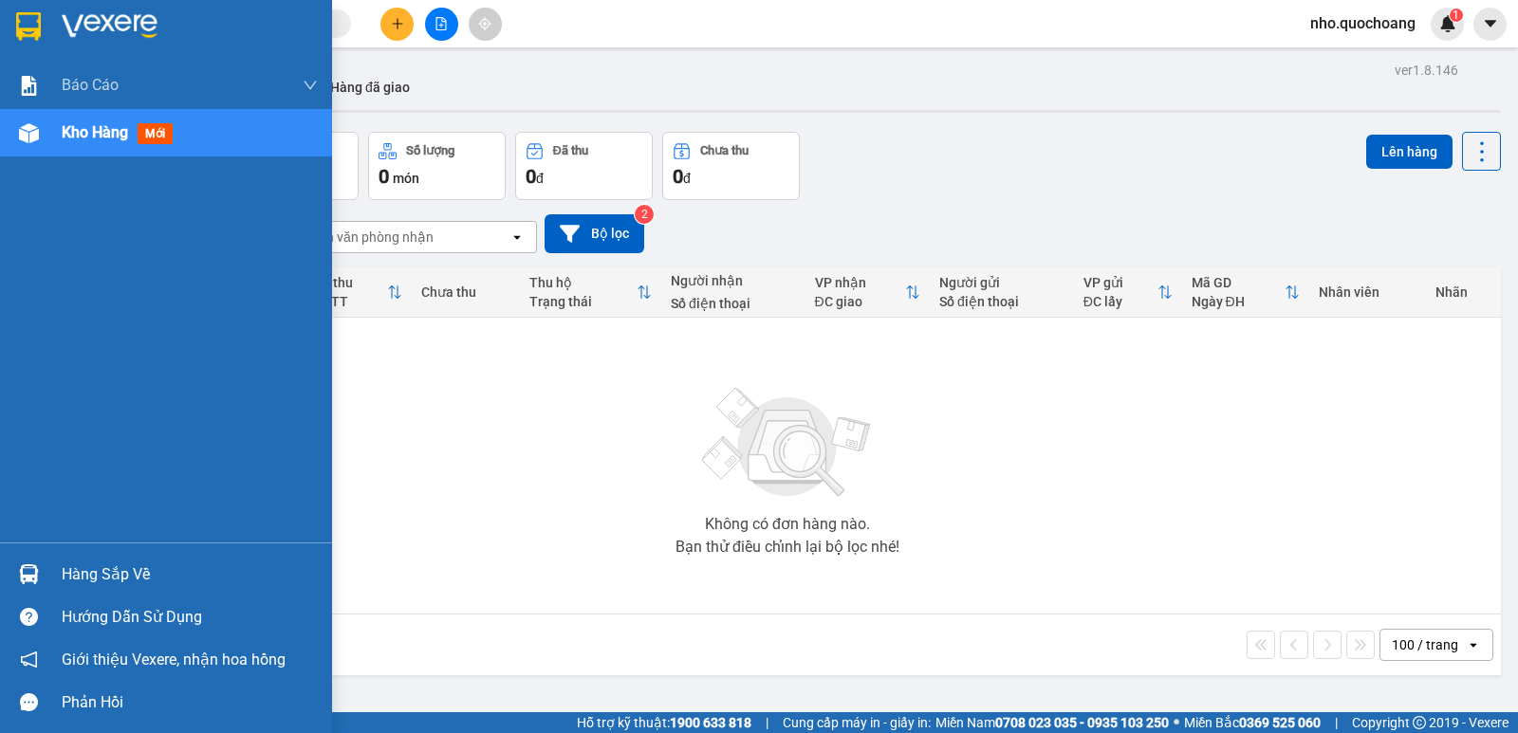
click at [105, 584] on div "Hàng sắp về" at bounding box center [190, 575] width 256 height 28
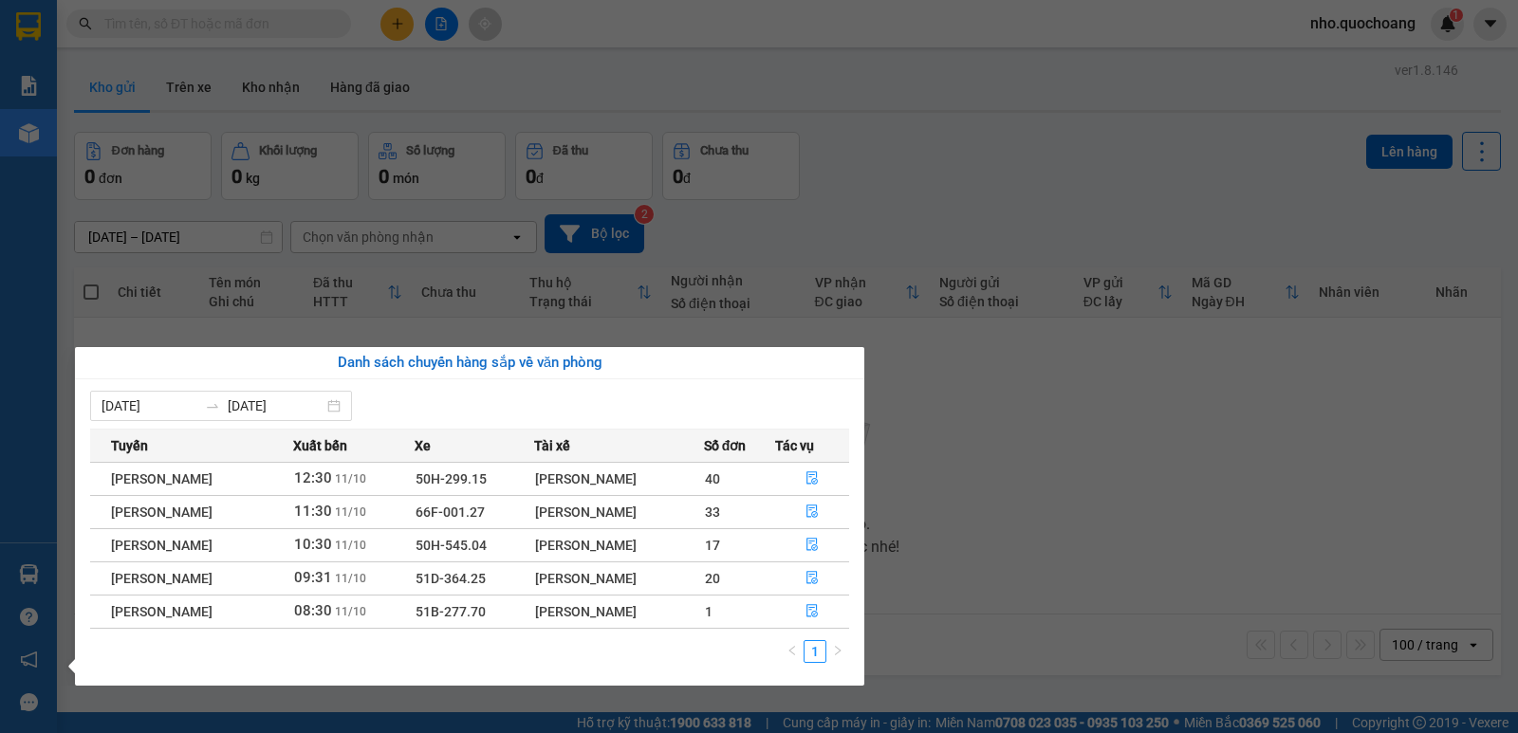
click at [1035, 163] on section "Kết quả tìm kiếm ( 0 ) Bộ lọc No Data nho.quochoang 1 Báo cáo Báo cáo dòng tiền…" at bounding box center [759, 366] width 1518 height 733
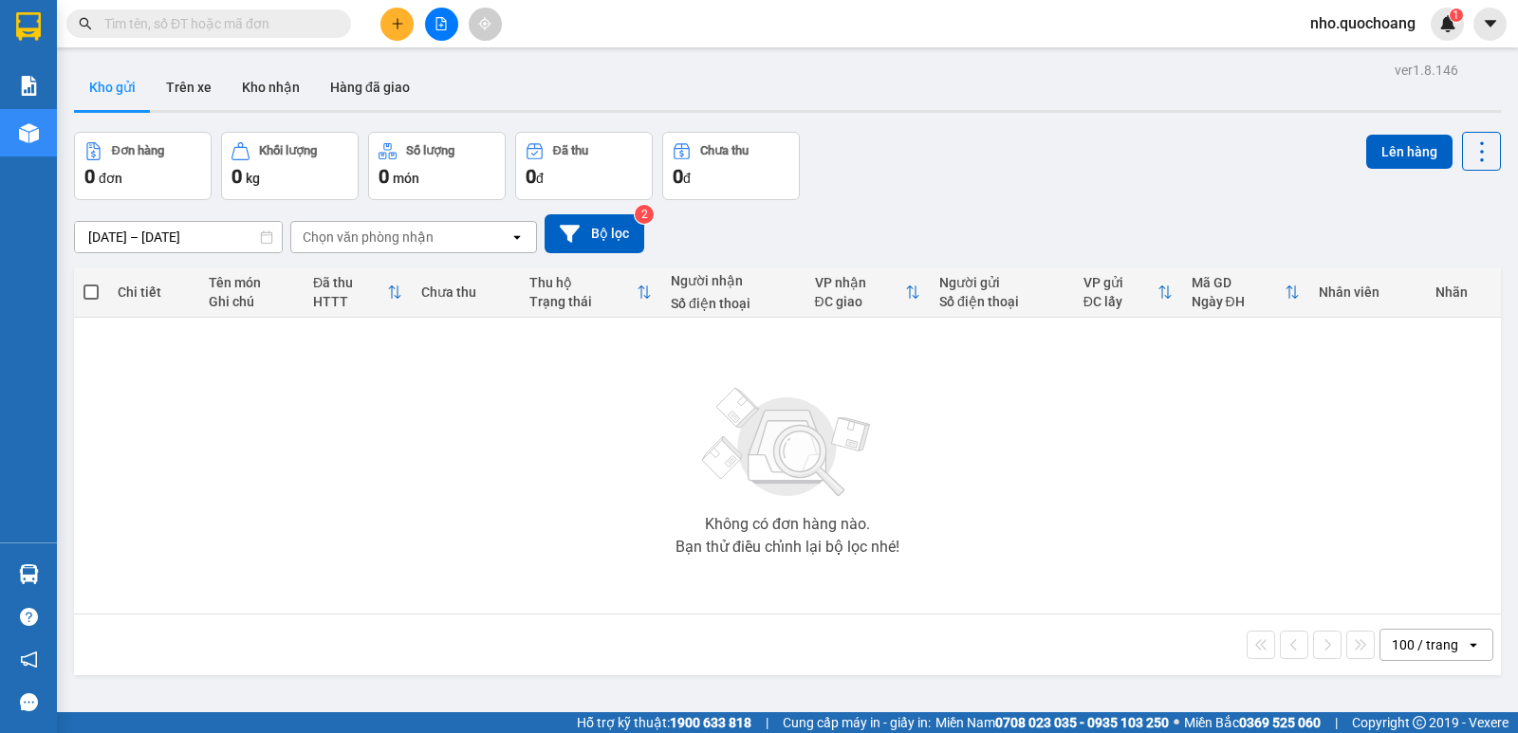
click at [585, 471] on div "Không có đơn hàng nào. Bạn thử điều chỉnh lại bộ lọc nhé!" at bounding box center [787, 465] width 1408 height 285
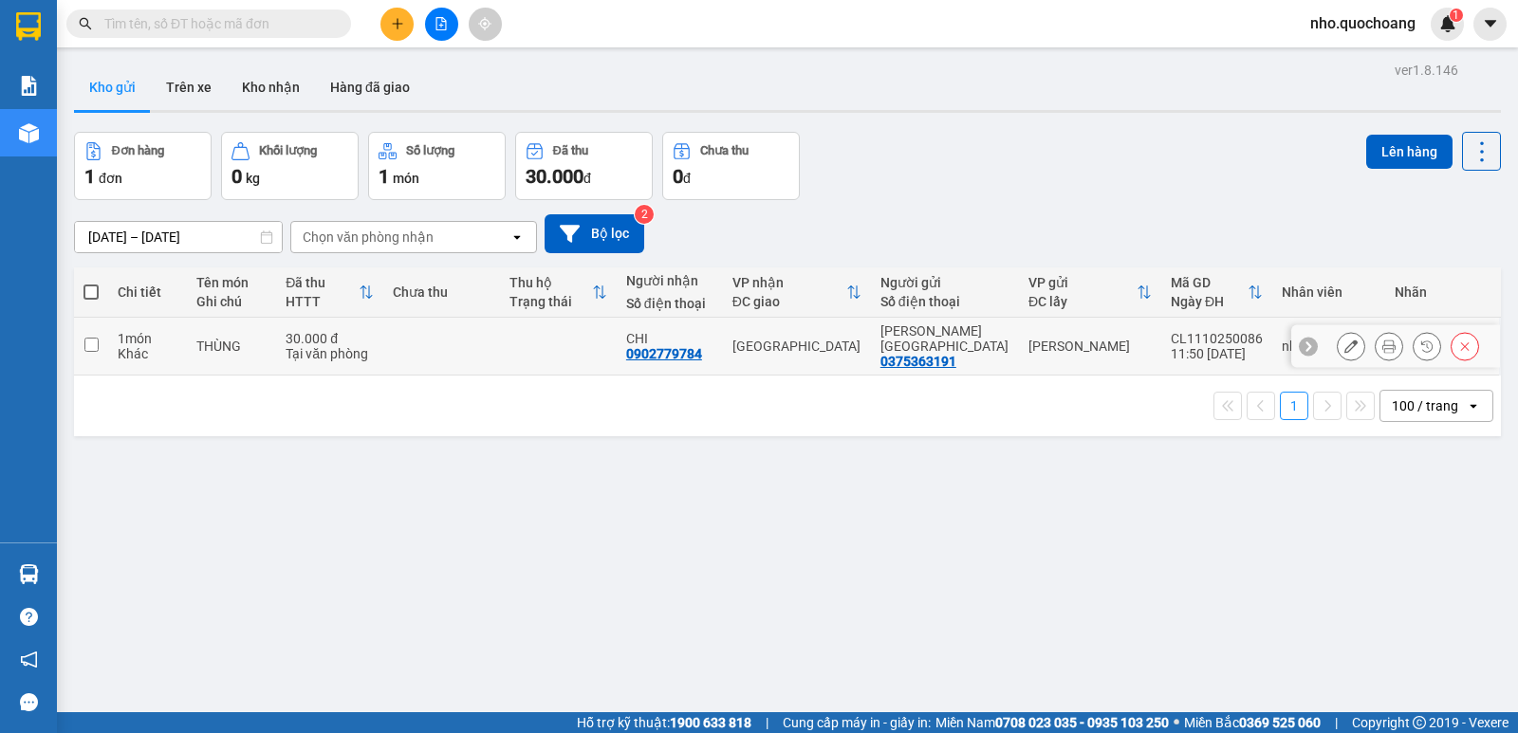
click at [1382, 342] on button at bounding box center [1388, 346] width 27 height 33
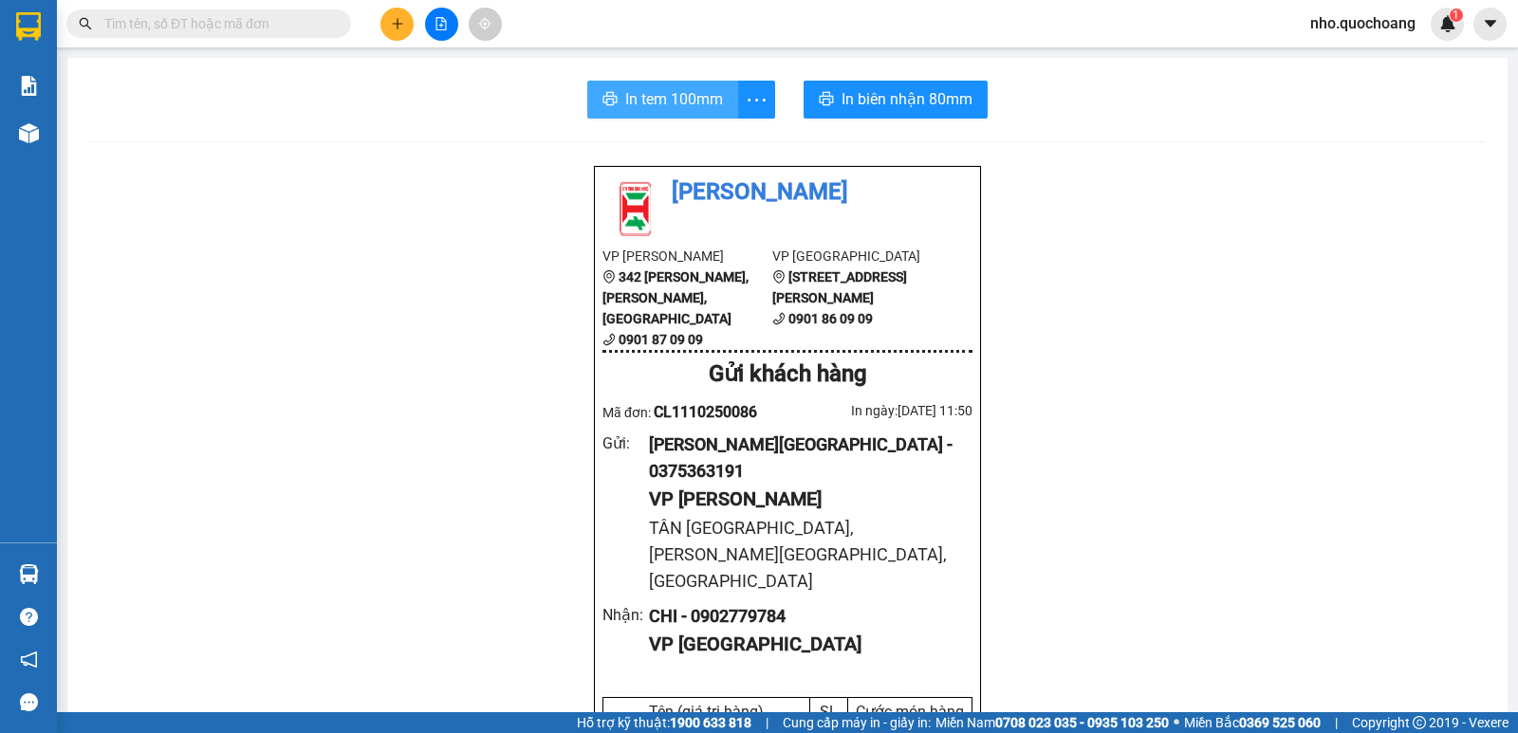
click at [682, 90] on span "In tem 100mm" at bounding box center [674, 99] width 98 height 24
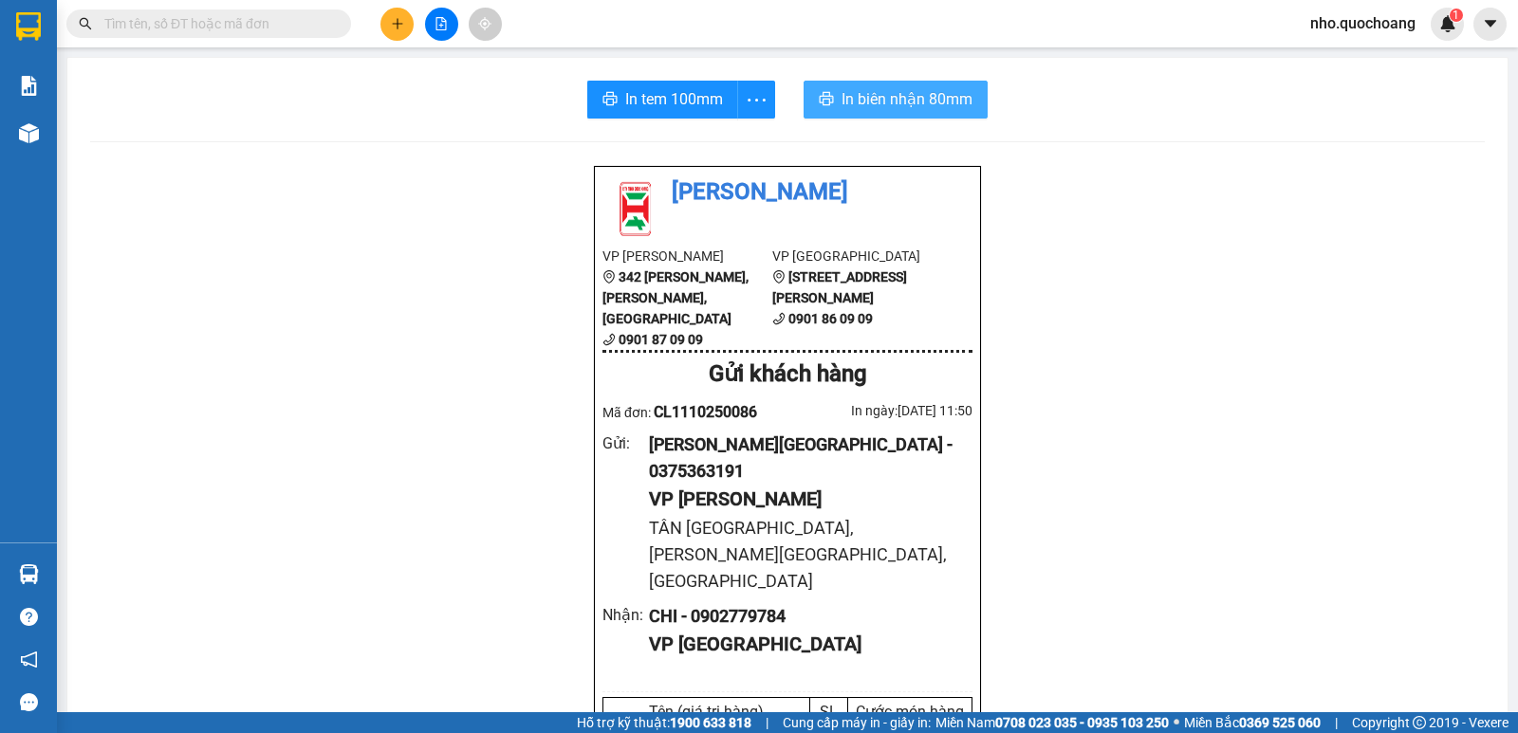
click at [886, 94] on span "In biên nhận 80mm" at bounding box center [906, 99] width 131 height 24
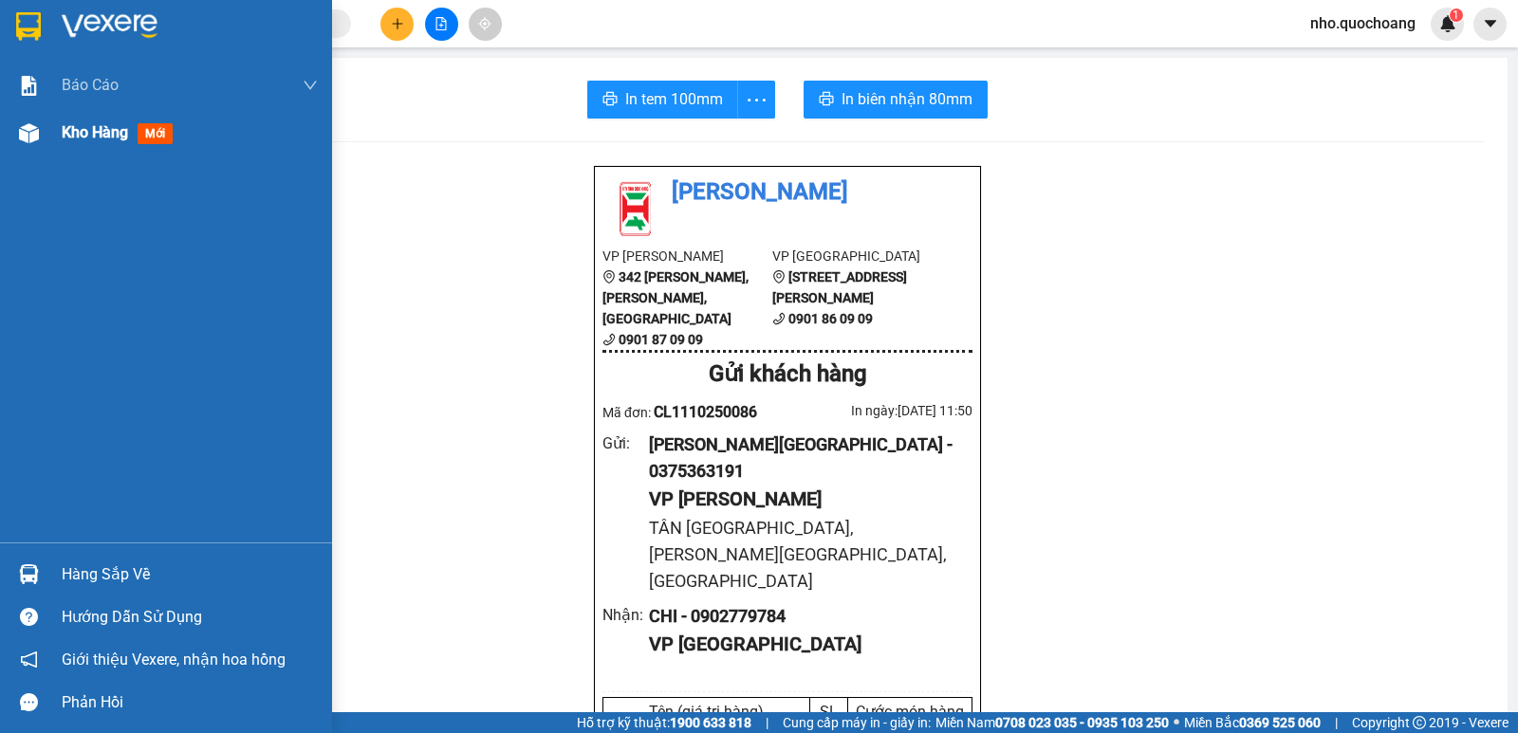
click at [74, 117] on div "Kho hàng mới" at bounding box center [190, 132] width 256 height 47
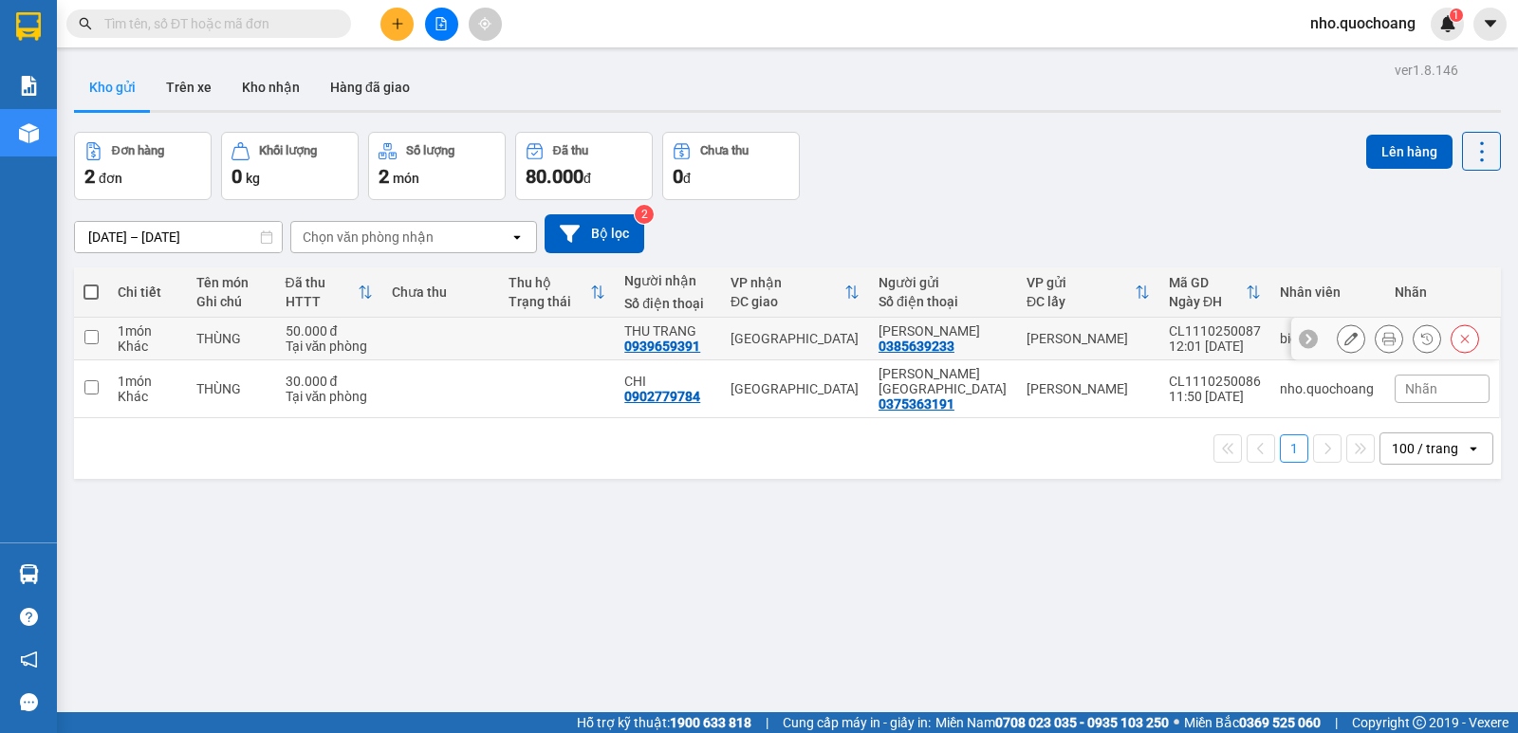
click at [1375, 337] on button at bounding box center [1388, 338] width 27 height 33
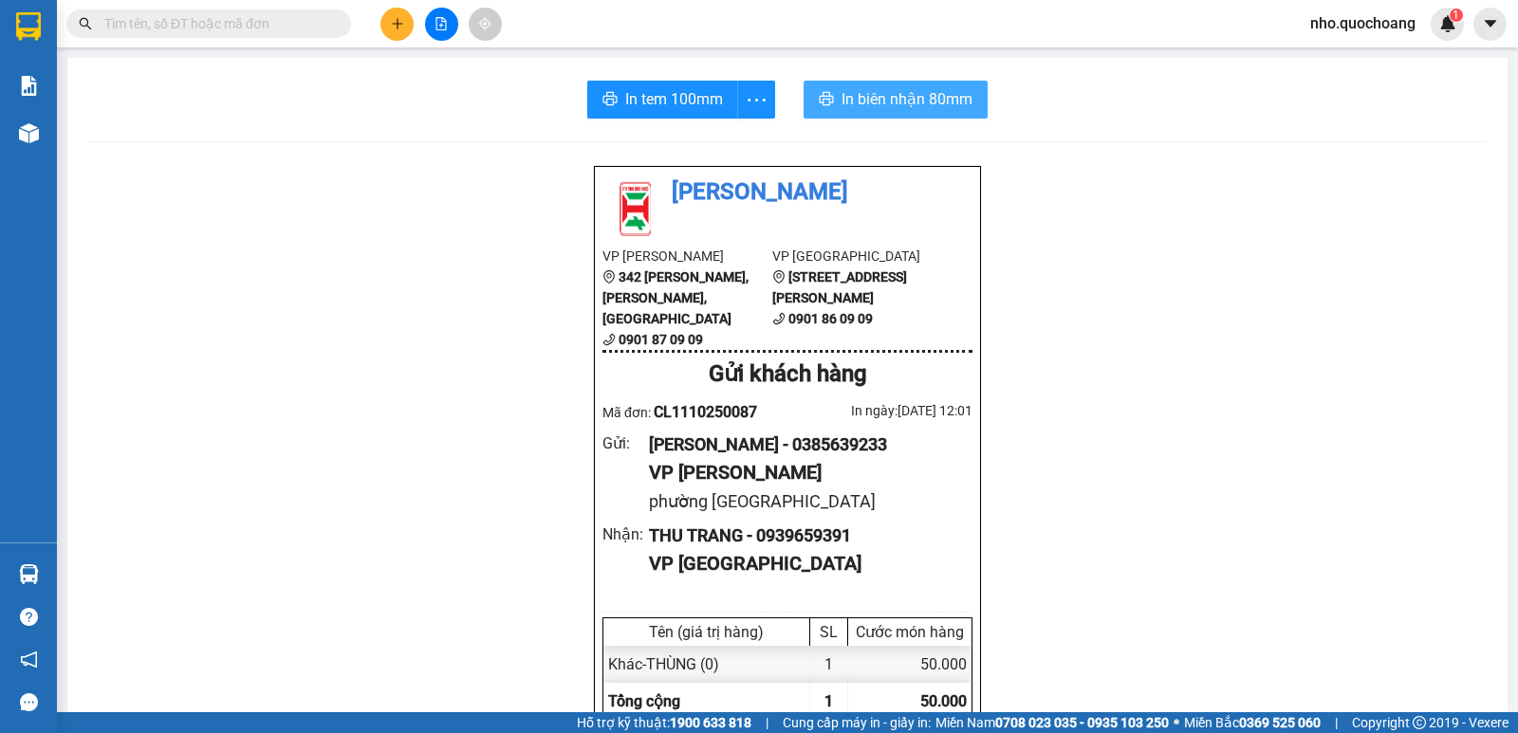
click at [879, 99] on span "In biên nhận 80mm" at bounding box center [906, 99] width 131 height 24
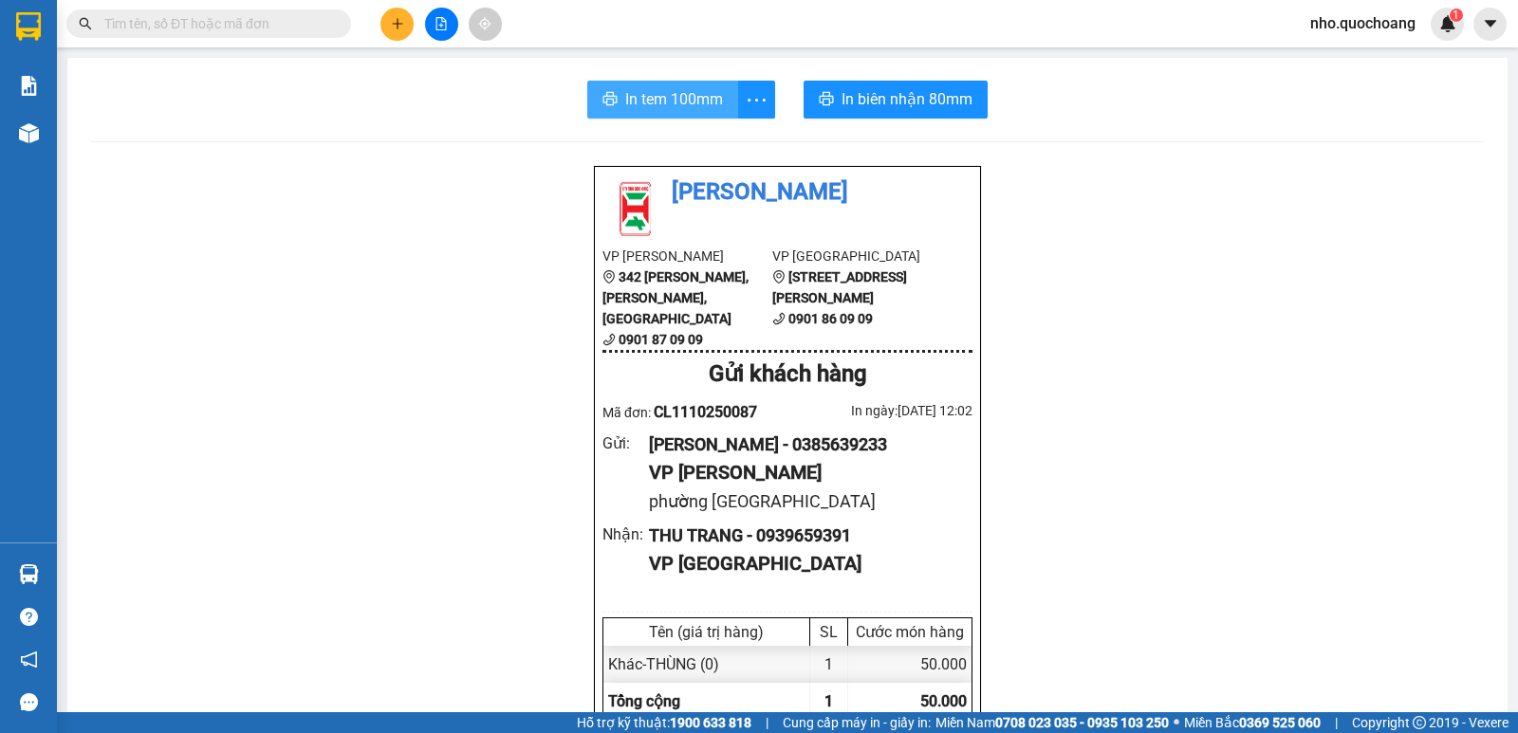
click at [629, 97] on span "In tem 100mm" at bounding box center [674, 99] width 98 height 24
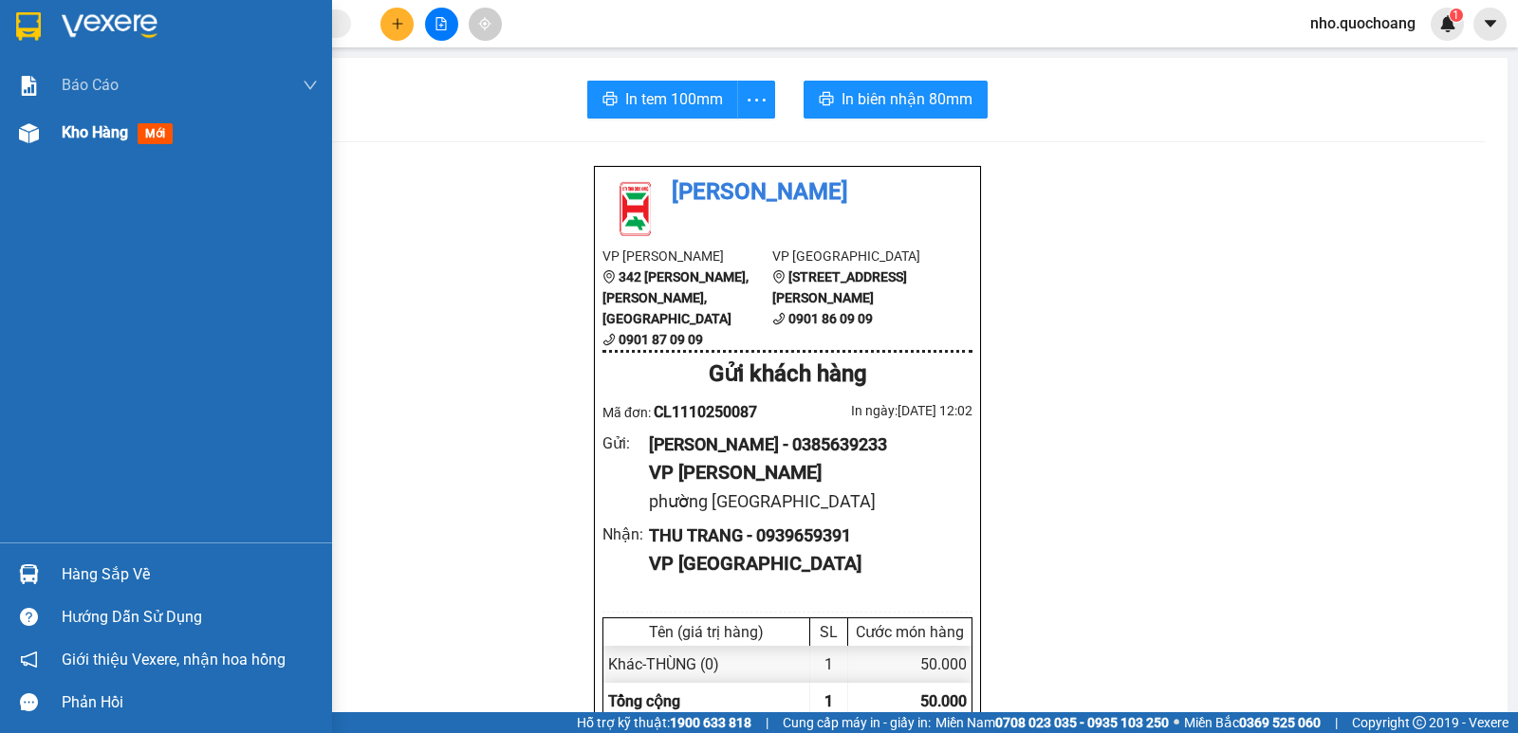
click at [83, 140] on span "Kho hàng" at bounding box center [95, 132] width 66 height 18
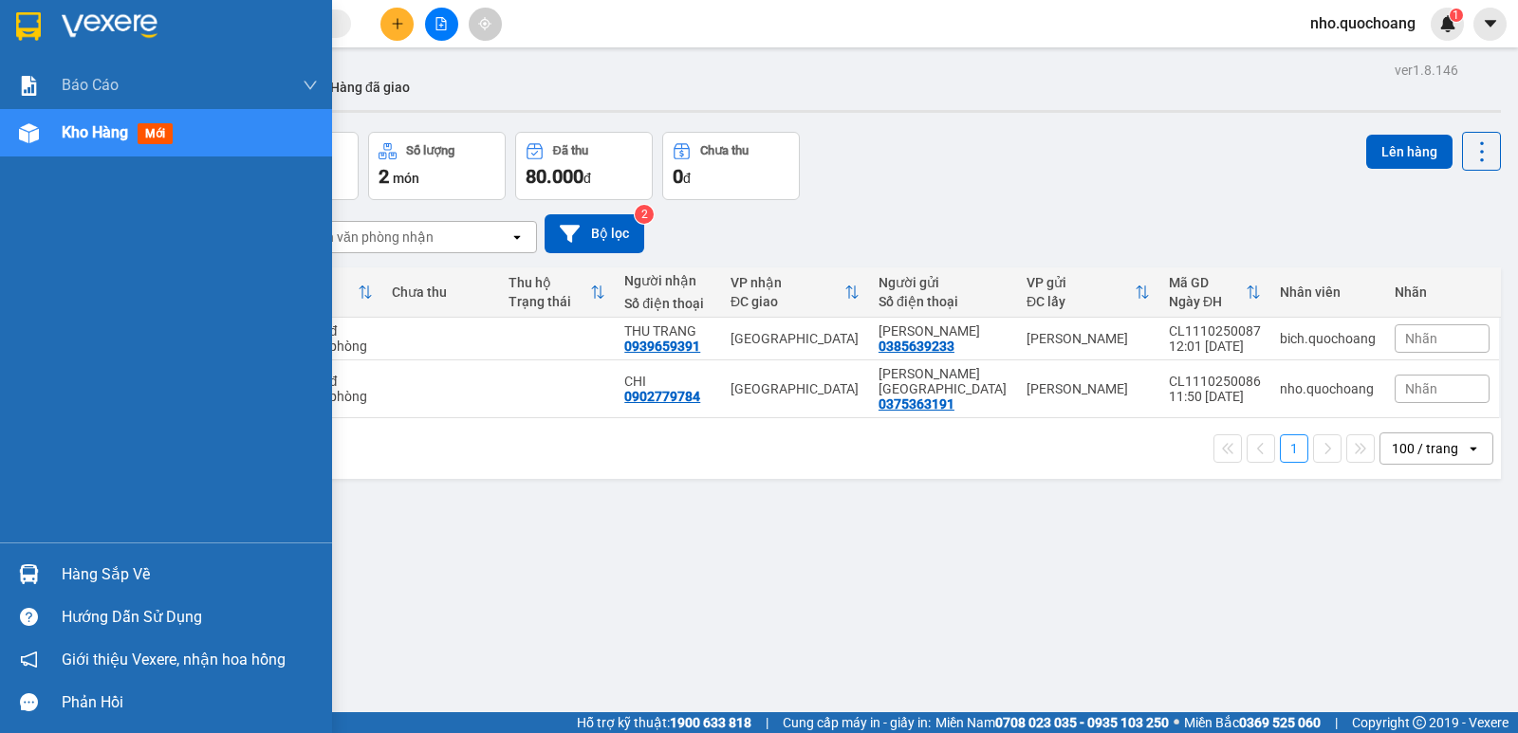
drag, startPoint x: 104, startPoint y: 579, endPoint x: 109, endPoint y: 570, distance: 9.8
click at [105, 579] on div "Hàng sắp về" at bounding box center [190, 575] width 256 height 28
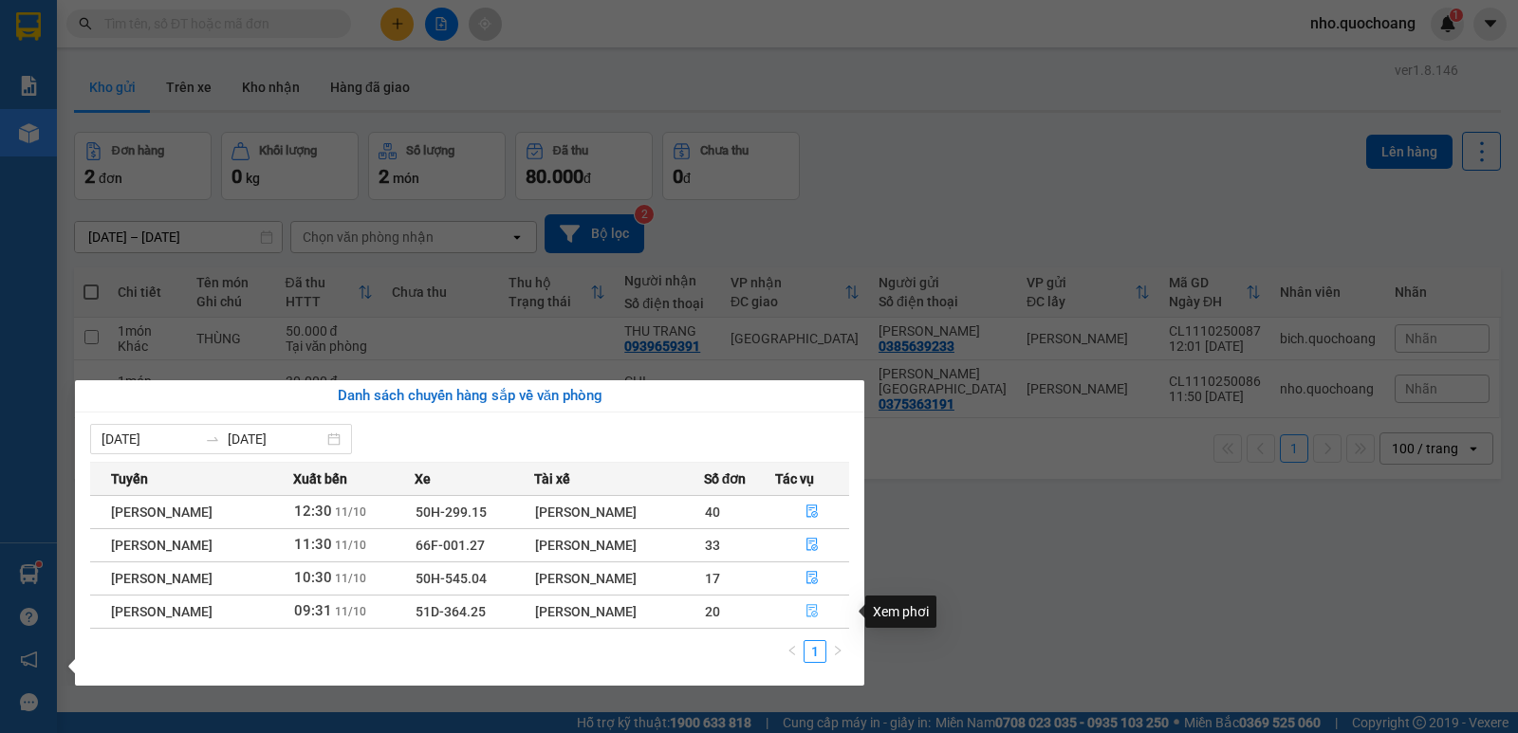
click at [818, 606] on icon "file-done" at bounding box center [811, 610] width 13 height 13
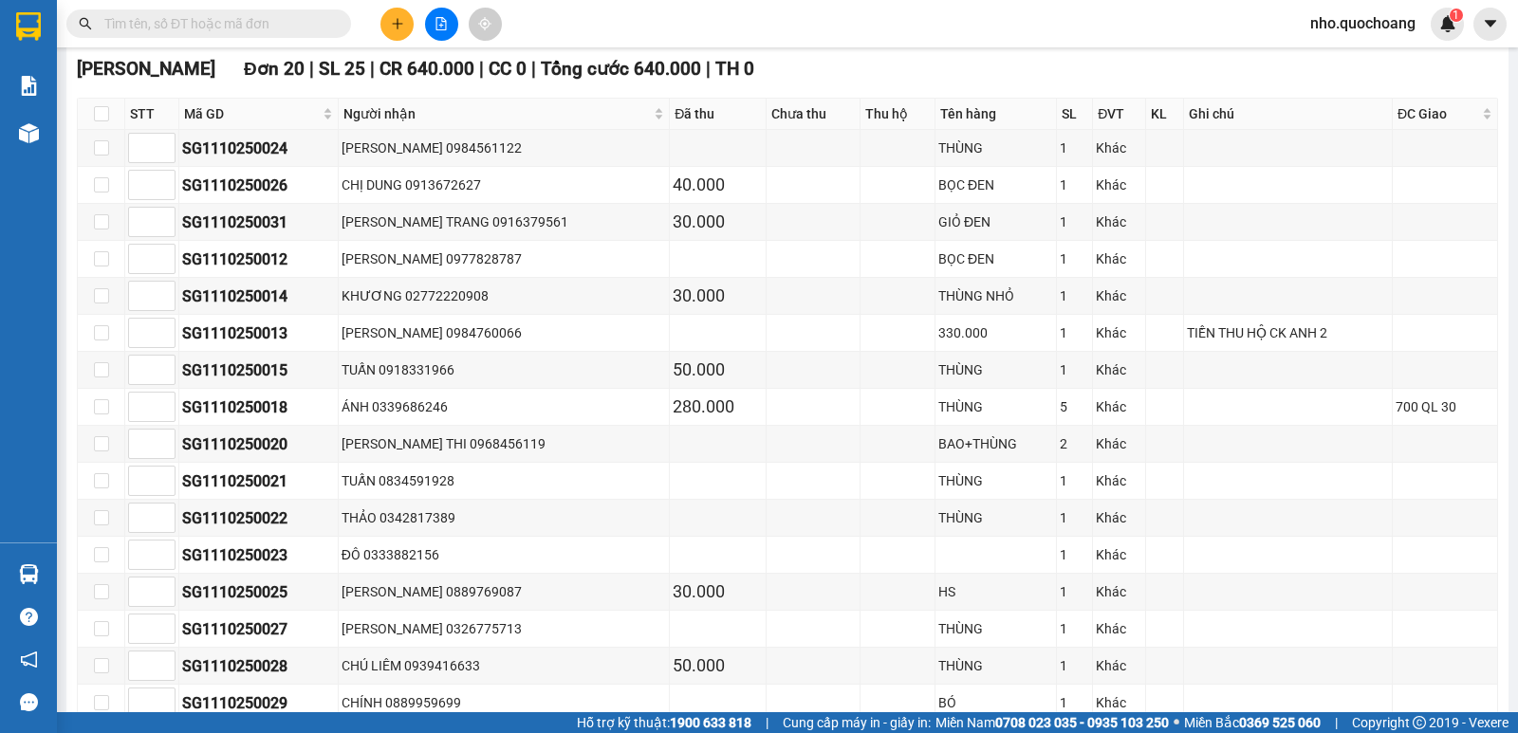
scroll to position [477, 0]
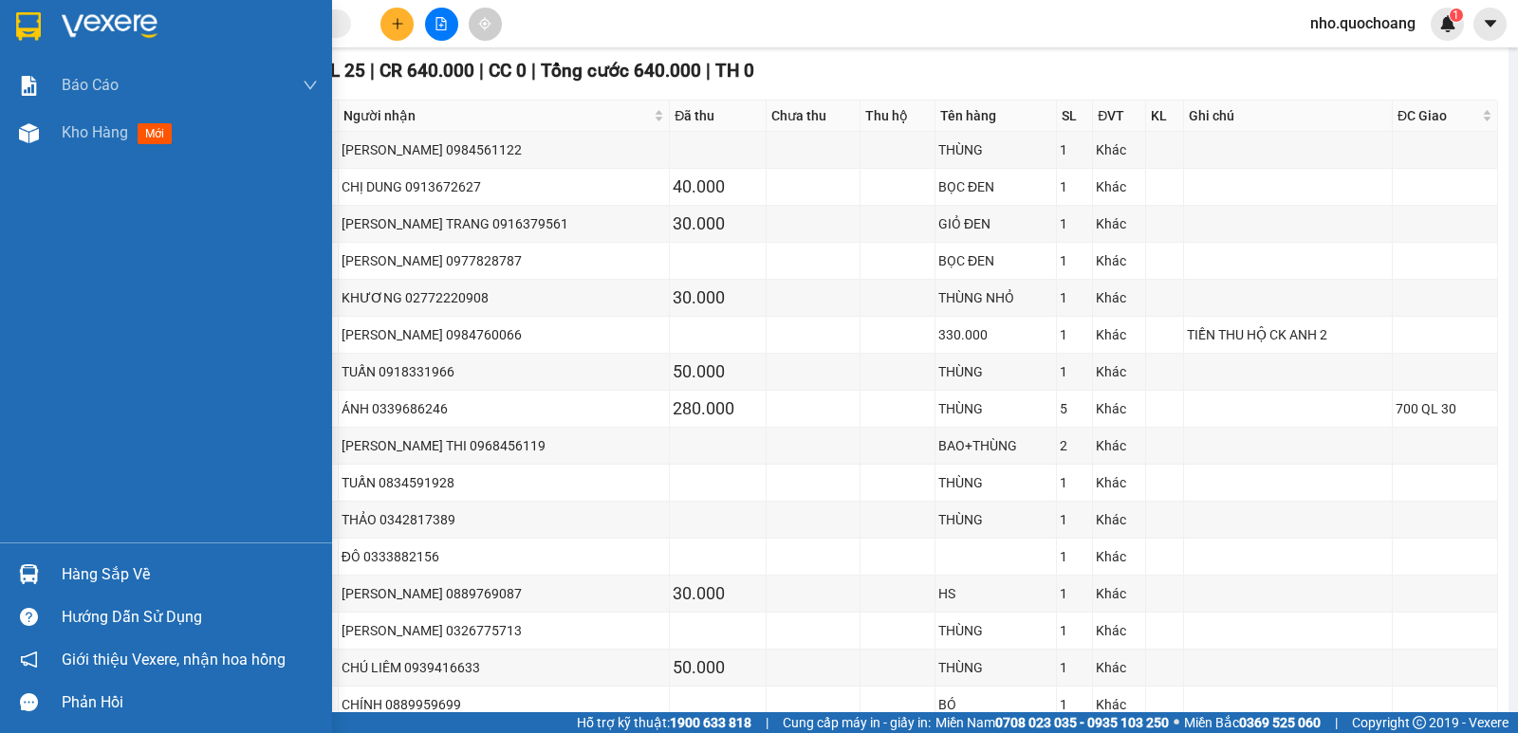
click at [92, 138] on span "Kho hàng" at bounding box center [95, 132] width 66 height 18
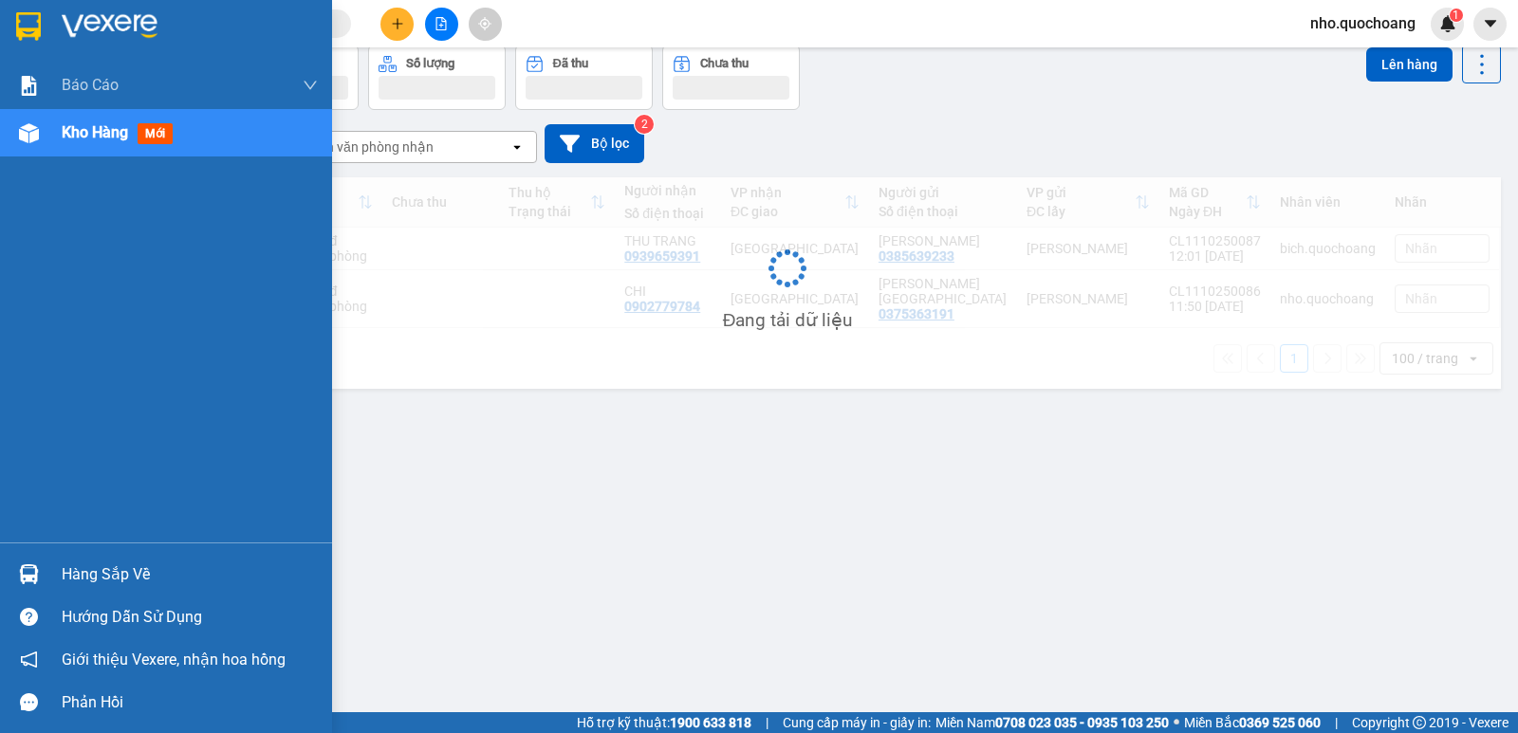
scroll to position [87, 0]
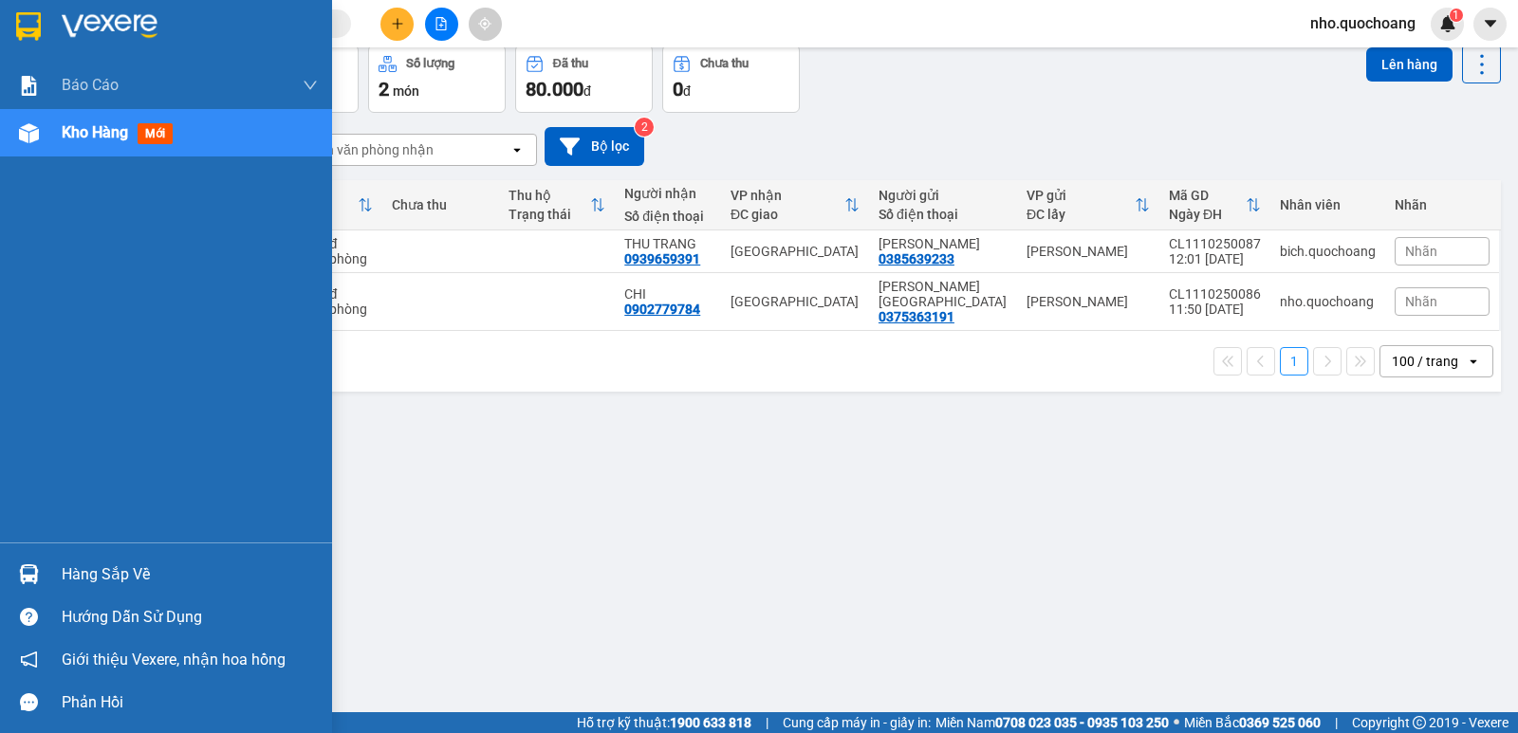
click at [120, 561] on div "Hàng sắp về" at bounding box center [190, 575] width 256 height 28
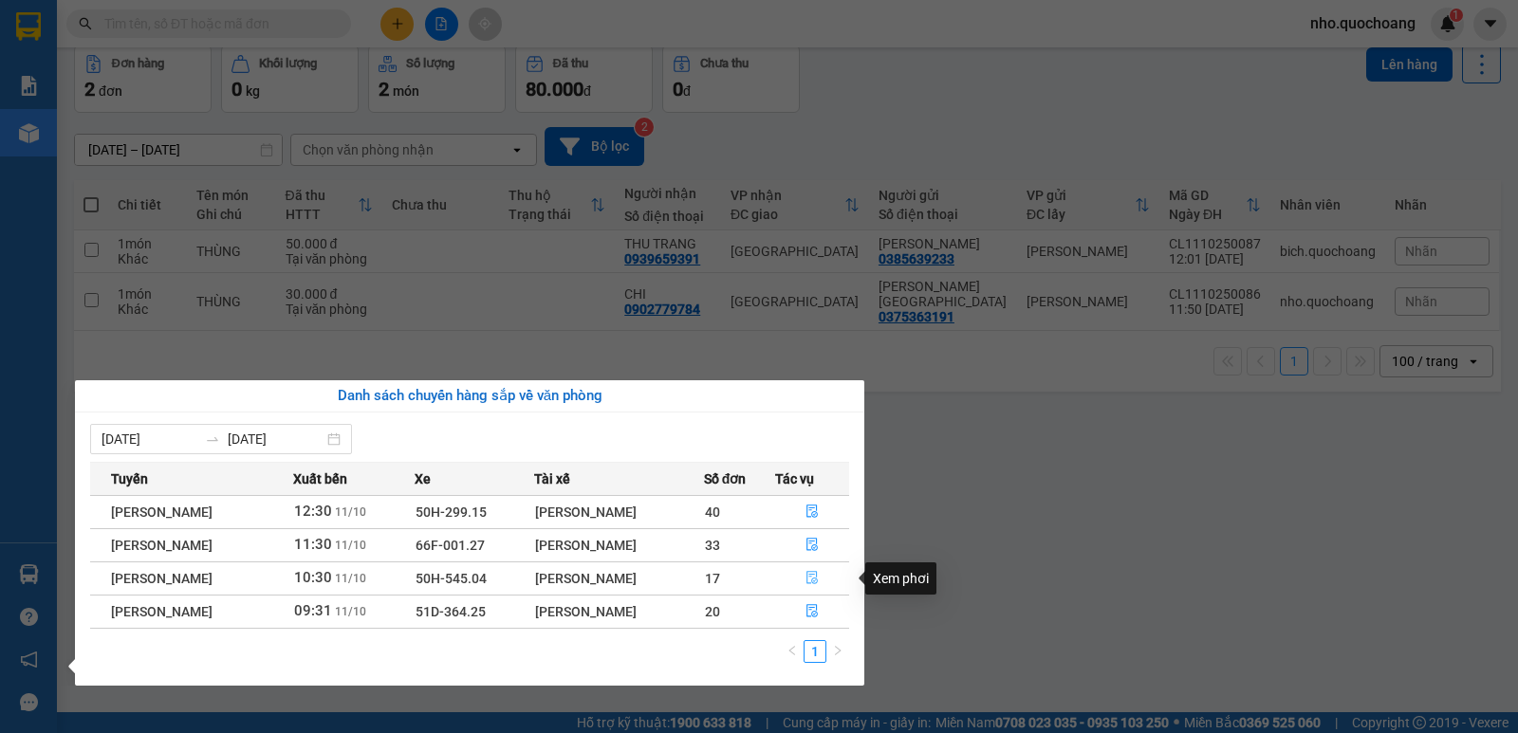
click at [812, 581] on icon "file-done" at bounding box center [811, 577] width 13 height 13
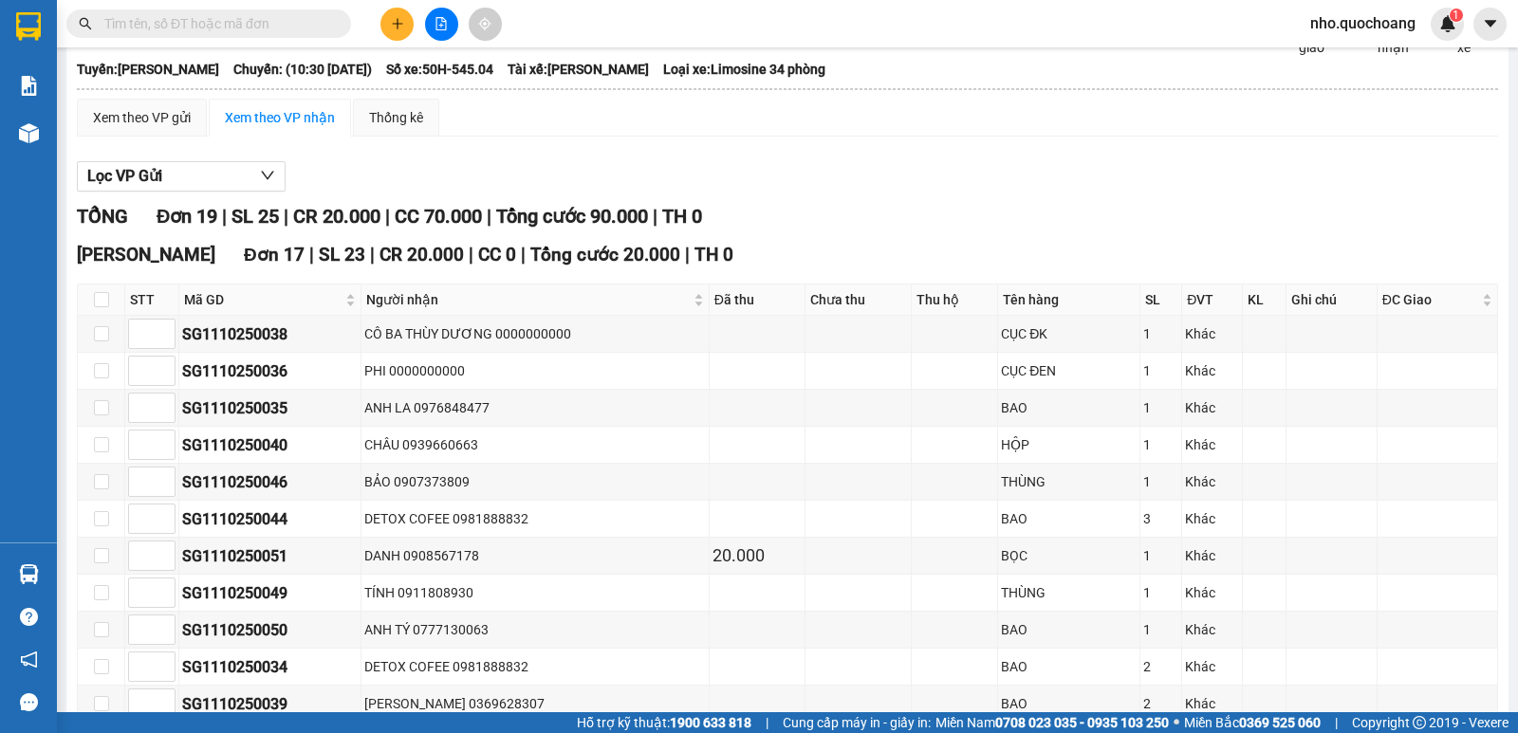
scroll to position [68, 0]
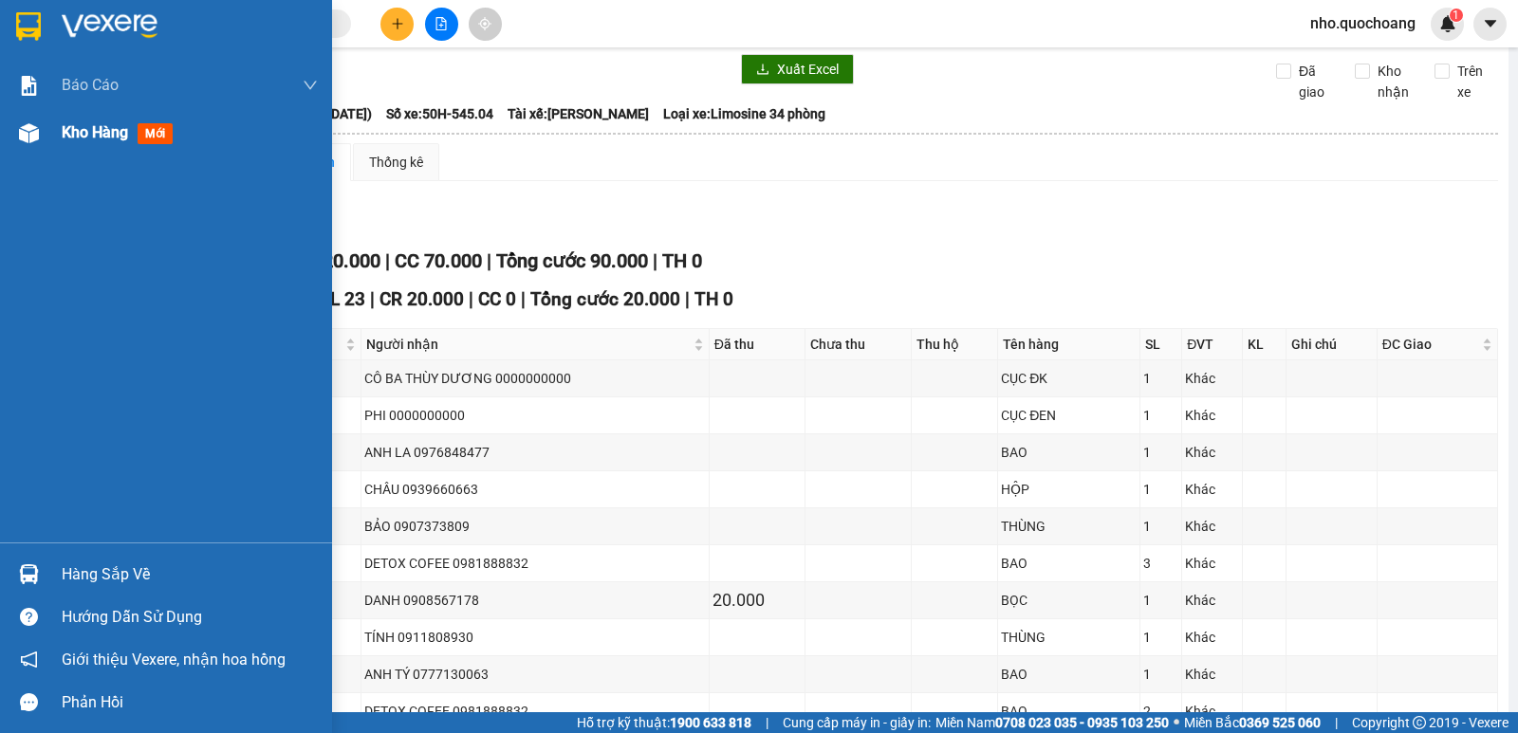
click at [85, 136] on span "Kho hàng" at bounding box center [95, 132] width 66 height 18
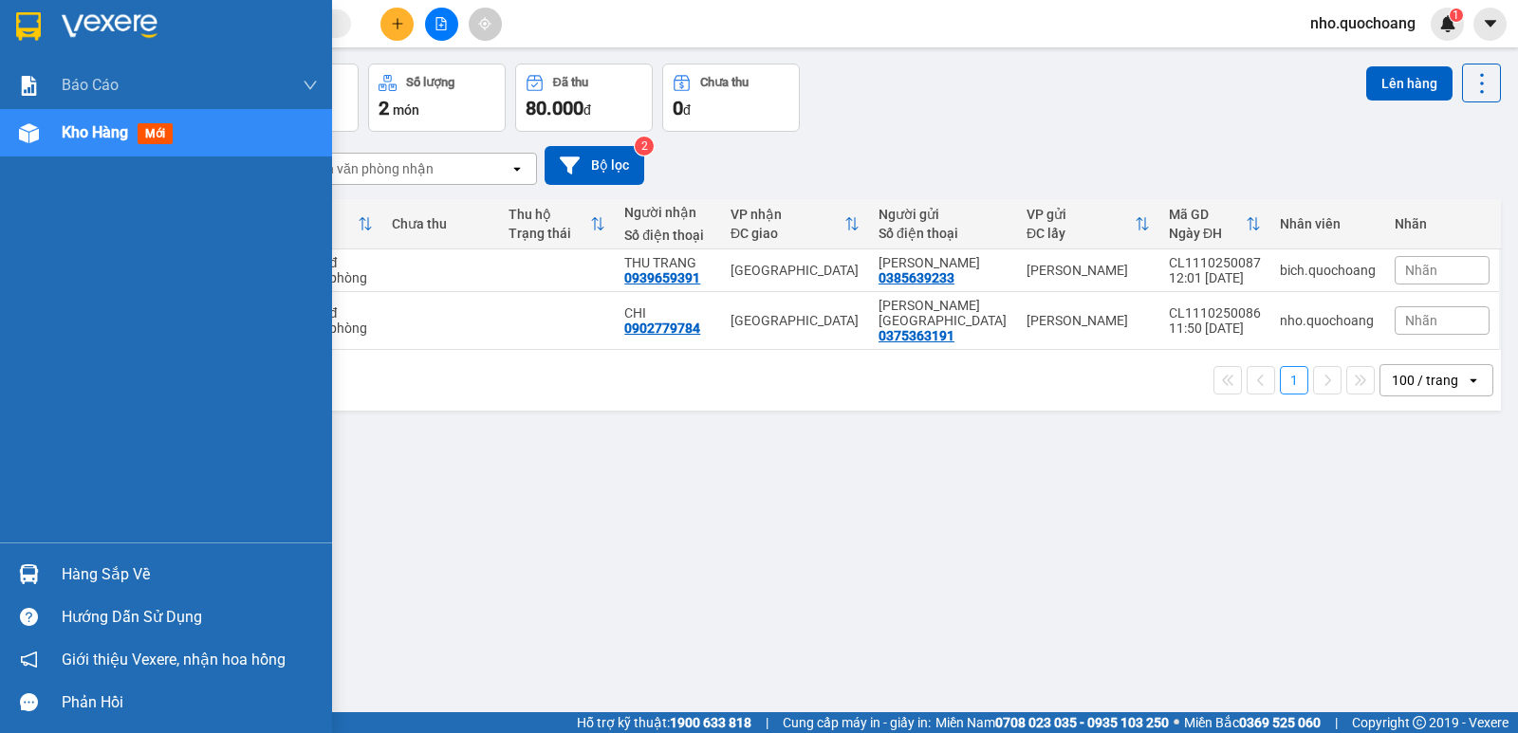
click at [49, 571] on div "Hàng sắp về" at bounding box center [166, 574] width 332 height 43
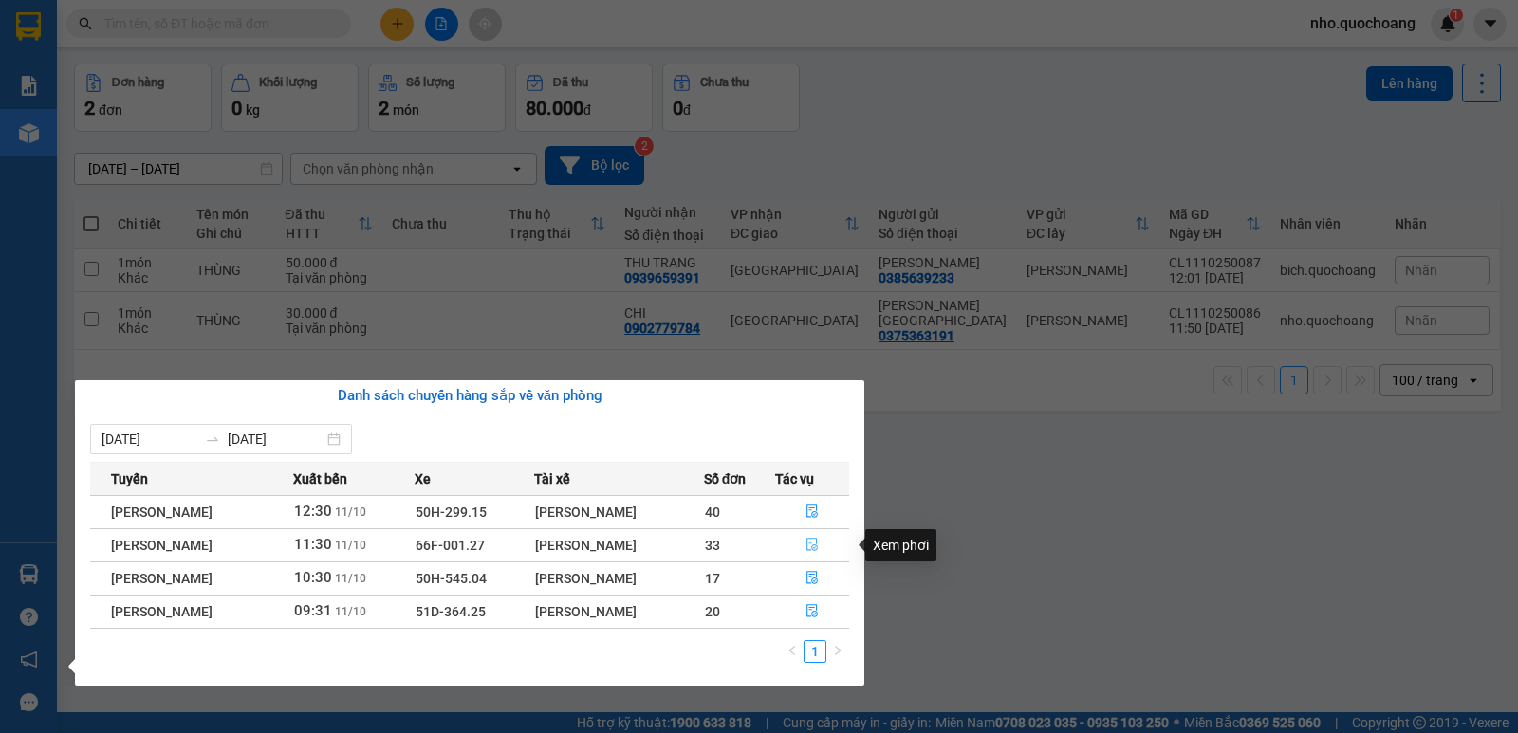
click at [814, 550] on icon "file-done" at bounding box center [811, 545] width 11 height 13
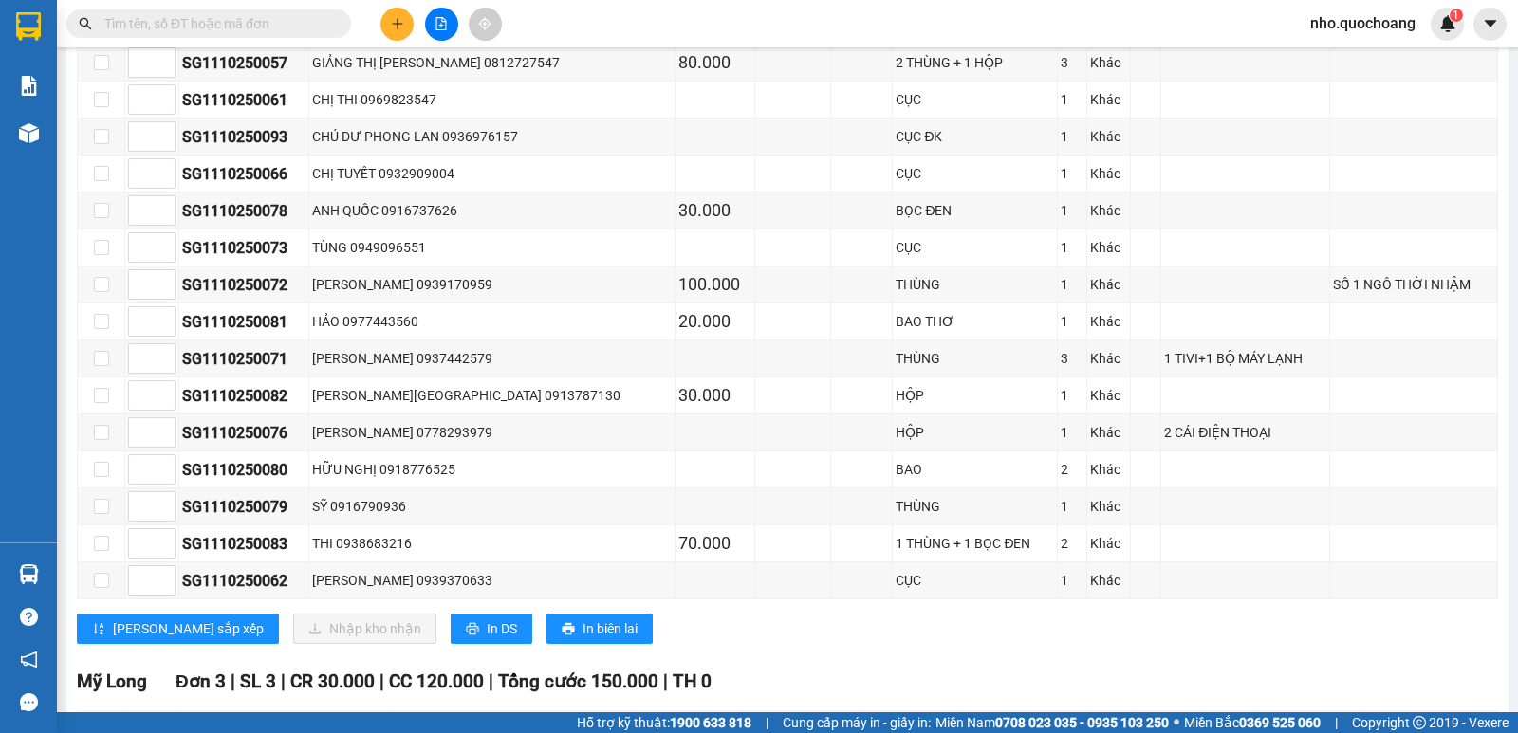
scroll to position [1308, 0]
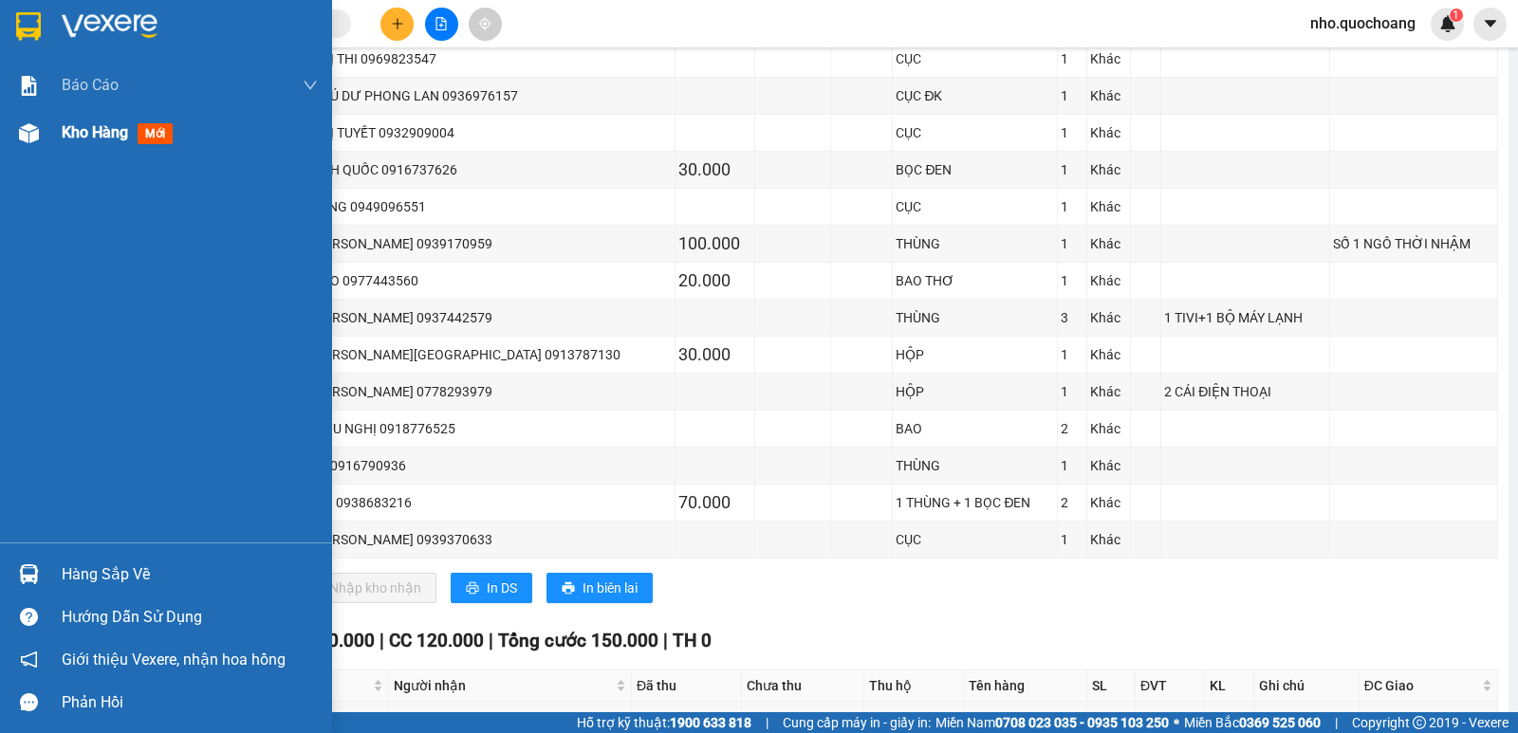
click at [100, 132] on span "Kho hàng" at bounding box center [95, 132] width 66 height 18
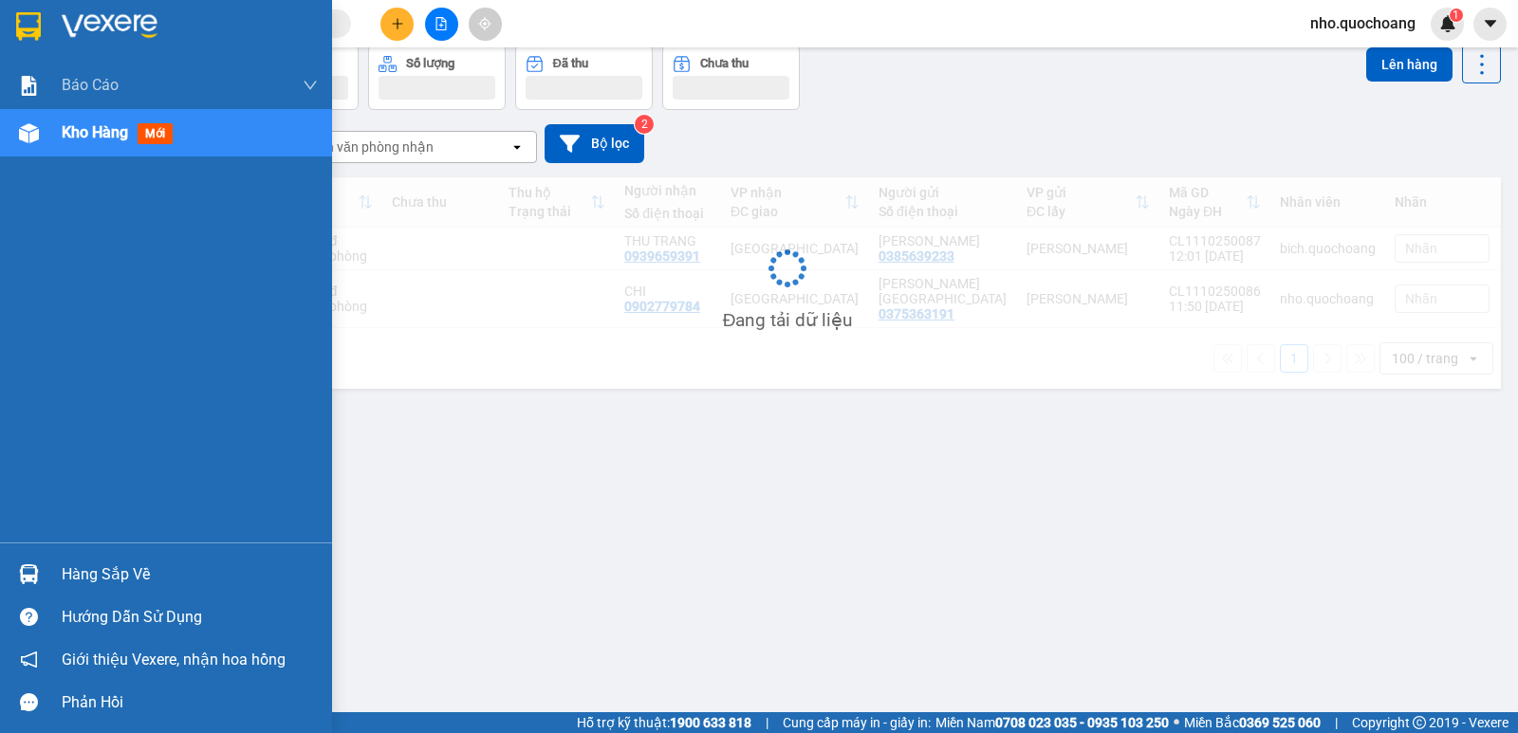
scroll to position [87, 0]
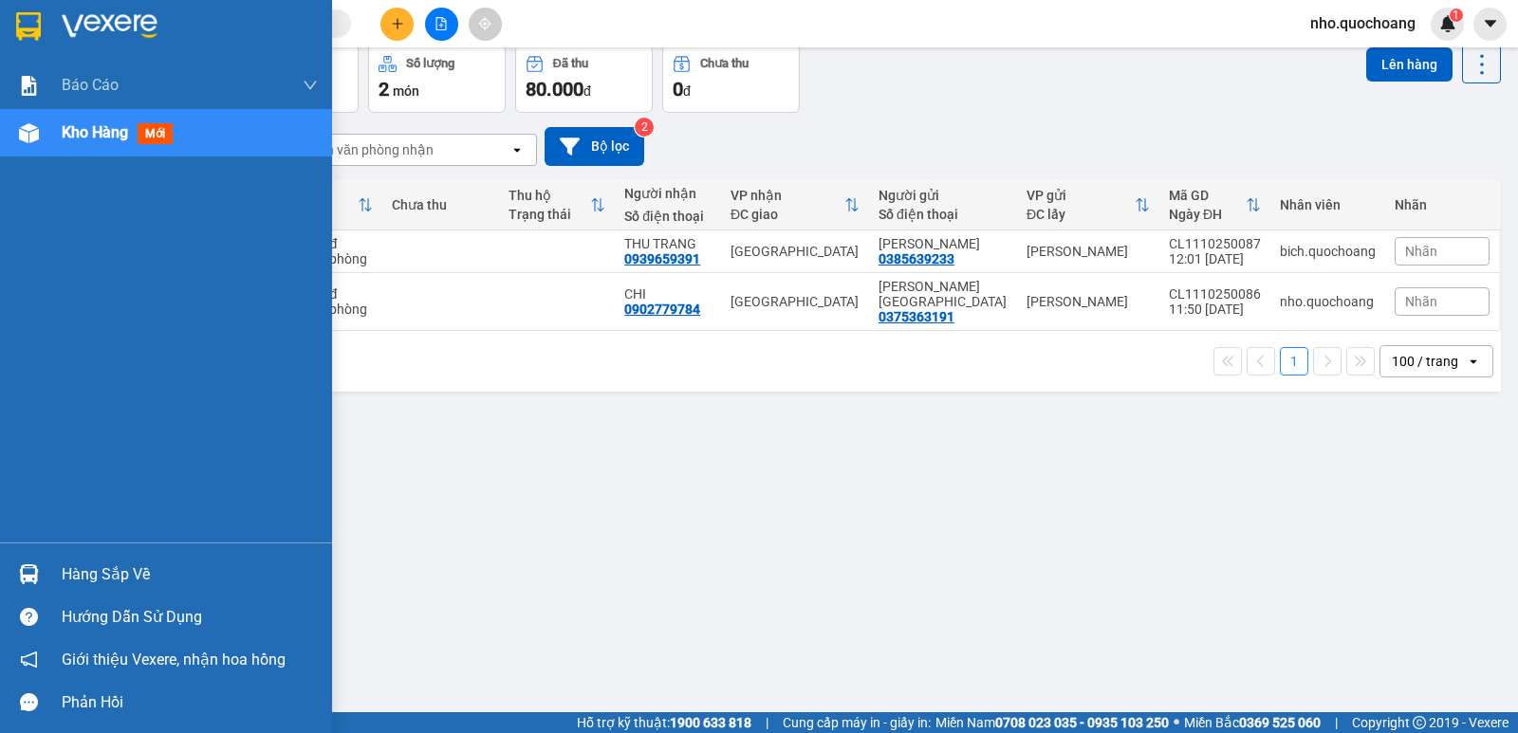
click at [122, 571] on div "Hàng sắp về" at bounding box center [190, 575] width 256 height 28
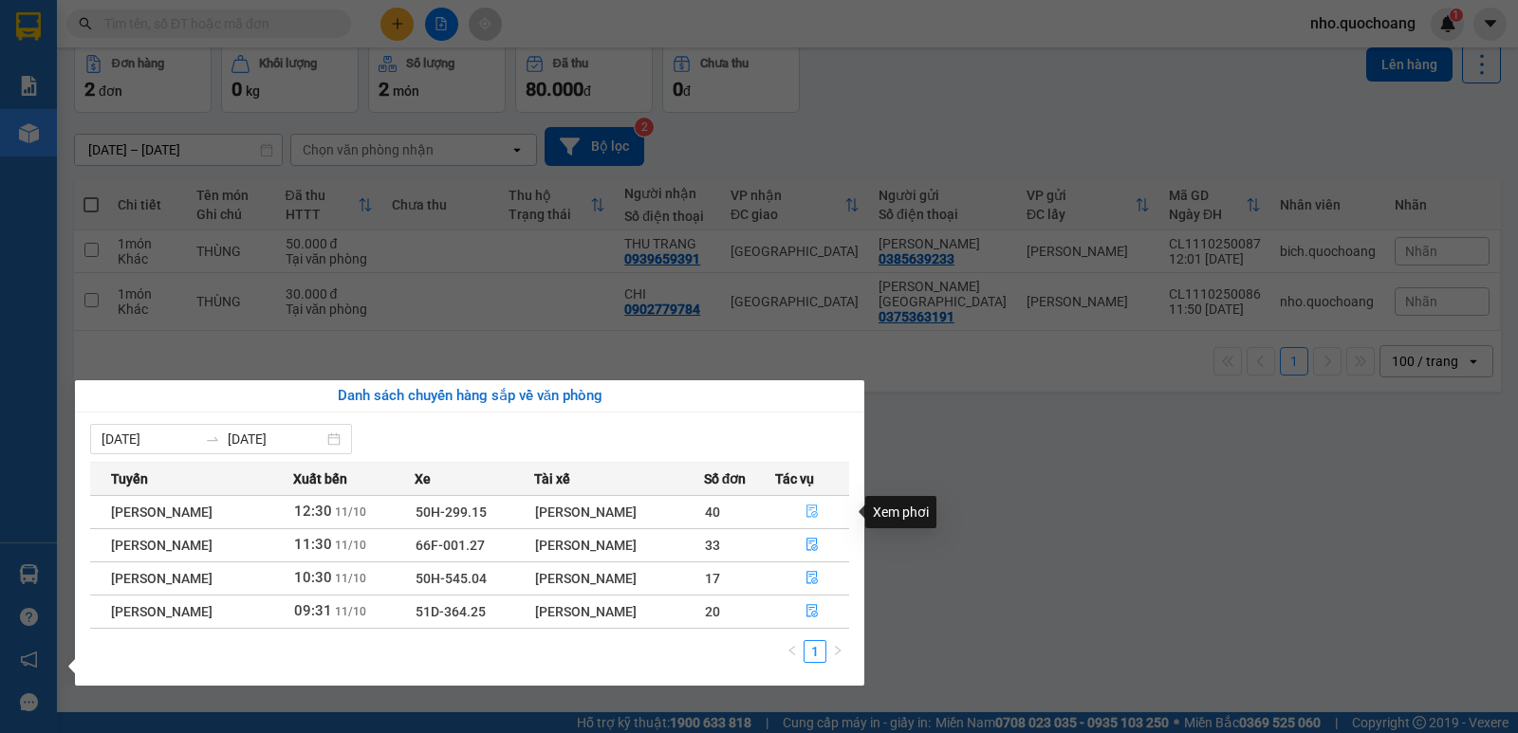
click at [818, 512] on icon "file-done" at bounding box center [811, 512] width 11 height 13
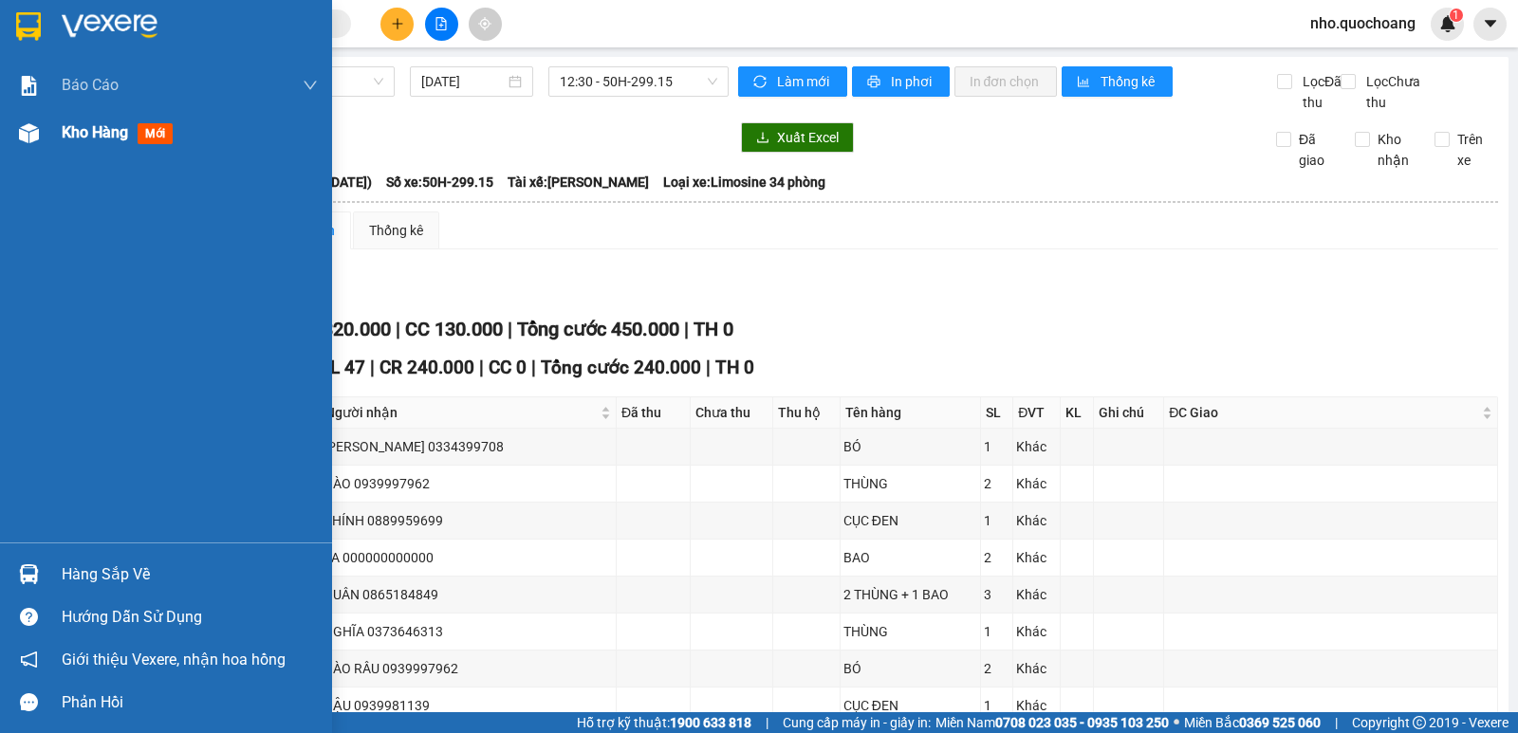
click at [85, 138] on span "Kho hàng" at bounding box center [95, 132] width 66 height 18
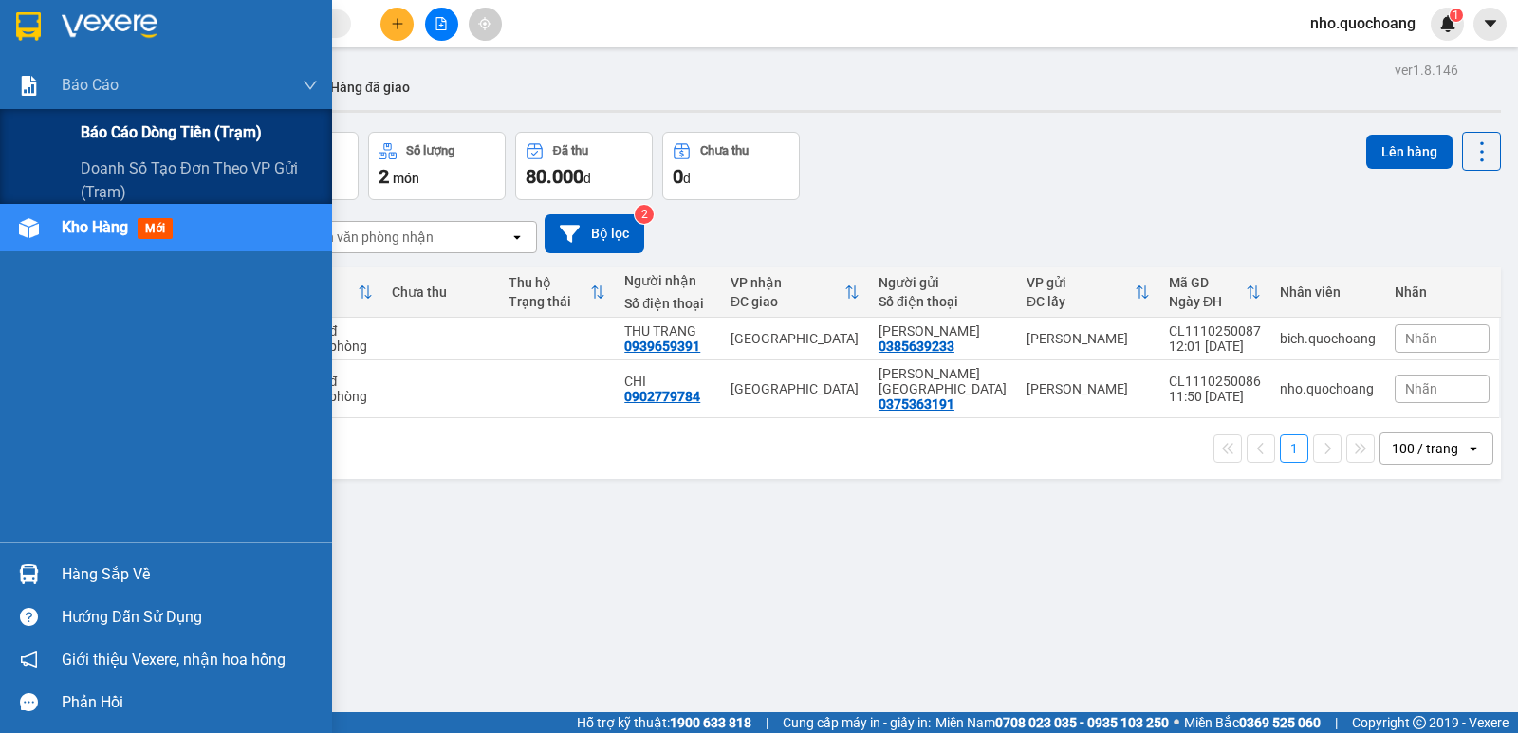
click at [113, 131] on span "Báo cáo dòng tiền (trạm)" at bounding box center [171, 132] width 181 height 24
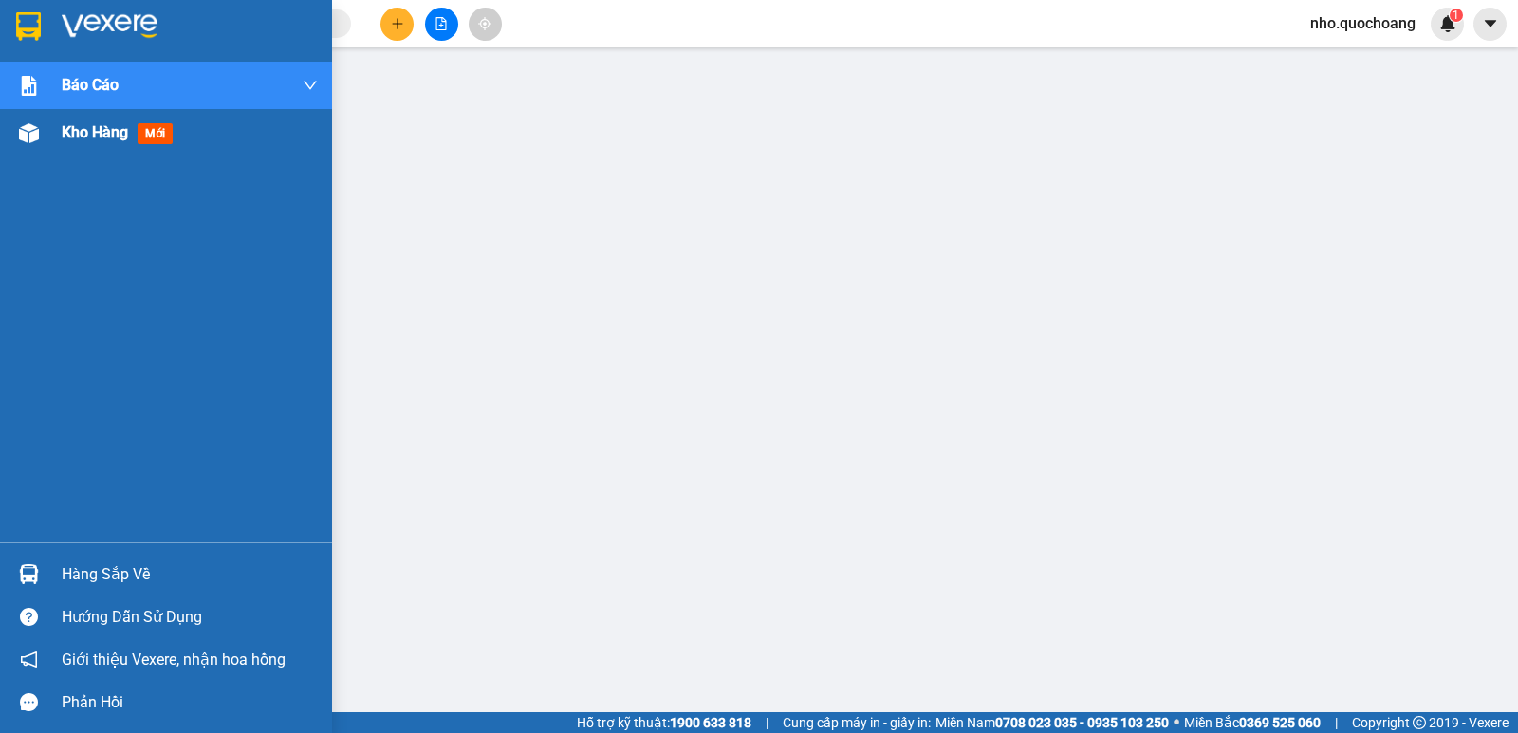
click at [77, 137] on span "Kho hàng" at bounding box center [95, 132] width 66 height 18
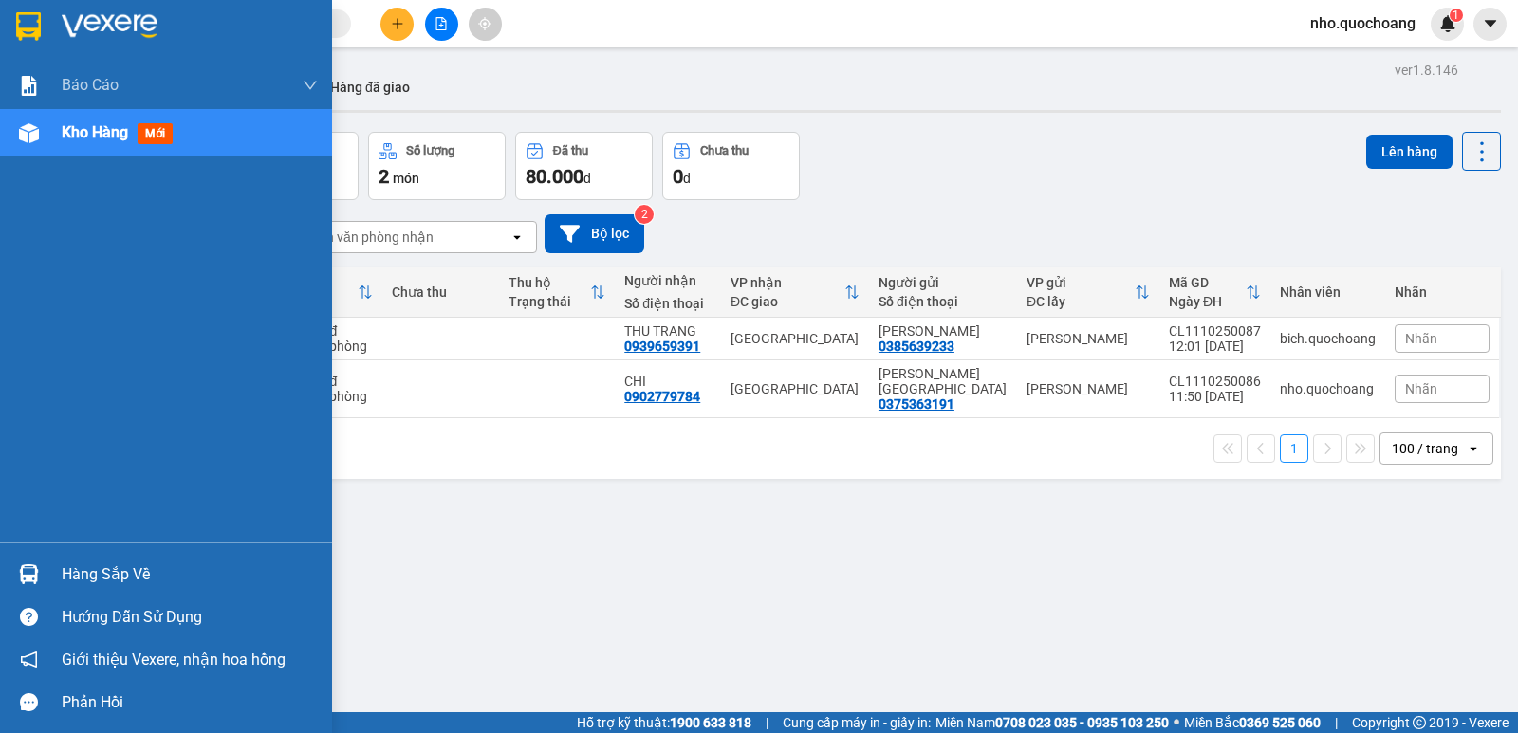
click at [79, 576] on div "Hàng sắp về" at bounding box center [190, 575] width 256 height 28
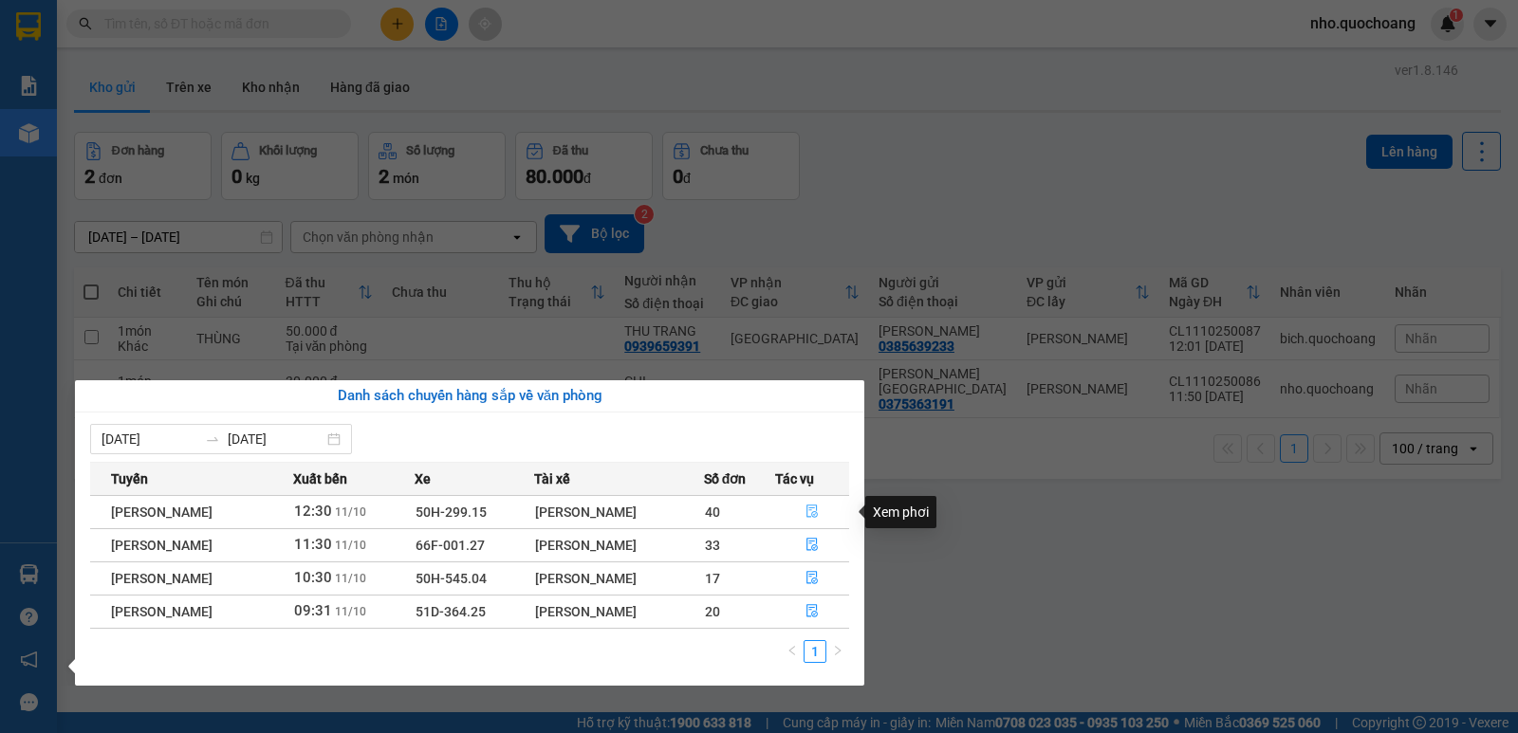
click at [823, 511] on button "button" at bounding box center [812, 512] width 73 height 30
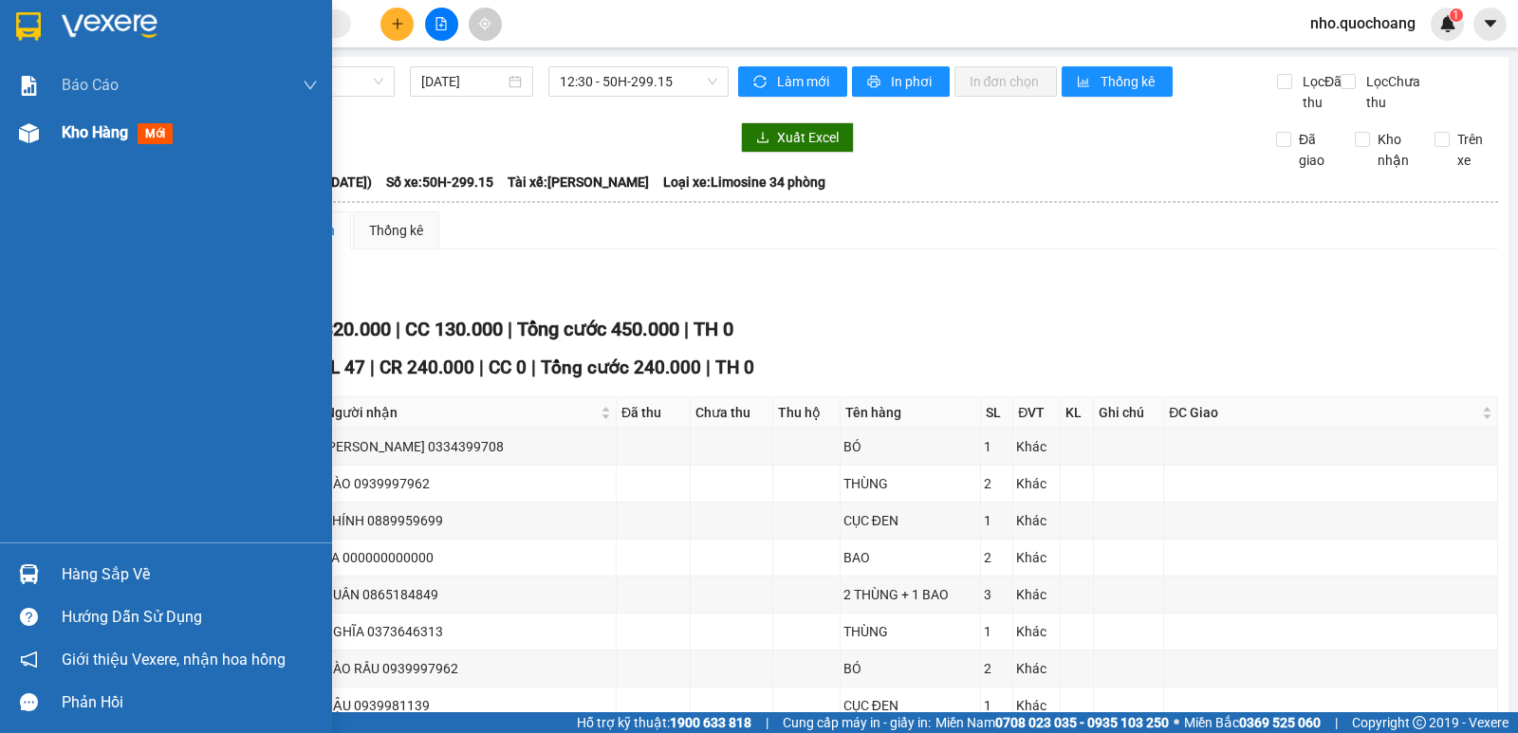
click at [84, 130] on span "Kho hàng" at bounding box center [95, 132] width 66 height 18
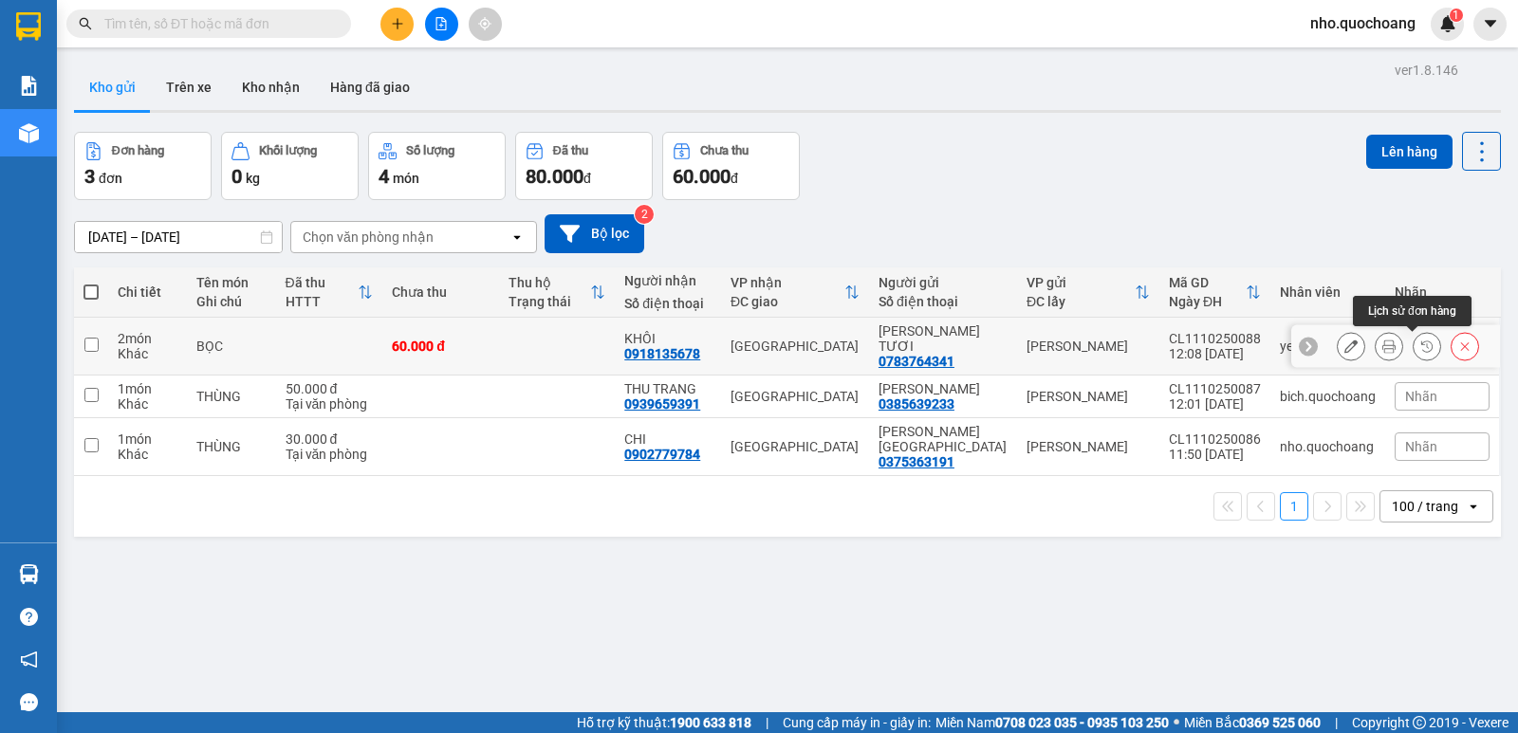
click at [1382, 342] on icon at bounding box center [1388, 346] width 13 height 13
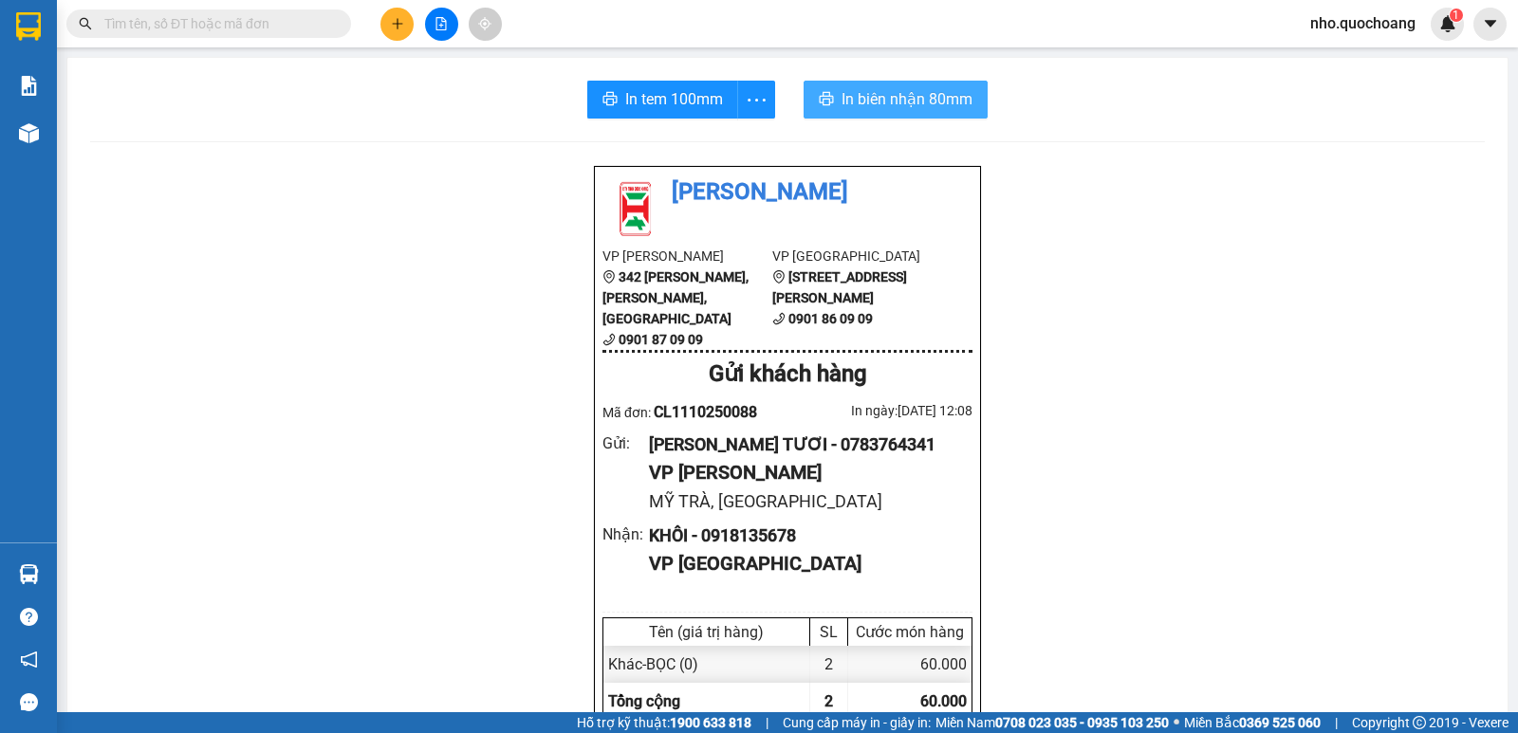
click at [926, 92] on span "In biên nhận 80mm" at bounding box center [906, 99] width 131 height 24
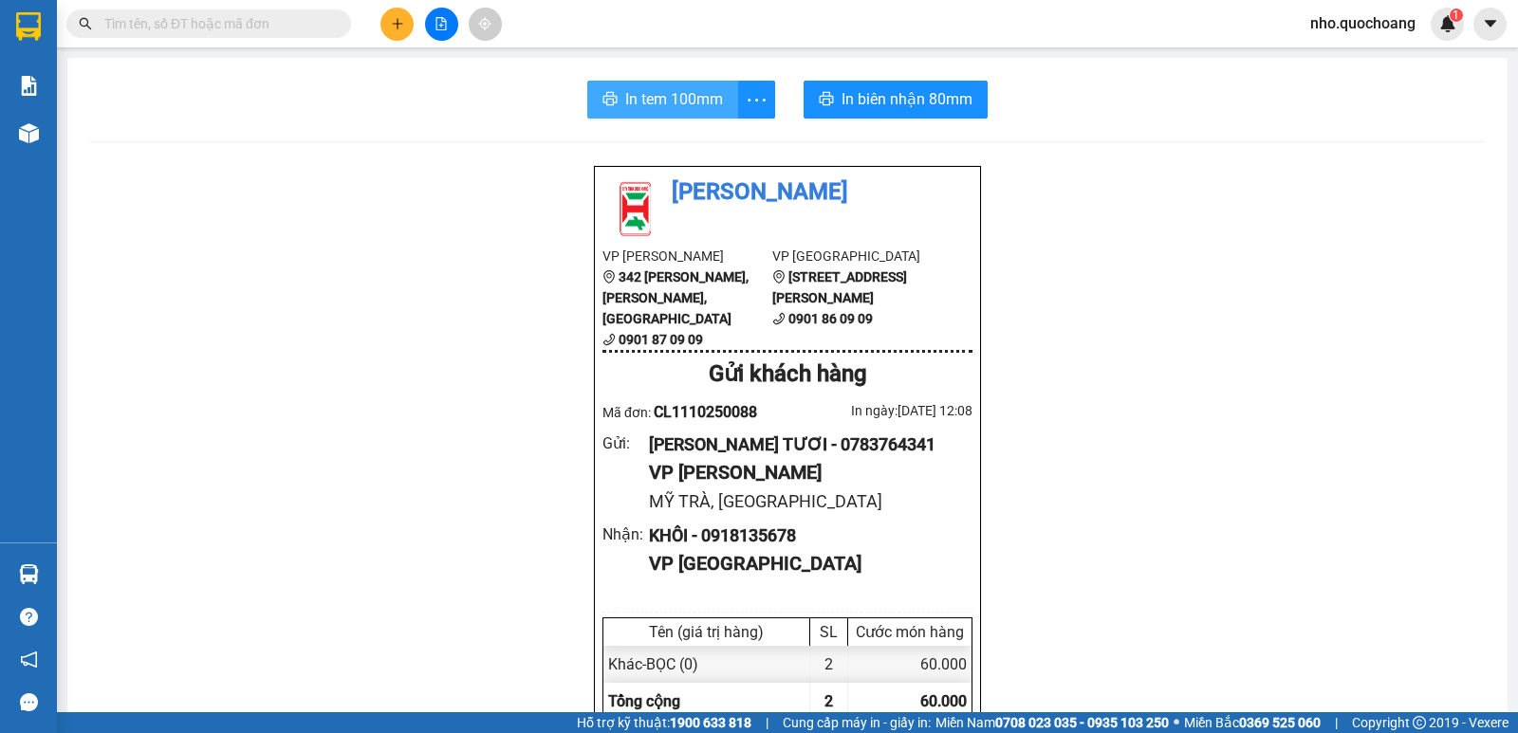
click at [689, 110] on span "In tem 100mm" at bounding box center [674, 99] width 98 height 24
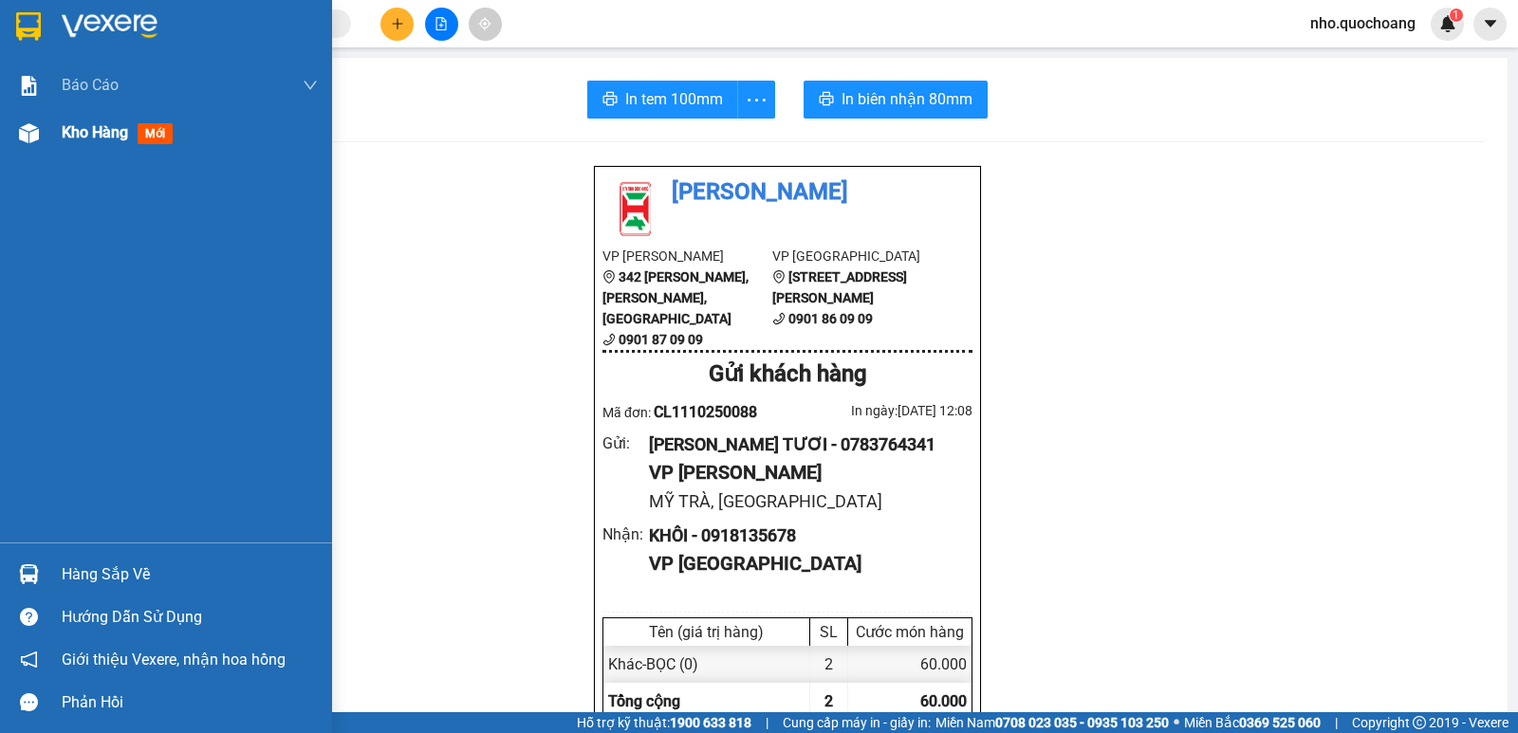
click at [63, 145] on div "Kho hàng mới" at bounding box center [190, 132] width 256 height 47
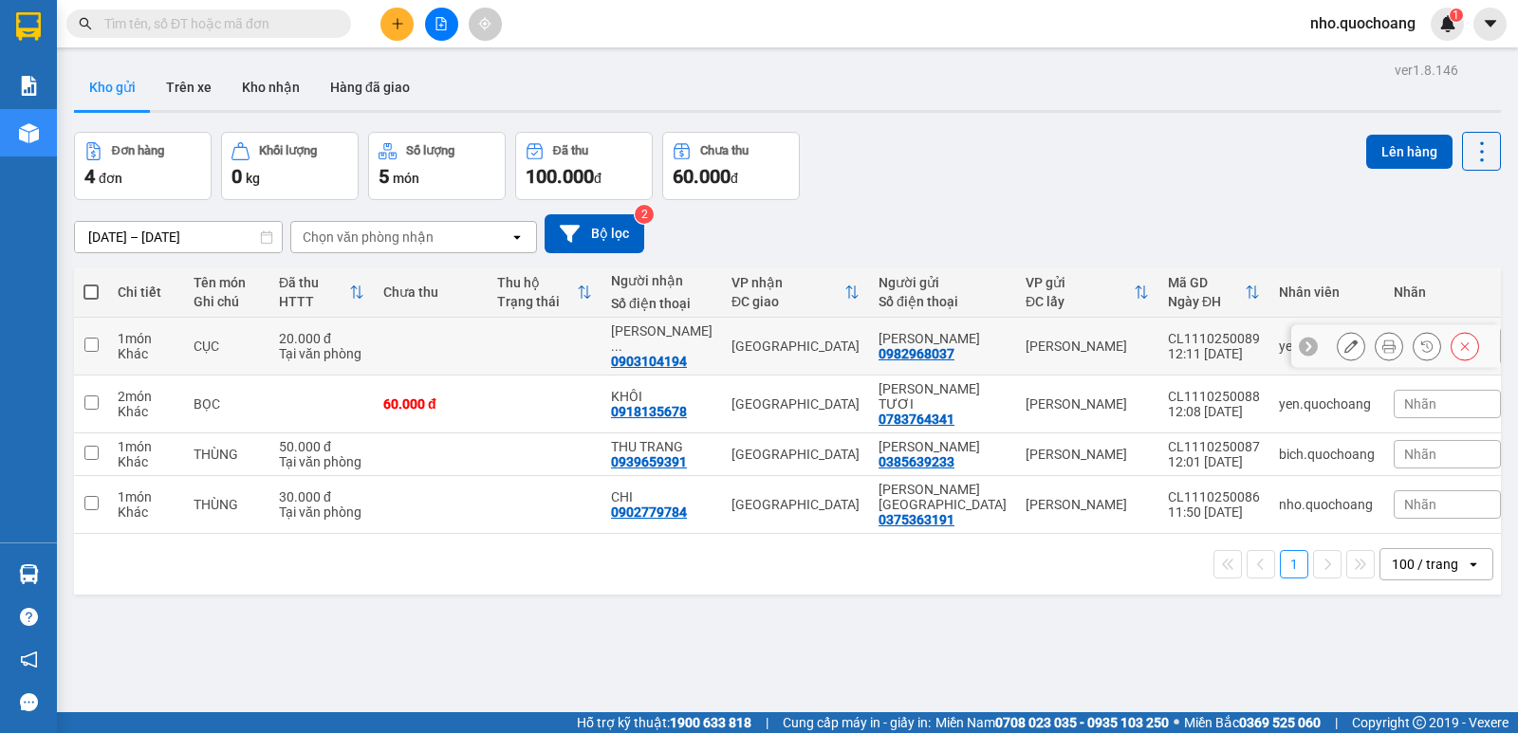
click at [1382, 346] on icon at bounding box center [1388, 346] width 13 height 13
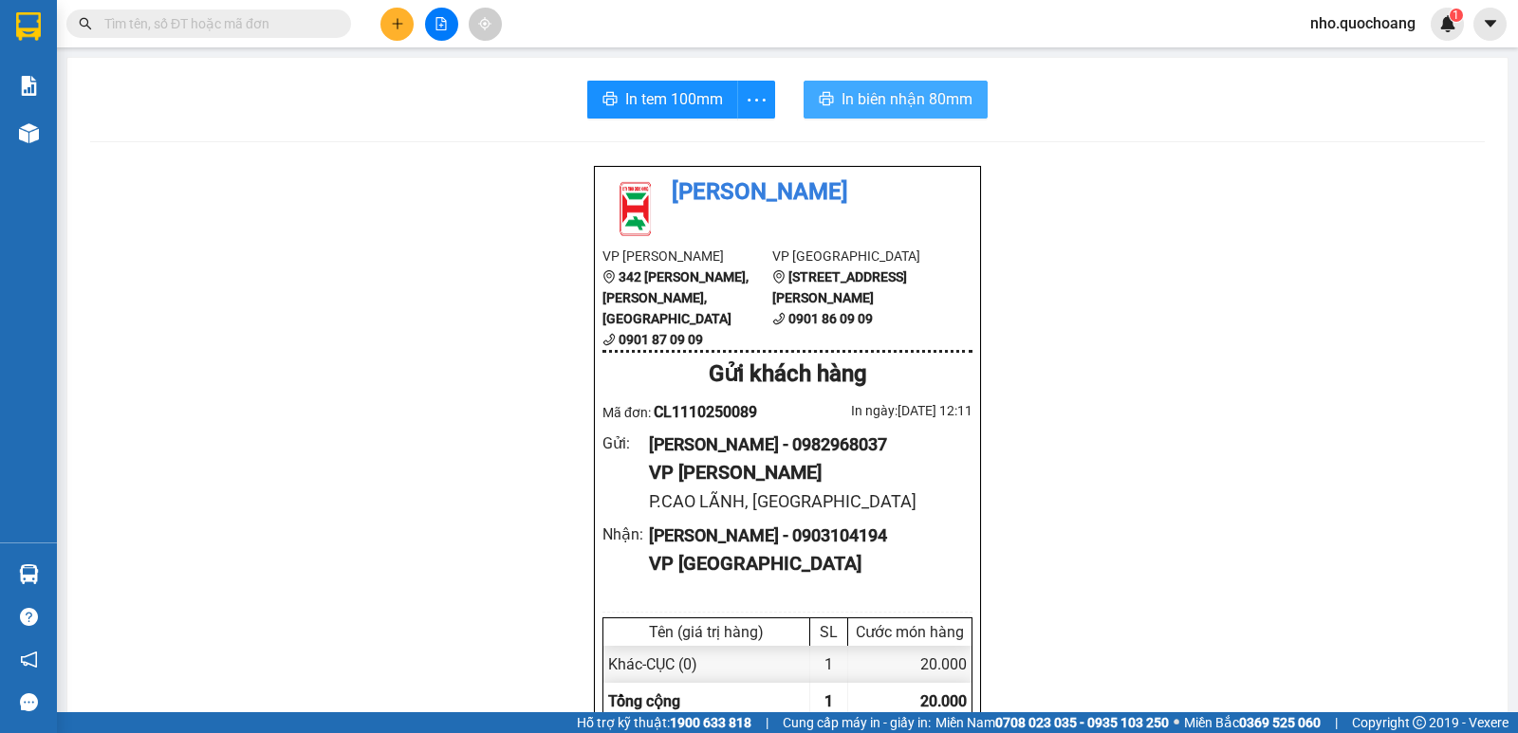
click at [919, 109] on span "In biên nhận 80mm" at bounding box center [906, 99] width 131 height 24
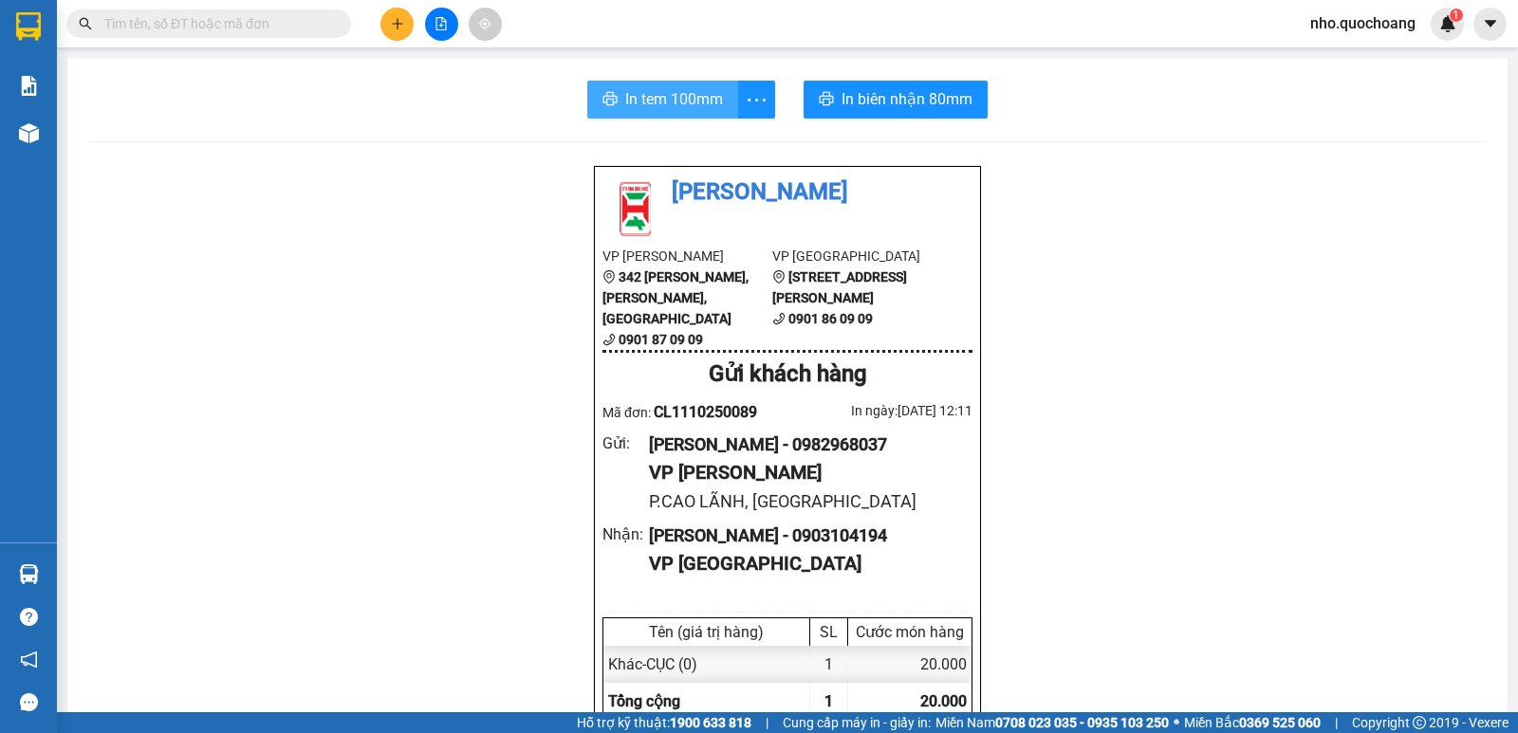
click at [661, 117] on button "In tem 100mm" at bounding box center [662, 100] width 151 height 38
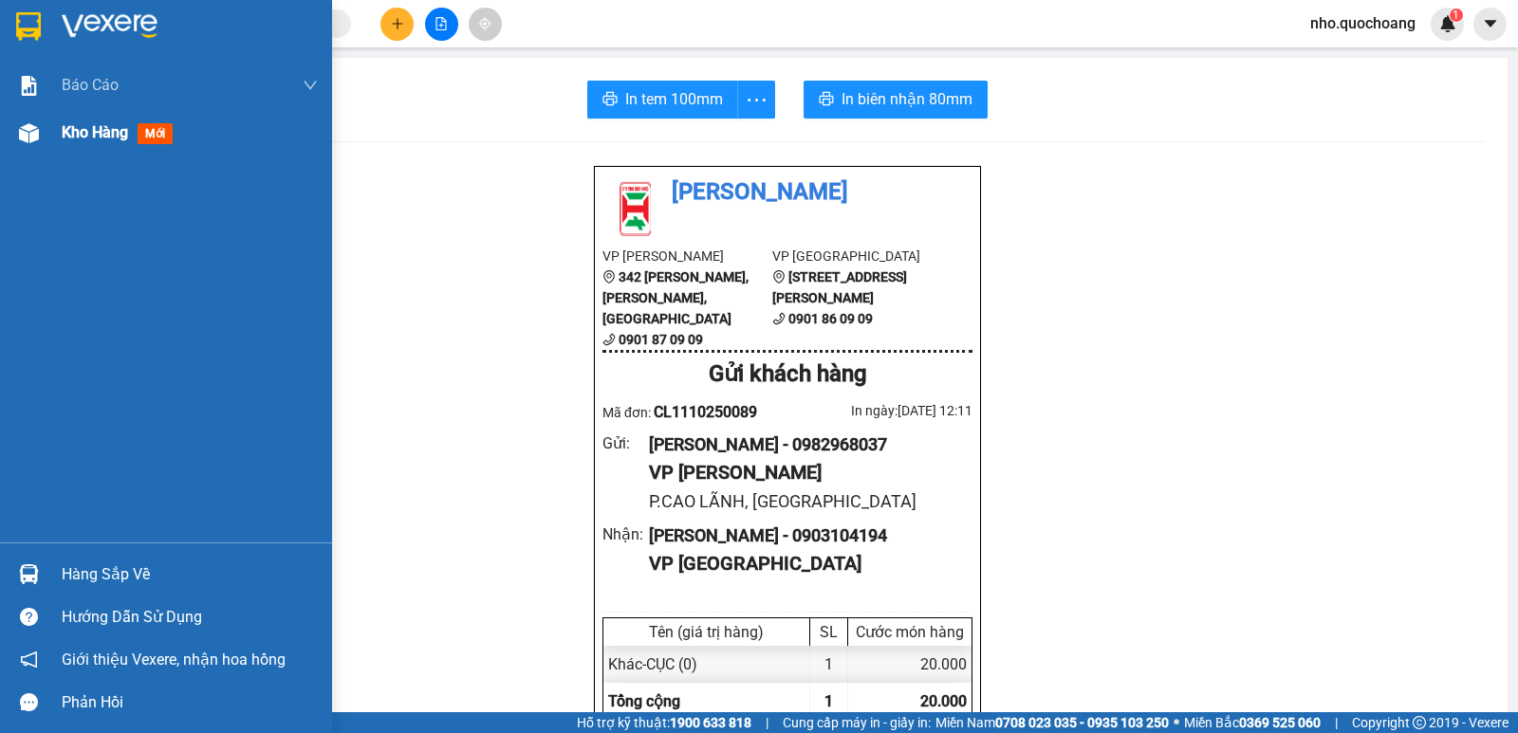
click at [108, 136] on span "Kho hàng" at bounding box center [95, 132] width 66 height 18
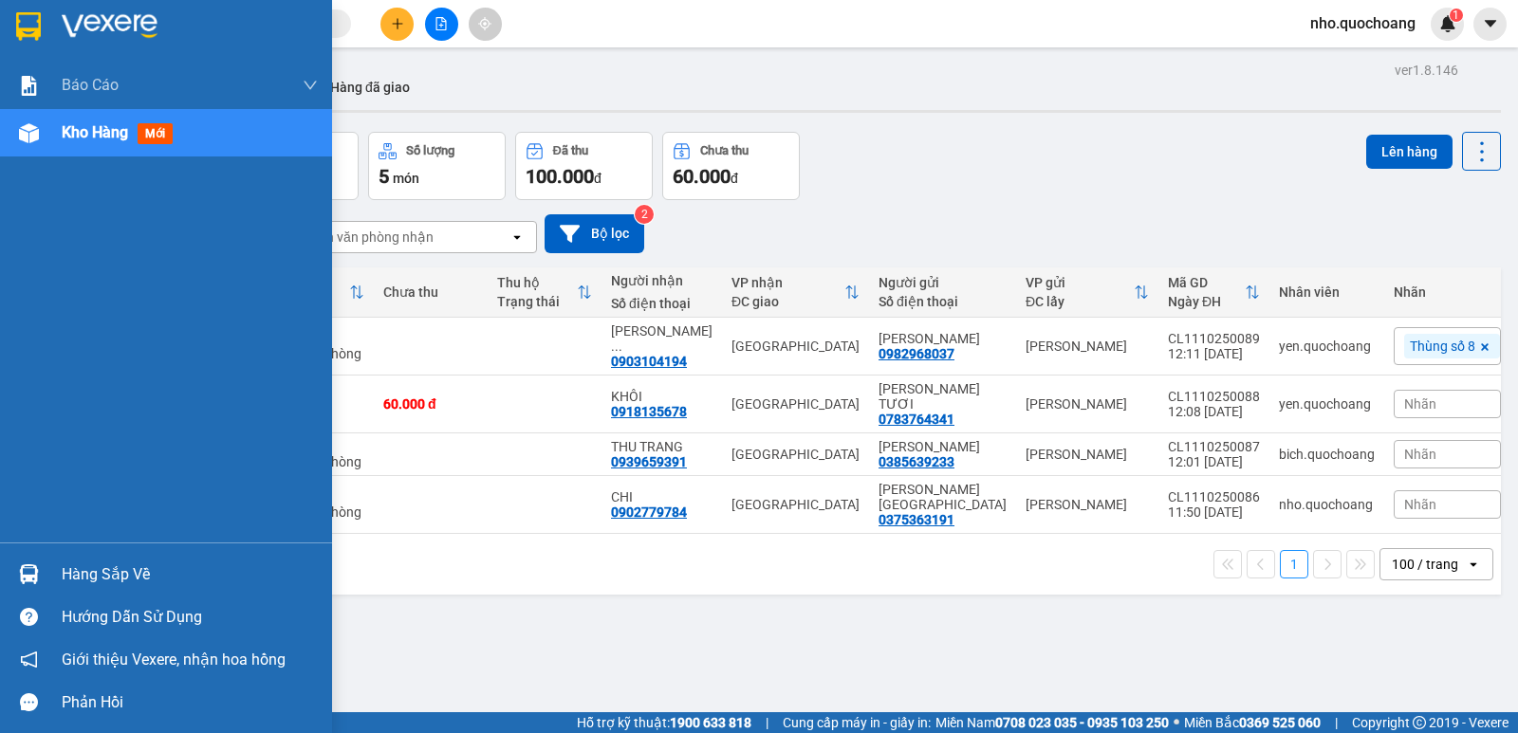
click at [104, 574] on div "Hàng sắp về" at bounding box center [190, 575] width 256 height 28
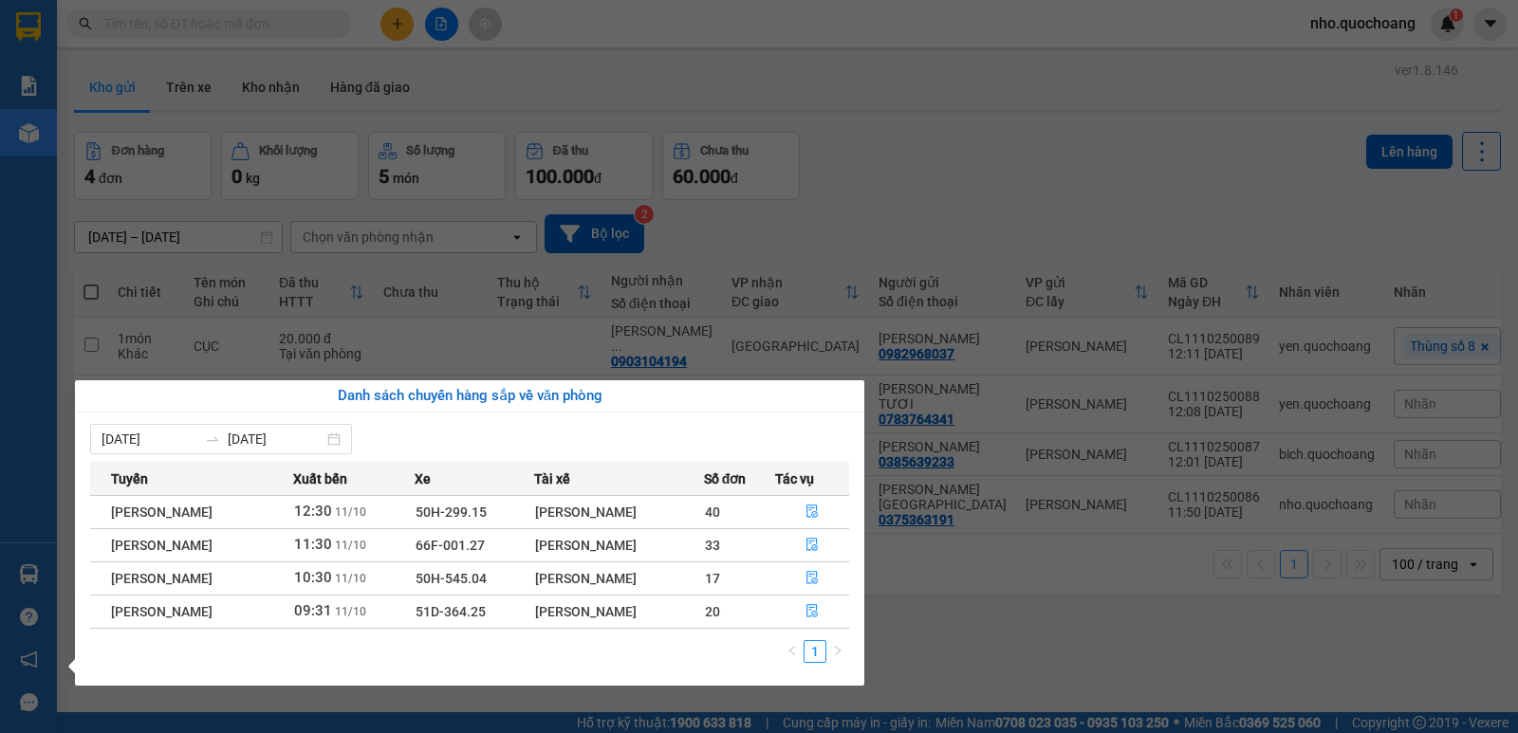
click at [1029, 633] on section "Kết quả tìm kiếm ( 0 ) Bộ lọc No Data nho.quochoang 1 Báo cáo Báo cáo dòng tiền…" at bounding box center [759, 366] width 1518 height 733
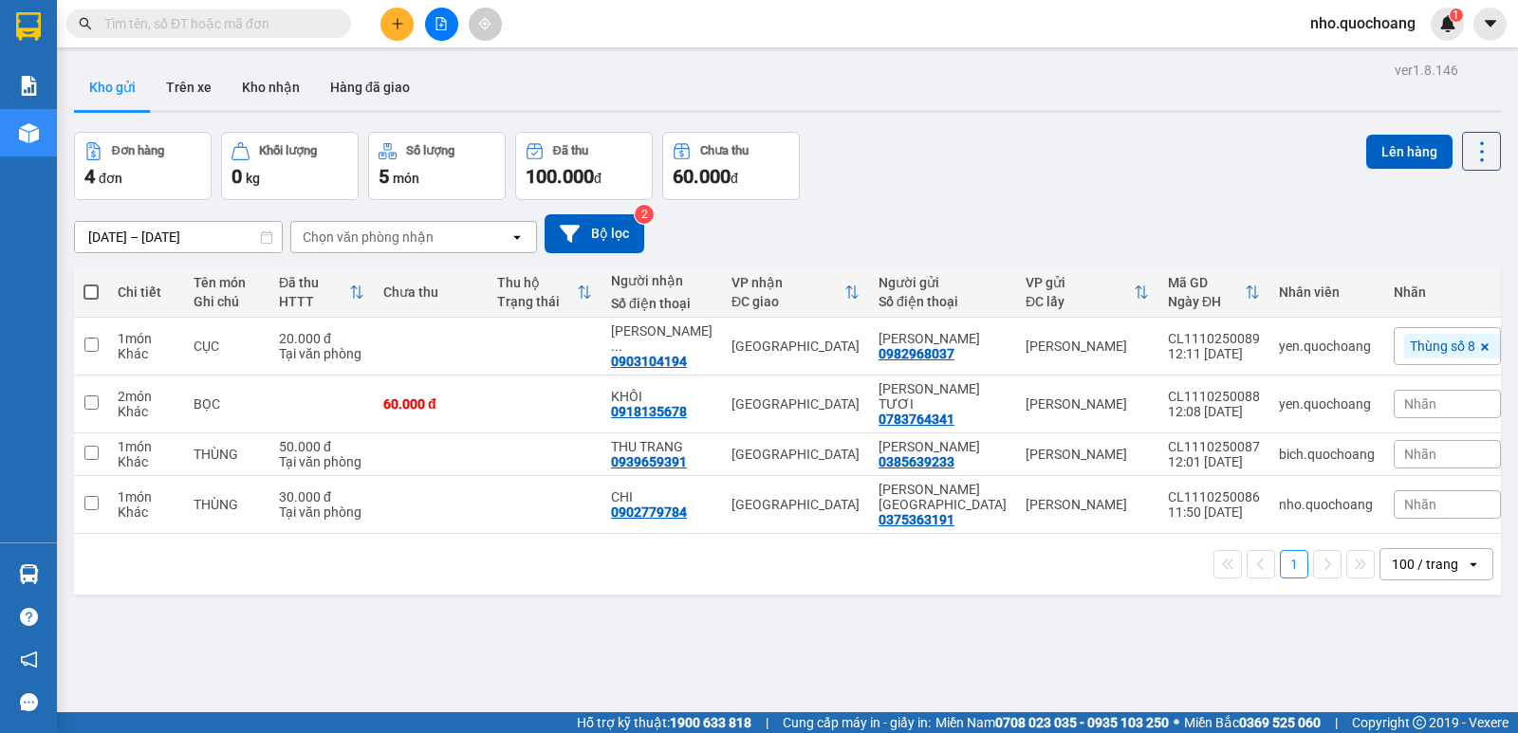
click at [318, 24] on input "text" at bounding box center [216, 23] width 224 height 21
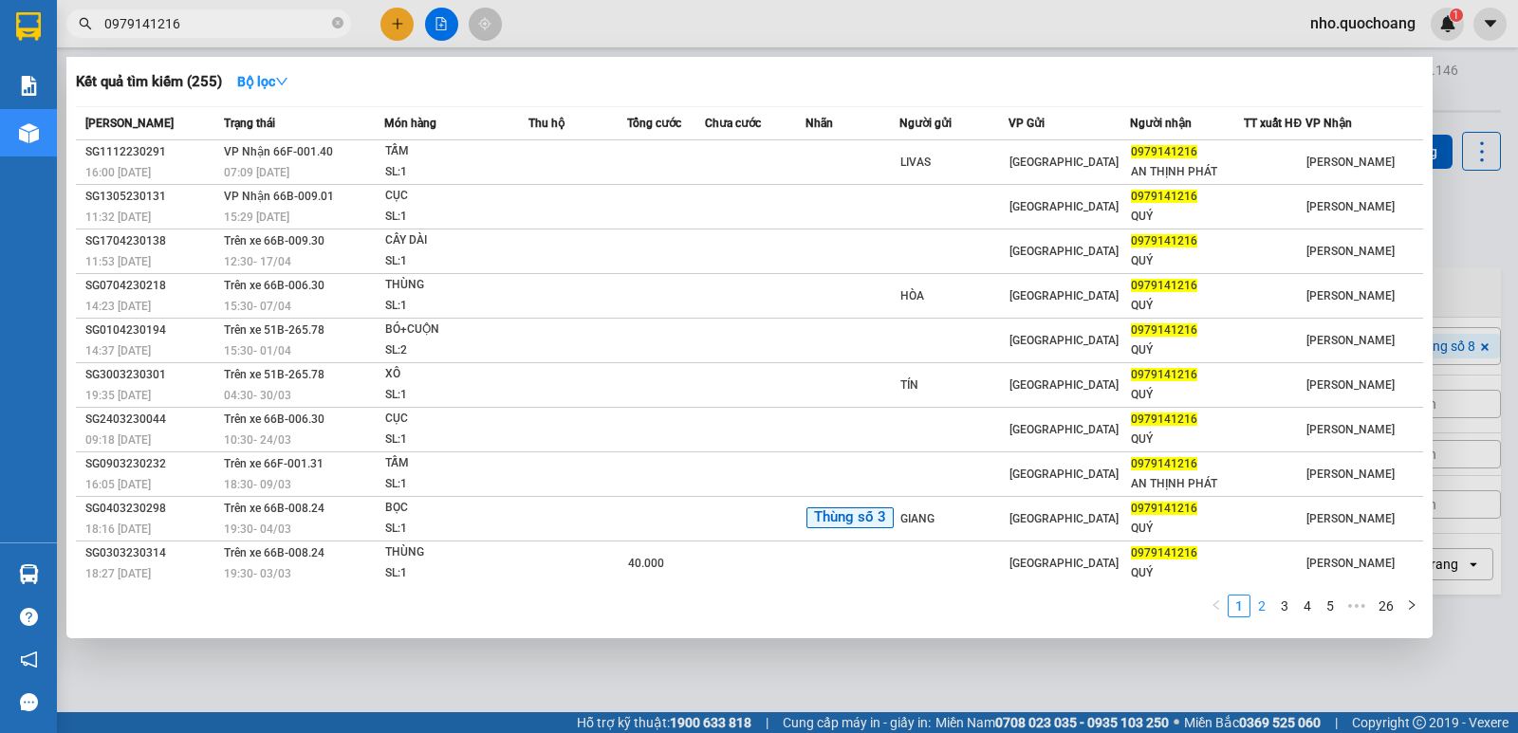
type input "0979141216"
click at [1257, 611] on link "2" at bounding box center [1261, 606] width 21 height 21
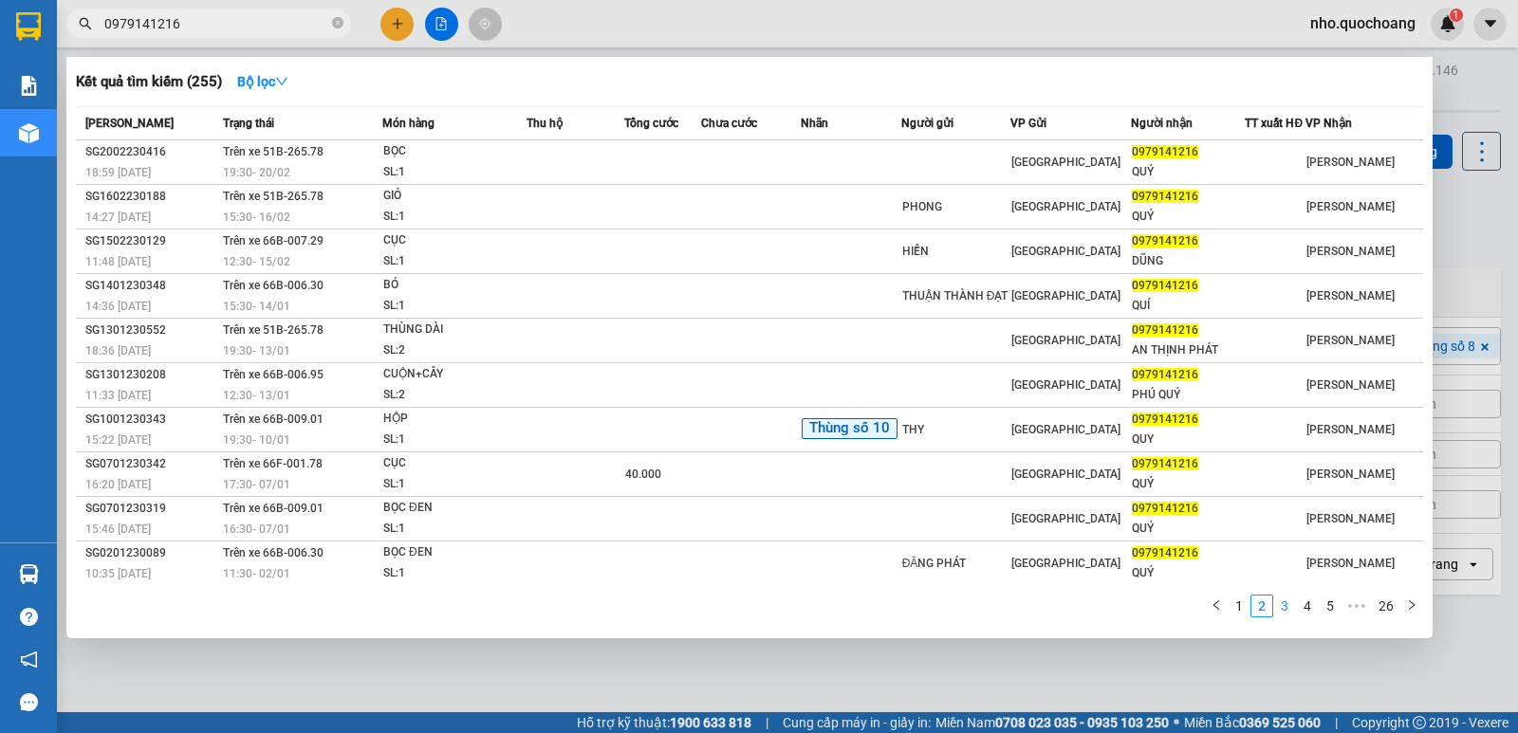
click at [1282, 606] on link "3" at bounding box center [1284, 606] width 21 height 21
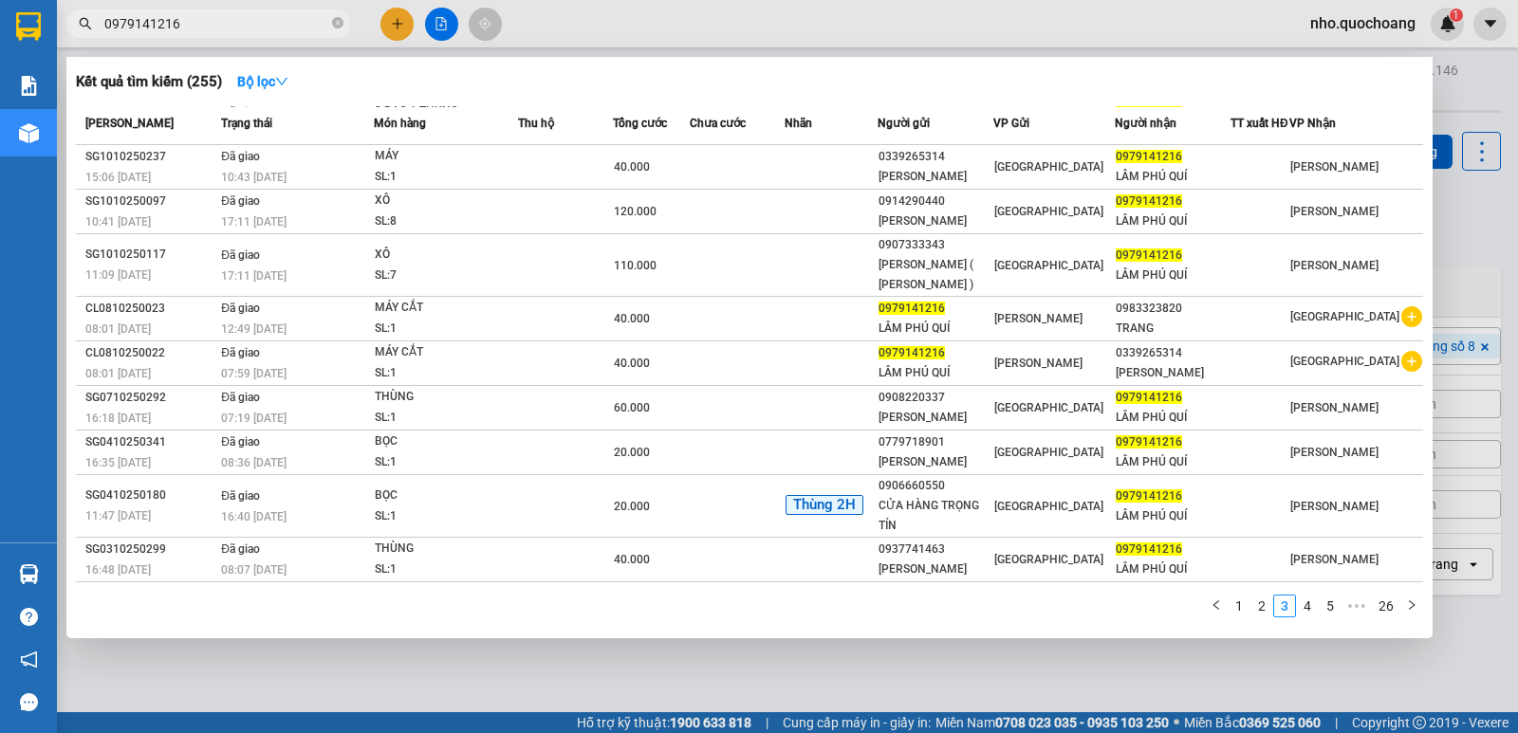
scroll to position [76, 0]
click at [1311, 607] on link "4" at bounding box center [1307, 606] width 21 height 21
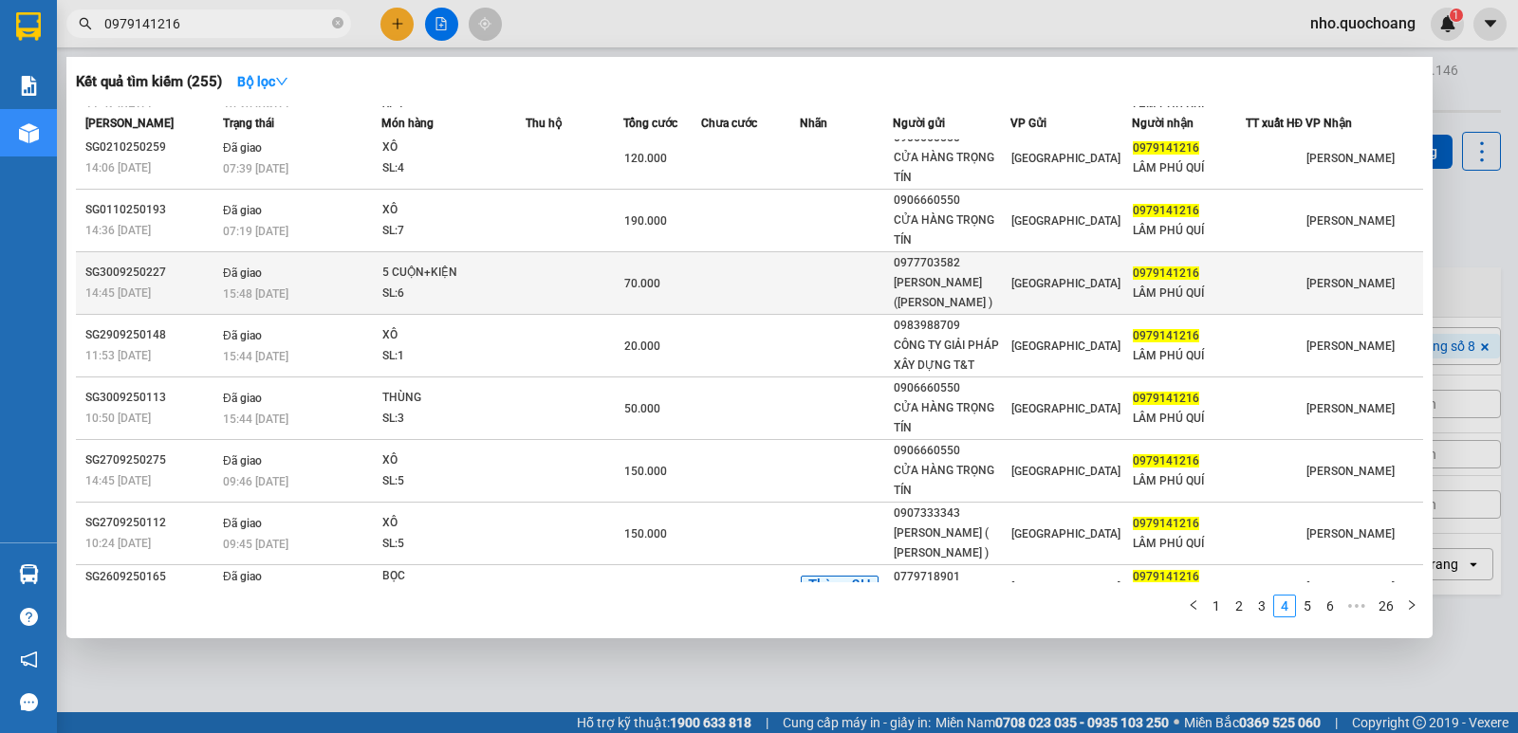
click at [555, 286] on td at bounding box center [574, 283] width 98 height 63
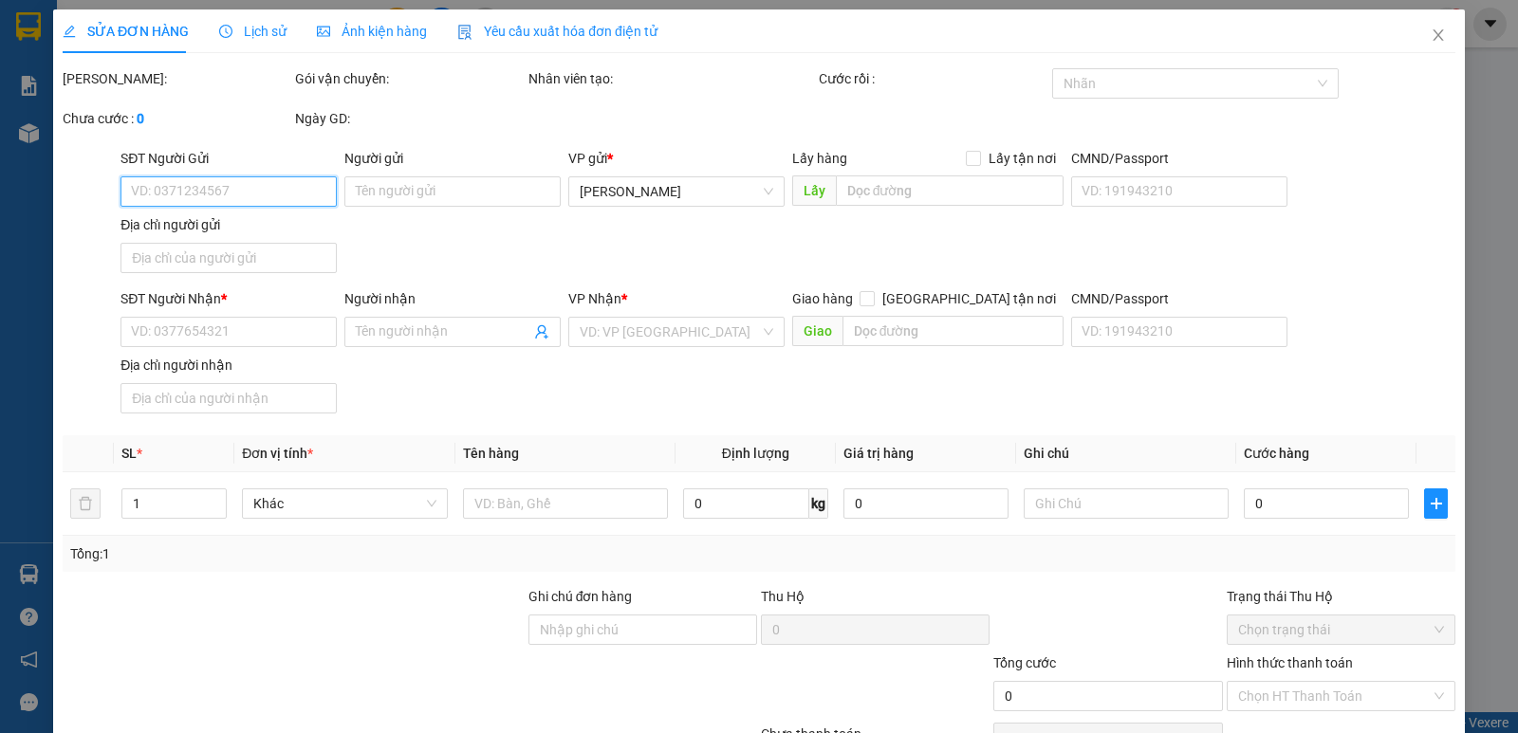
type input "0977703582"
type input "[PERSON_NAME]([PERSON_NAME] )"
type input "109 ĐƯỜNG SỐ 39 TÂN QUY Q7"
type input "0979141216"
type input "LÂM PHÚ QUÍ"
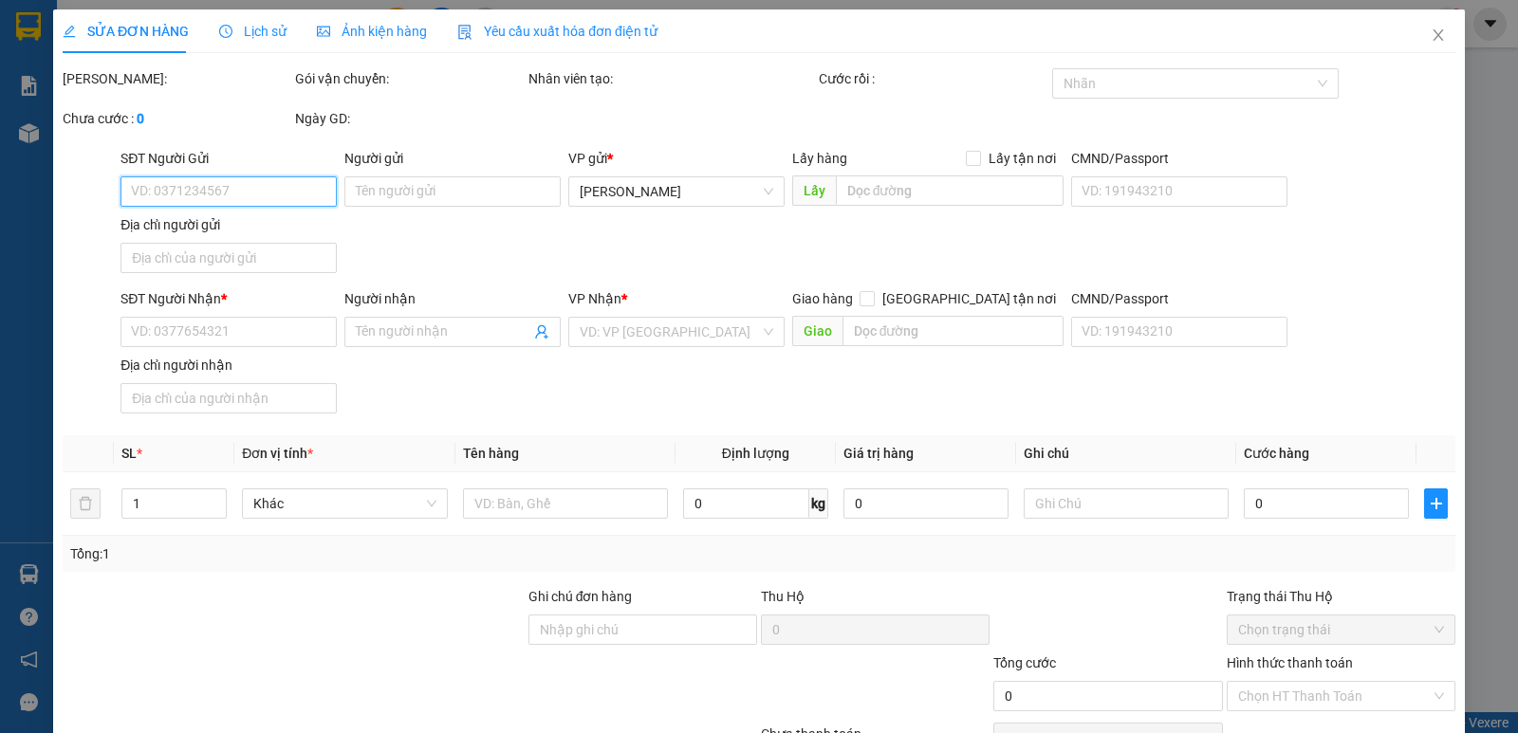
type input "70.000"
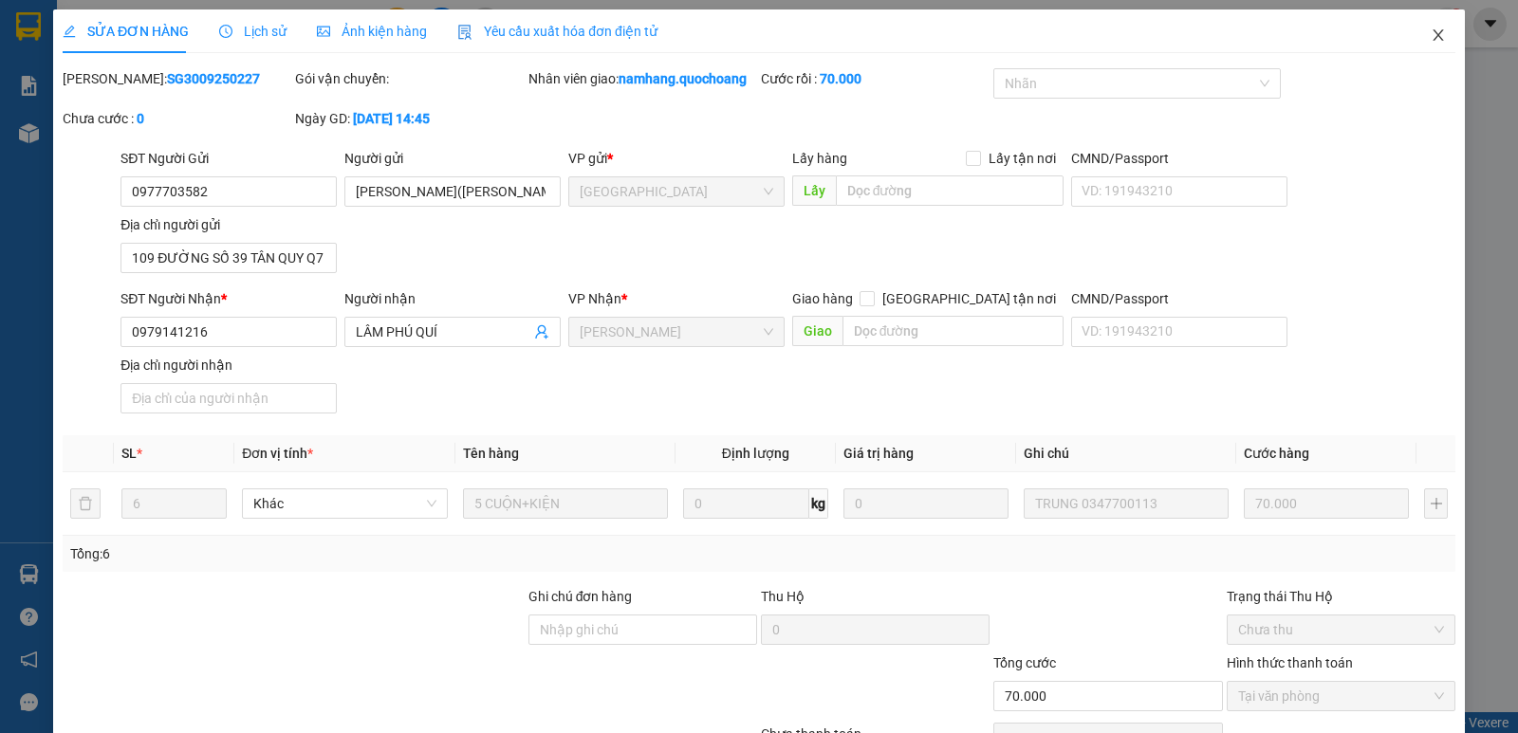
click at [1425, 44] on span "Close" at bounding box center [1437, 35] width 53 height 53
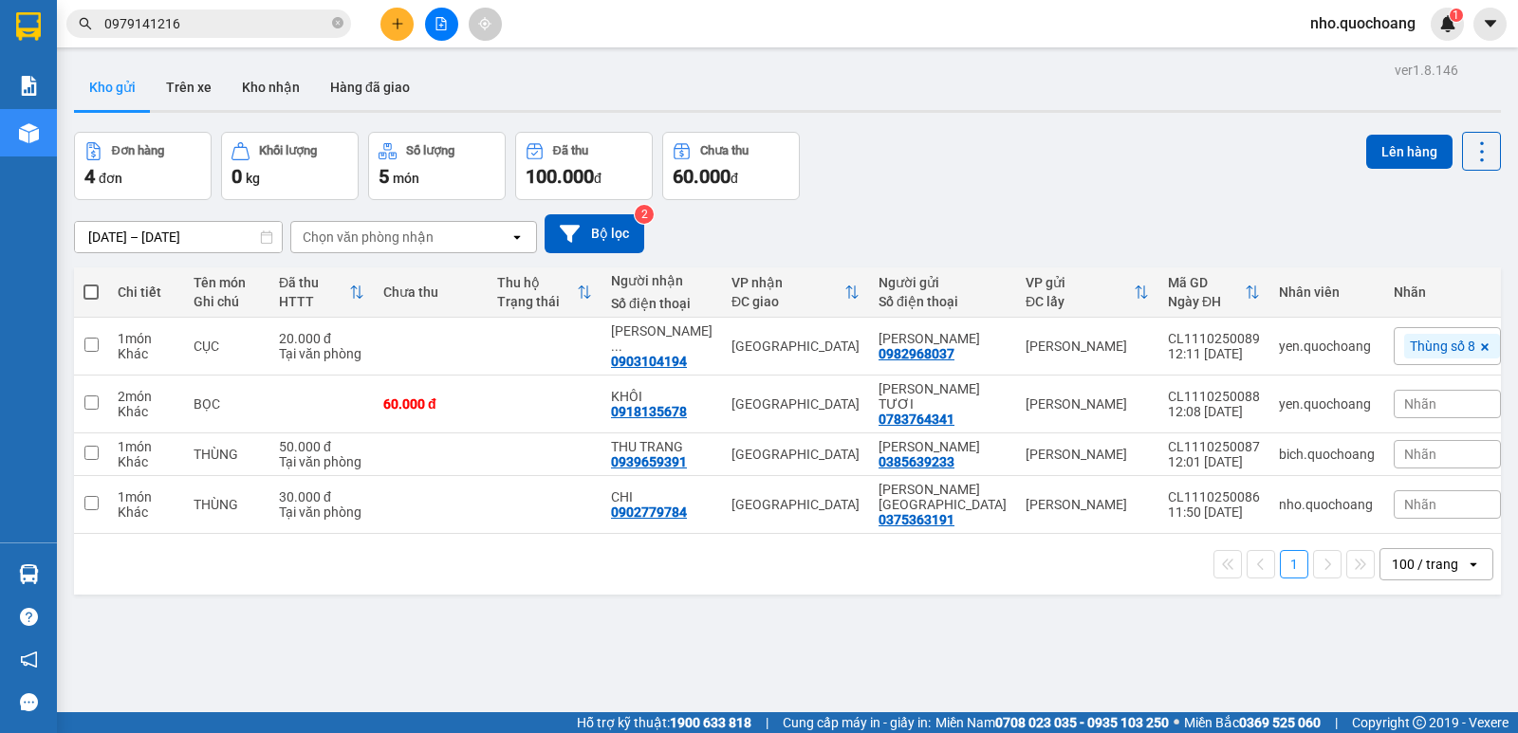
click at [249, 25] on input "0979141216" at bounding box center [216, 23] width 224 height 21
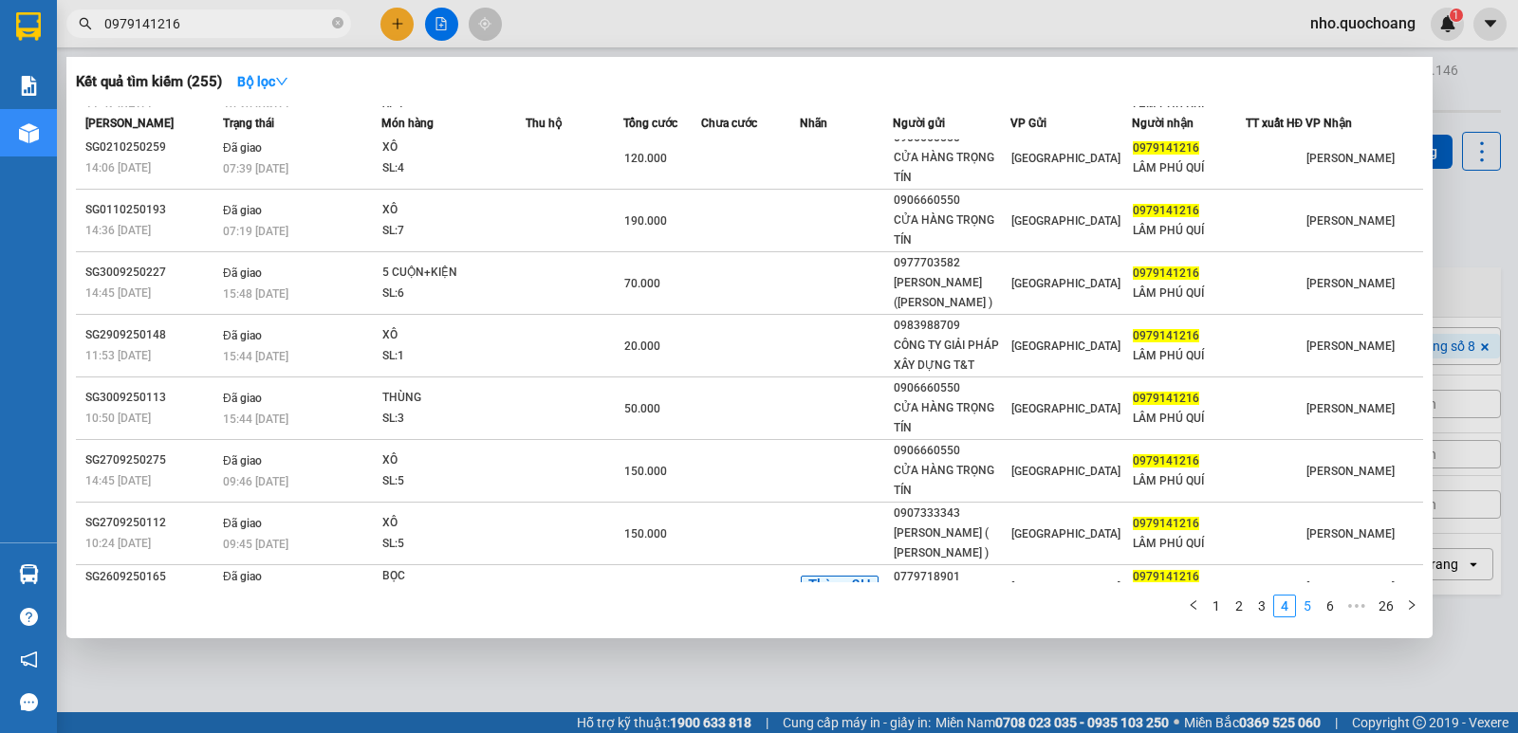
click at [1308, 615] on link "5" at bounding box center [1307, 606] width 21 height 21
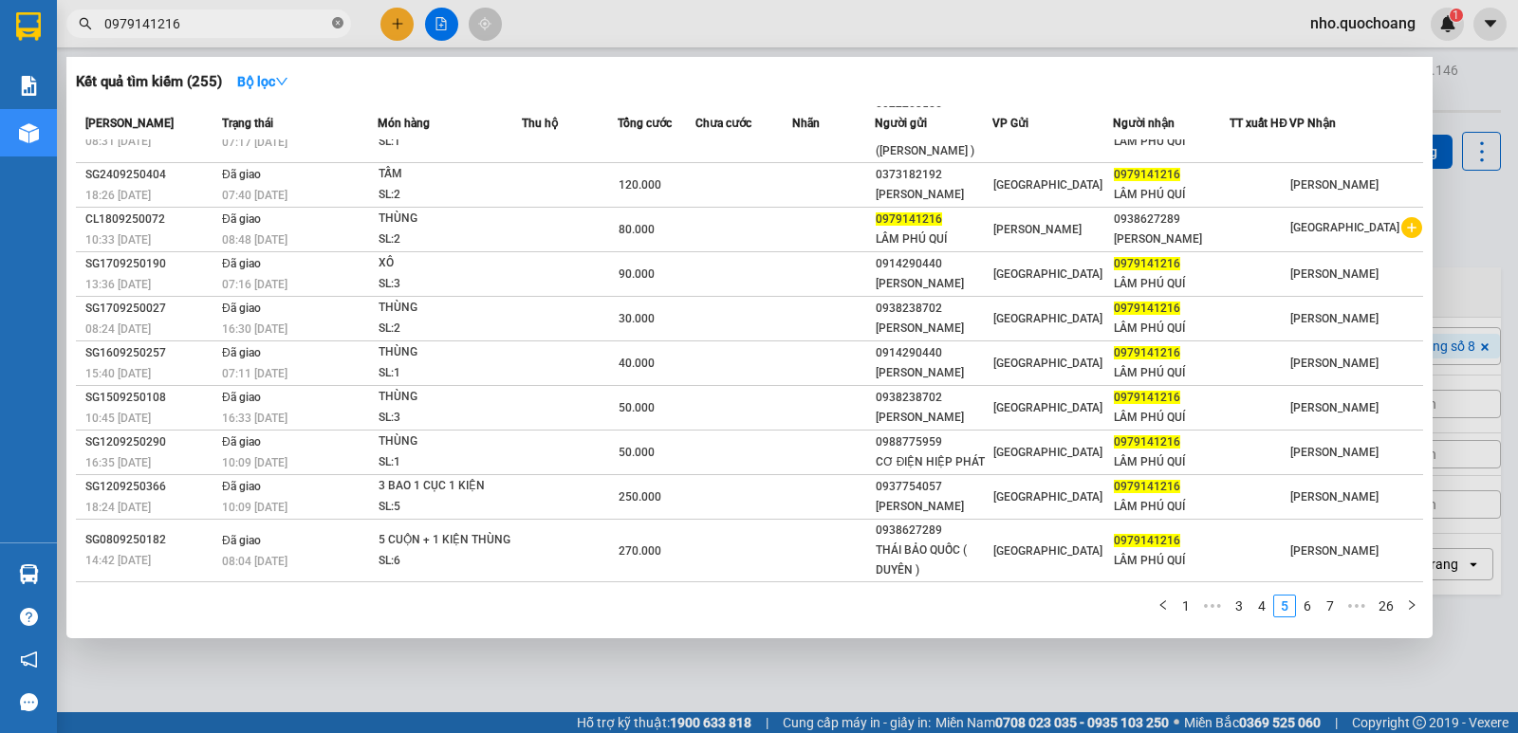
click at [332, 19] on icon "close-circle" at bounding box center [337, 22] width 11 height 11
